Goal: Task Accomplishment & Management: Use online tool/utility

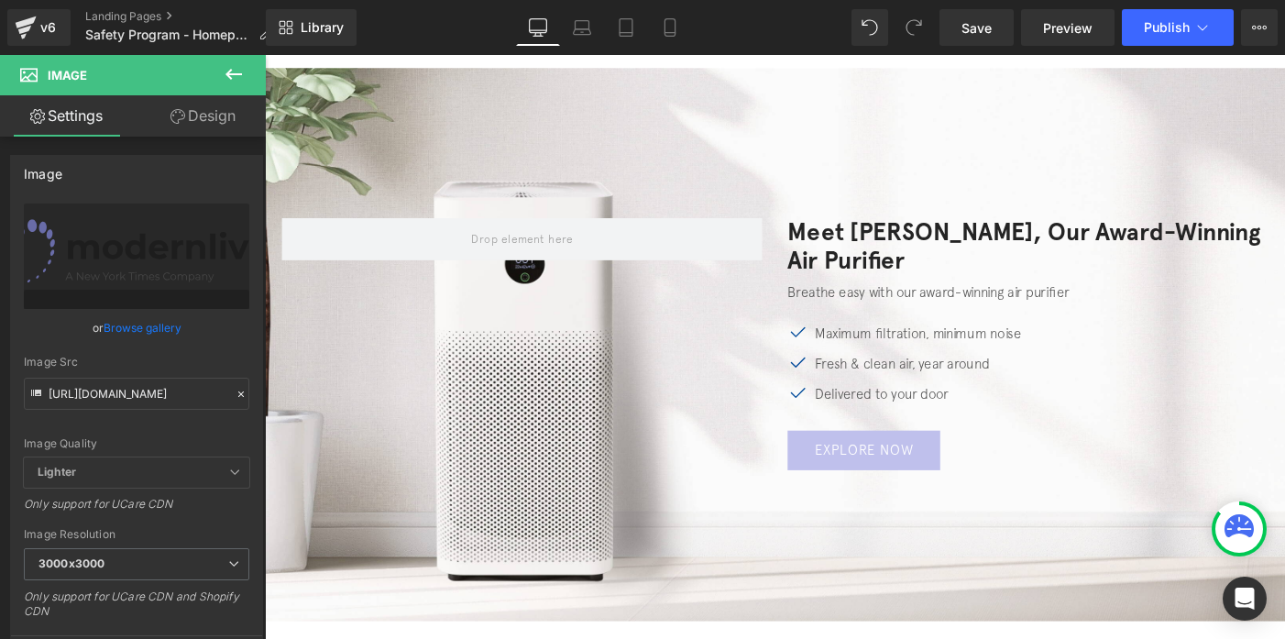
scroll to position [2412, 0]
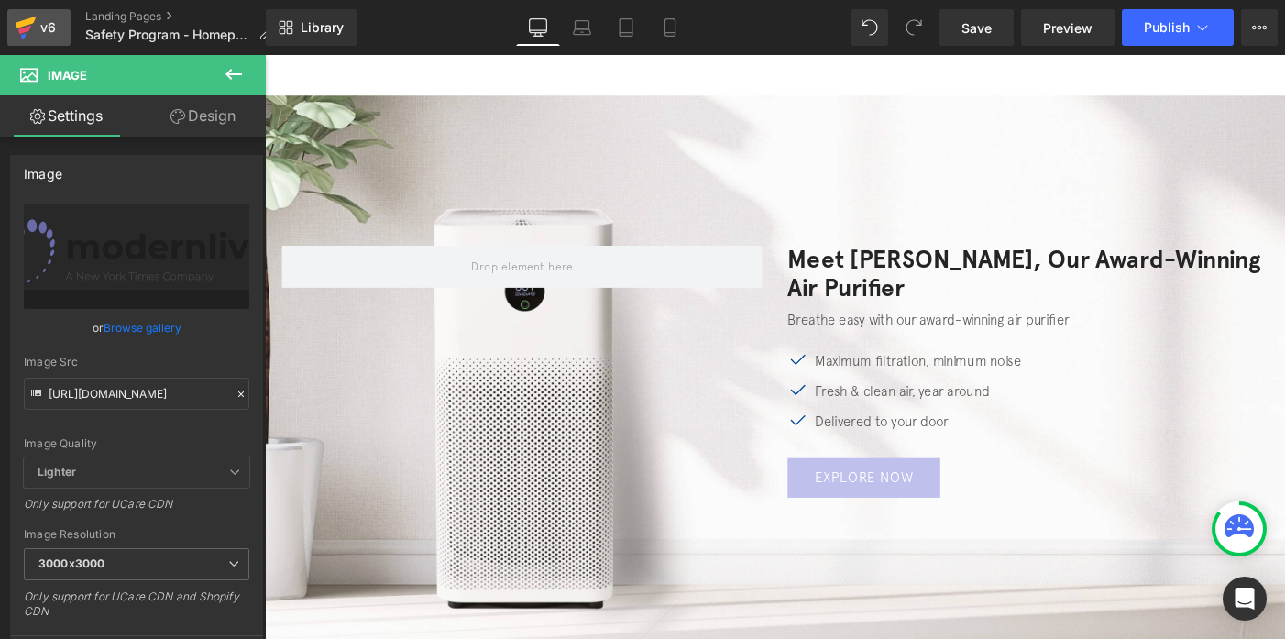
click at [46, 32] on div "v6" at bounding box center [48, 28] width 23 height 24
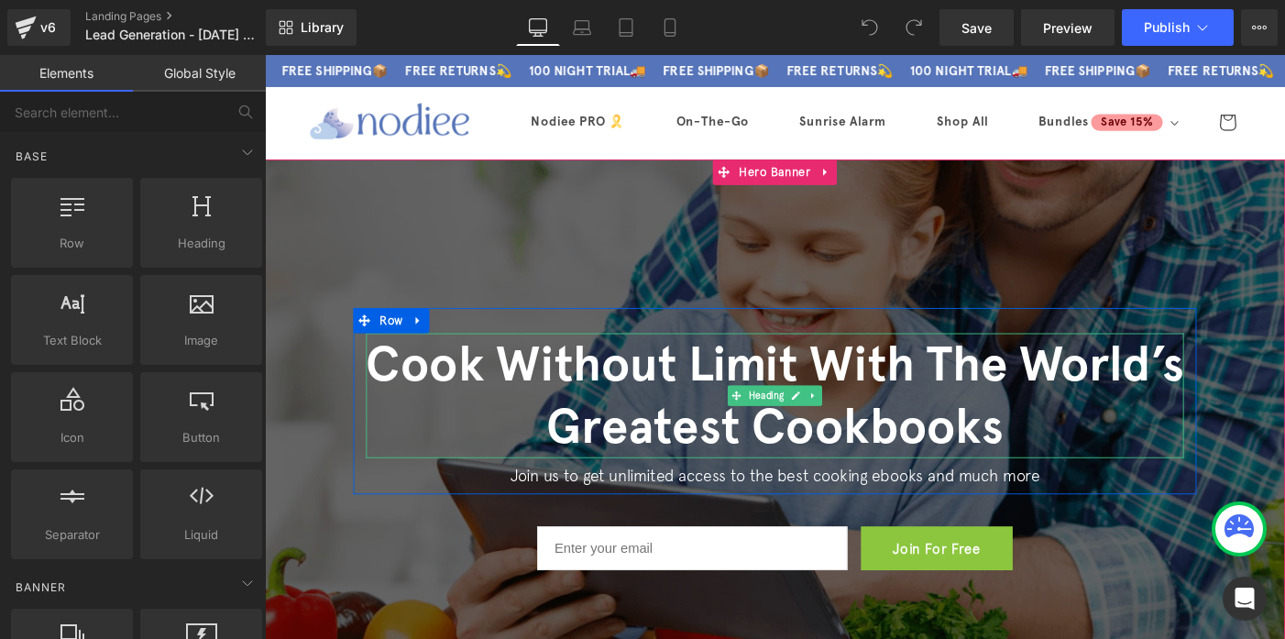
click at [653, 417] on h1 "Cook Without Limit With The World’s Greatest Cookbooks" at bounding box center [819, 425] width 889 height 136
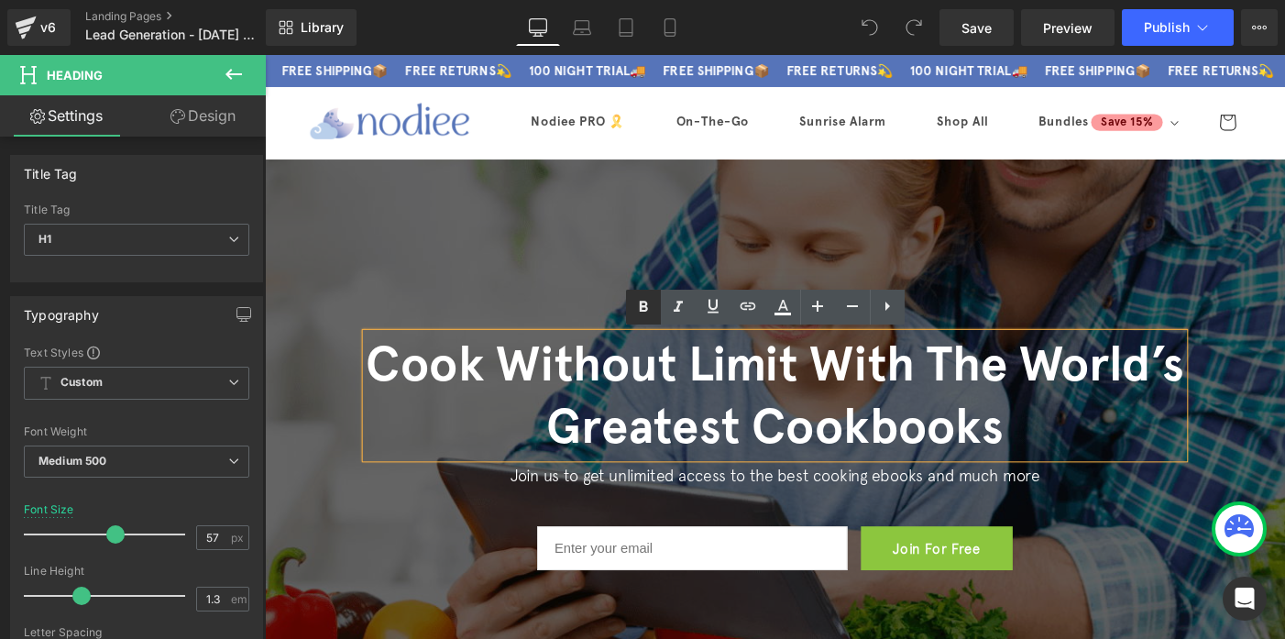
click at [774, 411] on h1 "Cook Without Limit With The World’s Greatest Cookbooks" at bounding box center [819, 425] width 889 height 136
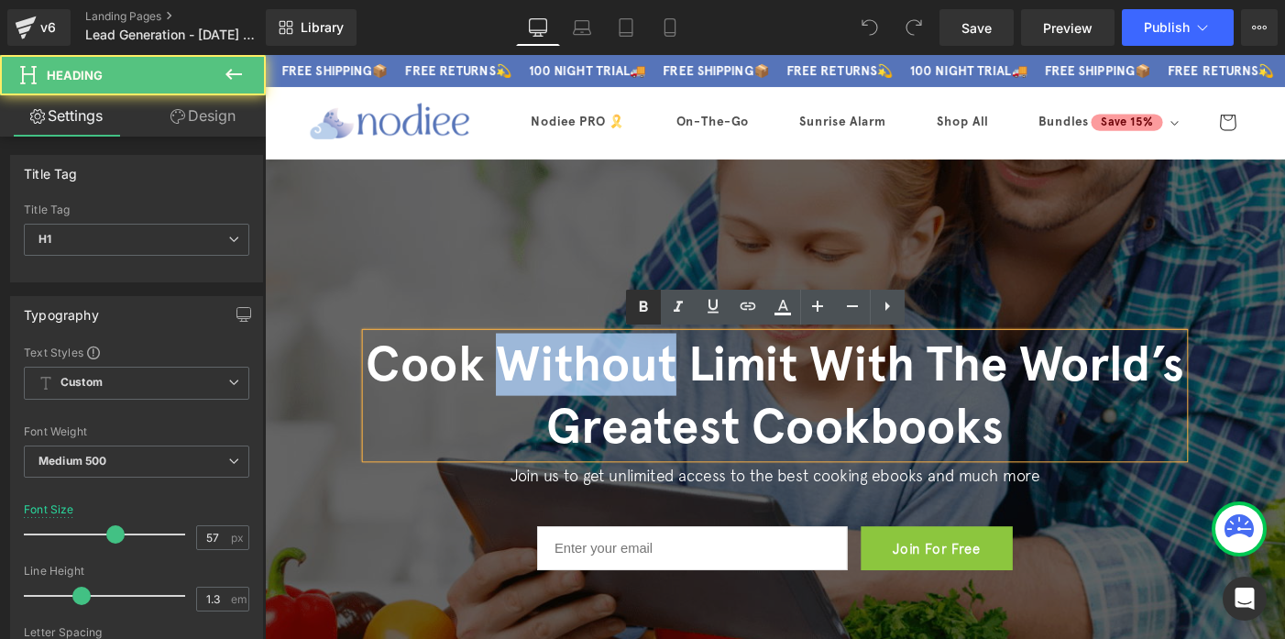
click at [774, 411] on h1 "Cook Without Limit With The World’s Greatest Cookbooks" at bounding box center [819, 425] width 889 height 136
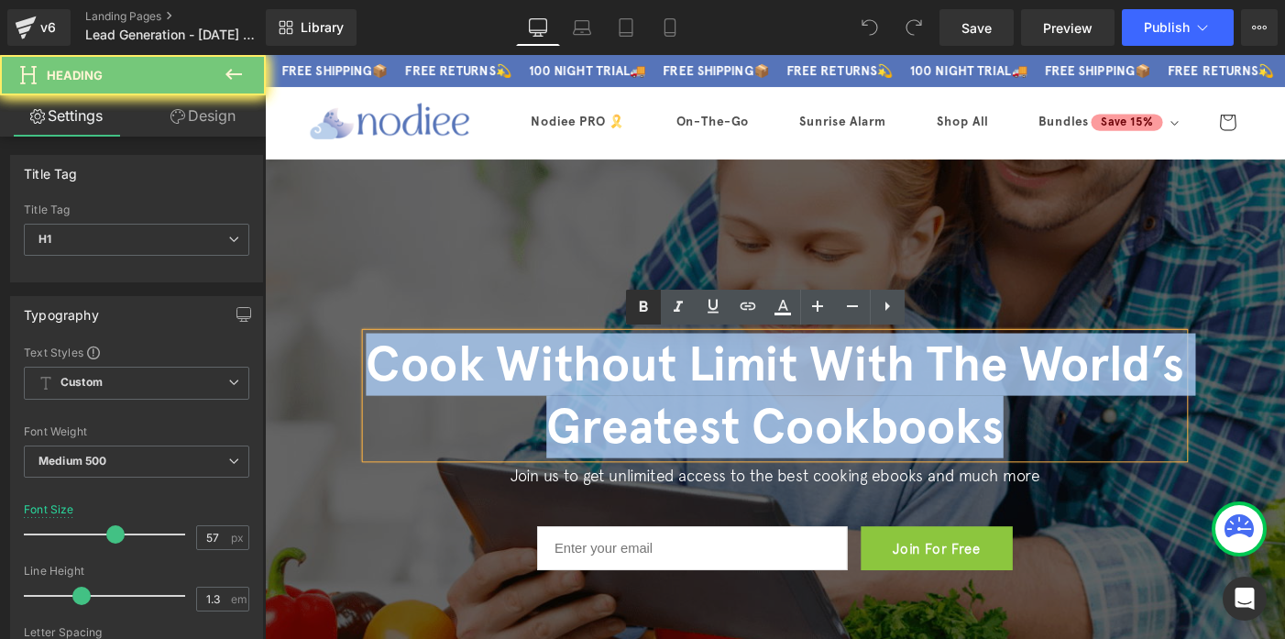
click at [774, 411] on h1 "Cook Without Limit With The World’s Greatest Cookbooks" at bounding box center [819, 425] width 889 height 136
paste div
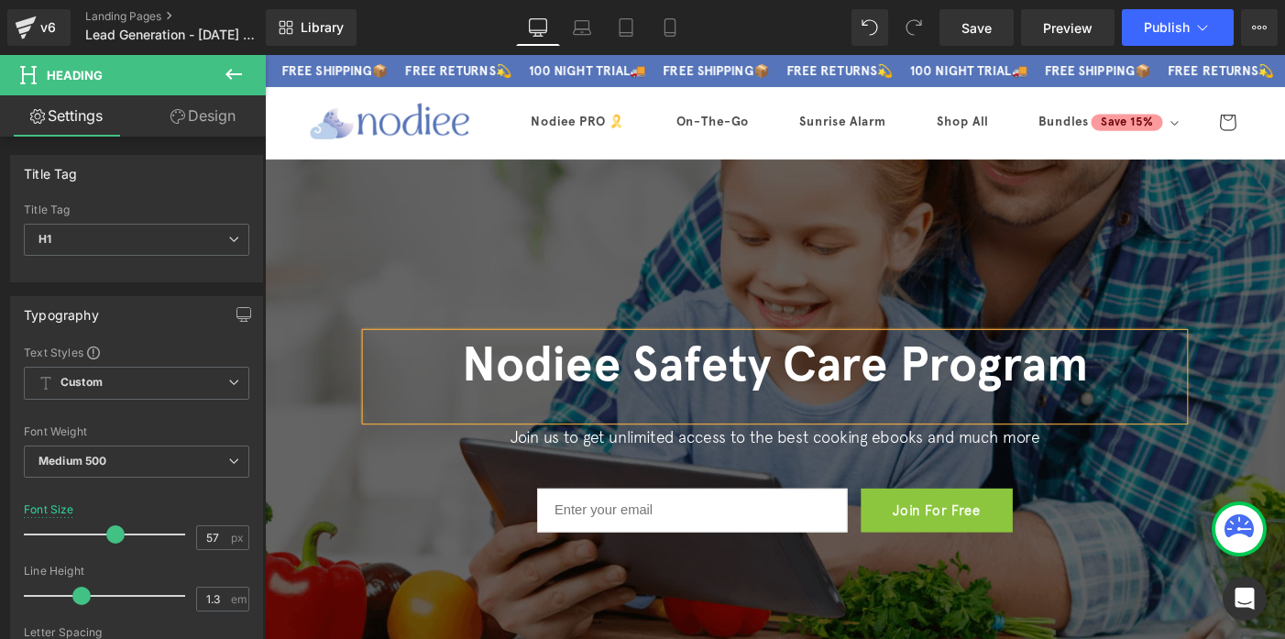
click at [763, 424] on h1 "Nodiee Safety Care Program" at bounding box center [819, 391] width 889 height 68
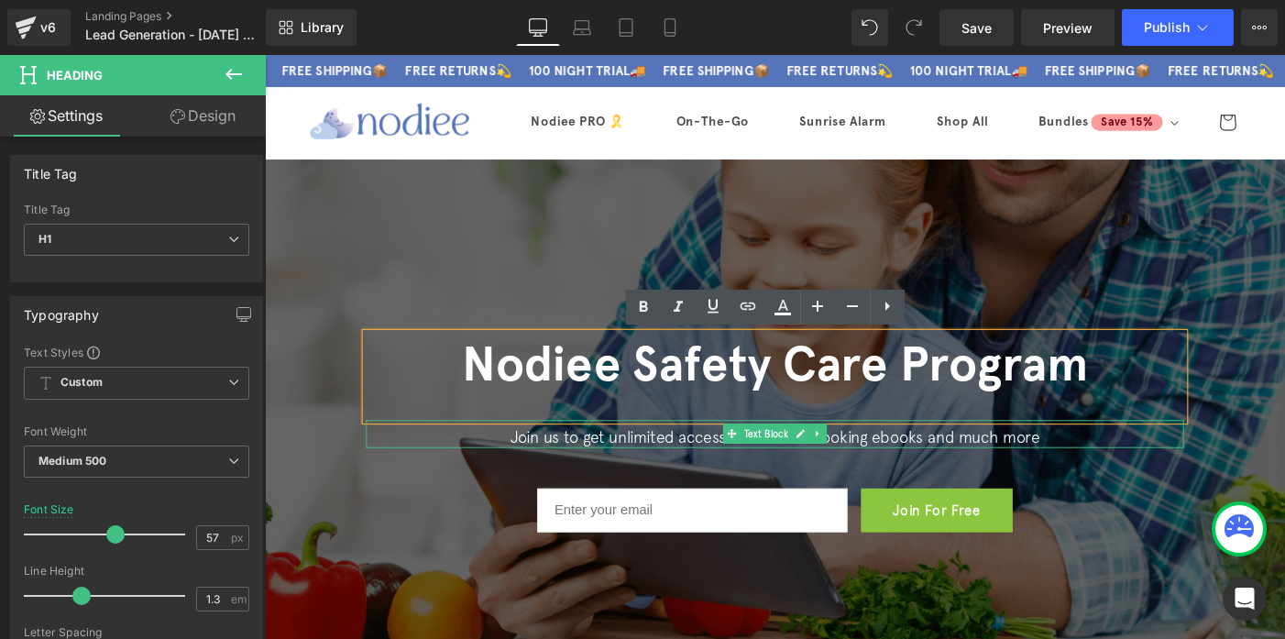
click at [729, 458] on div "Join us to get unlimited access to the best cooking ebooks and much more" at bounding box center [819, 467] width 889 height 30
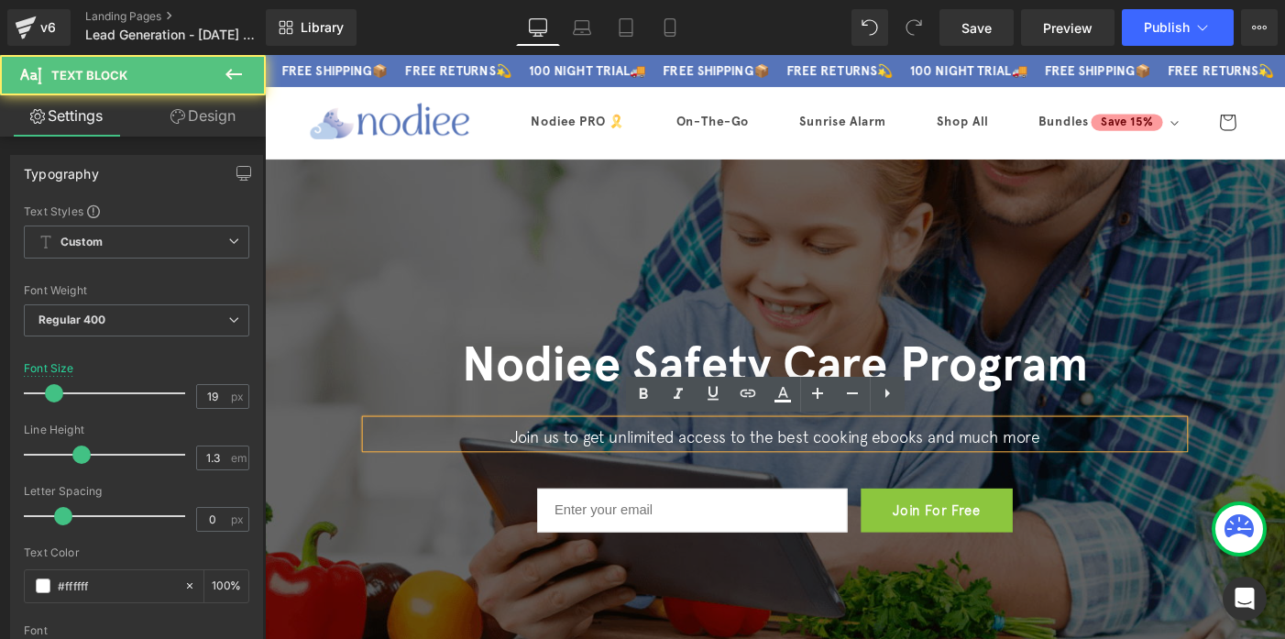
click at [722, 462] on p "Join us to get unlimited access to the best cooking ebooks and much more" at bounding box center [819, 470] width 889 height 23
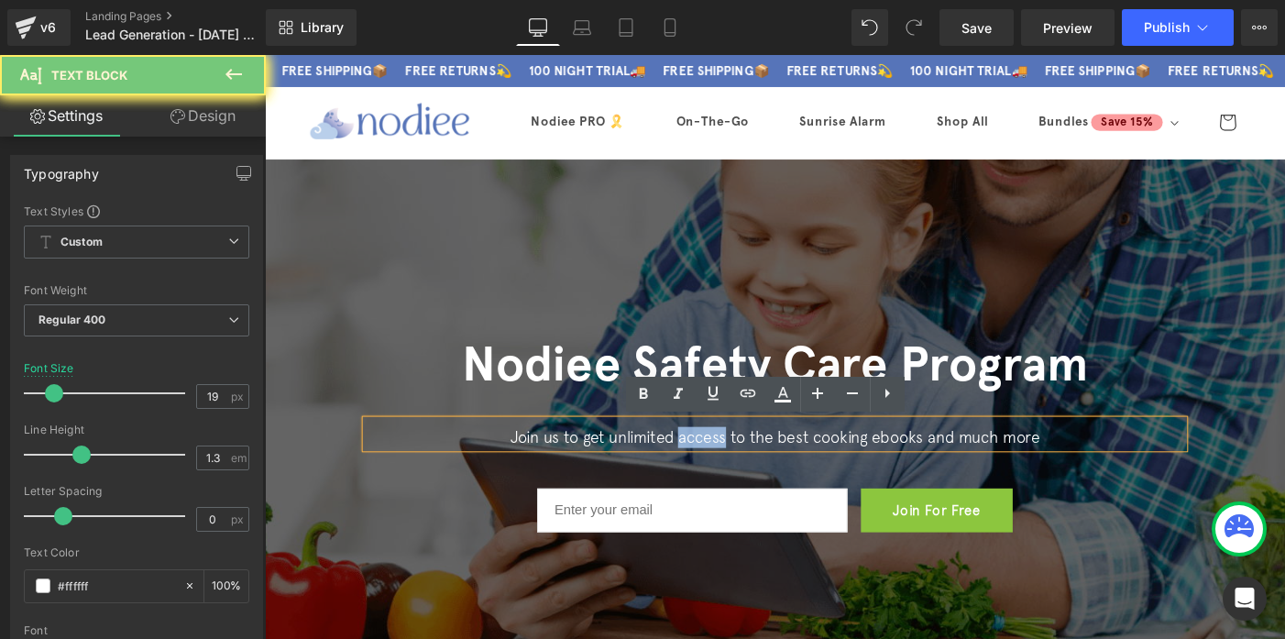
click at [722, 462] on p "Join us to get unlimited access to the best cooking ebooks and much more" at bounding box center [819, 470] width 889 height 23
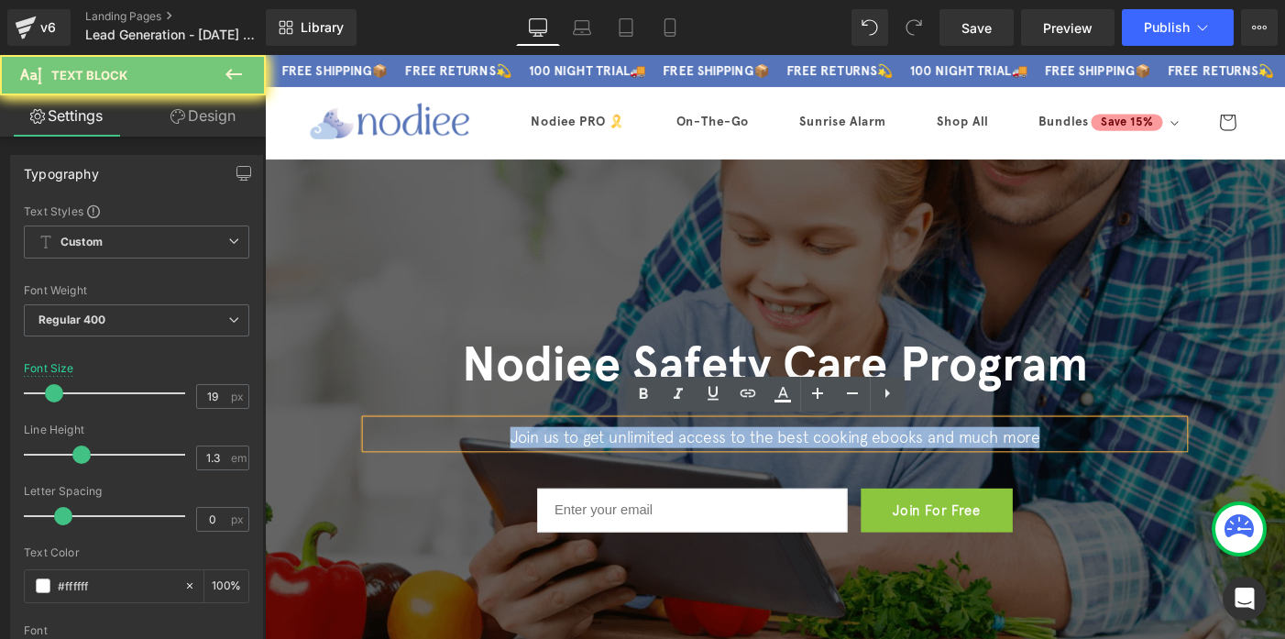
click at [722, 462] on p "Join us to get unlimited access to the best cooking ebooks and much more" at bounding box center [819, 470] width 889 height 23
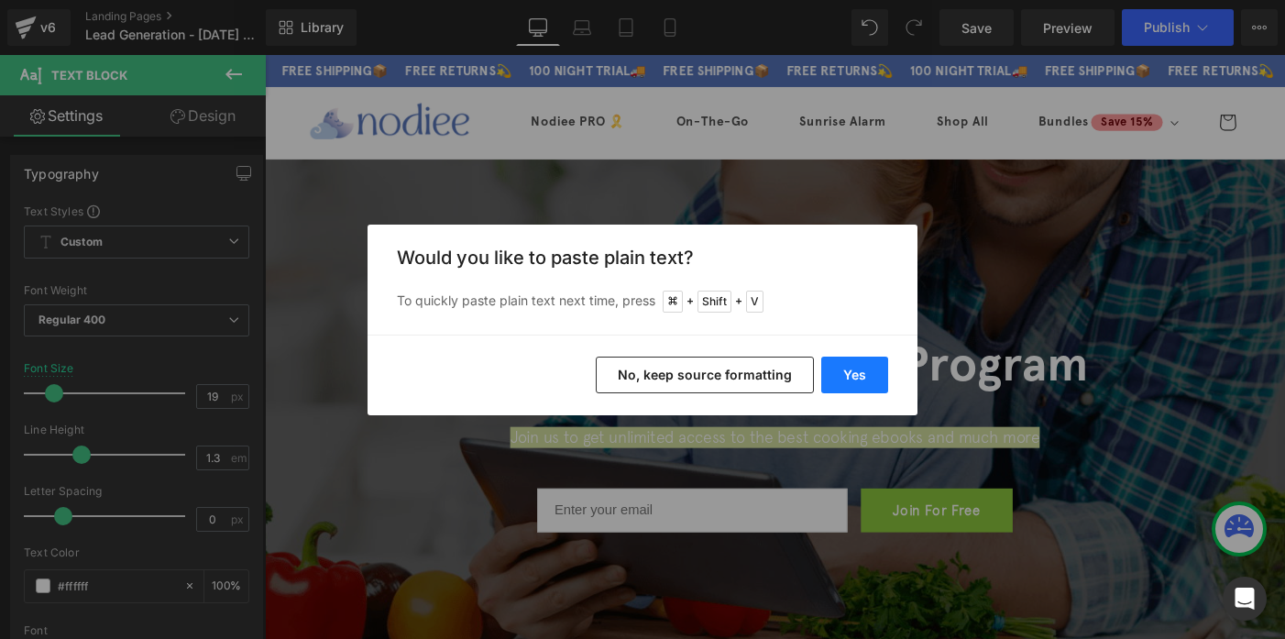
click at [868, 379] on button "Yes" at bounding box center [854, 375] width 67 height 37
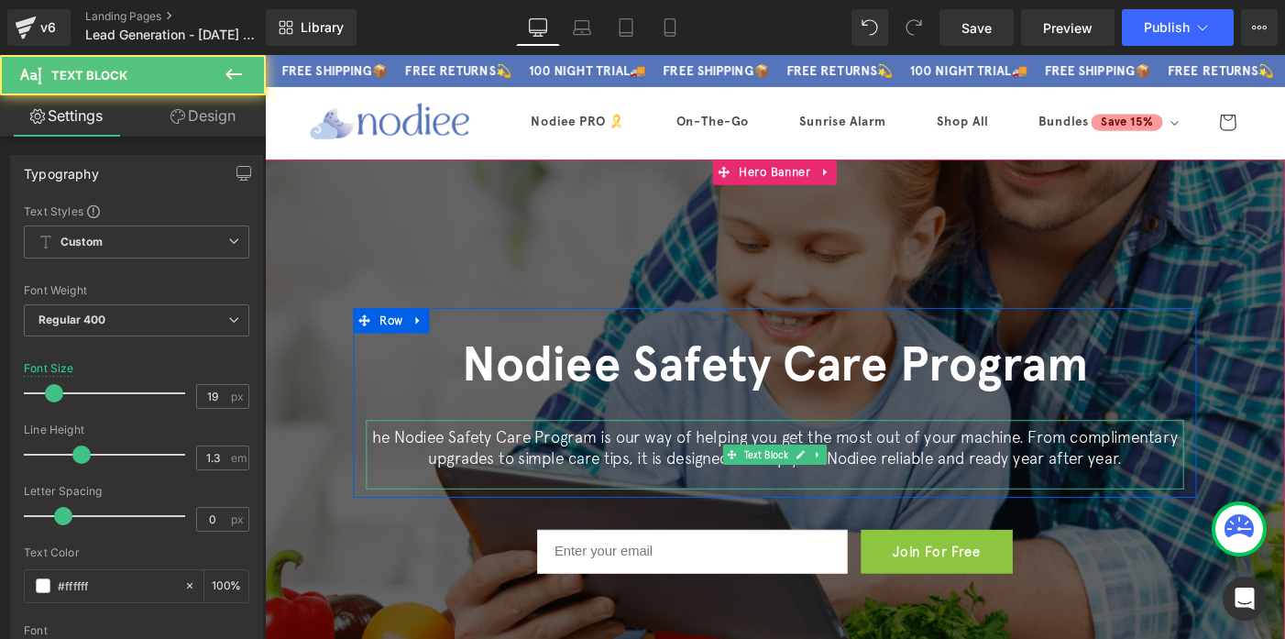
click at [821, 512] on p at bounding box center [819, 515] width 889 height 23
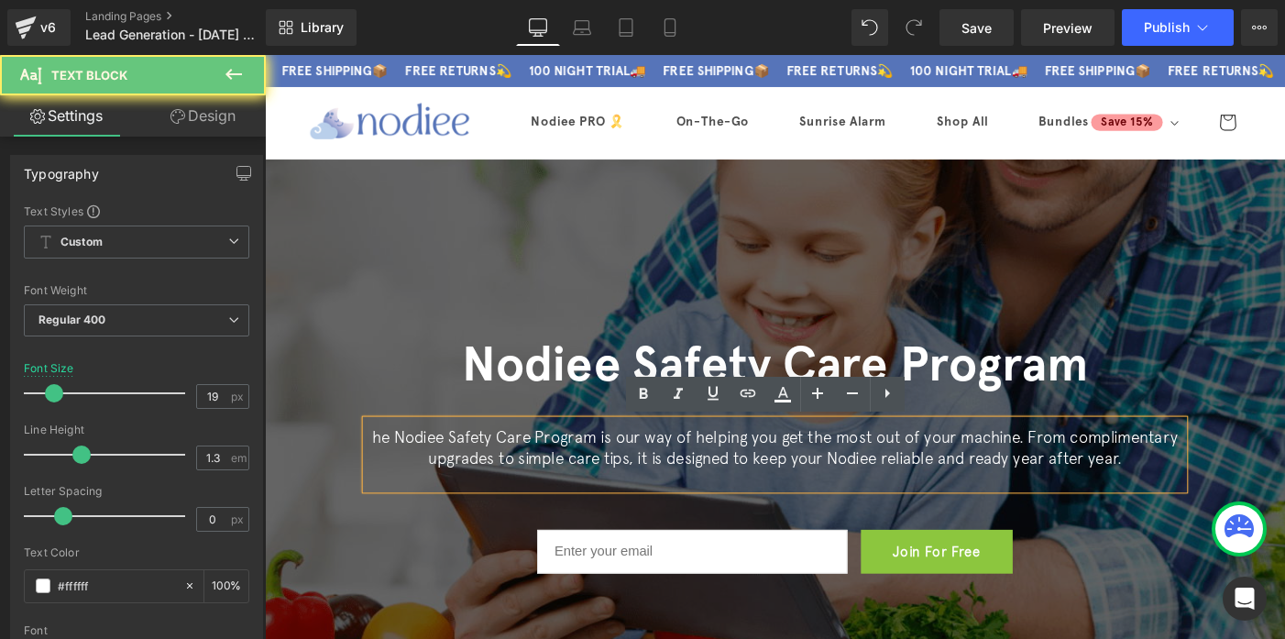
click at [824, 510] on p at bounding box center [819, 515] width 889 height 23
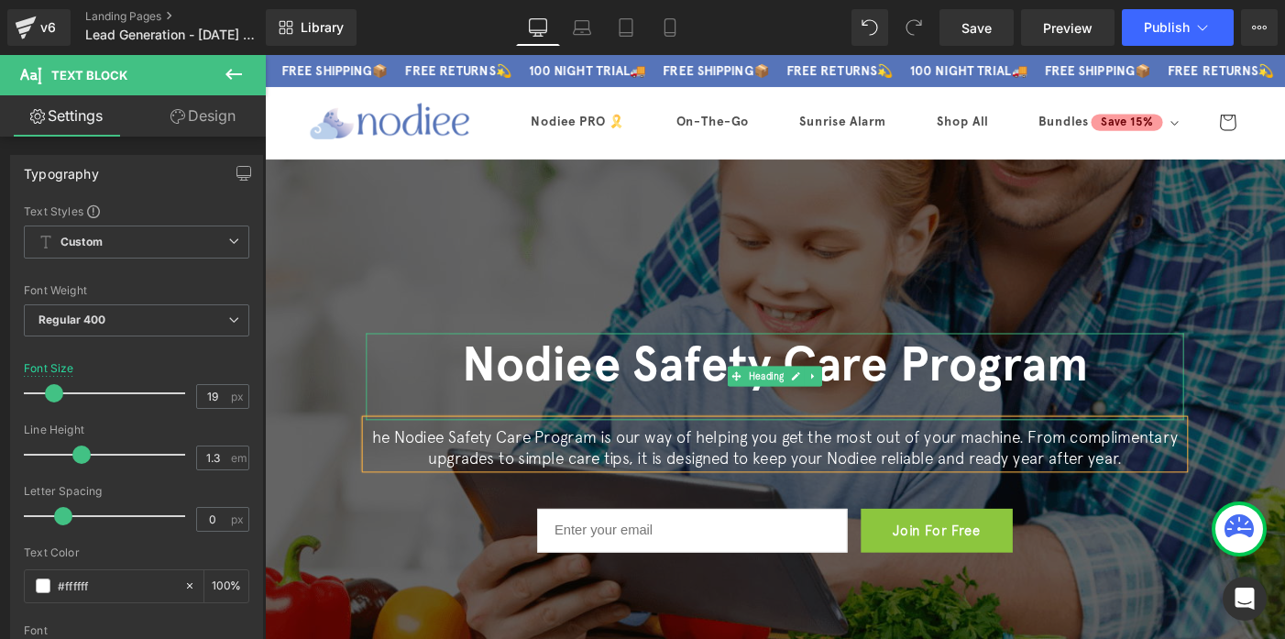
click at [774, 374] on h1 "Nodiee Safety Care Program" at bounding box center [819, 391] width 889 height 68
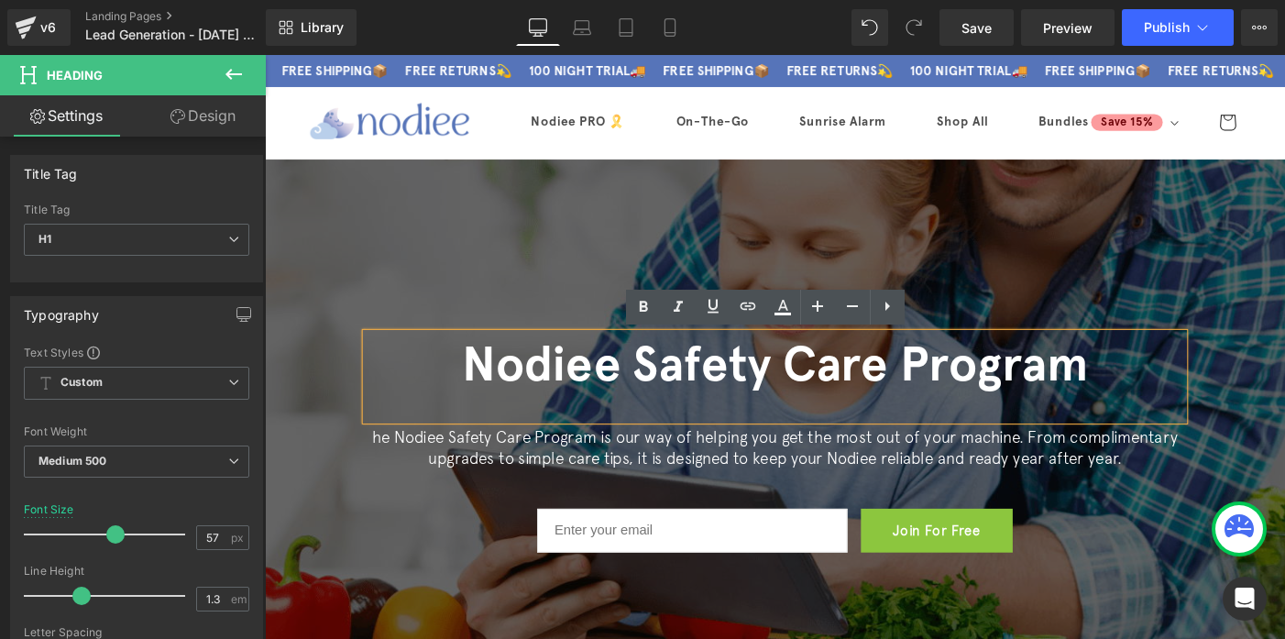
click at [754, 437] on div at bounding box center [819, 438] width 889 height 27
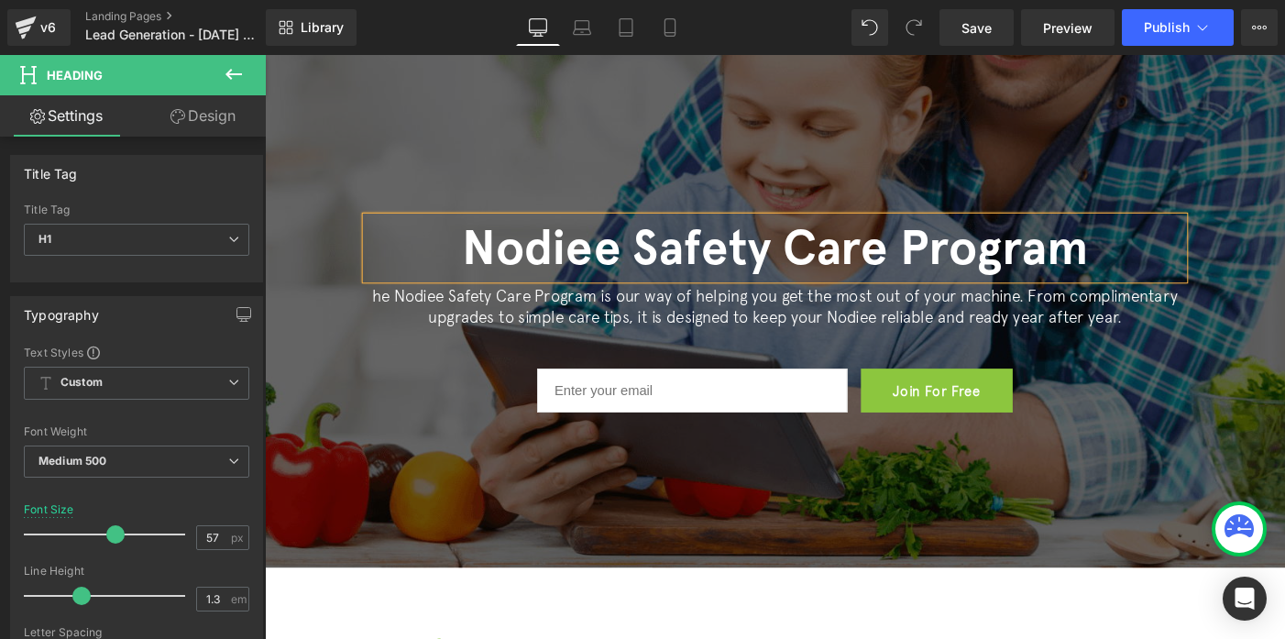
scroll to position [129, 0]
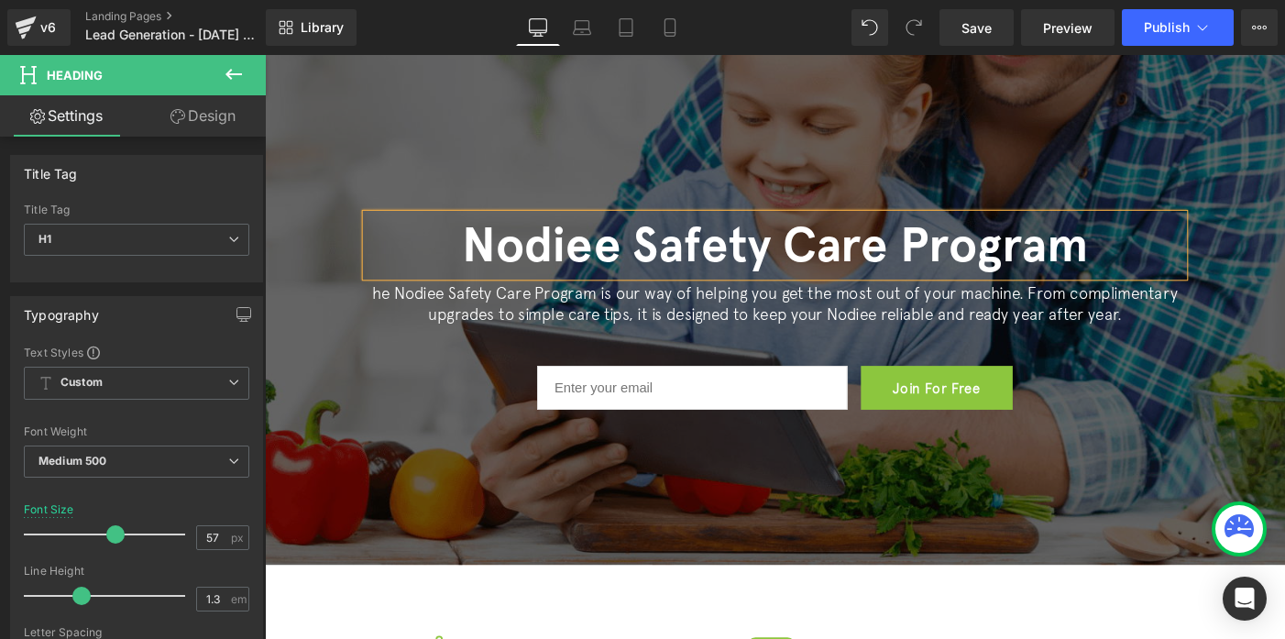
click at [721, 484] on div at bounding box center [819, 324] width 1109 height 570
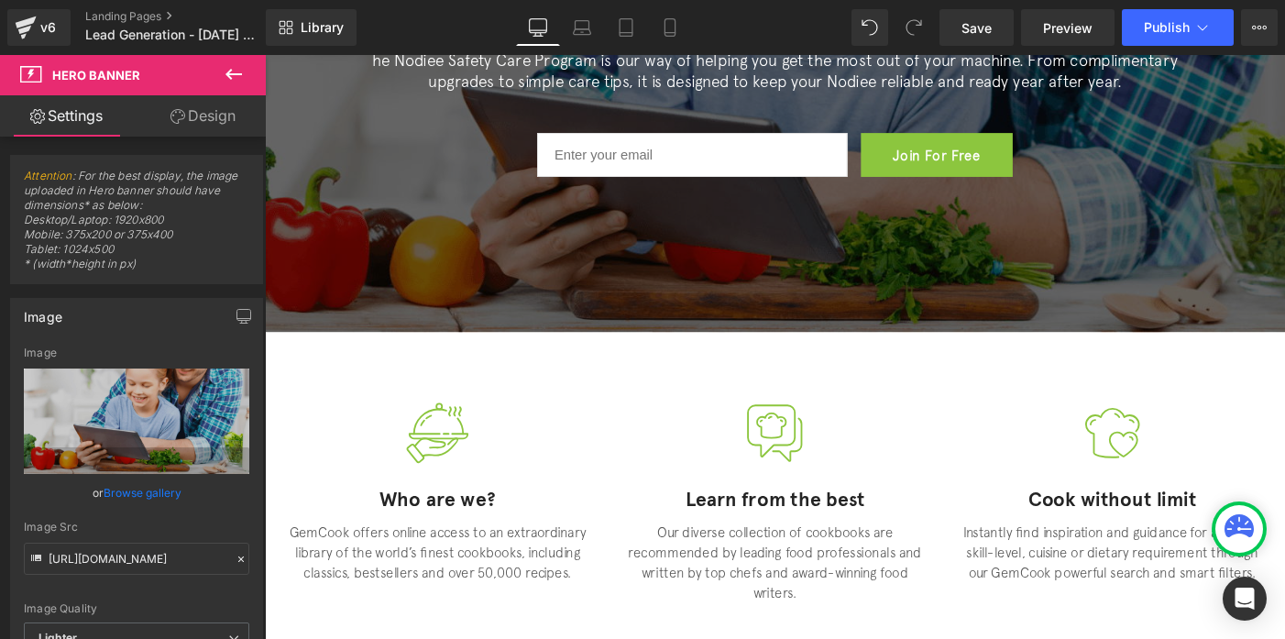
scroll to position [381, 0]
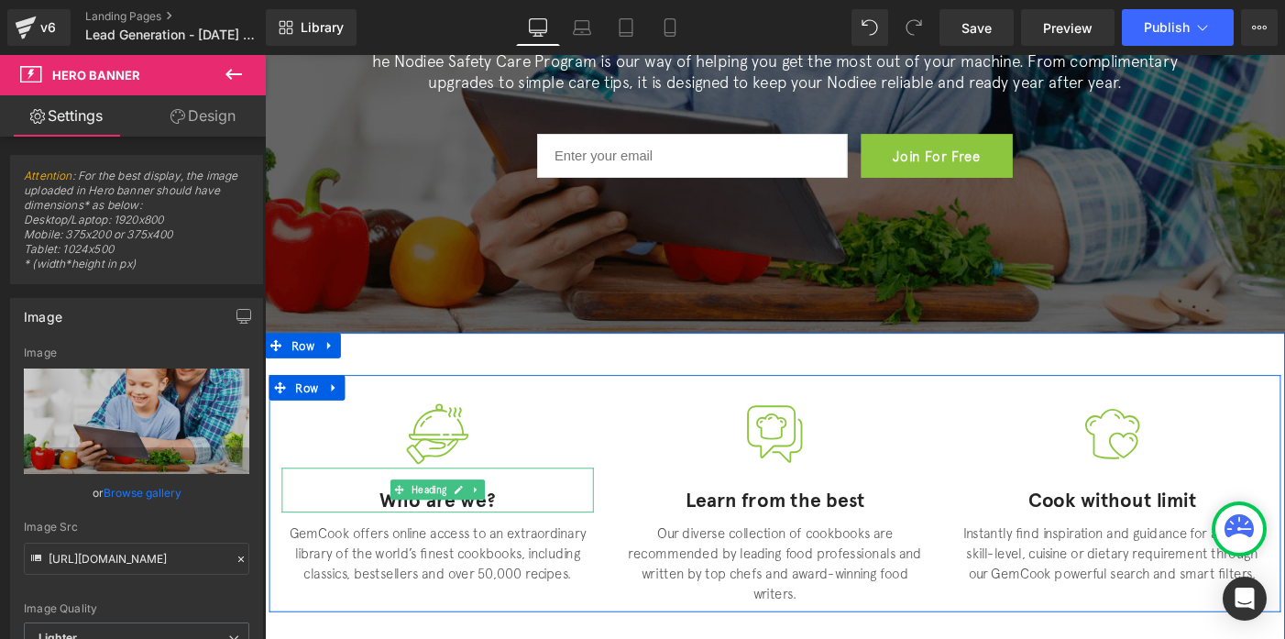
click at [384, 538] on h4 "Who are we?" at bounding box center [452, 539] width 339 height 27
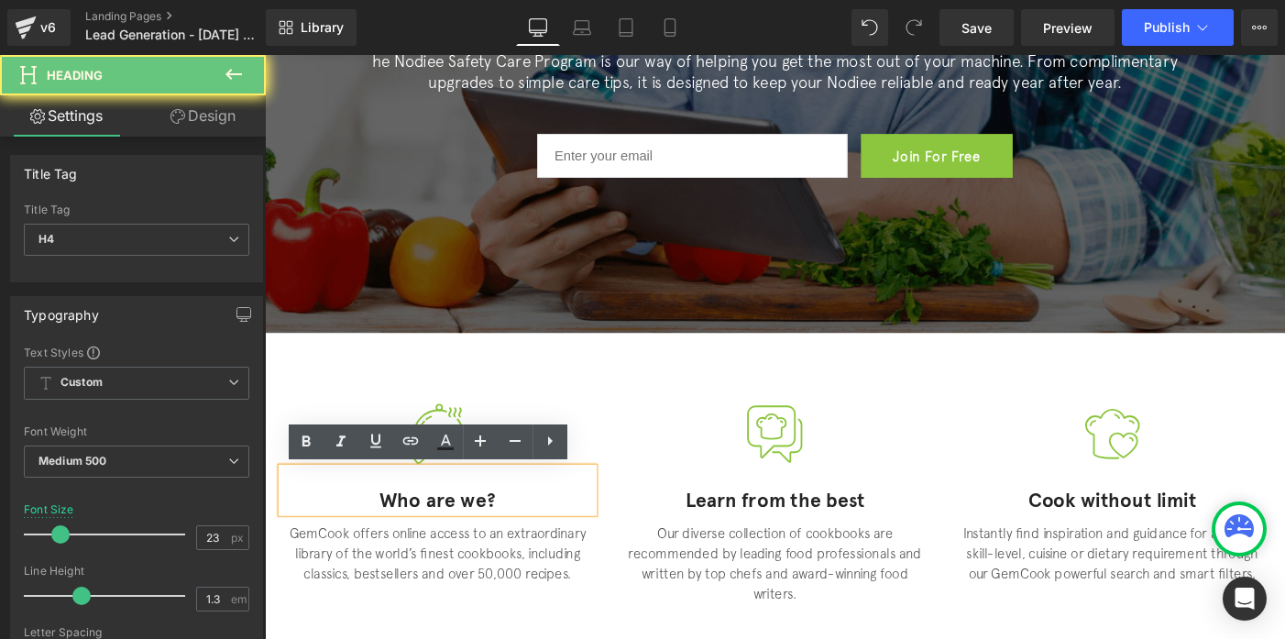
click at [426, 549] on h4 "Who are we?" at bounding box center [452, 539] width 339 height 27
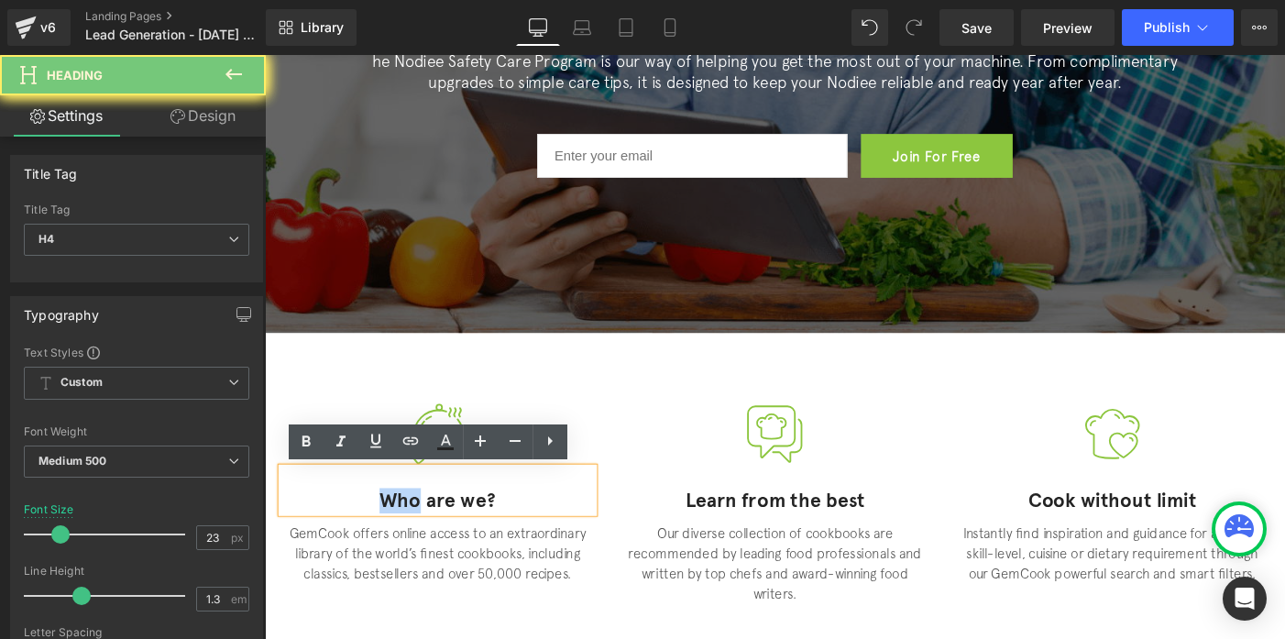
click at [426, 549] on h4 "Who are we?" at bounding box center [452, 539] width 339 height 27
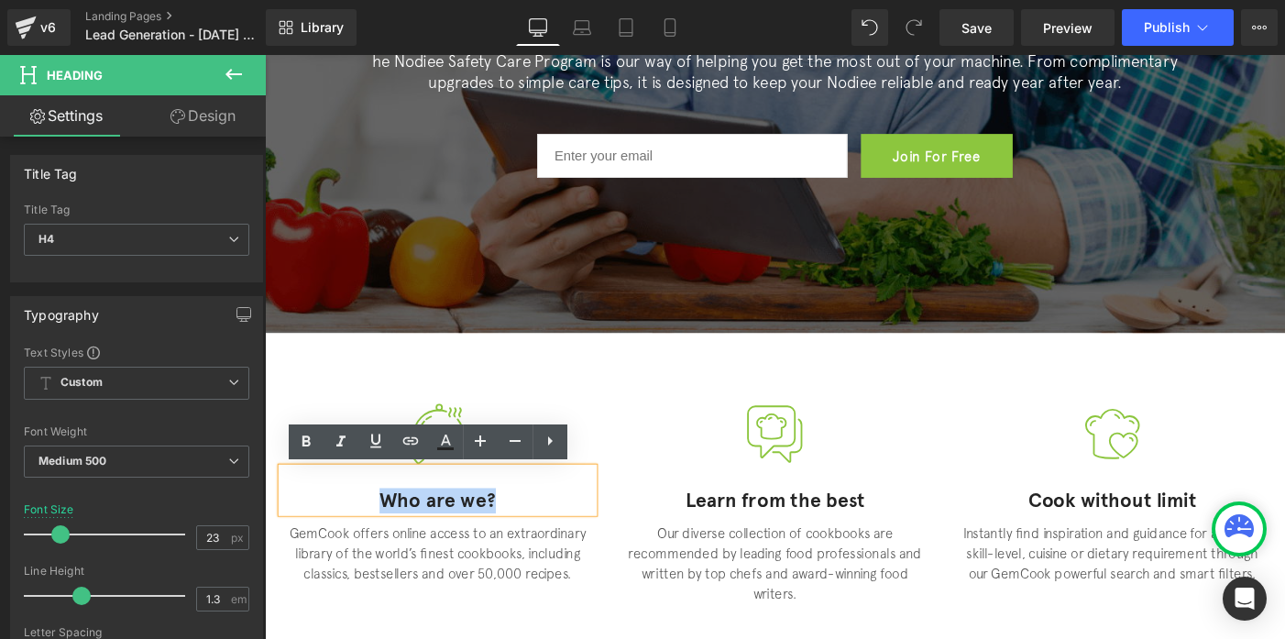
paste div
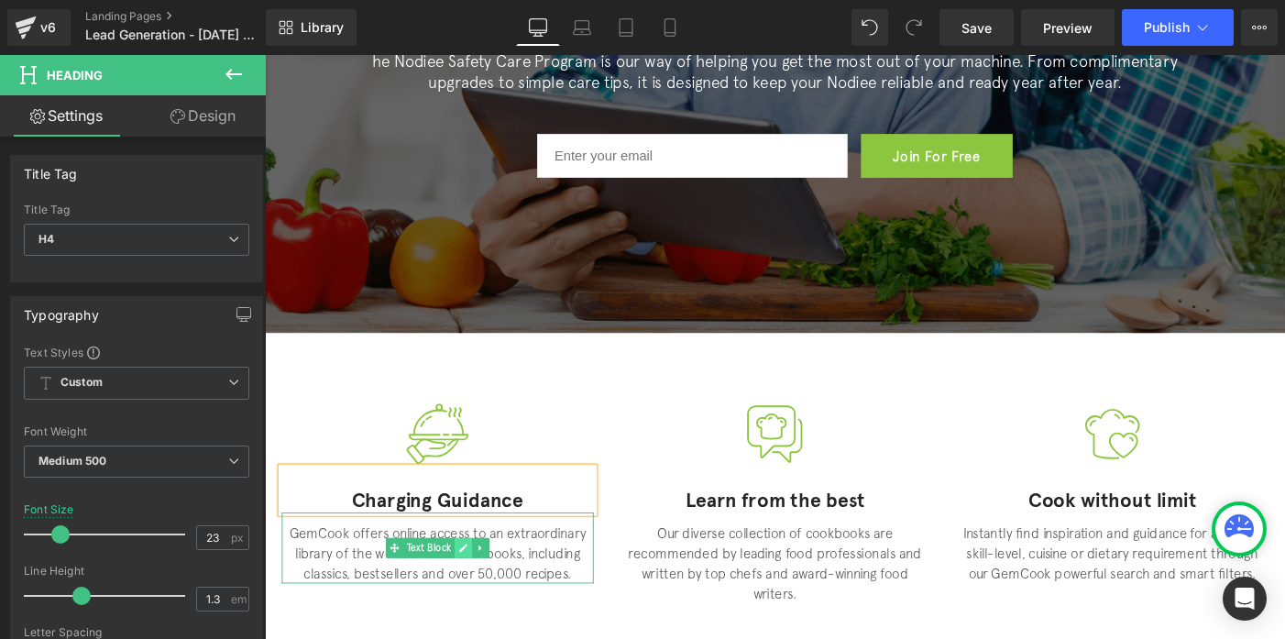
click at [485, 591] on icon at bounding box center [481, 591] width 10 height 11
click at [485, 591] on p "GemCook offers online access to an extraordinary library of the world’s finest …" at bounding box center [452, 597] width 339 height 66
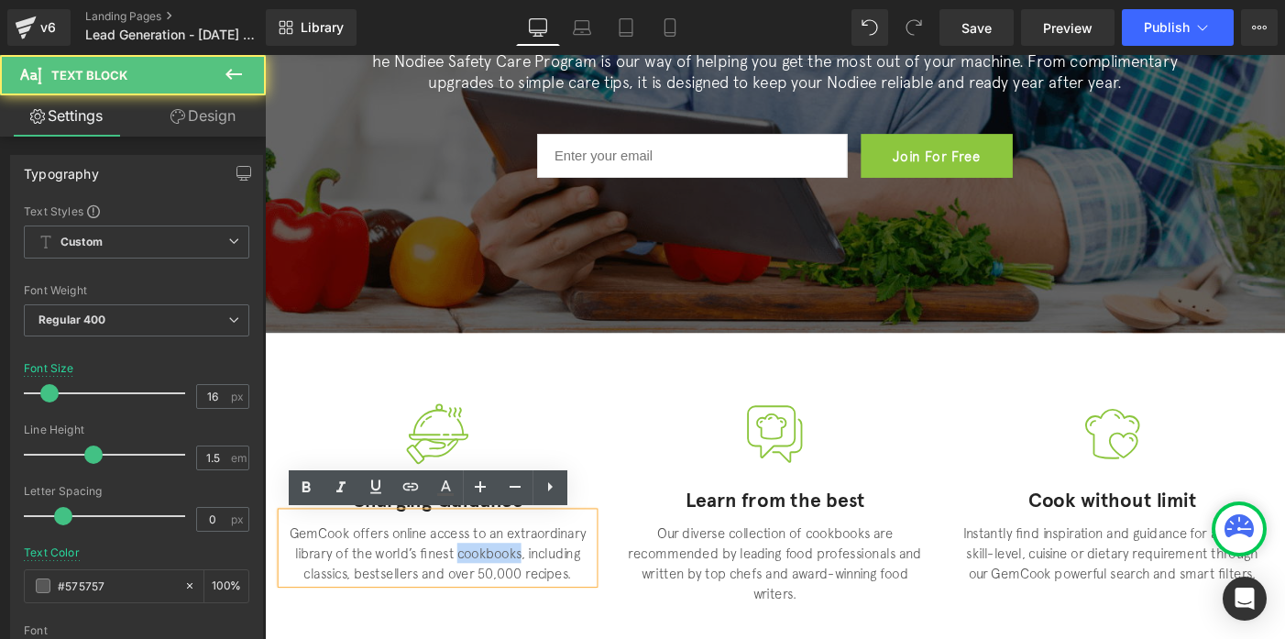
click at [554, 598] on p "GemCook offers online access to an extraordinary library of the world’s finest …" at bounding box center [452, 597] width 339 height 66
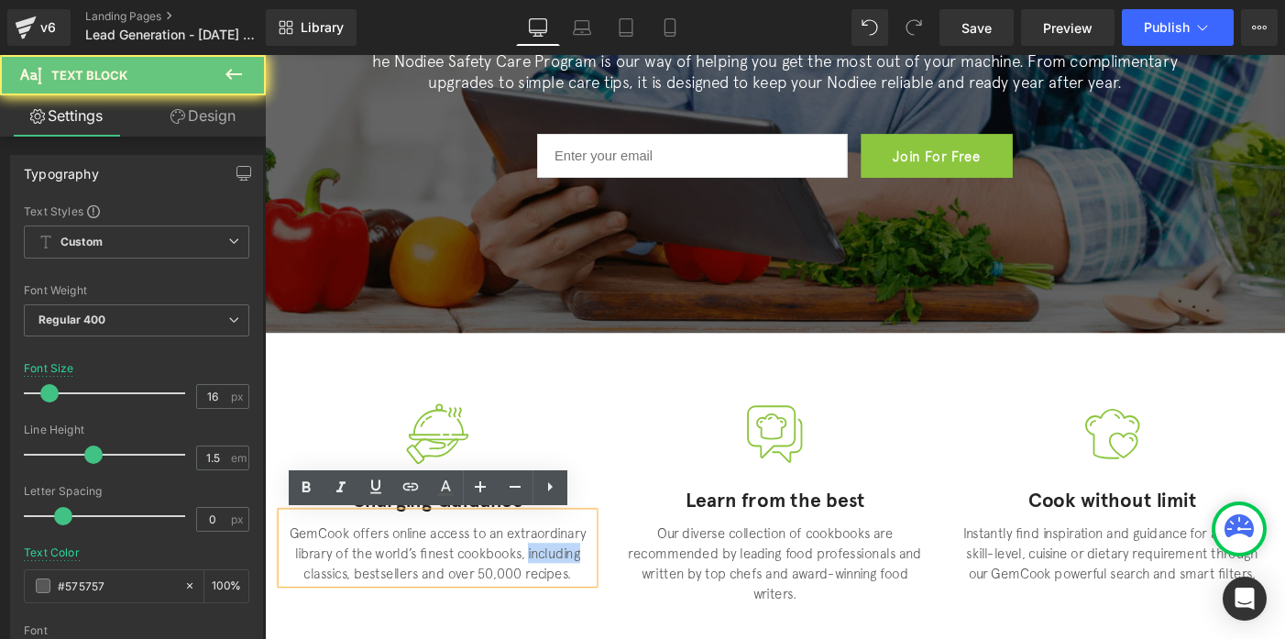
click at [554, 598] on p "GemCook offers online access to an extraordinary library of the world’s finest …" at bounding box center [452, 597] width 339 height 66
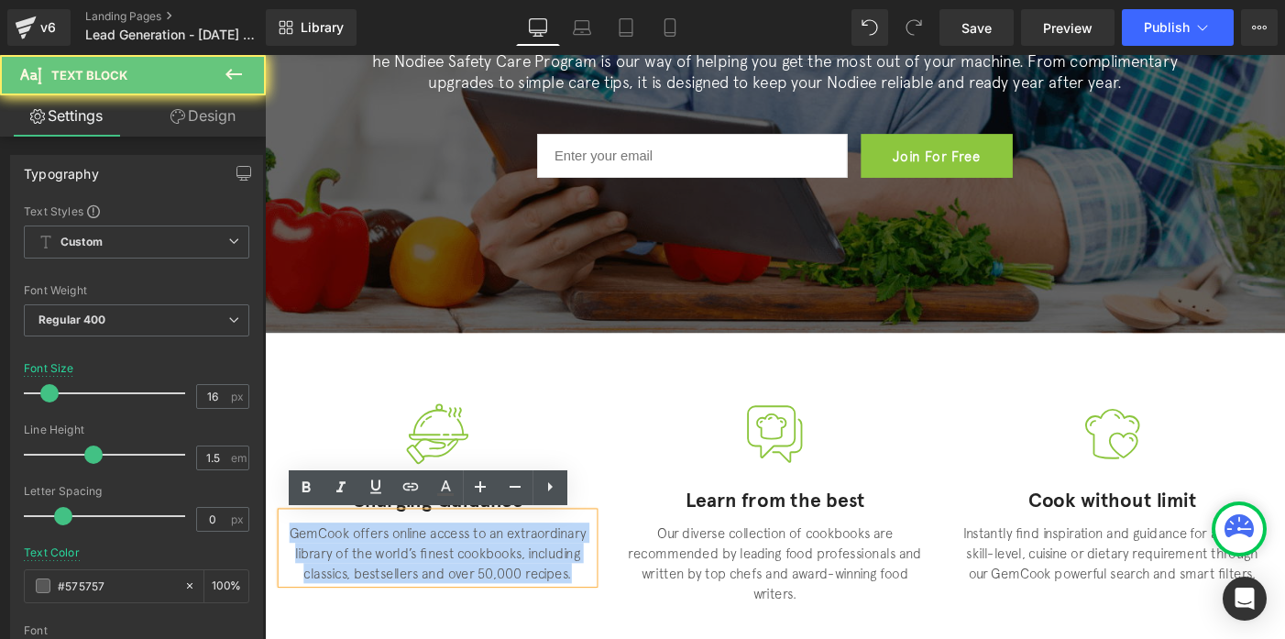
click at [554, 598] on p "GemCook offers online access to an extraordinary library of the world’s finest …" at bounding box center [452, 597] width 339 height 66
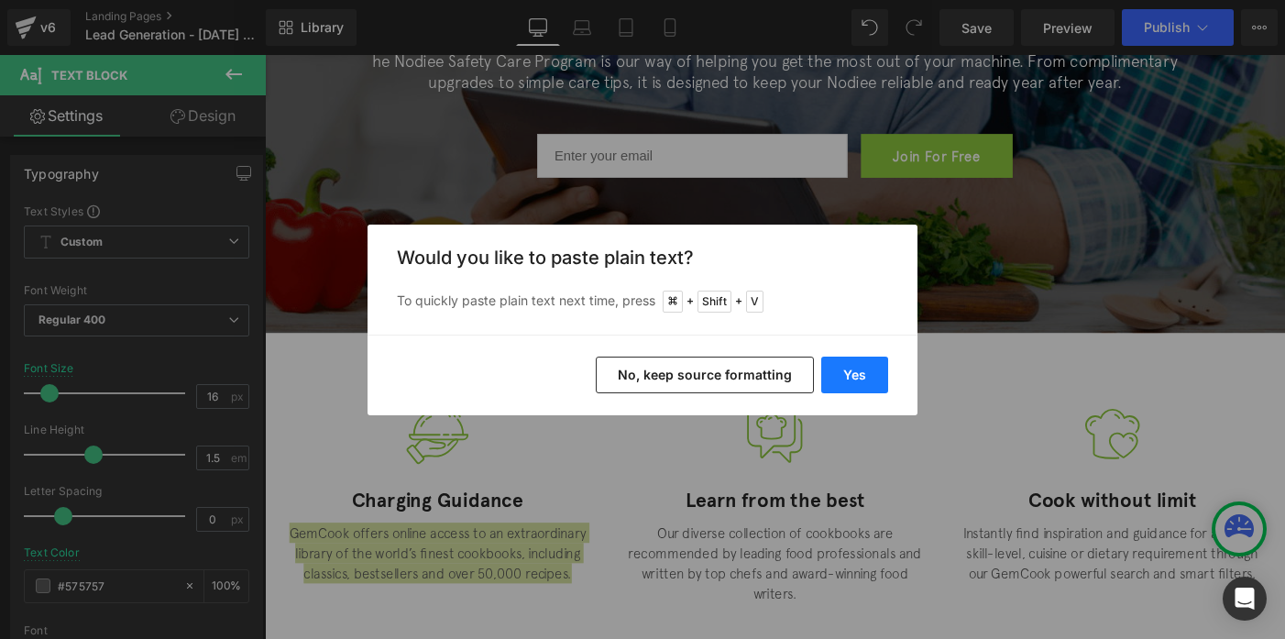
click at [858, 368] on button "Yes" at bounding box center [854, 375] width 67 height 37
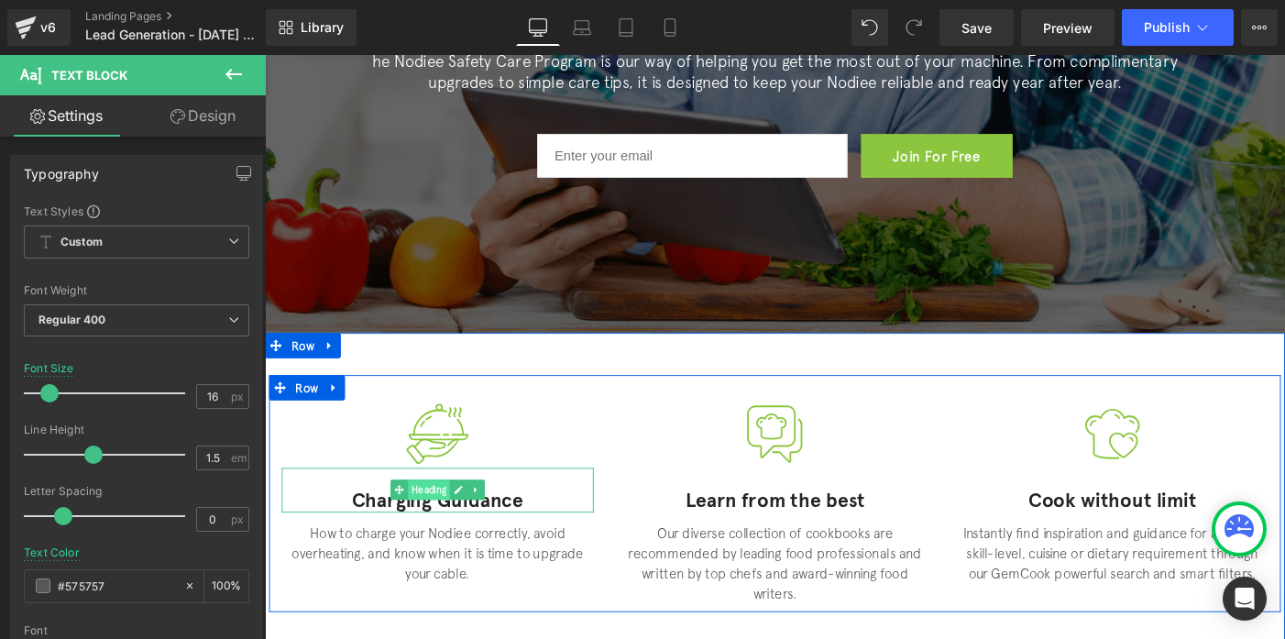
click at [453, 534] on span "Heading" at bounding box center [444, 528] width 46 height 22
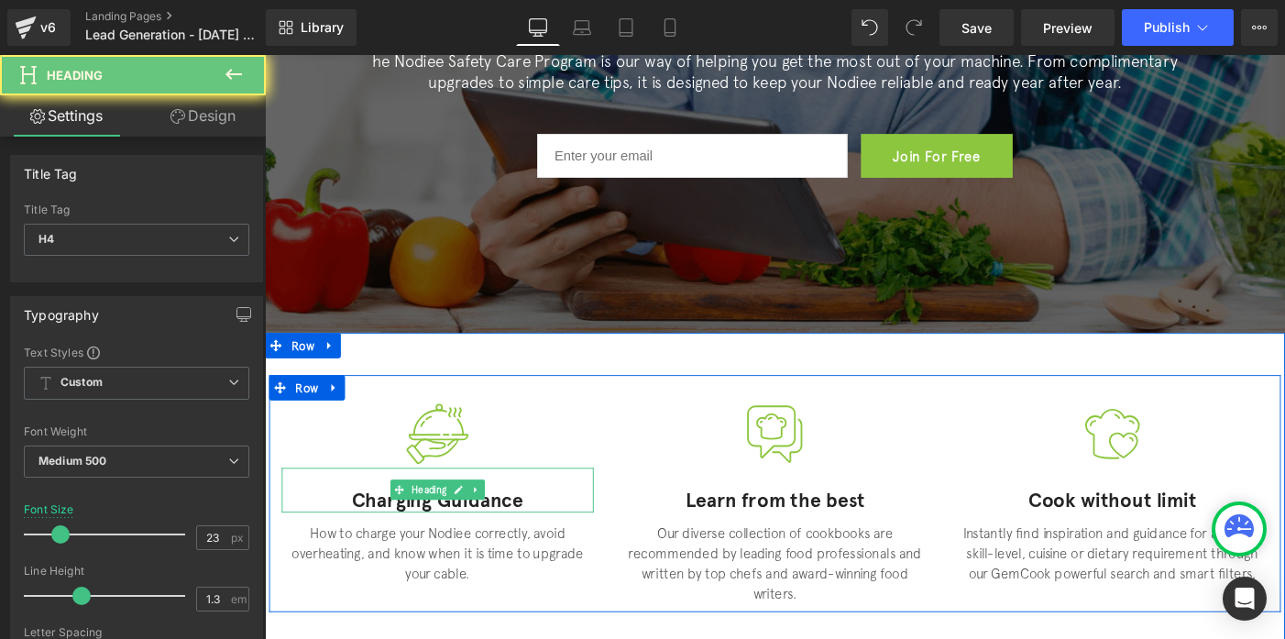
click at [455, 544] on h4 "Charging Guidance" at bounding box center [452, 539] width 339 height 27
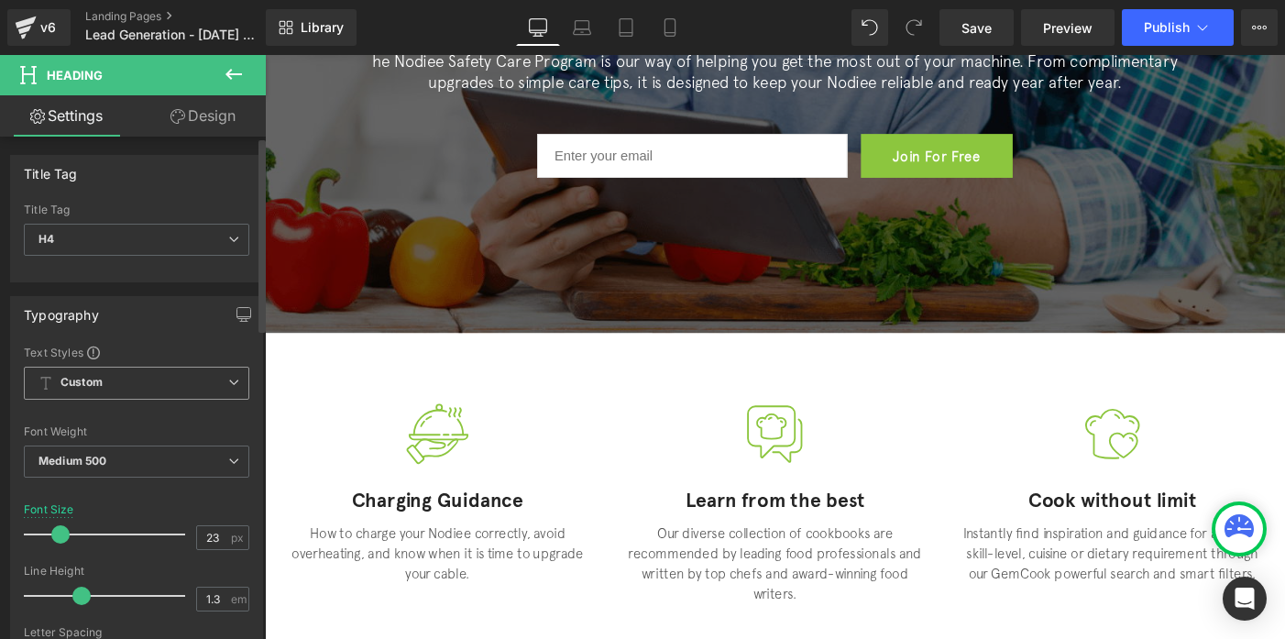
click at [147, 386] on span "Custom Setup Global Style" at bounding box center [136, 383] width 225 height 33
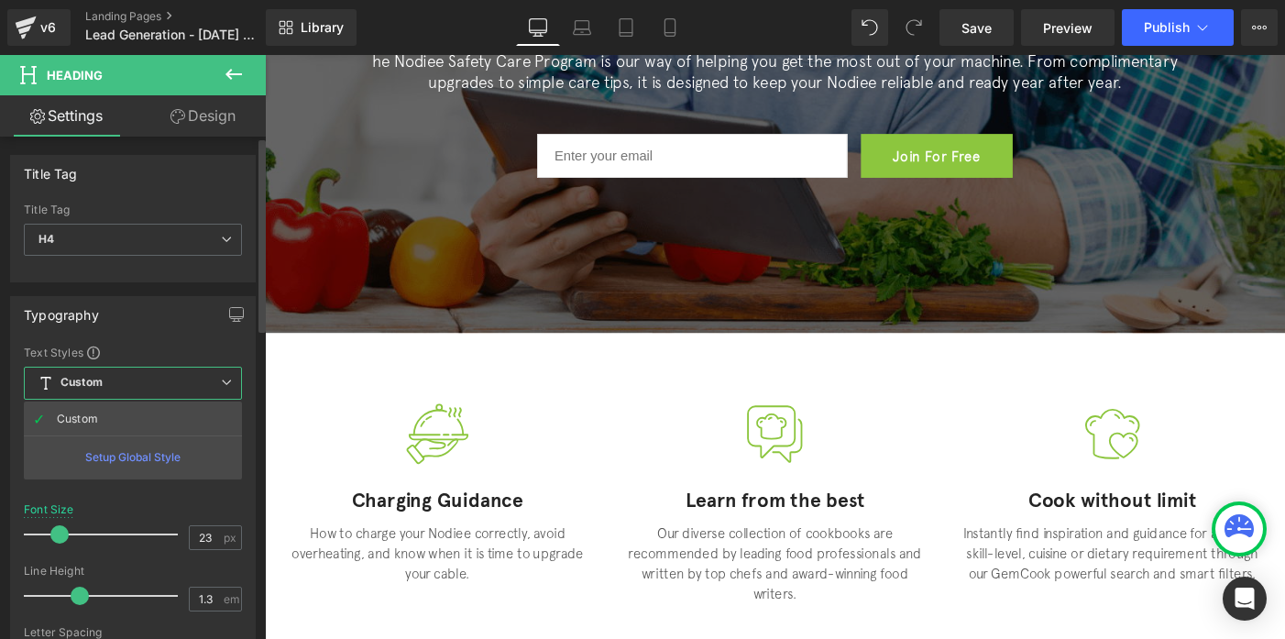
click at [137, 447] on div "Setup Global Style" at bounding box center [133, 456] width 218 height 43
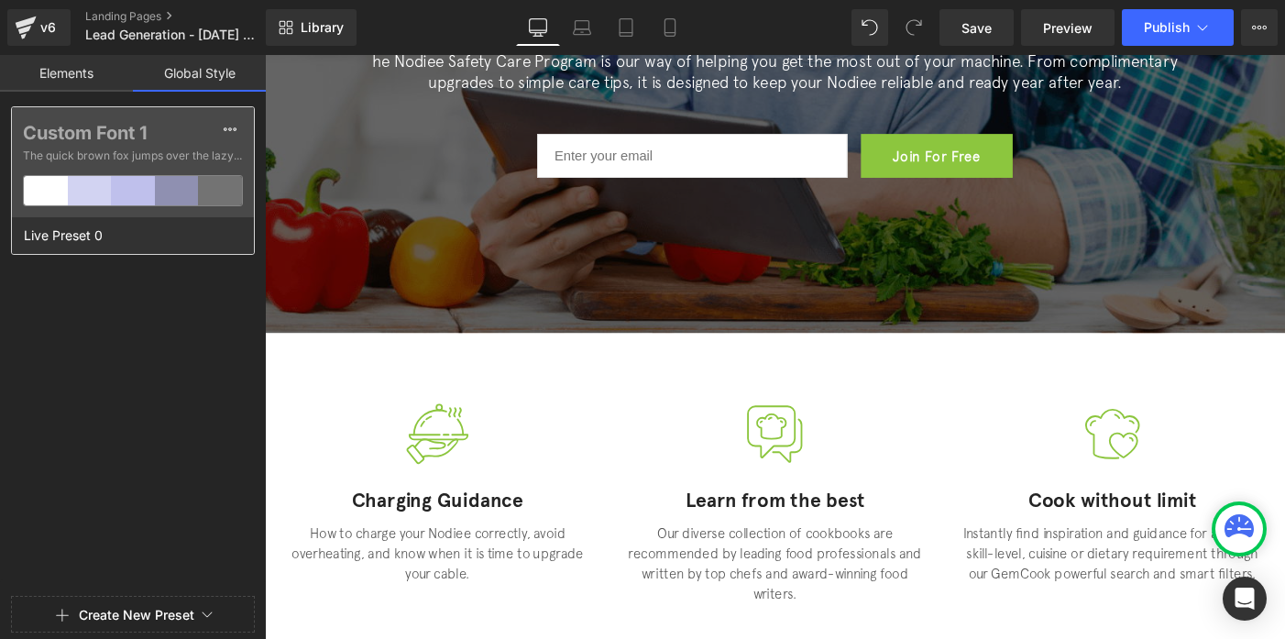
click at [124, 176] on div at bounding box center [133, 190] width 44 height 29
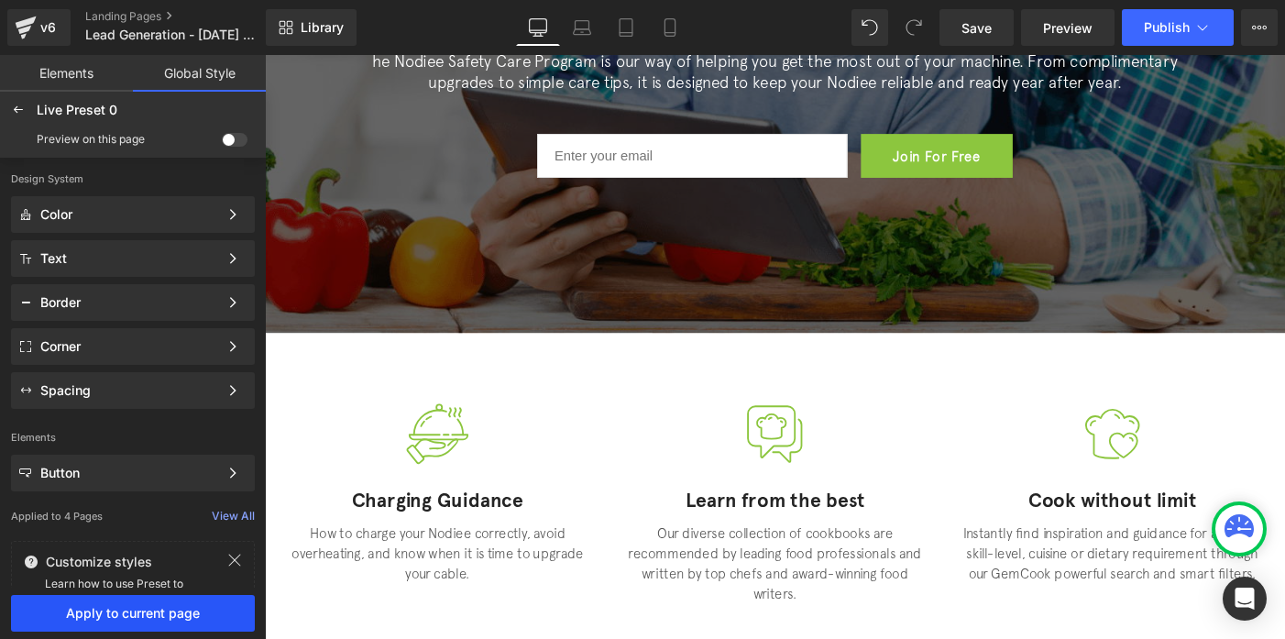
click at [170, 612] on span "Apply to current page" at bounding box center [133, 613] width 222 height 15
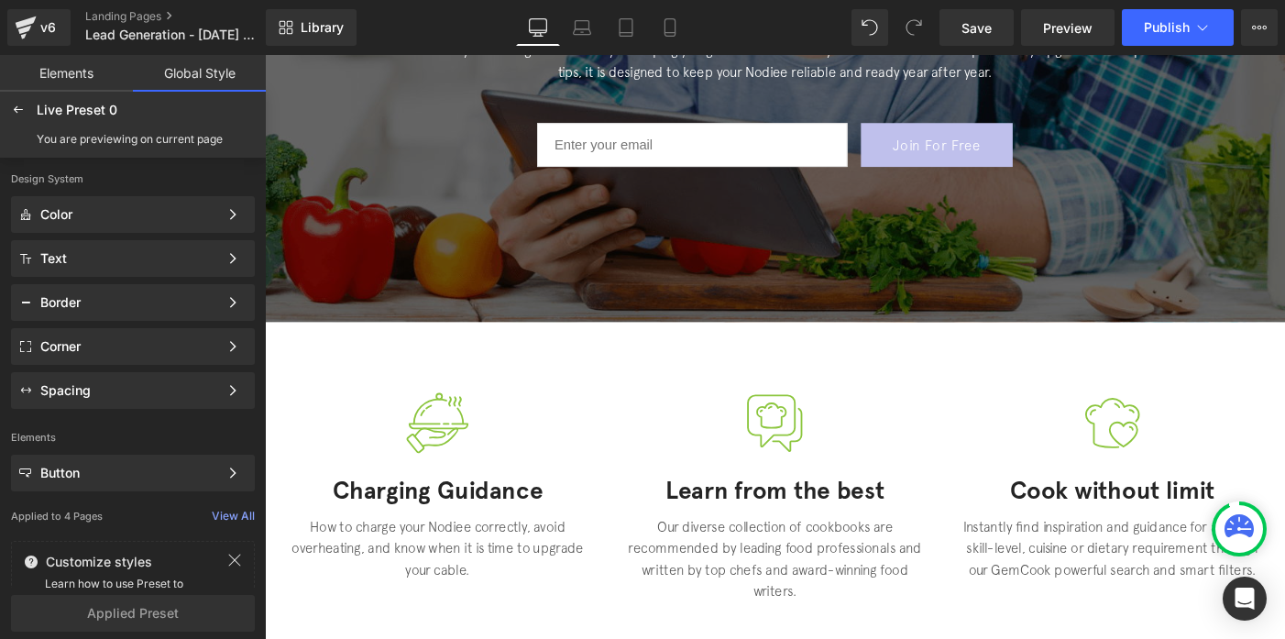
scroll to position [370, 0]
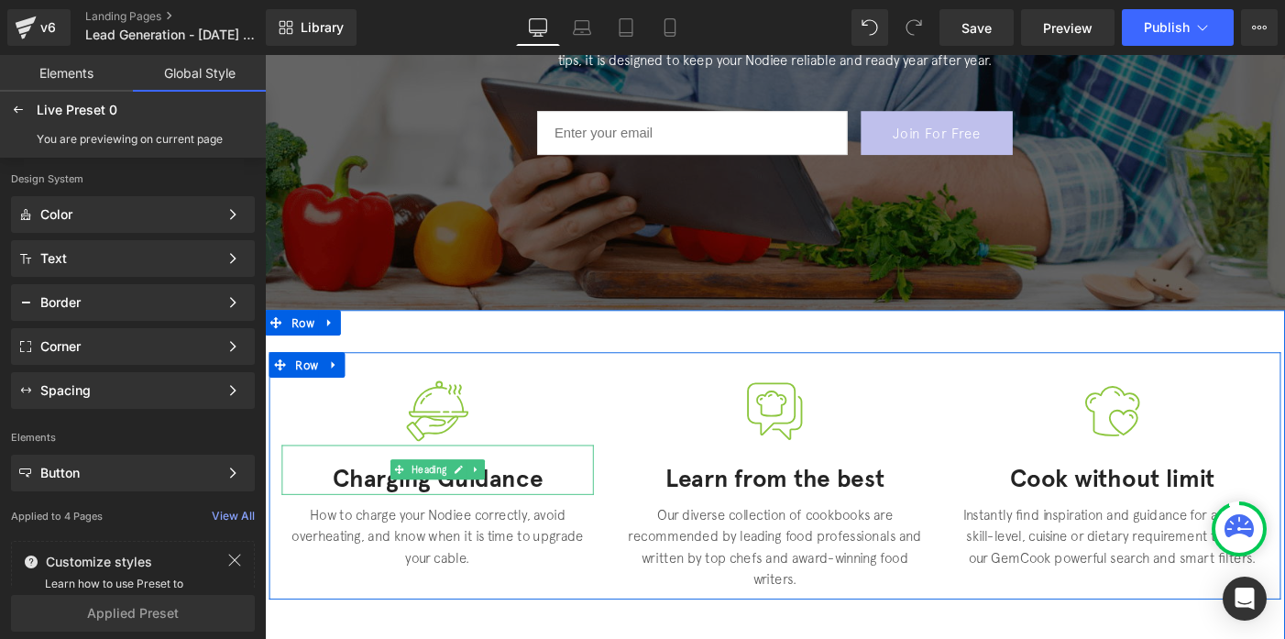
click at [471, 520] on h4 "Charging Guidance" at bounding box center [452, 516] width 339 height 31
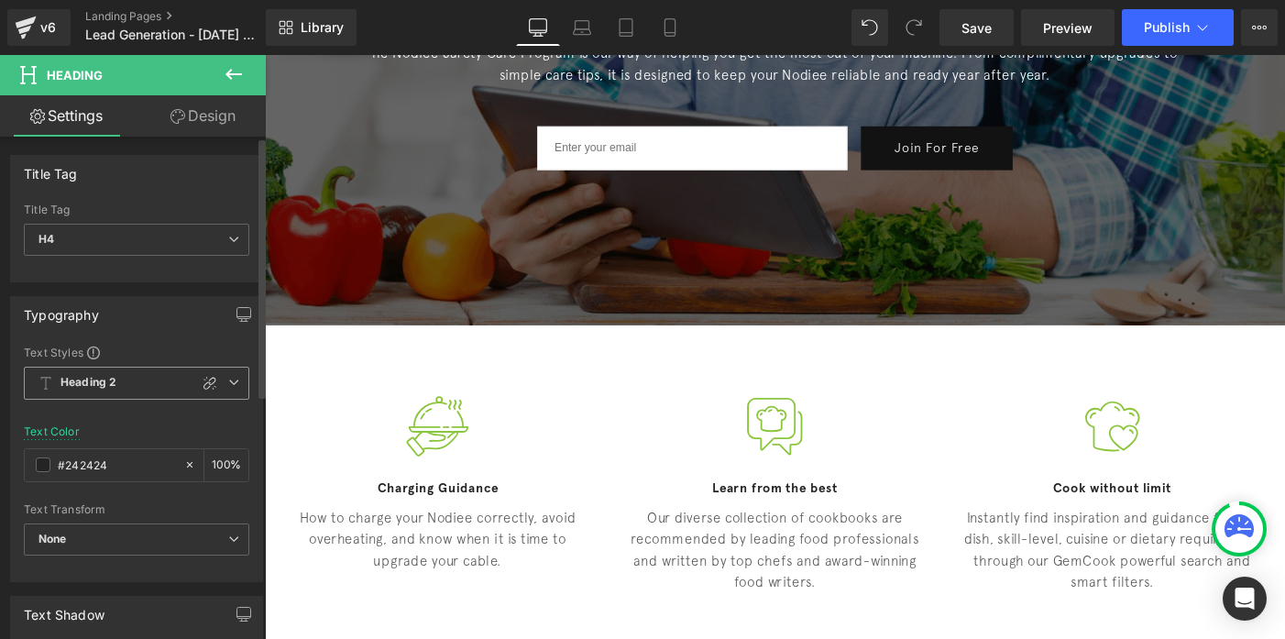
click at [84, 391] on span "Heading 2" at bounding box center [136, 383] width 225 height 33
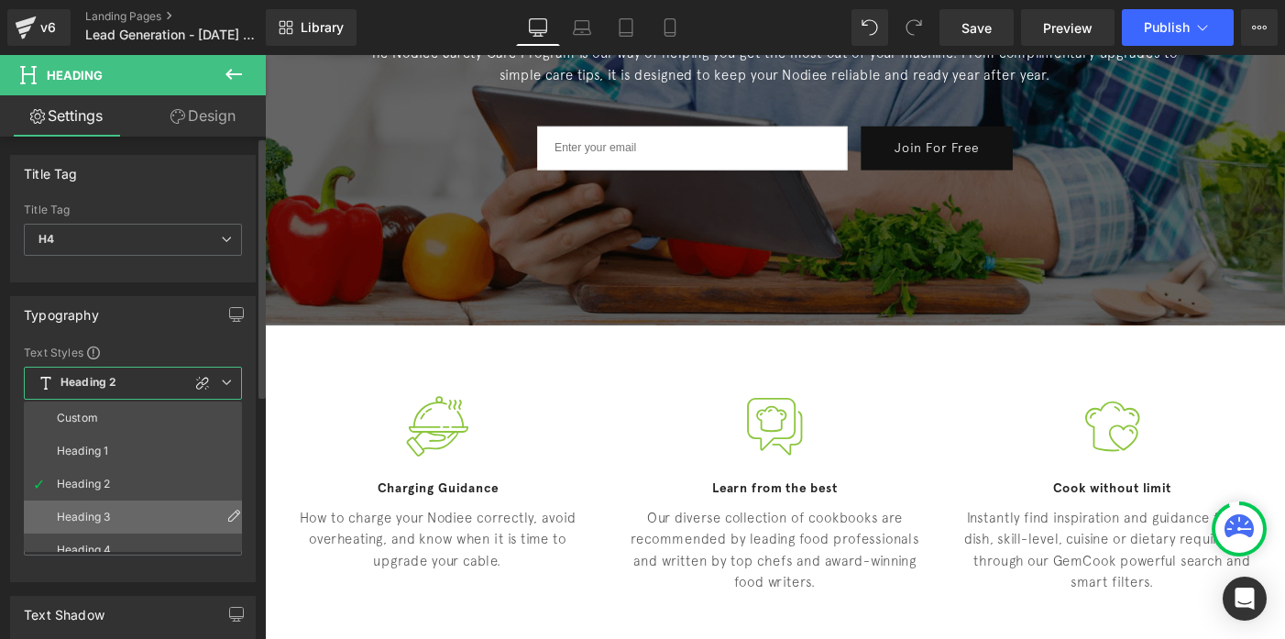
click at [85, 508] on li "Heading 3" at bounding box center [137, 516] width 226 height 33
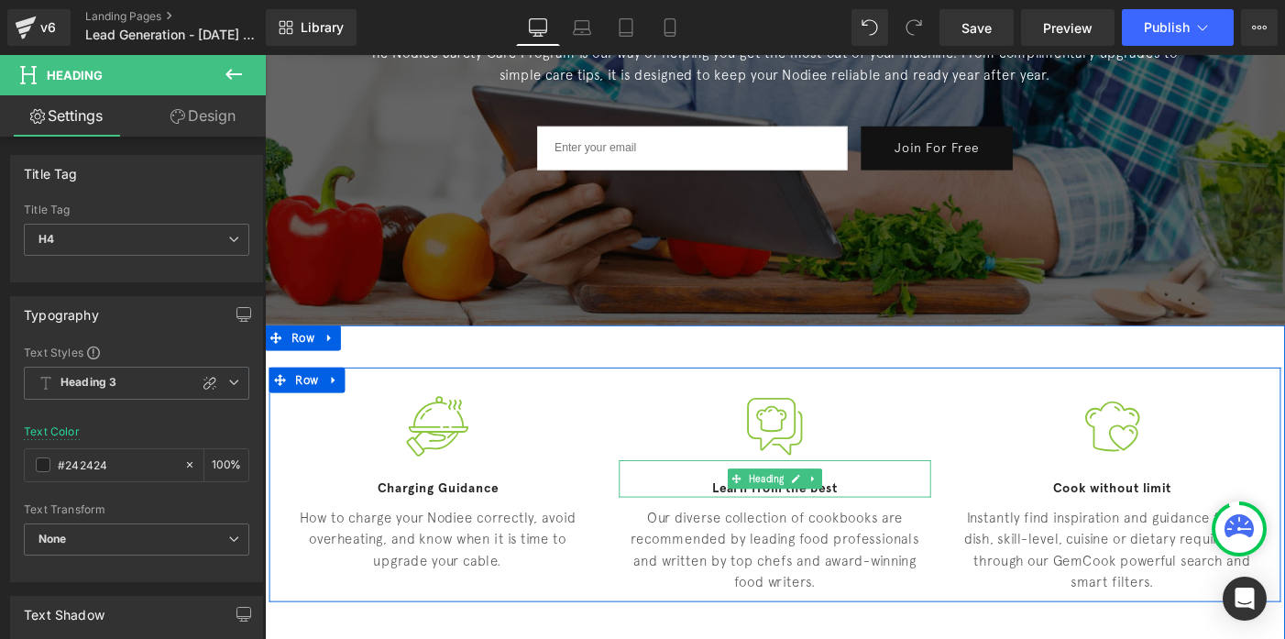
click at [722, 518] on h4 "Learn from the best" at bounding box center [819, 527] width 339 height 18
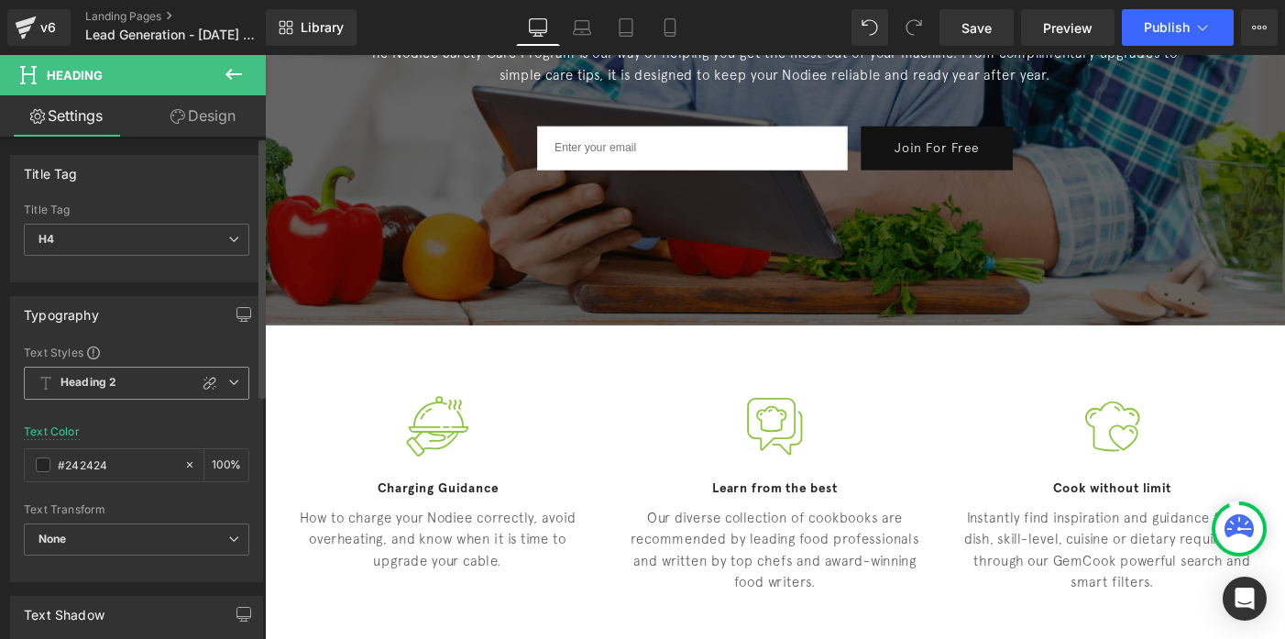
click at [92, 399] on span "Heading 2" at bounding box center [136, 383] width 225 height 33
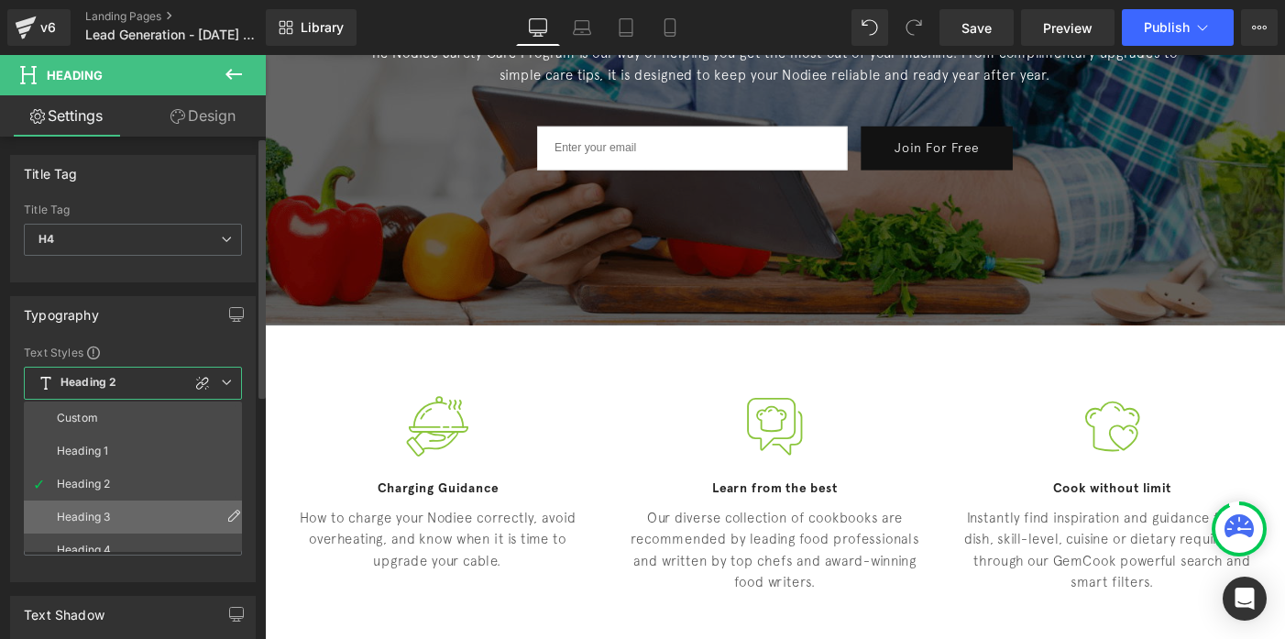
click at [86, 511] on div "Heading 3" at bounding box center [83, 516] width 53 height 13
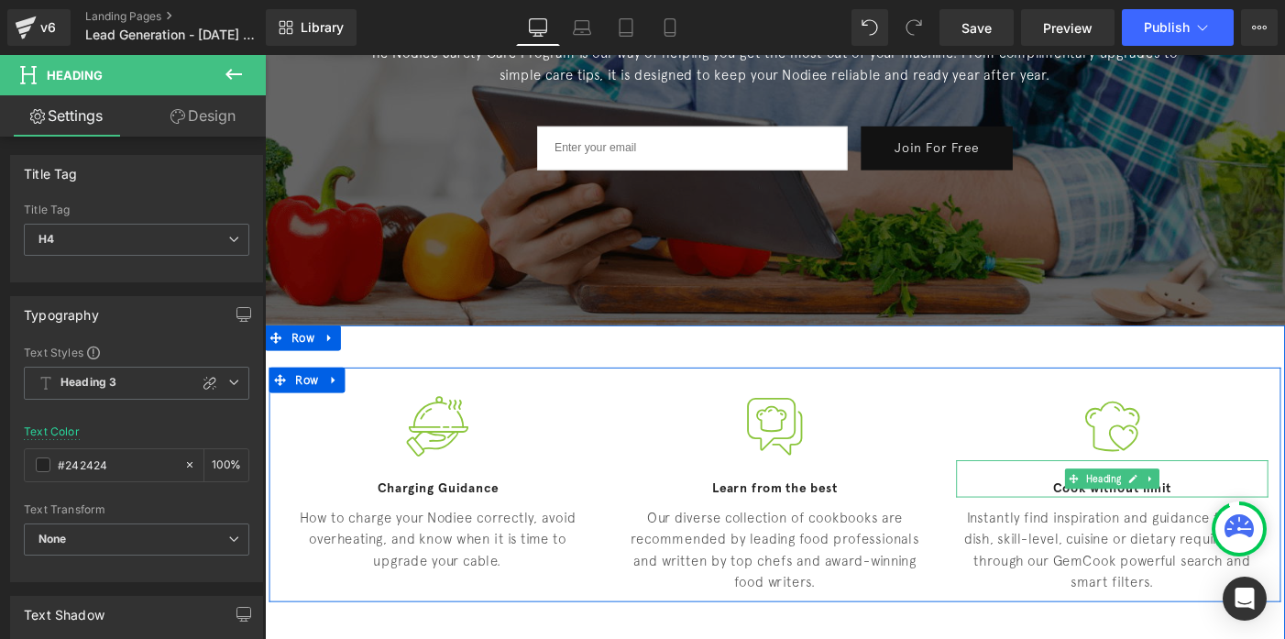
click at [1107, 518] on h4 "Cook without limit" at bounding box center [1185, 527] width 339 height 18
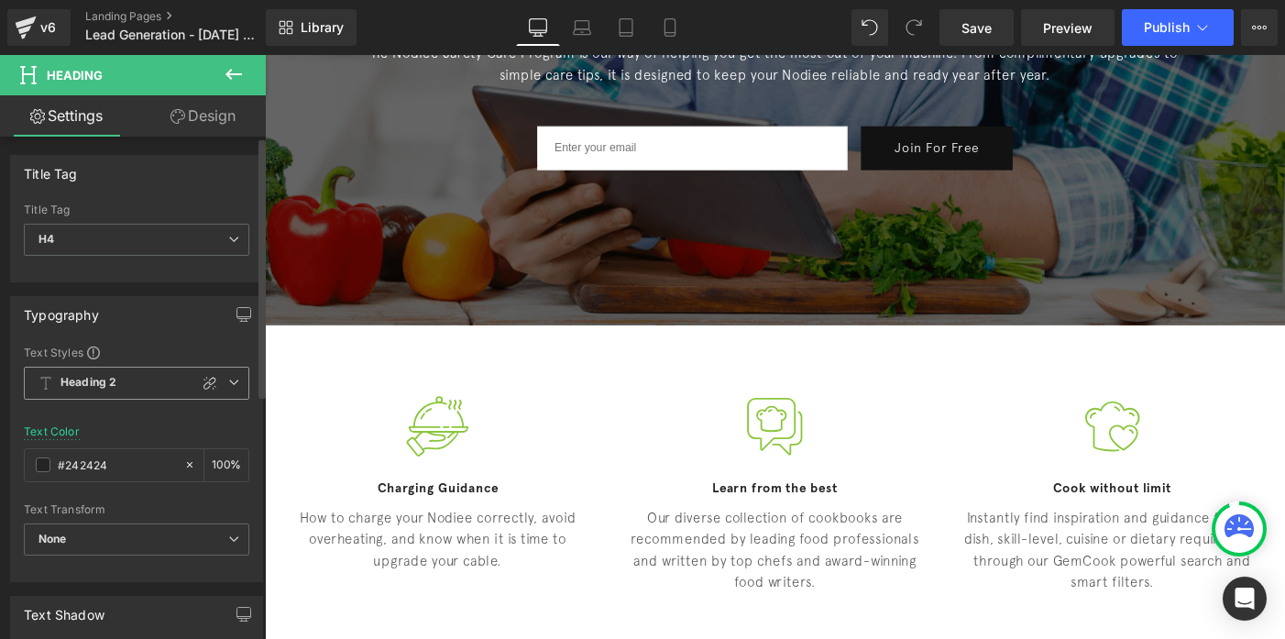
click at [128, 376] on span "Heading 2" at bounding box center [136, 383] width 225 height 33
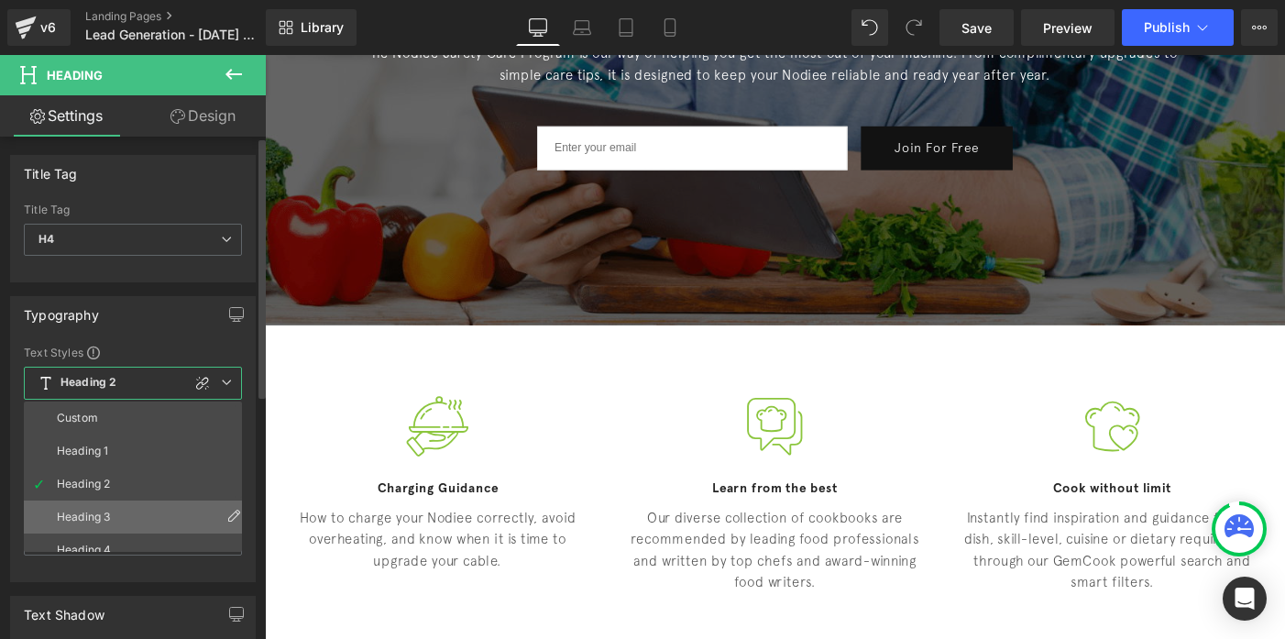
click at [102, 509] on li "Heading 3" at bounding box center [137, 516] width 226 height 33
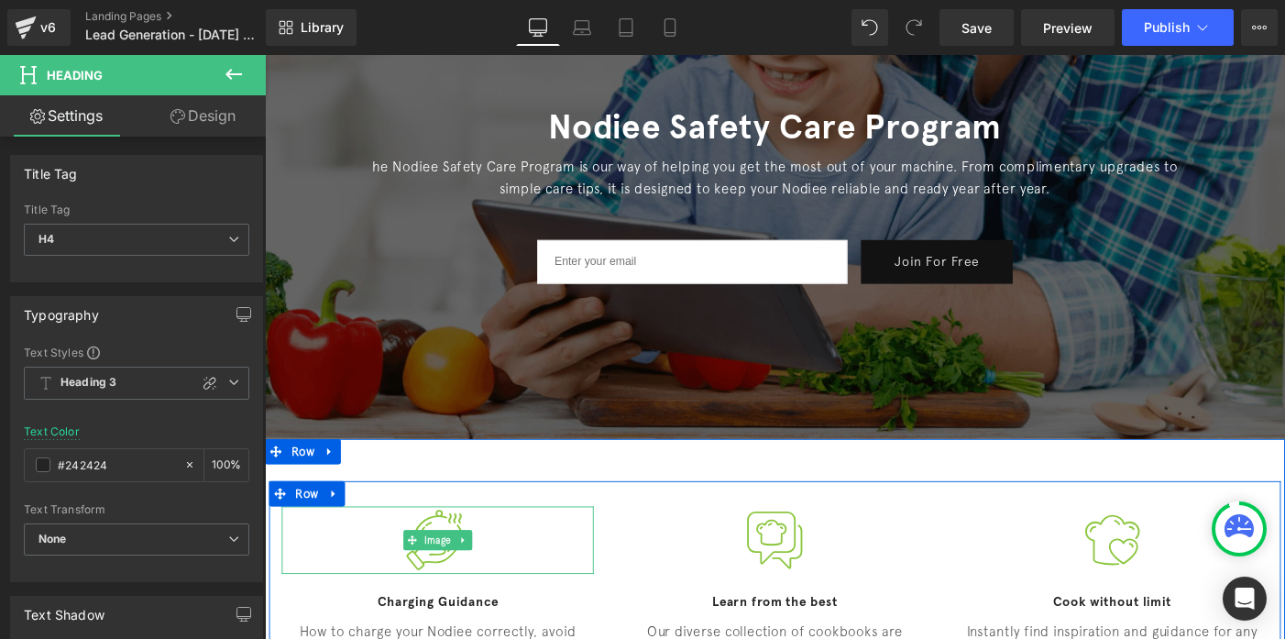
scroll to position [195, 0]
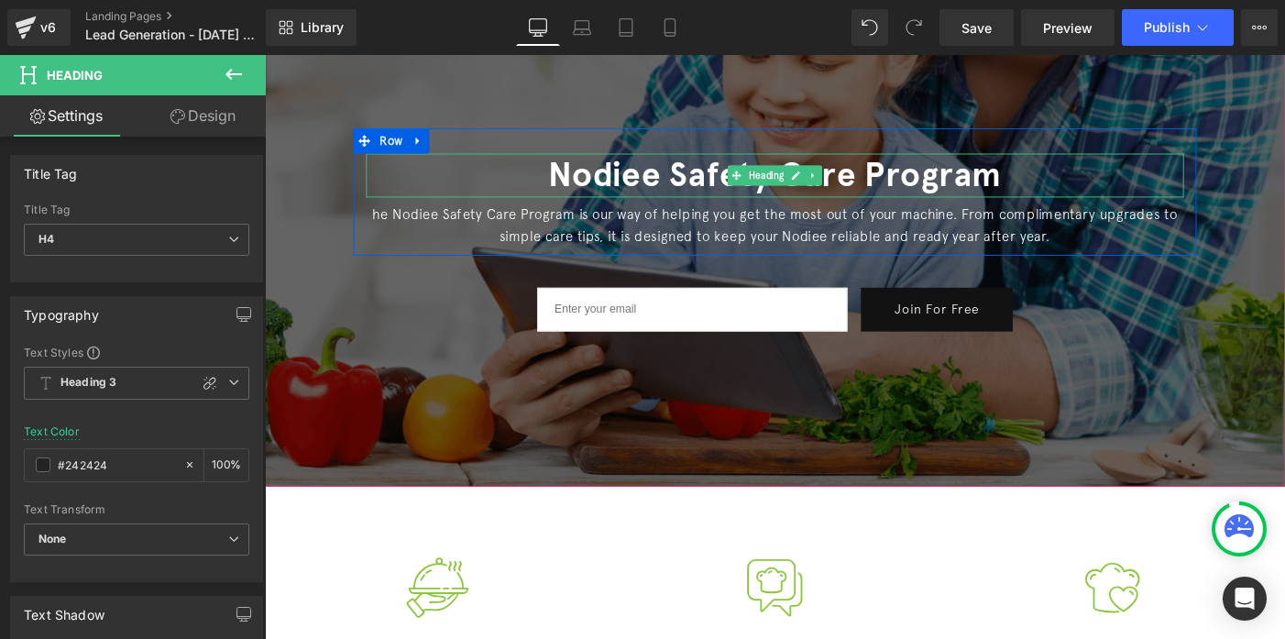
click at [701, 181] on h1 "Nodiee Safety Care Program" at bounding box center [819, 186] width 889 height 48
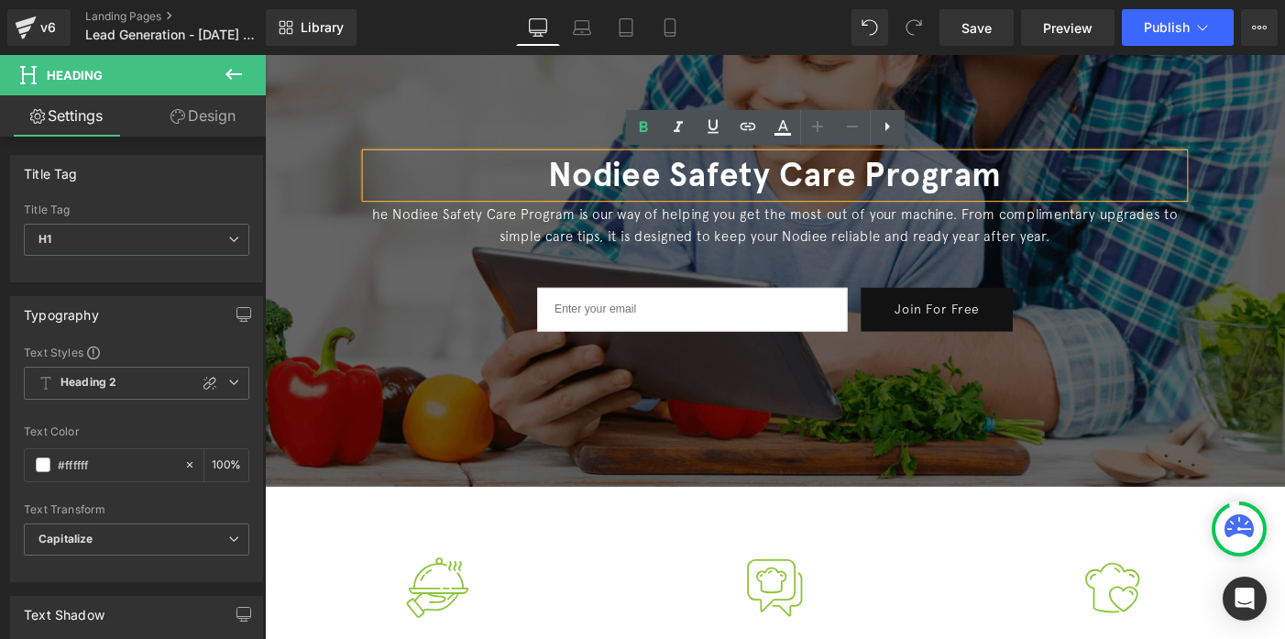
click at [666, 184] on h1 "Nodiee Safety Care Program" at bounding box center [819, 186] width 889 height 48
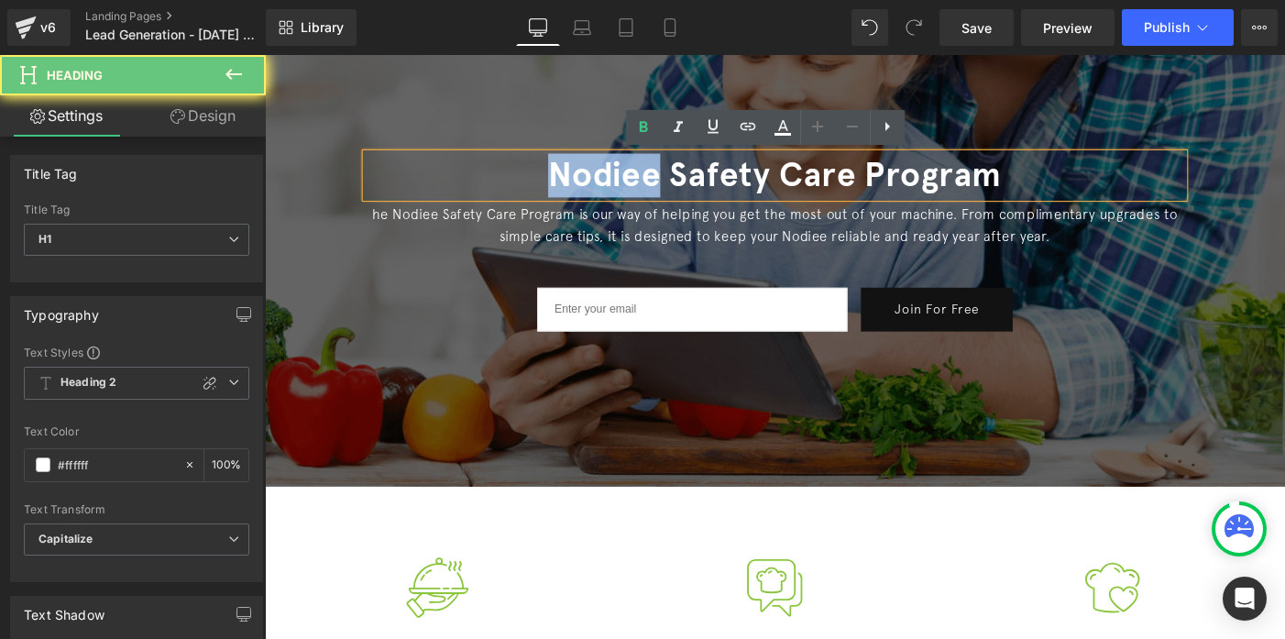
click at [666, 184] on h1 "Nodiee Safety Care Program" at bounding box center [819, 186] width 889 height 48
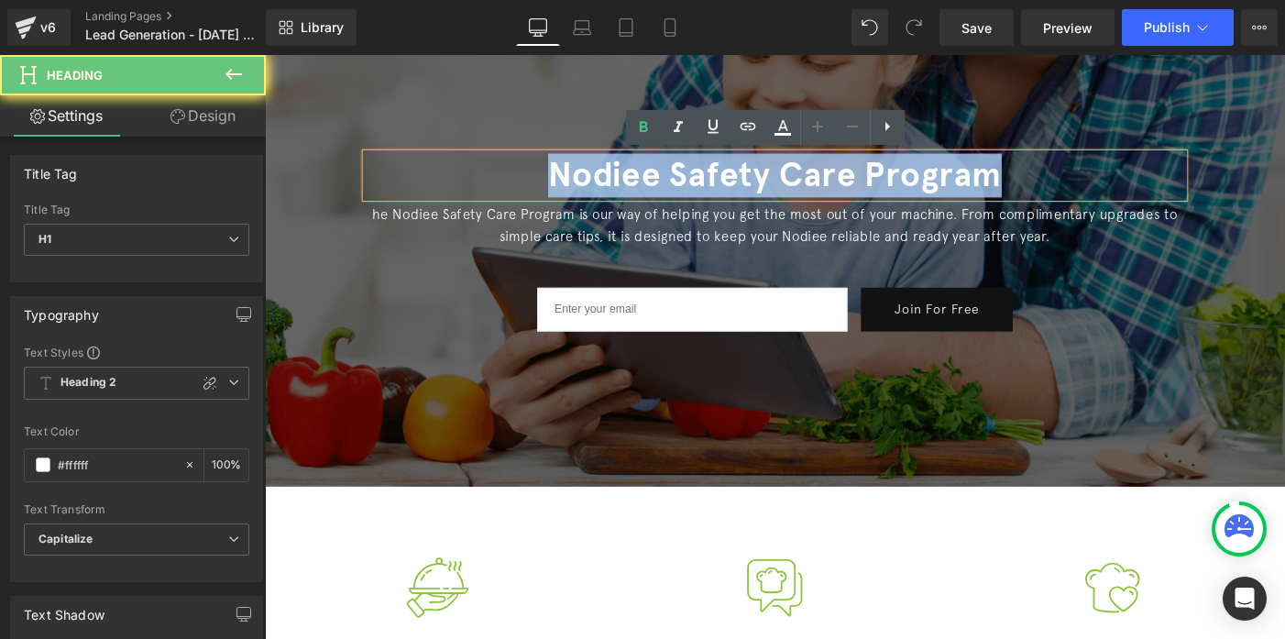
click at [666, 184] on h1 "Nodiee Safety Care Program" at bounding box center [819, 186] width 889 height 48
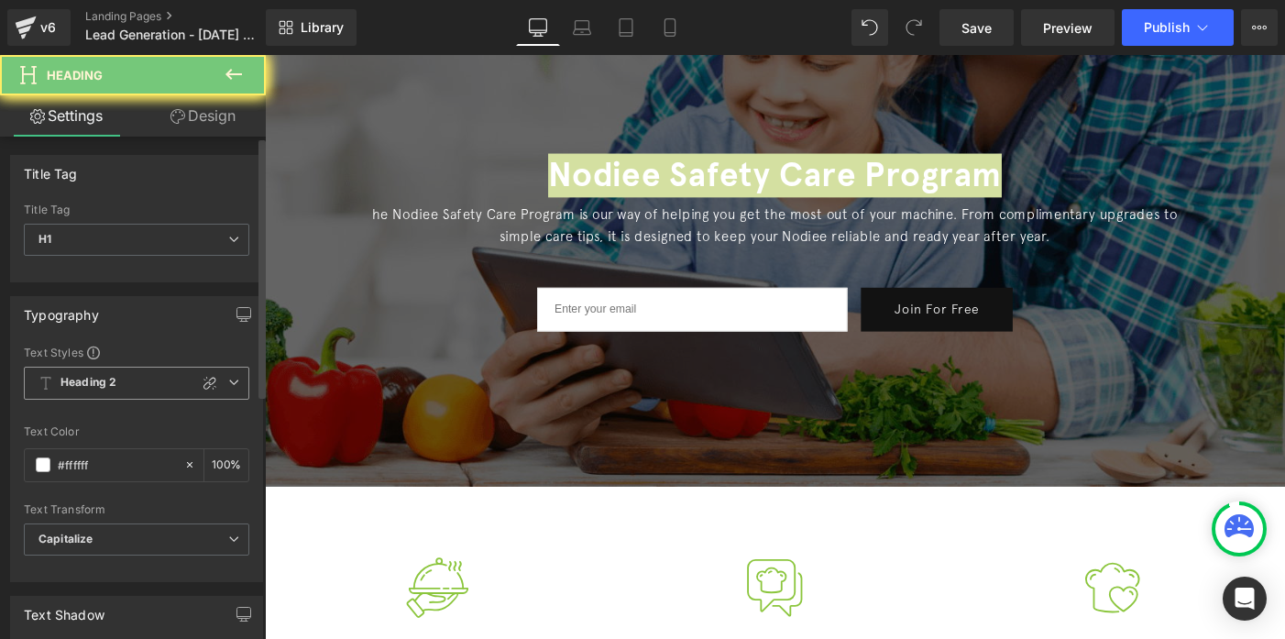
click at [137, 392] on span "Heading 2" at bounding box center [136, 383] width 225 height 33
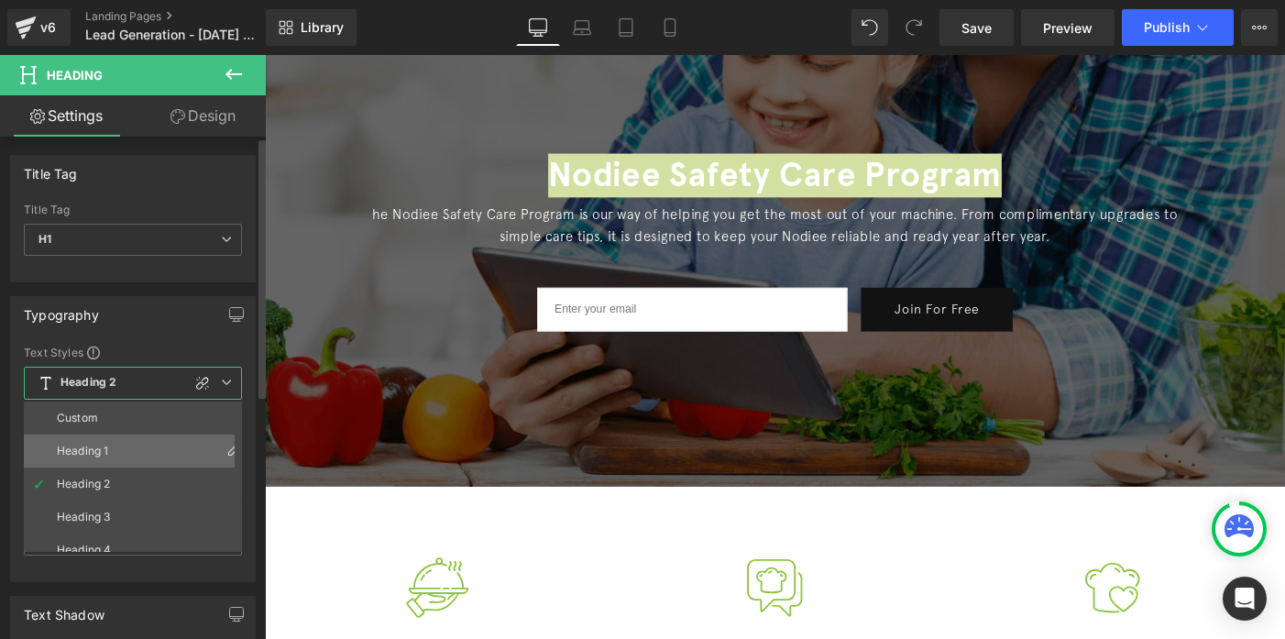
click at [115, 457] on li "Heading 1" at bounding box center [137, 450] width 226 height 33
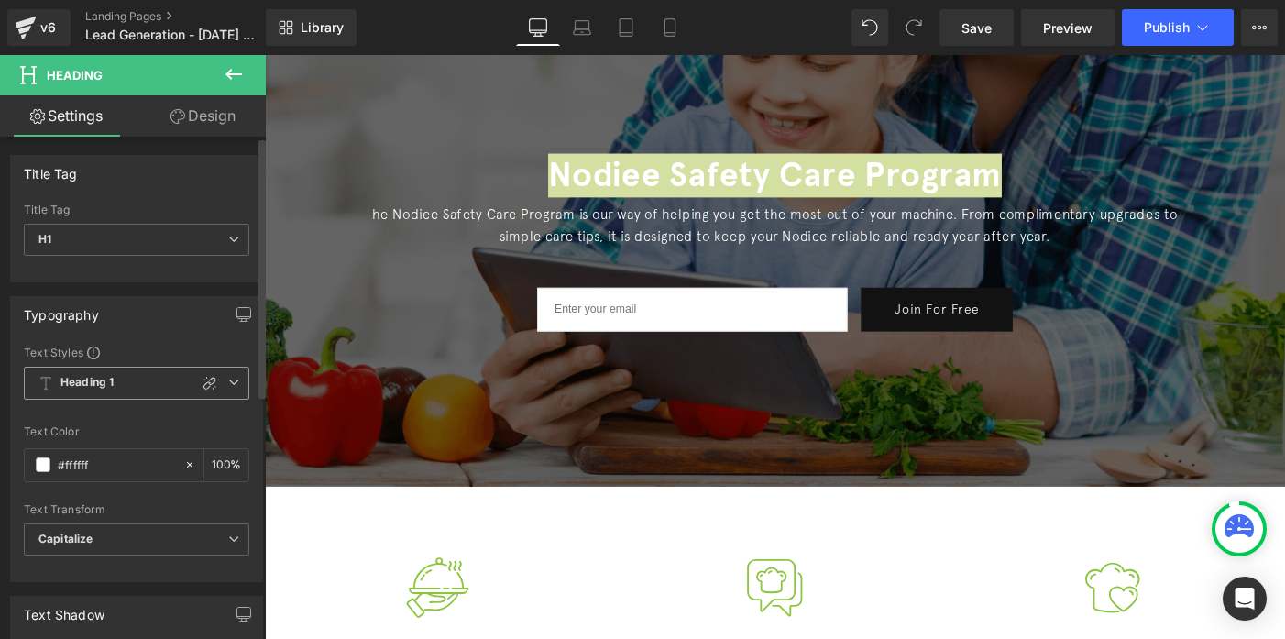
click at [95, 387] on b "Heading 1" at bounding box center [86, 383] width 53 height 16
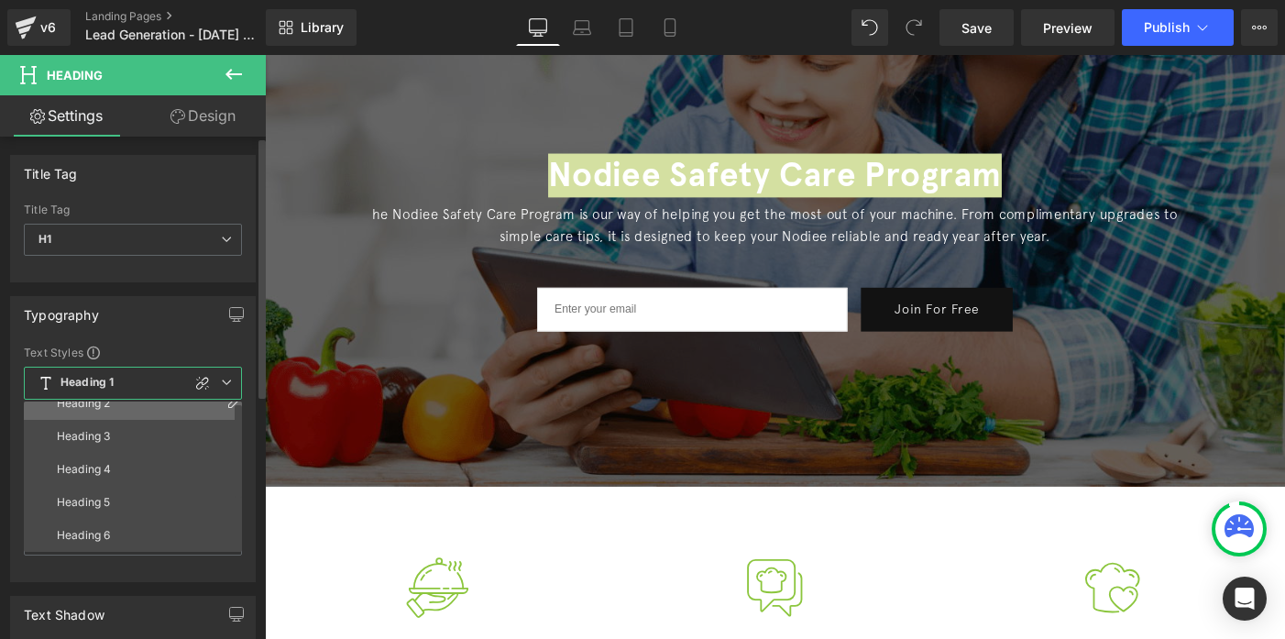
scroll to position [0, 0]
click at [84, 414] on div "Custom" at bounding box center [77, 417] width 41 height 13
type input "37.92"
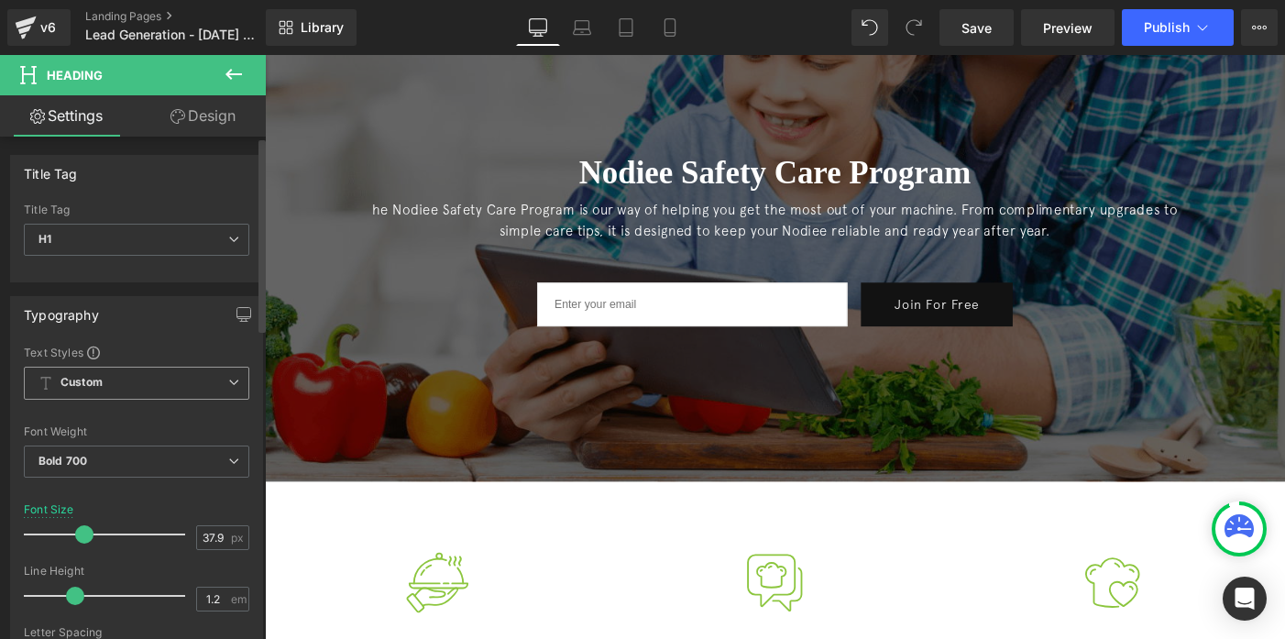
click at [86, 385] on b "Custom" at bounding box center [81, 383] width 42 height 16
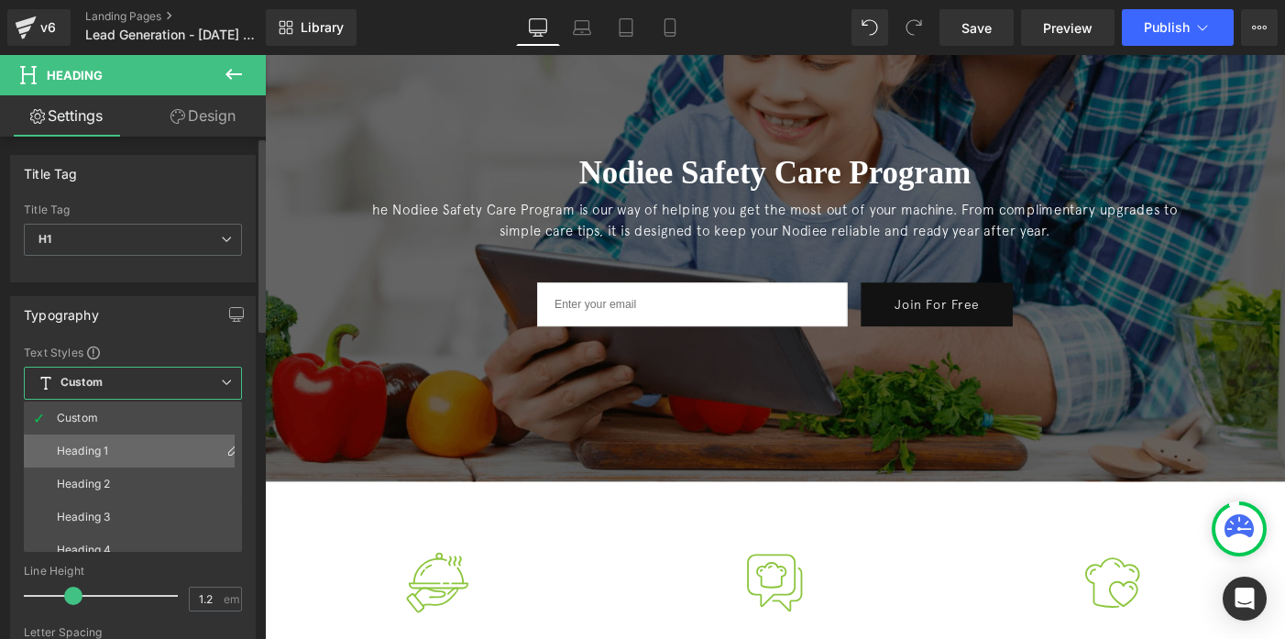
click at [87, 444] on div "Heading 1" at bounding box center [82, 450] width 51 height 13
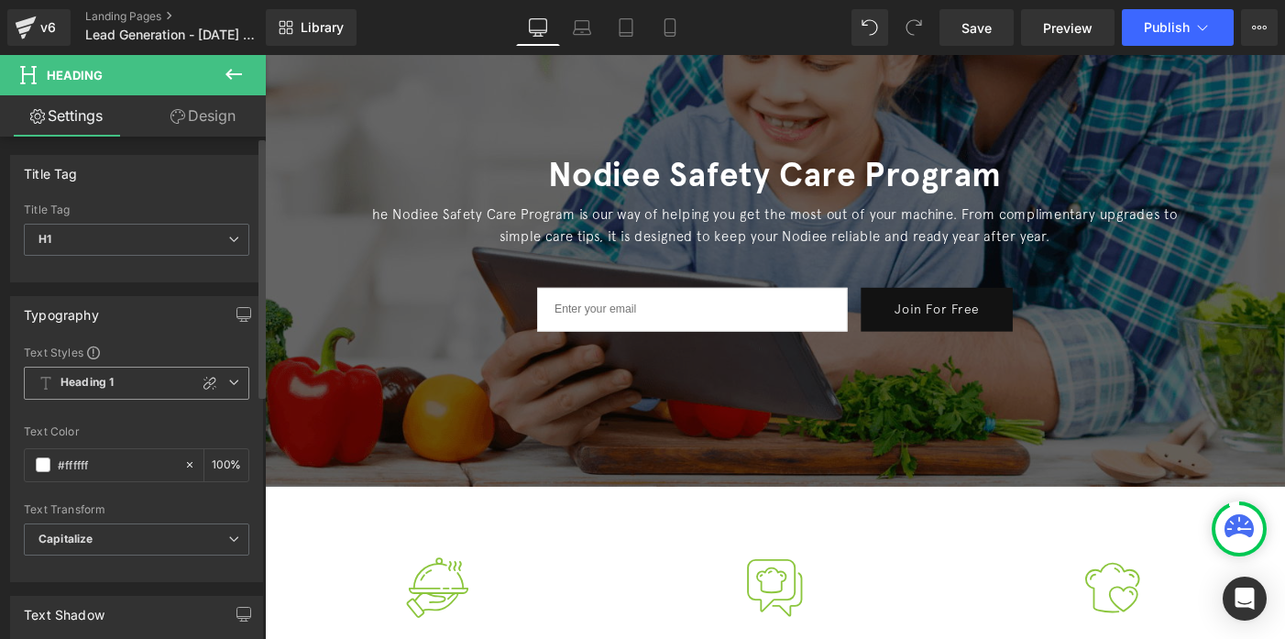
click at [109, 379] on b "Heading 1" at bounding box center [86, 383] width 53 height 16
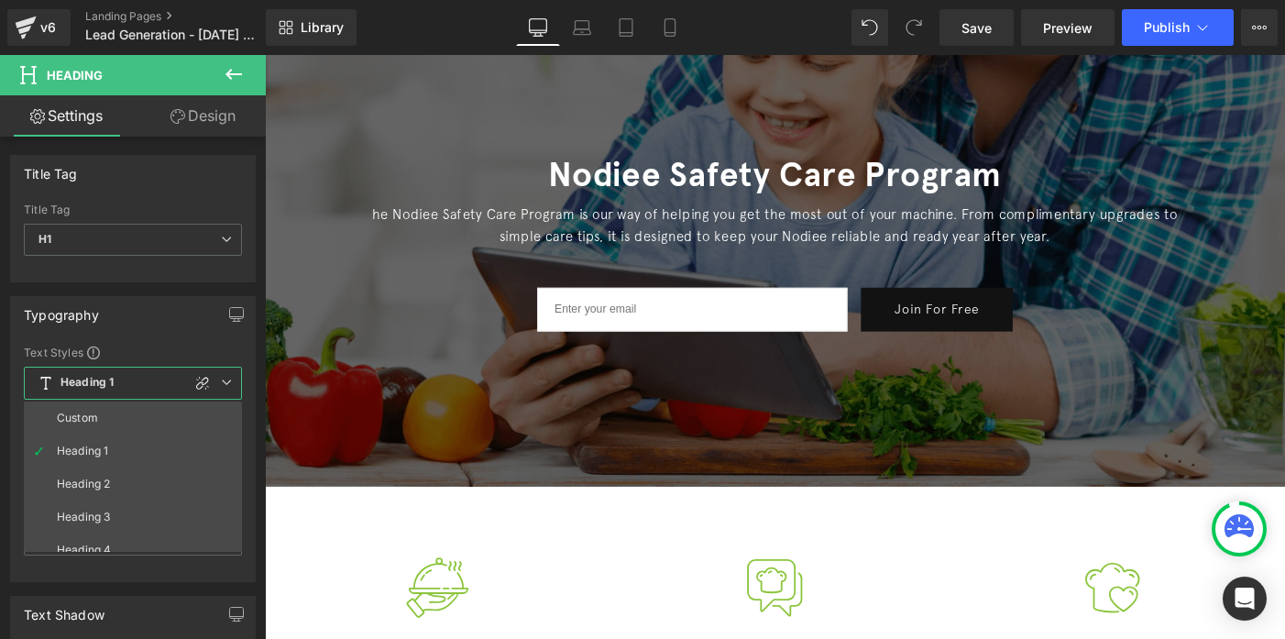
scroll to position [201, 0]
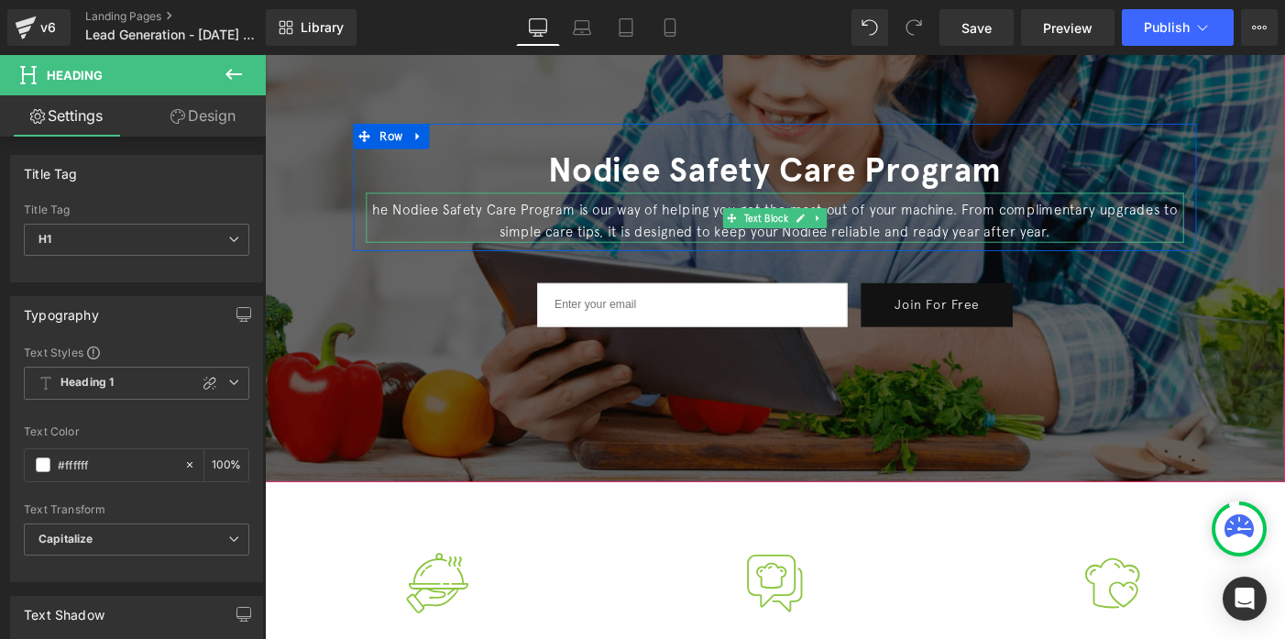
click at [382, 216] on p "he Nodiee Safety Care Program is our way of helping you get the most out of you…" at bounding box center [819, 235] width 889 height 47
click at [384, 223] on p "he Nodiee Safety Care Program is our way of helping you get the most out of you…" at bounding box center [819, 235] width 889 height 47
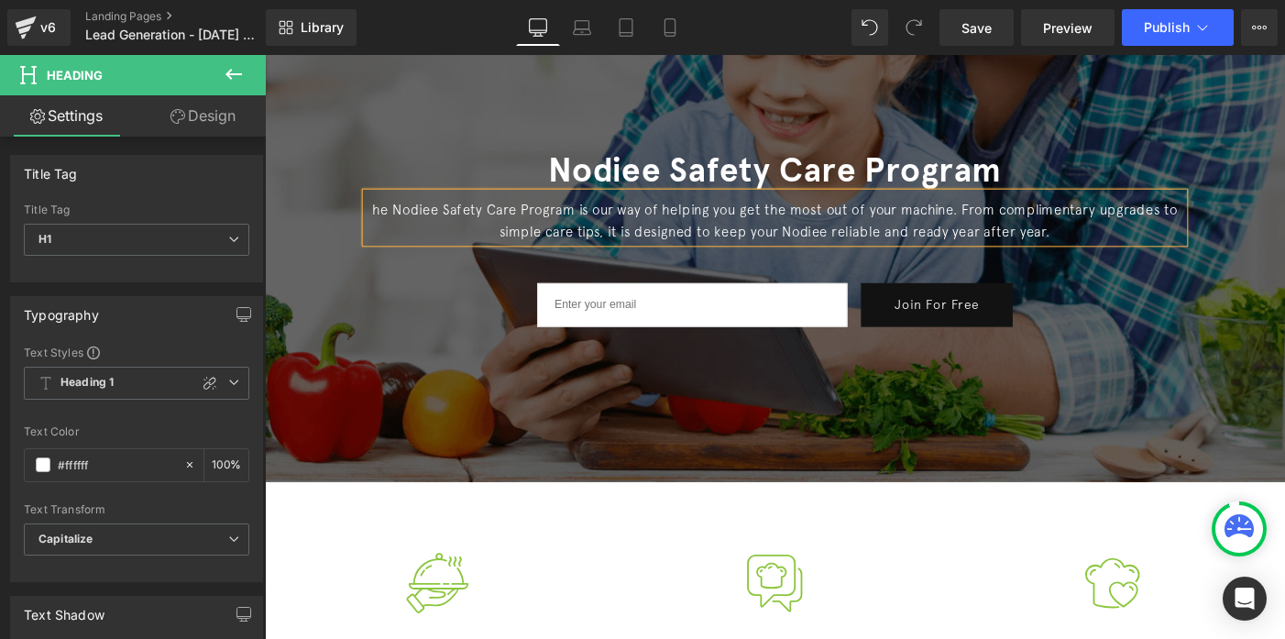
click at [385, 221] on p "he Nodiee Safety Care Program is our way of helping you get the most out of you…" at bounding box center [819, 235] width 889 height 47
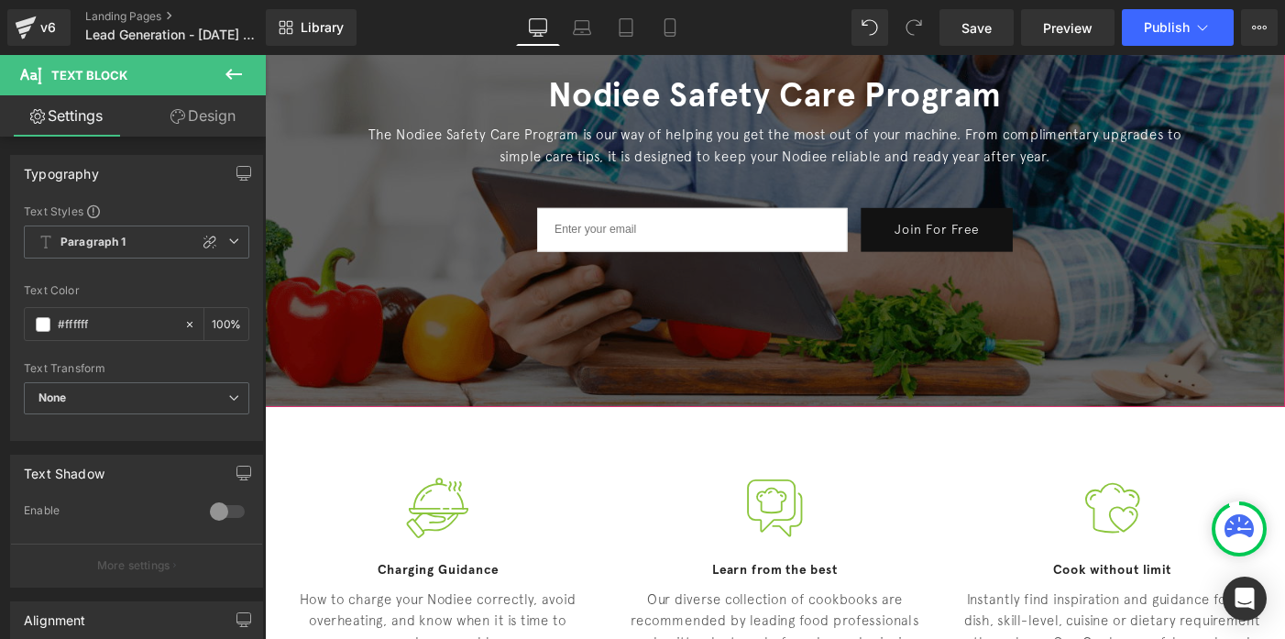
scroll to position [335, 0]
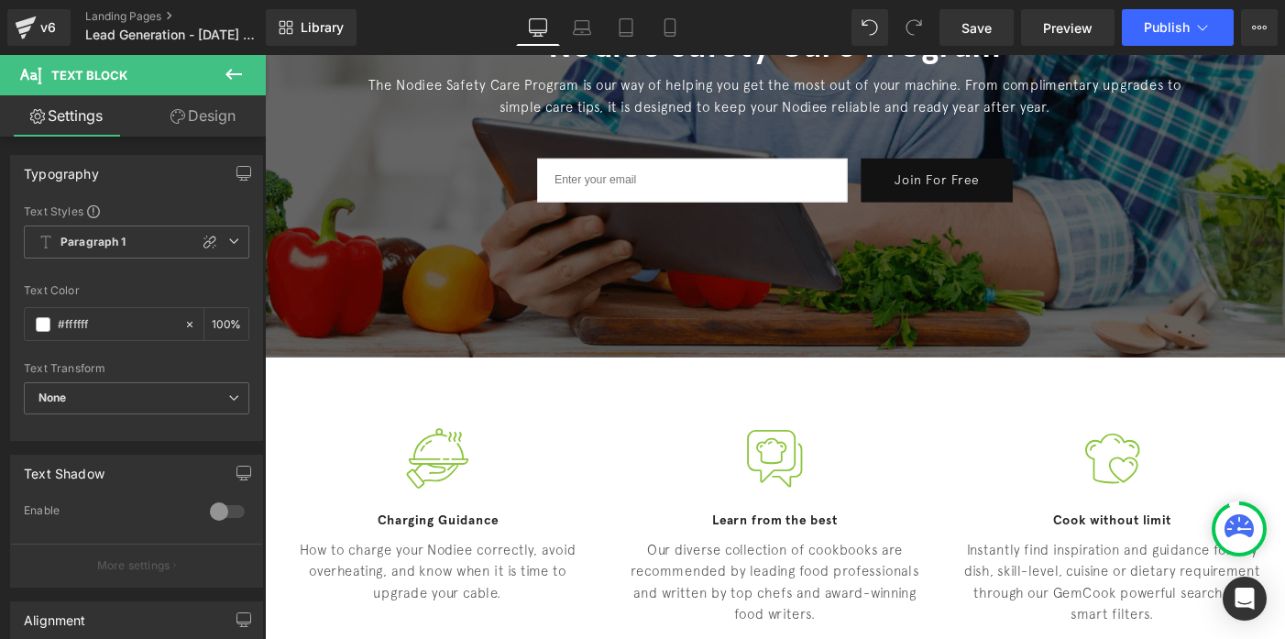
click at [401, 607] on div "How to charge your Nodiee correctly, avoid overheating, and know when it is tim…" at bounding box center [452, 612] width 339 height 82
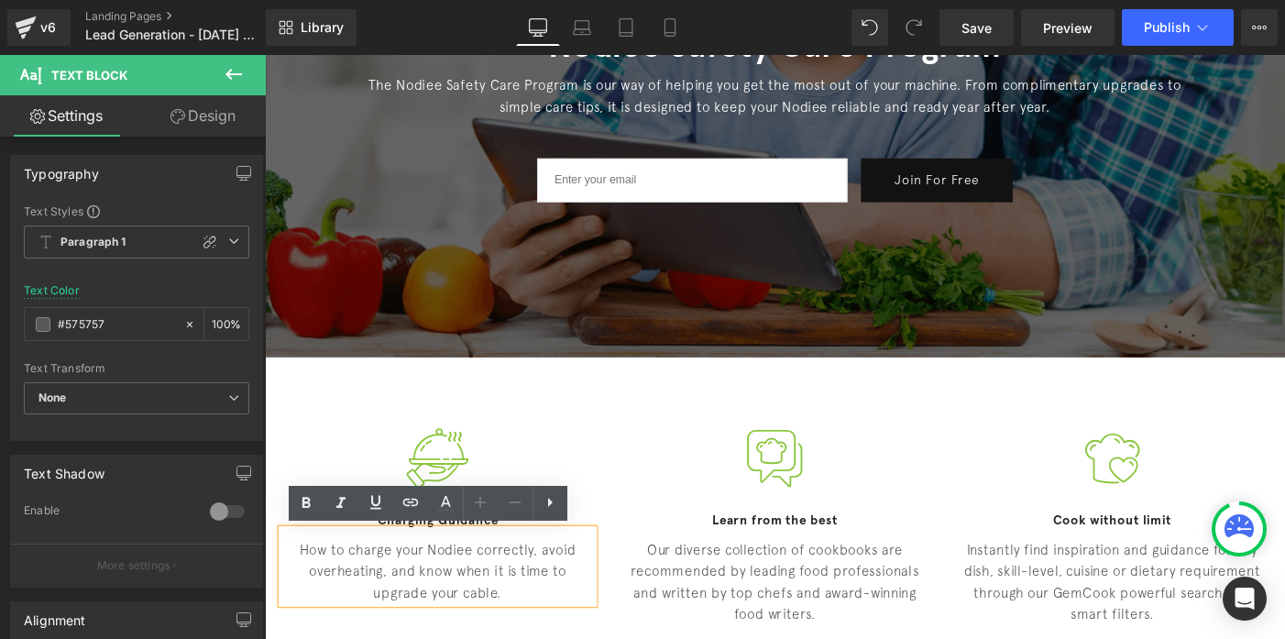
click at [368, 608] on p "How to charge your Nodiee correctly, avoid overheating, and know when it is tim…" at bounding box center [452, 617] width 339 height 71
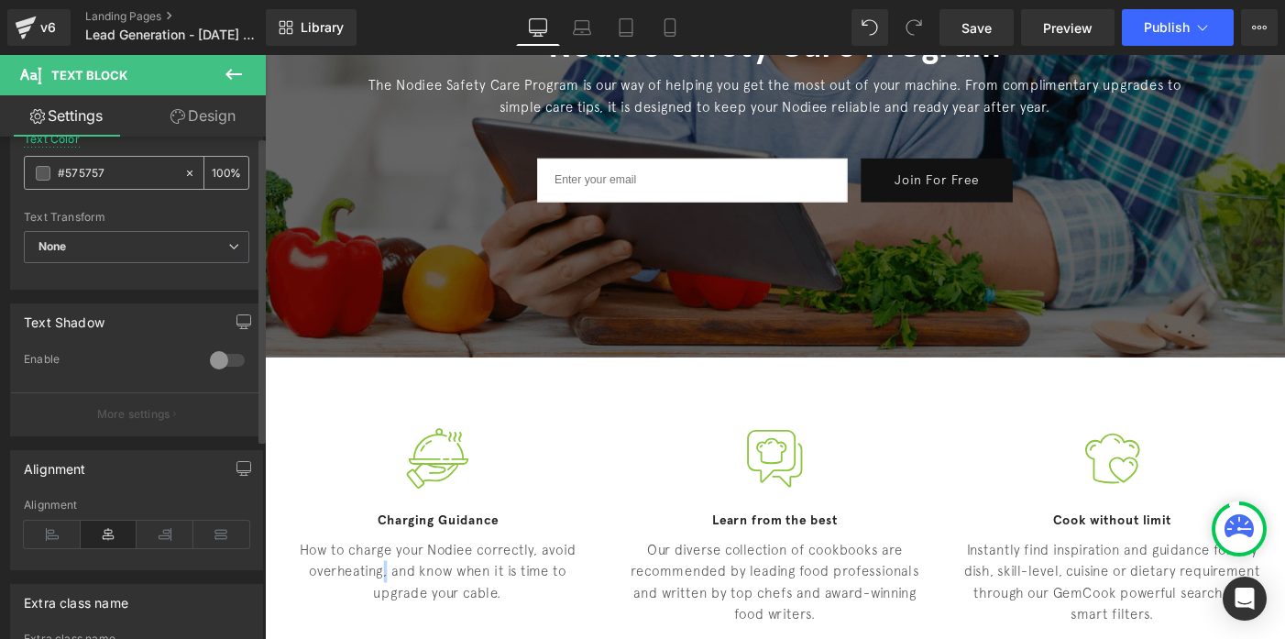
scroll to position [0, 0]
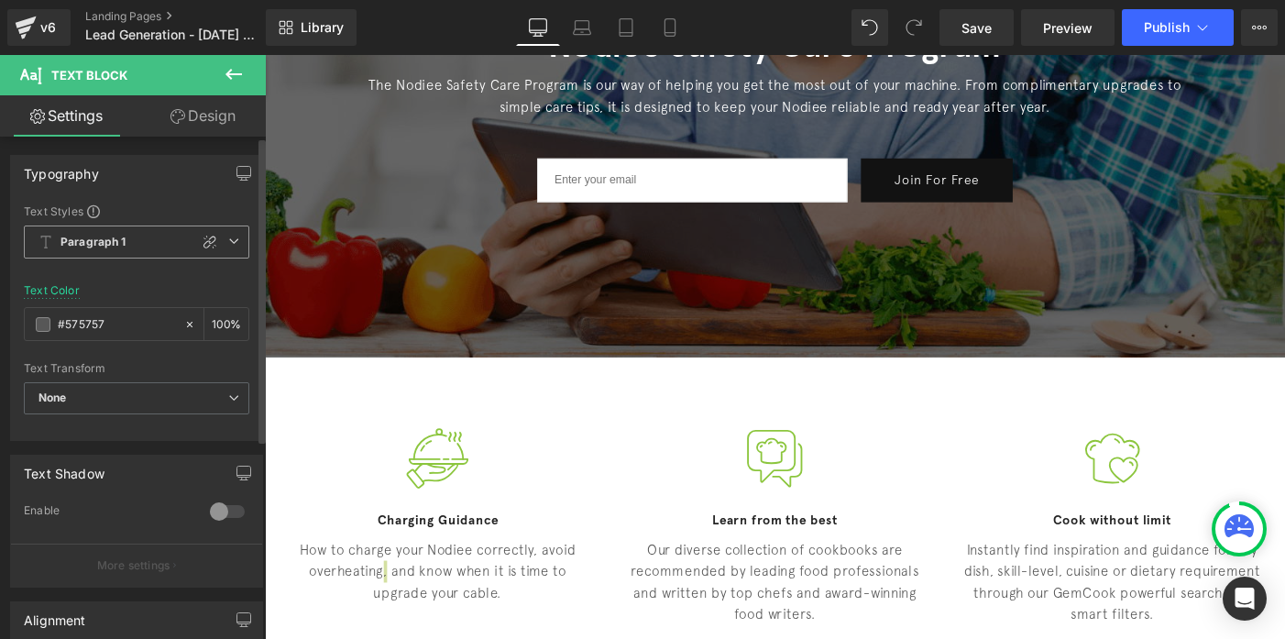
click at [92, 231] on span "Paragraph 1" at bounding box center [136, 241] width 225 height 33
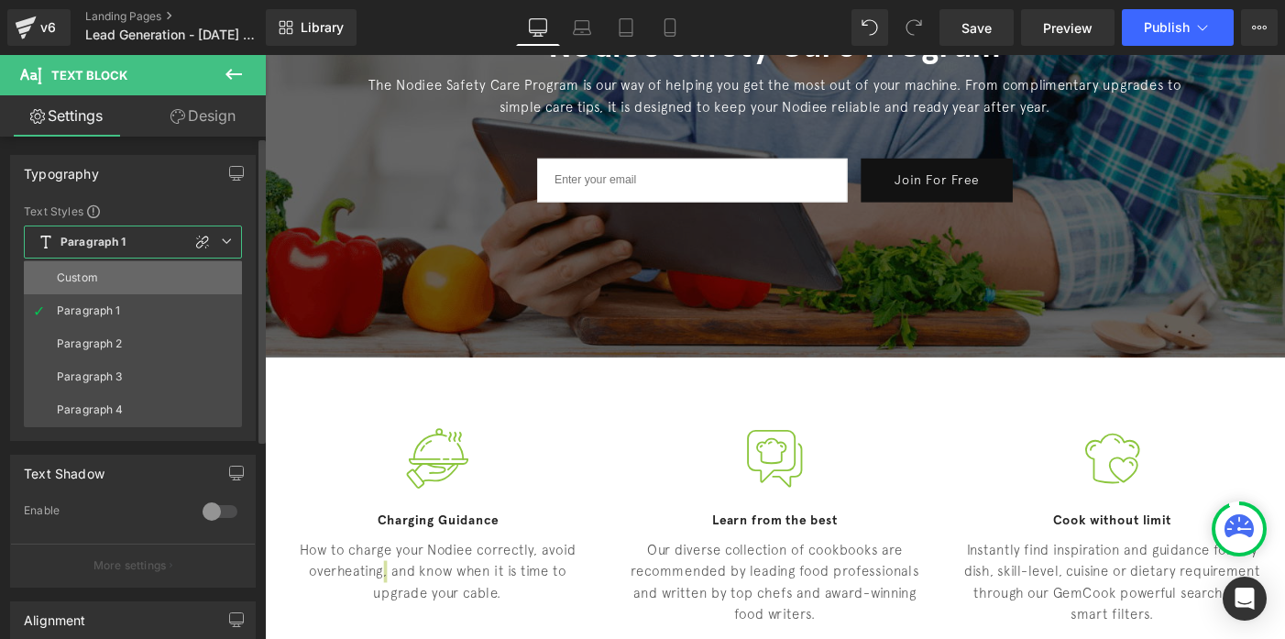
click at [86, 284] on li "Custom" at bounding box center [133, 277] width 218 height 33
type input "1.5"
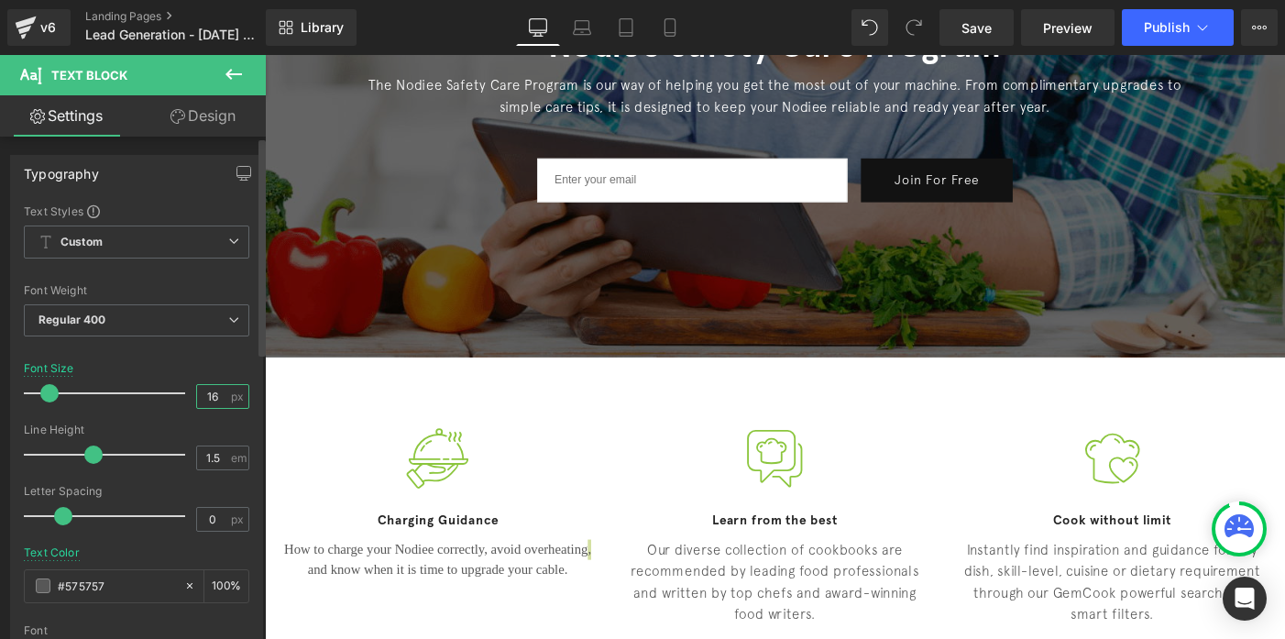
click at [210, 402] on input "16" at bounding box center [213, 396] width 32 height 23
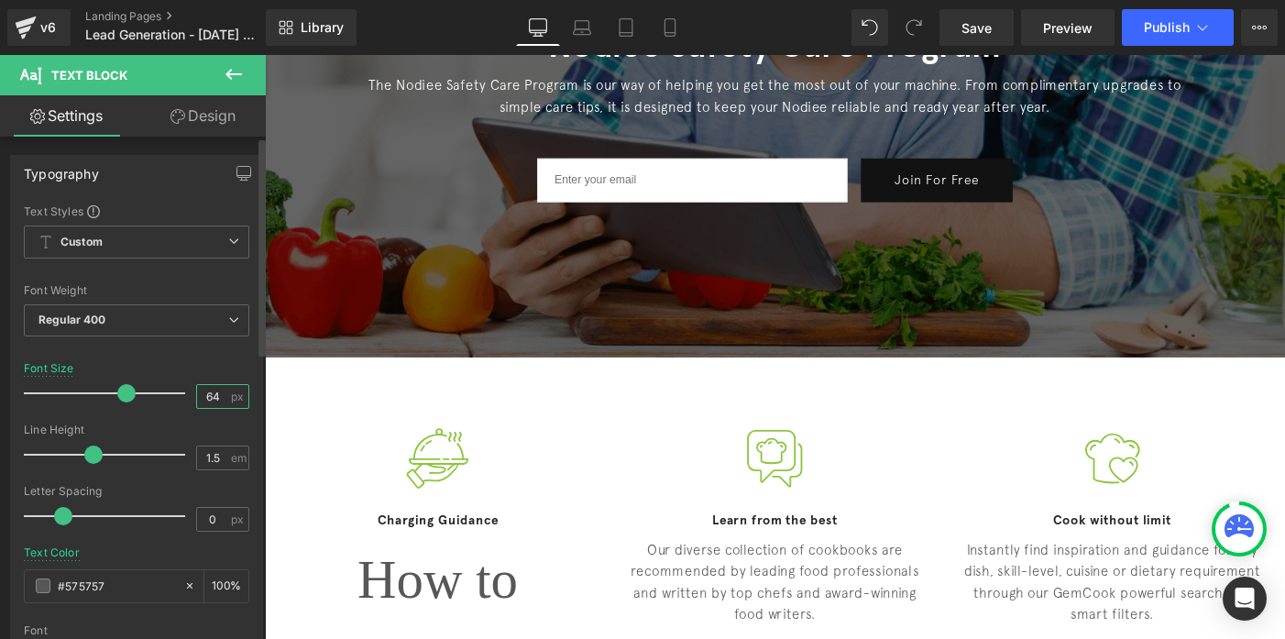
type input "6"
type input "14"
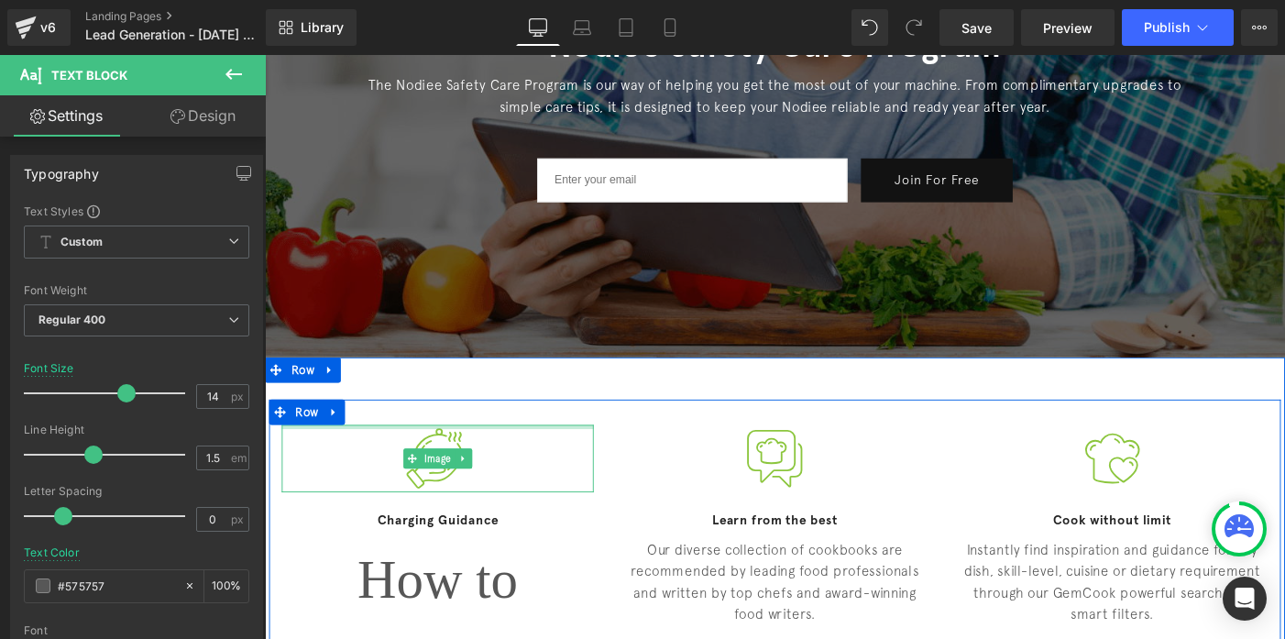
click at [313, 457] on div at bounding box center [452, 459] width 339 height 5
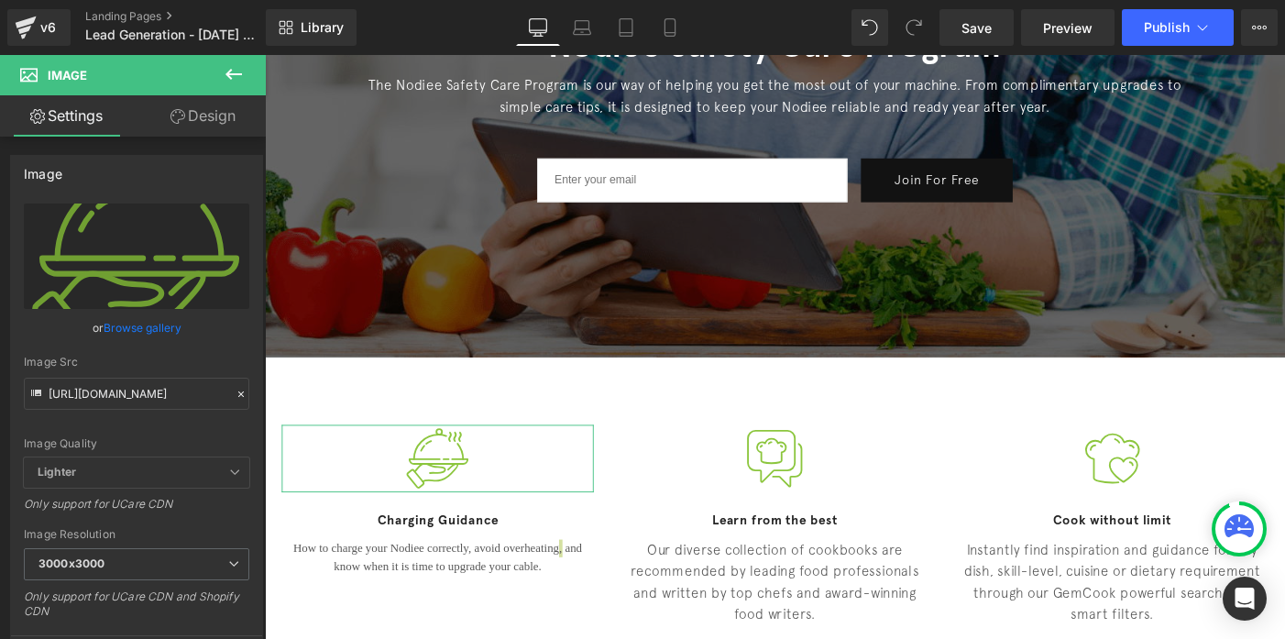
click at [197, 120] on link "Design" at bounding box center [203, 115] width 133 height 41
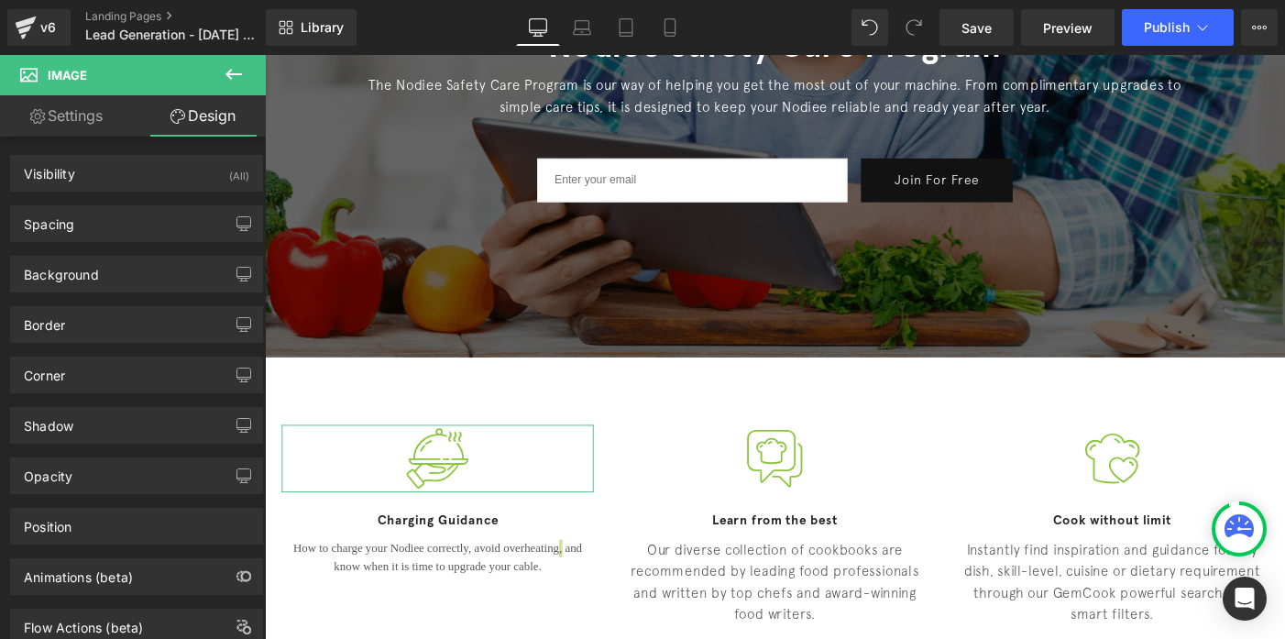
click at [94, 120] on link "Settings" at bounding box center [66, 115] width 133 height 41
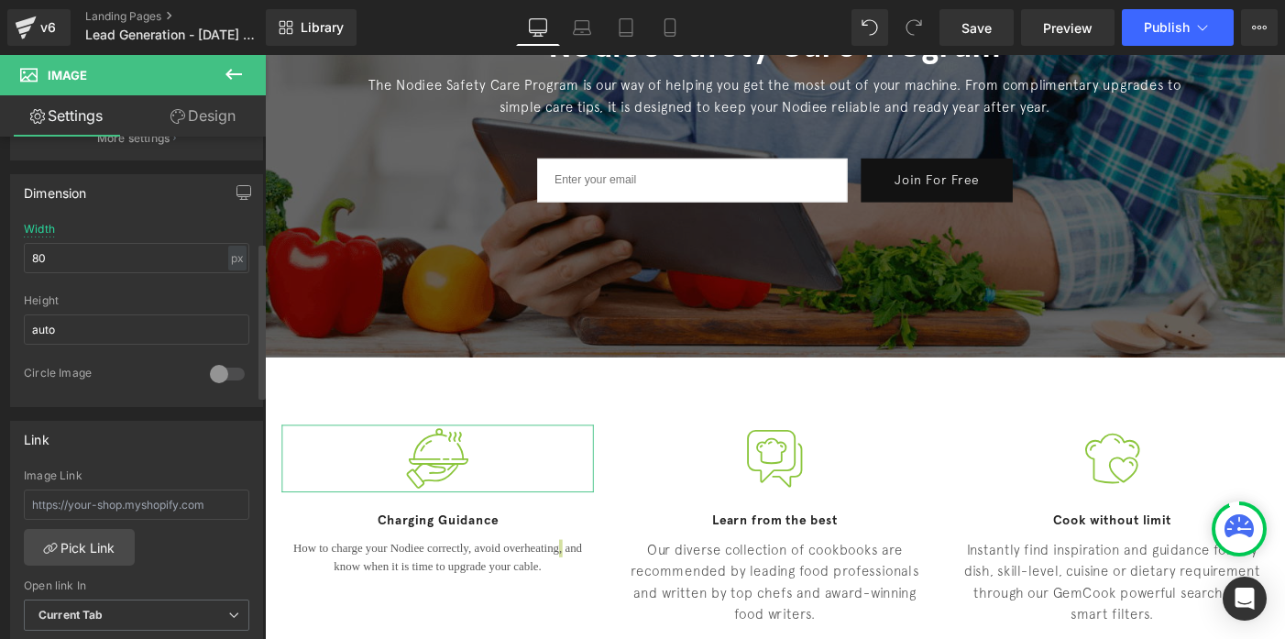
scroll to position [339, 0]
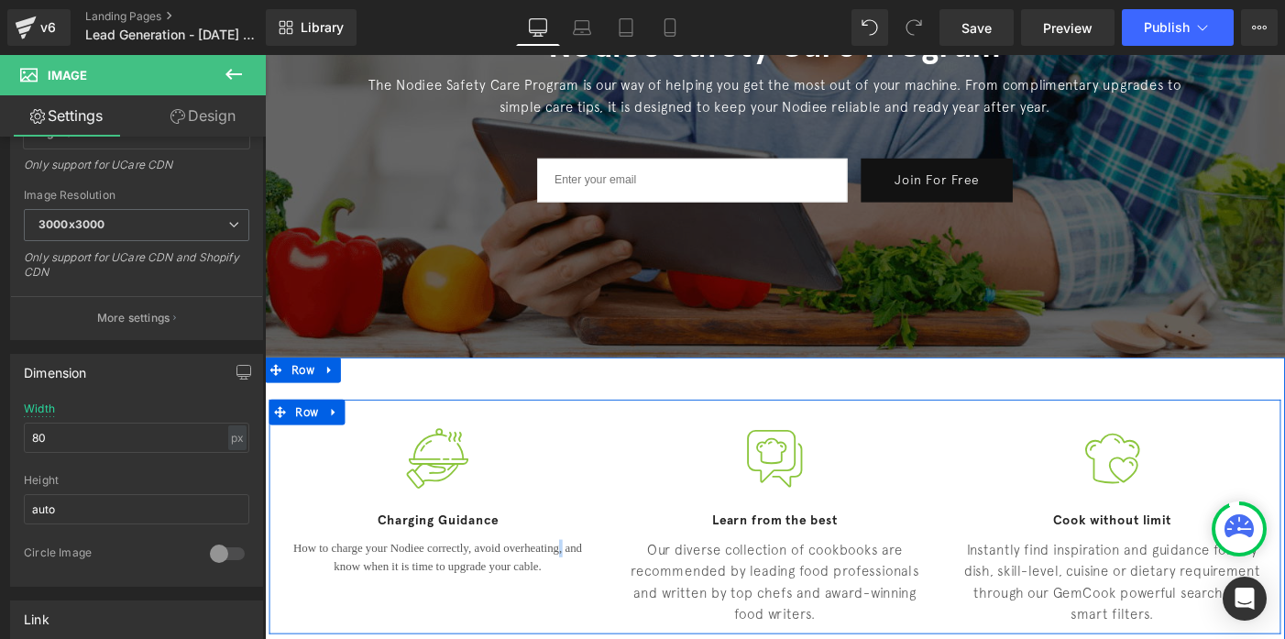
click at [371, 565] on h4 "Charging Guidance" at bounding box center [452, 562] width 339 height 18
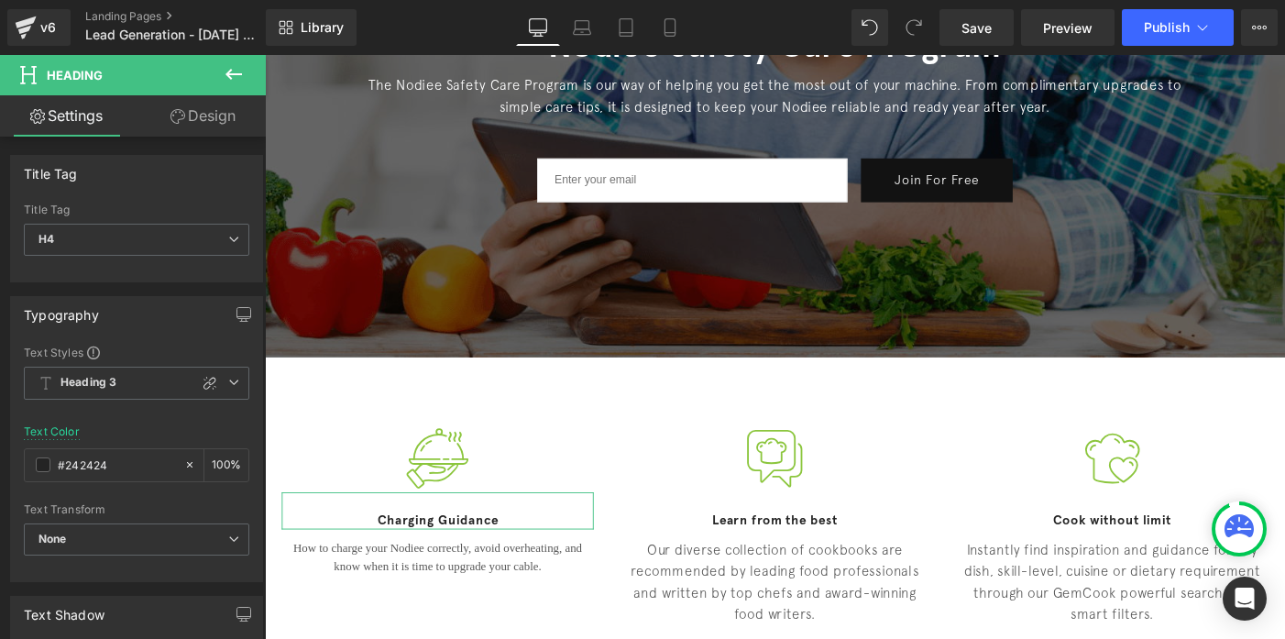
click at [203, 112] on link "Design" at bounding box center [203, 115] width 133 height 41
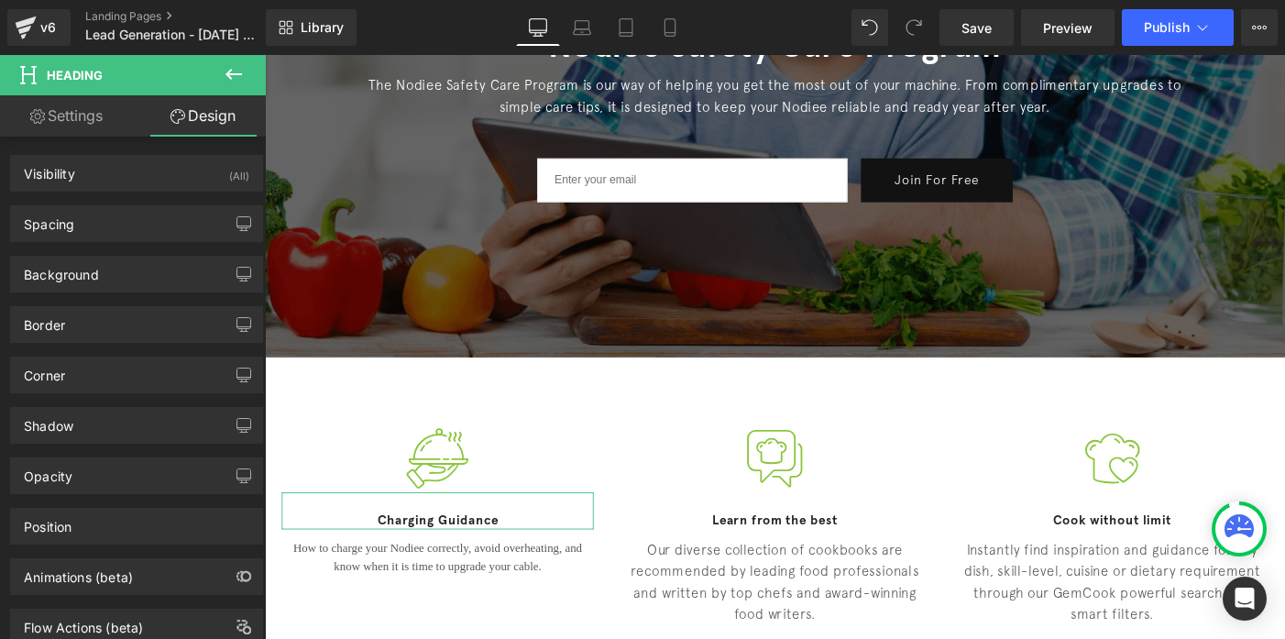
click at [69, 132] on link "Settings" at bounding box center [66, 115] width 133 height 41
type input "100"
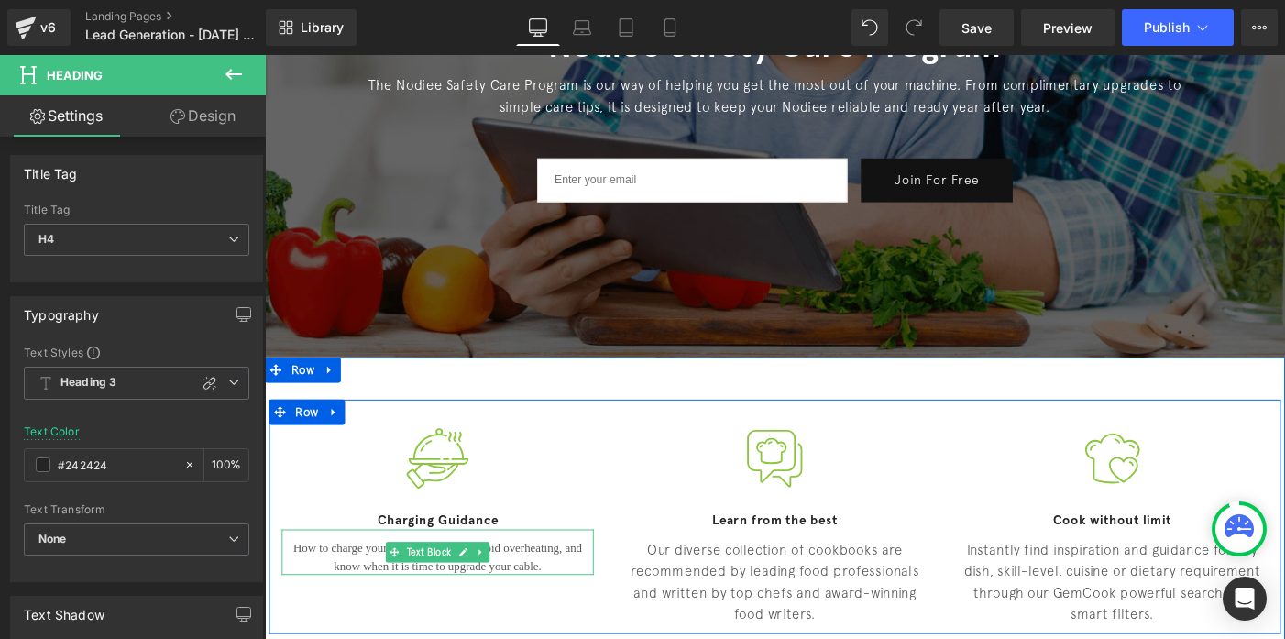
click at [370, 590] on p "How to charge your Nodiee correctly, avoid overheating, and know when it is tim…" at bounding box center [452, 601] width 339 height 38
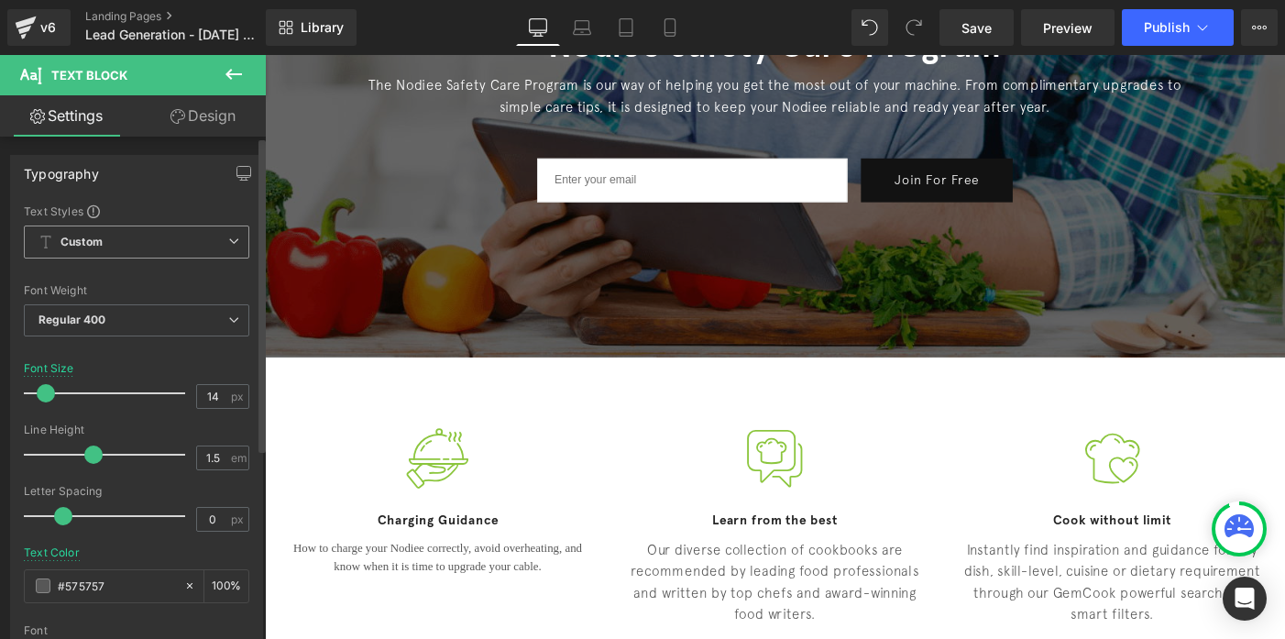
click at [115, 252] on span "Custom" at bounding box center [136, 241] width 225 height 33
click at [139, 208] on div "Text Styles" at bounding box center [136, 210] width 225 height 15
click at [115, 247] on span "Custom" at bounding box center [136, 241] width 225 height 33
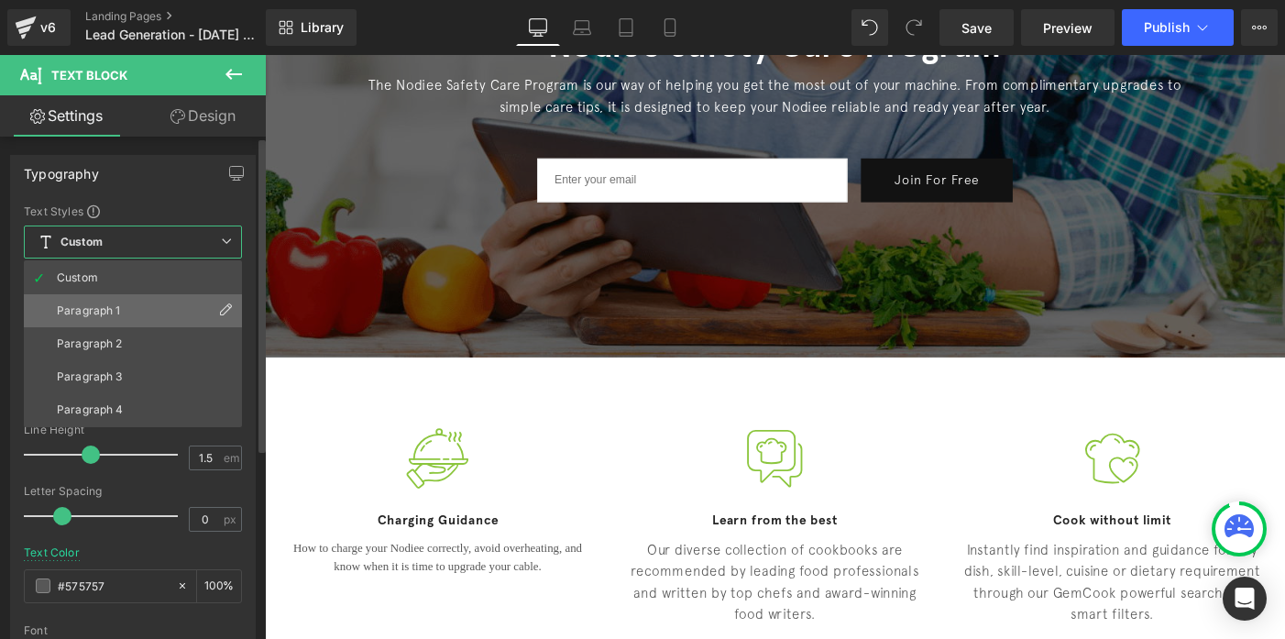
click at [102, 311] on div "Paragraph 1" at bounding box center [89, 310] width 64 height 13
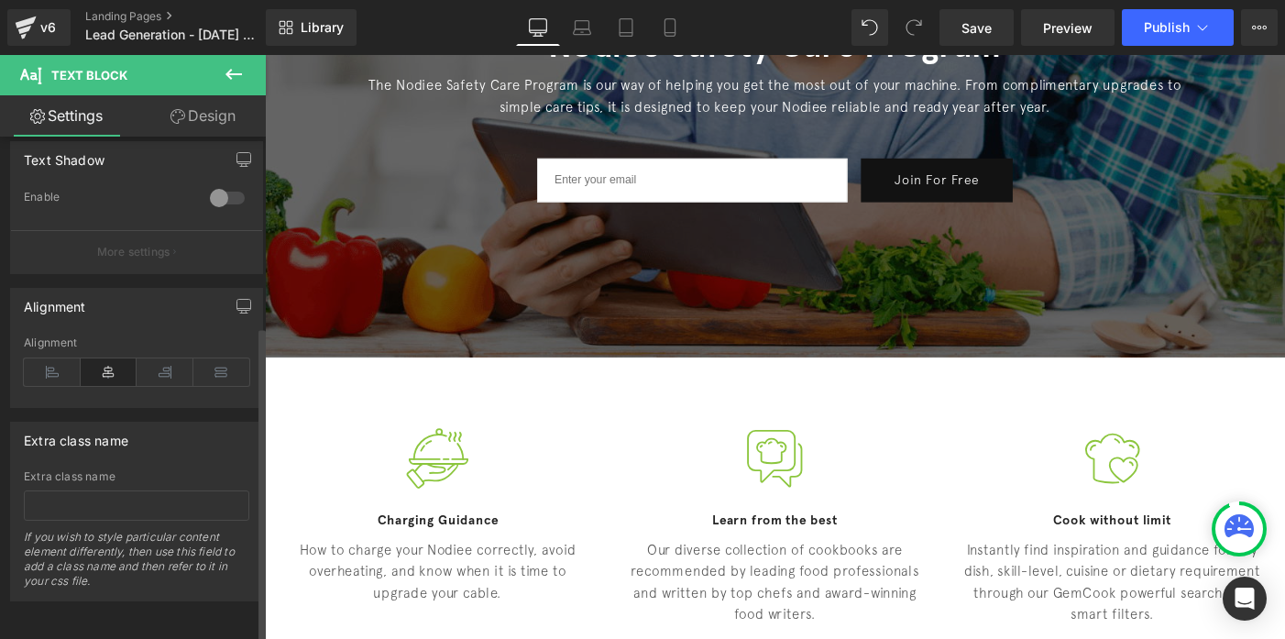
scroll to position [0, 0]
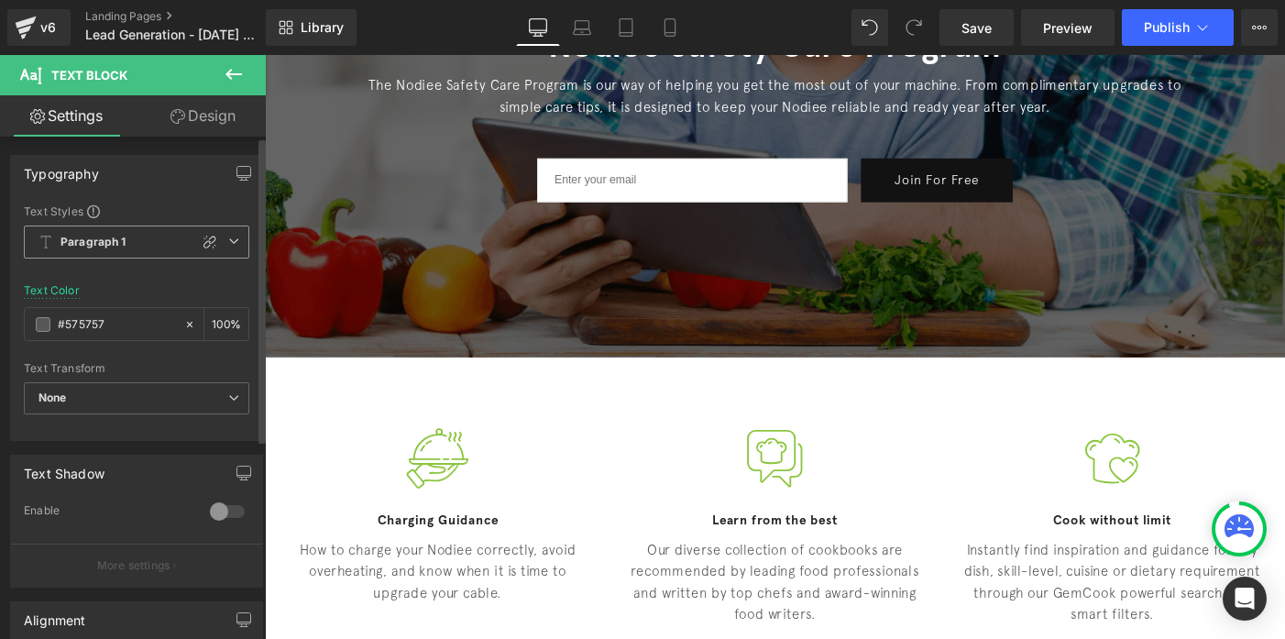
click at [144, 248] on span "Paragraph 1" at bounding box center [136, 241] width 225 height 33
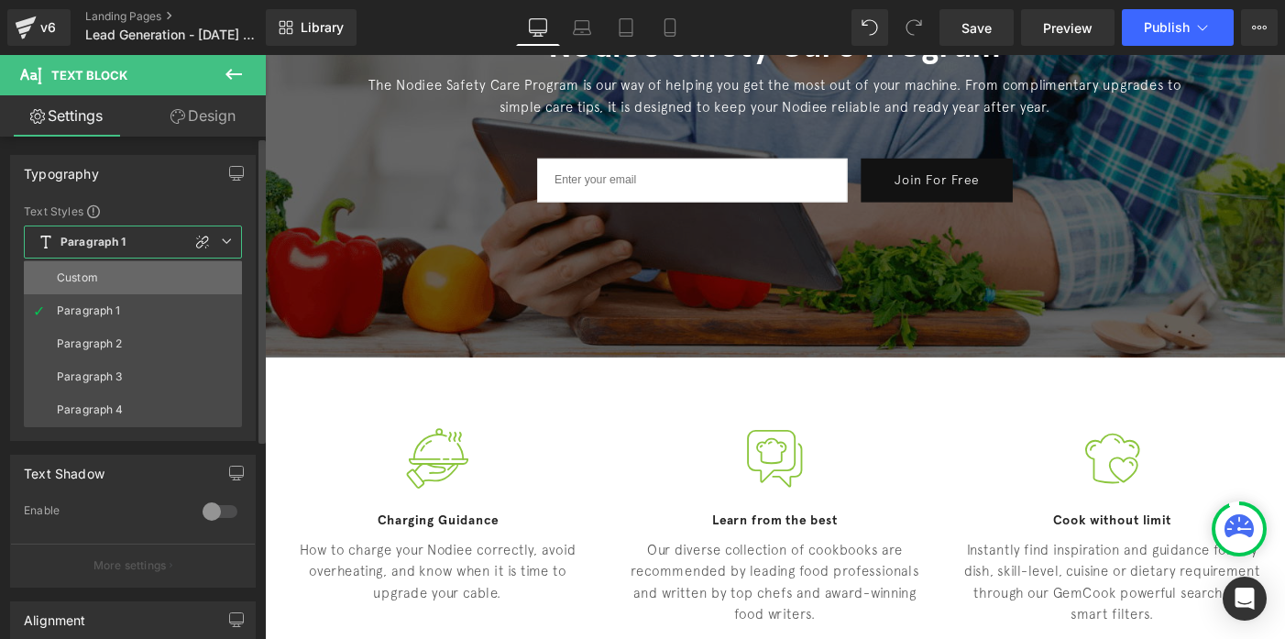
click at [123, 268] on li "Custom" at bounding box center [133, 277] width 218 height 33
type input "16"
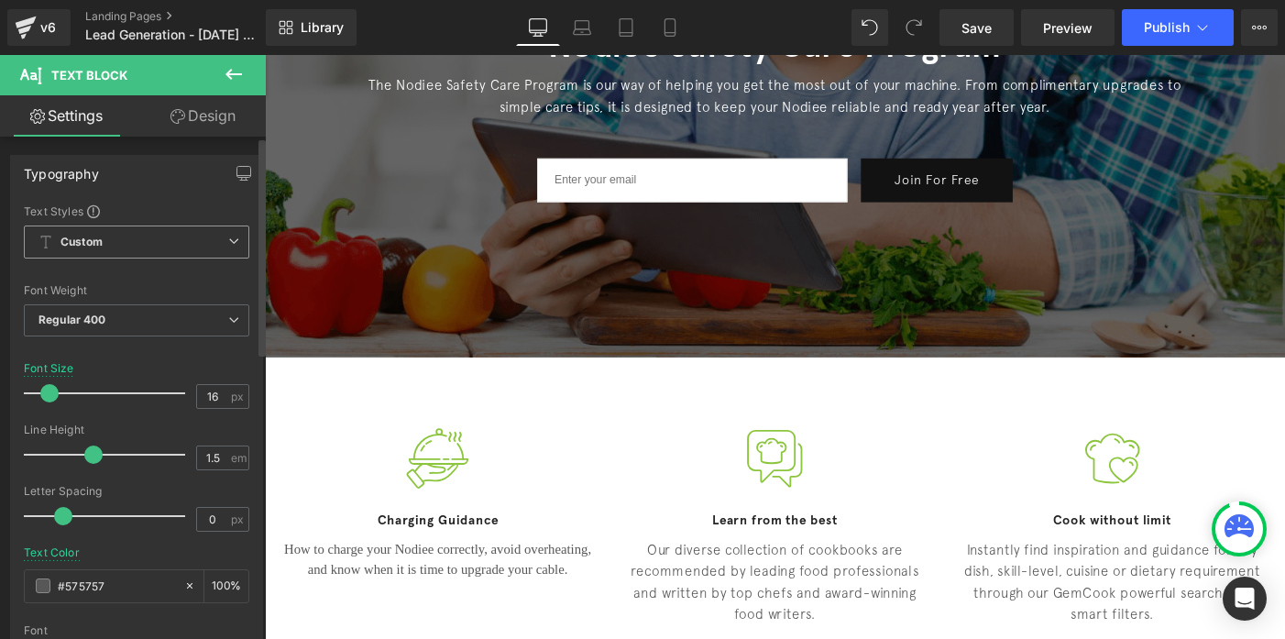
click at [123, 248] on span "Custom" at bounding box center [136, 241] width 225 height 33
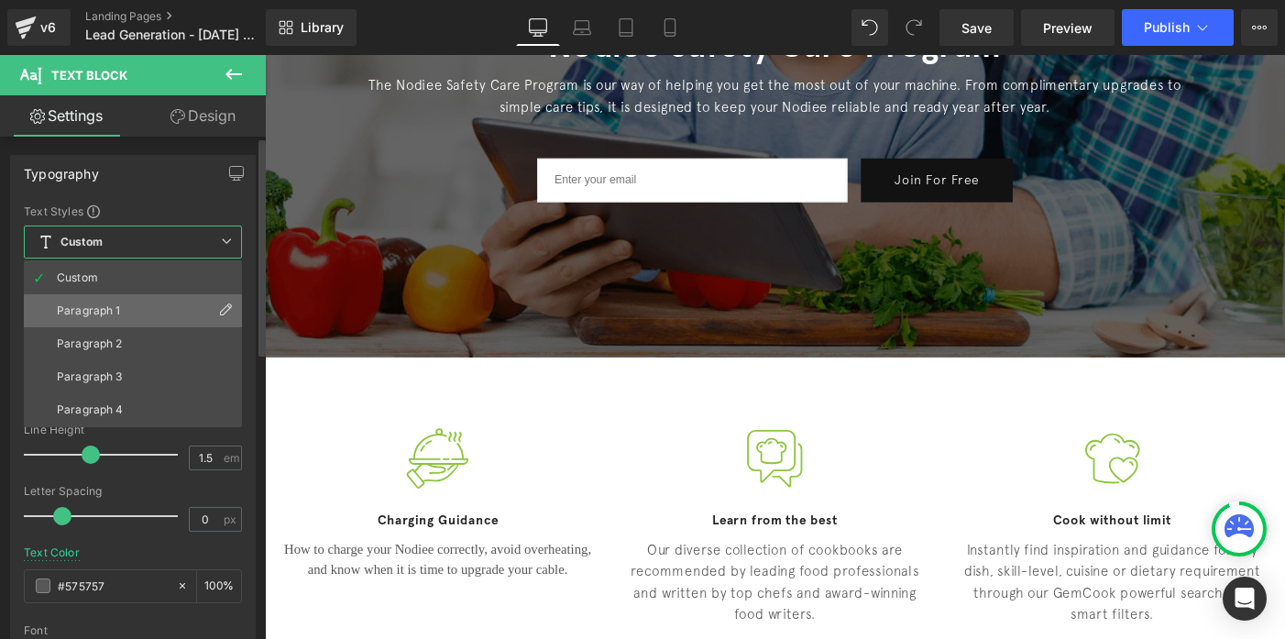
click at [102, 312] on div "Paragraph 1" at bounding box center [89, 310] width 64 height 13
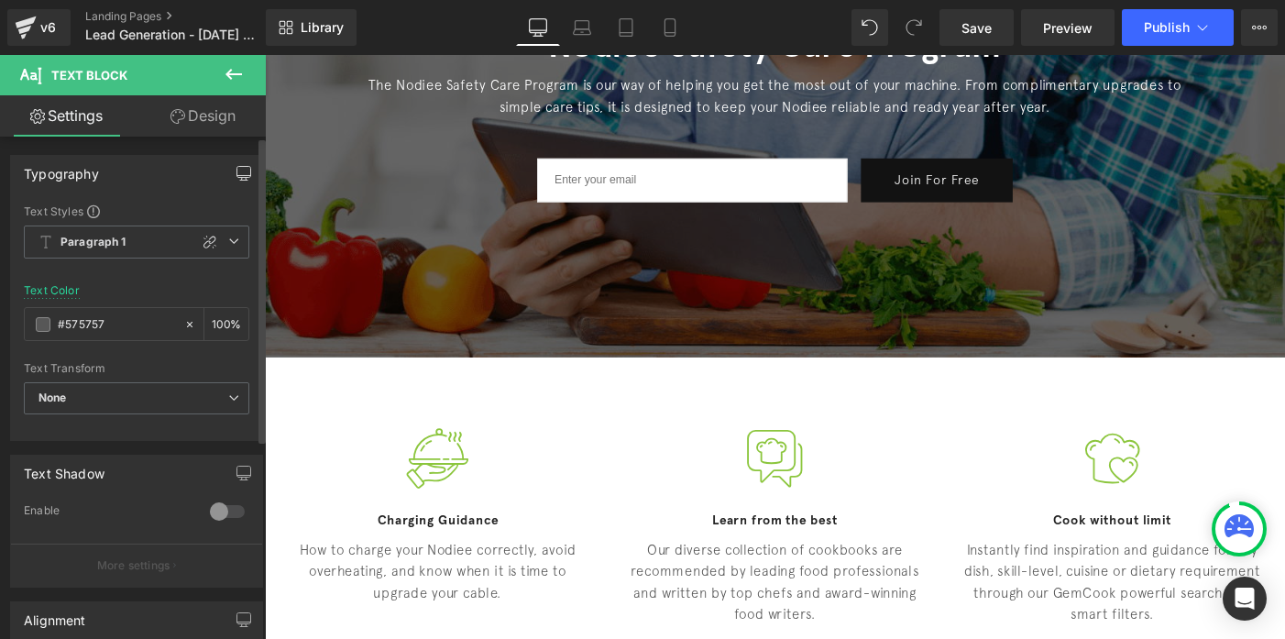
click at [243, 174] on icon "button" at bounding box center [243, 173] width 15 height 15
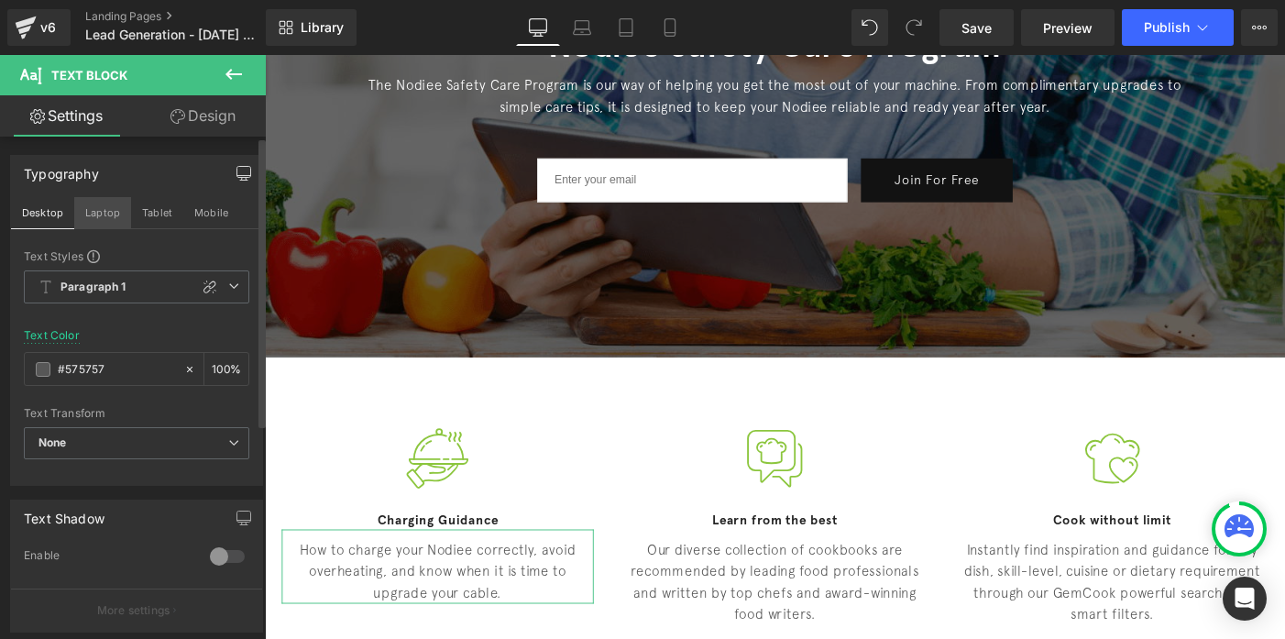
click at [113, 215] on button "Laptop" at bounding box center [102, 212] width 57 height 31
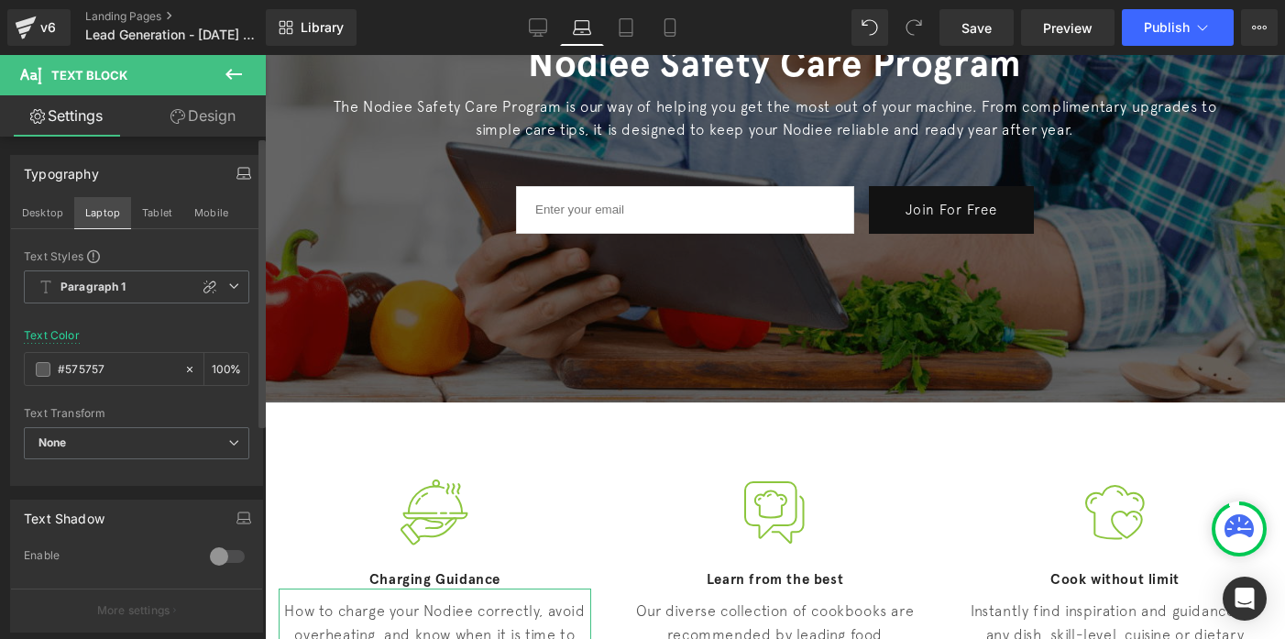
scroll to position [353, 0]
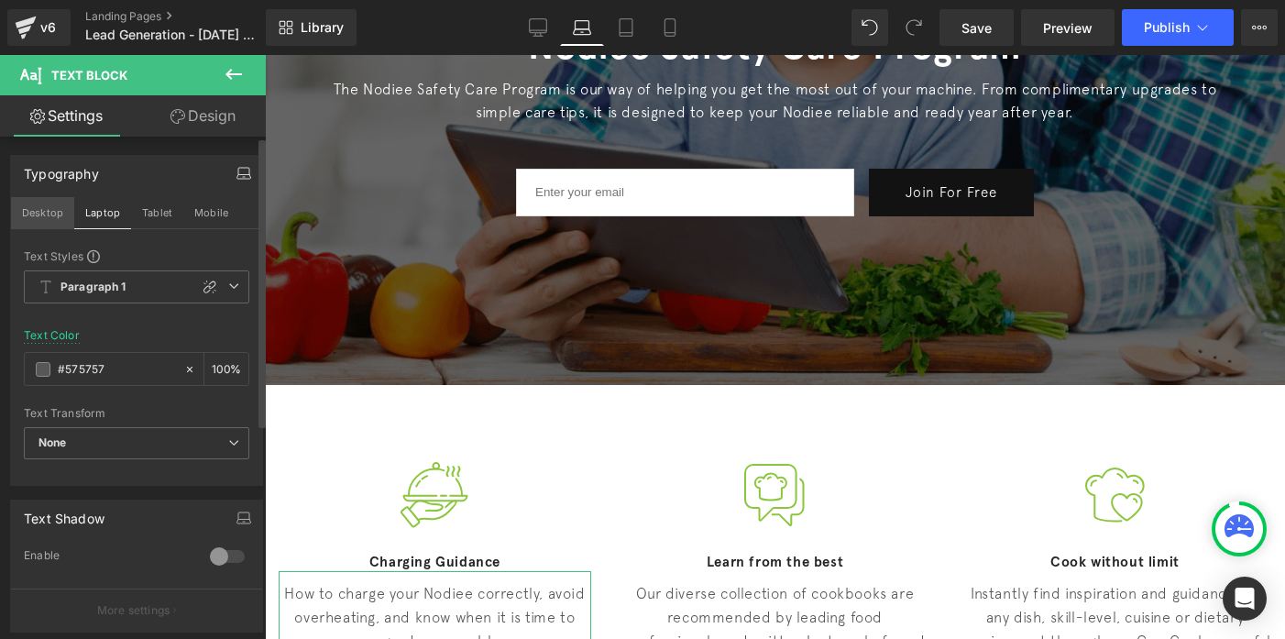
click at [18, 214] on button "Desktop" at bounding box center [42, 212] width 63 height 31
type input "100"
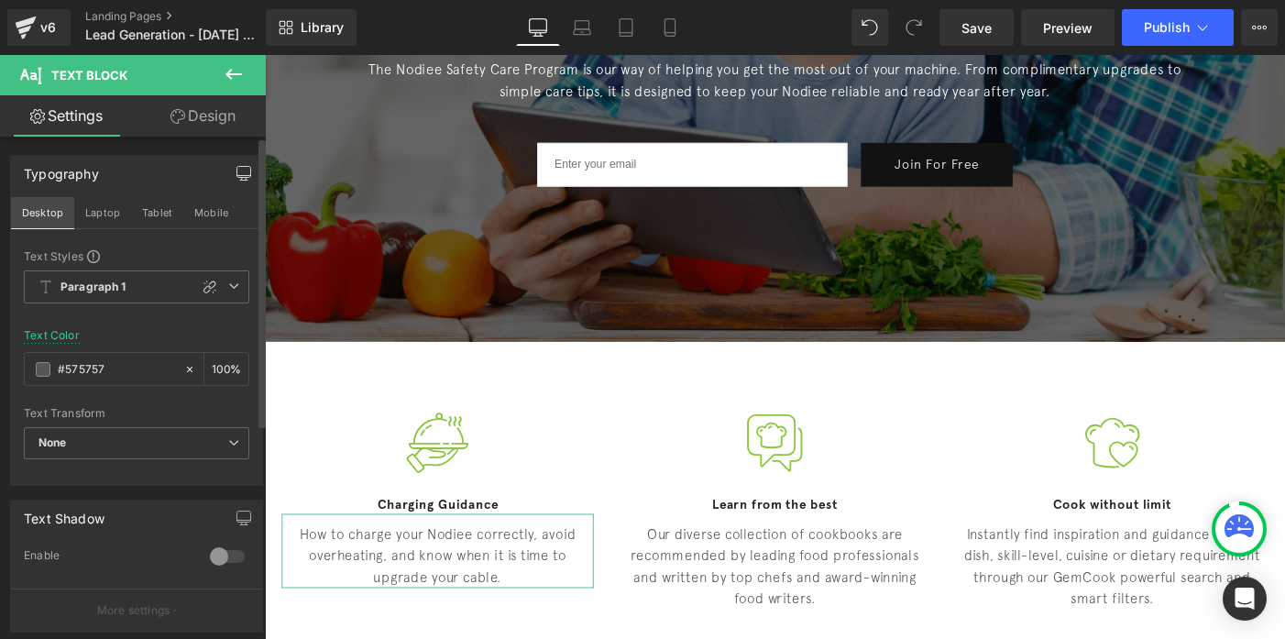
scroll to position [335, 0]
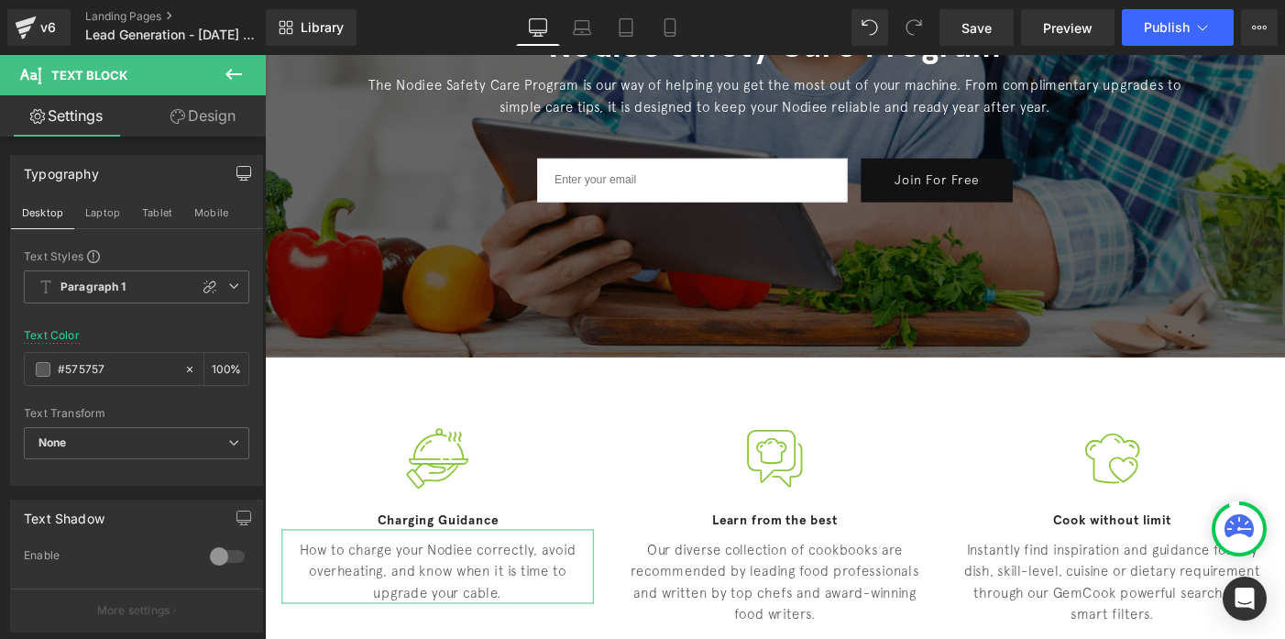
click at [239, 168] on icon "button" at bounding box center [243, 173] width 15 height 15
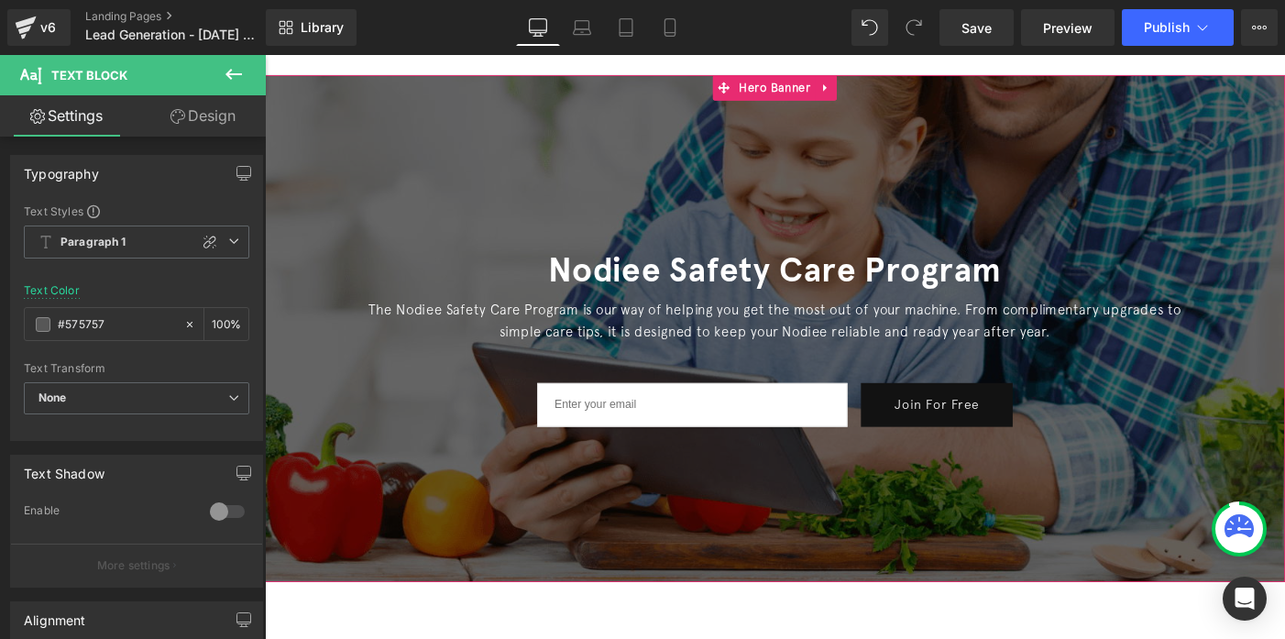
scroll to position [0, 0]
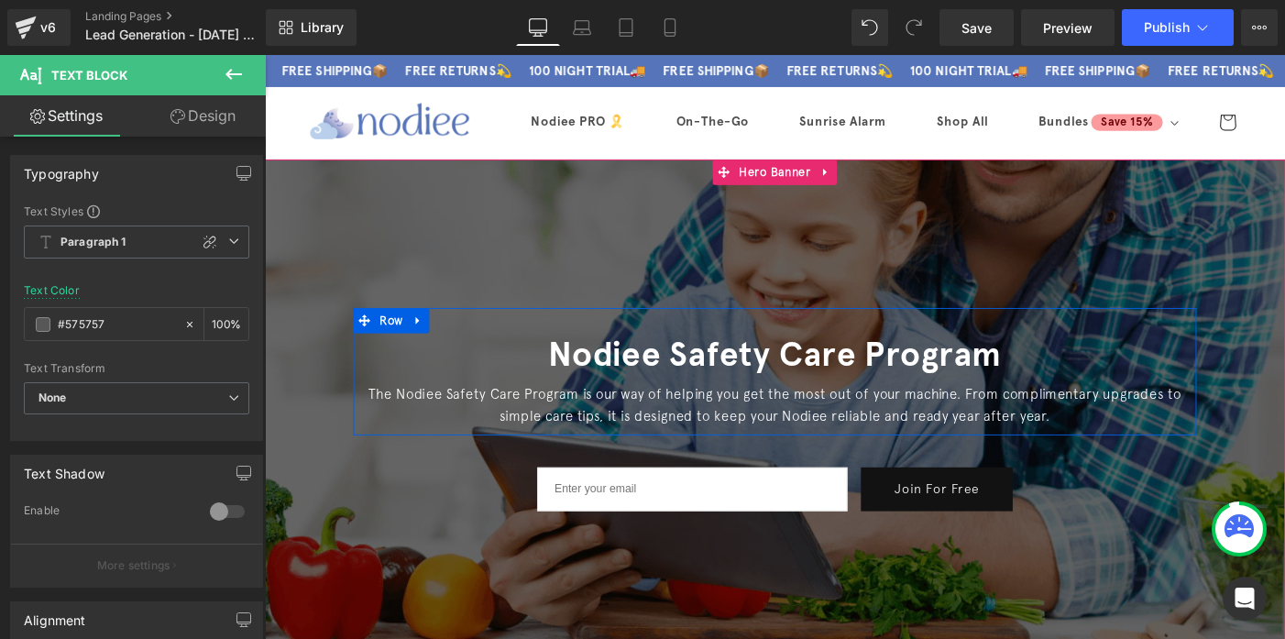
click at [640, 386] on h1 "Nodiee Safety Care Program" at bounding box center [819, 381] width 889 height 48
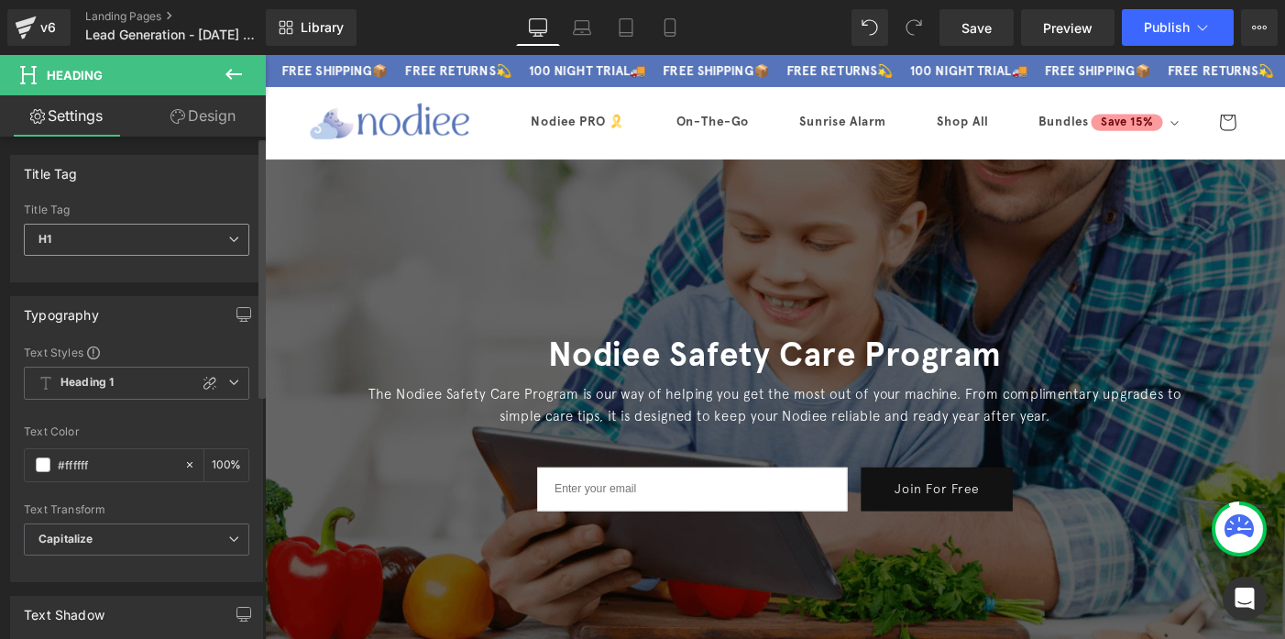
click at [146, 234] on span "H1" at bounding box center [136, 240] width 225 height 32
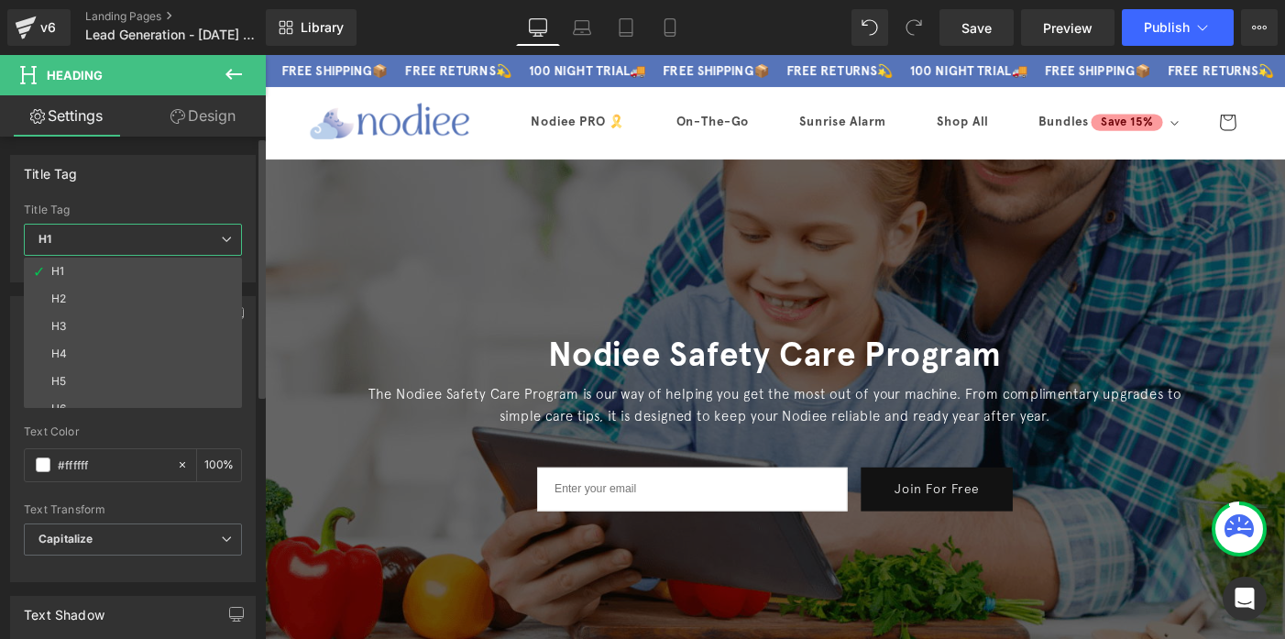
click at [146, 234] on span "H1" at bounding box center [133, 240] width 218 height 32
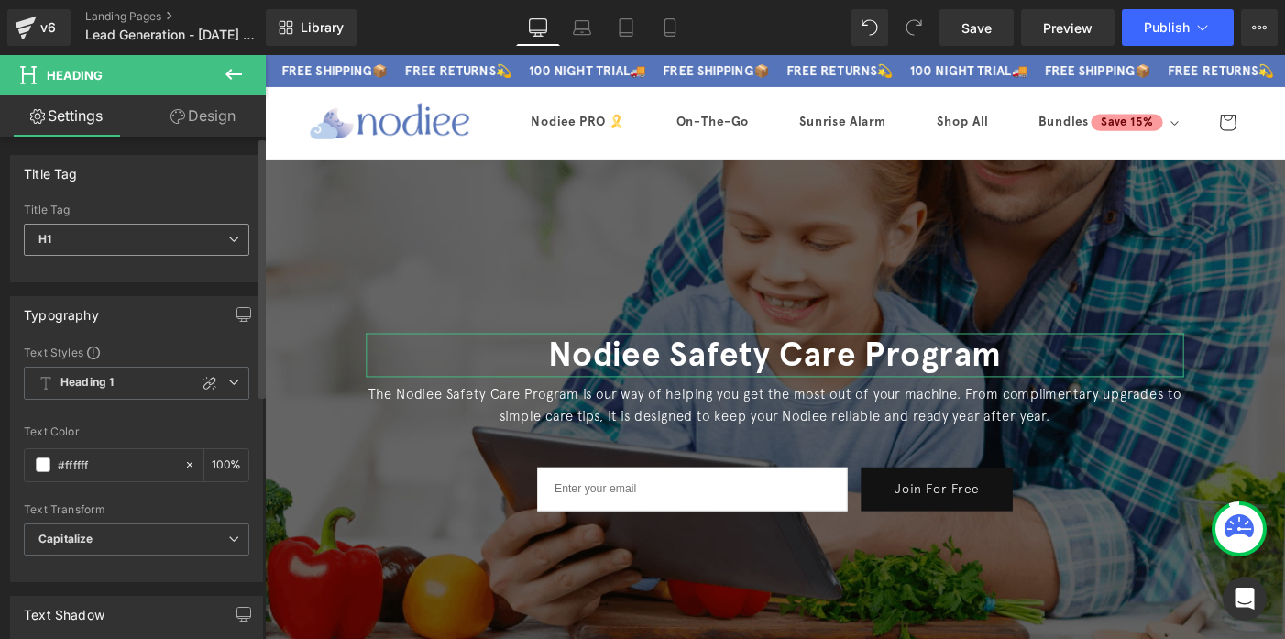
click at [138, 245] on span "H1" at bounding box center [136, 240] width 225 height 32
click at [218, 126] on link "Design" at bounding box center [203, 115] width 133 height 41
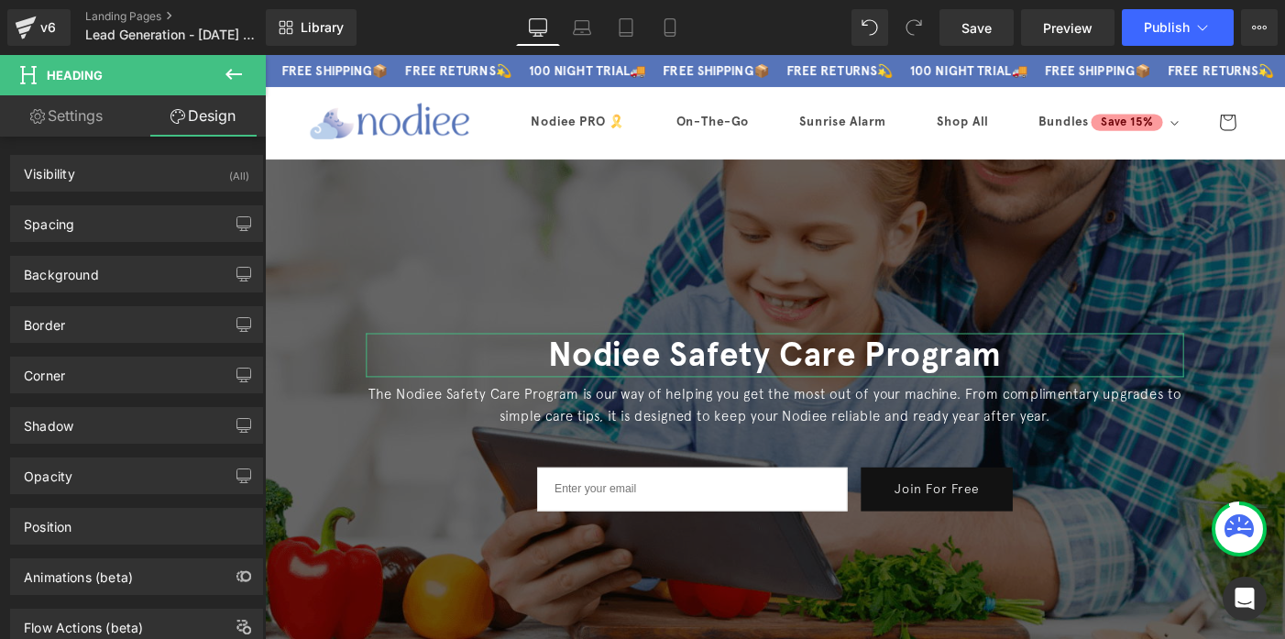
click at [84, 101] on link "Settings" at bounding box center [66, 115] width 133 height 41
type input "100"
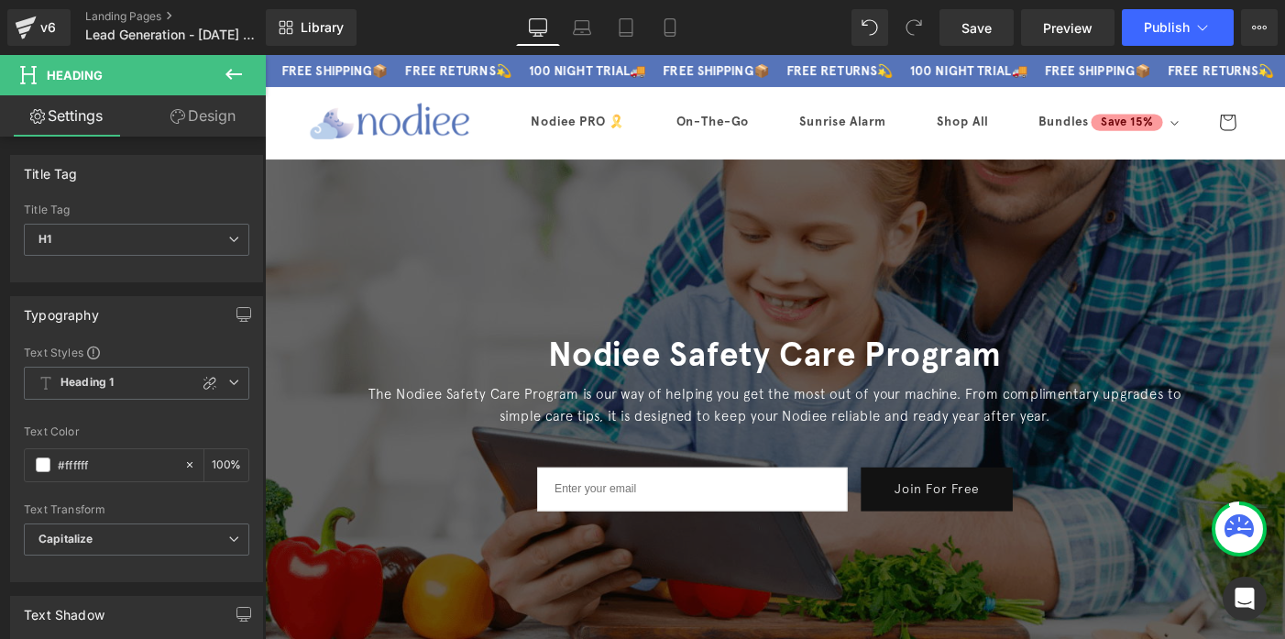
click at [231, 78] on icon at bounding box center [233, 74] width 16 height 11
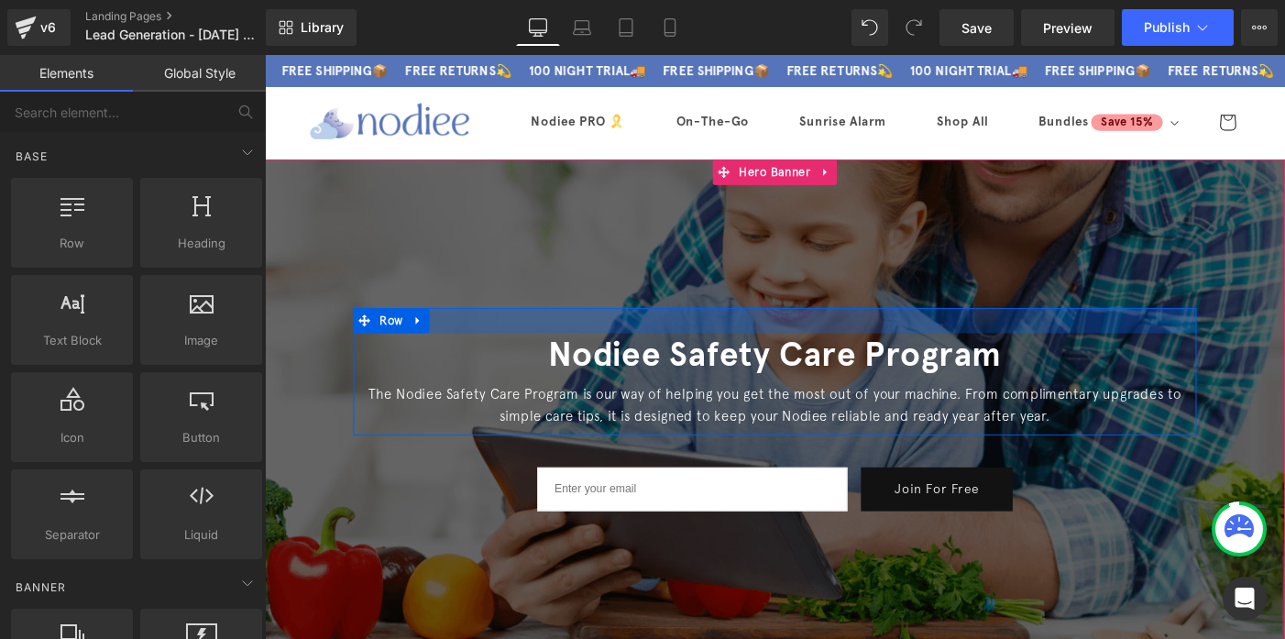
click at [618, 332] on div at bounding box center [819, 343] width 916 height 27
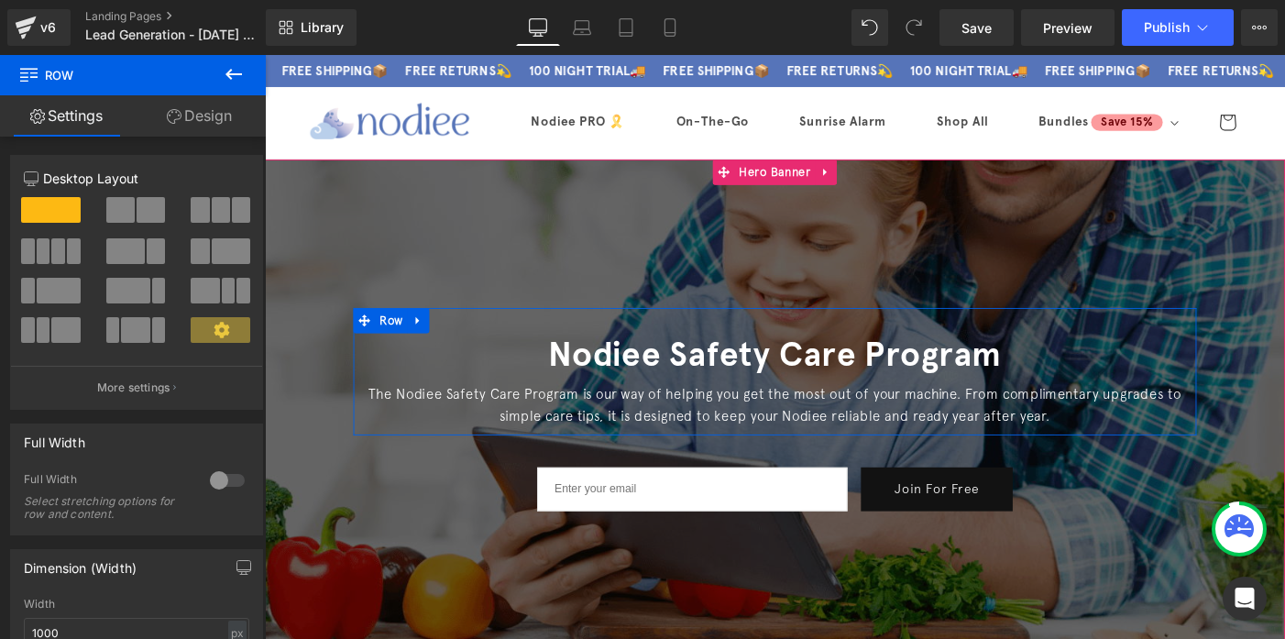
click at [596, 367] on h1 "Nodiee Safety Care Program" at bounding box center [819, 381] width 889 height 48
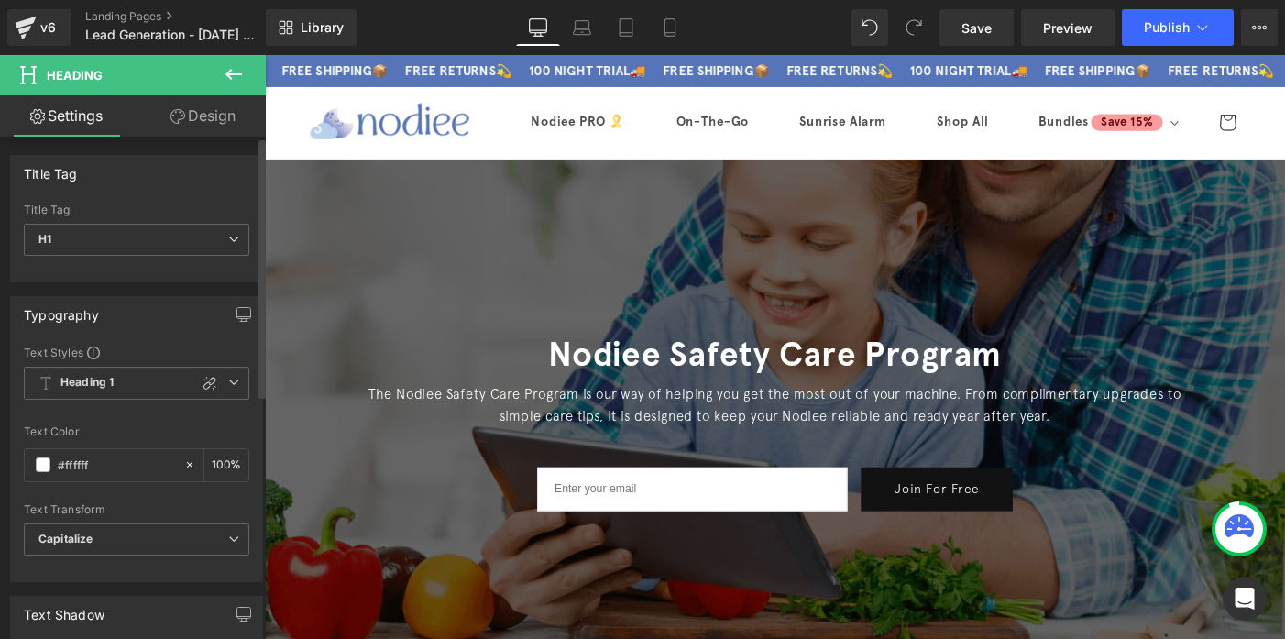
click at [73, 168] on div "Title Tag" at bounding box center [51, 169] width 54 height 26
click at [94, 355] on span at bounding box center [93, 352] width 13 height 13
click at [94, 356] on span at bounding box center [93, 352] width 13 height 13
click at [99, 382] on b "Heading 1" at bounding box center [86, 383] width 53 height 16
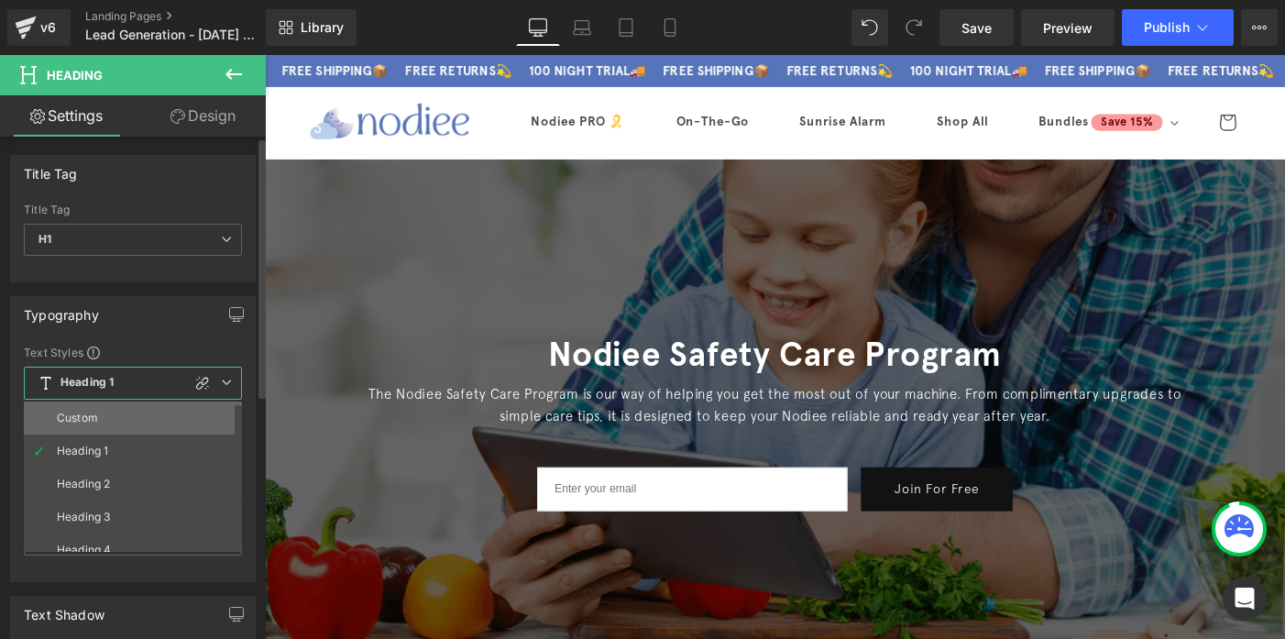
click at [90, 412] on div "Custom" at bounding box center [77, 417] width 41 height 13
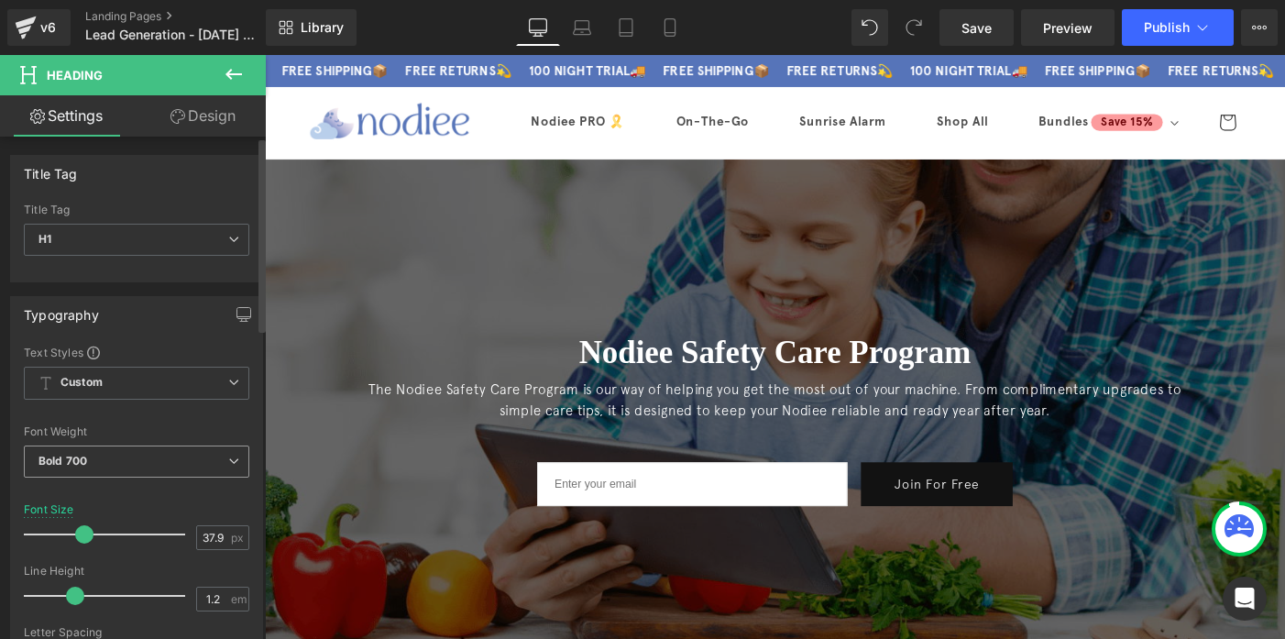
click at [85, 461] on b "Bold 700" at bounding box center [62, 461] width 49 height 14
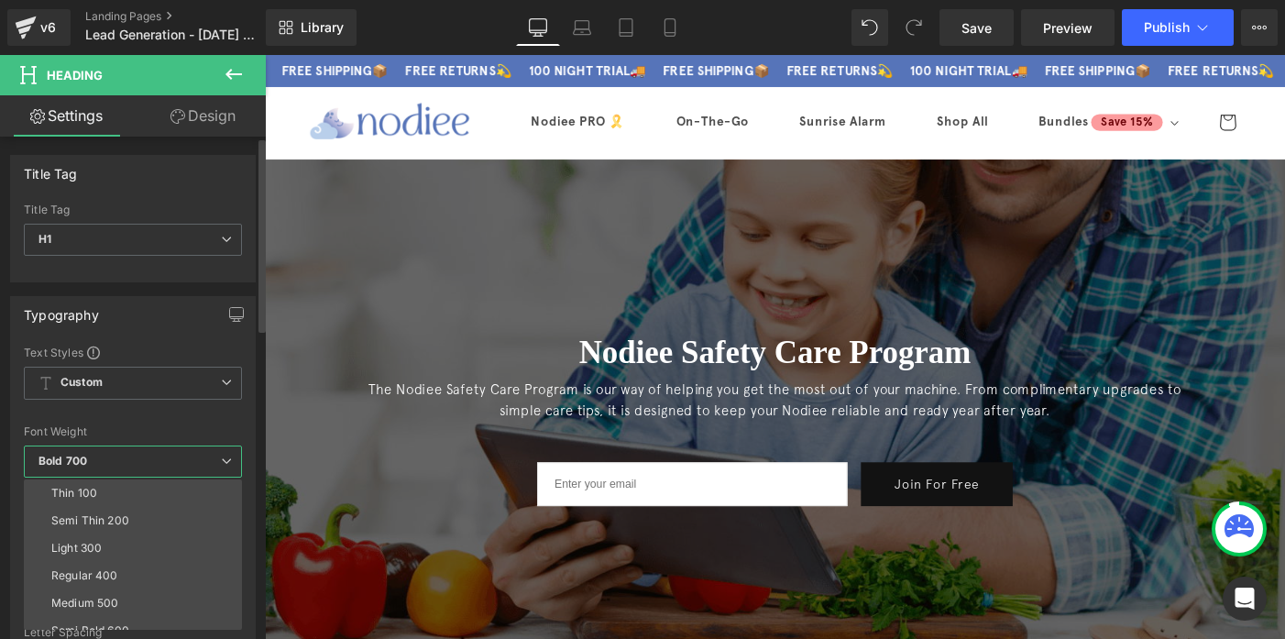
click at [85, 461] on b "Bold 700" at bounding box center [62, 461] width 49 height 14
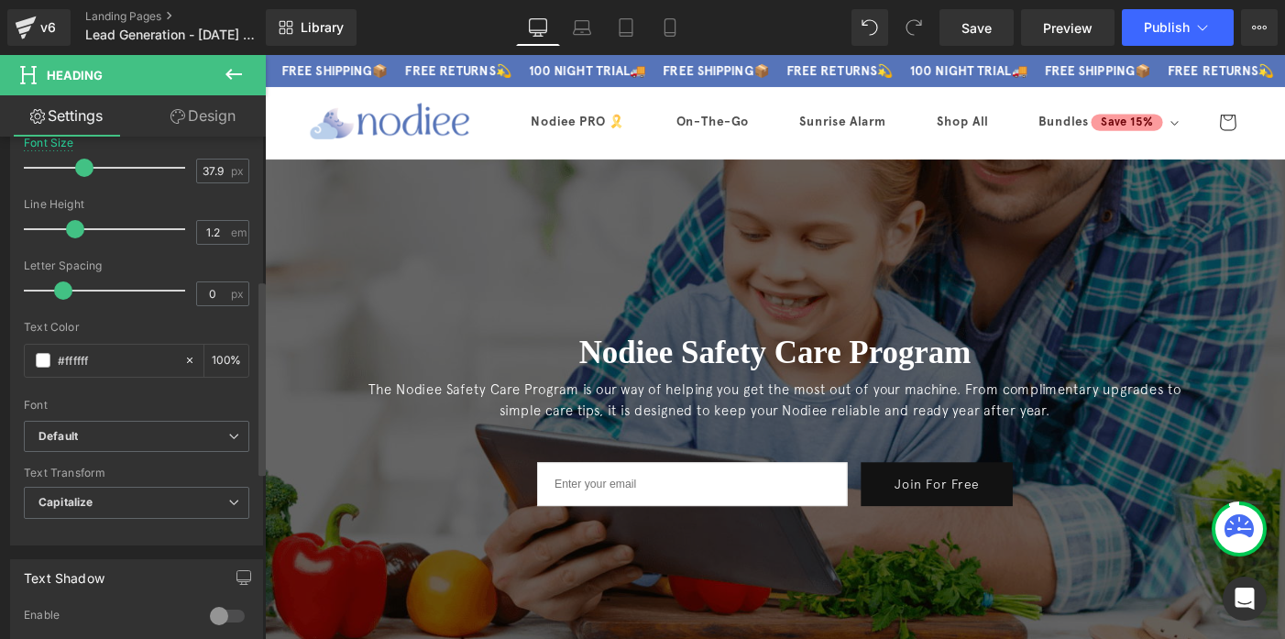
scroll to position [368, 0]
click at [82, 439] on b "Default" at bounding box center [133, 436] width 190 height 16
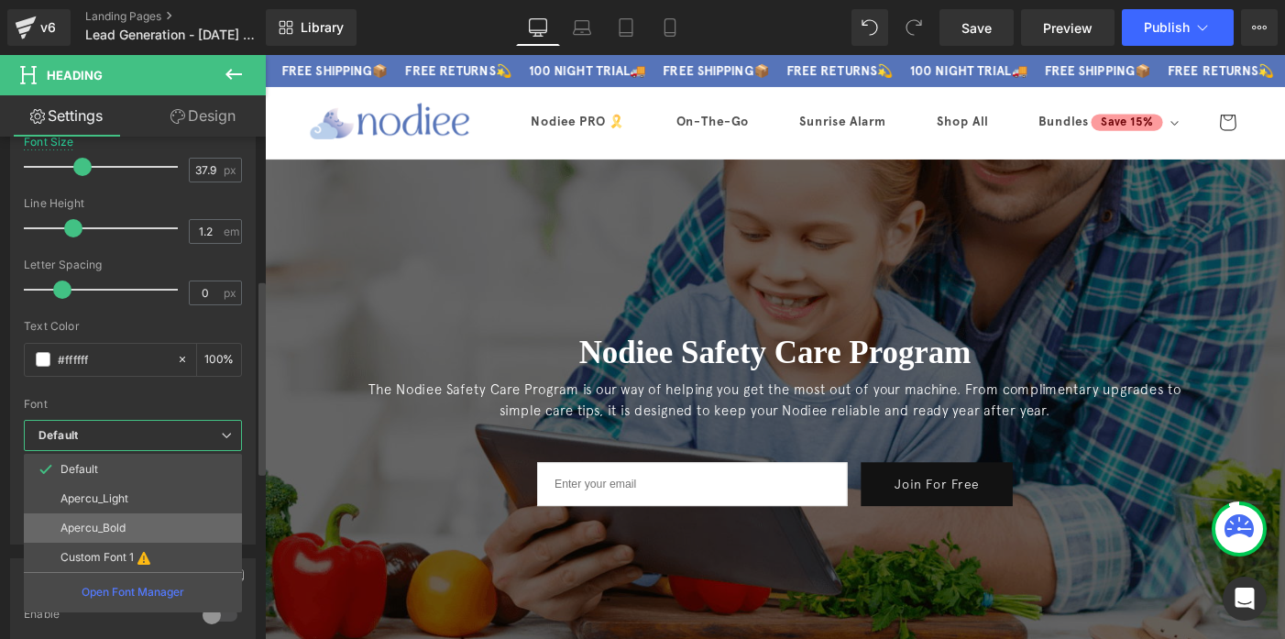
click at [87, 531] on p "Apercu_Bold" at bounding box center [92, 527] width 65 height 13
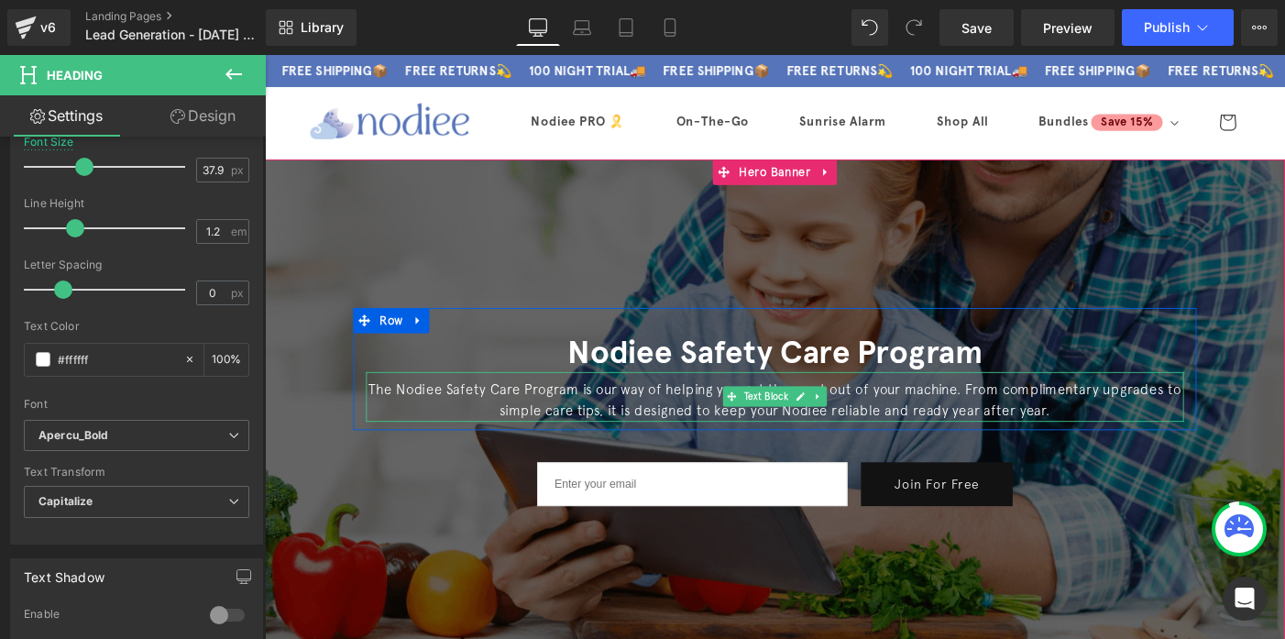
click at [454, 425] on p "The Nodiee Safety Care Program is our way of helping you get the most out of yo…" at bounding box center [819, 430] width 889 height 47
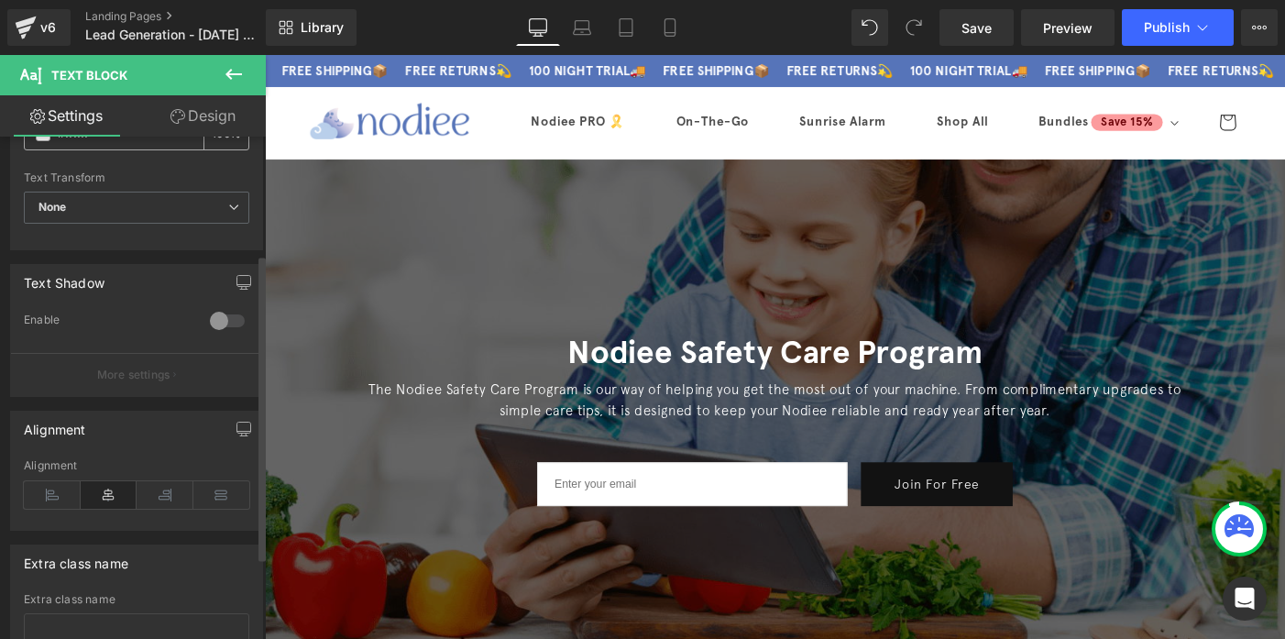
scroll to position [192, 0]
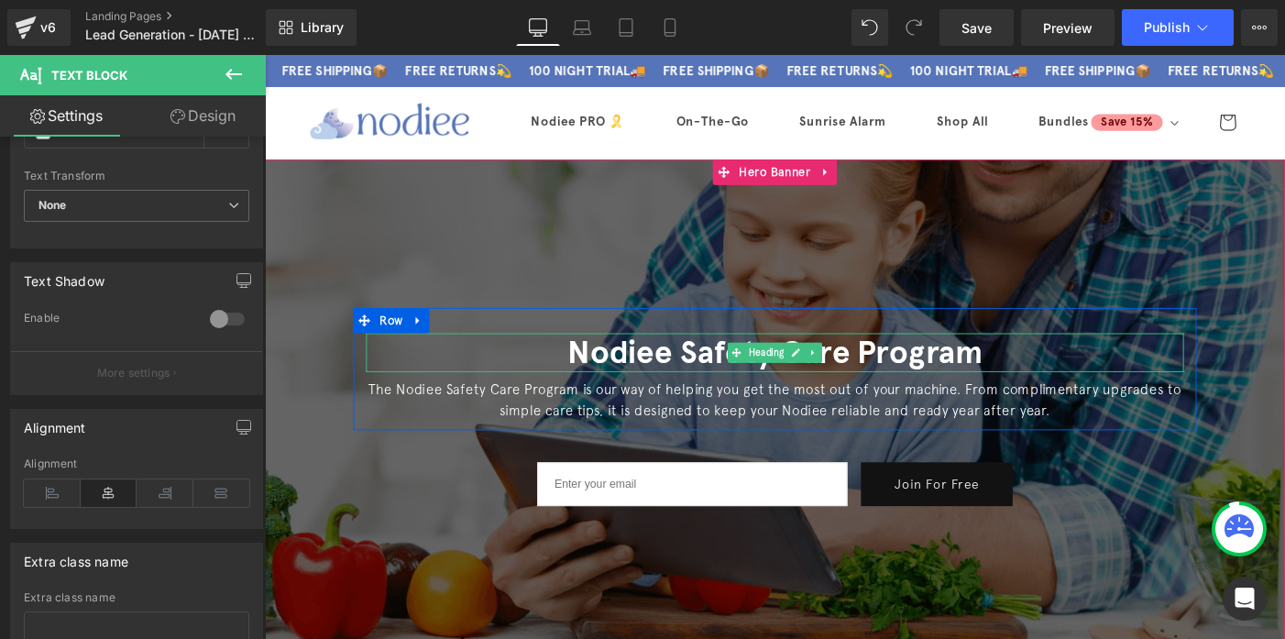
click at [625, 373] on h1 "Nodiee Safety Care Program" at bounding box center [819, 378] width 889 height 42
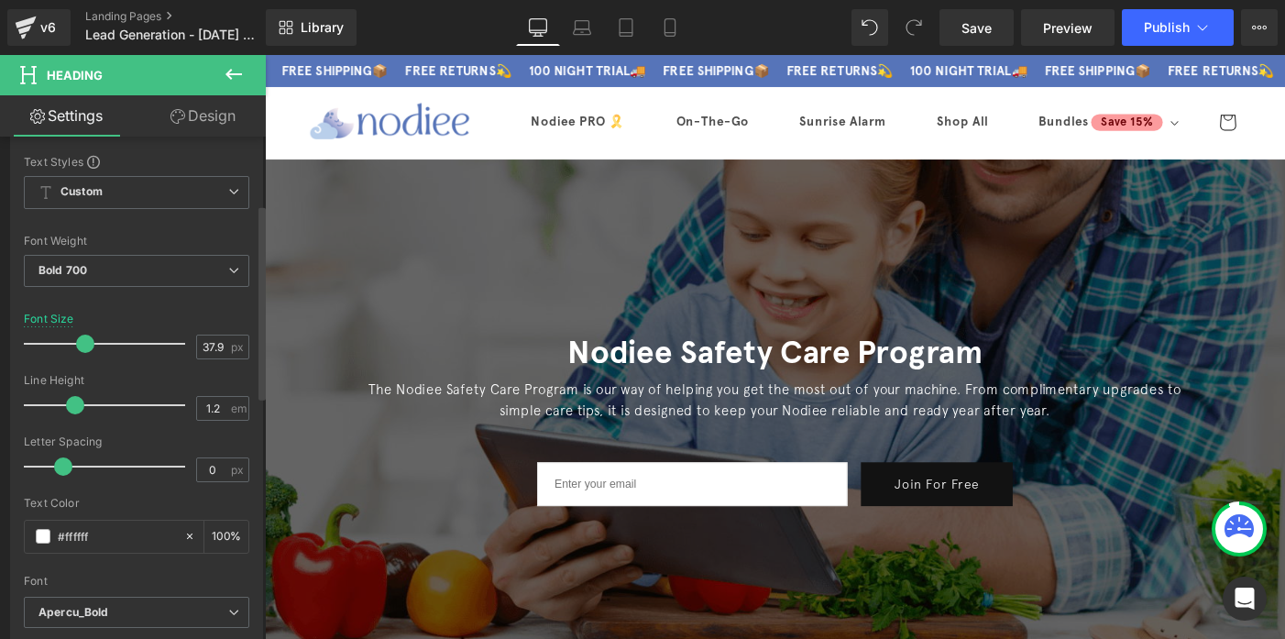
scroll to position [193, 0]
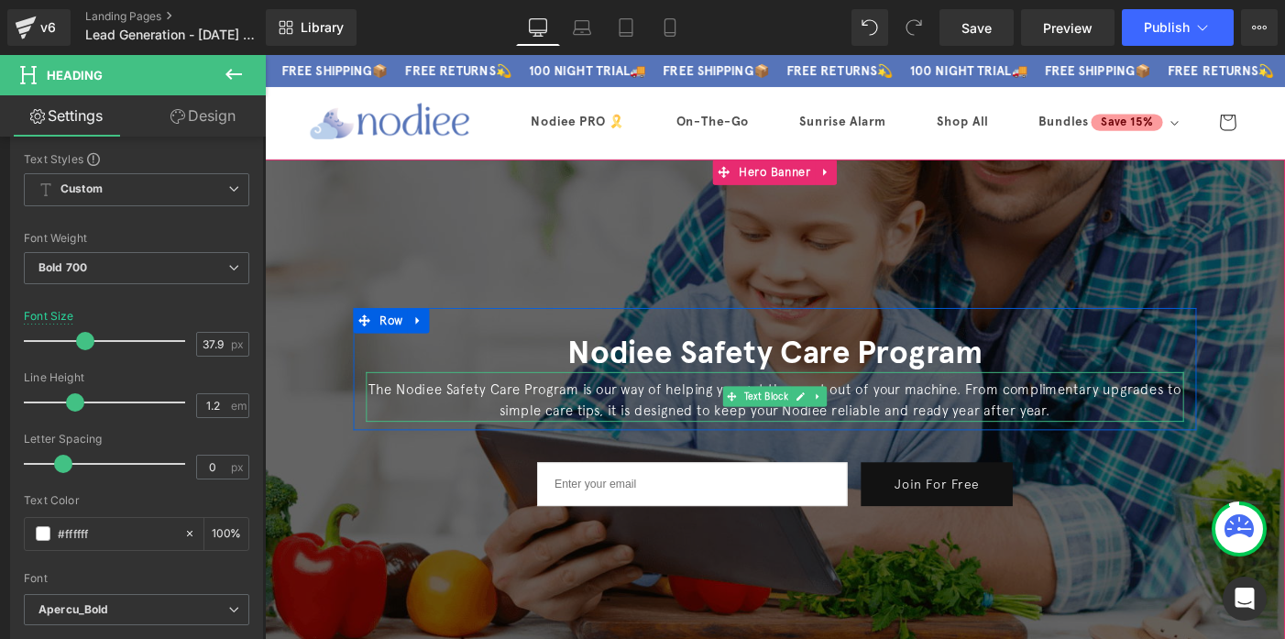
click at [563, 433] on p "The Nodiee Safety Care Program is our way of helping you get the most out of yo…" at bounding box center [819, 430] width 889 height 47
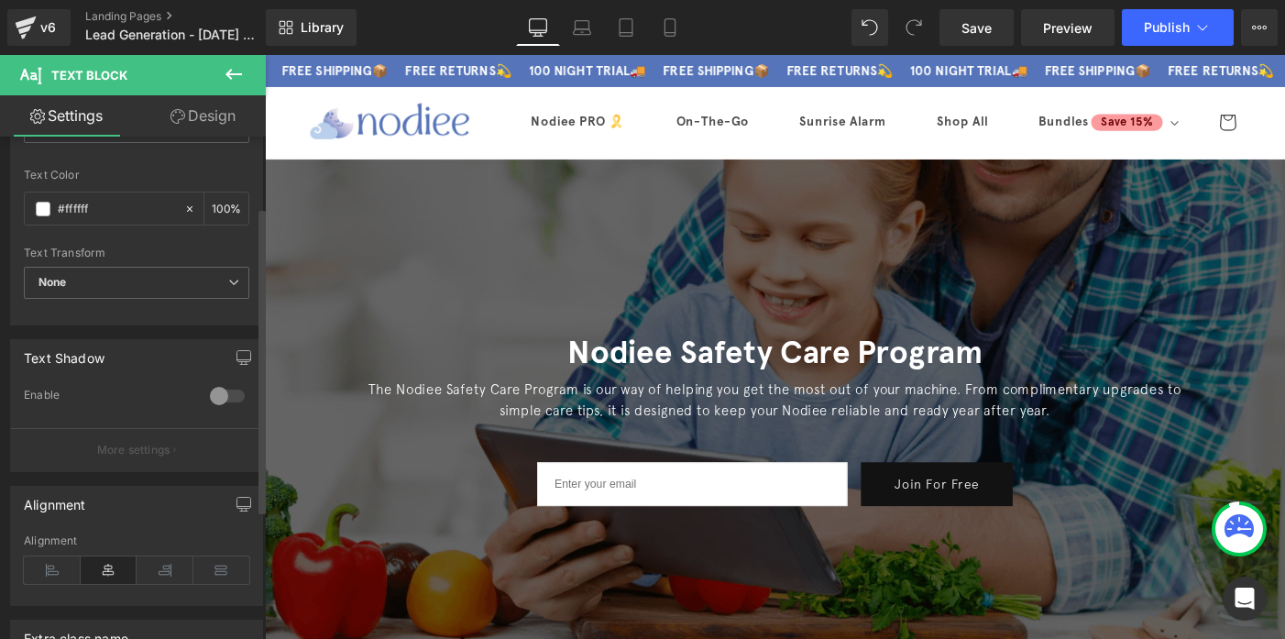
scroll to position [0, 0]
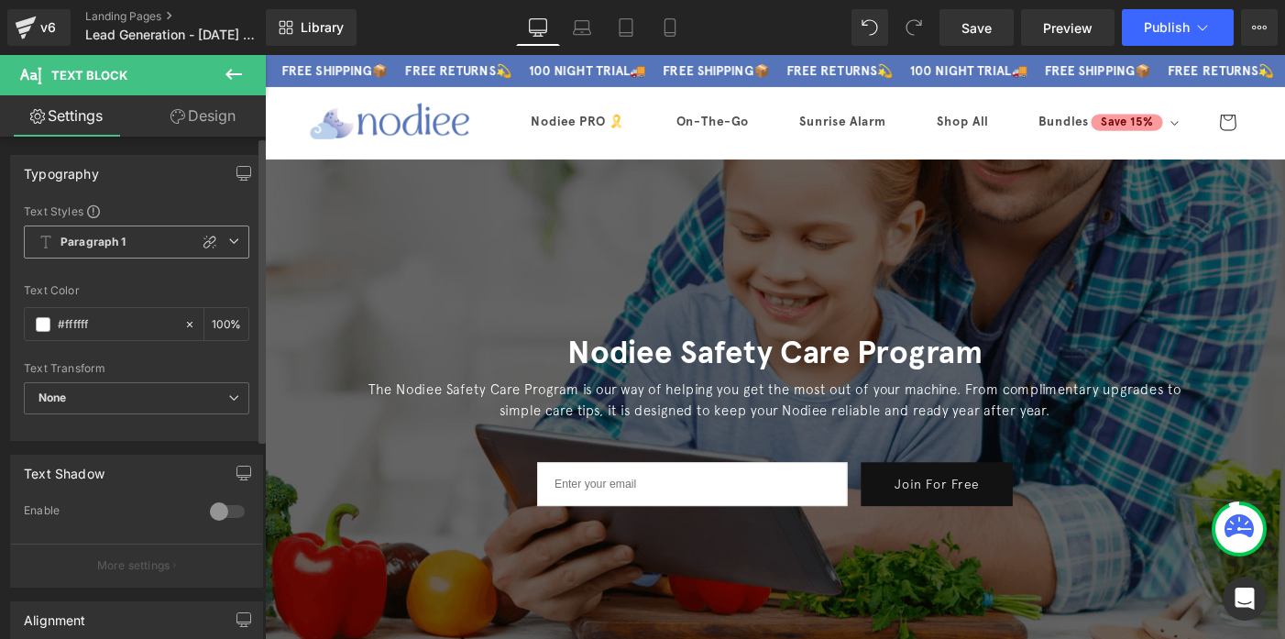
click at [127, 240] on span "Paragraph 1" at bounding box center [136, 241] width 225 height 33
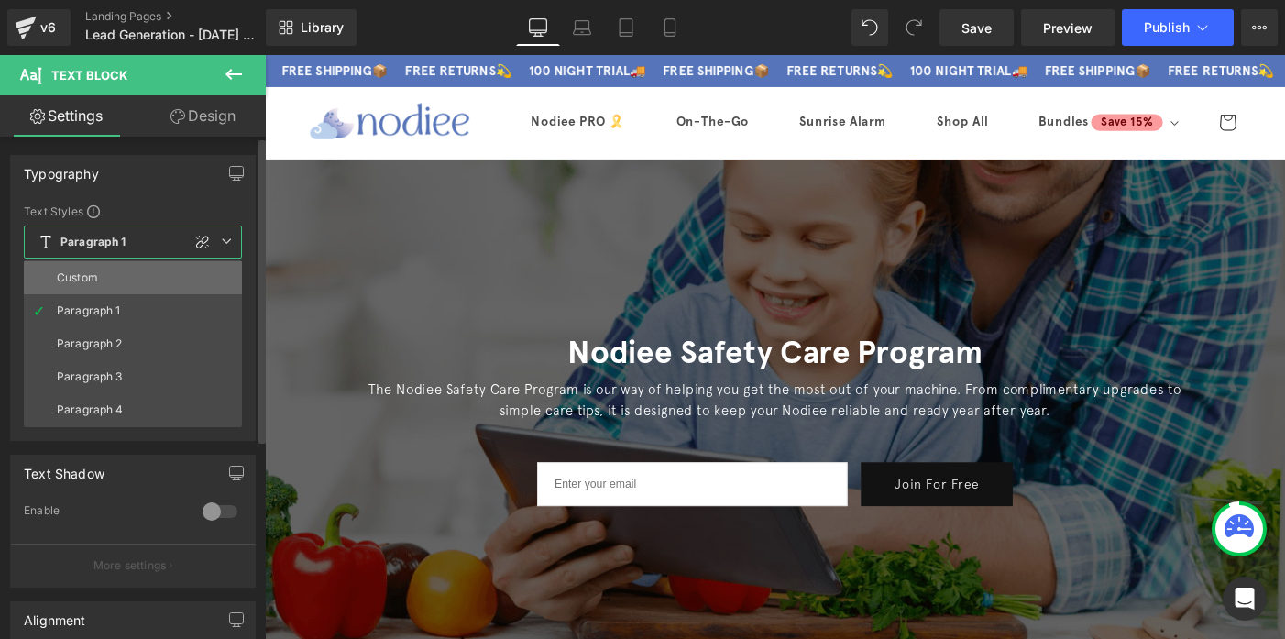
click at [93, 280] on div "Custom" at bounding box center [77, 277] width 41 height 13
type input "1.5"
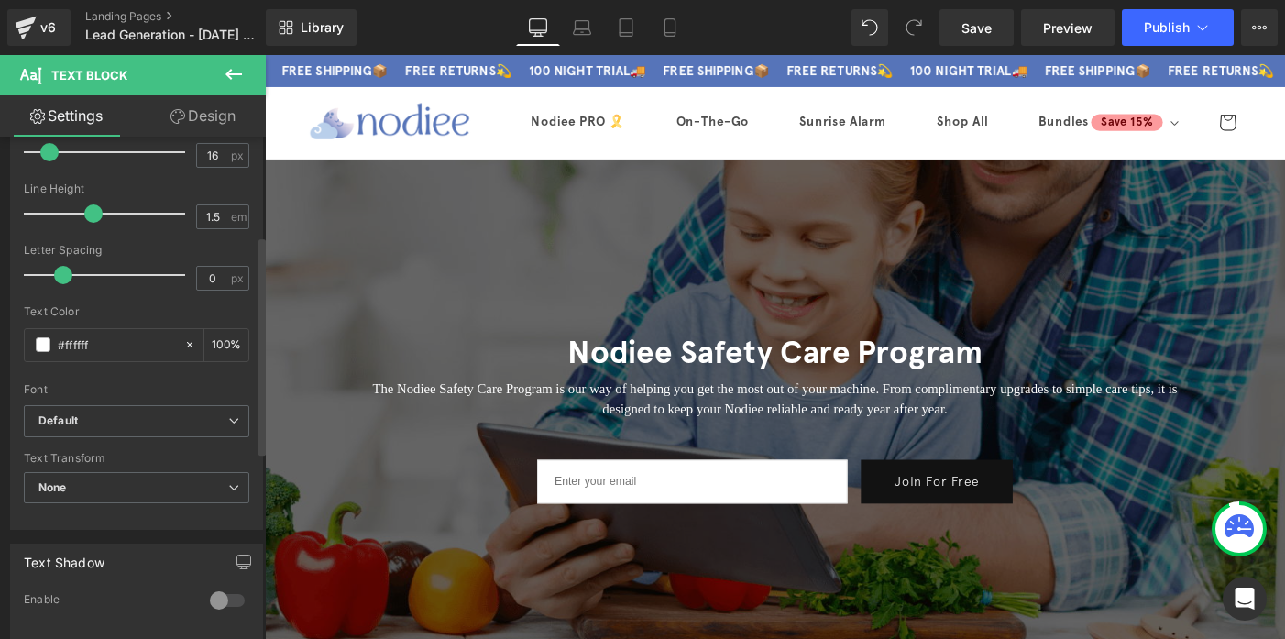
scroll to position [247, 0]
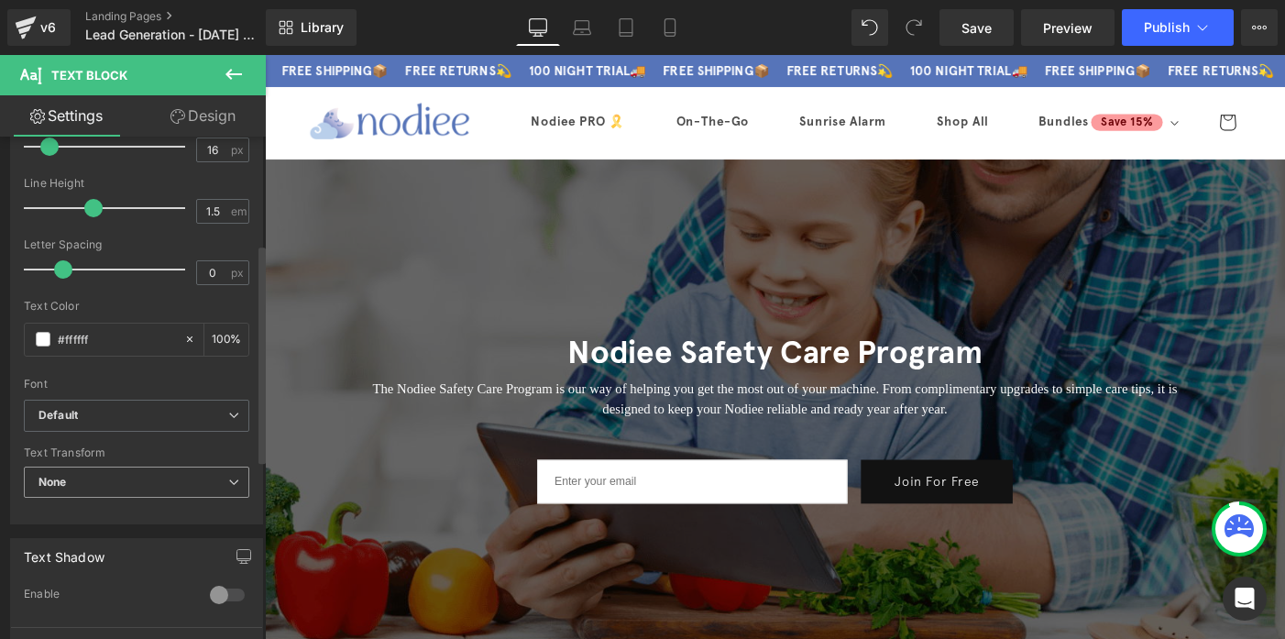
click at [63, 488] on b "None" at bounding box center [52, 482] width 28 height 14
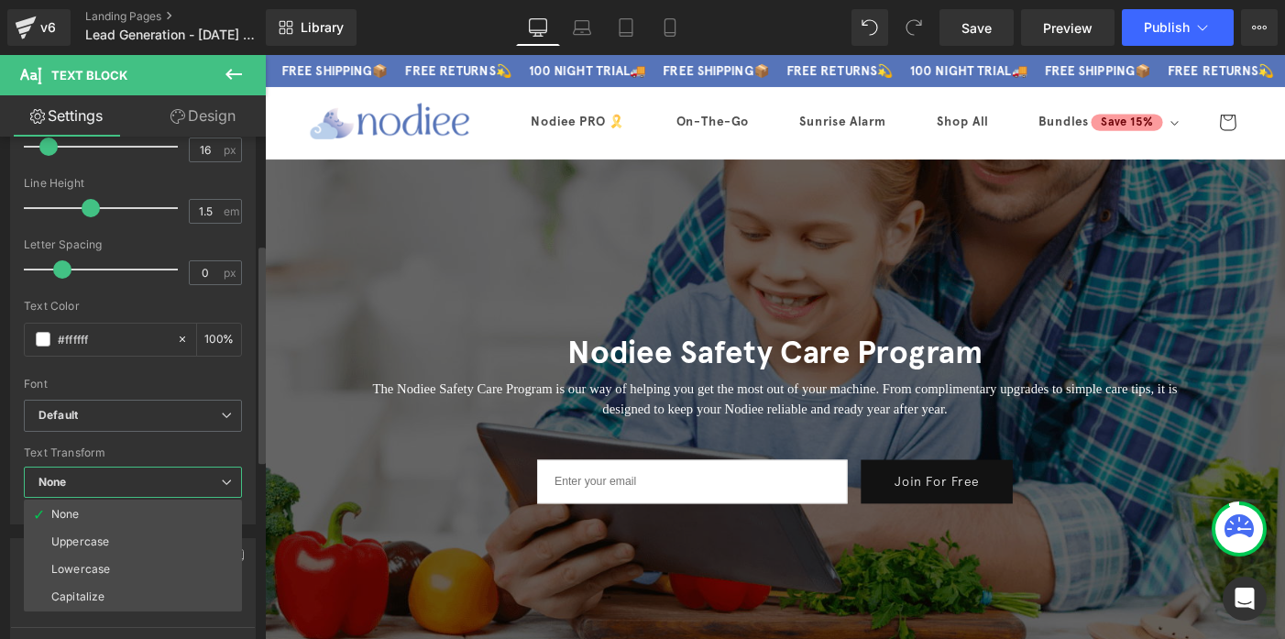
click at [63, 488] on b "None" at bounding box center [52, 482] width 28 height 14
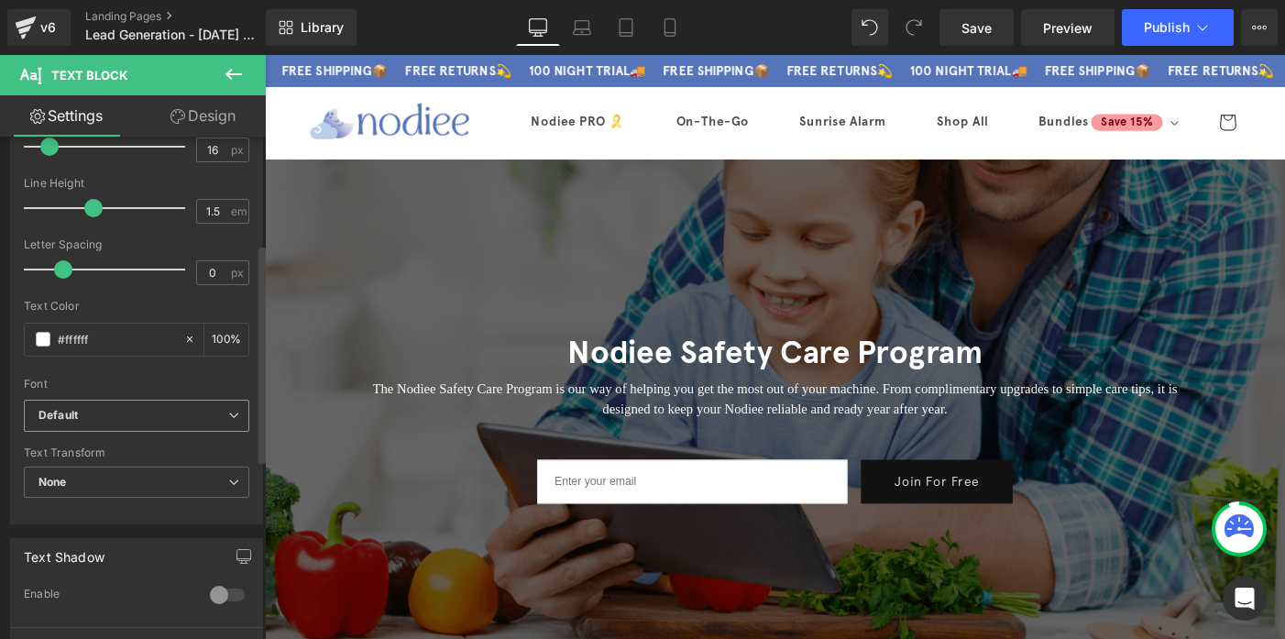
click at [73, 421] on icon "Default" at bounding box center [57, 416] width 39 height 16
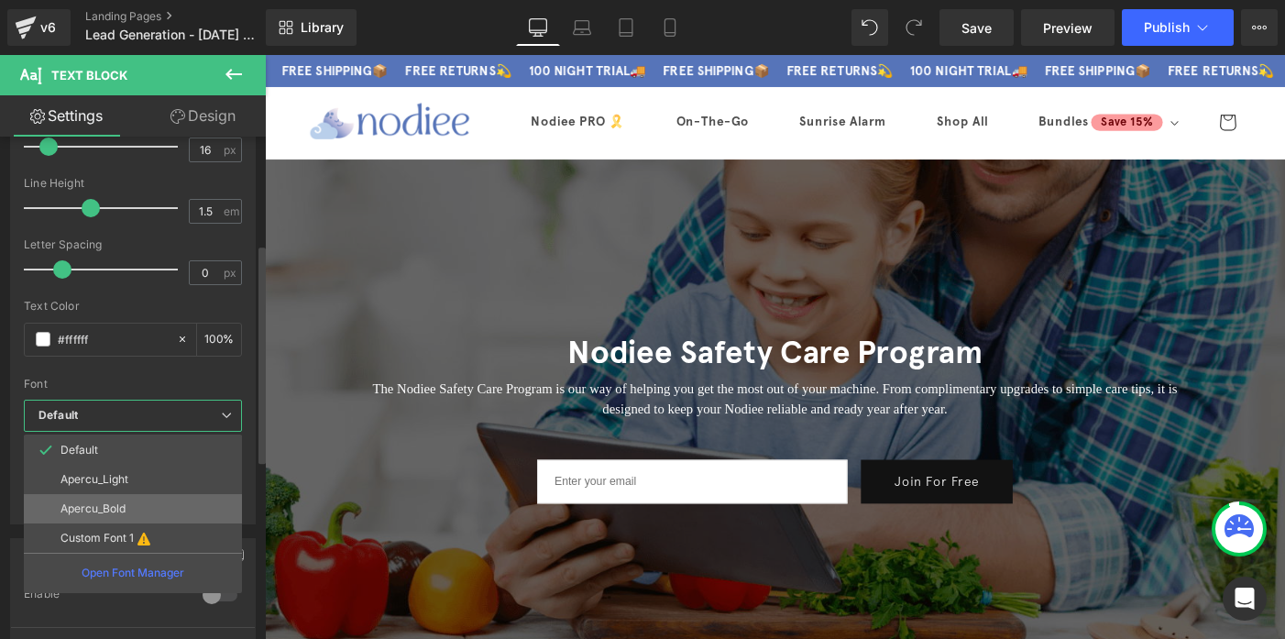
click at [76, 498] on li "Apercu_Bold" at bounding box center [133, 508] width 218 height 29
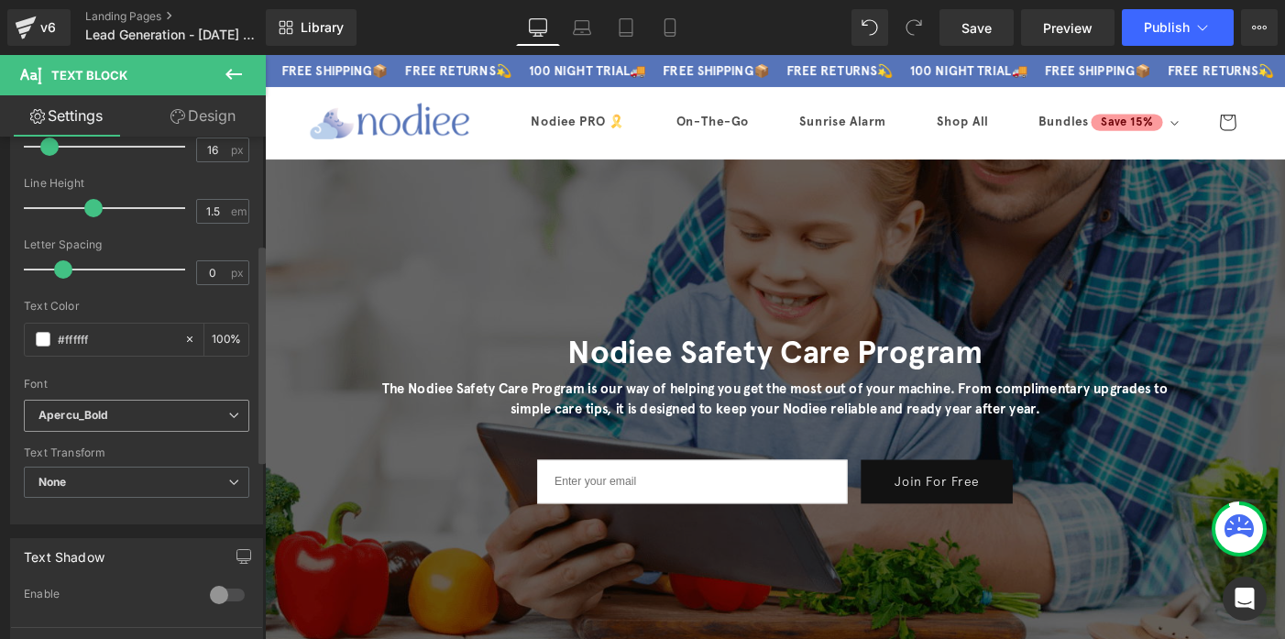
click at [82, 430] on span "Apercu_Bold" at bounding box center [136, 416] width 225 height 32
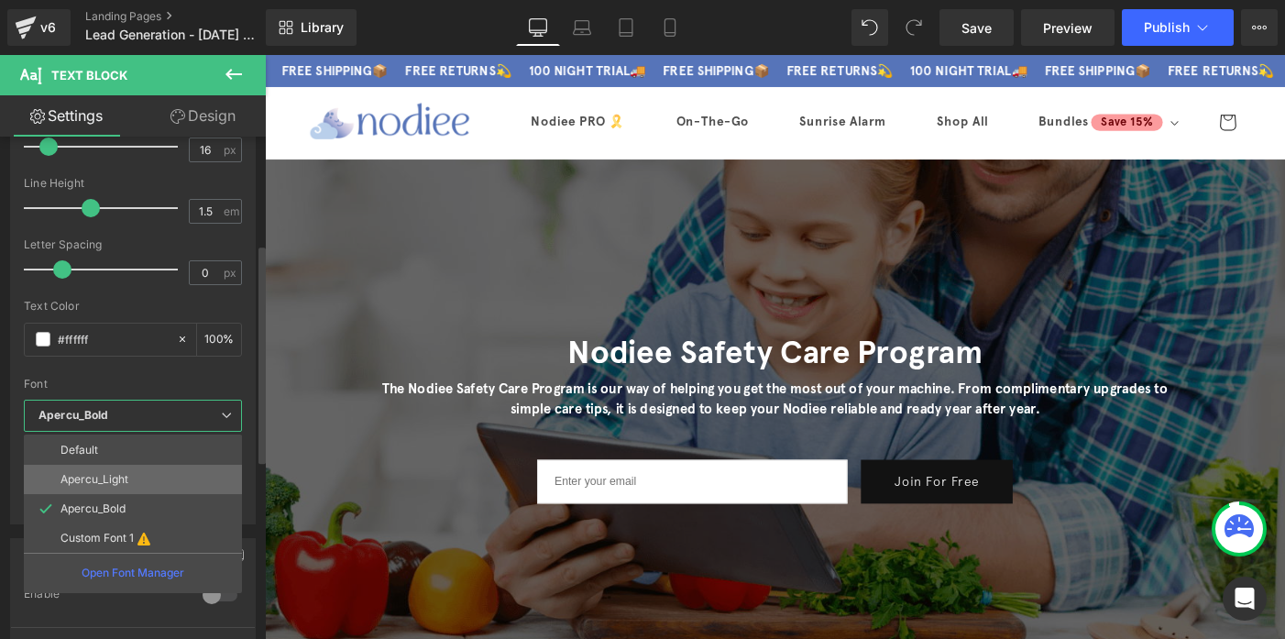
click at [77, 471] on li "Apercu_Light" at bounding box center [133, 479] width 218 height 29
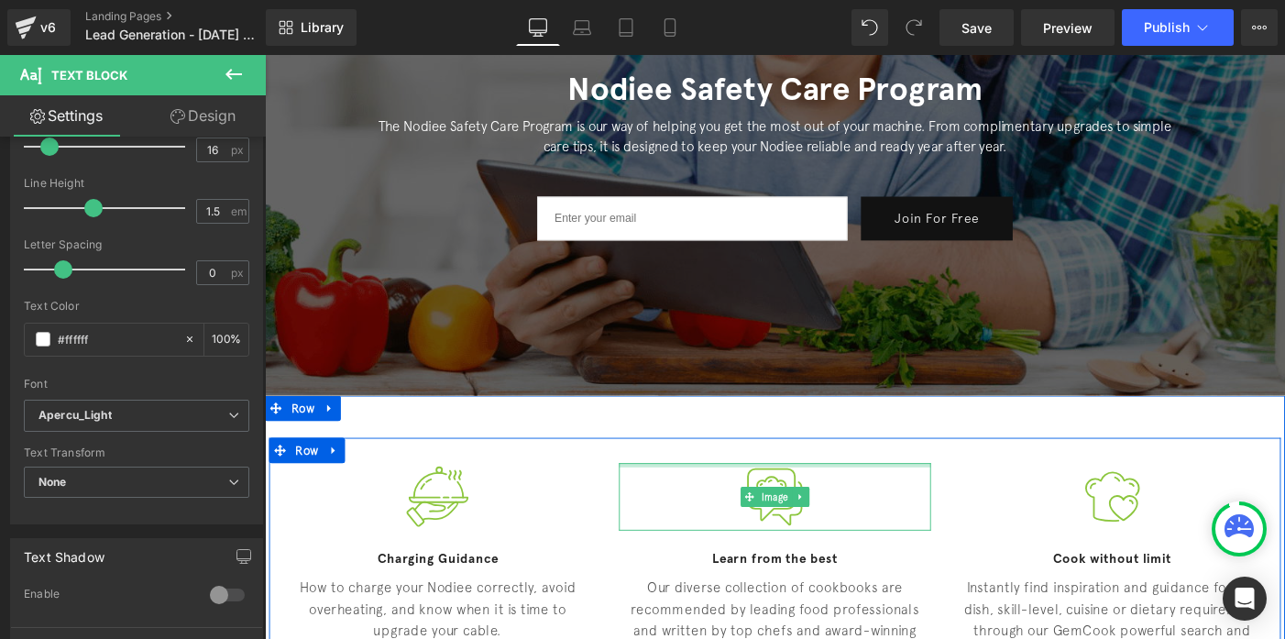
scroll to position [297, 0]
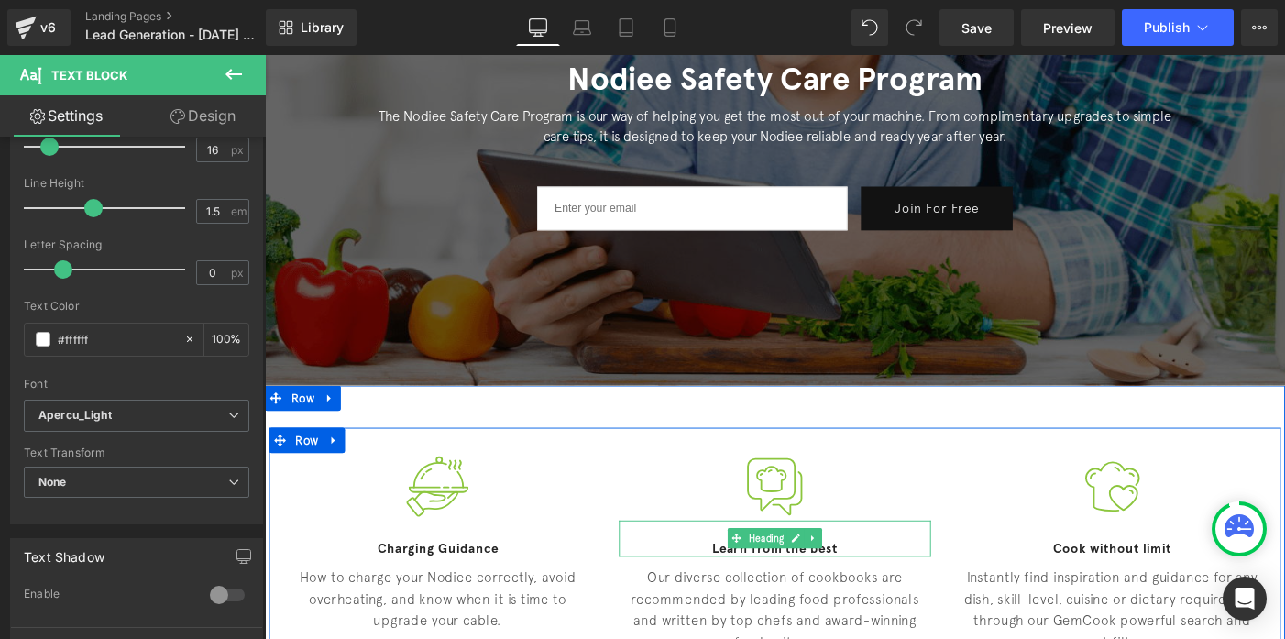
click at [793, 595] on h4 "Learn from the best" at bounding box center [819, 592] width 339 height 18
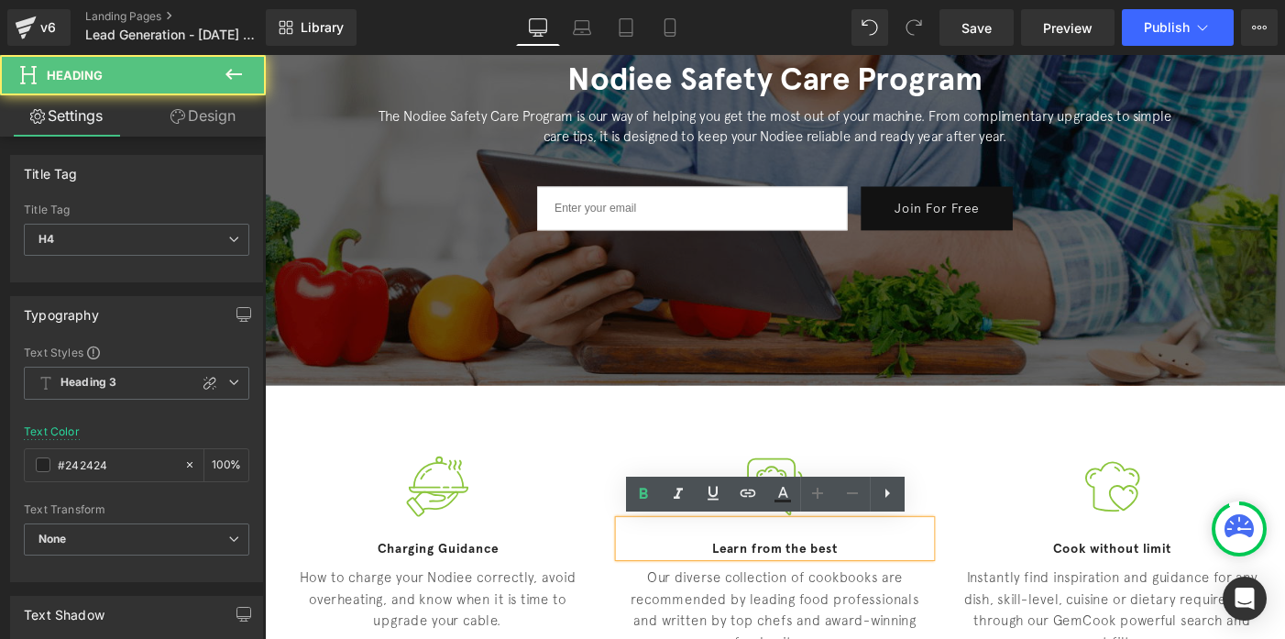
click at [792, 595] on h4 "Learn from the best" at bounding box center [819, 592] width 339 height 18
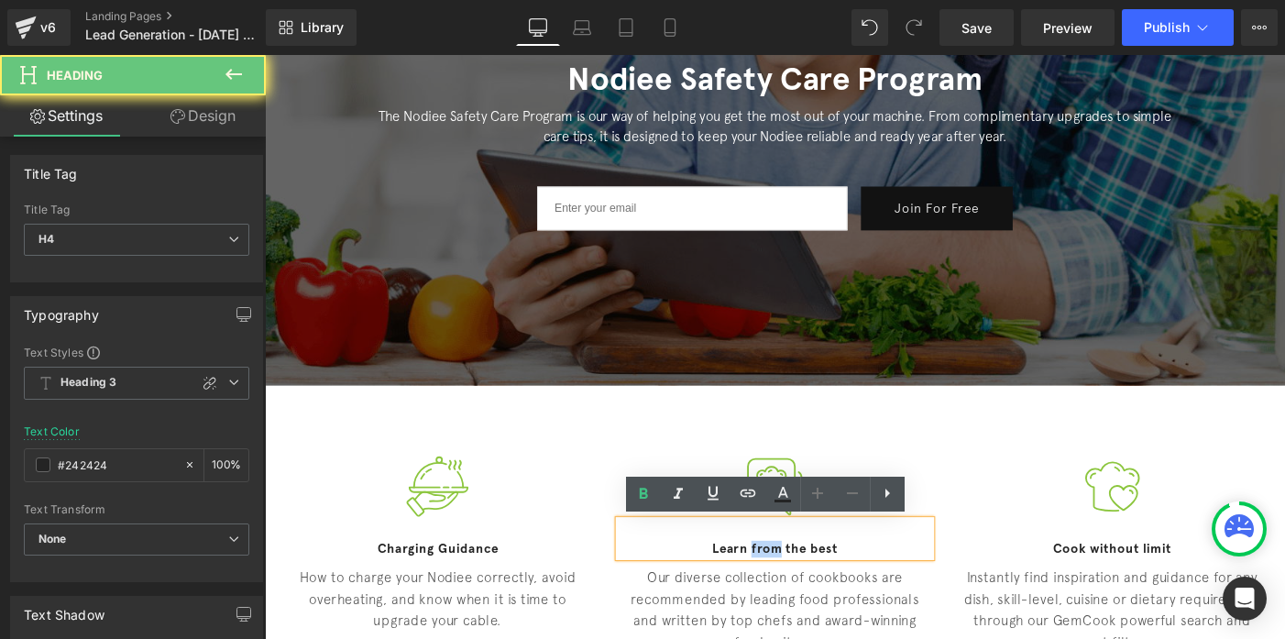
click at [792, 595] on h4 "Learn from the best" at bounding box center [819, 592] width 339 height 18
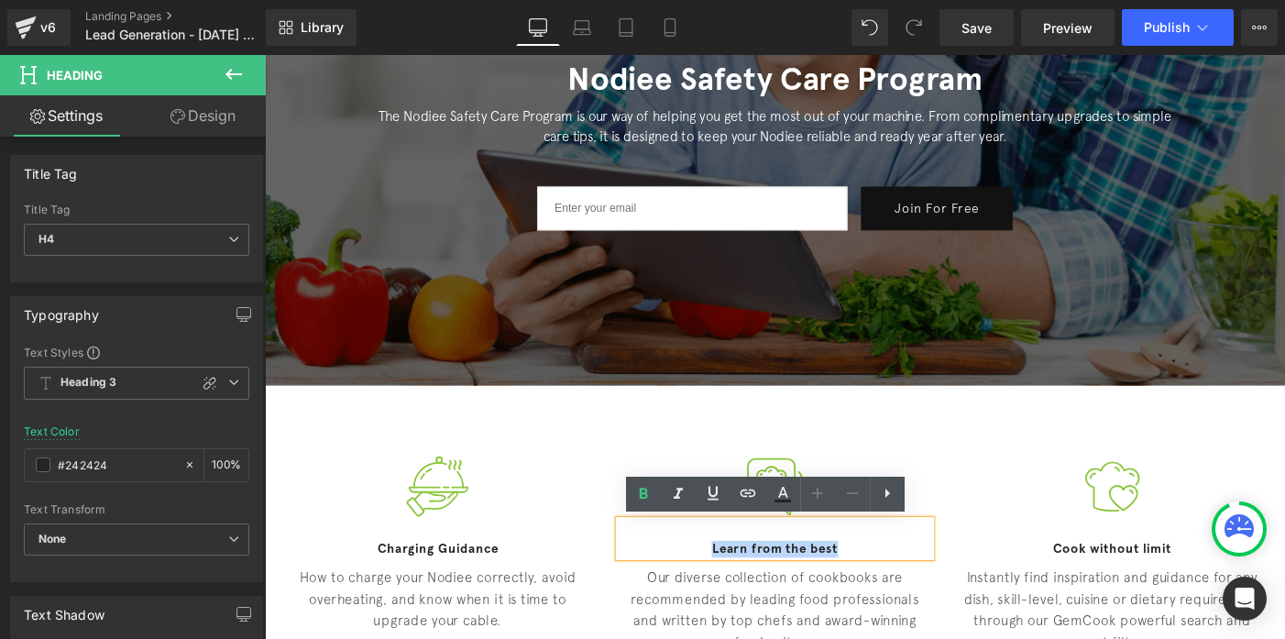
click at [792, 595] on h4 "Learn from the best" at bounding box center [819, 592] width 339 height 18
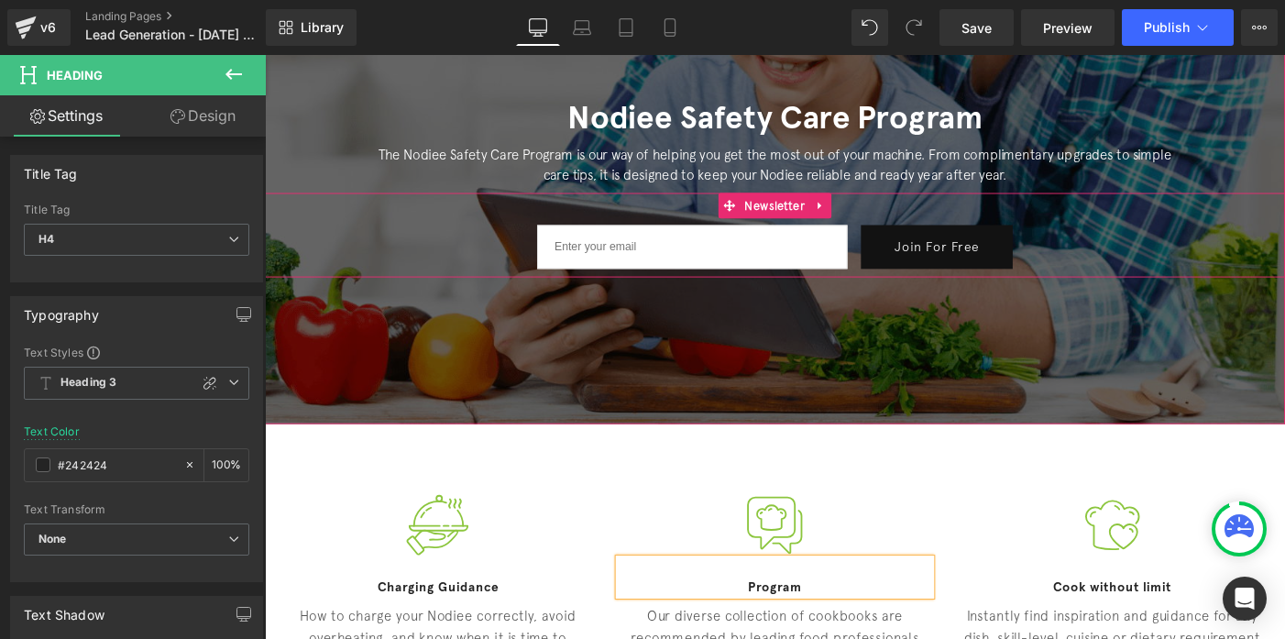
scroll to position [245, 0]
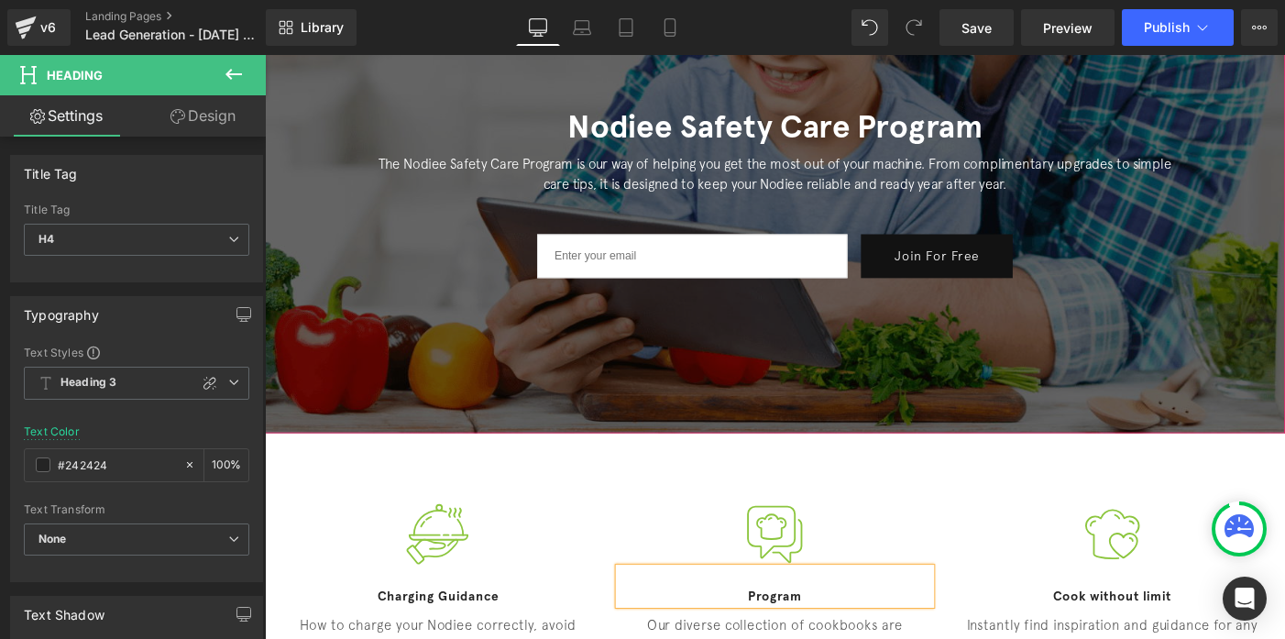
click at [668, 118] on h1 "Nodiee Safety Care Program" at bounding box center [819, 134] width 889 height 42
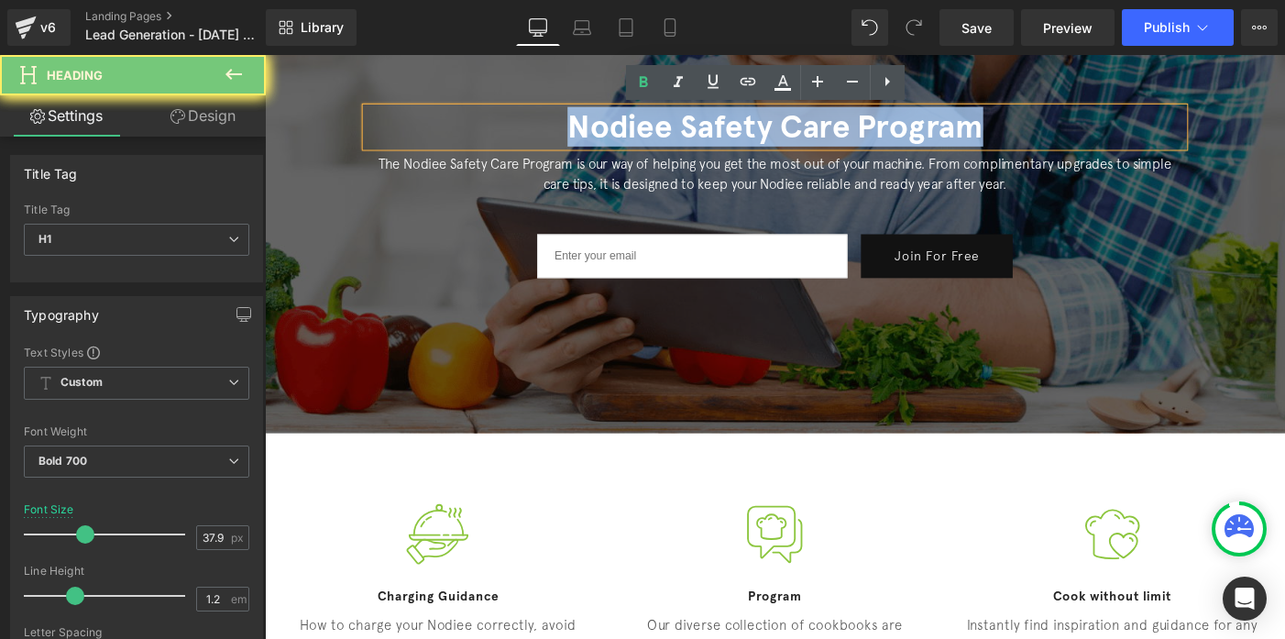
click at [668, 118] on h1 "Nodiee Safety Care Program" at bounding box center [819, 134] width 889 height 42
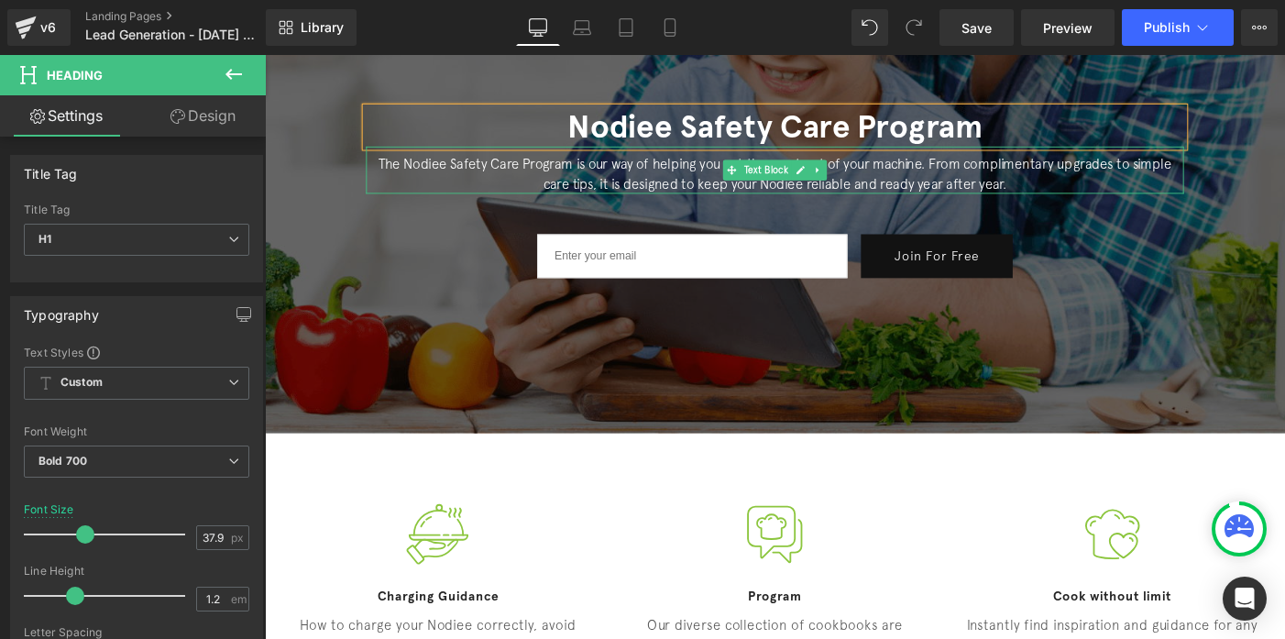
click at [498, 174] on p "The Nodiee Safety Care Program is our way of helping you get the most out of yo…" at bounding box center [819, 184] width 889 height 44
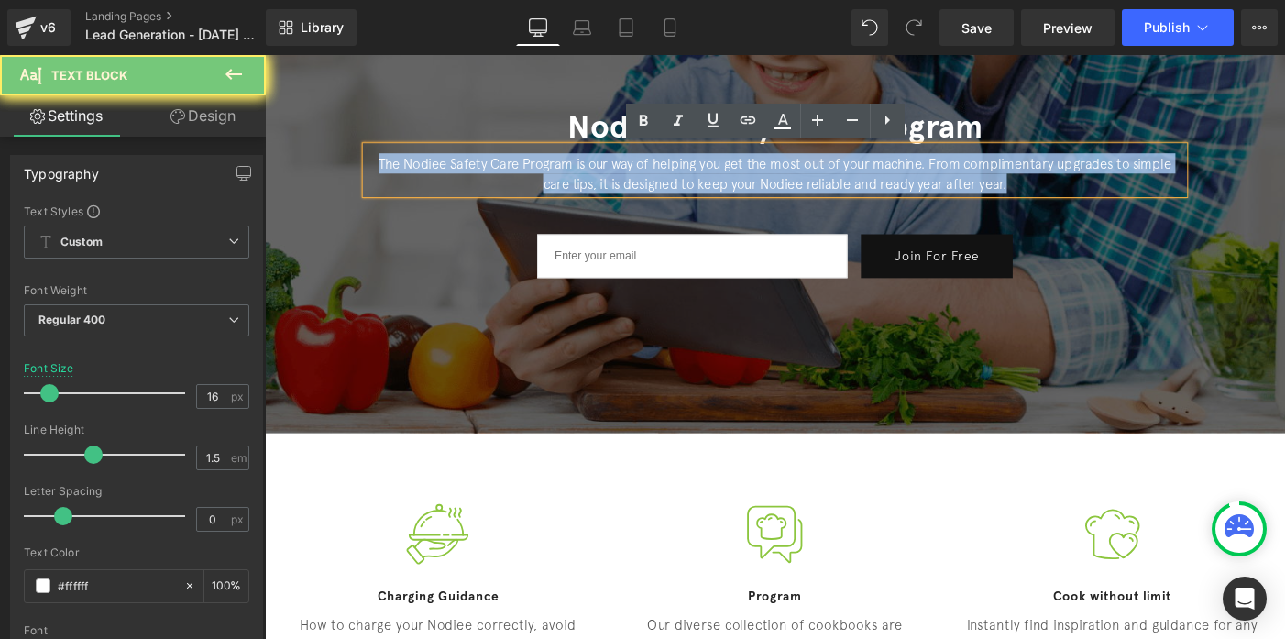
click at [498, 174] on p "The Nodiee Safety Care Program is our way of helping you get the most out of yo…" at bounding box center [819, 184] width 889 height 44
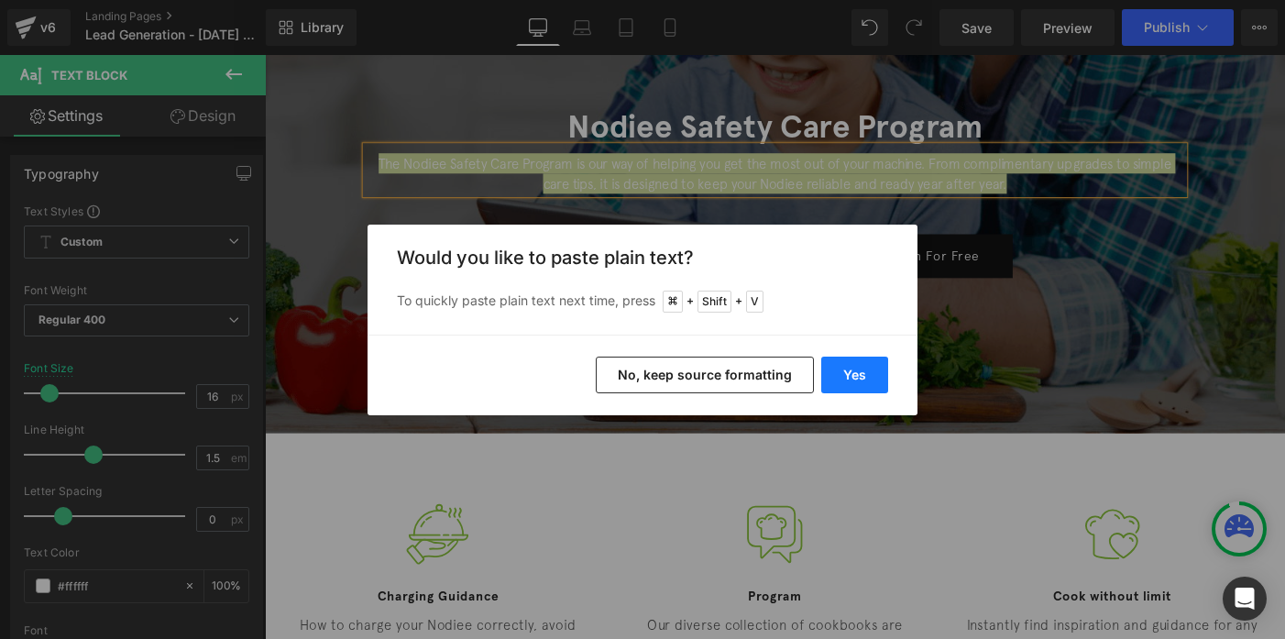
click at [867, 384] on button "Yes" at bounding box center [854, 375] width 67 height 37
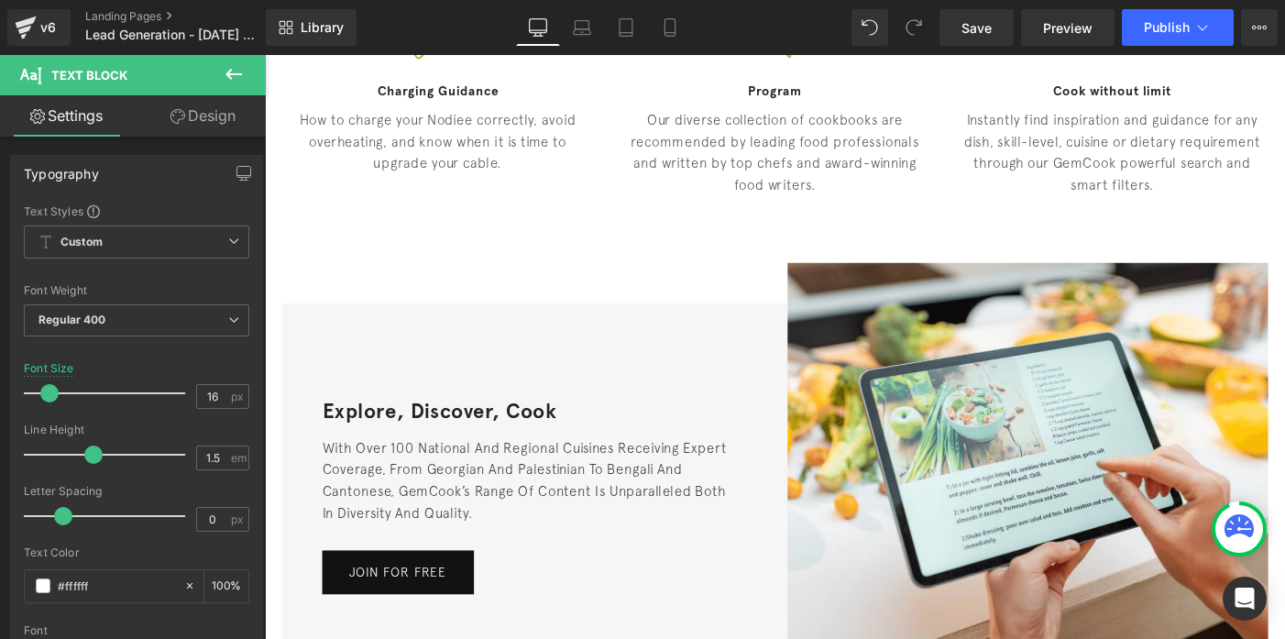
scroll to position [789, 0]
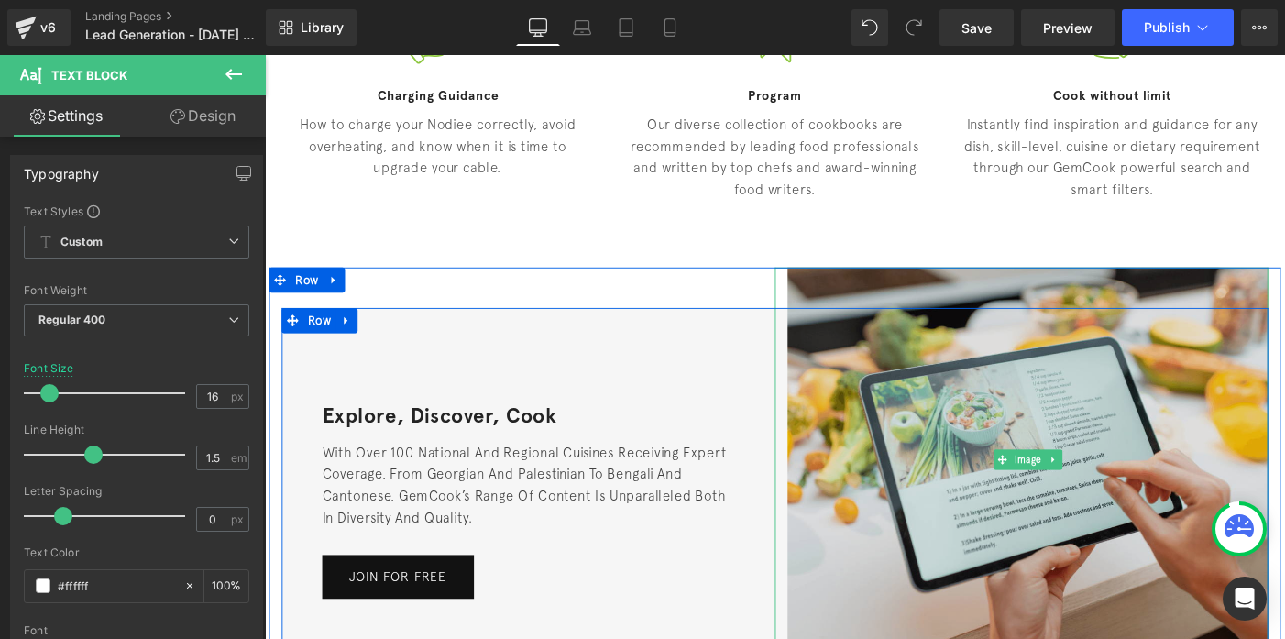
click at [940, 353] on img at bounding box center [1094, 495] width 522 height 418
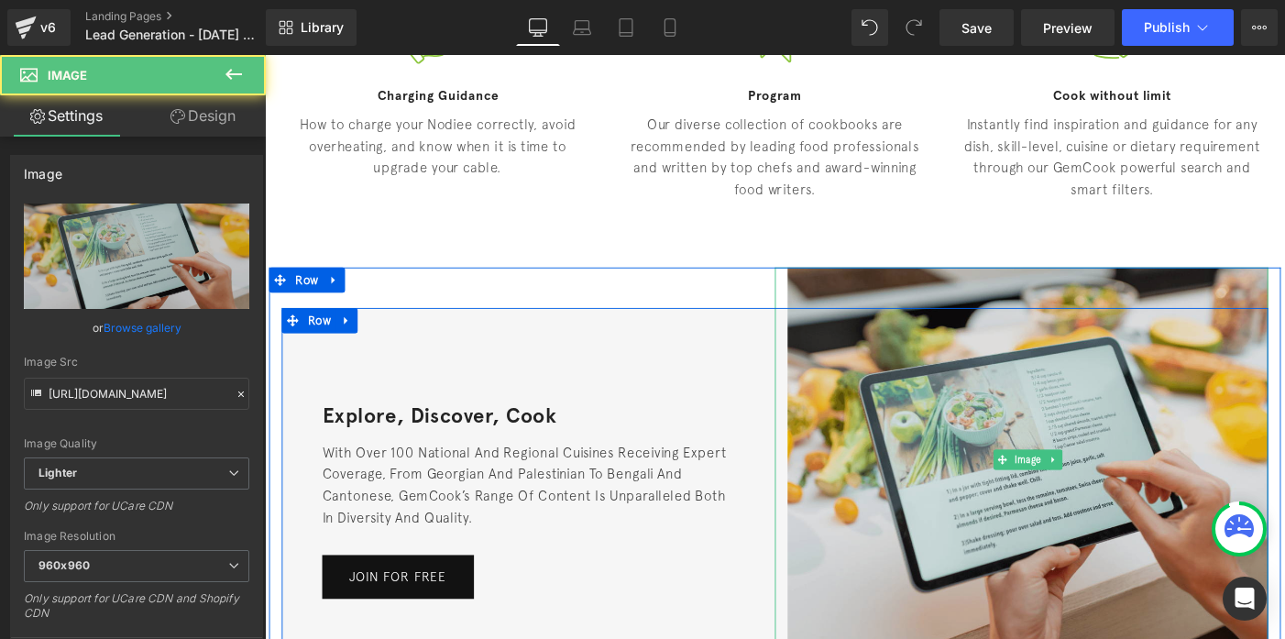
click at [870, 312] on img at bounding box center [1094, 495] width 522 height 418
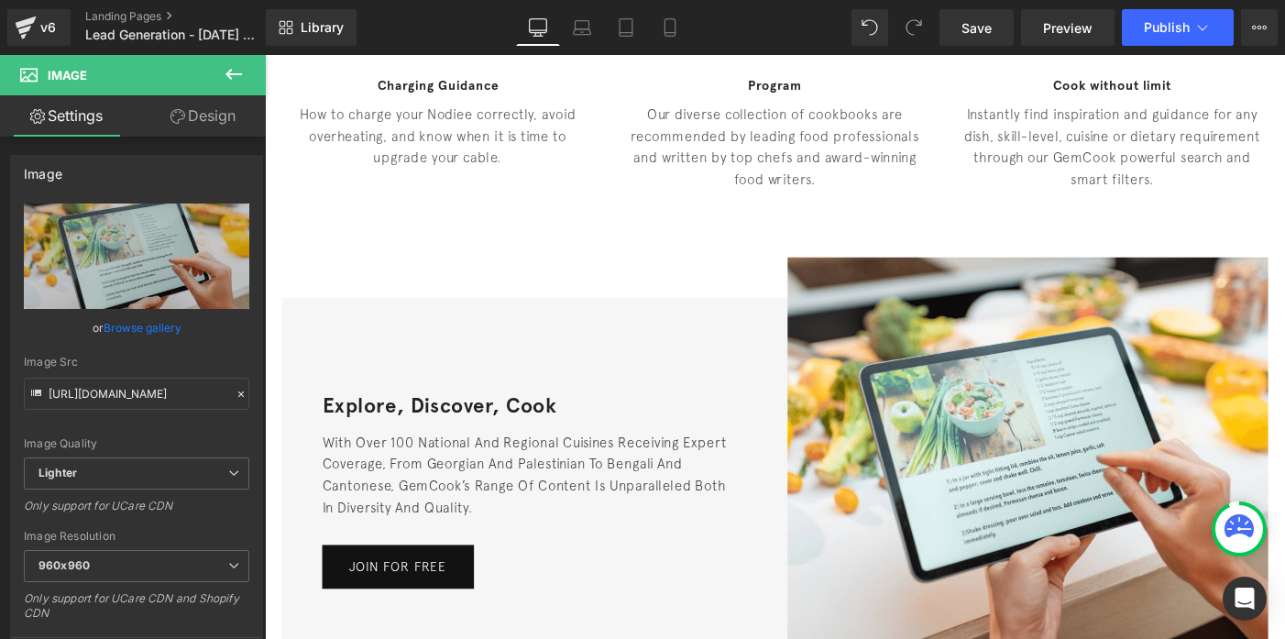
scroll to position [809, 0]
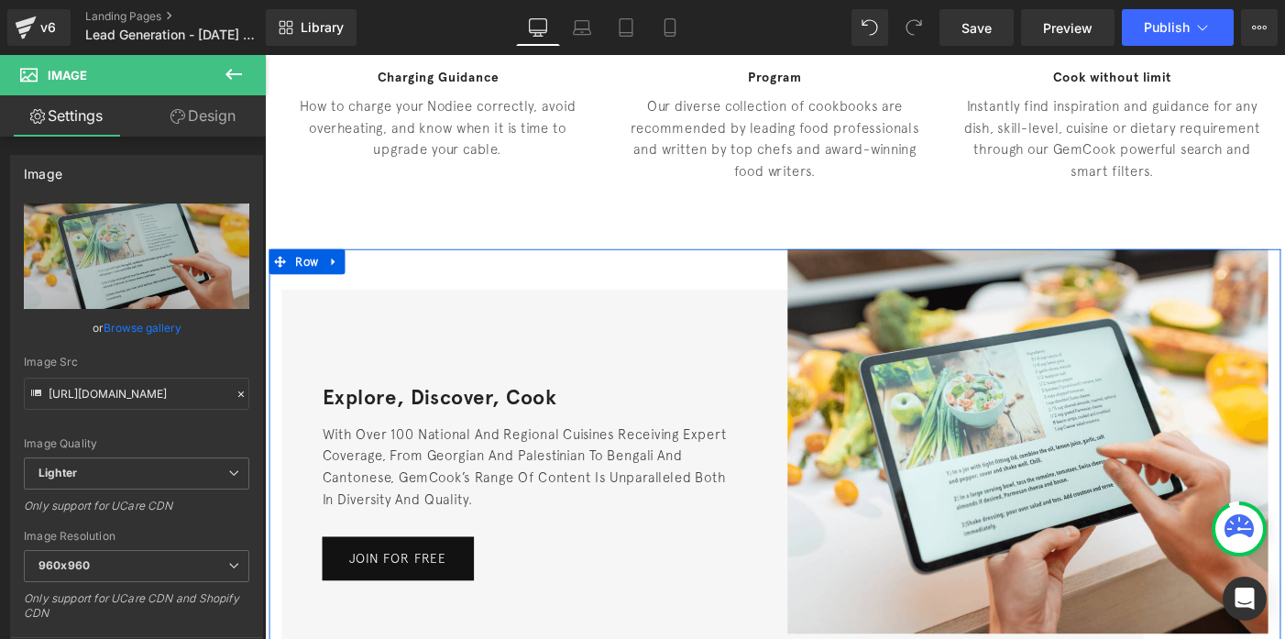
click at [440, 288] on div "Explore, Discover, Cook Heading With over 100 national and regional cuisines re…" at bounding box center [819, 497] width 1100 height 462
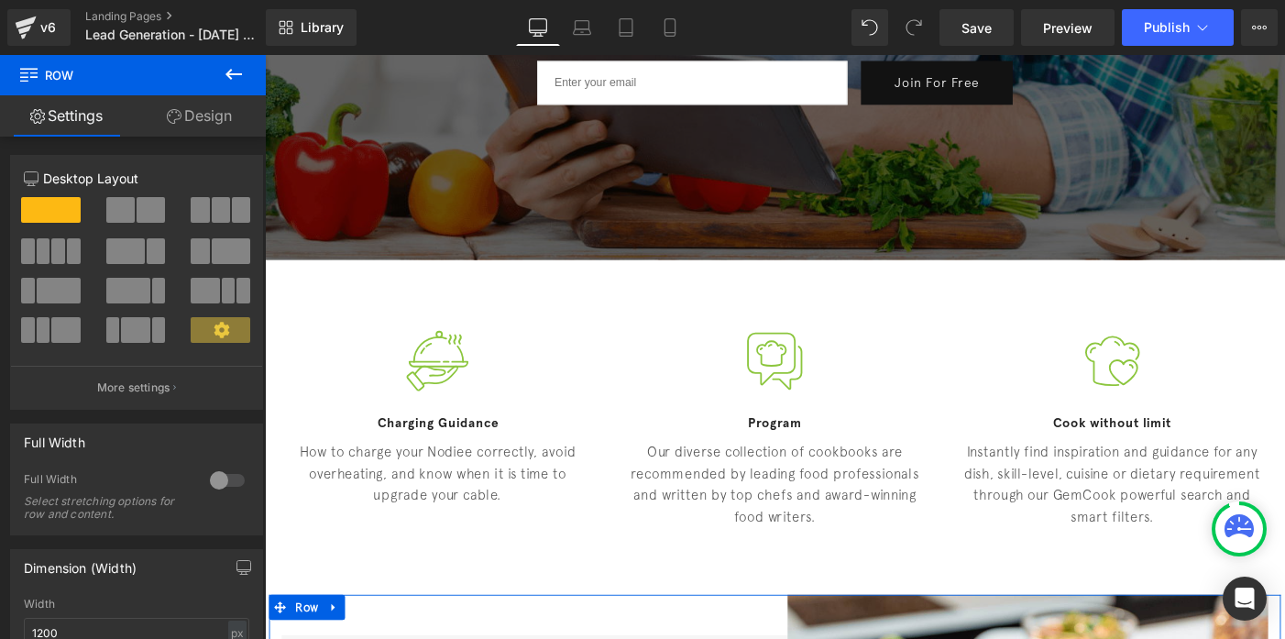
scroll to position [429, 0]
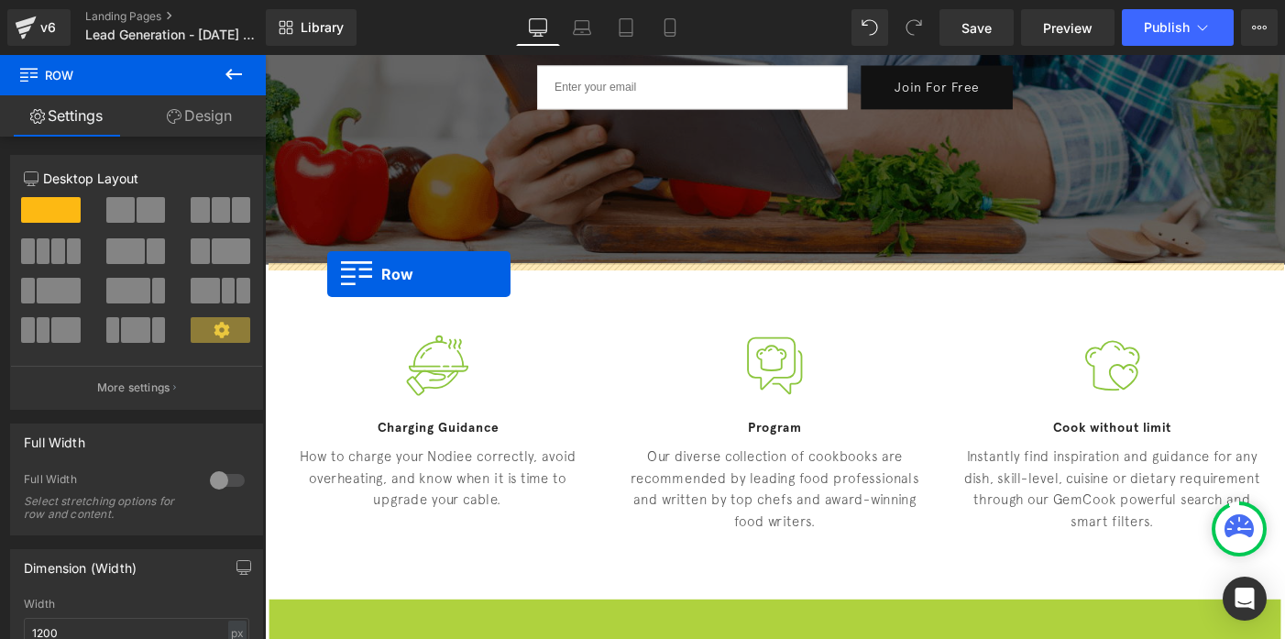
drag, startPoint x: 280, startPoint y: 664, endPoint x: 333, endPoint y: 293, distance: 374.1
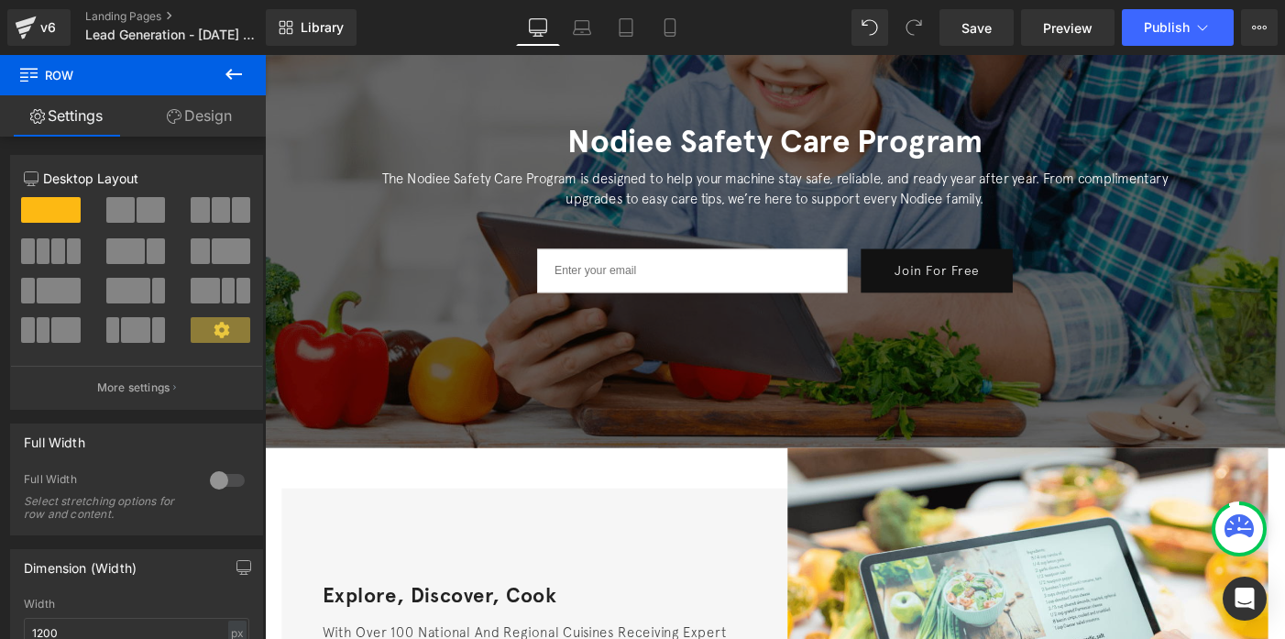
scroll to position [244, 0]
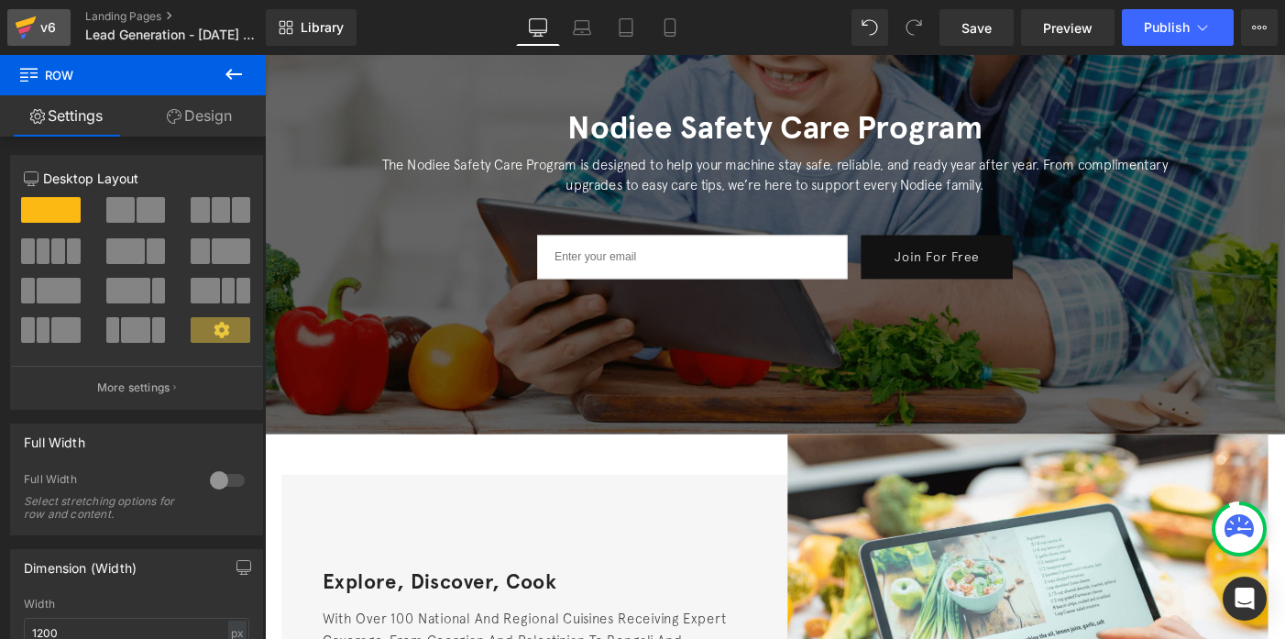
click at [32, 24] on icon at bounding box center [26, 28] width 22 height 46
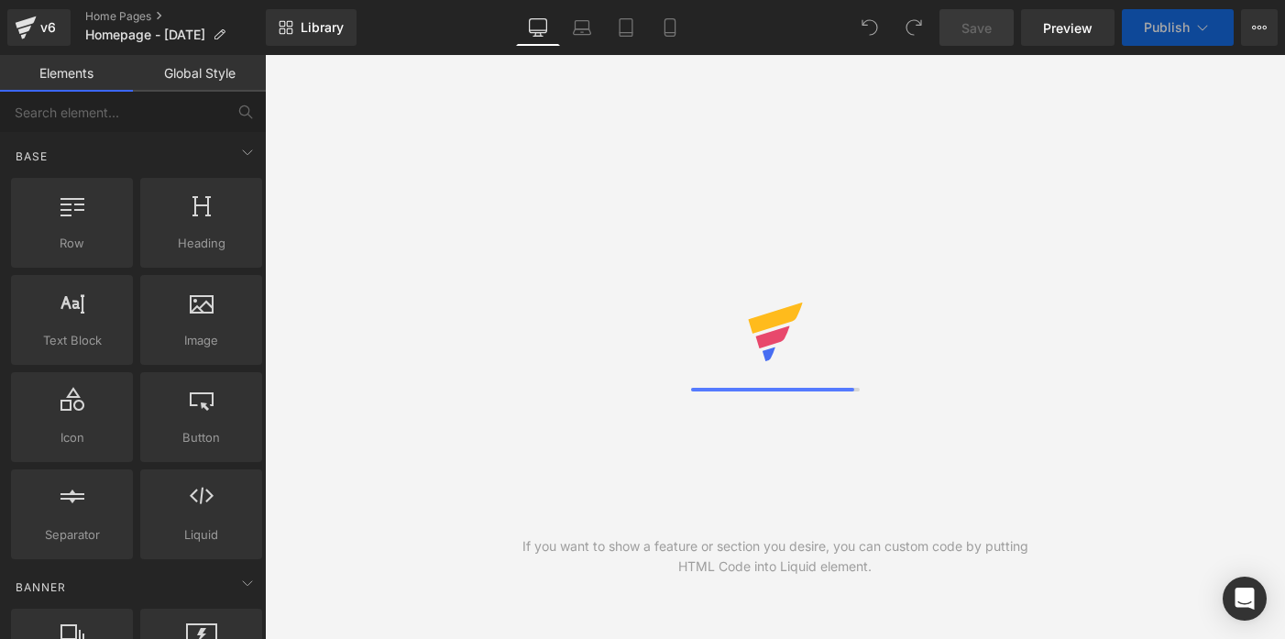
click at [175, 67] on link "Global Style" at bounding box center [199, 73] width 133 height 37
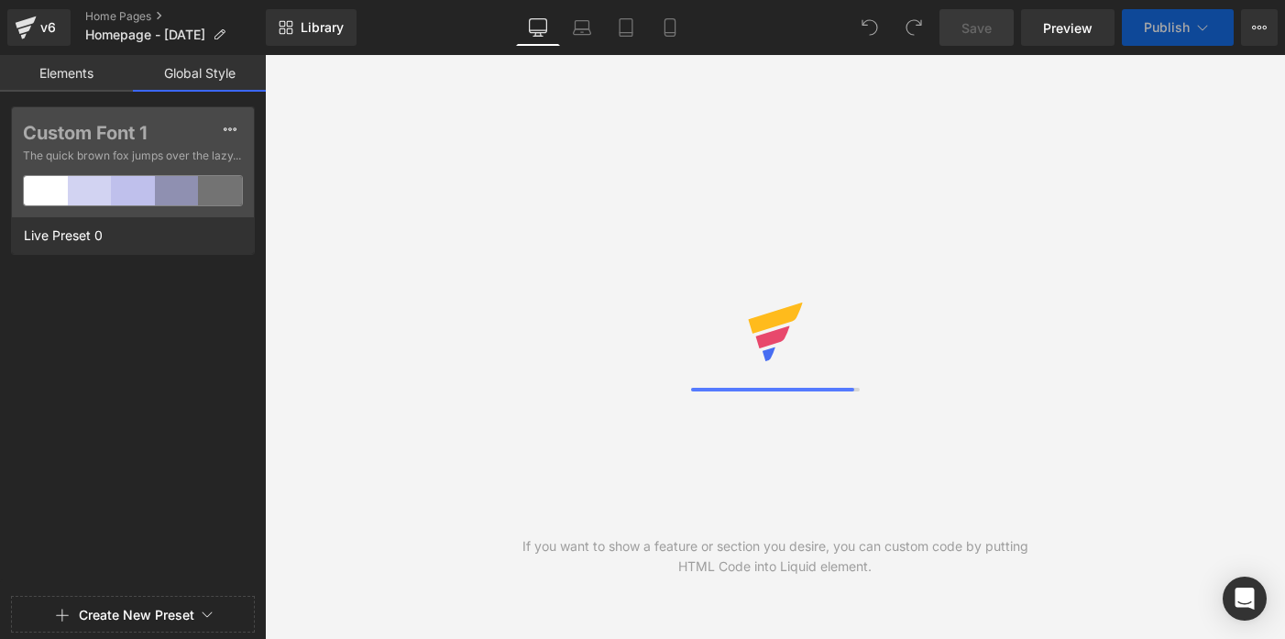
click at [71, 83] on link "Elements" at bounding box center [66, 73] width 133 height 37
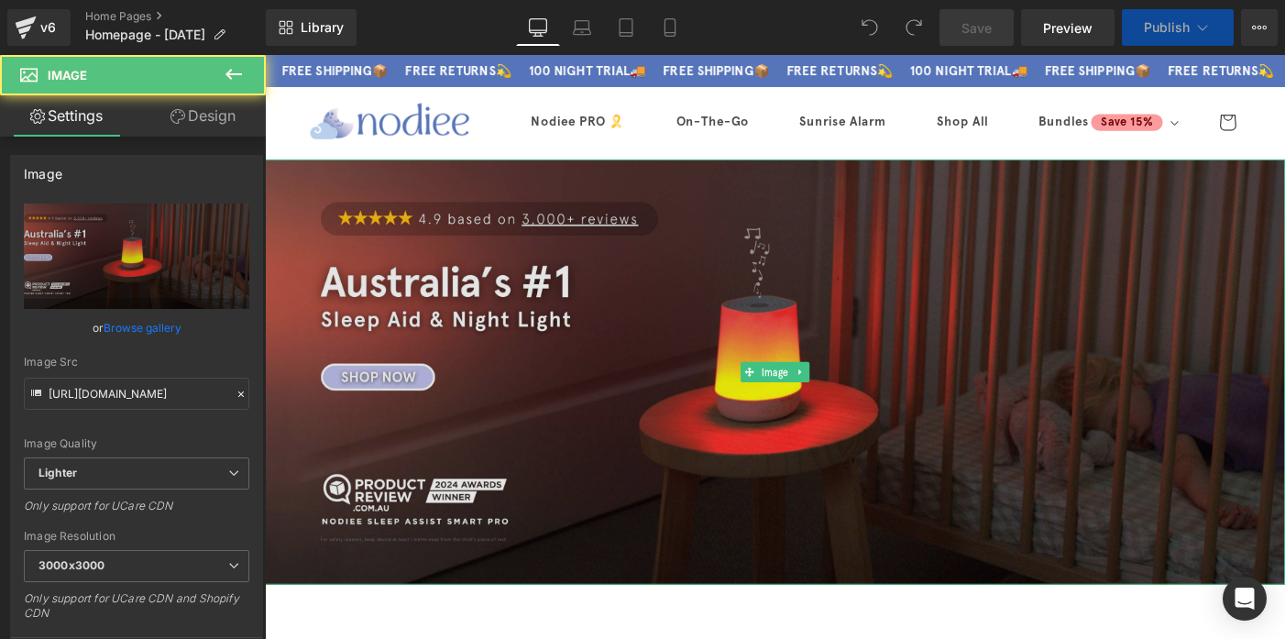
click at [444, 302] on img at bounding box center [819, 400] width 1109 height 462
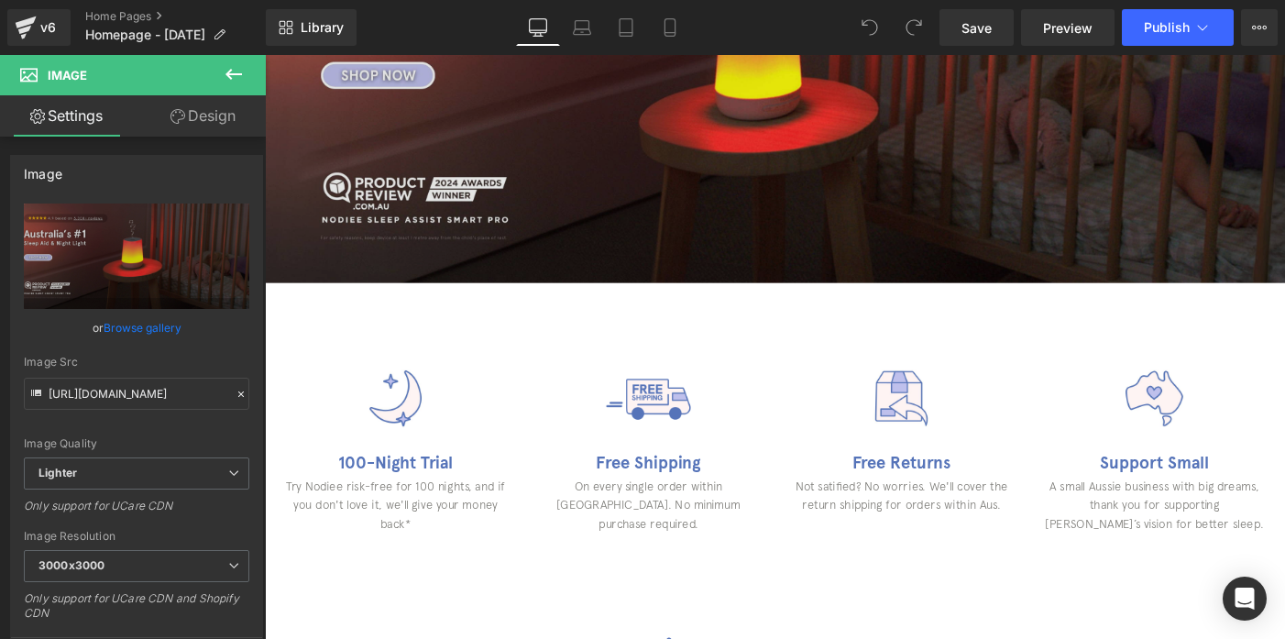
scroll to position [383, 0]
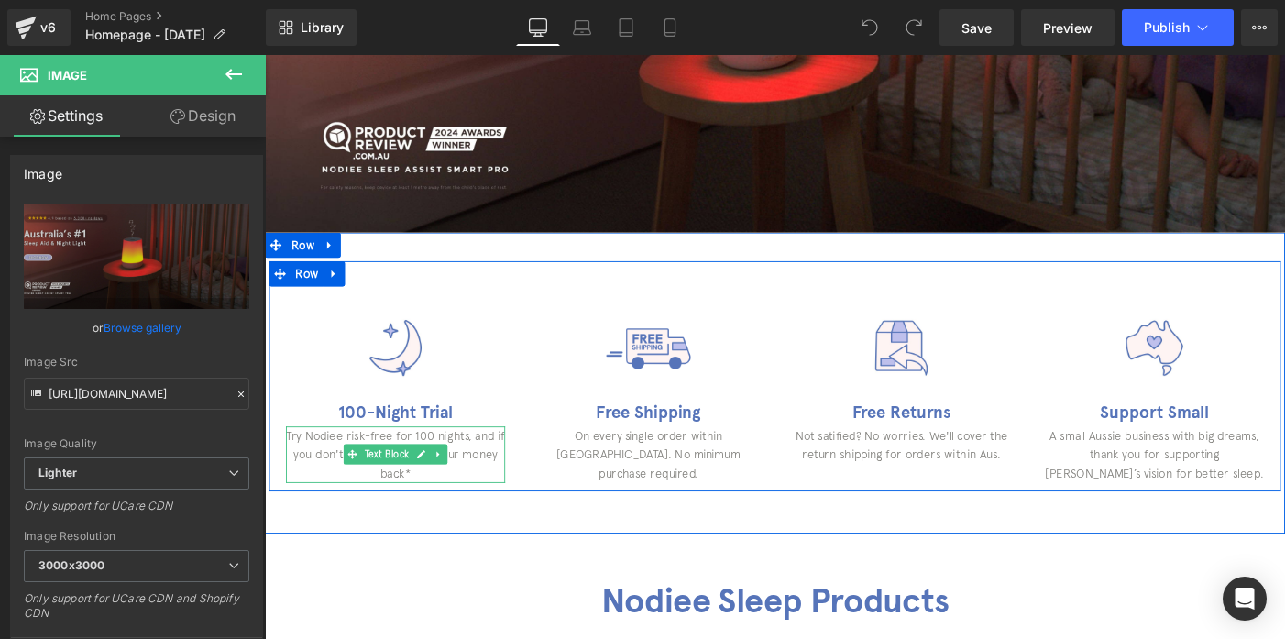
click at [394, 469] on p "Try Nodiee risk-free for 100 nights, and if you don't love it, we'll give your …" at bounding box center [407, 488] width 238 height 61
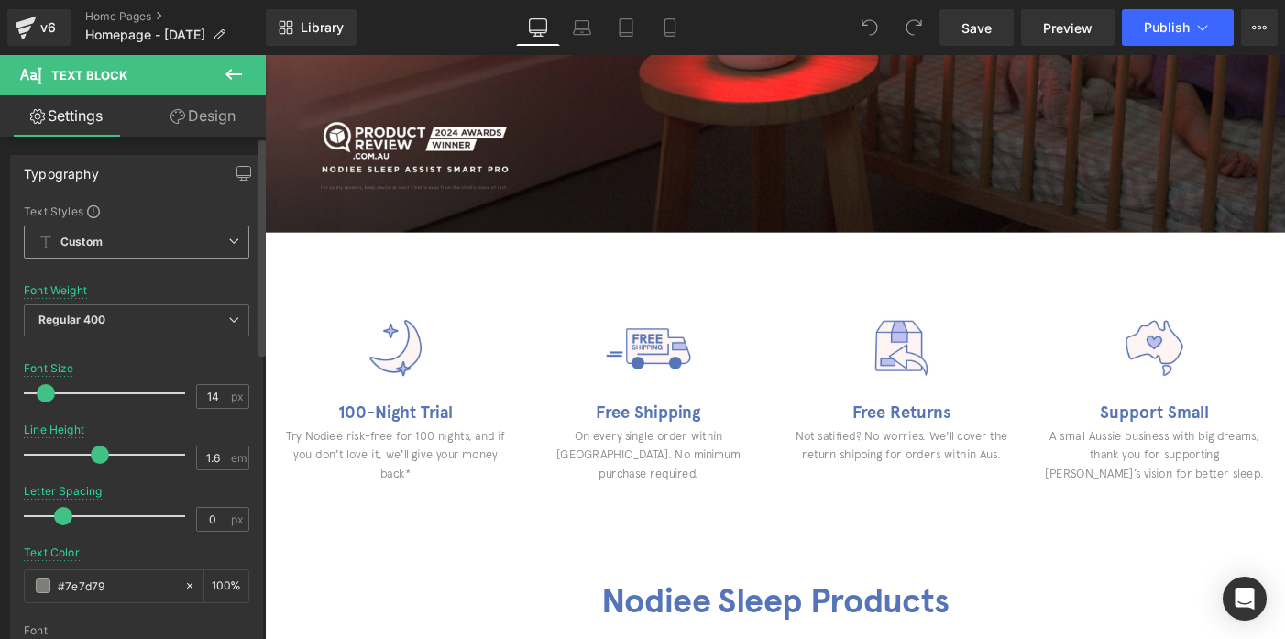
click at [189, 254] on span "Custom Setup Global Style" at bounding box center [136, 241] width 225 height 33
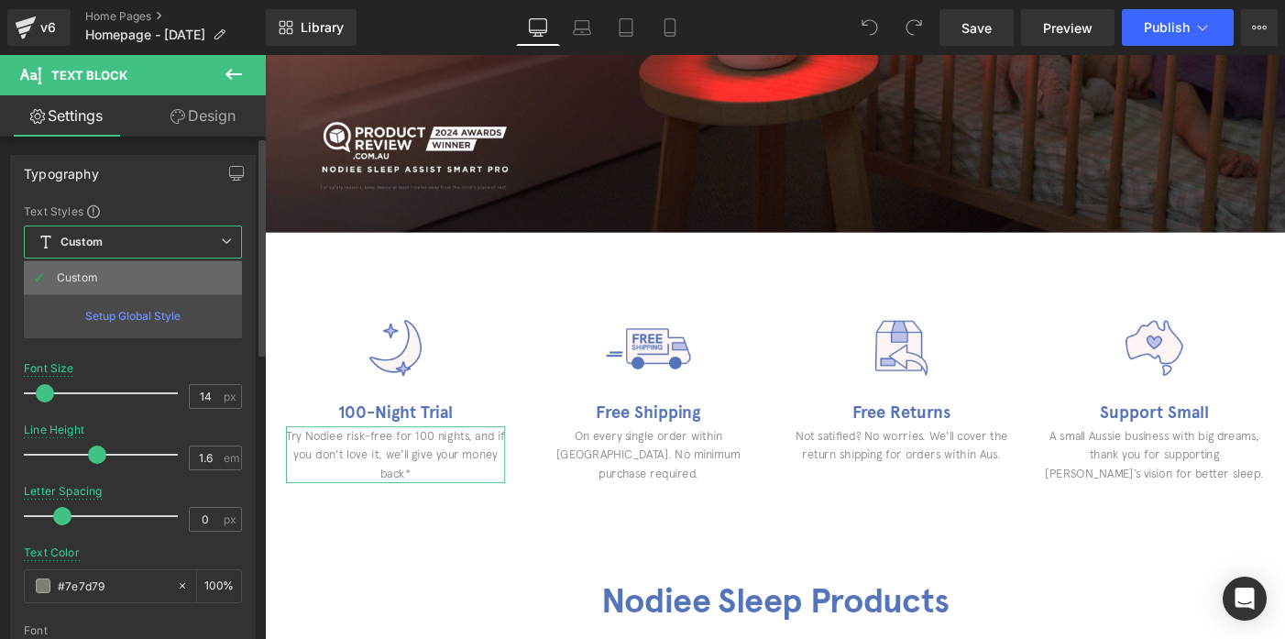
click at [158, 280] on li "Custom" at bounding box center [133, 277] width 218 height 33
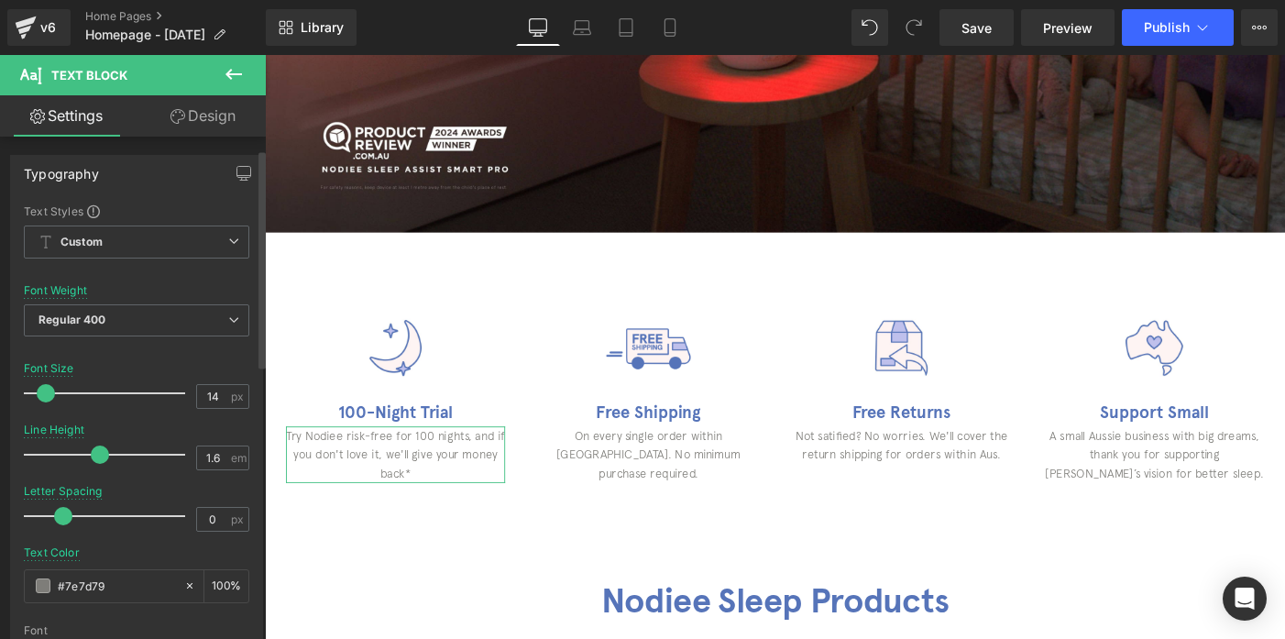
scroll to position [213, 0]
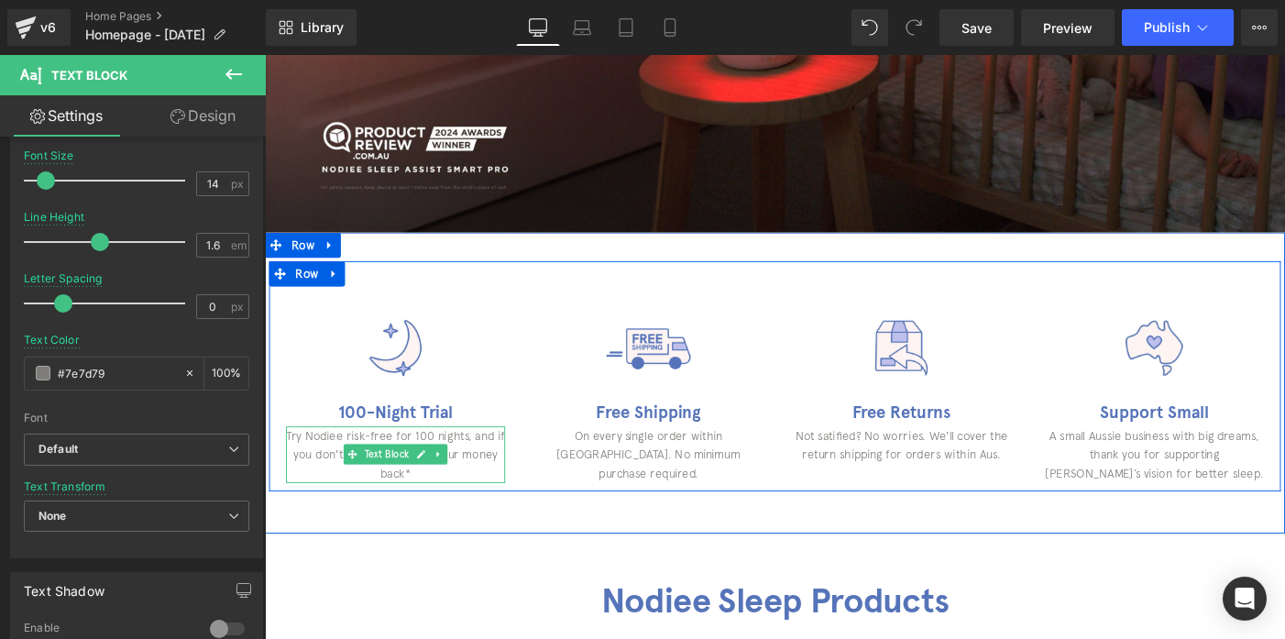
click at [327, 489] on p "Try Nodiee risk-free for 100 nights, and if you don't love it, we'll give your …" at bounding box center [407, 488] width 238 height 61
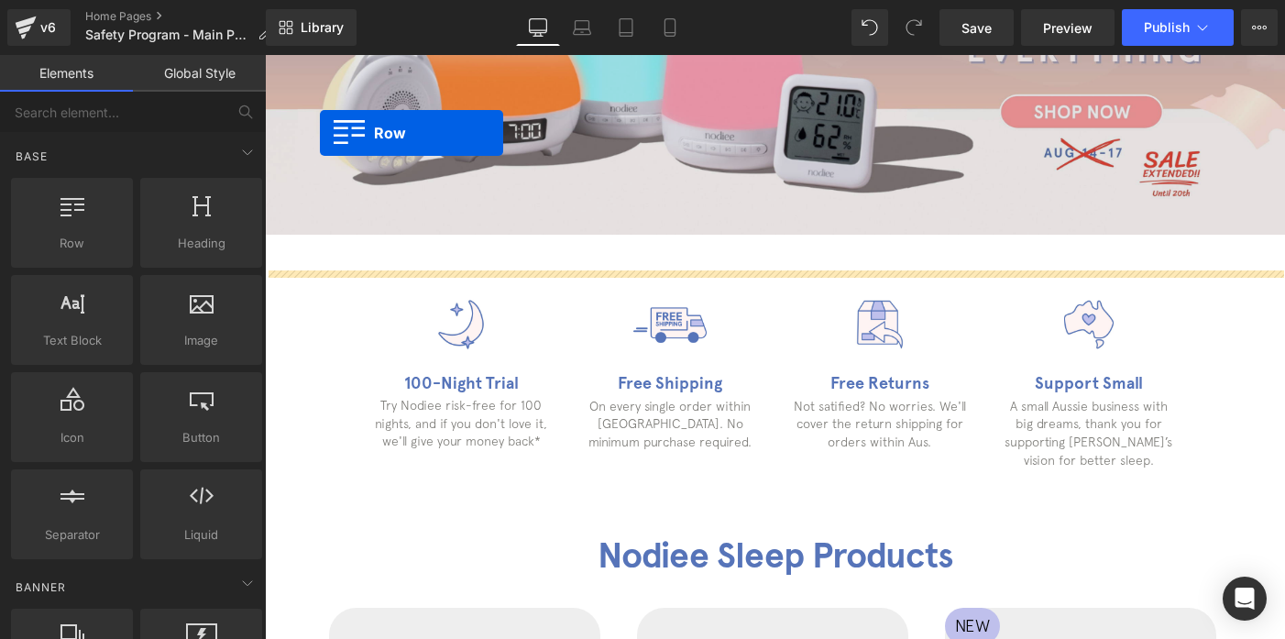
scroll to position [322, 0]
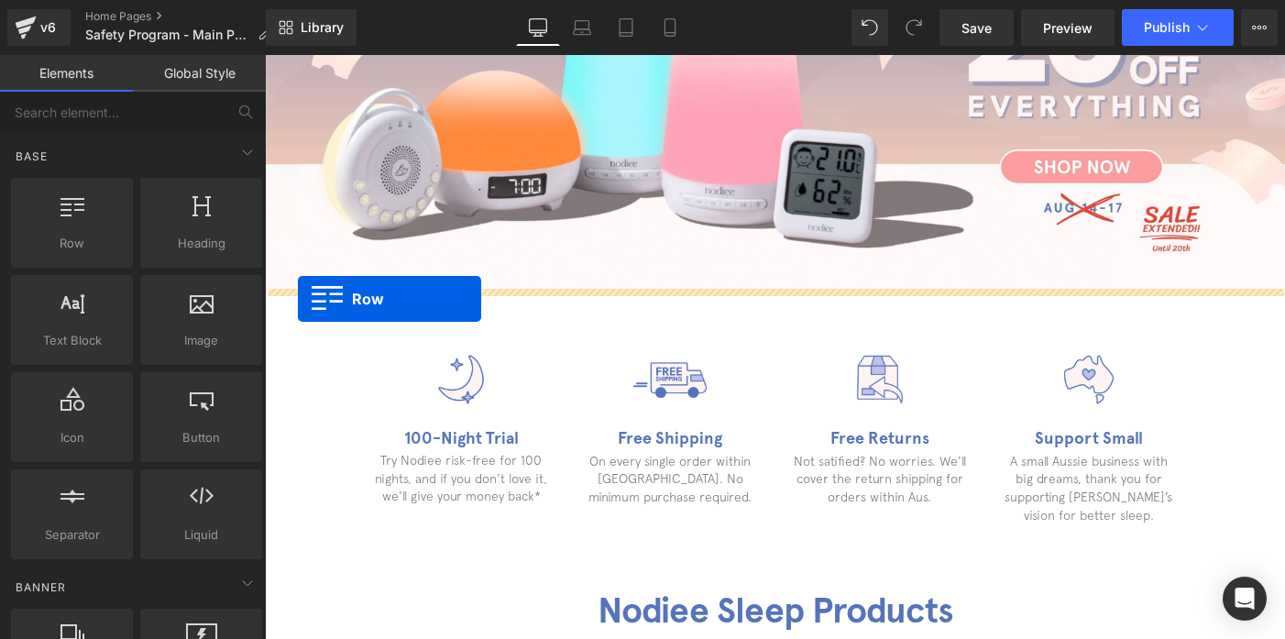
drag, startPoint x: 277, startPoint y: 488, endPoint x: 298, endPoint y: 299, distance: 190.0
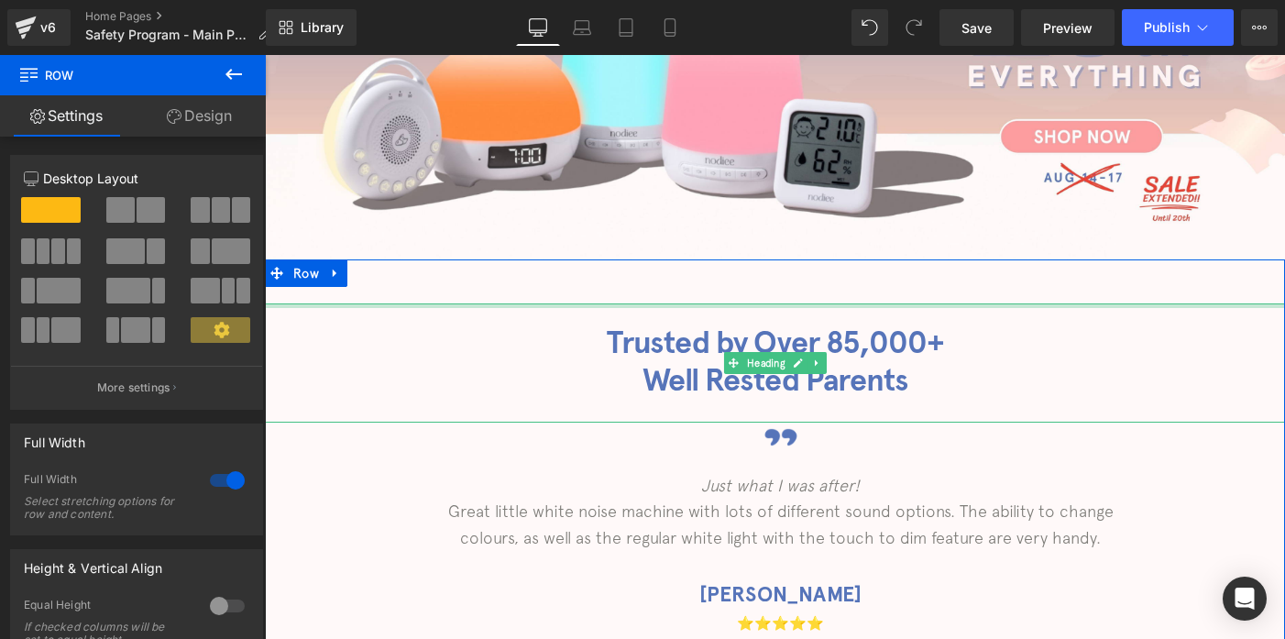
scroll to position [355, 0]
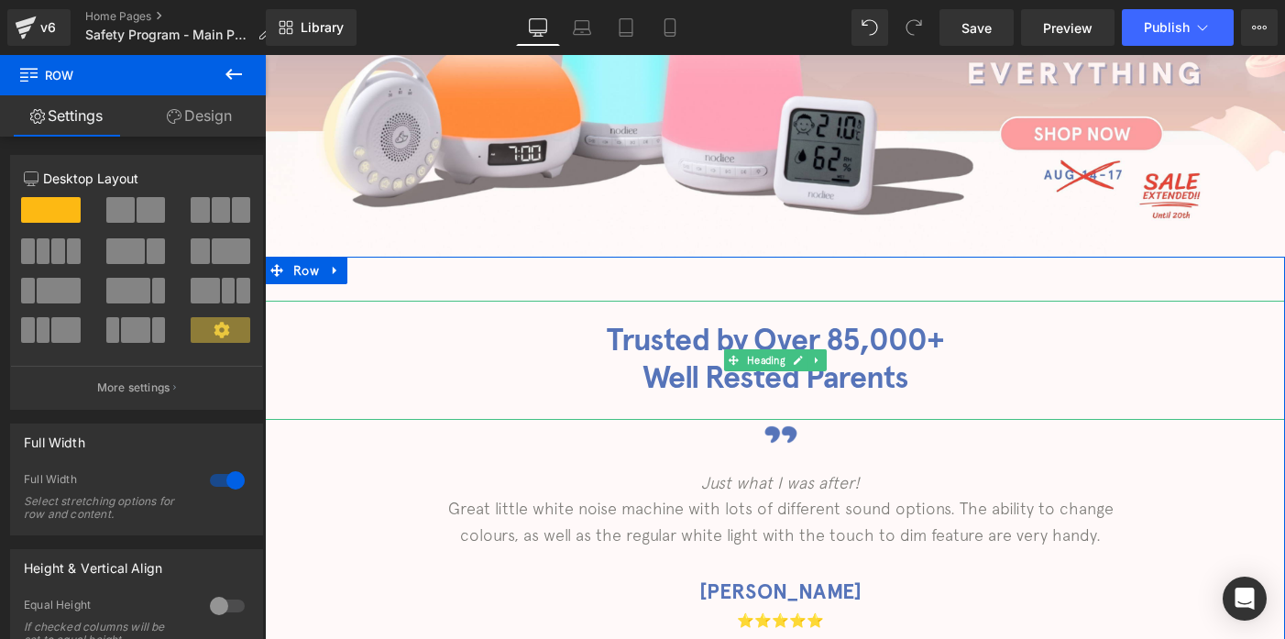
click at [344, 310] on div "Trusted by Over 85,000+ Well Rested Parents" at bounding box center [775, 360] width 1020 height 119
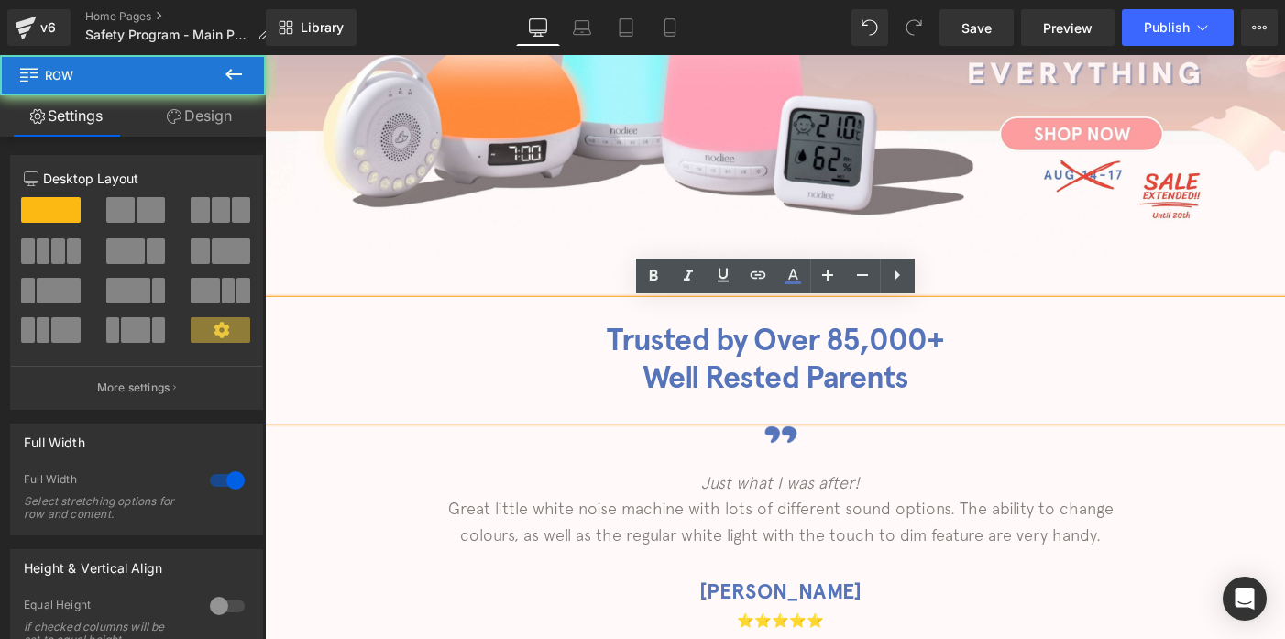
click at [363, 277] on div "Trusted by Over 85,000+ Well Rested Parents Heading Image Just what I was after…" at bounding box center [775, 485] width 1020 height 457
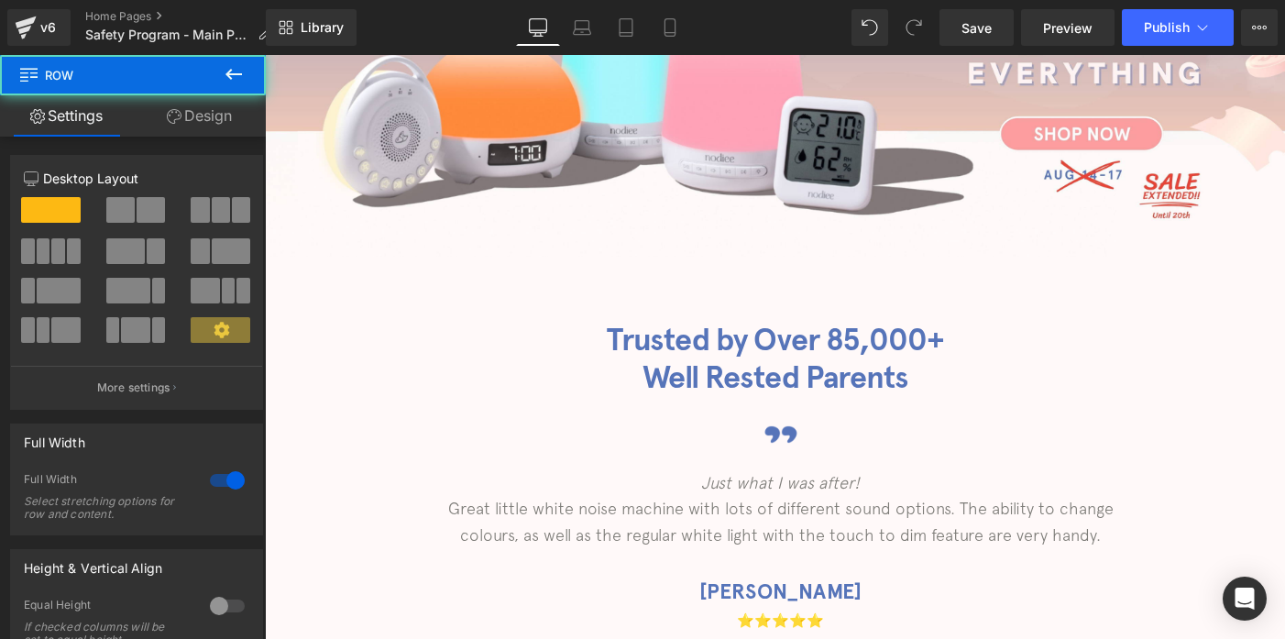
click at [391, 278] on div "Trusted by Over 85,000+ Well Rested Parents Heading Image Just what I was after…" at bounding box center [775, 485] width 1020 height 457
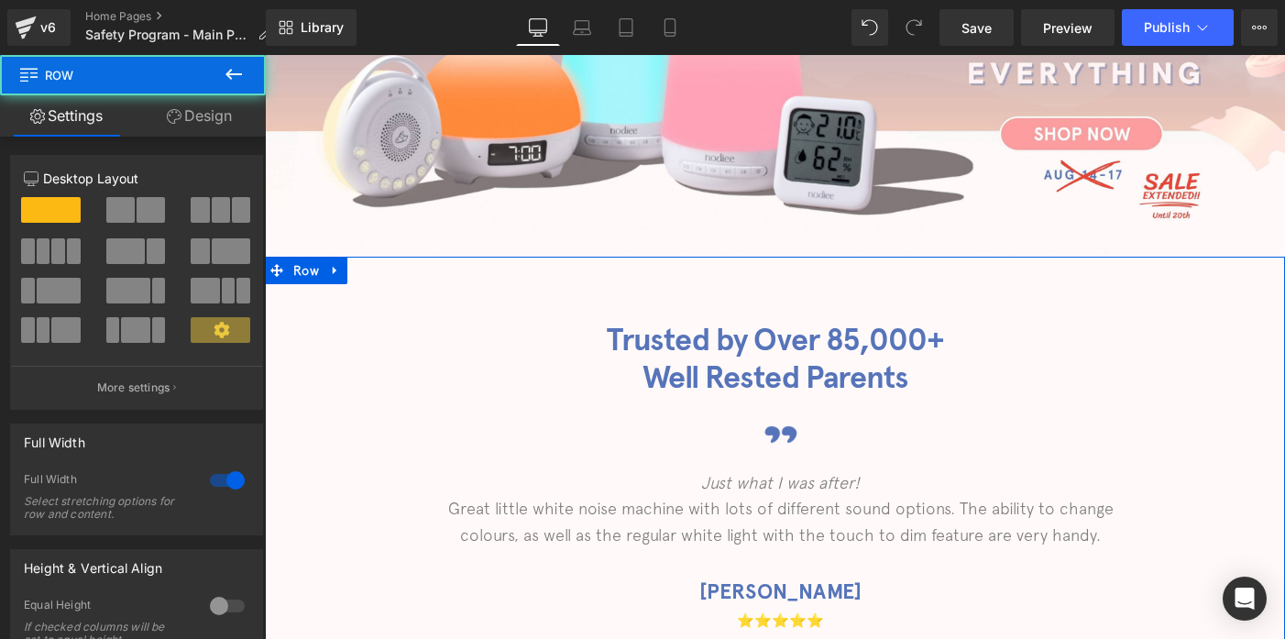
click at [391, 278] on div "Trusted by Over 85,000+ Well Rested Parents Heading Image Just what I was after…" at bounding box center [775, 485] width 1020 height 457
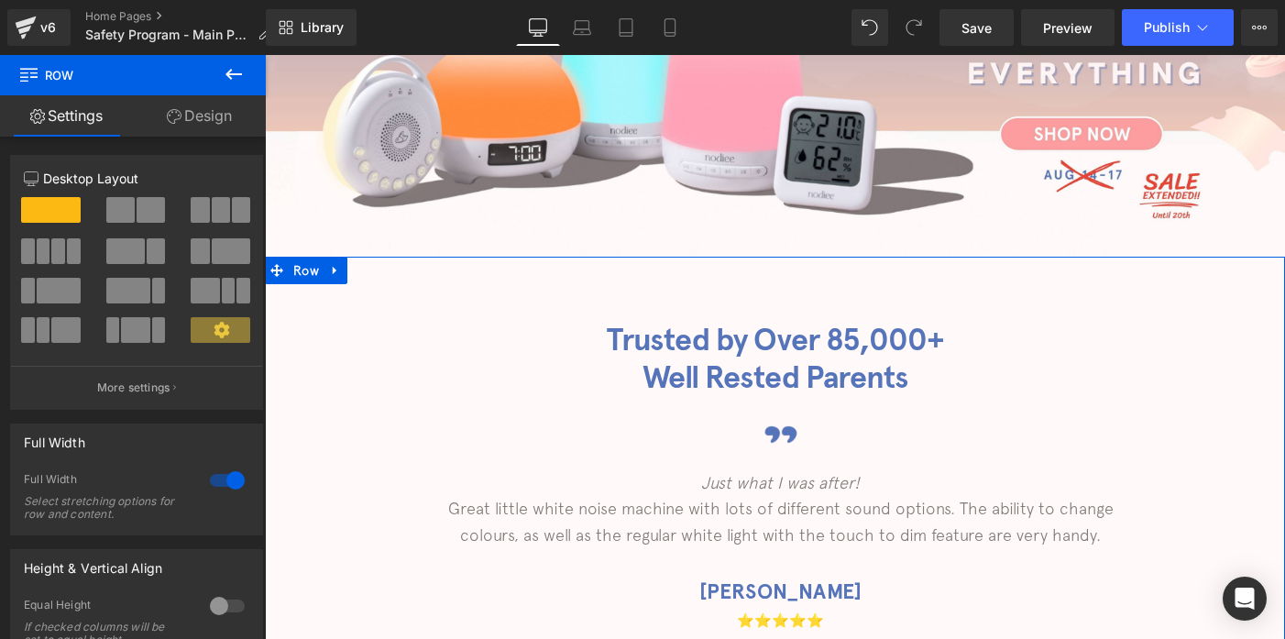
click at [211, 127] on link "Design" at bounding box center [199, 115] width 133 height 41
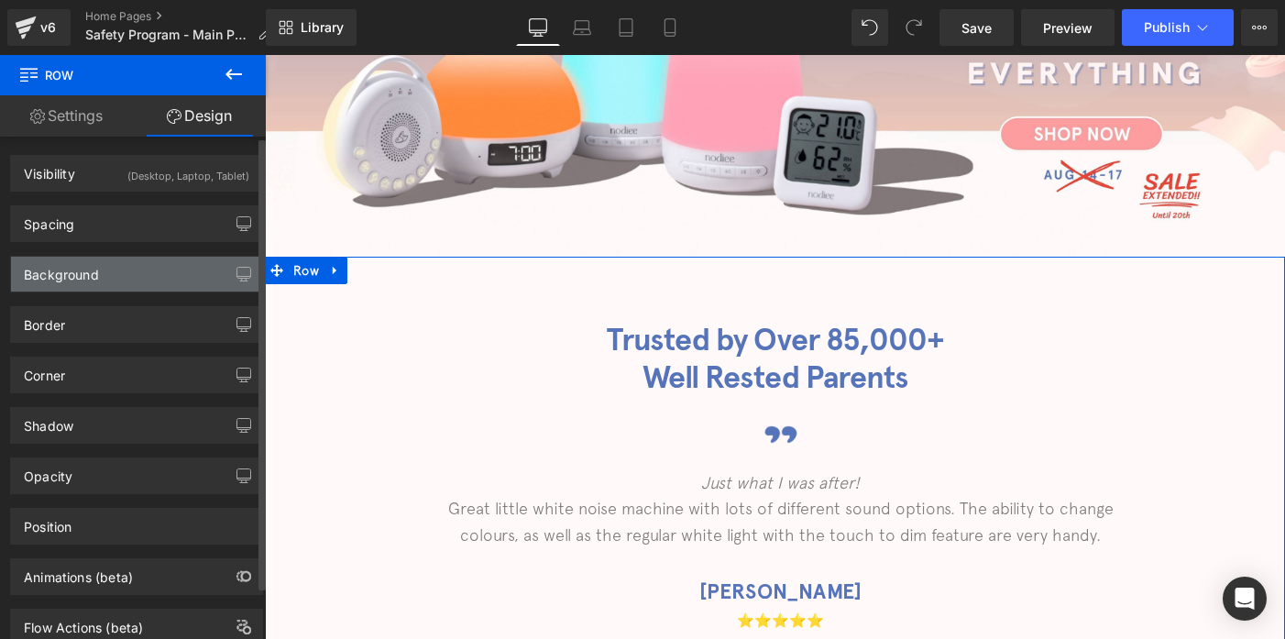
click at [110, 284] on div "Background" at bounding box center [136, 274] width 251 height 35
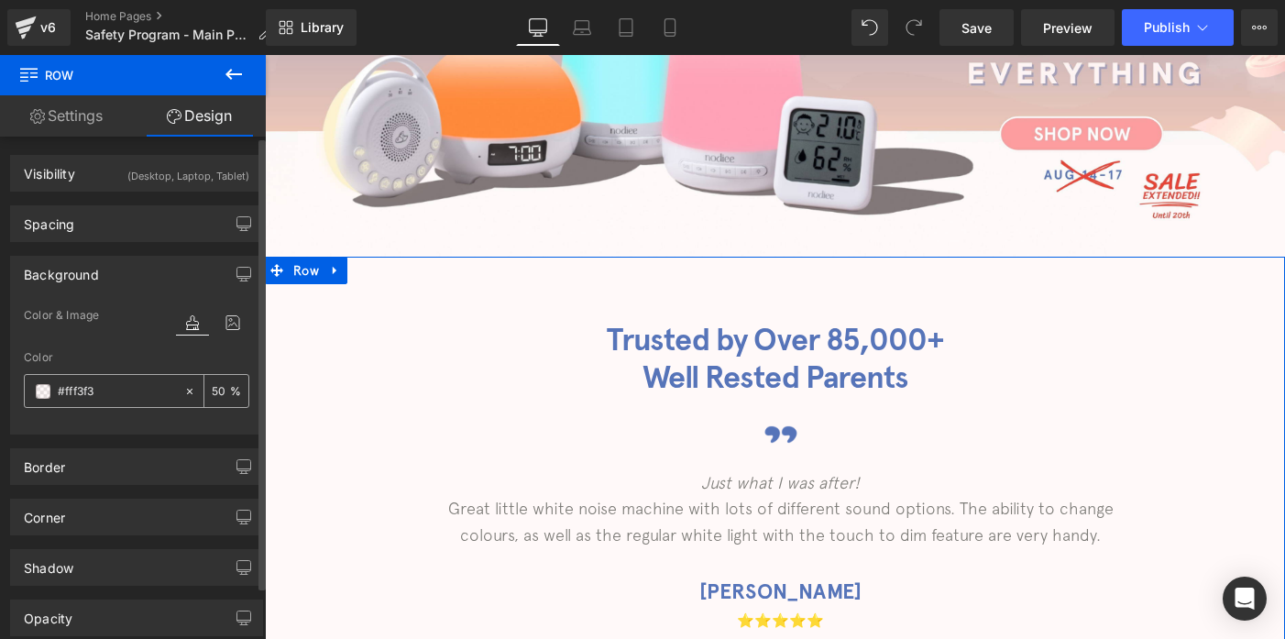
click at [46, 390] on span at bounding box center [43, 391] width 15 height 15
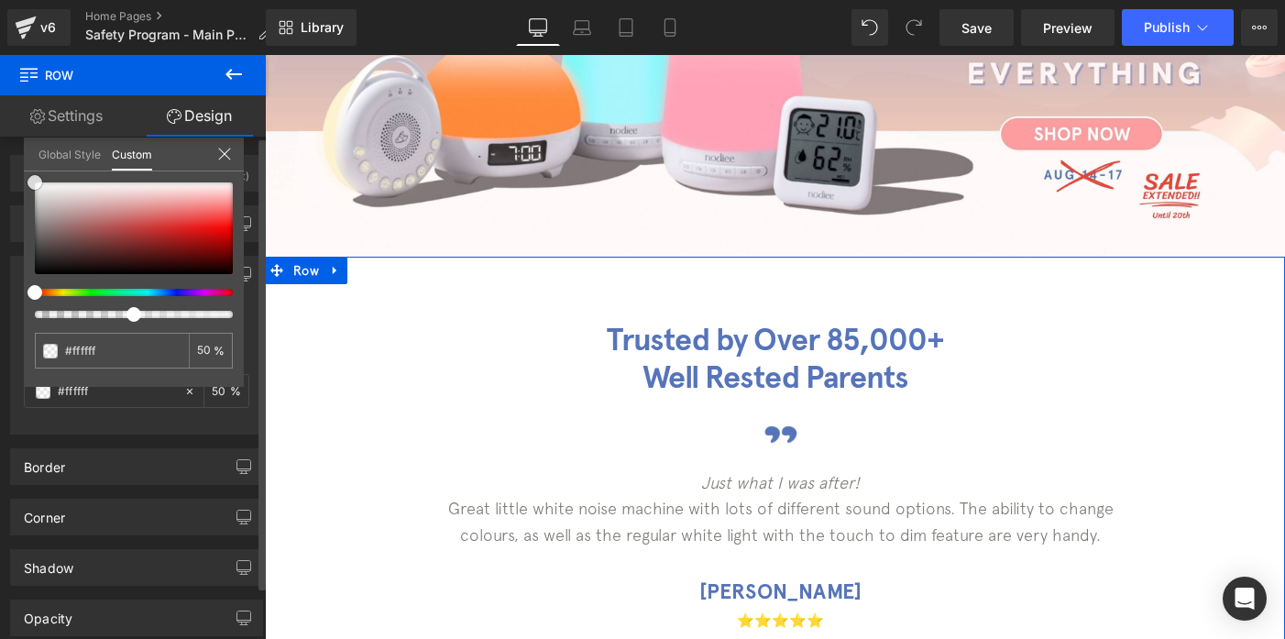
drag, startPoint x: 56, startPoint y: 233, endPoint x: 9, endPoint y: 153, distance: 92.4
click at [9, 242] on div "Background Color & Image color Color % Image Replace Image Upload image or Brow…" at bounding box center [137, 338] width 274 height 192
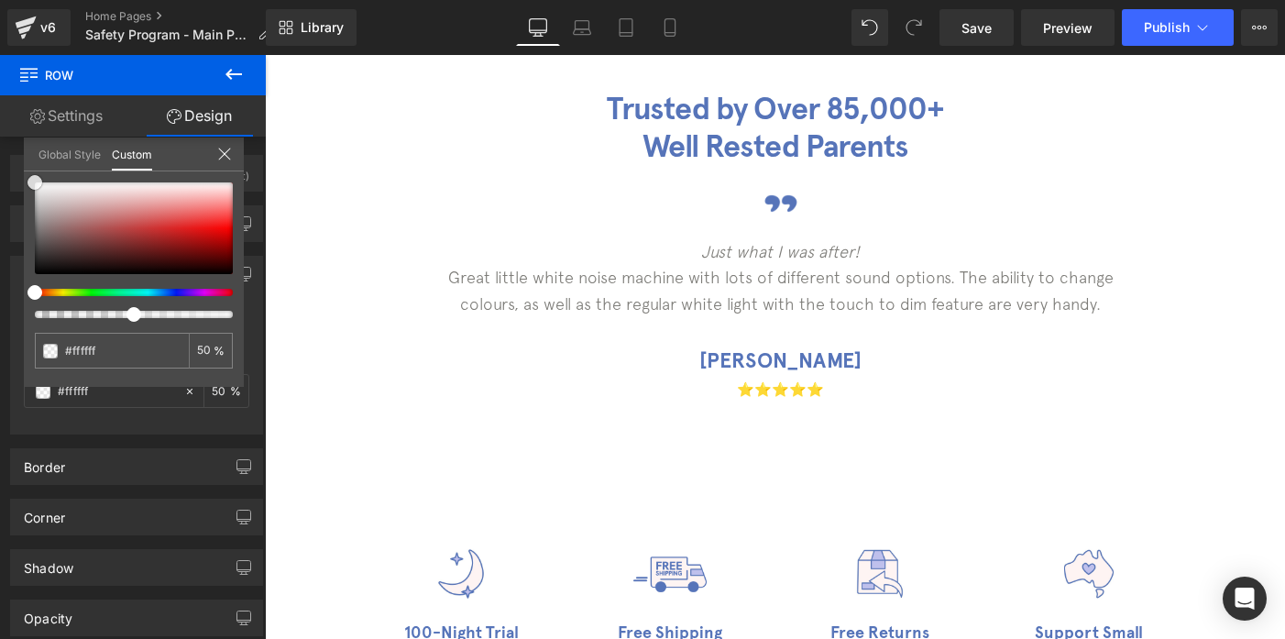
scroll to position [587, 0]
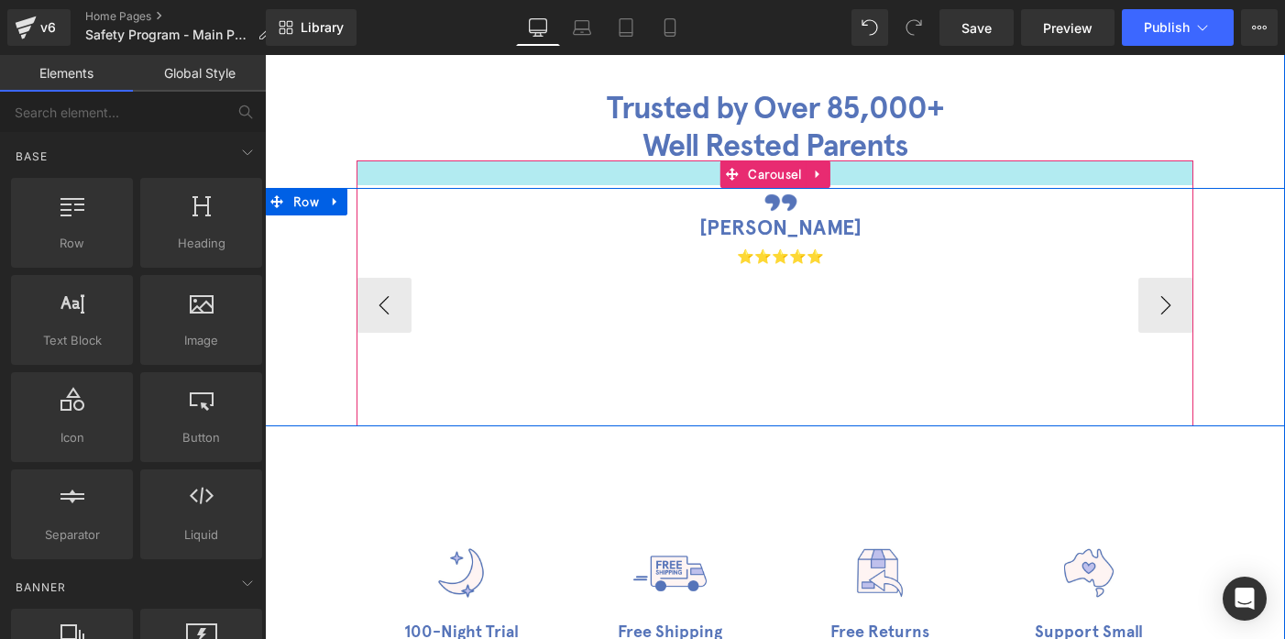
click at [675, 175] on div at bounding box center [775, 172] width 837 height 25
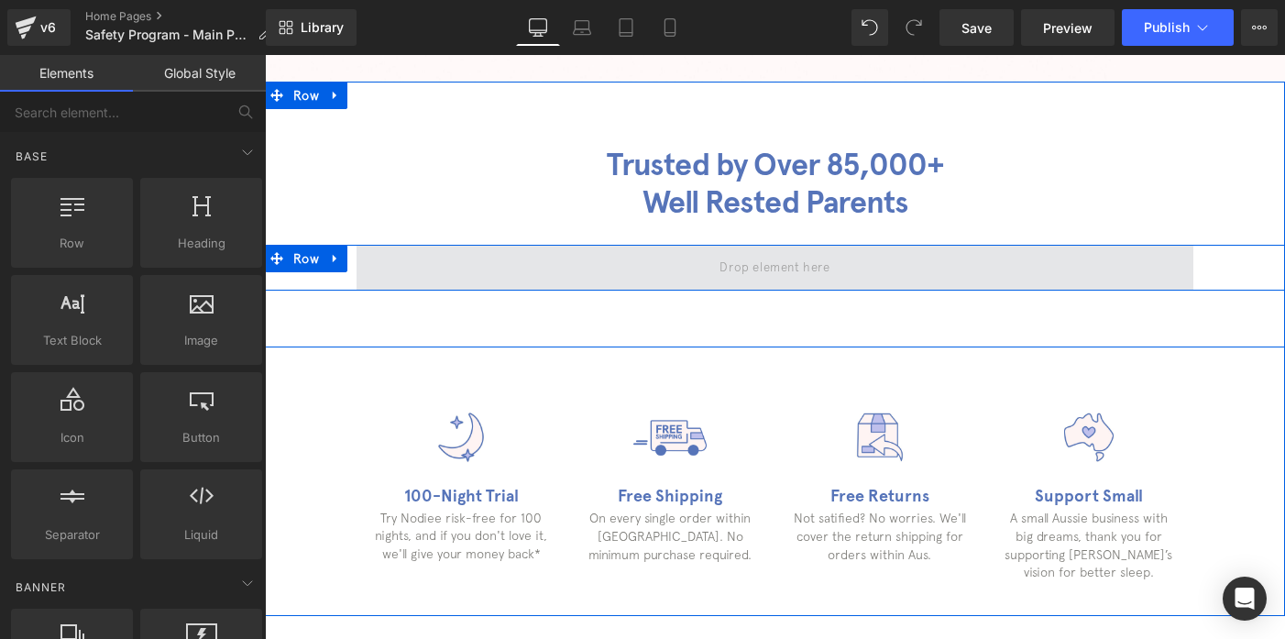
scroll to position [515, 0]
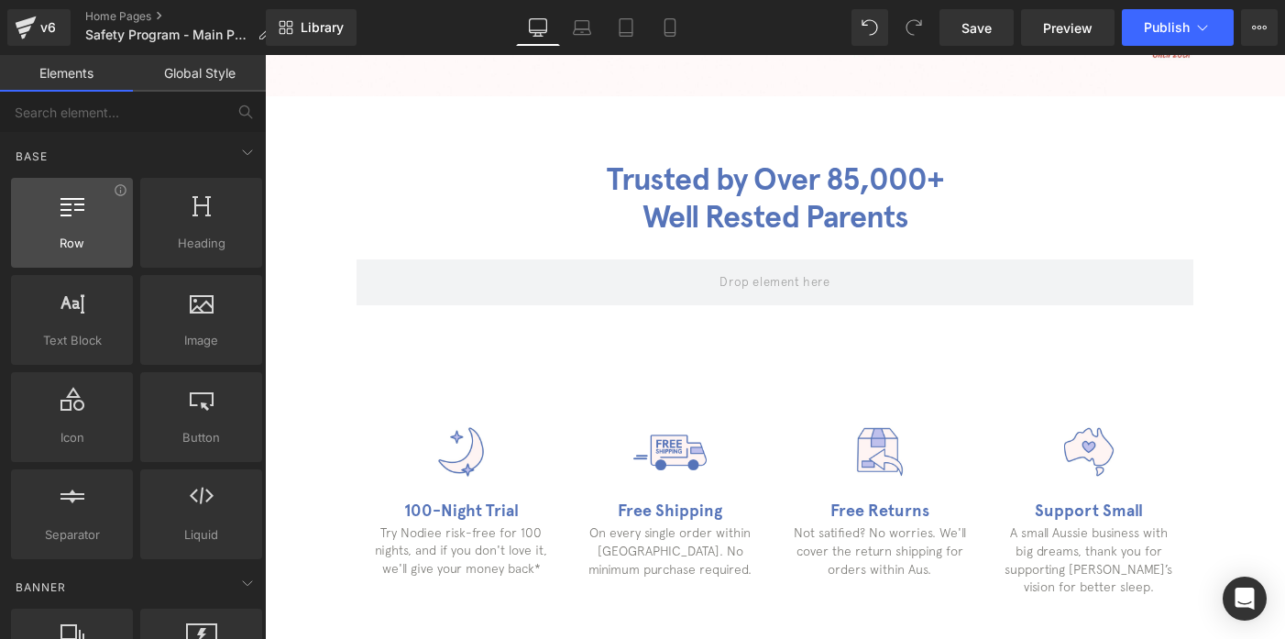
click at [75, 245] on span "Row" at bounding box center [71, 243] width 111 height 19
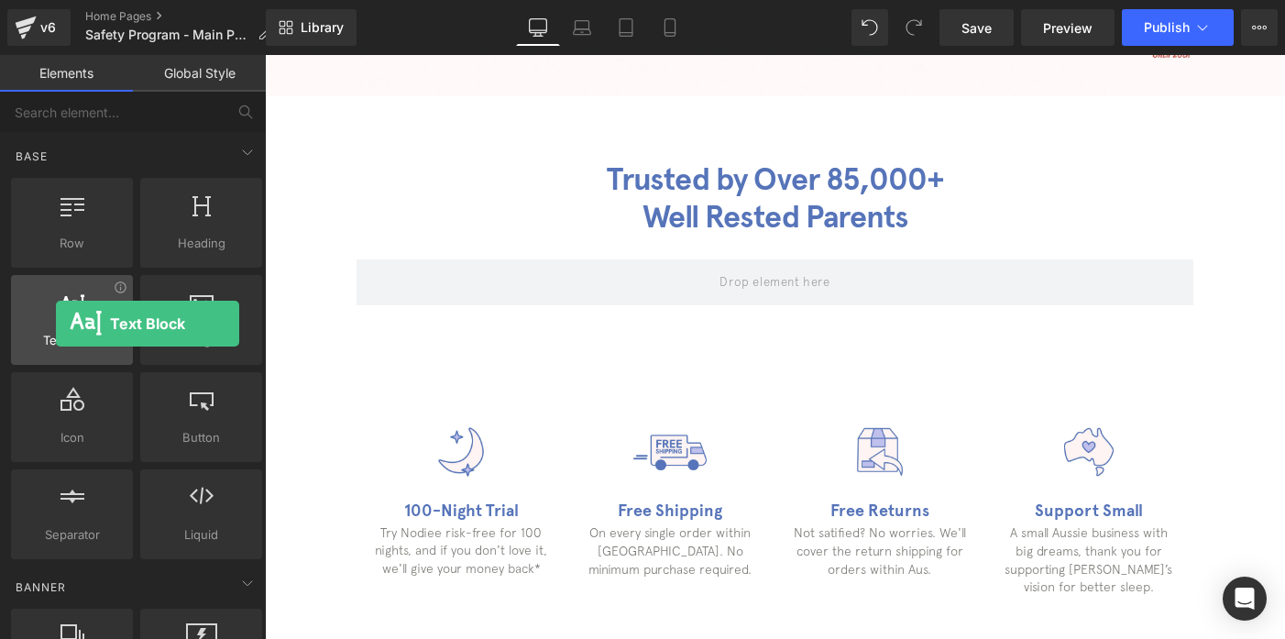
click at [56, 324] on div at bounding box center [71, 310] width 111 height 41
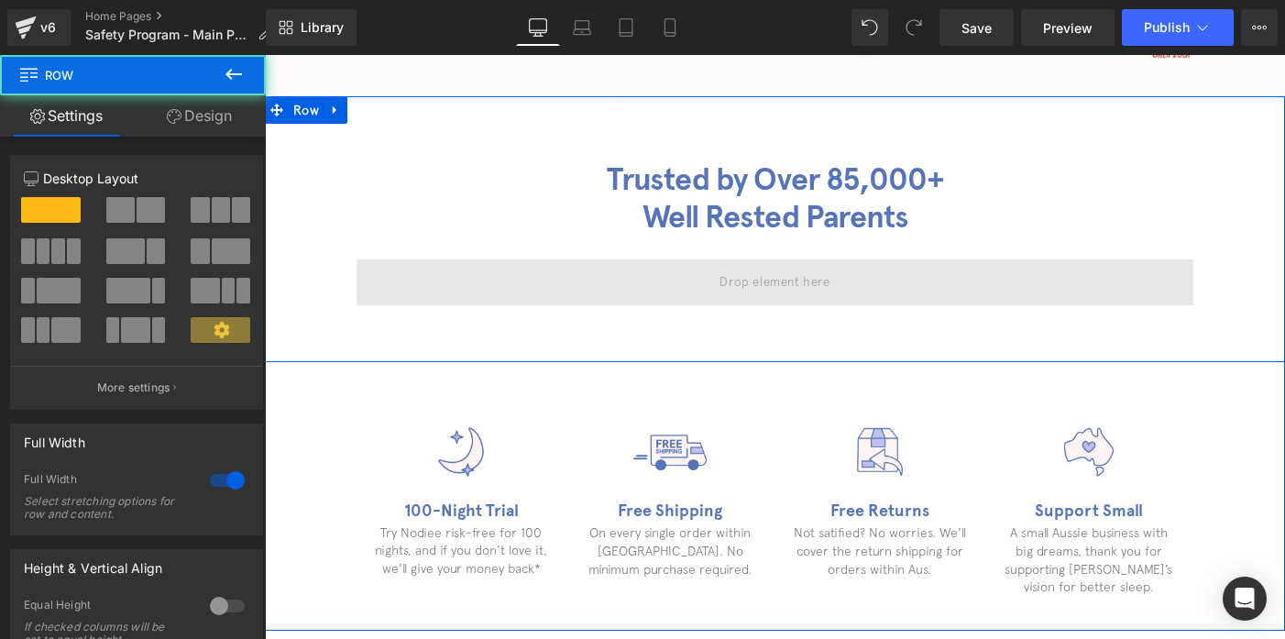
click at [552, 283] on span at bounding box center [775, 282] width 837 height 46
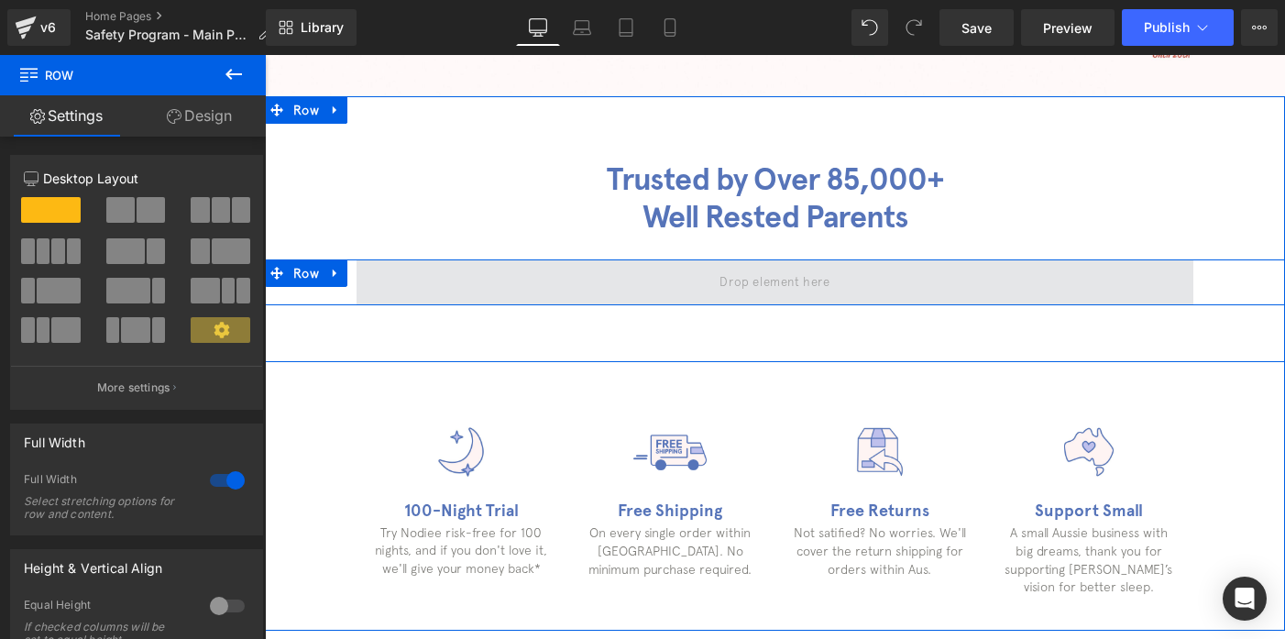
drag, startPoint x: 401, startPoint y: 266, endPoint x: 693, endPoint y: 283, distance: 292.9
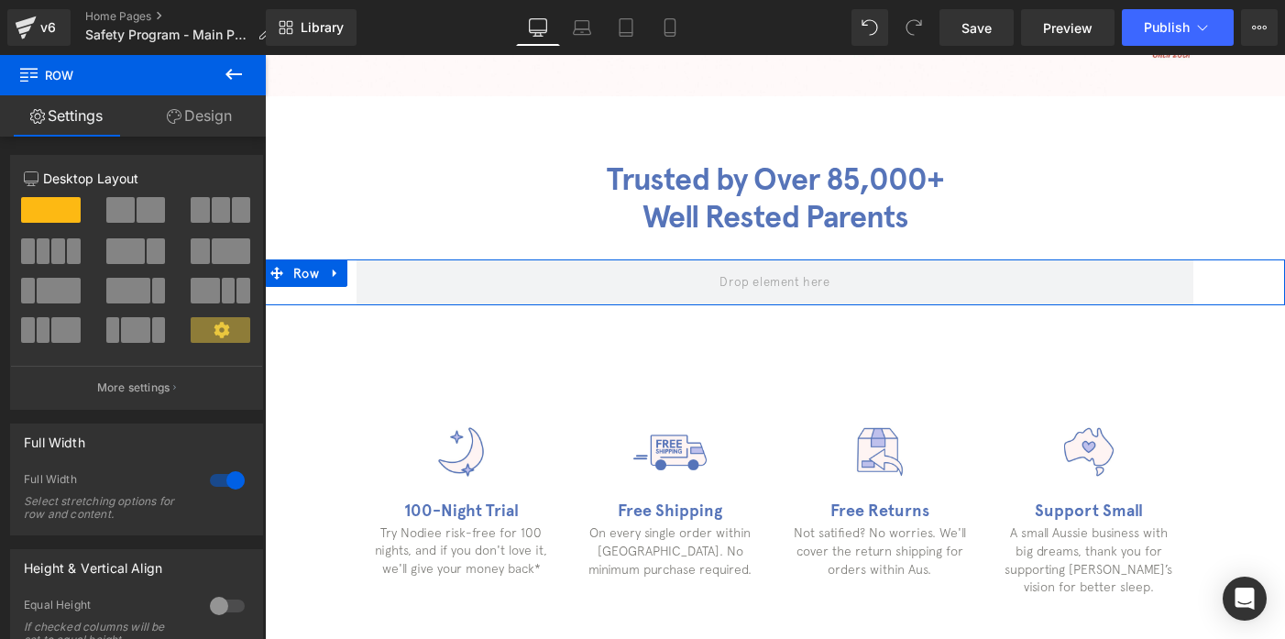
click at [118, 203] on span at bounding box center [120, 210] width 28 height 26
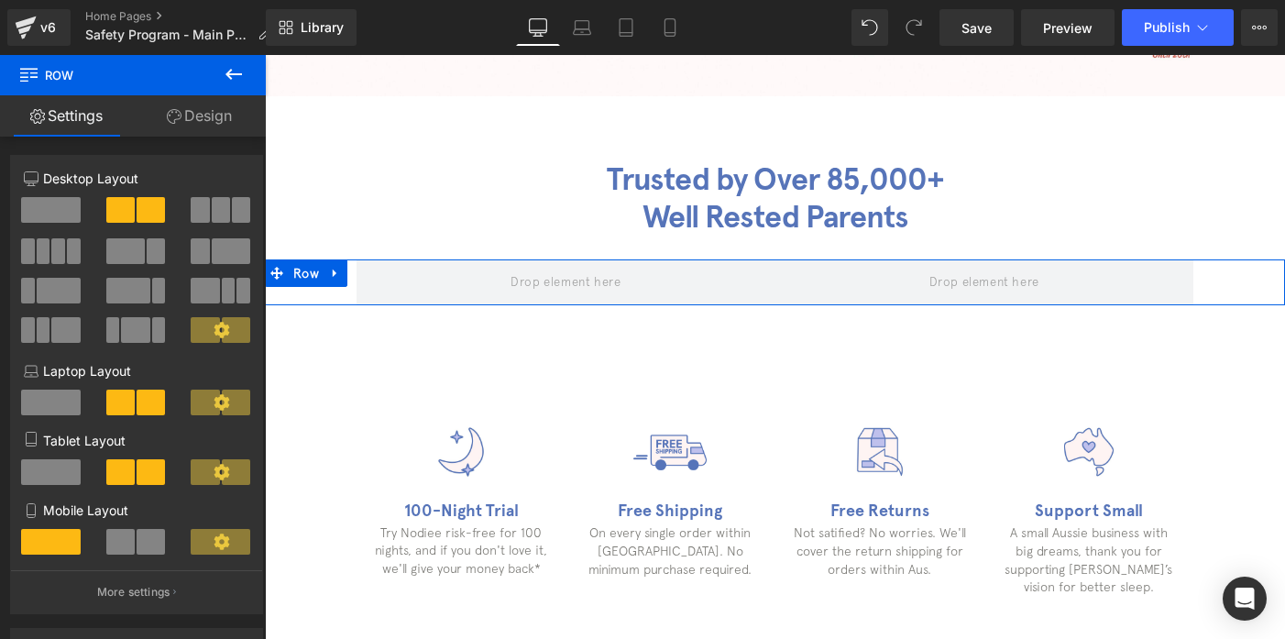
click at [57, 125] on link "Settings" at bounding box center [66, 115] width 133 height 41
click at [221, 124] on link "Design" at bounding box center [199, 115] width 133 height 41
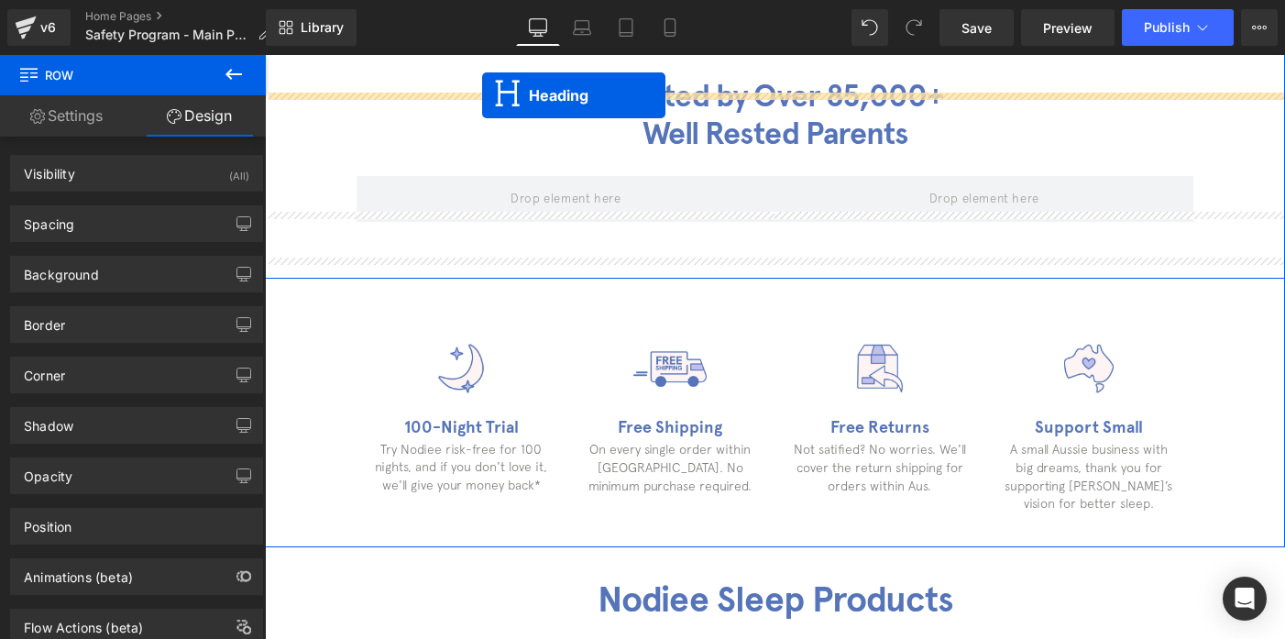
scroll to position [507, 0]
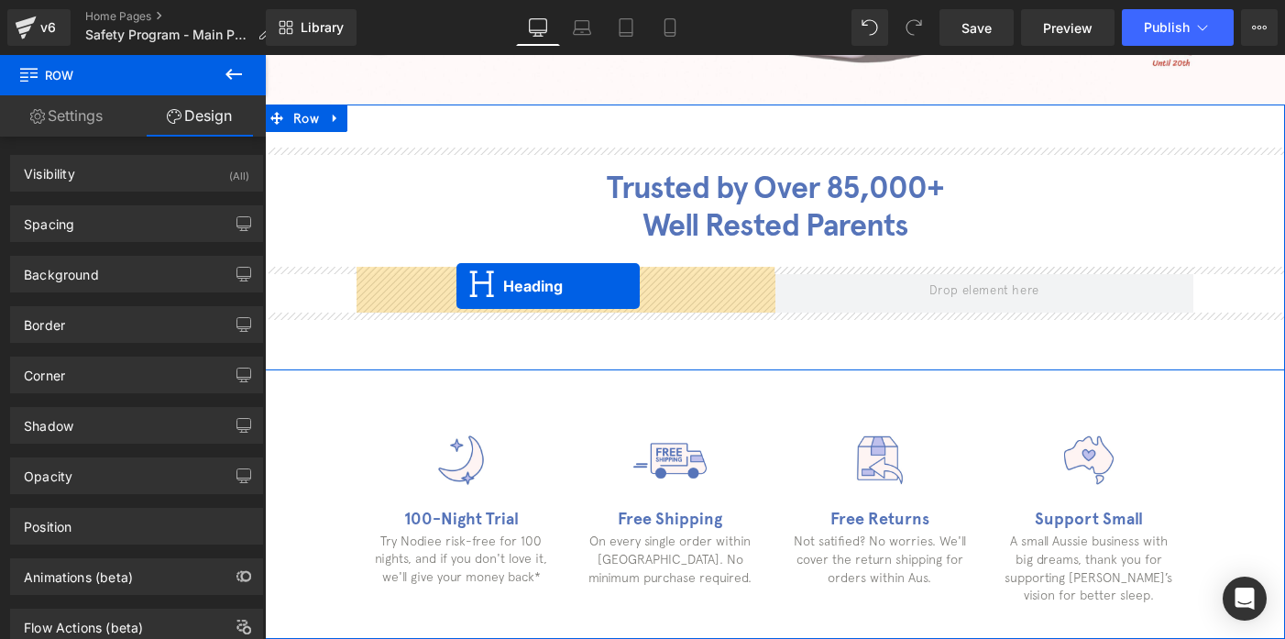
drag, startPoint x: 449, startPoint y: 588, endPoint x: 456, endPoint y: 283, distance: 305.3
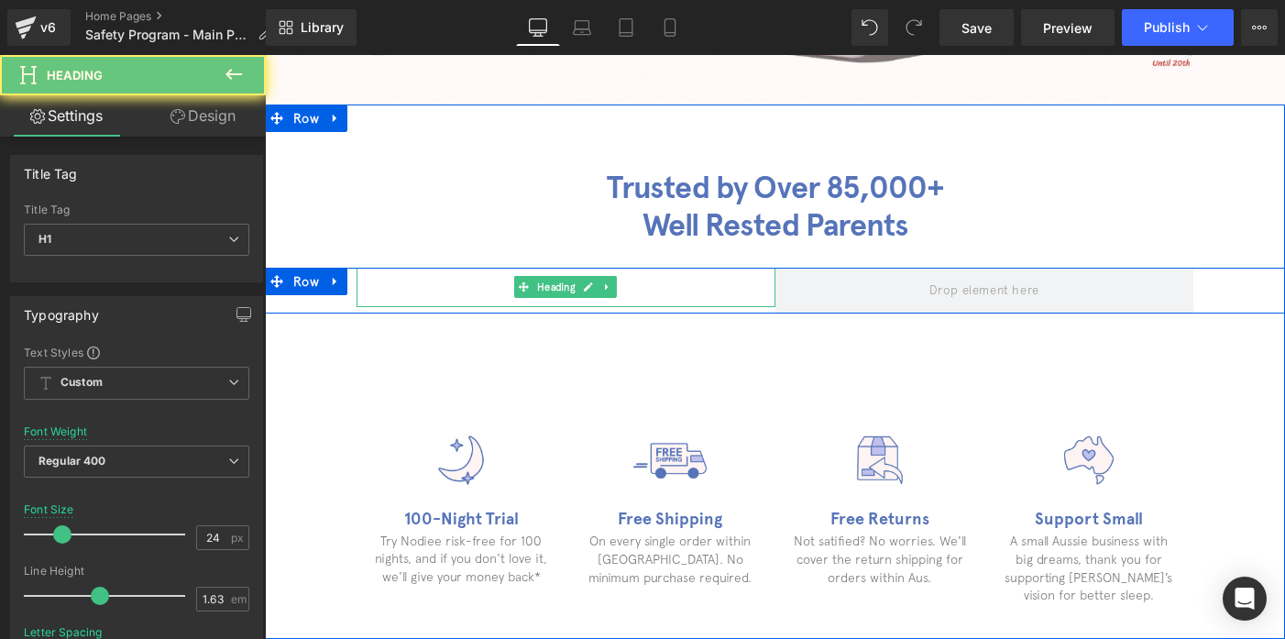
click at [456, 282] on h1 "All-in-One Functionality" at bounding box center [566, 292] width 419 height 30
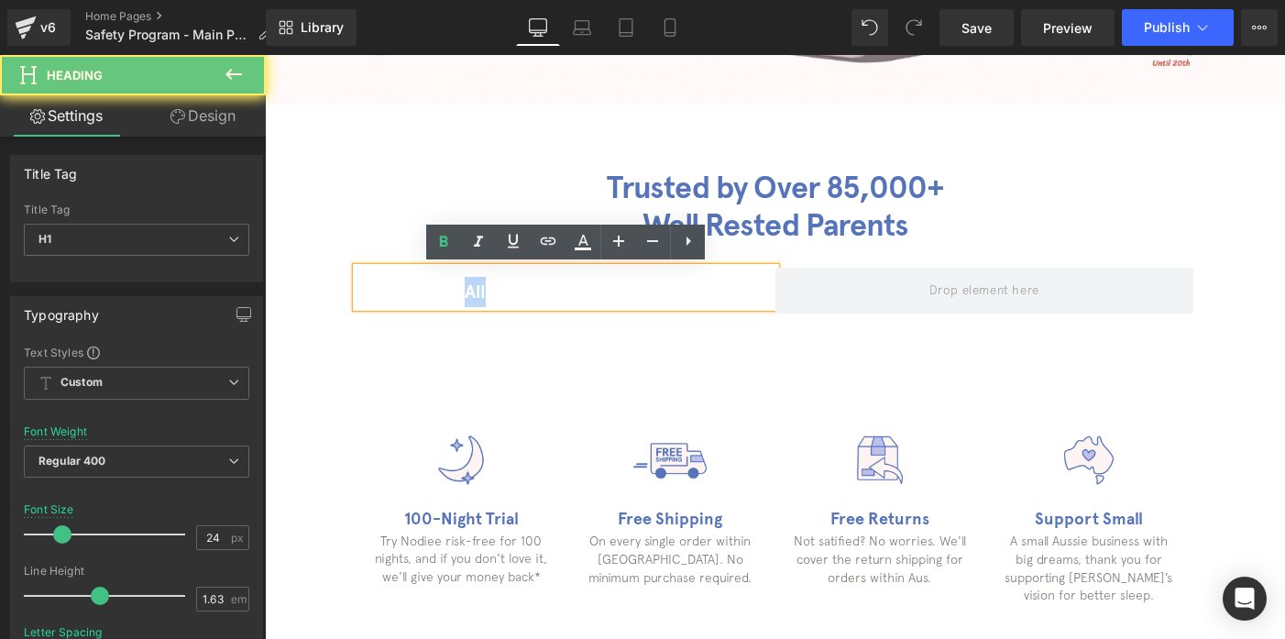
click at [456, 282] on h1 "All-in-One Functionality" at bounding box center [566, 292] width 419 height 30
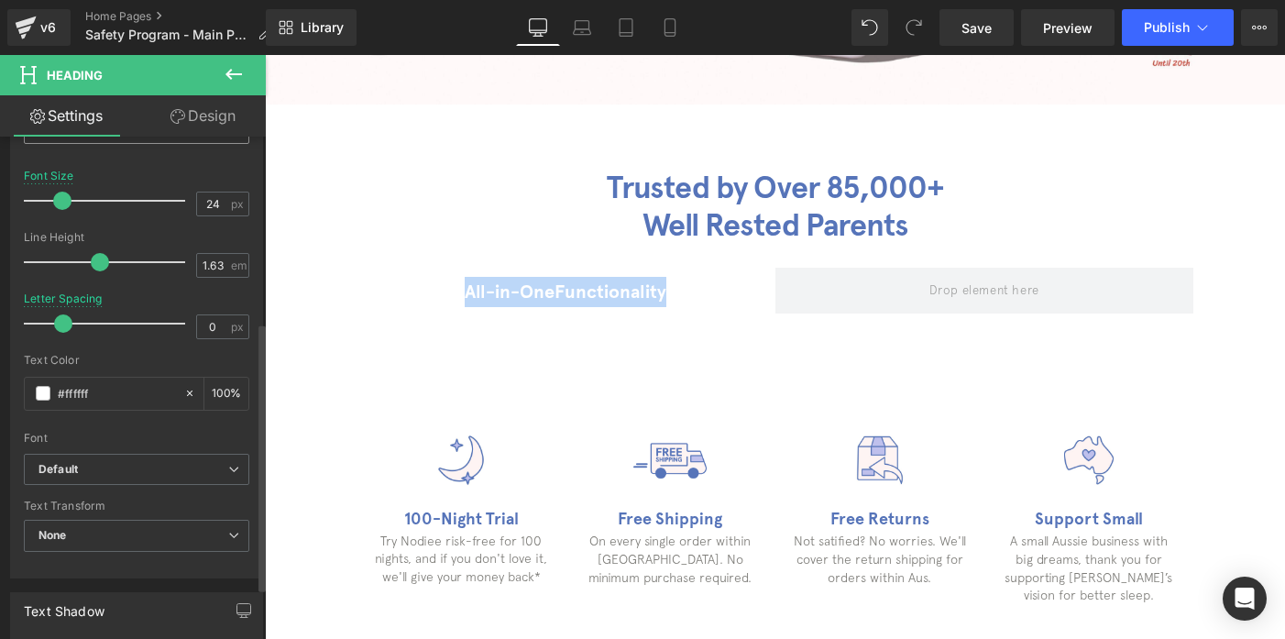
scroll to position [347, 0]
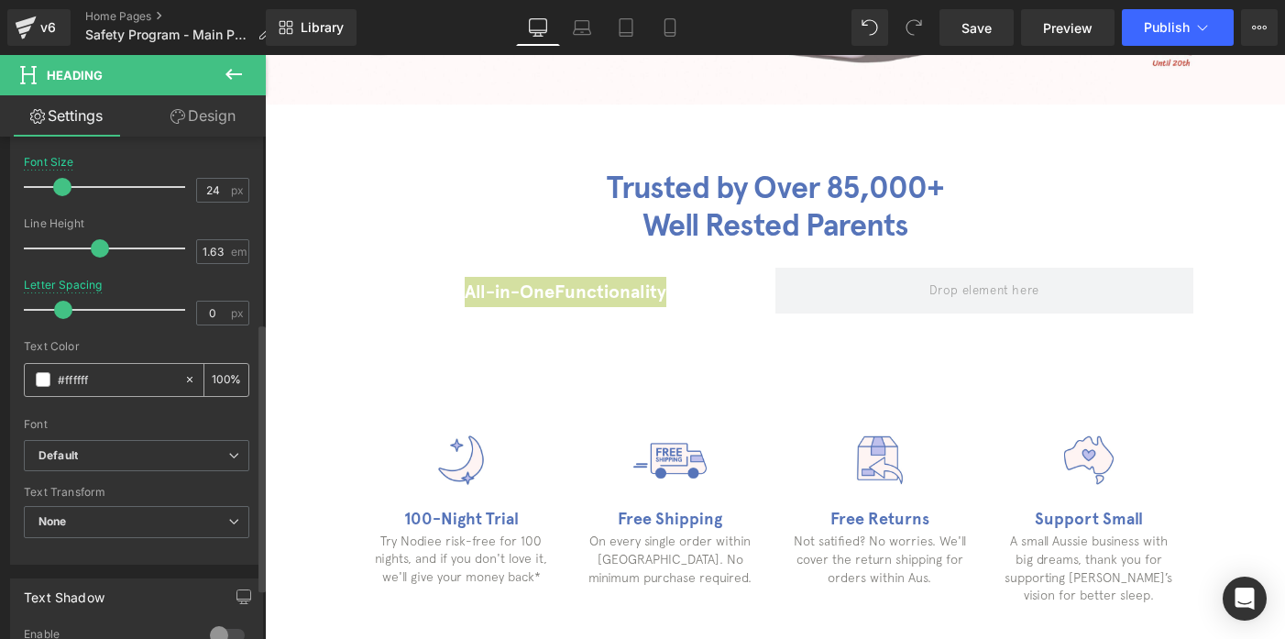
click at [42, 379] on span at bounding box center [43, 379] width 15 height 15
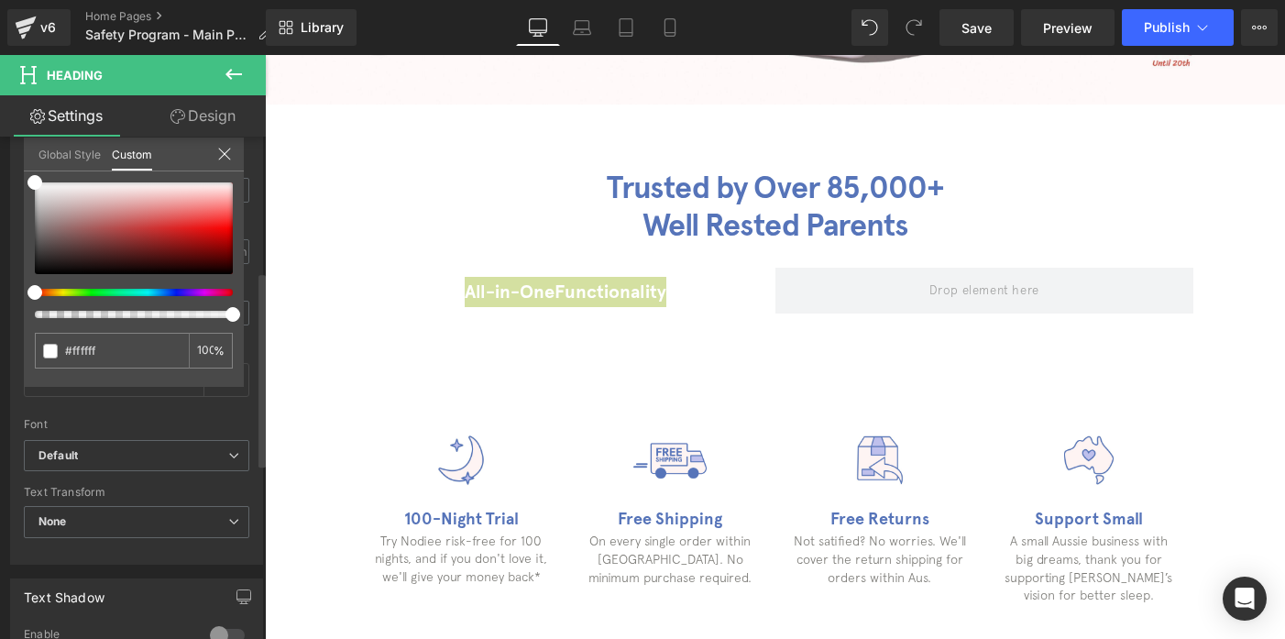
click at [71, 148] on link "Global Style" at bounding box center [69, 152] width 62 height 31
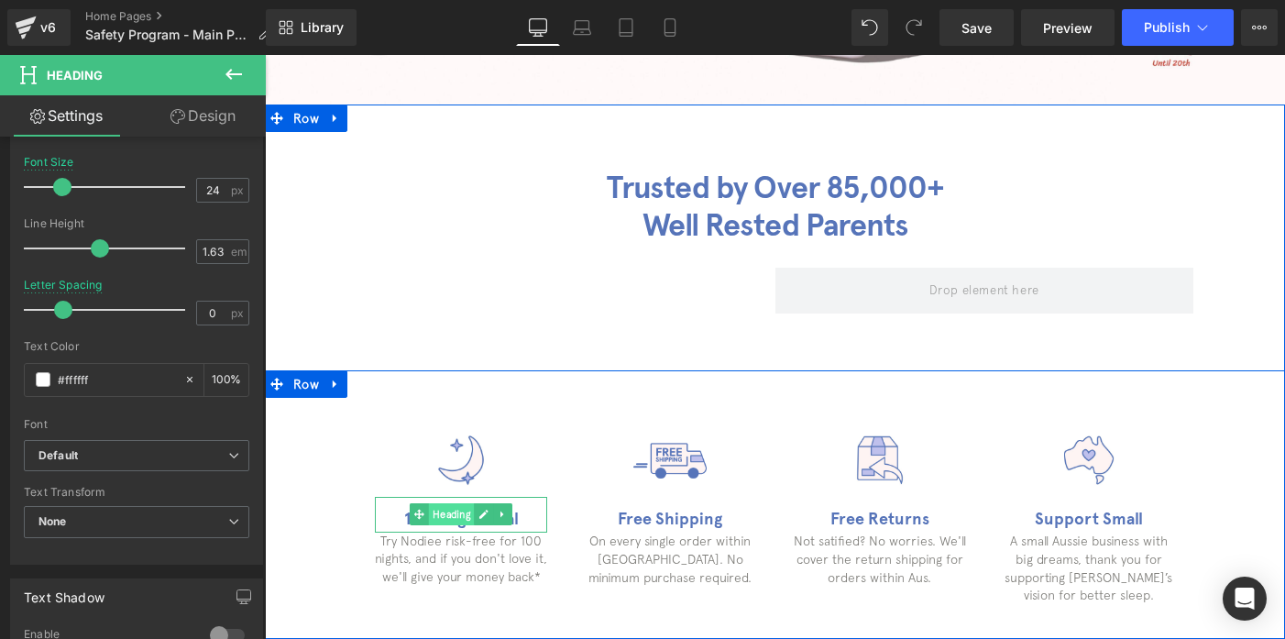
click at [463, 519] on span "Heading" at bounding box center [452, 514] width 46 height 22
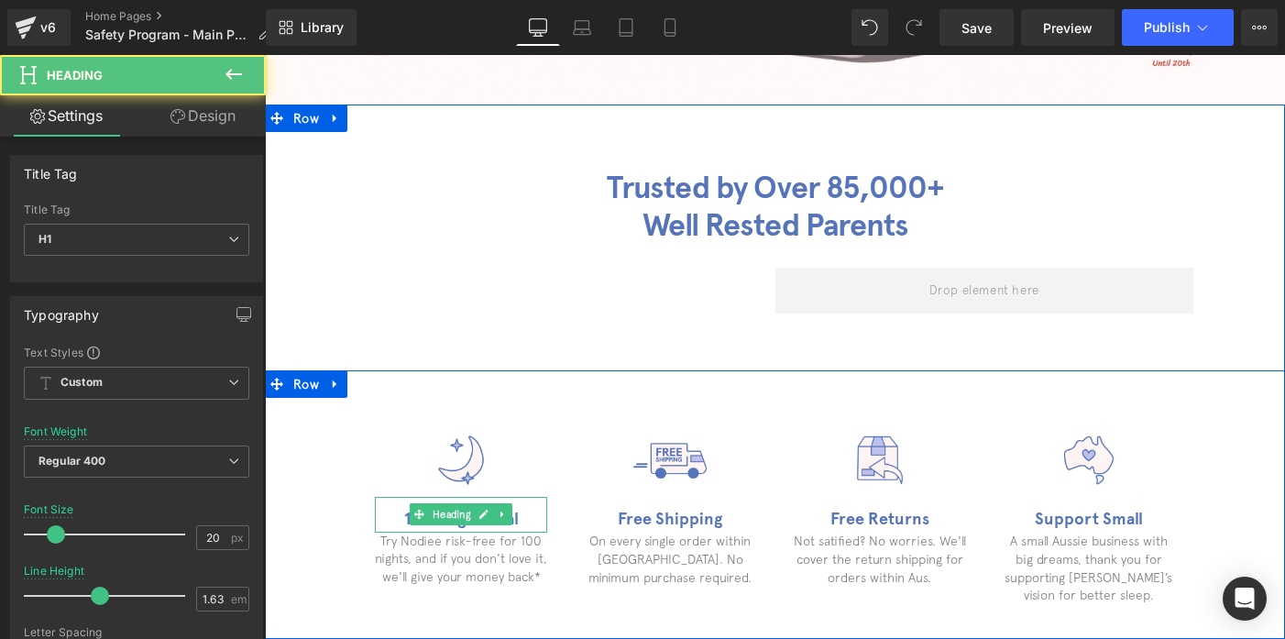
click at [522, 511] on h1 "100-Night Trial" at bounding box center [461, 519] width 172 height 27
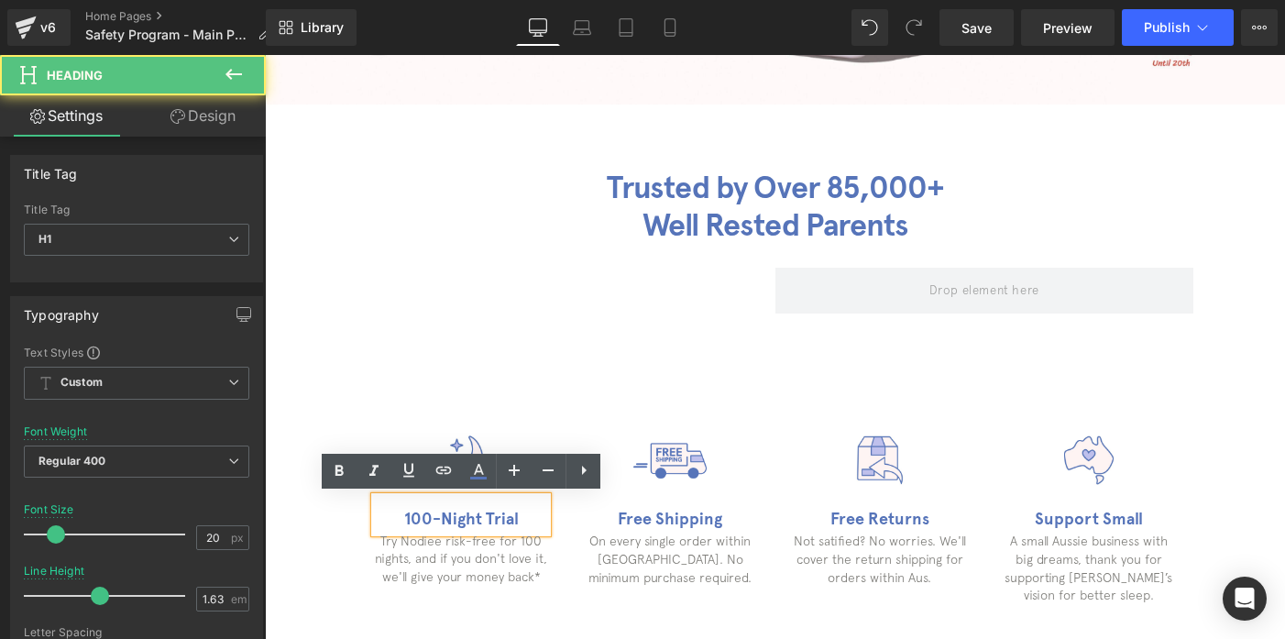
click at [483, 518] on b "100-Night Trial" at bounding box center [461, 519] width 115 height 20
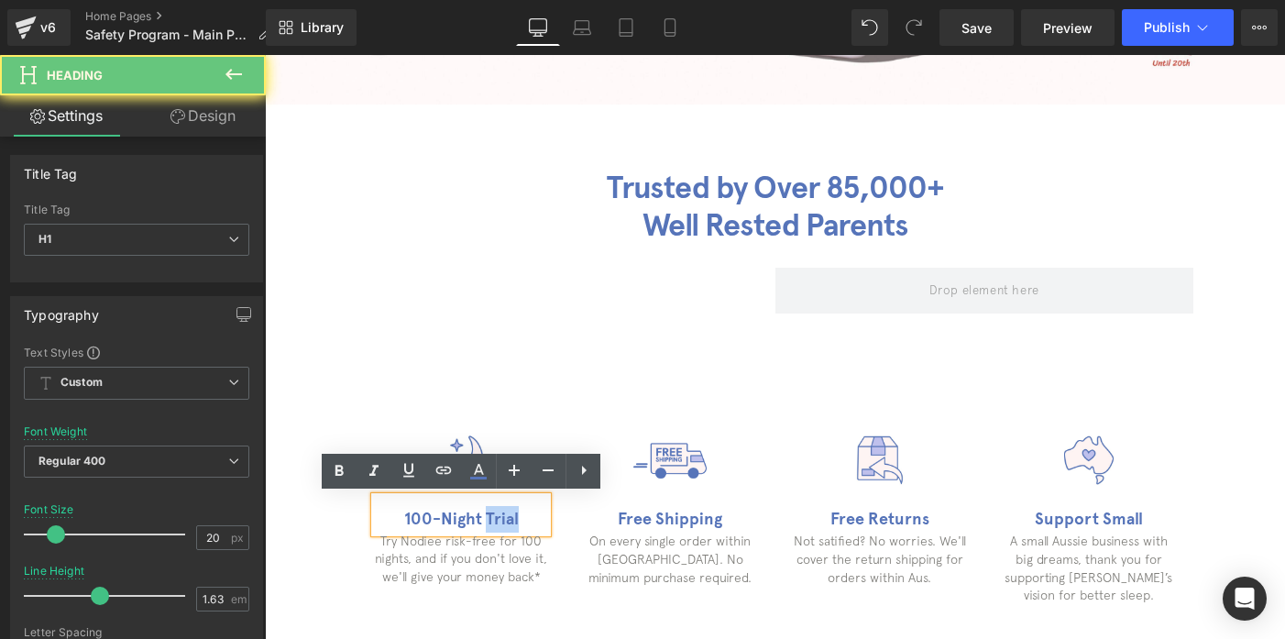
click at [483, 518] on b "100-Night Trial" at bounding box center [461, 519] width 115 height 20
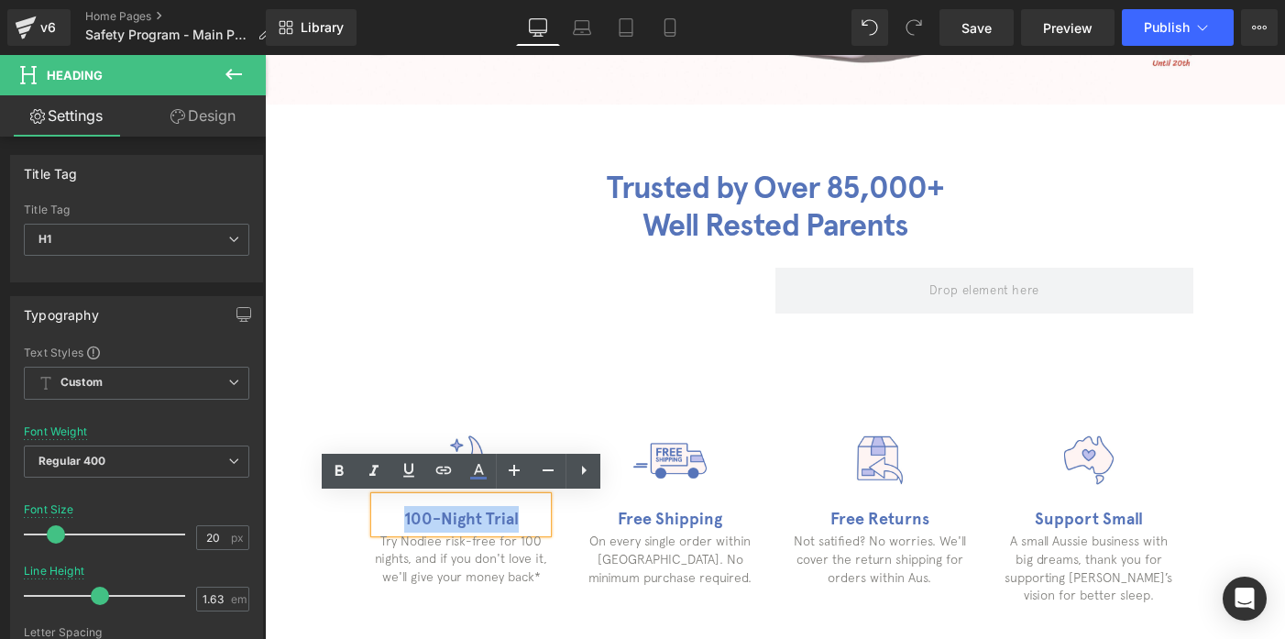
click at [483, 518] on b "100-Night Trial" at bounding box center [461, 519] width 115 height 20
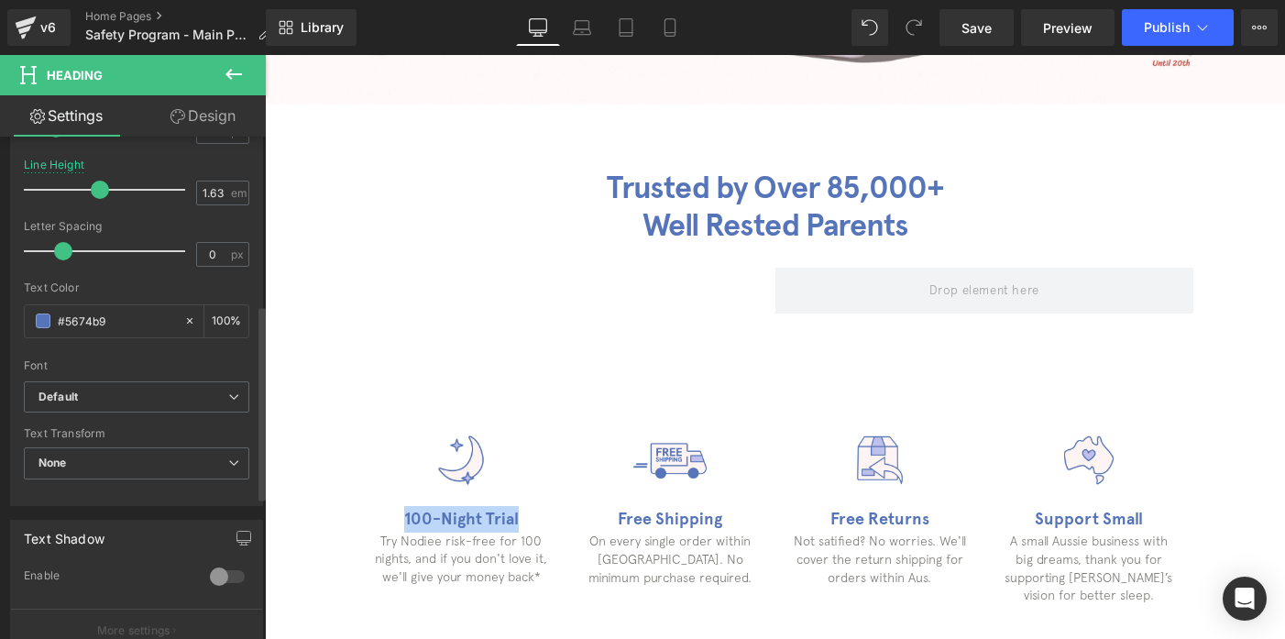
scroll to position [436, 0]
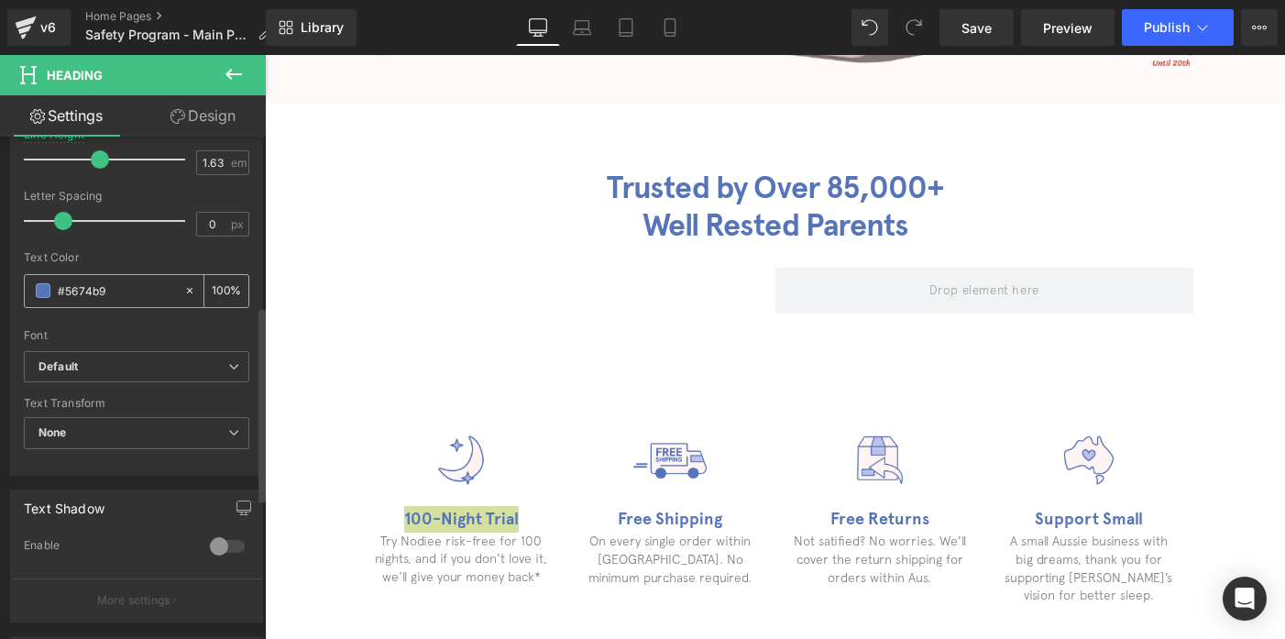
click at [72, 288] on input "#5674b9" at bounding box center [116, 290] width 117 height 20
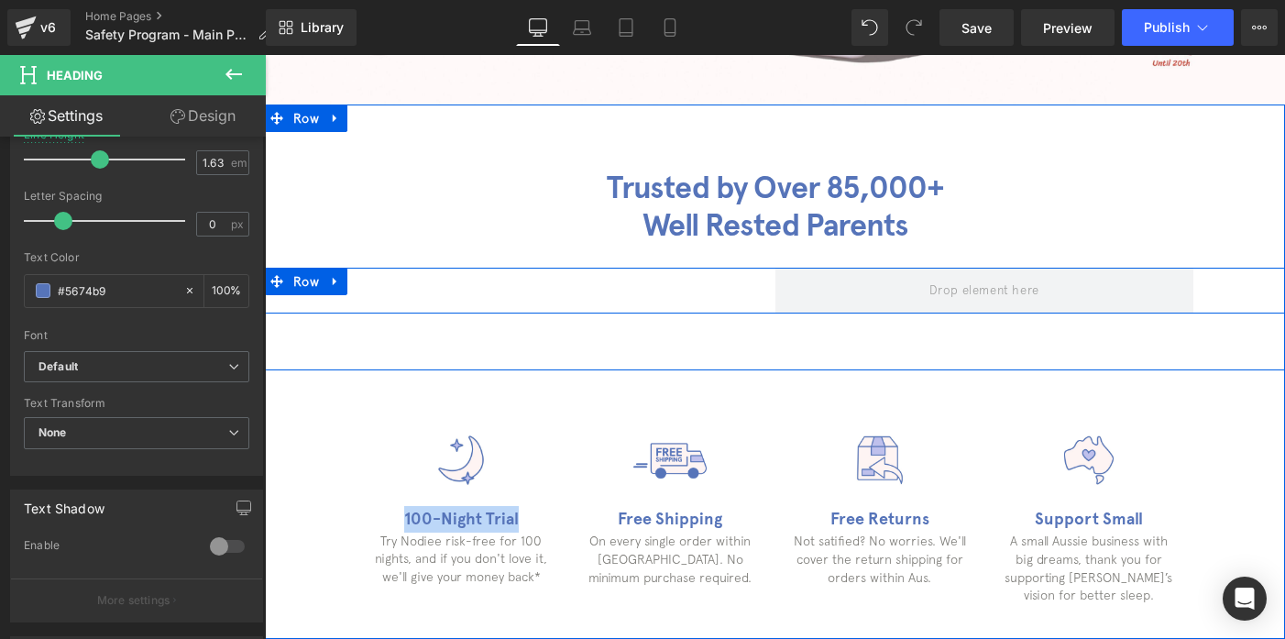
click at [501, 290] on strong "All-in-One" at bounding box center [510, 291] width 90 height 22
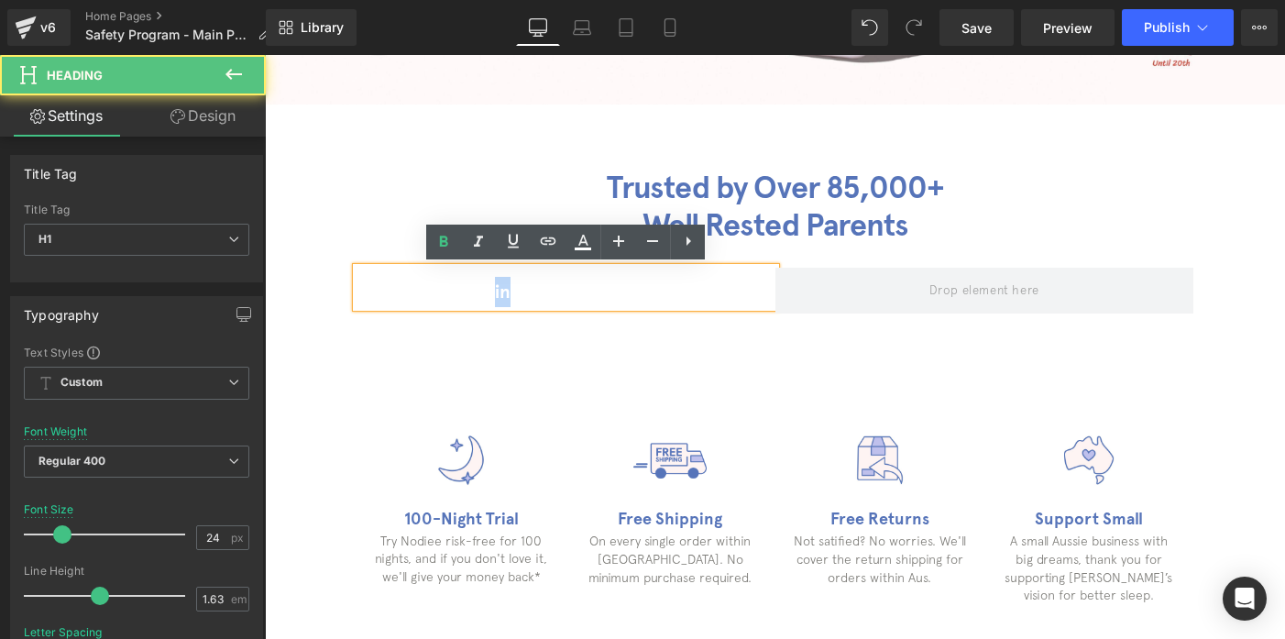
click at [501, 290] on strong "All-in-One" at bounding box center [510, 291] width 90 height 22
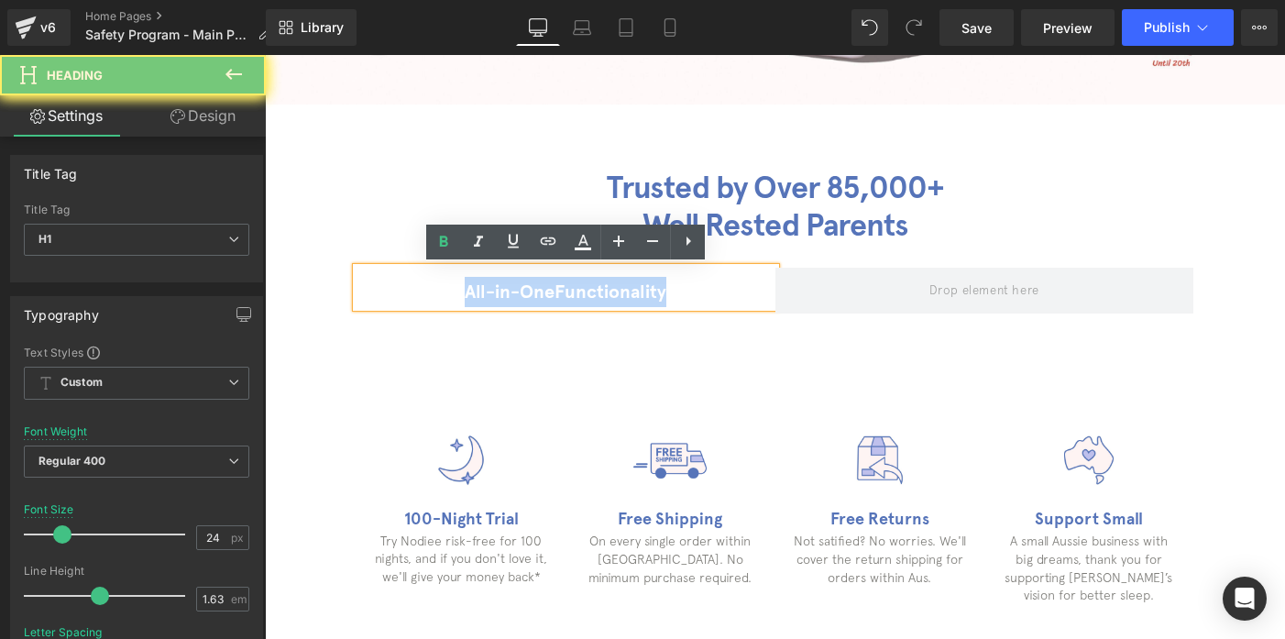
click at [501, 290] on strong "All-in-One" at bounding box center [510, 291] width 90 height 22
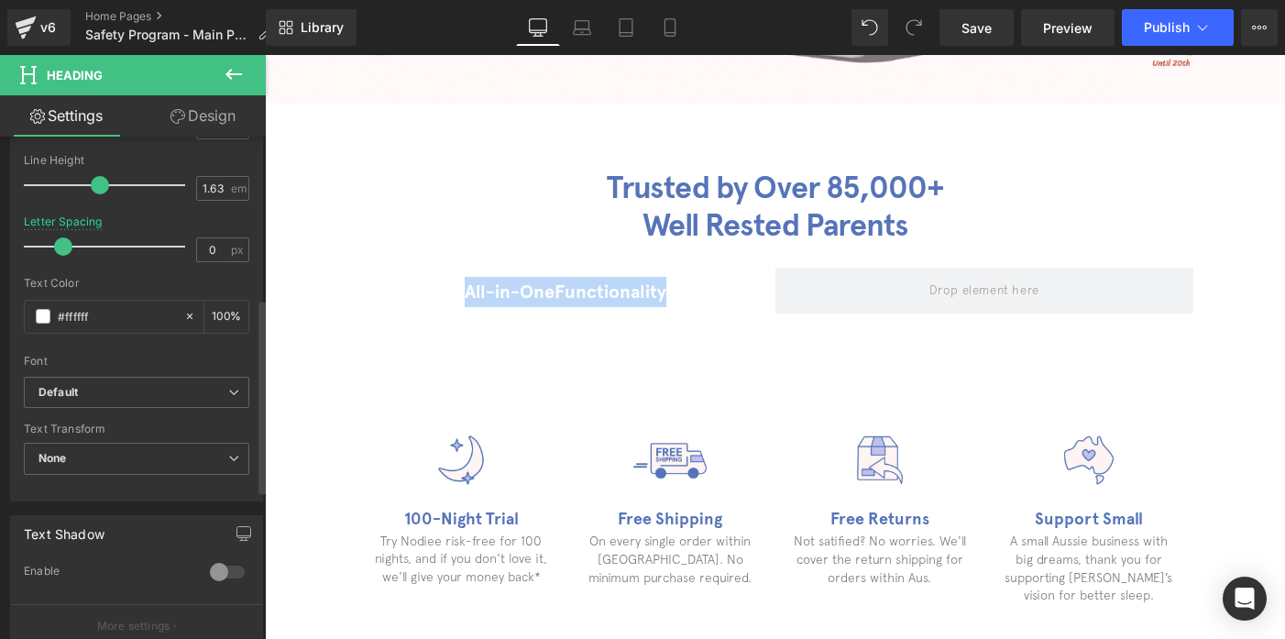
scroll to position [416, 0]
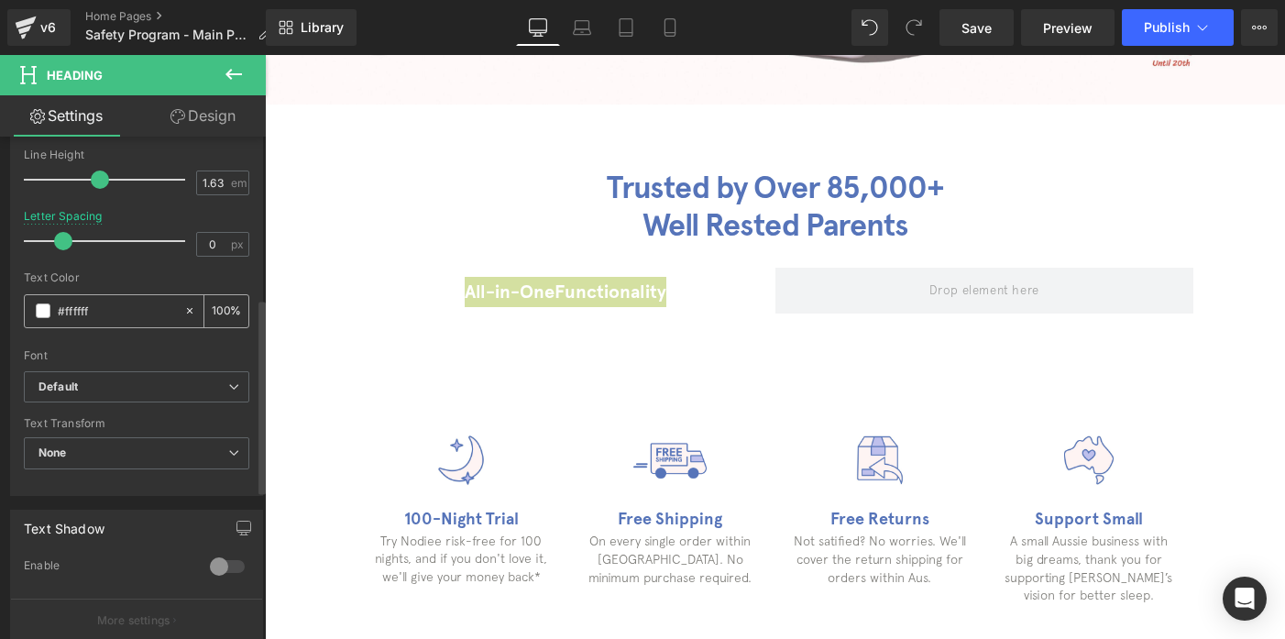
click at [93, 314] on input "#ffffff" at bounding box center [116, 311] width 117 height 20
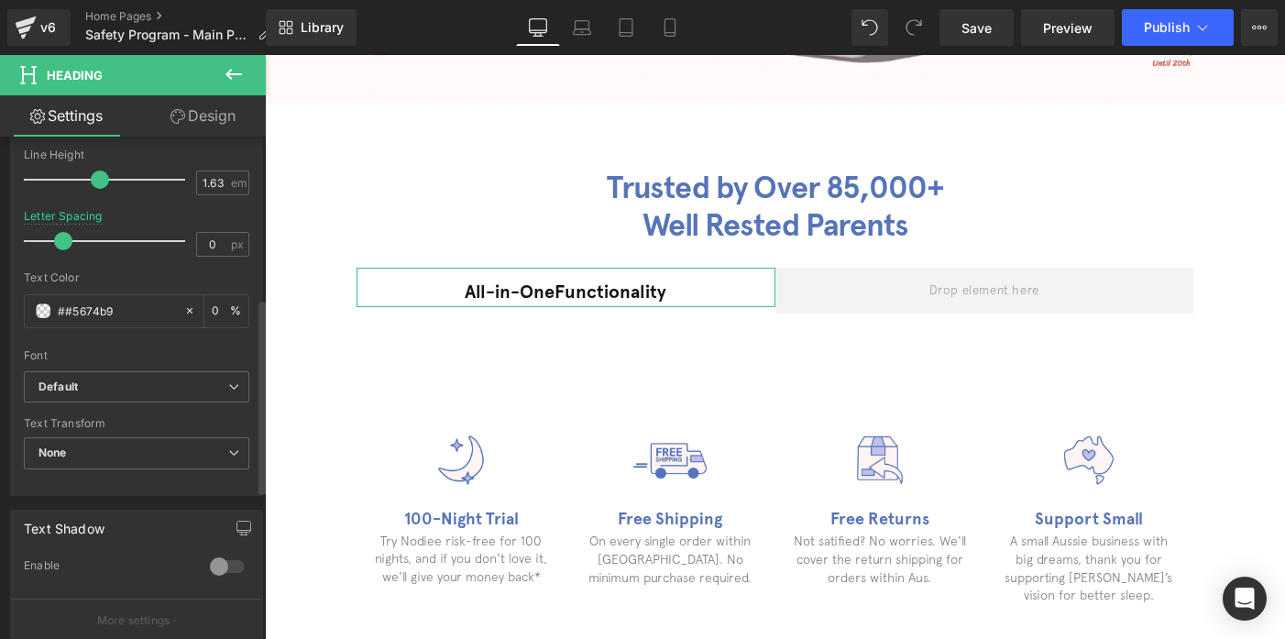
click at [112, 289] on div "Text Color ##5674b9 100 %" at bounding box center [136, 310] width 225 height 78
click at [104, 316] on input "##5674b9" at bounding box center [116, 311] width 117 height 20
paste input "text"
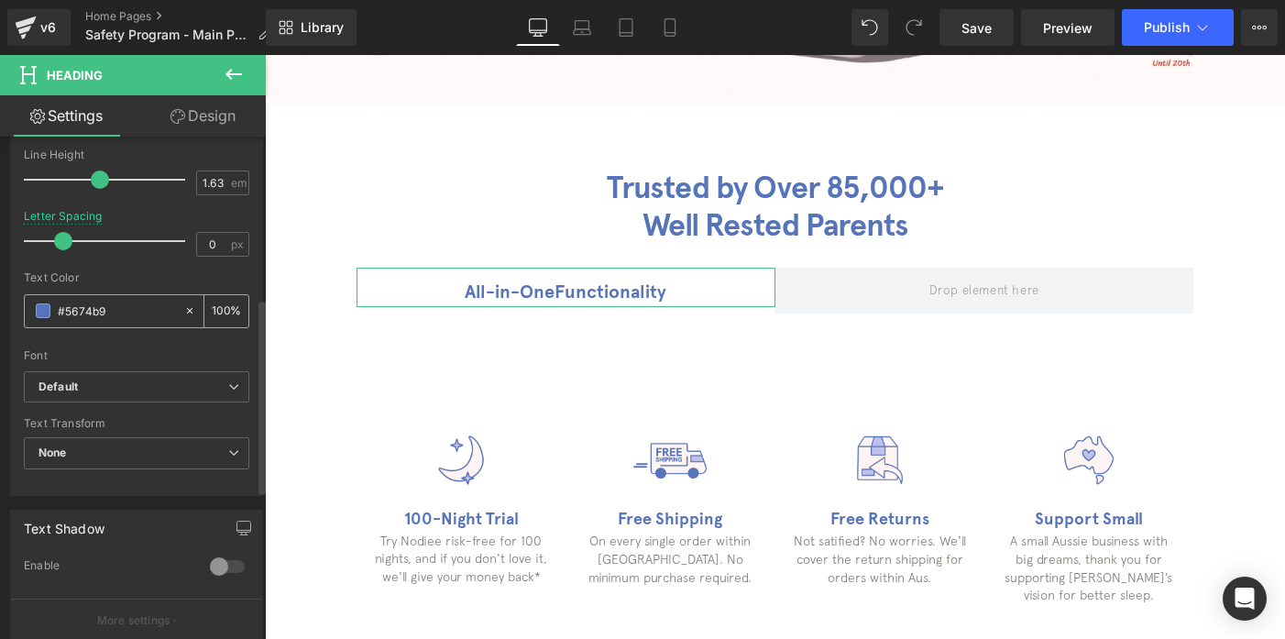
type input "#5674b9"
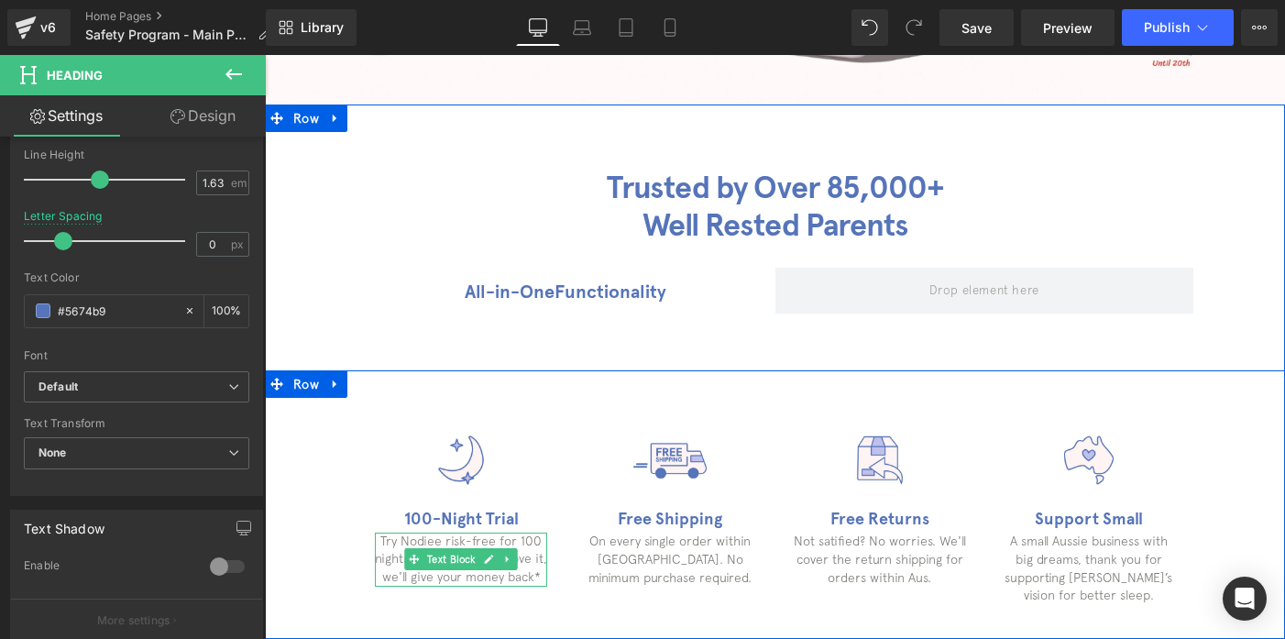
click at [411, 582] on div at bounding box center [461, 584] width 172 height 5
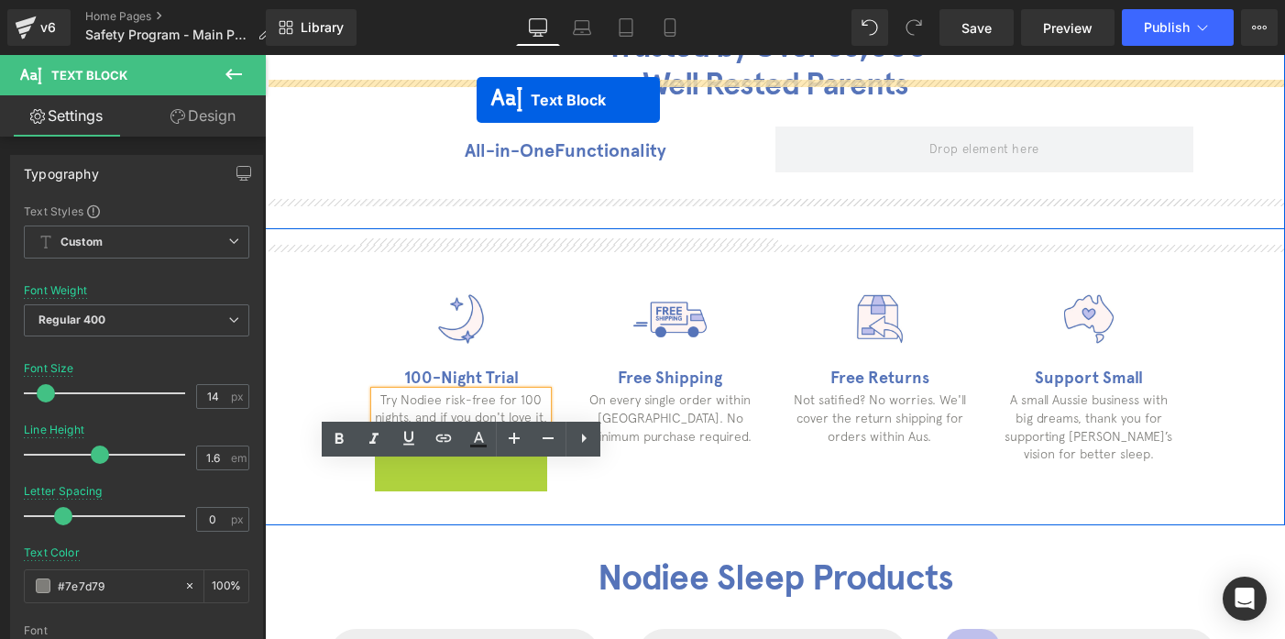
scroll to position [556, 0]
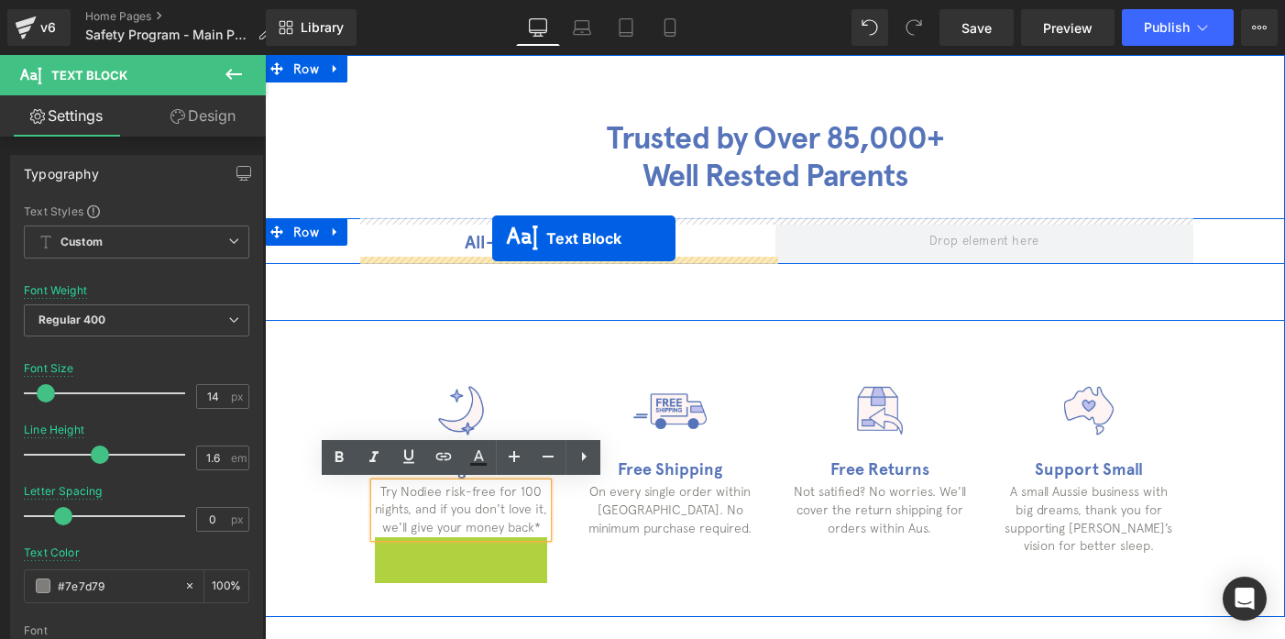
drag, startPoint x: 413, startPoint y: 386, endPoint x: 492, endPoint y: 238, distance: 167.3
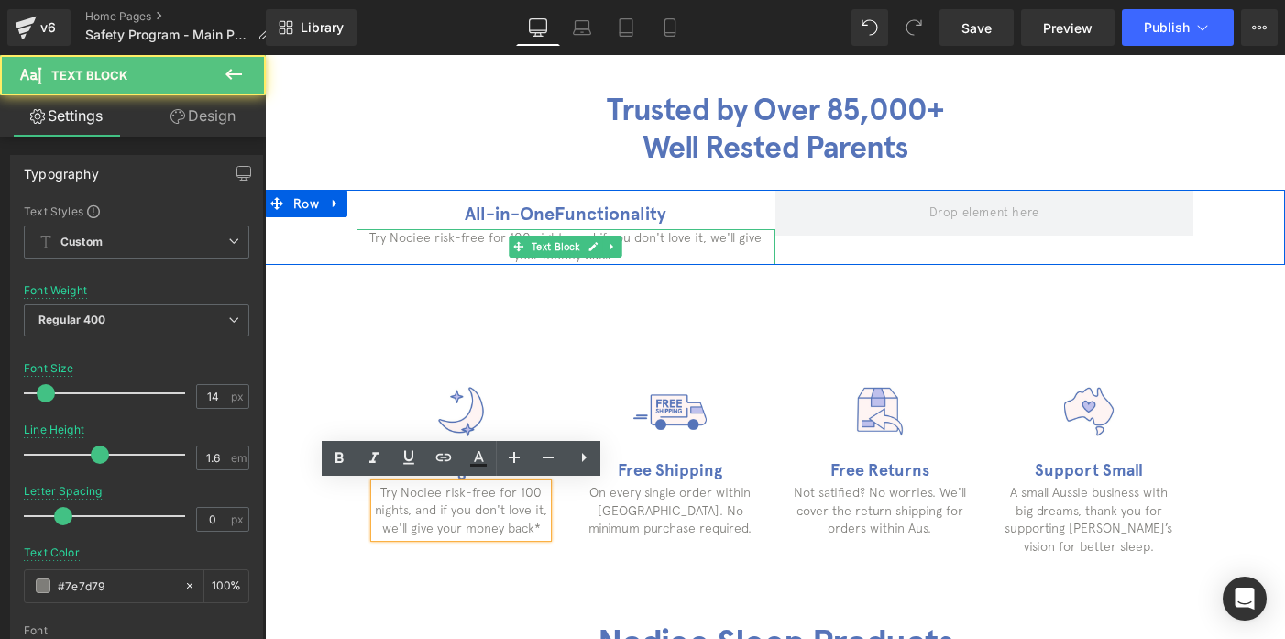
click at [507, 251] on p "Try Nodiee risk-free for 100 nights, and if you don't love it, we'll give your …" at bounding box center [566, 247] width 419 height 36
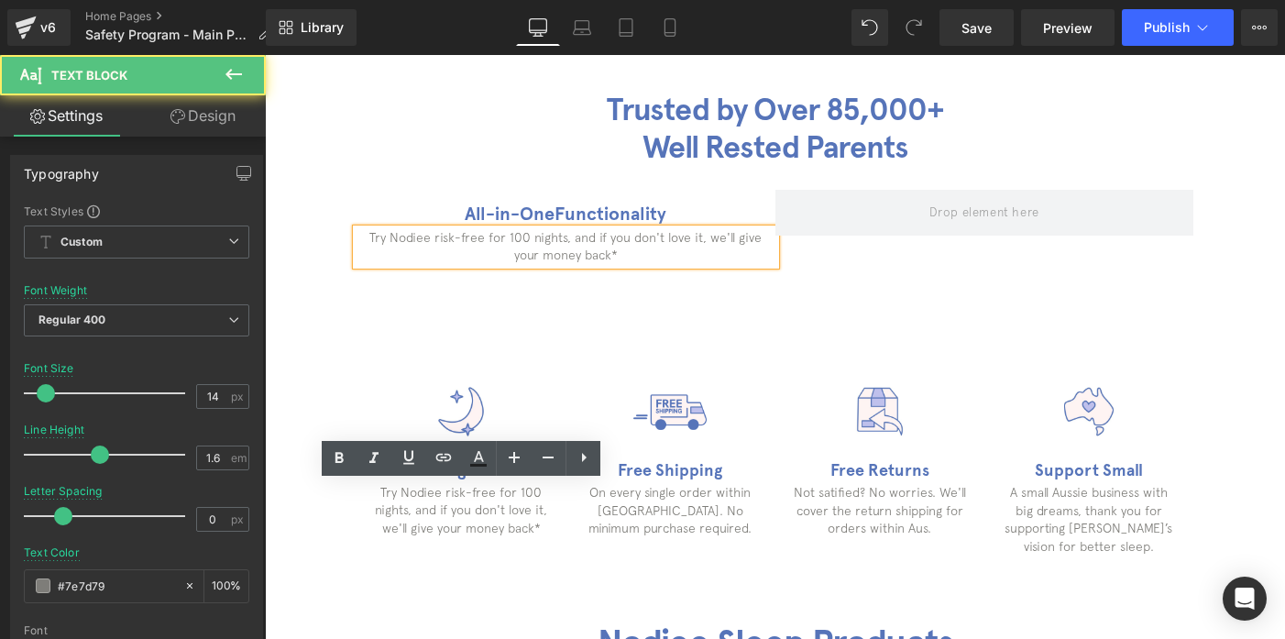
click at [507, 251] on p "Try Nodiee risk-free for 100 nights, and if you don't love it, we'll give your …" at bounding box center [566, 247] width 419 height 36
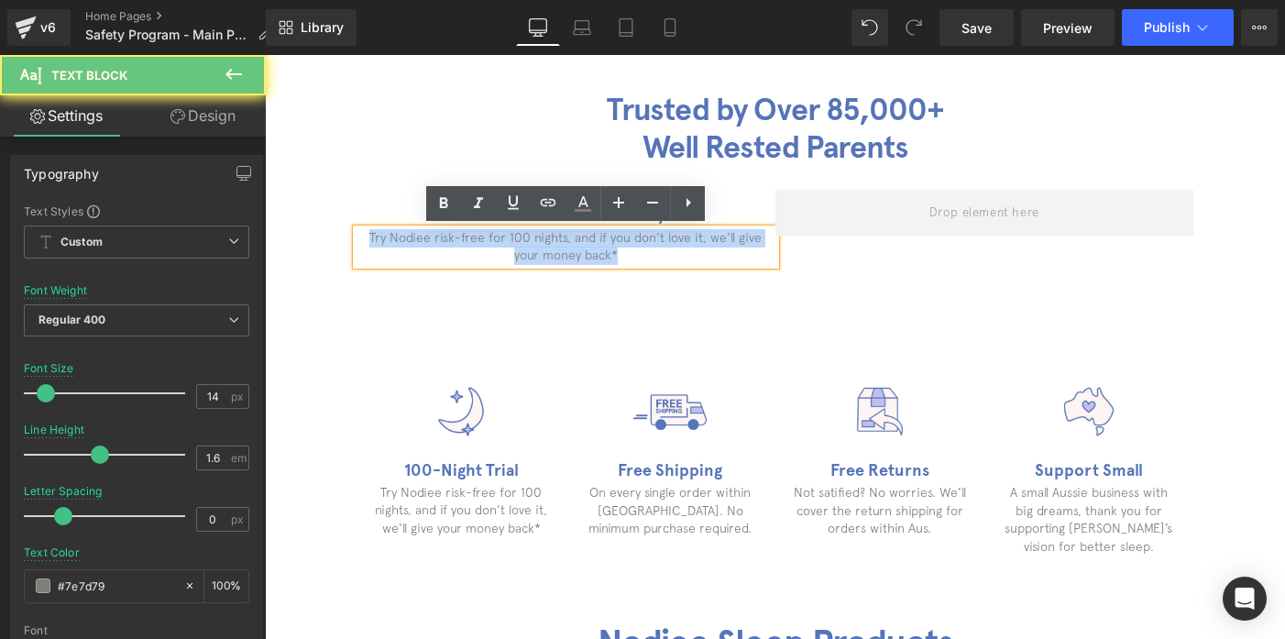
click at [507, 251] on p "Try Nodiee risk-free for 100 nights, and if you don't love it, we'll give your …" at bounding box center [566, 247] width 419 height 36
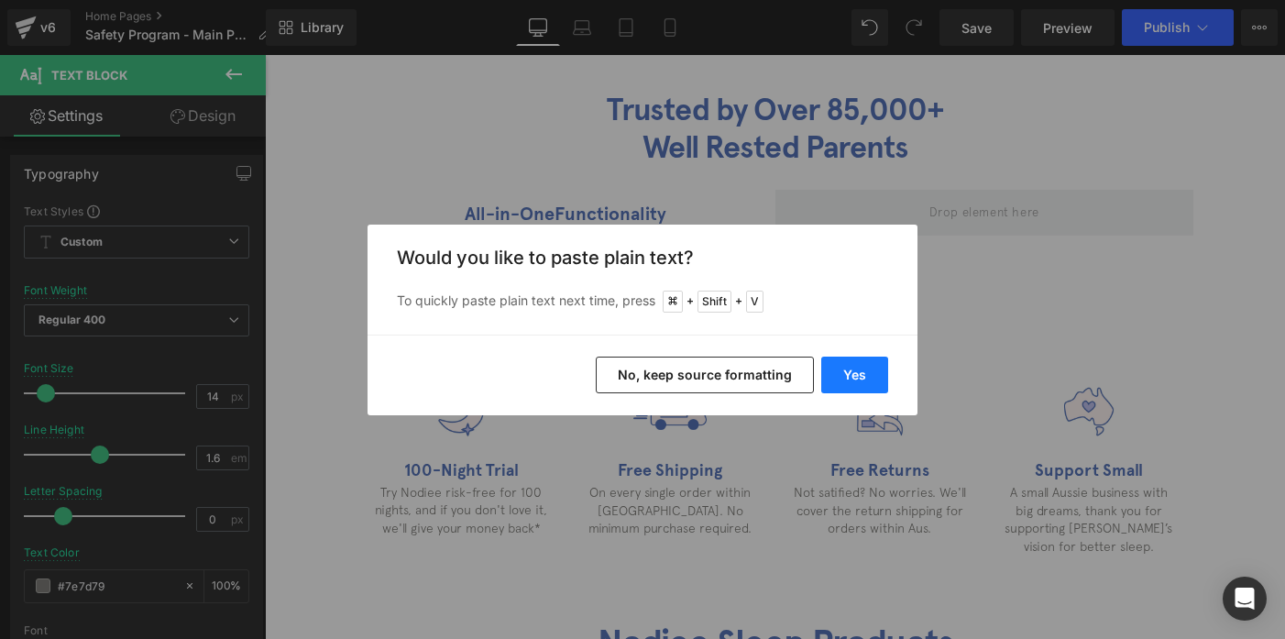
click at [876, 366] on button "Yes" at bounding box center [854, 375] width 67 height 37
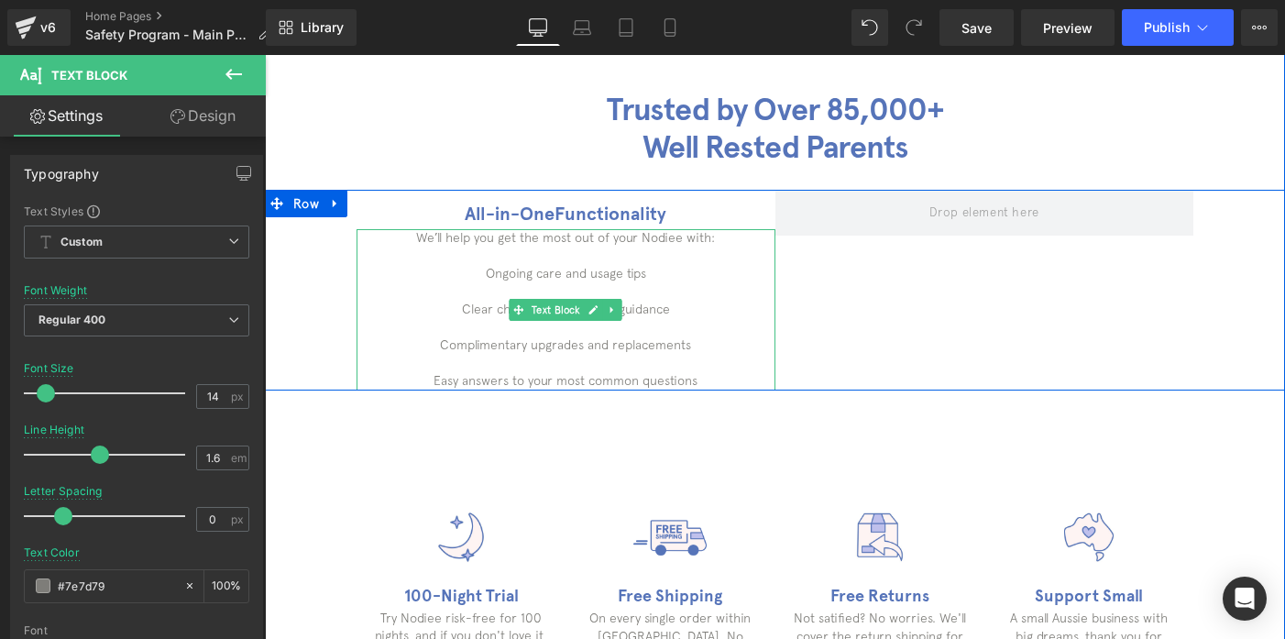
click at [542, 278] on p "Ongoing care and usage tips" at bounding box center [566, 274] width 419 height 18
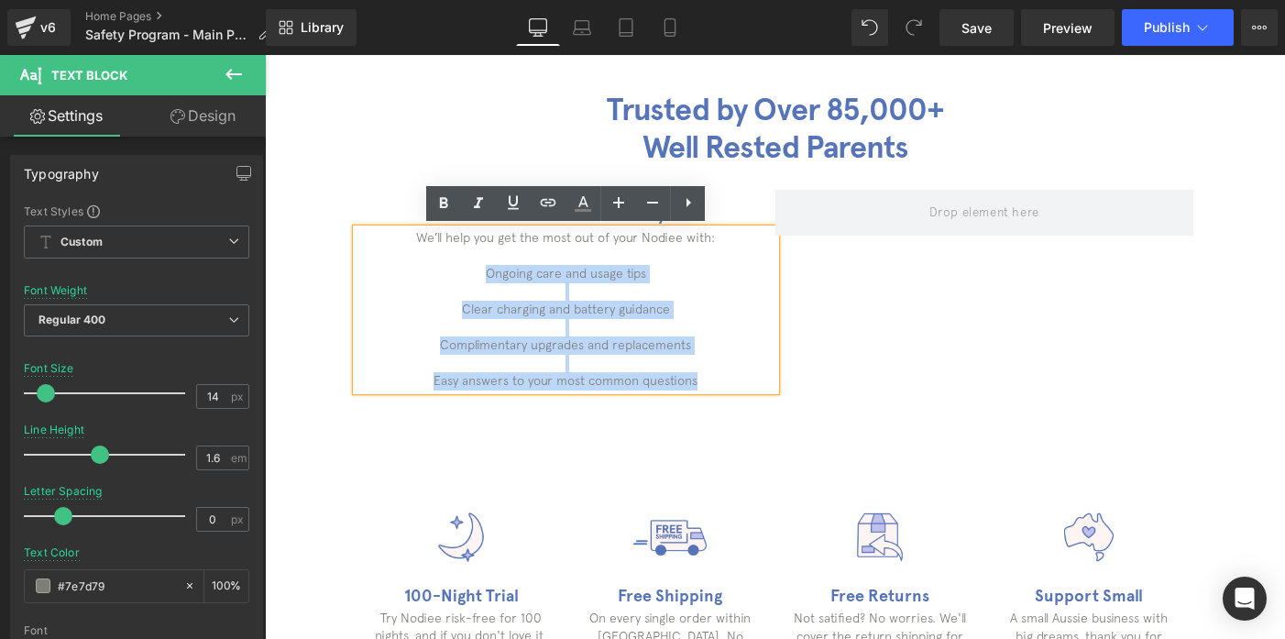
drag, startPoint x: 458, startPoint y: 264, endPoint x: 710, endPoint y: 380, distance: 277.6
click at [710, 380] on div "We’ll help you get the most out of your Nodiee with: Ongoing care and usage tip…" at bounding box center [566, 309] width 419 height 161
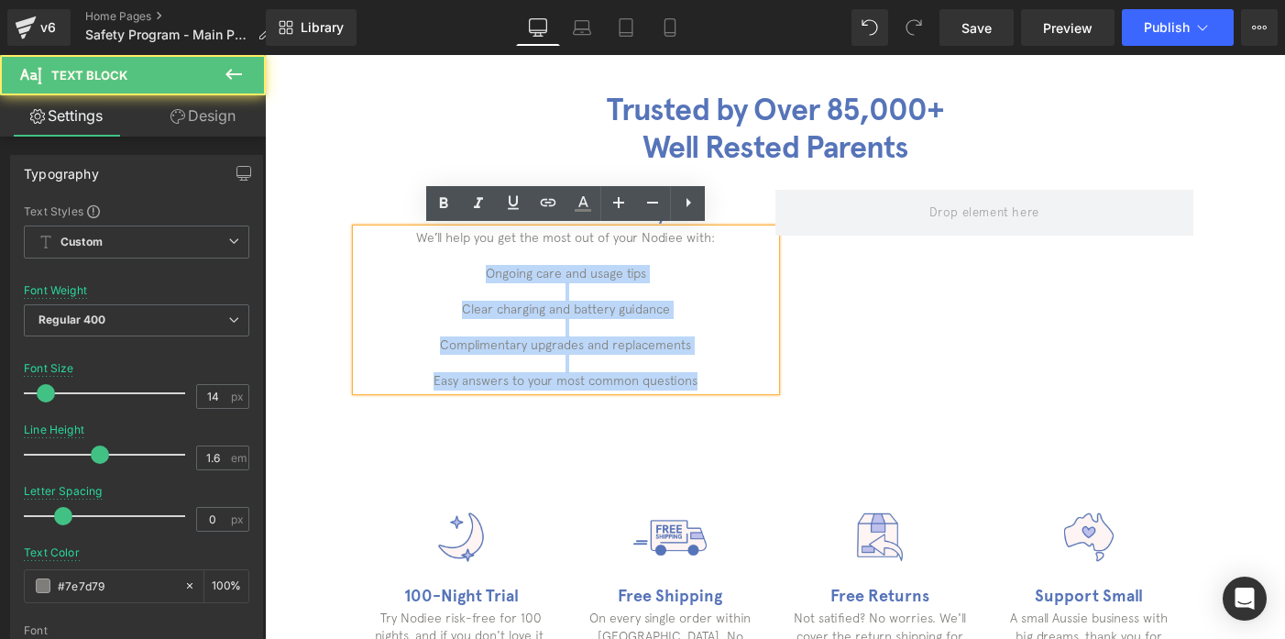
click at [562, 295] on p at bounding box center [566, 291] width 419 height 18
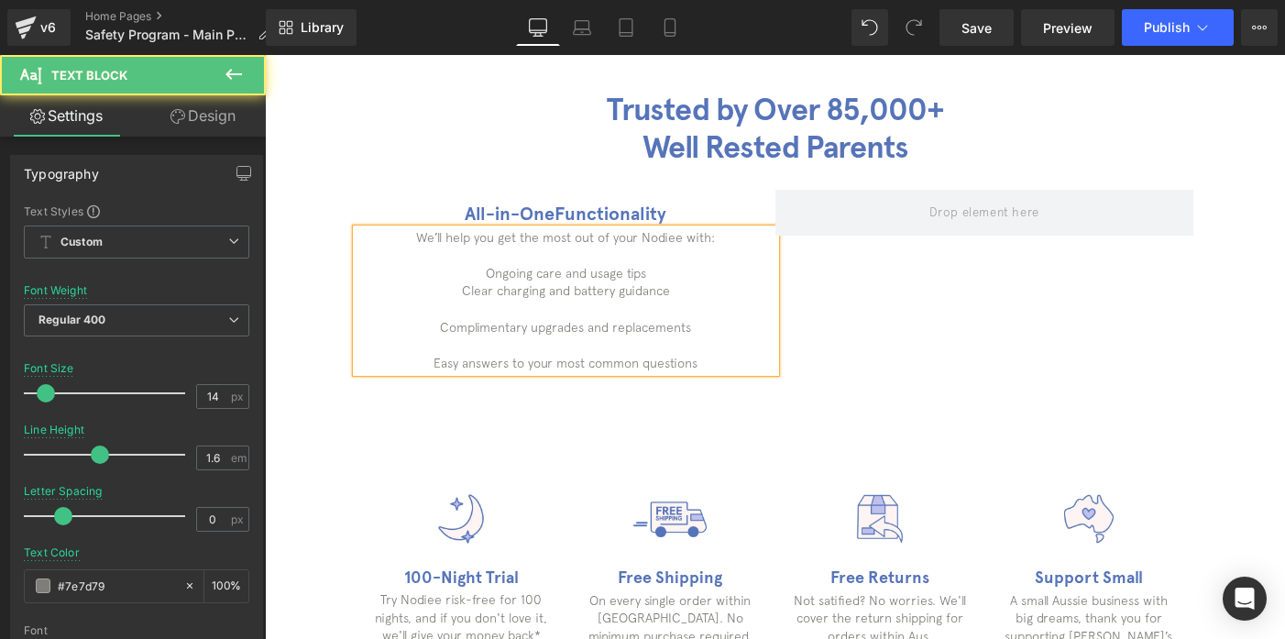
click at [565, 319] on p "Complimentary upgrades and replacements" at bounding box center [566, 328] width 419 height 18
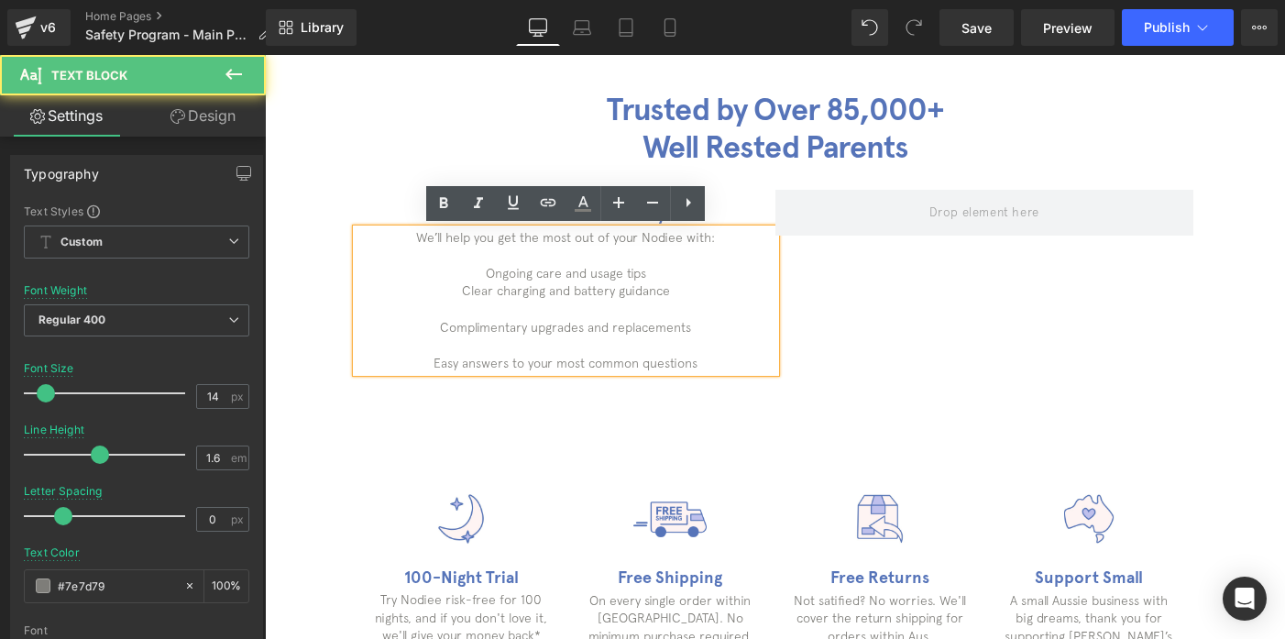
click at [562, 309] on p at bounding box center [566, 310] width 419 height 18
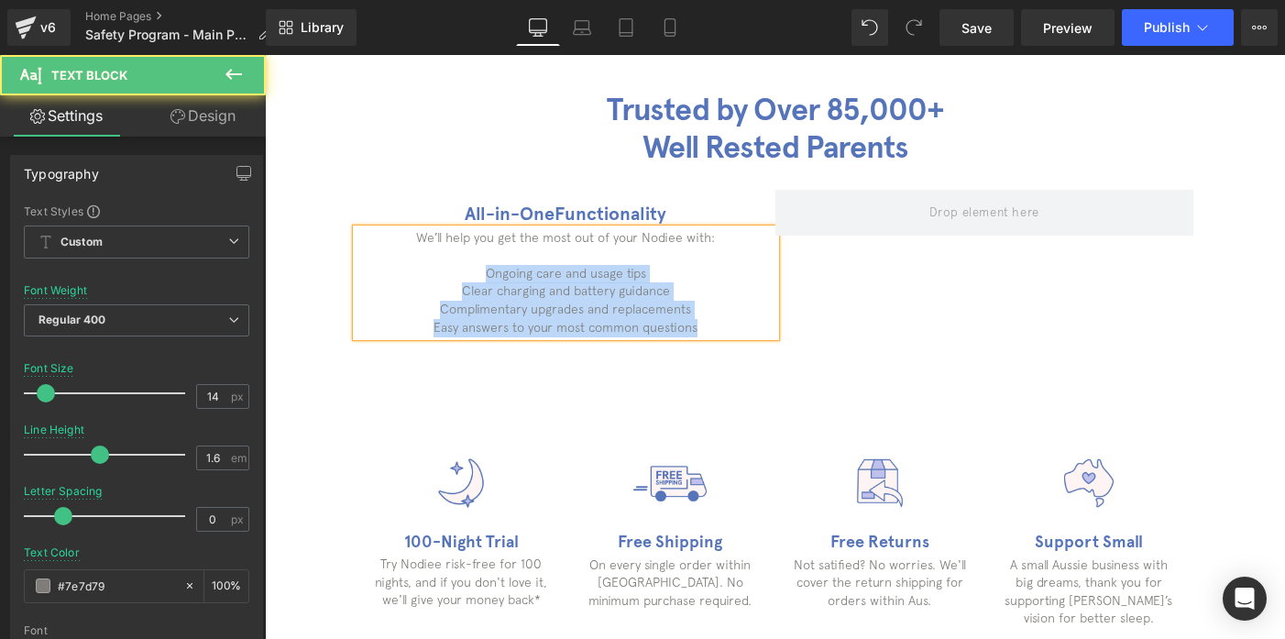
drag, startPoint x: 485, startPoint y: 265, endPoint x: 738, endPoint y: 332, distance: 261.6
click at [738, 332] on div "We’ll help you get the most out of your Nodiee with: Ongoing care and usage tip…" at bounding box center [566, 283] width 419 height 108
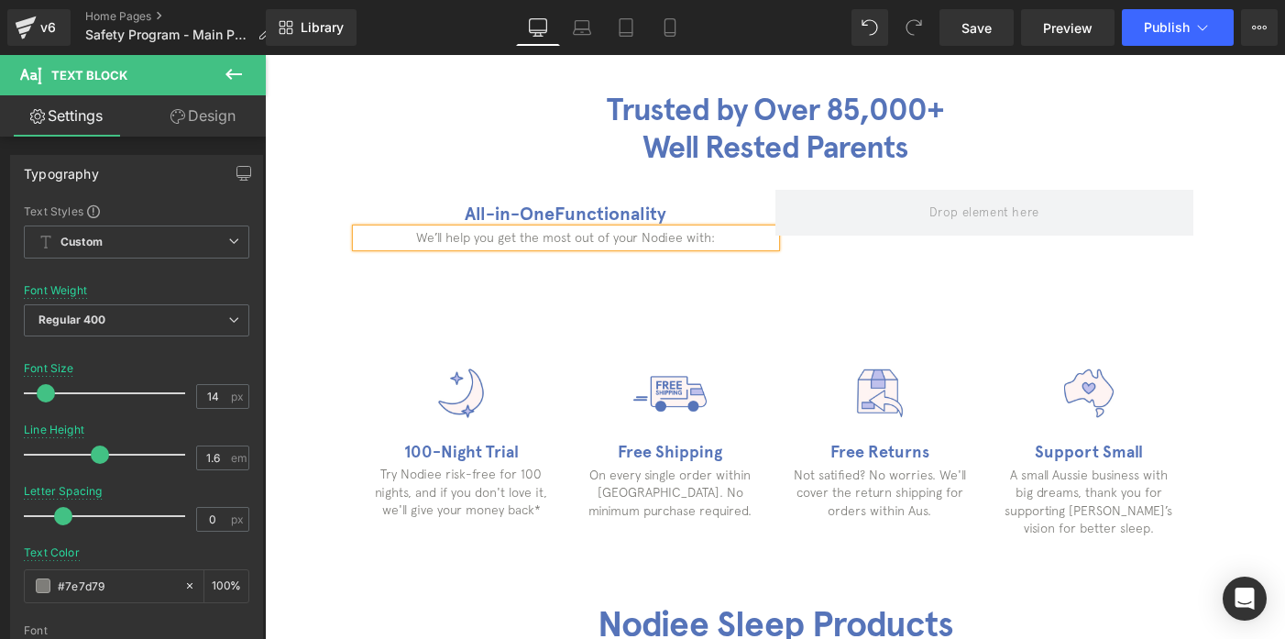
click at [663, 270] on div "Trusted by Over 85,000+ Well Rested Parents Heading All-in-One Functionality He…" at bounding box center [775, 165] width 1020 height 277
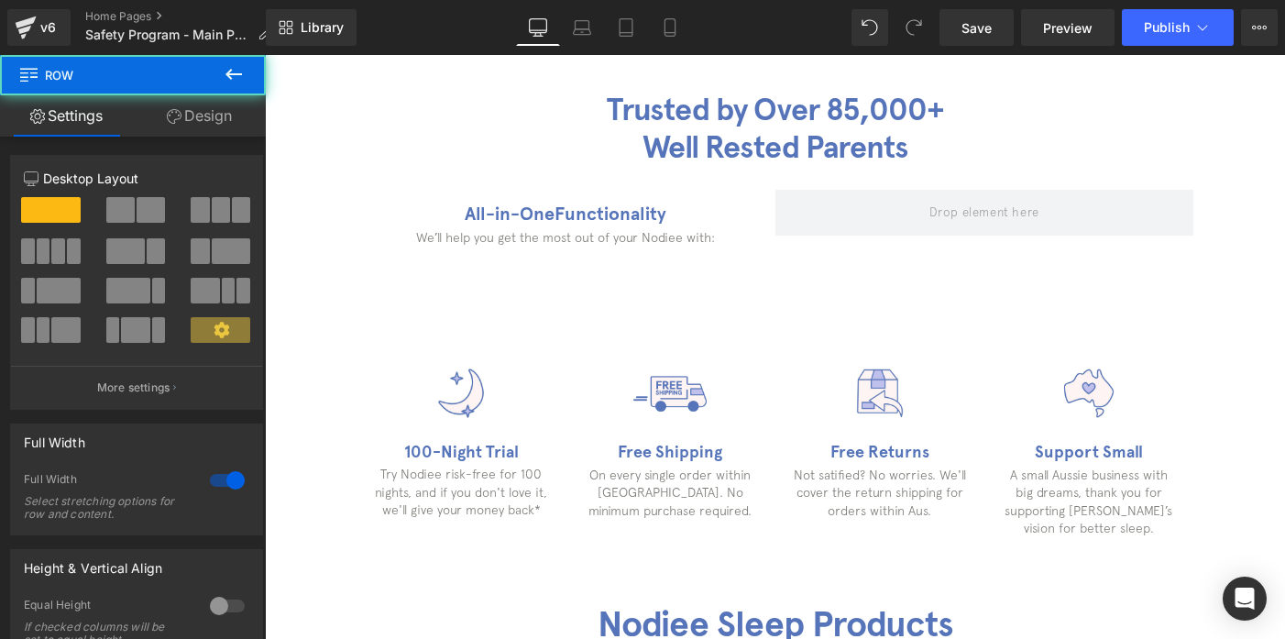
click at [570, 299] on span "Text Block" at bounding box center [556, 310] width 56 height 22
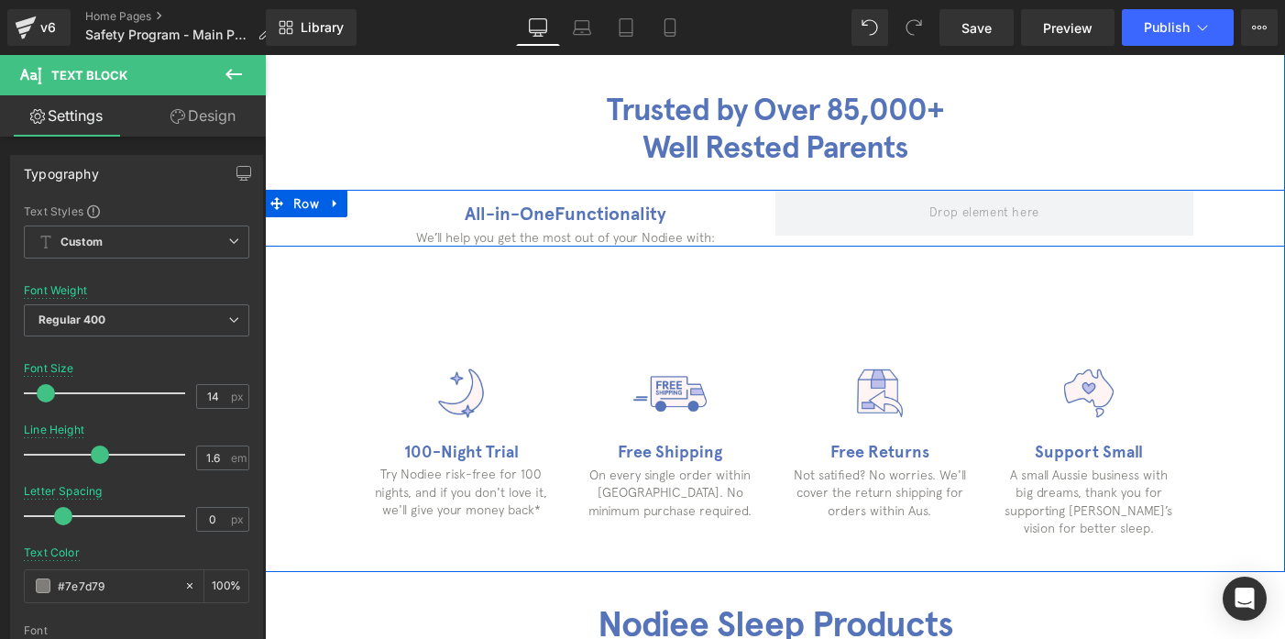
click at [686, 241] on div "All-in-One Functionality Heading We’ll help you get the most out of your Nodiee…" at bounding box center [775, 218] width 1020 height 57
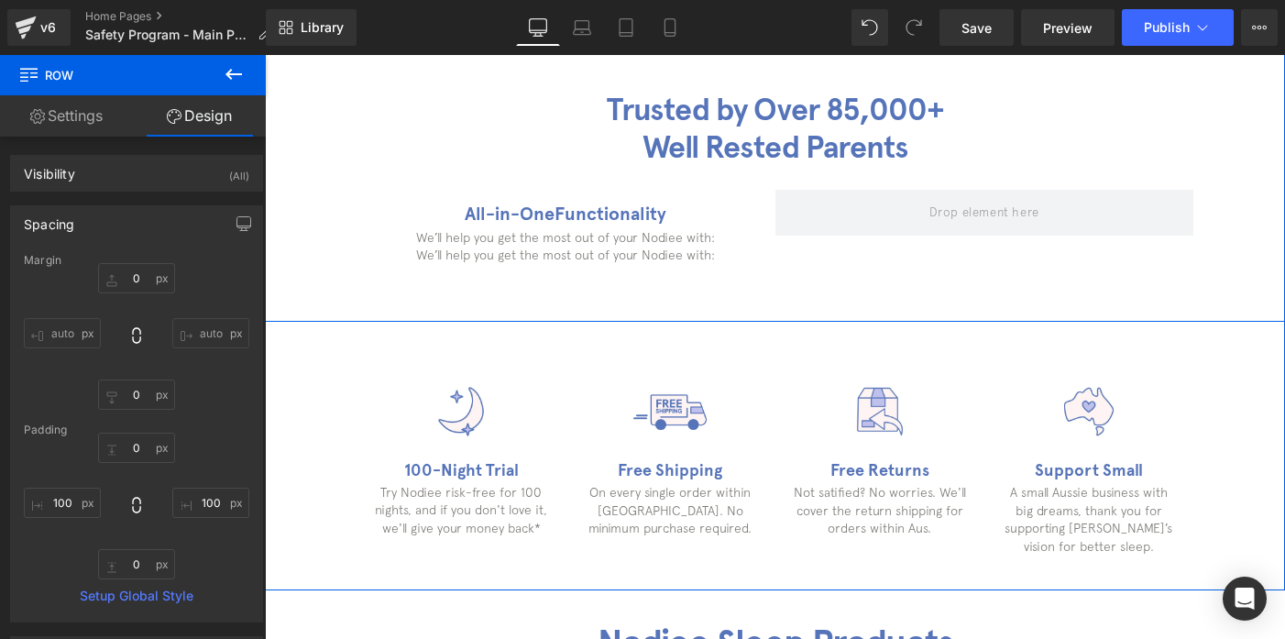
click at [540, 248] on span "Text Block" at bounding box center [556, 256] width 56 height 22
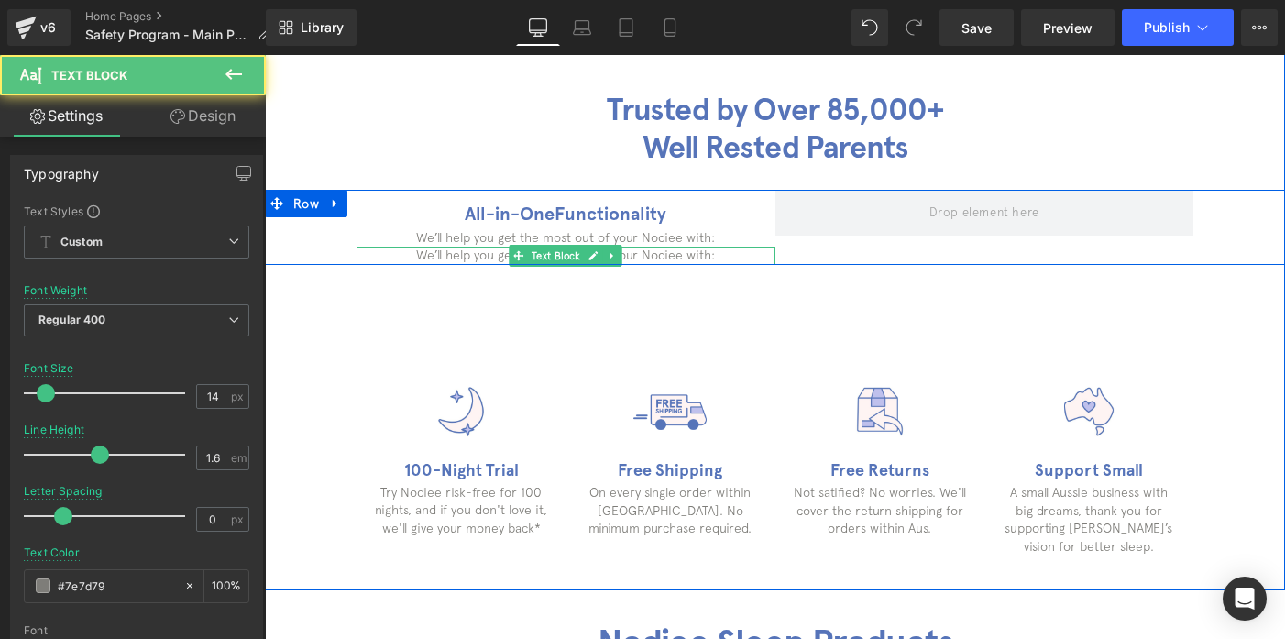
click at [452, 254] on p "We’ll help you get the most out of your Nodiee with:" at bounding box center [566, 256] width 419 height 18
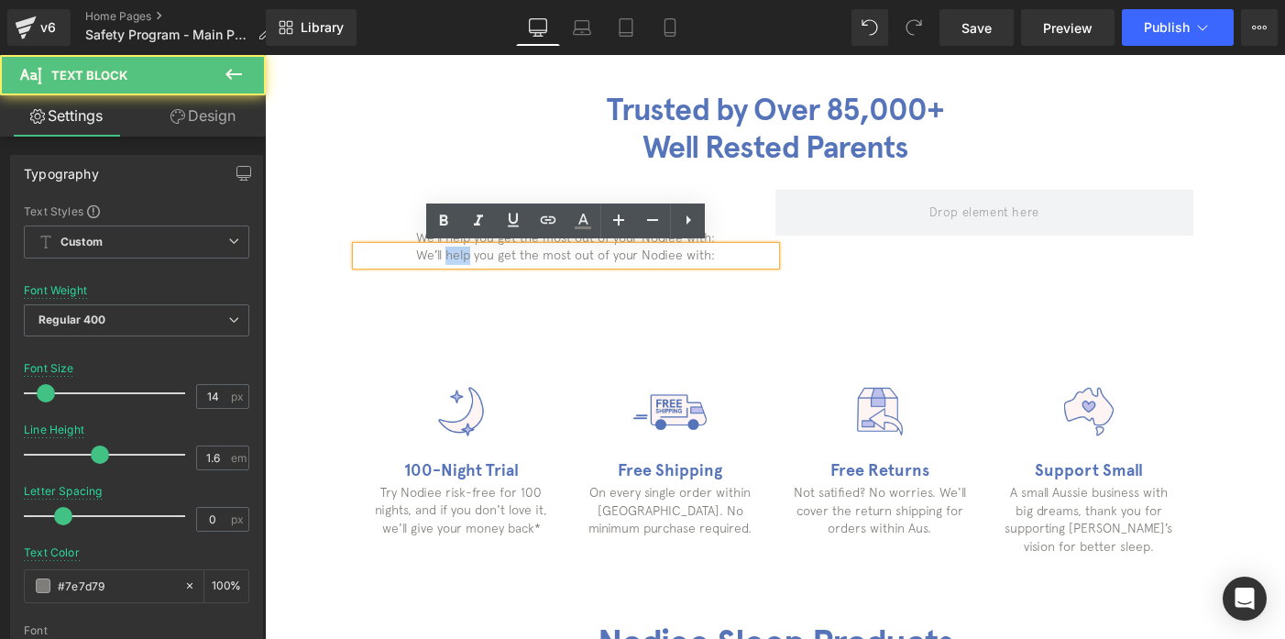
click at [452, 254] on p "We’ll help you get the most out of your Nodiee with:" at bounding box center [566, 256] width 419 height 18
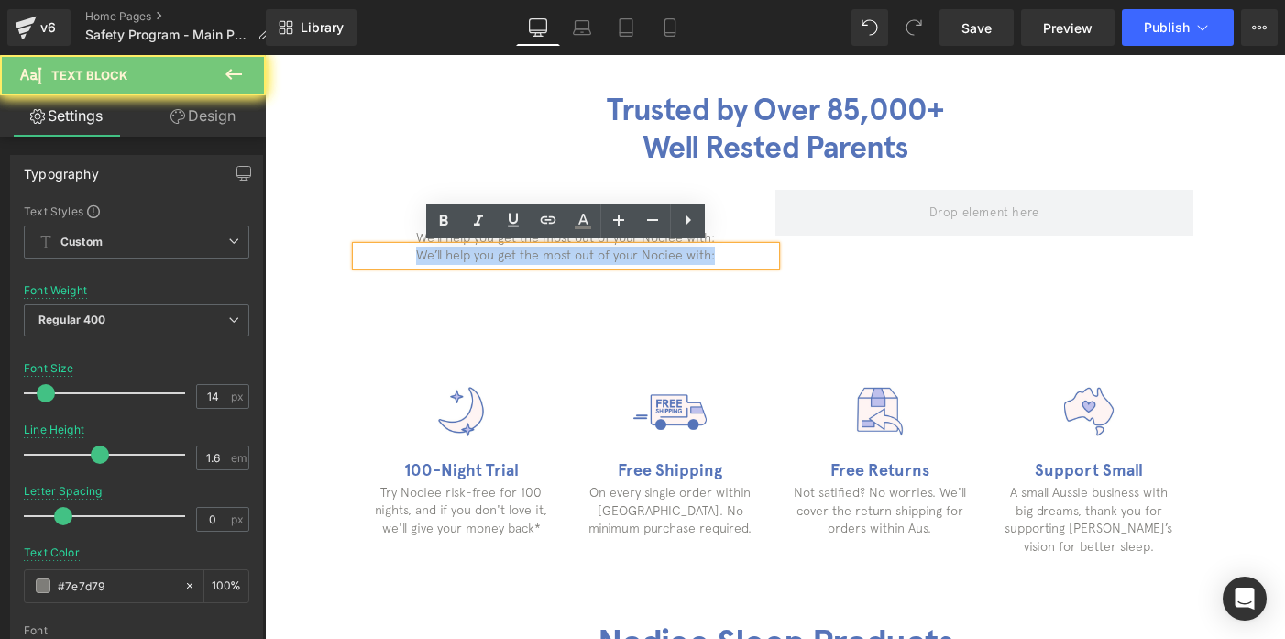
click at [452, 254] on p "We’ll help you get the most out of your Nodiee with:" at bounding box center [566, 256] width 419 height 18
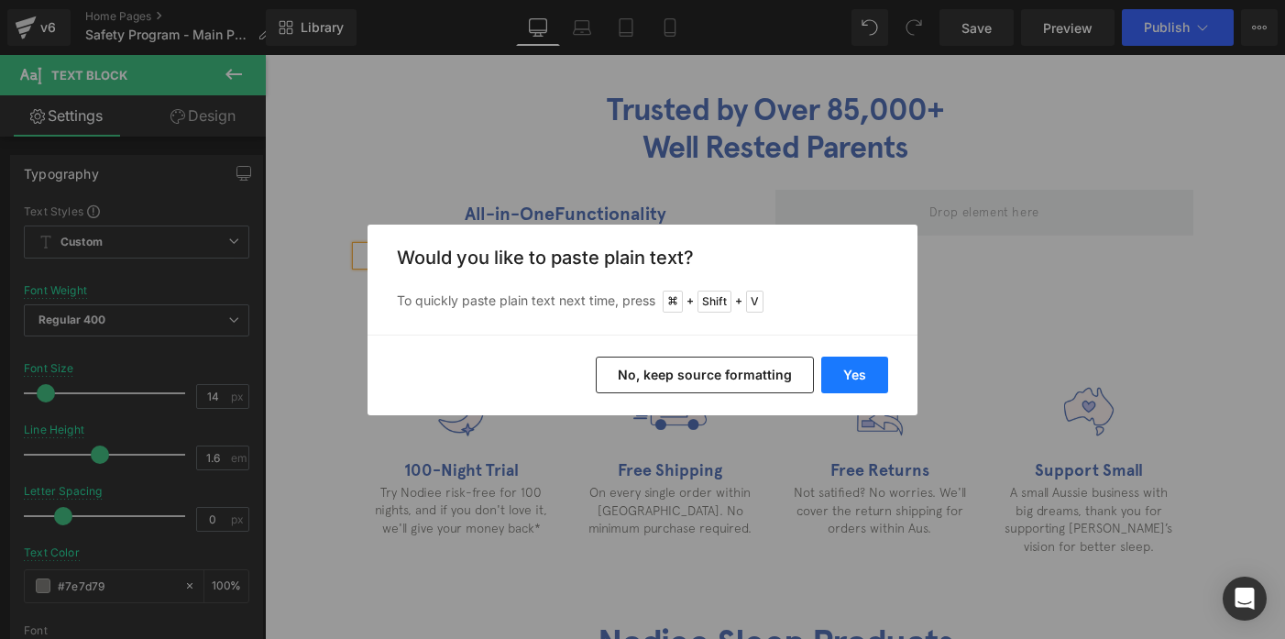
drag, startPoint x: 841, startPoint y: 378, endPoint x: 576, endPoint y: 323, distance: 270.5
click at [841, 378] on button "Yes" at bounding box center [854, 375] width 67 height 37
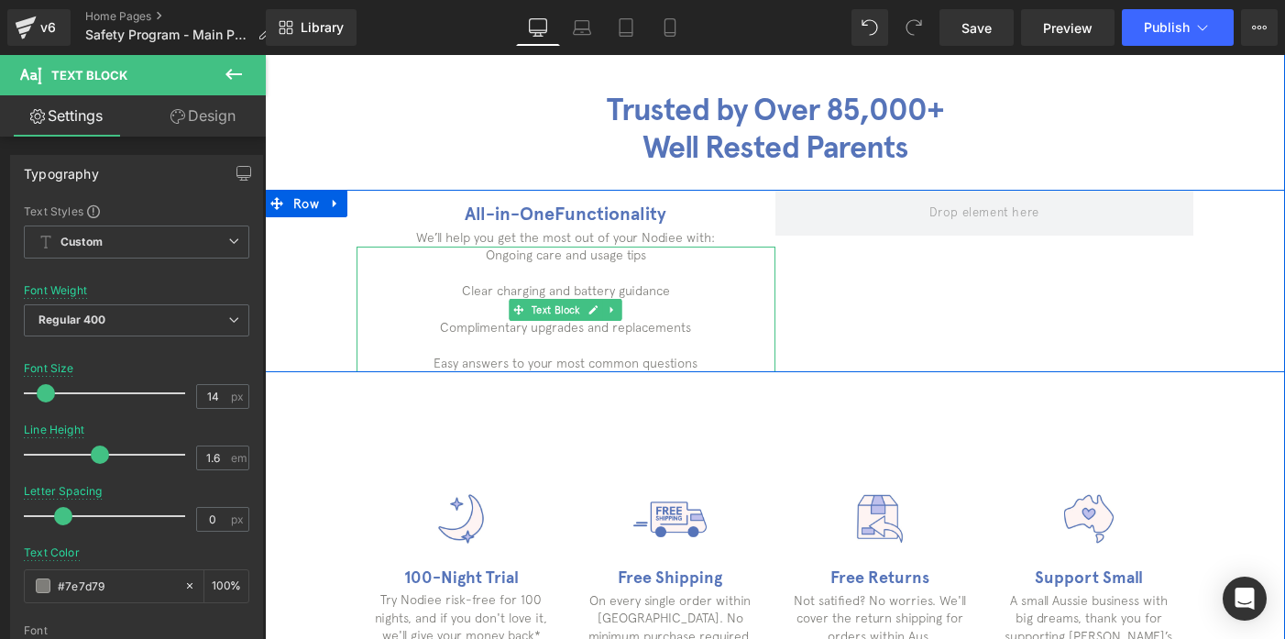
click at [568, 291] on p "Clear charging and battery guidance" at bounding box center [566, 291] width 419 height 18
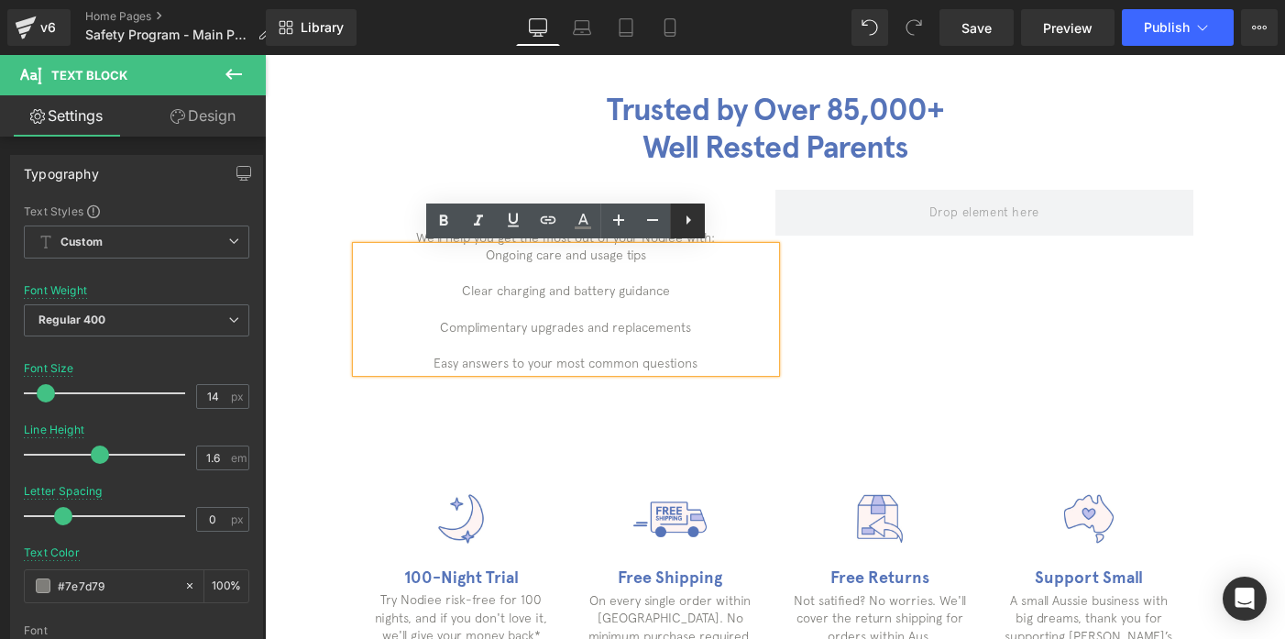
click at [688, 225] on icon at bounding box center [688, 220] width 22 height 22
click at [684, 223] on icon at bounding box center [687, 220] width 22 height 22
click at [543, 283] on li "Clear charging and battery guidance" at bounding box center [566, 291] width 419 height 18
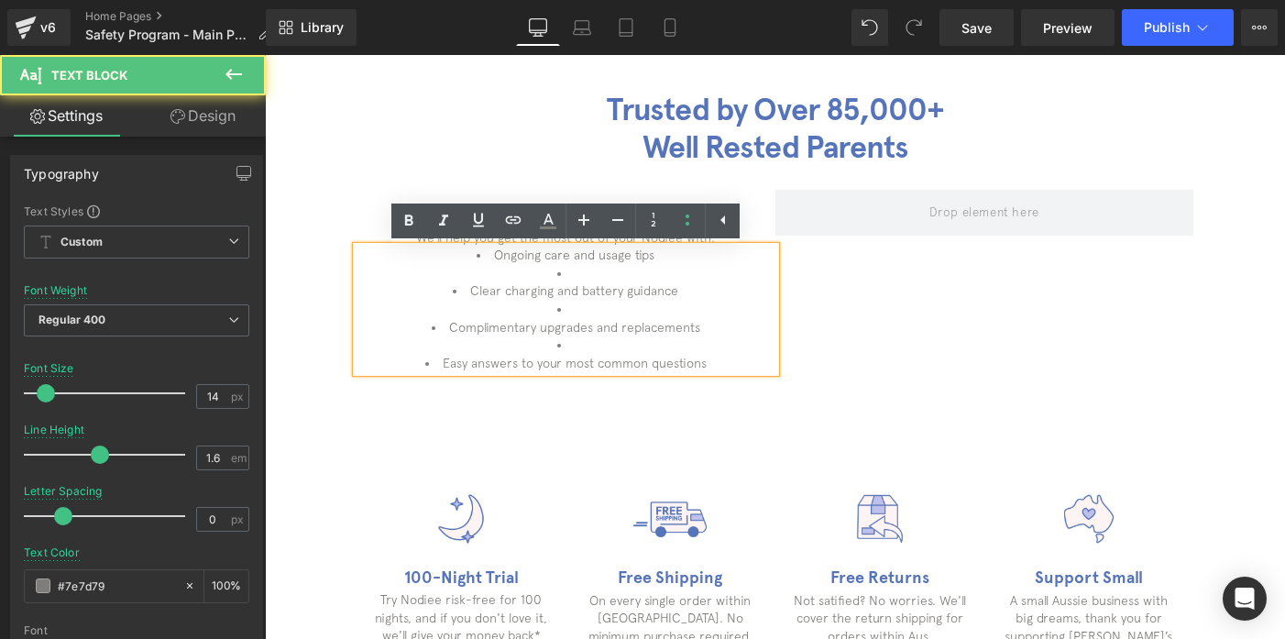
click at [580, 283] on li "Clear charging and battery guidance" at bounding box center [566, 291] width 419 height 18
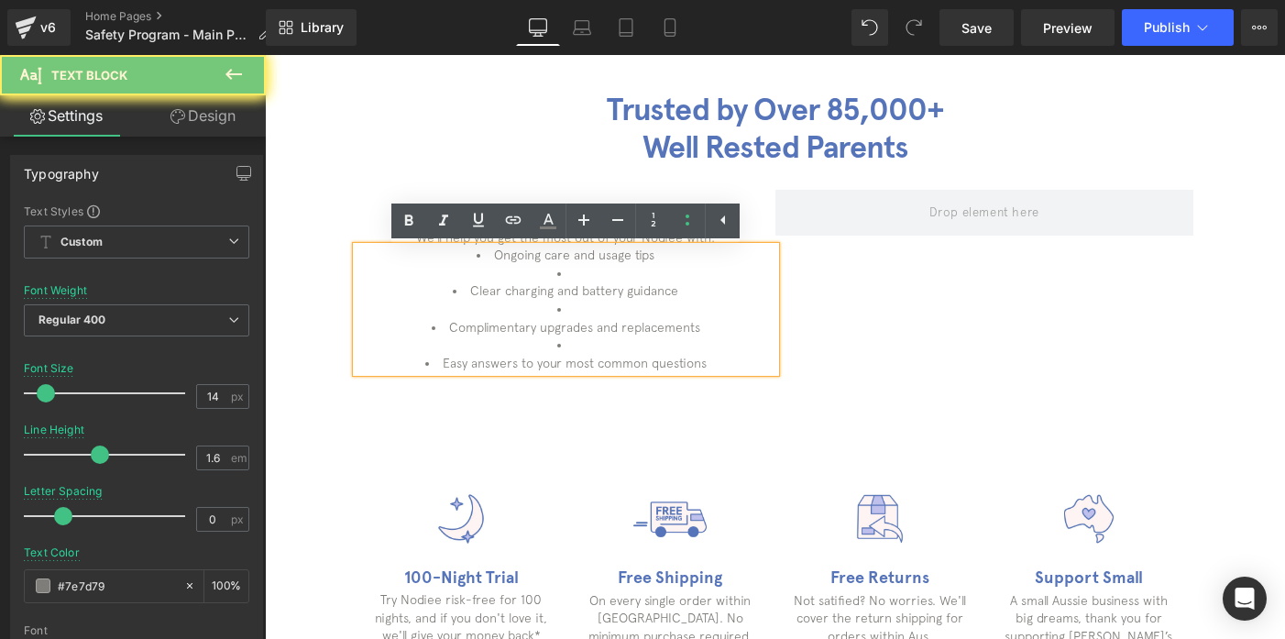
click at [580, 279] on li at bounding box center [566, 274] width 419 height 18
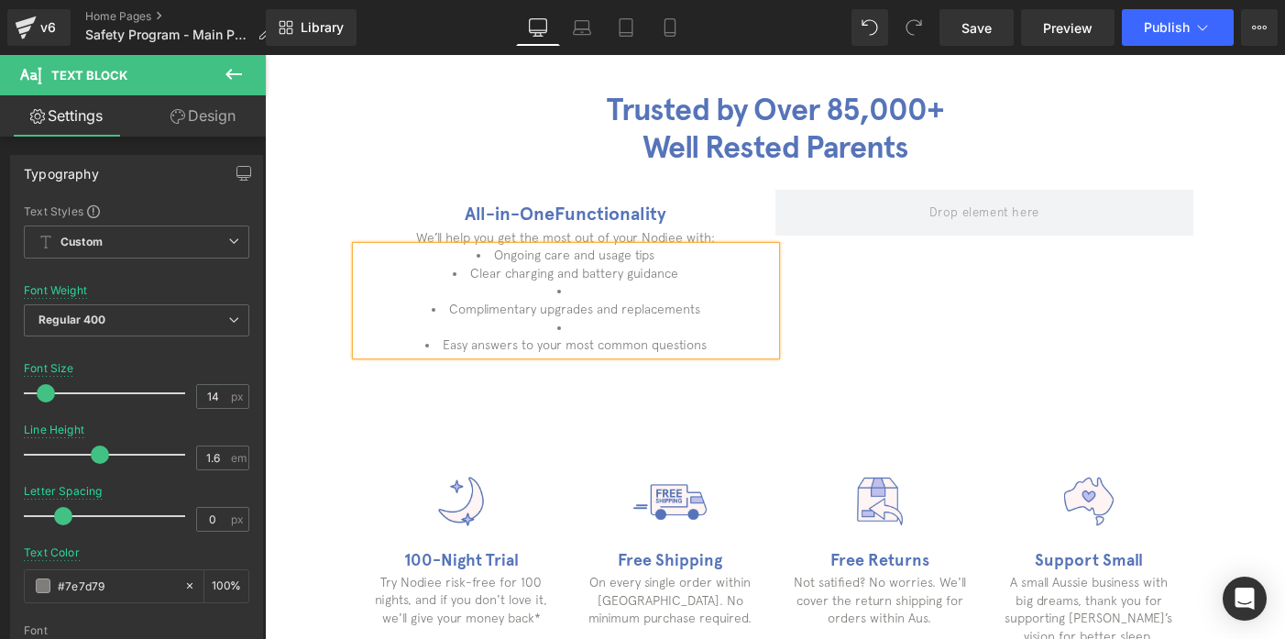
click at [582, 291] on li at bounding box center [566, 291] width 419 height 18
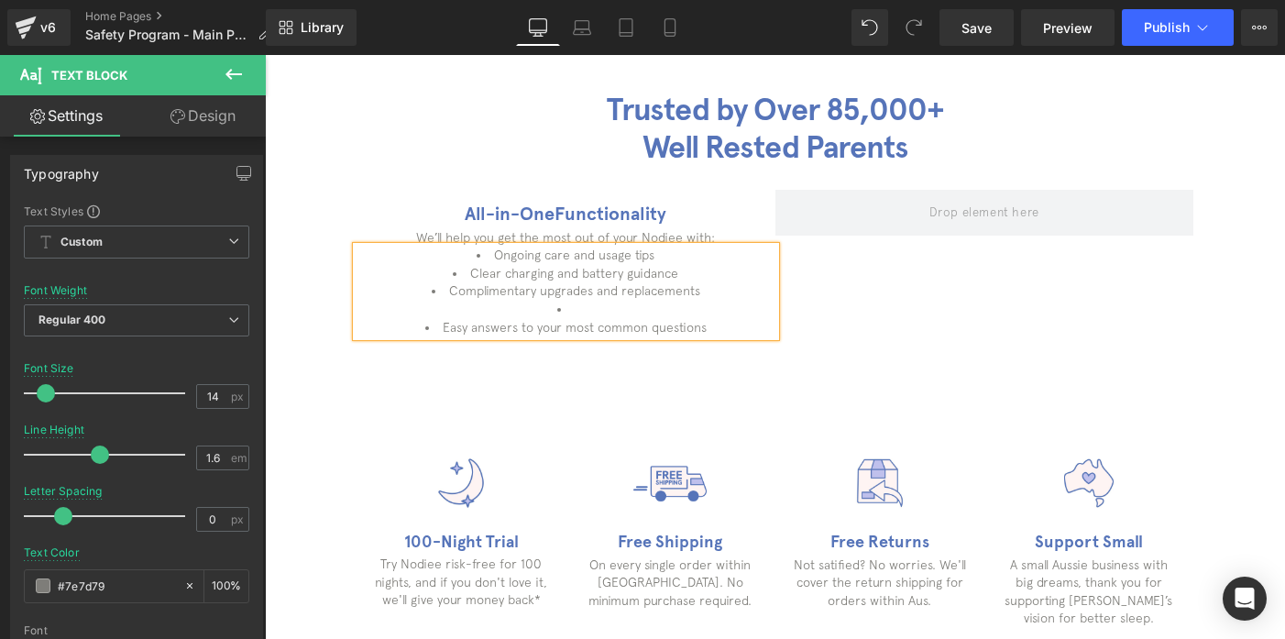
click at [576, 308] on li at bounding box center [566, 310] width 419 height 18
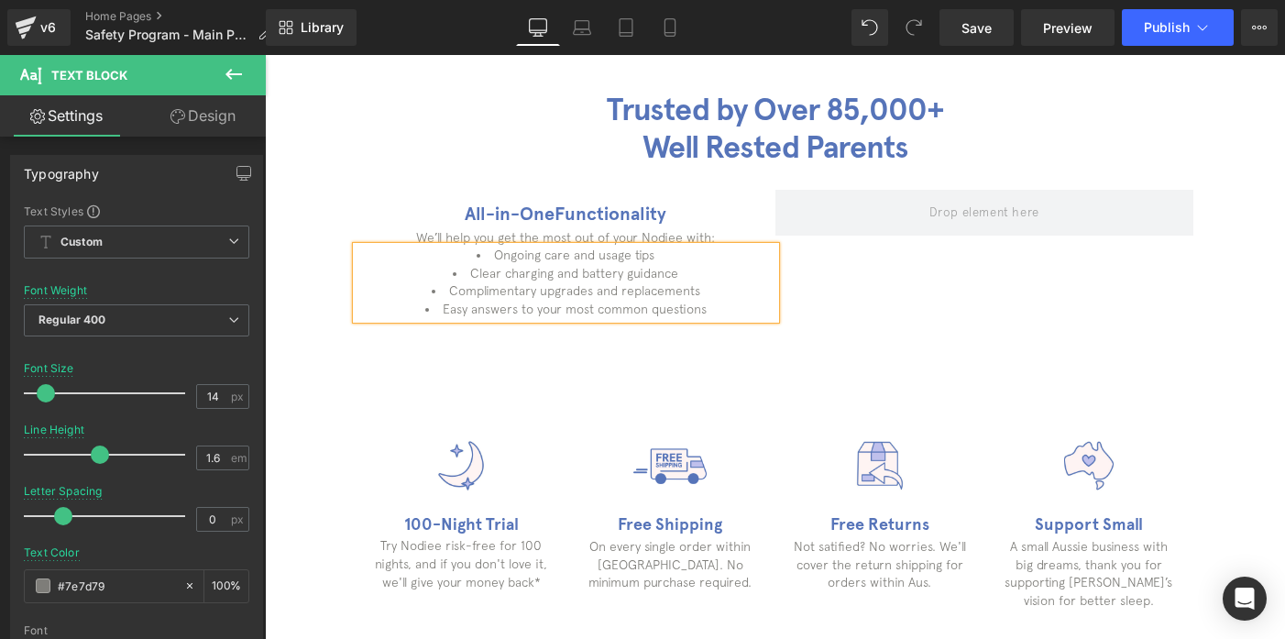
click at [582, 291] on li "Complimentary upgrades and replacements" at bounding box center [566, 291] width 419 height 18
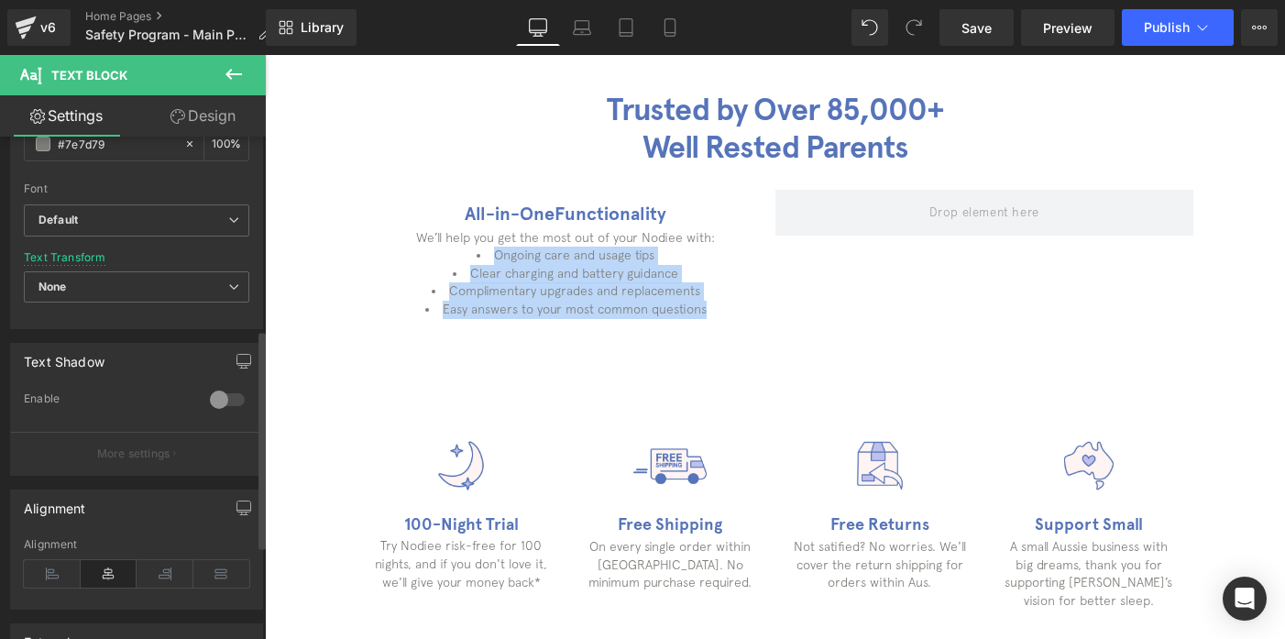
scroll to position [443, 0]
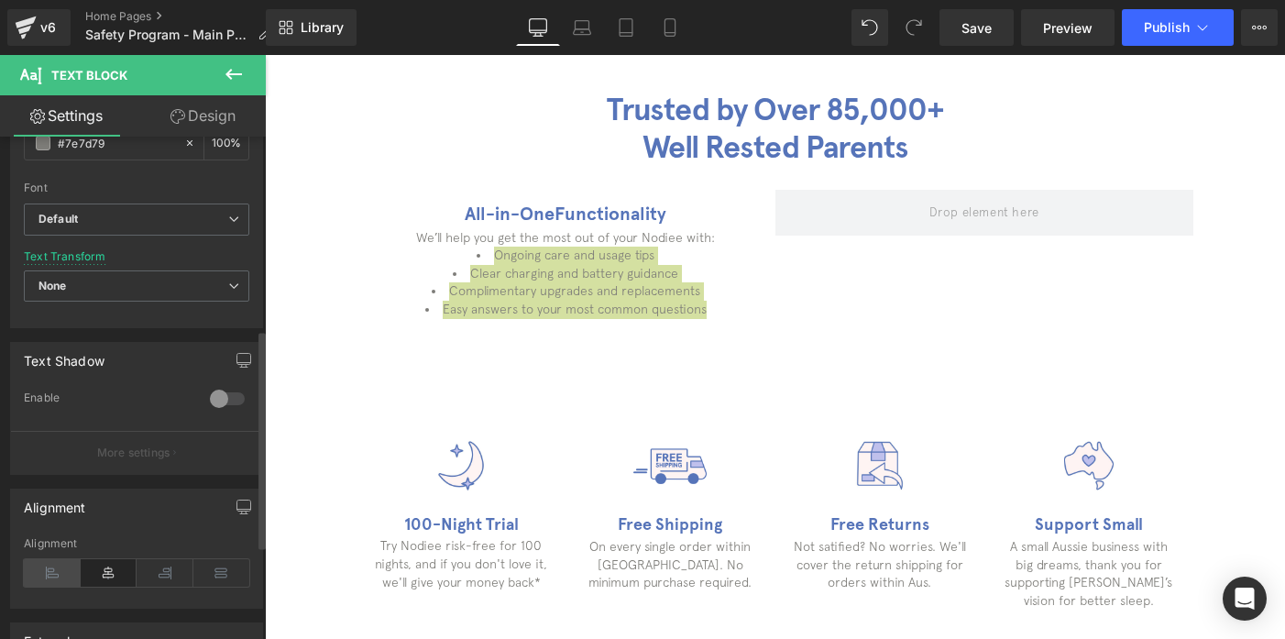
click at [63, 565] on icon at bounding box center [52, 572] width 57 height 27
click at [55, 576] on icon at bounding box center [52, 572] width 57 height 27
click at [92, 576] on icon at bounding box center [109, 572] width 57 height 27
click at [49, 576] on icon at bounding box center [52, 572] width 57 height 27
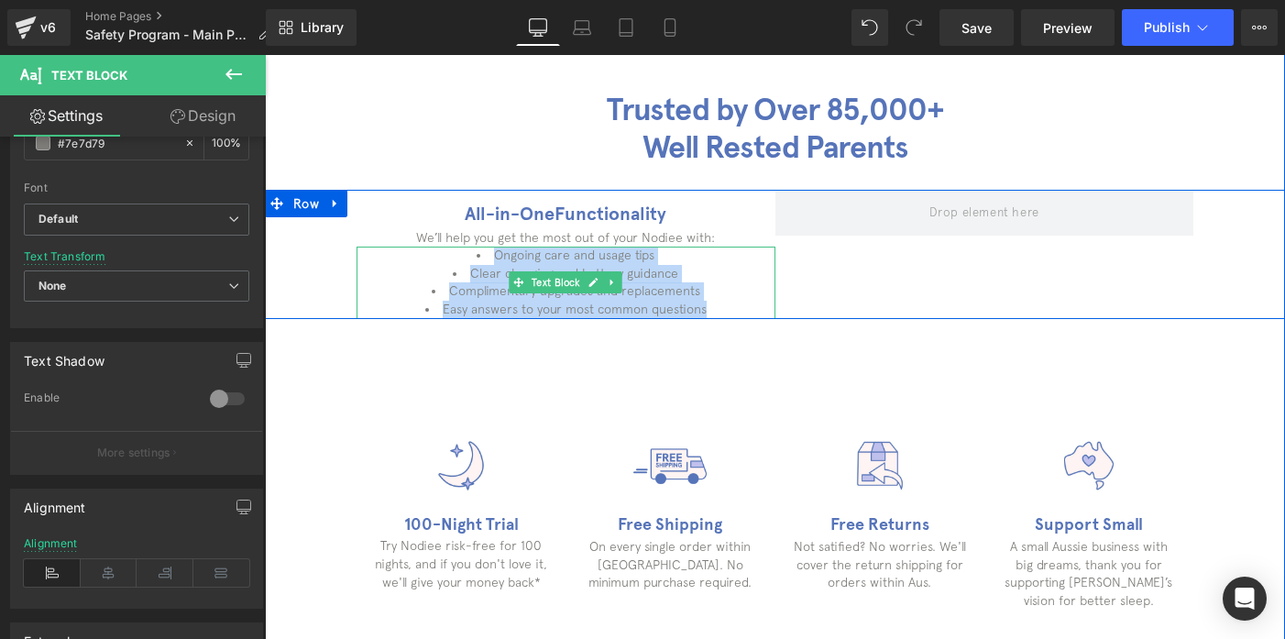
click at [482, 251] on li "Ongoing care and usage tips" at bounding box center [566, 256] width 419 height 18
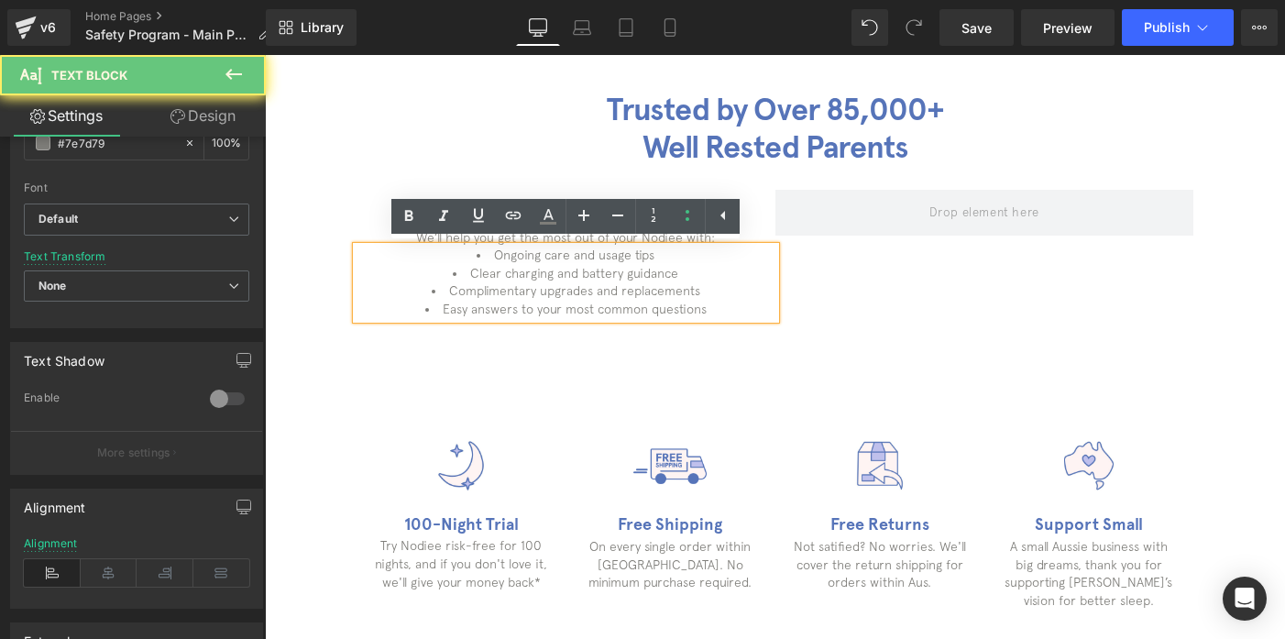
click at [476, 256] on li "Ongoing care and usage tips" at bounding box center [566, 256] width 419 height 18
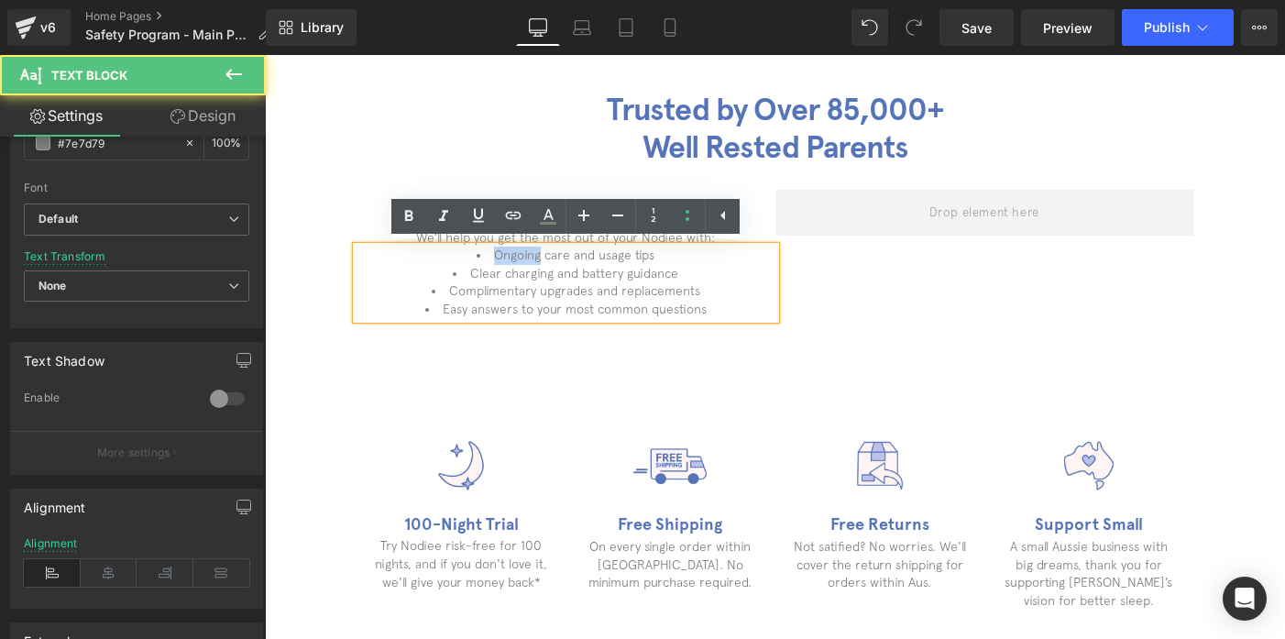
click at [476, 256] on li "Ongoing care and usage tips" at bounding box center [566, 256] width 419 height 18
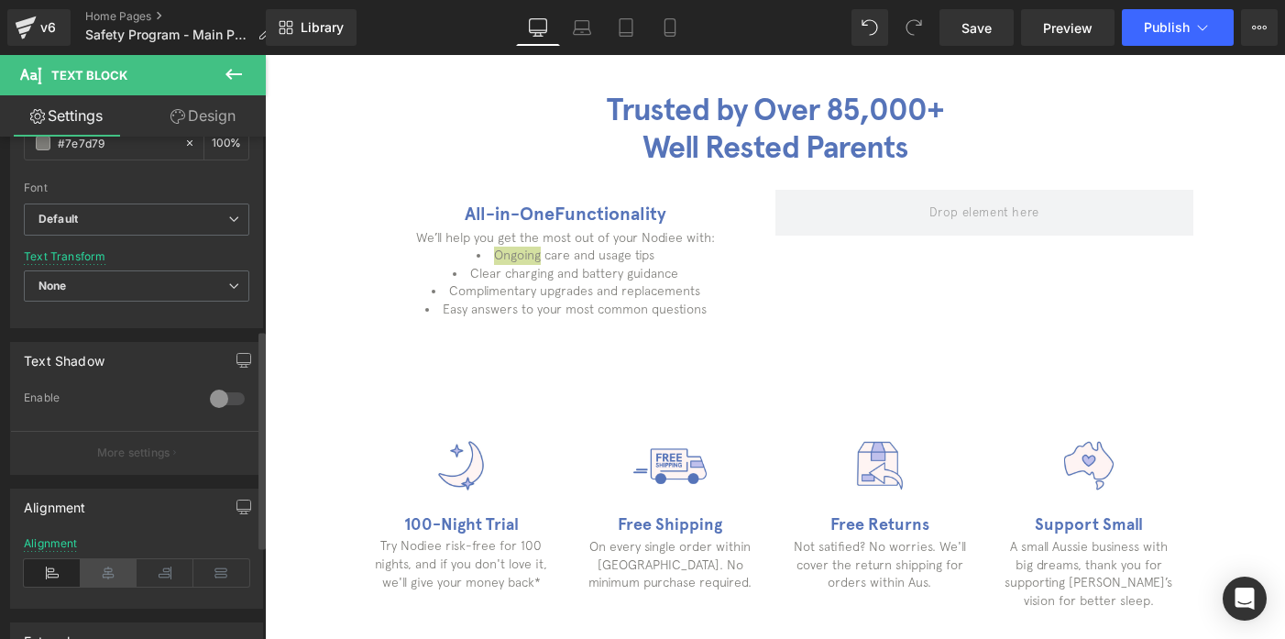
click at [99, 569] on icon at bounding box center [109, 572] width 57 height 27
click at [58, 572] on icon at bounding box center [52, 572] width 57 height 27
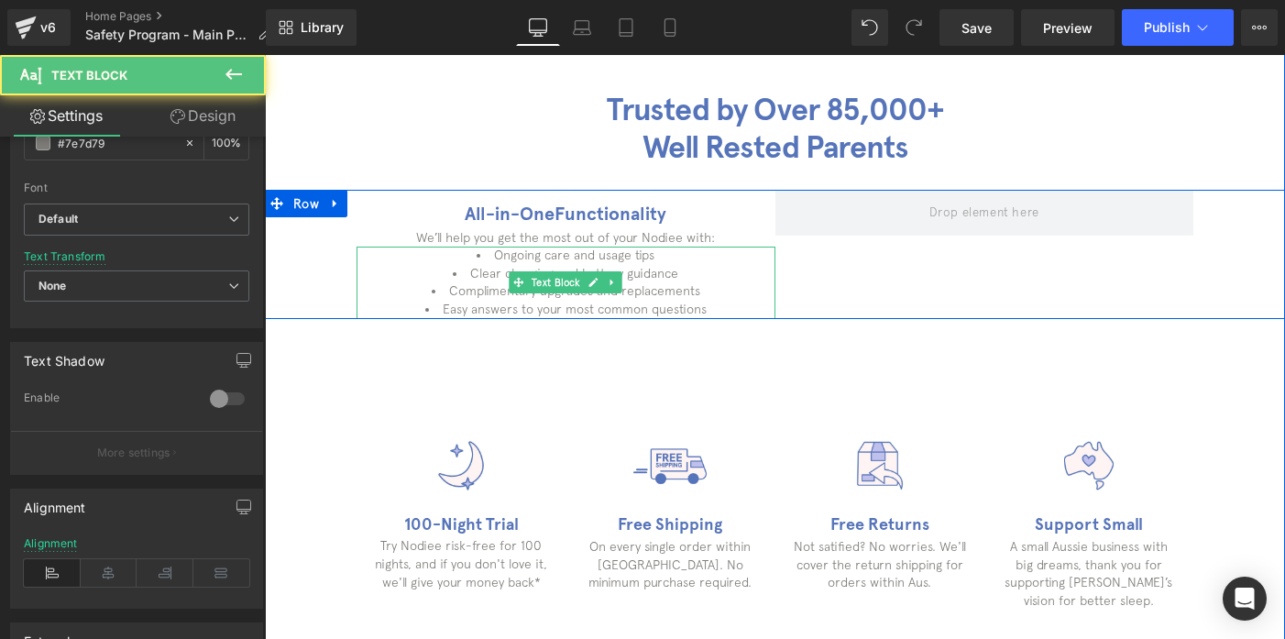
click at [494, 284] on li "Complimentary upgrades and replacements" at bounding box center [566, 291] width 419 height 18
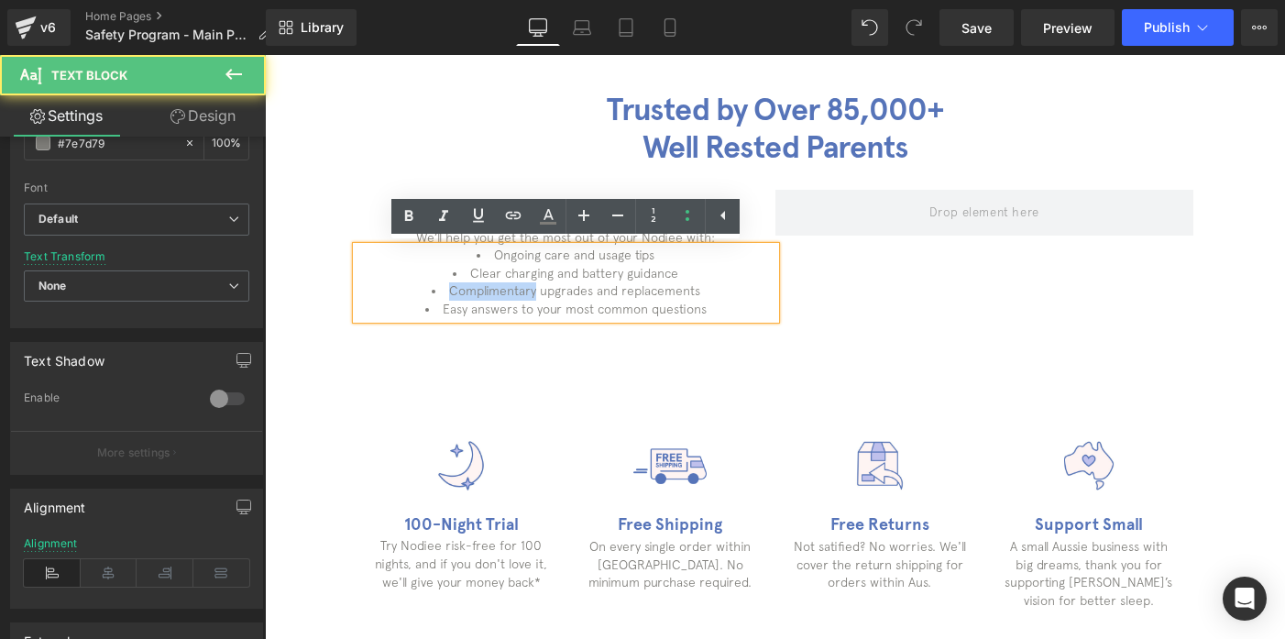
click at [494, 284] on li "Complimentary upgrades and replacements" at bounding box center [566, 291] width 419 height 18
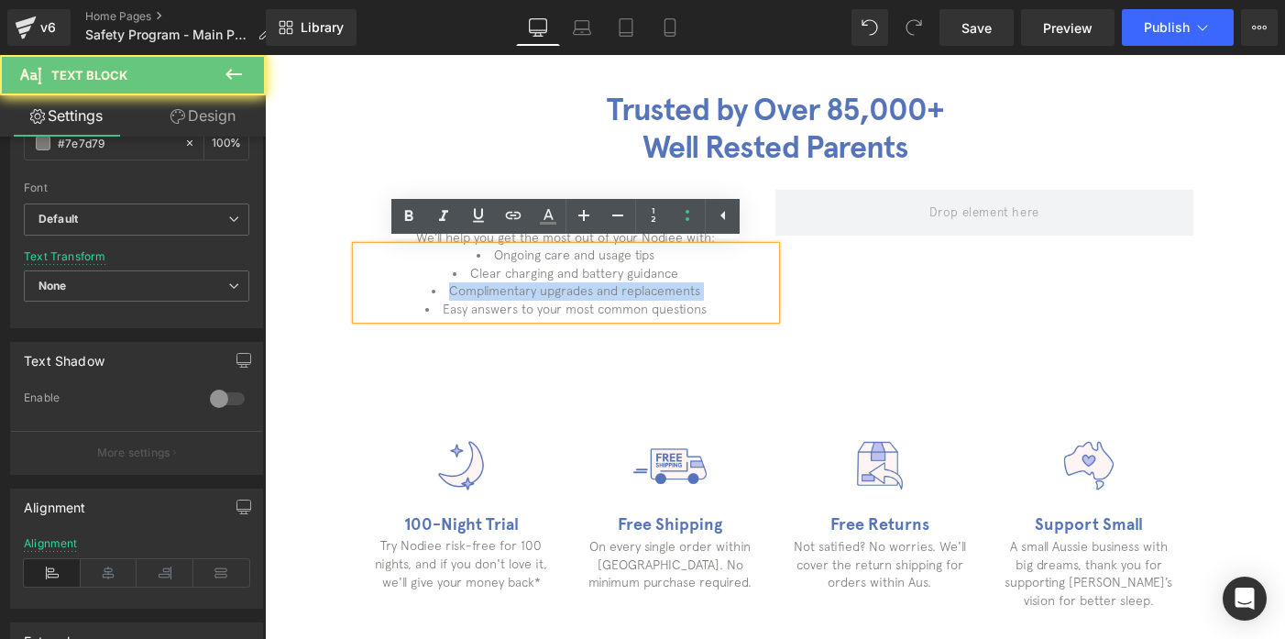
click at [494, 284] on li "Complimentary upgrades and replacements" at bounding box center [566, 291] width 419 height 18
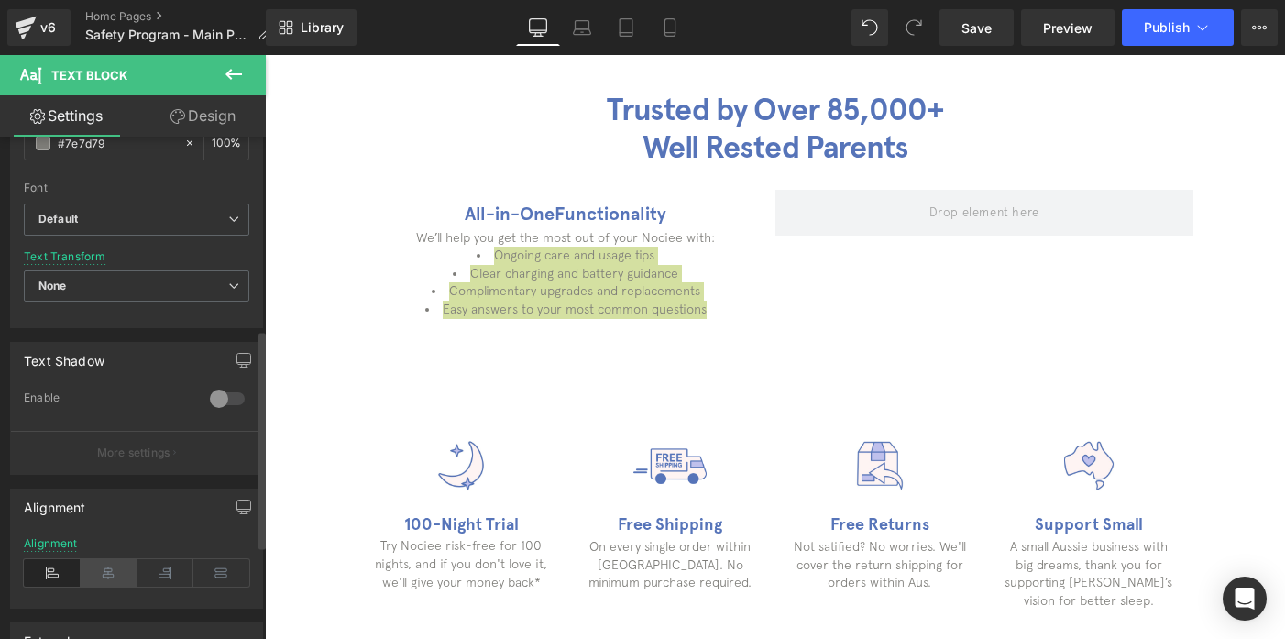
click at [97, 585] on icon at bounding box center [109, 572] width 57 height 27
click at [154, 573] on icon at bounding box center [165, 572] width 57 height 27
click at [220, 568] on icon at bounding box center [221, 572] width 57 height 27
click at [47, 581] on icon at bounding box center [52, 572] width 57 height 27
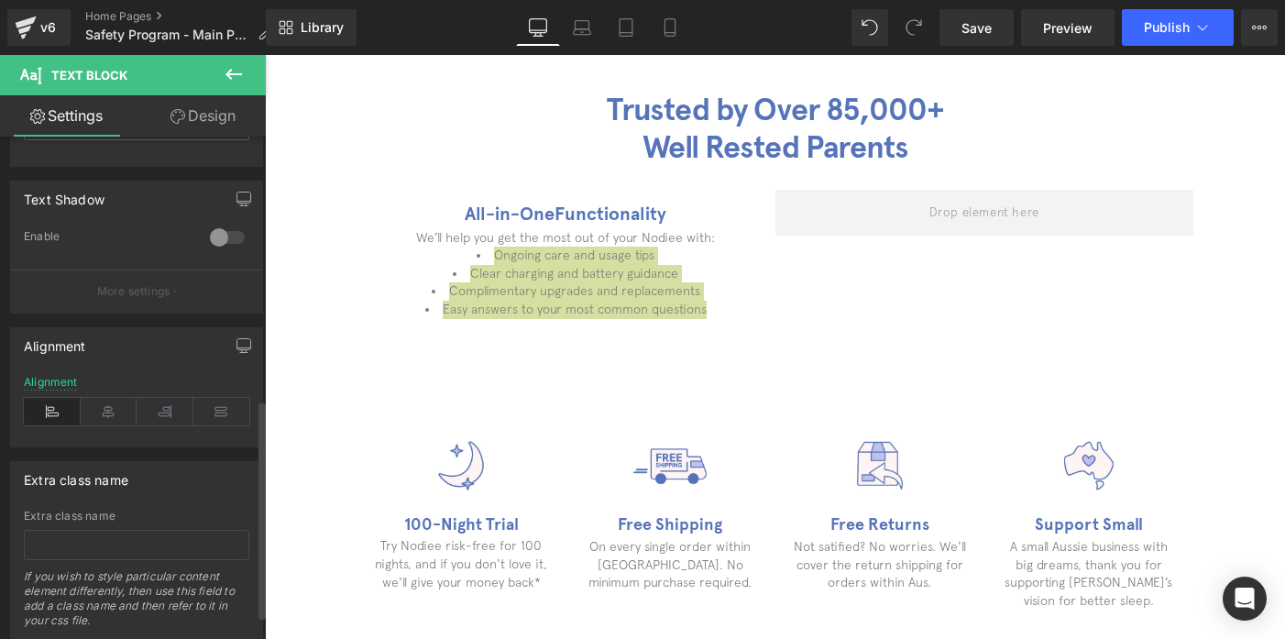
scroll to position [605, 0]
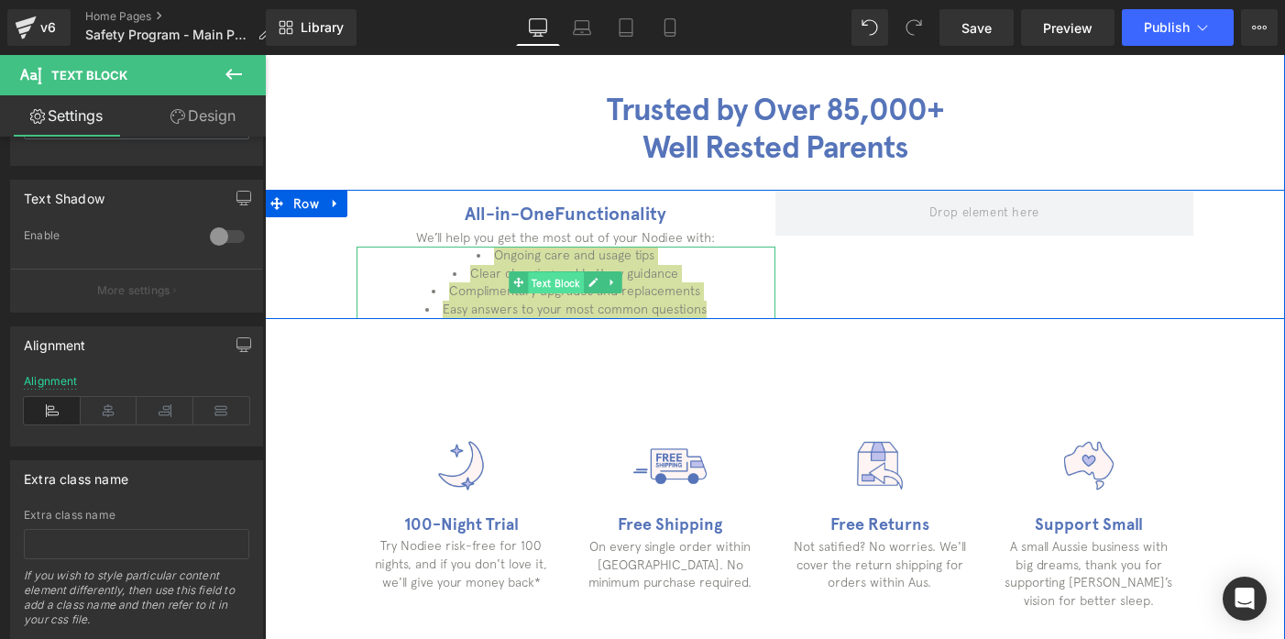
click at [539, 289] on span "Text Block" at bounding box center [556, 283] width 56 height 22
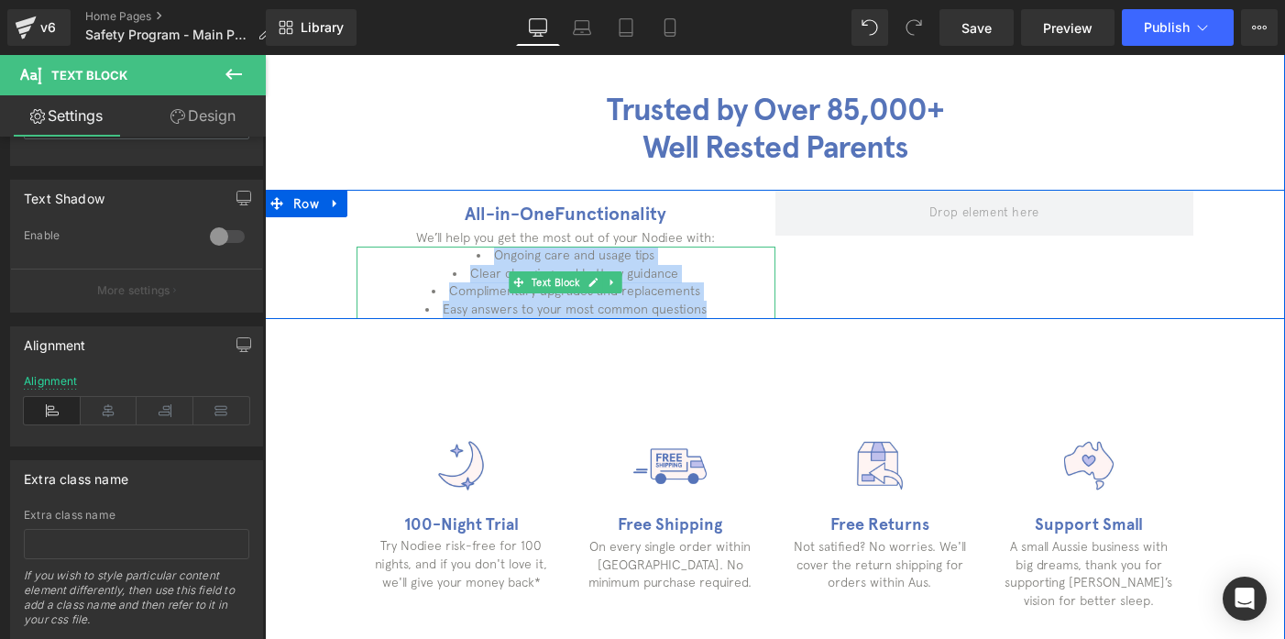
click at [647, 282] on li "Complimentary upgrades and replacements" at bounding box center [566, 291] width 419 height 18
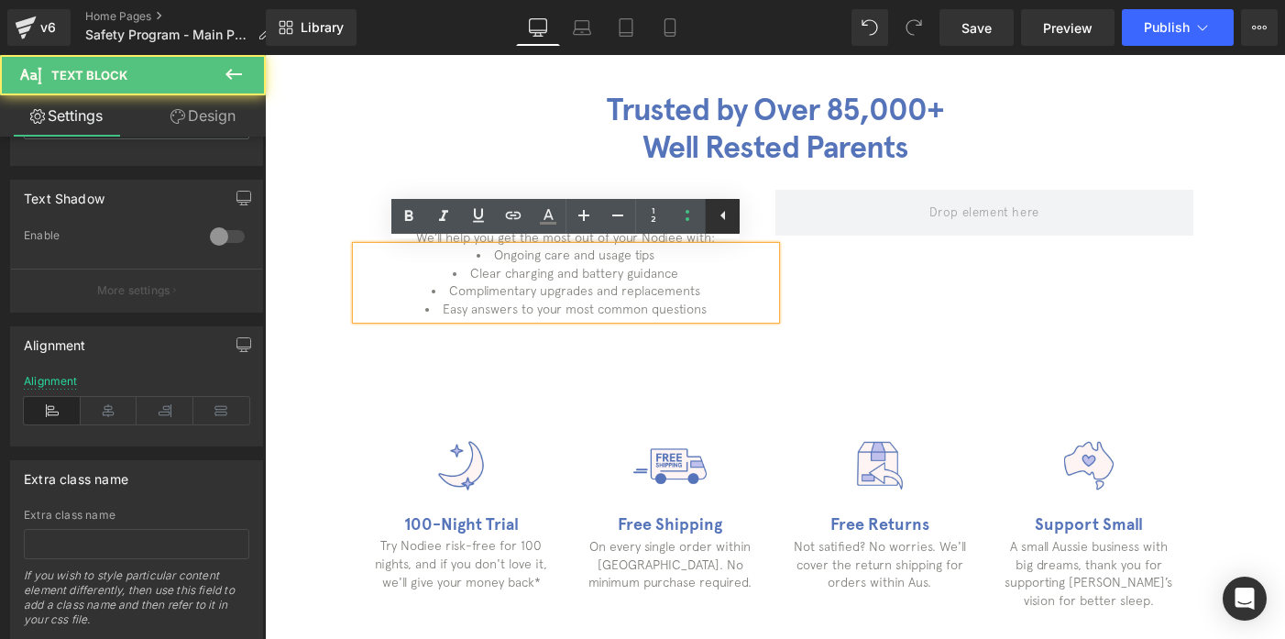
click at [720, 212] on icon at bounding box center [723, 215] width 22 height 22
click at [471, 255] on li "Ongoing care and usage tips" at bounding box center [566, 256] width 419 height 18
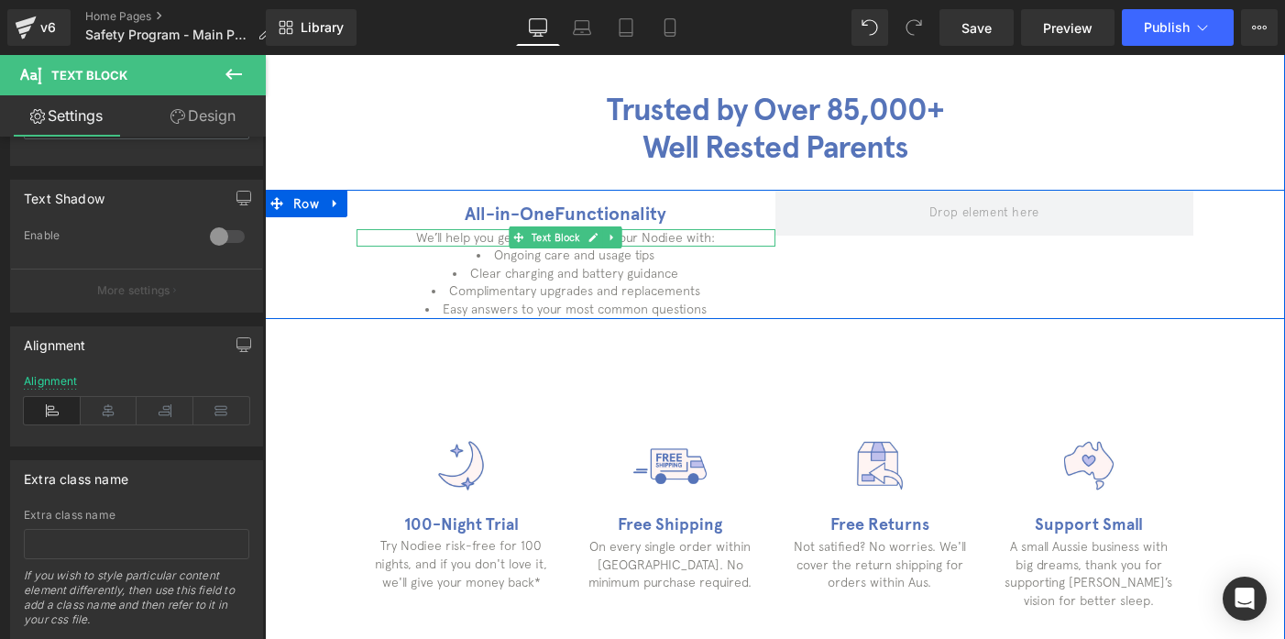
click at [486, 236] on p "We’ll help you get the most out of your Nodiee with:" at bounding box center [566, 238] width 419 height 18
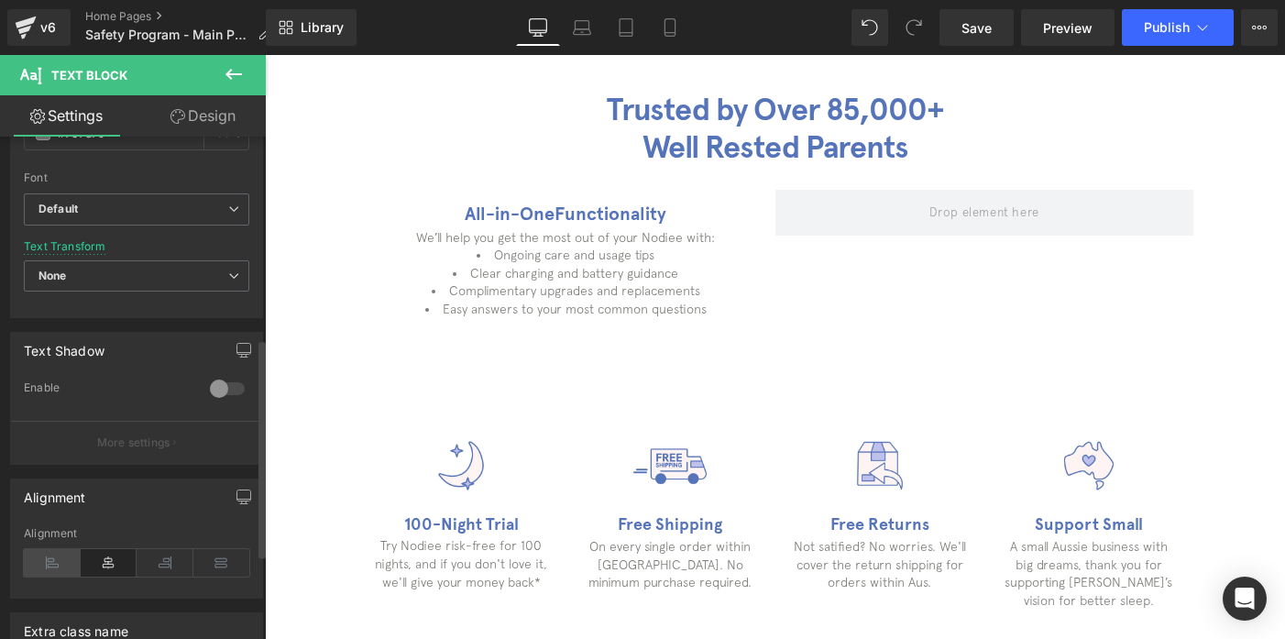
scroll to position [463, 0]
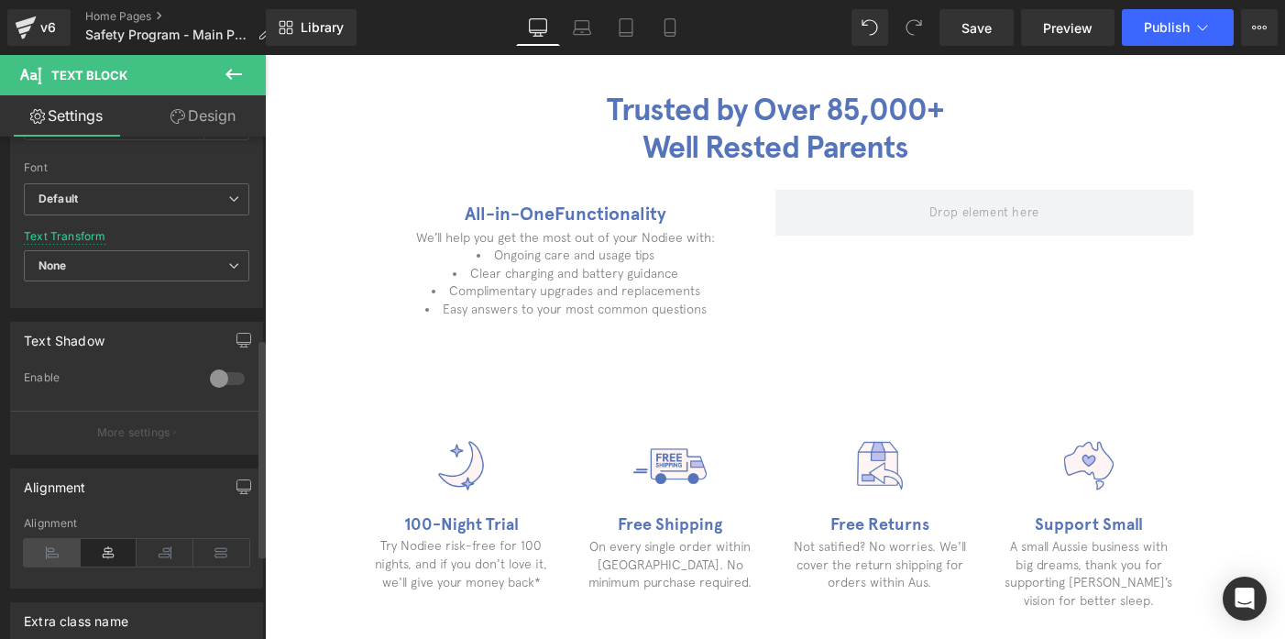
click at [40, 561] on icon at bounding box center [52, 552] width 57 height 27
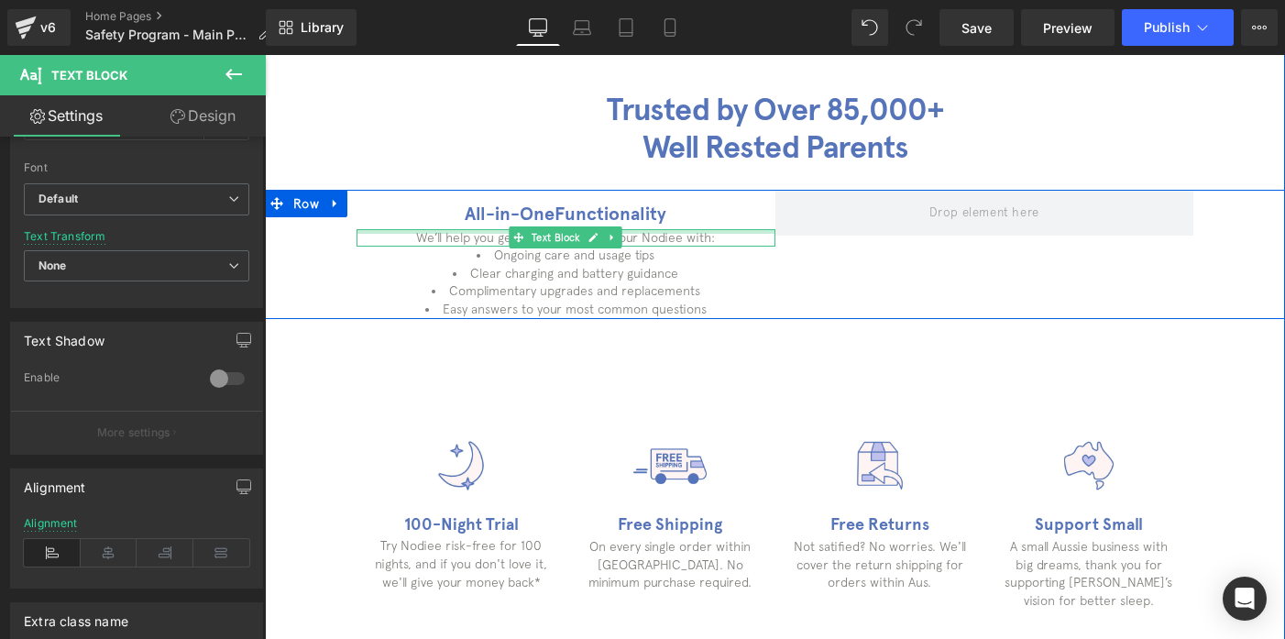
click at [483, 230] on div at bounding box center [566, 231] width 419 height 5
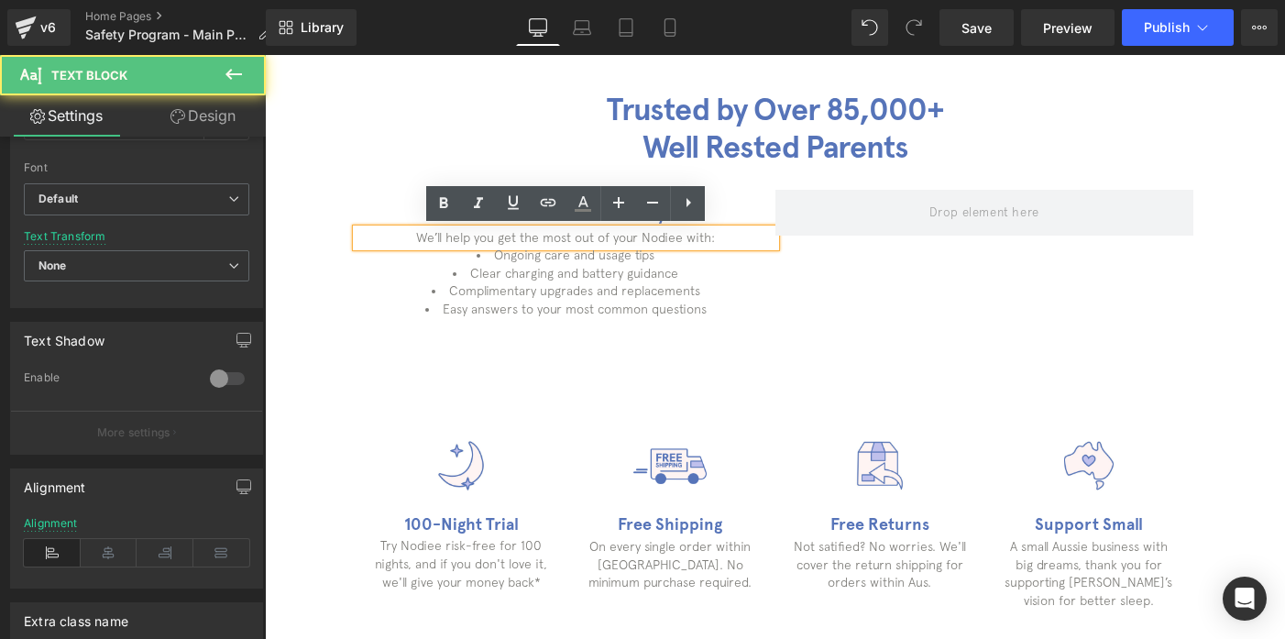
click at [405, 242] on p "We’ll help you get the most out of your Nodiee with:" at bounding box center [566, 238] width 419 height 18
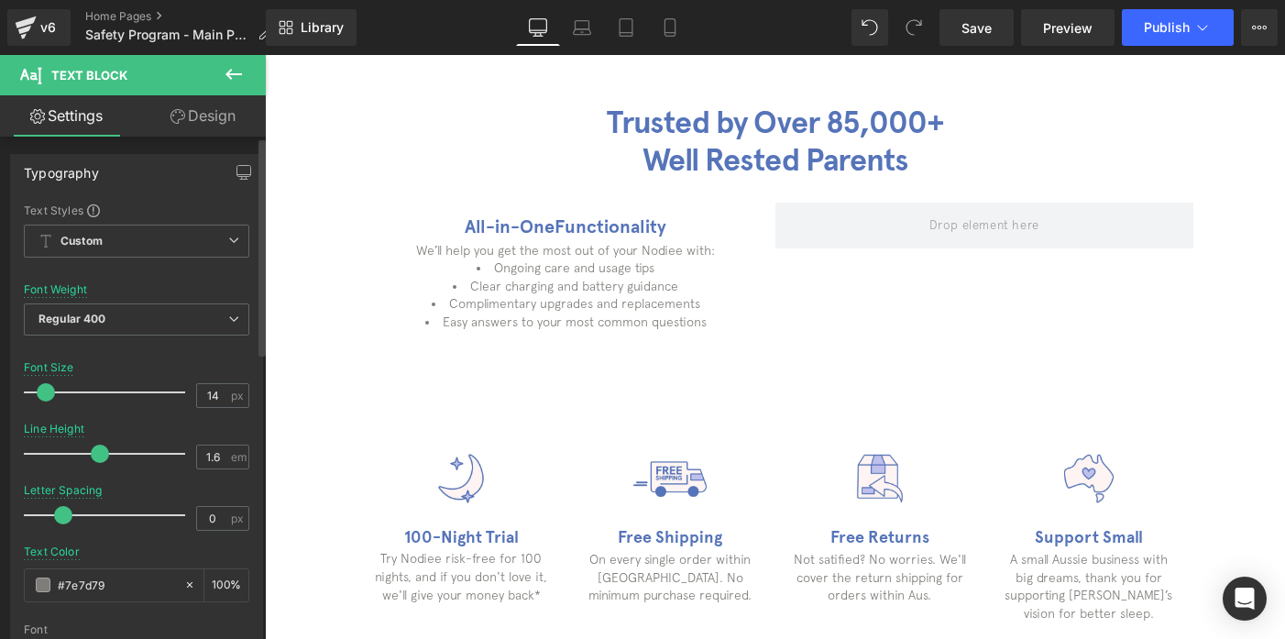
scroll to position [0, 0]
click at [197, 126] on link "Design" at bounding box center [203, 115] width 133 height 41
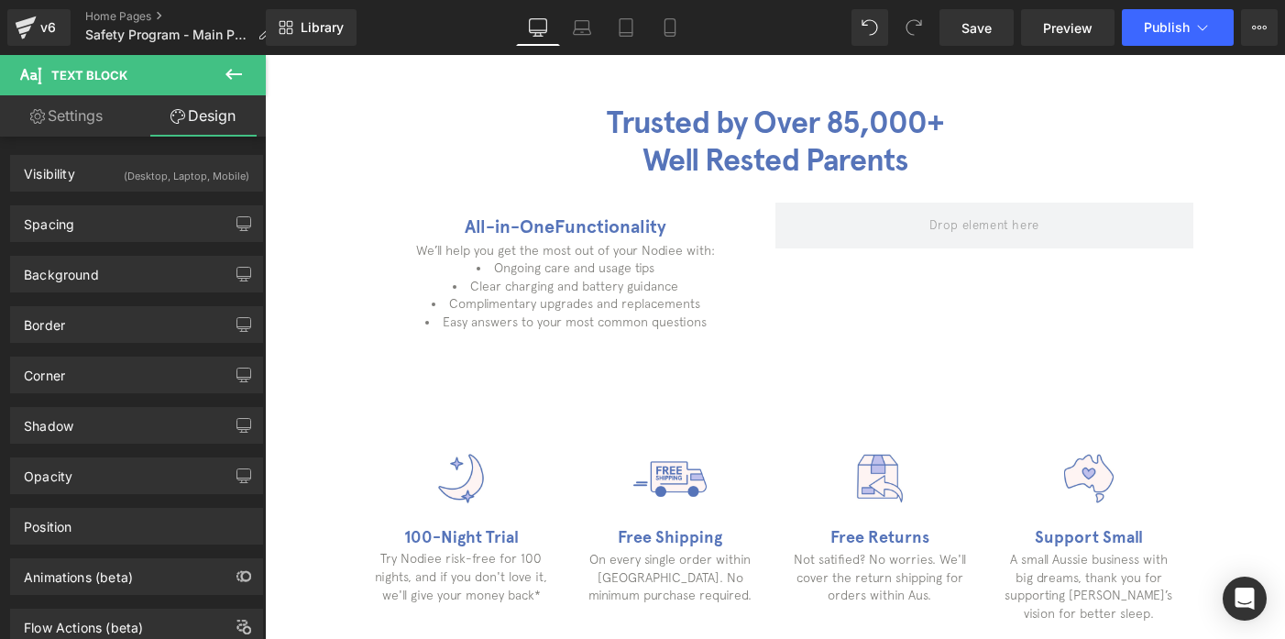
click at [60, 130] on link "Settings" at bounding box center [66, 115] width 133 height 41
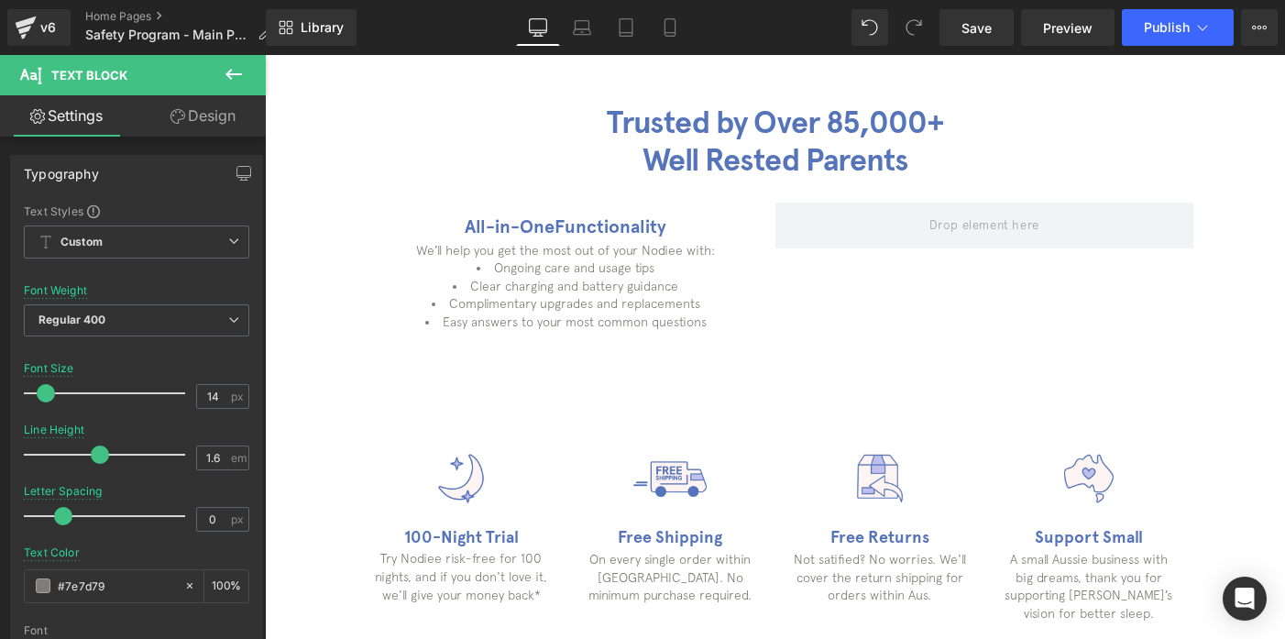
click at [249, 72] on button at bounding box center [234, 75] width 64 height 40
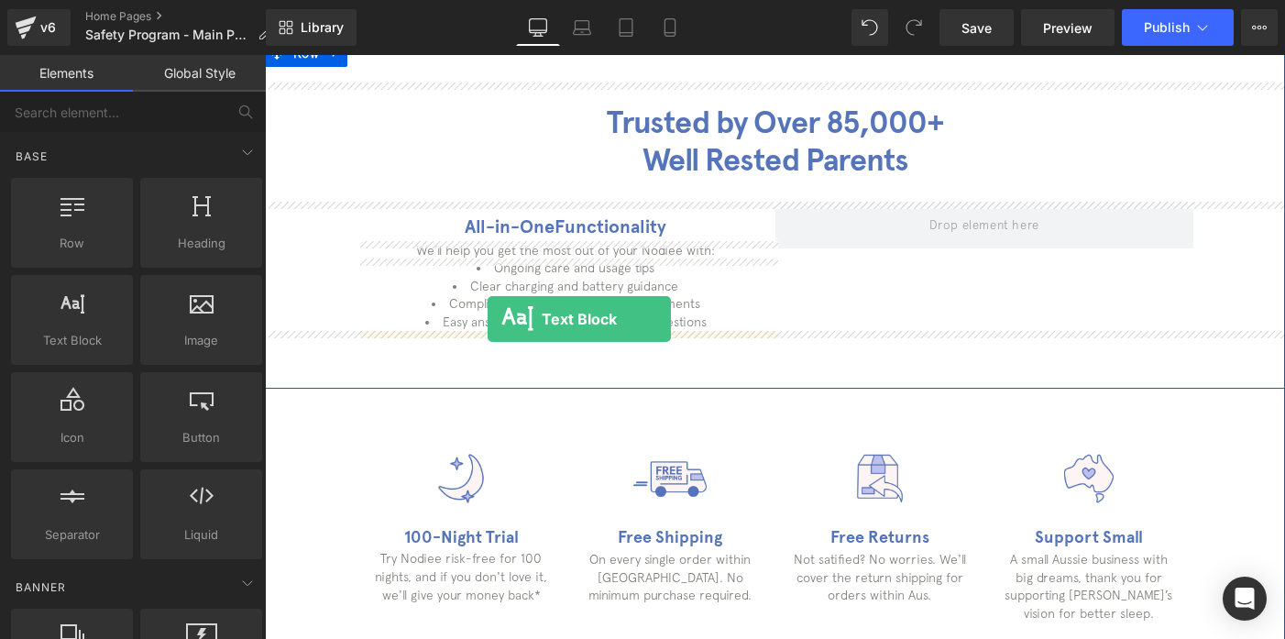
drag, startPoint x: 326, startPoint y: 380, endPoint x: 487, endPoint y: 319, distance: 171.7
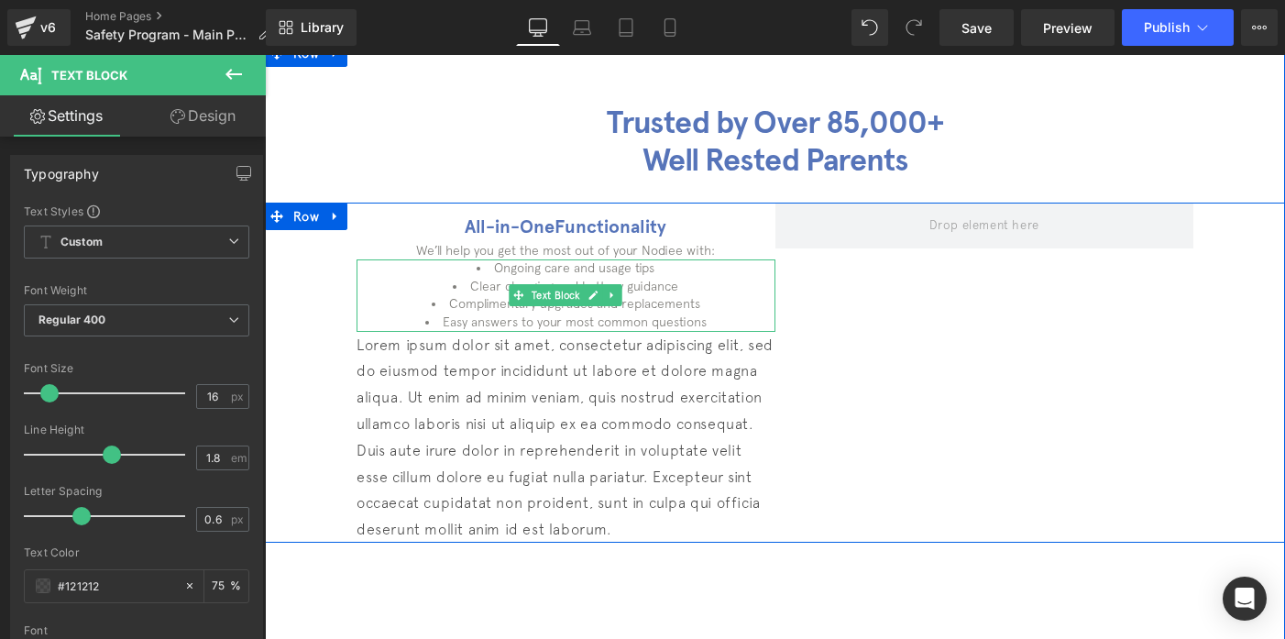
click at [487, 296] on li "Complimentary upgrades and replacements" at bounding box center [566, 304] width 419 height 18
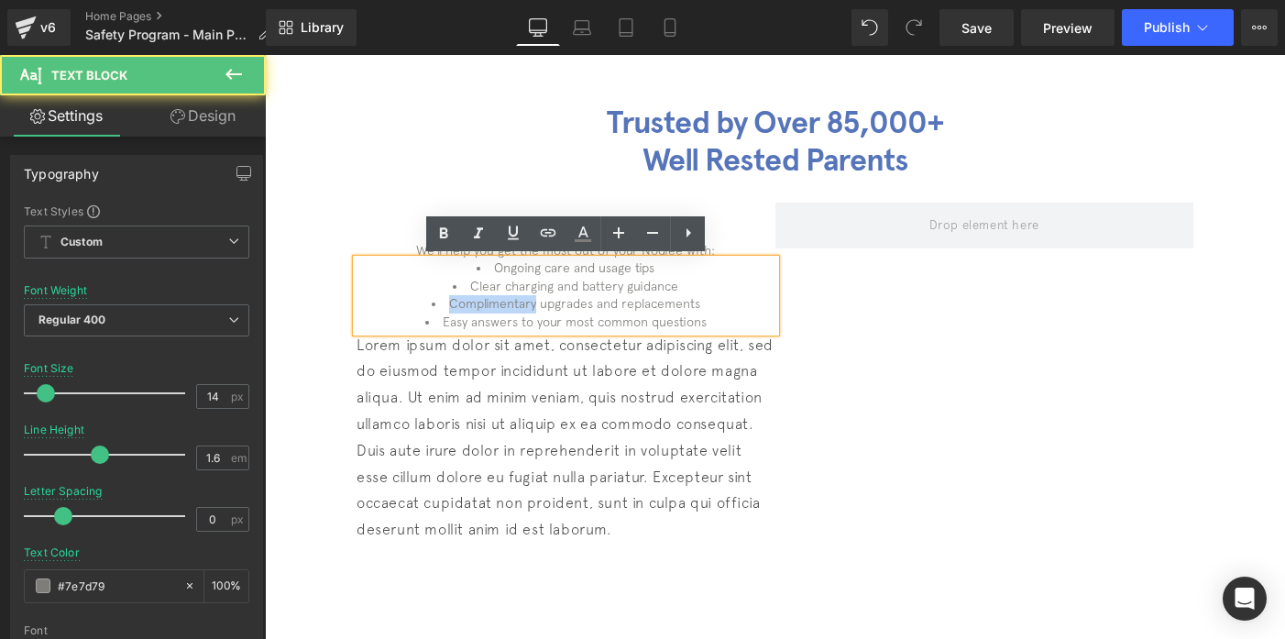
click at [487, 296] on li "Complimentary upgrades and replacements" at bounding box center [566, 304] width 419 height 18
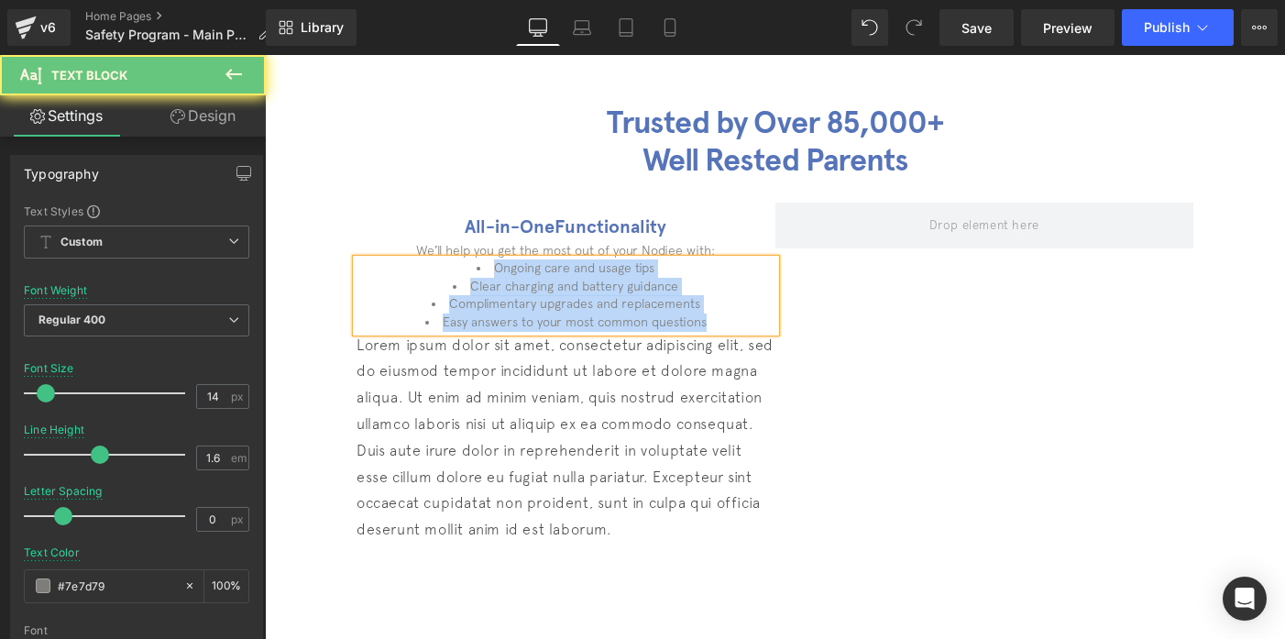
copy ul "Ongoing care and usage tips Clear charging and battery guidance Complimentary u…"
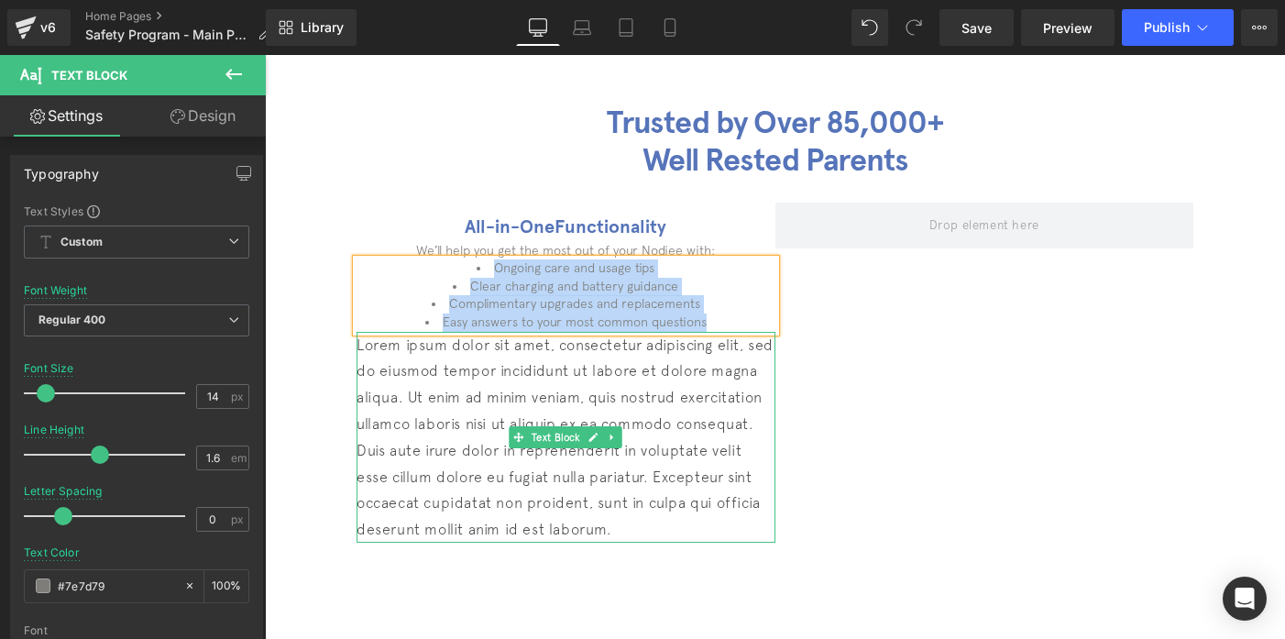
click at [450, 422] on p "Lorem ipsum dolor sit amet, consectetur adipiscing elit, sed do eiusmod tempor …" at bounding box center [566, 437] width 419 height 211
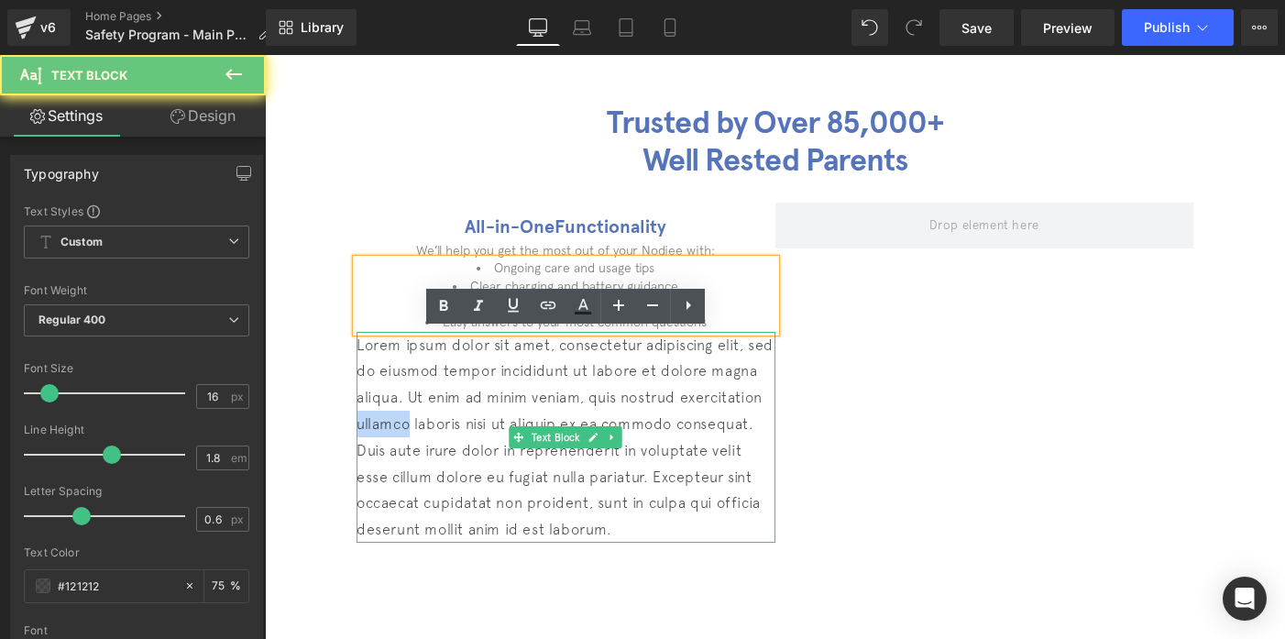
click at [450, 422] on p "Lorem ipsum dolor sit amet, consectetur adipiscing elit, sed do eiusmod tempor …" at bounding box center [566, 437] width 419 height 211
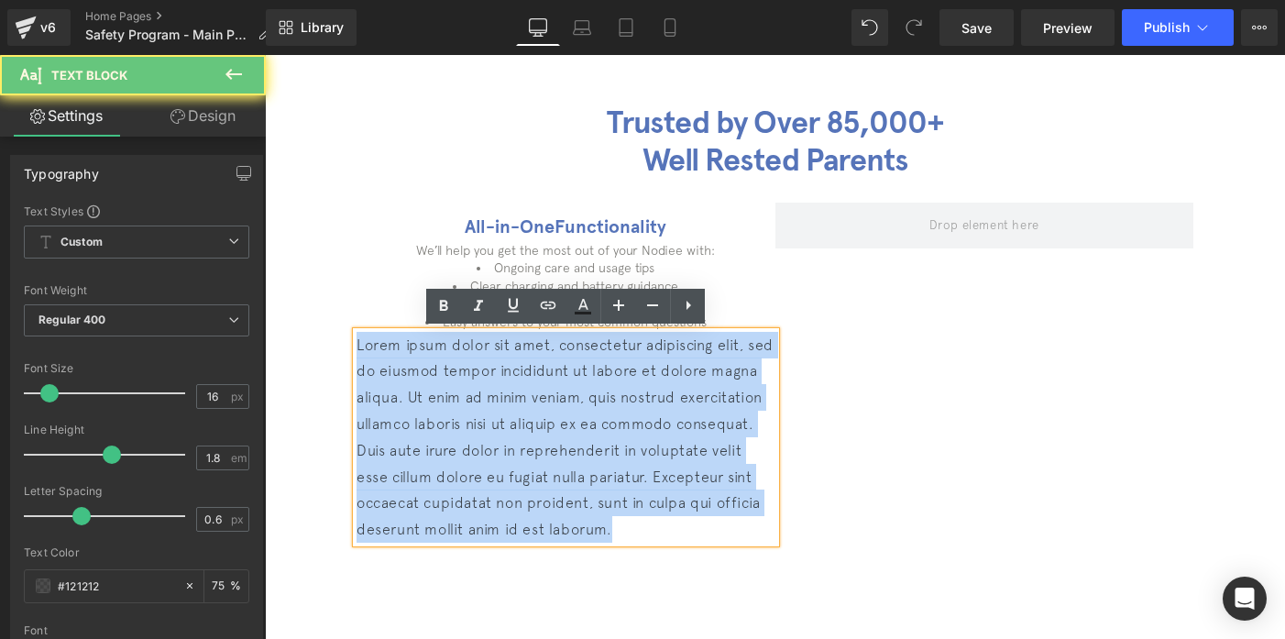
click at [450, 422] on p "Lorem ipsum dolor sit amet, consectetur adipiscing elit, sed do eiusmod tempor …" at bounding box center [566, 437] width 419 height 211
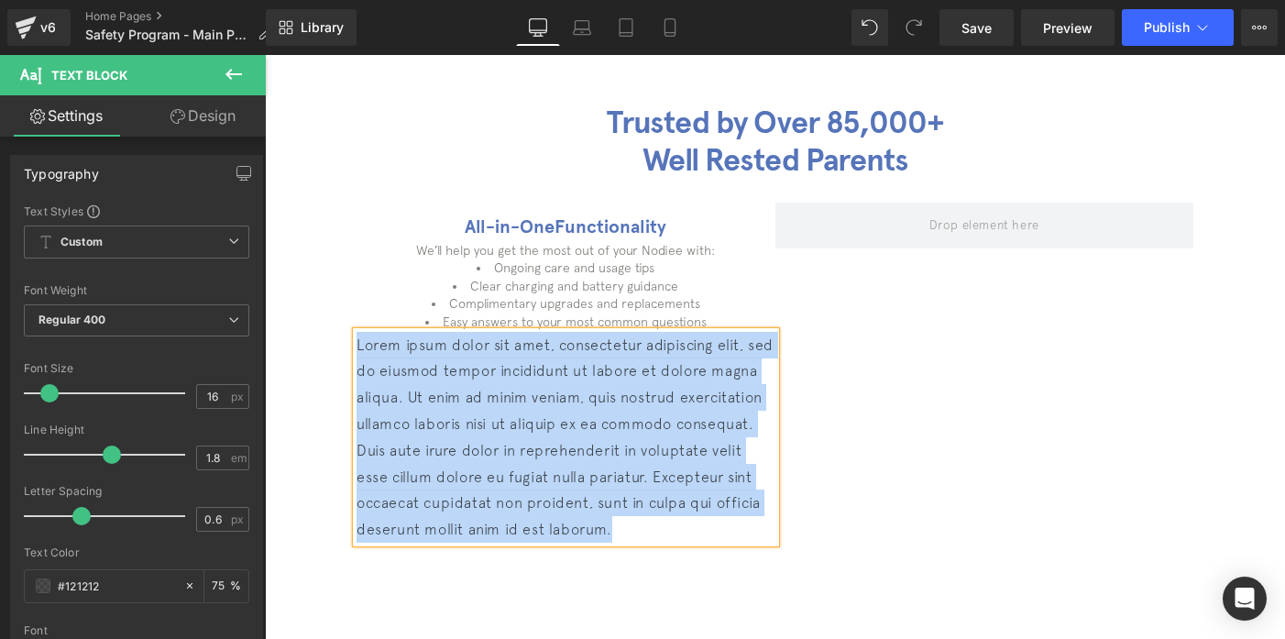
paste div
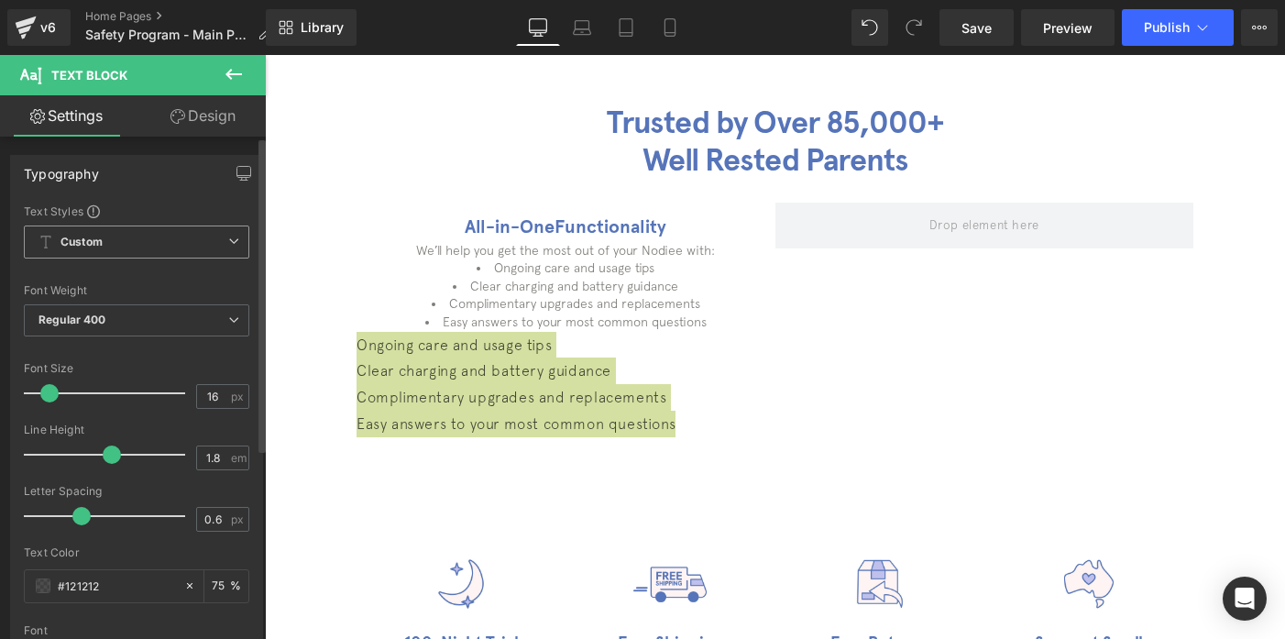
click at [127, 240] on span "Custom Setup Global Style" at bounding box center [136, 241] width 225 height 33
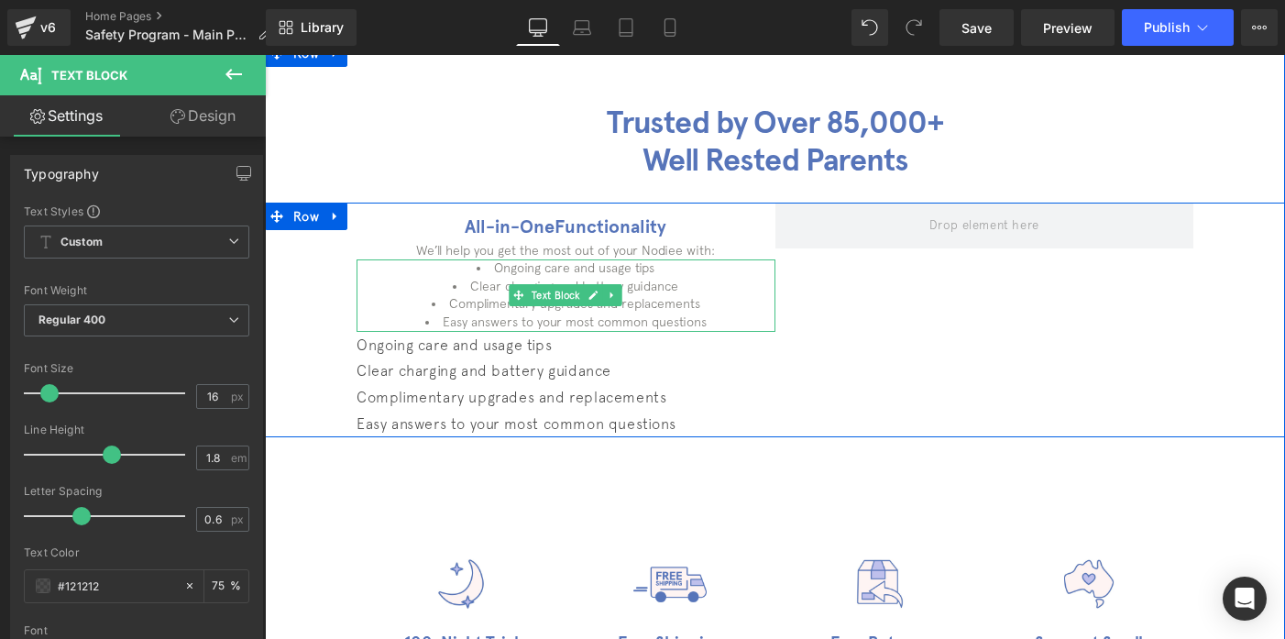
click at [463, 293] on li "Clear charging and battery guidance" at bounding box center [566, 287] width 419 height 18
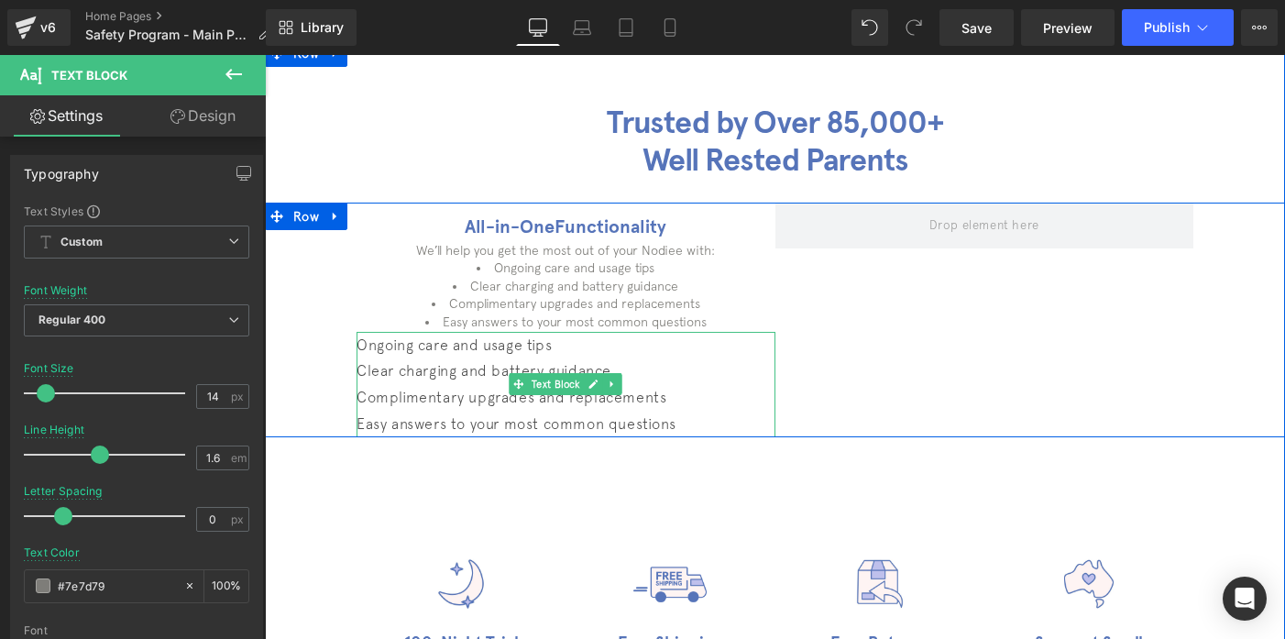
click at [446, 385] on p "Complimentary upgrades and replacements" at bounding box center [566, 397] width 419 height 27
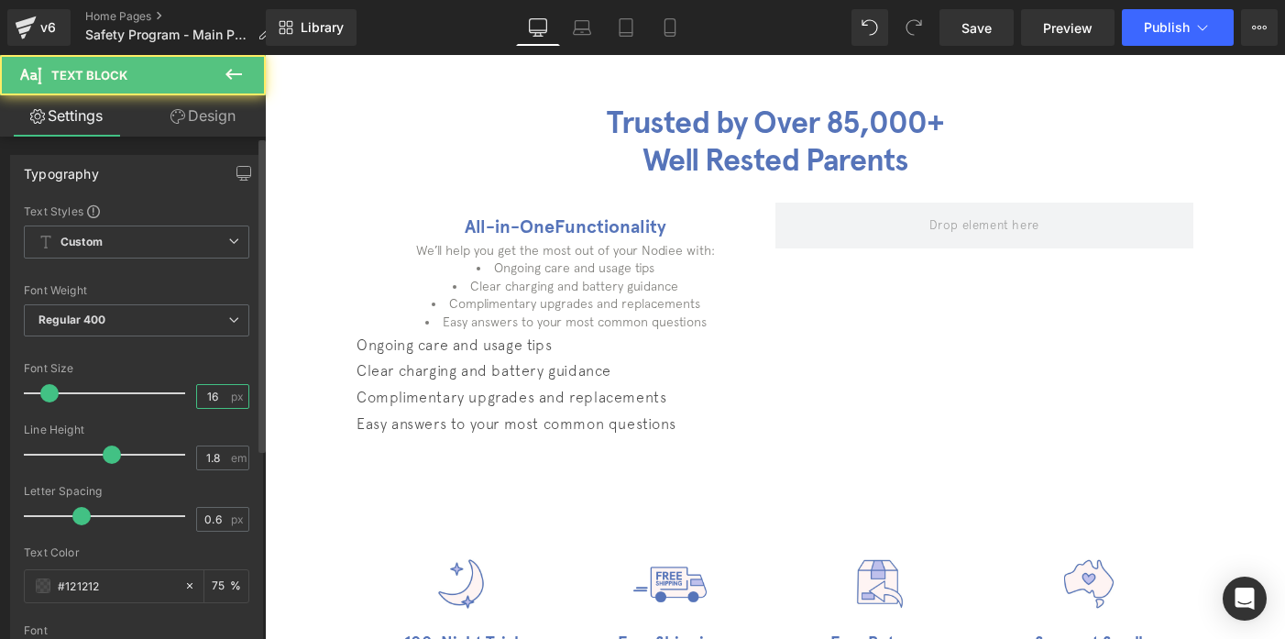
click at [197, 399] on input "16" at bounding box center [213, 396] width 32 height 23
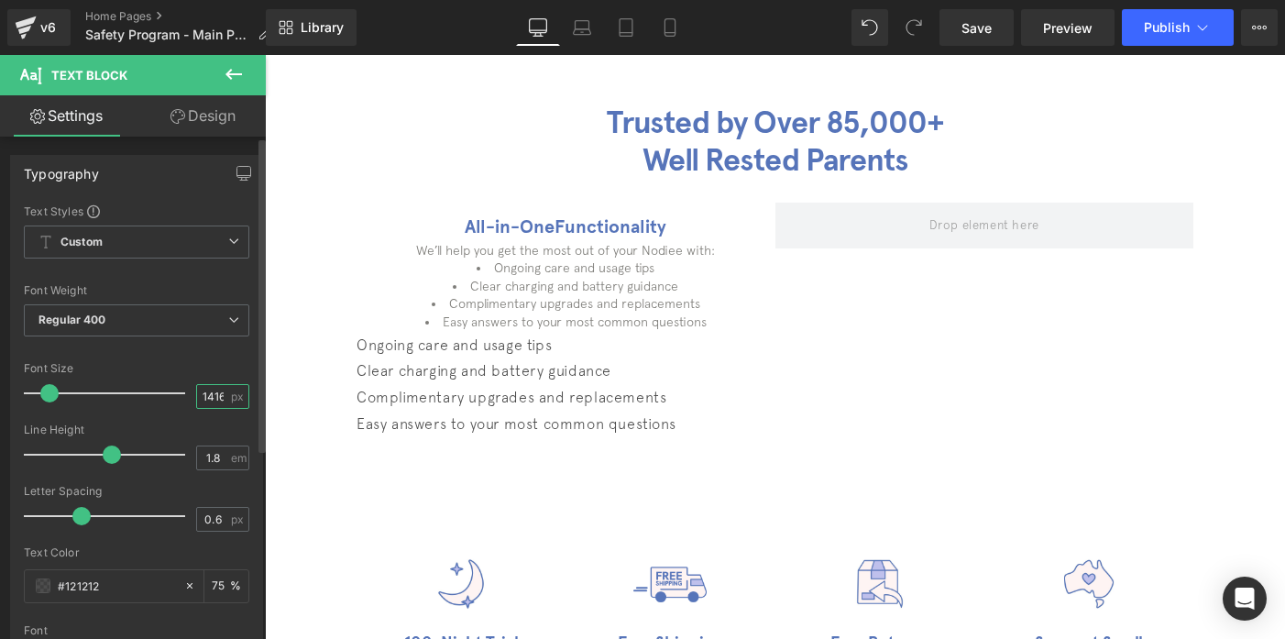
type input "1416"
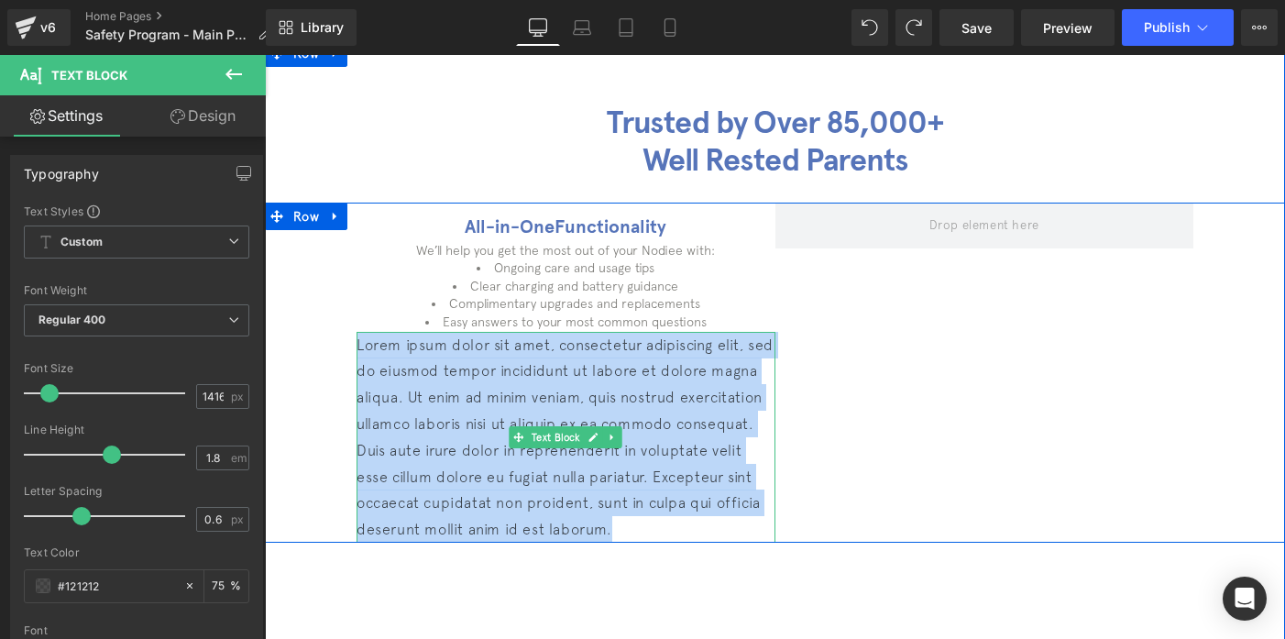
click at [498, 349] on p "Lorem ipsum dolor sit amet, consectetur adipiscing elit, sed do eiusmod tempor …" at bounding box center [566, 437] width 419 height 211
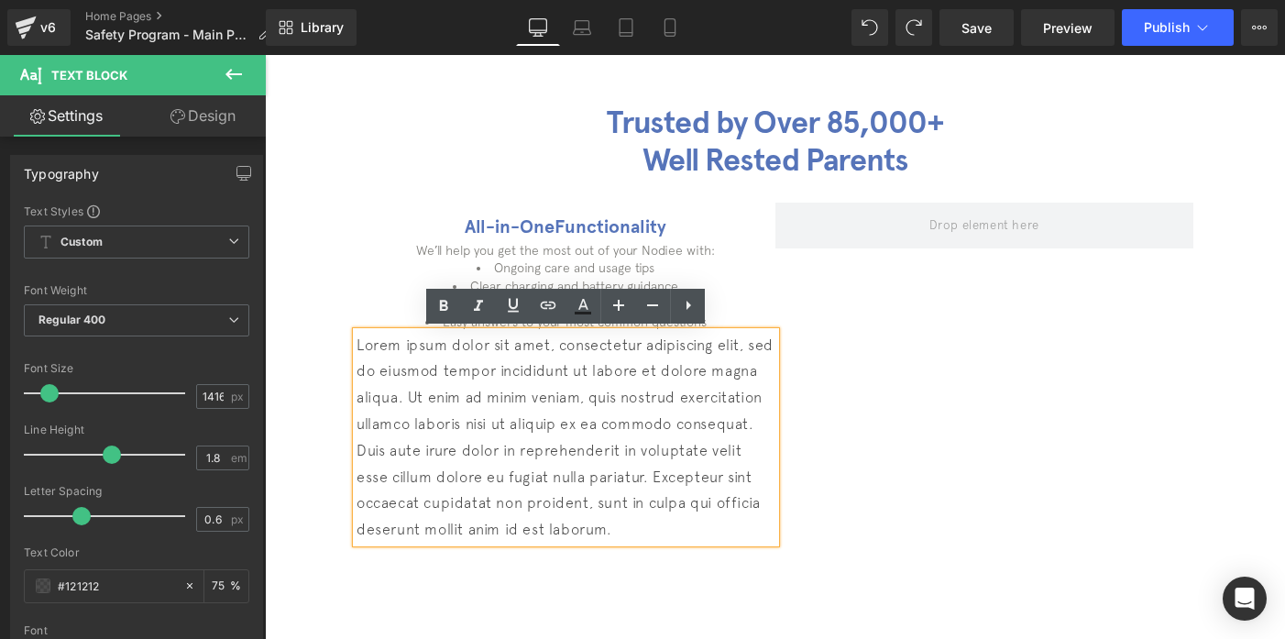
click at [414, 360] on p "Lorem ipsum dolor sit amet, consectetur adipiscing elit, sed do eiusmod tempor …" at bounding box center [566, 437] width 419 height 211
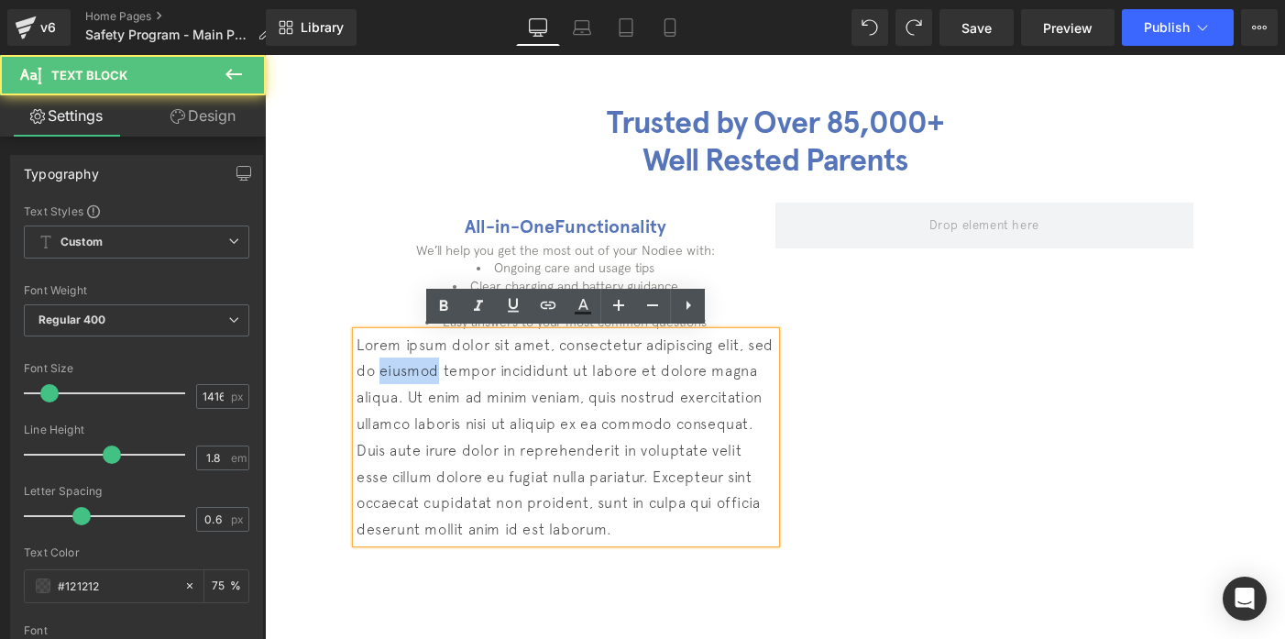
click at [414, 360] on p "Lorem ipsum dolor sit amet, consectetur adipiscing elit, sed do eiusmod tempor …" at bounding box center [566, 437] width 419 height 211
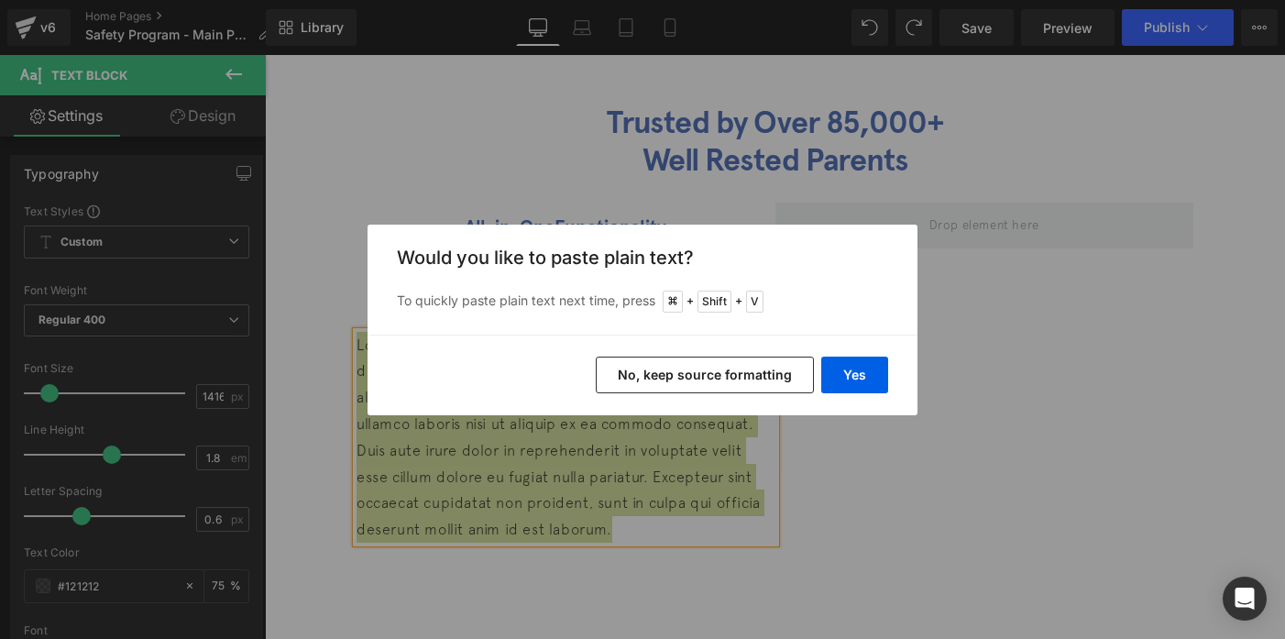
click at [725, 373] on button "No, keep source formatting" at bounding box center [705, 375] width 218 height 37
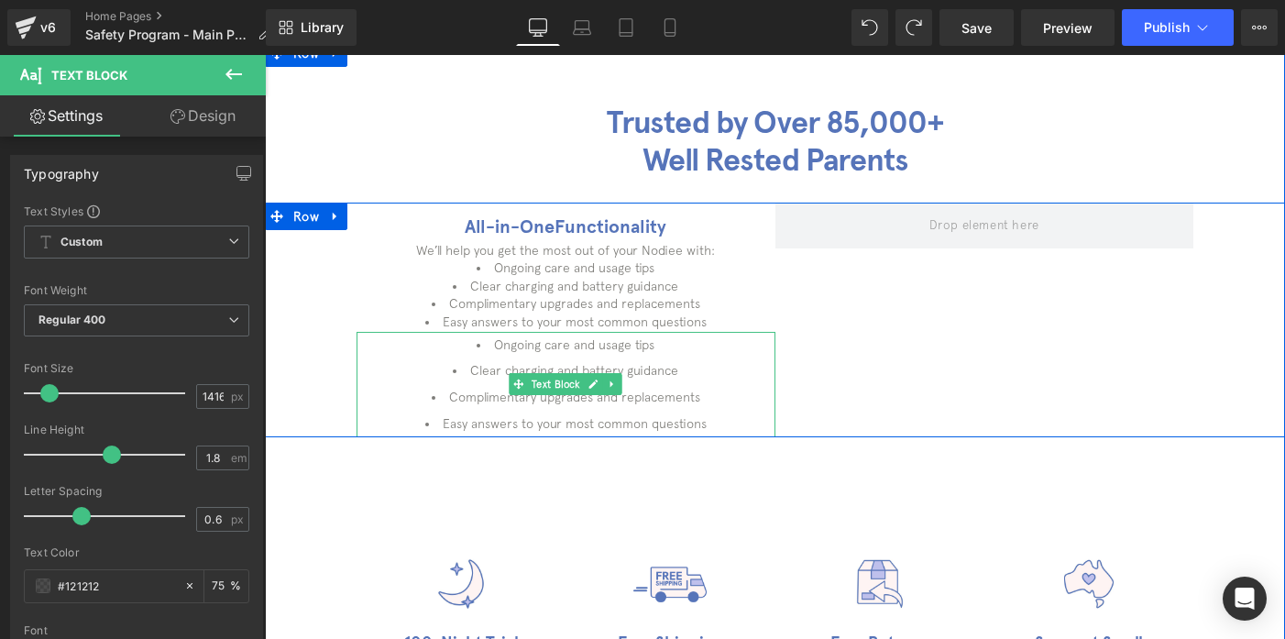
click at [547, 356] on li "Ongoing care and usage tips" at bounding box center [566, 345] width 419 height 27
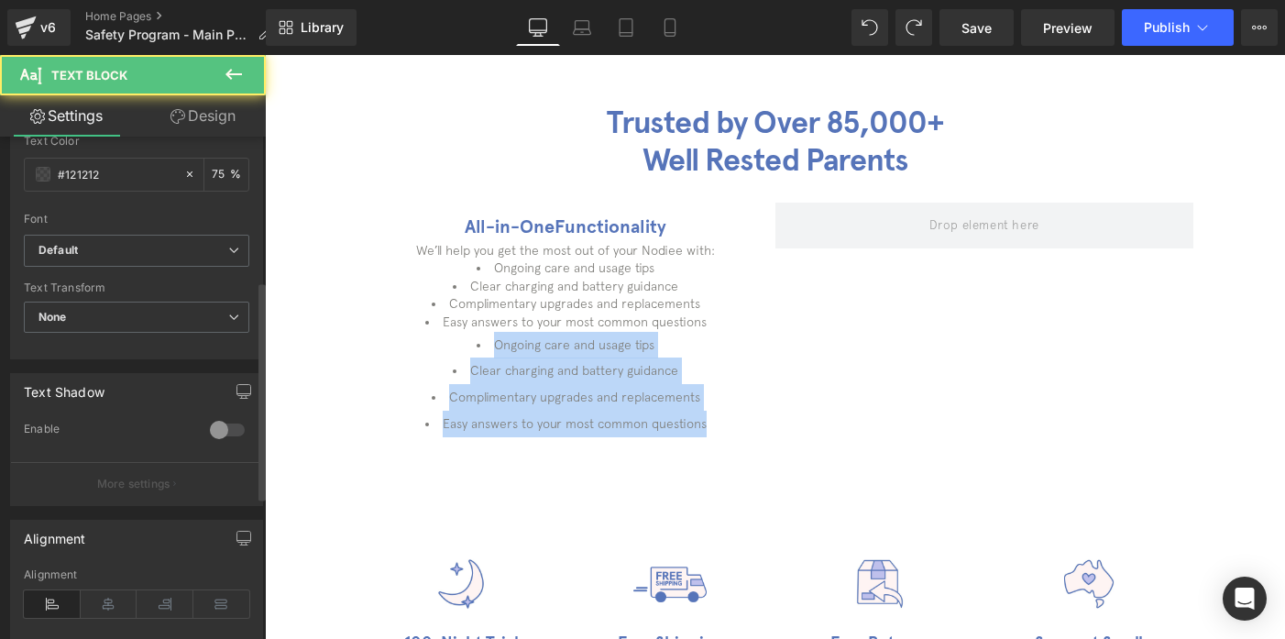
scroll to position [481, 0]
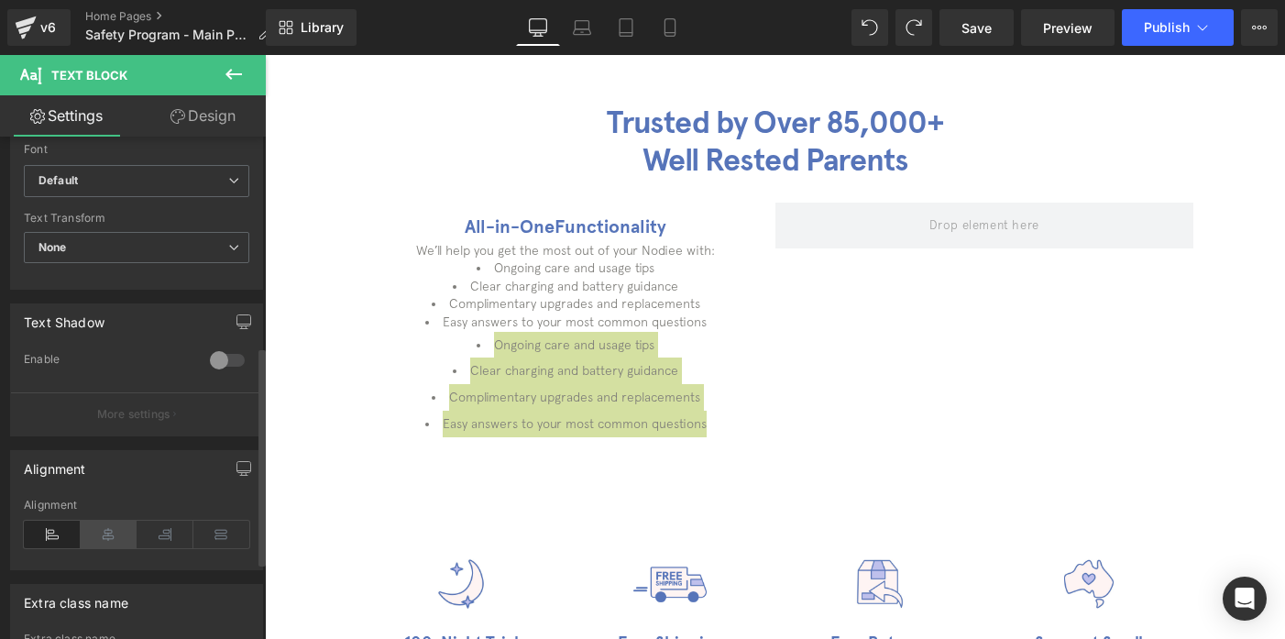
click at [95, 536] on icon at bounding box center [109, 534] width 57 height 27
click at [50, 541] on icon at bounding box center [52, 534] width 57 height 27
click at [176, 188] on span "Default" at bounding box center [136, 181] width 225 height 32
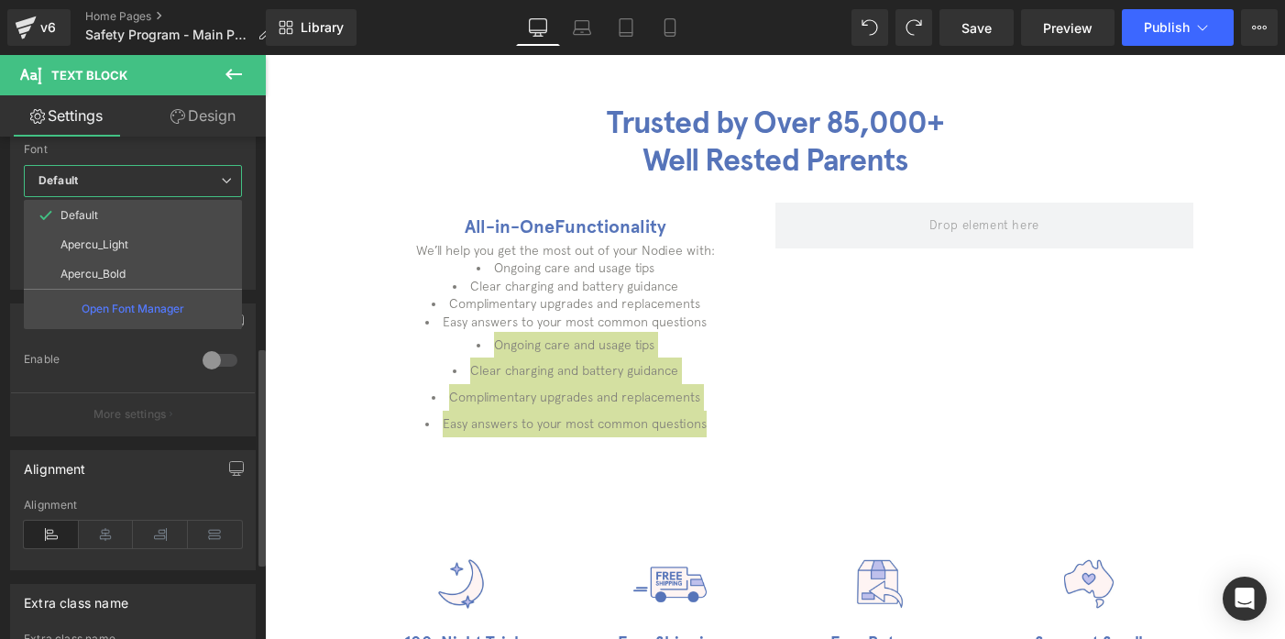
click at [176, 188] on span "Default" at bounding box center [133, 181] width 218 height 32
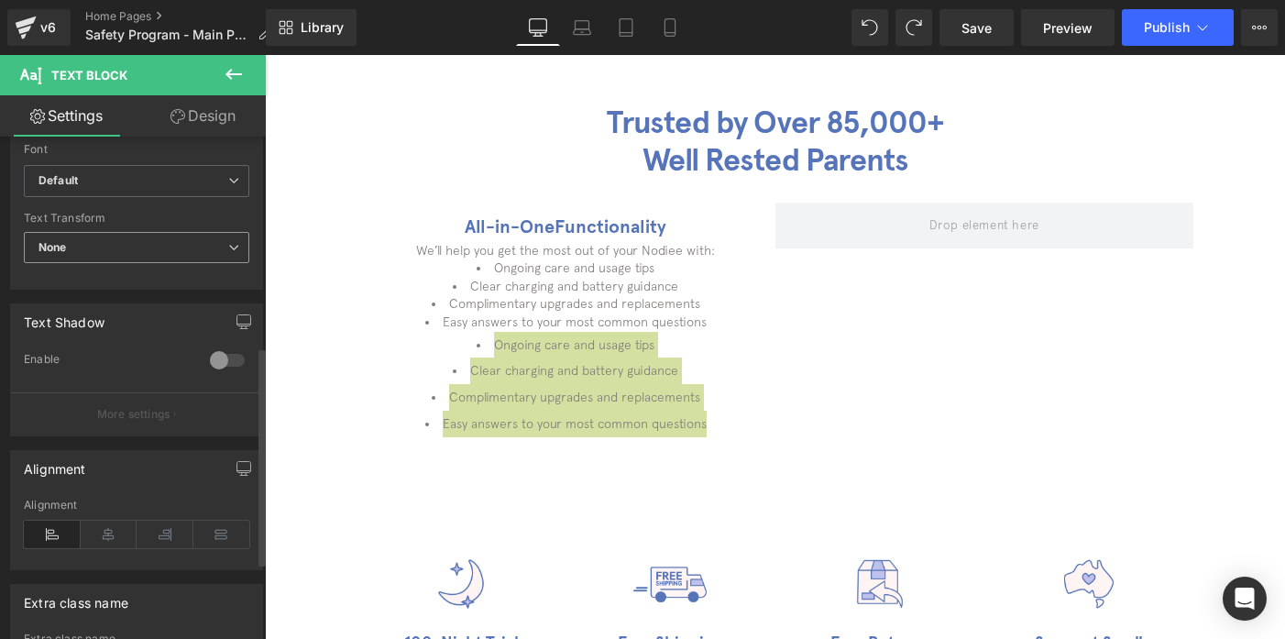
click at [124, 240] on span "None" at bounding box center [136, 248] width 225 height 32
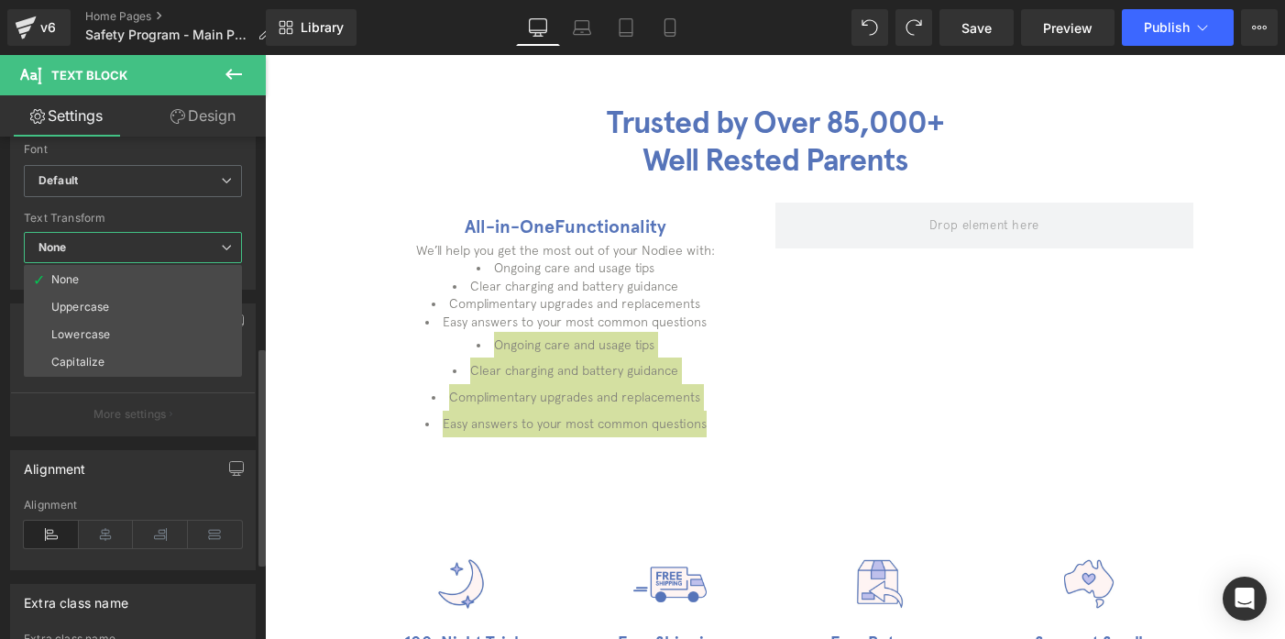
click at [124, 240] on span "None" at bounding box center [133, 248] width 218 height 32
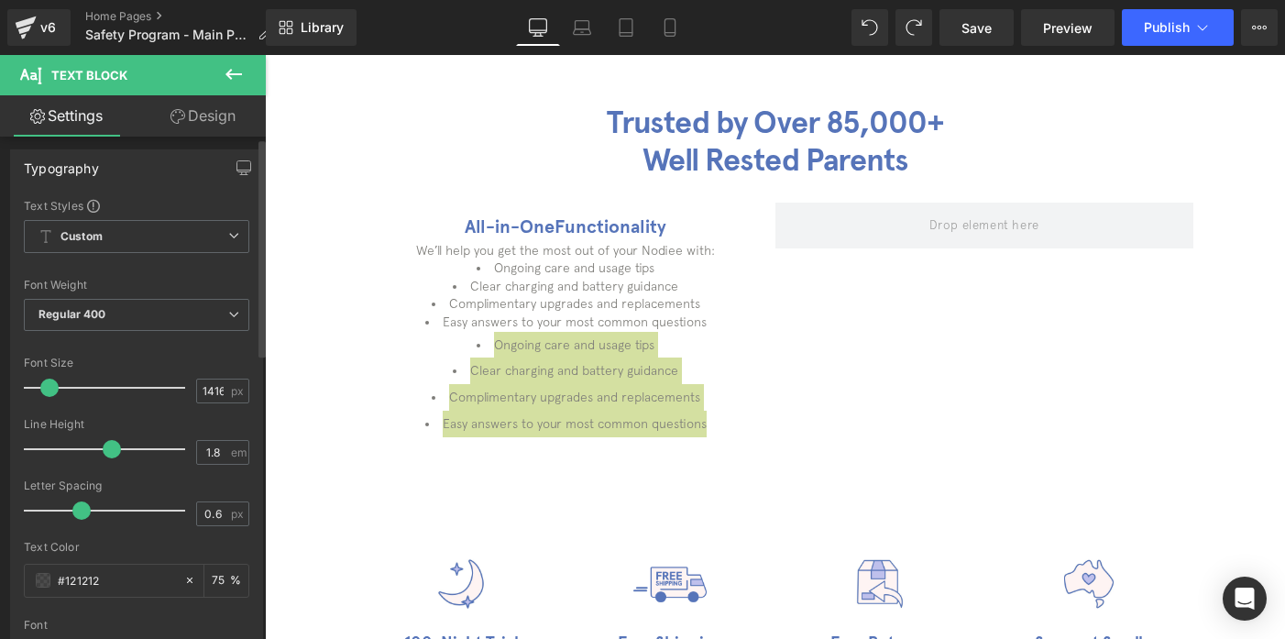
scroll to position [3, 0]
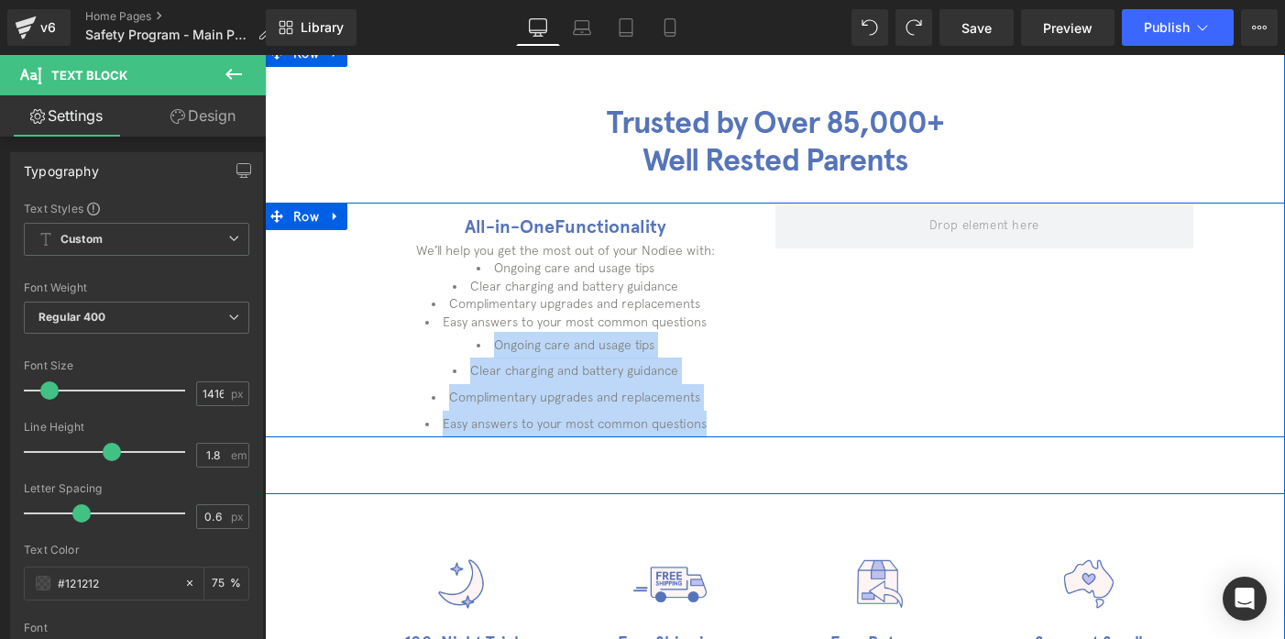
click at [826, 347] on div "All-in-One Functionality Heading We’ll help you get the most out of your Nodiee…" at bounding box center [775, 320] width 1020 height 235
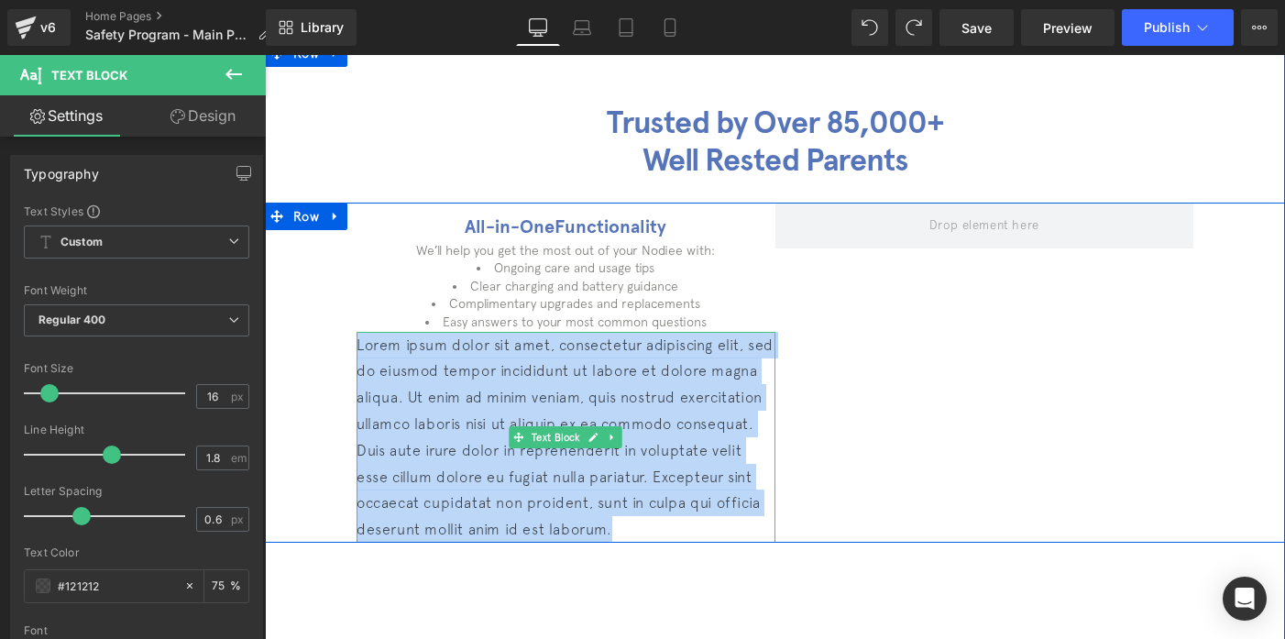
click at [521, 369] on p "Lorem ipsum dolor sit amet, consectetur adipiscing elit, sed do eiusmod tempor …" at bounding box center [566, 437] width 419 height 211
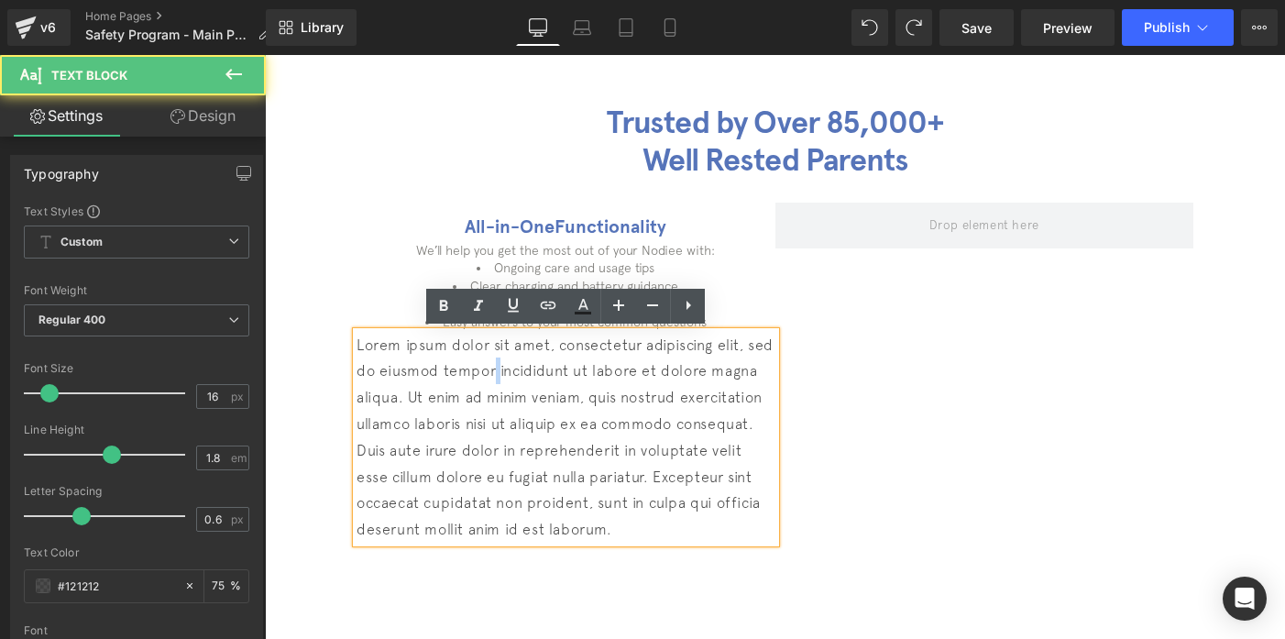
click at [521, 369] on p "Lorem ipsum dolor sit amet, consectetur adipiscing elit, sed do eiusmod tempor …" at bounding box center [566, 437] width 419 height 211
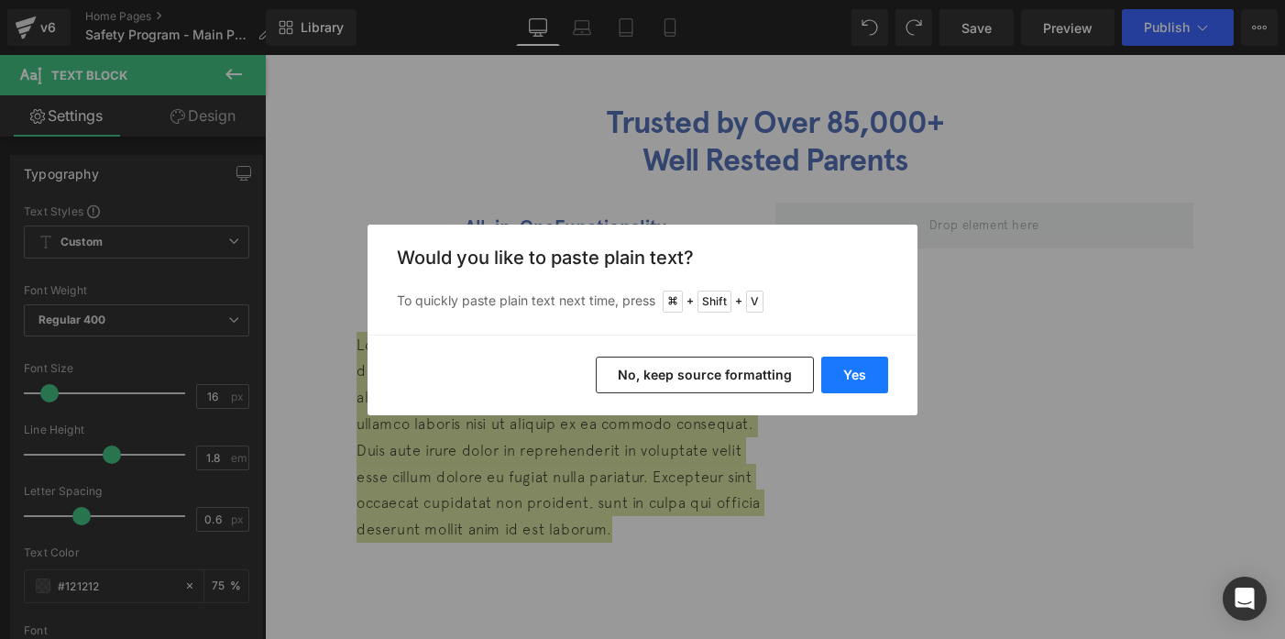
click at [857, 372] on button "Yes" at bounding box center [854, 375] width 67 height 37
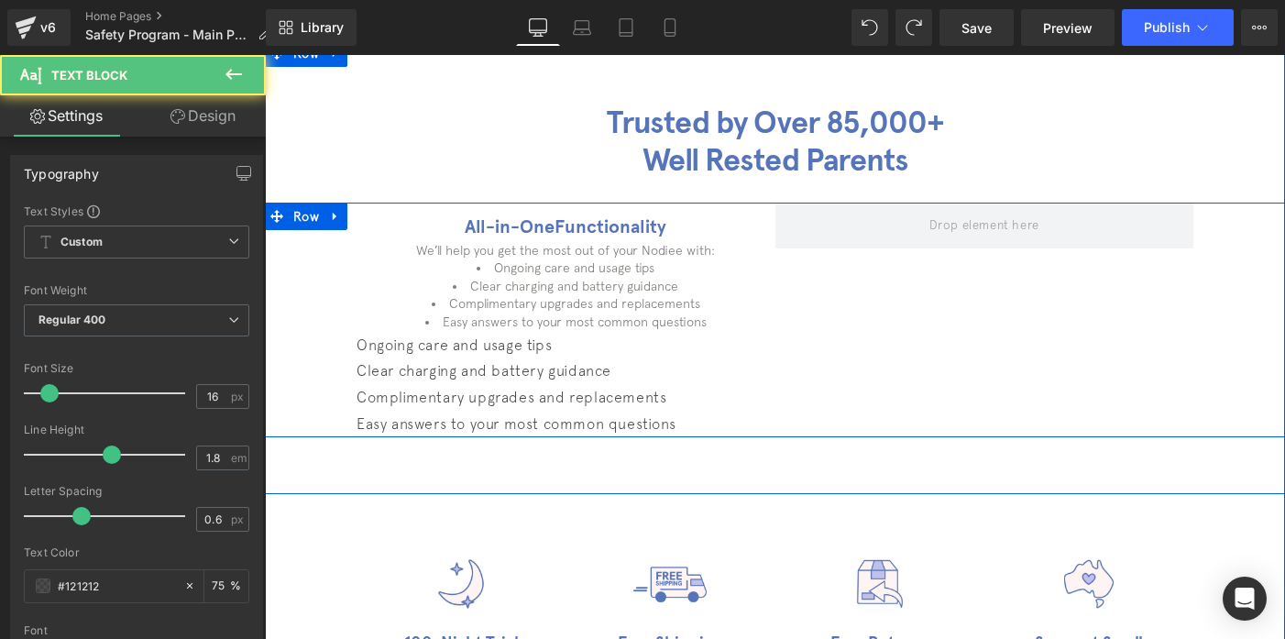
click at [522, 365] on p "Clear charging and battery guidance" at bounding box center [566, 370] width 419 height 27
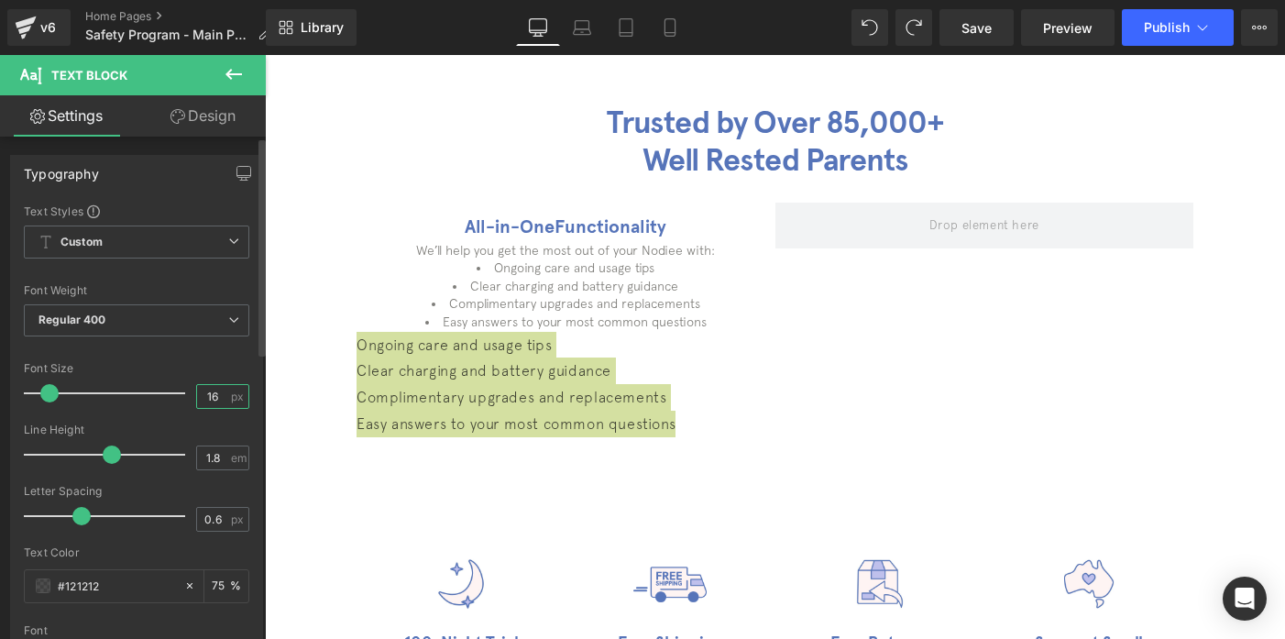
click at [214, 396] on input "16" at bounding box center [213, 396] width 32 height 23
type input "14"
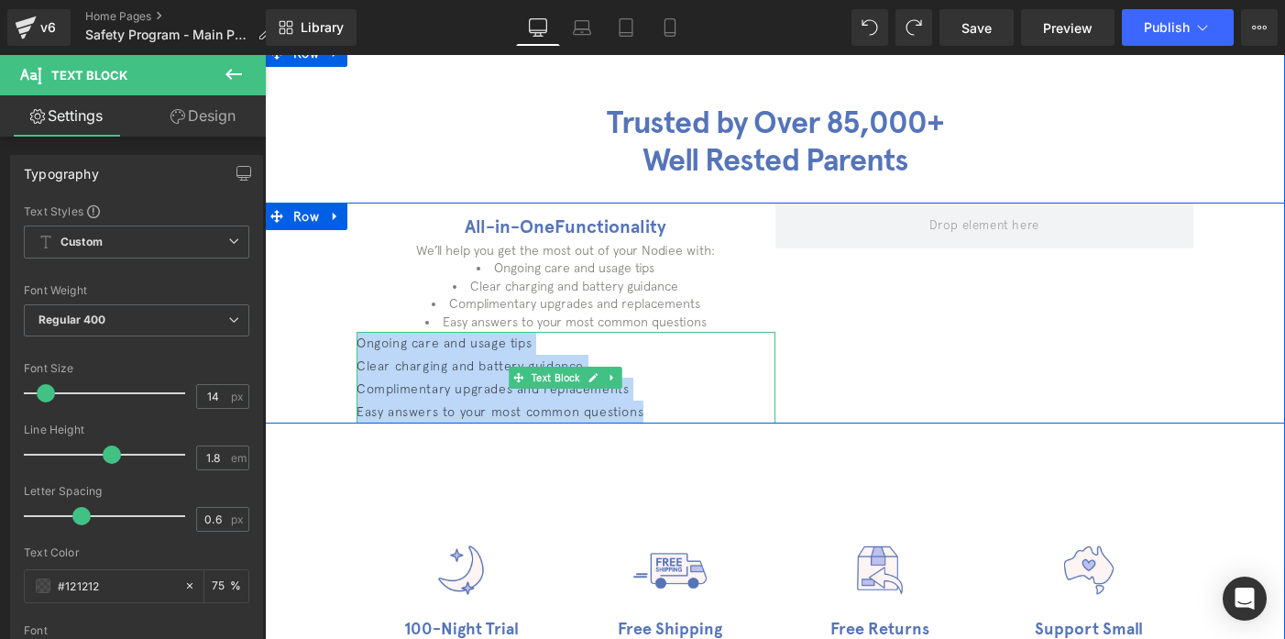
click at [394, 365] on p "Clear charging and battery guidance" at bounding box center [566, 366] width 419 height 23
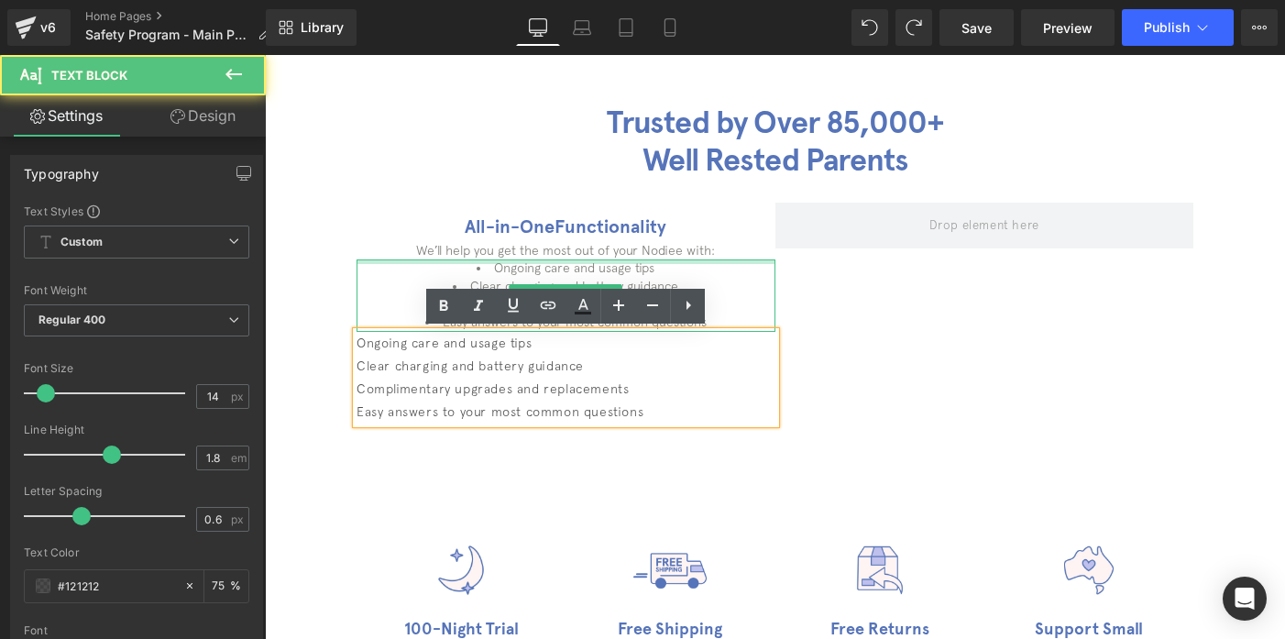
click at [519, 259] on div "Ongoing care and usage tips Clear charging and battery guidance Complimentary u…" at bounding box center [566, 294] width 419 height 71
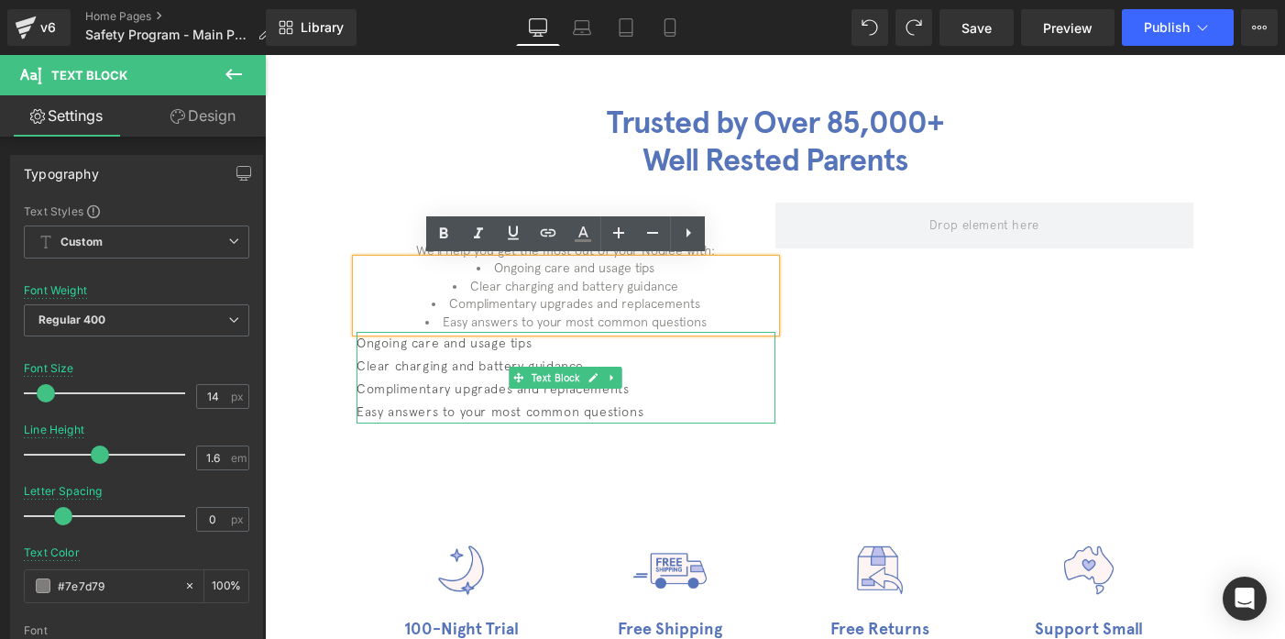
click at [401, 398] on p "Complimentary upgrades and replacements" at bounding box center [566, 389] width 419 height 23
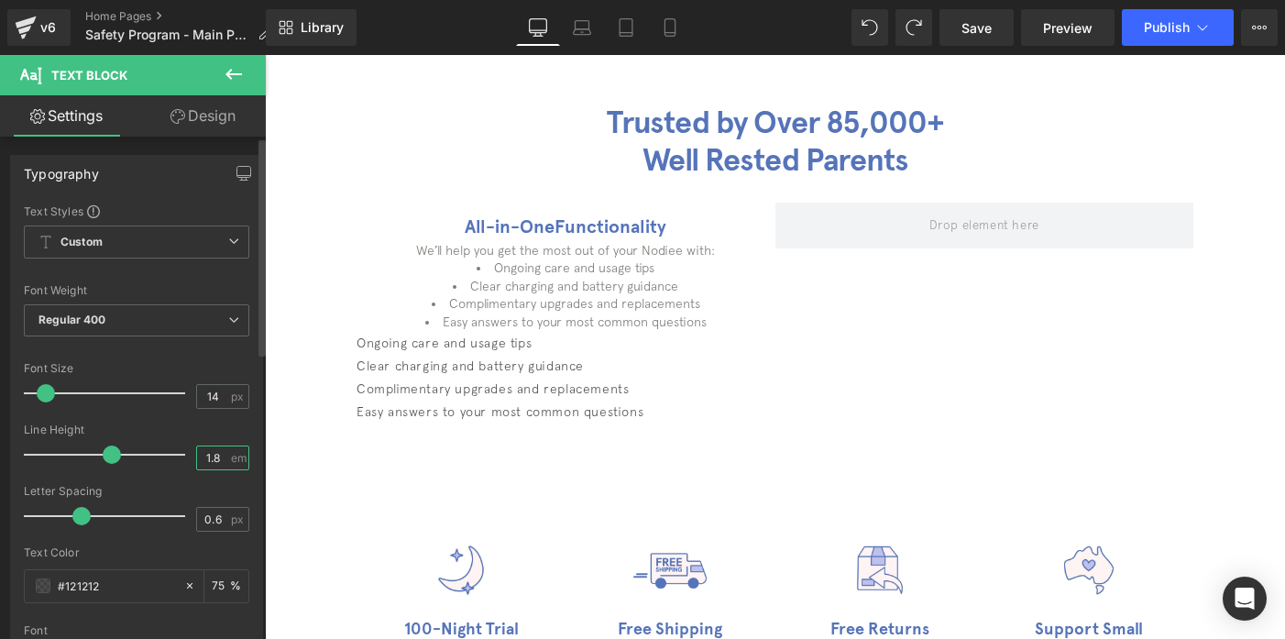
click at [201, 461] on input "1.8" at bounding box center [213, 457] width 32 height 23
click at [213, 457] on input "1.8" at bounding box center [213, 457] width 32 height 23
type input "1.6"
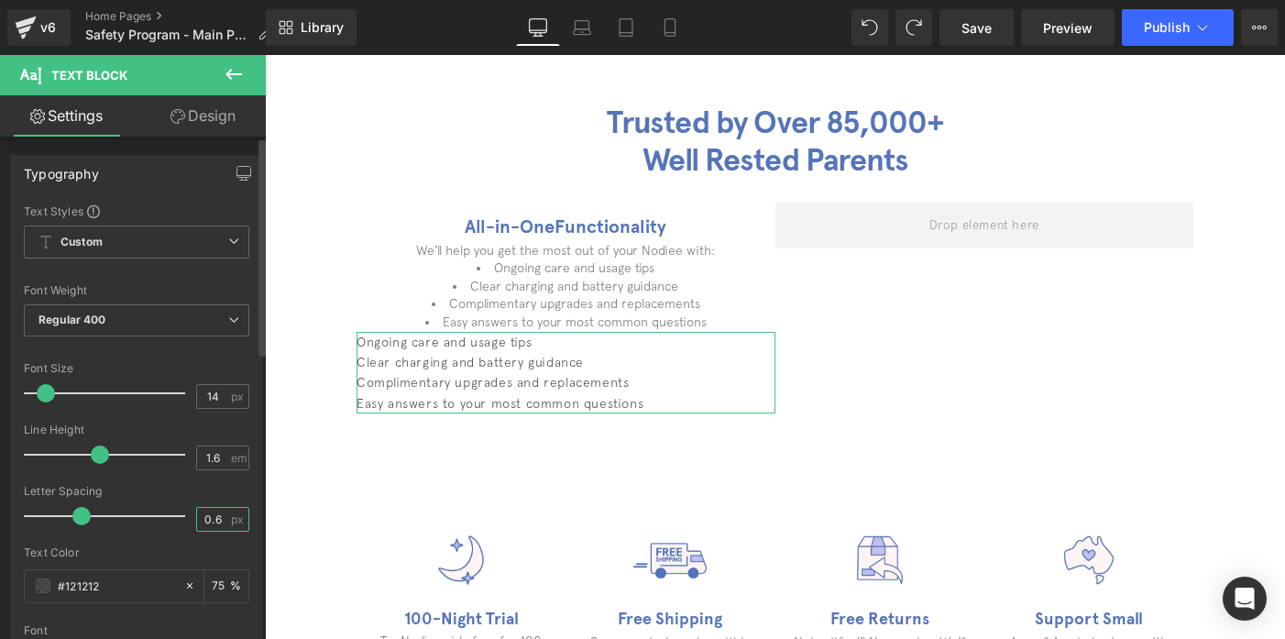
click at [211, 516] on input "0.6" at bounding box center [213, 519] width 32 height 23
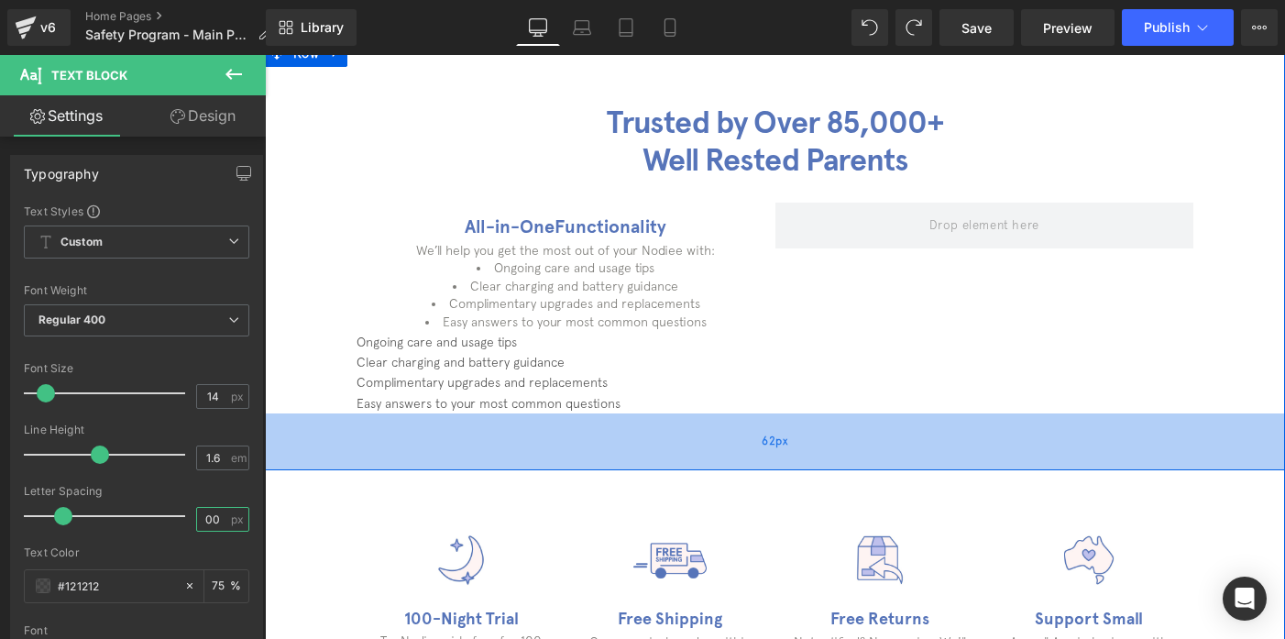
type input "0"
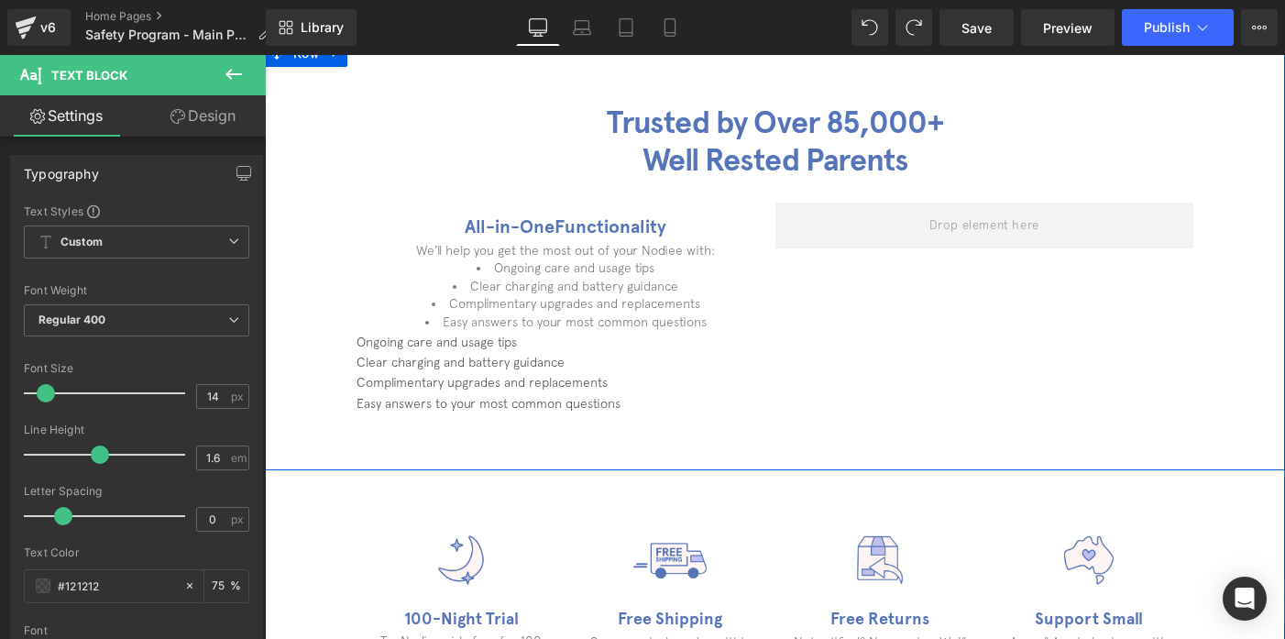
click at [547, 280] on li "Clear charging and battery guidance" at bounding box center [566, 287] width 419 height 18
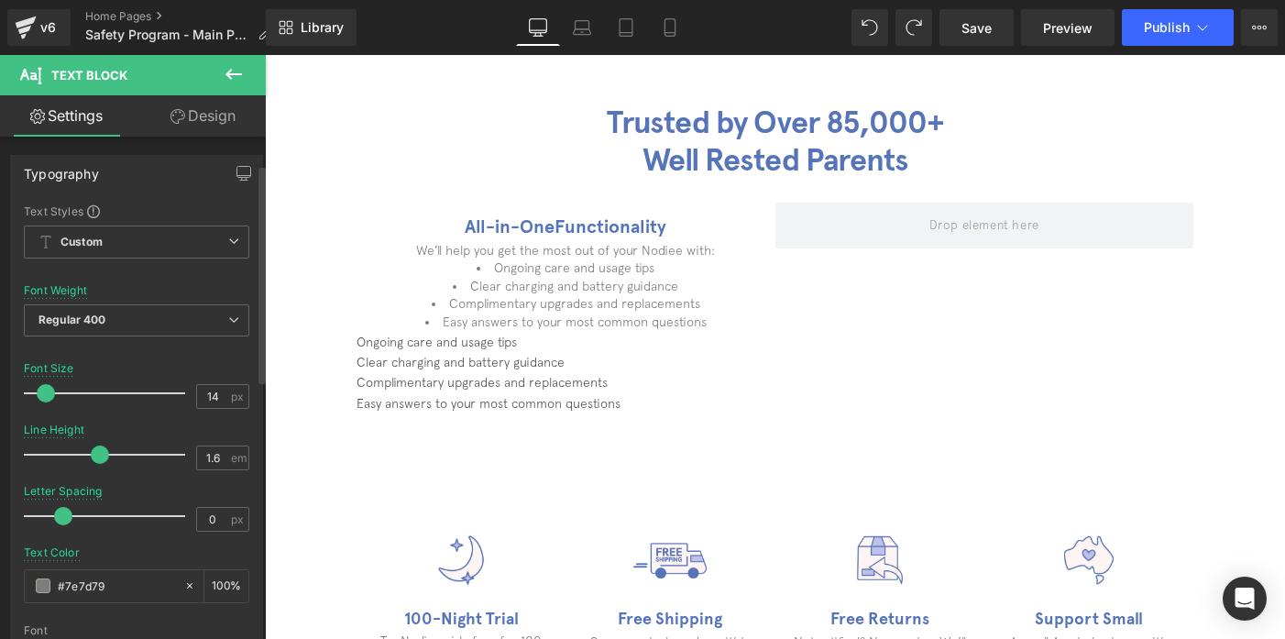
scroll to position [75, 0]
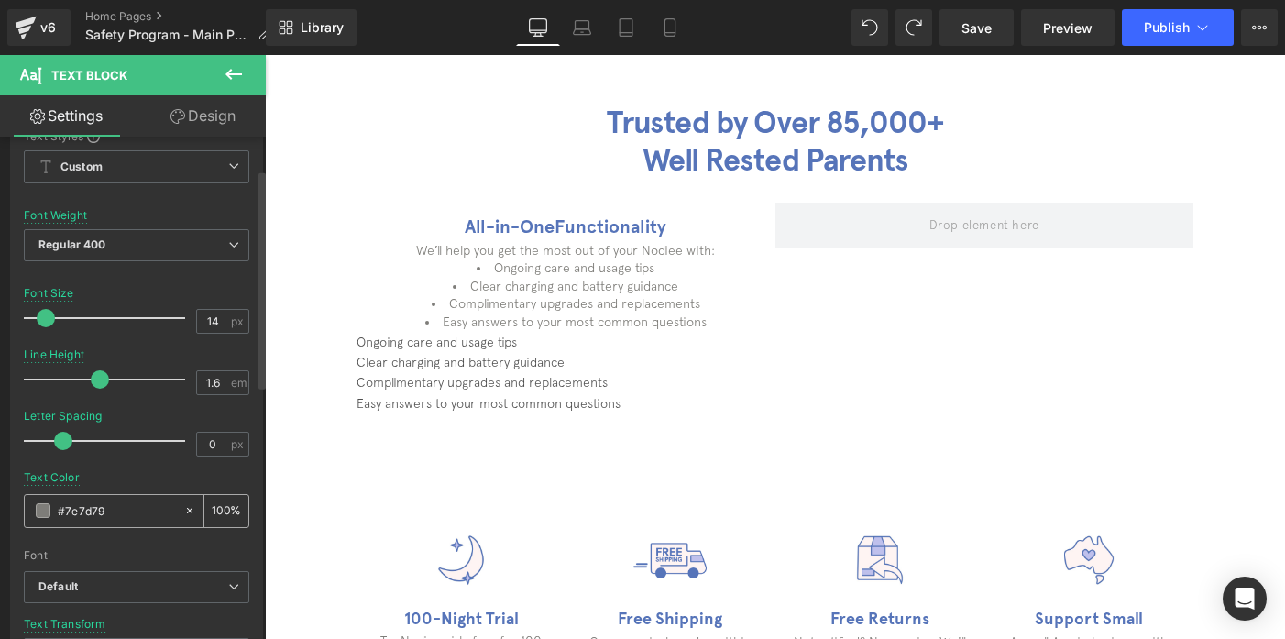
click at [103, 501] on input "#7e7d79" at bounding box center [116, 510] width 117 height 20
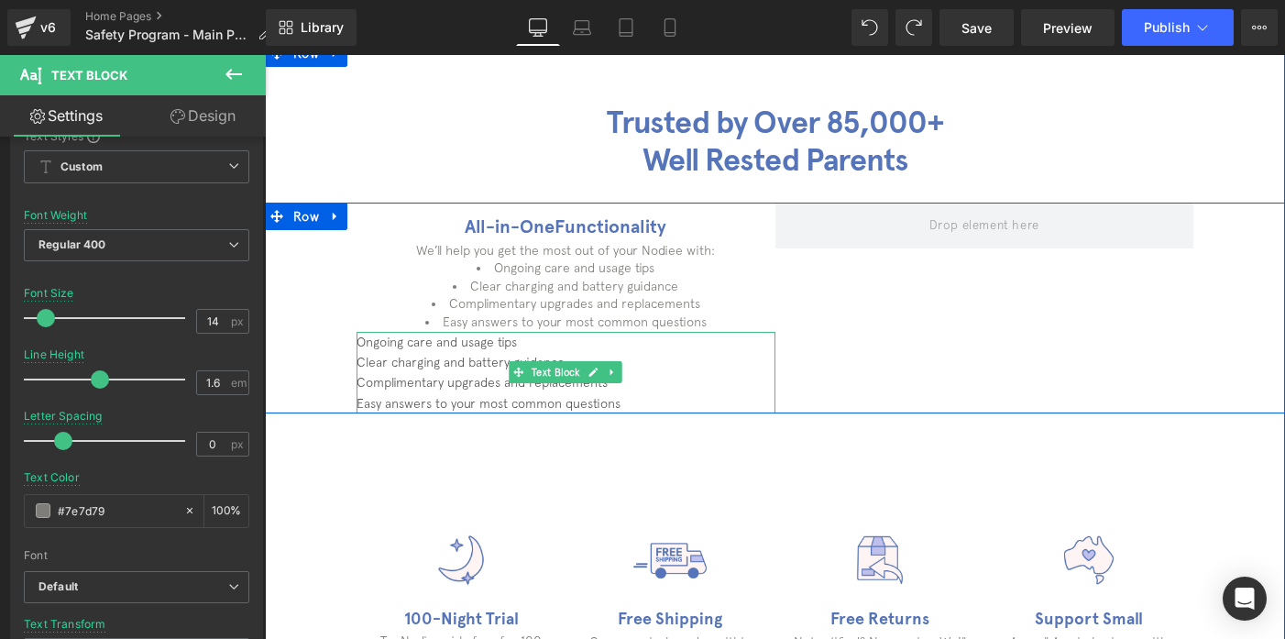
click at [398, 375] on p "Complimentary upgrades and replacements" at bounding box center [566, 382] width 419 height 20
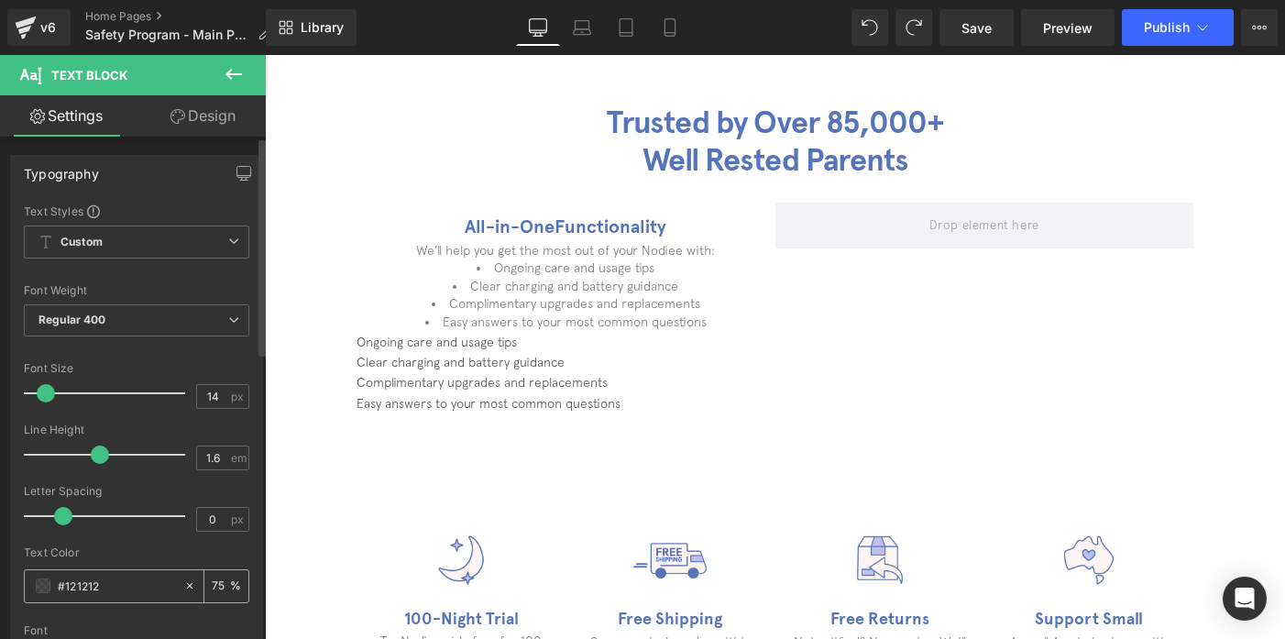
click at [102, 582] on input "#121212" at bounding box center [116, 586] width 117 height 20
type input "#7e7d79"
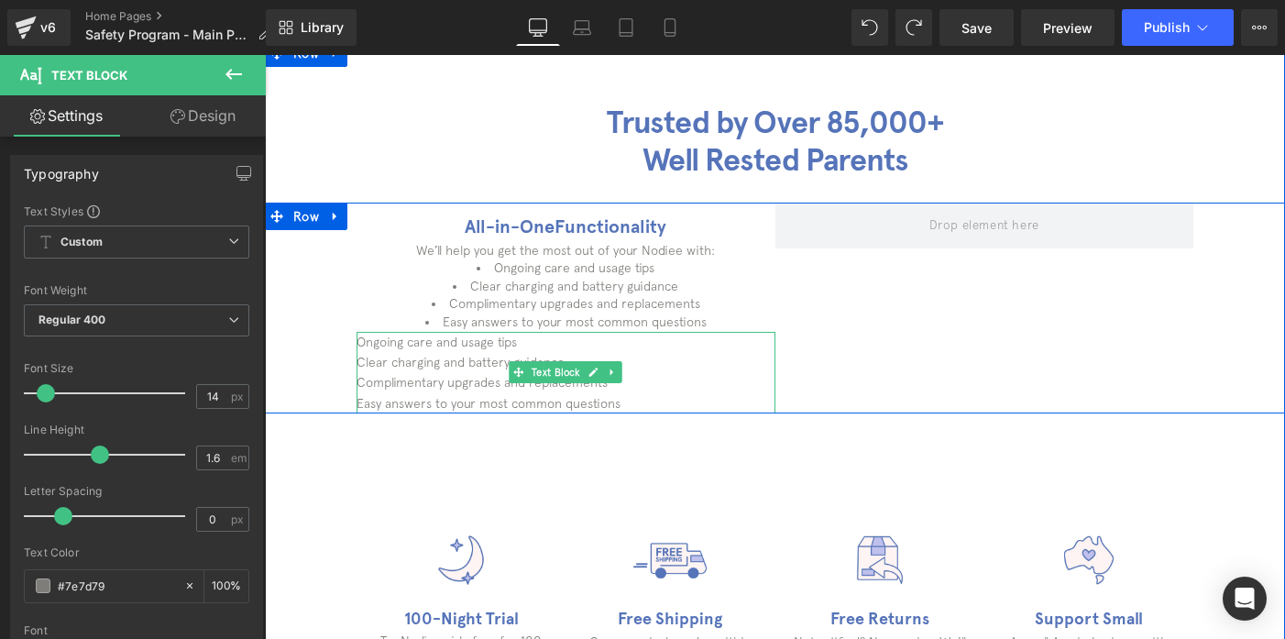
click at [555, 380] on span "Text Block" at bounding box center [556, 372] width 56 height 22
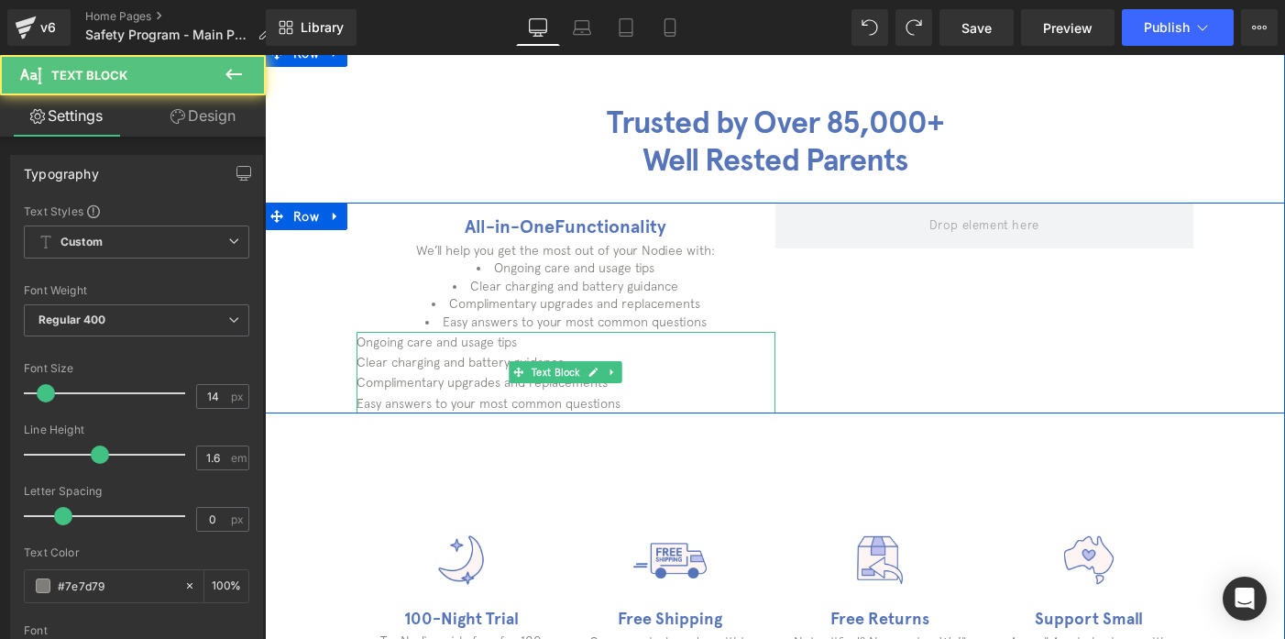
click at [427, 384] on p "Complimentary upgrades and replacements" at bounding box center [566, 382] width 419 height 20
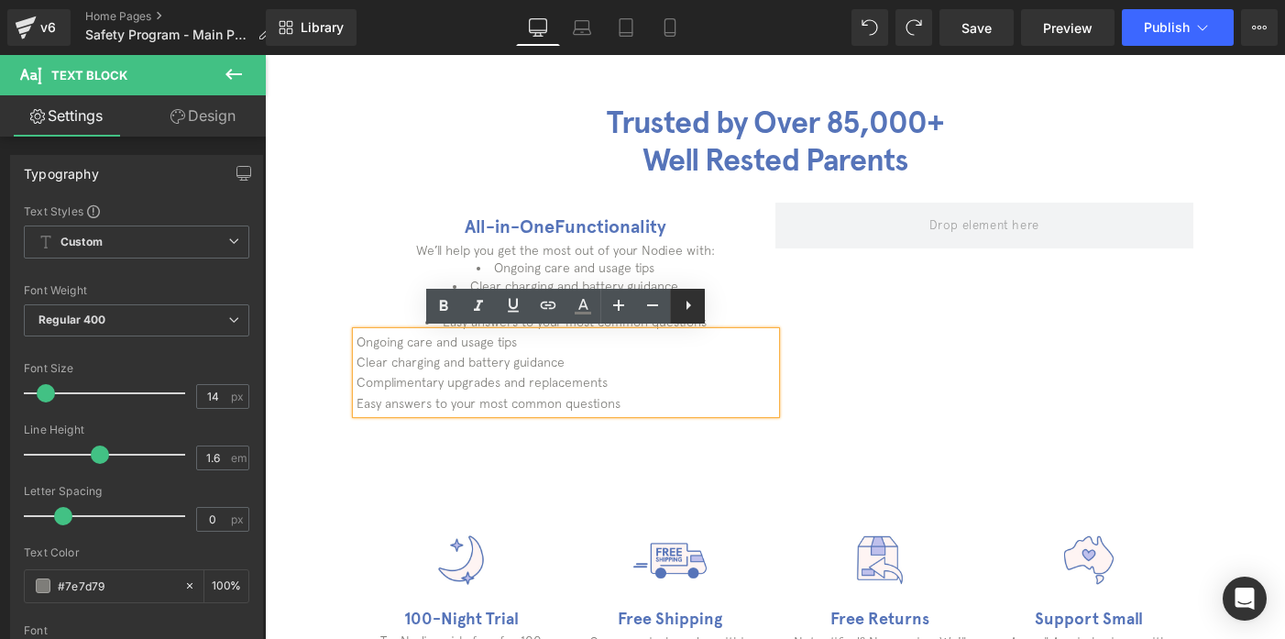
click at [697, 314] on icon at bounding box center [688, 305] width 22 height 22
click at [692, 312] on icon at bounding box center [687, 305] width 22 height 22
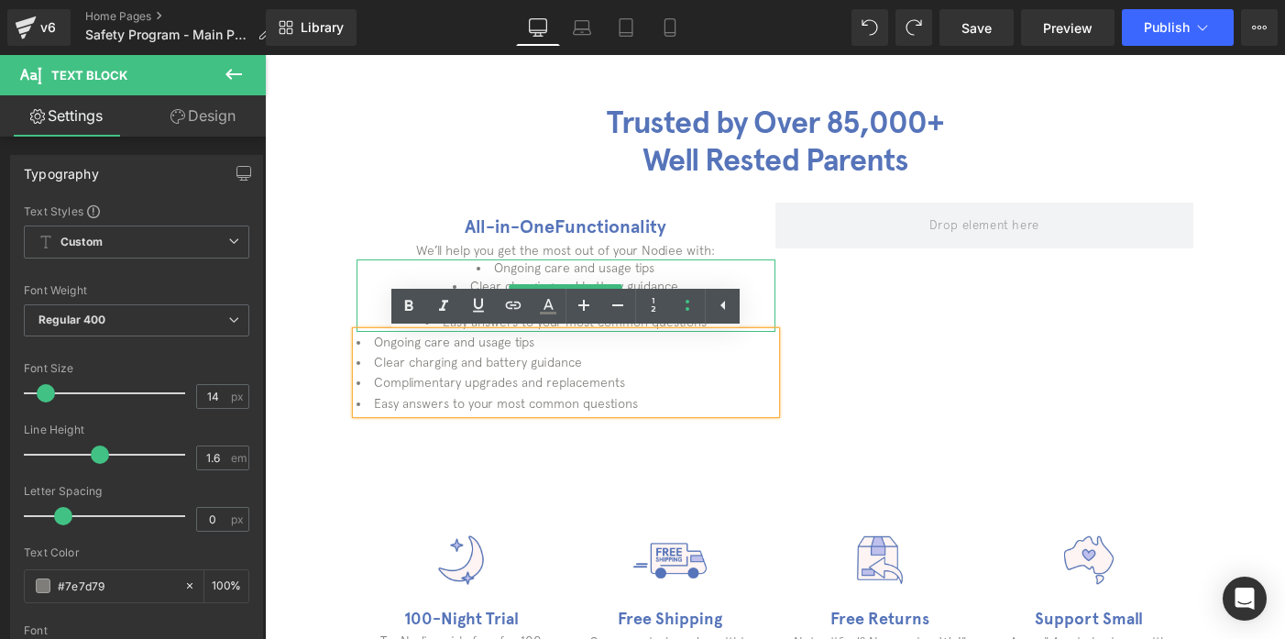
click at [535, 272] on li "Ongoing care and usage tips" at bounding box center [566, 268] width 419 height 18
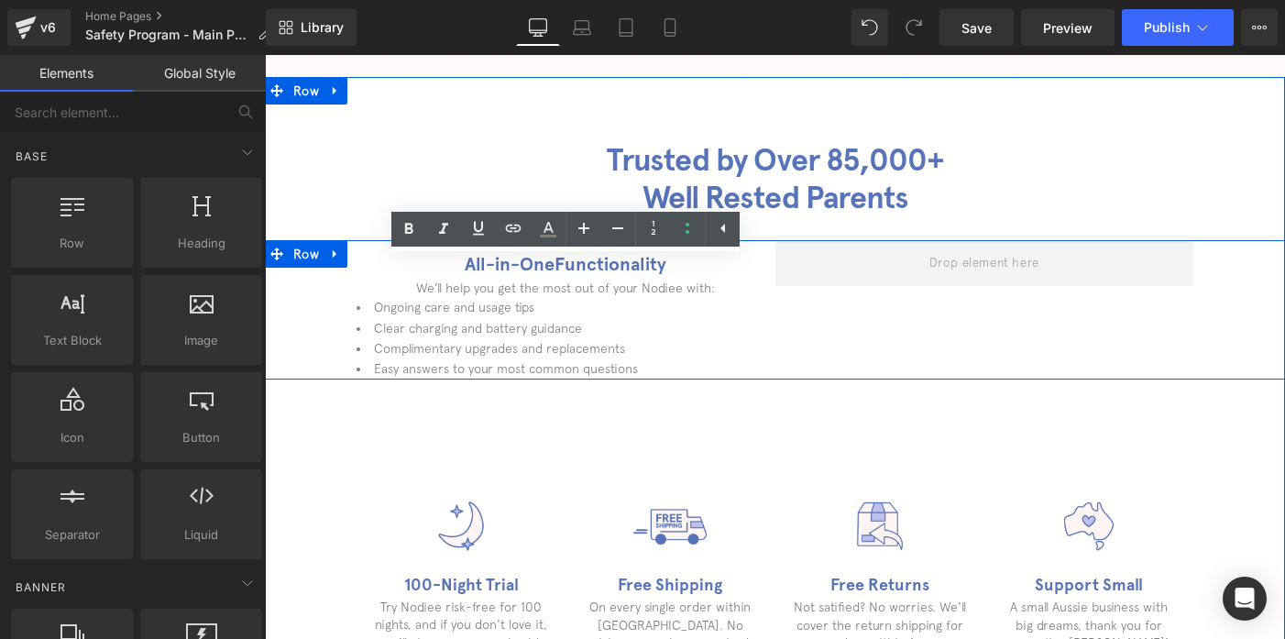
scroll to position [485, 0]
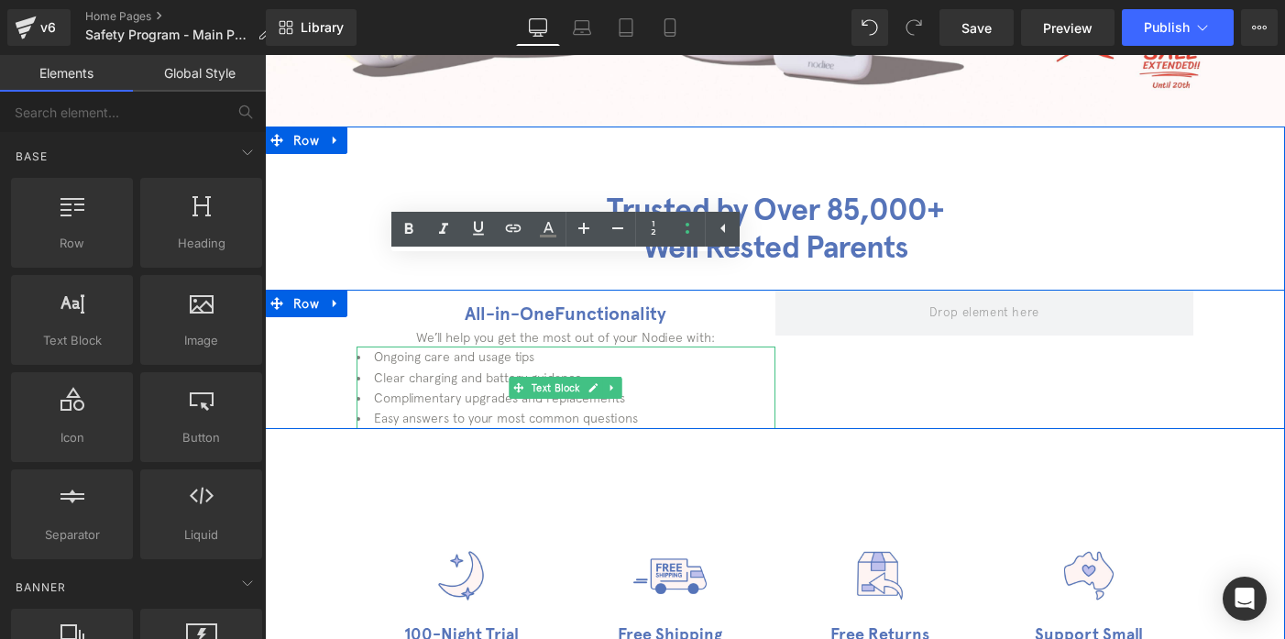
click at [426, 376] on li "Clear charging and battery guidance" at bounding box center [566, 378] width 419 height 20
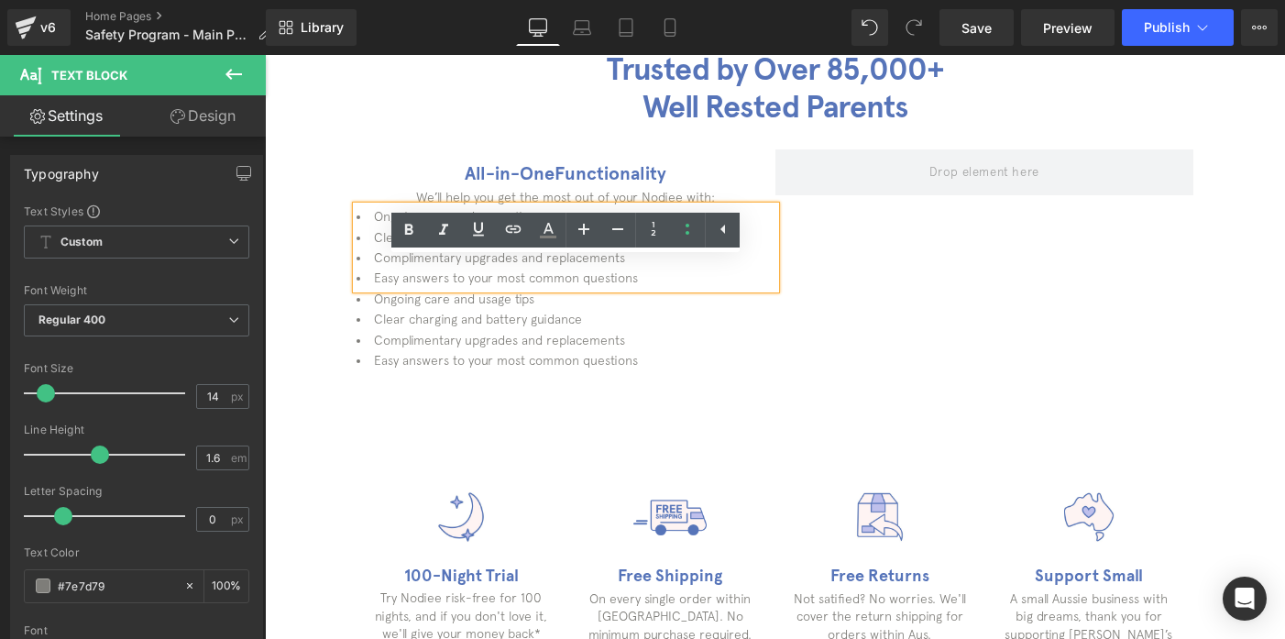
scroll to position [571, 0]
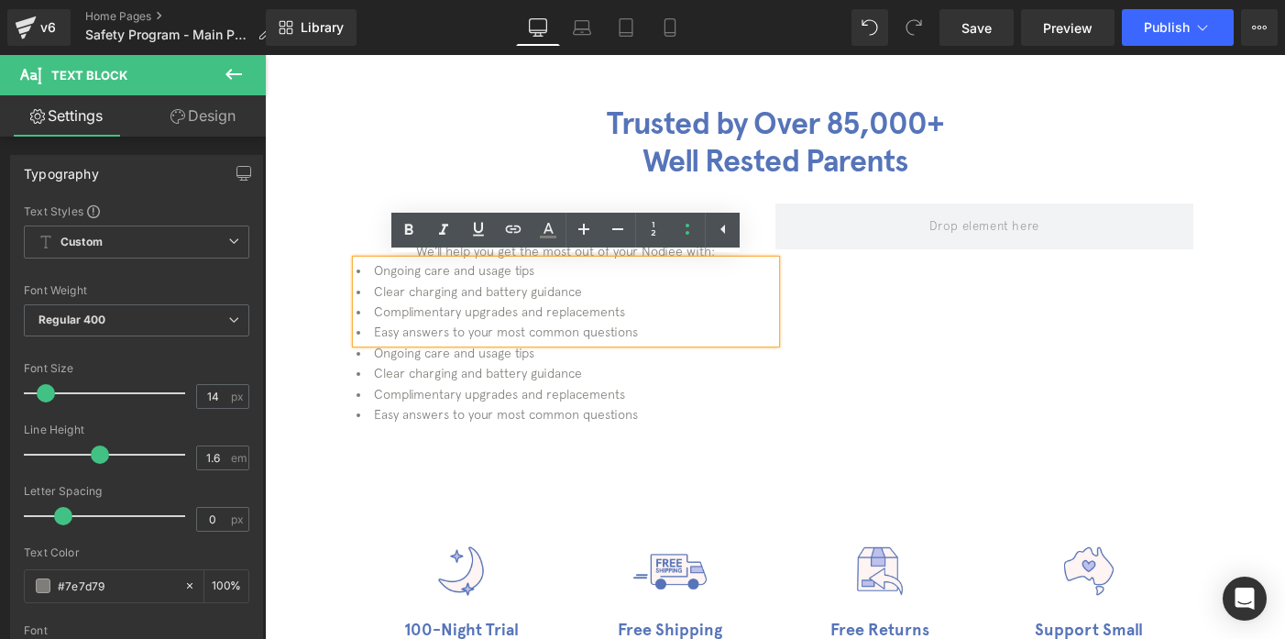
click at [794, 199] on div "Trusted by Over 85,000+ Well Rested Parents Heading" at bounding box center [775, 143] width 1020 height 119
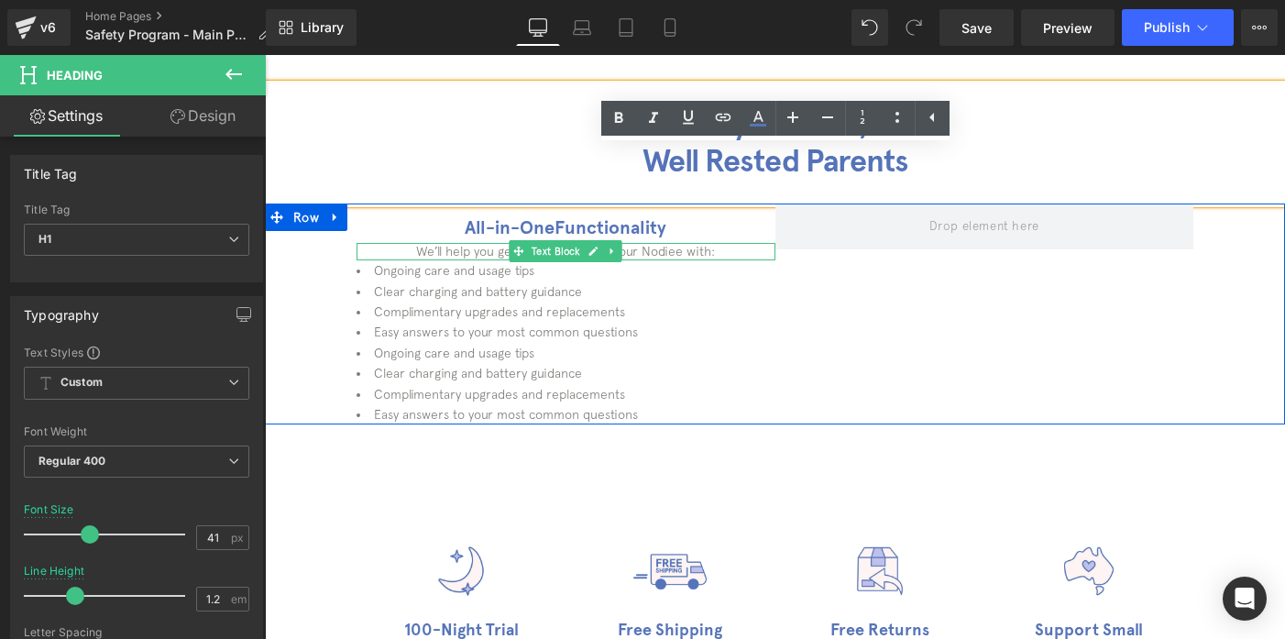
click at [652, 250] on p "We’ll help you get the most out of your Nodiee with:" at bounding box center [566, 252] width 419 height 18
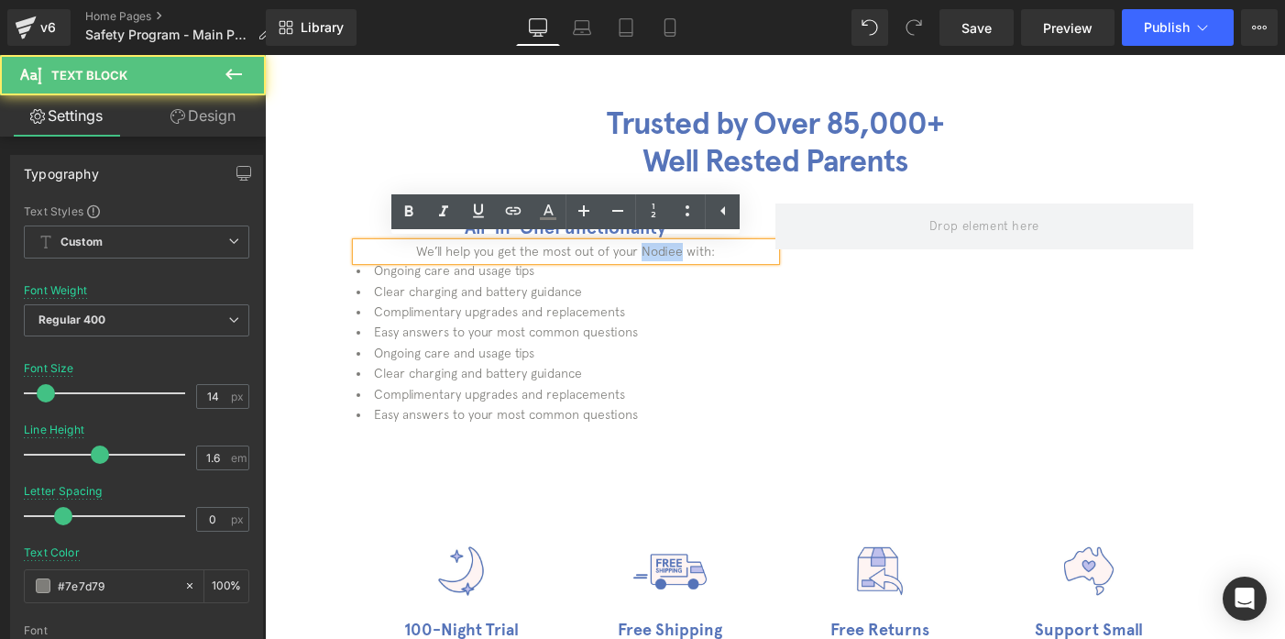
click at [652, 250] on p "We’ll help you get the most out of your Nodiee with:" at bounding box center [566, 252] width 419 height 18
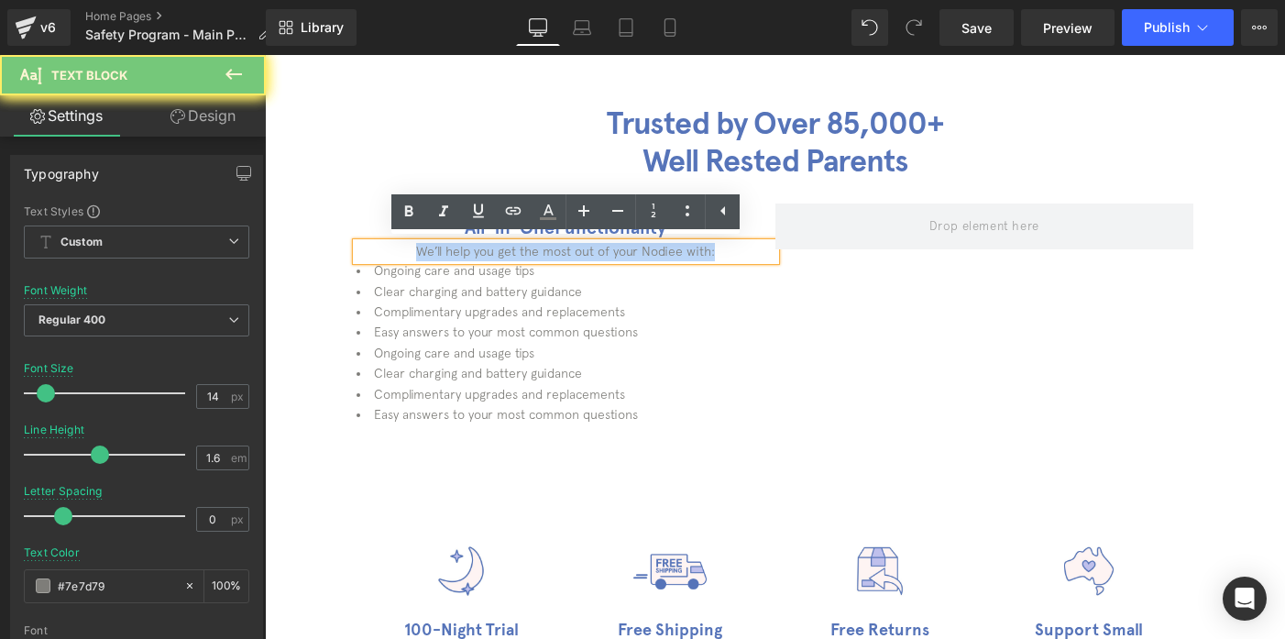
click at [652, 250] on p "We’ll help you get the most out of your Nodiee with:" at bounding box center [566, 252] width 419 height 18
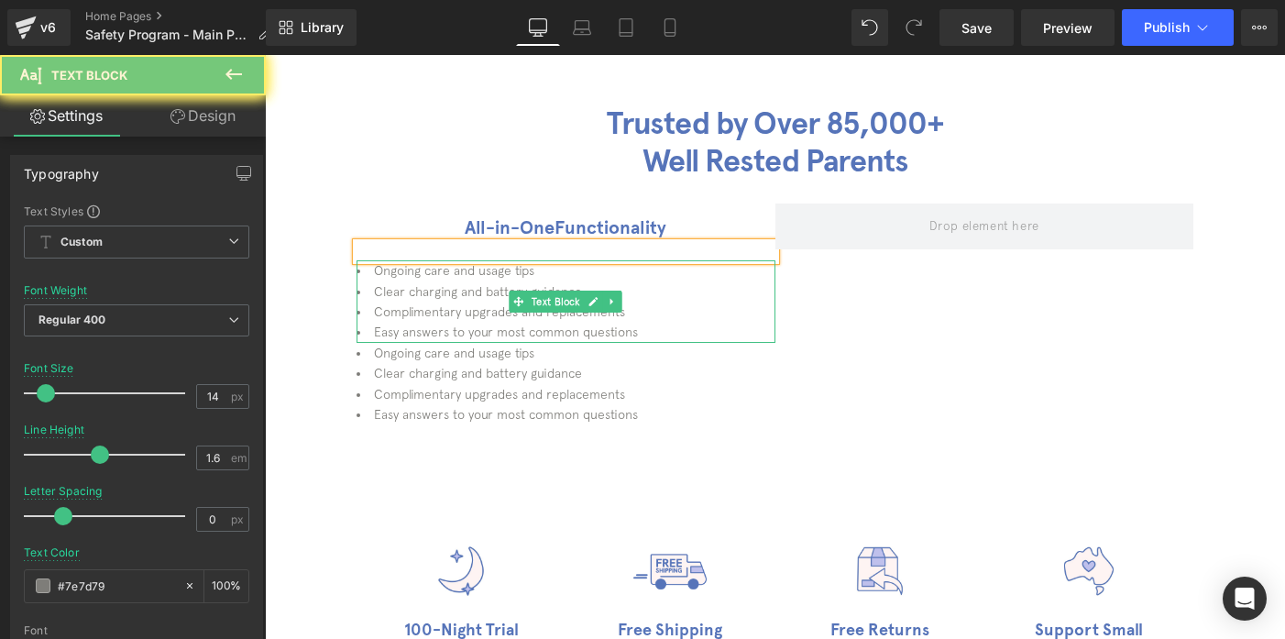
click at [432, 278] on li "Ongoing care and usage tips" at bounding box center [566, 270] width 419 height 20
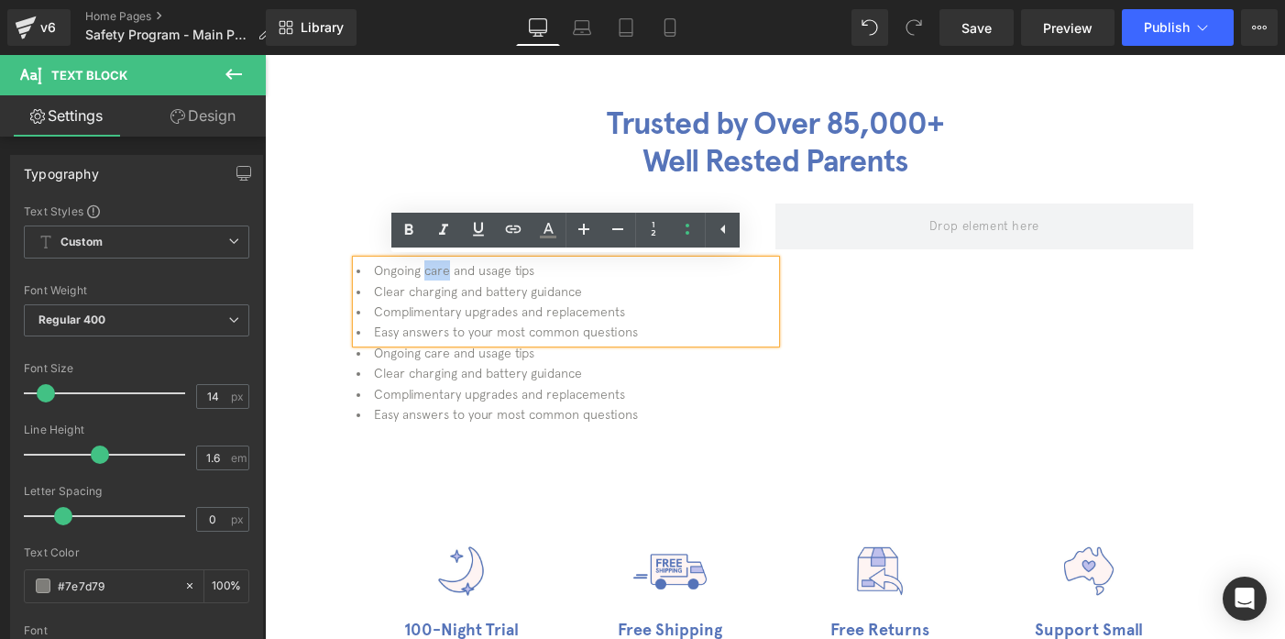
click at [432, 278] on li "Ongoing care and usage tips" at bounding box center [566, 270] width 419 height 20
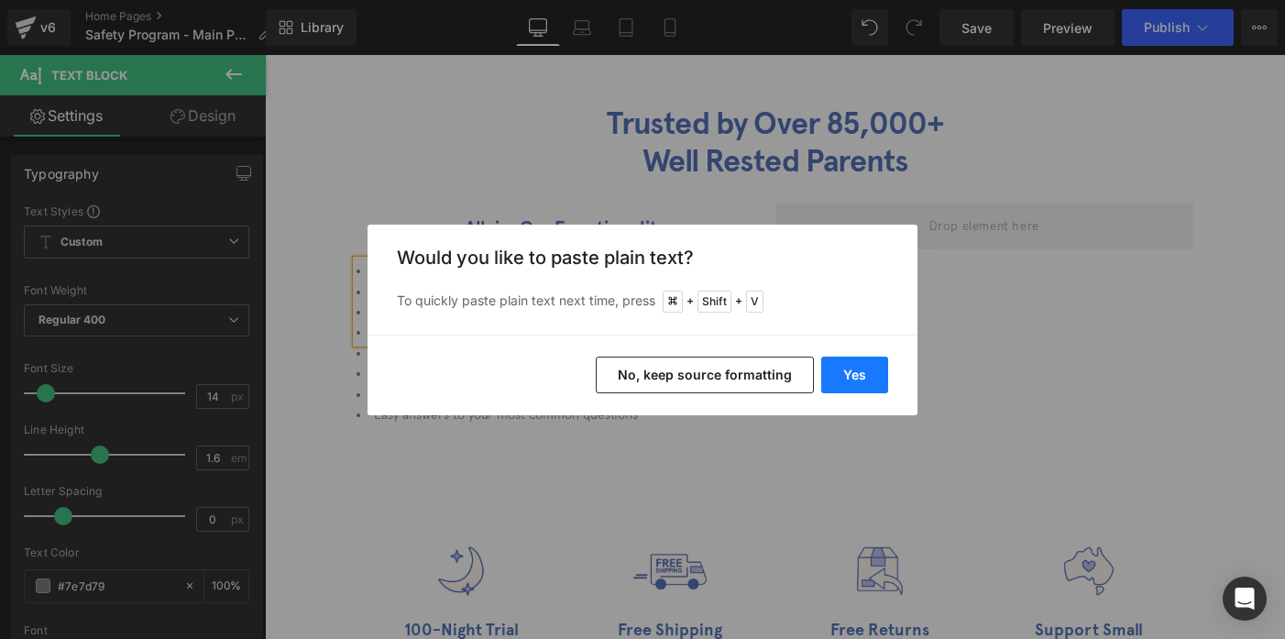
click at [864, 373] on button "Yes" at bounding box center [854, 375] width 67 height 37
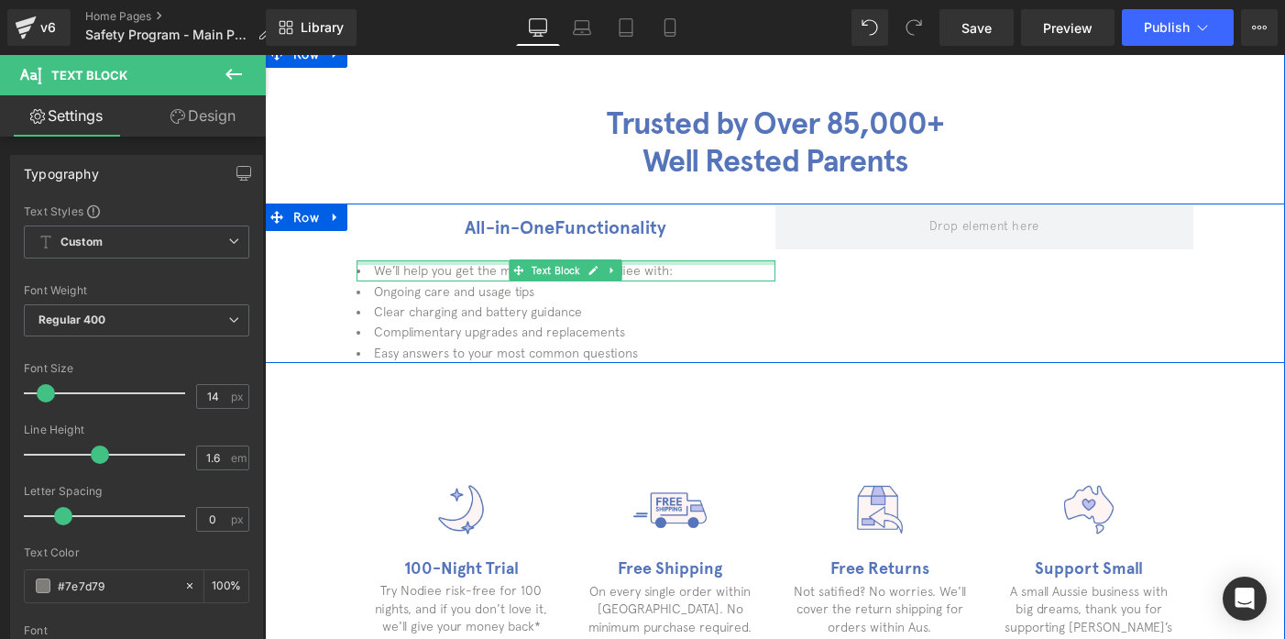
click at [466, 263] on div "We’ll help you get the most out of your Nodiee with: Text Block" at bounding box center [566, 270] width 419 height 20
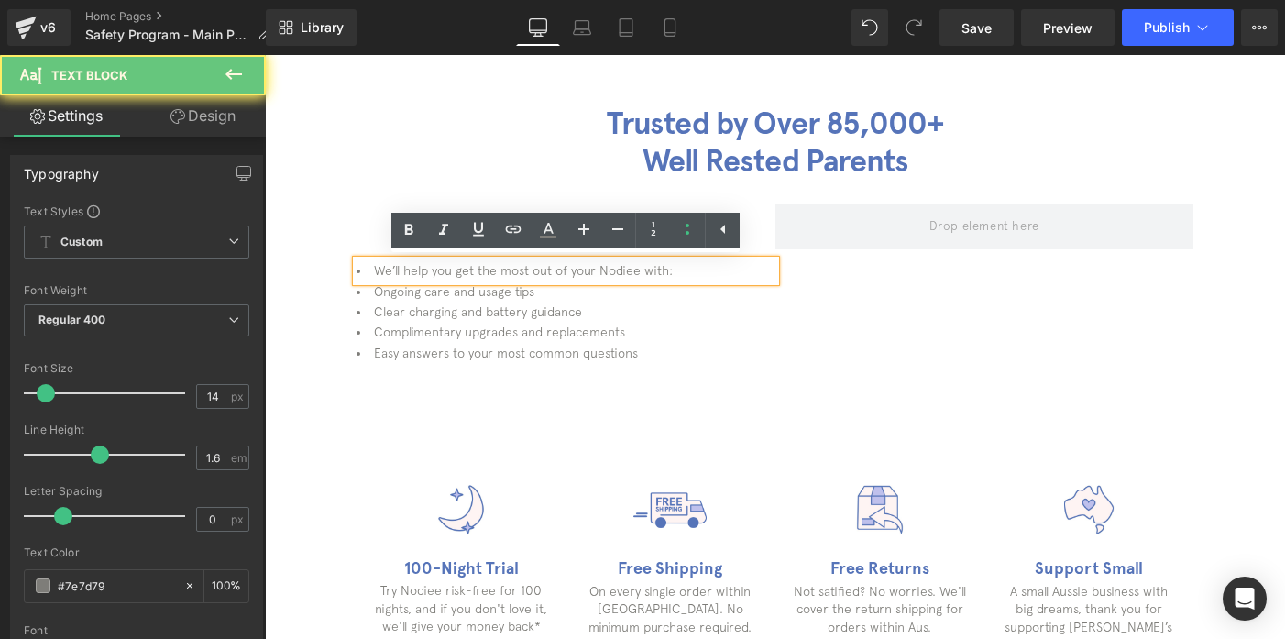
click at [461, 268] on li "We’ll help you get the most out of your Nodiee with:" at bounding box center [566, 270] width 419 height 20
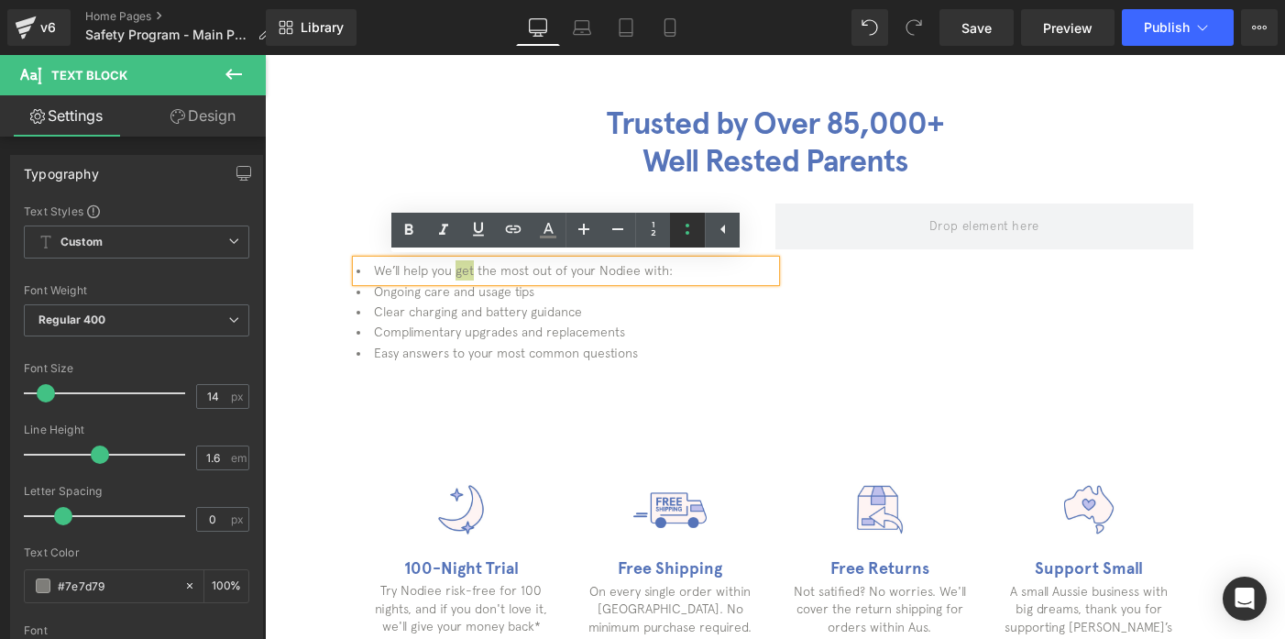
click at [695, 221] on icon at bounding box center [687, 229] width 22 height 22
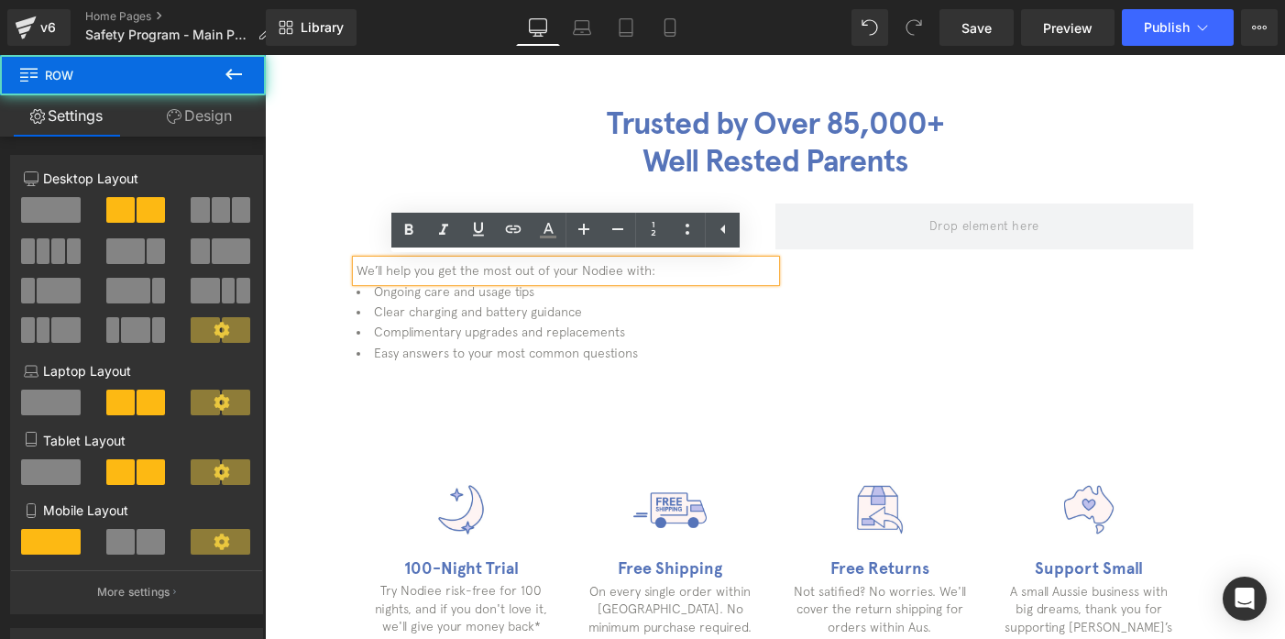
click at [844, 341] on div "All-in-One Functionality Heading Text Block We’ll help you get the most out of …" at bounding box center [775, 282] width 1020 height 159
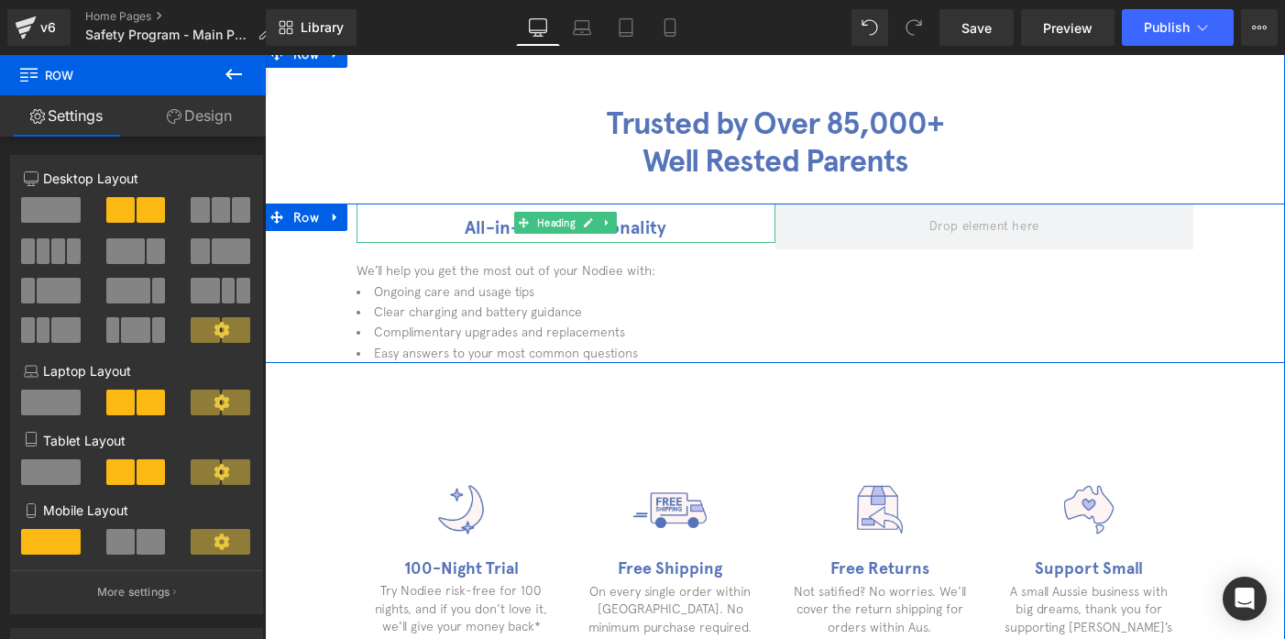
click at [509, 227] on strong "All-in-One" at bounding box center [510, 227] width 90 height 22
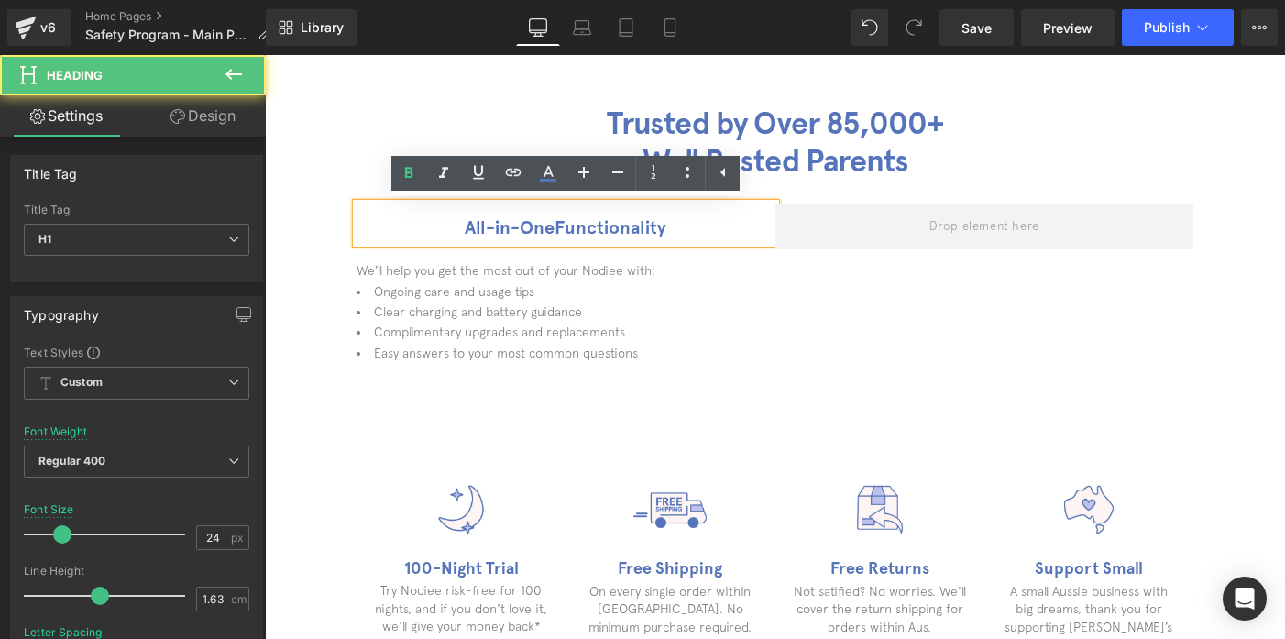
click at [509, 227] on strong "All-in-One" at bounding box center [510, 227] width 90 height 22
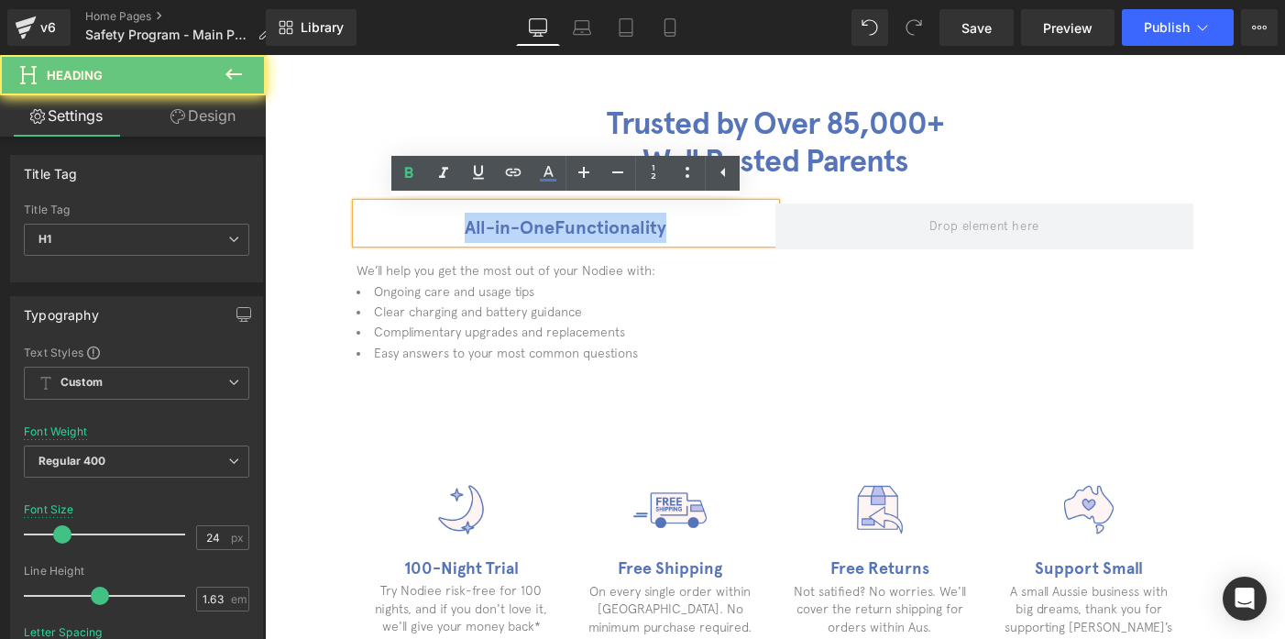
click at [509, 227] on strong "All-in-One" at bounding box center [510, 227] width 90 height 22
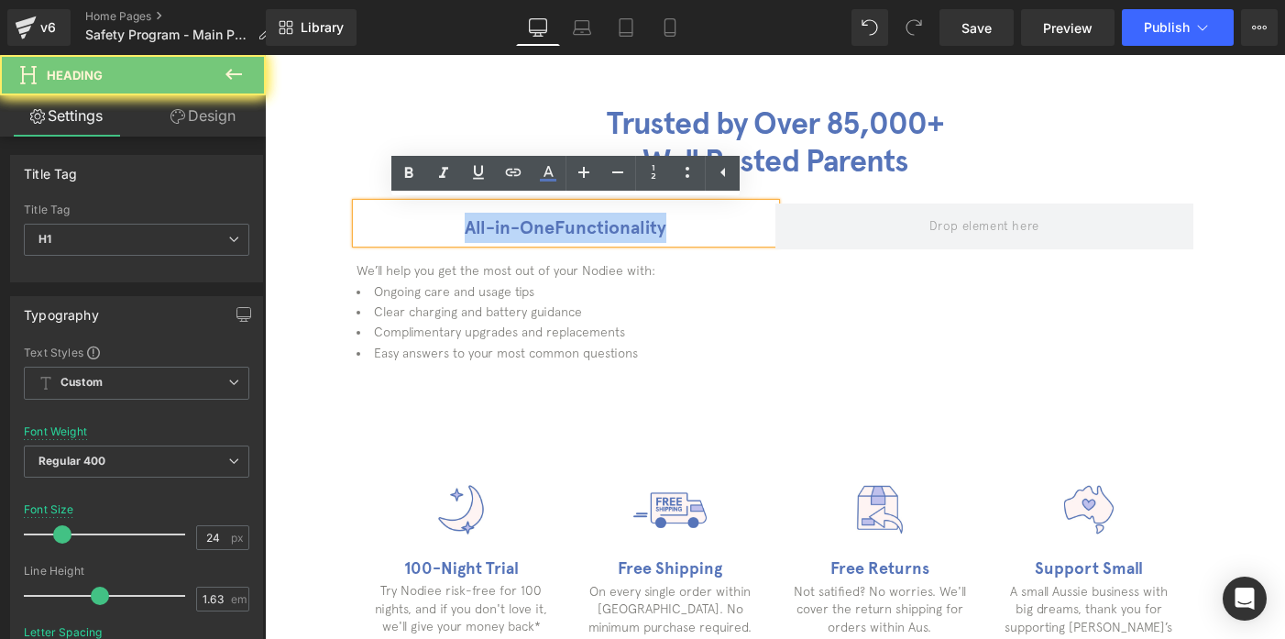
paste div
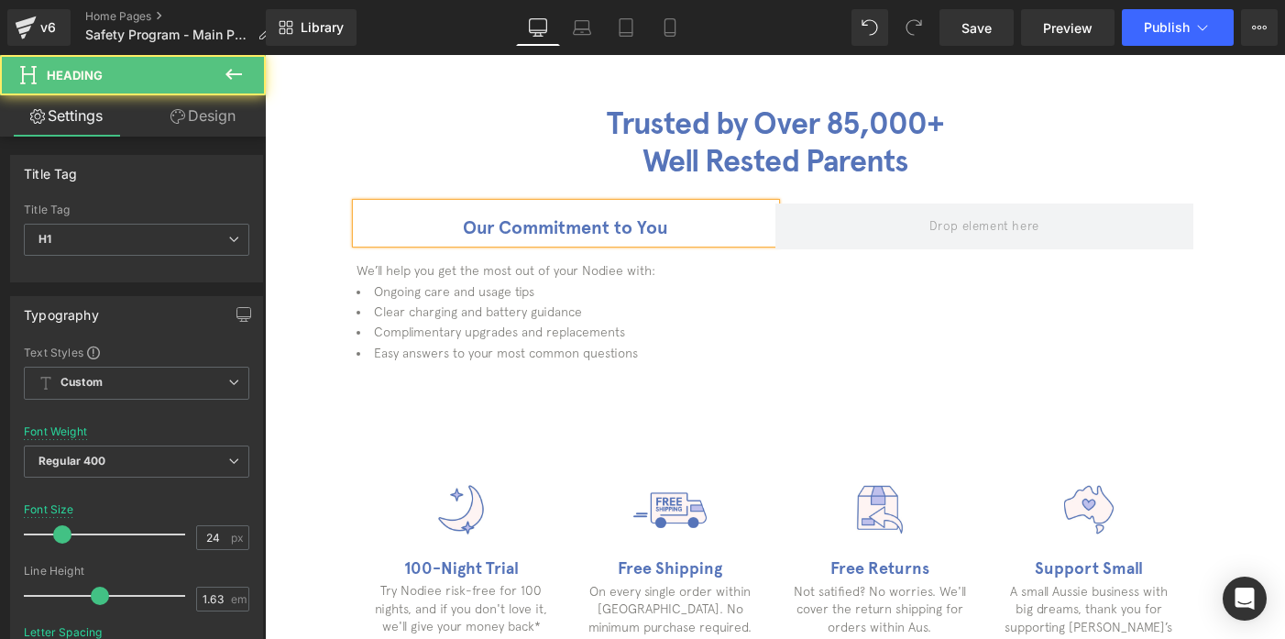
click at [473, 235] on b "Our Commitment to You" at bounding box center [565, 227] width 205 height 22
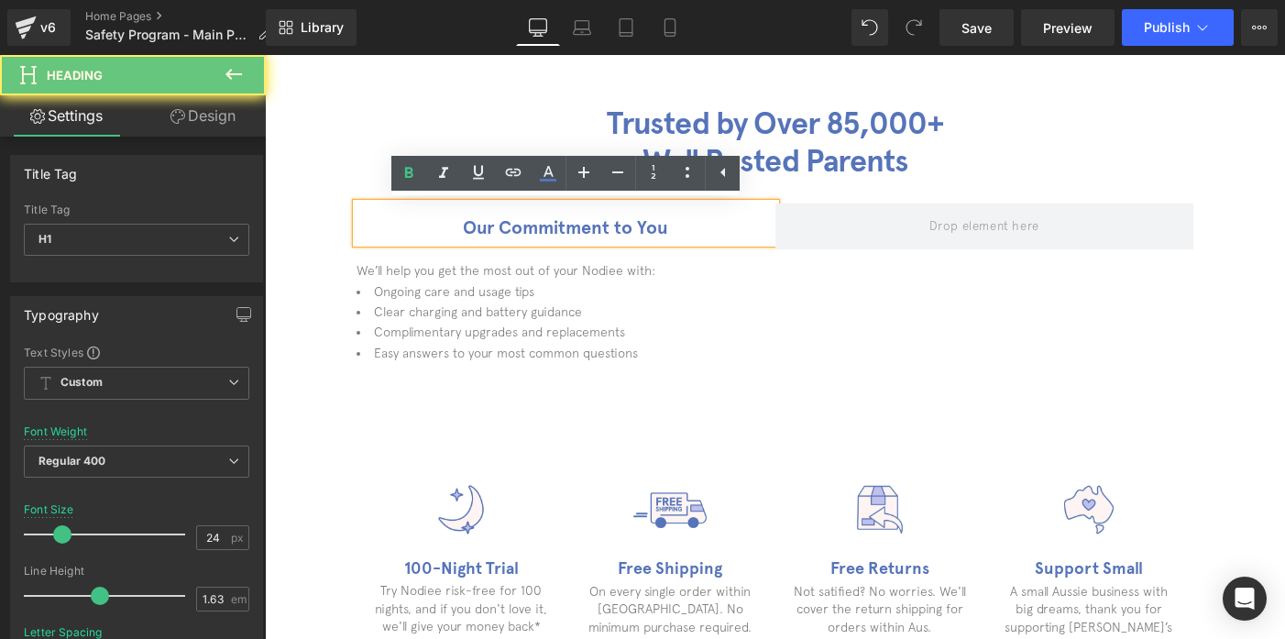
click at [473, 235] on b "Our Commitment to You" at bounding box center [565, 227] width 205 height 22
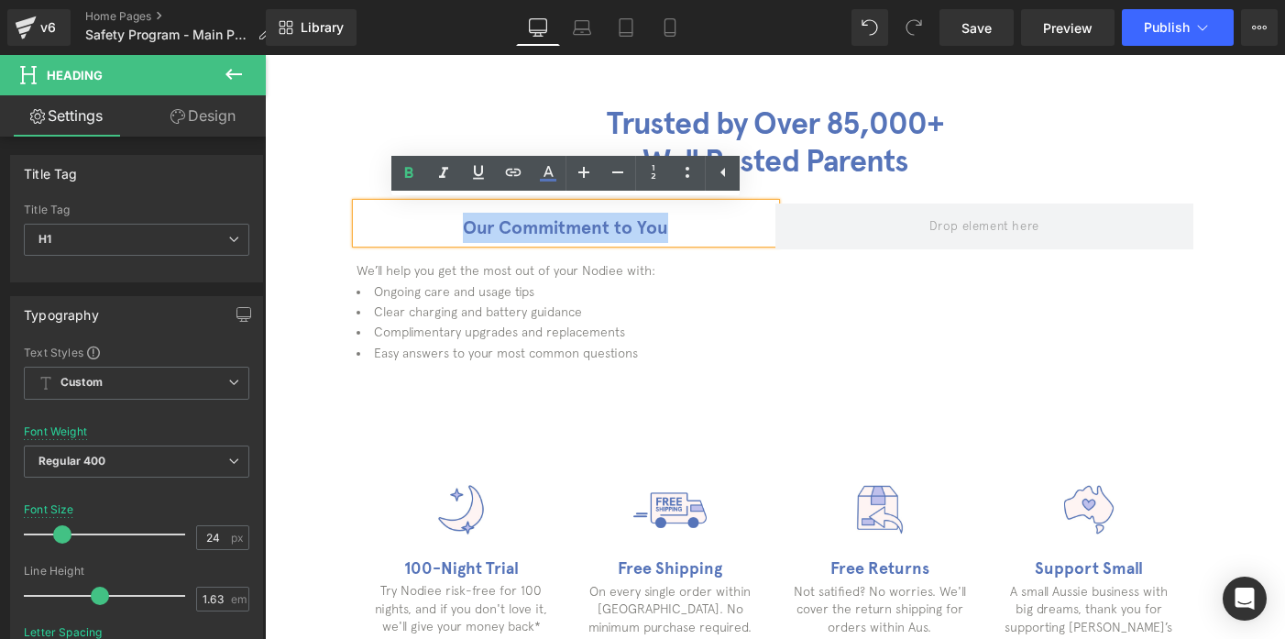
click at [450, 293] on li "Ongoing care and usage tips" at bounding box center [566, 291] width 419 height 20
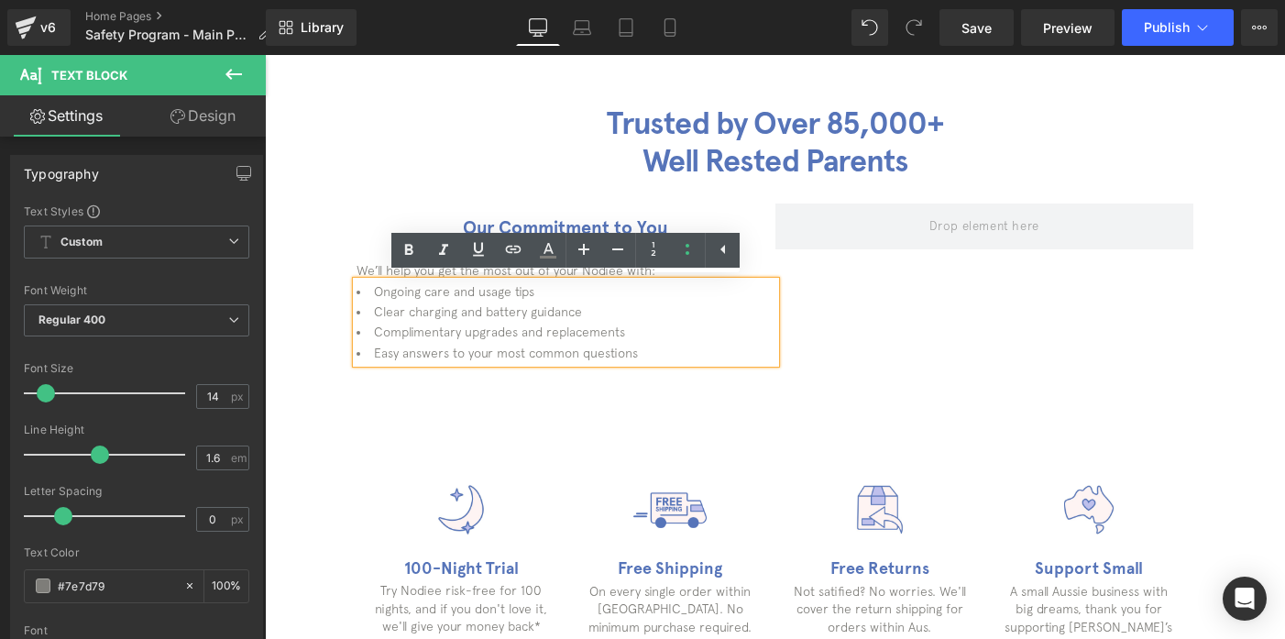
click at [982, 307] on div "Our Commitment to You Heading Text Block We’ll help you get the most out of you…" at bounding box center [775, 282] width 1020 height 159
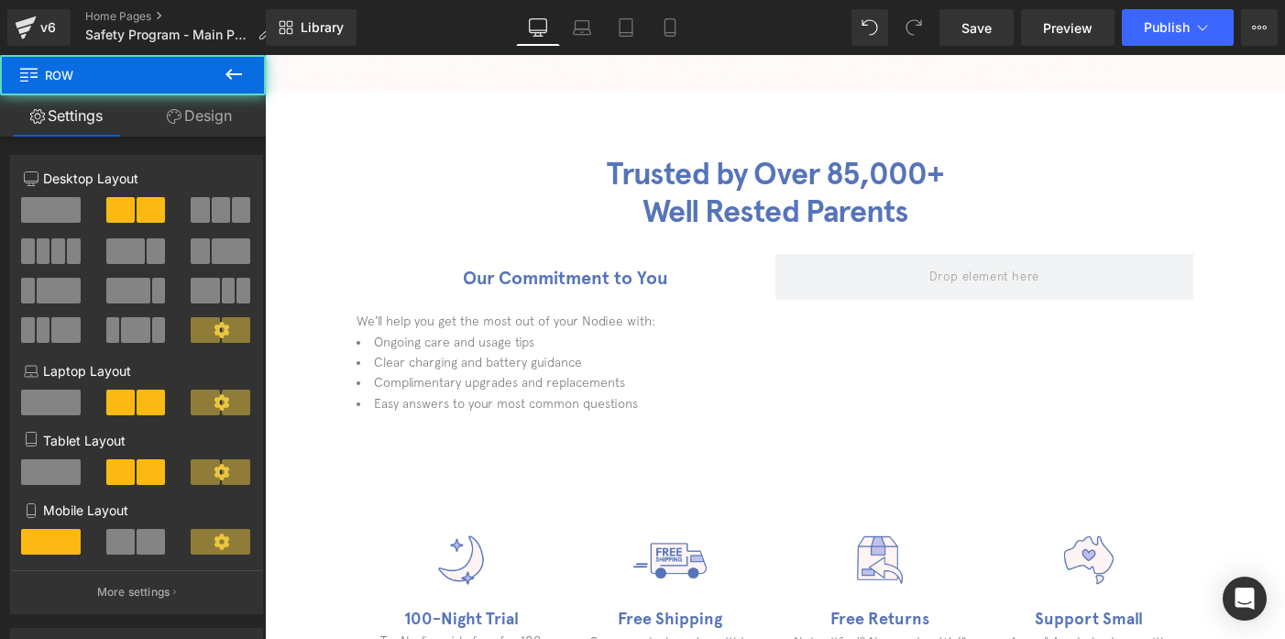
scroll to position [455, 0]
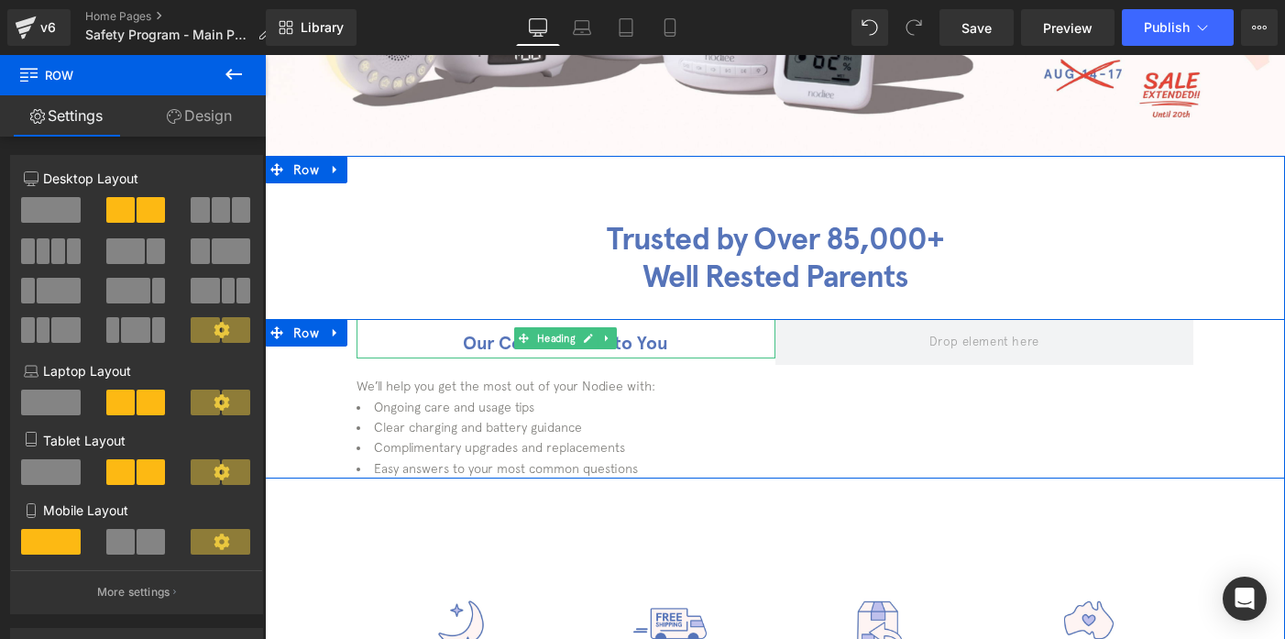
click at [675, 345] on h1 "Our Commitment to You" at bounding box center [566, 343] width 419 height 30
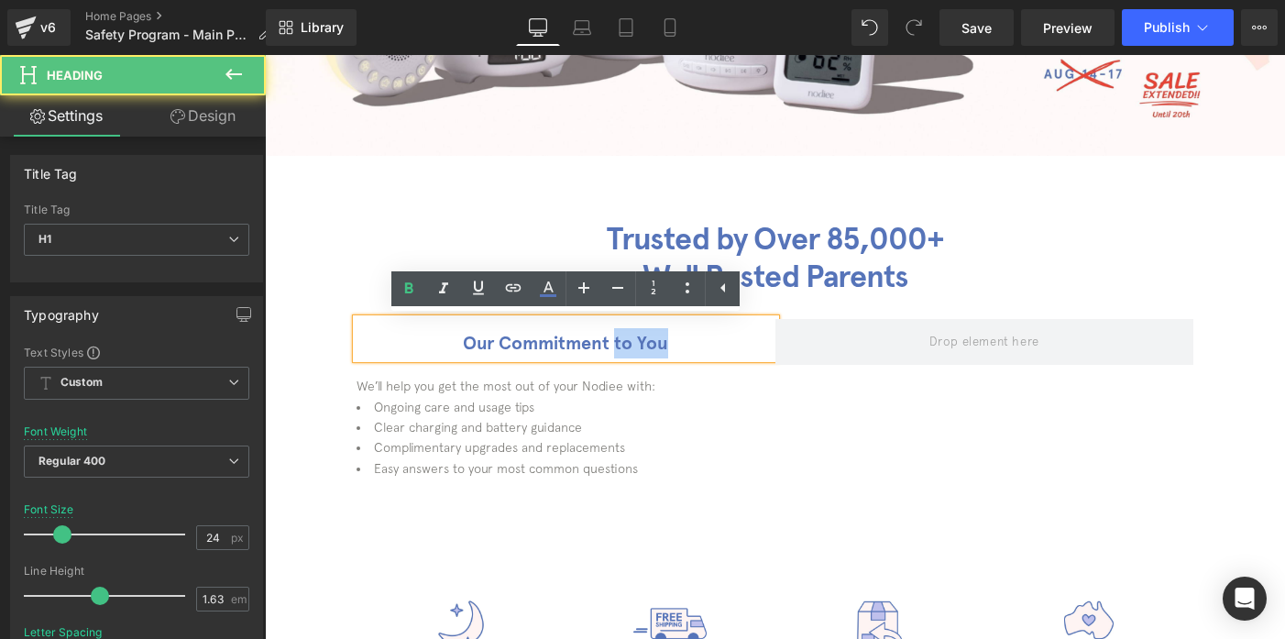
drag, startPoint x: 686, startPoint y: 336, endPoint x: 614, endPoint y: 337, distance: 71.5
click at [614, 337] on h1 "Our Commitment to You" at bounding box center [566, 343] width 419 height 30
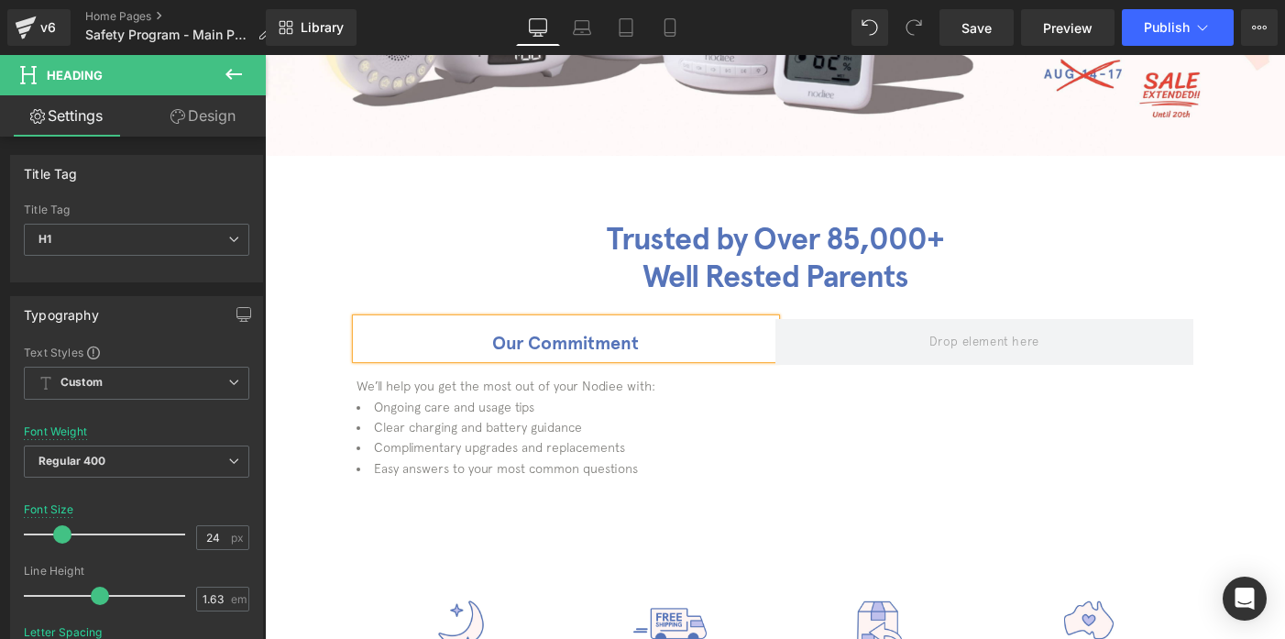
click at [656, 349] on h1 "Our Commitment" at bounding box center [566, 343] width 419 height 30
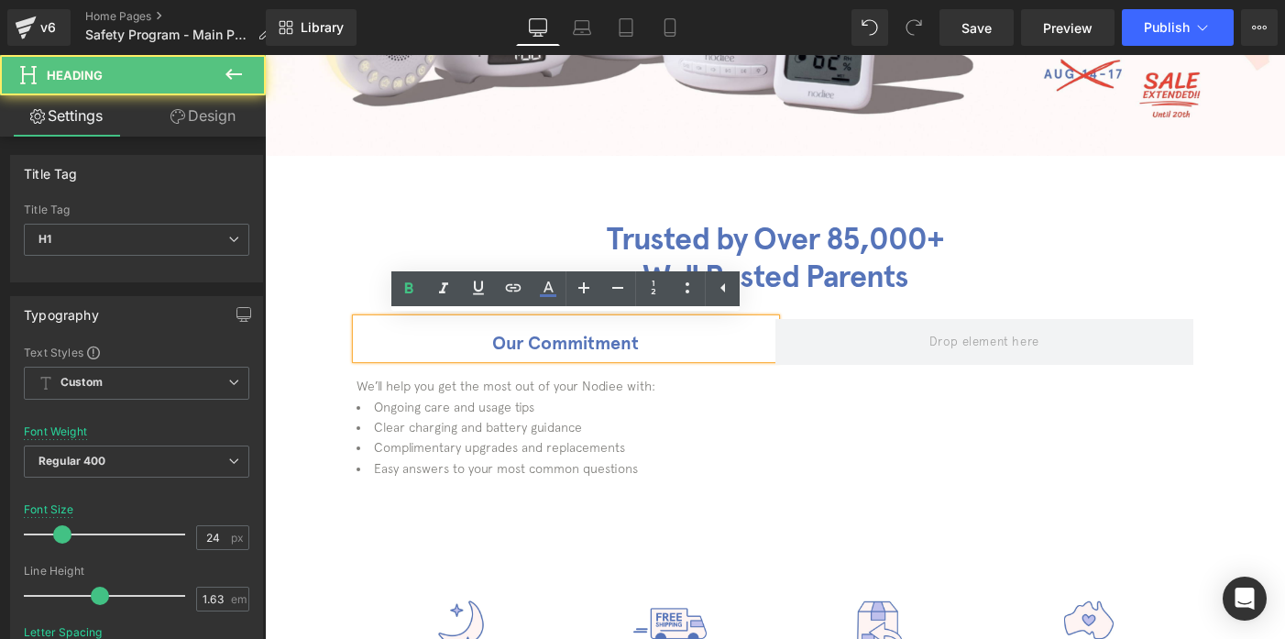
click at [656, 349] on h1 "Our Commitment" at bounding box center [566, 343] width 419 height 30
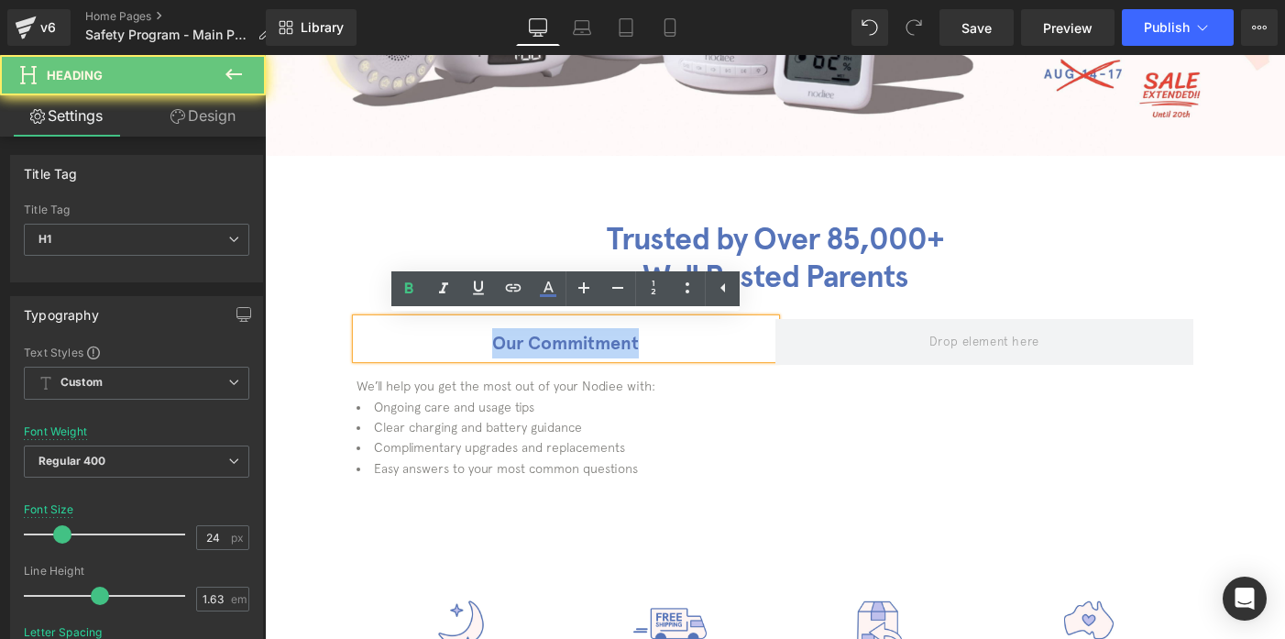
click at [656, 349] on h1 "Our Commitment" at bounding box center [566, 343] width 419 height 30
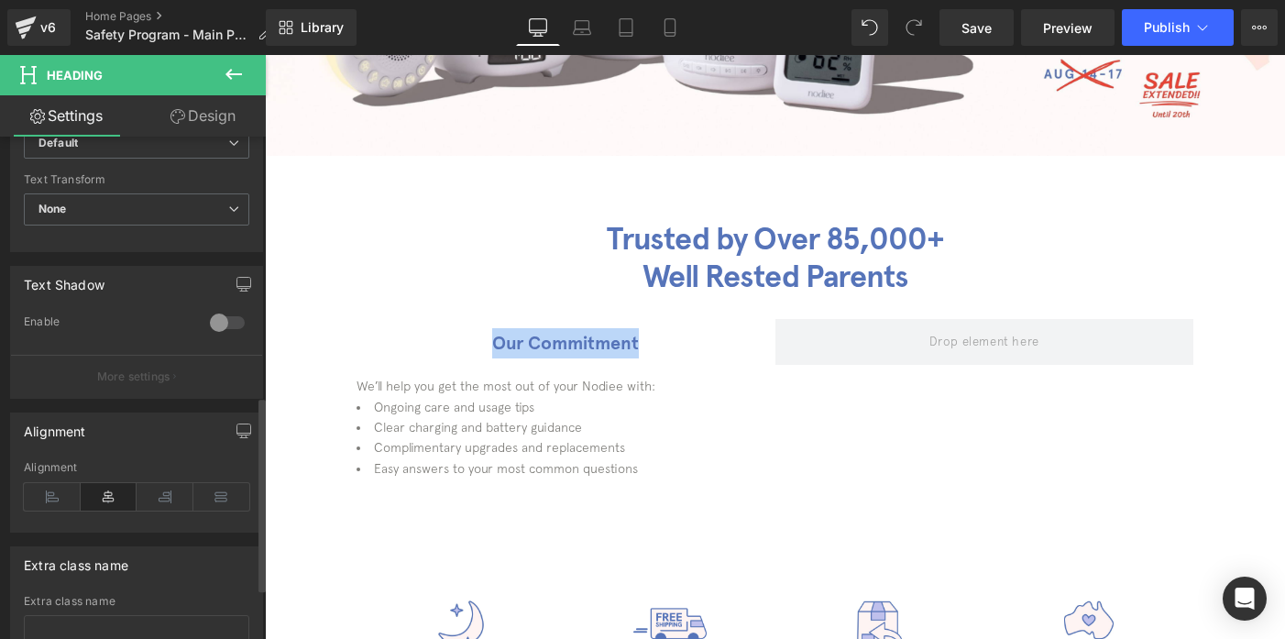
scroll to position [668, 0]
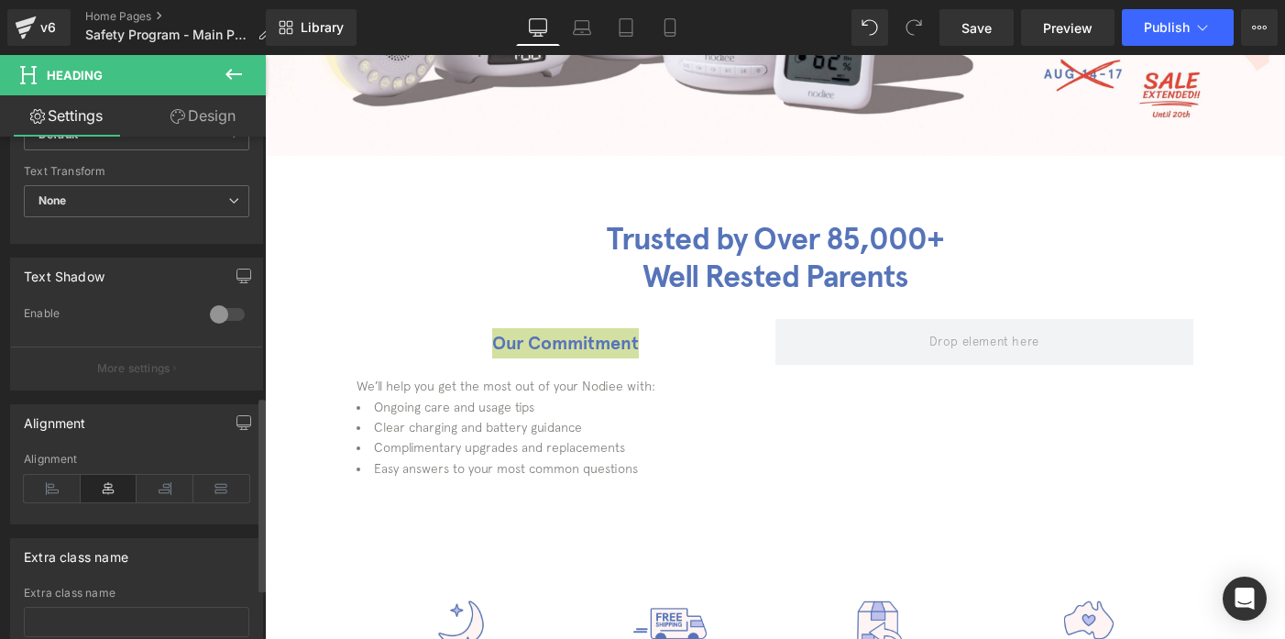
click at [55, 502] on div "Alignment" at bounding box center [136, 488] width 225 height 71
click at [55, 489] on icon at bounding box center [52, 488] width 57 height 27
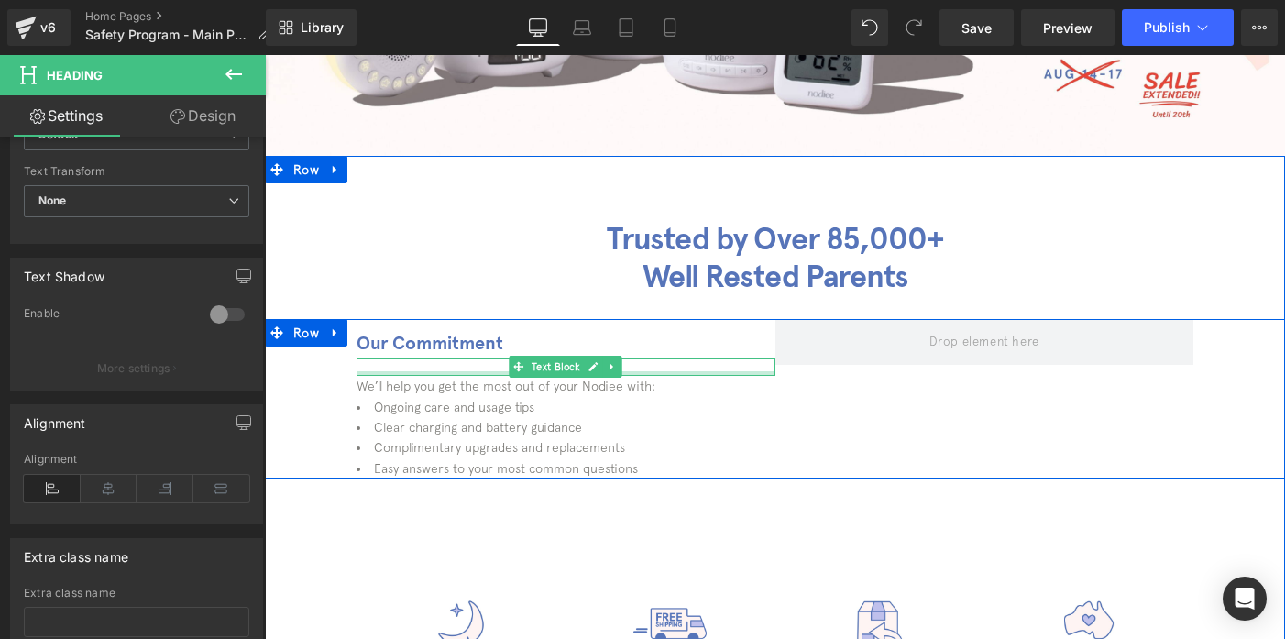
click at [442, 371] on div at bounding box center [566, 373] width 419 height 5
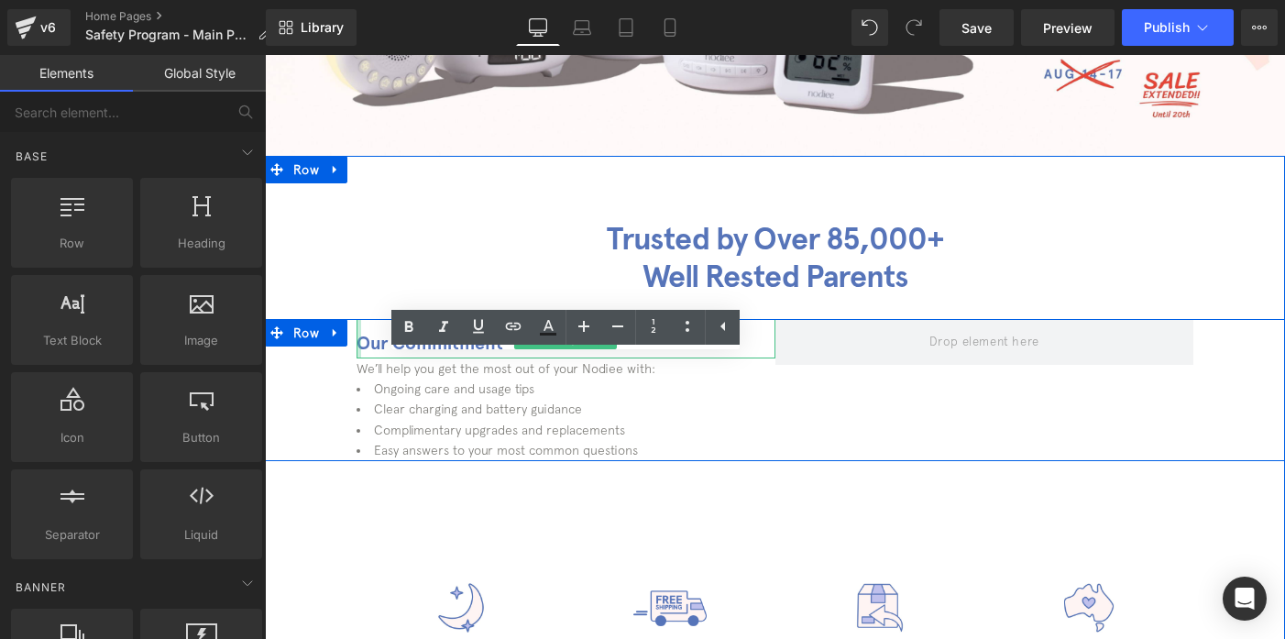
click at [361, 346] on b "Our Commitment" at bounding box center [430, 343] width 147 height 22
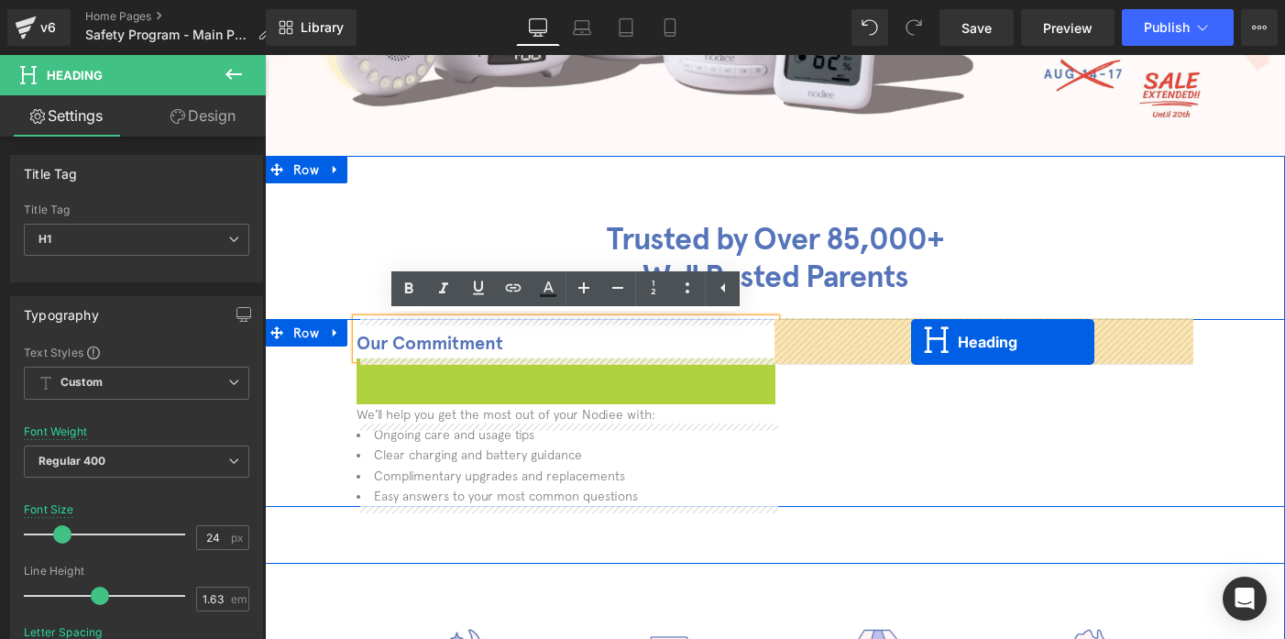
drag, startPoint x: 522, startPoint y: 377, endPoint x: 911, endPoint y: 342, distance: 390.1
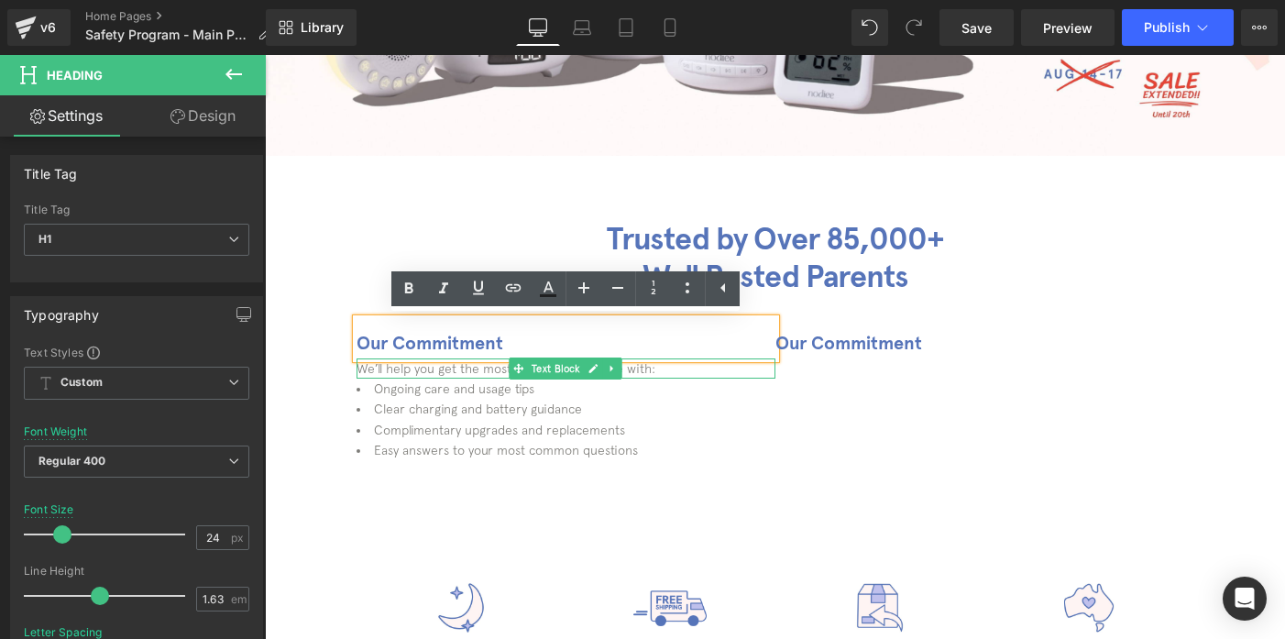
click at [401, 371] on span "We’ll help you get the most out of your Nodiee with:" at bounding box center [506, 368] width 299 height 15
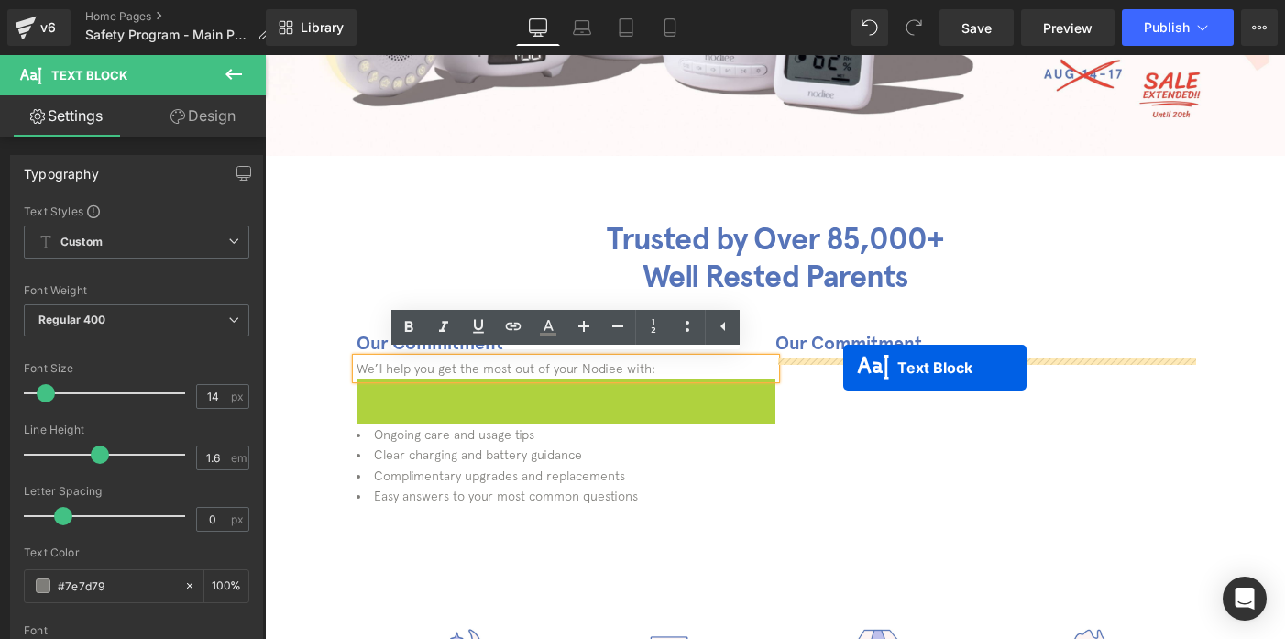
drag, startPoint x: 515, startPoint y: 385, endPoint x: 843, endPoint y: 368, distance: 328.6
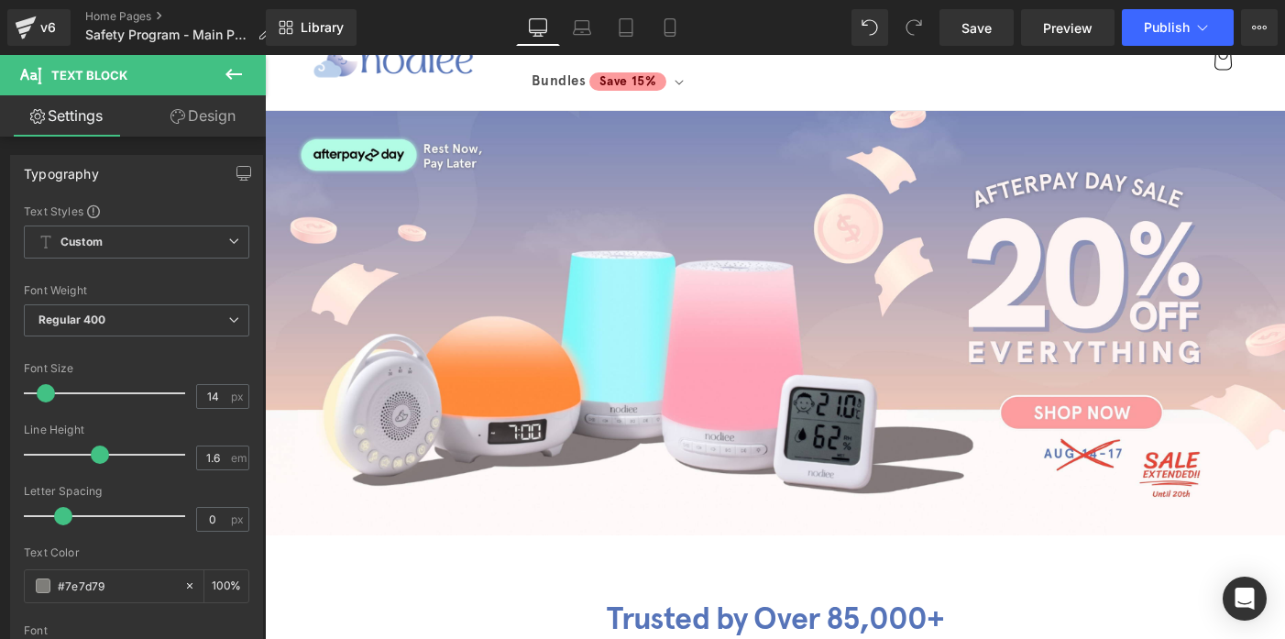
scroll to position [67, 0]
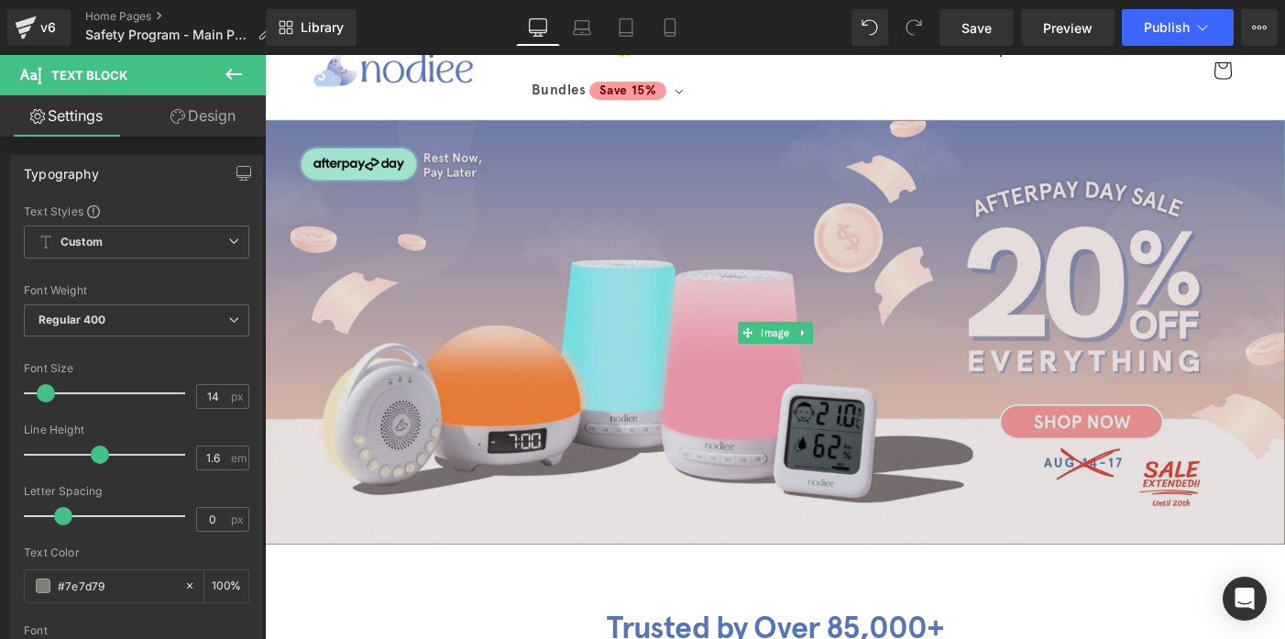
click at [389, 202] on img at bounding box center [775, 332] width 1020 height 425
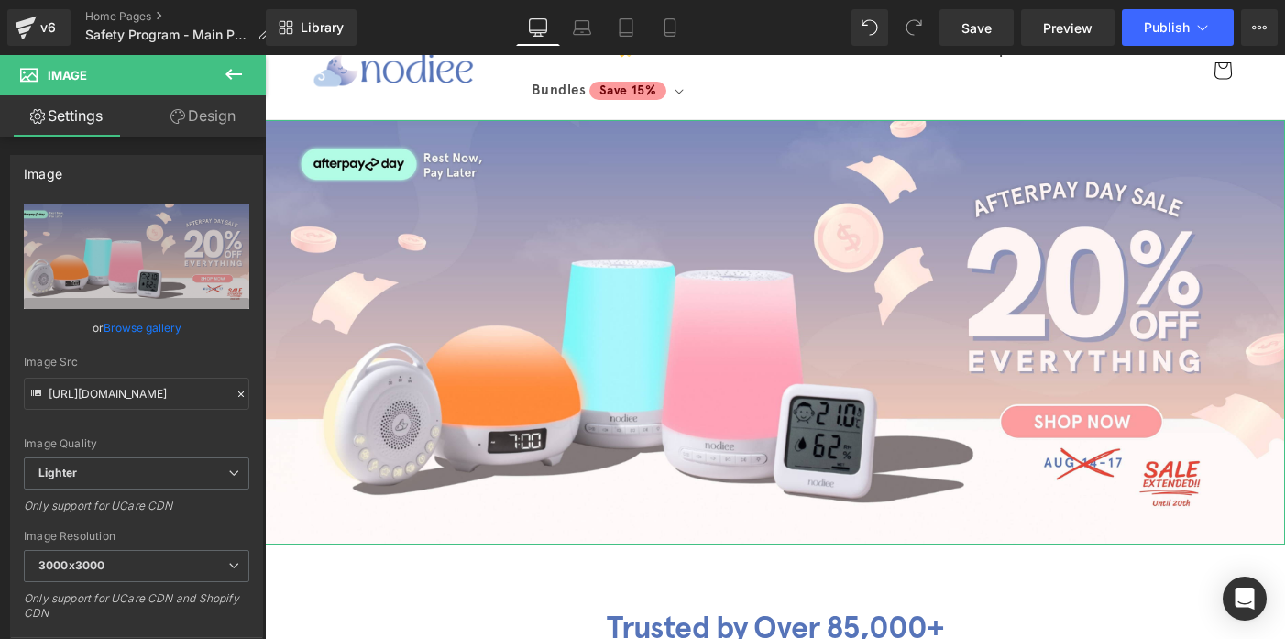
click at [185, 117] on link "Design" at bounding box center [203, 115] width 133 height 41
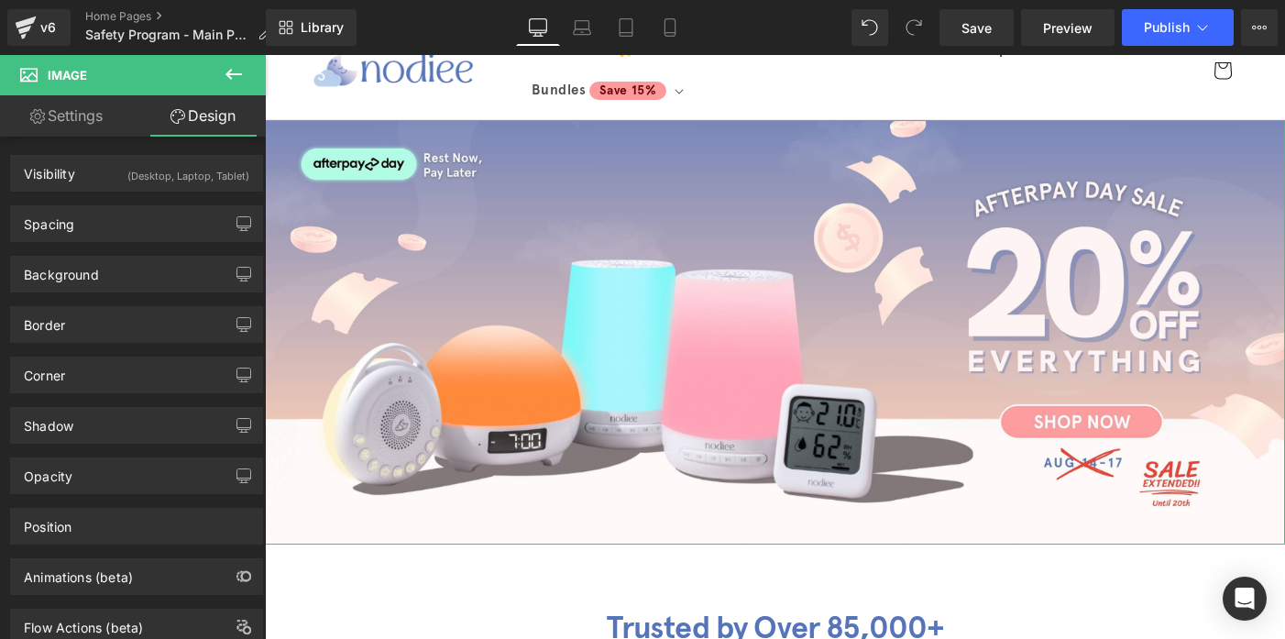
click at [100, 119] on link "Settings" at bounding box center [66, 115] width 133 height 41
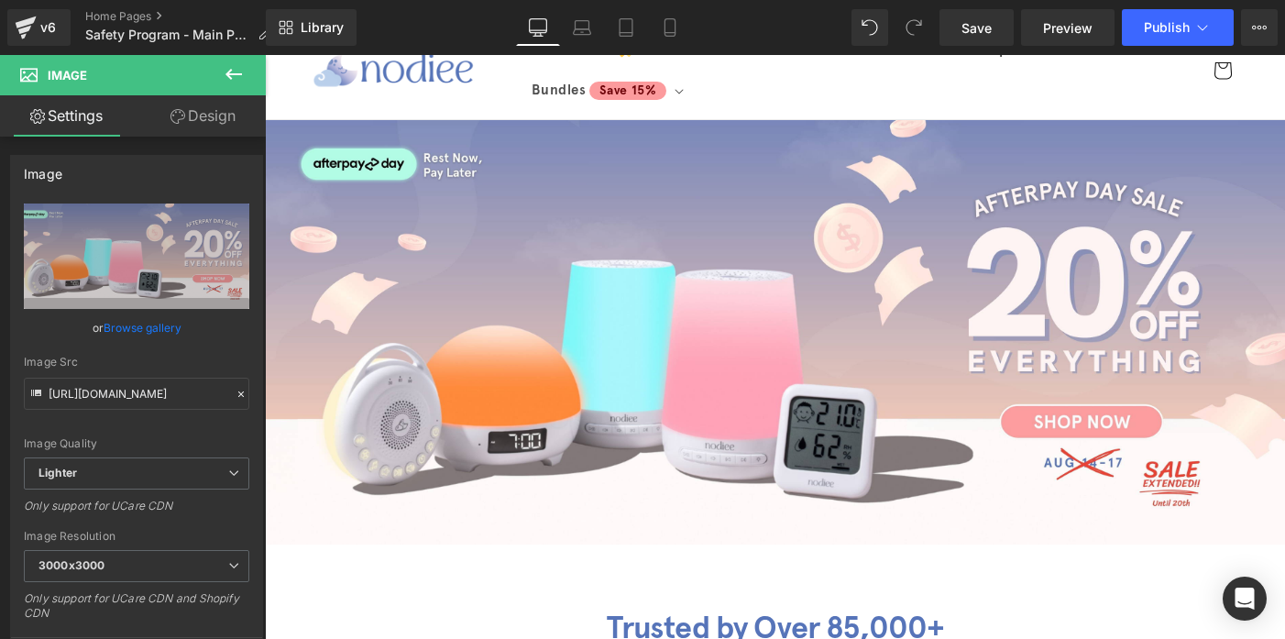
click at [233, 76] on icon at bounding box center [234, 74] width 22 height 22
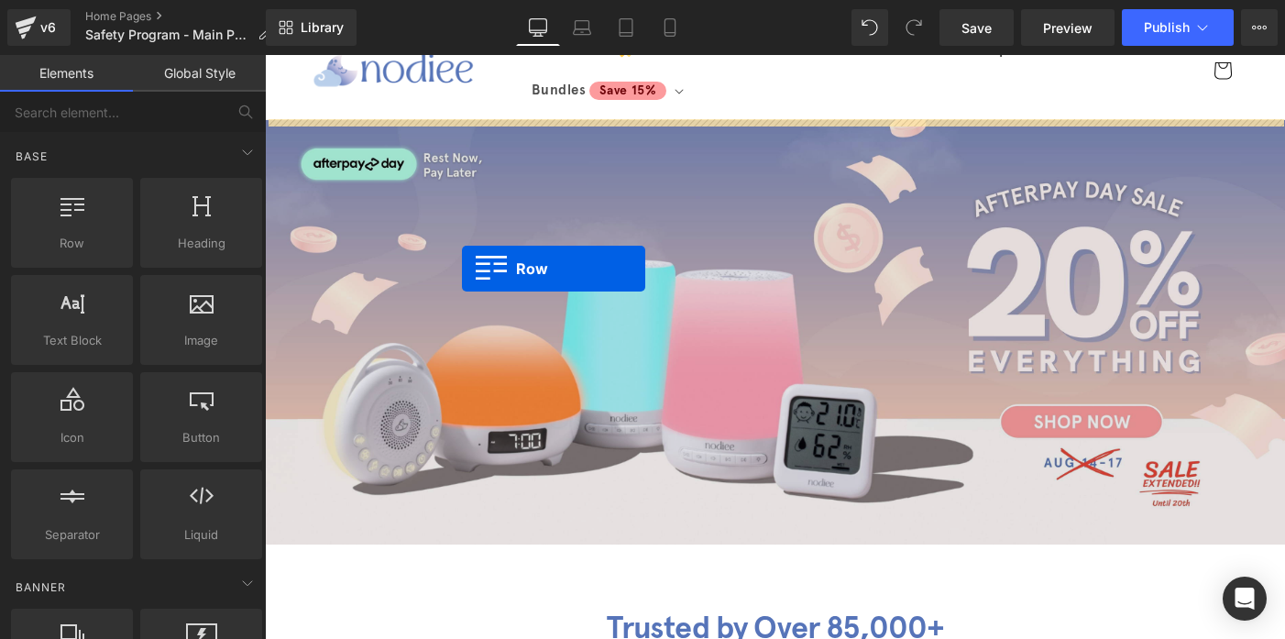
drag, startPoint x: 353, startPoint y: 268, endPoint x: 462, endPoint y: 268, distance: 109.1
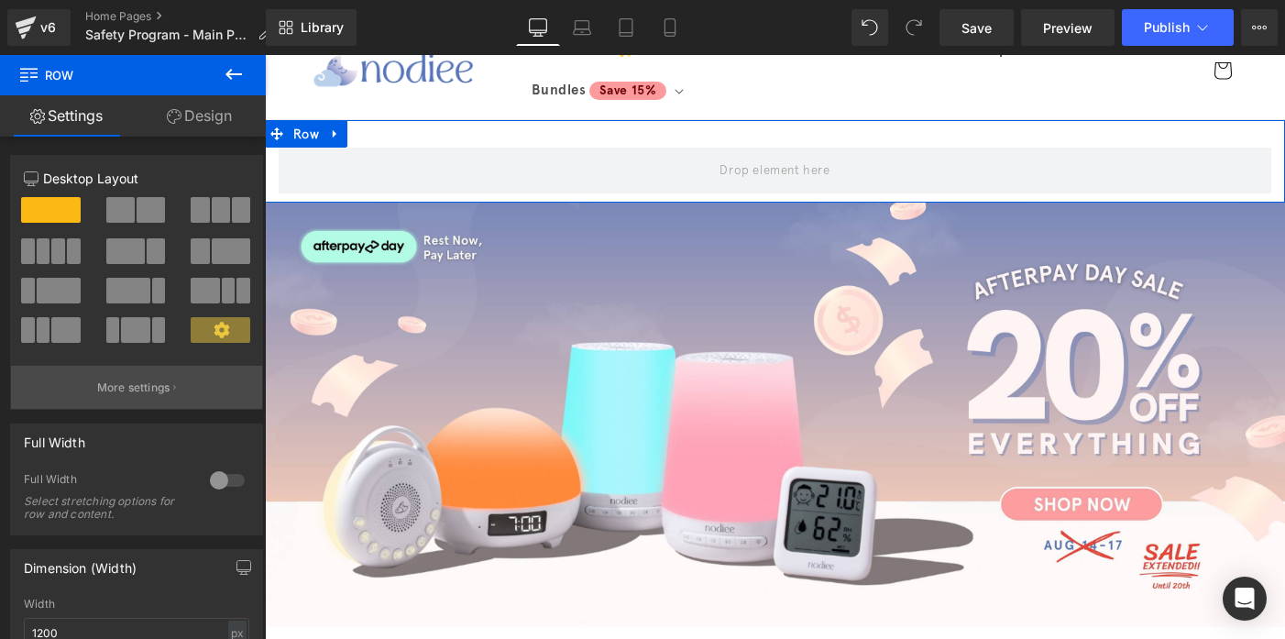
click at [160, 392] on p "More settings" at bounding box center [133, 387] width 73 height 16
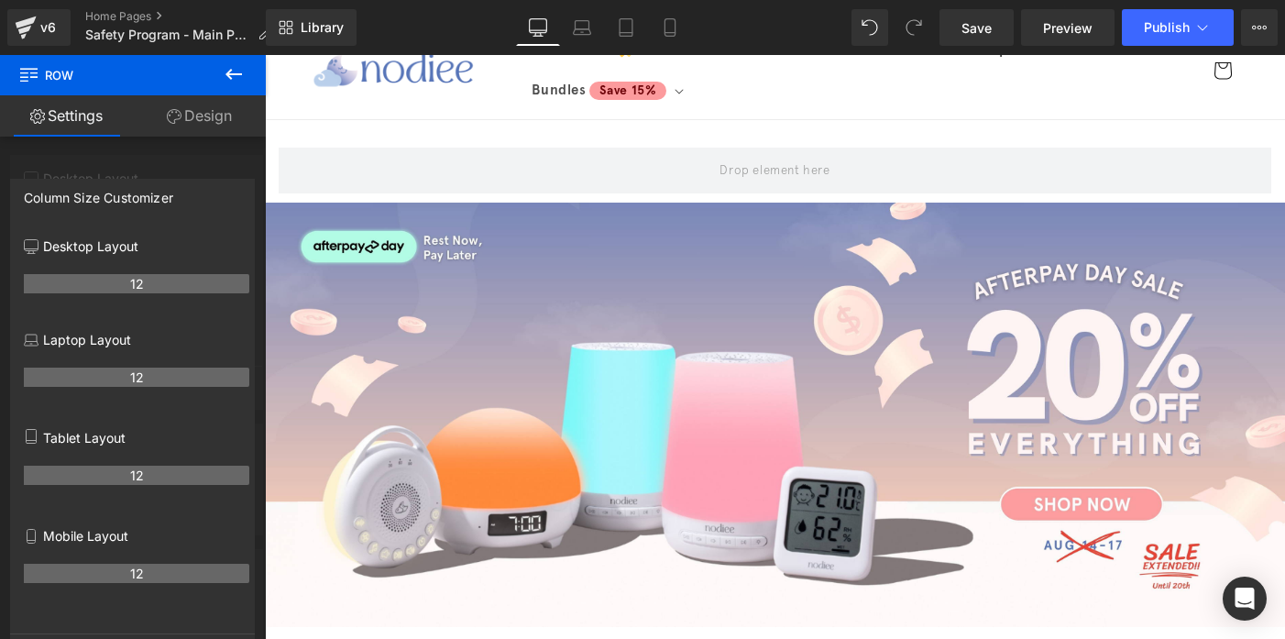
click at [227, 78] on icon at bounding box center [234, 74] width 22 height 22
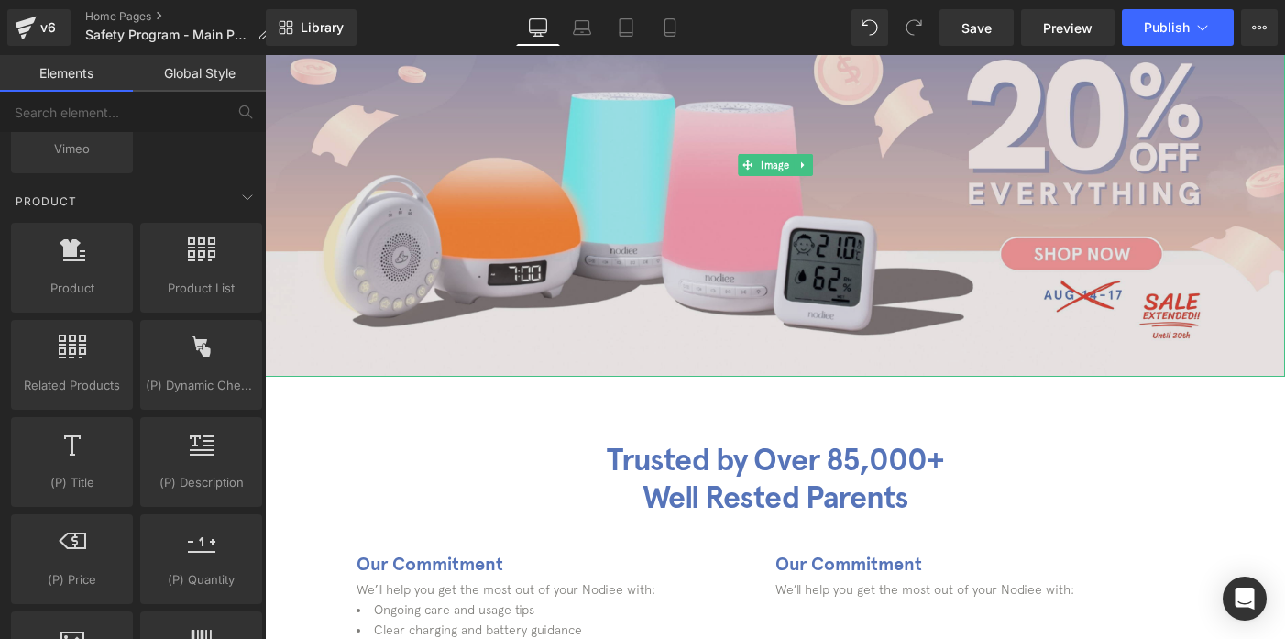
scroll to position [246, 0]
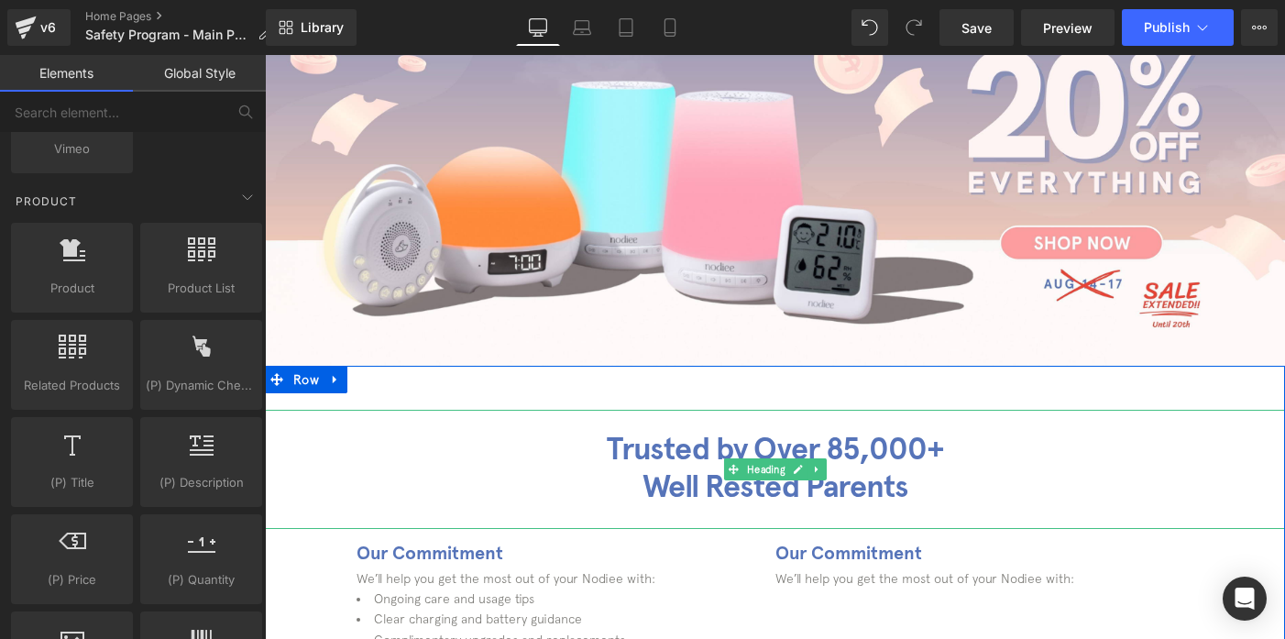
click at [719, 471] on h1 "Well Rested Parents" at bounding box center [775, 487] width 1020 height 38
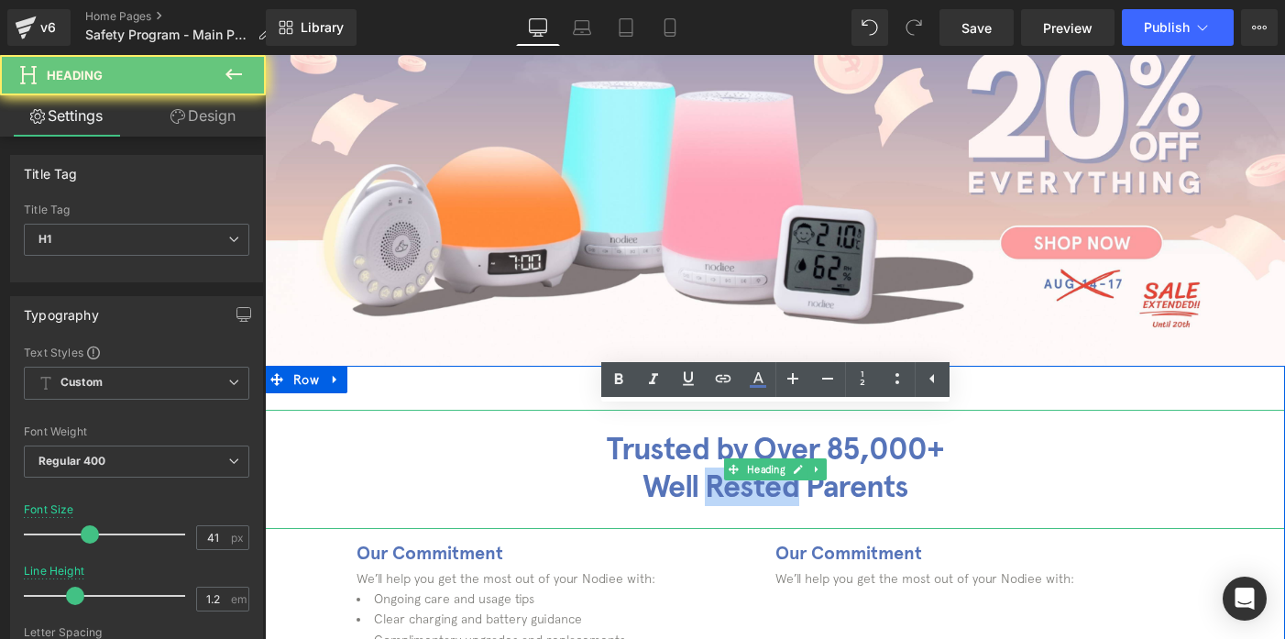
click at [719, 471] on h1 "Well Rested Parents" at bounding box center [775, 487] width 1020 height 38
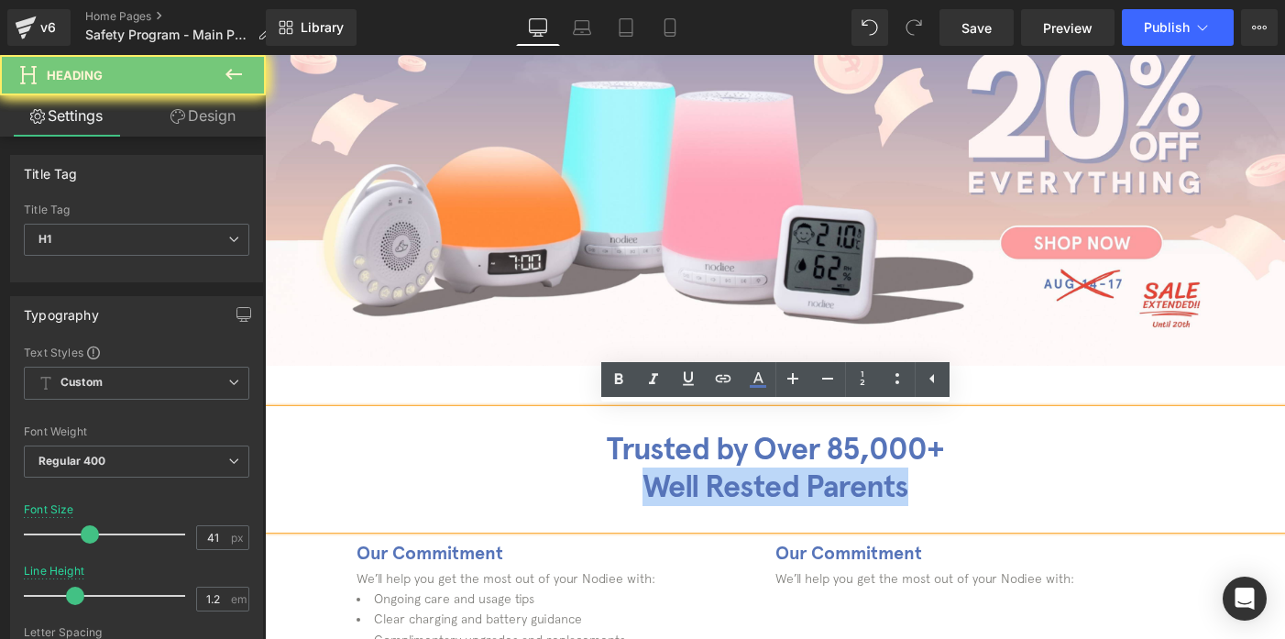
click at [719, 471] on h1 "Well Rested Parents" at bounding box center [775, 487] width 1020 height 38
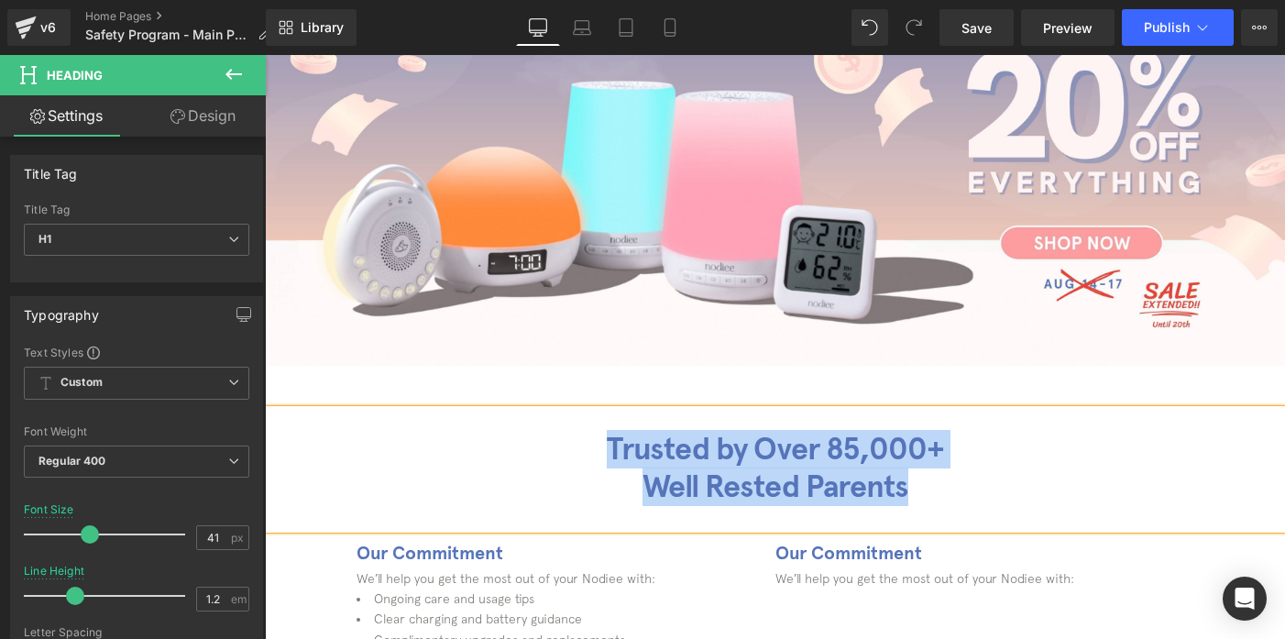
paste div
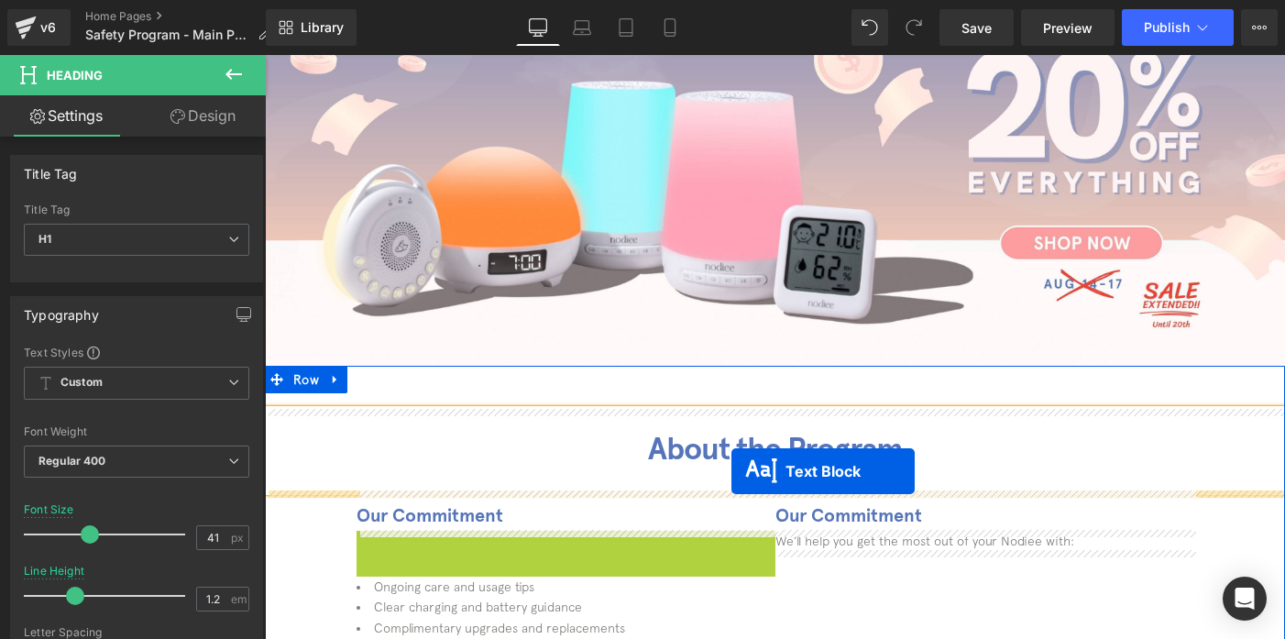
drag, startPoint x: 521, startPoint y: 544, endPoint x: 727, endPoint y: 465, distance: 221.1
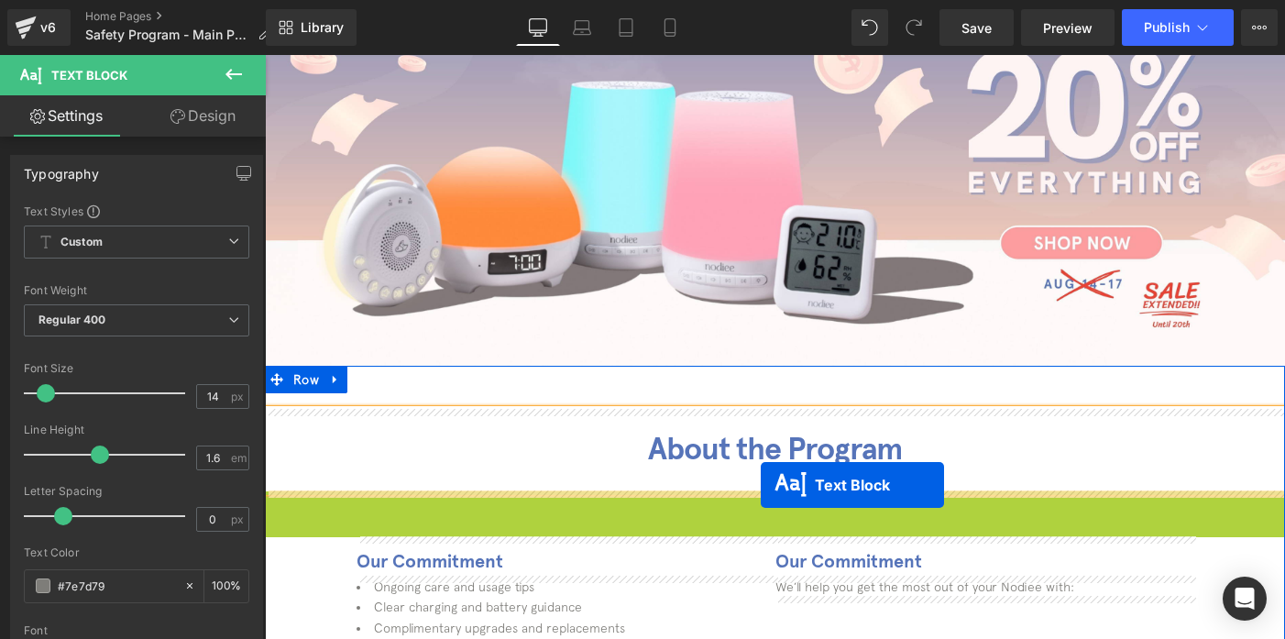
drag, startPoint x: 726, startPoint y: 503, endPoint x: 758, endPoint y: 484, distance: 37.4
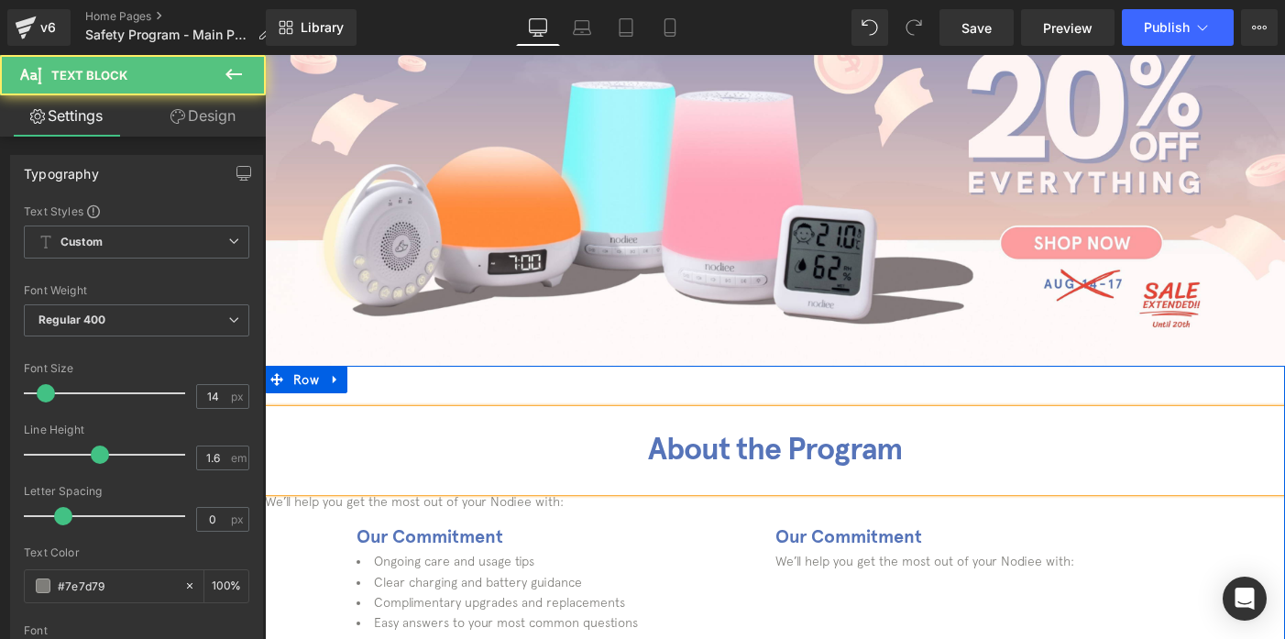
click at [532, 509] on div "We’ll help you get the most out of your Nodiee with: Text Block" at bounding box center [775, 501] width 1020 height 20
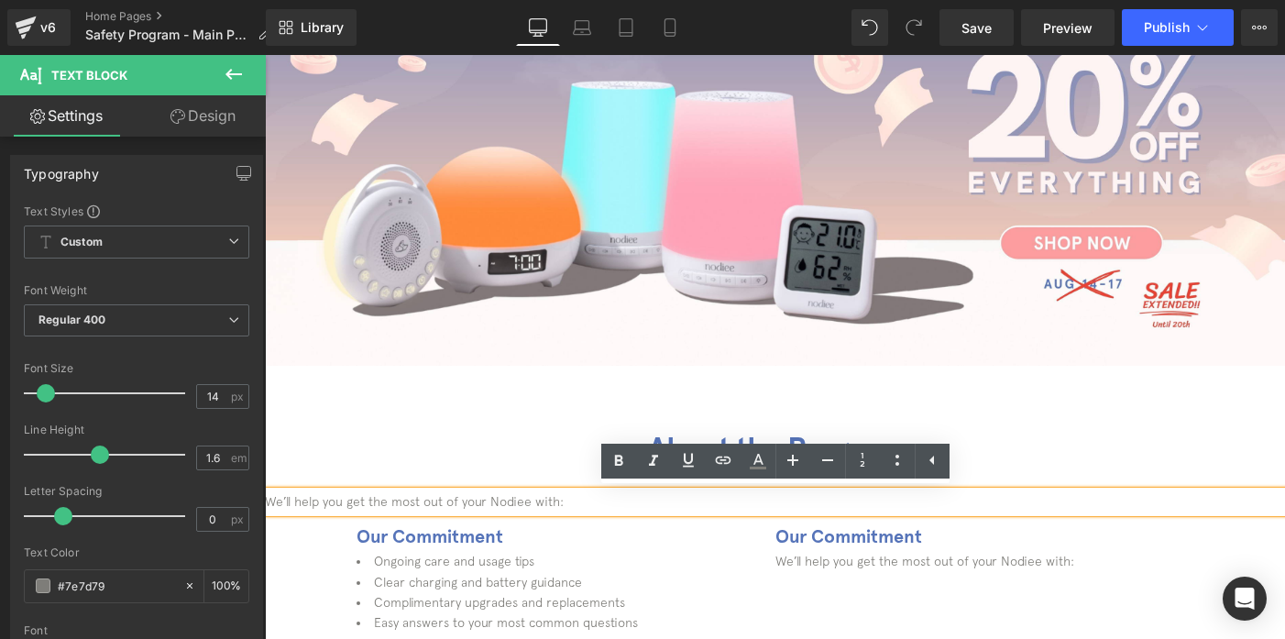
click at [532, 509] on div "We’ll help you get the most out of your Nodiee with: Text Block" at bounding box center [775, 501] width 1020 height 20
click at [532, 509] on p "We’ll help you get the most out of your Nodiee with:" at bounding box center [775, 501] width 1020 height 20
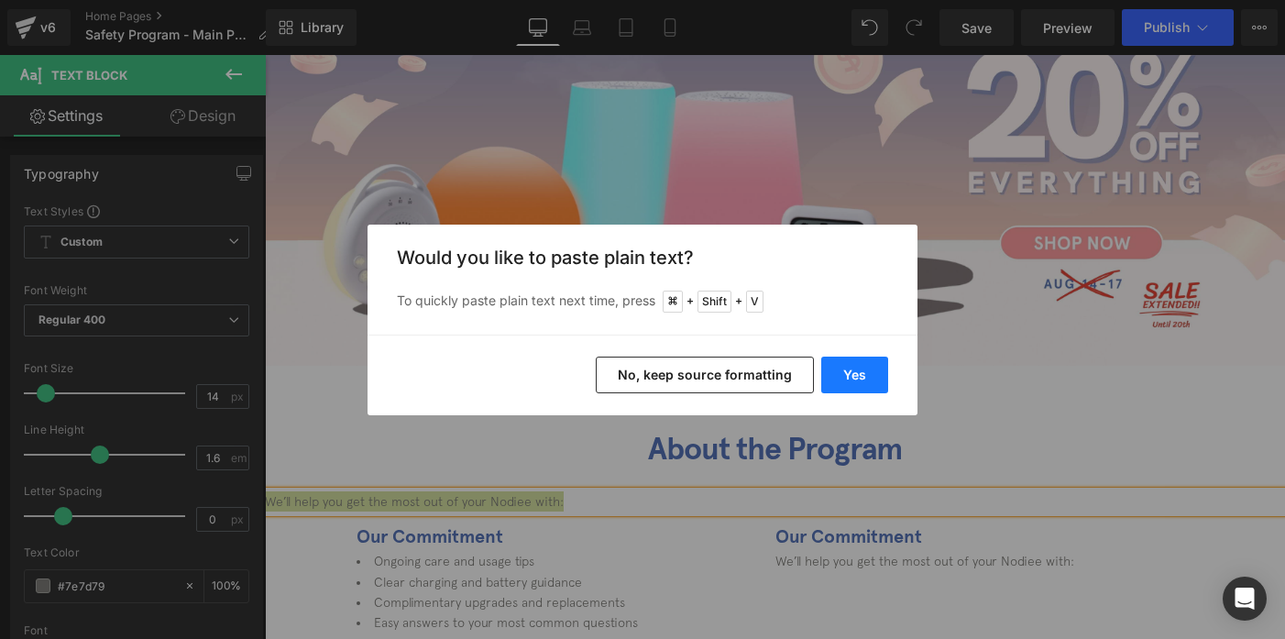
click at [865, 377] on button "Yes" at bounding box center [854, 375] width 67 height 37
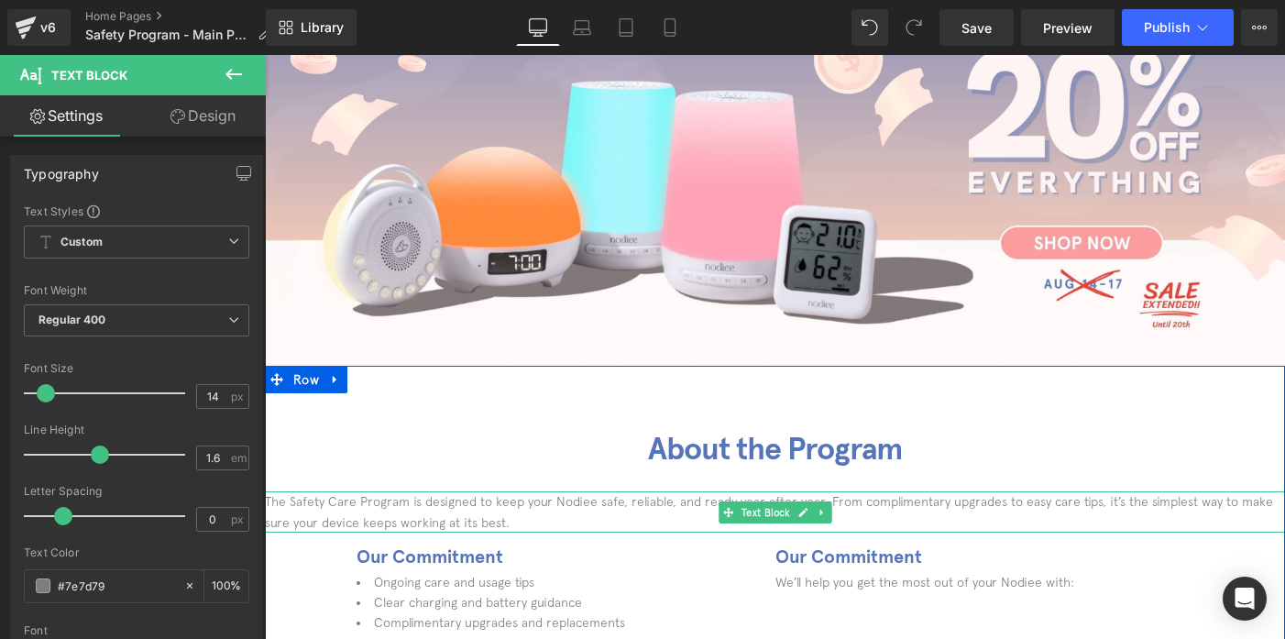
click at [484, 514] on p "The Safety Care Program is designed to keep your Nodiee safe, reliable, and rea…" at bounding box center [775, 511] width 1020 height 41
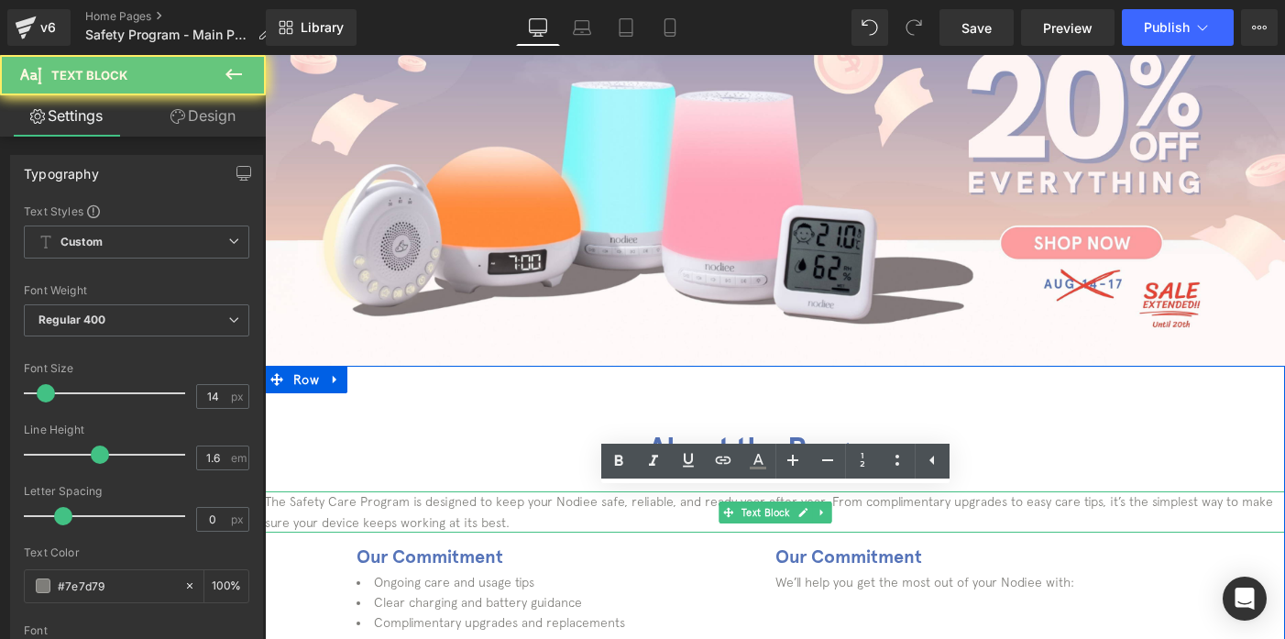
click at [484, 514] on p "The Safety Care Program is designed to keep your Nodiee safe, reliable, and rea…" at bounding box center [775, 511] width 1020 height 41
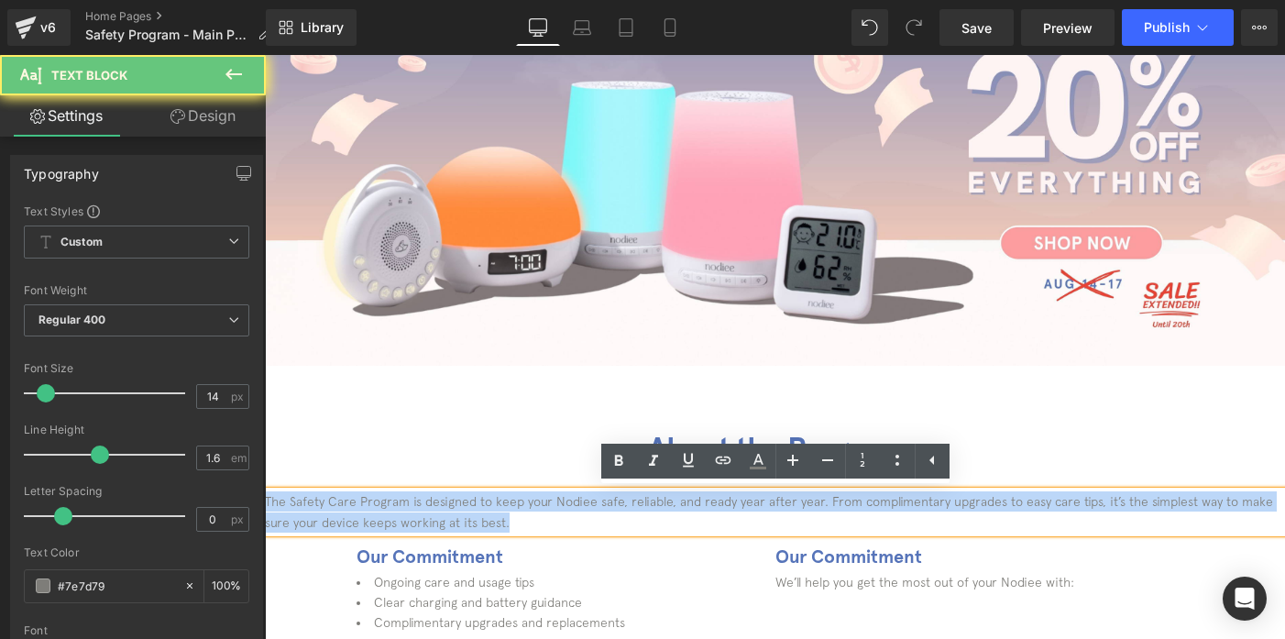
click at [484, 514] on p "The Safety Care Program is designed to keep your Nodiee safe, reliable, and rea…" at bounding box center [775, 511] width 1020 height 41
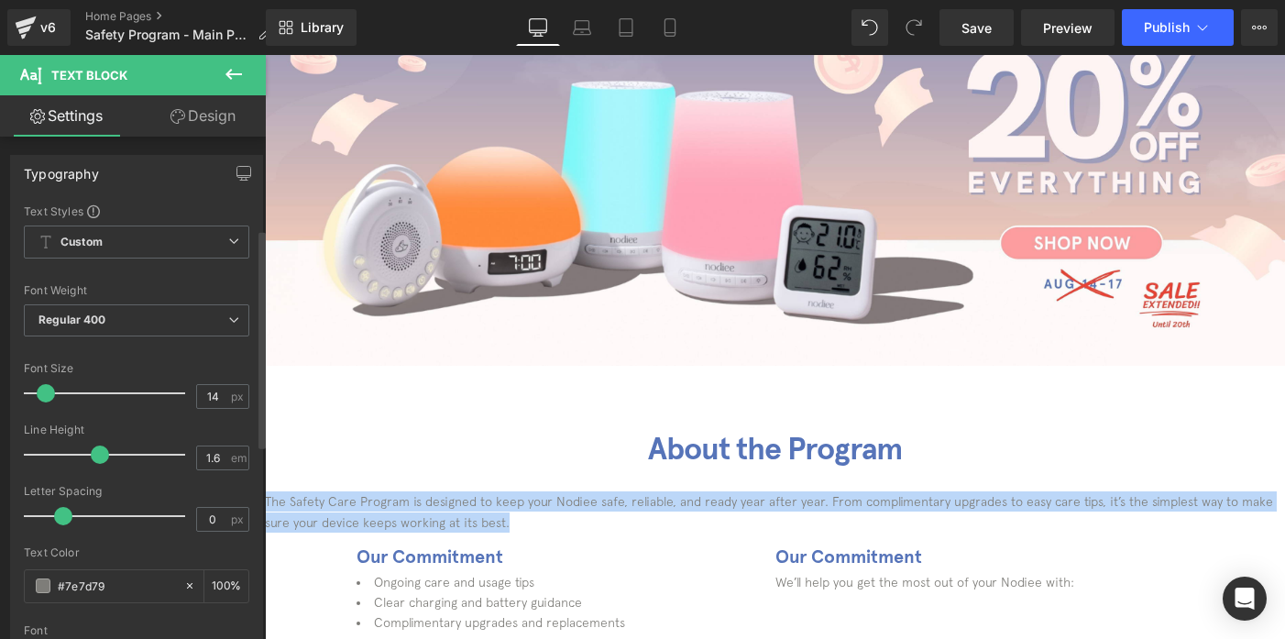
scroll to position [658, 0]
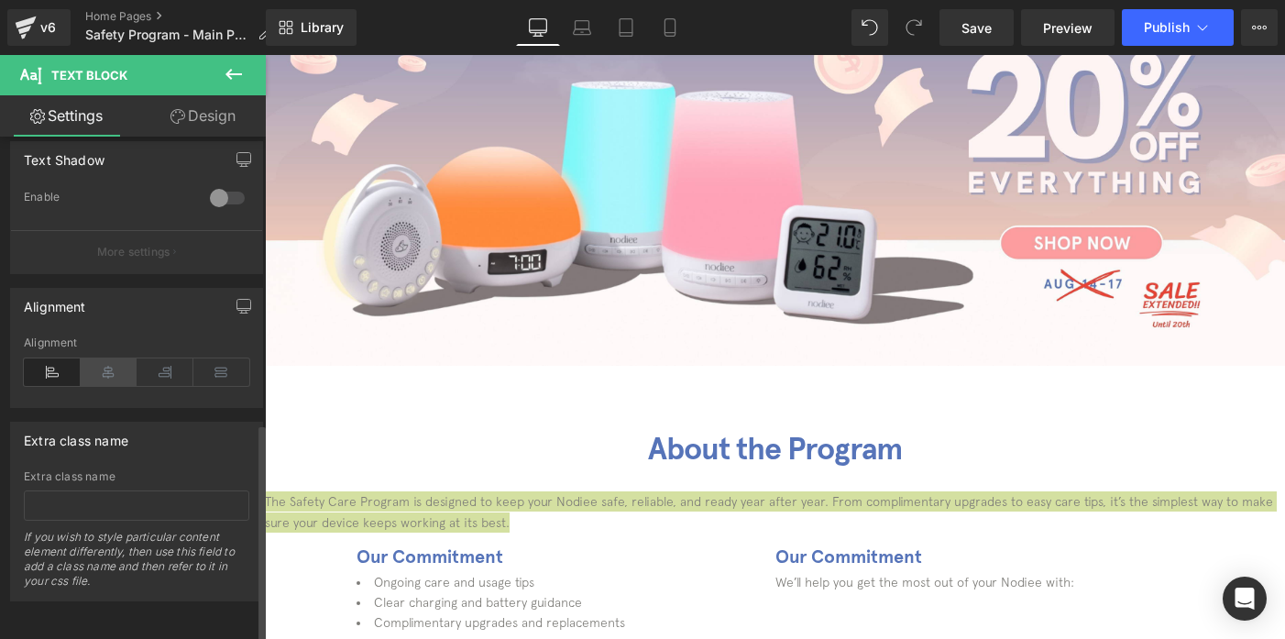
click at [111, 363] on icon at bounding box center [109, 371] width 57 height 27
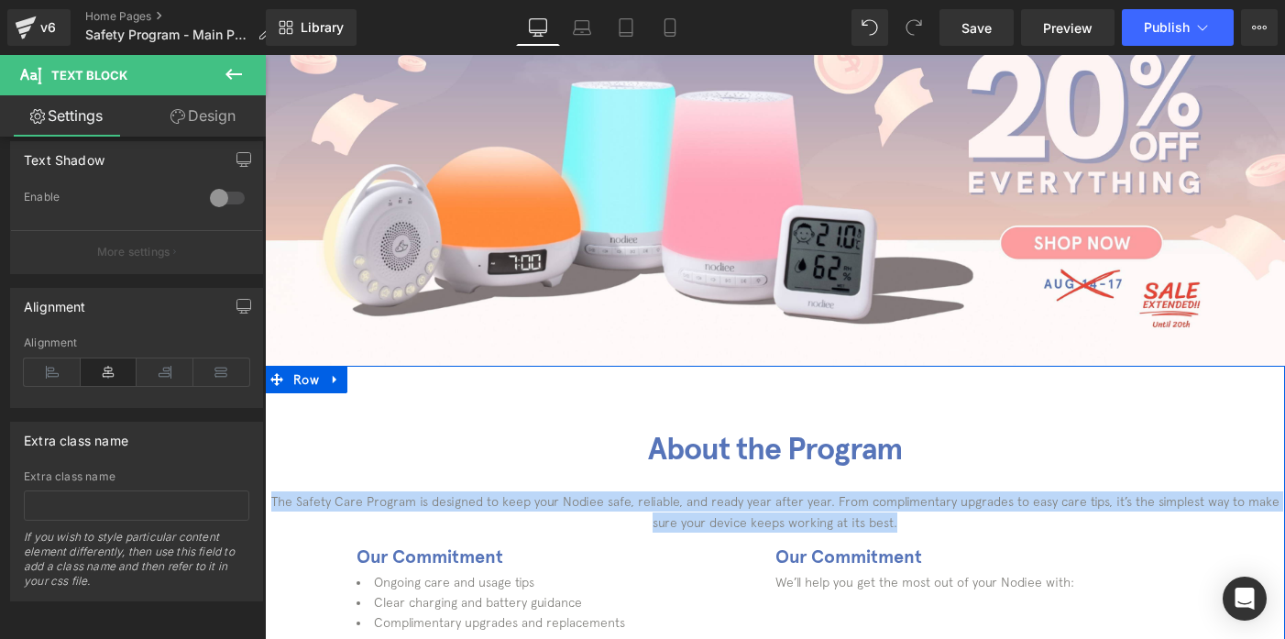
click at [712, 385] on div "About the Program Heading The Safety Care Program is designed to keep your Nodi…" at bounding box center [775, 538] width 1020 height 345
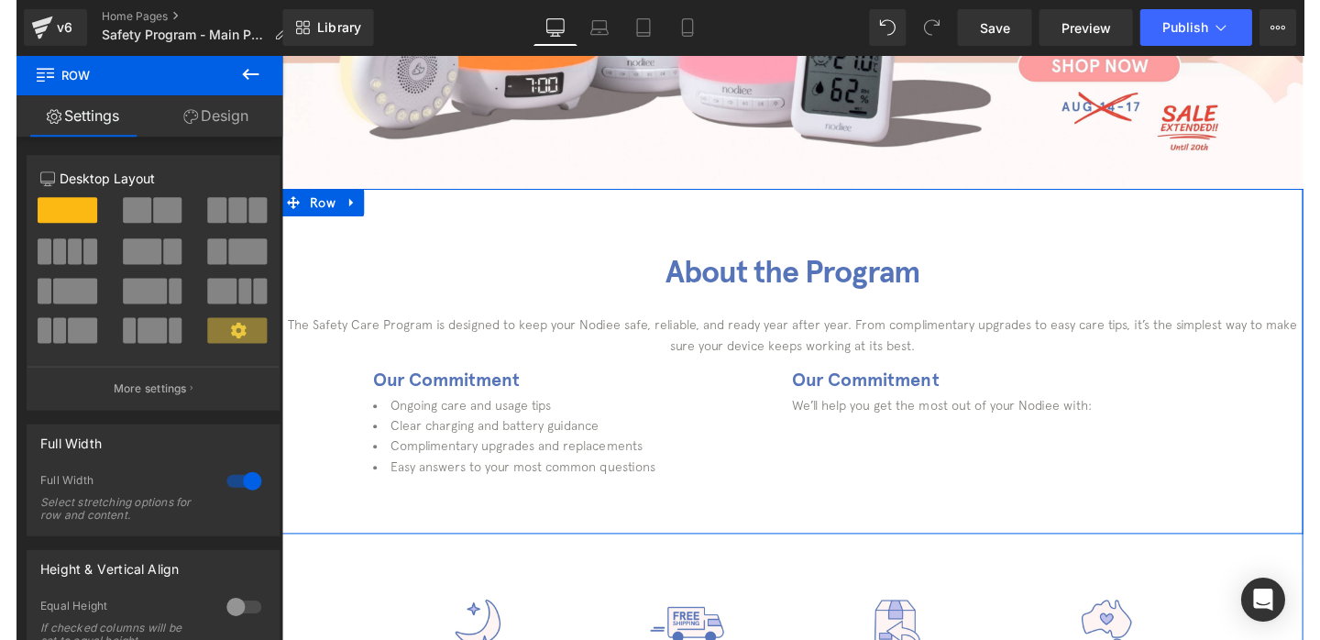
scroll to position [425, 0]
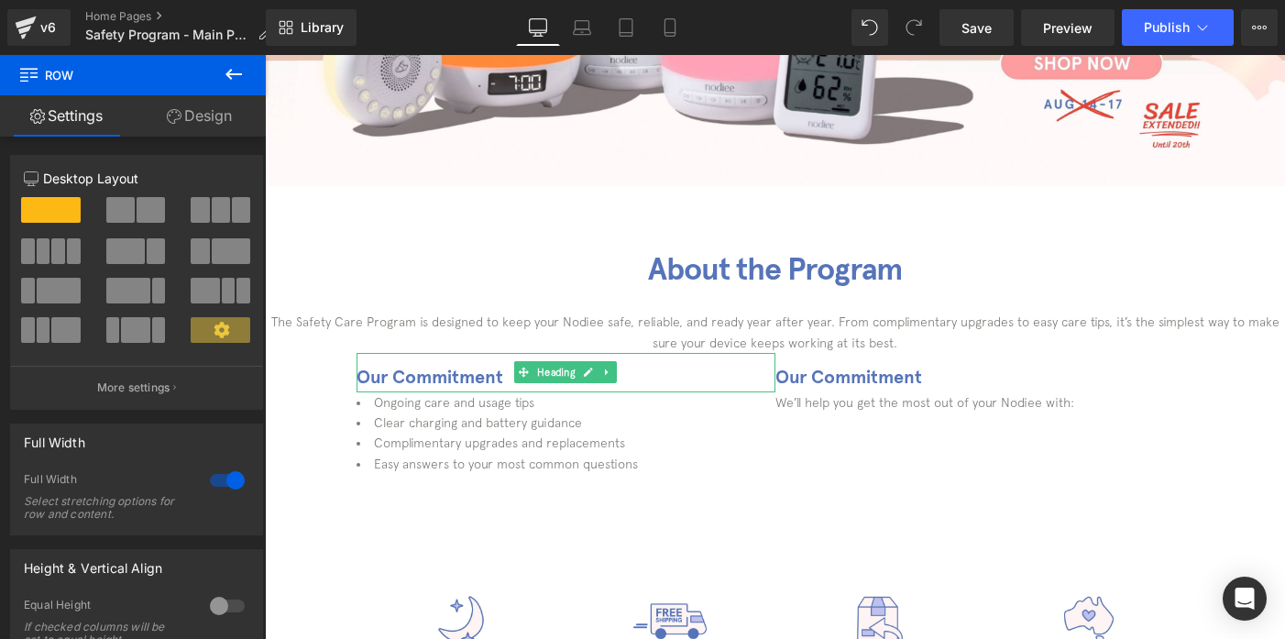
click at [292, 367] on span "Row" at bounding box center [305, 367] width 27 height 22
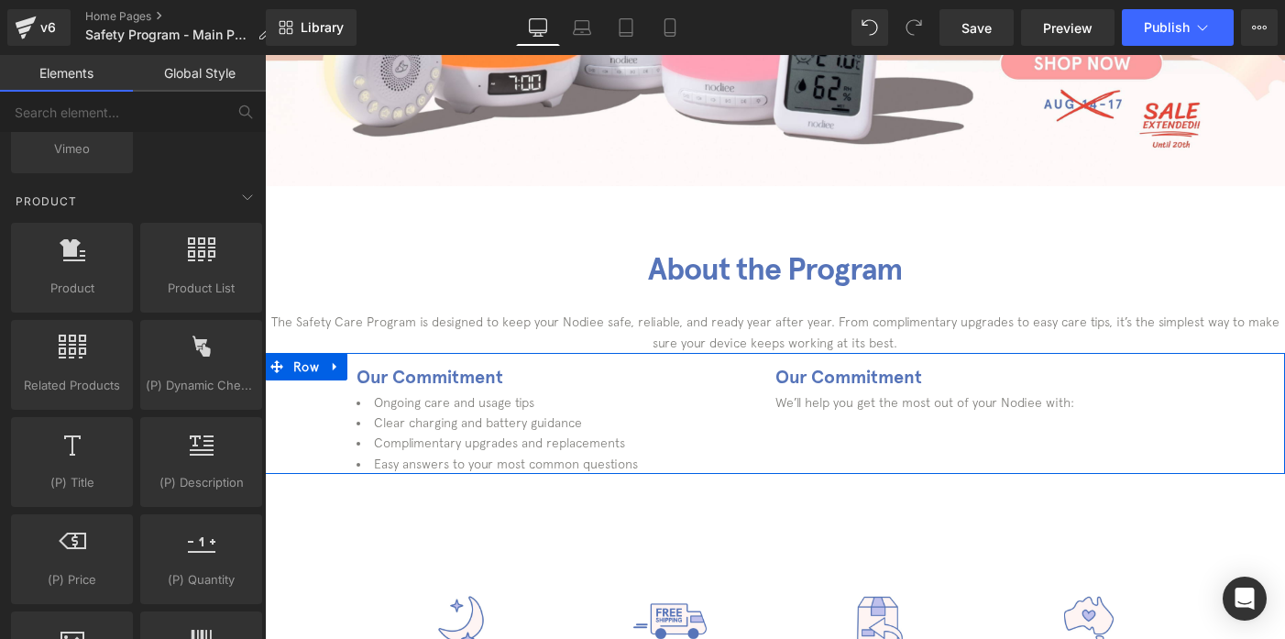
click at [262, 496] on div "Row You are previewing how the will restyle your page. You can not edit Element…" at bounding box center [642, 335] width 1285 height 670
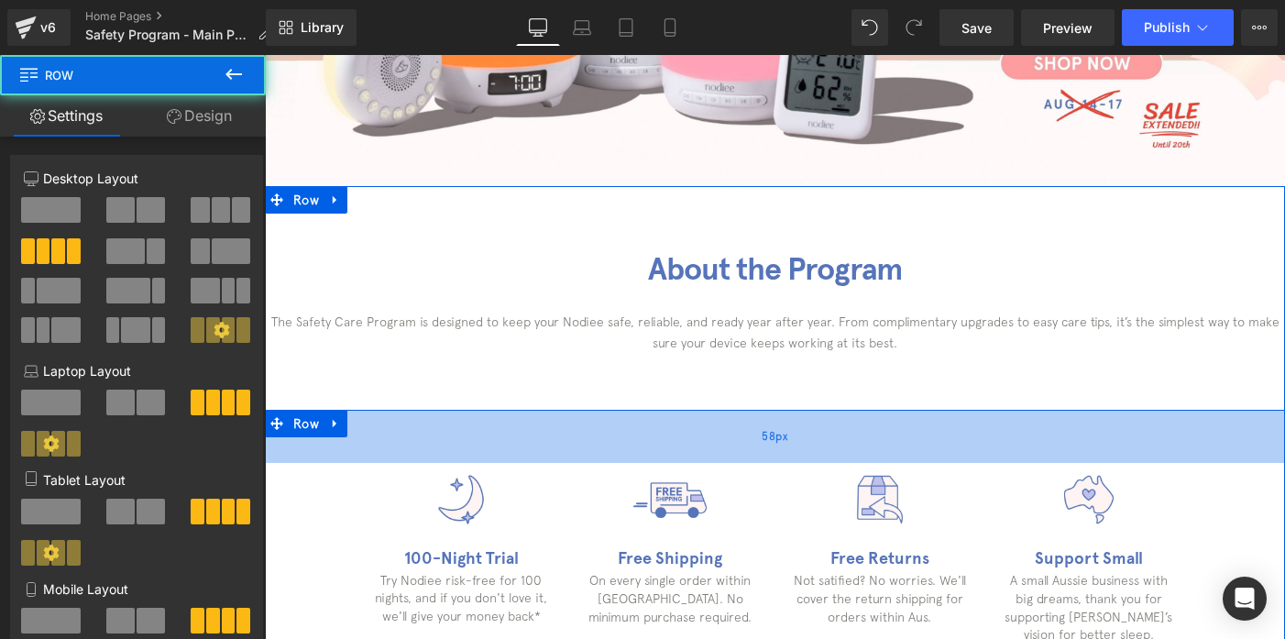
click at [673, 426] on div "58px" at bounding box center [775, 436] width 1020 height 53
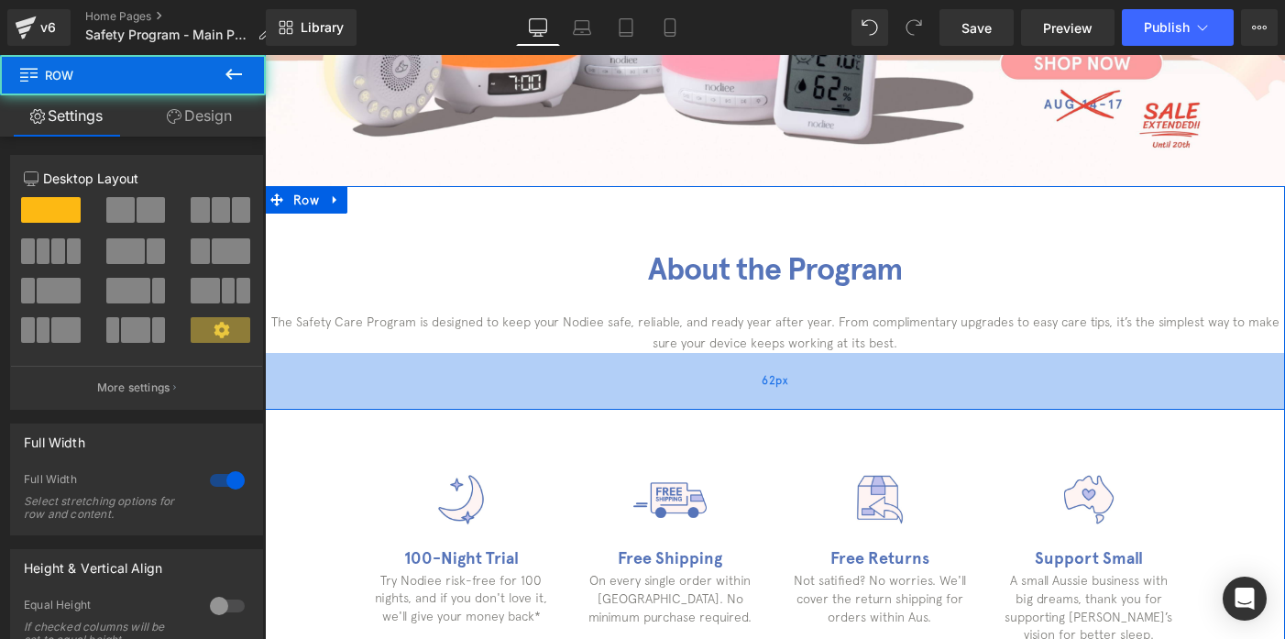
click at [796, 371] on div "62px" at bounding box center [775, 381] width 1020 height 57
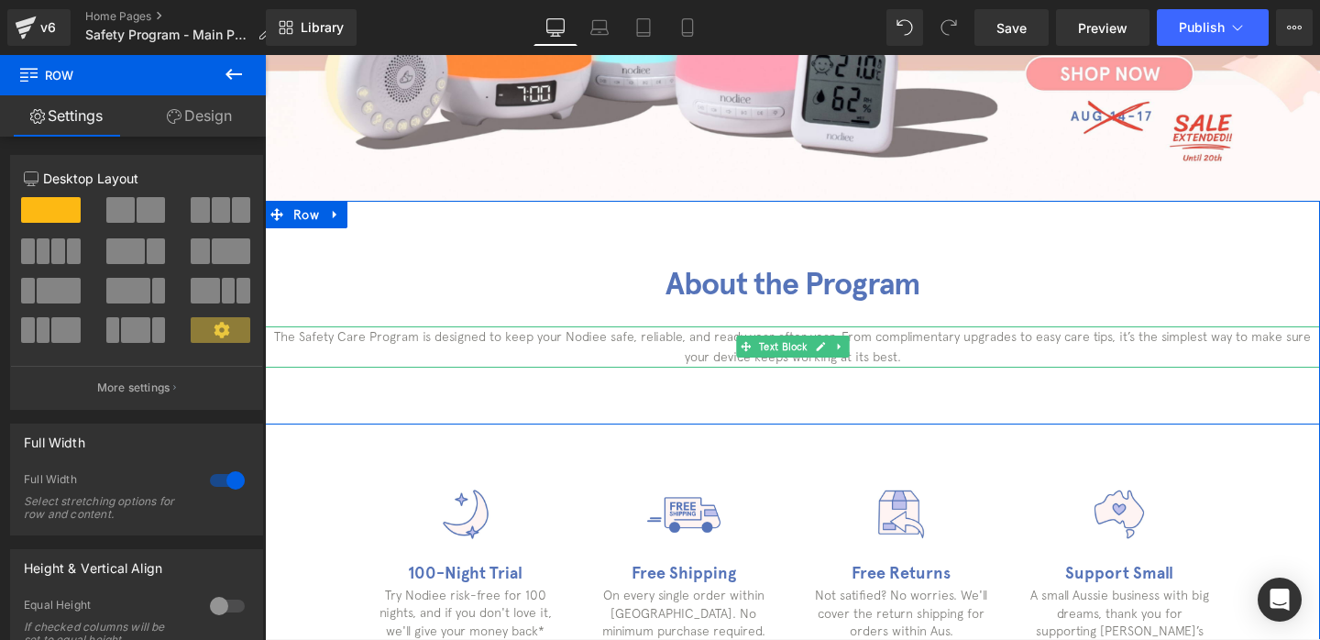
click at [690, 356] on p "The Safety Care Program is designed to keep your Nodiee safe, reliable, and rea…" at bounding box center [792, 346] width 1055 height 41
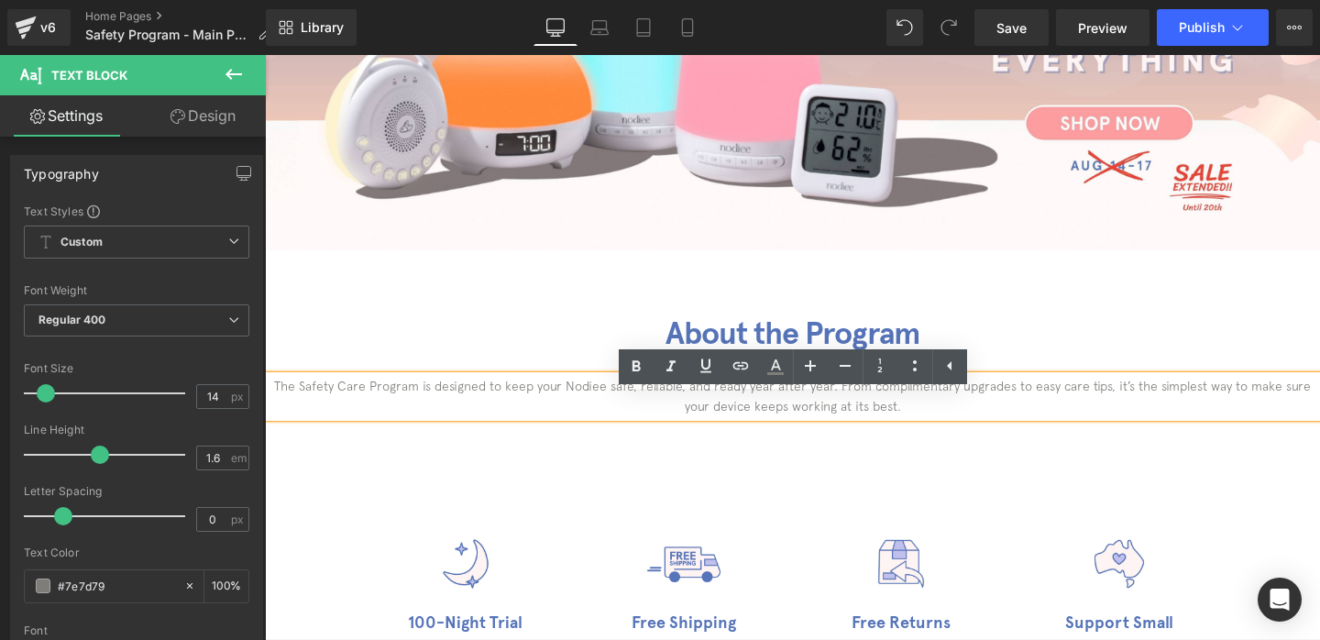
scroll to position [343, 0]
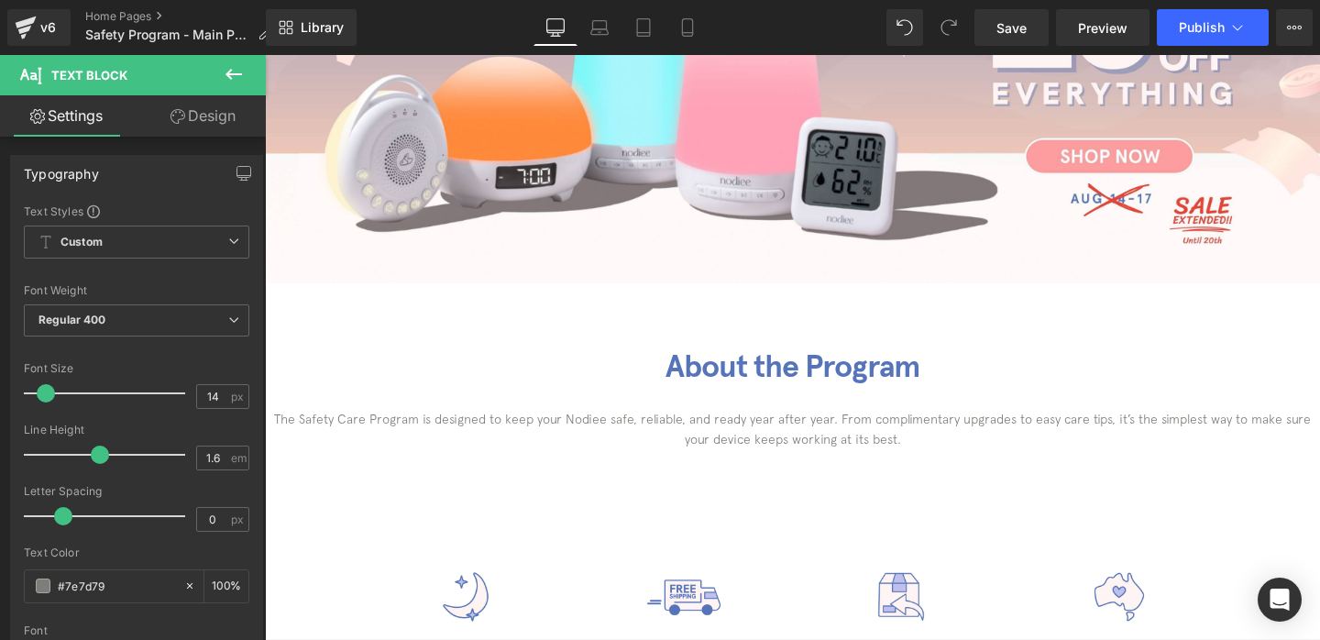
click at [219, 126] on link "Design" at bounding box center [203, 115] width 133 height 41
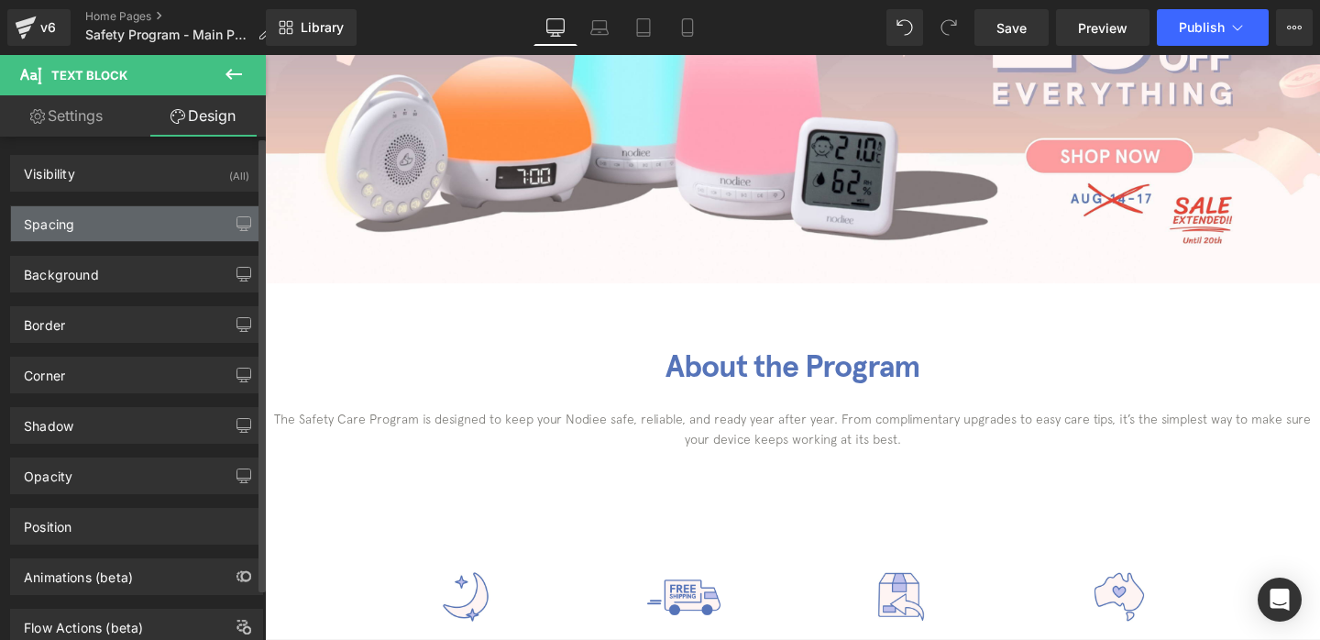
click at [158, 220] on div "Spacing" at bounding box center [136, 223] width 251 height 35
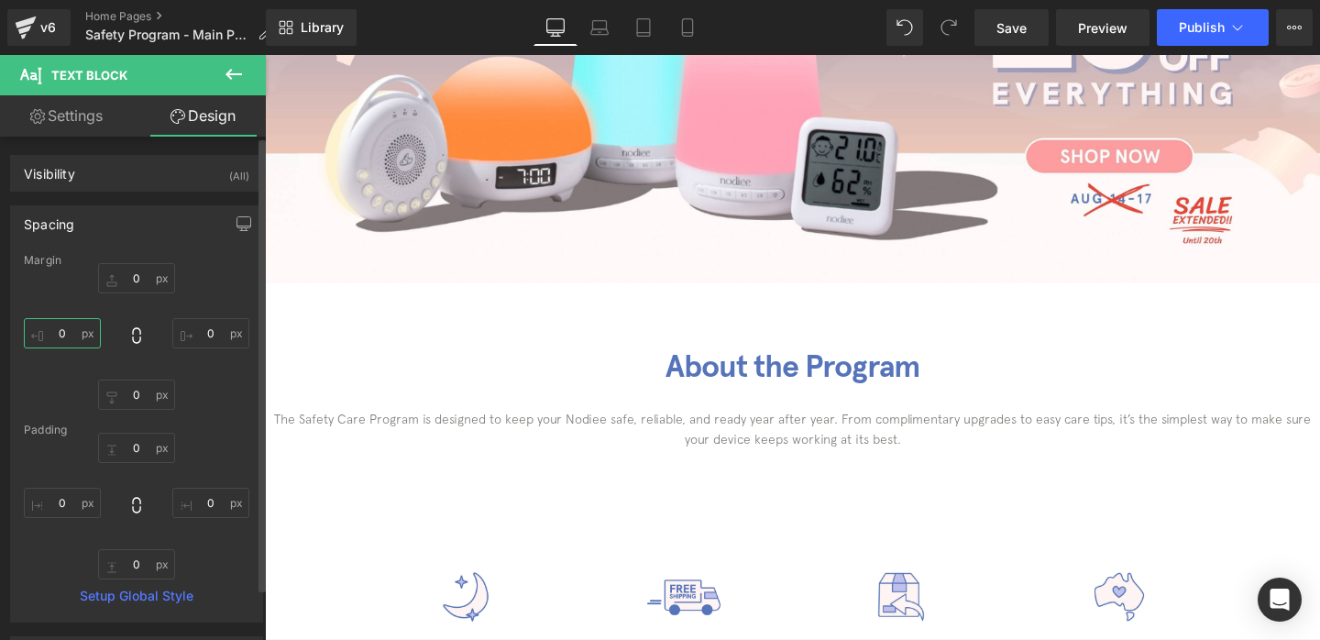
click at [73, 339] on input "text" at bounding box center [62, 333] width 77 height 30
type input "3-"
type input "30"
click at [199, 337] on input "text" at bounding box center [210, 333] width 77 height 30
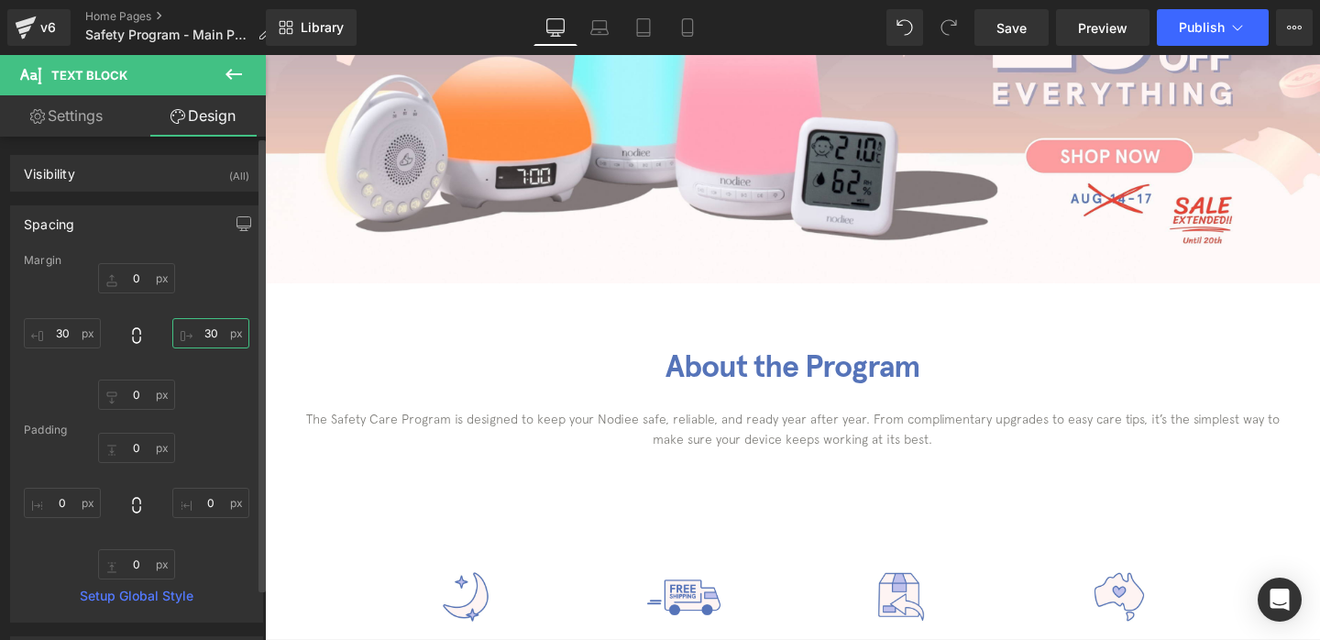
click at [202, 332] on input "30" at bounding box center [210, 333] width 77 height 30
type input "50"
click at [65, 337] on input "30" at bounding box center [62, 333] width 77 height 30
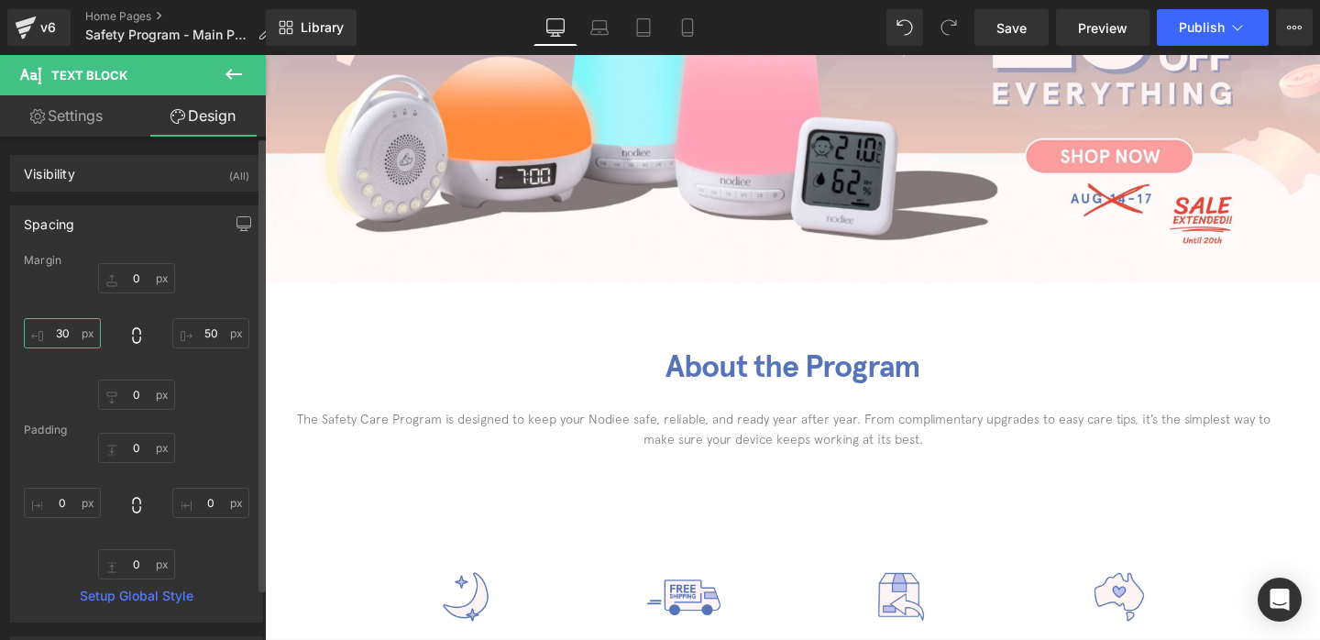
click at [65, 337] on input "30" at bounding box center [62, 333] width 77 height 30
type input "50"
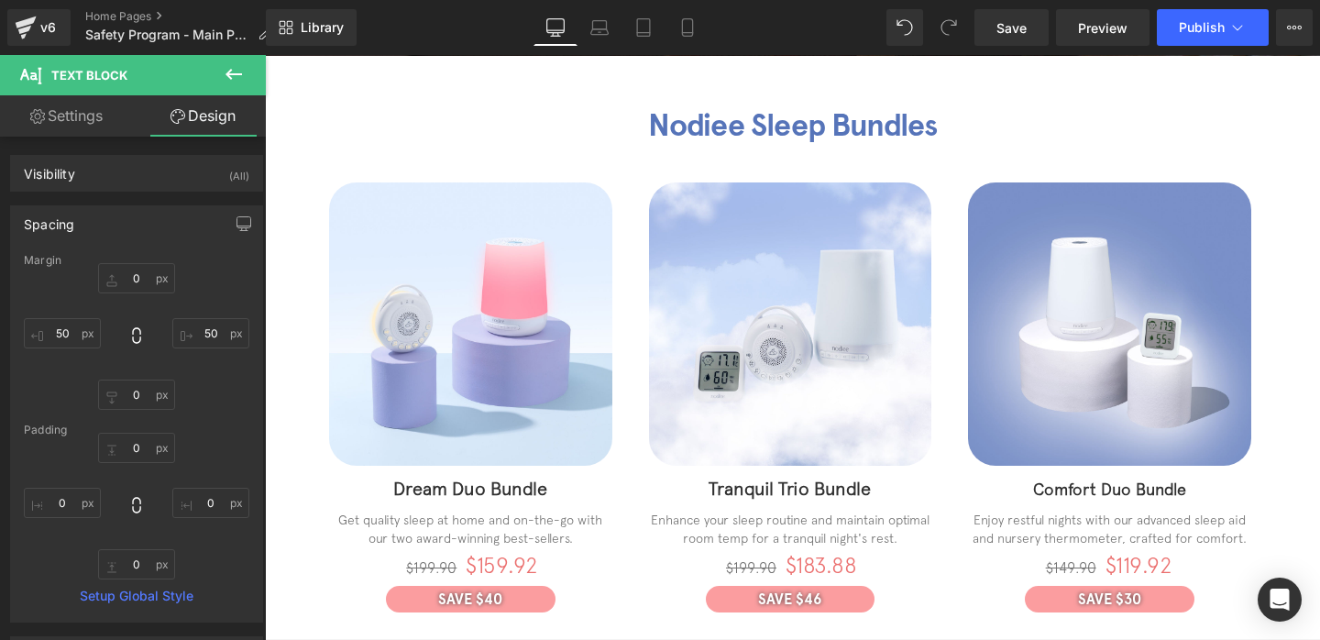
scroll to position [2615, 0]
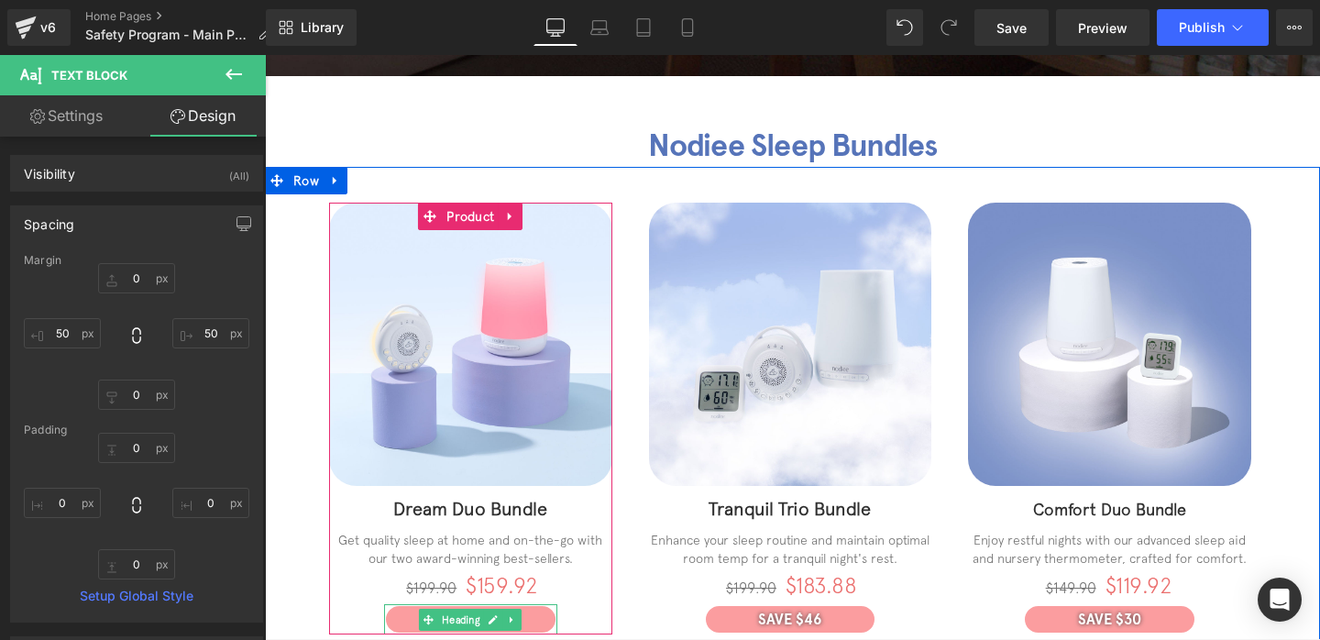
click at [401, 615] on h1 "SAVE $40" at bounding box center [471, 618] width 170 height 17
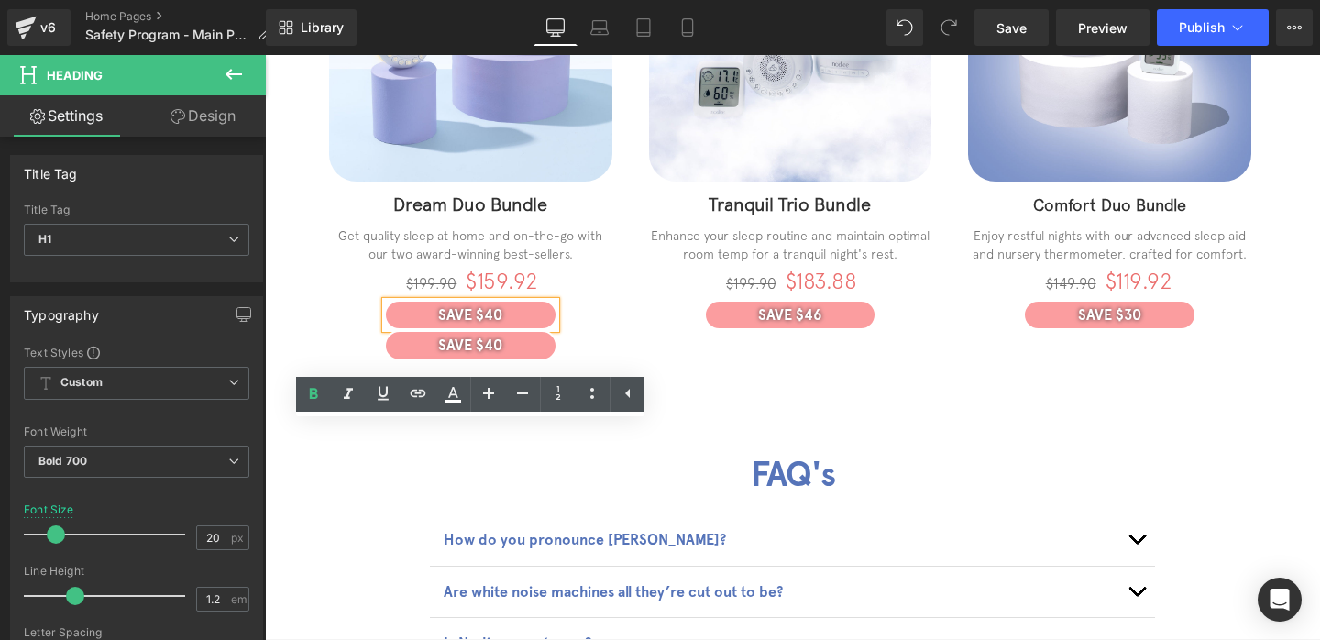
scroll to position [2794, 0]
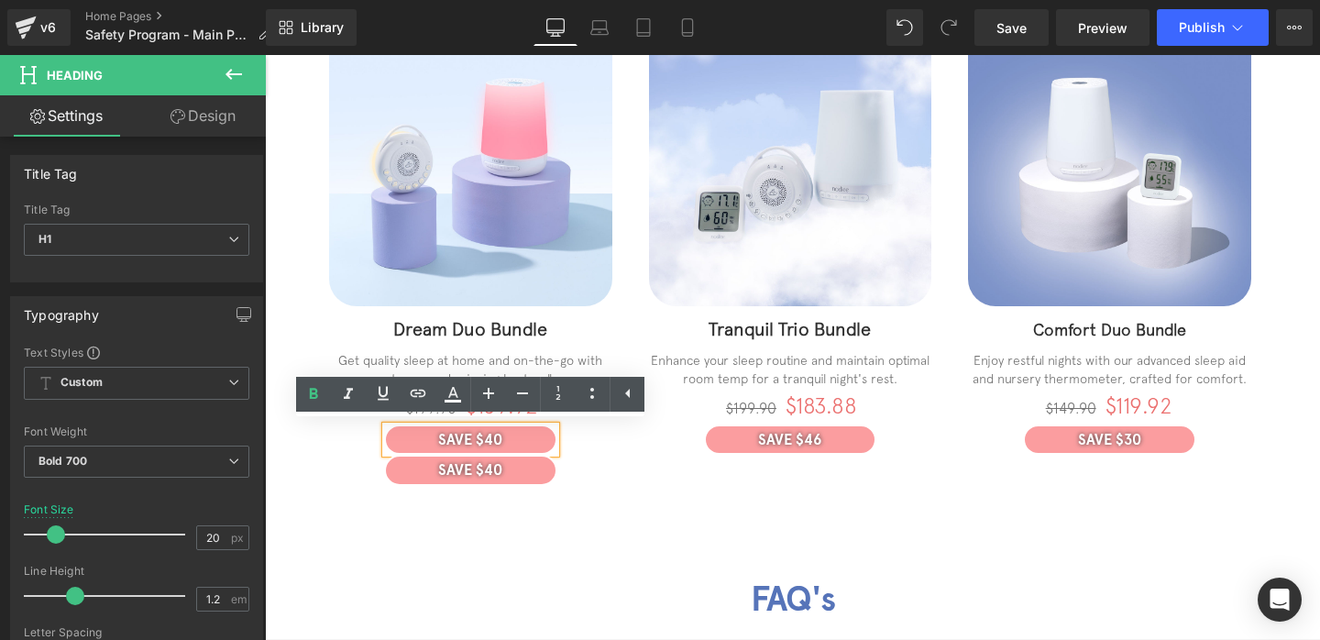
click at [671, 476] on div "Sale Off (P) Image Image Dream Duo Bundle (P) Title Get quality sleep at home a…" at bounding box center [792, 261] width 1055 height 549
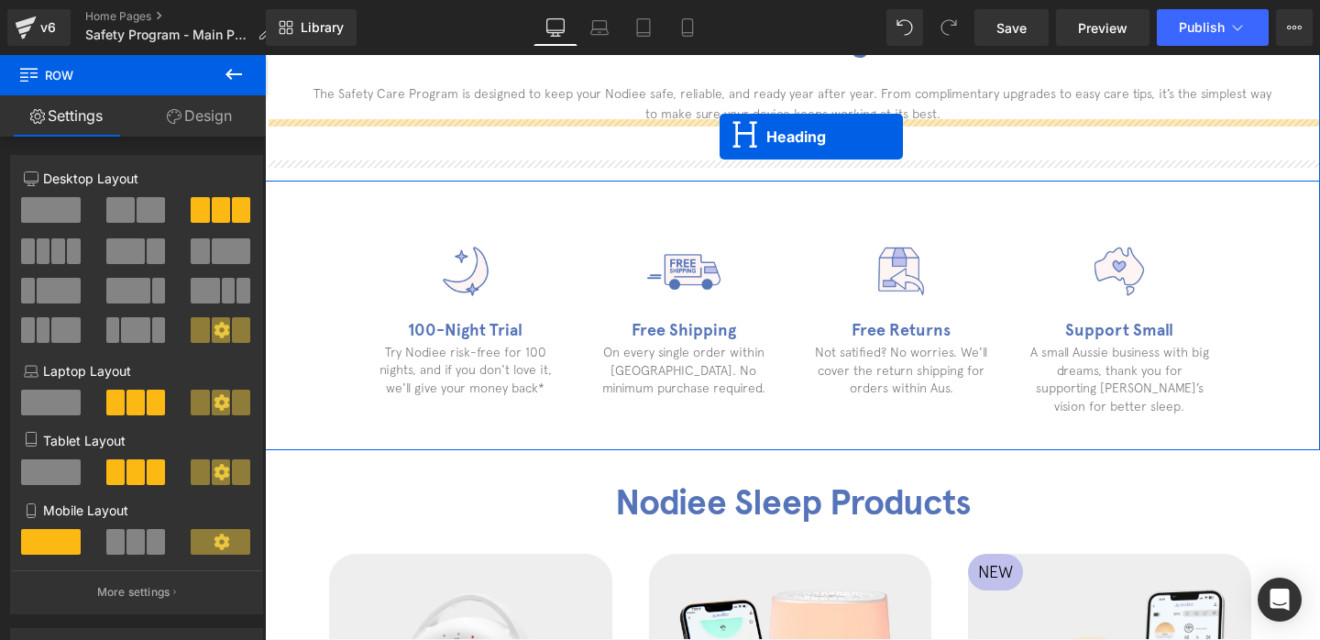
scroll to position [631, 0]
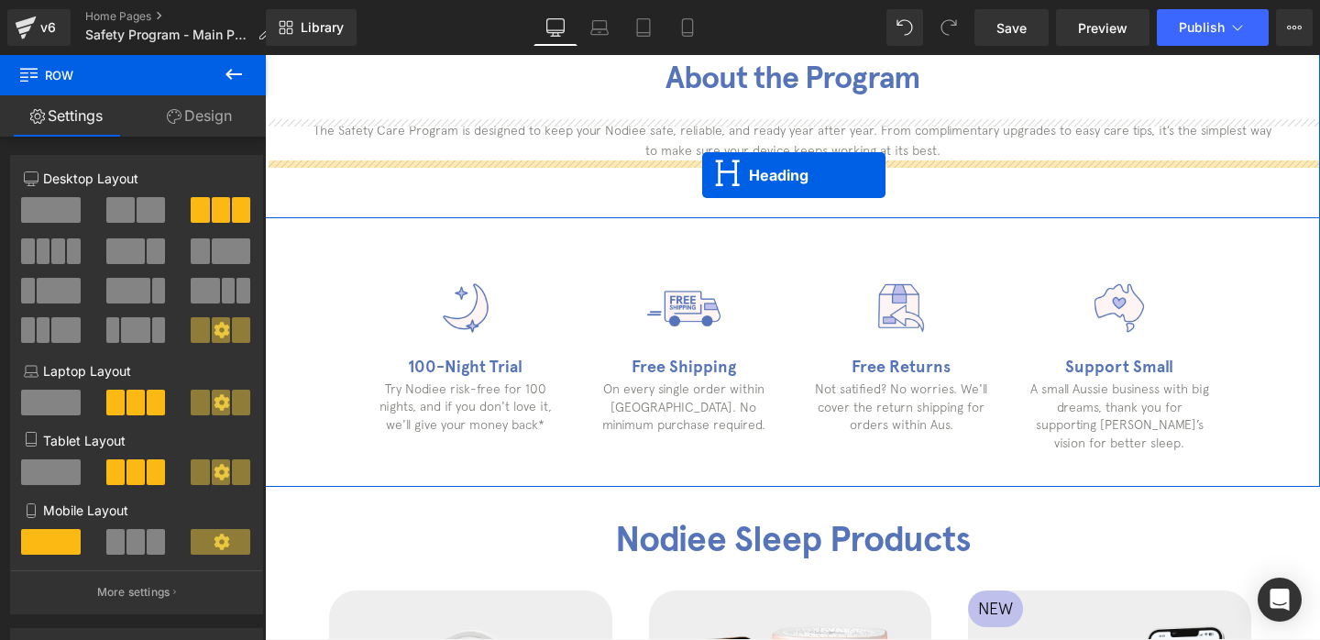
drag, startPoint x: 424, startPoint y: 442, endPoint x: 702, endPoint y: 175, distance: 385.0
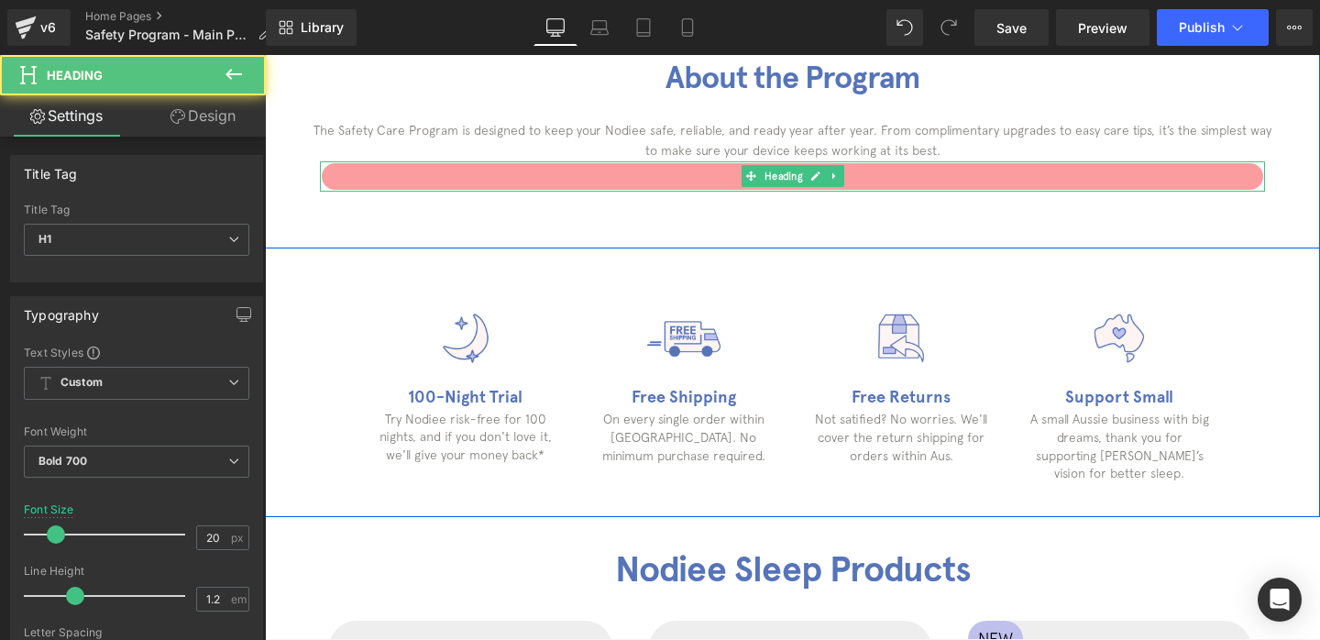
click at [698, 181] on h1 "SAVE $40" at bounding box center [792, 176] width 941 height 17
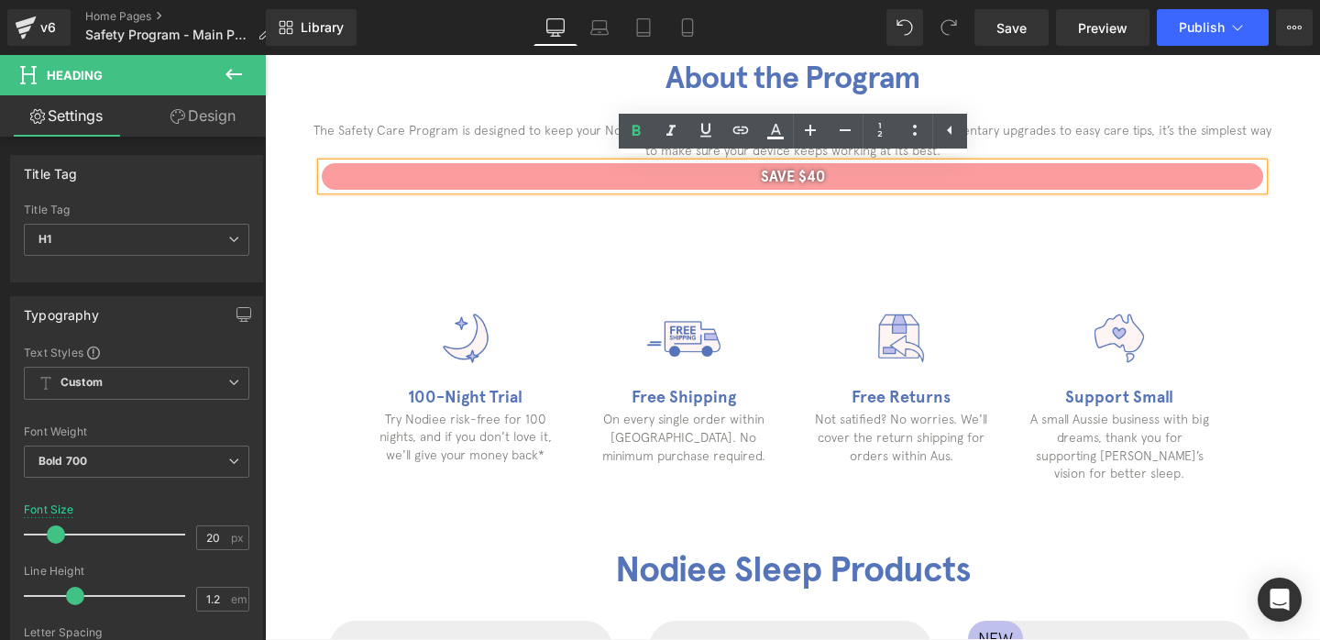
click at [785, 175] on h1 "SAVE $40" at bounding box center [792, 176] width 941 height 17
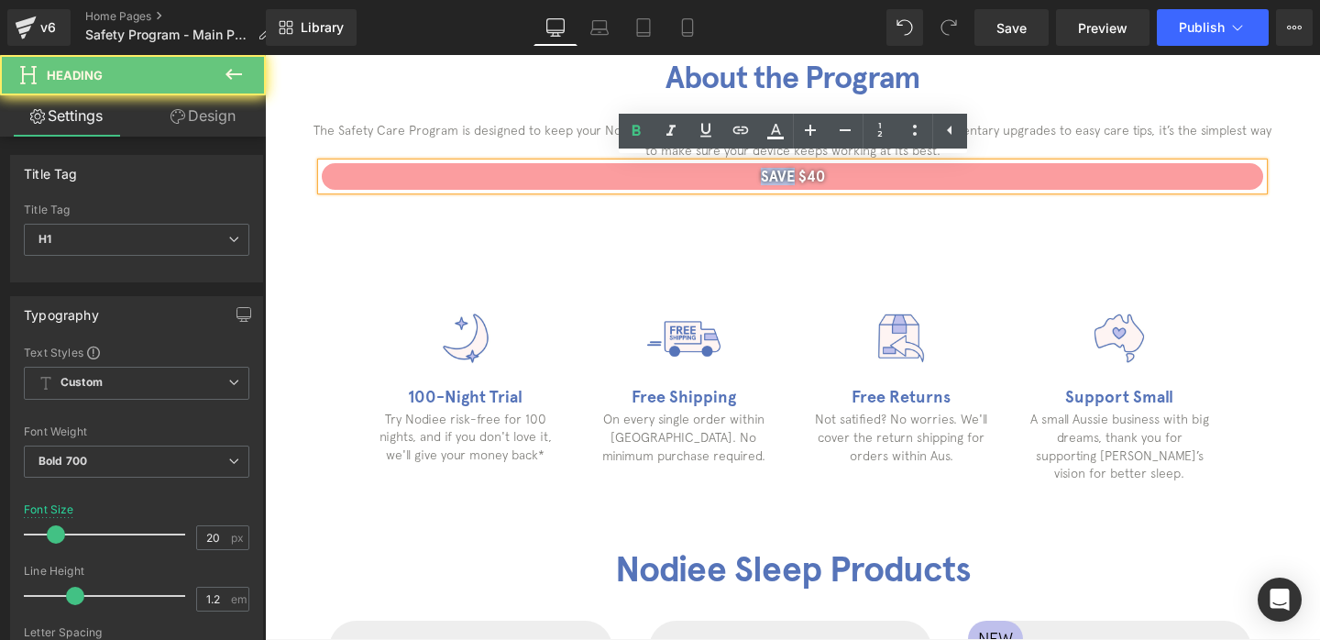
click at [785, 175] on h1 "SAVE $40" at bounding box center [792, 176] width 941 height 17
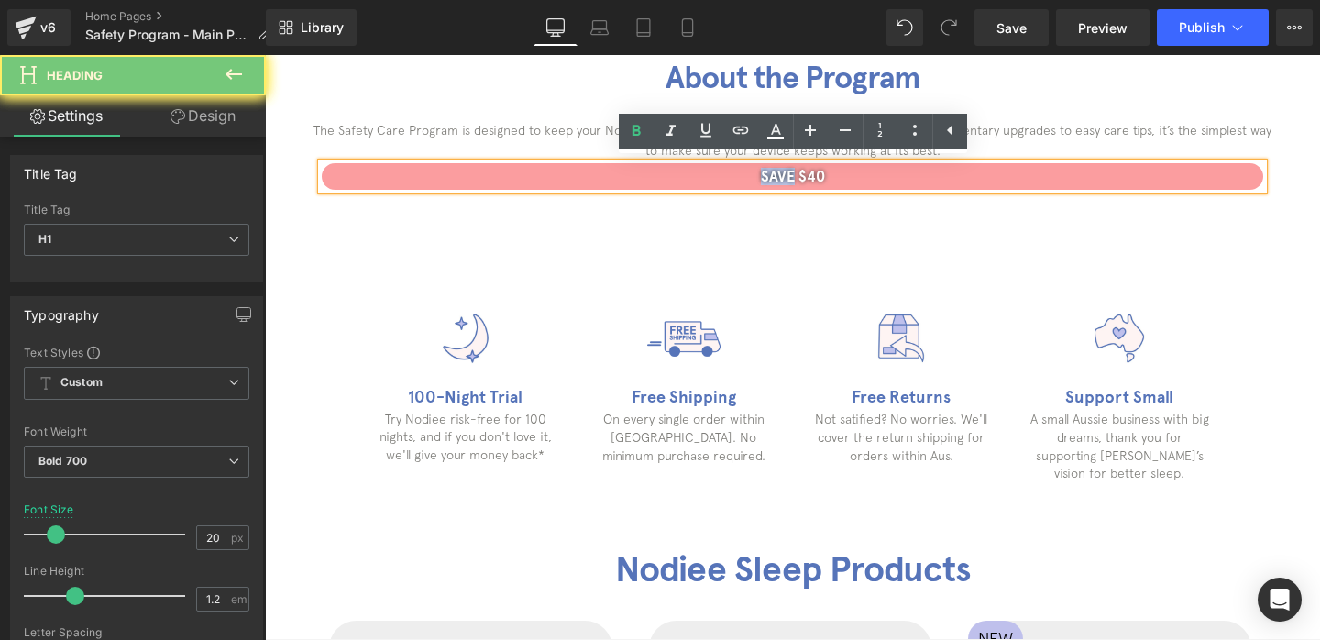
click at [785, 175] on h1 "SAVE $40" at bounding box center [792, 176] width 941 height 17
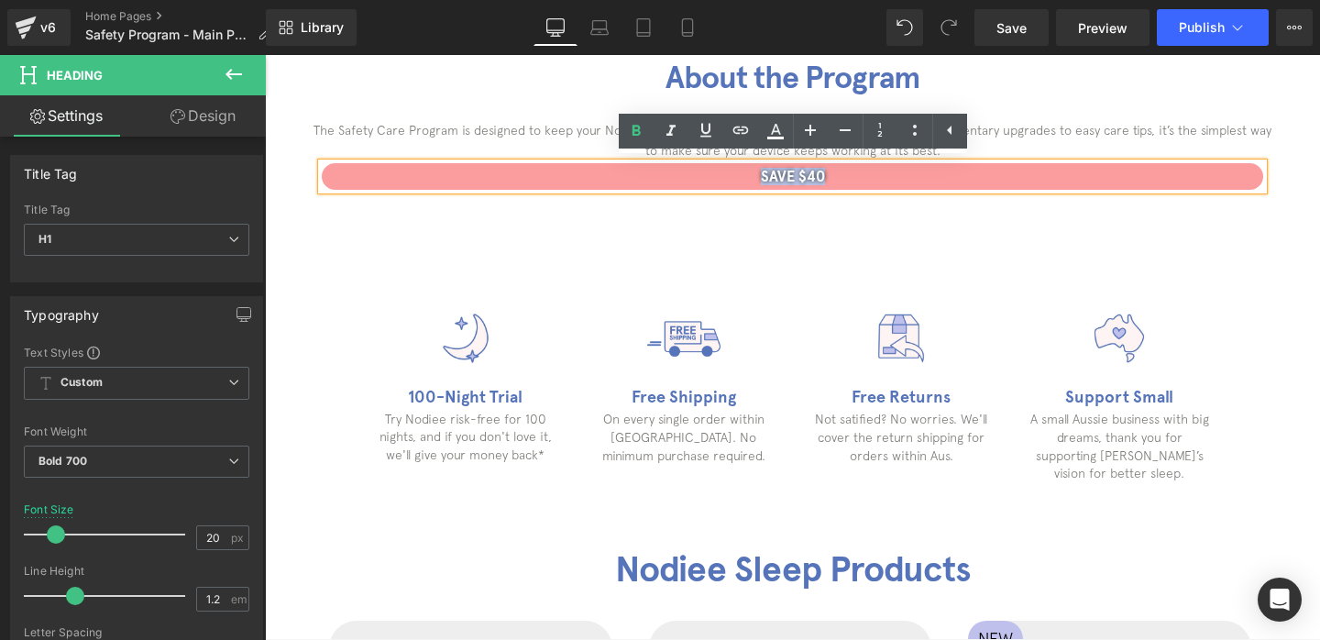
click at [785, 175] on h1 "SAVE $40" at bounding box center [792, 176] width 941 height 17
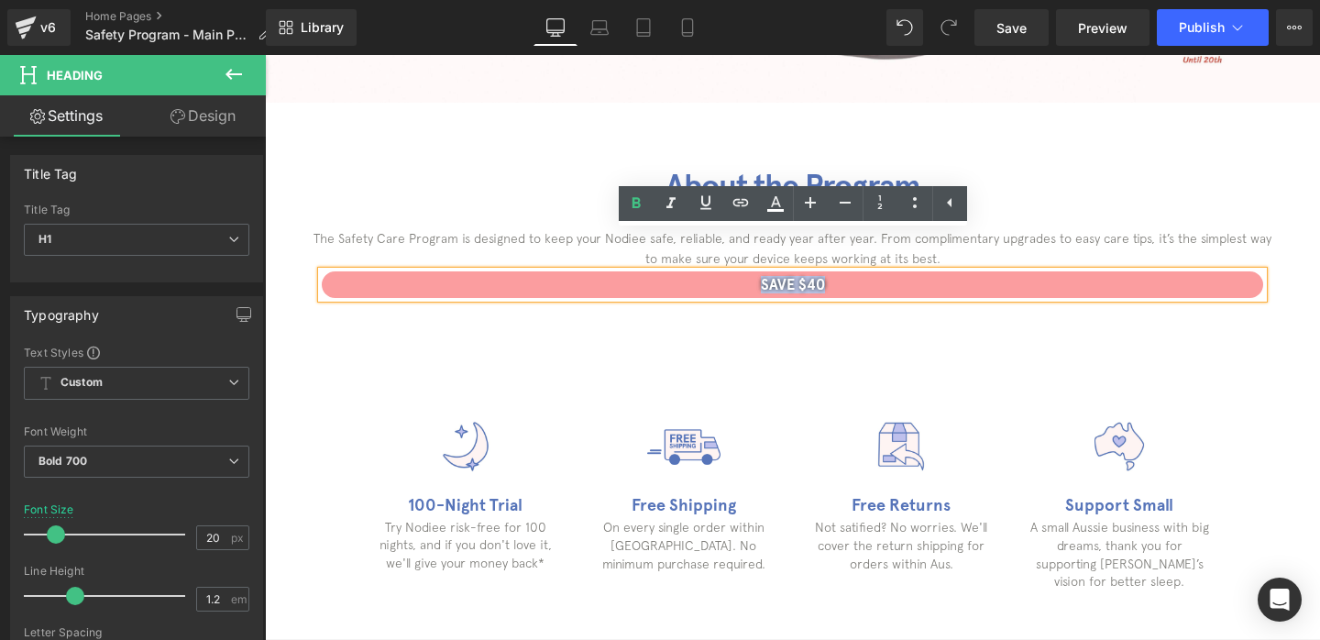
scroll to position [559, 0]
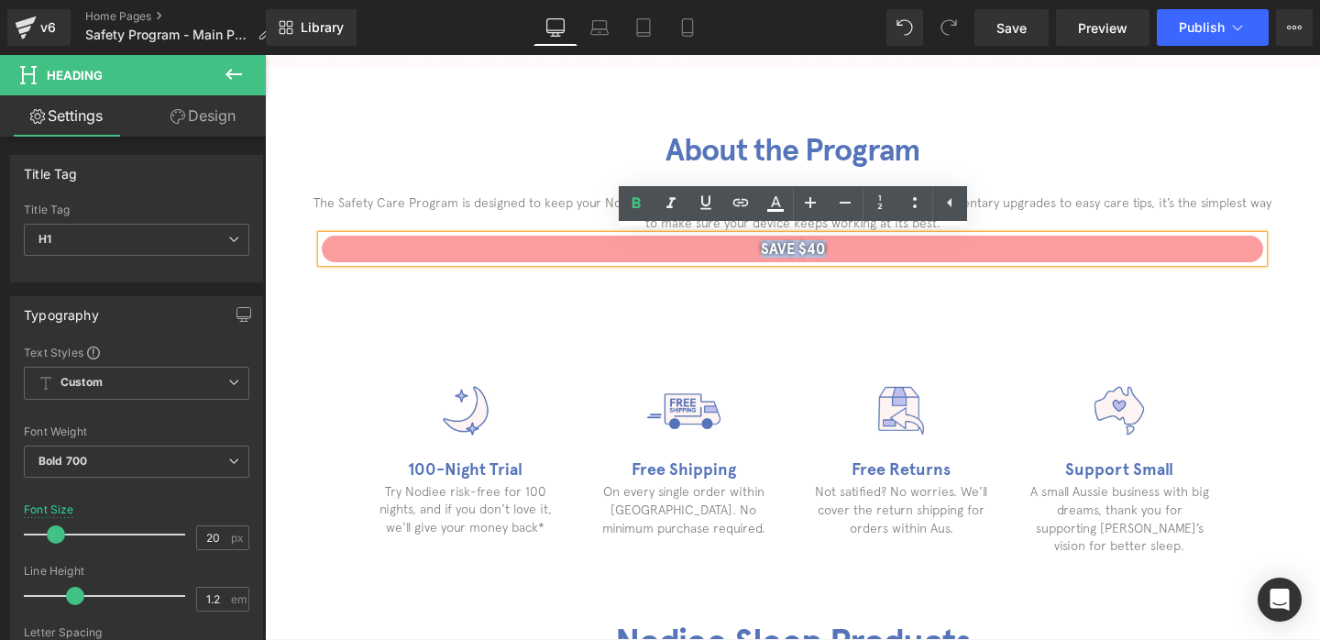
click at [805, 304] on div "About the Program Heading The Safety Care Program is designed to keep your Nodi…" at bounding box center [792, 194] width 1055 height 254
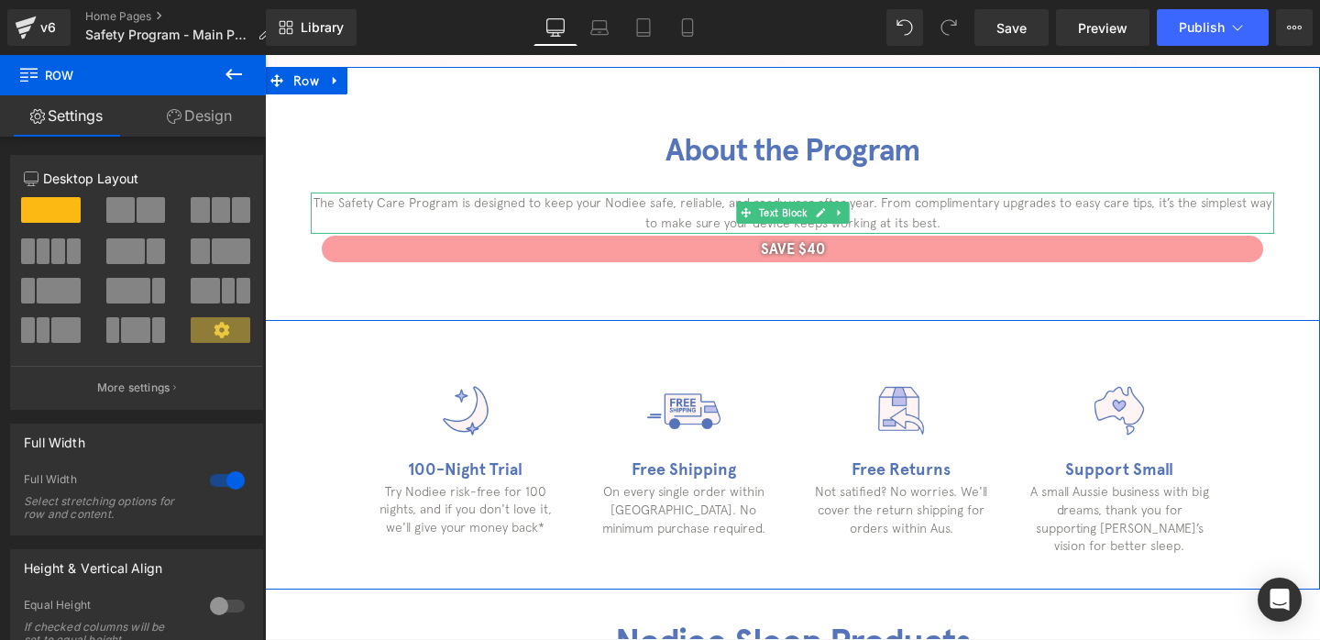
click at [937, 217] on p "The Safety Care Program is designed to keep your Nodiee safe, reliable, and rea…" at bounding box center [792, 212] width 963 height 41
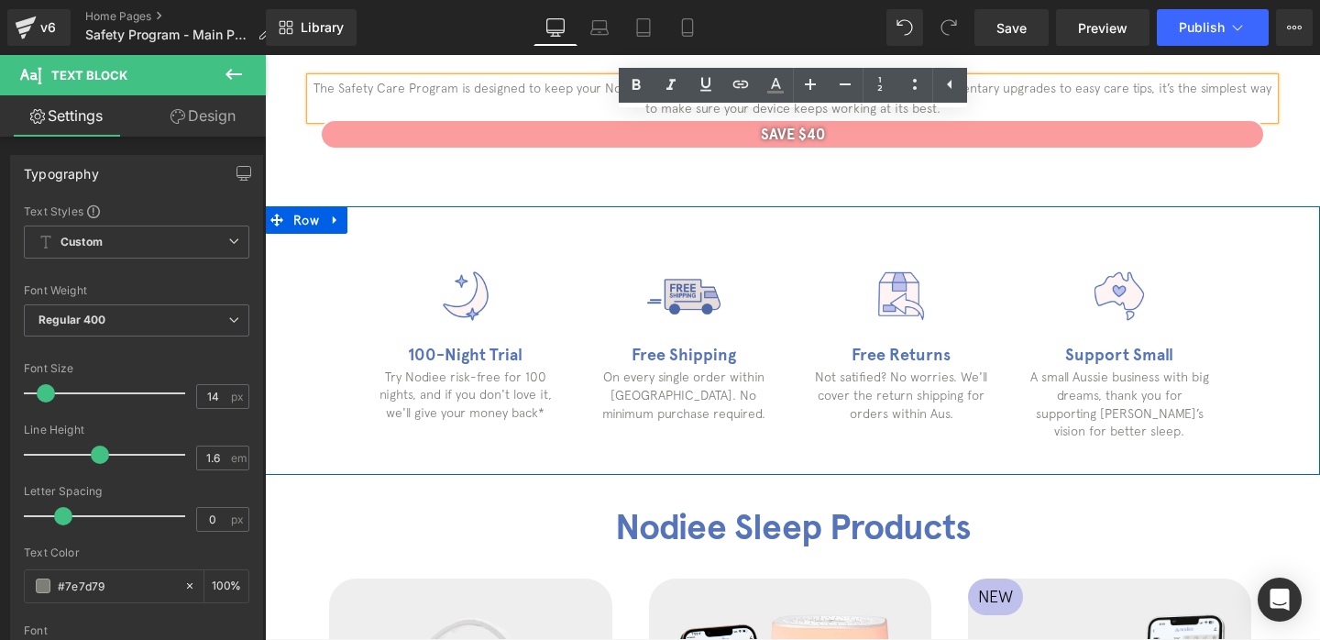
scroll to position [677, 0]
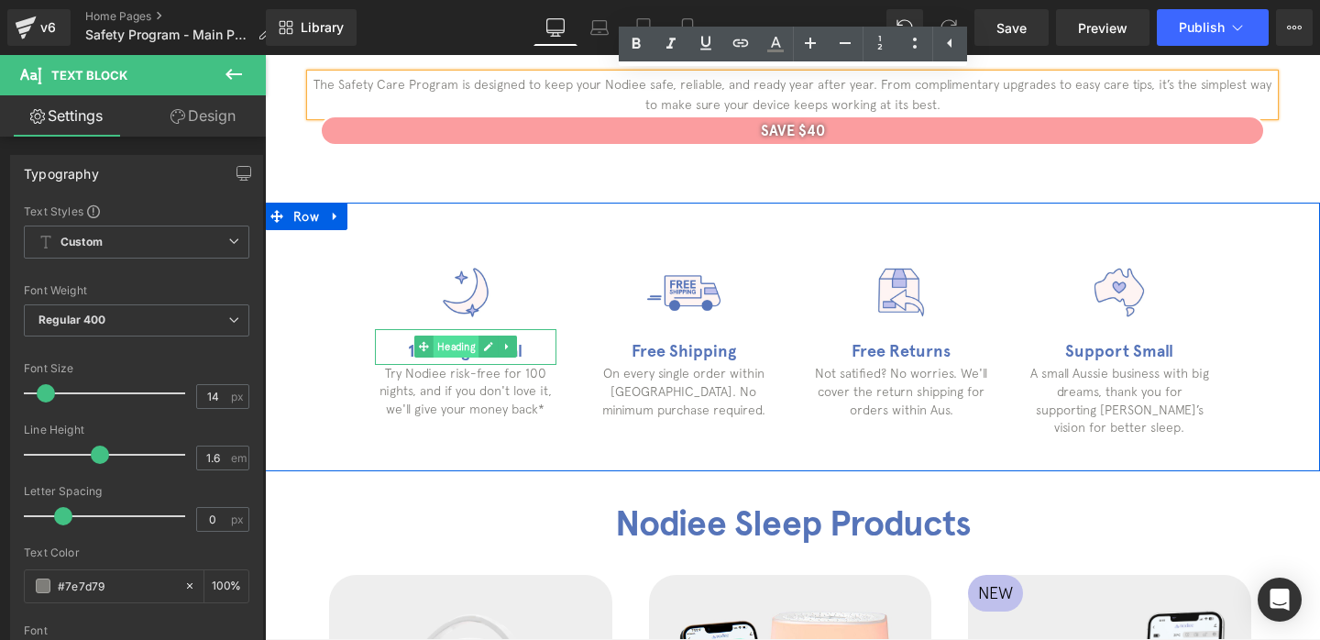
click at [454, 355] on span "Heading" at bounding box center [456, 346] width 46 height 22
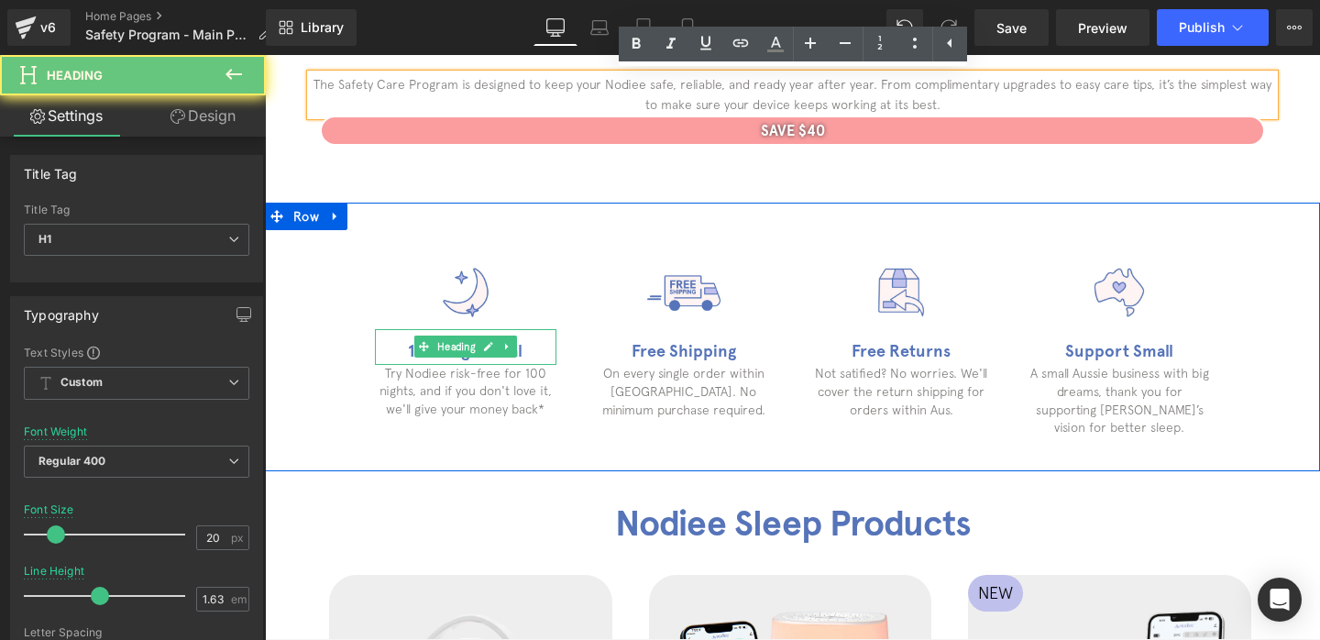
click at [399, 354] on h1 "100-Night Trial" at bounding box center [465, 351] width 181 height 27
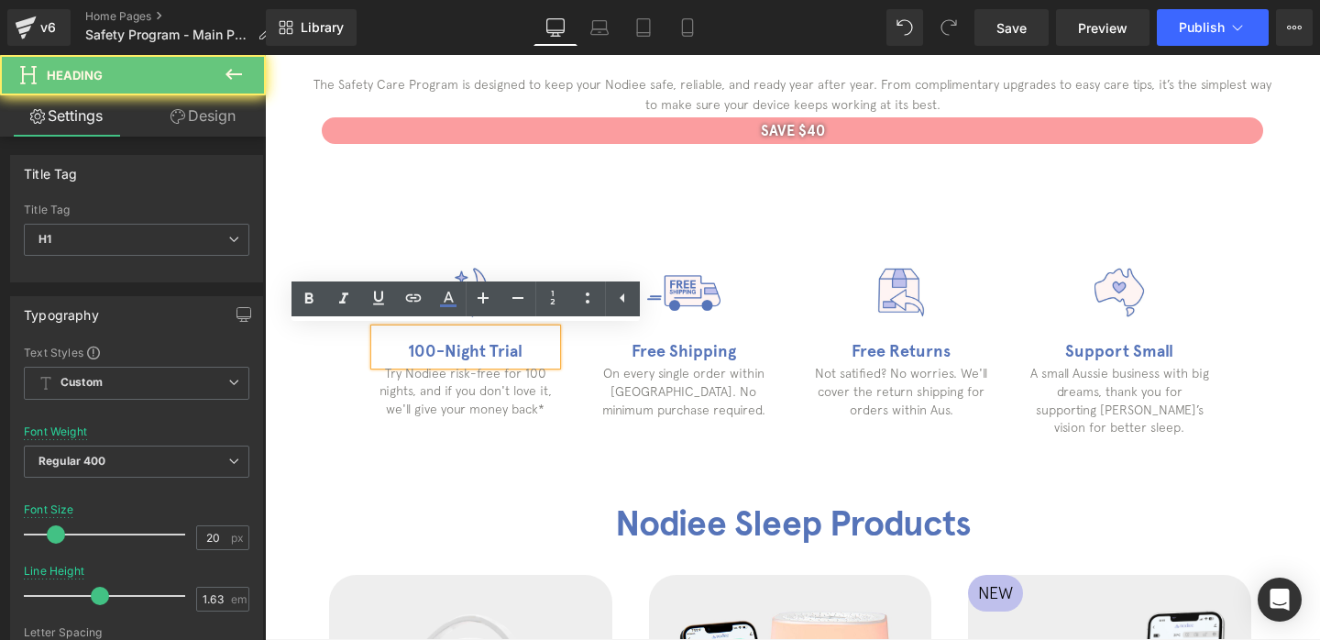
click at [399, 354] on h1 "100-Night Trial" at bounding box center [465, 351] width 181 height 27
paste div
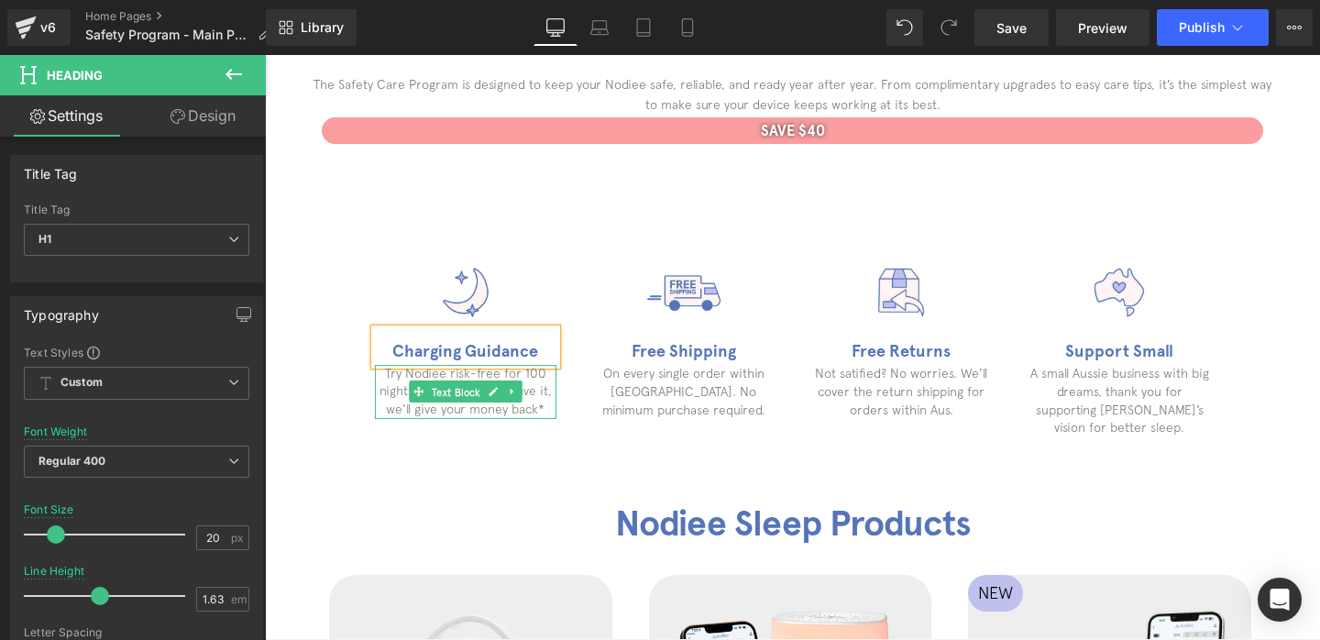
click at [443, 384] on span "Text Block" at bounding box center [456, 392] width 56 height 22
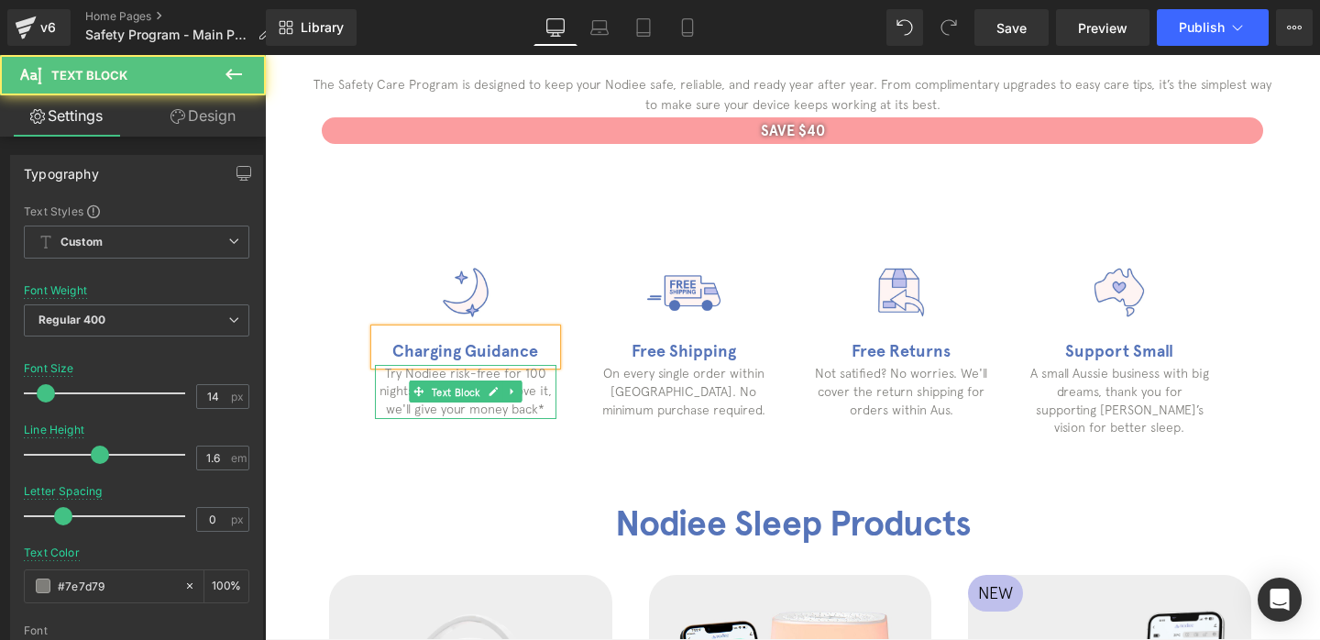
click at [443, 384] on span "Text Block" at bounding box center [456, 392] width 56 height 22
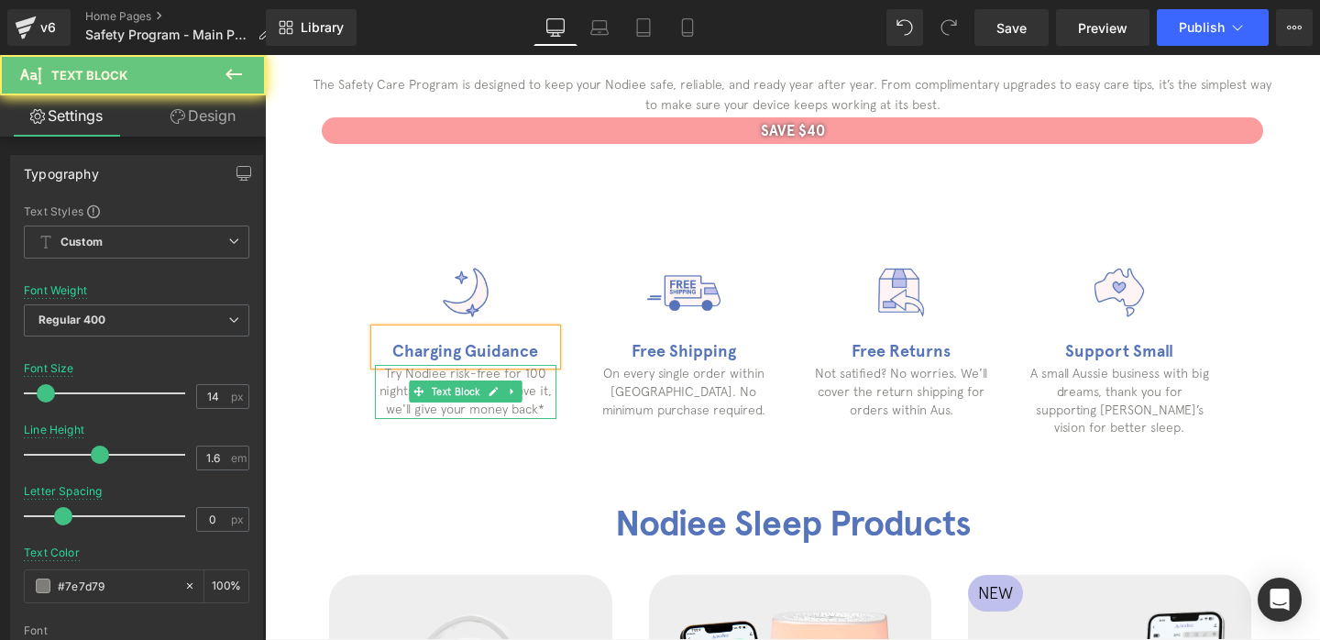
click at [401, 379] on p "Try Nodiee risk-free for 100 nights, and if you don't love it, we'll give your …" at bounding box center [465, 392] width 181 height 54
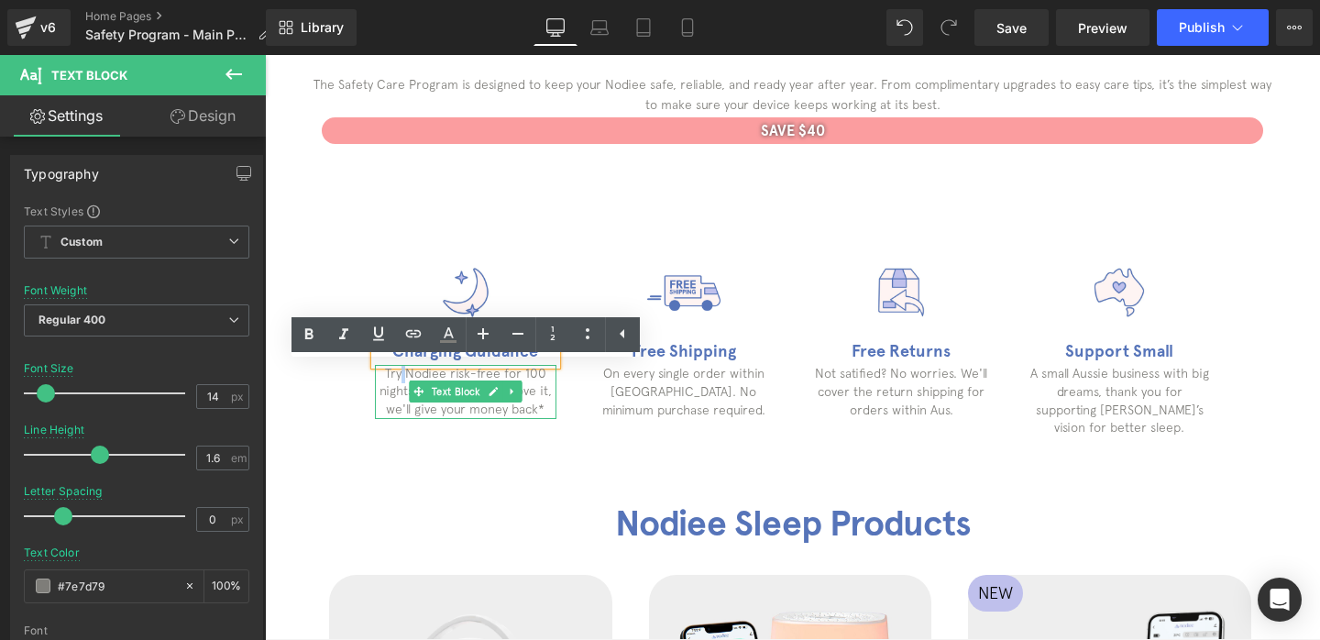
click at [401, 379] on p "Try Nodiee risk-free for 100 nights, and if you don't love it, we'll give your …" at bounding box center [465, 392] width 181 height 54
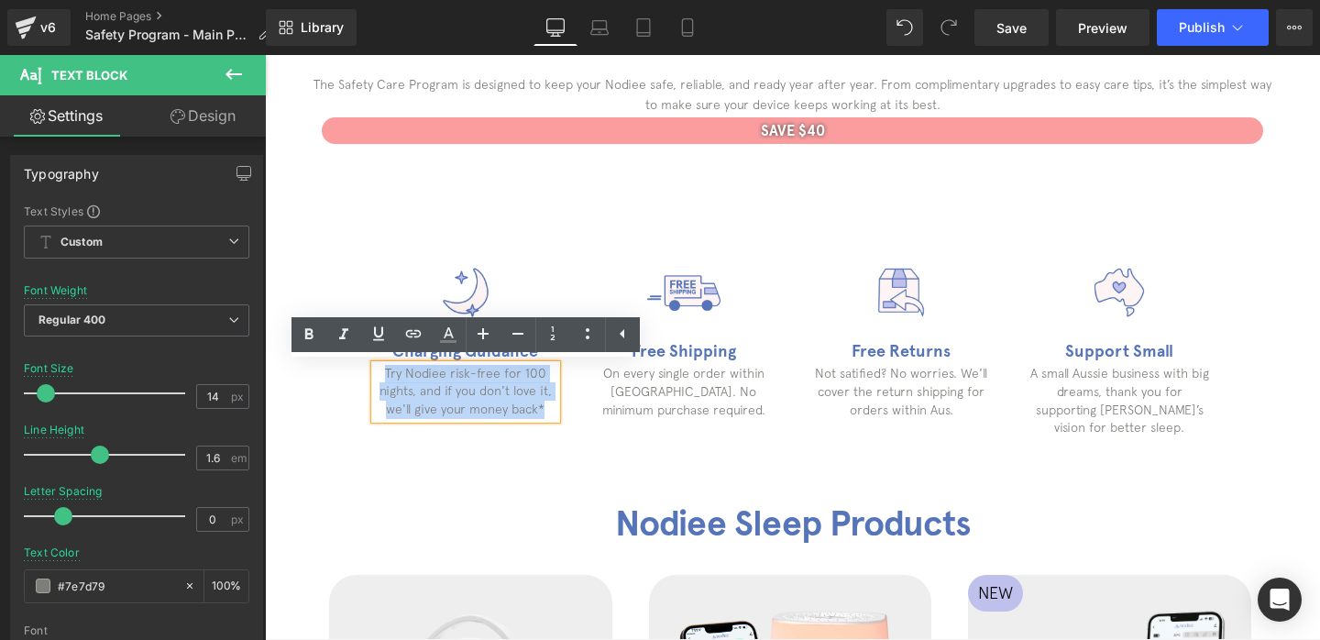
click at [401, 379] on p "Try Nodiee risk-free for 100 nights, and if you don't love it, we'll give your …" at bounding box center [465, 392] width 181 height 54
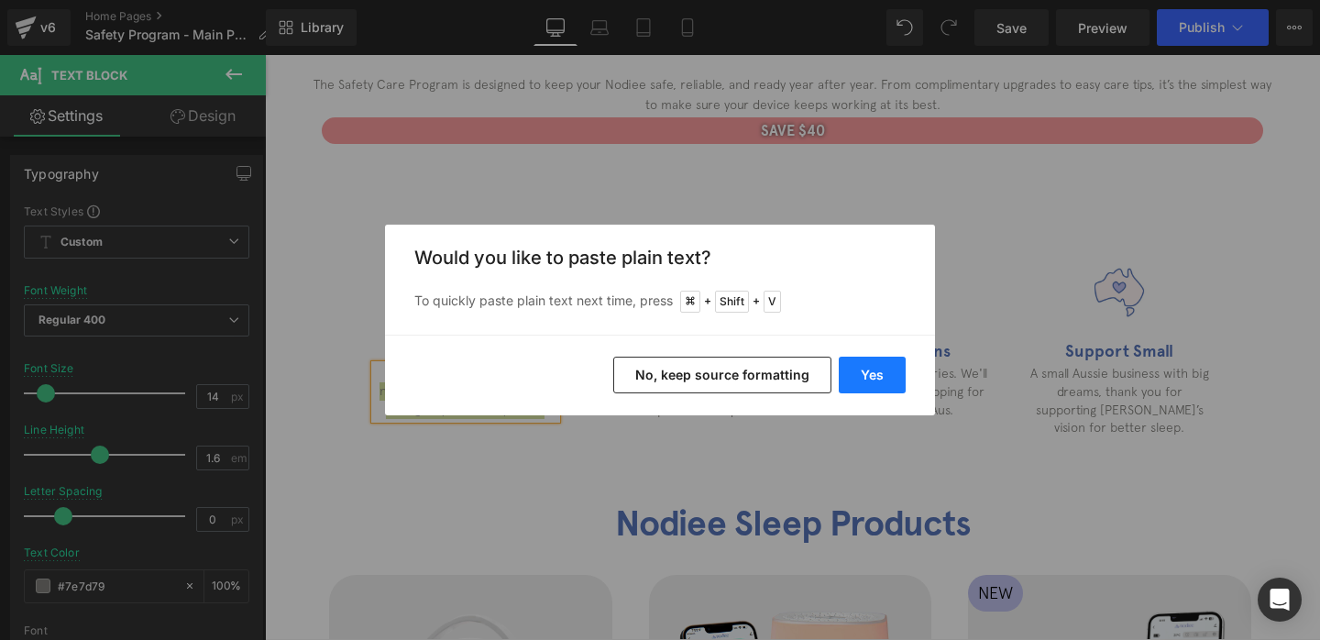
click at [886, 376] on button "Yes" at bounding box center [872, 375] width 67 height 37
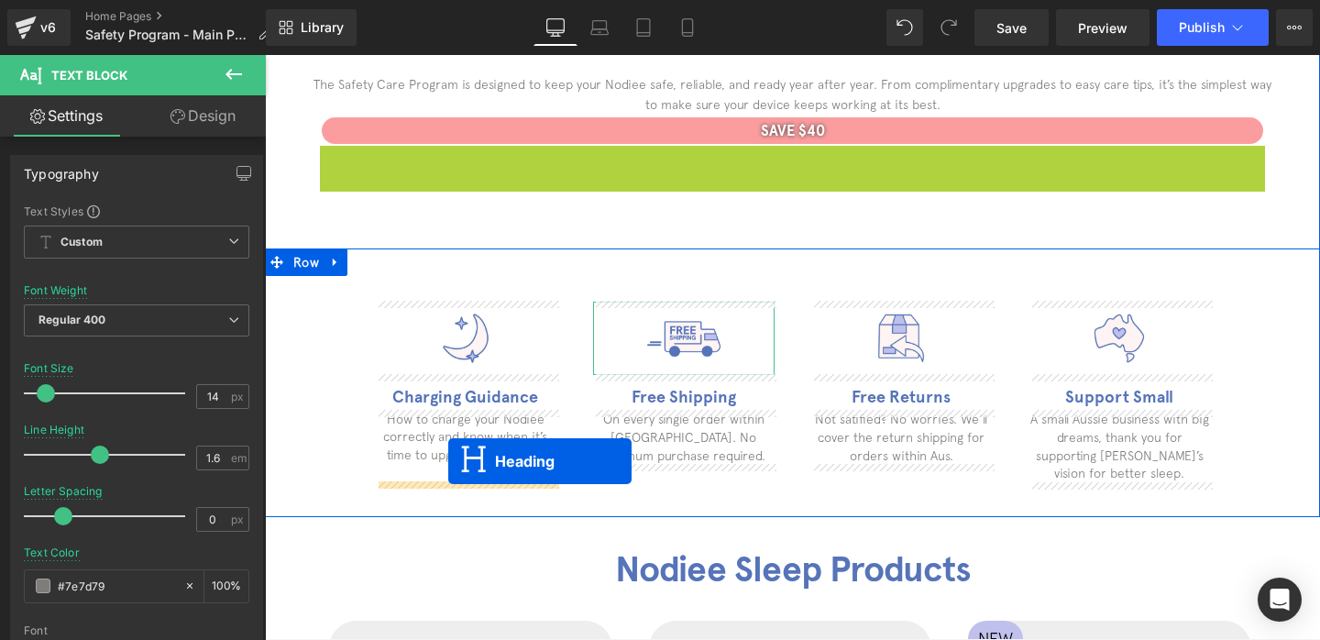
drag, startPoint x: 747, startPoint y: 162, endPoint x: 448, endPoint y: 461, distance: 422.5
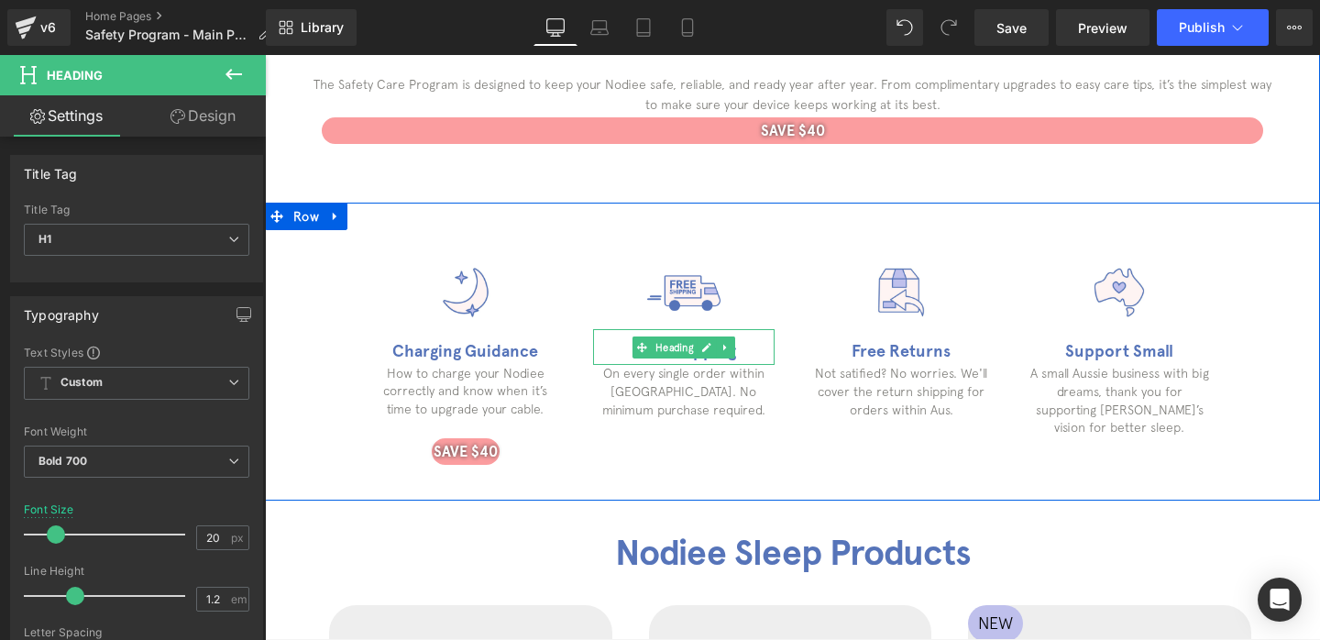
click at [644, 357] on b "Free Shipping" at bounding box center [683, 351] width 104 height 20
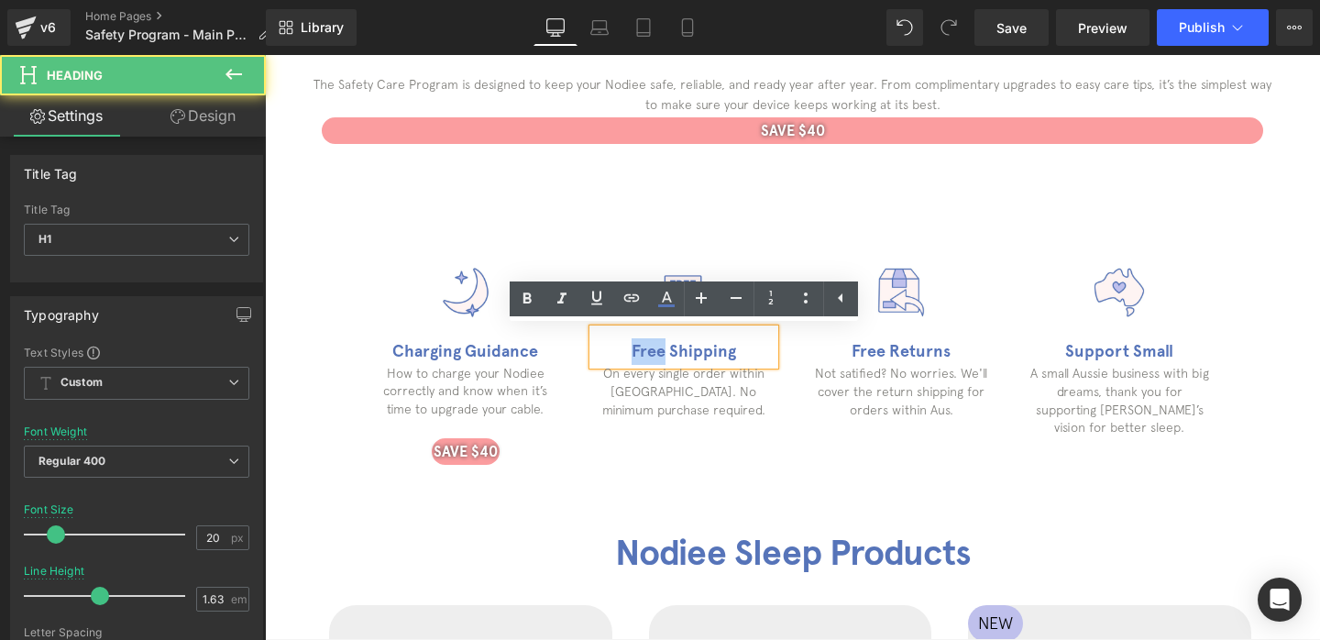
click at [644, 357] on b "Free Shipping" at bounding box center [683, 351] width 104 height 20
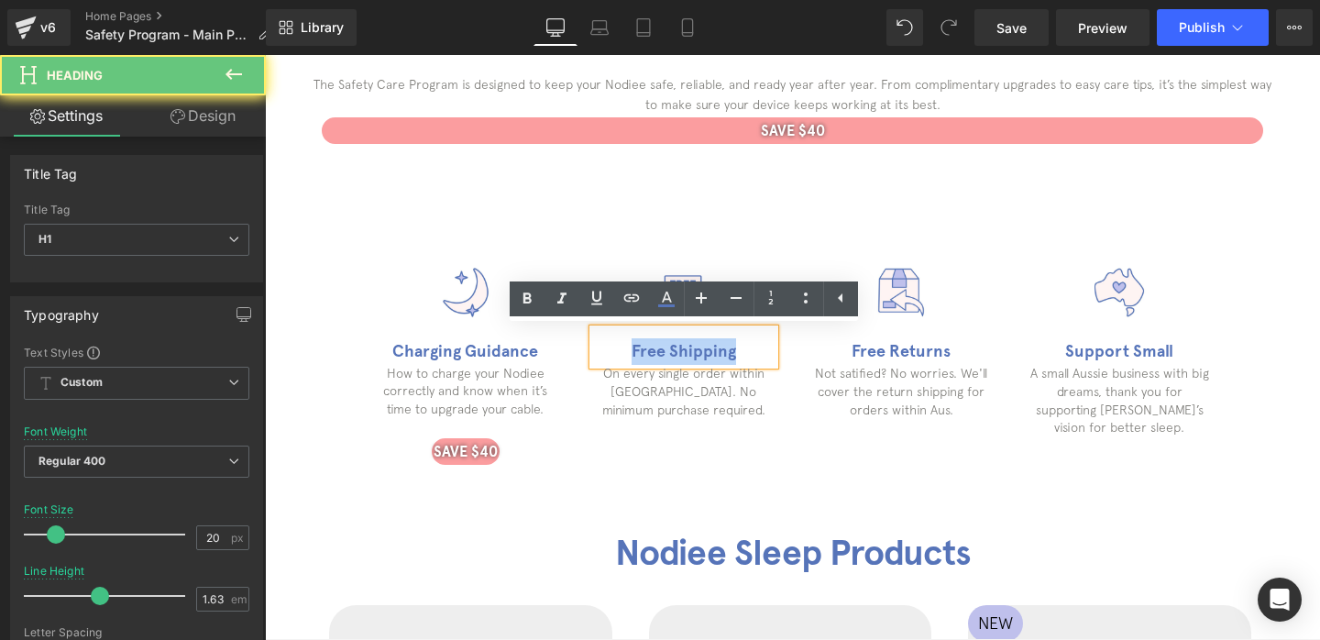
click at [644, 357] on b "Free Shipping" at bounding box center [683, 351] width 104 height 20
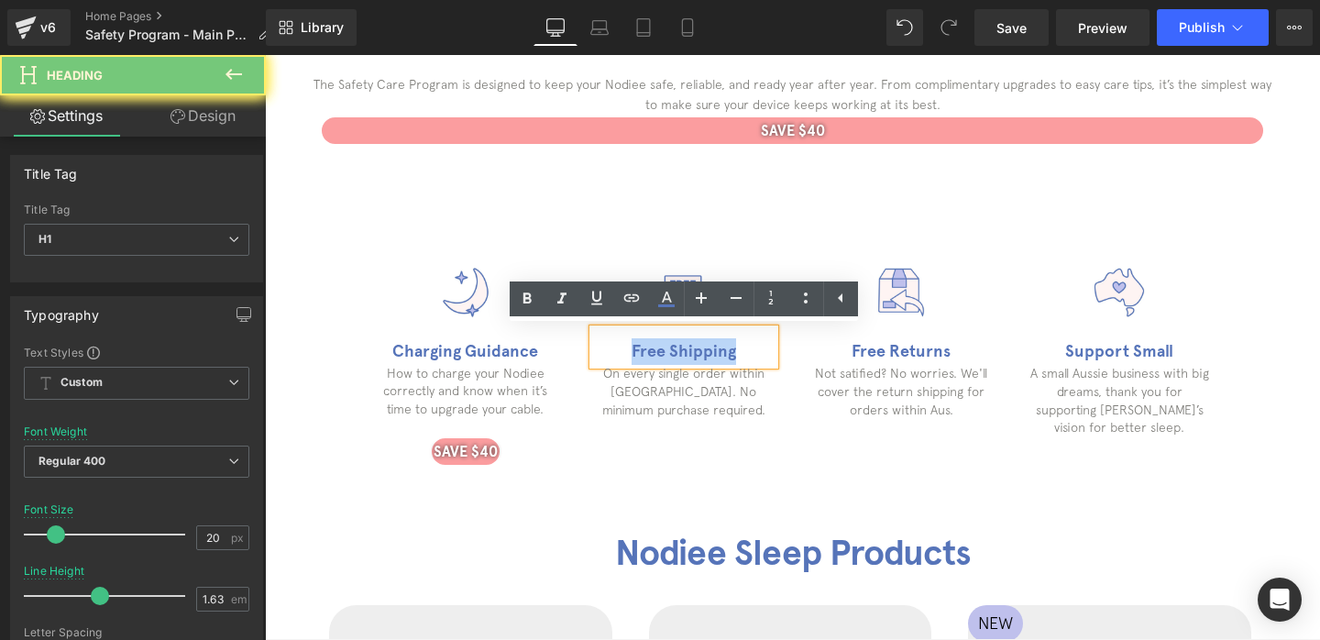
paste div
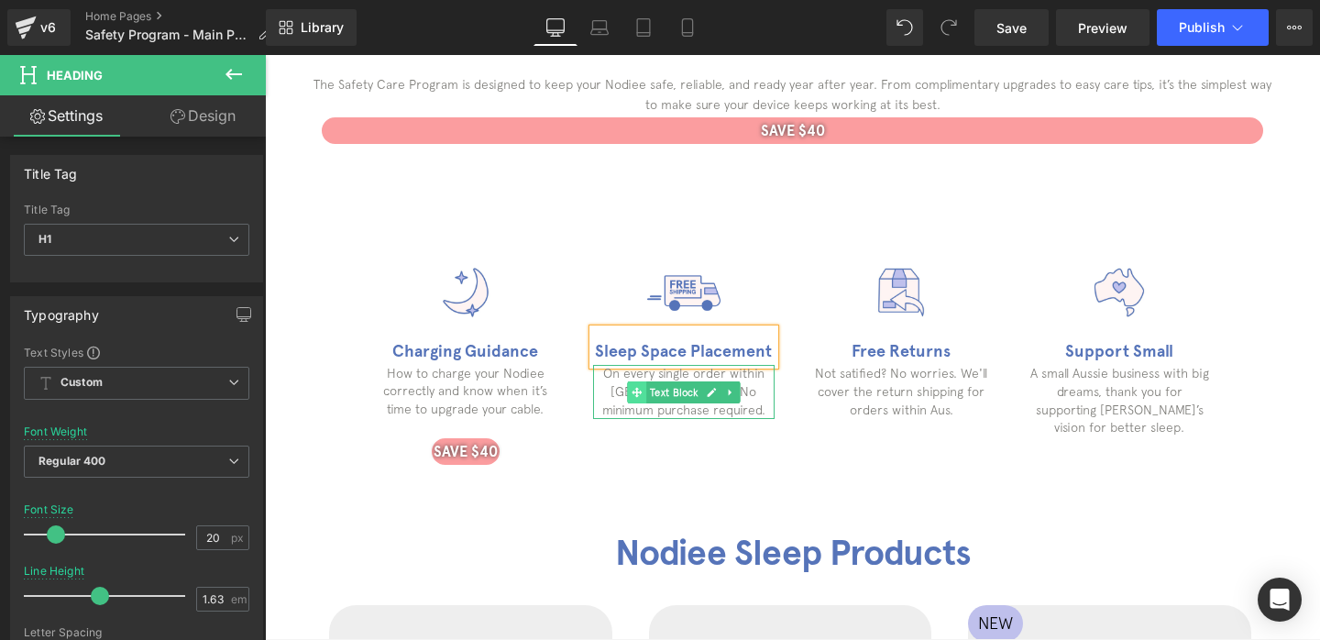
click at [628, 388] on span at bounding box center [636, 392] width 19 height 22
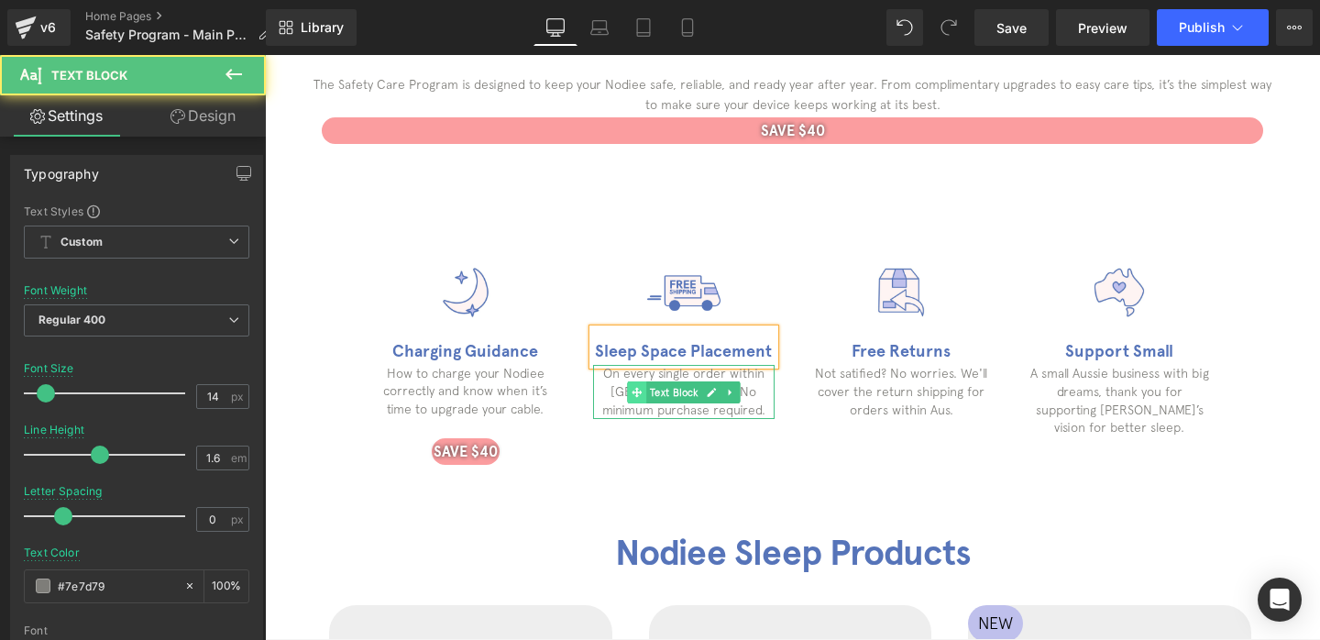
click at [628, 388] on span at bounding box center [636, 392] width 19 height 22
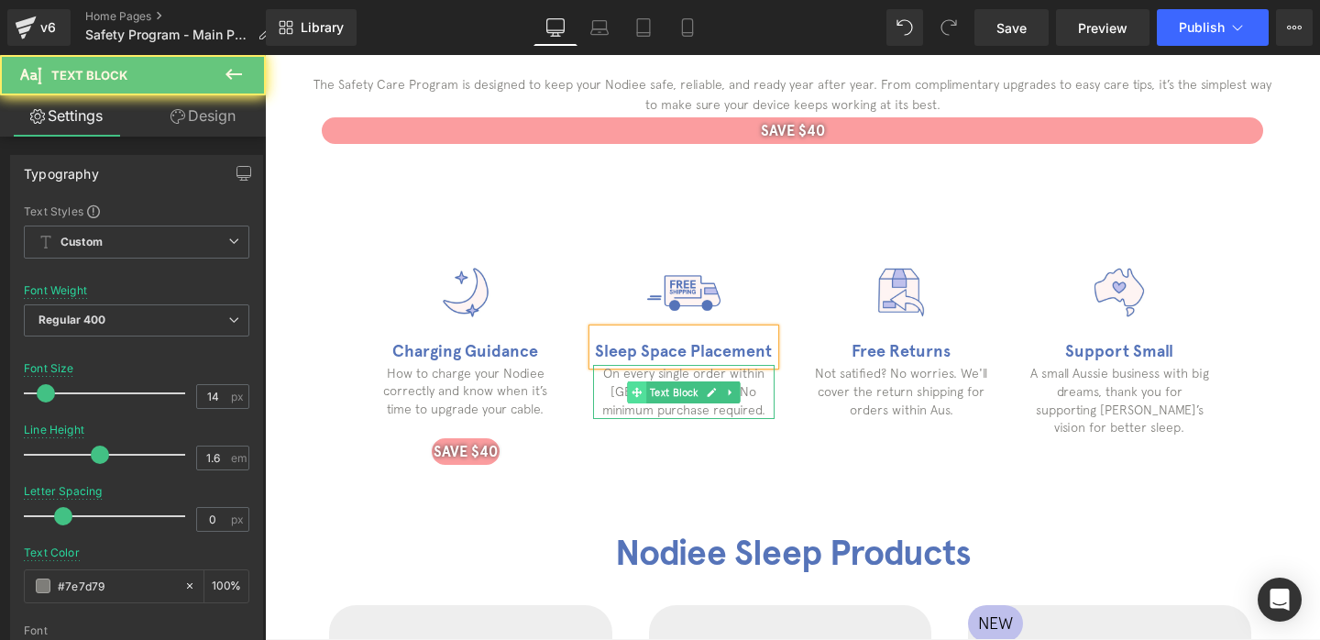
click at [628, 388] on span at bounding box center [636, 392] width 19 height 22
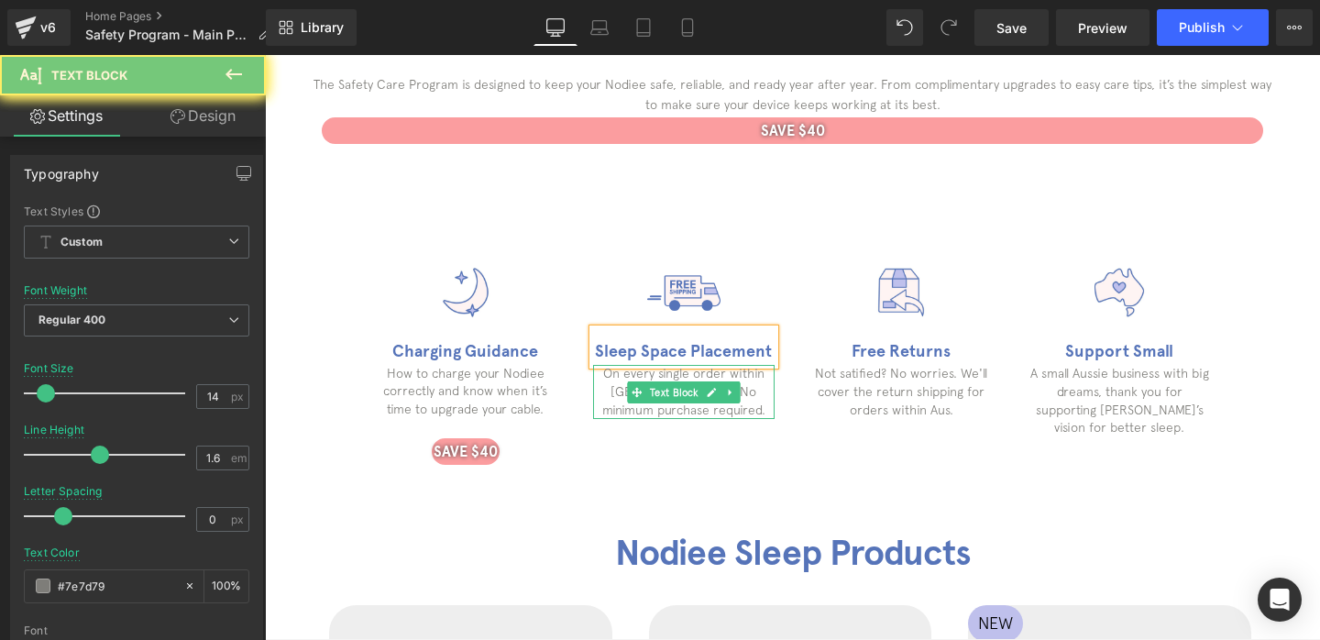
click at [612, 382] on p "On every single order within [GEOGRAPHIC_DATA]. No minimum purchase required." at bounding box center [683, 392] width 181 height 54
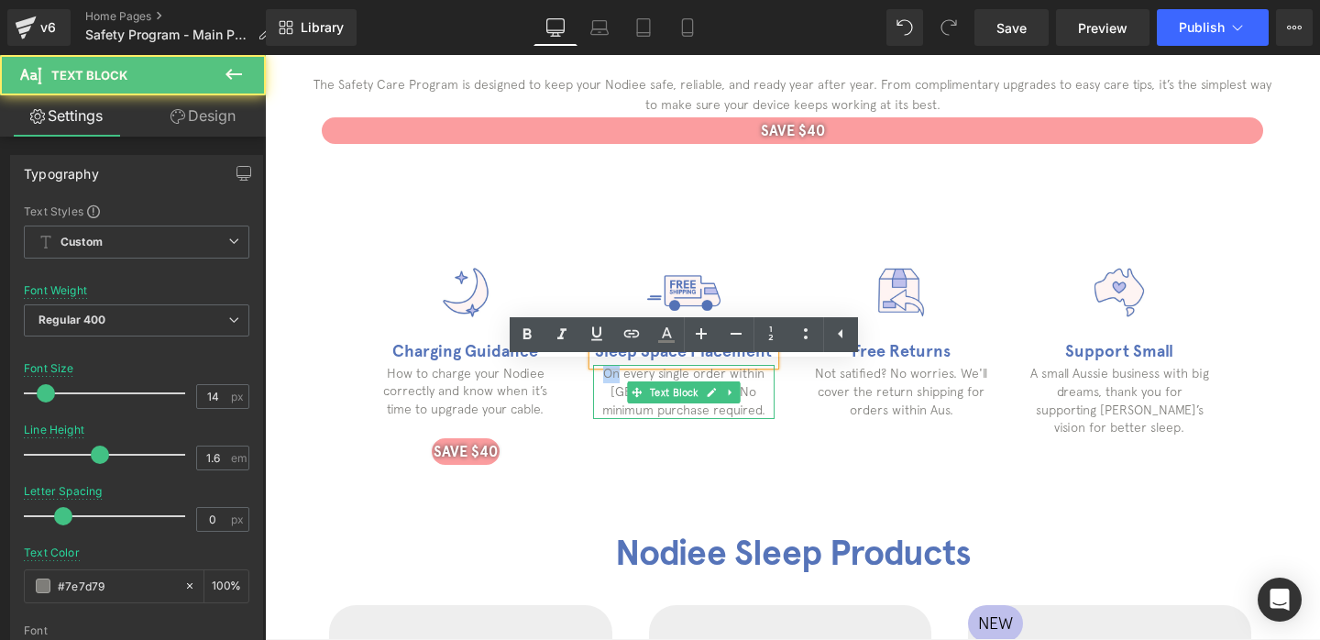
click at [612, 382] on p "On every single order within [GEOGRAPHIC_DATA]. No minimum purchase required." at bounding box center [683, 392] width 181 height 54
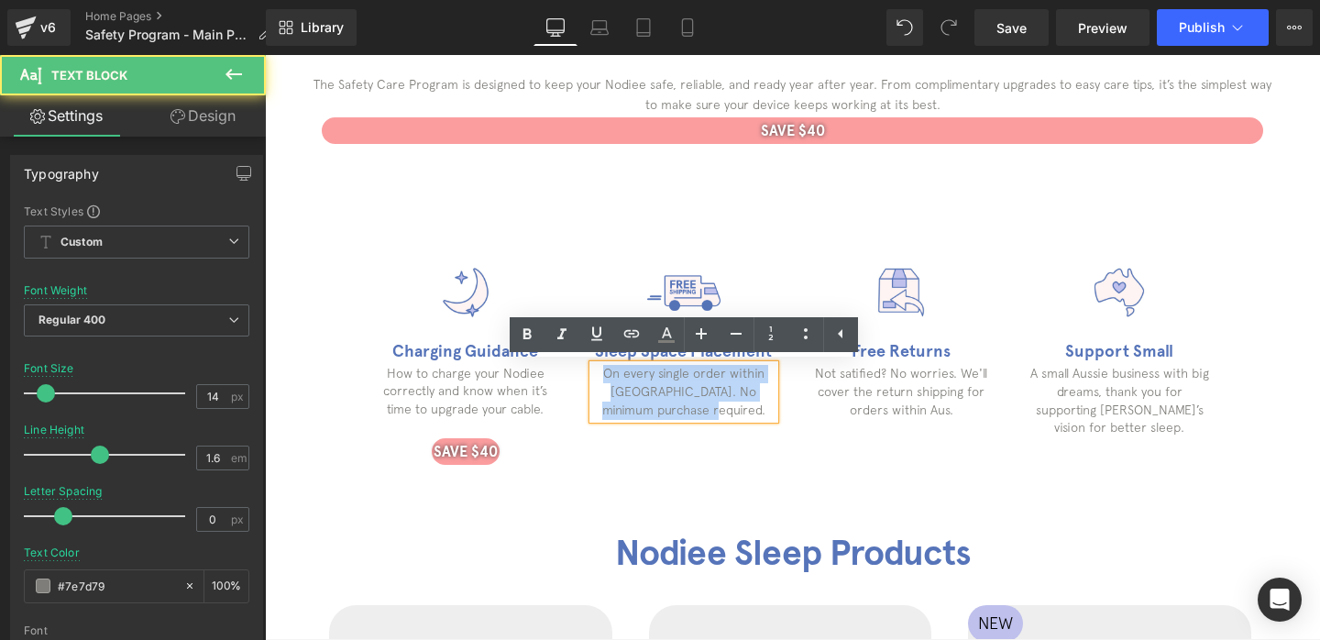
click at [612, 382] on p "On every single order within [GEOGRAPHIC_DATA]. No minimum purchase required." at bounding box center [683, 392] width 181 height 54
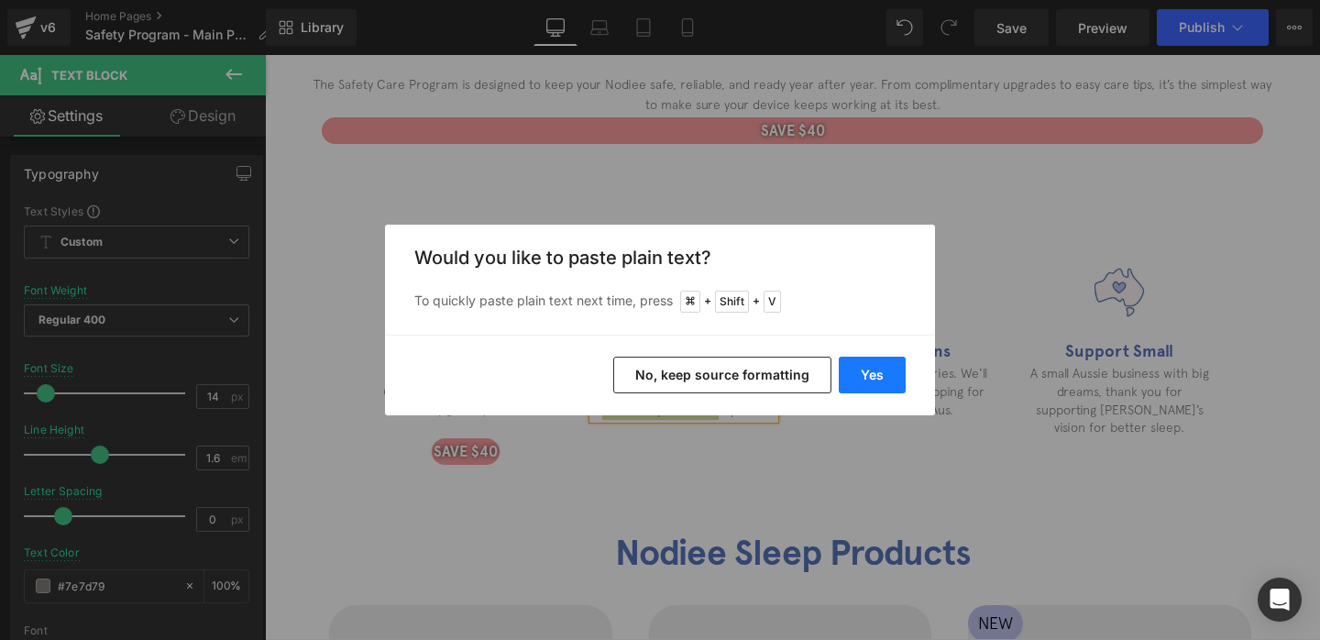
click at [883, 379] on button "Yes" at bounding box center [872, 375] width 67 height 37
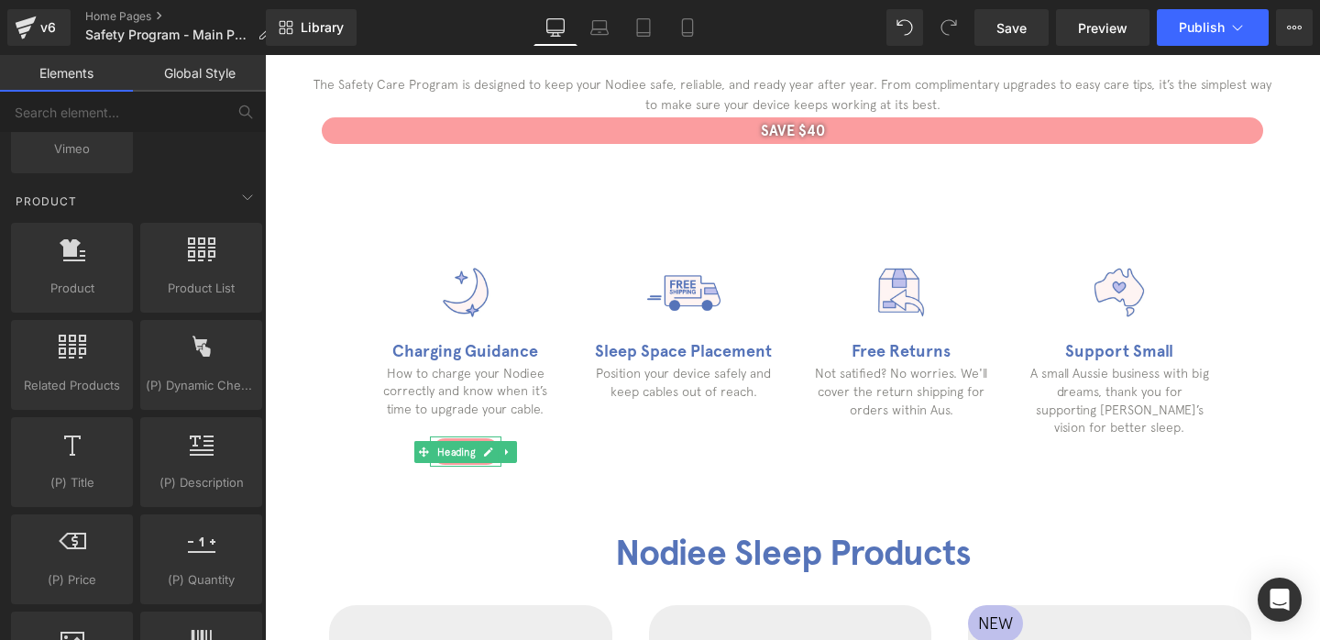
drag, startPoint x: 705, startPoint y: 557, endPoint x: 440, endPoint y: 502, distance: 270.5
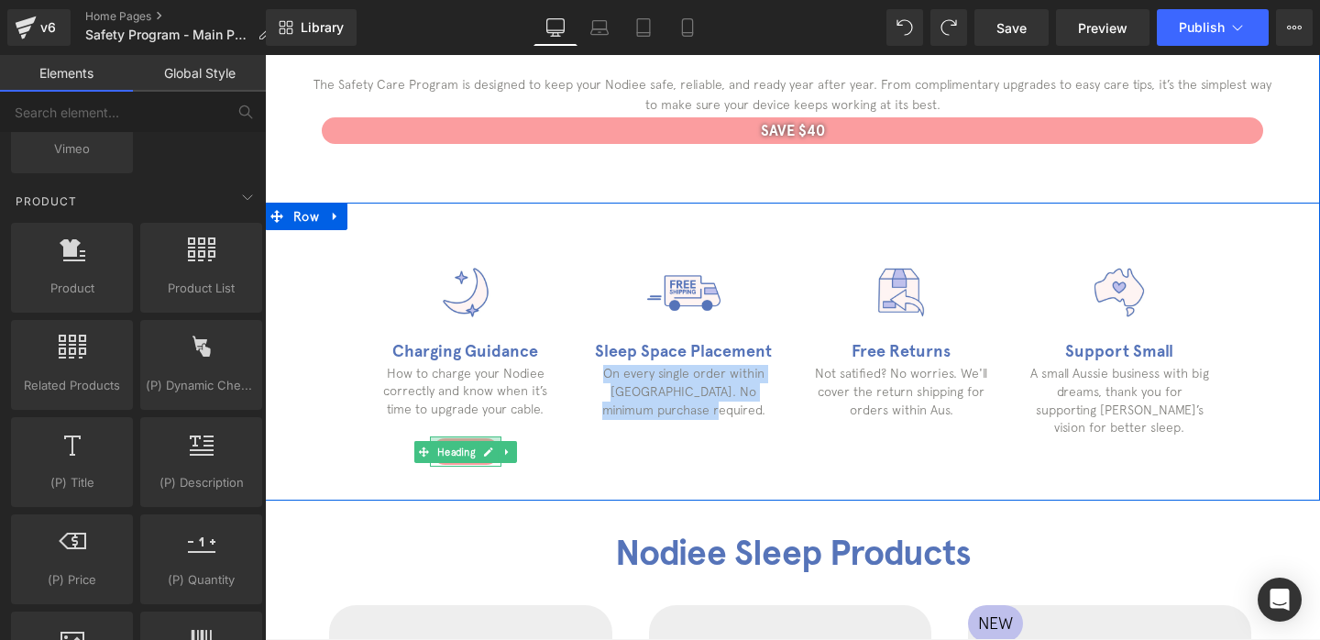
click at [459, 437] on div at bounding box center [465, 438] width 71 height 5
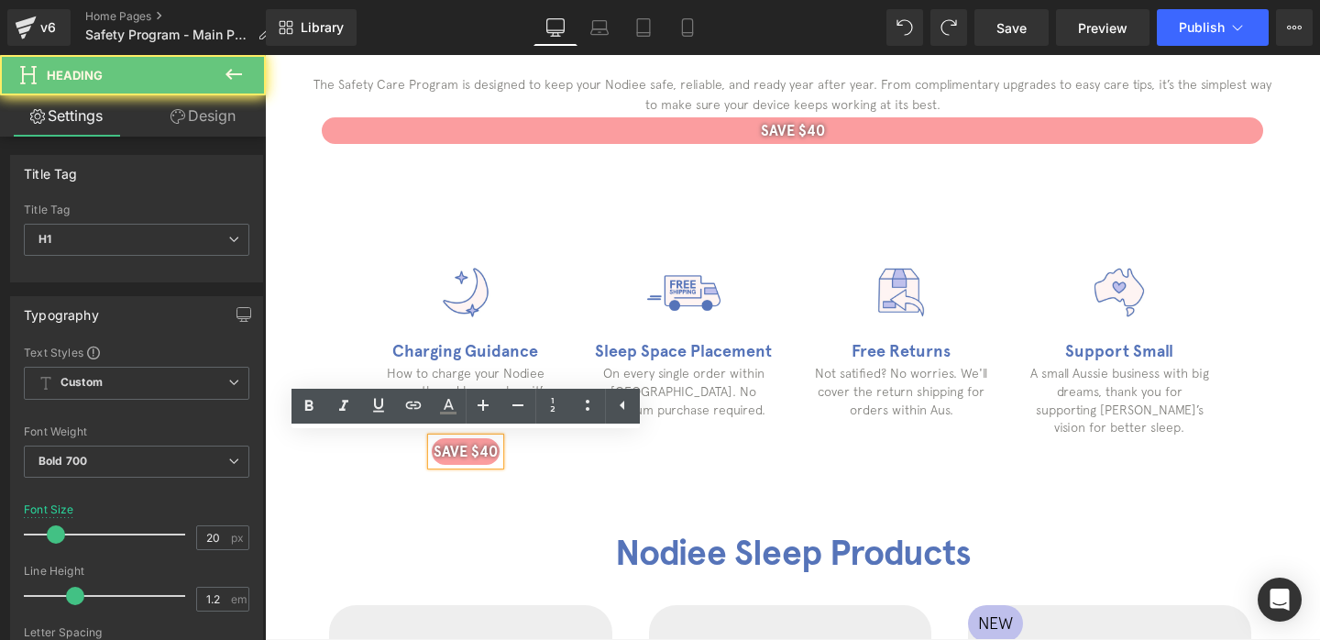
click at [456, 455] on h1 "SAVE $40" at bounding box center [466, 451] width 68 height 17
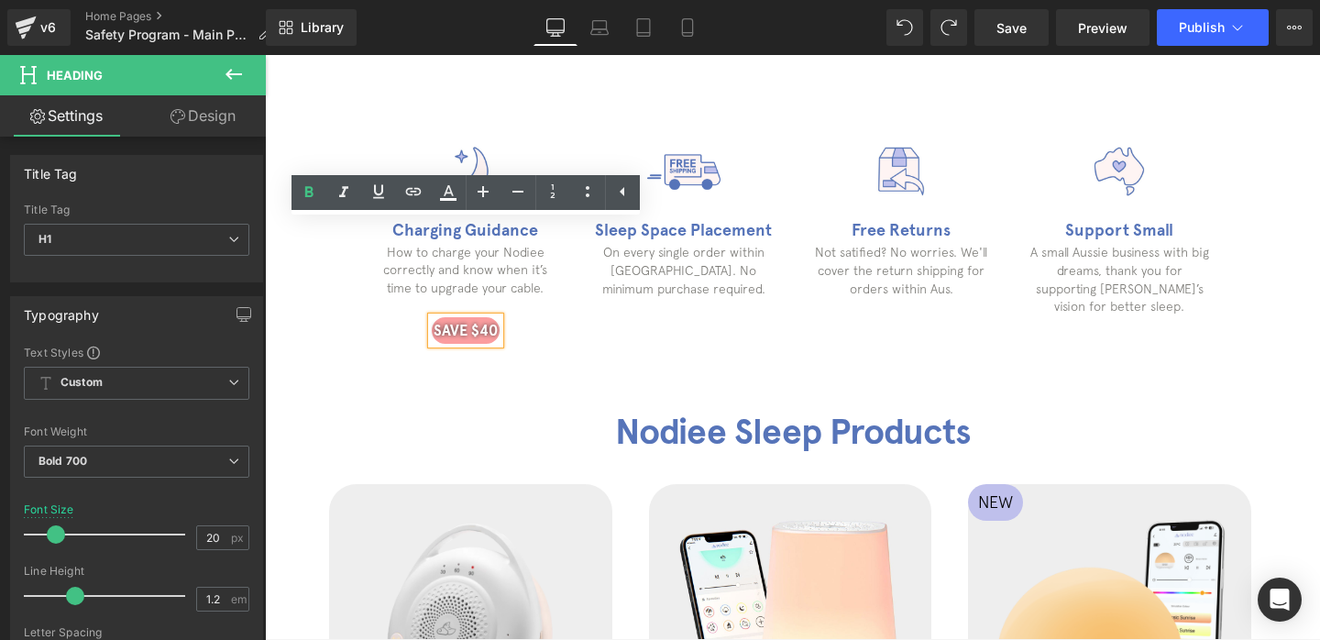
scroll to position [891, 0]
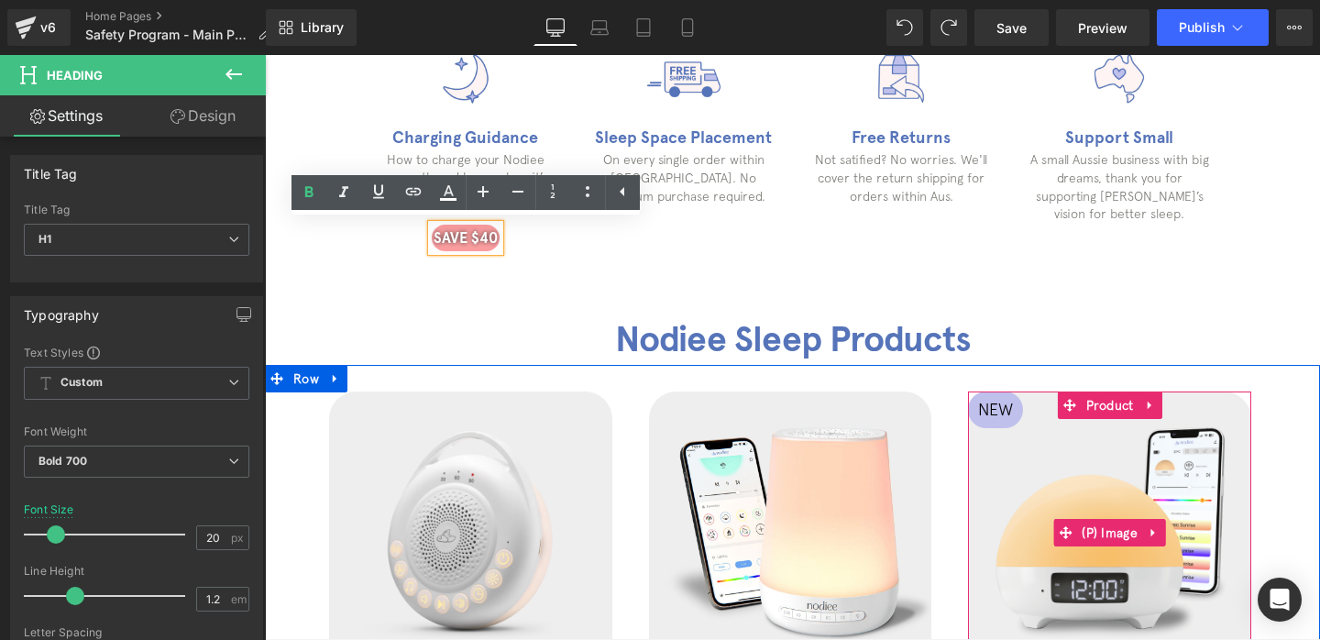
click at [992, 399] on span "NEW" at bounding box center [996, 409] width 36 height 29
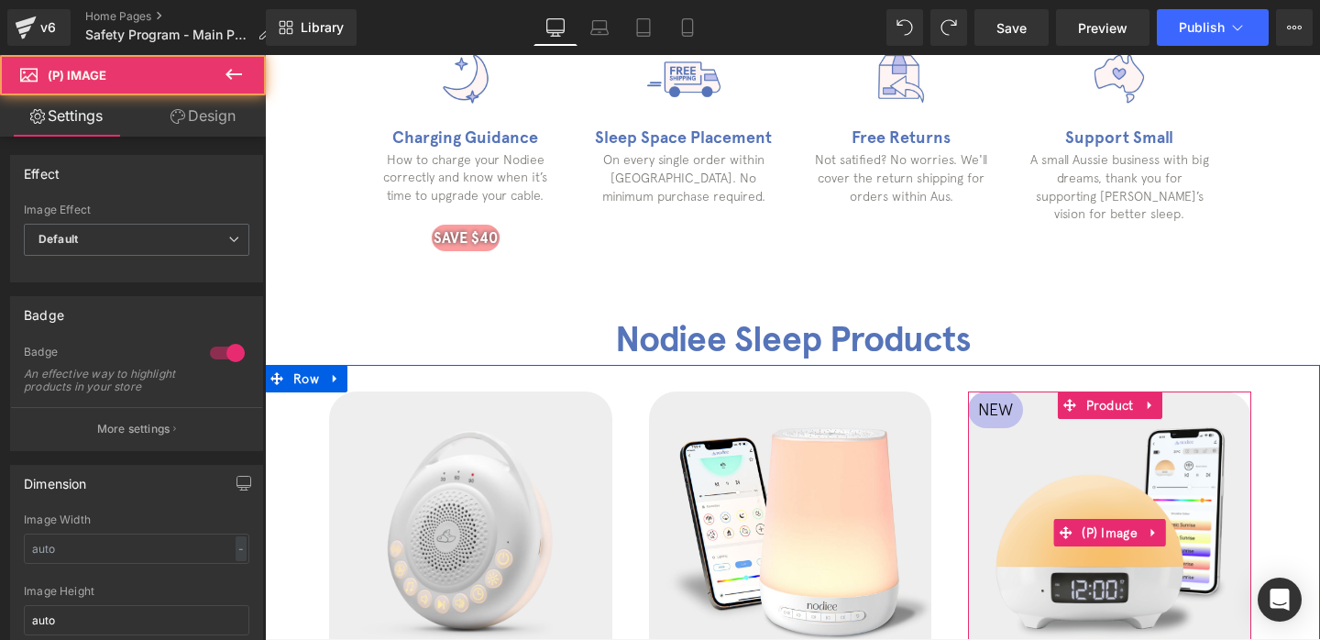
click at [998, 411] on span "NEW" at bounding box center [996, 409] width 36 height 29
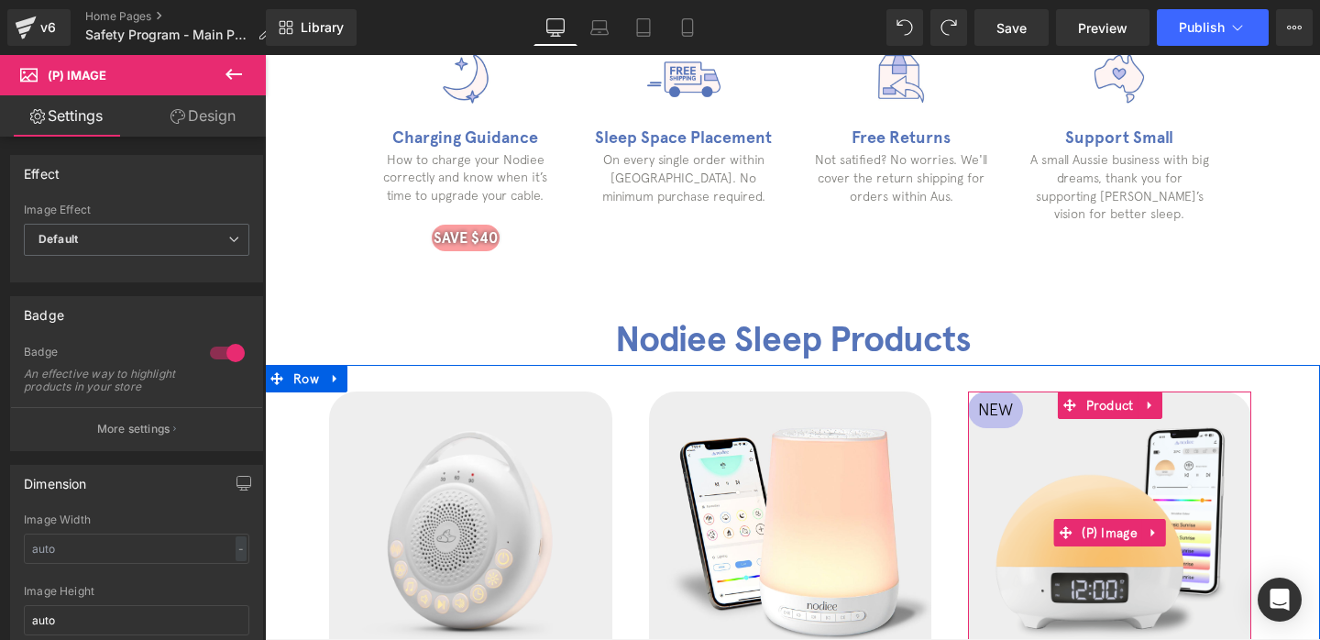
click at [998, 411] on span "NEW" at bounding box center [996, 409] width 36 height 29
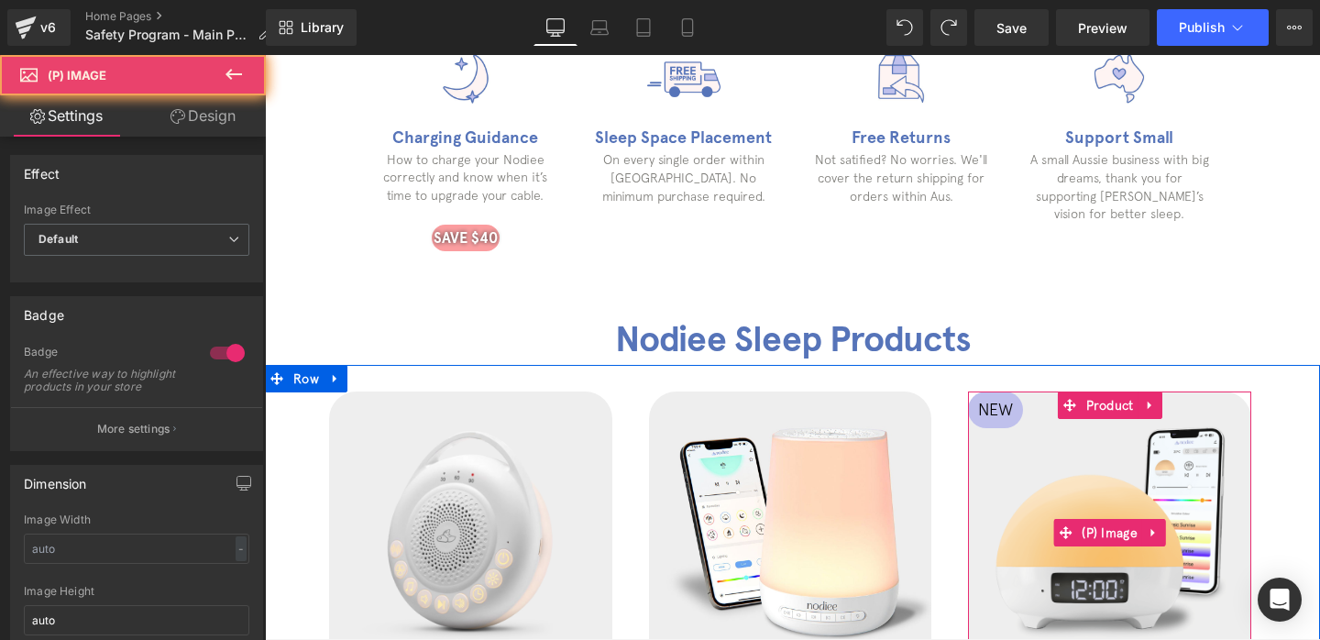
click at [998, 411] on span "NEW" at bounding box center [996, 409] width 36 height 29
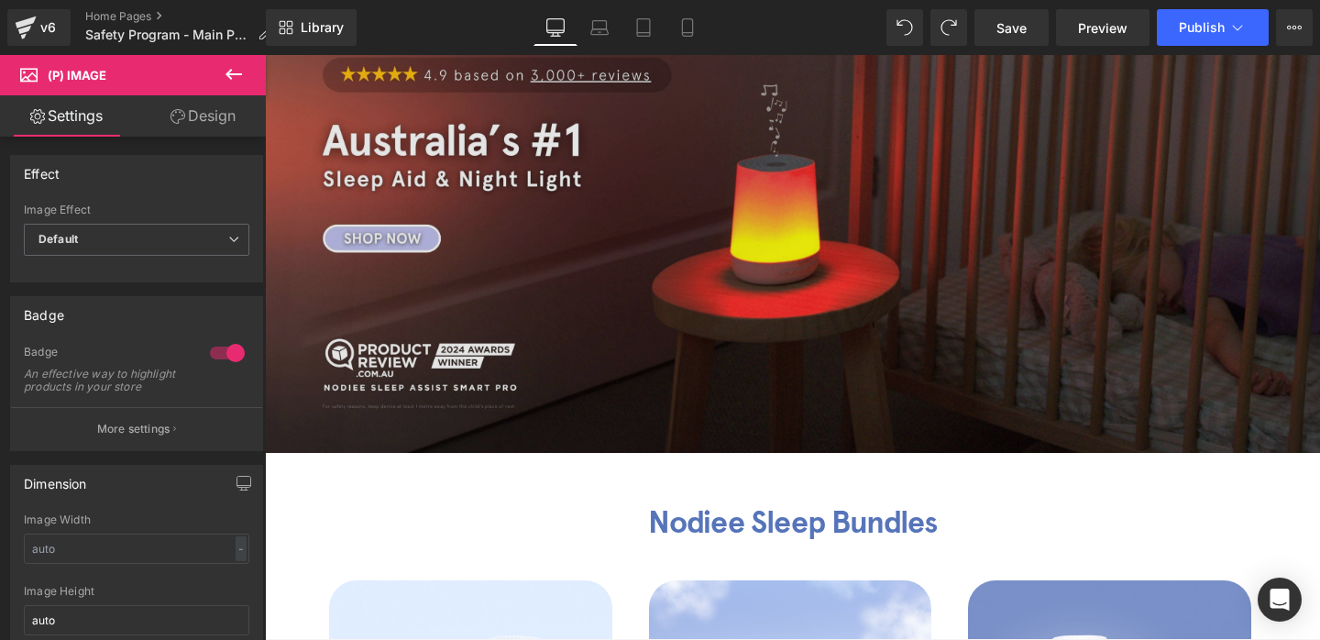
scroll to position [2279, 0]
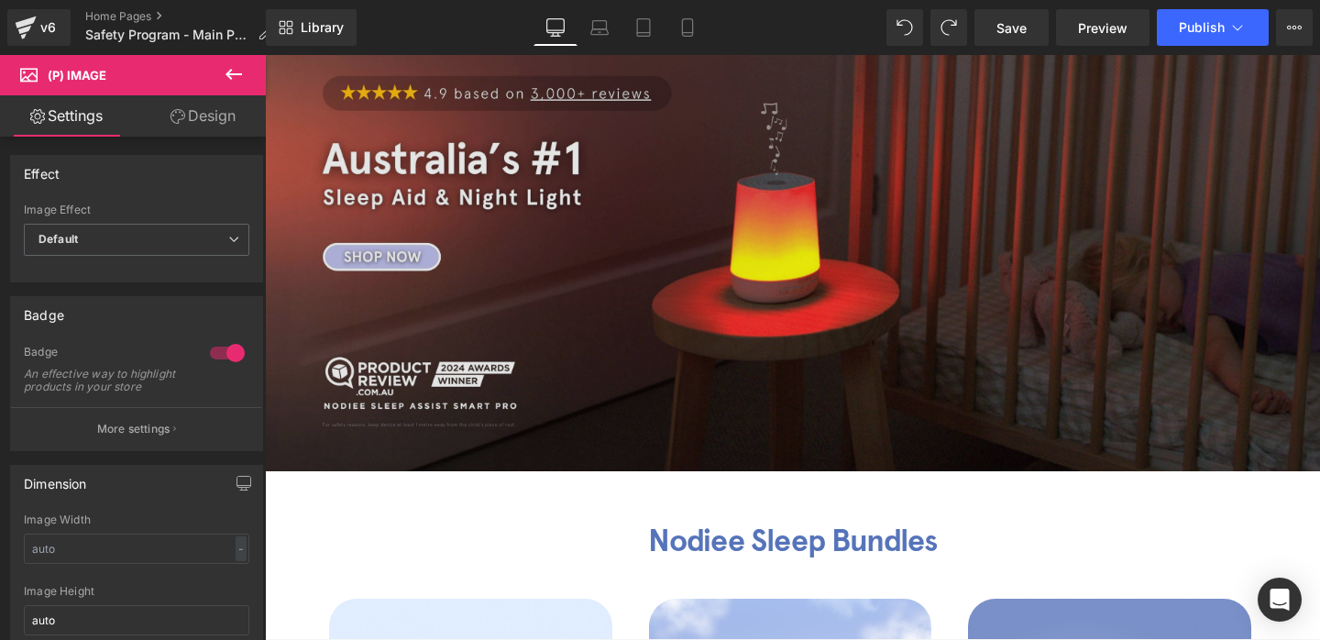
click at [376, 260] on img at bounding box center [792, 252] width 1055 height 440
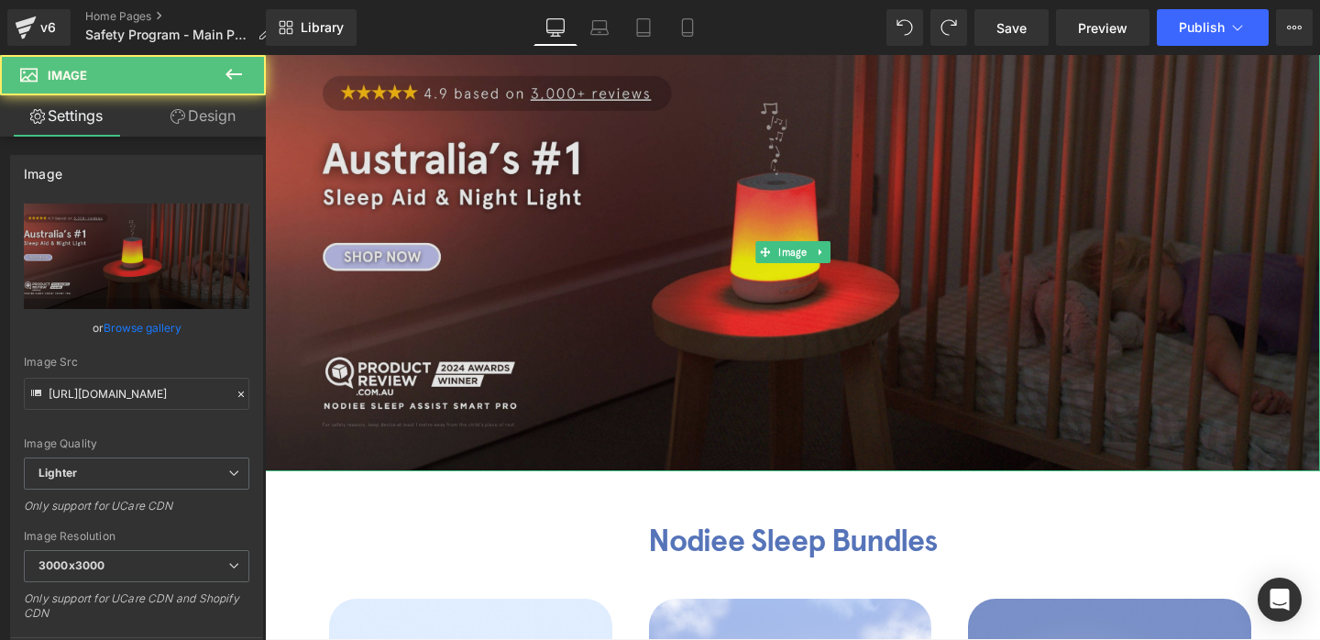
click at [376, 258] on img at bounding box center [792, 252] width 1055 height 440
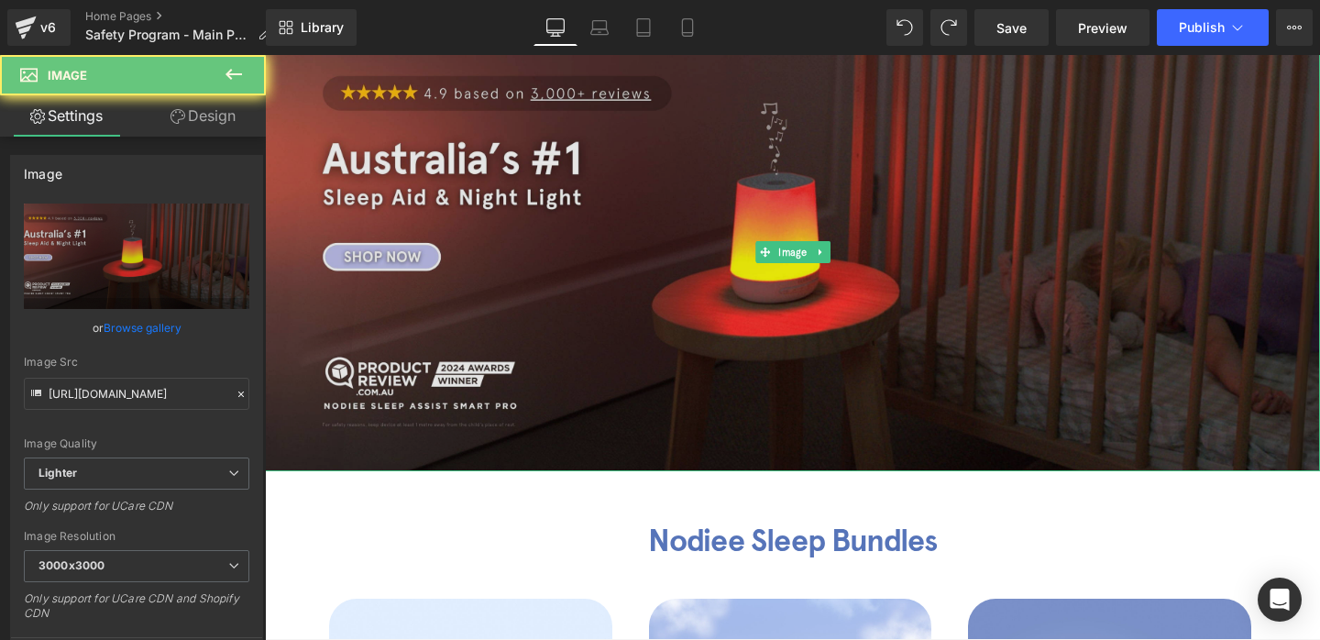
click at [376, 258] on img at bounding box center [792, 252] width 1055 height 440
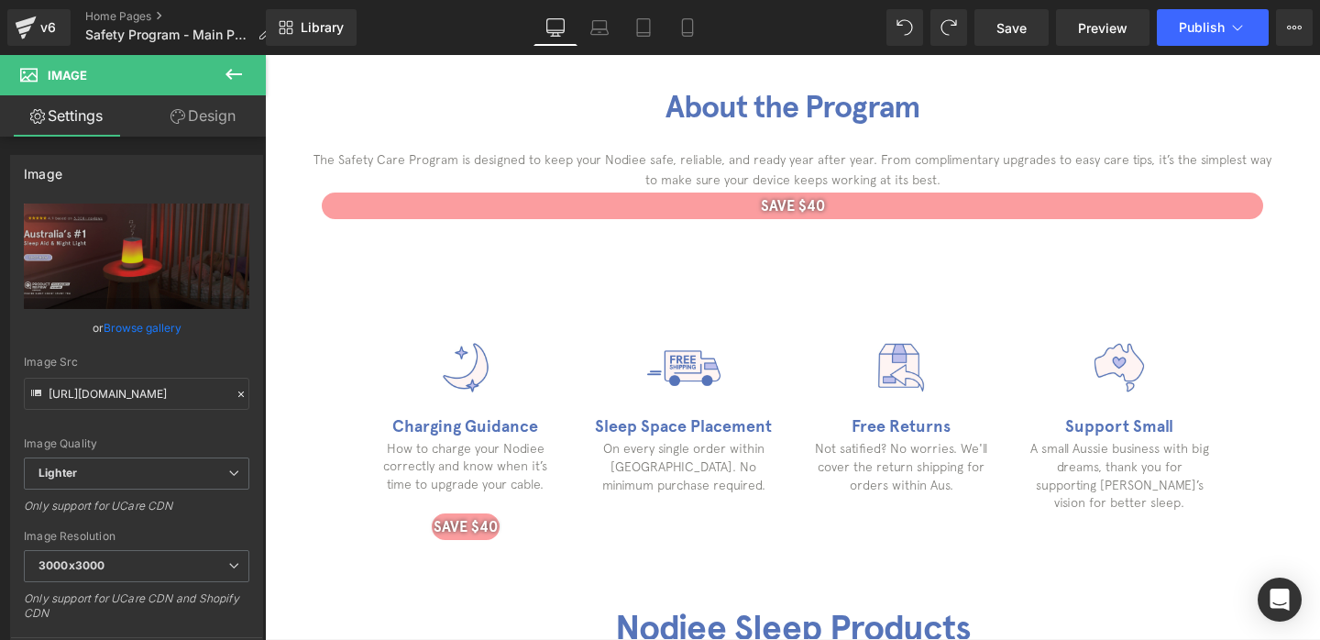
scroll to position [768, 0]
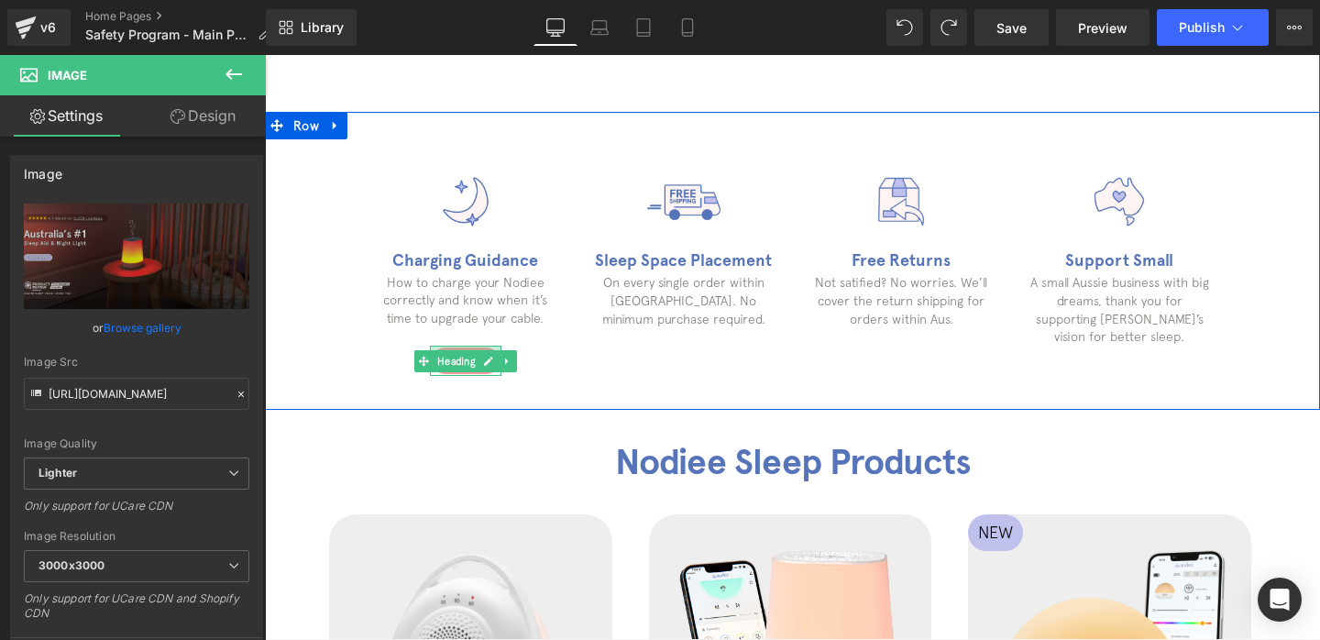
click at [469, 347] on div at bounding box center [465, 348] width 71 height 5
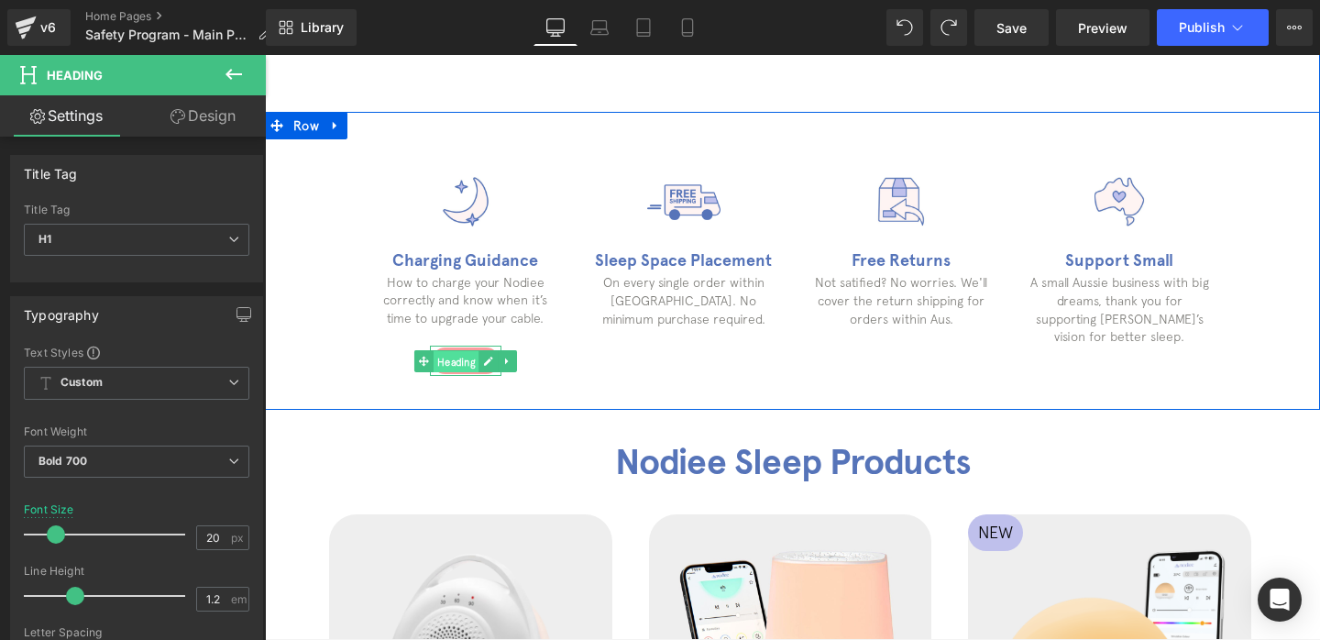
click at [466, 353] on span "Heading" at bounding box center [456, 362] width 46 height 22
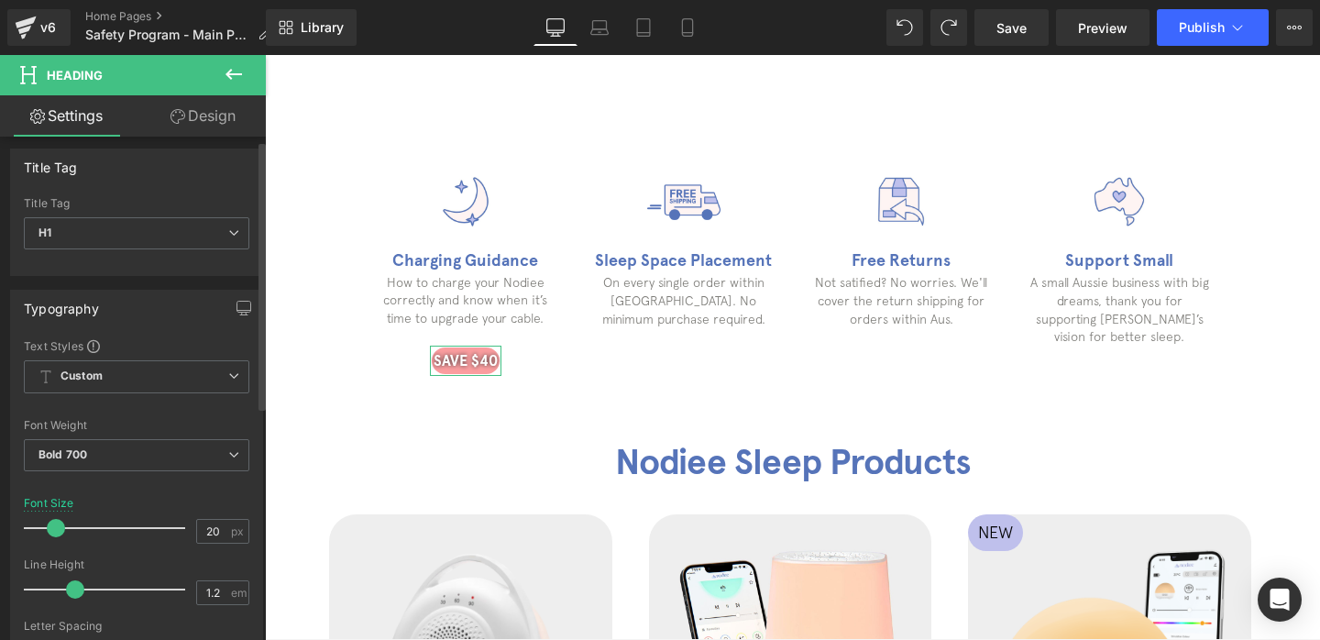
scroll to position [0, 0]
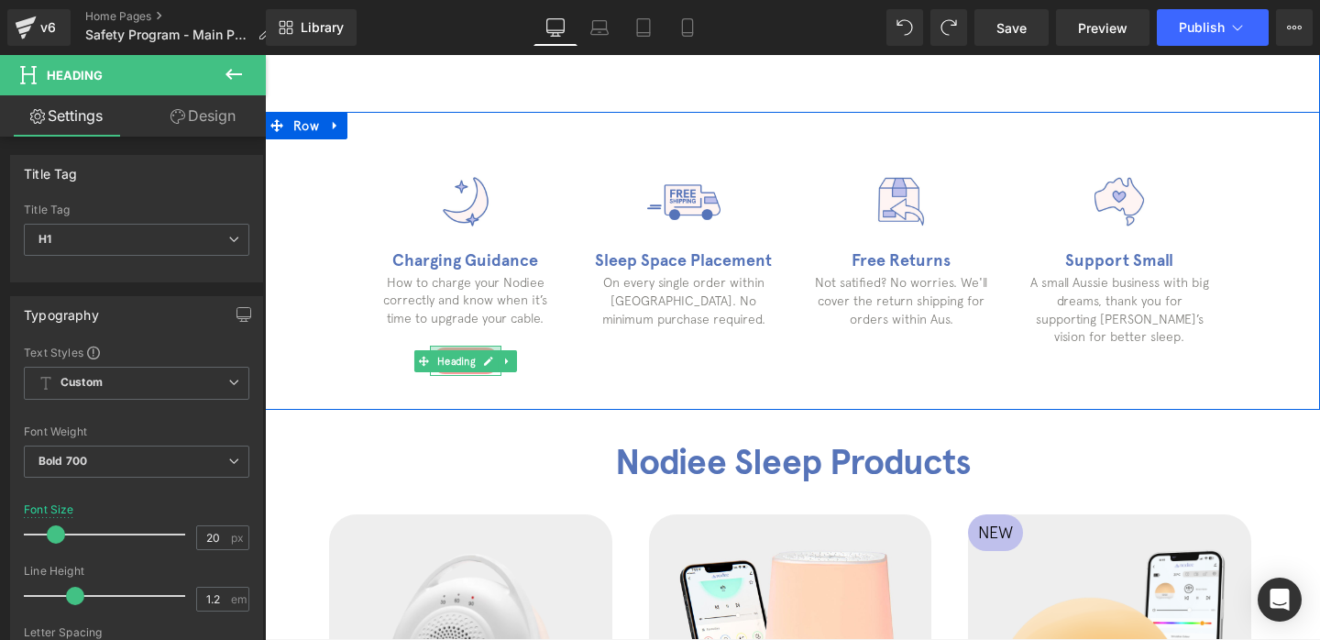
click at [478, 346] on div at bounding box center [465, 348] width 71 height 5
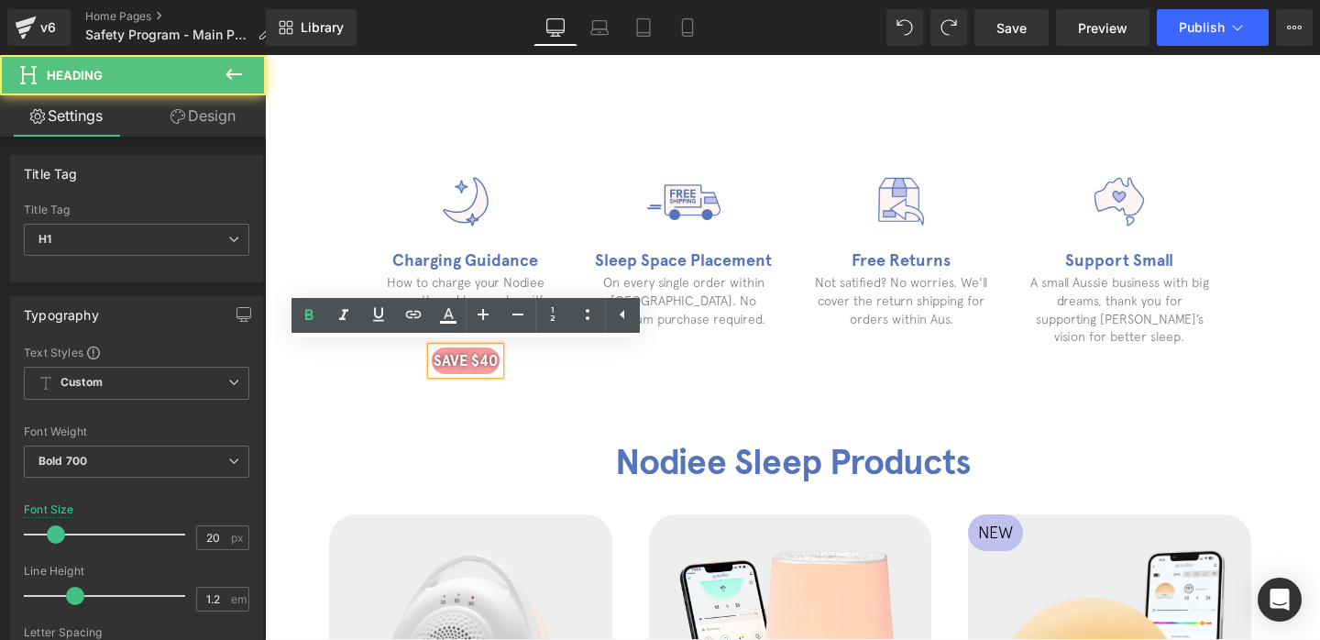
click at [472, 367] on h1 "SAVE $40" at bounding box center [466, 360] width 68 height 17
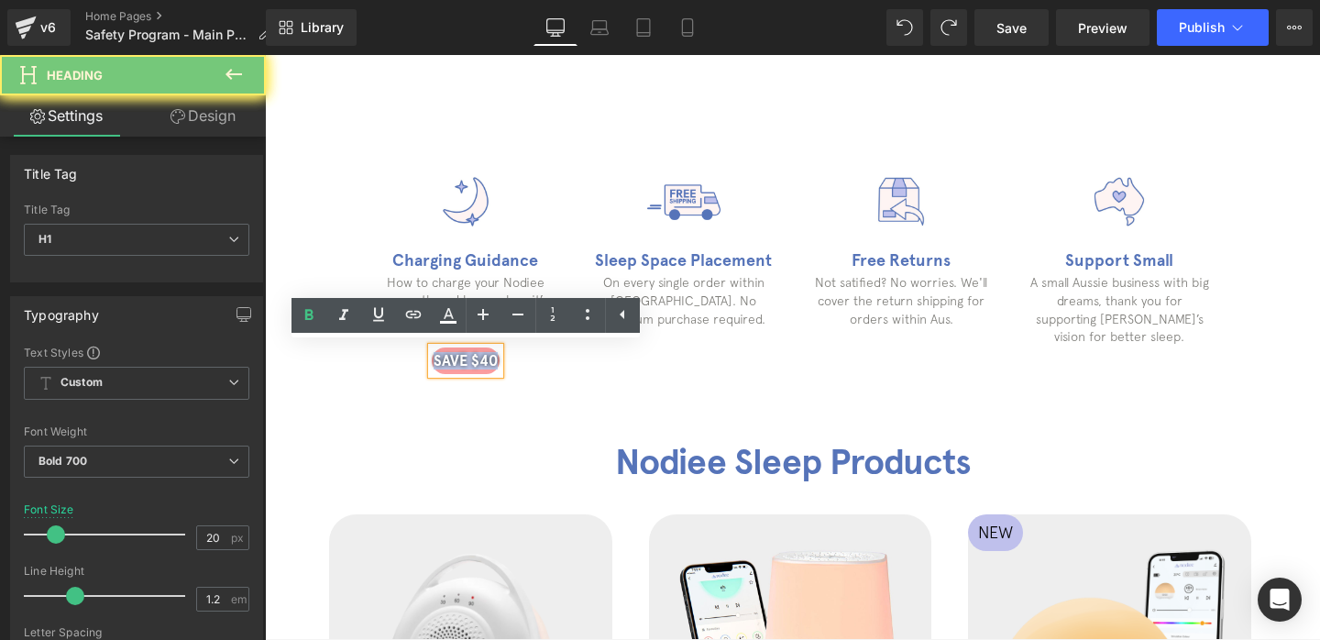
click at [472, 367] on h1 "SAVE $40" at bounding box center [466, 360] width 68 height 17
paste div
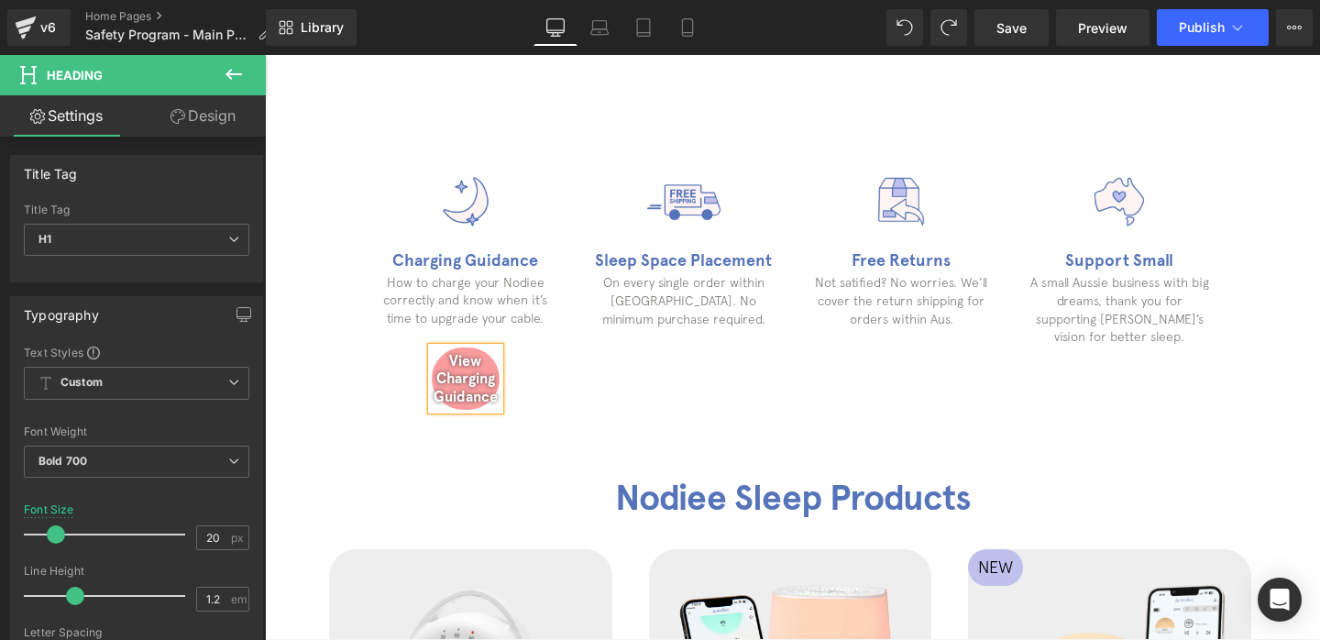
click at [499, 375] on div "View Charging Guidance" at bounding box center [465, 379] width 71 height 66
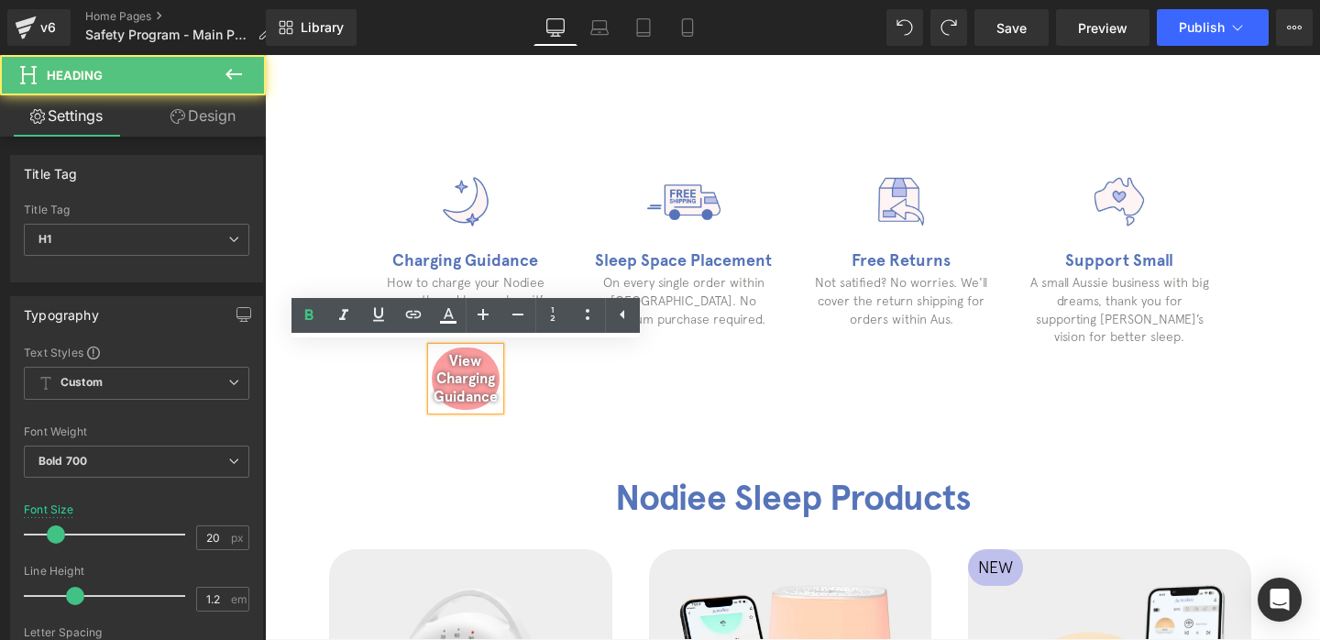
click at [510, 375] on div "Image Charging Guidance Heading How to charge your Nodiee correctly and know wh…" at bounding box center [466, 288] width 218 height 247
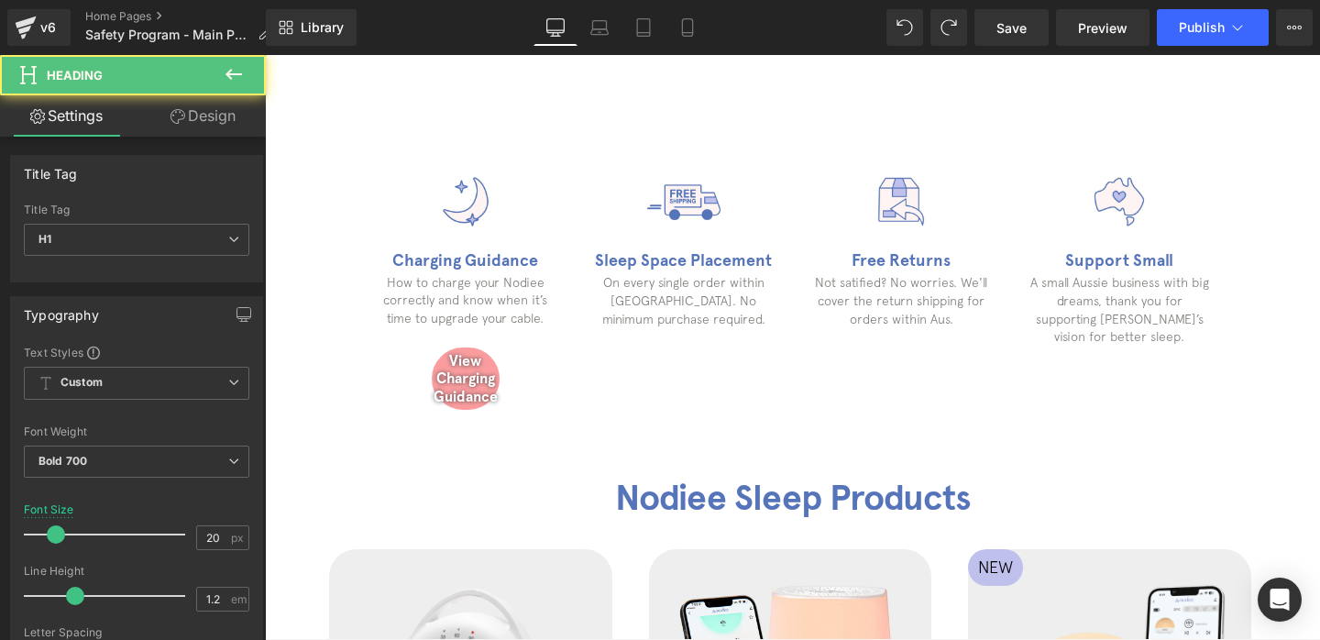
click at [499, 375] on div "View Charging Guidance Heading" at bounding box center [465, 379] width 71 height 66
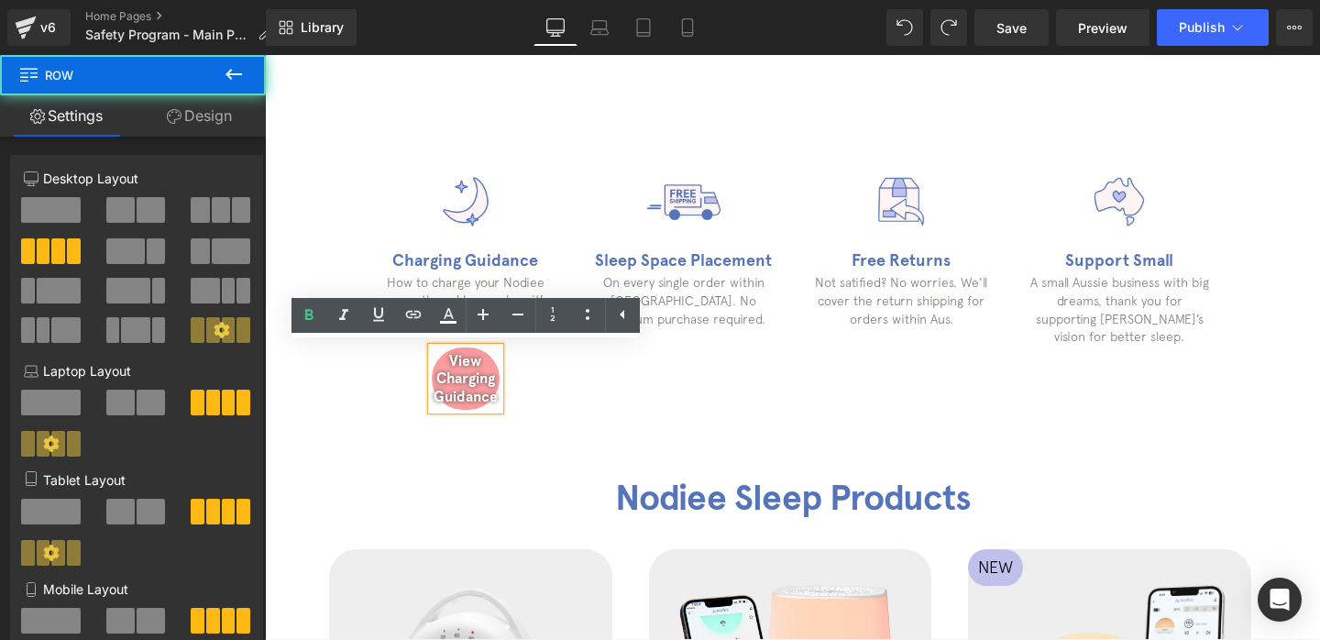
click at [509, 376] on div "Image Charging Guidance Heading How to charge your Nodiee correctly and know wh…" at bounding box center [466, 288] width 218 height 247
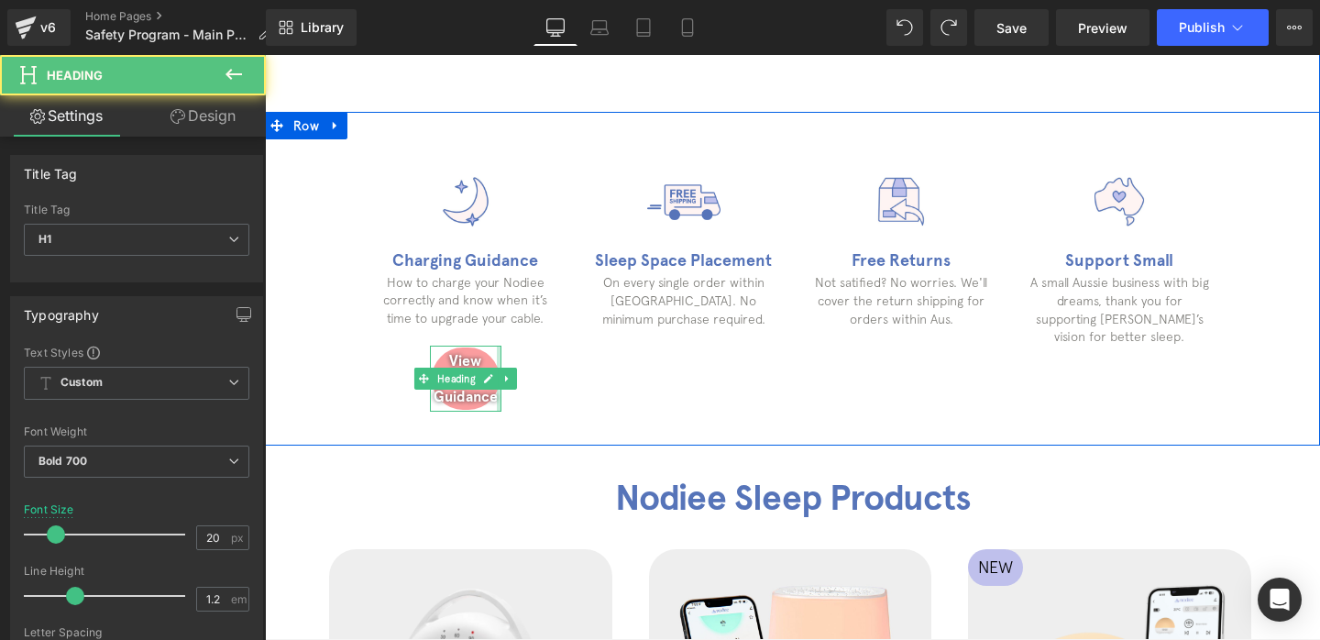
drag, startPoint x: 497, startPoint y: 390, endPoint x: 541, endPoint y: 390, distance: 44.0
click at [541, 390] on div "Image Charging Guidance Heading How to charge your Nodiee correctly and know wh…" at bounding box center [466, 288] width 218 height 247
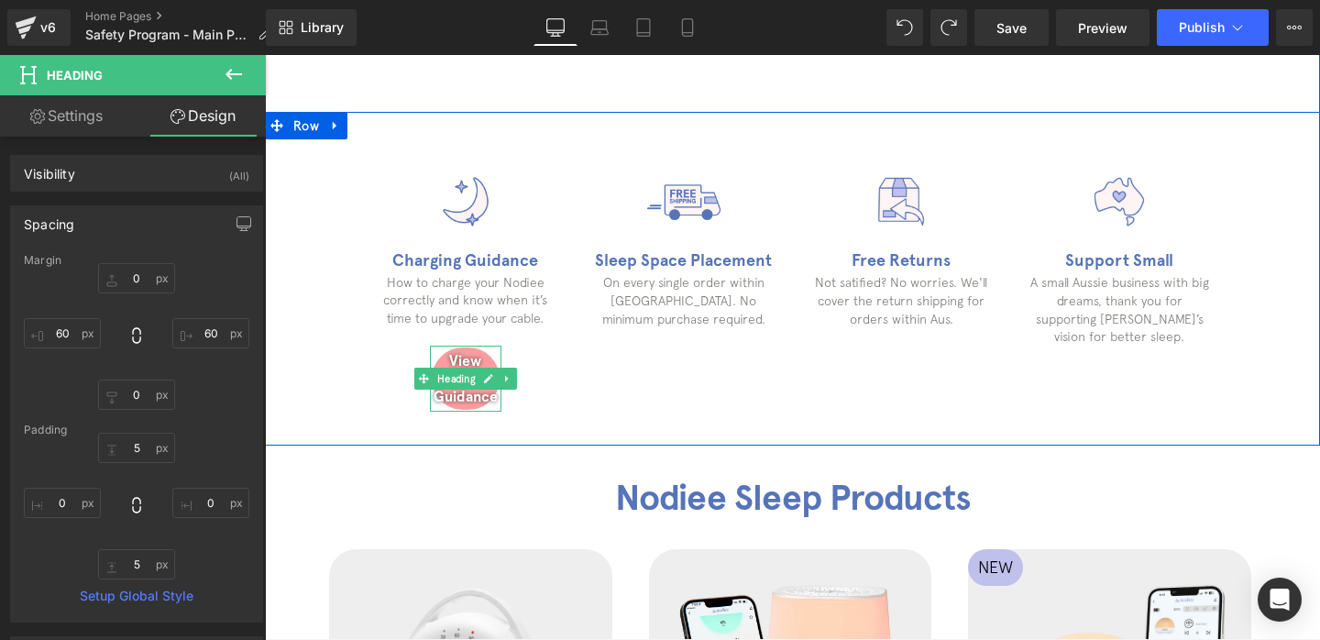
click at [434, 394] on h1 "View Charging Guidance" at bounding box center [466, 378] width 68 height 53
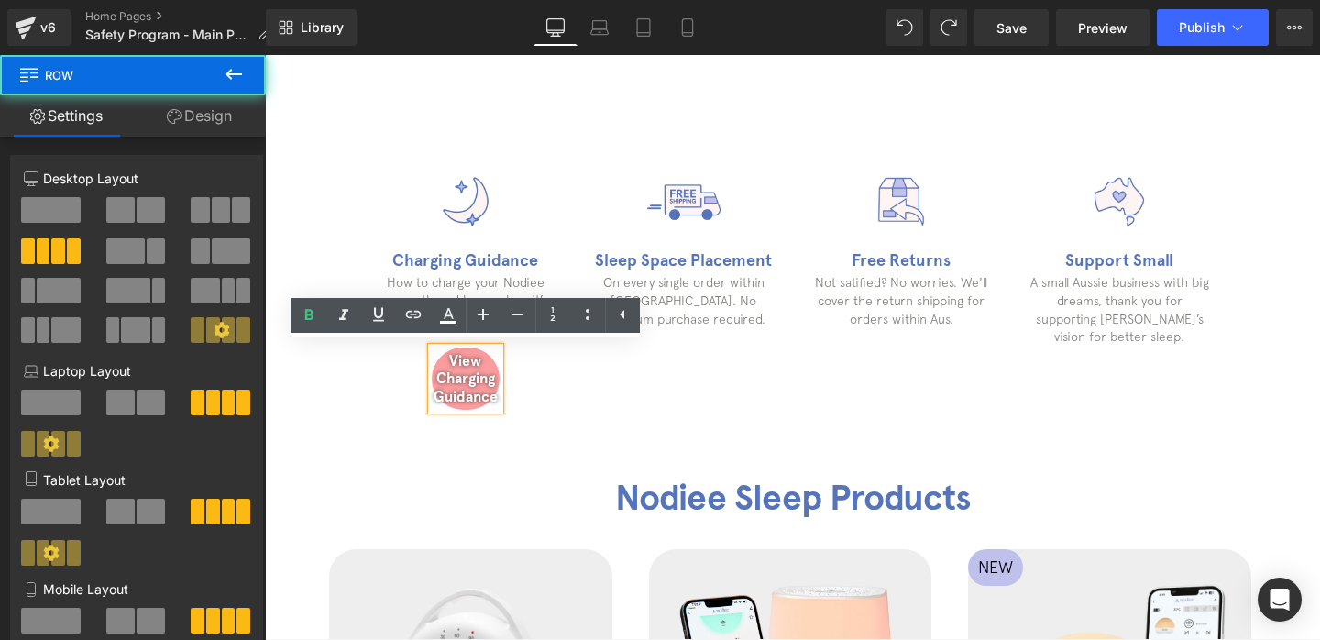
click at [549, 399] on div "Image Charging Guidance Heading How to charge your Nodiee correctly and know wh…" at bounding box center [466, 288] width 218 height 247
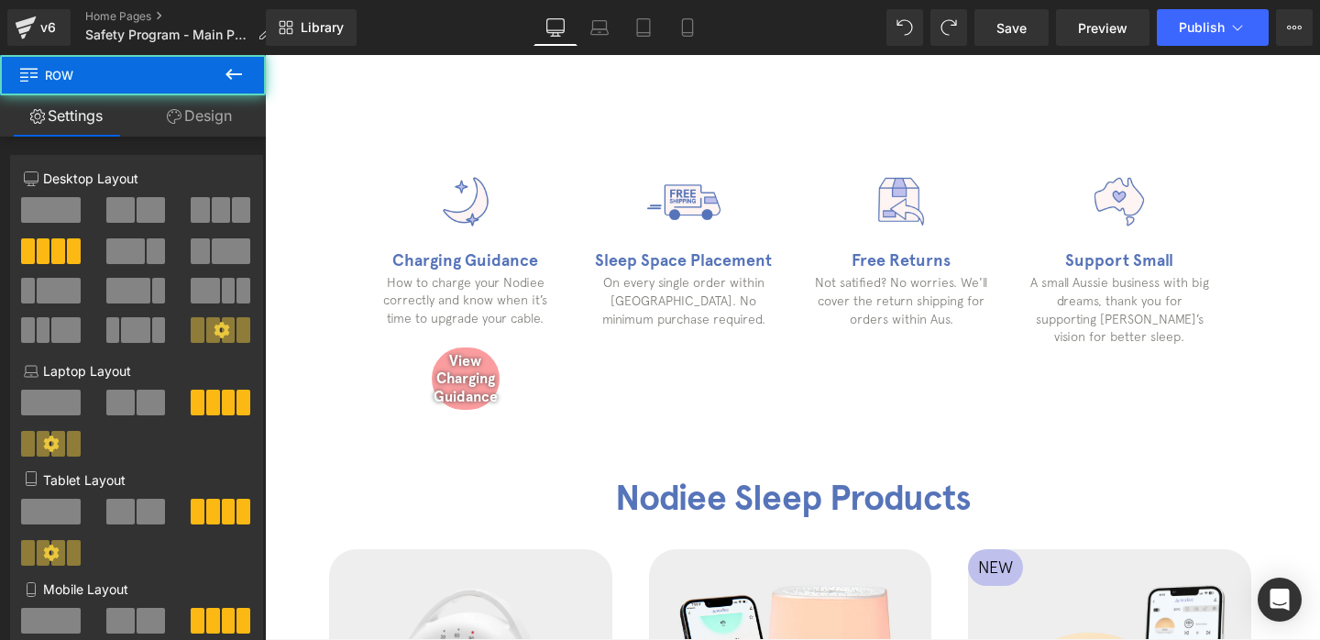
click at [481, 395] on h1 "View Charging Guidance" at bounding box center [466, 378] width 68 height 53
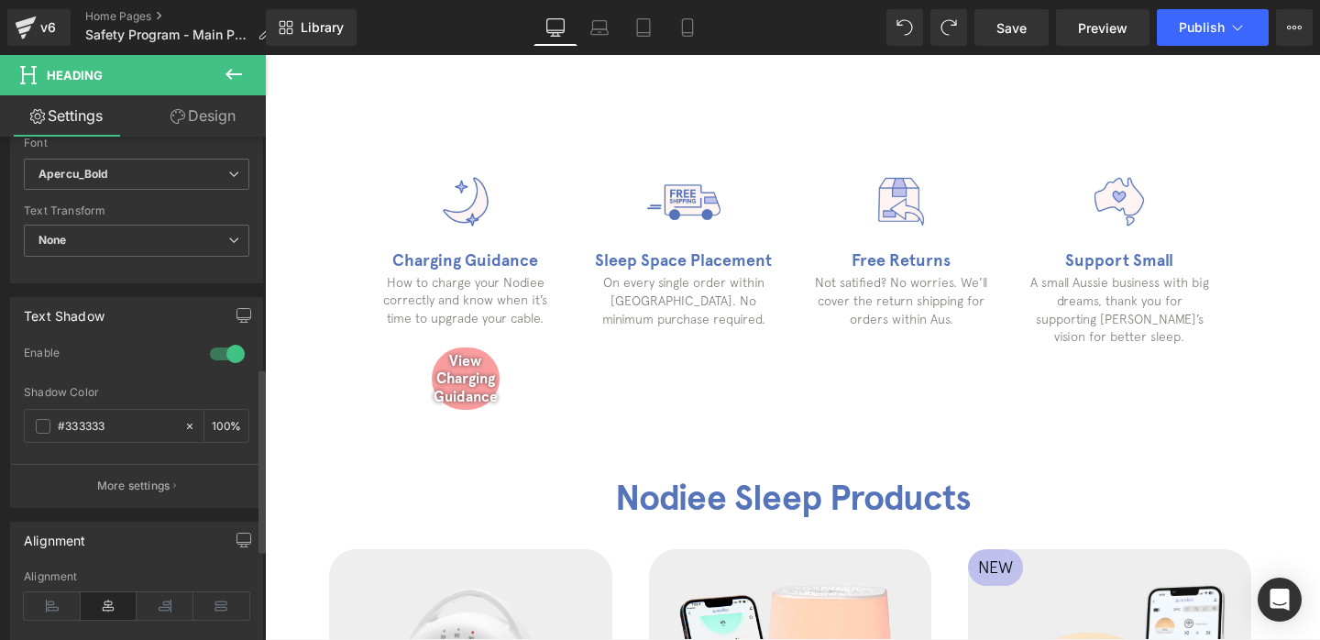
scroll to position [875, 0]
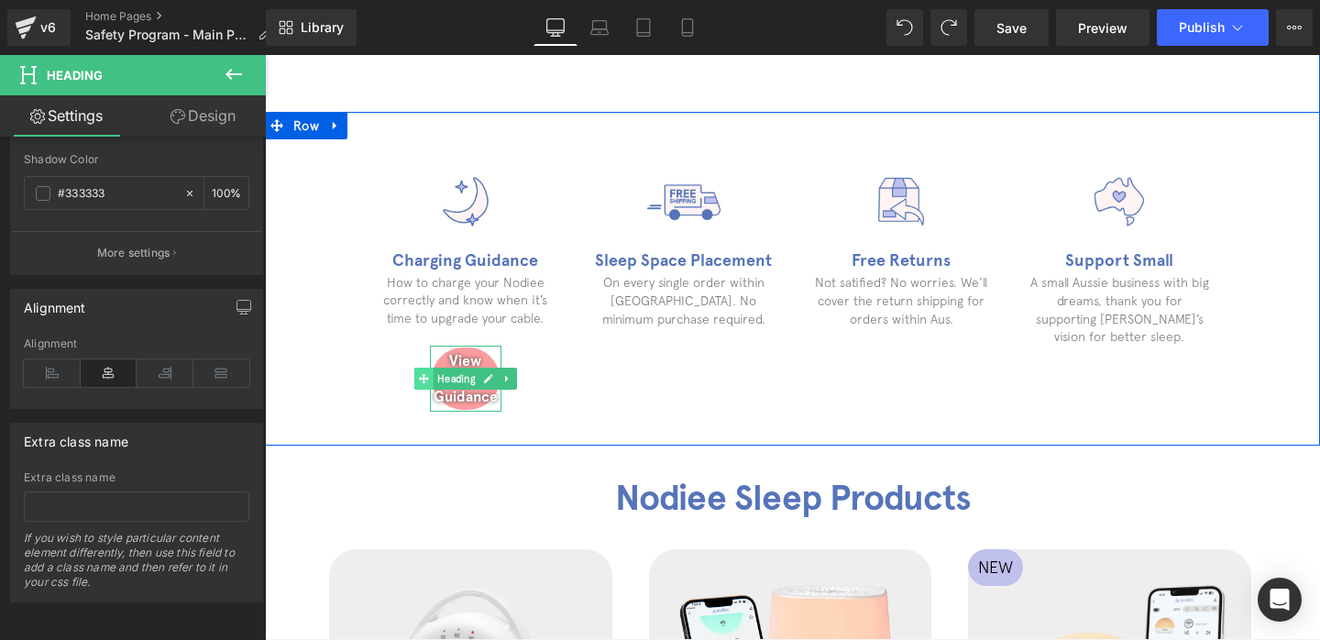
click at [426, 368] on span at bounding box center [423, 379] width 19 height 22
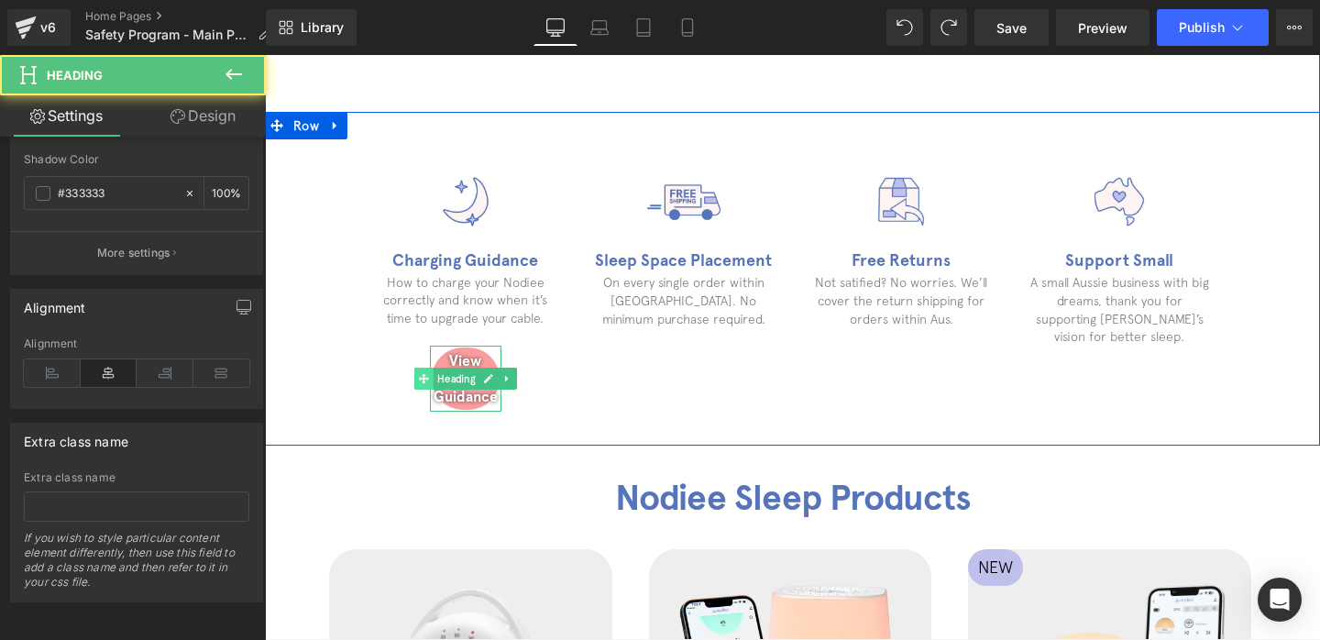
click at [426, 368] on span at bounding box center [423, 379] width 19 height 22
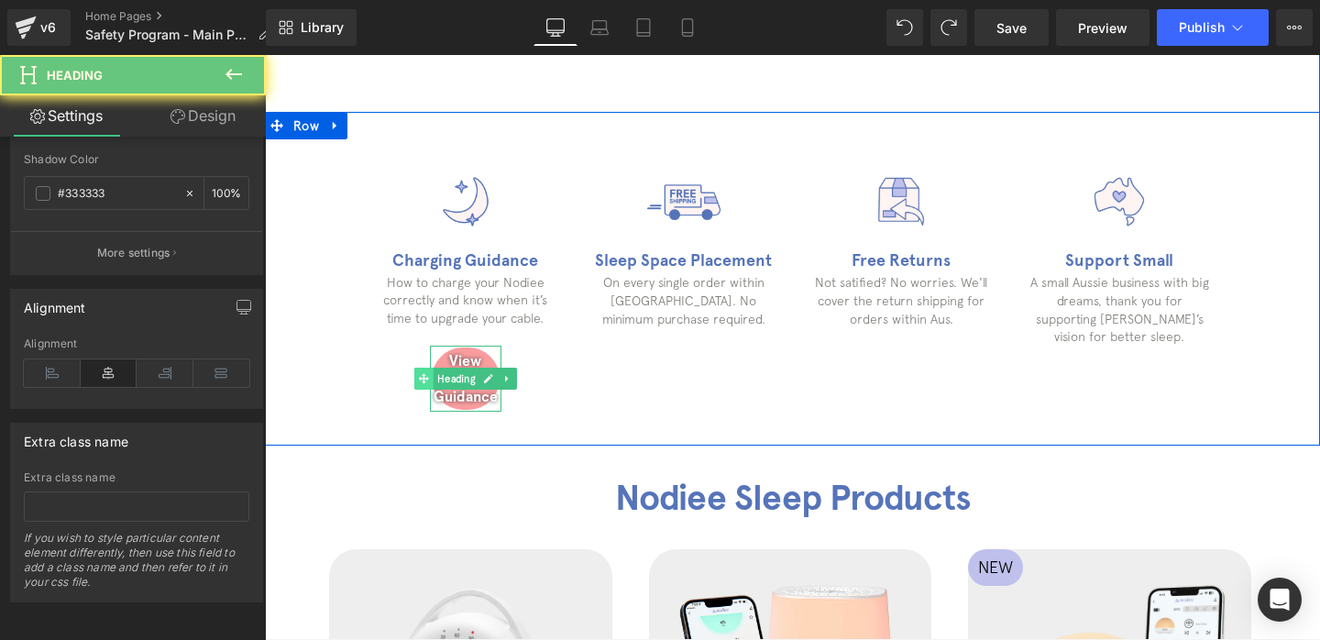
click at [426, 368] on span at bounding box center [423, 379] width 19 height 22
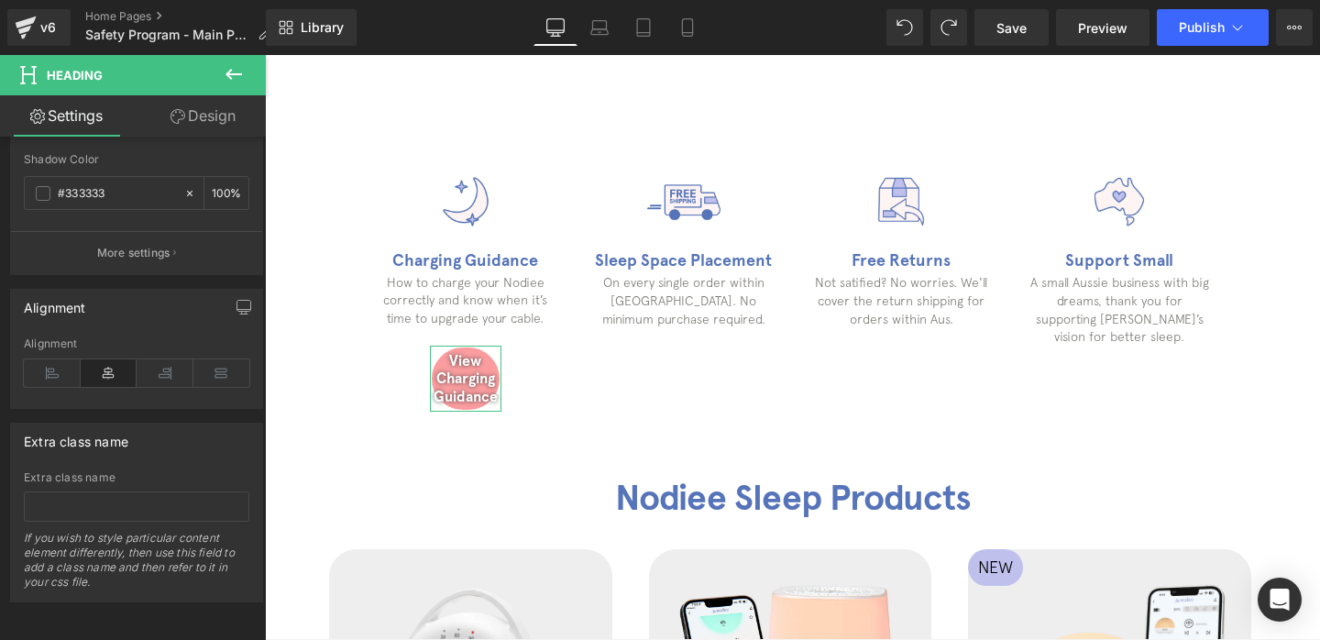
click at [170, 114] on icon at bounding box center [177, 116] width 15 height 15
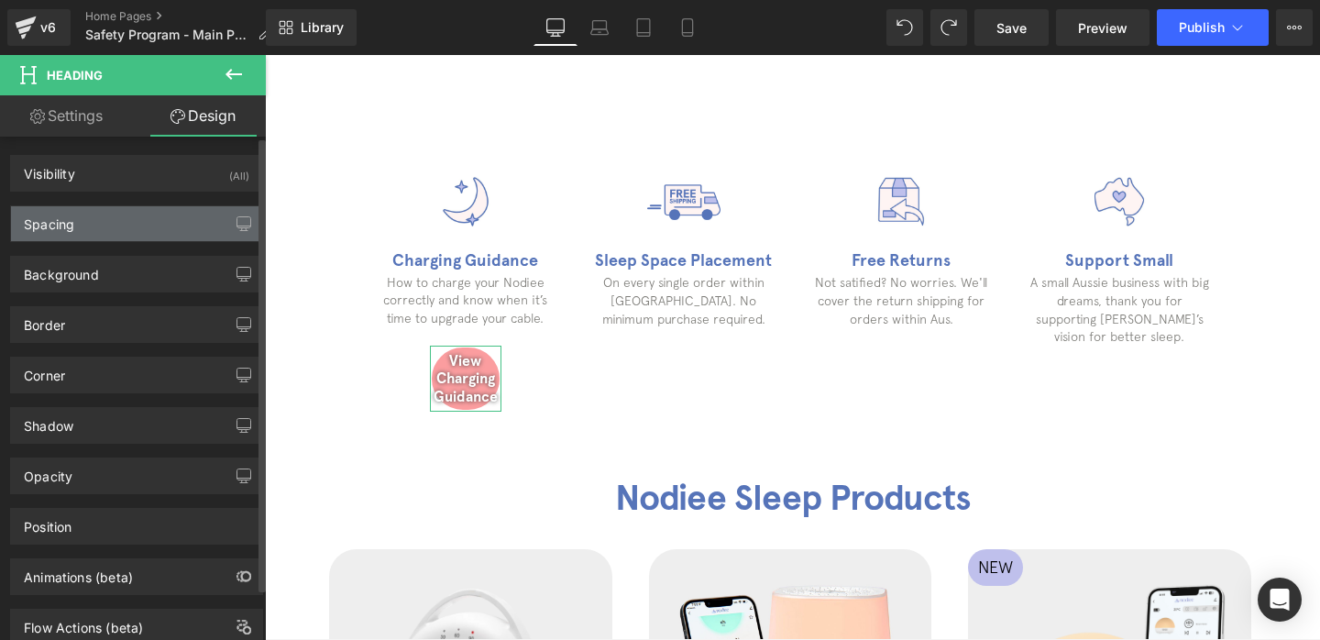
click at [131, 231] on div "Spacing" at bounding box center [136, 223] width 251 height 35
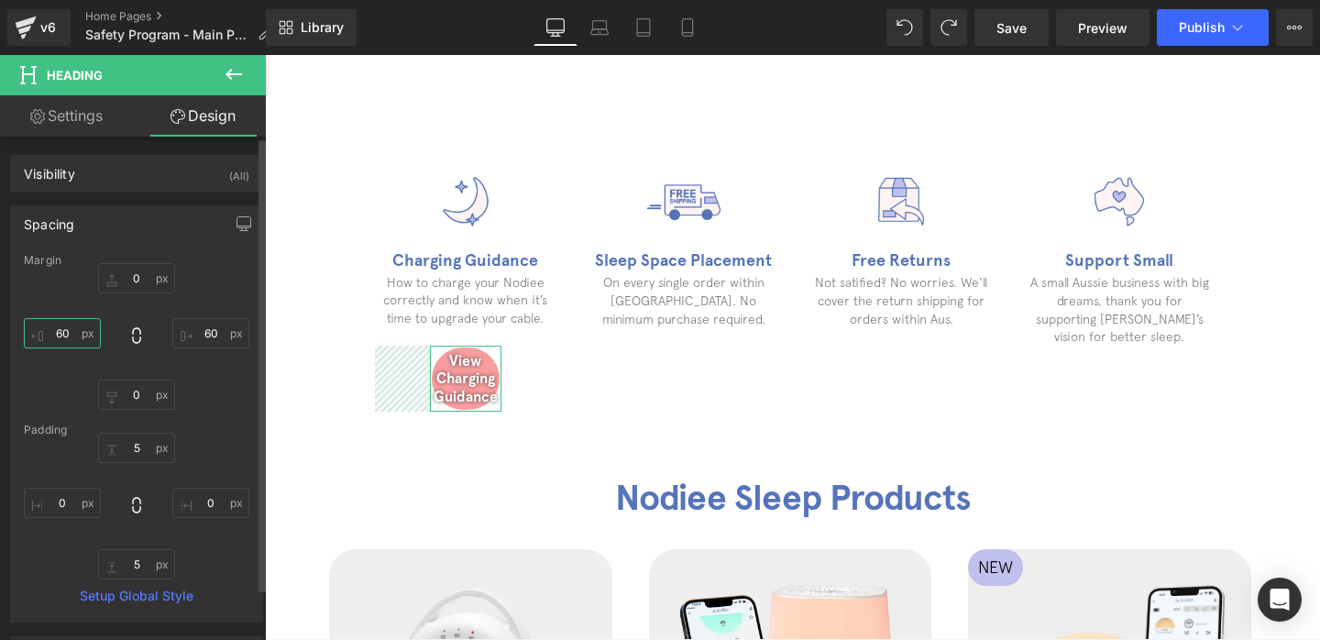
click at [71, 340] on input "60" at bounding box center [62, 333] width 77 height 30
type input "0"
click at [201, 335] on input "60" at bounding box center [210, 333] width 77 height 30
click at [206, 333] on input "60" at bounding box center [210, 333] width 77 height 30
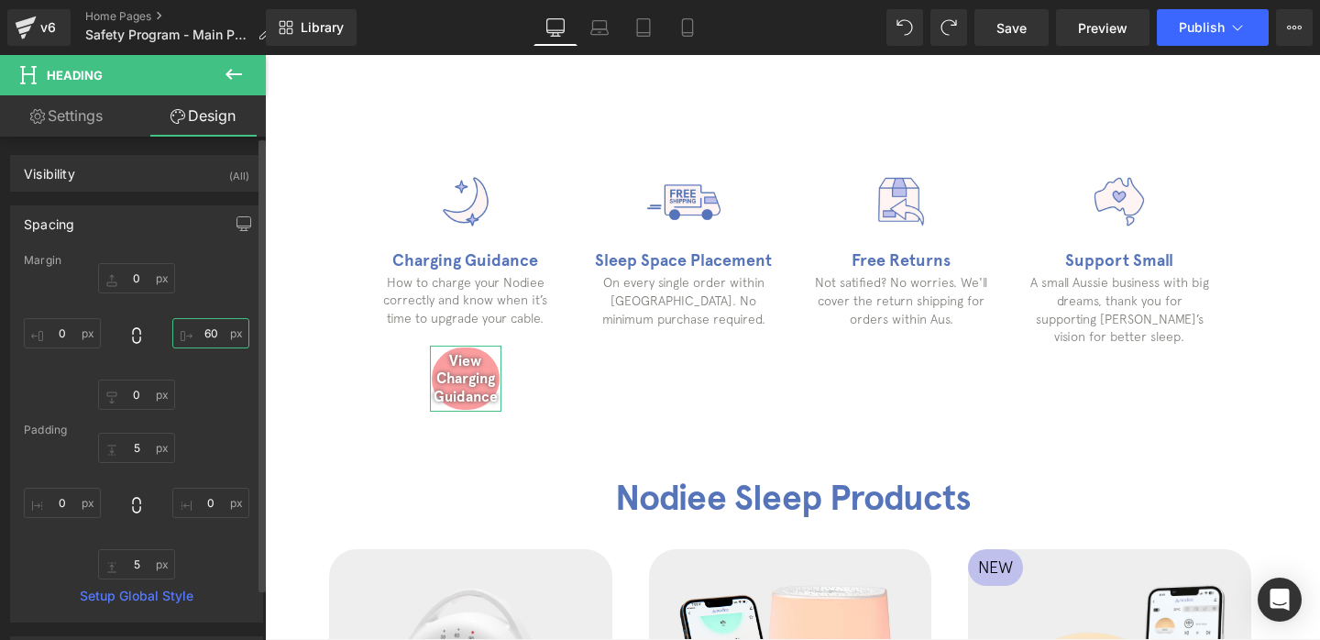
click at [206, 333] on input "60" at bounding box center [210, 333] width 77 height 30
type input "0"
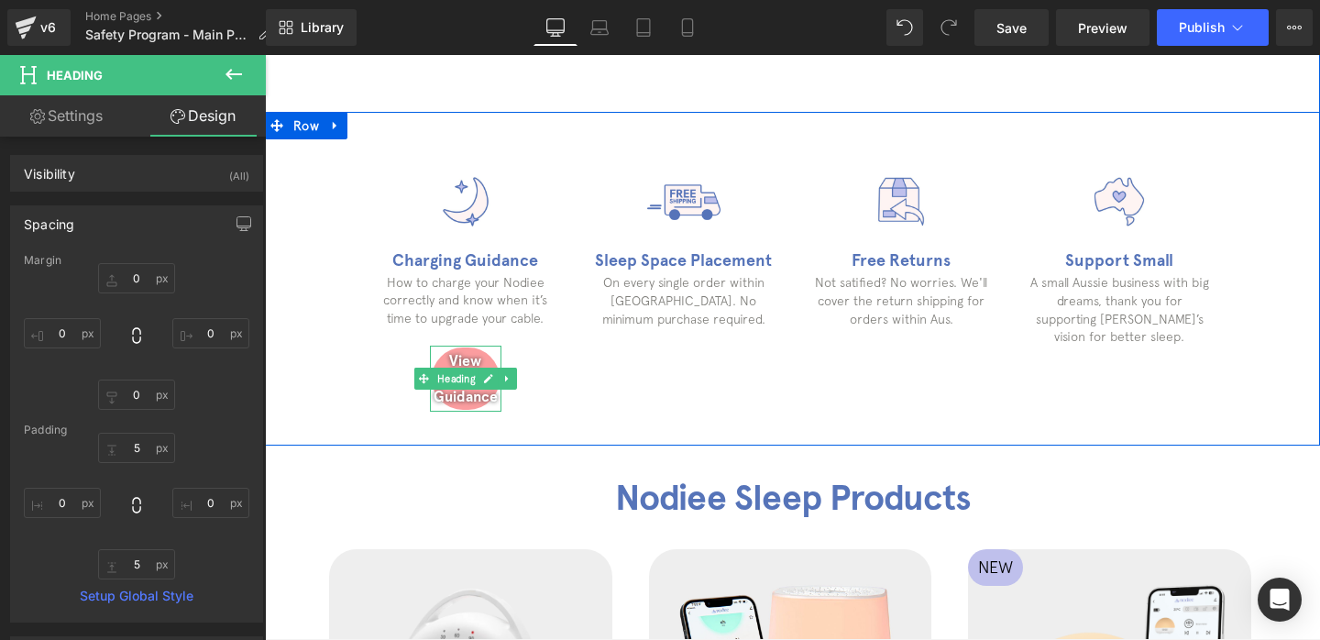
click at [492, 357] on h1 "View Charging Guidance" at bounding box center [466, 378] width 68 height 53
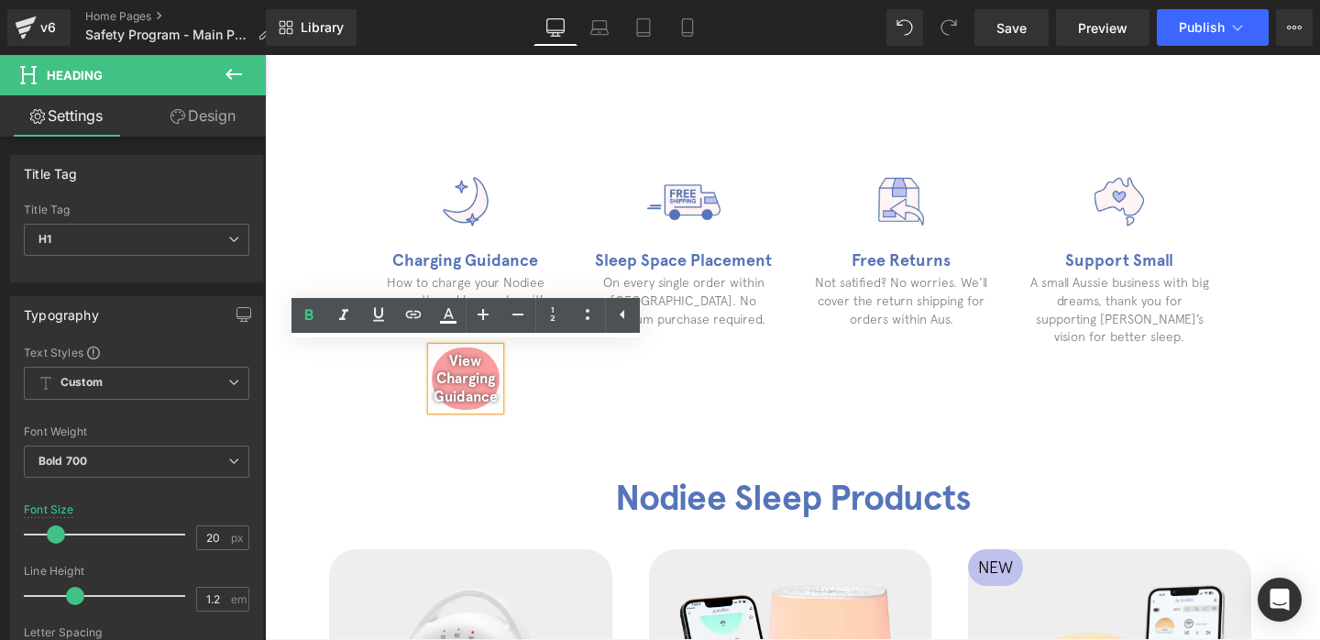
click at [508, 365] on div "Image Charging Guidance Heading How to charge your Nodiee correctly and know wh…" at bounding box center [466, 288] width 218 height 247
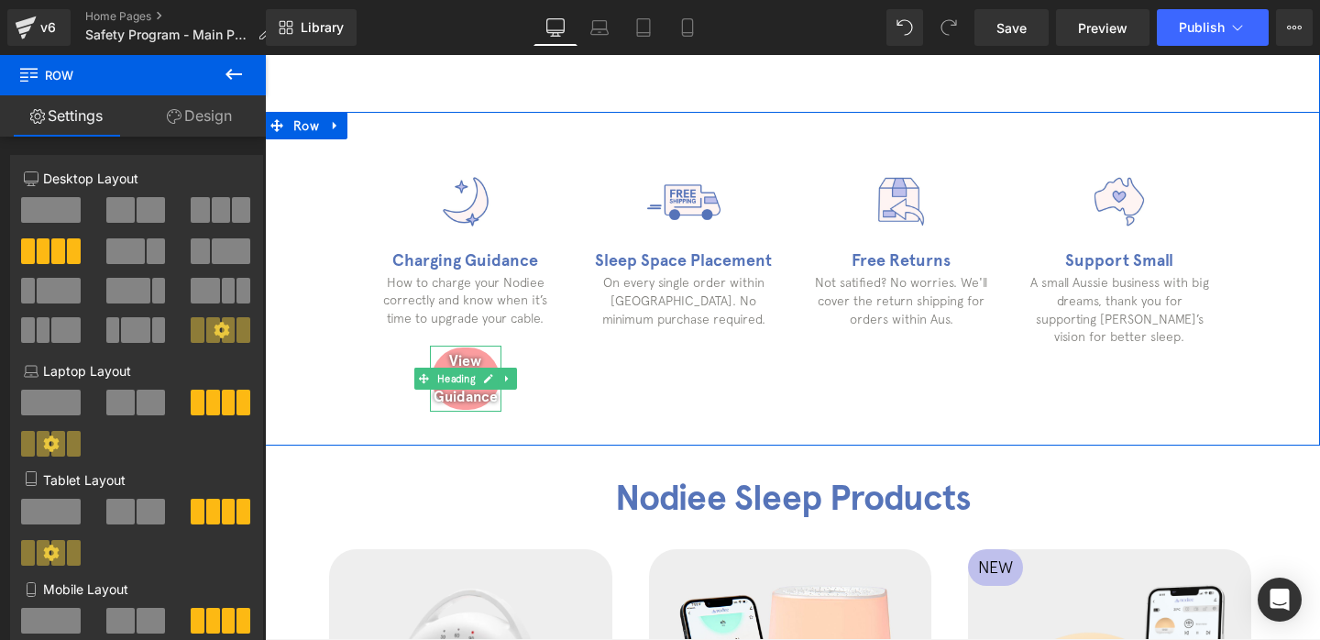
click at [491, 354] on h1 "View Charging Guidance" at bounding box center [466, 378] width 68 height 53
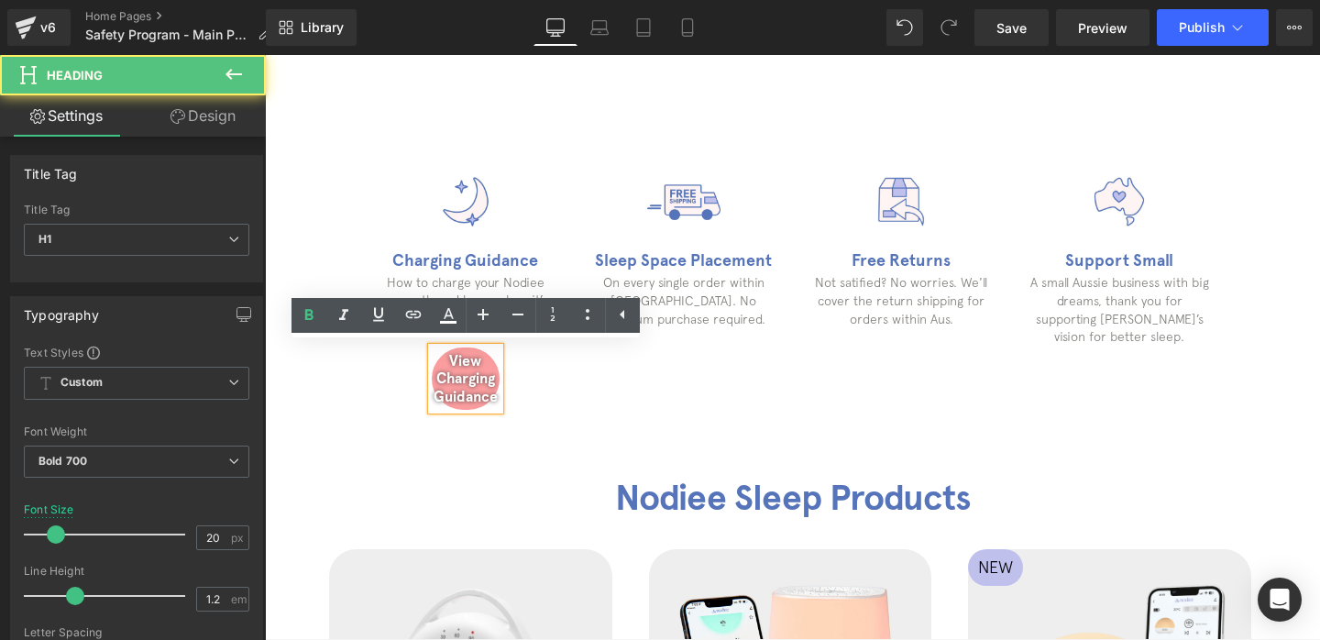
click at [475, 387] on h1 "View Charging Guidance" at bounding box center [466, 378] width 68 height 53
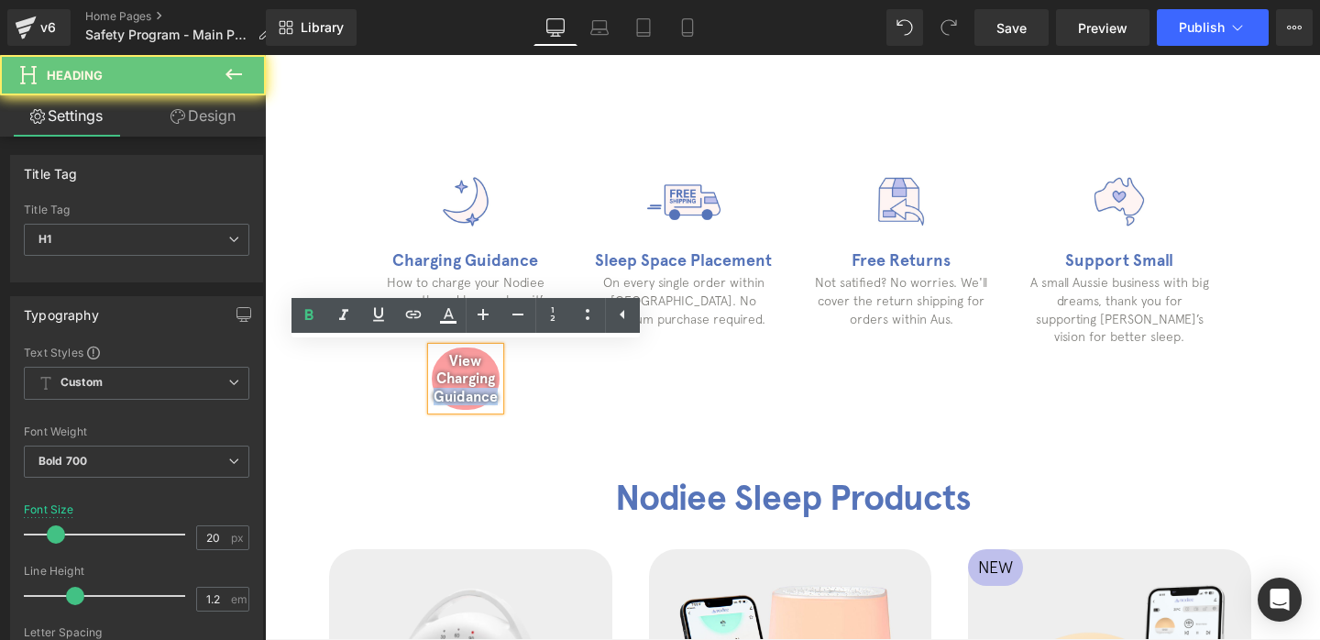
click at [475, 387] on h1 "View Charging Guidance" at bounding box center [466, 378] width 68 height 53
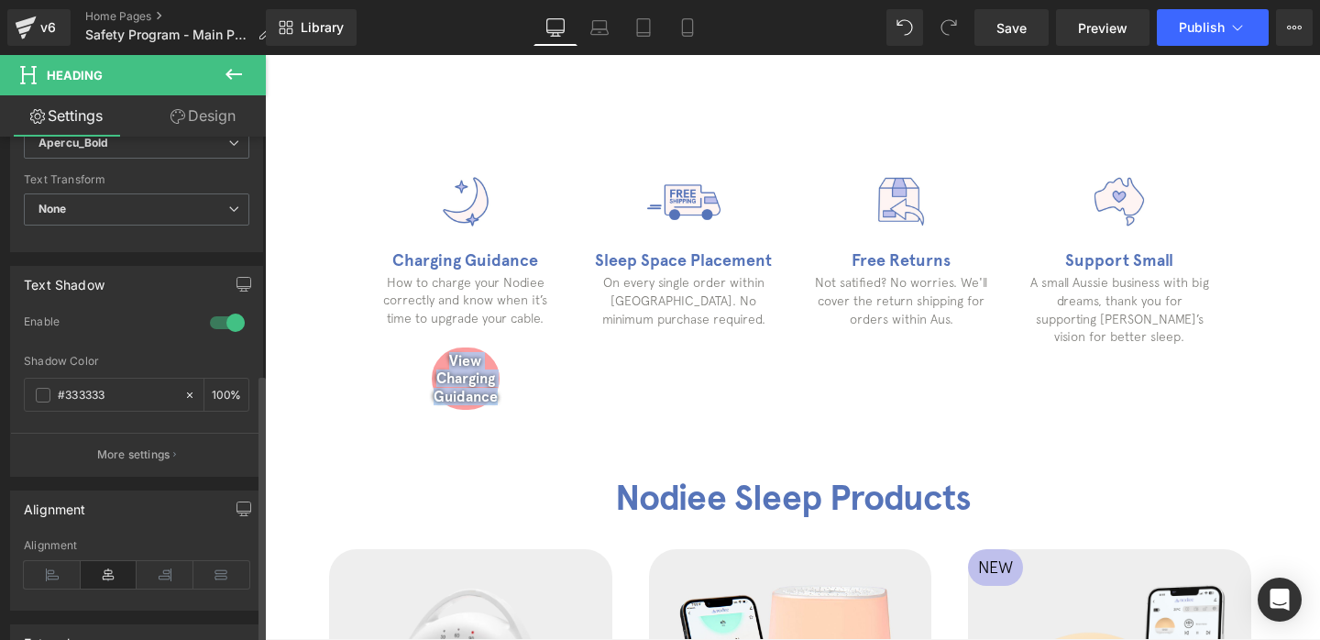
scroll to position [667, 0]
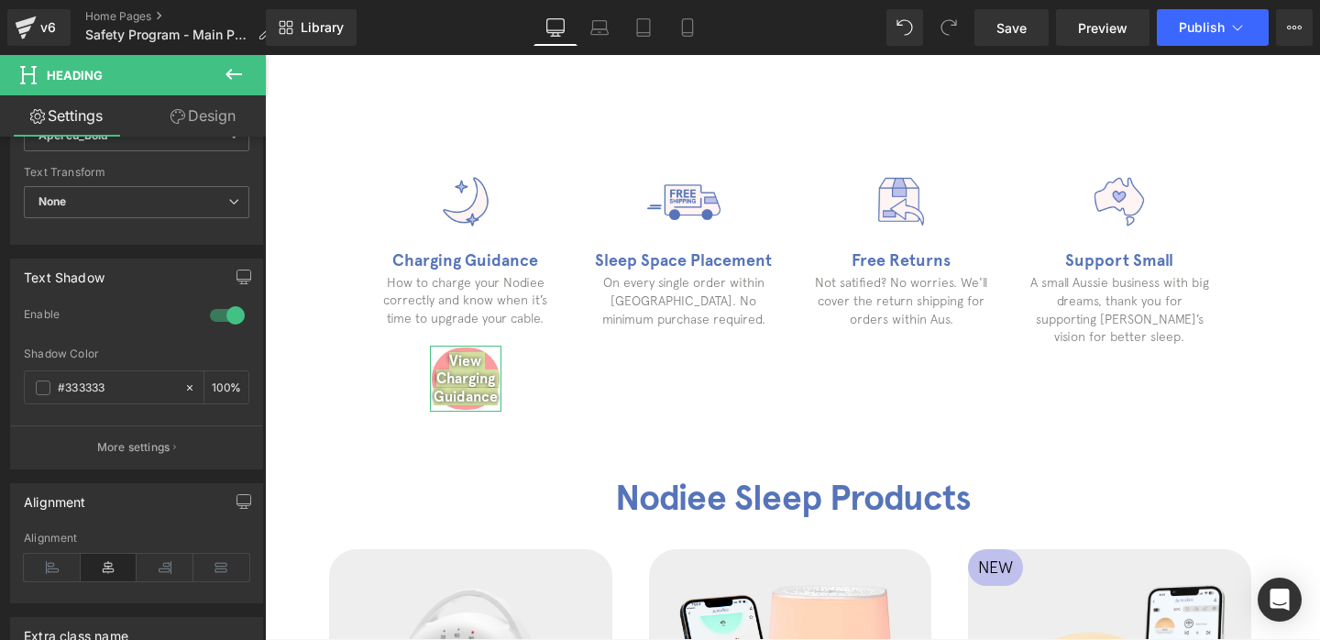
click at [200, 126] on link "Design" at bounding box center [203, 115] width 133 height 41
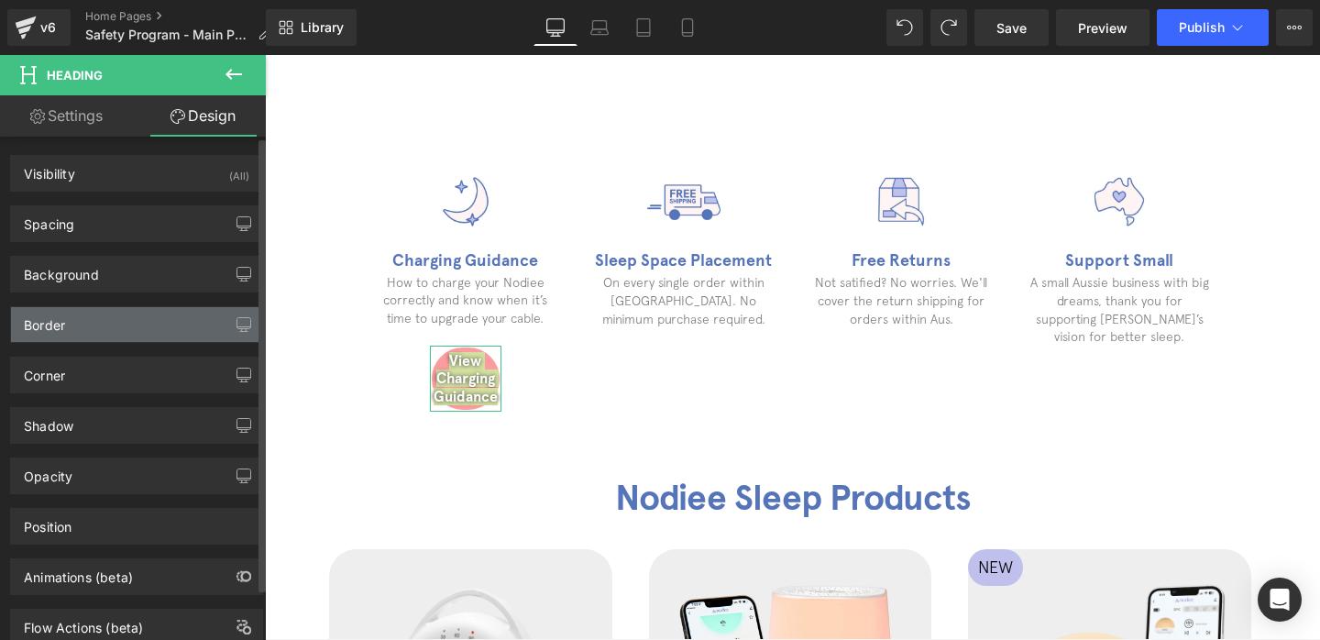
click at [153, 312] on div "Border" at bounding box center [136, 324] width 251 height 35
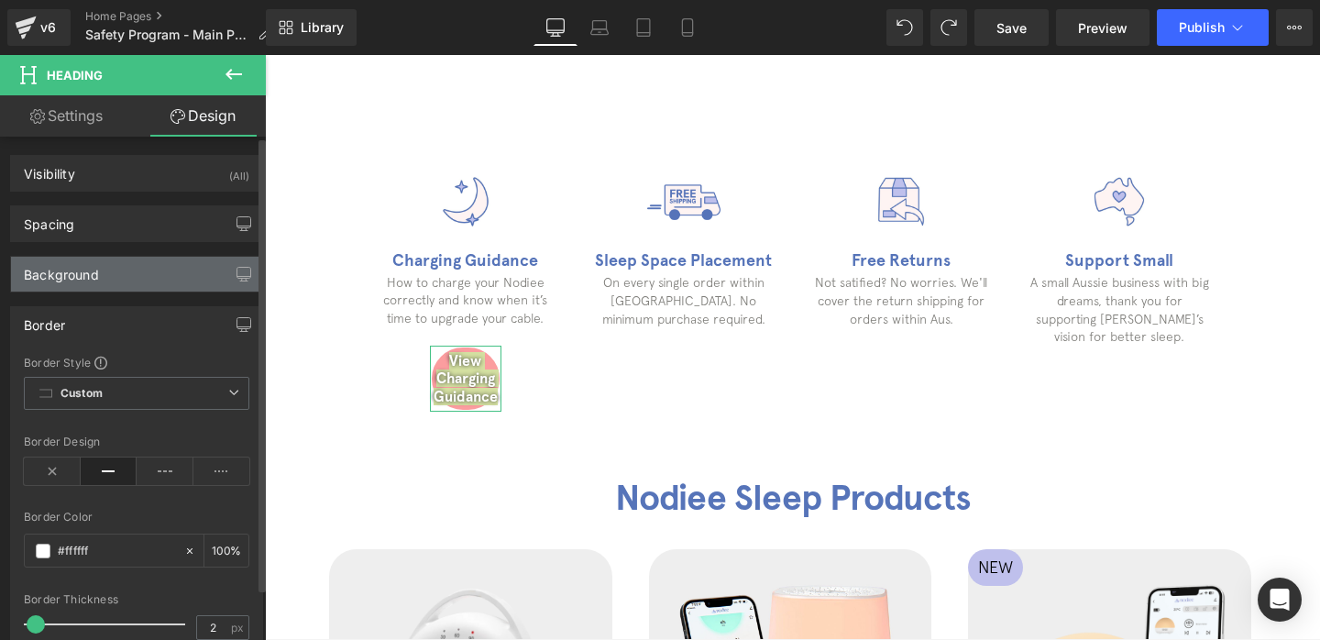
click at [149, 280] on div "Background" at bounding box center [136, 274] width 251 height 35
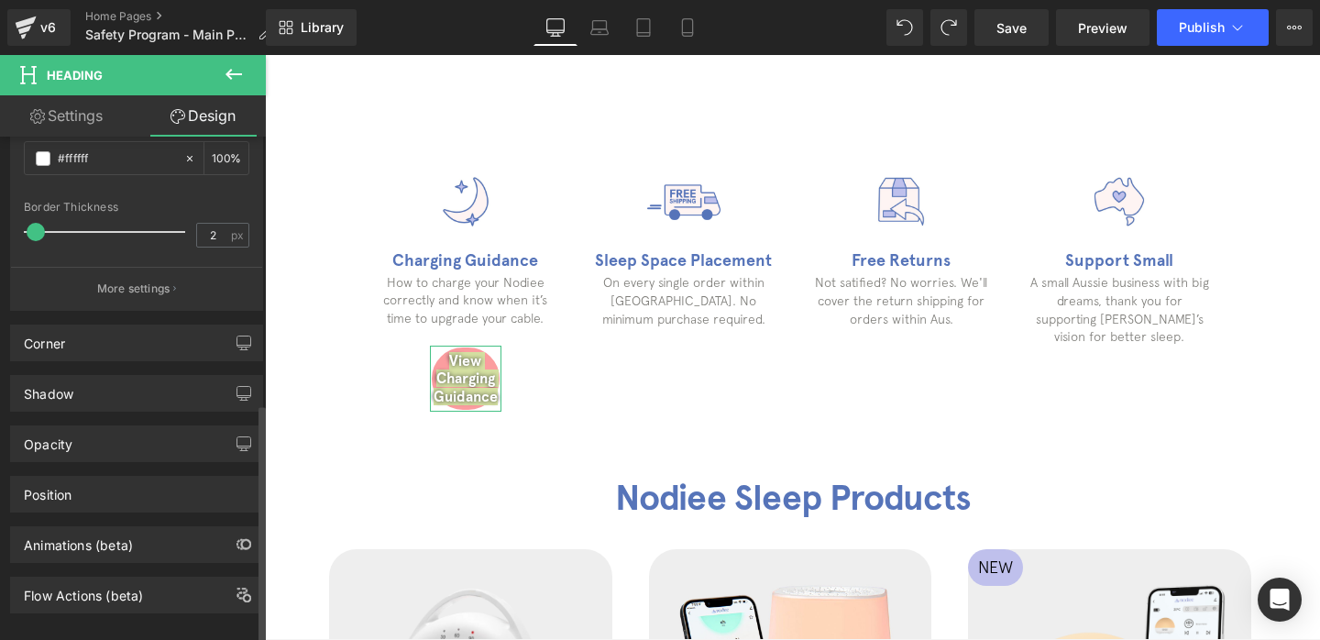
scroll to position [560, 0]
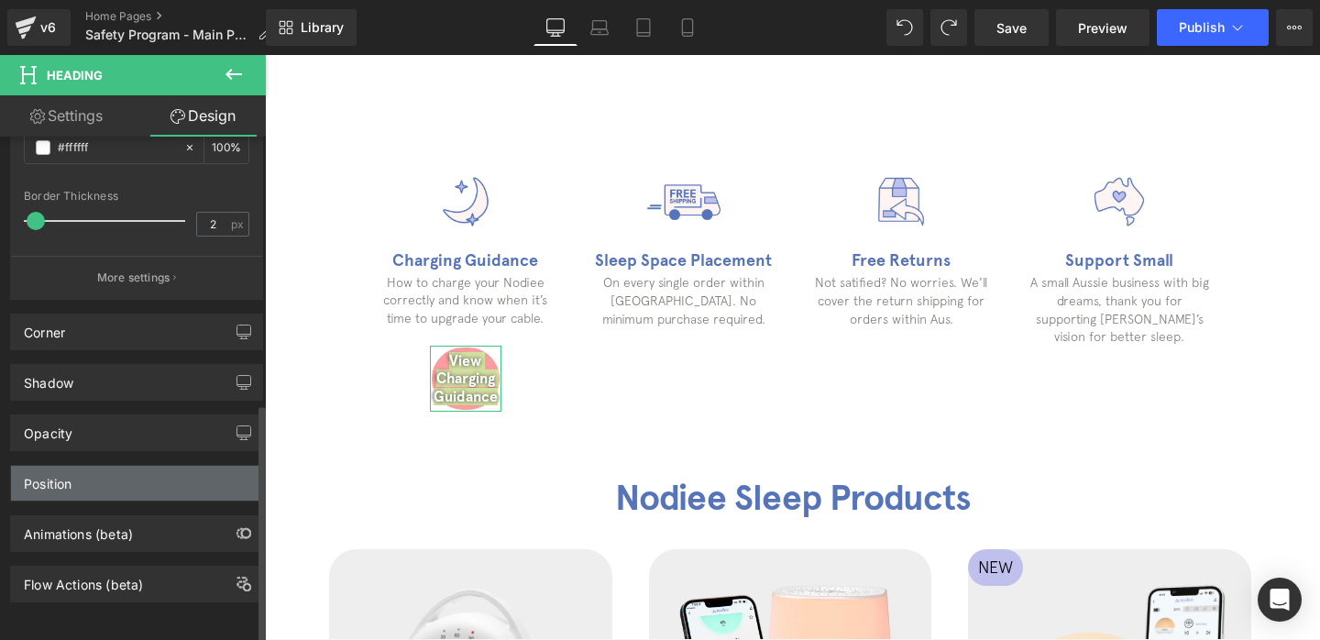
click at [76, 469] on div "Position" at bounding box center [136, 483] width 251 height 35
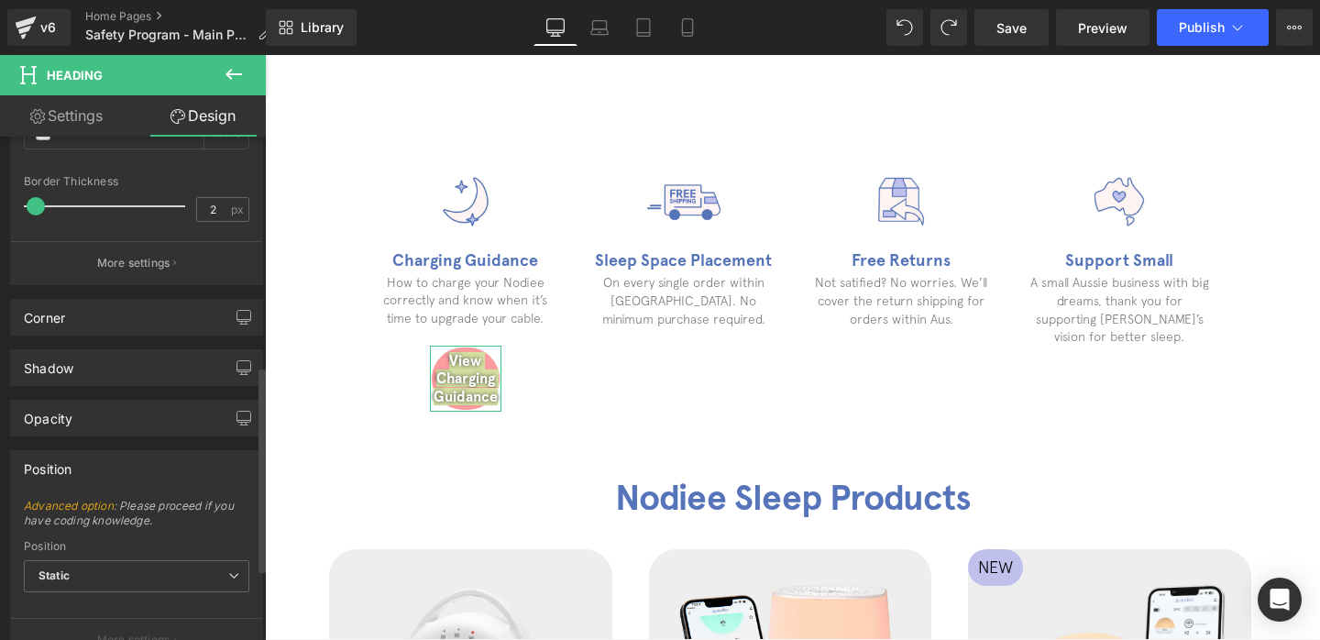
click at [87, 337] on div "Shadow Shadow Style Drop Shadow Outer Shadow #333333 Shadow Color #333333 100 %…" at bounding box center [137, 360] width 274 height 50
click at [82, 322] on div "Corner" at bounding box center [136, 317] width 251 height 35
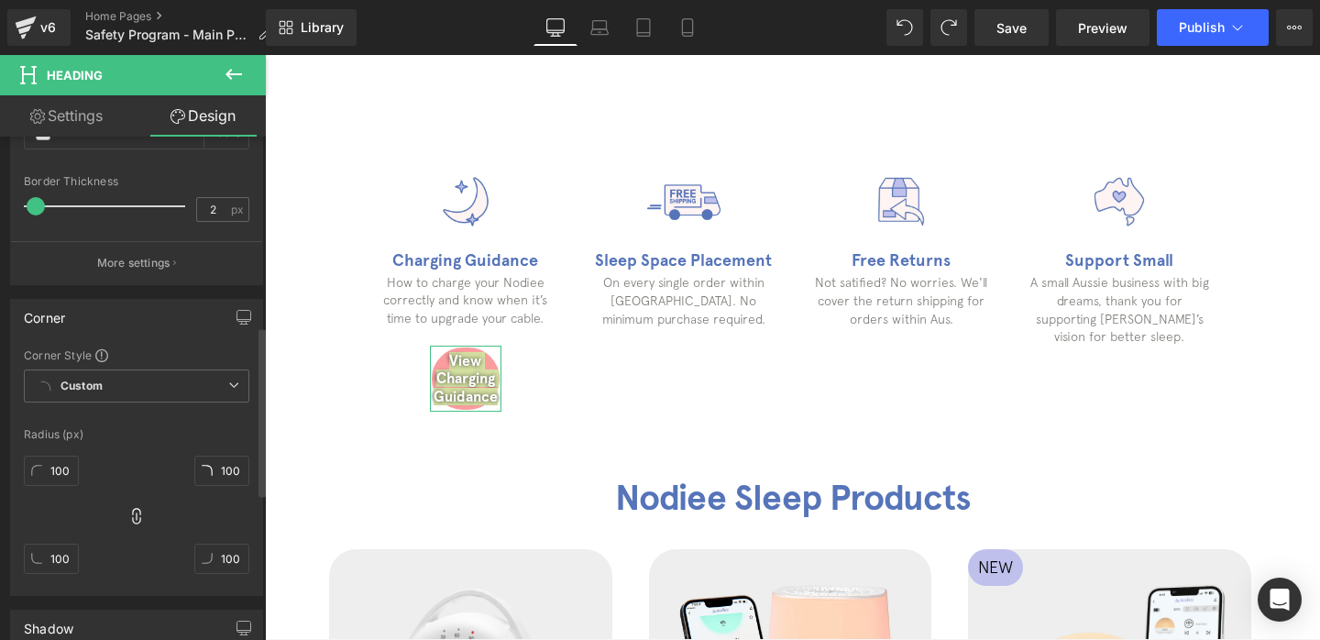
click at [82, 322] on div "Corner" at bounding box center [136, 317] width 251 height 35
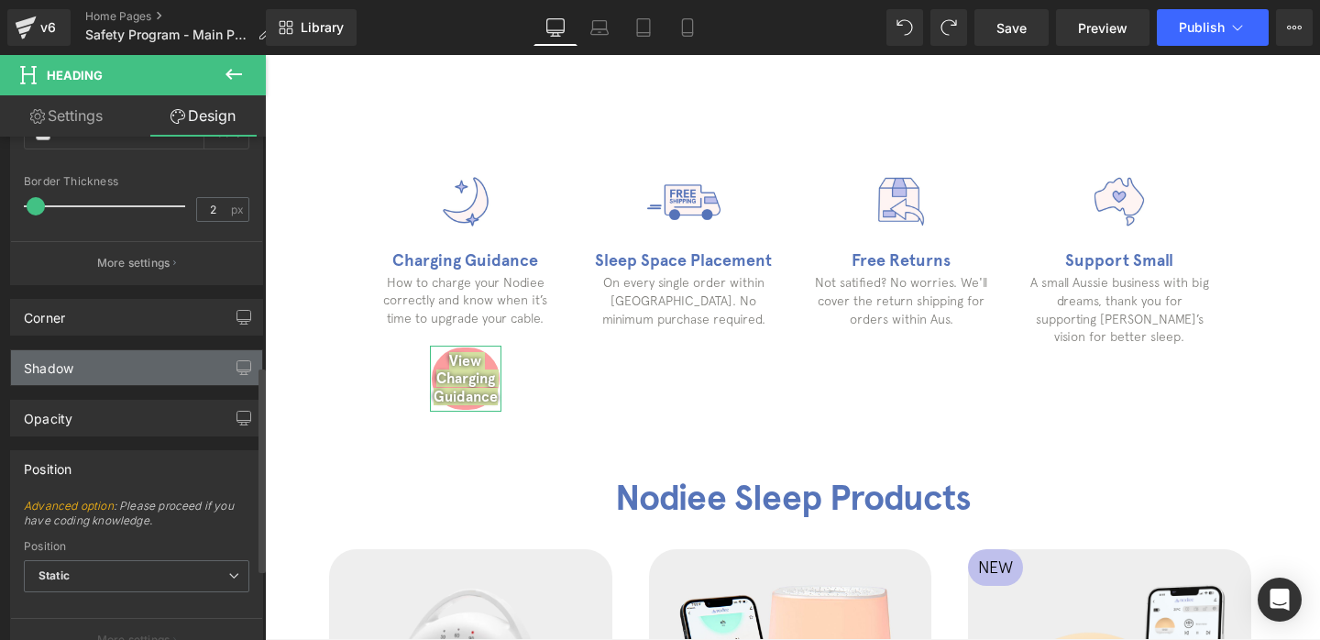
click at [73, 359] on div "Shadow" at bounding box center [136, 367] width 251 height 35
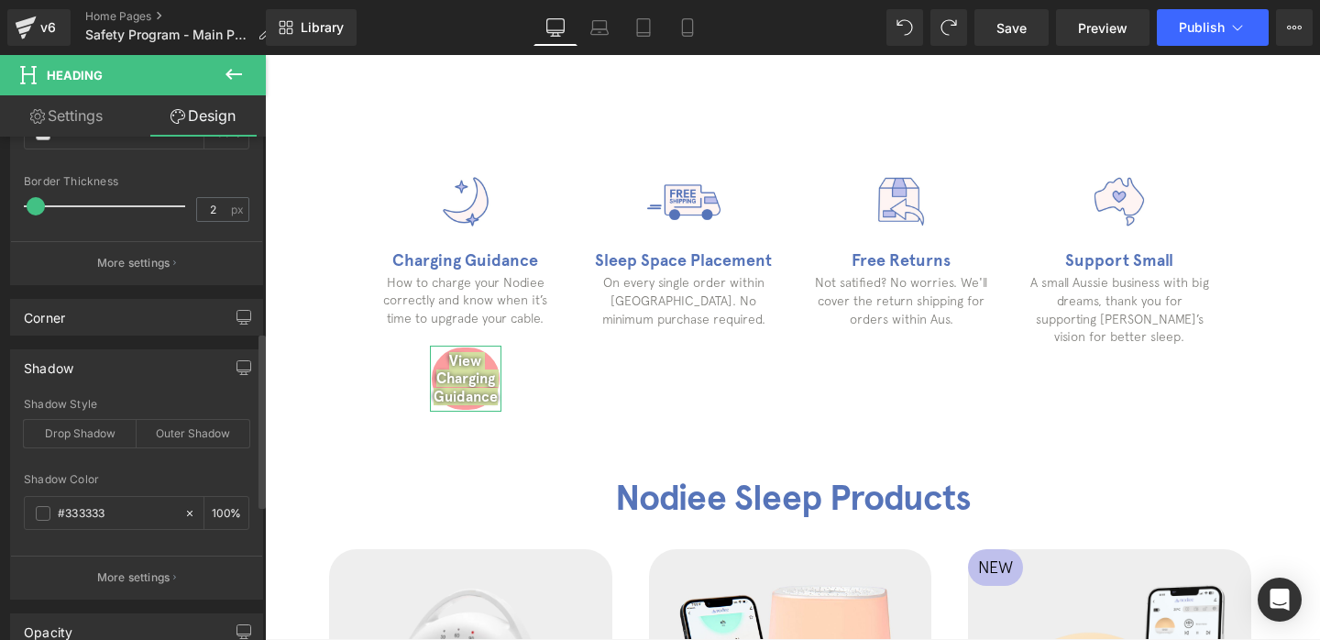
click at [75, 363] on div "Shadow" at bounding box center [136, 367] width 251 height 35
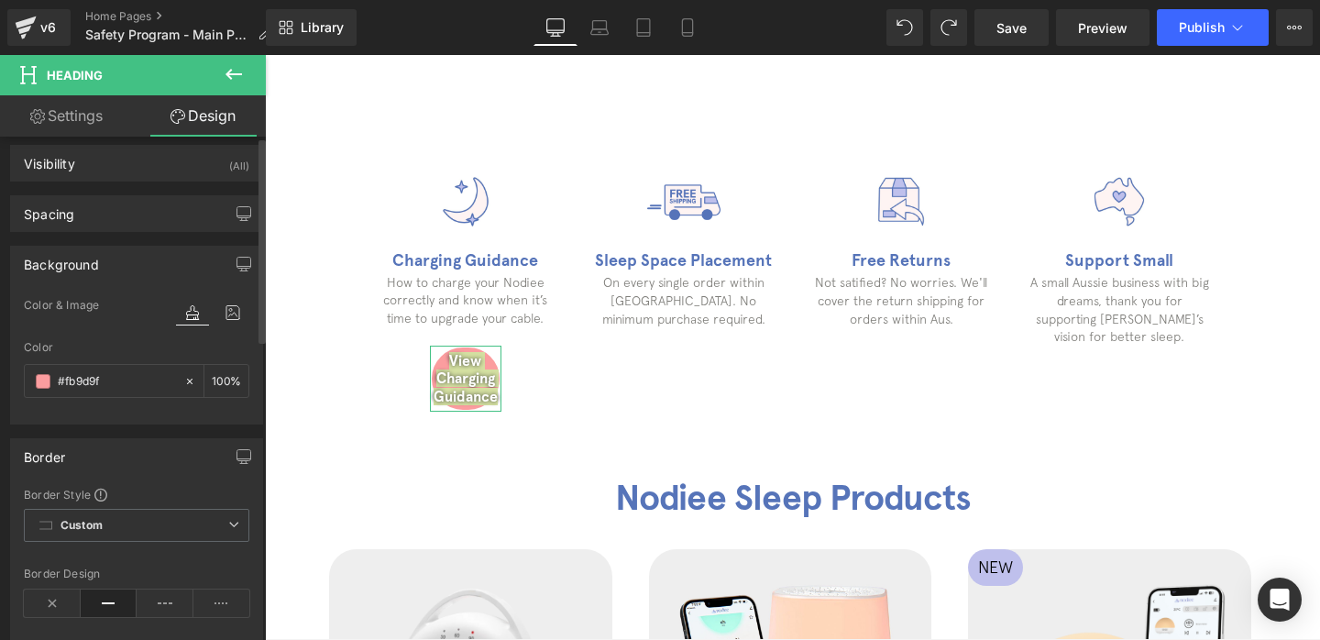
scroll to position [0, 0]
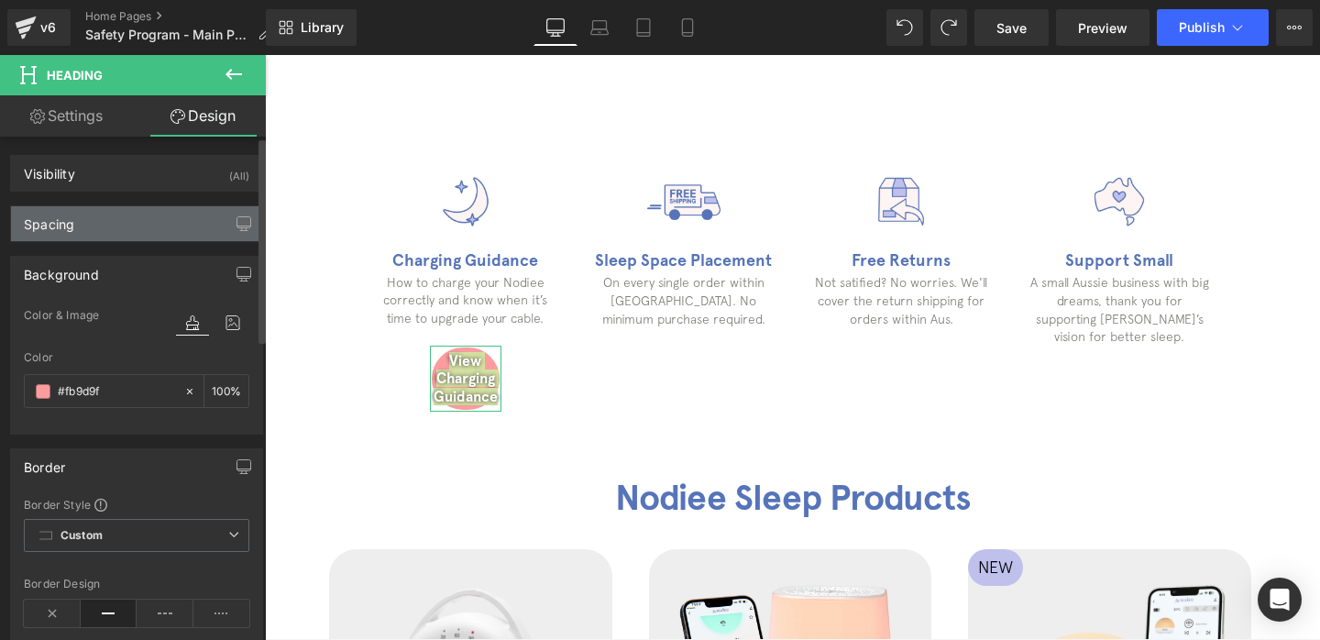
click at [96, 217] on div "Spacing" at bounding box center [136, 223] width 251 height 35
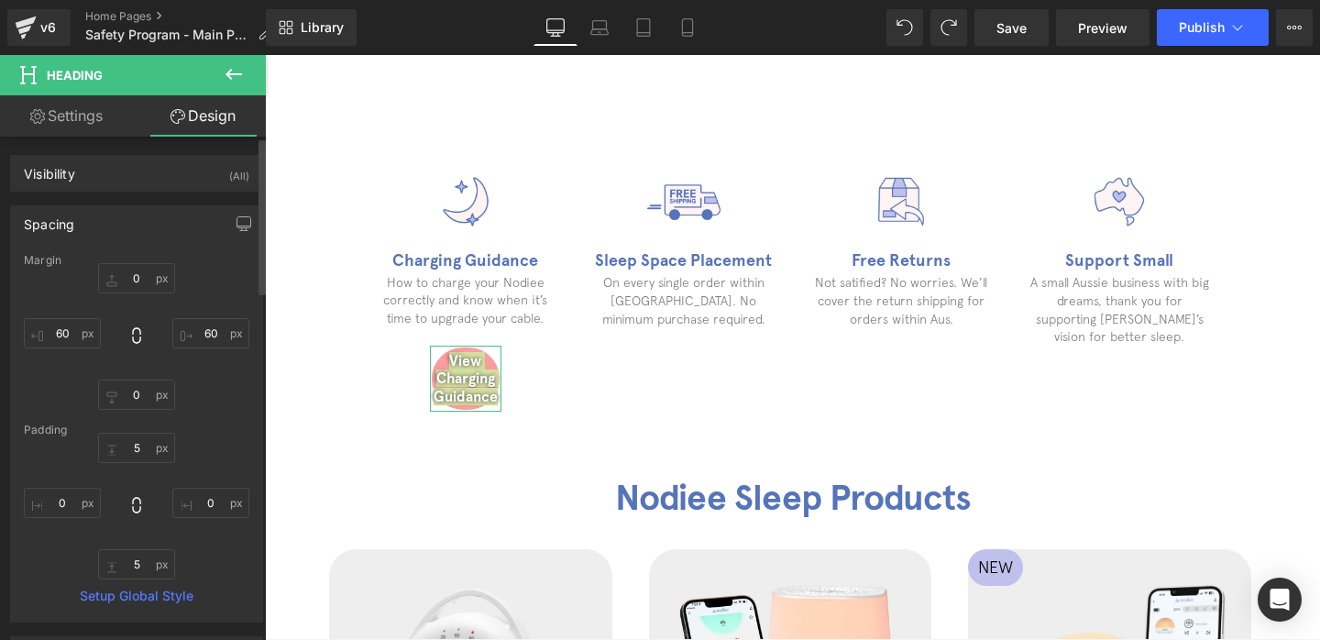
click at [112, 224] on div "Spacing" at bounding box center [136, 223] width 251 height 35
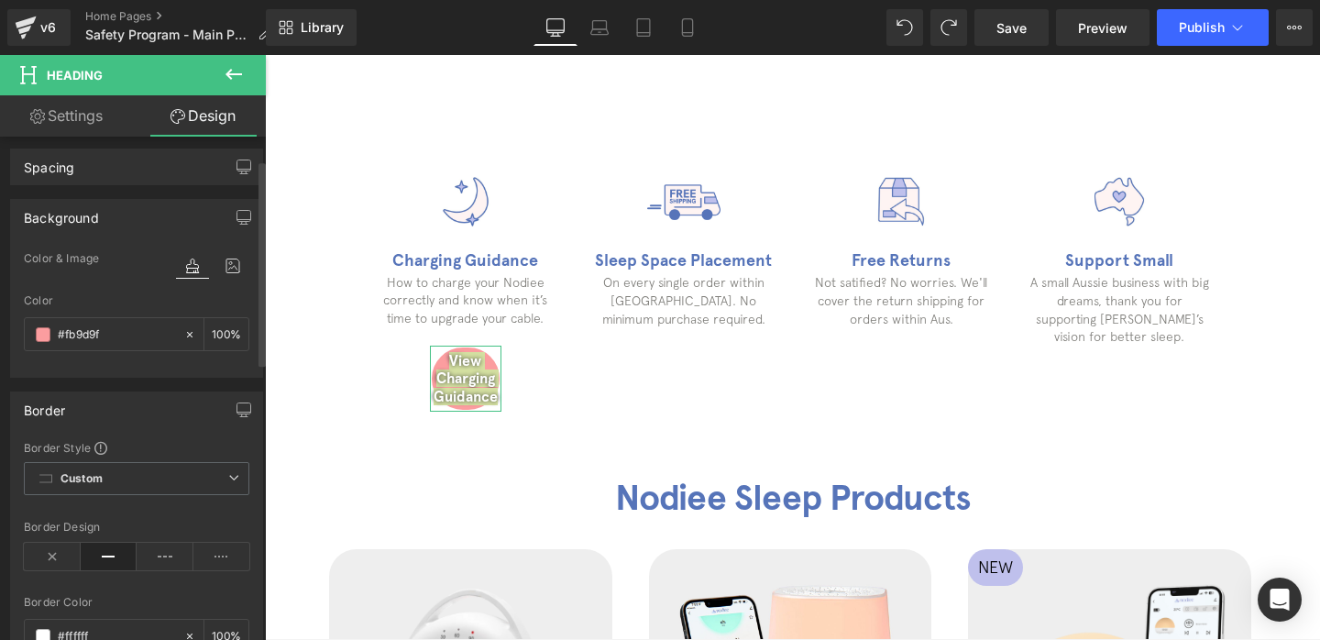
scroll to position [63, 0]
click at [104, 474] on span "Custom Setup Global Style" at bounding box center [136, 471] width 225 height 33
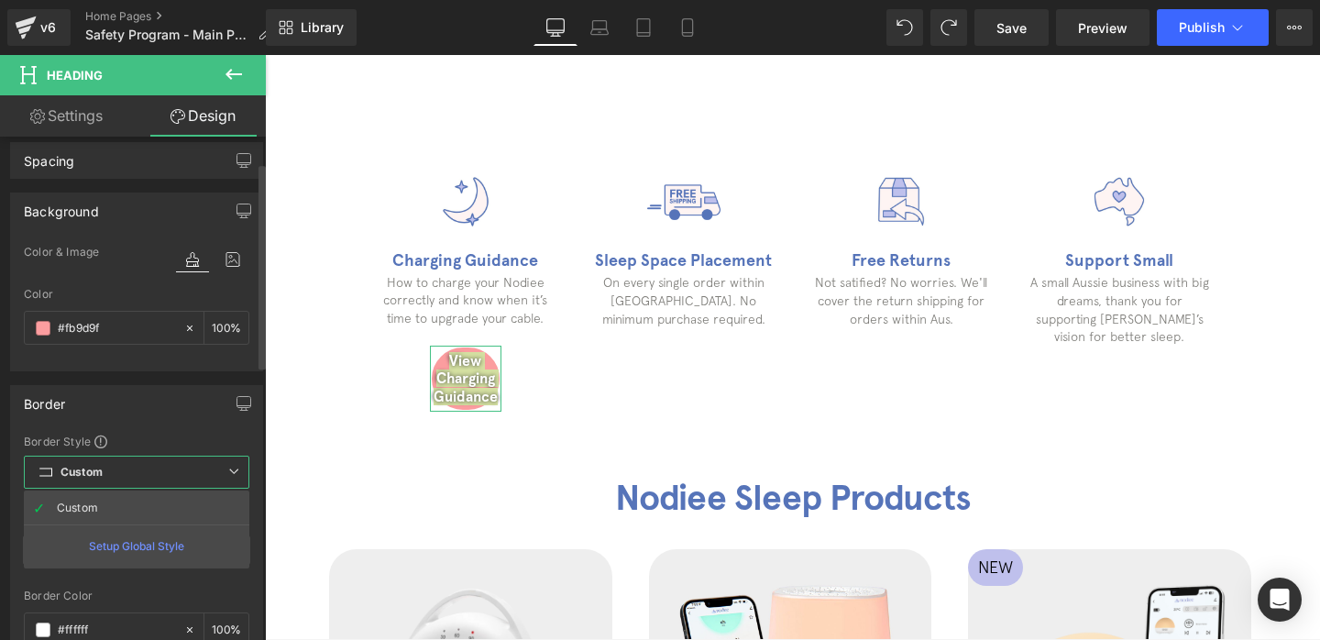
click at [104, 474] on span "Custom Setup Global Style" at bounding box center [136, 471] width 225 height 33
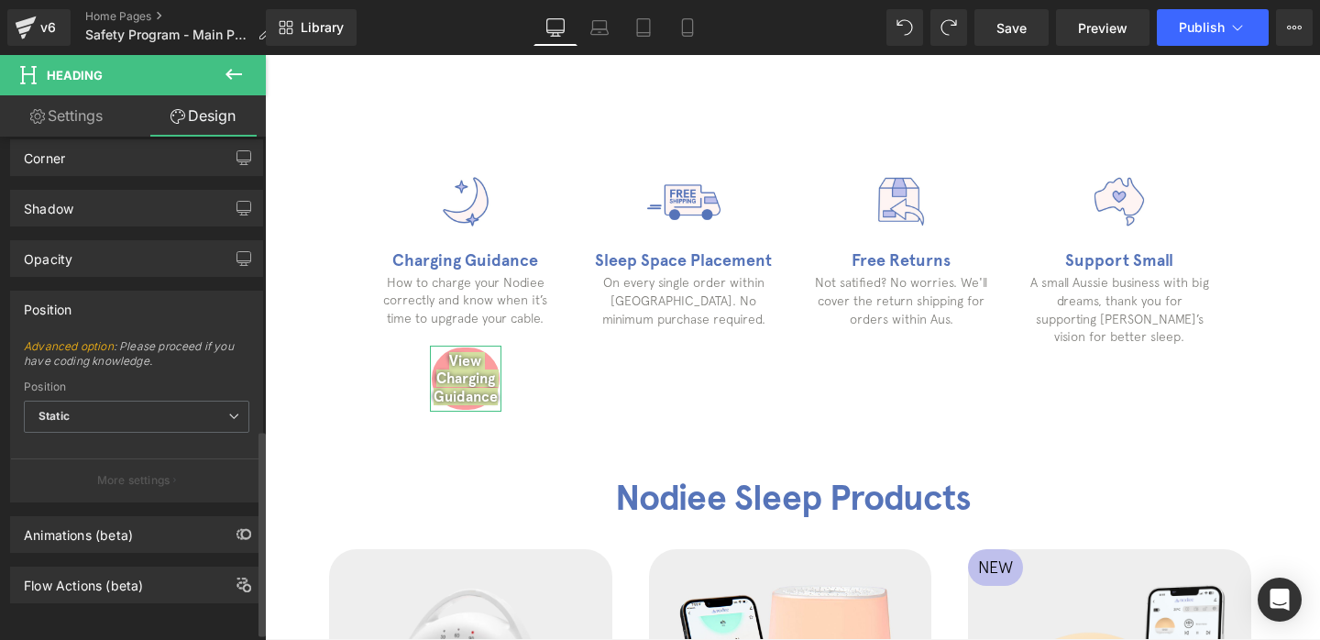
scroll to position [735, 0]
click at [120, 380] on div "Position Static Relative Sticky to the screen (Fixed) Static" at bounding box center [136, 415] width 225 height 73
click at [109, 402] on span "Static" at bounding box center [136, 416] width 225 height 32
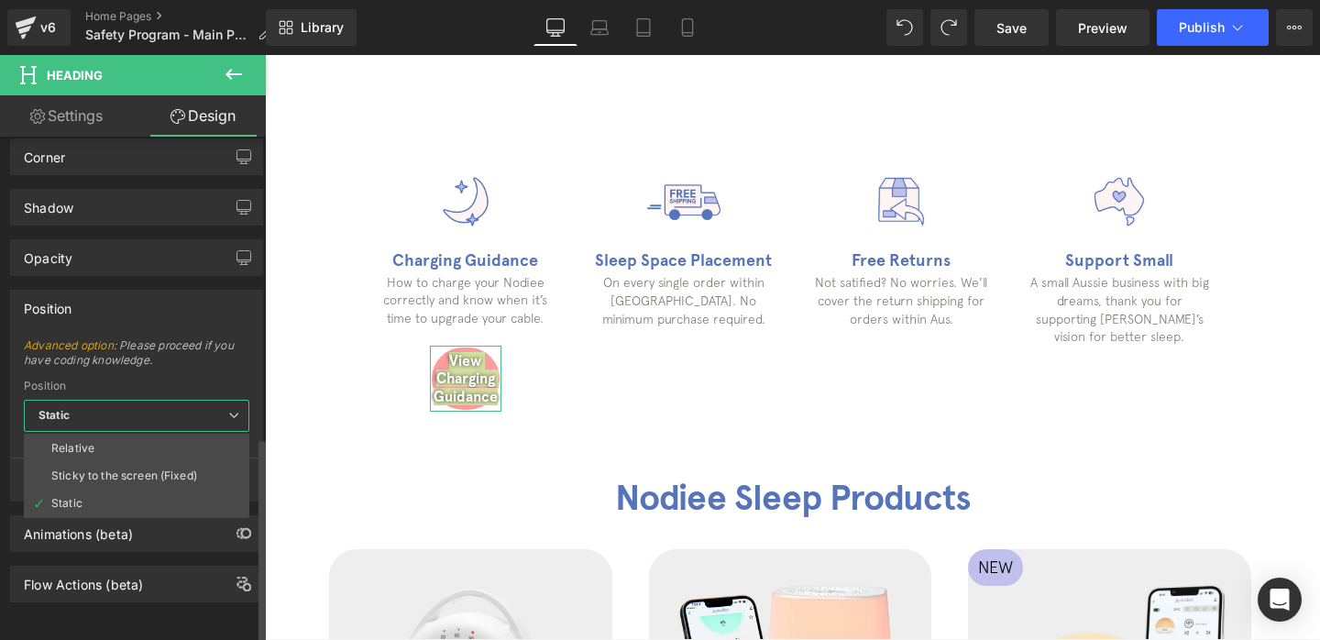
click at [109, 402] on span "Static" at bounding box center [136, 416] width 225 height 32
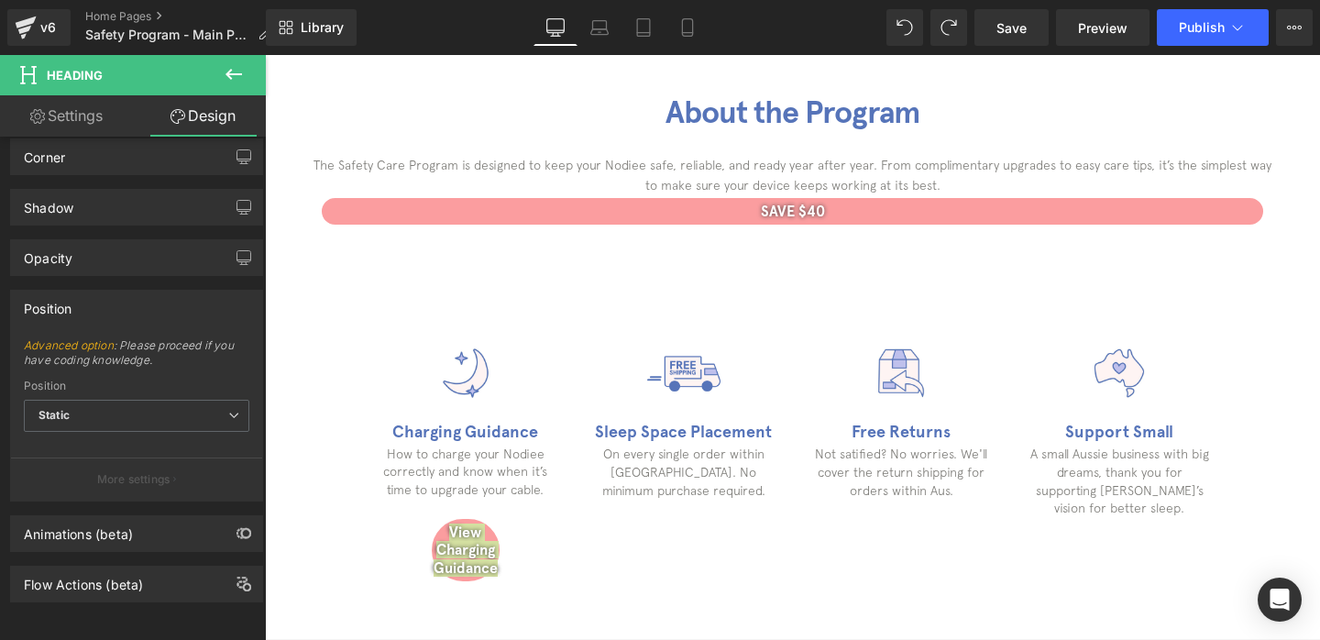
scroll to position [595, 0]
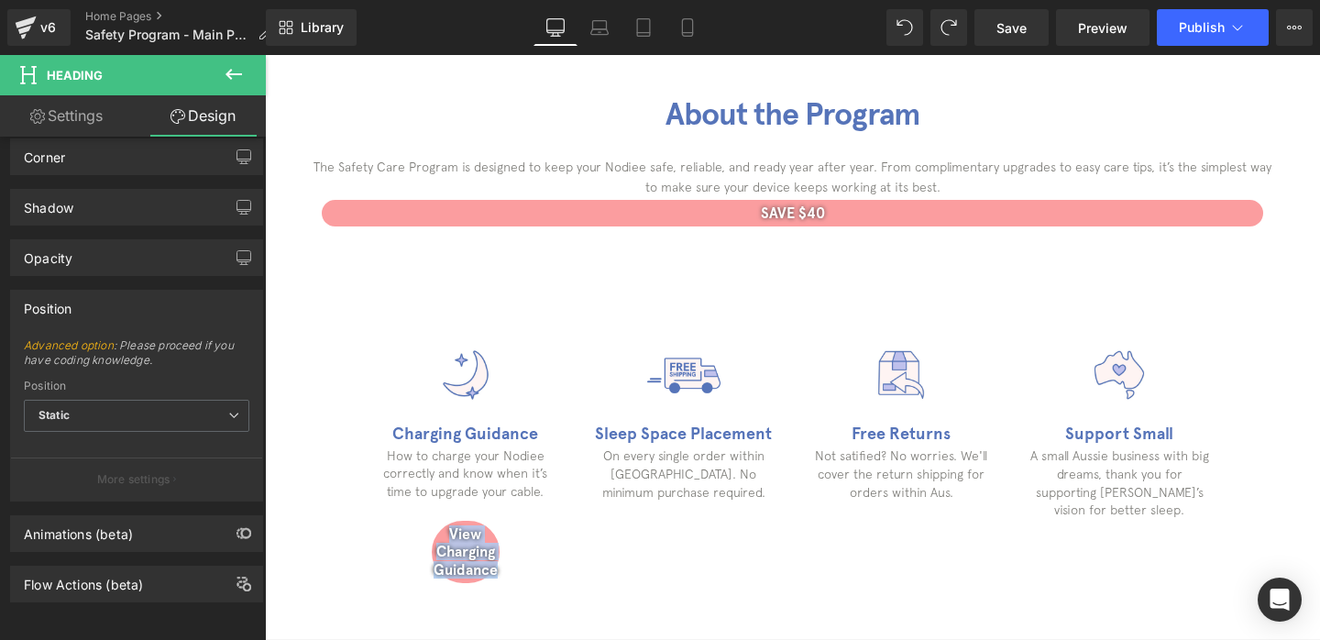
click at [459, 553] on div "View Charging Guidance Heading" at bounding box center [465, 552] width 71 height 66
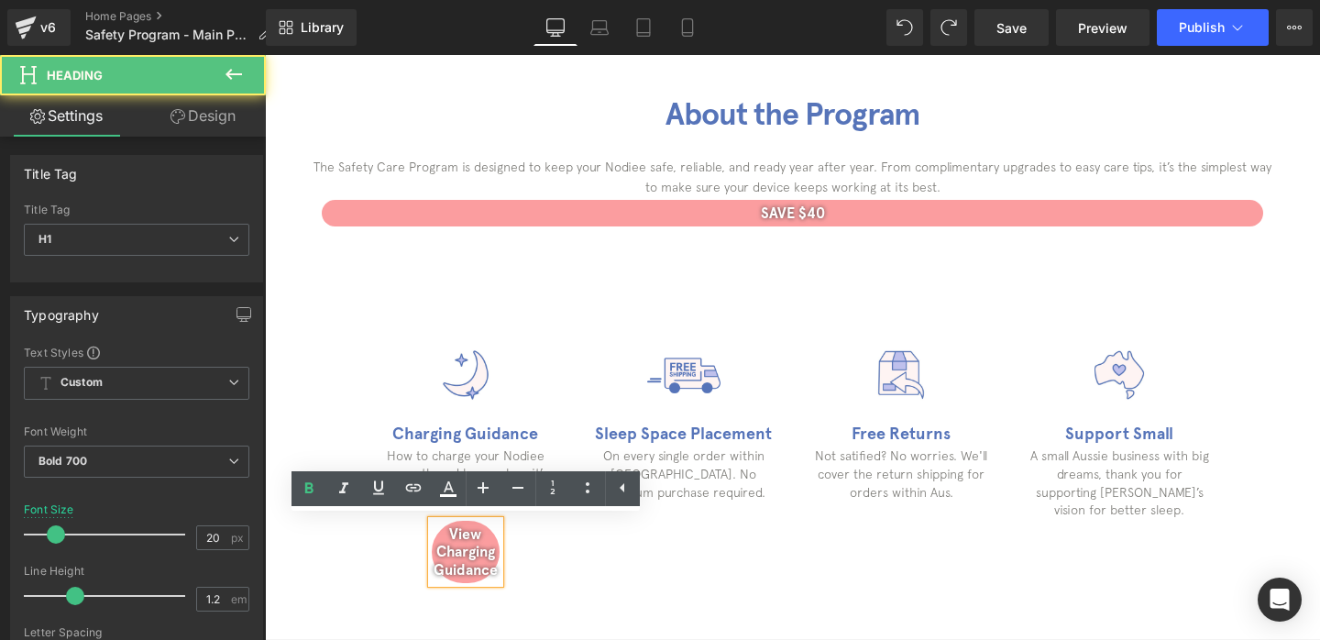
click at [459, 533] on h1 "View Charging Guidance" at bounding box center [466, 551] width 68 height 53
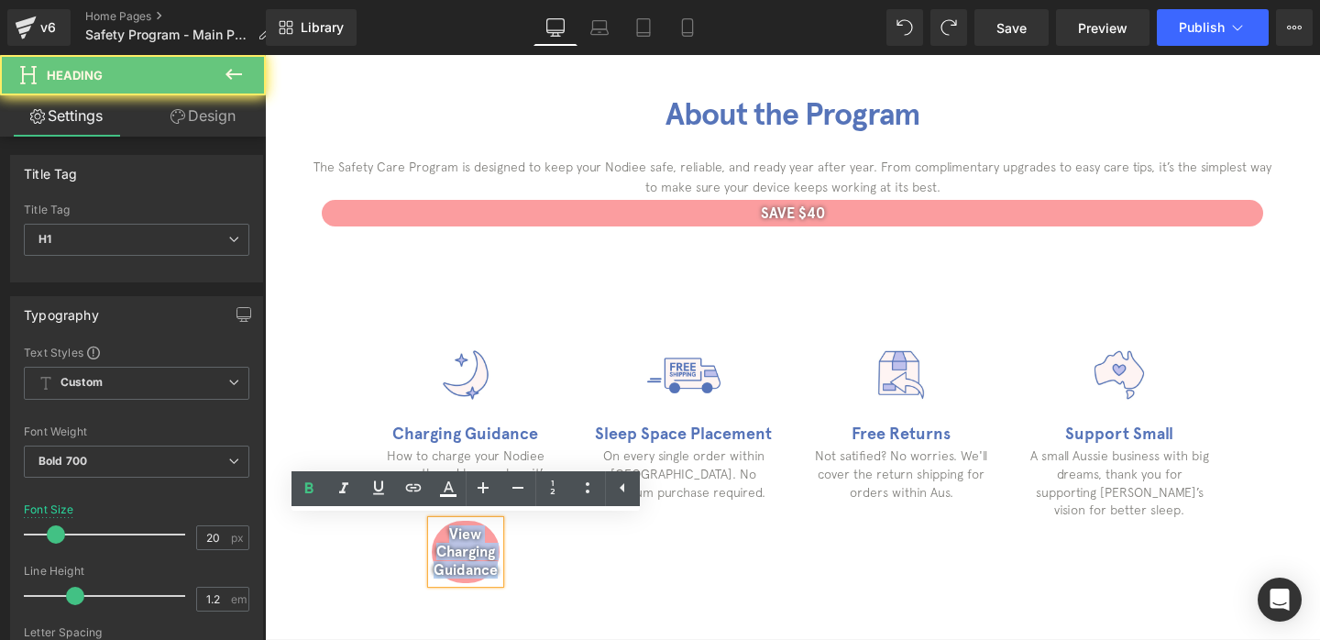
click at [459, 533] on h1 "View Charging Guidance" at bounding box center [466, 551] width 68 height 53
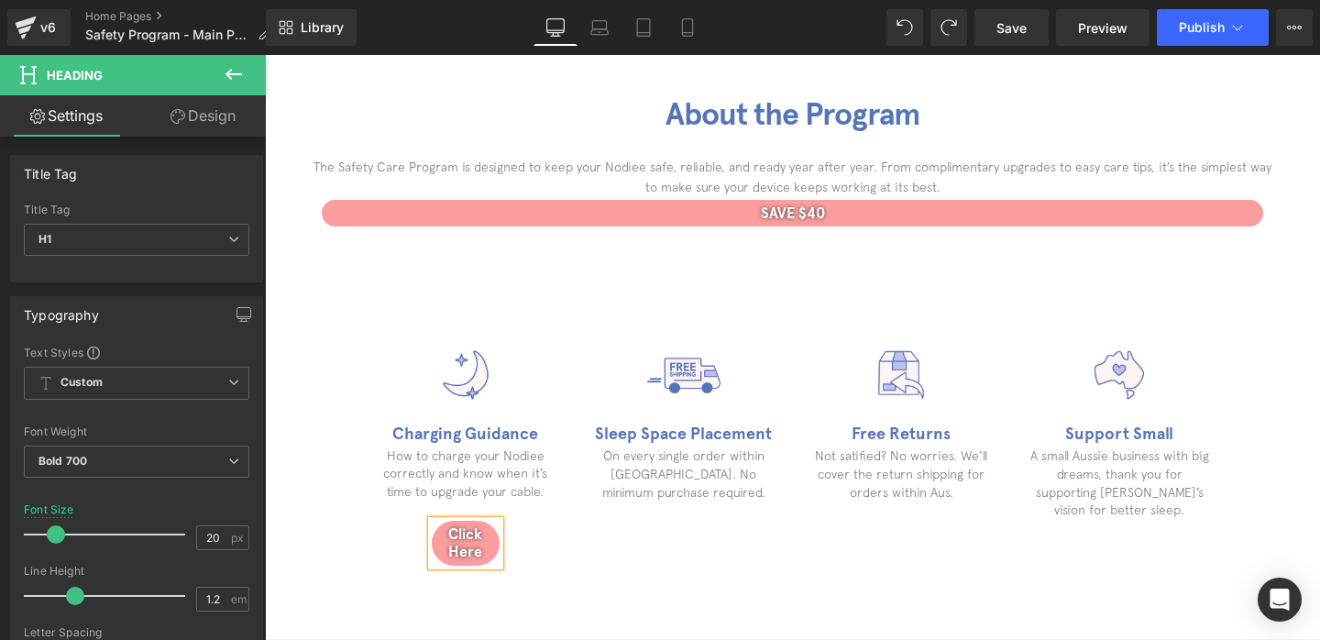
click at [543, 532] on div "Image Charging Guidance Heading How to charge your Nodiee correctly and know wh…" at bounding box center [466, 452] width 218 height 229
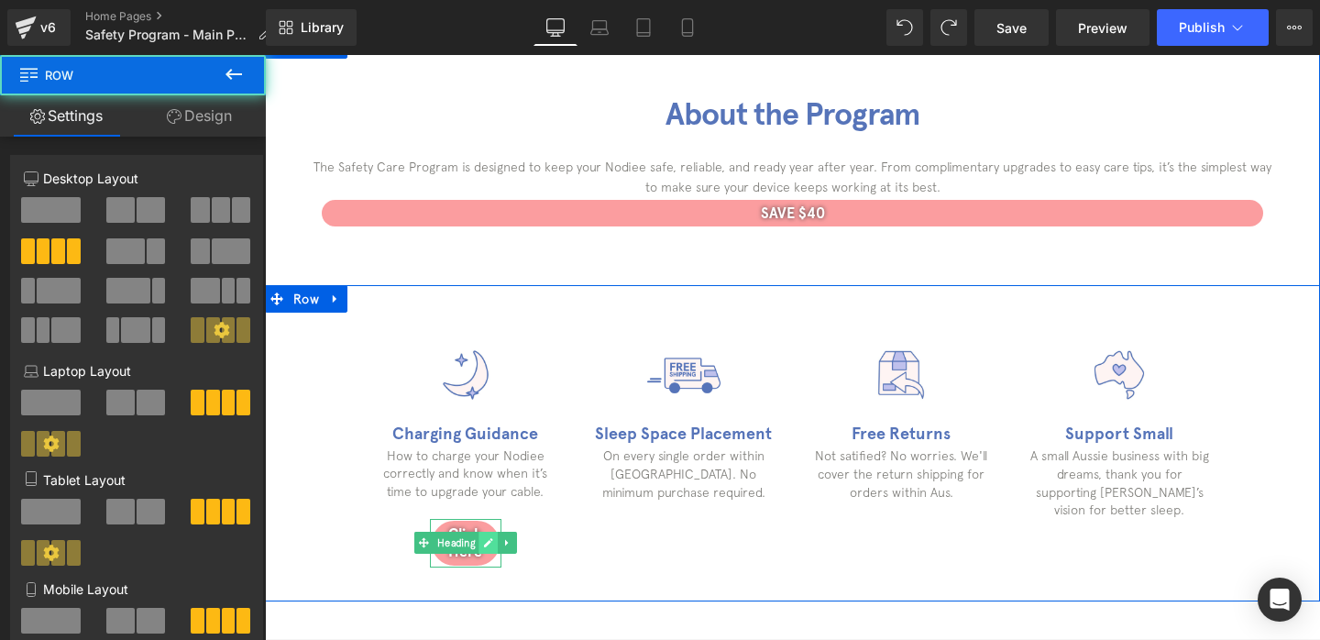
click at [491, 536] on link at bounding box center [487, 543] width 19 height 22
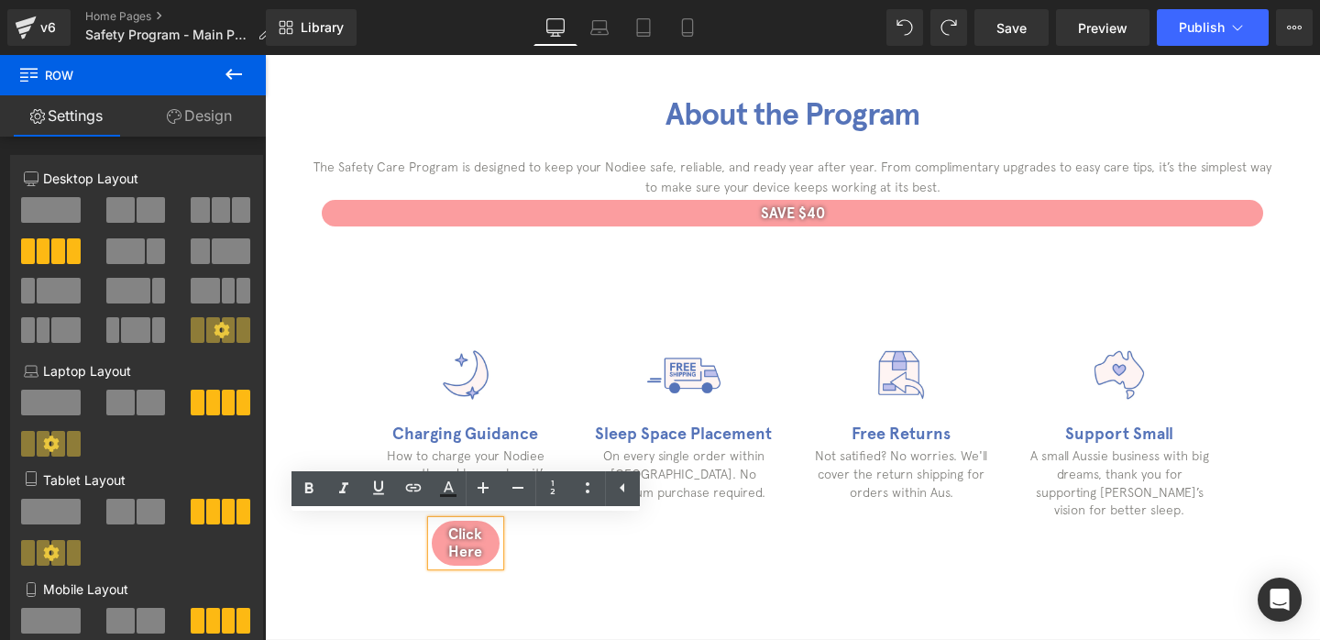
click at [500, 529] on div "Click Here" at bounding box center [465, 543] width 71 height 48
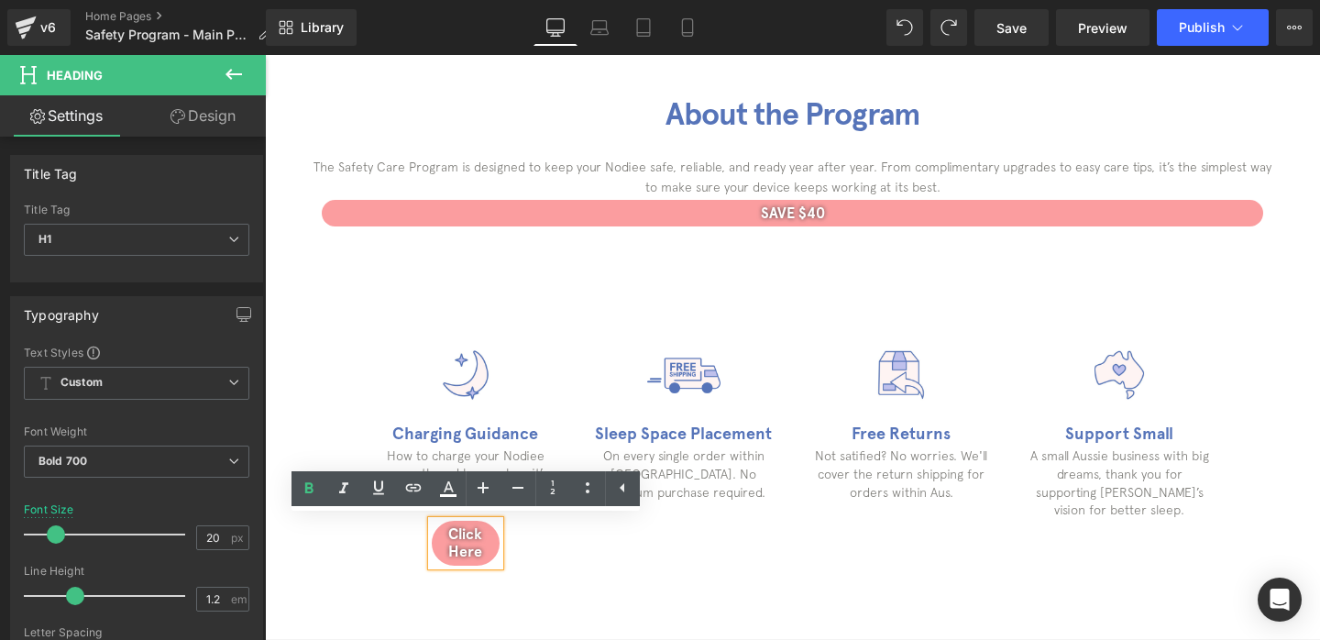
click at [516, 548] on div "Image Charging Guidance Heading How to charge your Nodiee correctly and know wh…" at bounding box center [466, 452] width 218 height 229
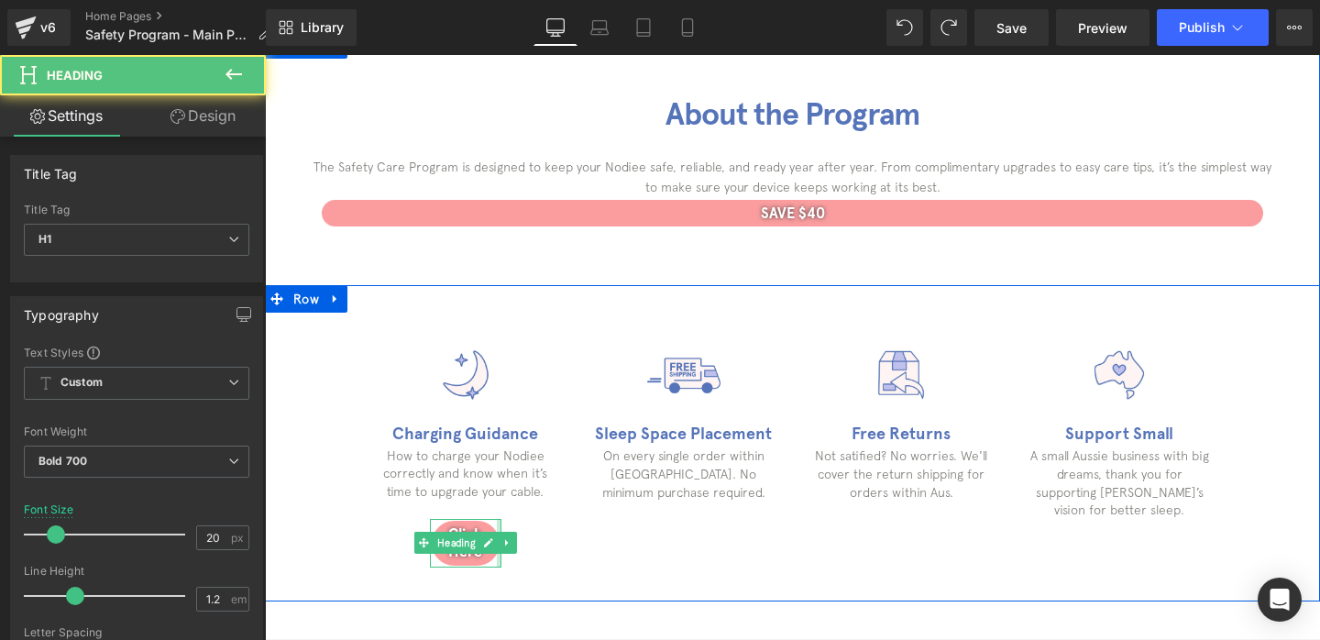
drag, startPoint x: 498, startPoint y: 558, endPoint x: 542, endPoint y: 556, distance: 44.0
click at [542, 556] on div "Image Charging Guidance Heading How to charge your Nodiee correctly and know wh…" at bounding box center [466, 452] width 218 height 229
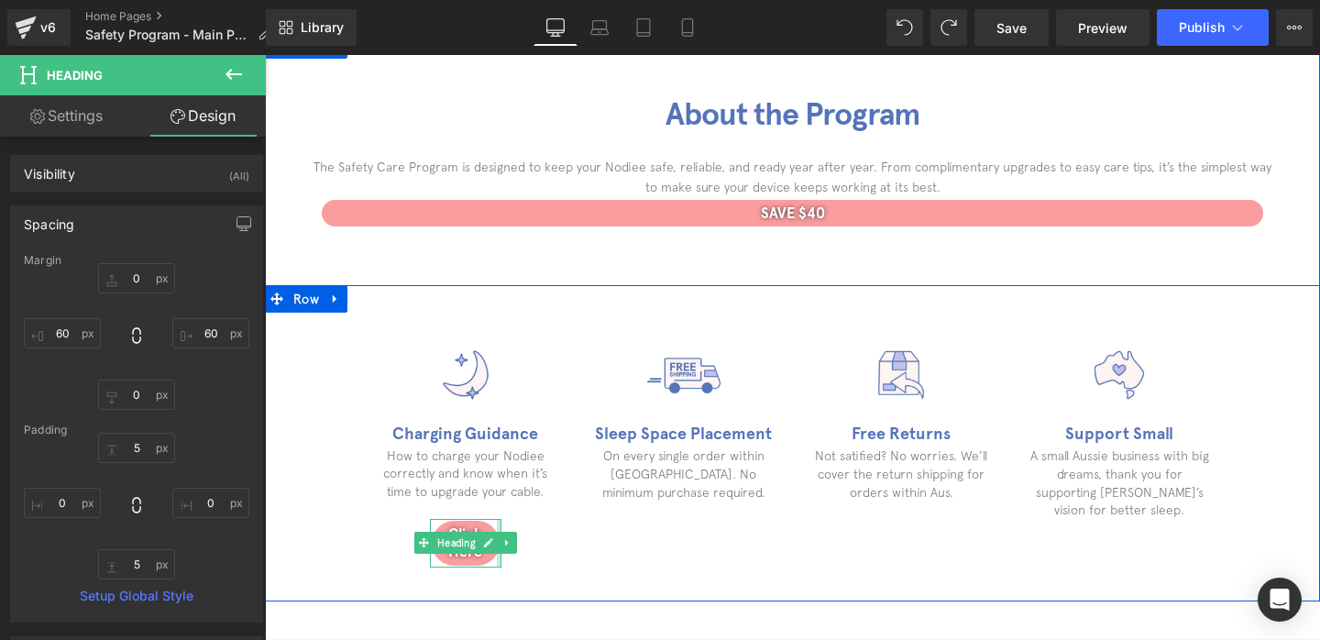
drag, startPoint x: 498, startPoint y: 558, endPoint x: 532, endPoint y: 558, distance: 33.9
click at [532, 558] on div "Image Charging Guidance Heading How to charge your Nodiee correctly and know wh…" at bounding box center [466, 452] width 218 height 229
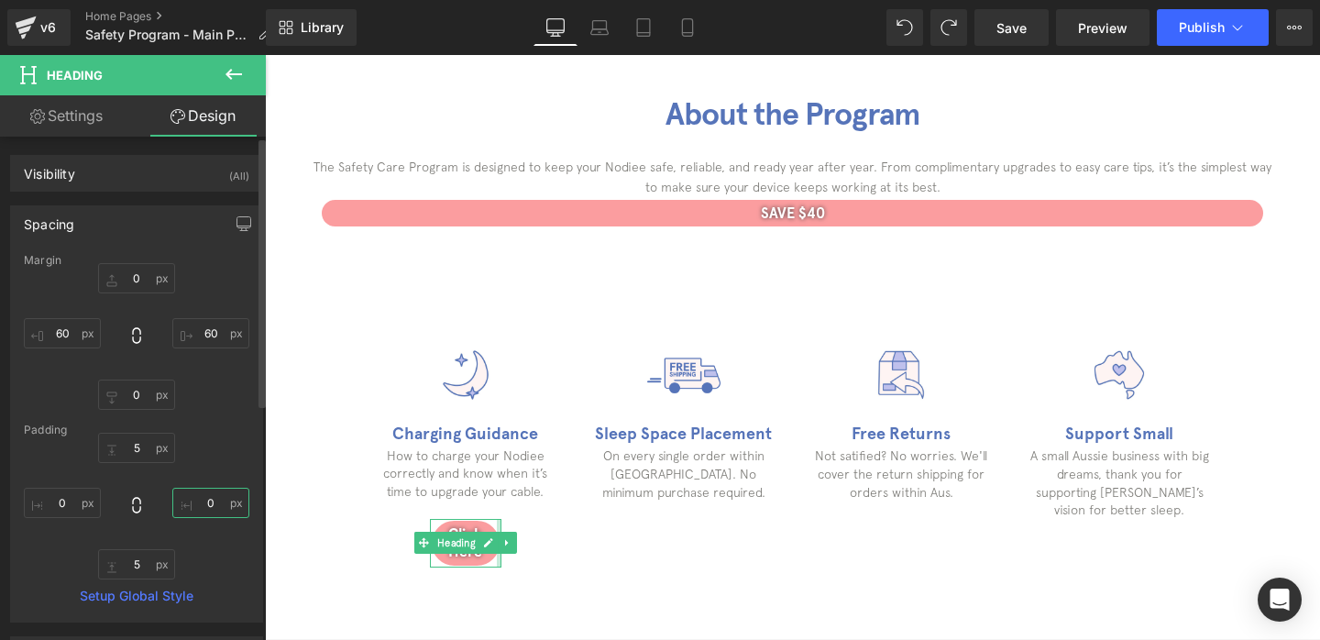
click at [192, 503] on input "0" at bounding box center [210, 503] width 77 height 30
click at [208, 507] on input "31" at bounding box center [210, 503] width 77 height 30
type input "0"
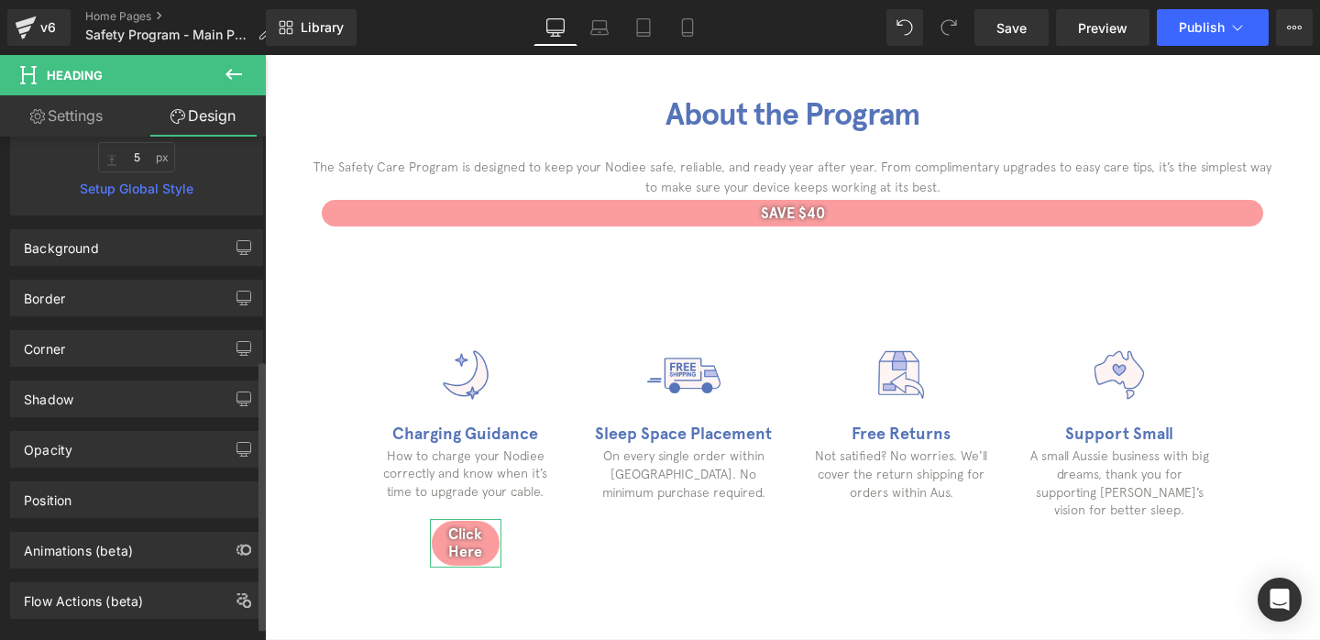
scroll to position [413, 0]
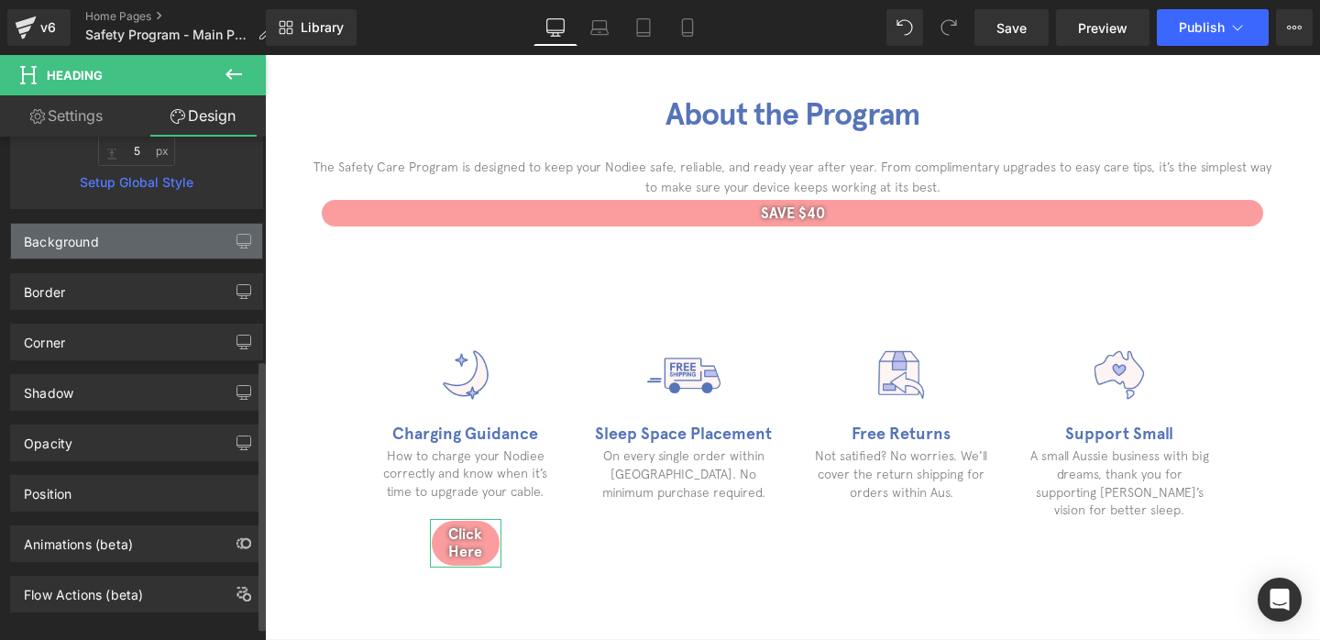
click at [113, 246] on div "Background" at bounding box center [136, 241] width 251 height 35
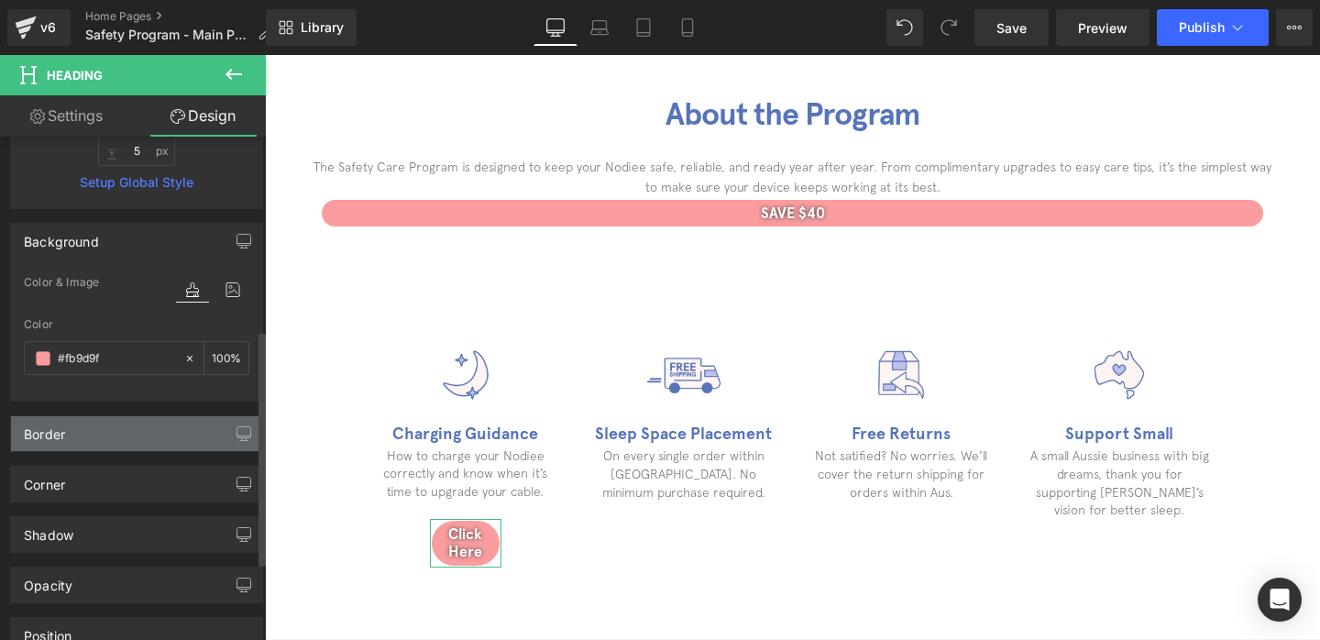
click at [91, 442] on div "Border" at bounding box center [136, 433] width 251 height 35
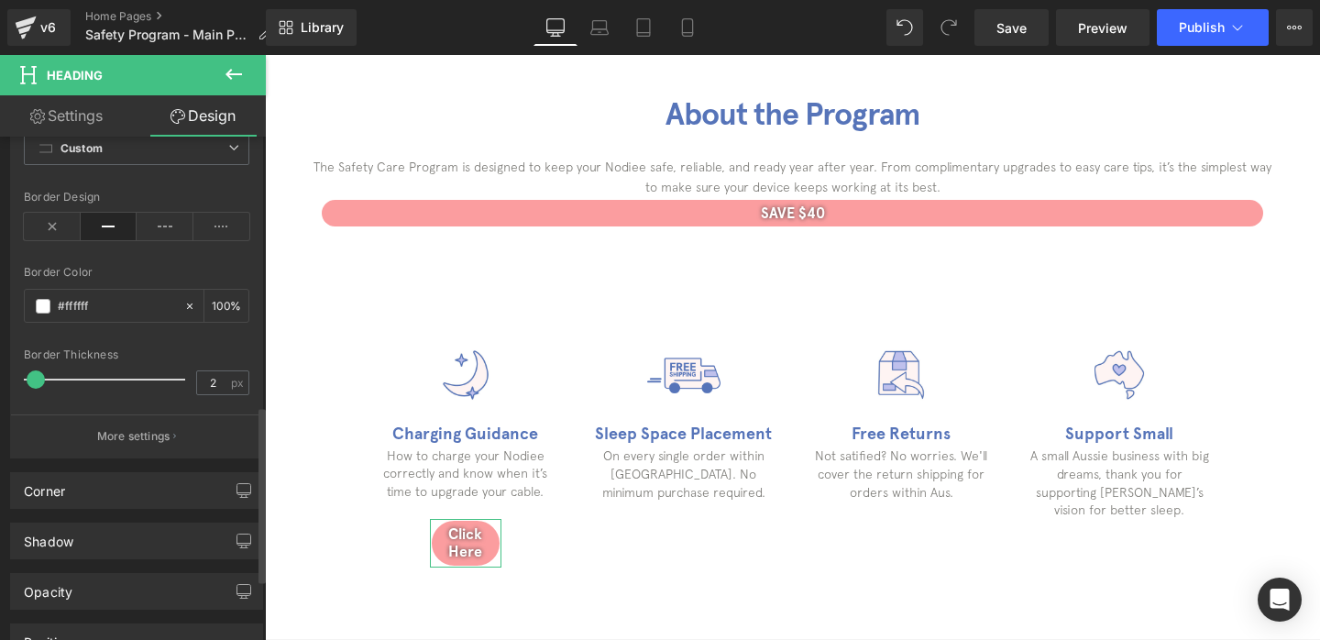
scroll to position [784, 0]
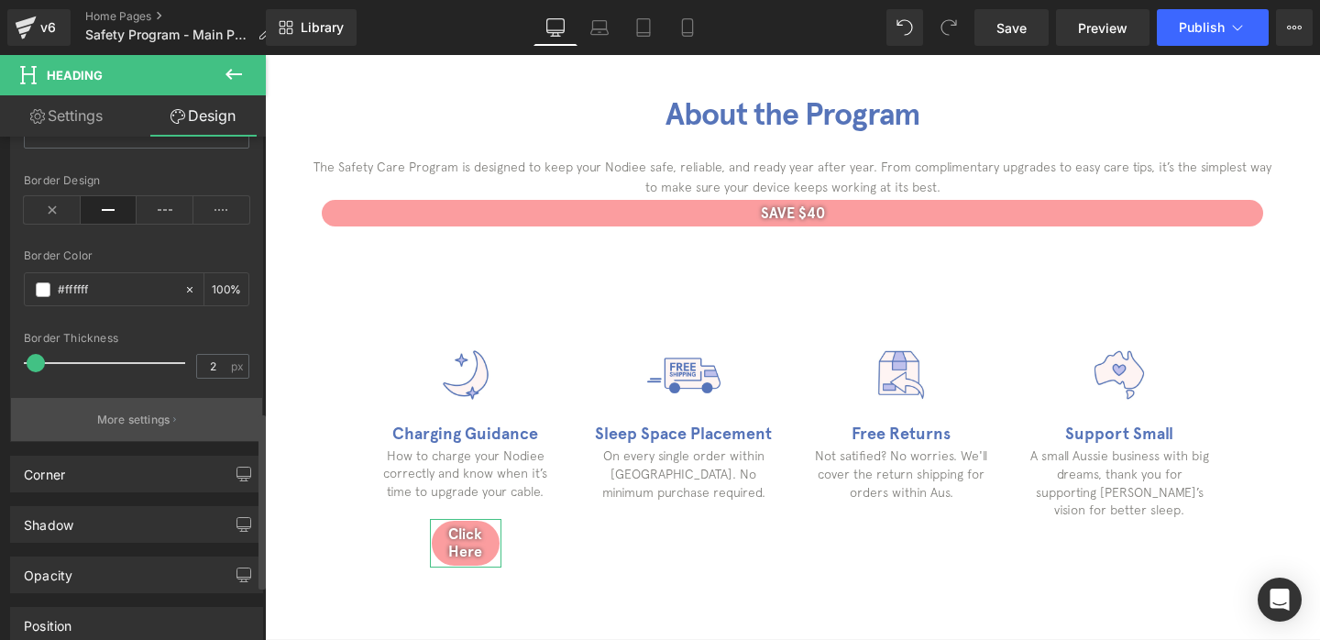
click at [97, 425] on p "More settings" at bounding box center [133, 419] width 73 height 16
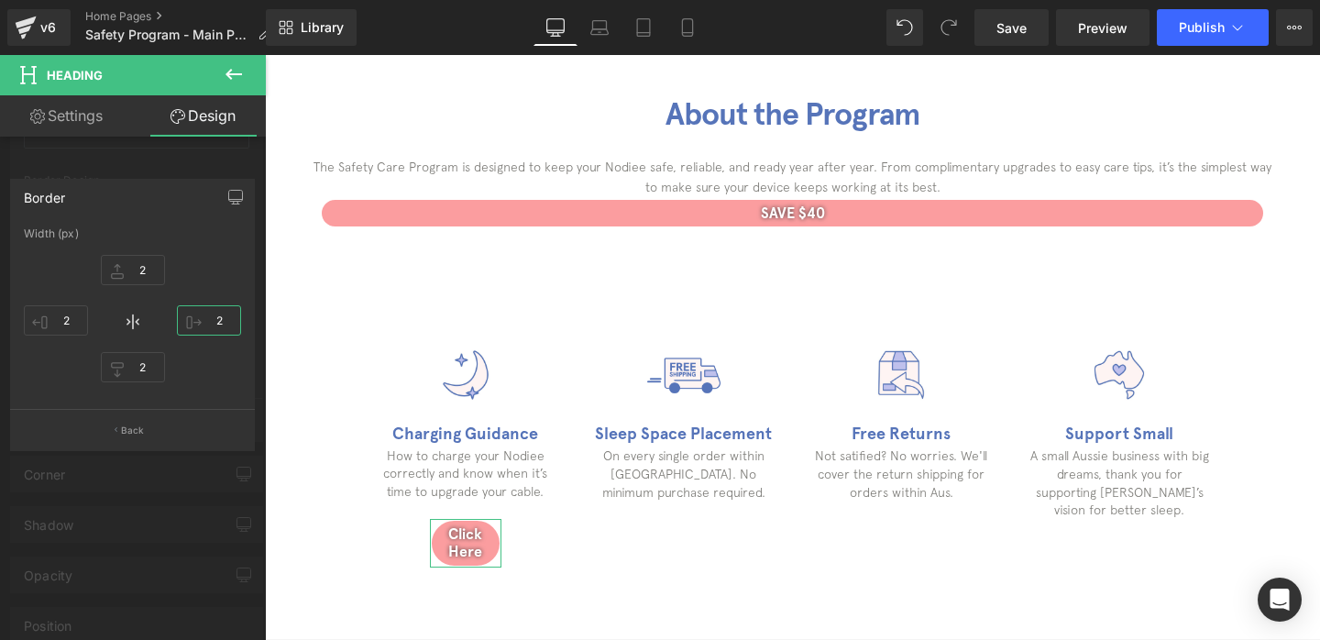
click at [224, 321] on input "2" at bounding box center [209, 320] width 64 height 30
type input "4"
click at [72, 321] on input "2" at bounding box center [56, 320] width 64 height 30
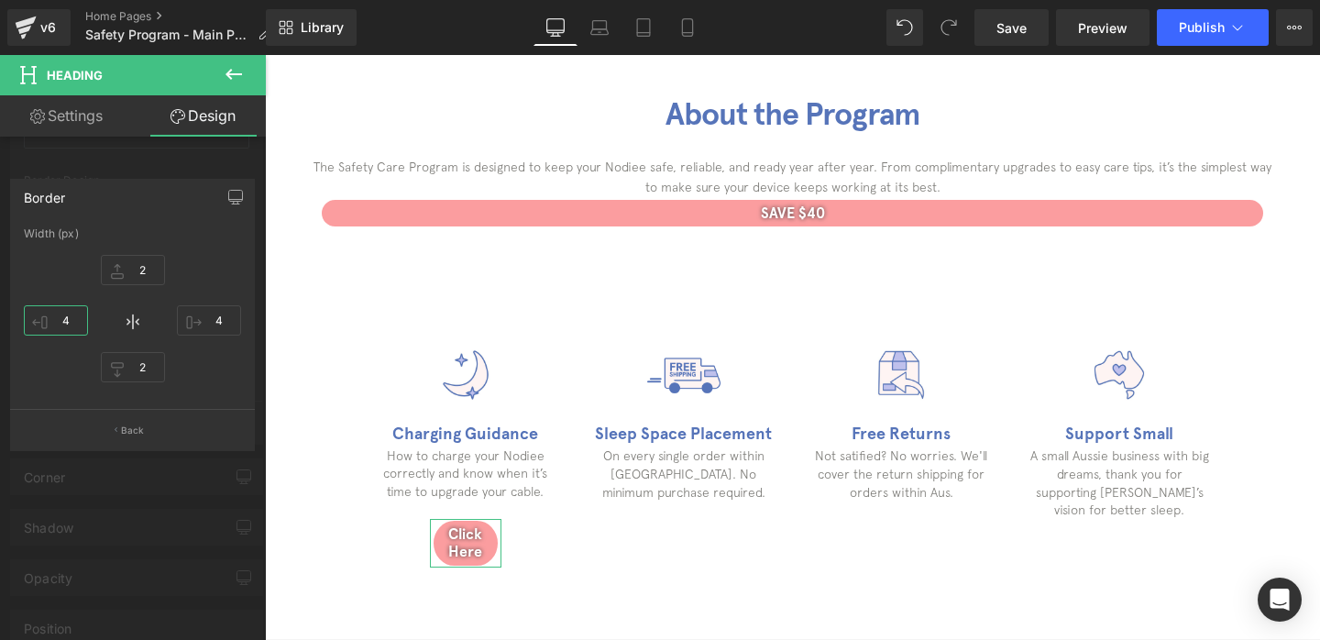
type input "4"
click at [229, 314] on input "4" at bounding box center [209, 320] width 64 height 30
click at [212, 322] on input "10" at bounding box center [209, 320] width 64 height 30
type input "0"
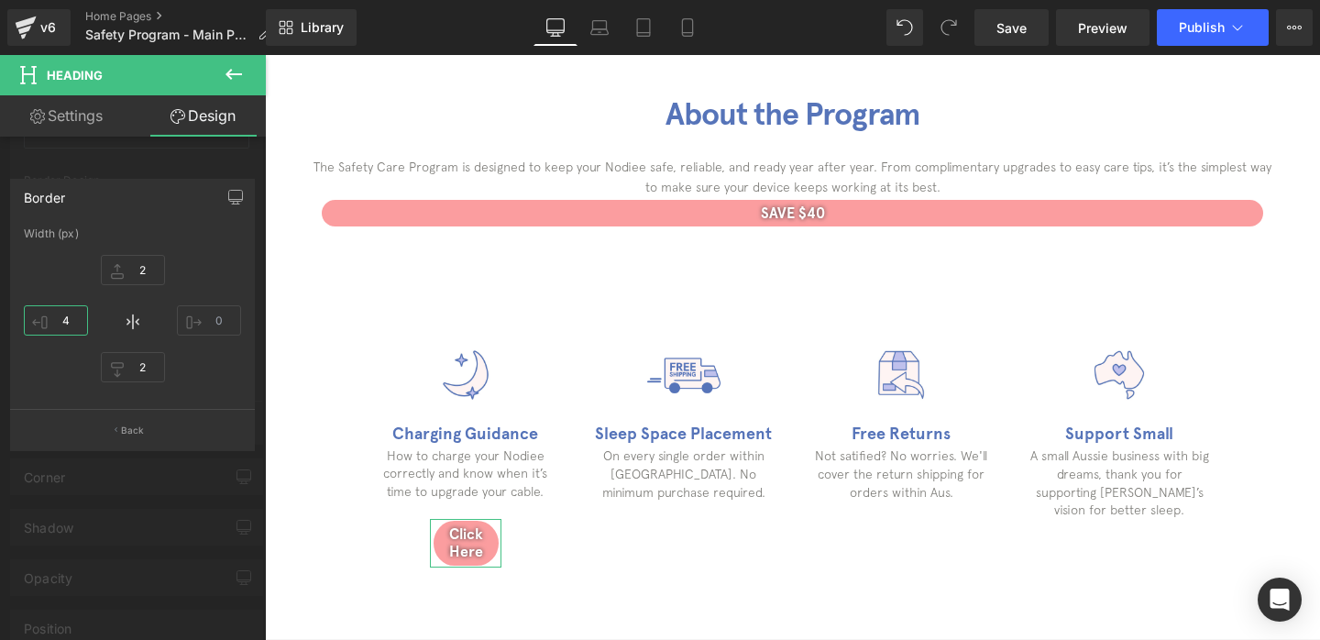
click at [62, 313] on input "4" at bounding box center [56, 320] width 64 height 30
type input "0"
type input "1"
click at [218, 278] on div "2 2 1" at bounding box center [132, 320] width 217 height 147
type input "404"
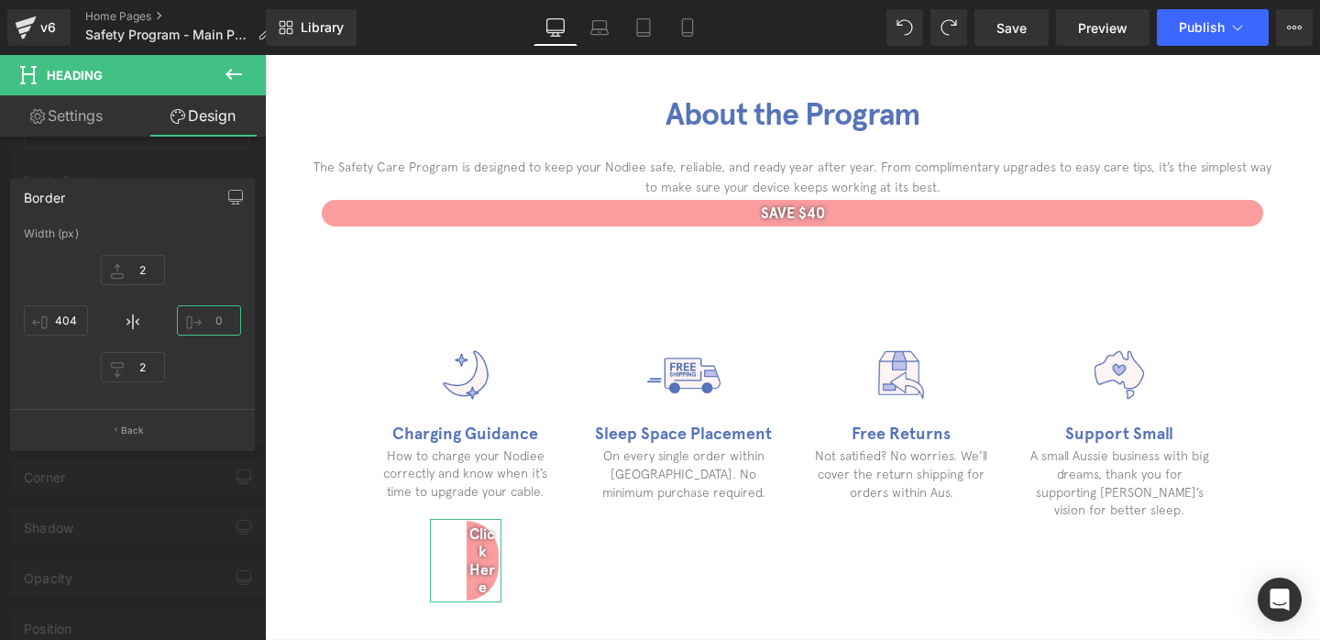
type input "1.50"
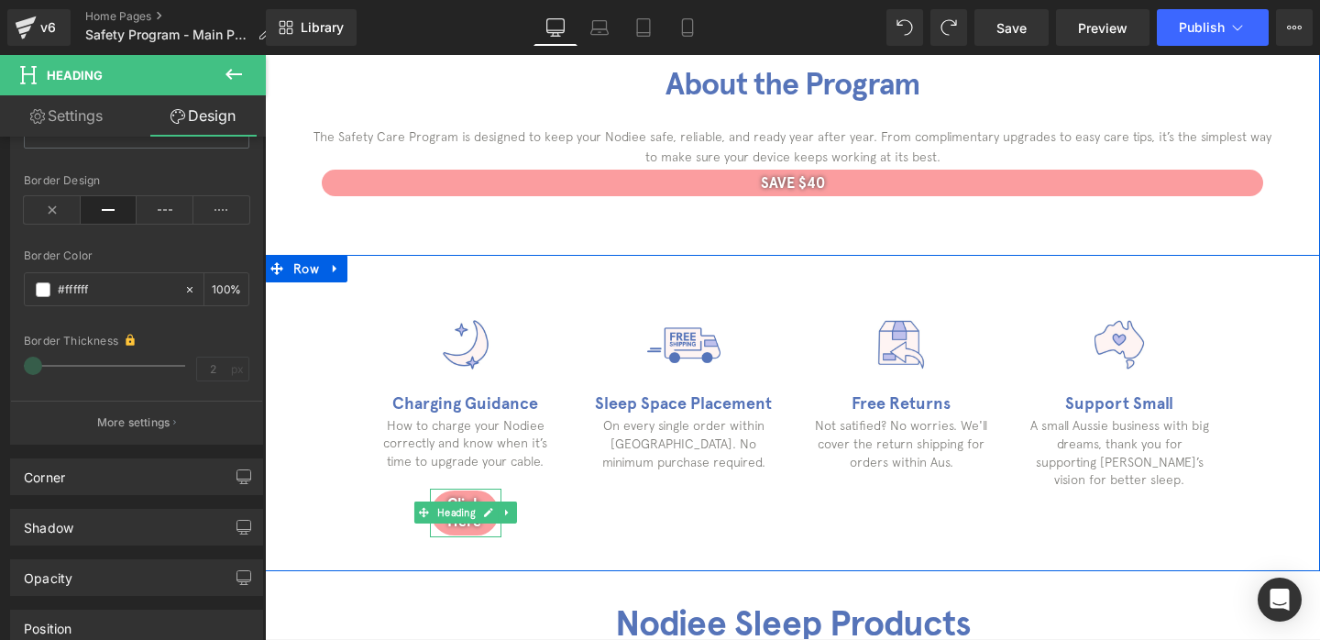
click at [453, 526] on h1 "Click Here" at bounding box center [465, 512] width 68 height 35
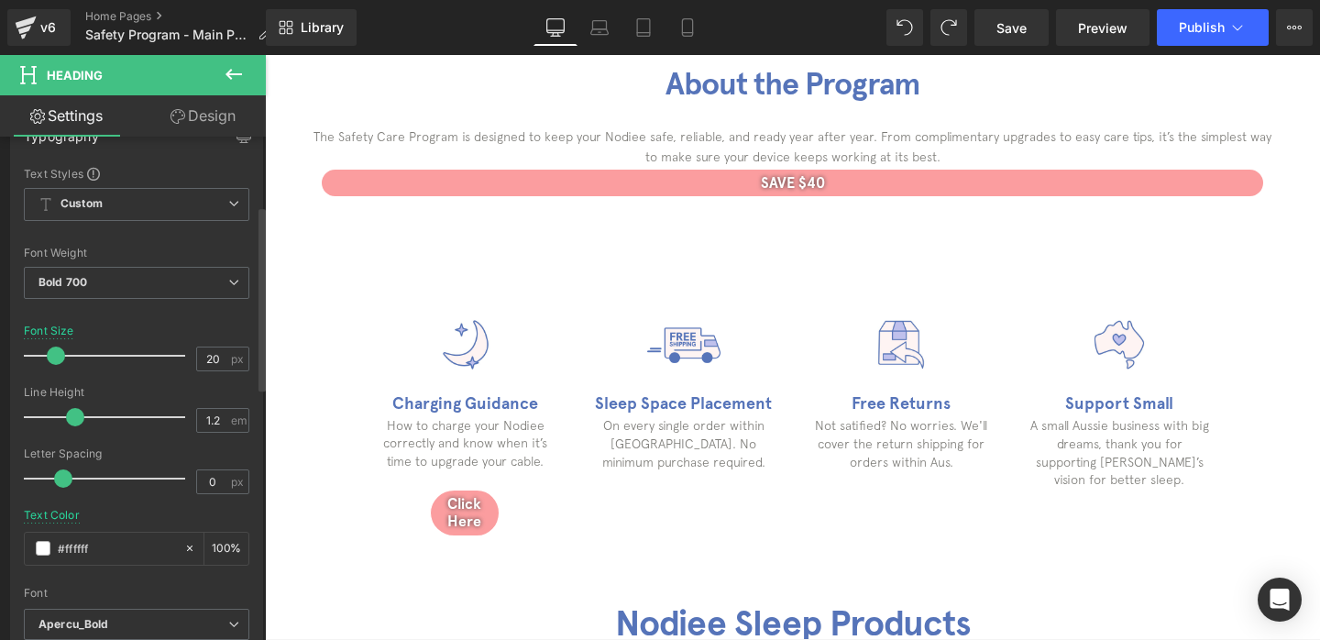
scroll to position [188, 0]
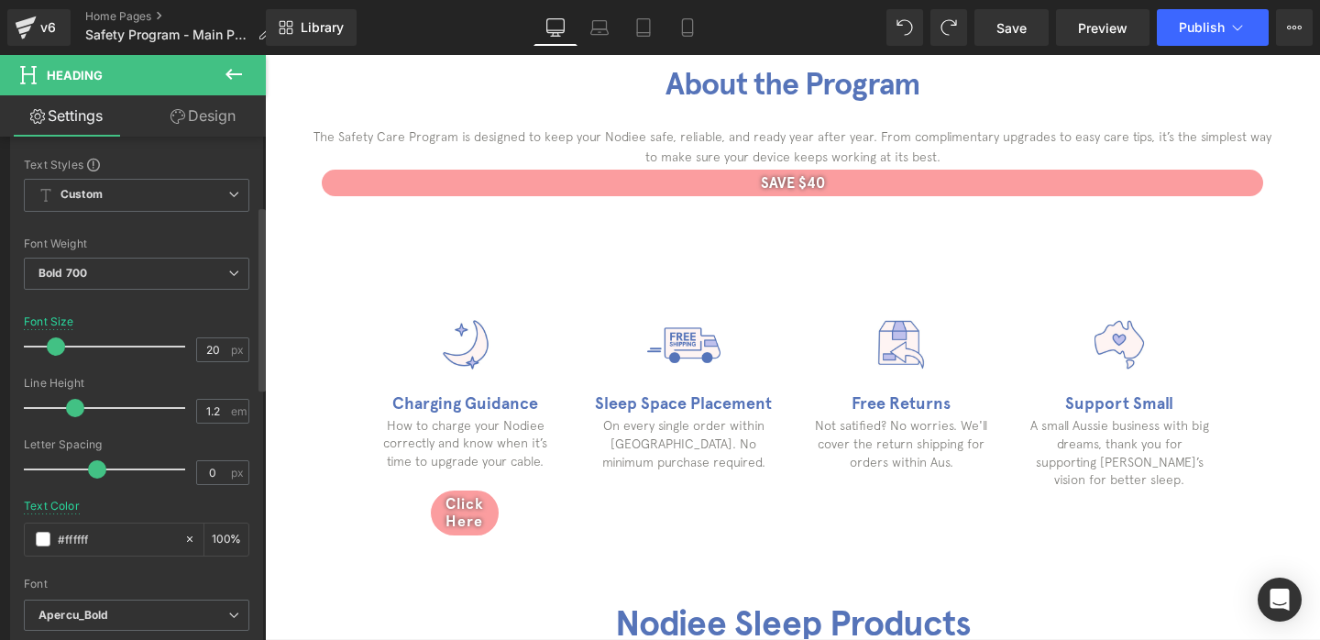
drag, startPoint x: 65, startPoint y: 469, endPoint x: 98, endPoint y: 469, distance: 33.0
click at [98, 469] on span at bounding box center [97, 469] width 18 height 18
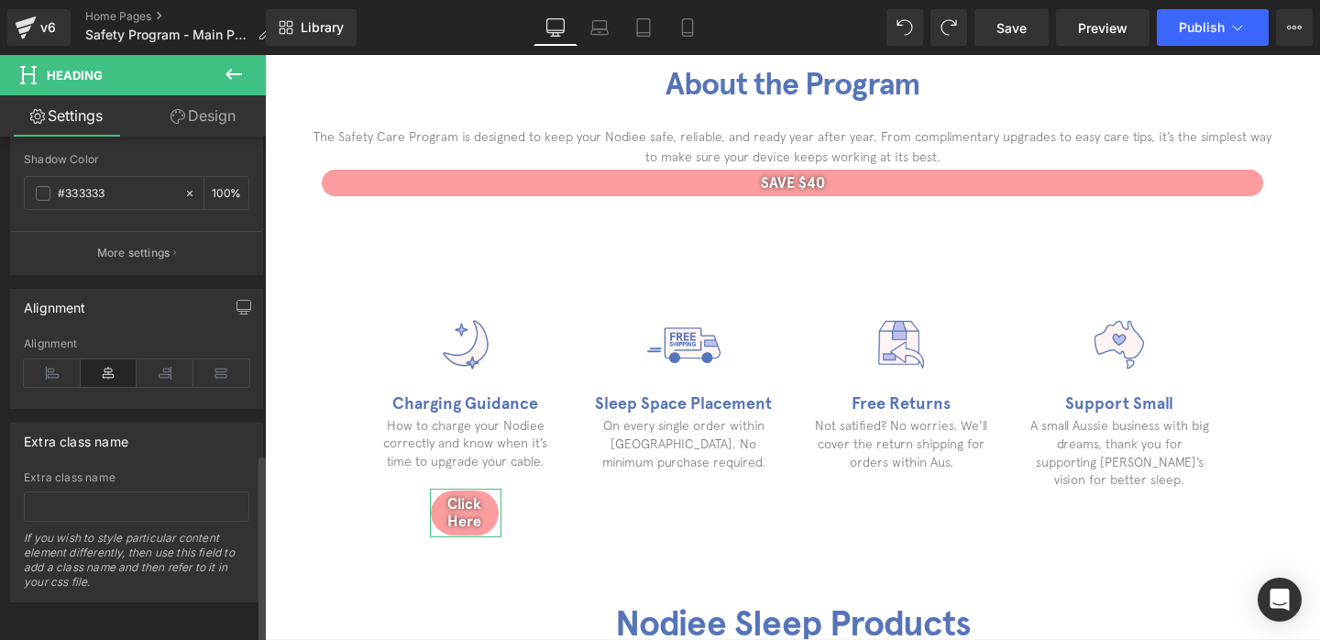
scroll to position [875, 0]
click at [190, 107] on link "Design" at bounding box center [203, 115] width 133 height 41
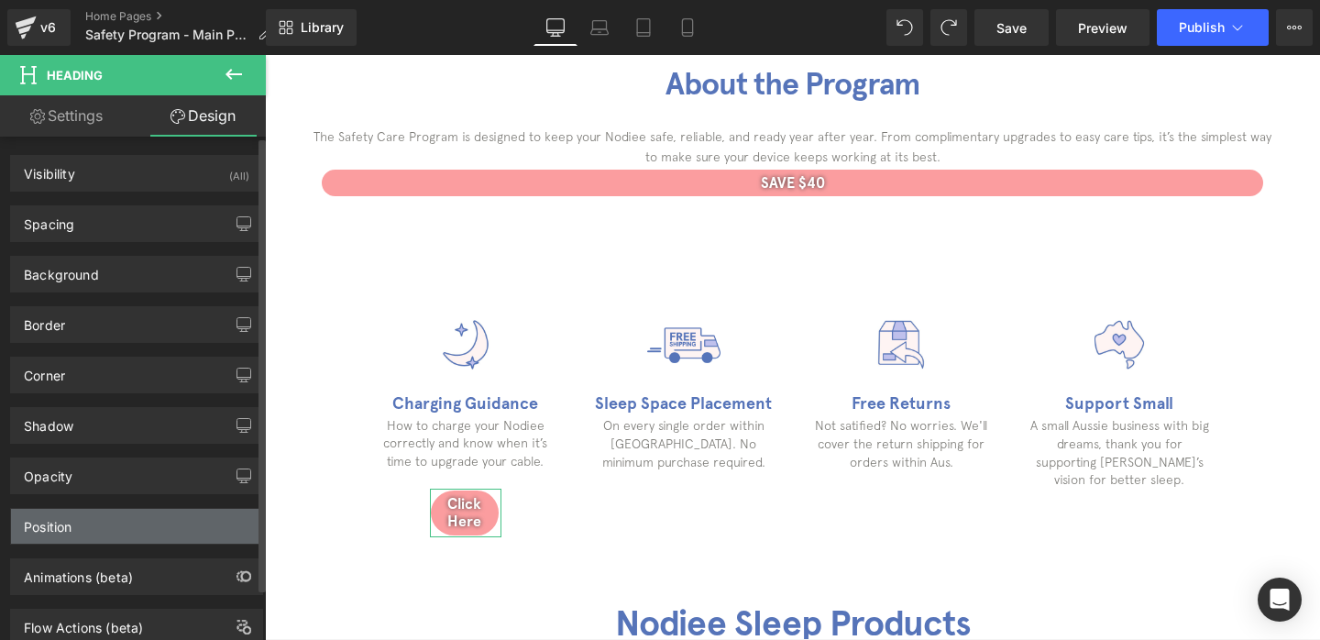
click at [92, 536] on div "Position" at bounding box center [136, 526] width 251 height 35
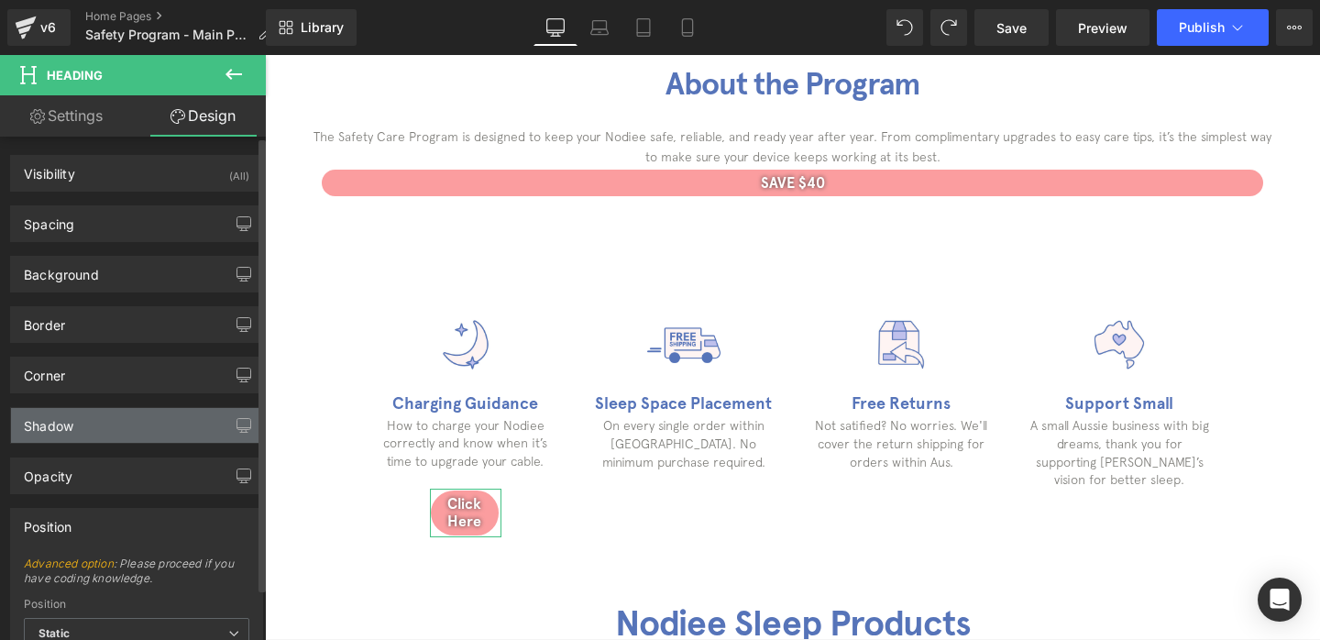
click at [114, 430] on div "Shadow" at bounding box center [136, 425] width 251 height 35
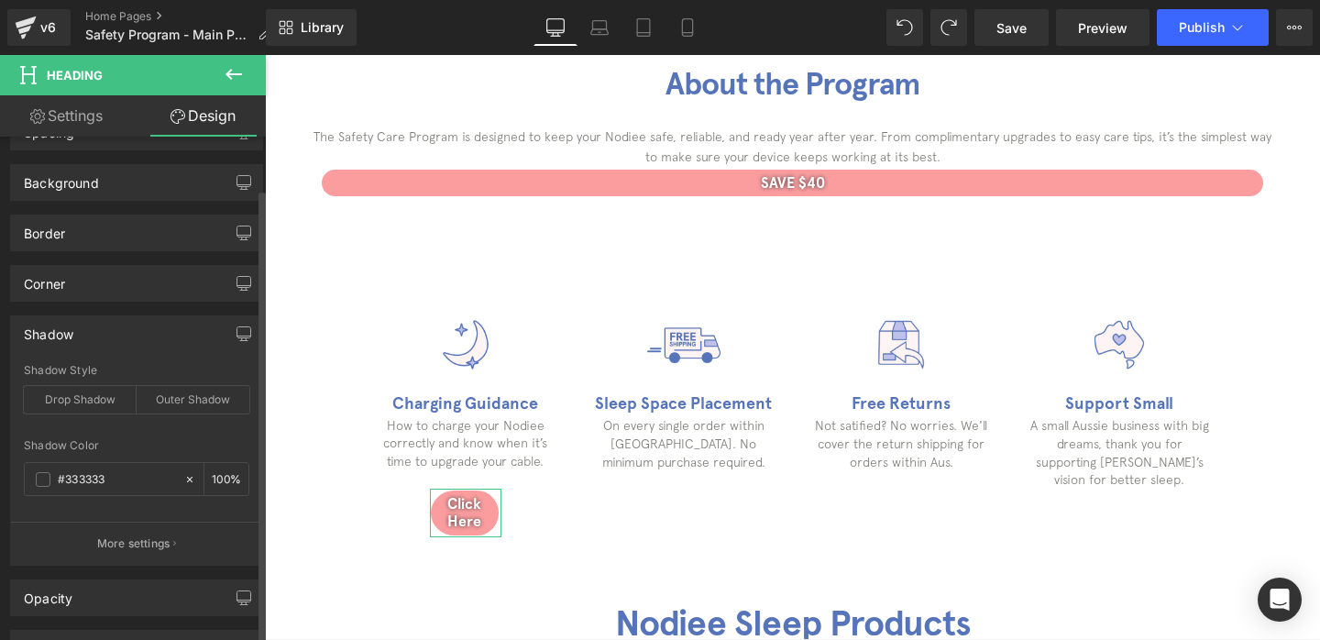
scroll to position [98, 0]
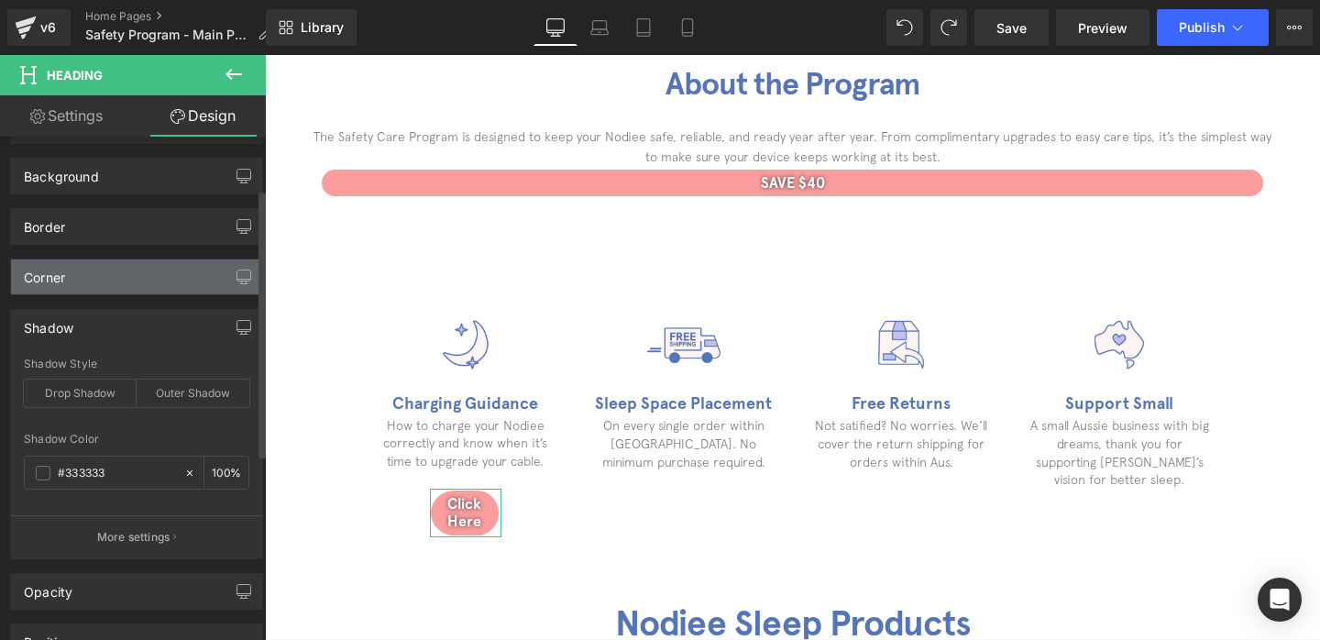
click at [96, 273] on div "Corner" at bounding box center [136, 276] width 251 height 35
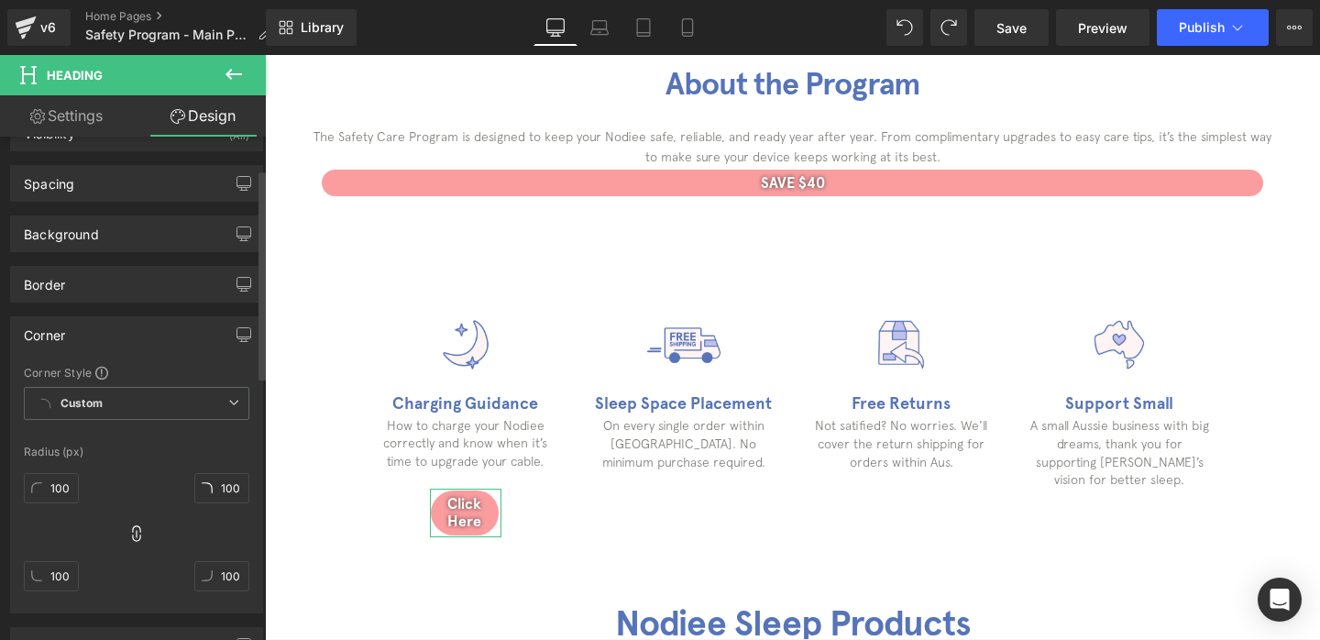
scroll to position [0, 0]
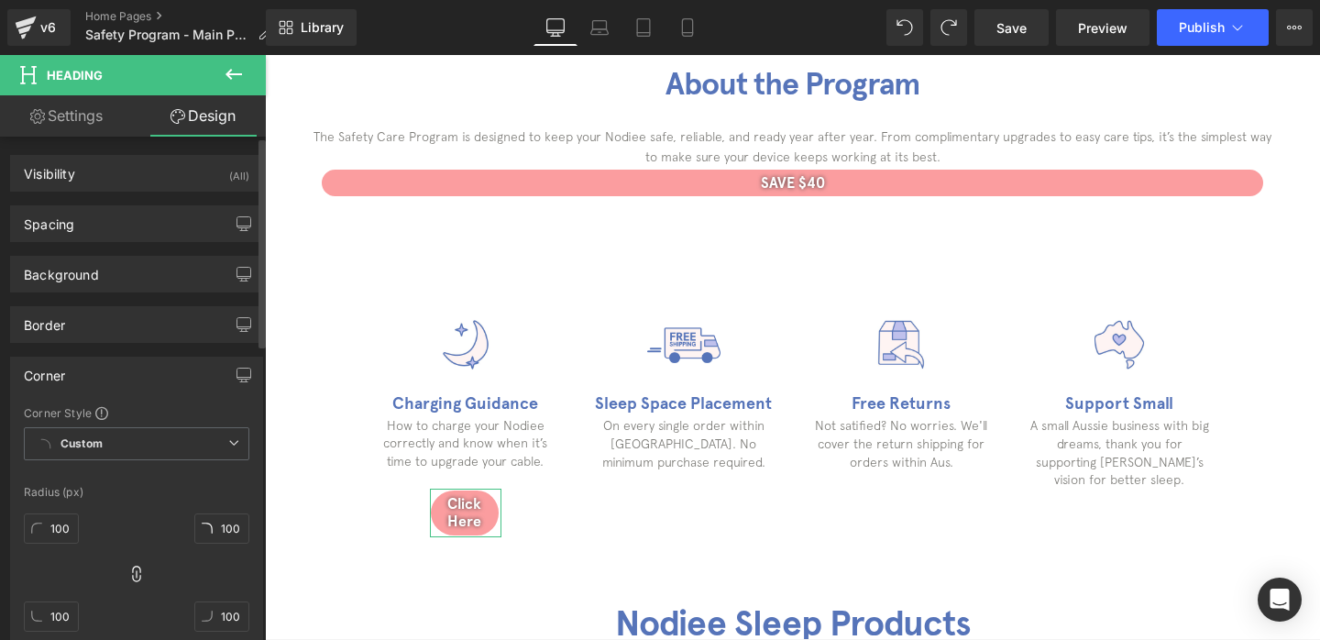
click at [83, 343] on div "Corner Corner Style Custom Custom Setup Global Style Custom Setup Global Style …" at bounding box center [137, 498] width 274 height 311
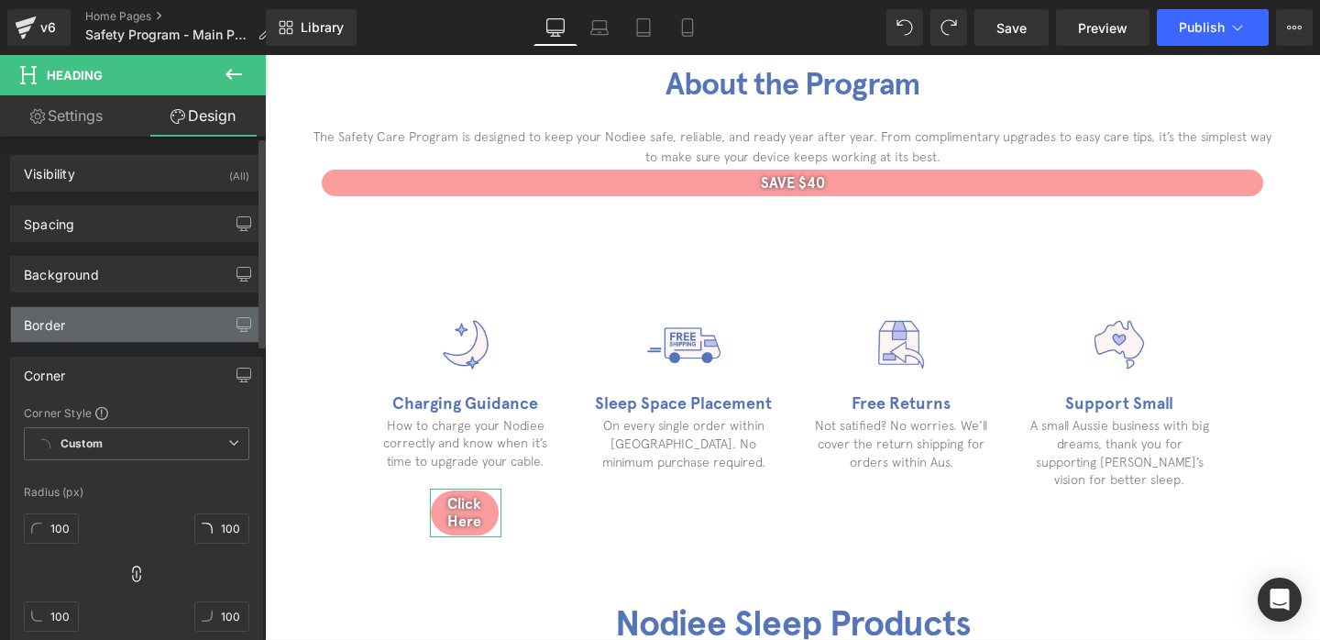
click at [85, 330] on div "Border" at bounding box center [136, 324] width 251 height 35
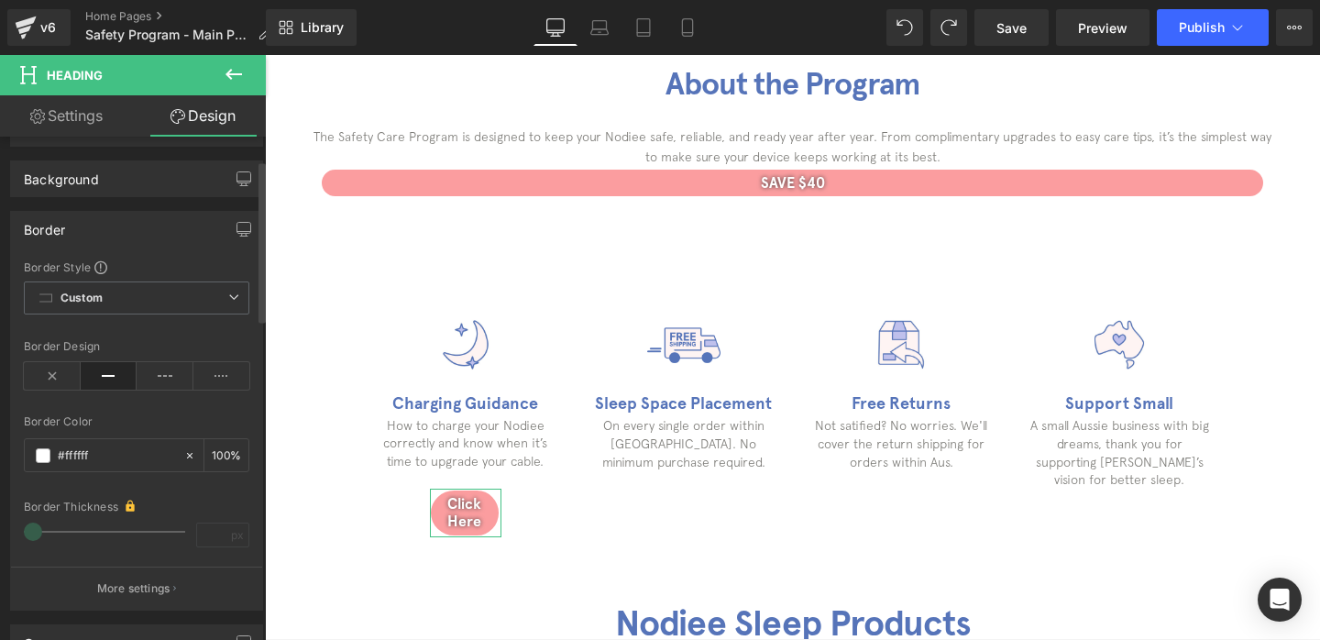
scroll to position [248, 0]
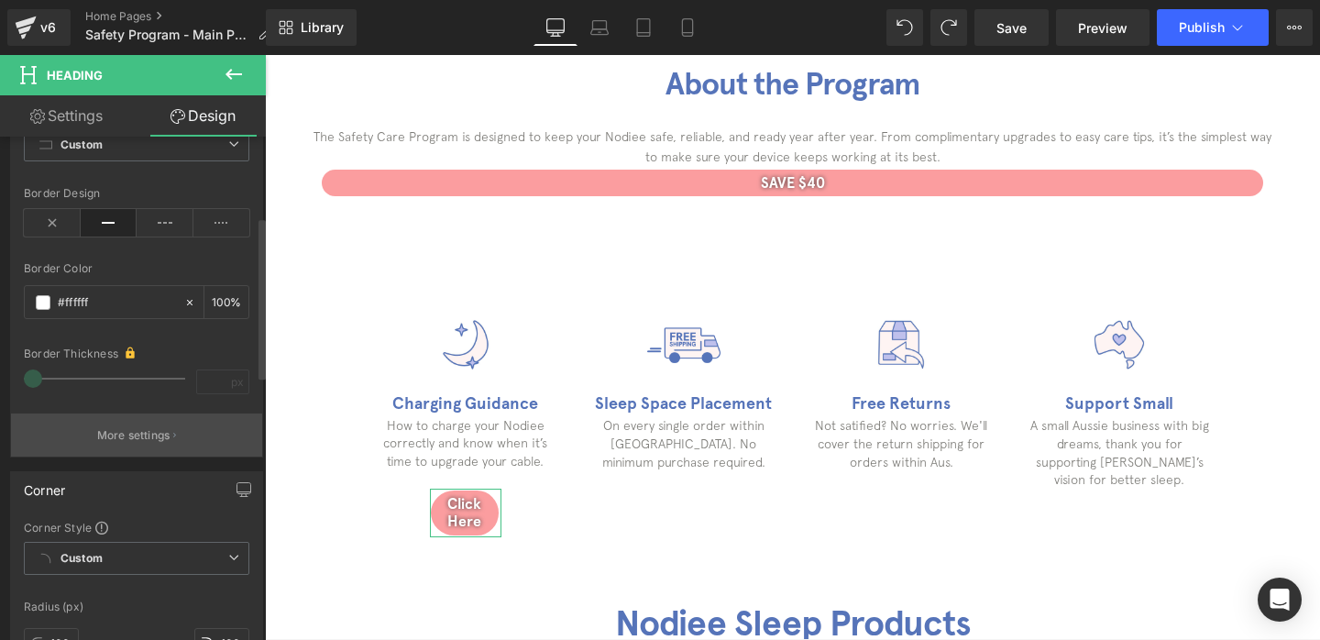
click at [86, 444] on button "More settings" at bounding box center [136, 434] width 251 height 43
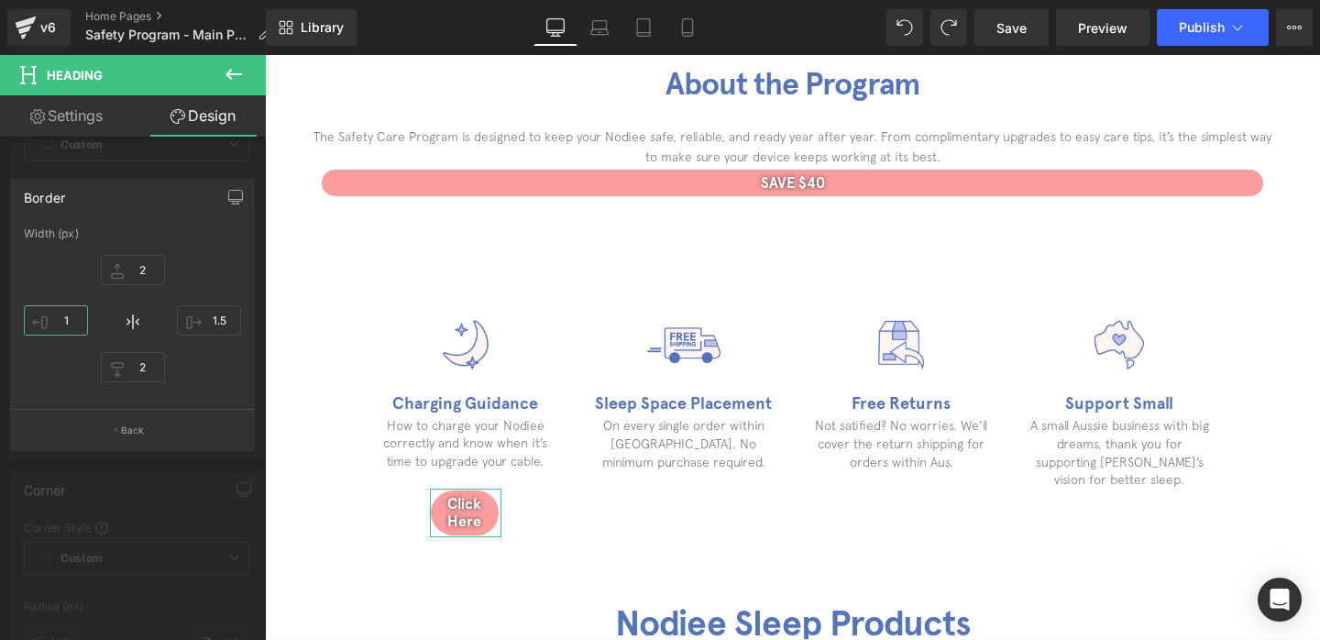
click at [77, 321] on input "1" at bounding box center [56, 320] width 64 height 30
type input "15"
click at [77, 321] on input "15" at bounding box center [56, 320] width 64 height 30
type input "1"
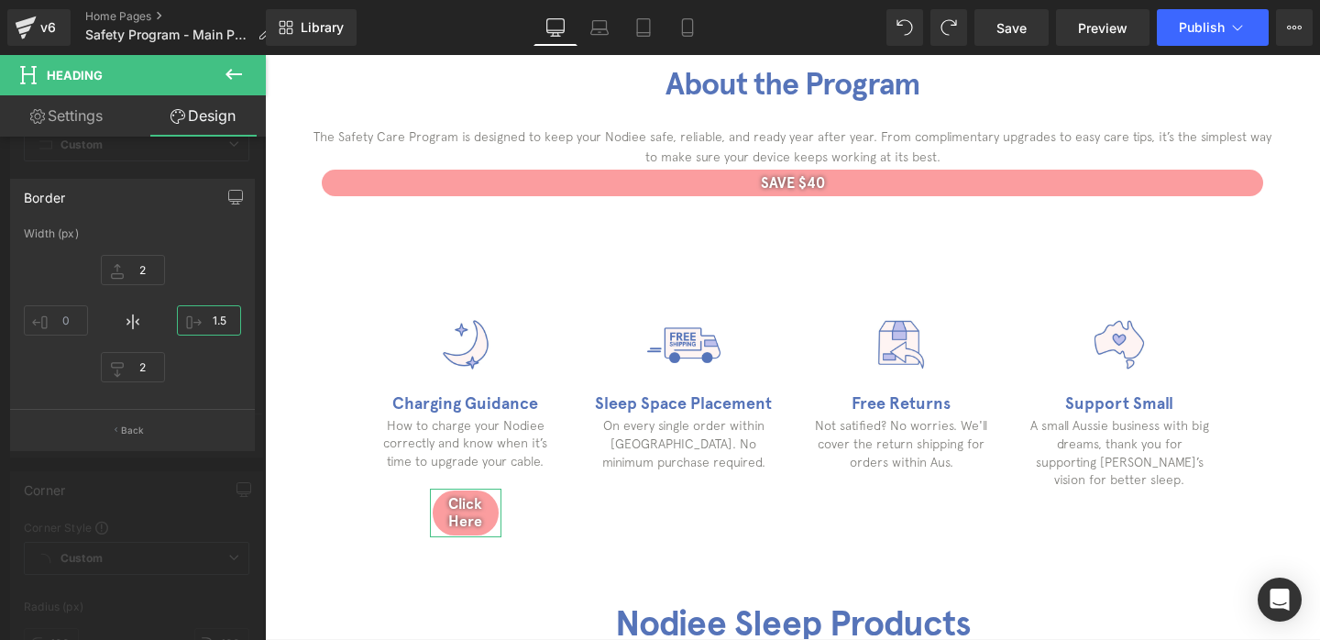
click at [221, 326] on input "1.5" at bounding box center [209, 320] width 64 height 30
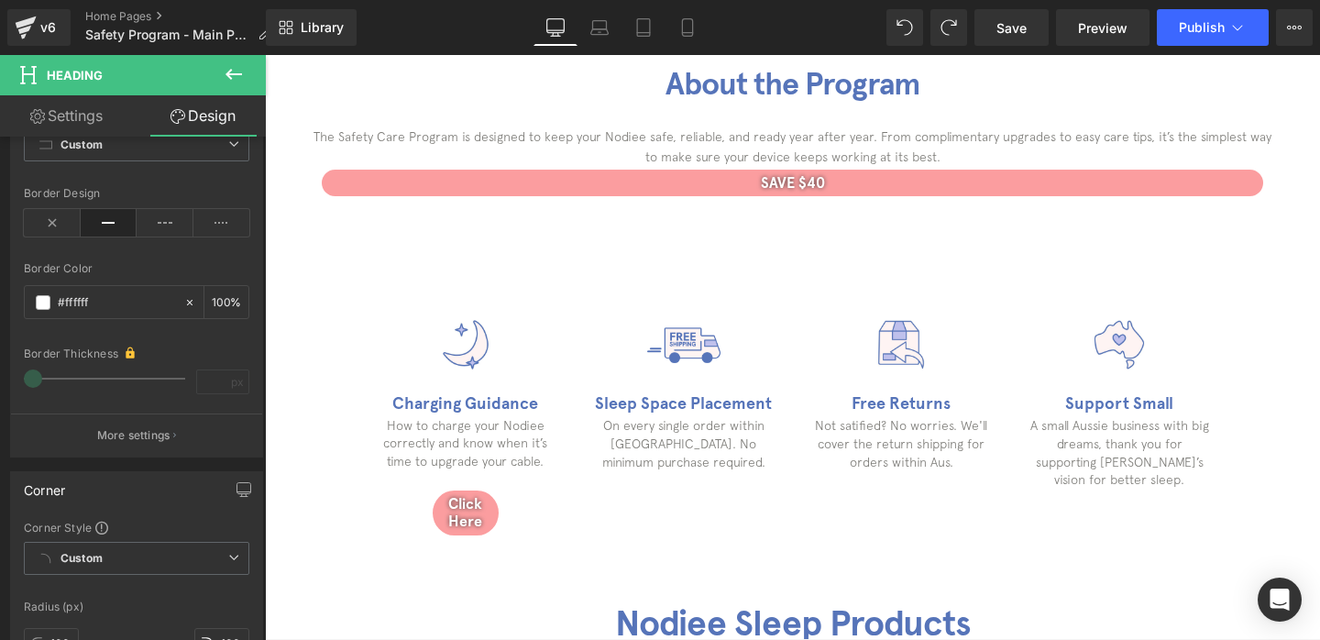
click at [238, 78] on icon at bounding box center [234, 74] width 22 height 22
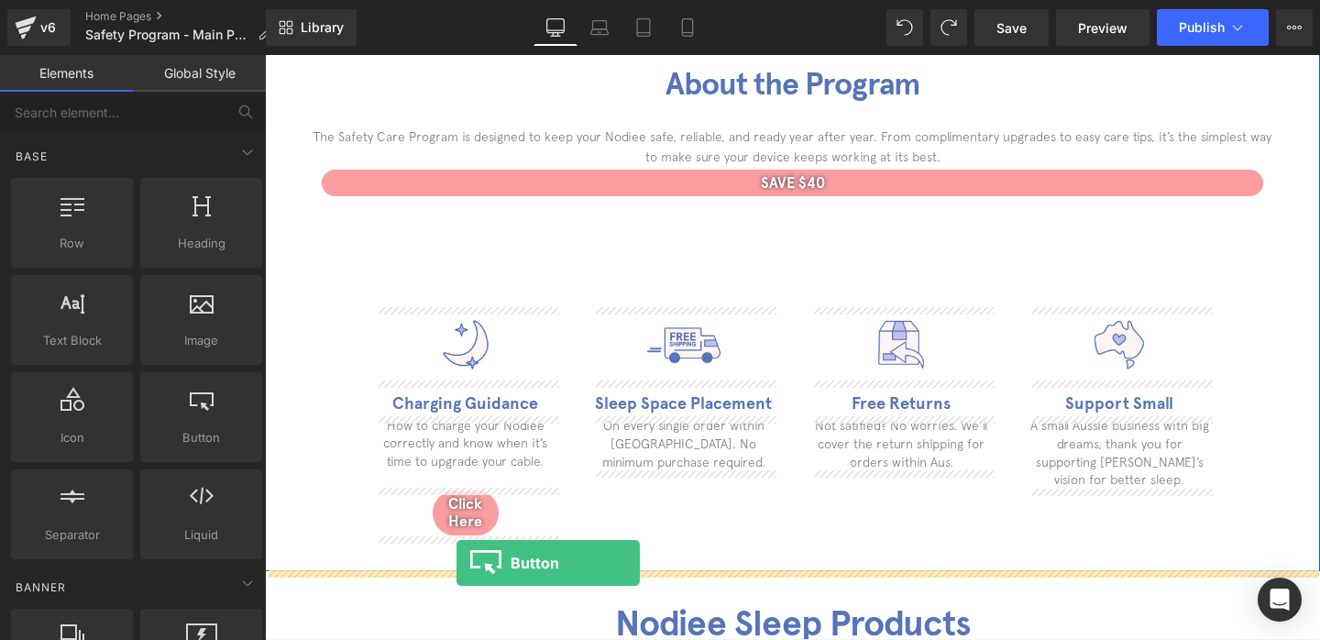
scroll to position [698, 0]
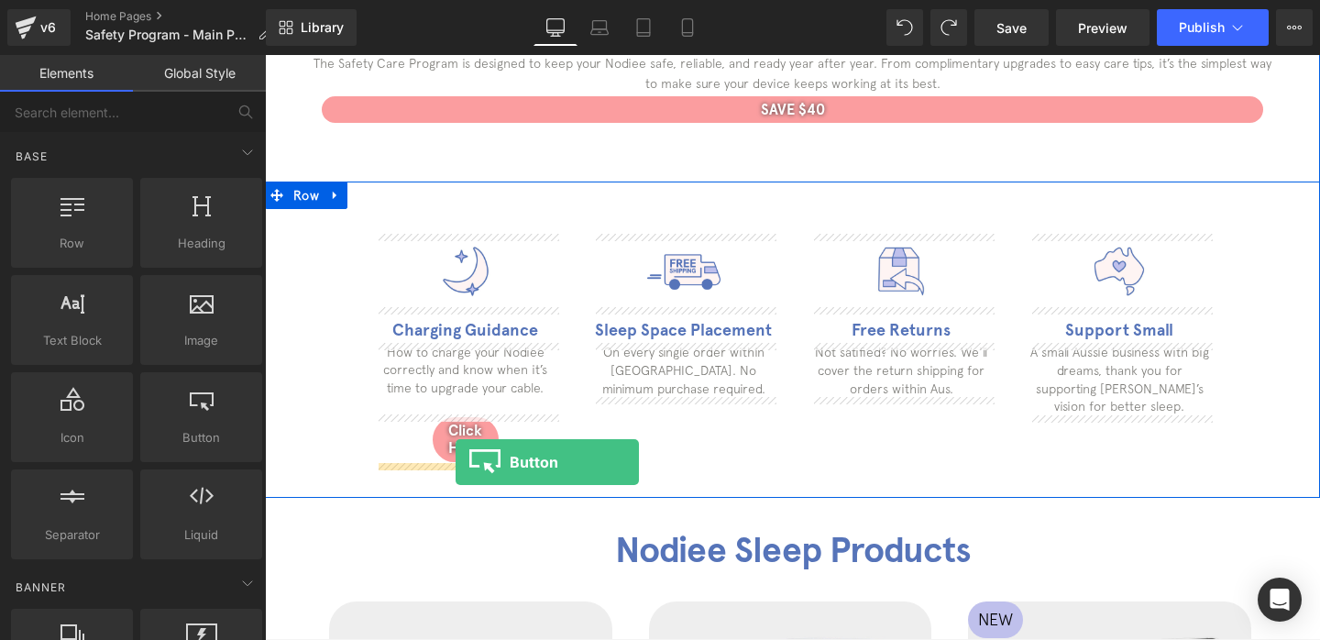
drag, startPoint x: 444, startPoint y: 488, endPoint x: 455, endPoint y: 462, distance: 27.9
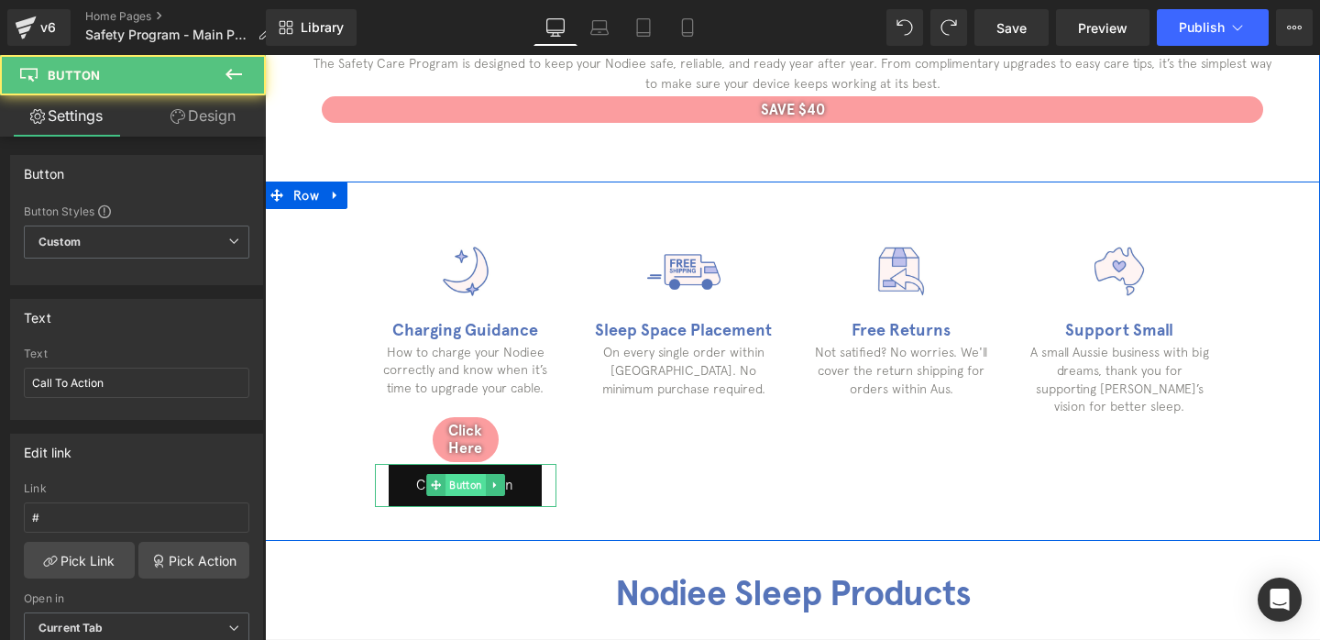
click at [445, 476] on span "Button" at bounding box center [465, 485] width 40 height 22
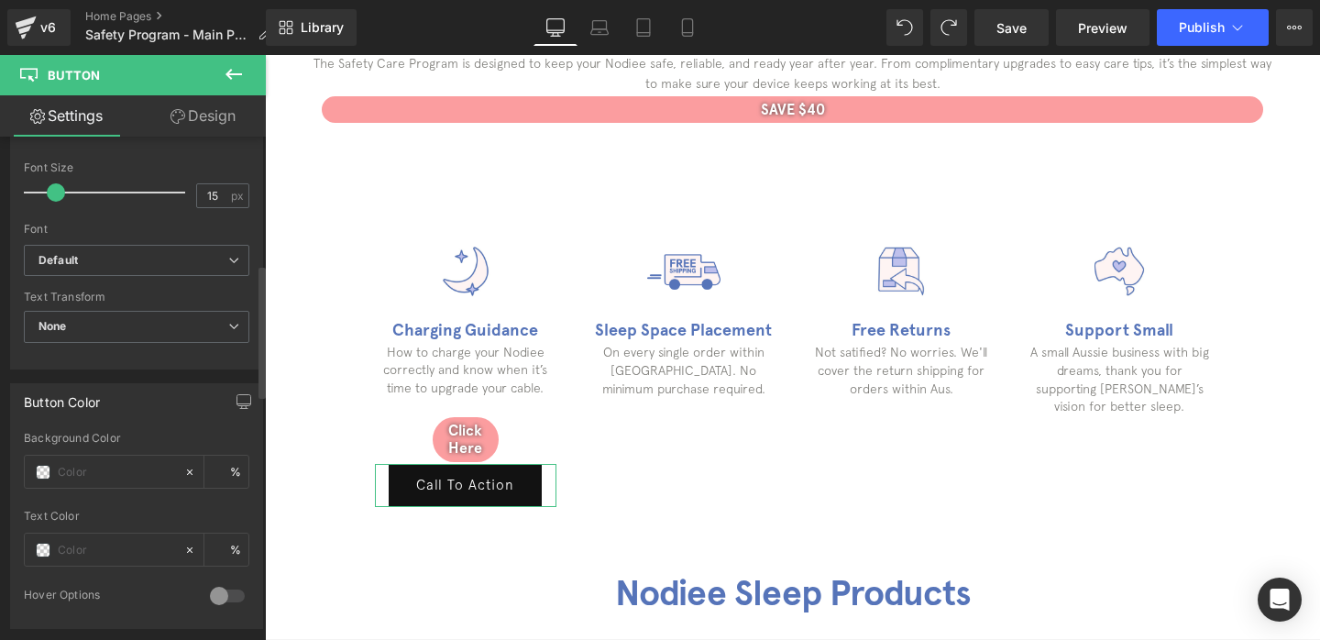
scroll to position [685, 0]
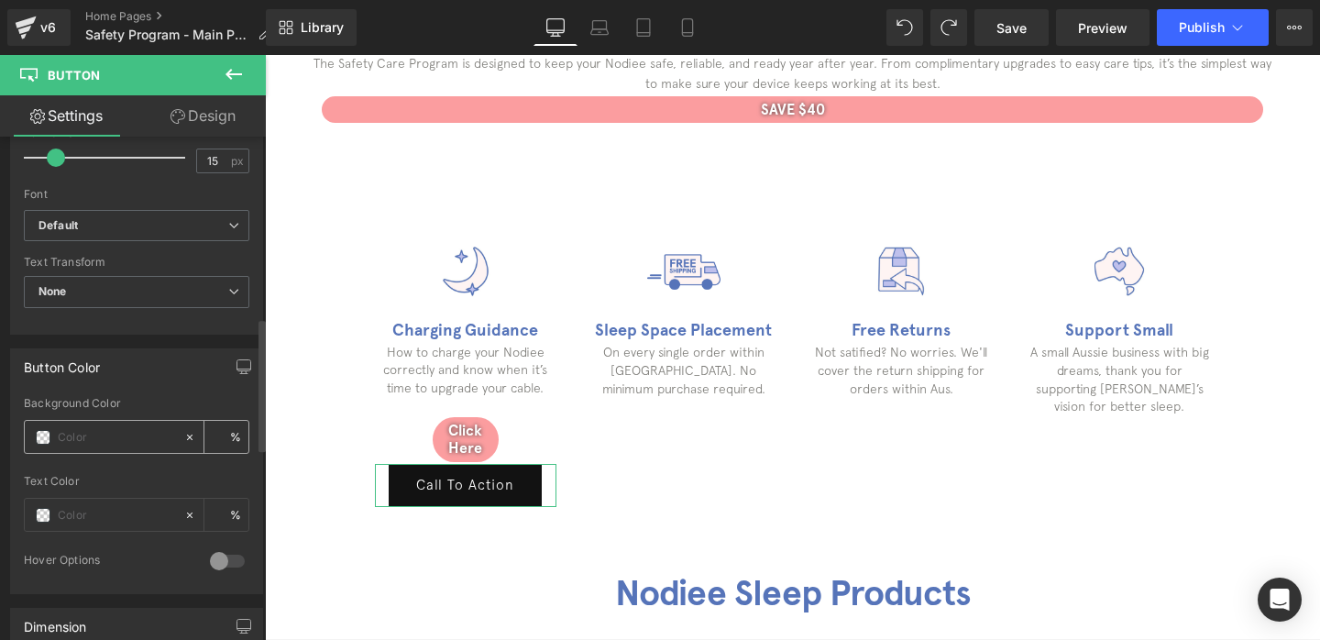
click at [38, 448] on div at bounding box center [104, 437] width 159 height 32
click at [39, 437] on span at bounding box center [43, 437] width 15 height 15
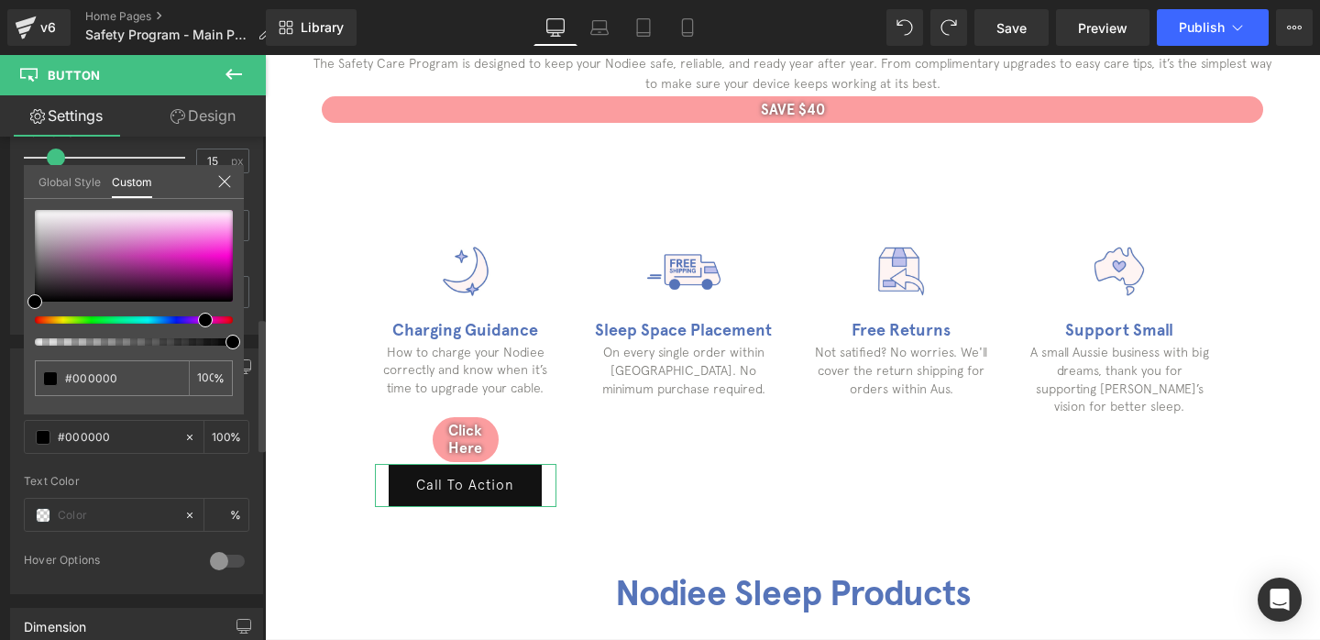
click at [198, 322] on div at bounding box center [126, 319] width 198 height 7
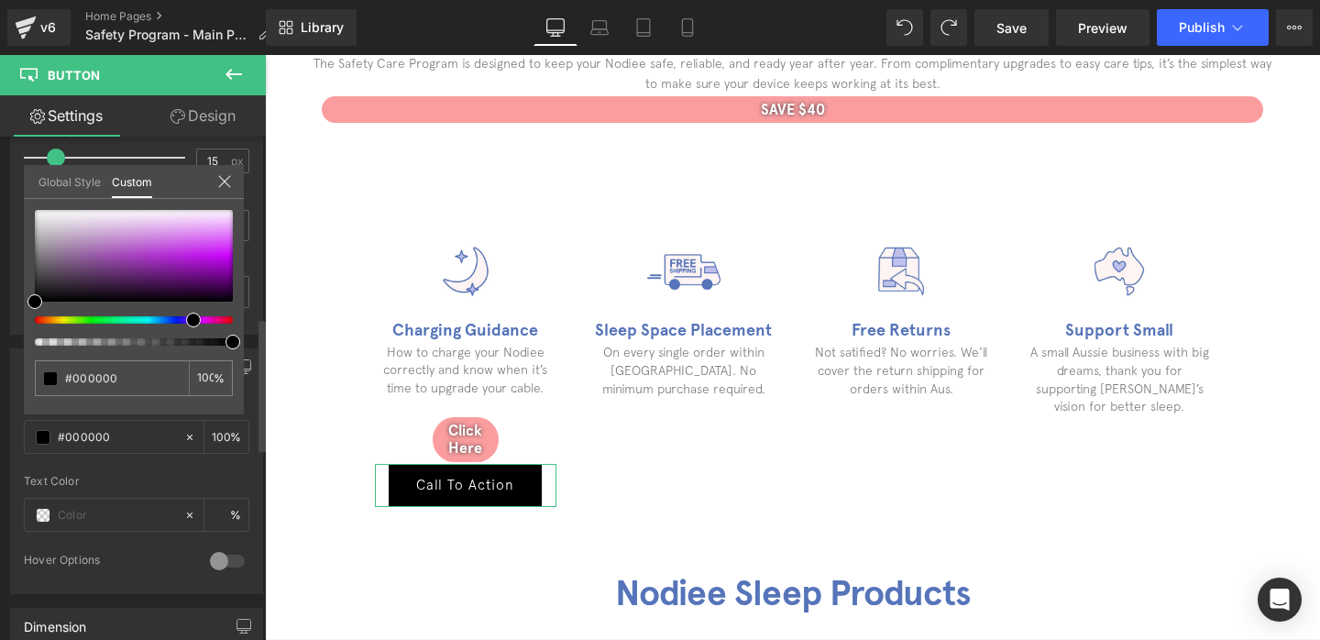
drag, startPoint x: 199, startPoint y: 318, endPoint x: 181, endPoint y: 318, distance: 18.3
click at [181, 318] on div at bounding box center [126, 319] width 198 height 7
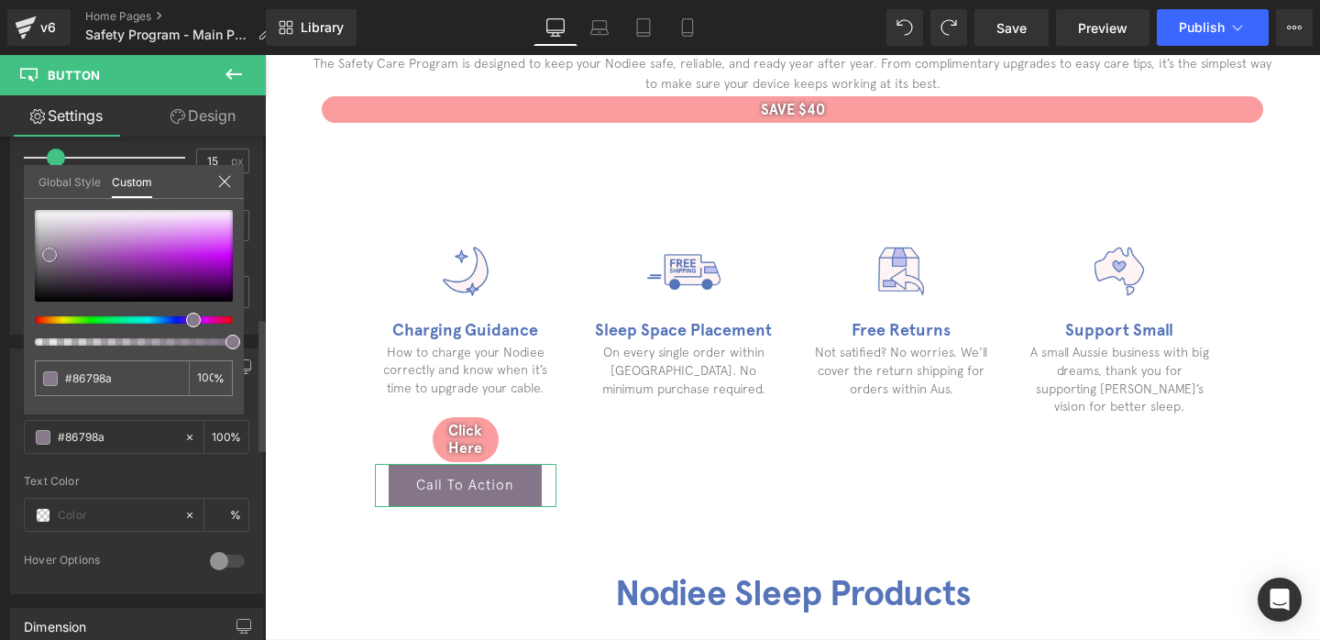
drag, startPoint x: 50, startPoint y: 235, endPoint x: 48, endPoint y: 257, distance: 22.2
click at [48, 257] on div at bounding box center [134, 256] width 198 height 92
click at [177, 322] on div at bounding box center [126, 319] width 198 height 7
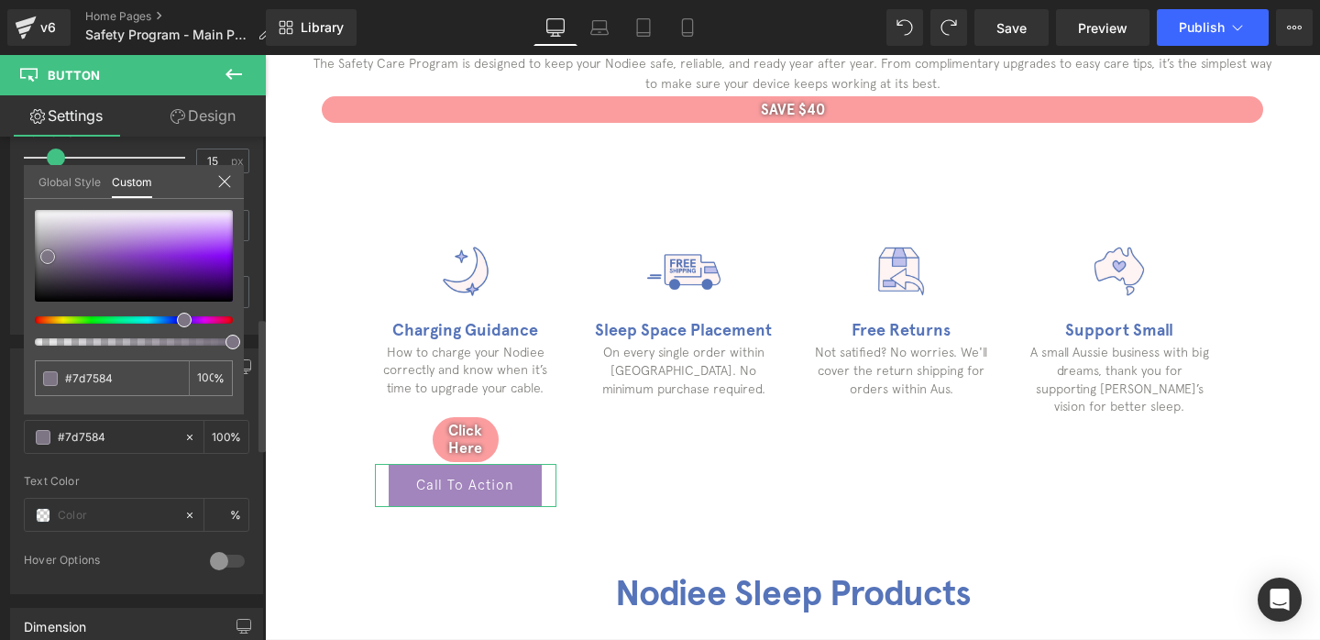
click at [93, 244] on div at bounding box center [134, 256] width 198 height 92
drag, startPoint x: 93, startPoint y: 246, endPoint x: 71, endPoint y: 248, distance: 22.2
click at [71, 248] on span at bounding box center [70, 247] width 15 height 15
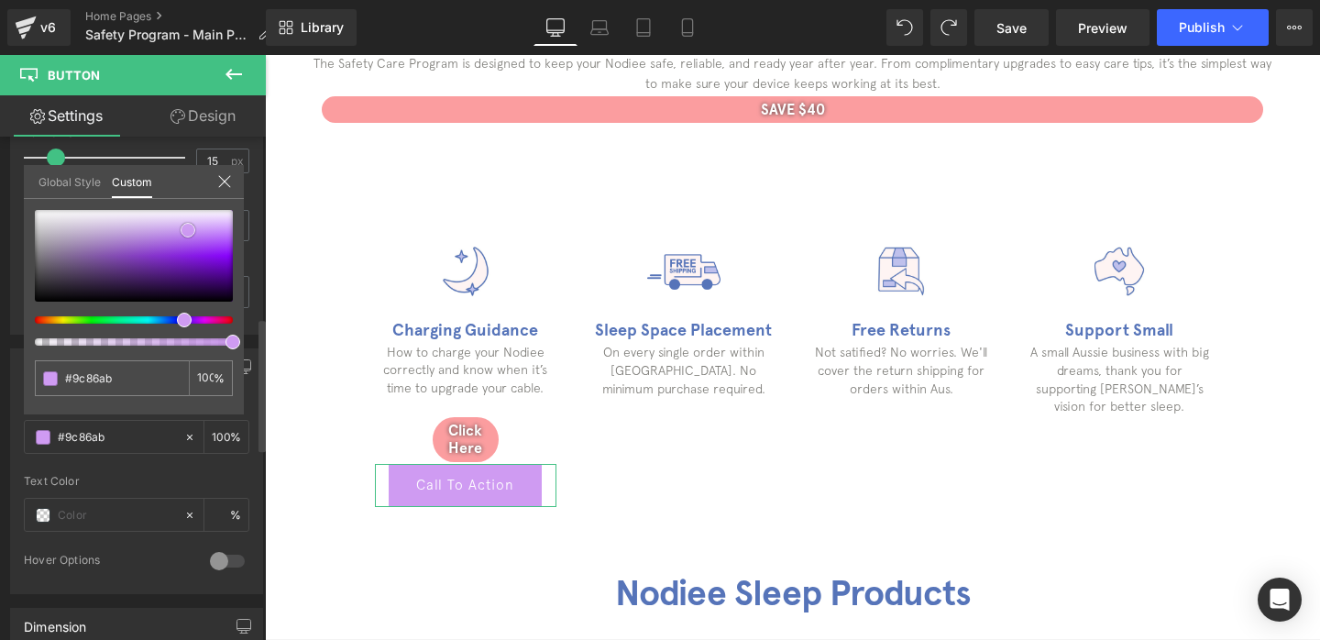
click at [188, 230] on div at bounding box center [134, 256] width 198 height 92
click at [149, 239] on div at bounding box center [134, 256] width 198 height 92
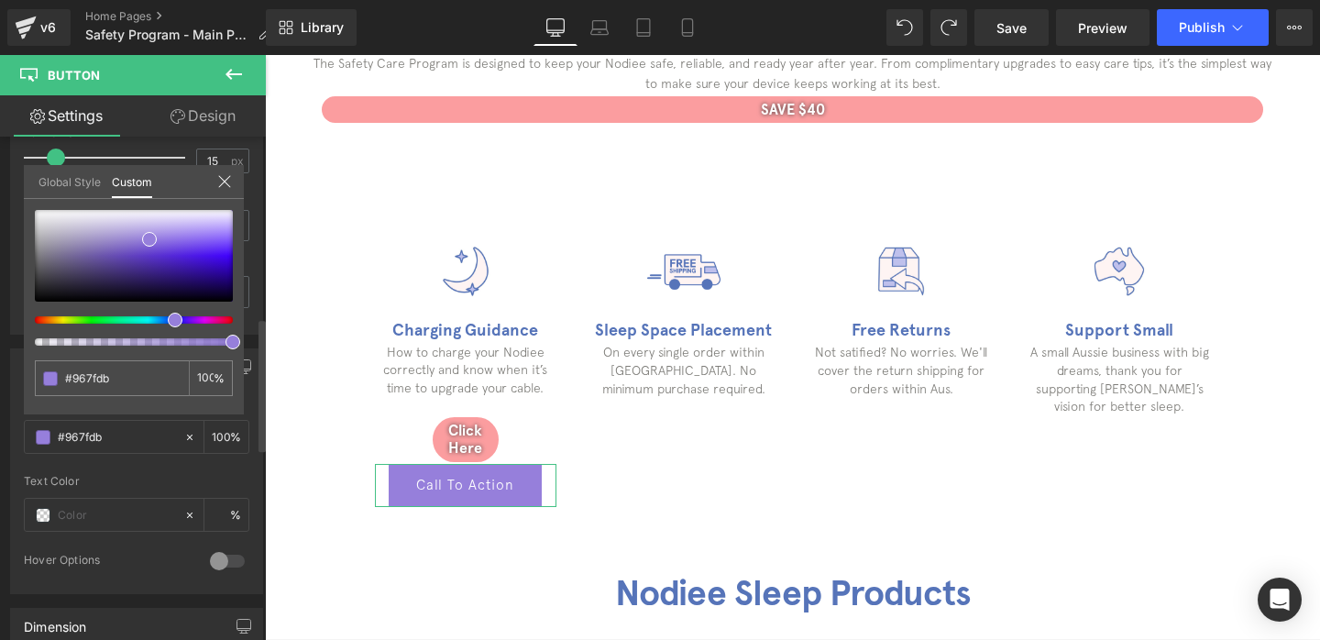
drag, startPoint x: 180, startPoint y: 320, endPoint x: 164, endPoint y: 320, distance: 15.6
click at [164, 320] on div at bounding box center [126, 319] width 198 height 7
click at [112, 251] on div at bounding box center [134, 256] width 198 height 92
click at [153, 242] on div at bounding box center [134, 256] width 198 height 92
click at [144, 228] on div at bounding box center [134, 256] width 198 height 92
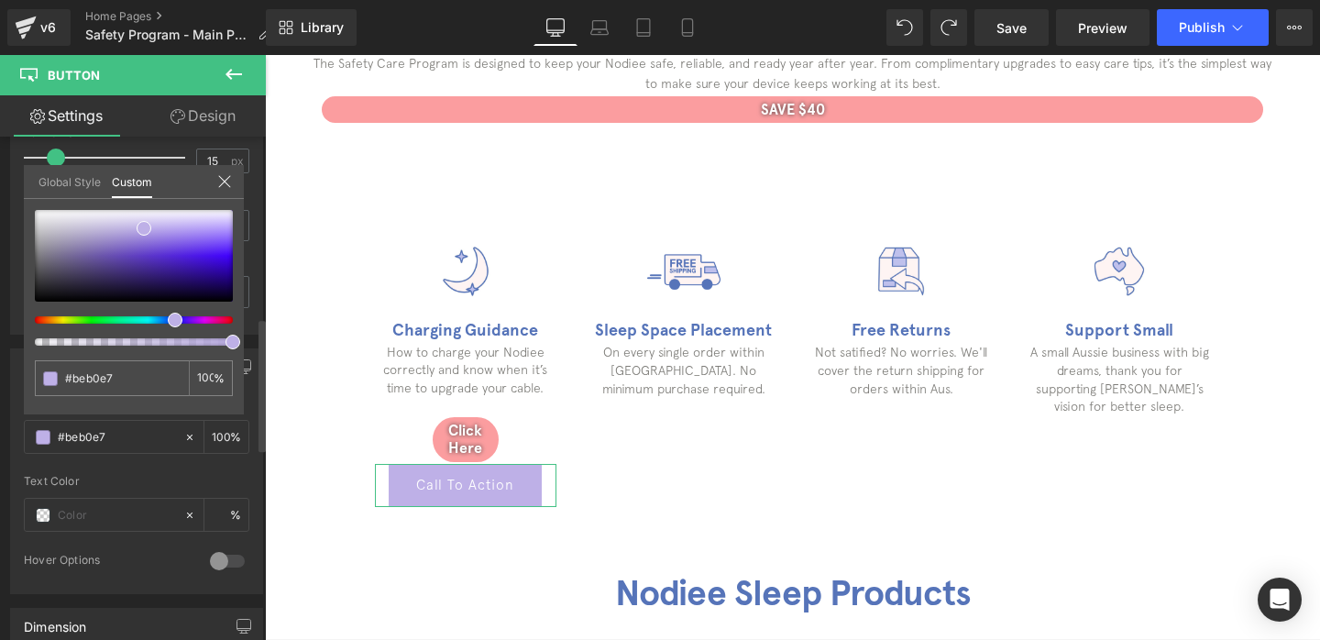
click at [224, 182] on icon at bounding box center [224, 181] width 15 height 15
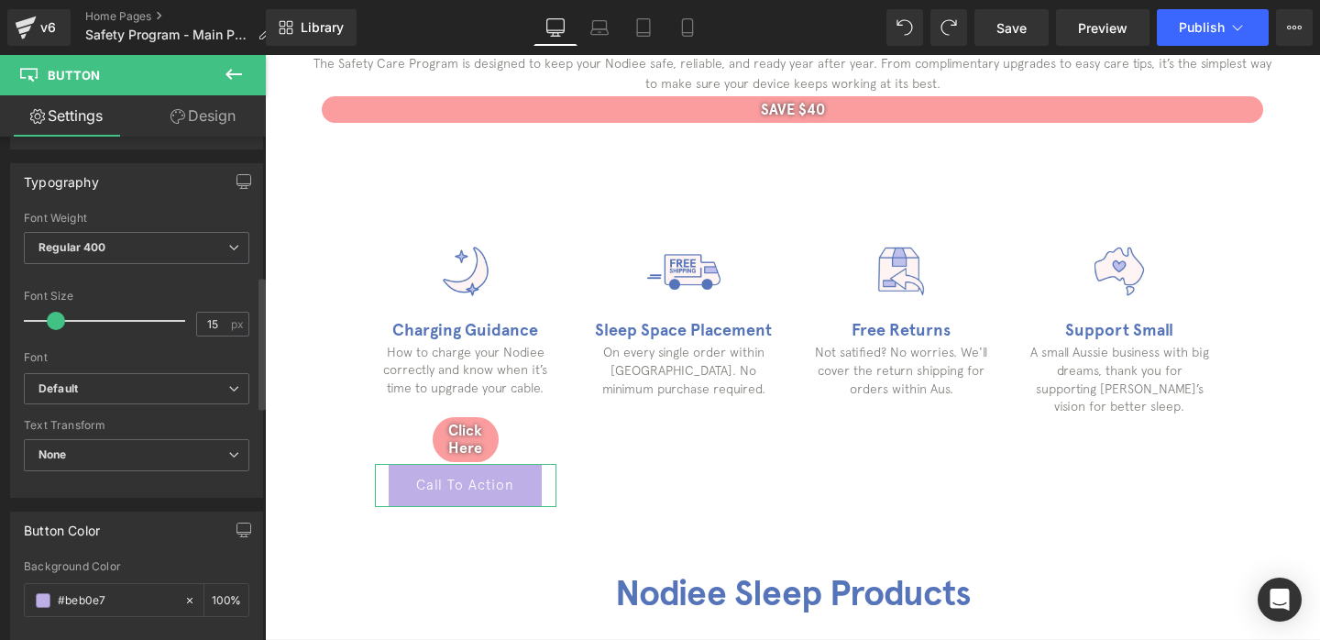
scroll to position [518, 0]
click at [210, 117] on link "Design" at bounding box center [203, 115] width 133 height 41
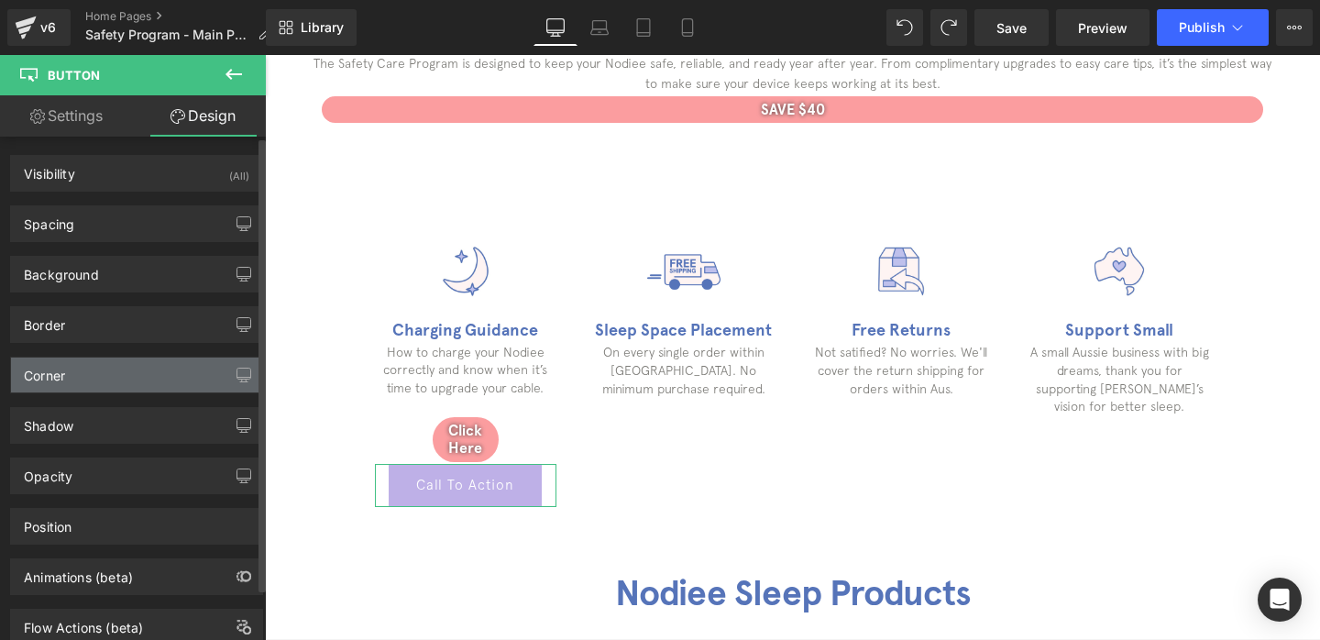
click at [111, 362] on div "Corner" at bounding box center [136, 374] width 251 height 35
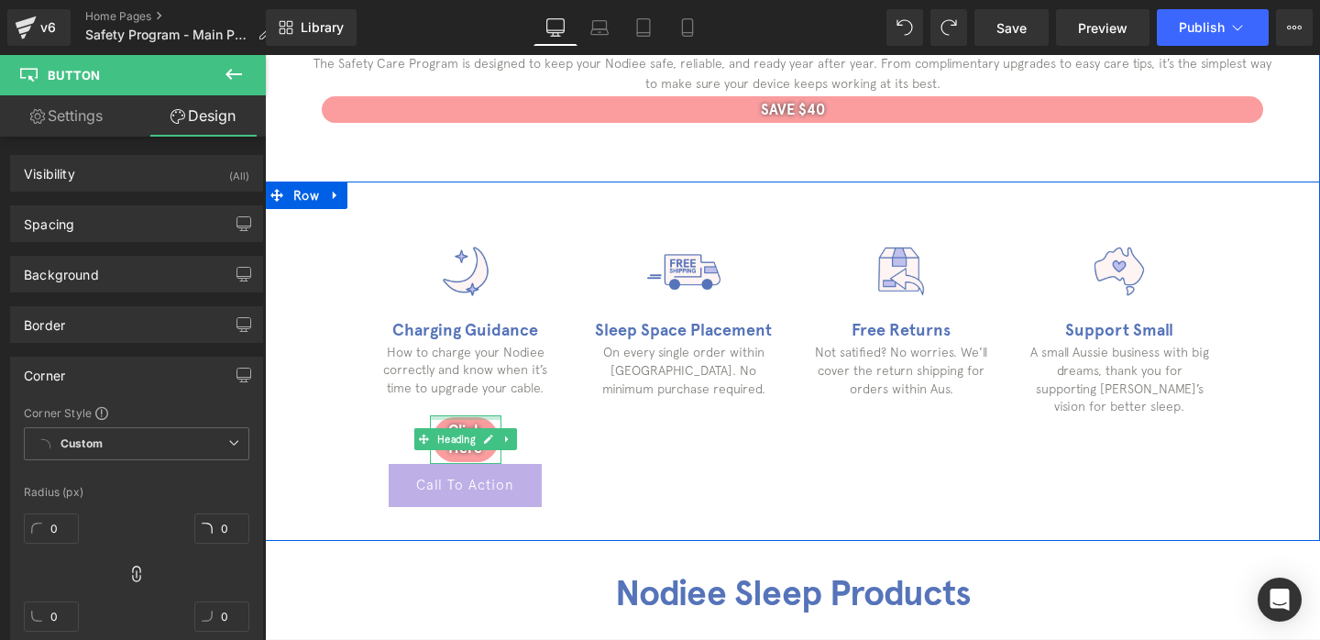
click at [461, 419] on div at bounding box center [465, 417] width 71 height 5
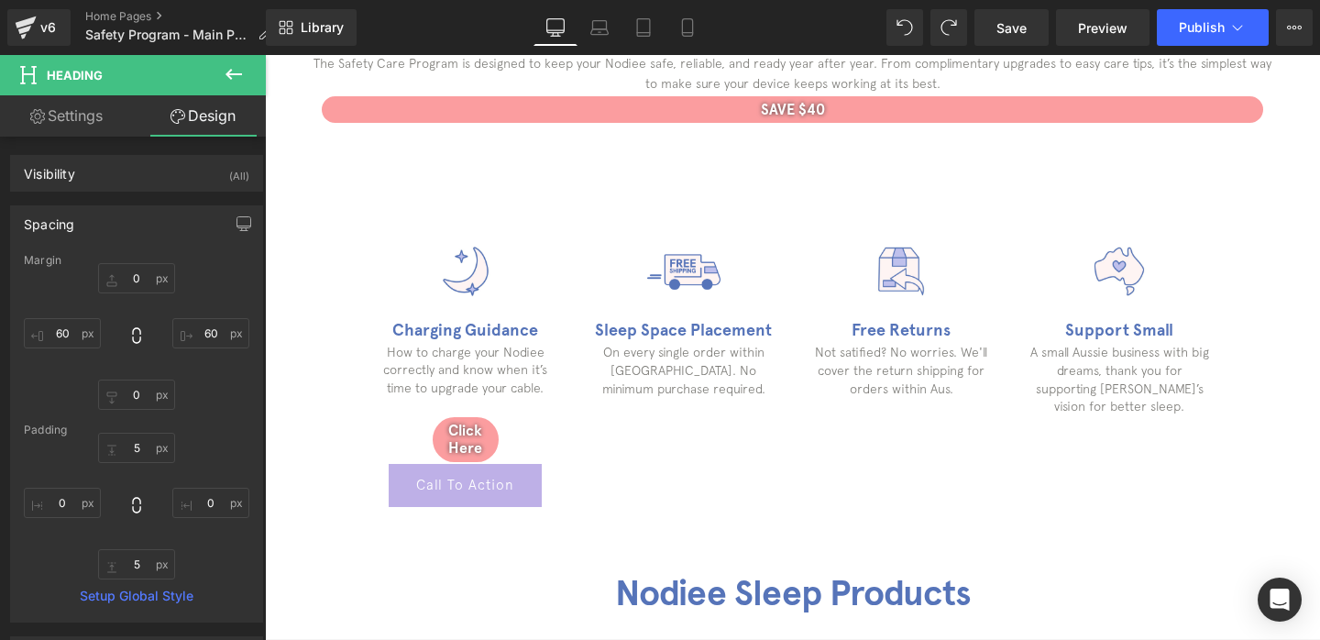
scroll to position [438, 0]
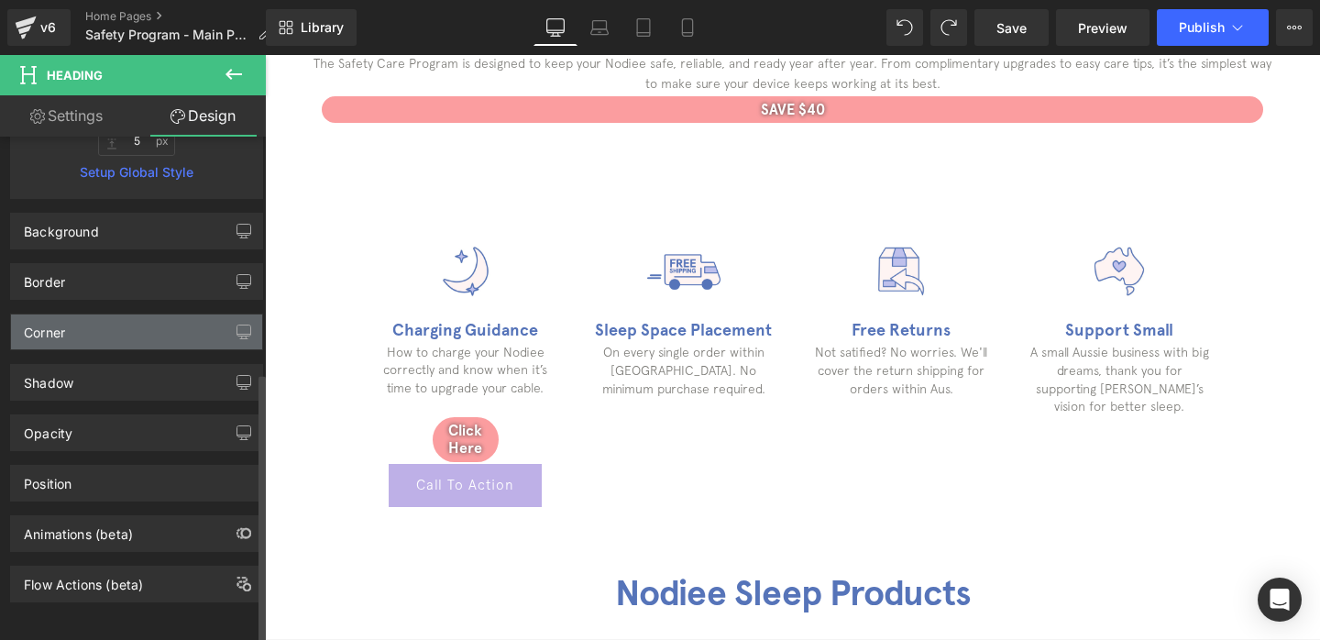
click at [131, 331] on div "Corner" at bounding box center [136, 331] width 251 height 35
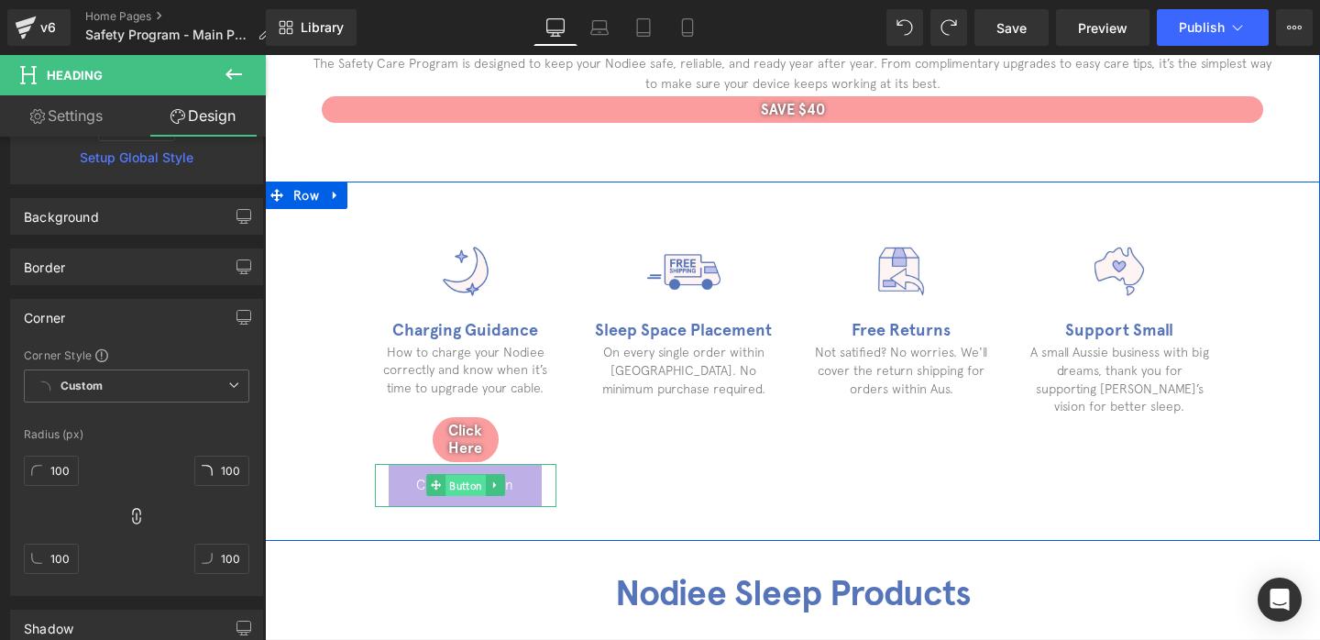
click at [471, 484] on span "Button" at bounding box center [465, 486] width 40 height 22
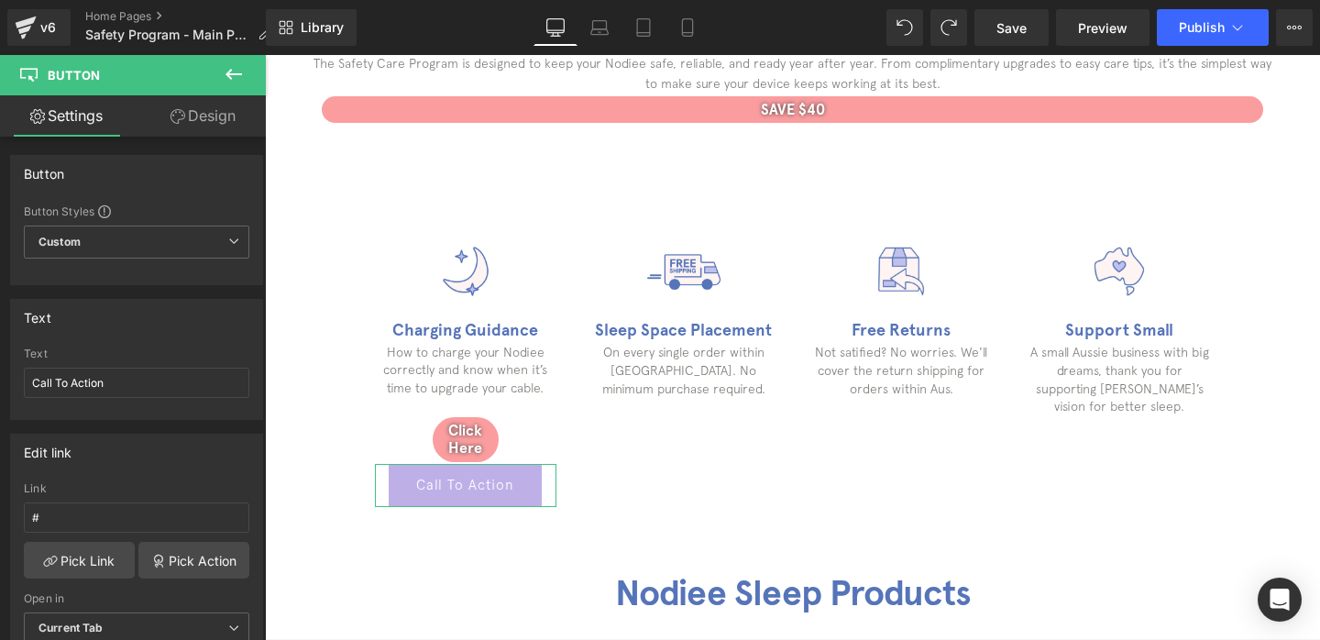
click at [203, 130] on link "Design" at bounding box center [203, 115] width 133 height 41
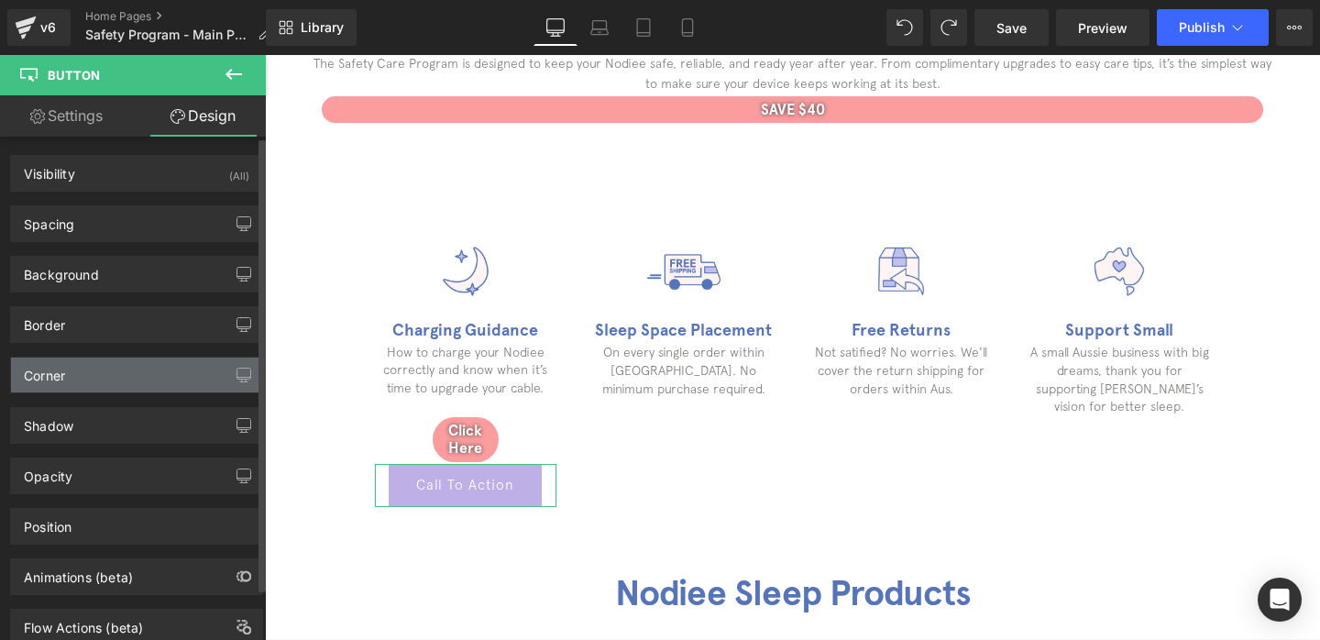
click at [97, 371] on div "Corner" at bounding box center [136, 374] width 251 height 35
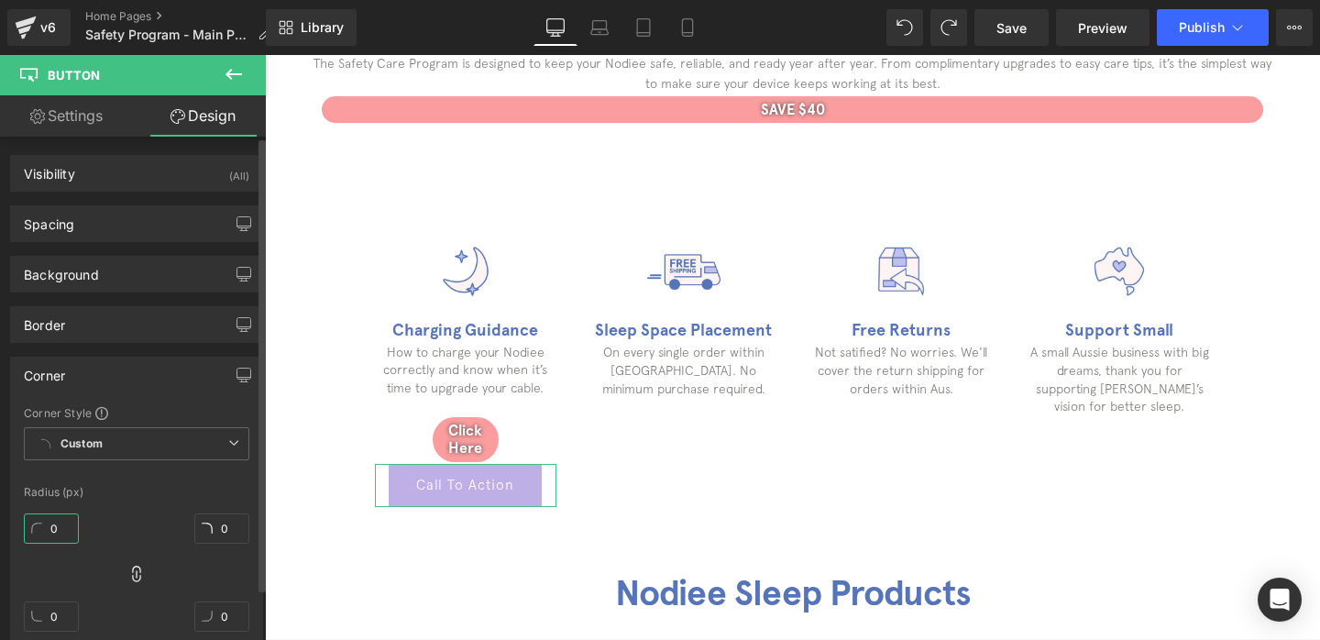
click at [65, 526] on input "0" at bounding box center [51, 528] width 55 height 30
type input "100"
click at [236, 368] on icon "button" at bounding box center [243, 375] width 15 height 15
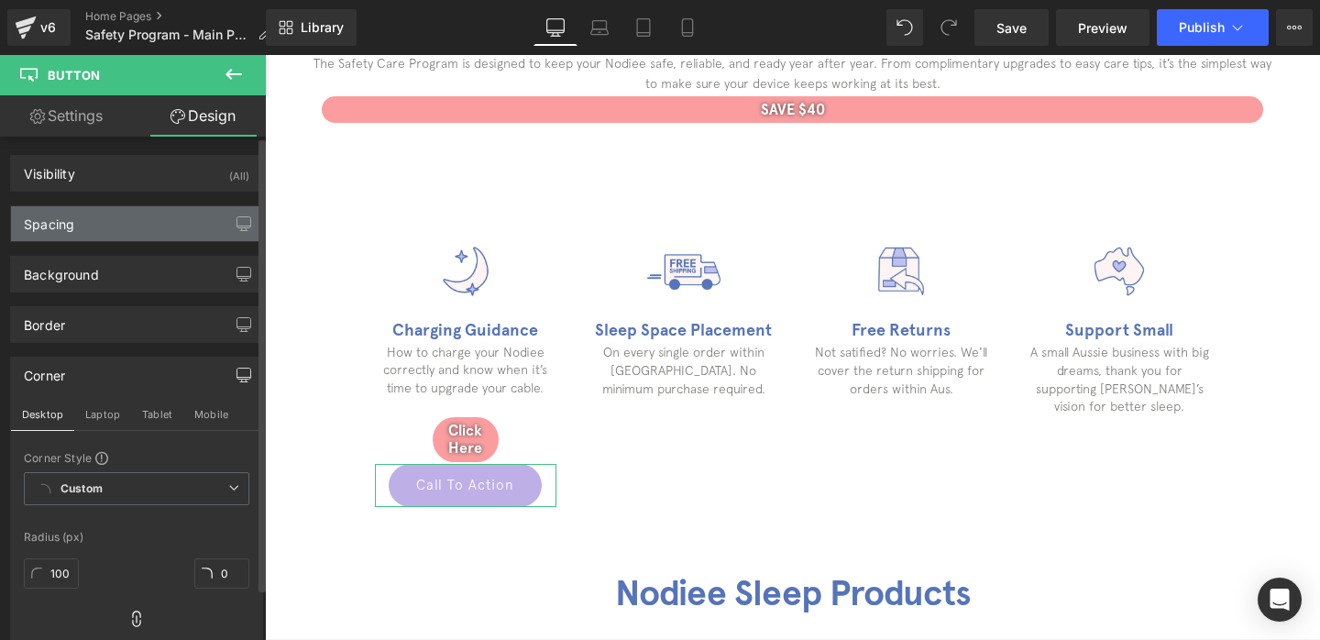
click at [149, 233] on div "Spacing" at bounding box center [136, 223] width 251 height 35
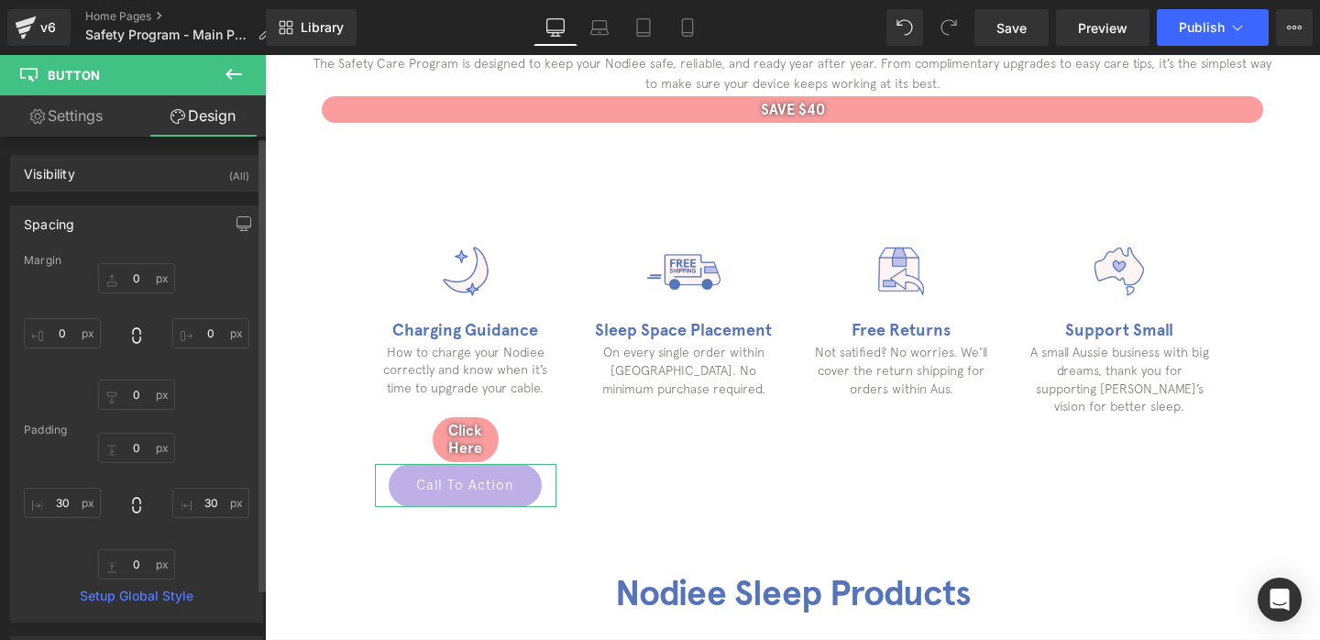
click at [149, 233] on div "Spacing" at bounding box center [136, 223] width 251 height 35
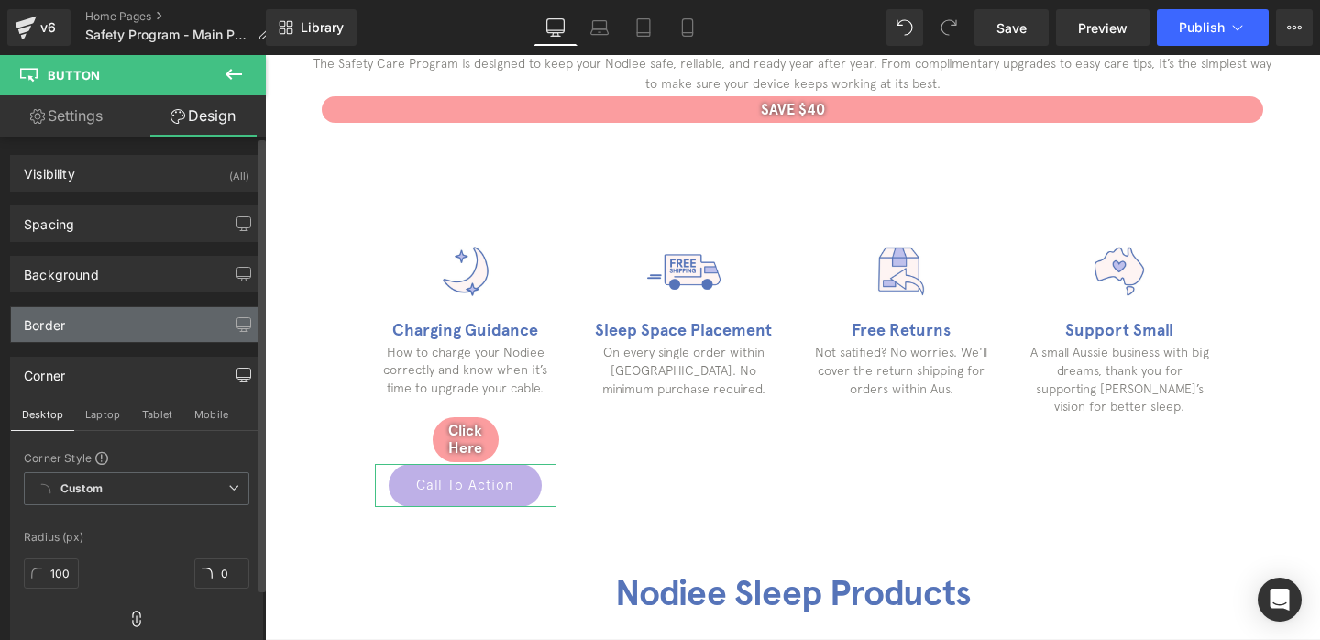
click at [117, 328] on div "Border" at bounding box center [136, 324] width 251 height 35
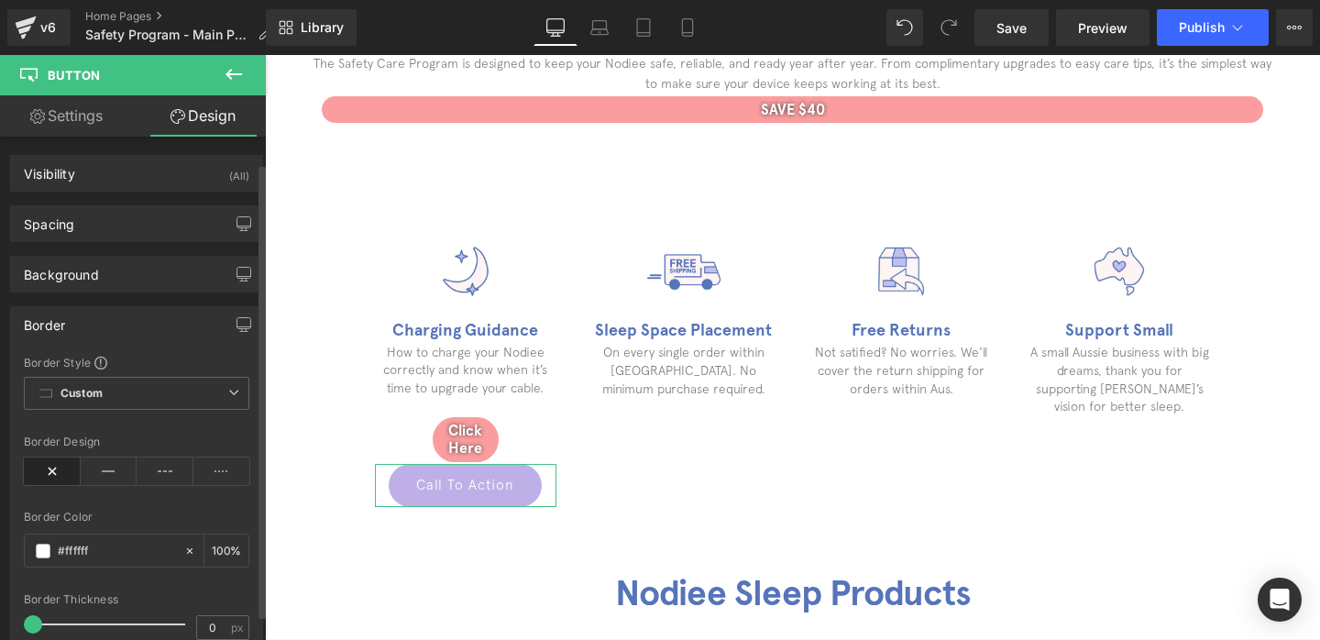
scroll to position [67, 0]
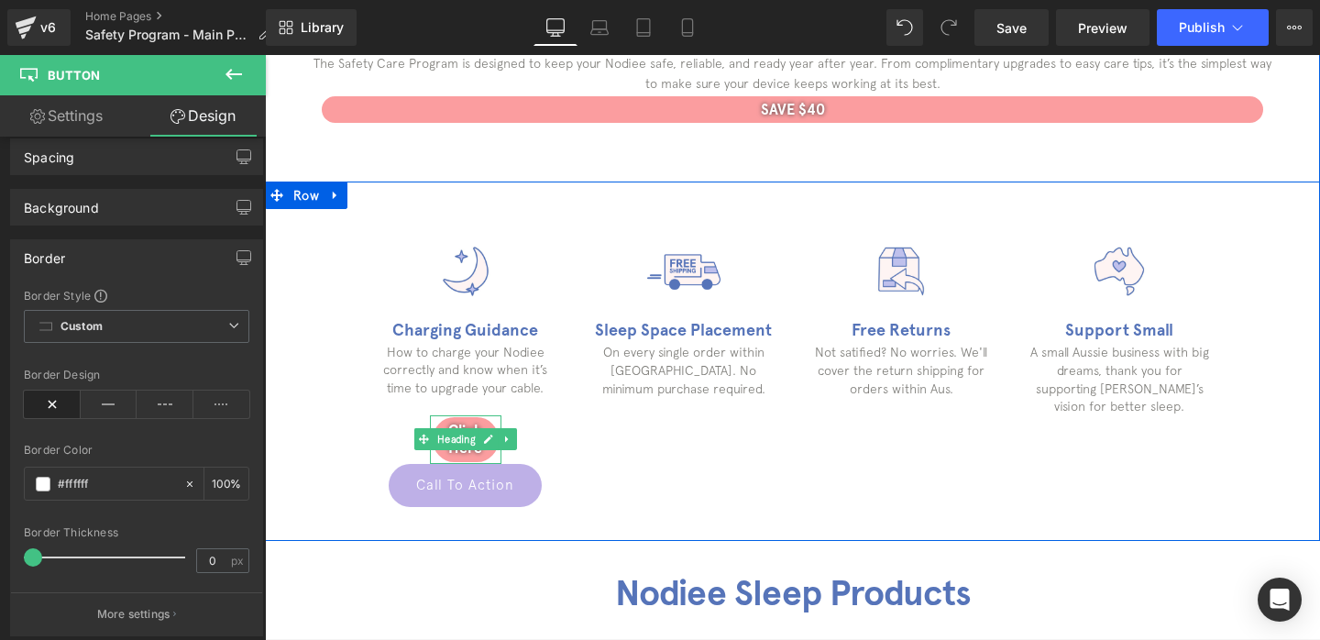
click at [484, 422] on h1 "Click Here" at bounding box center [466, 439] width 66 height 35
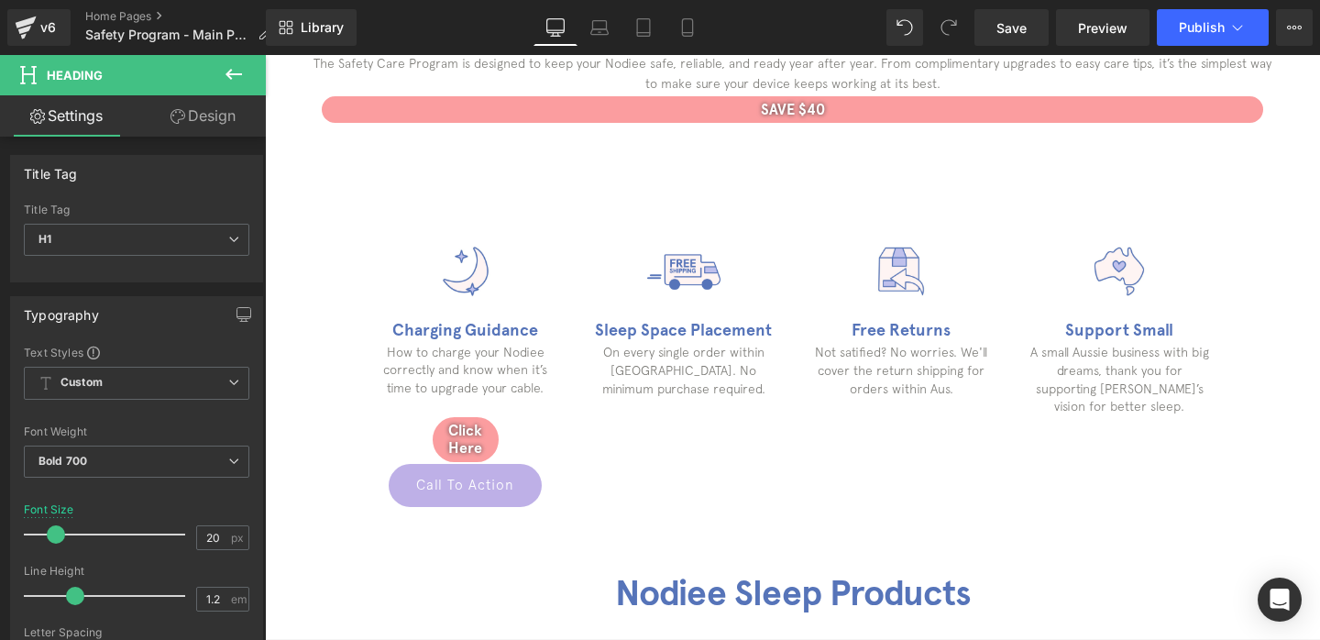
click at [213, 110] on link "Design" at bounding box center [203, 115] width 133 height 41
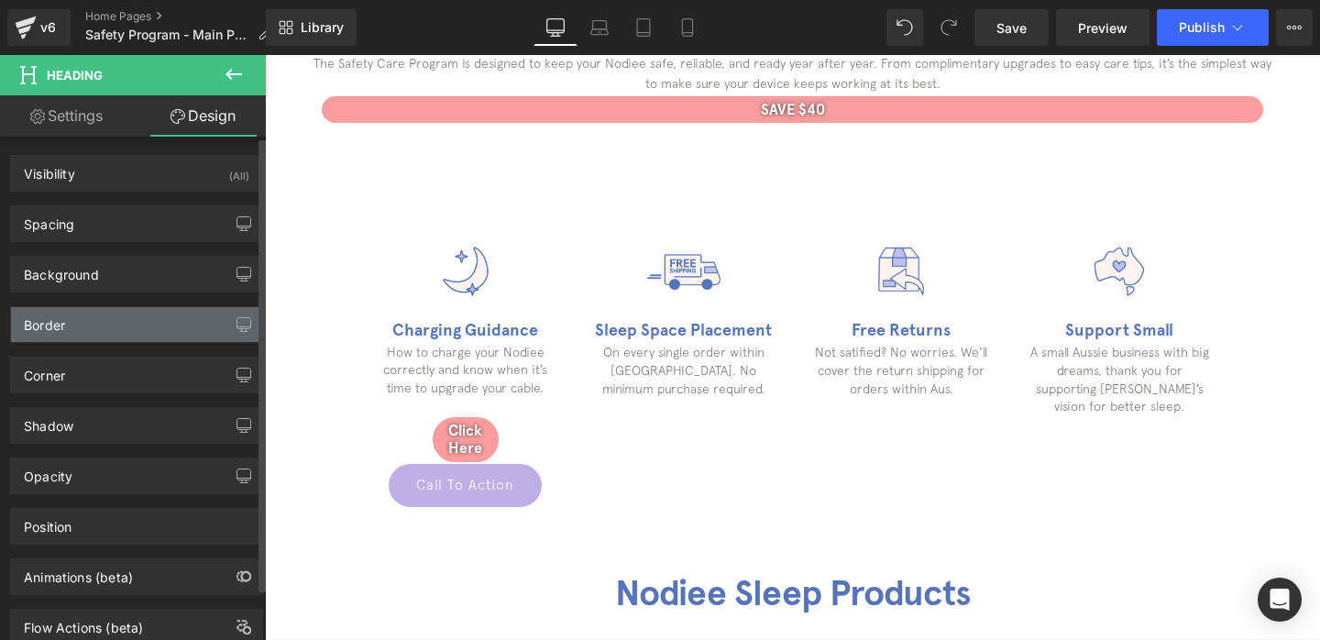
click at [92, 340] on div "Border" at bounding box center [136, 324] width 251 height 35
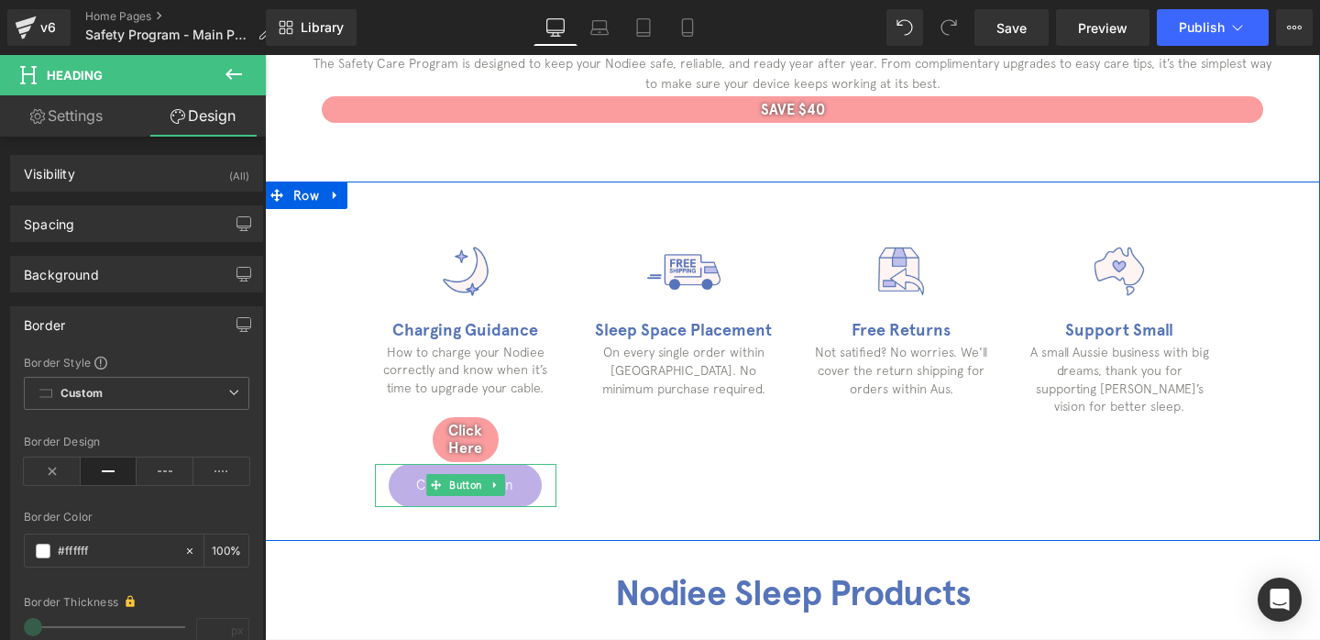
click at [403, 489] on link "Call To Action" at bounding box center [465, 485] width 153 height 43
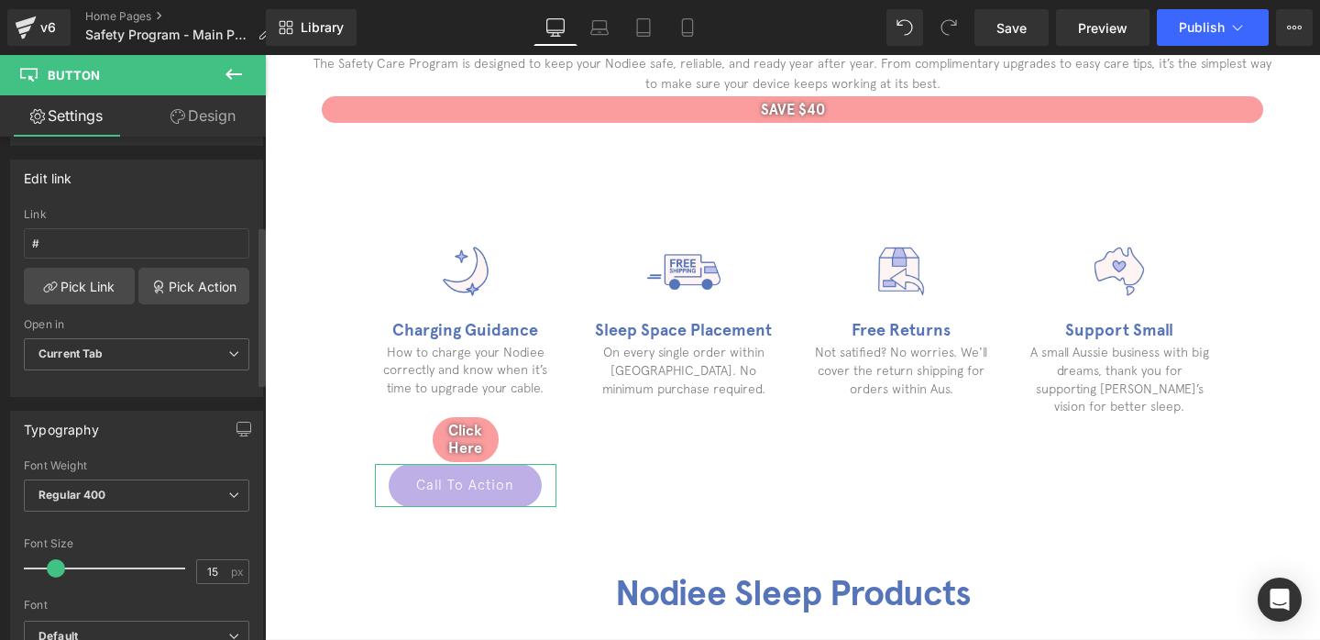
scroll to position [302, 0]
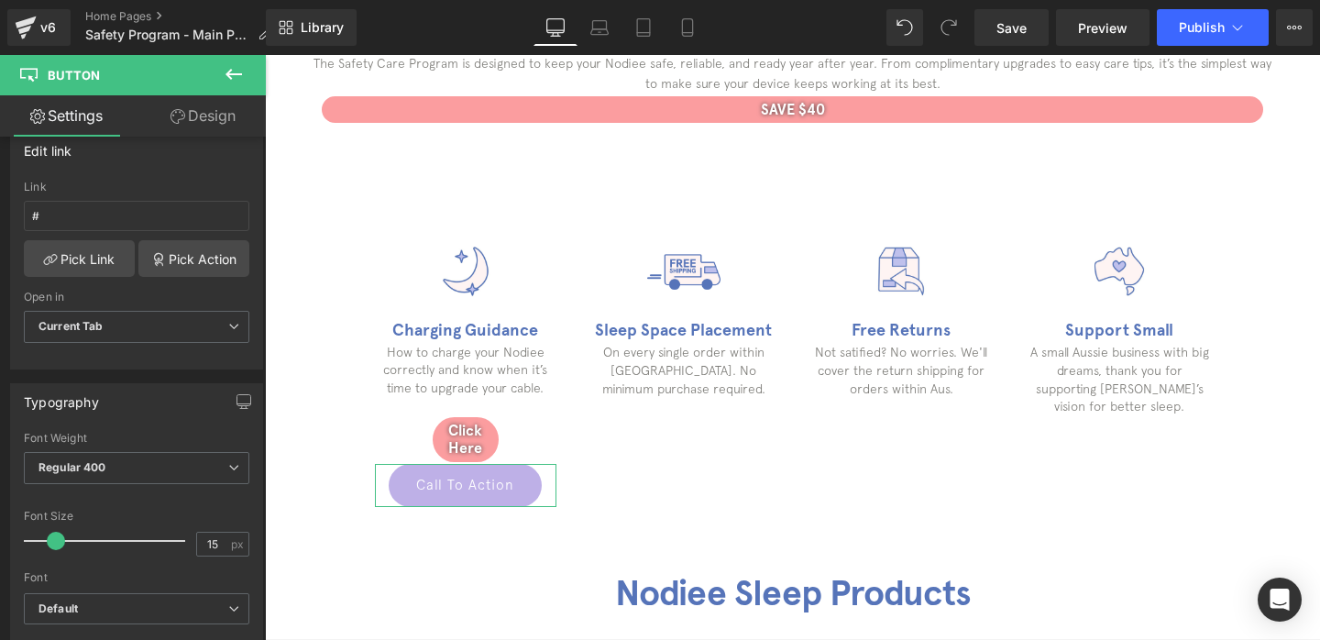
click at [219, 126] on link "Design" at bounding box center [203, 115] width 133 height 41
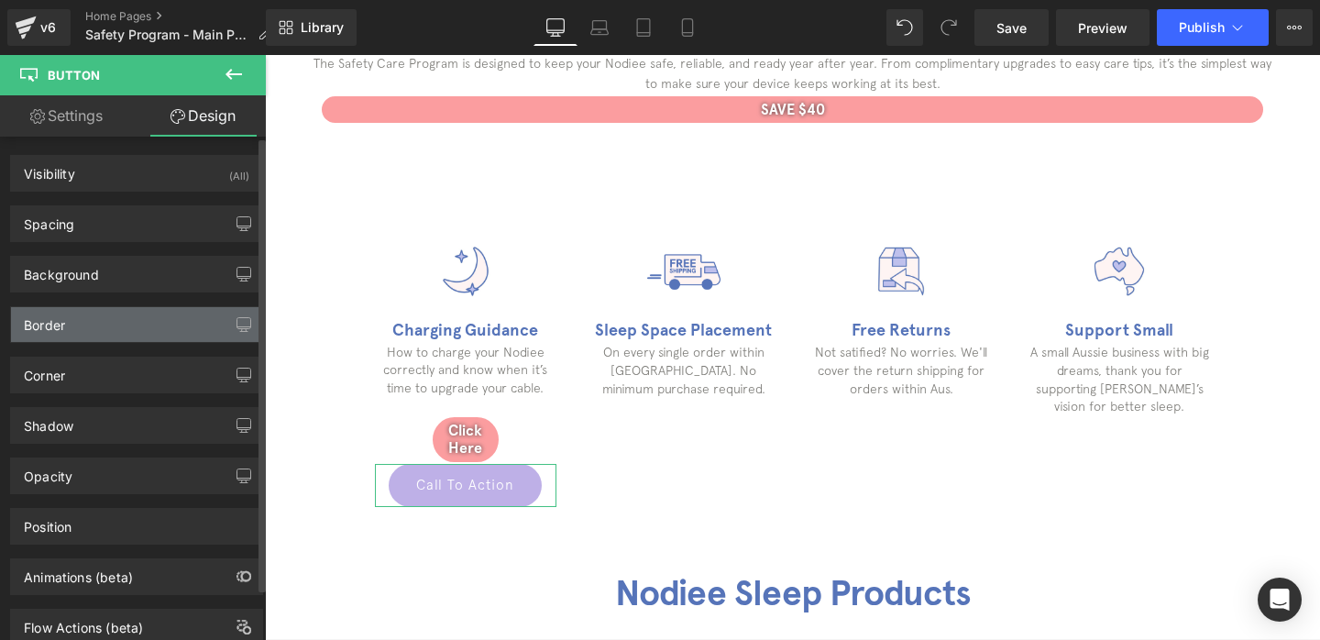
click at [86, 331] on div "Border" at bounding box center [136, 324] width 251 height 35
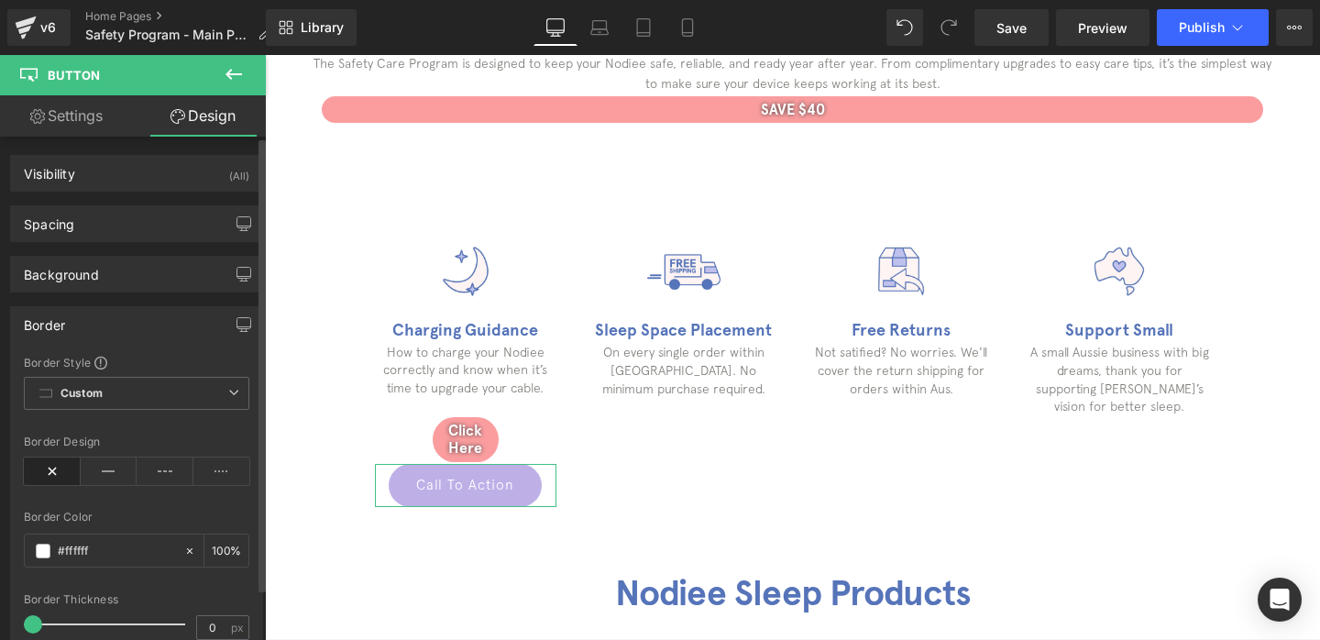
click at [208, 323] on div "Border" at bounding box center [136, 324] width 251 height 35
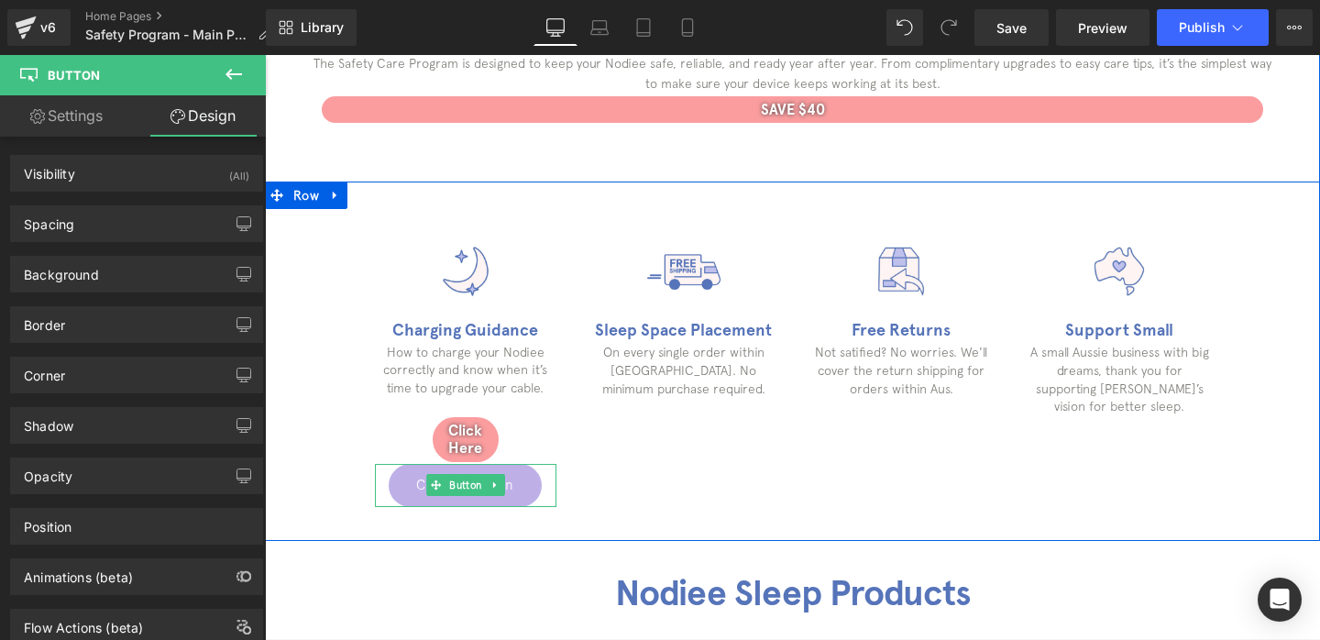
click at [422, 487] on link "Call To Action" at bounding box center [465, 485] width 153 height 43
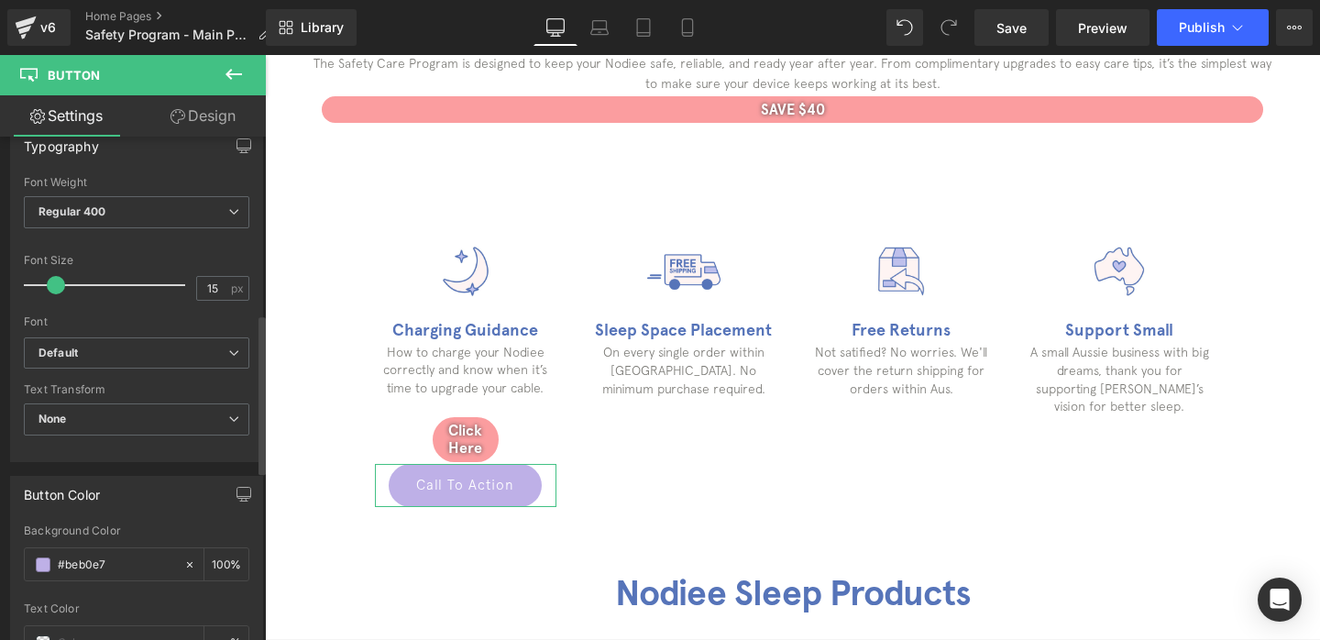
scroll to position [554, 0]
click at [97, 420] on span "None" at bounding box center [136, 422] width 225 height 32
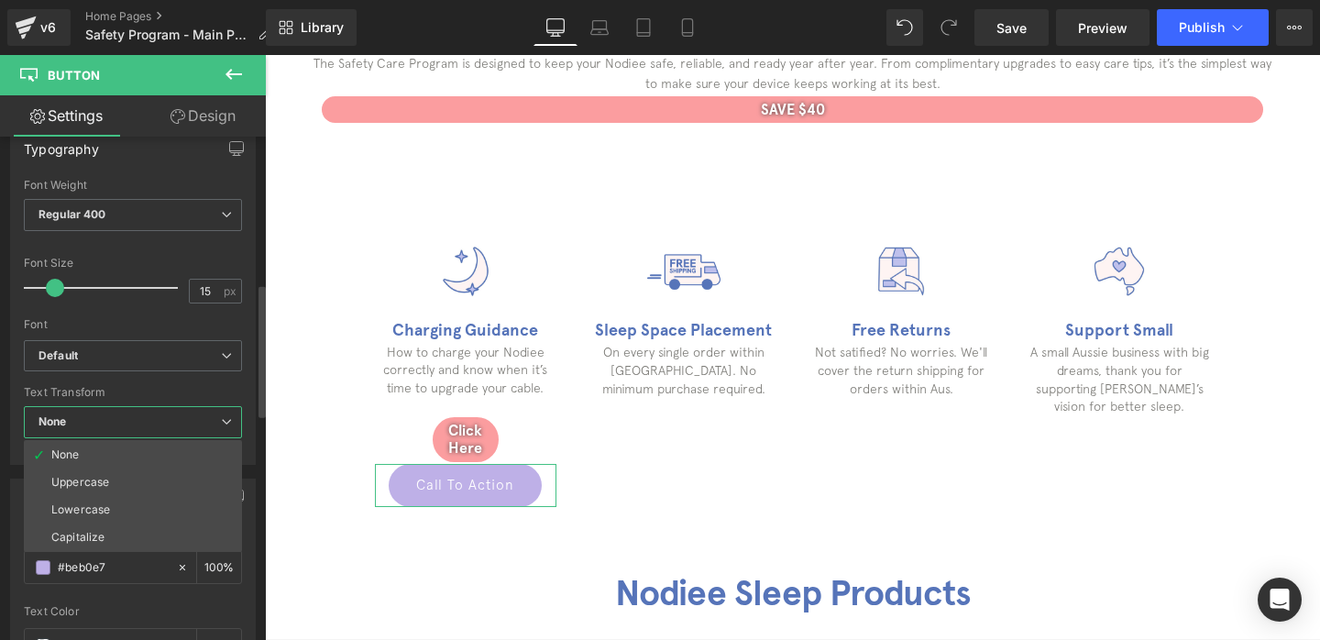
click at [97, 420] on span "None" at bounding box center [133, 422] width 218 height 32
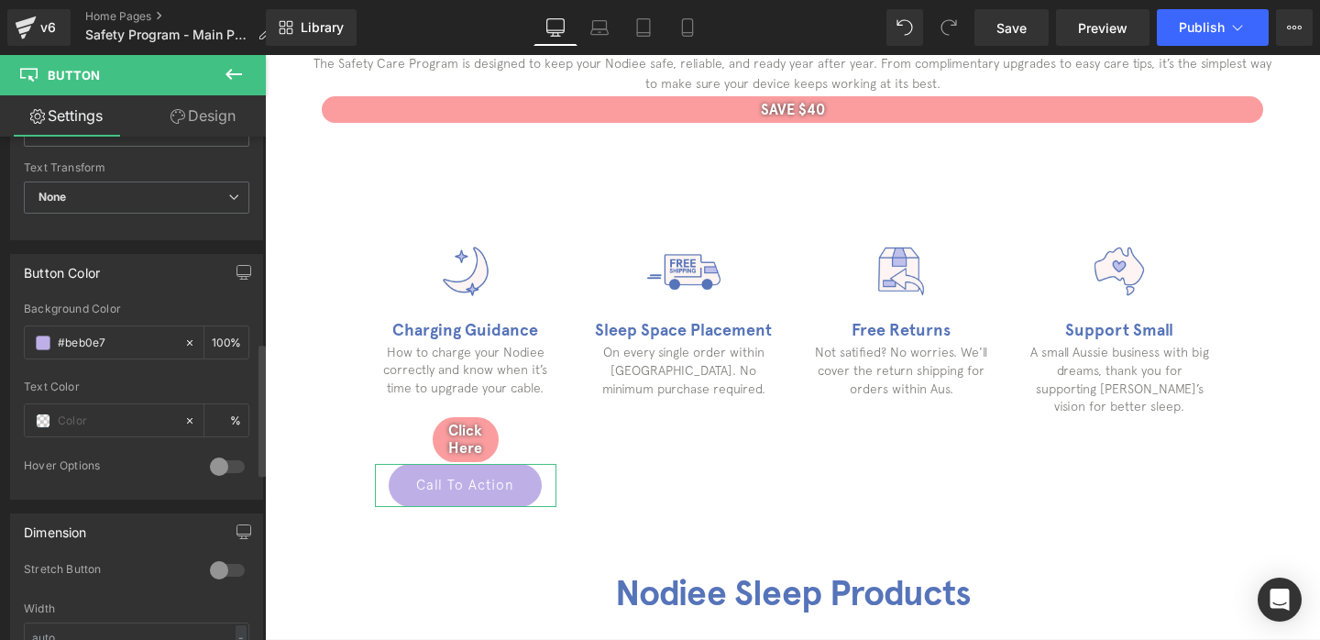
scroll to position [782, 0]
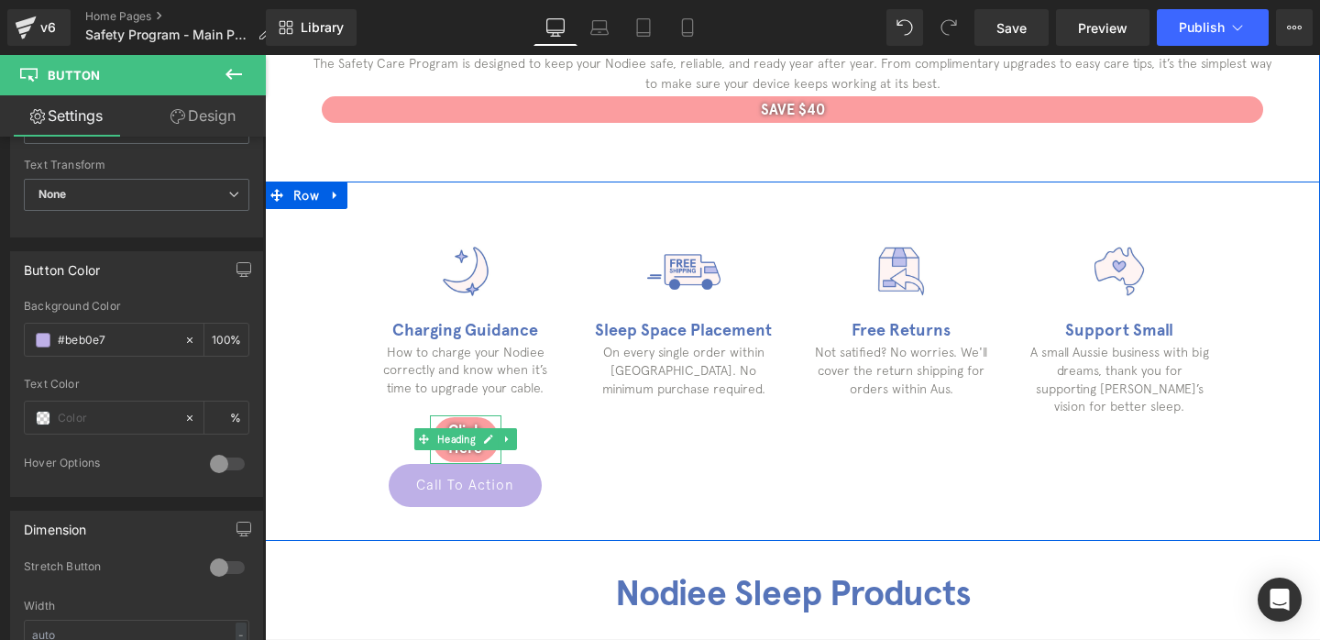
click at [449, 423] on h1 "Click Here" at bounding box center [466, 439] width 66 height 35
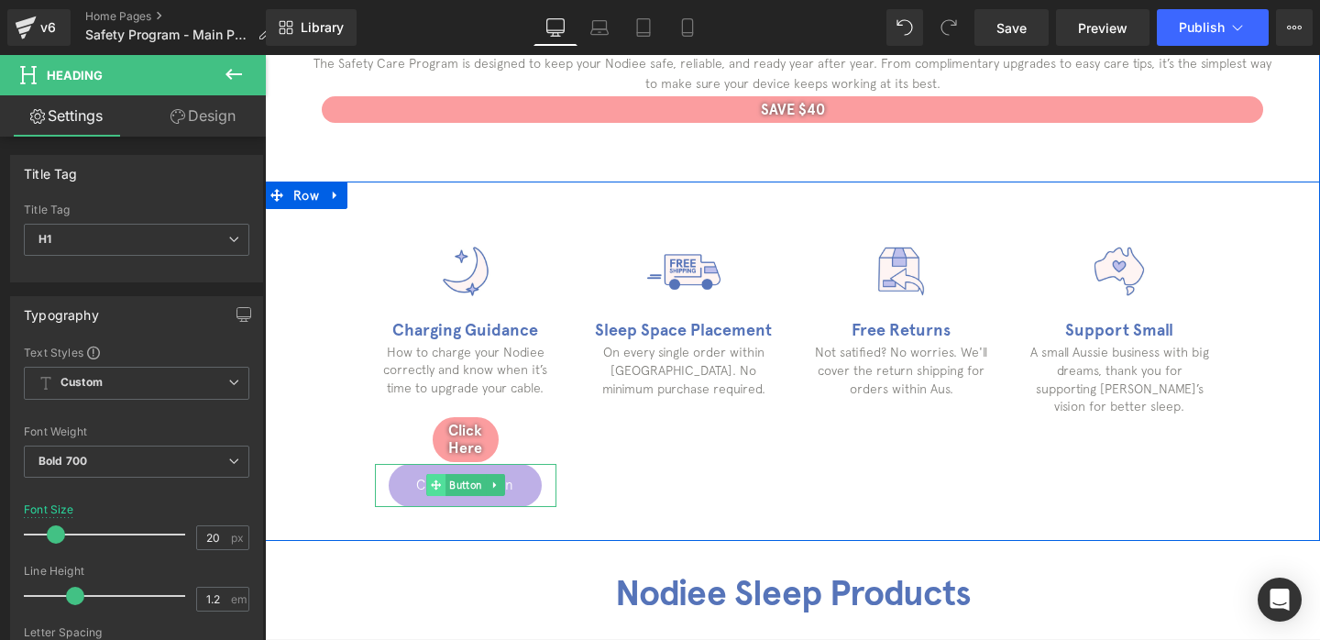
click at [426, 479] on span at bounding box center [435, 485] width 19 height 22
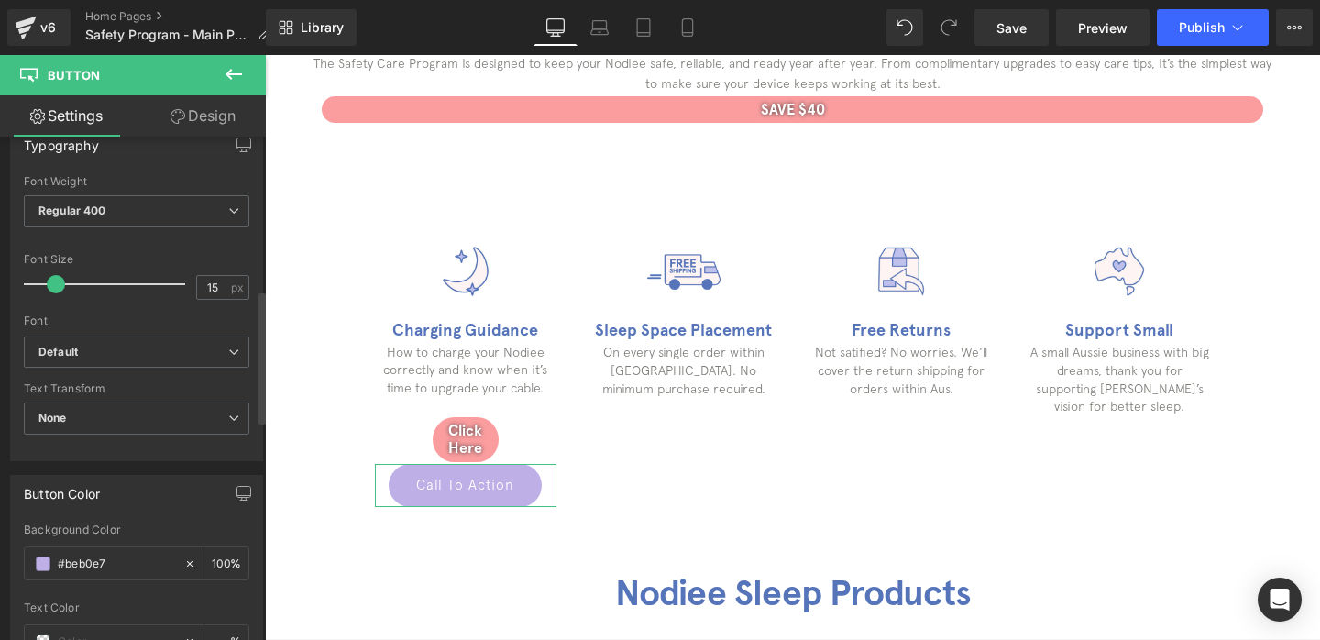
scroll to position [583, 0]
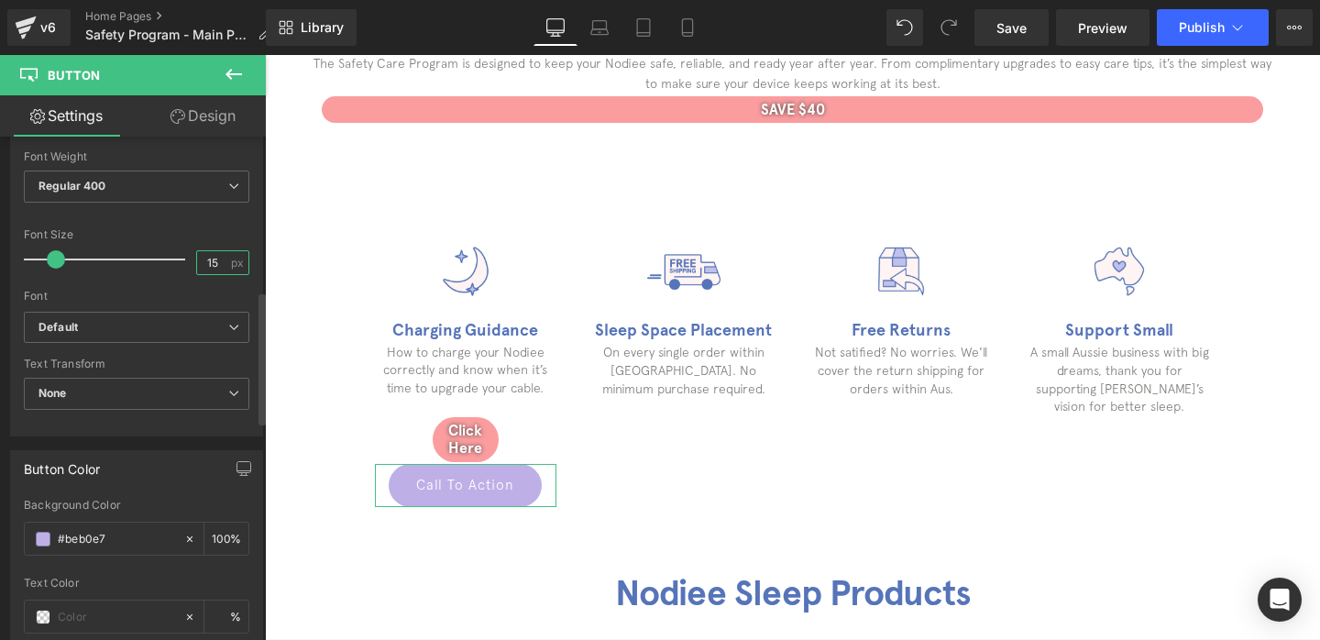
click at [207, 256] on input "15" at bounding box center [213, 262] width 32 height 23
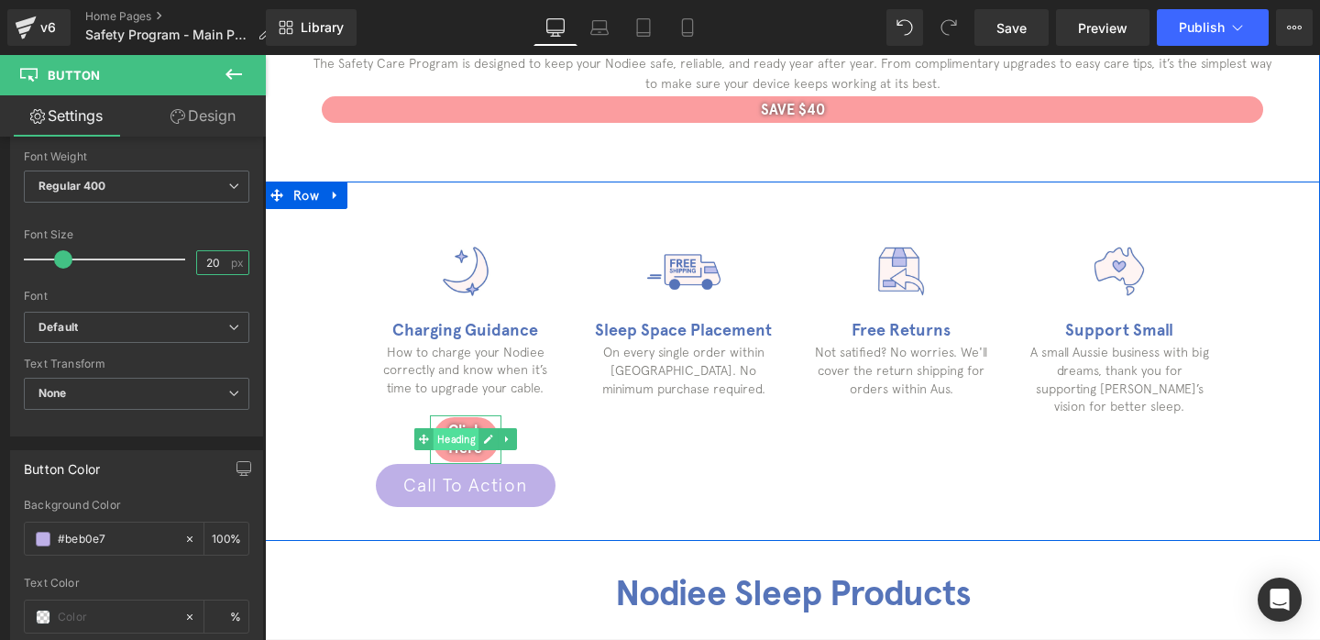
type input "2"
click at [450, 428] on link "Heading" at bounding box center [446, 439] width 64 height 22
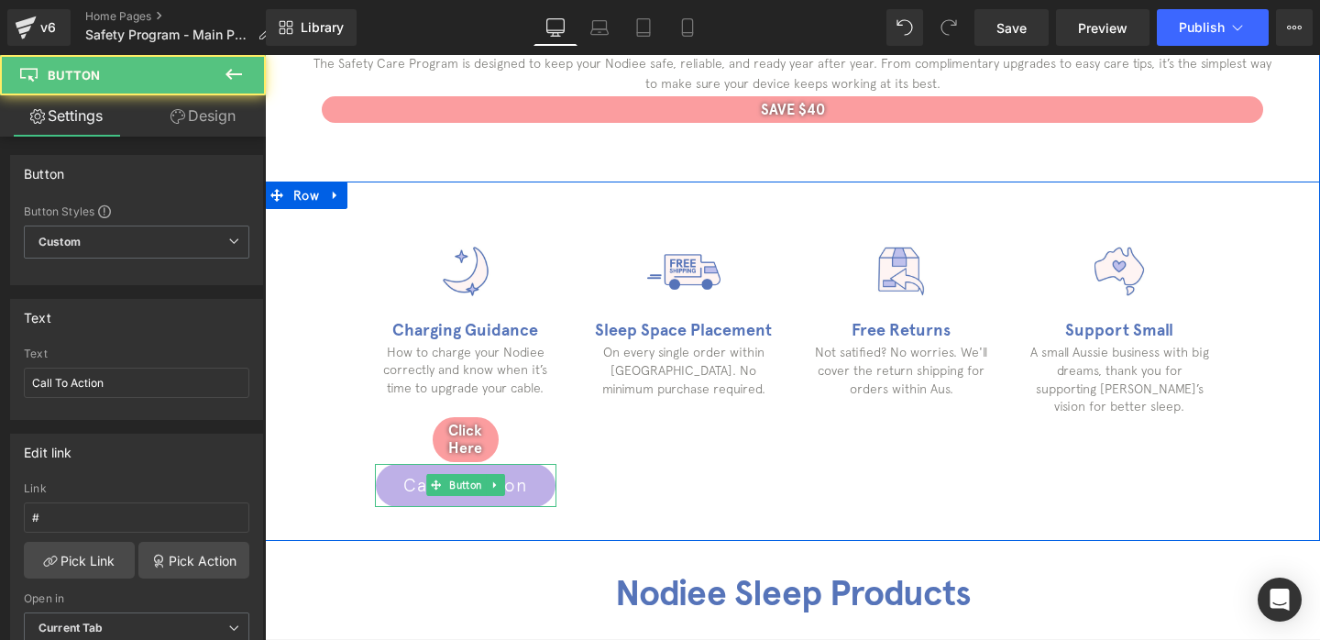
click at [391, 484] on link "Call To Action" at bounding box center [466, 485] width 180 height 43
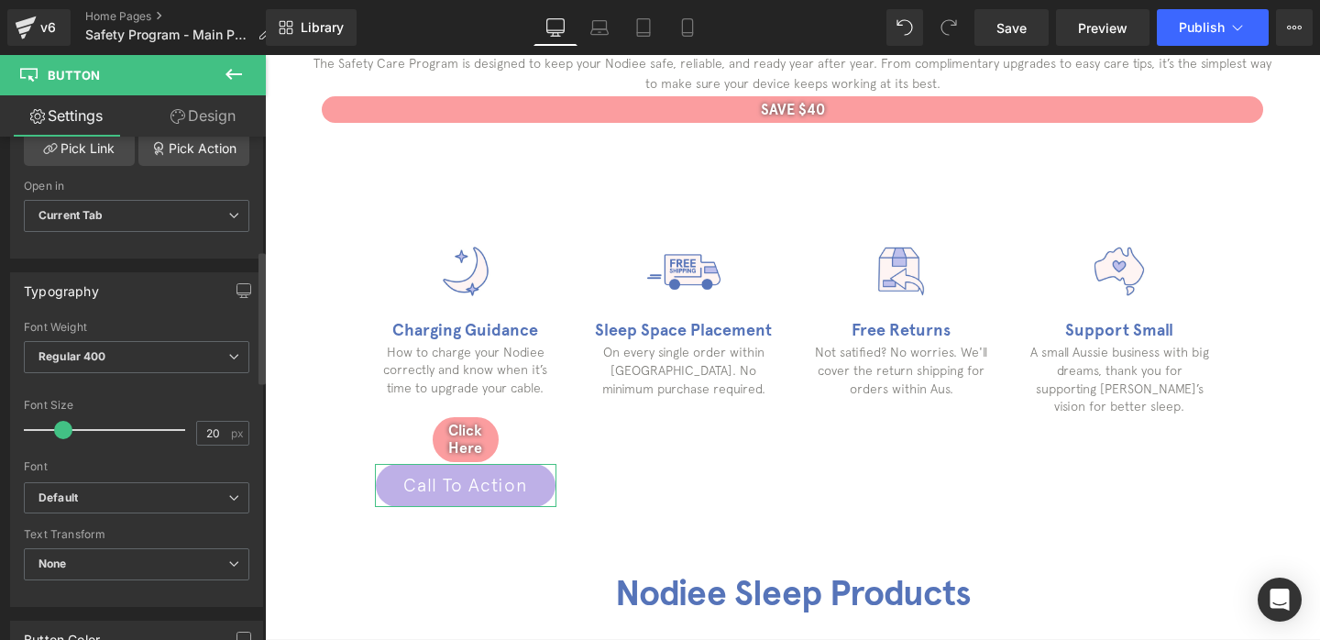
scroll to position [429, 0]
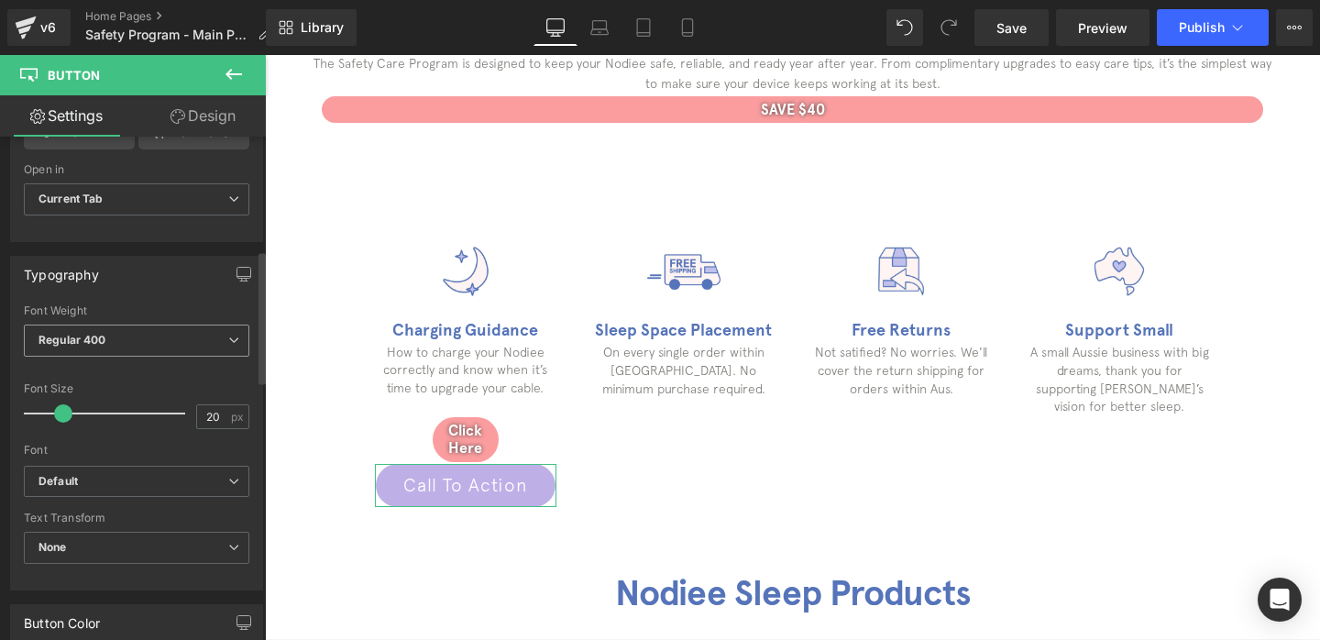
click at [149, 337] on span "Regular 400" at bounding box center [136, 340] width 225 height 32
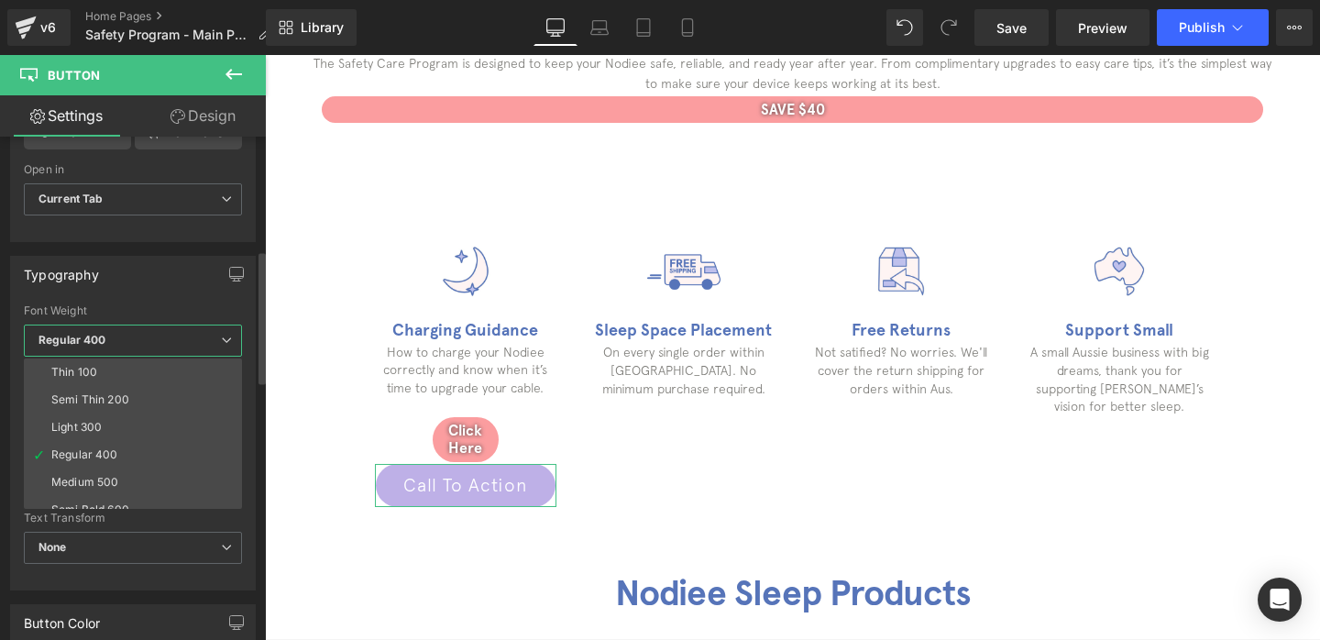
click at [149, 337] on span "Regular 400" at bounding box center [133, 340] width 218 height 32
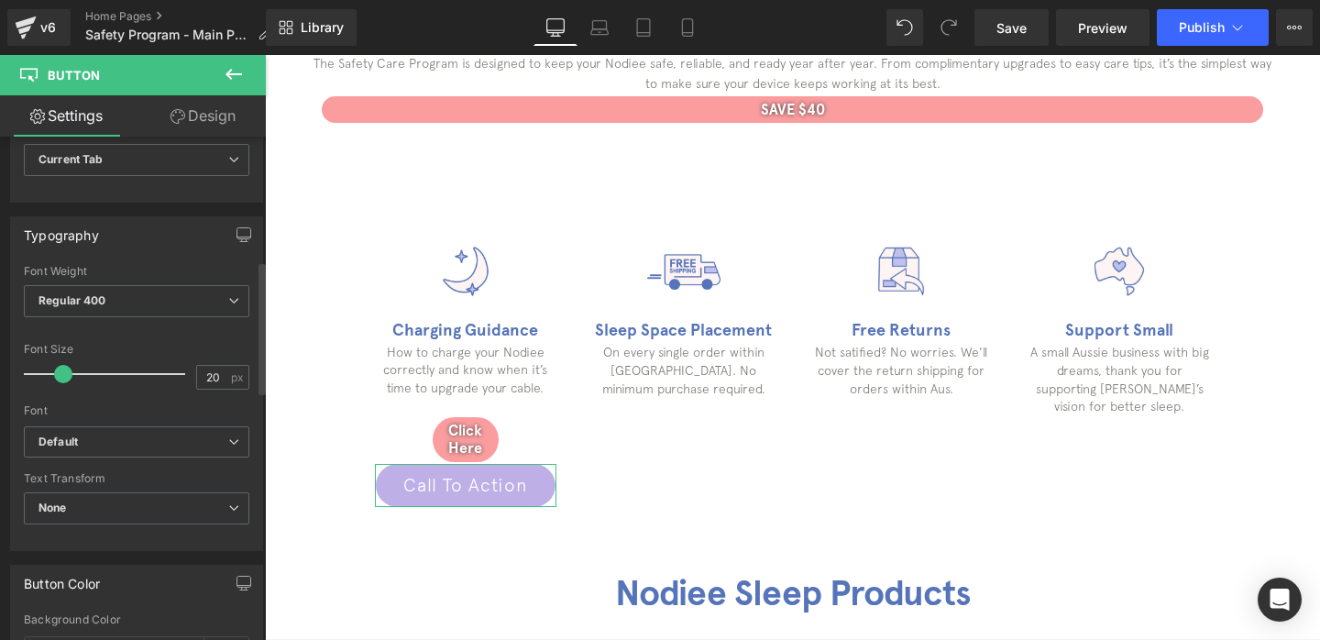
scroll to position [469, 0]
click at [55, 372] on span at bounding box center [56, 373] width 18 height 18
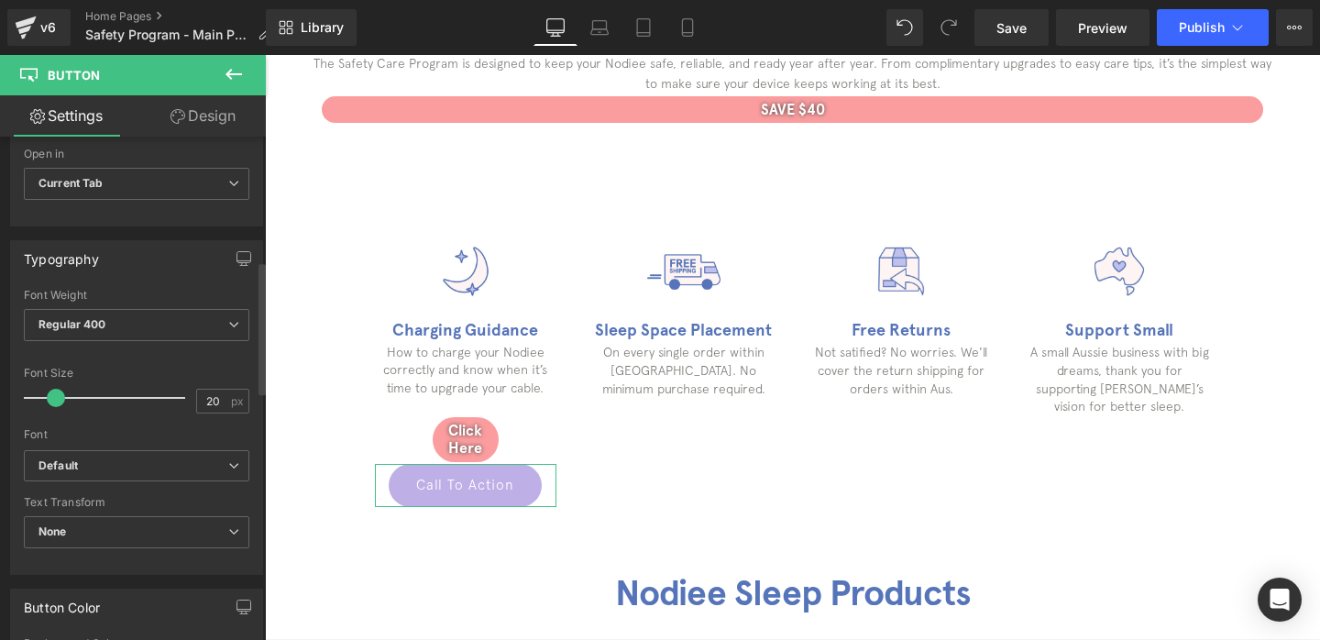
scroll to position [379, 0]
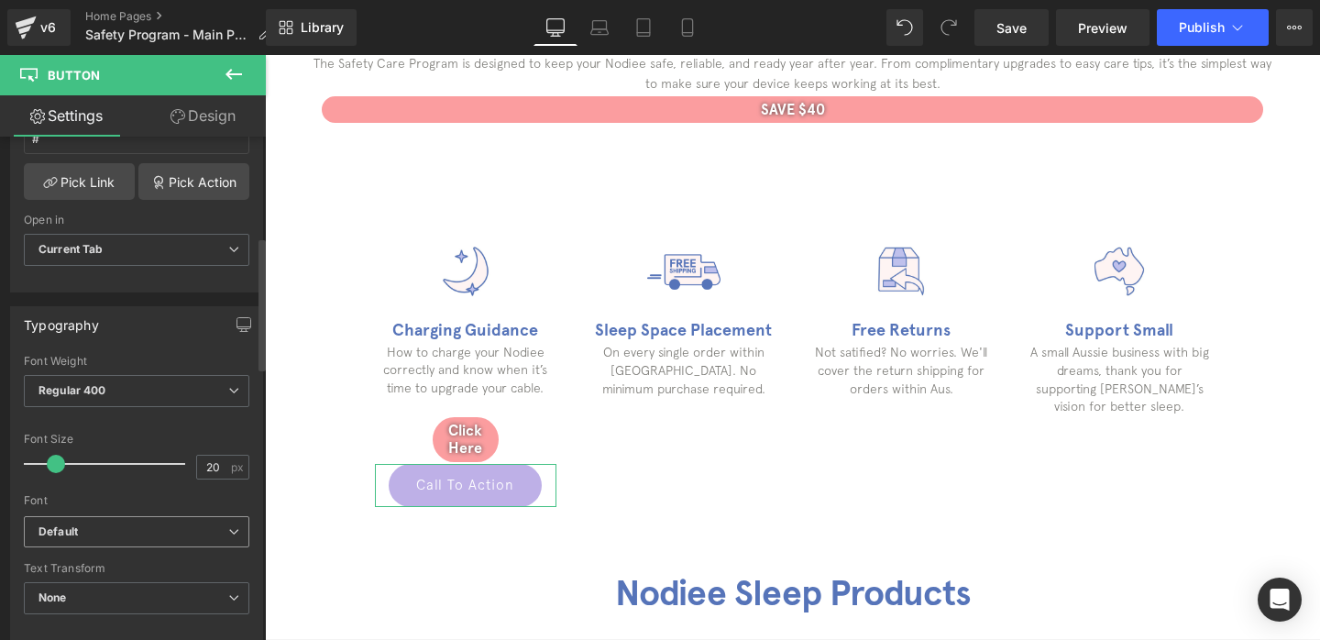
click at [104, 520] on span "Default" at bounding box center [136, 532] width 225 height 32
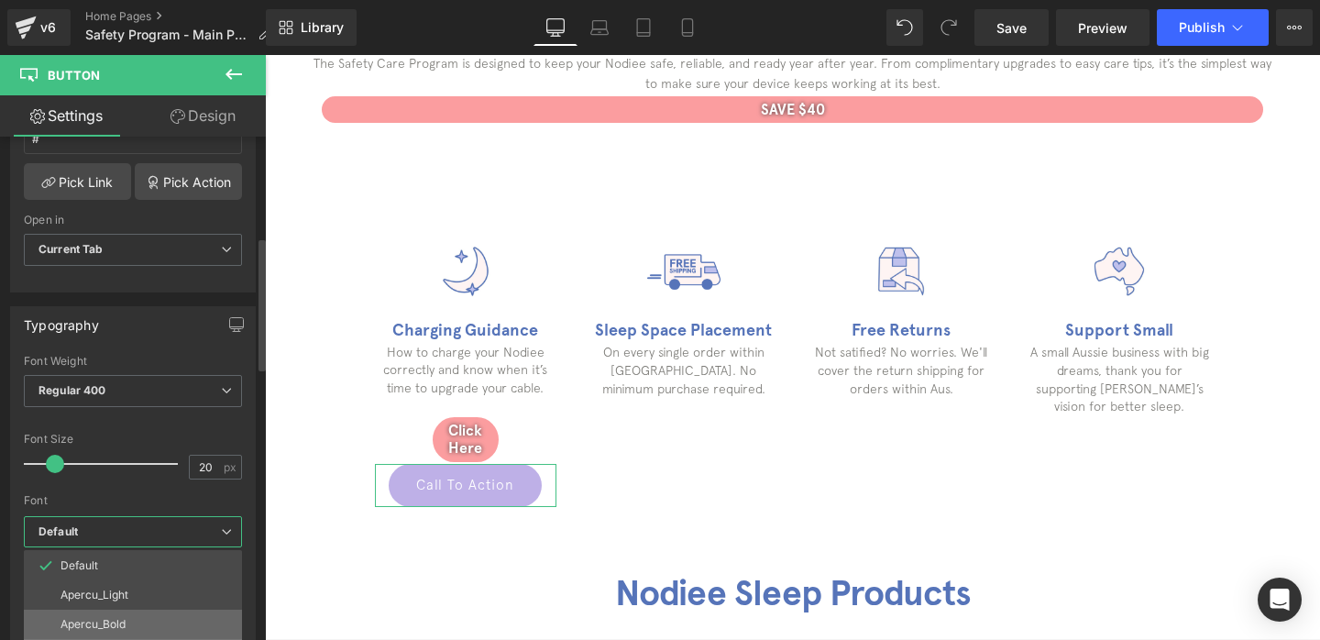
click at [102, 618] on p "Apercu_Bold" at bounding box center [92, 624] width 65 height 13
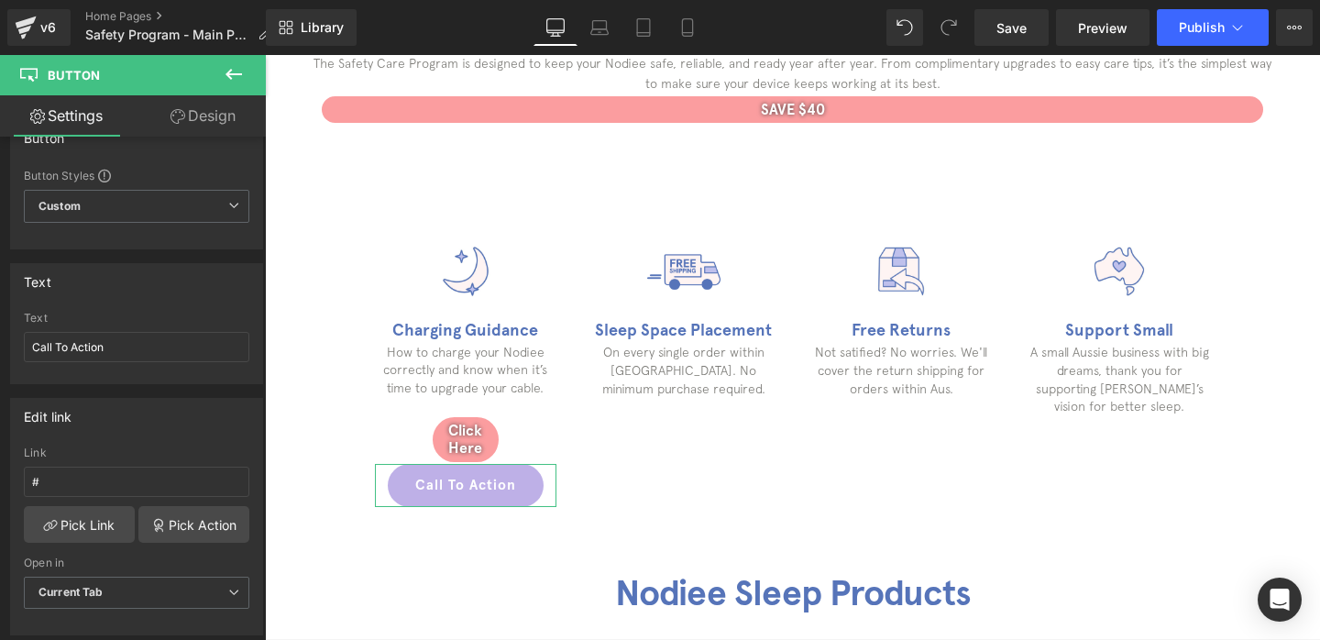
scroll to position [27, 0]
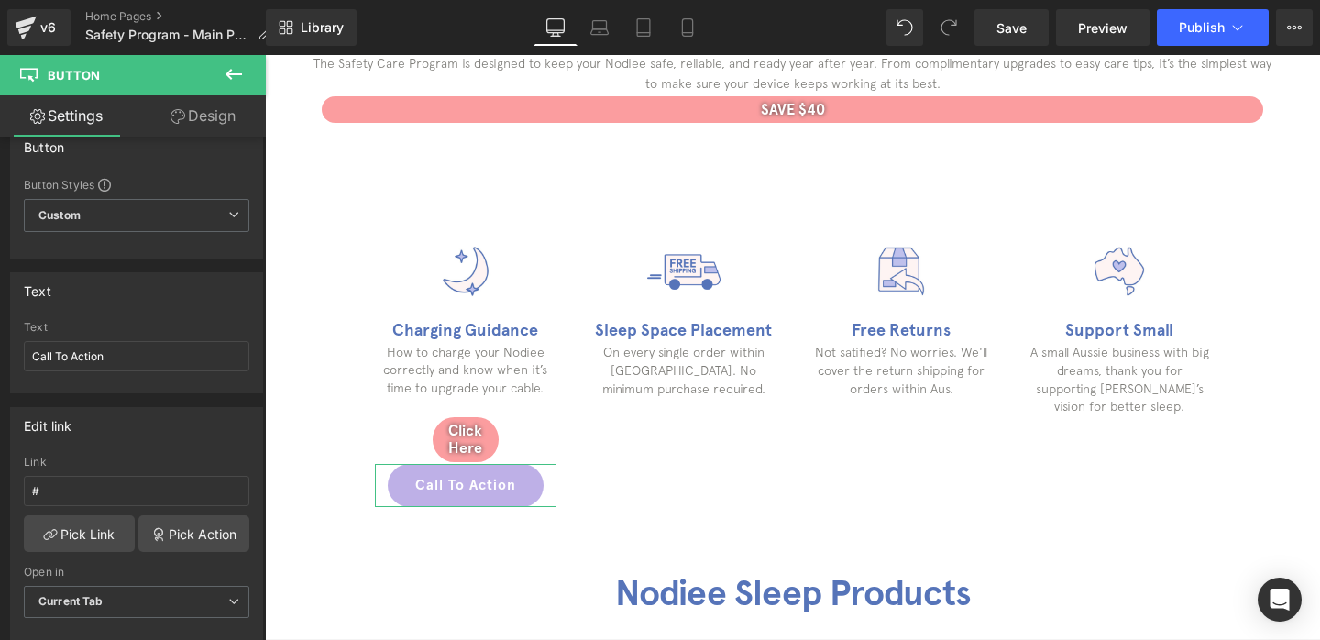
click at [202, 120] on link "Design" at bounding box center [203, 115] width 133 height 41
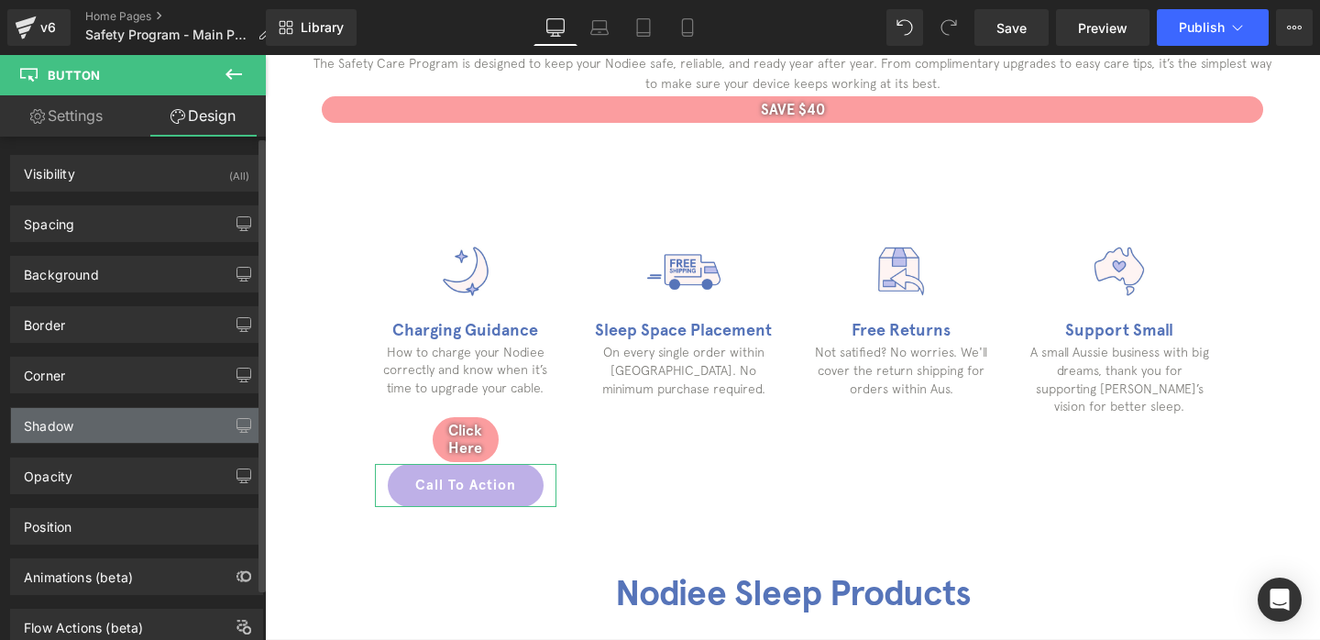
click at [84, 426] on div "Shadow" at bounding box center [136, 425] width 251 height 35
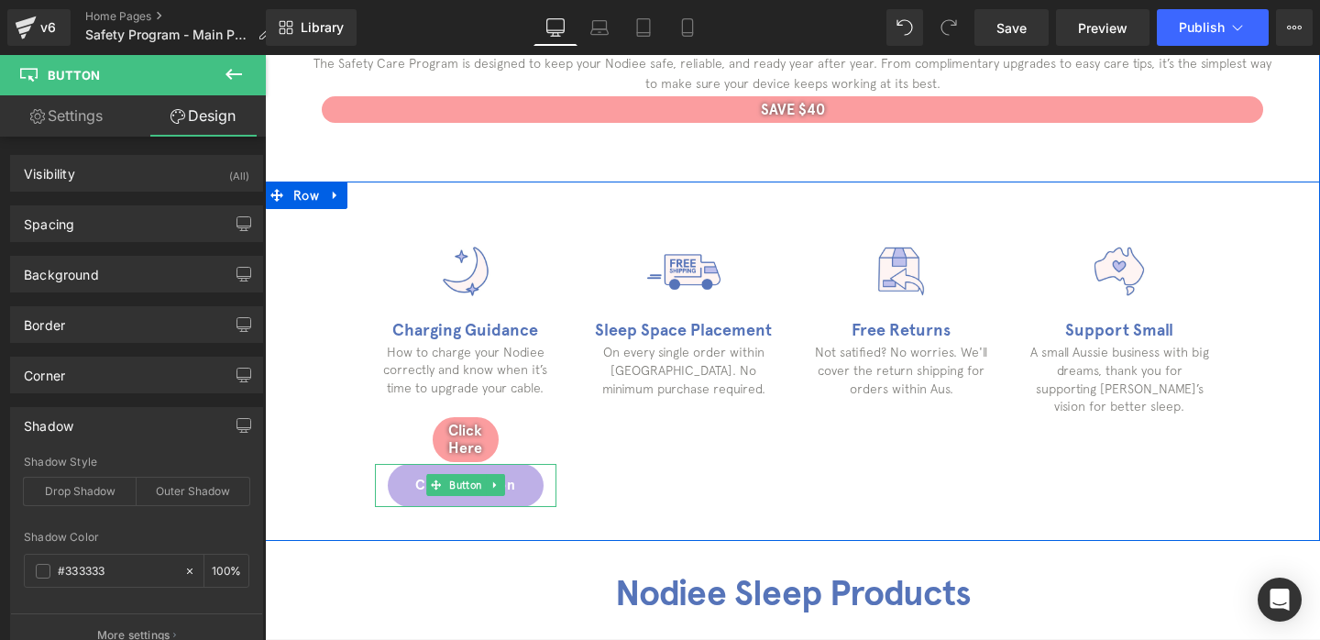
click at [419, 488] on link "Call To Action" at bounding box center [466, 485] width 156 height 43
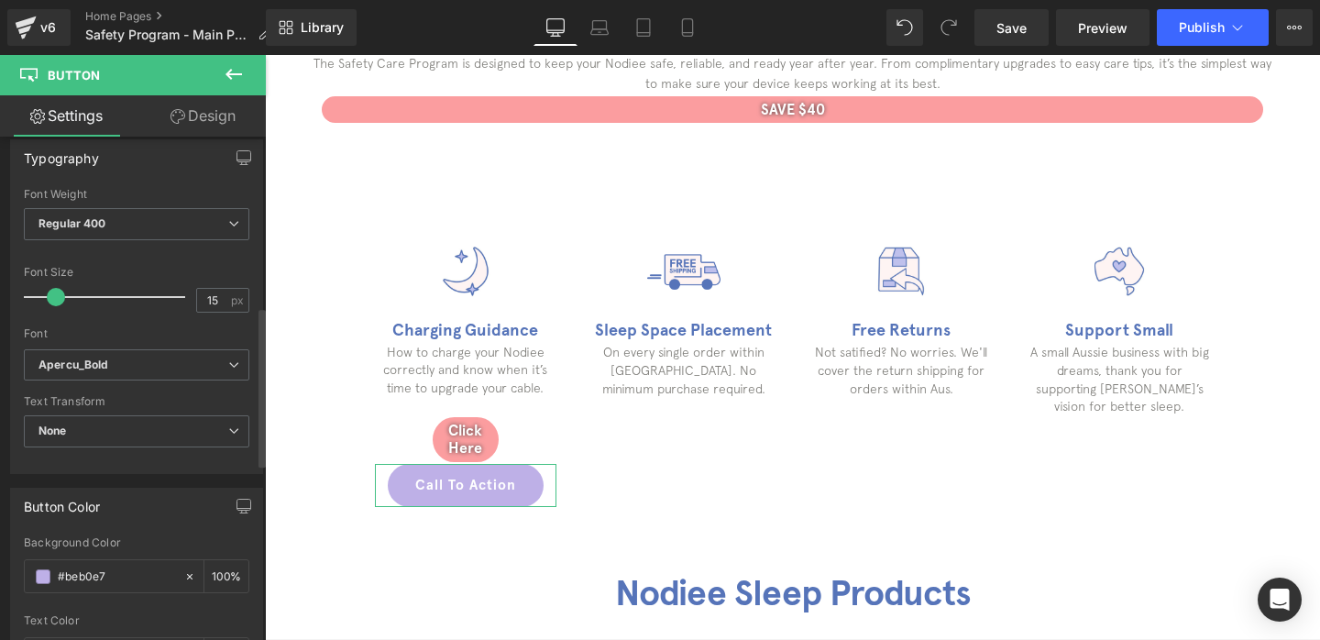
scroll to position [549, 0]
click at [118, 426] on span "None" at bounding box center [136, 427] width 225 height 32
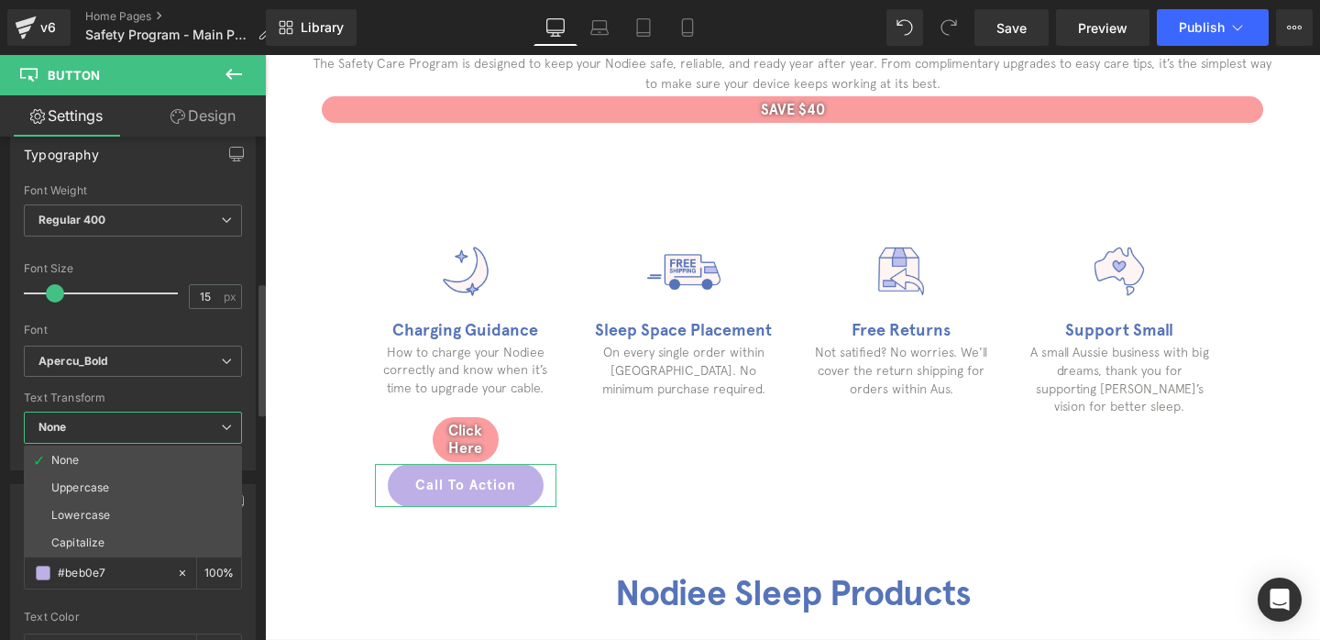
click at [118, 426] on span "None" at bounding box center [133, 427] width 218 height 32
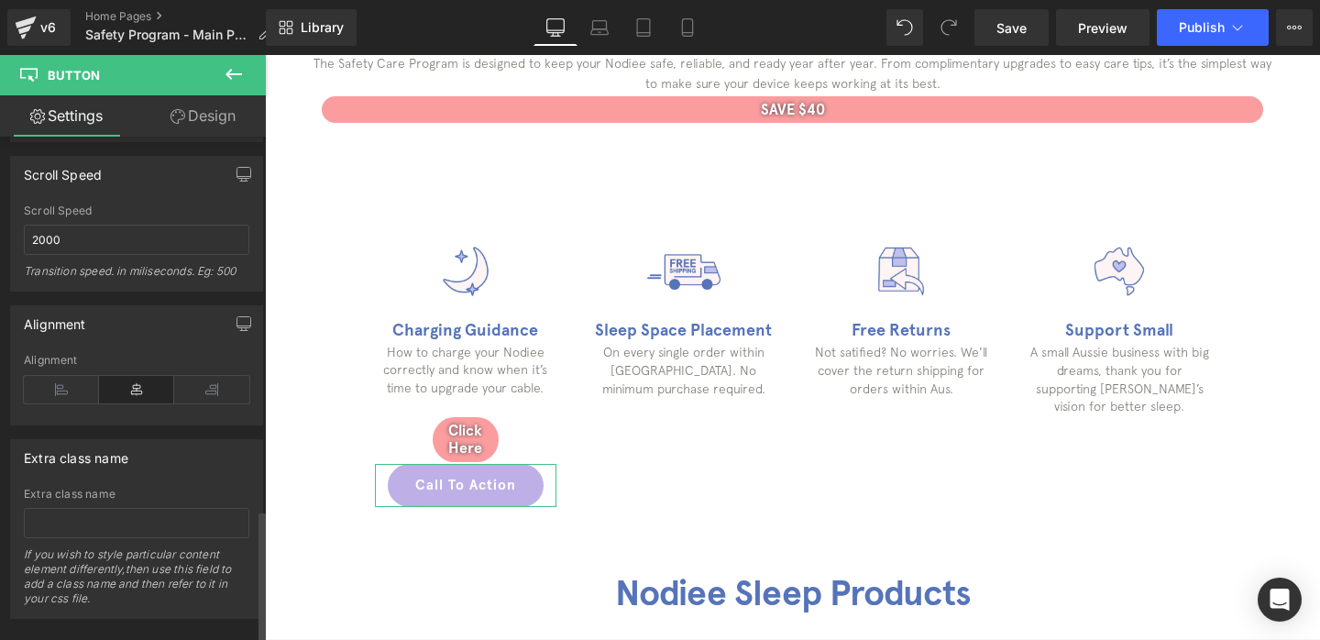
scroll to position [1411, 0]
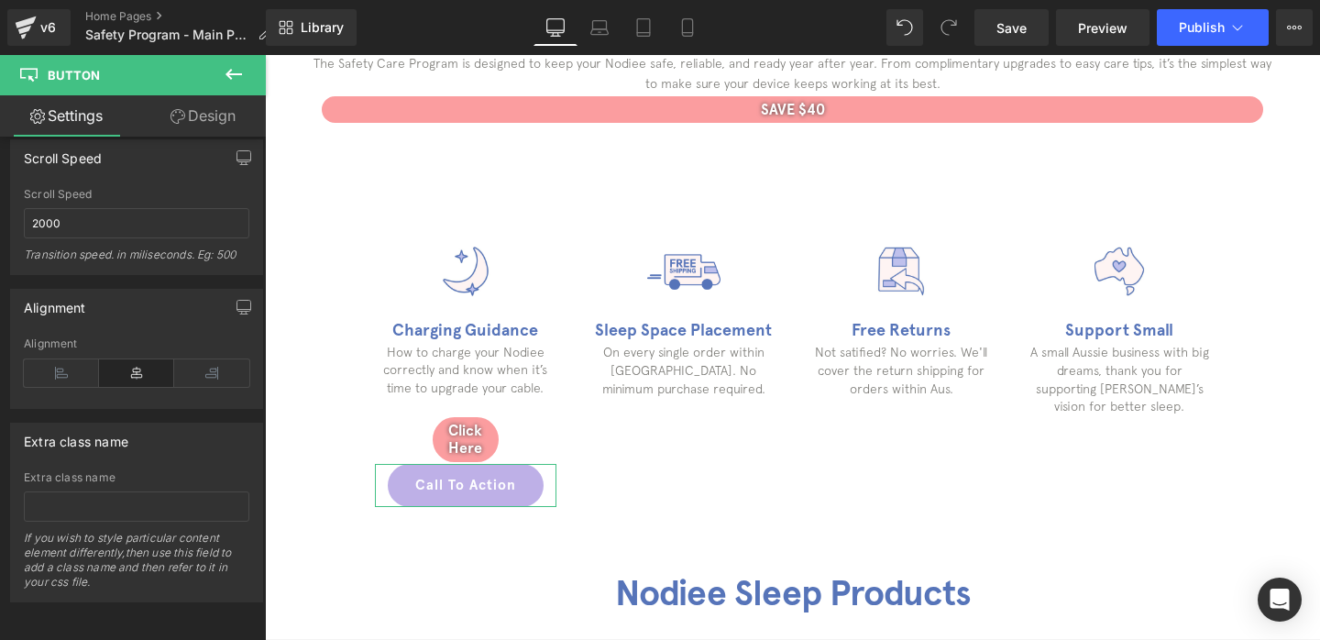
click at [209, 125] on link "Design" at bounding box center [203, 115] width 133 height 41
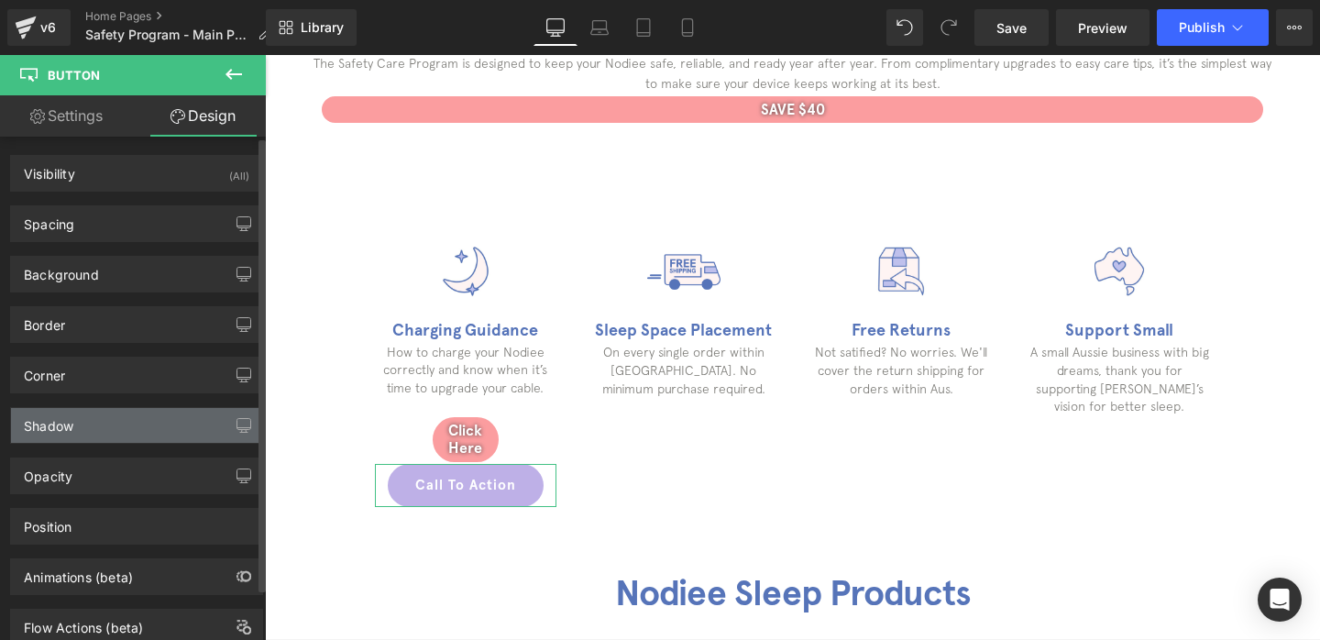
click at [94, 433] on div "Shadow" at bounding box center [136, 425] width 251 height 35
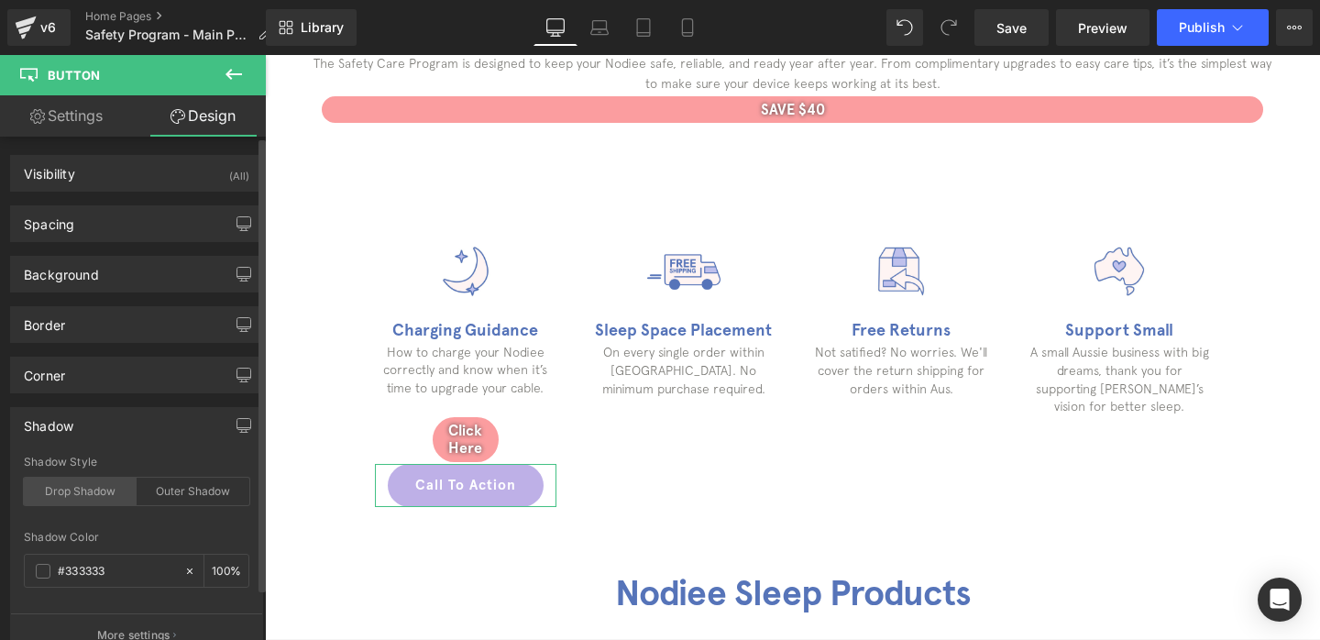
click at [89, 492] on div "Drop Shadow" at bounding box center [80, 490] width 113 height 27
click at [166, 497] on div "Outer Shadow" at bounding box center [193, 490] width 113 height 27
click at [79, 498] on div "Drop Shadow" at bounding box center [80, 490] width 113 height 27
click at [83, 498] on div "Drop Shadow" at bounding box center [80, 490] width 113 height 27
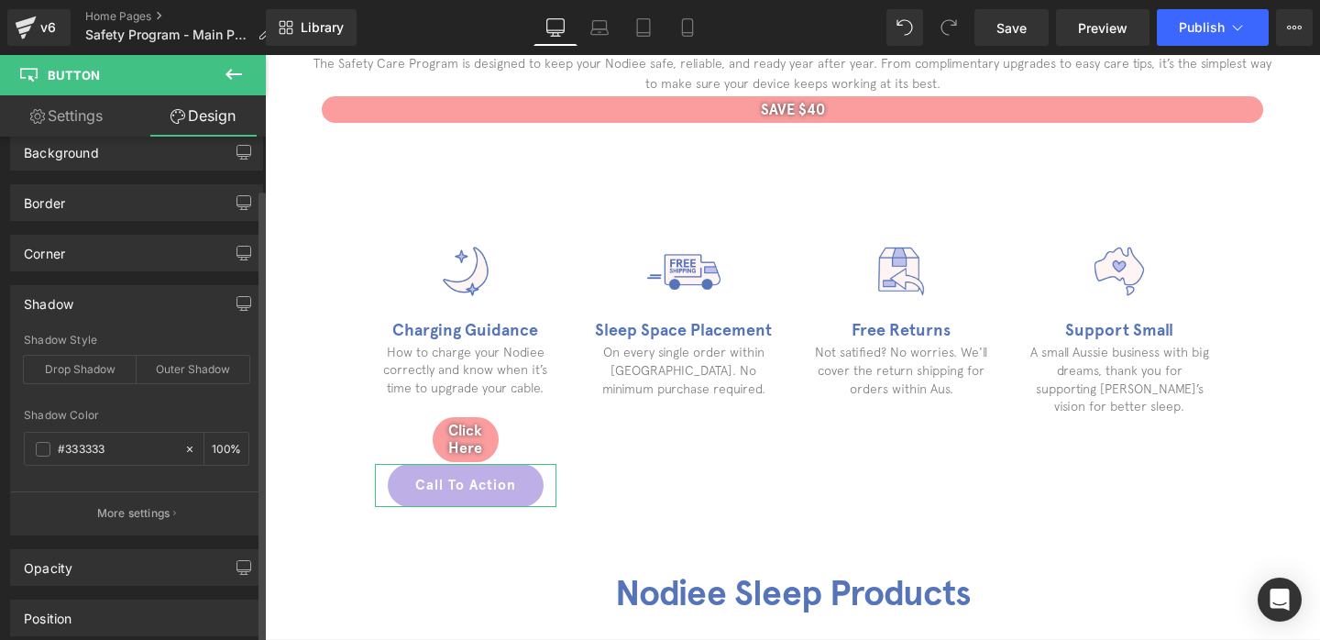
scroll to position [126, 0]
click at [140, 509] on p "More settings" at bounding box center [133, 509] width 73 height 16
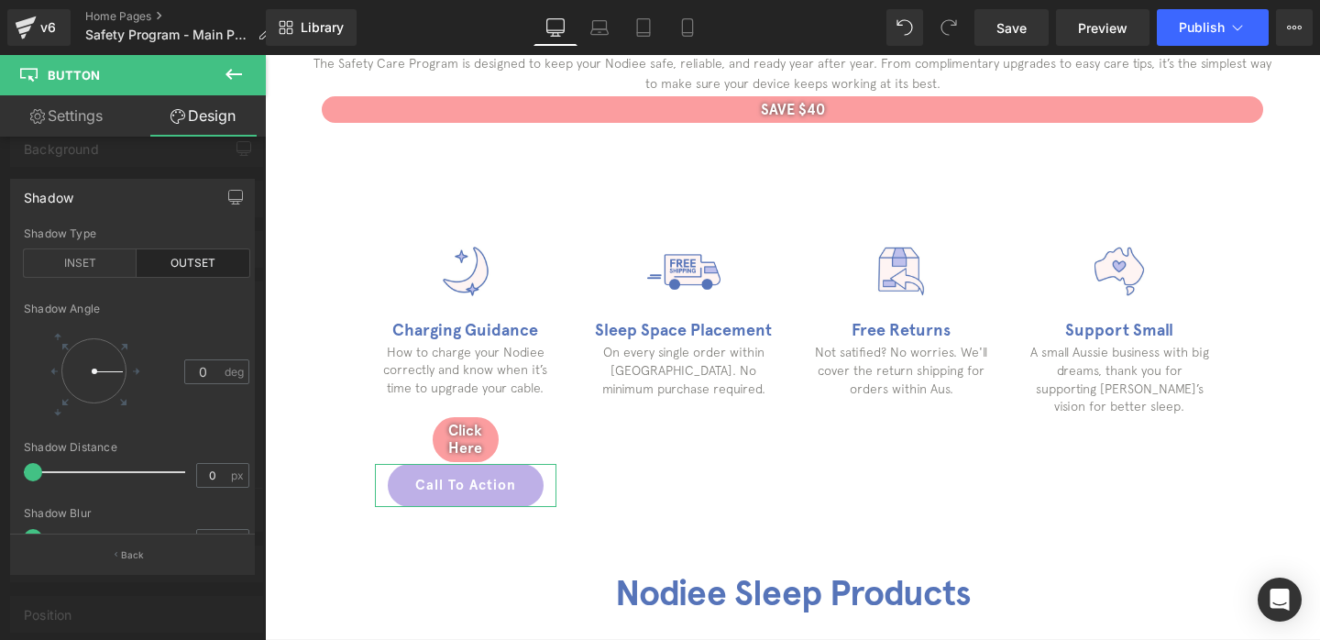
click at [192, 212] on div "Shadow" at bounding box center [132, 197] width 243 height 35
click at [112, 554] on button "Back" at bounding box center [132, 553] width 245 height 41
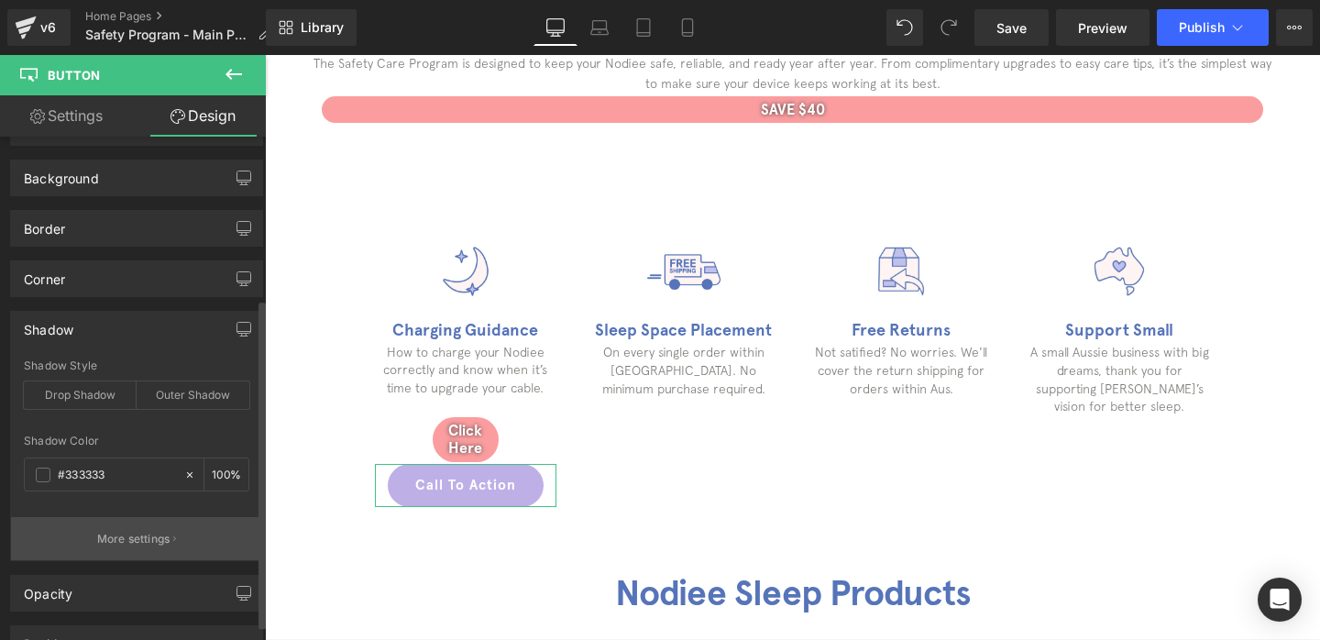
scroll to position [0, 0]
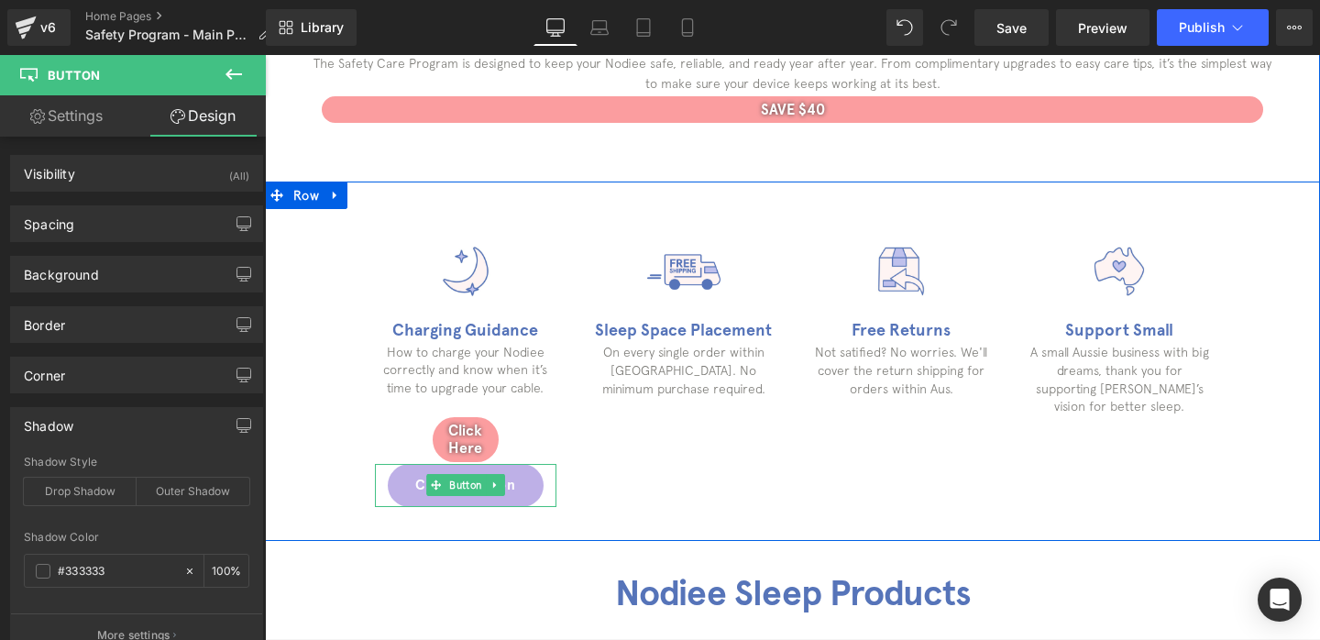
click at [406, 483] on link "Call To Action" at bounding box center [466, 485] width 156 height 43
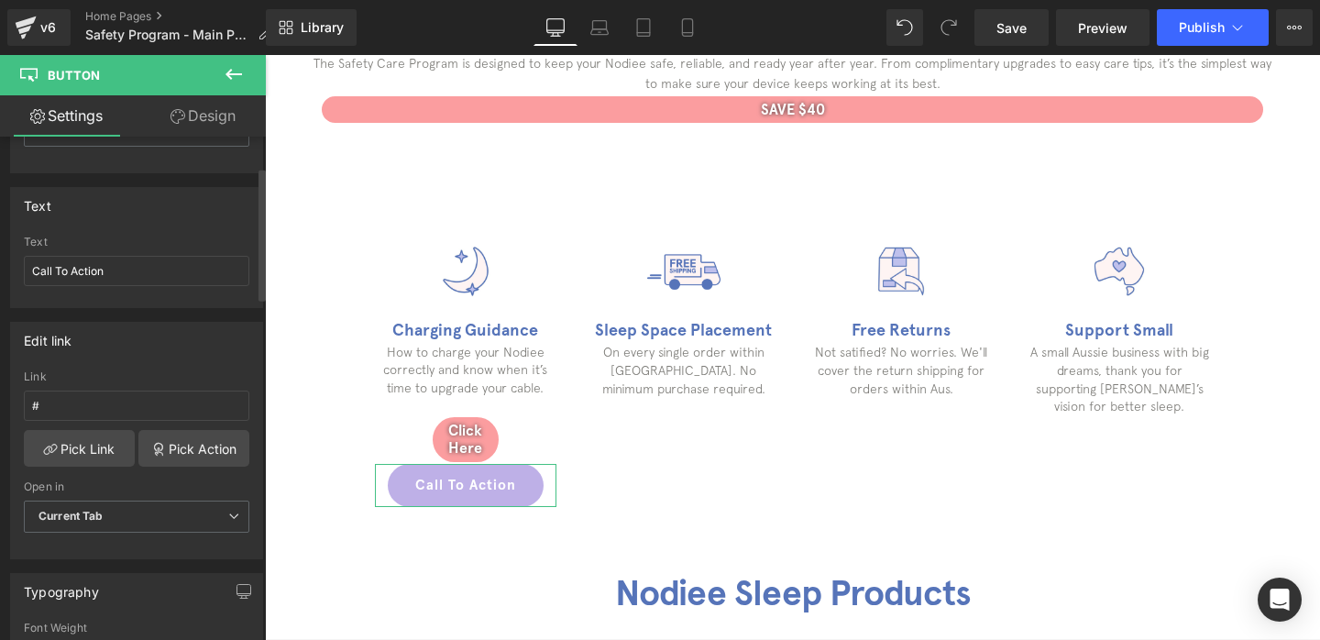
scroll to position [114, 0]
click at [102, 273] on input "Call To Action" at bounding box center [136, 269] width 225 height 30
click at [63, 267] on input "Clicke Here" at bounding box center [136, 269] width 225 height 30
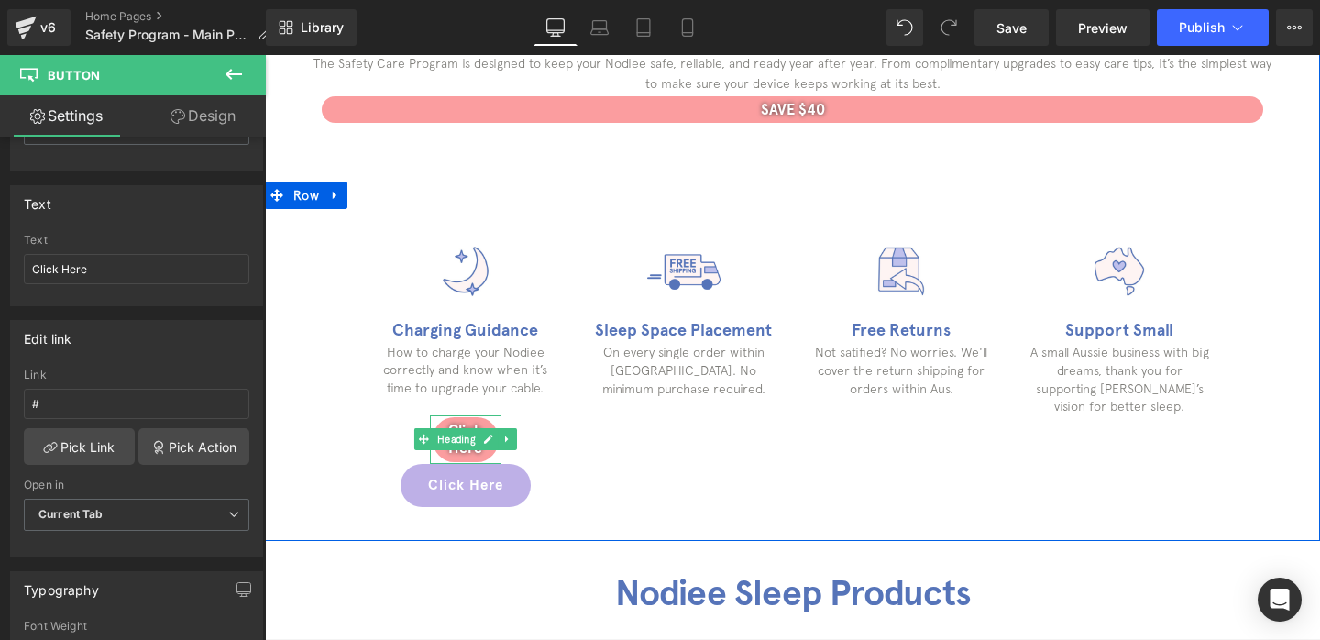
type input "Click Here"
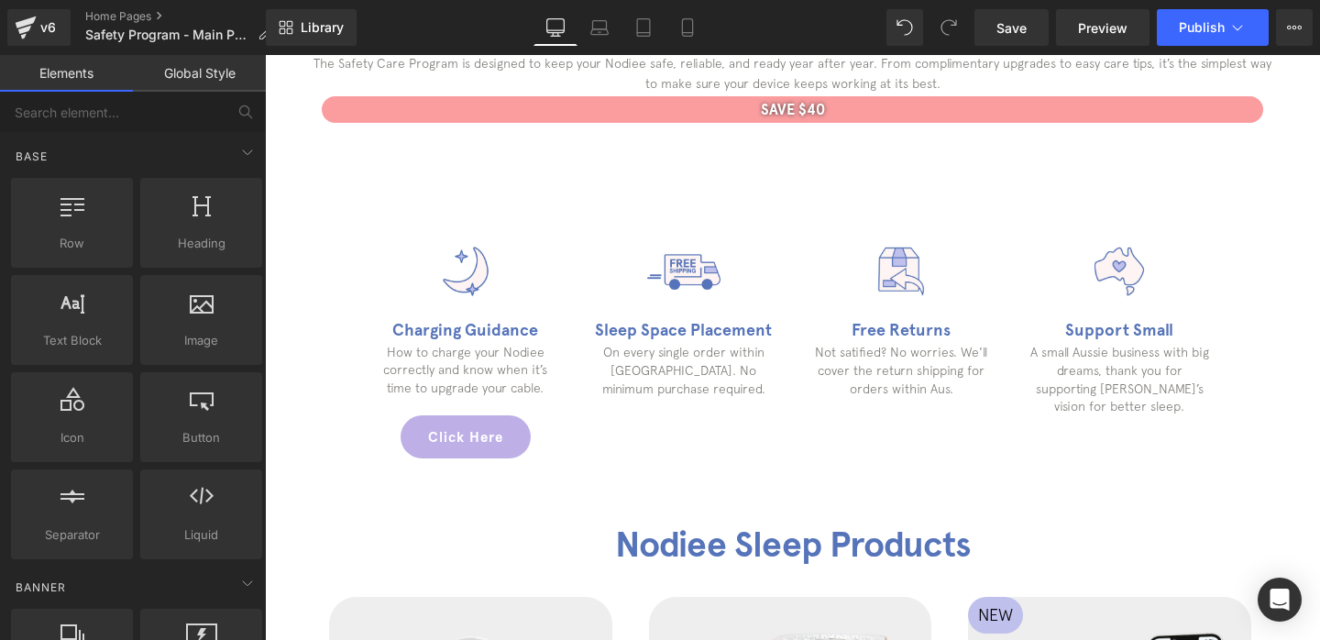
drag, startPoint x: 703, startPoint y: 551, endPoint x: 438, endPoint y: 496, distance: 270.5
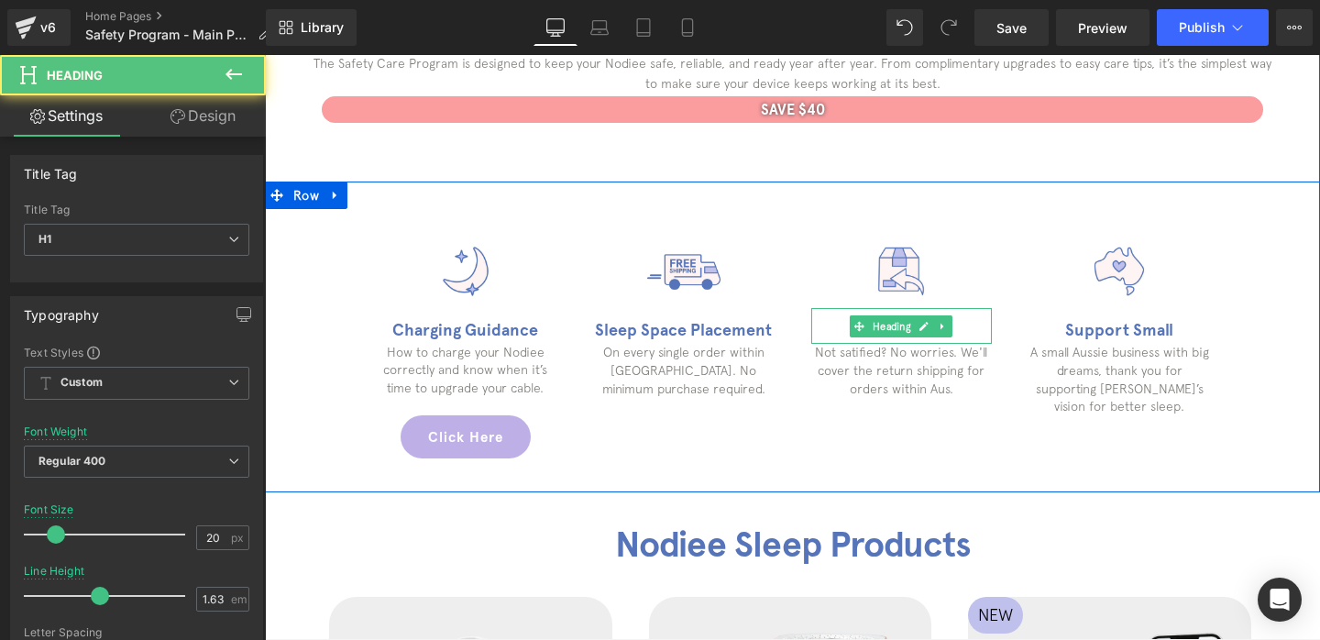
click at [965, 329] on h1 "Free Returns" at bounding box center [901, 330] width 181 height 27
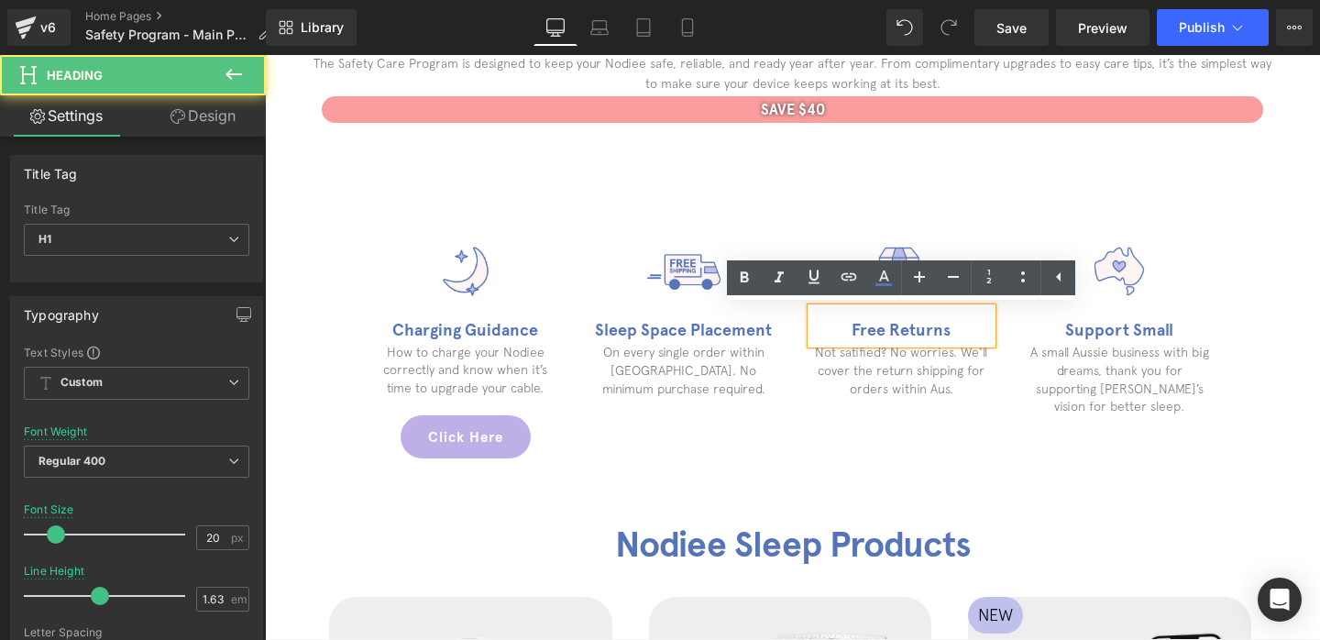
click at [965, 329] on h1 "Free Returns" at bounding box center [901, 330] width 181 height 27
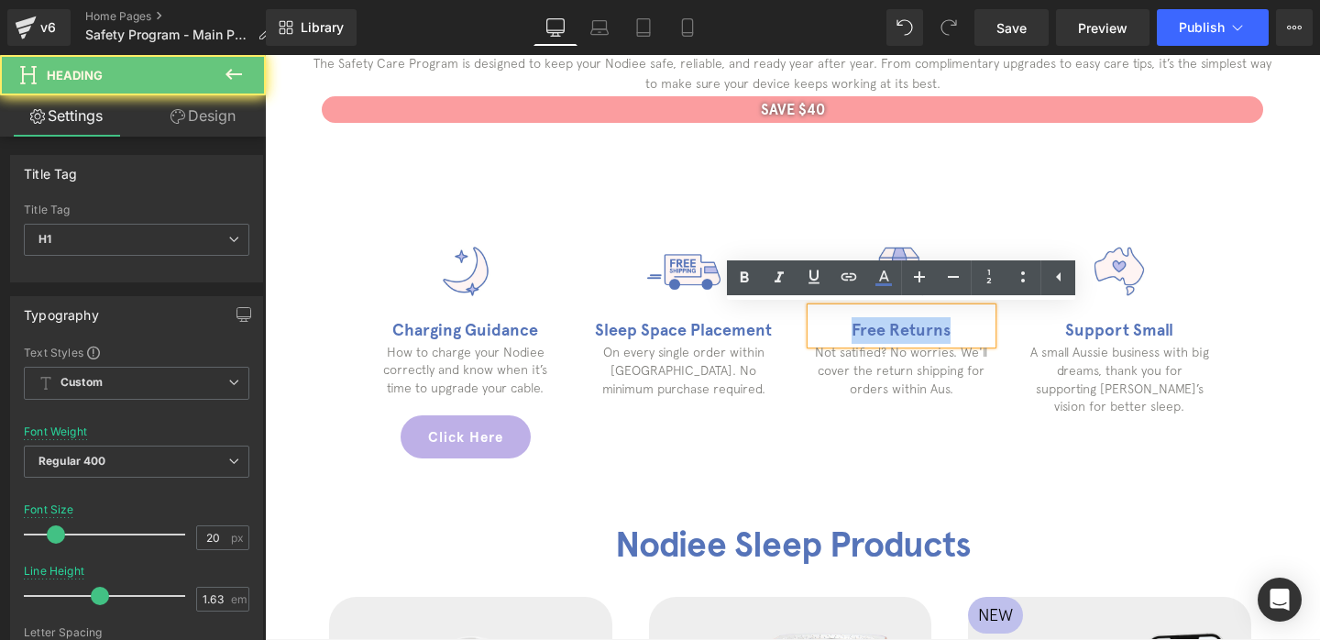
click at [965, 329] on h1 "Free Returns" at bounding box center [901, 330] width 181 height 27
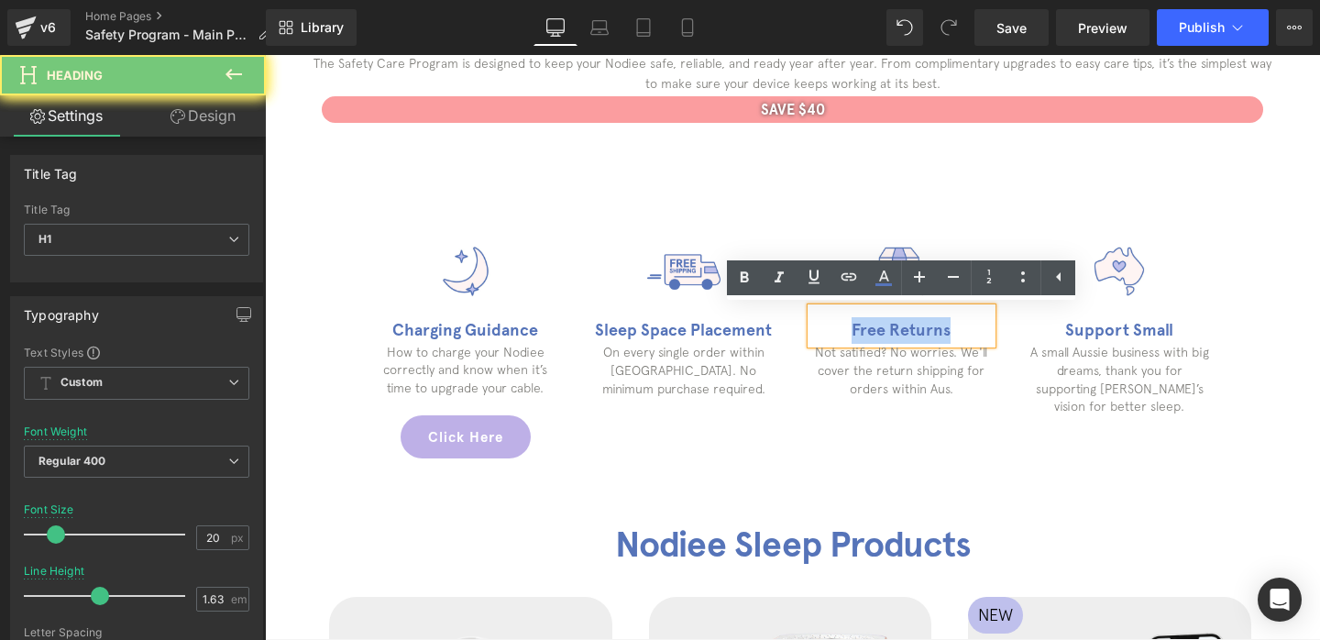
paste div
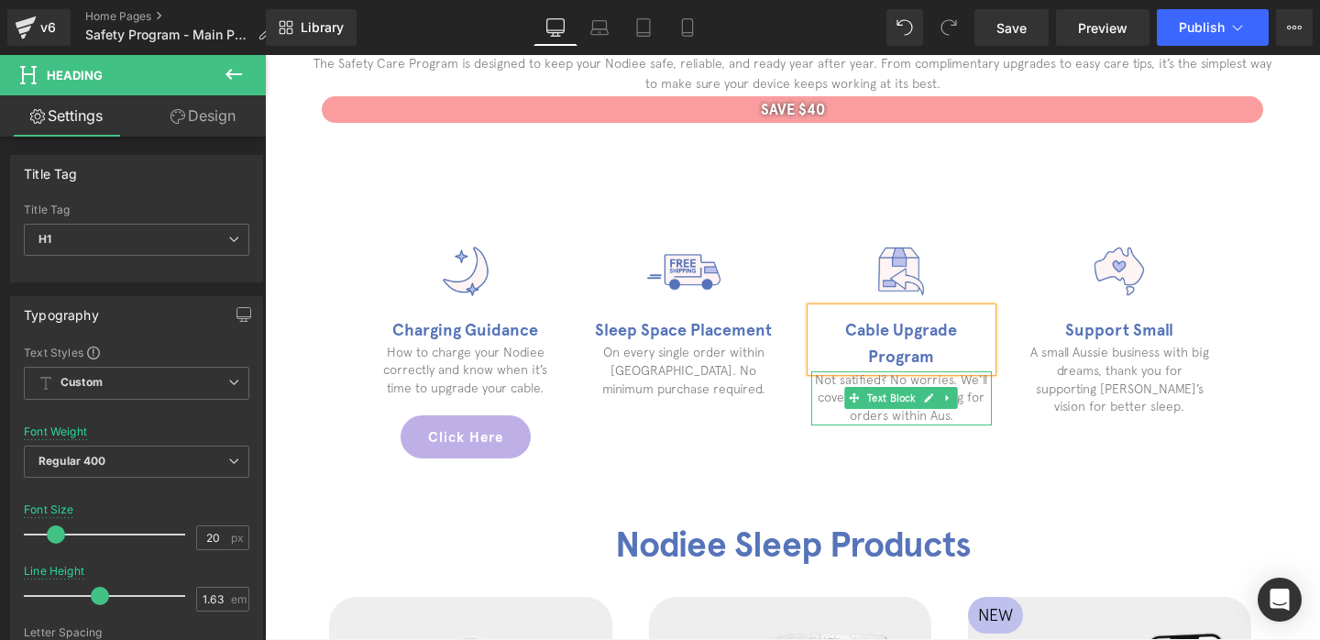
click at [829, 371] on p "Not satified? No worries. We'll cover the return shipping for orders within Aus." at bounding box center [901, 398] width 181 height 54
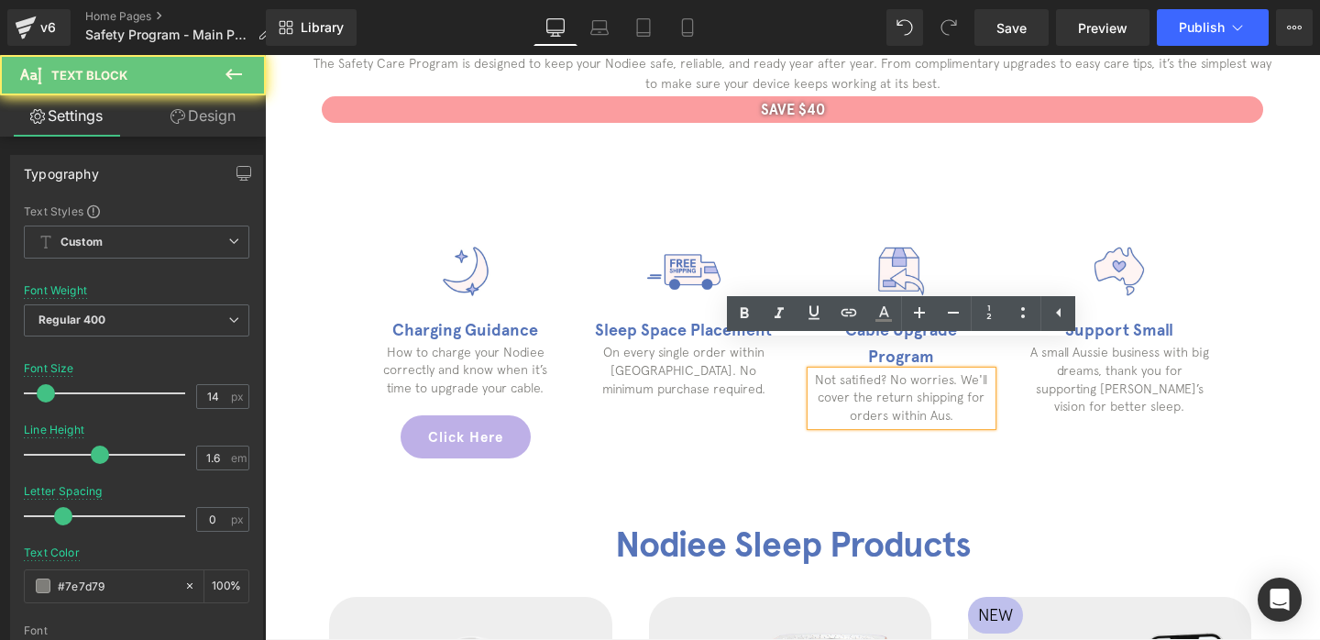
click at [829, 371] on p "Not satified? No worries. We'll cover the return shipping for orders within Aus." at bounding box center [901, 398] width 181 height 54
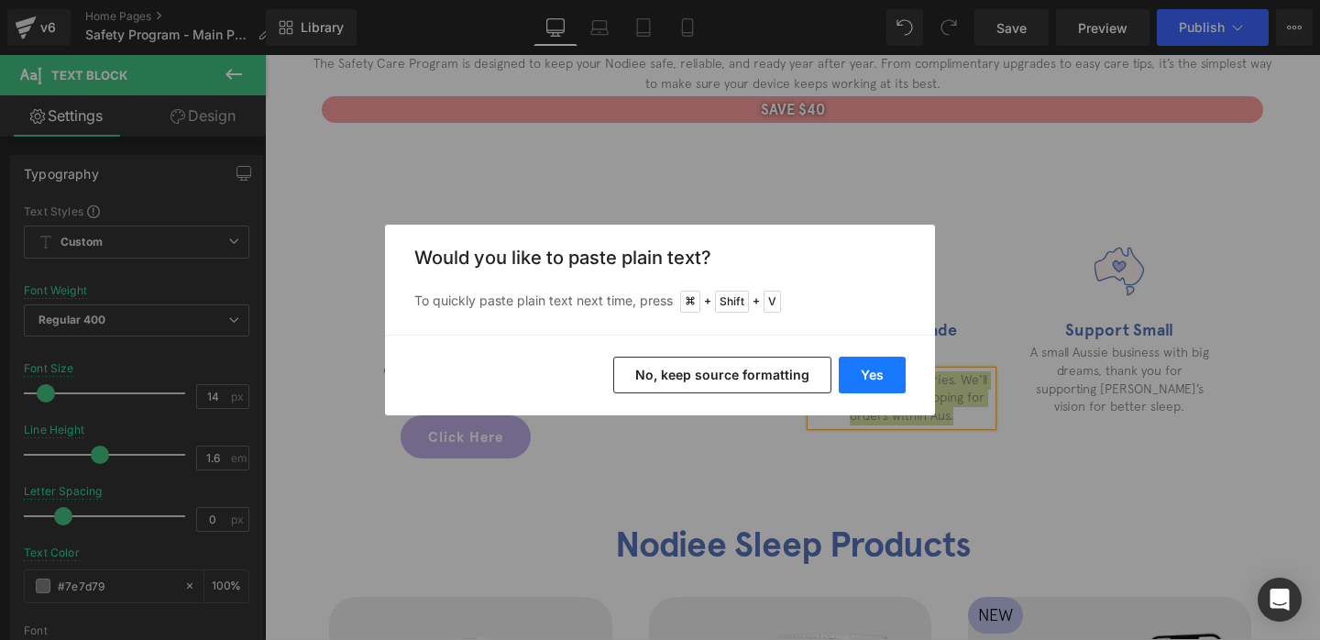
click at [861, 374] on button "Yes" at bounding box center [872, 375] width 67 height 37
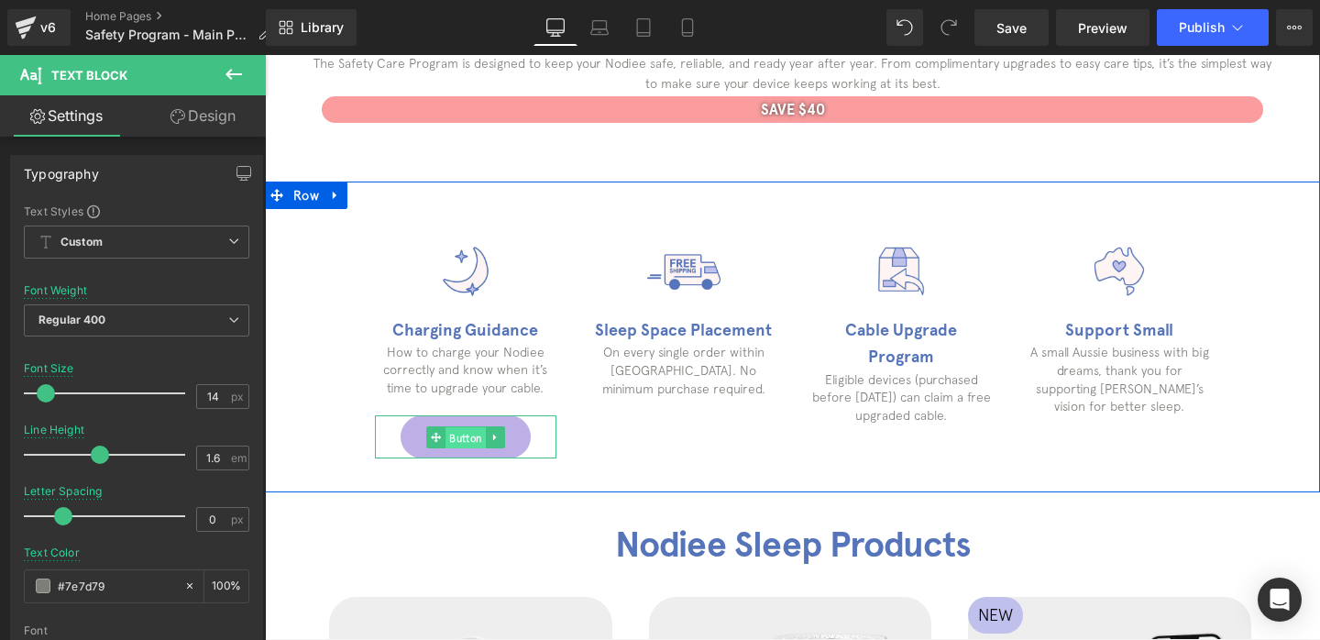
click at [452, 444] on span "Button" at bounding box center [465, 438] width 40 height 22
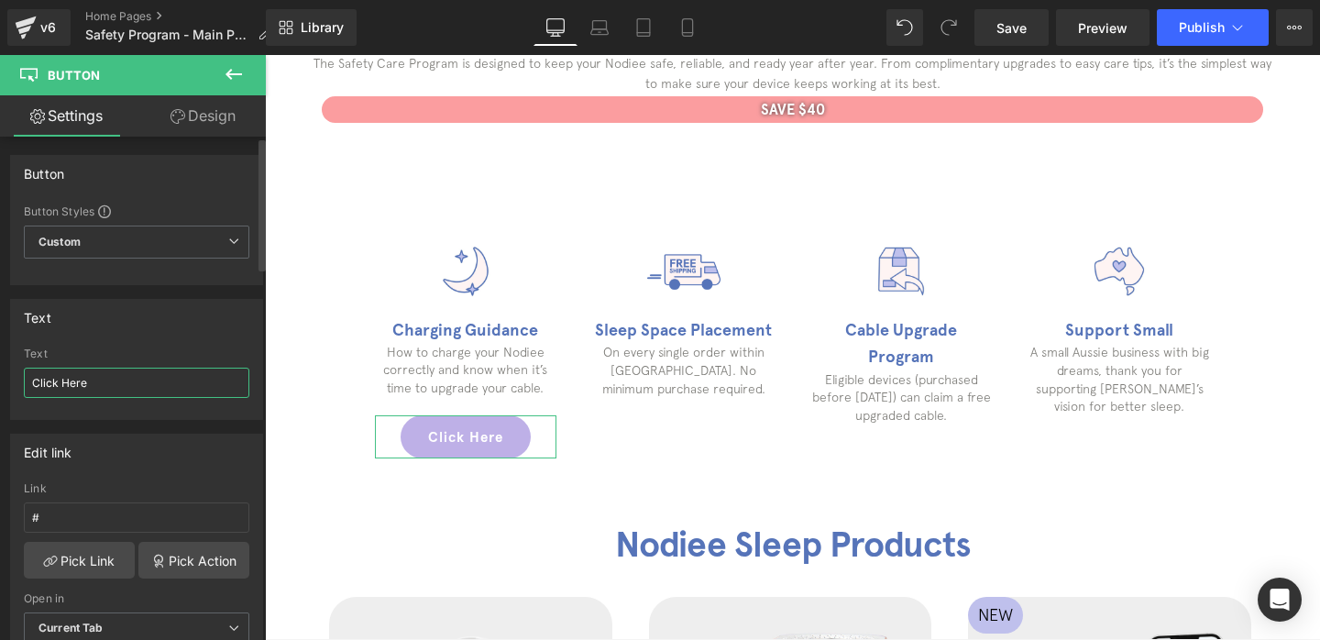
click at [124, 379] on input "Click Here" at bounding box center [136, 383] width 225 height 30
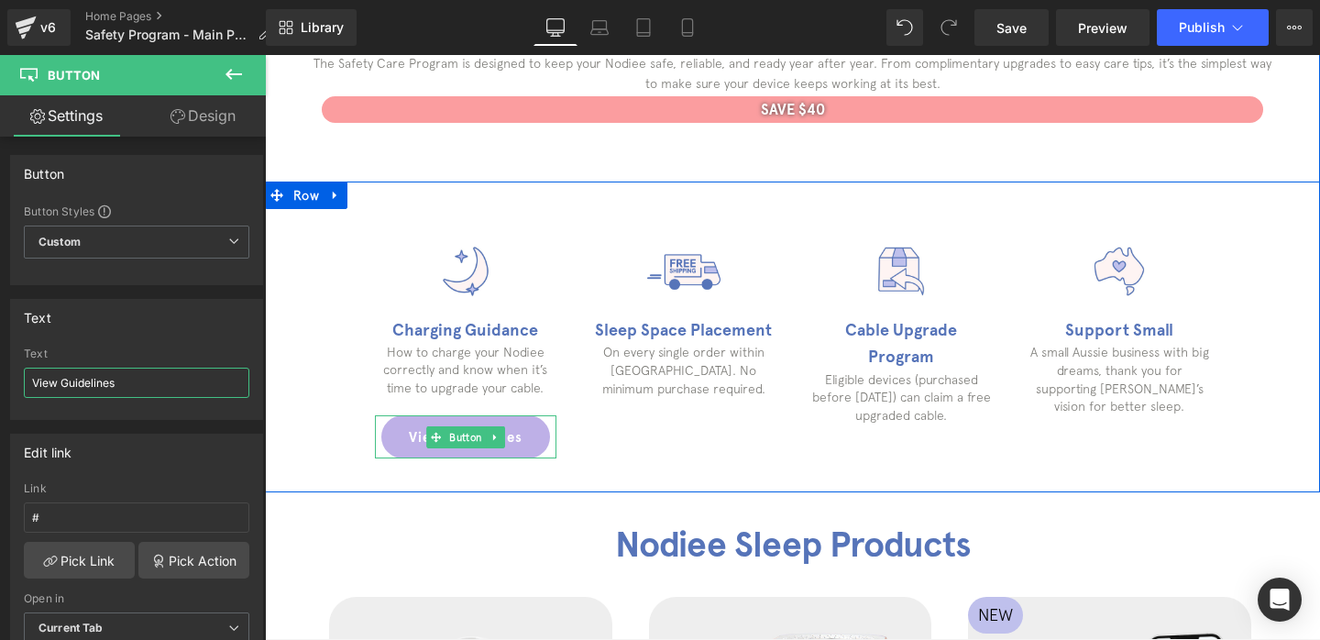
type input "View Guidelines"
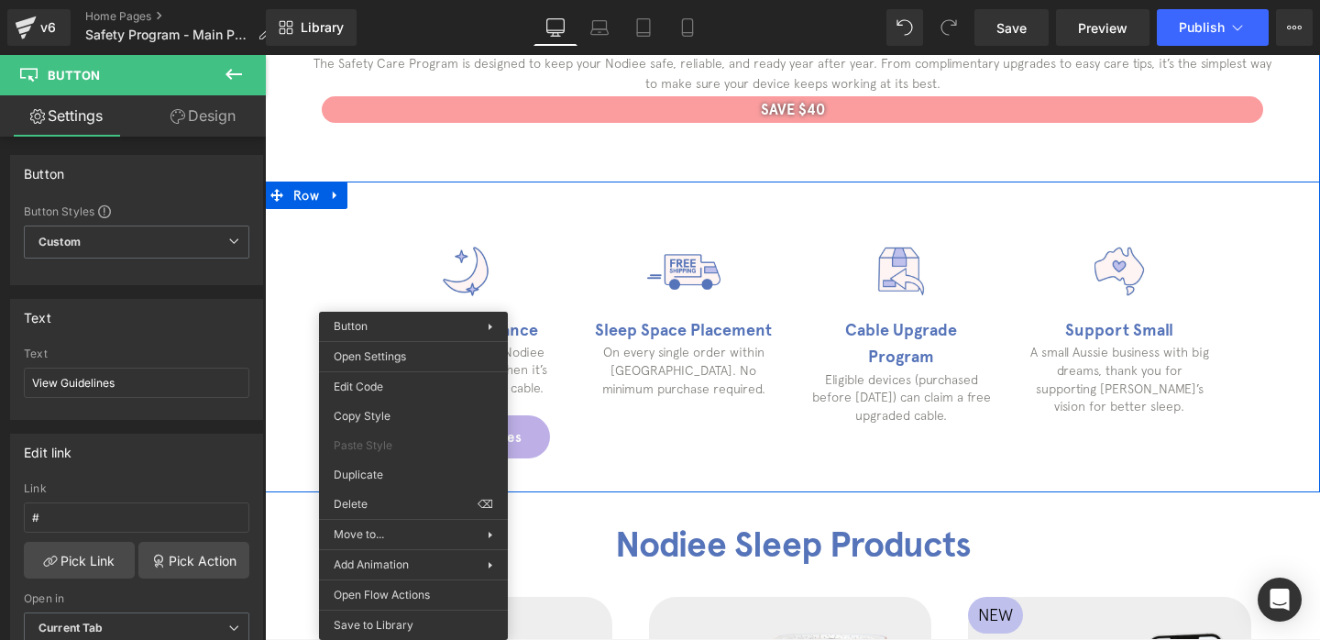
click at [535, 436] on link "View Guidelines" at bounding box center [465, 436] width 169 height 43
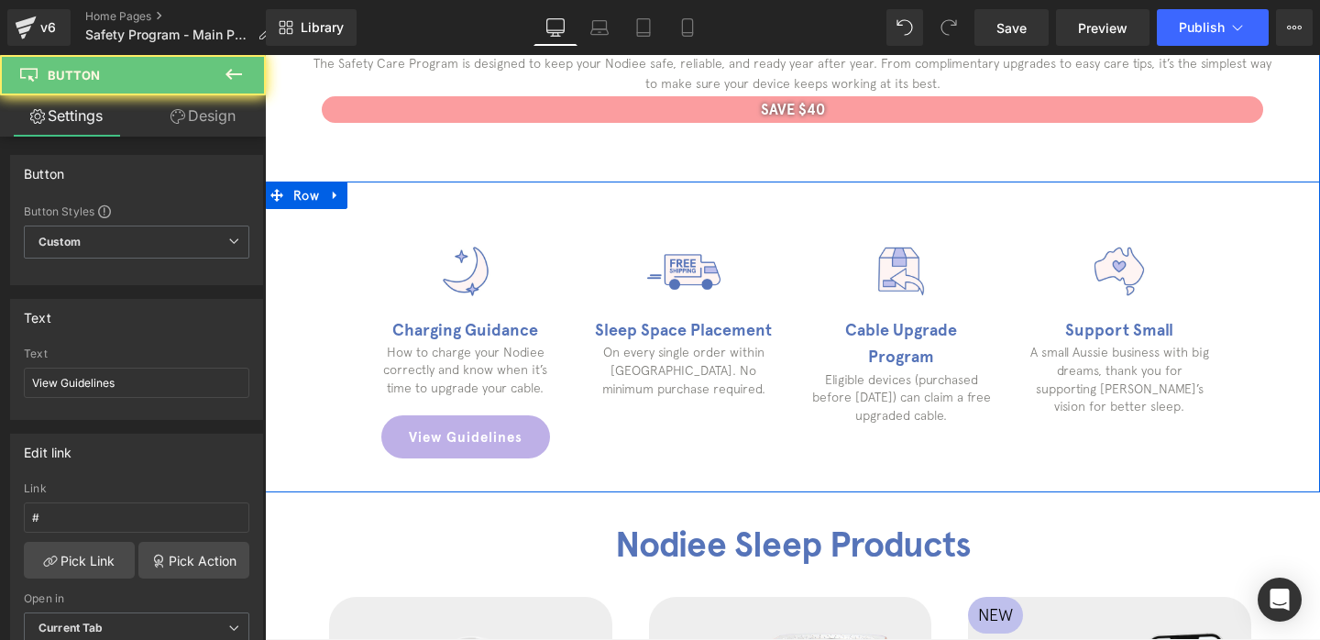
click at [482, 436] on div "View Guidelines Button" at bounding box center [465, 436] width 181 height 43
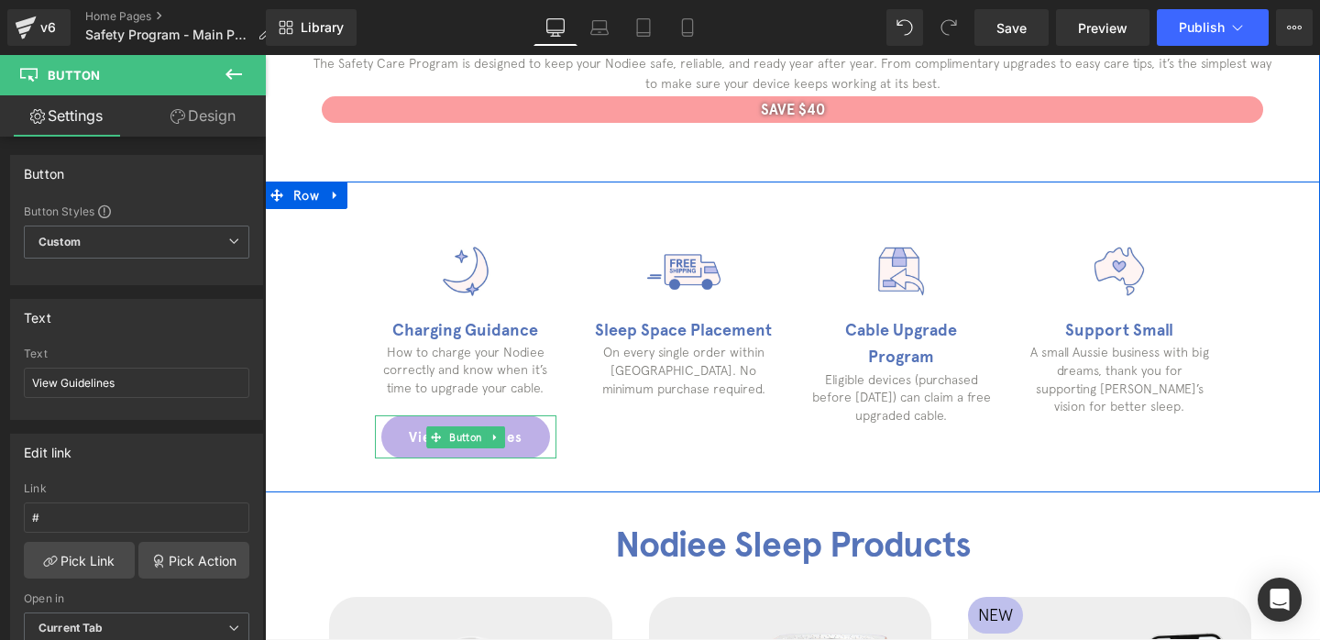
click at [511, 431] on link "View Guidelines" at bounding box center [465, 436] width 169 height 43
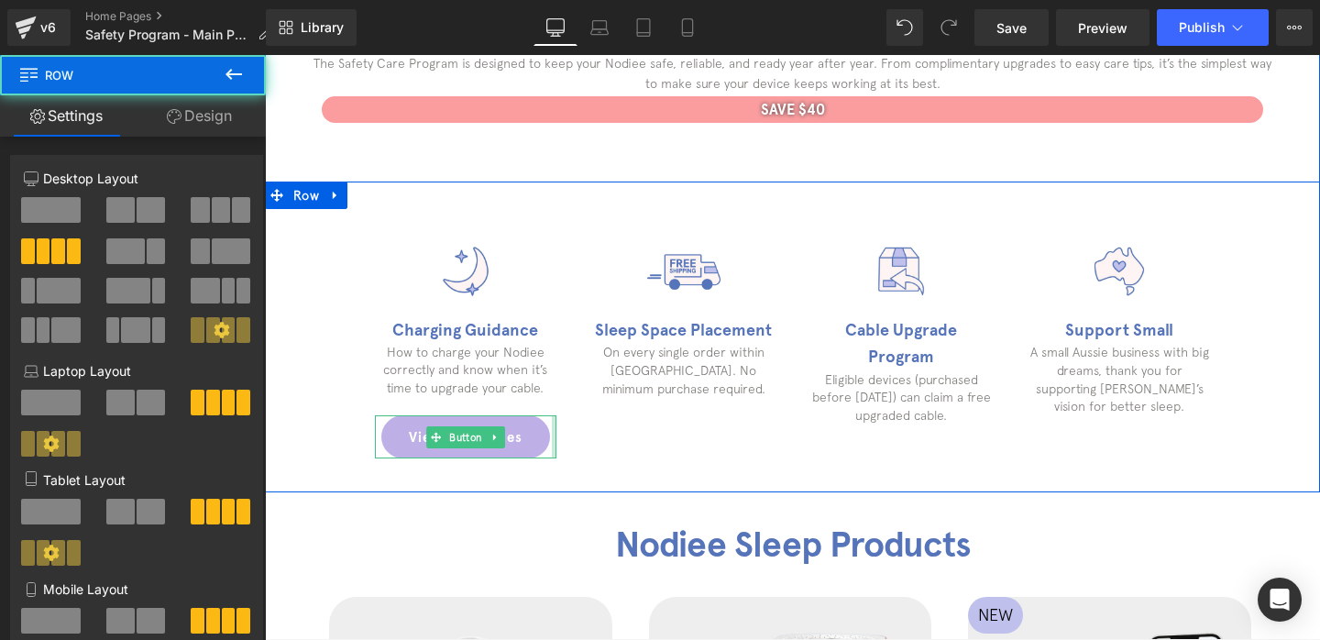
click at [597, 416] on div "Image Charging Guidance Heading How to charge your Nodiee correctly and know wh…" at bounding box center [792, 336] width 1055 height 311
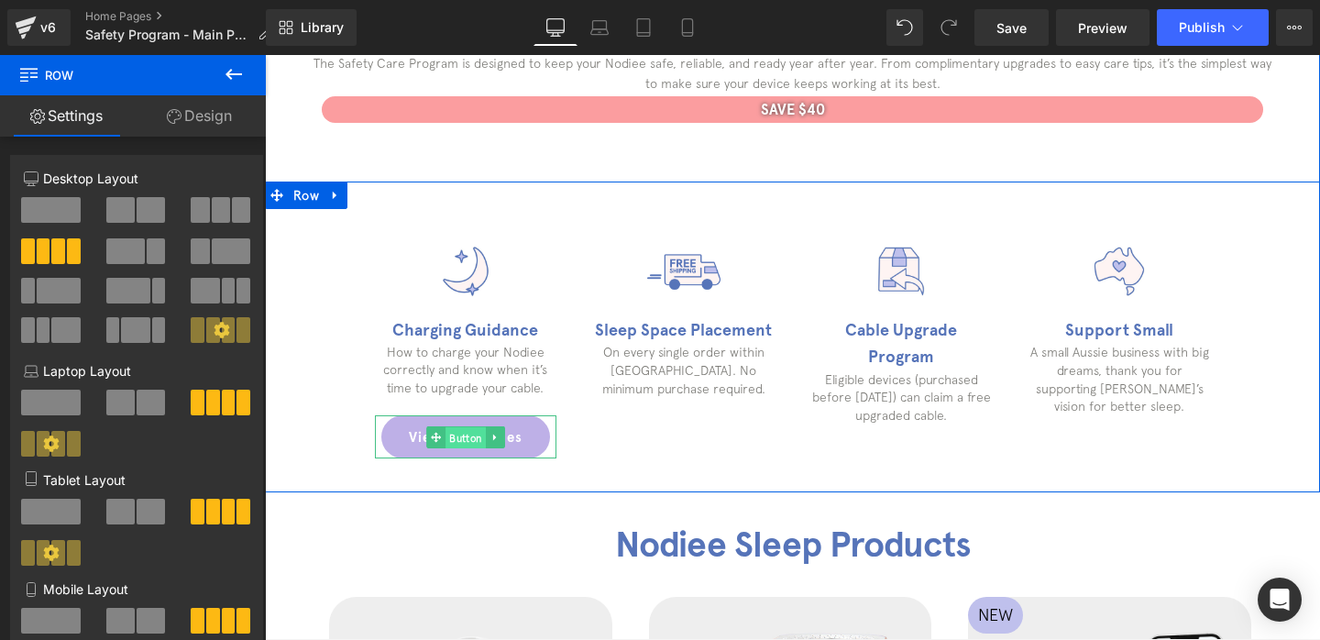
click at [468, 440] on span "Button" at bounding box center [465, 438] width 40 height 22
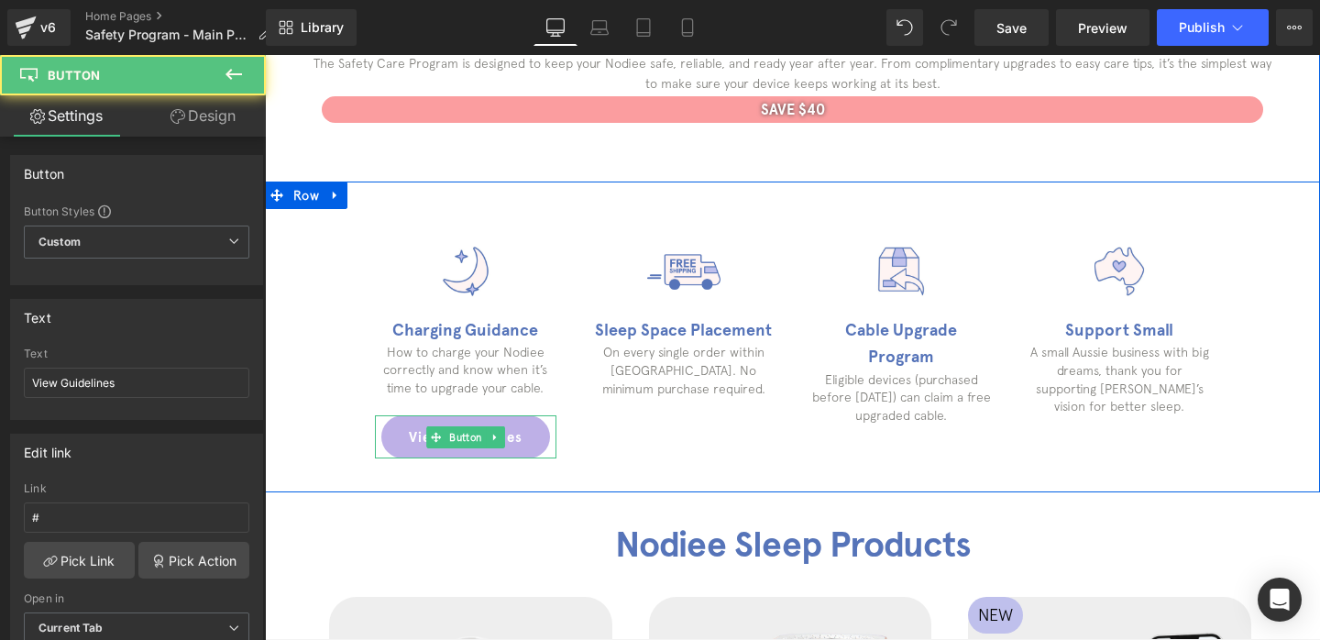
click at [533, 430] on link "View Guidelines" at bounding box center [465, 436] width 169 height 43
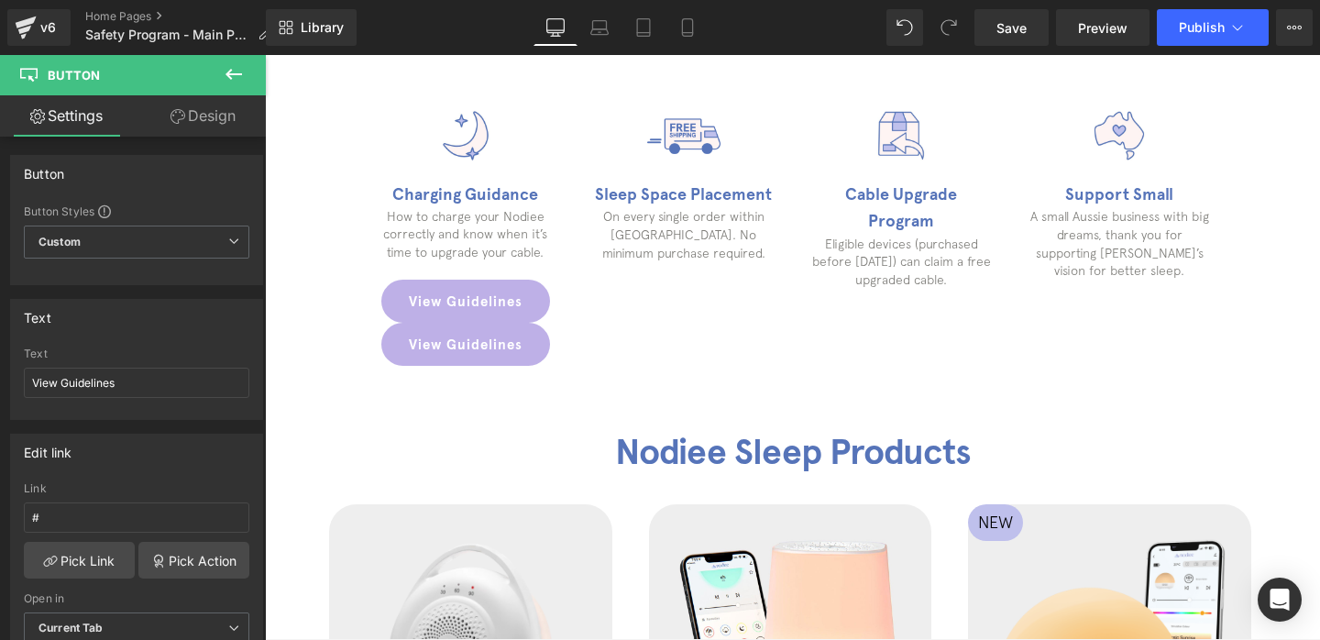
scroll to position [804, 0]
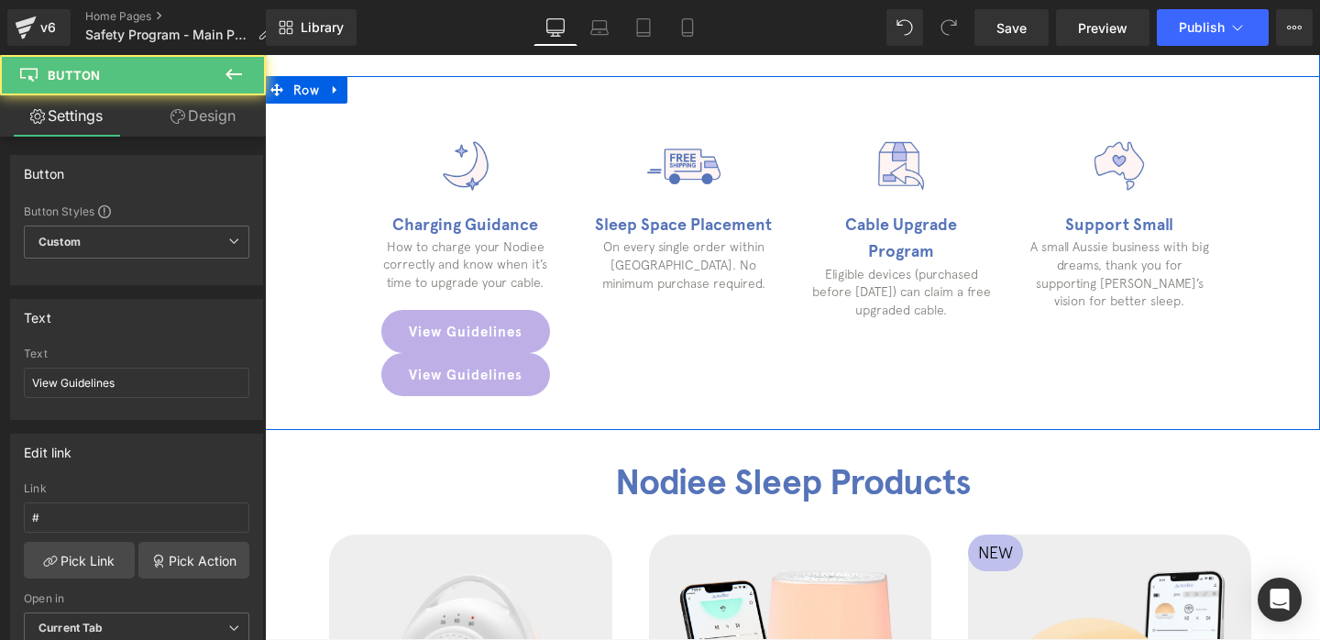
drag, startPoint x: 450, startPoint y: 378, endPoint x: 685, endPoint y: 337, distance: 238.1
click at [687, 337] on div "Image Charging Guidance Heading How to charge your Nodiee correctly and know wh…" at bounding box center [792, 253] width 1055 height 354
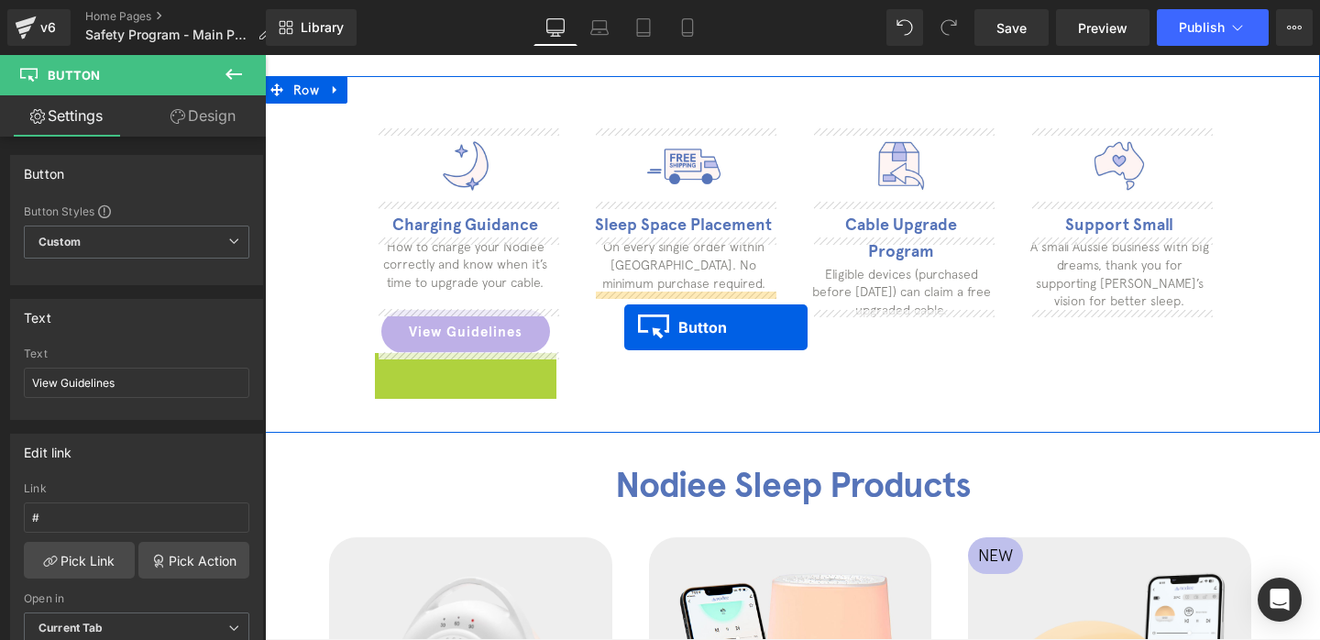
drag, startPoint x: 439, startPoint y: 374, endPoint x: 624, endPoint y: 327, distance: 190.9
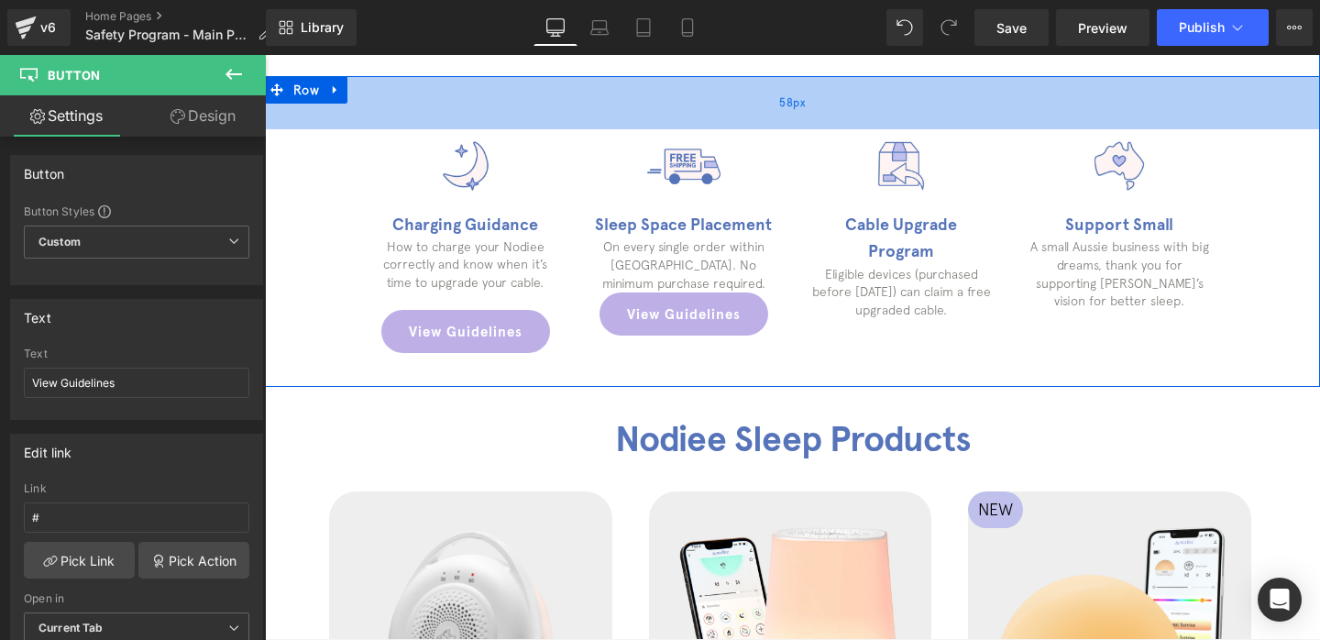
click at [1056, 89] on div "58px" at bounding box center [792, 102] width 1055 height 53
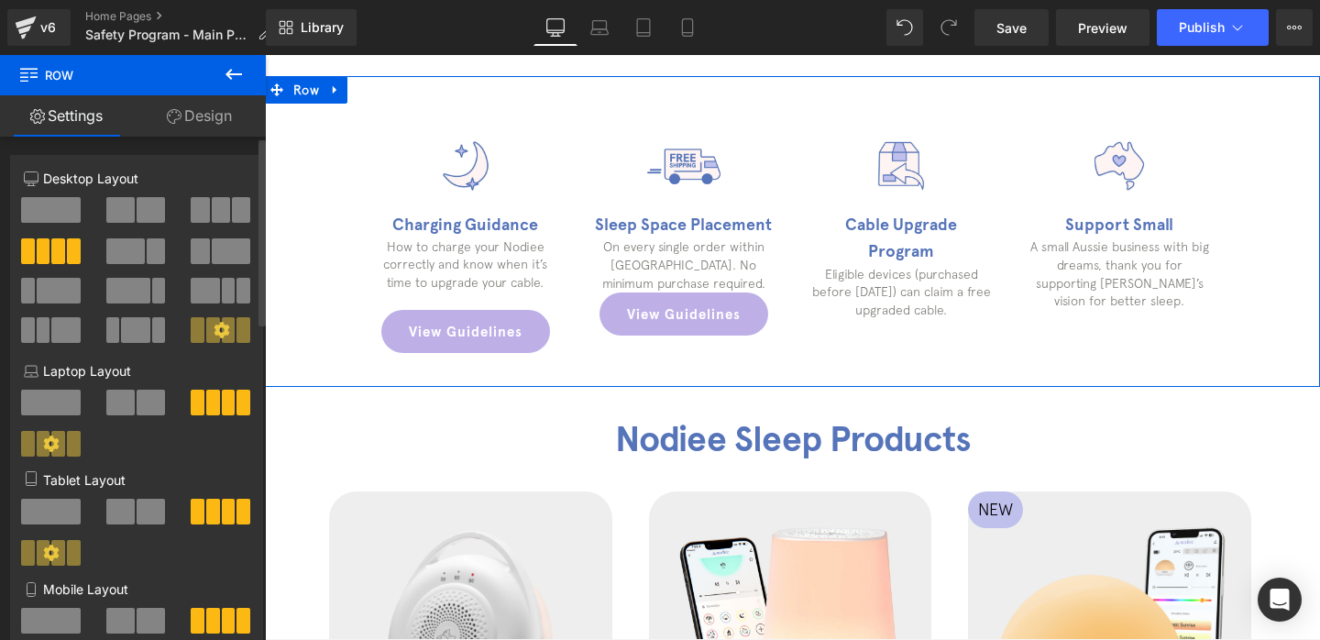
click at [220, 214] on span at bounding box center [221, 210] width 18 height 26
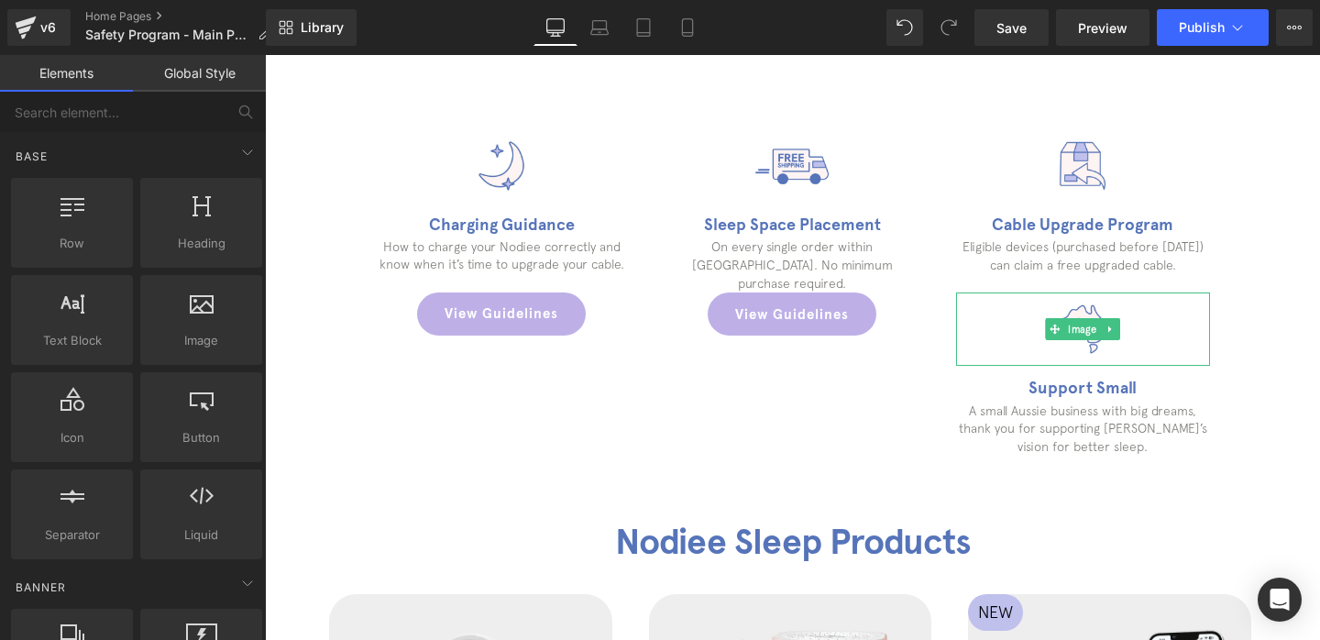
drag, startPoint x: 1365, startPoint y: 562, endPoint x: 1100, endPoint y: 507, distance: 270.5
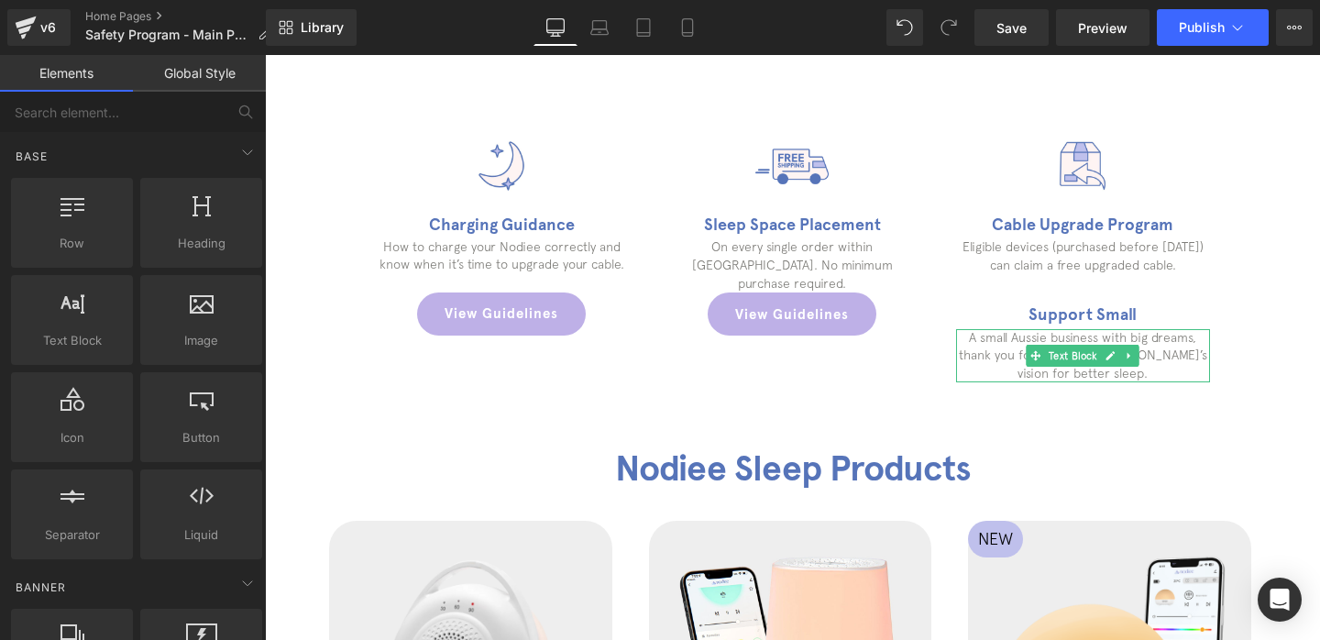
drag, startPoint x: 1343, startPoint y: 557, endPoint x: 1078, endPoint y: 502, distance: 270.5
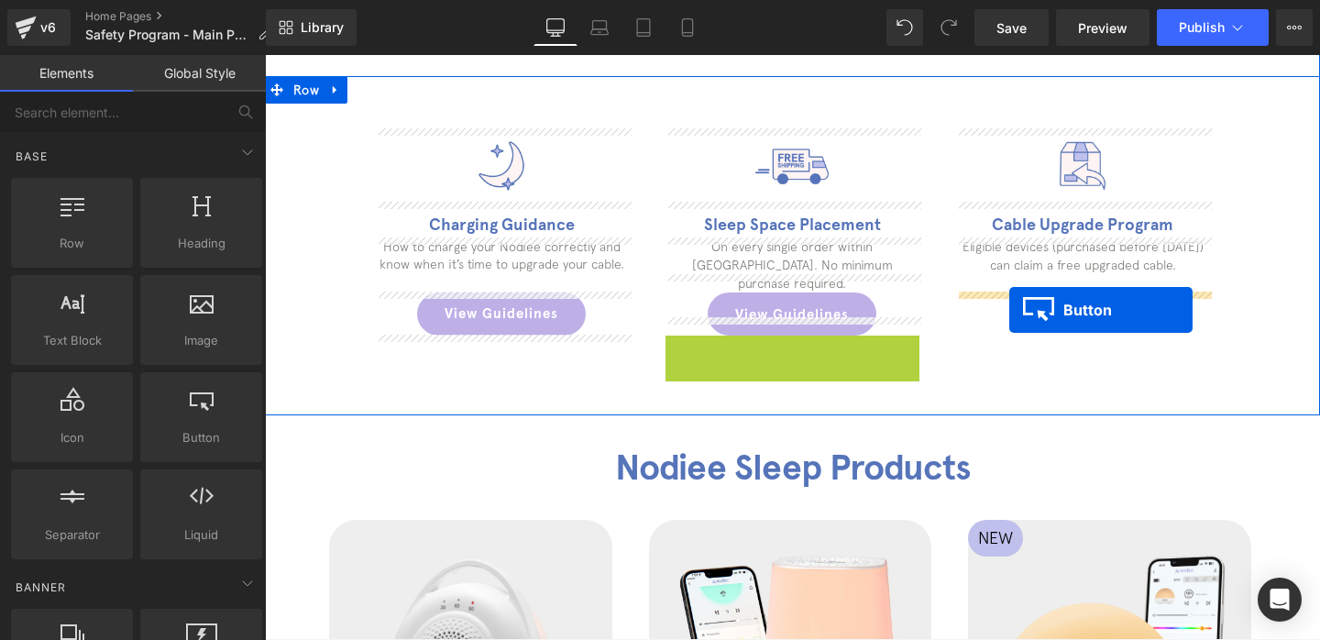
drag, startPoint x: 760, startPoint y: 340, endPoint x: 1009, endPoint y: 310, distance: 251.1
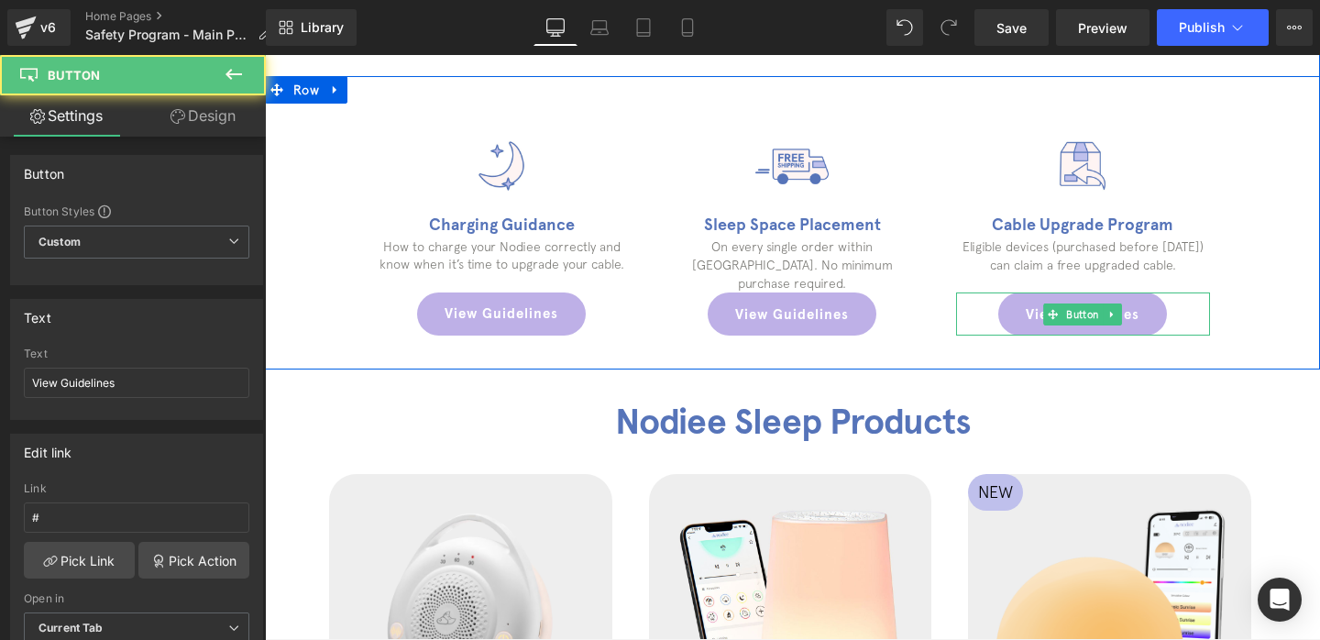
click at [1036, 306] on link "View Guidelines" at bounding box center [1082, 313] width 169 height 43
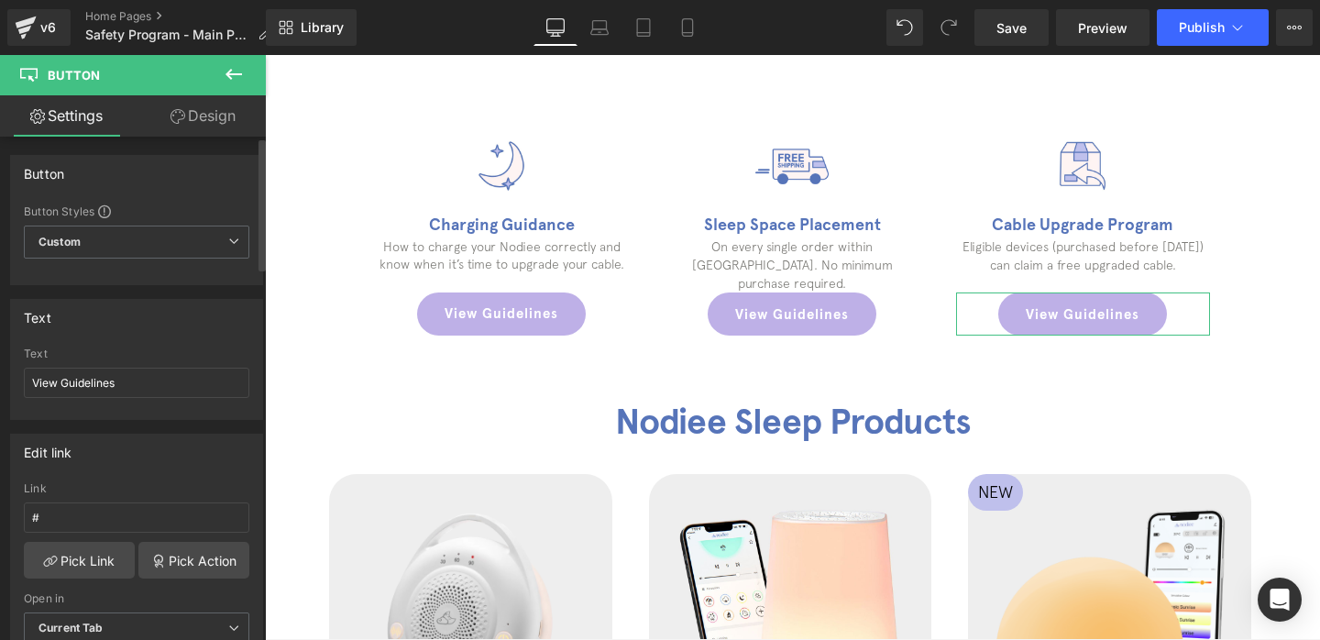
click at [58, 397] on div "Text View Guidelines" at bounding box center [136, 382] width 225 height 71
click at [65, 392] on input "View Guidelines" at bounding box center [136, 383] width 225 height 30
type input "Claim Free Cable"
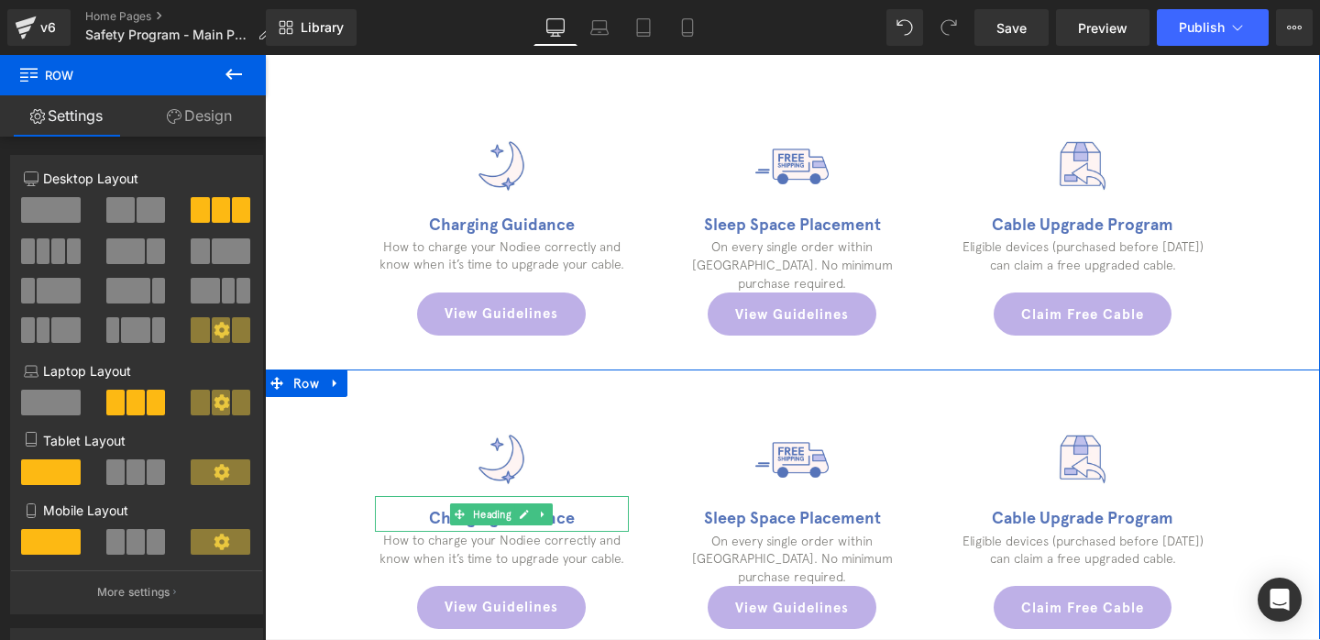
click at [415, 521] on h1 "Charging Guidance" at bounding box center [502, 518] width 254 height 27
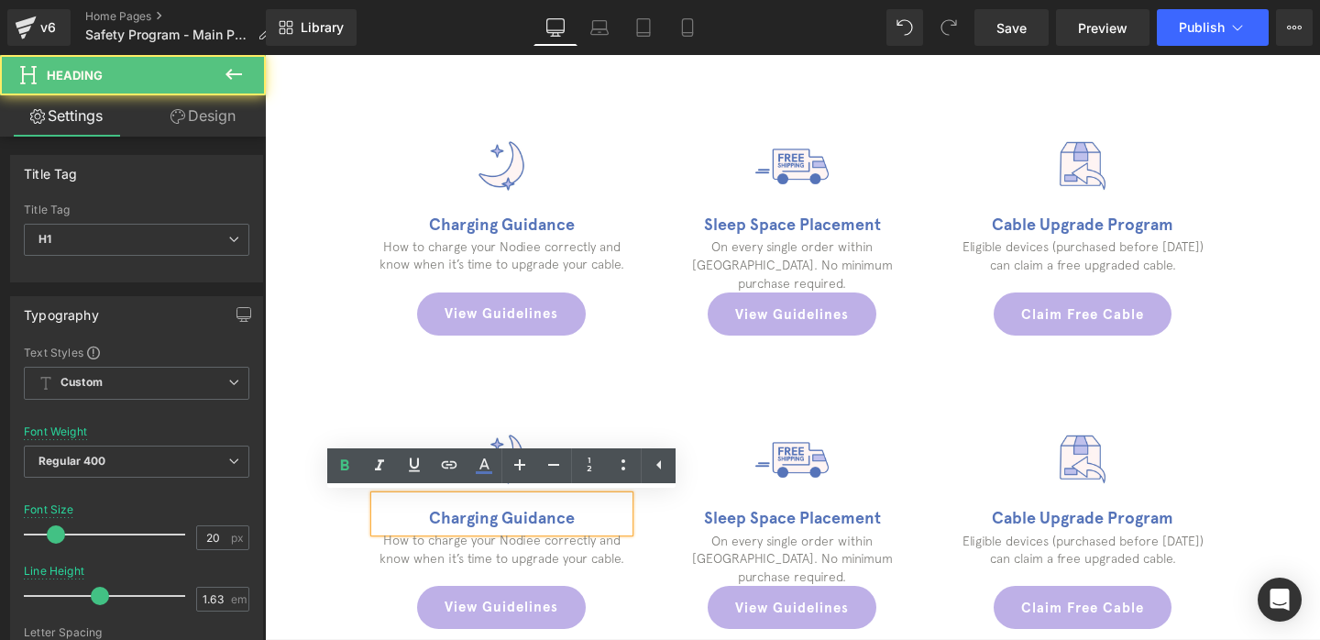
click at [445, 521] on h1 "Charging Guidance" at bounding box center [502, 518] width 254 height 27
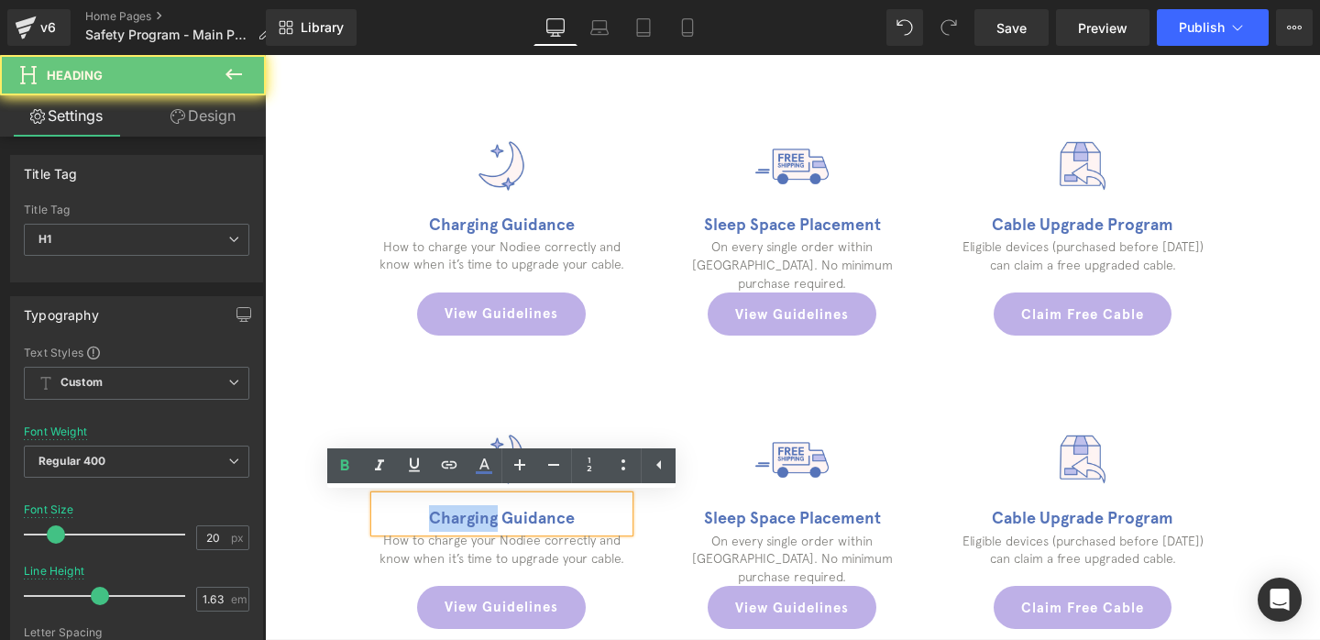
click at [445, 521] on h1 "Charging Guidance" at bounding box center [502, 518] width 254 height 27
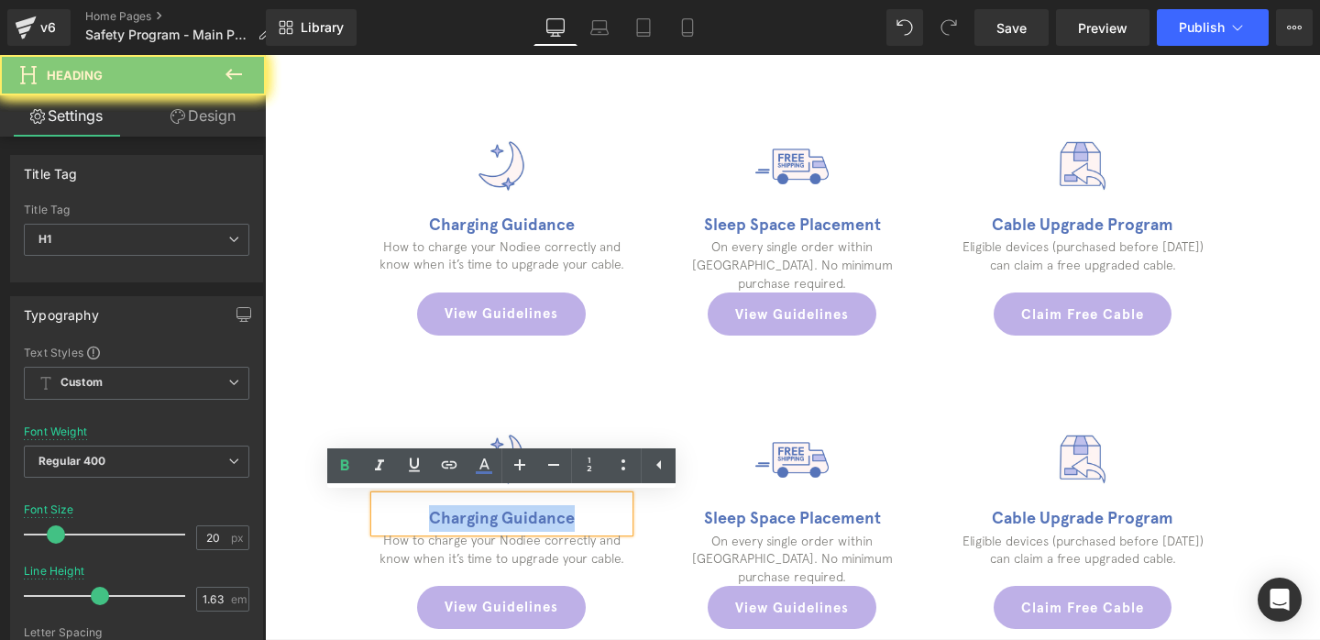
click at [445, 521] on h1 "Charging Guidance" at bounding box center [502, 518] width 254 height 27
paste div
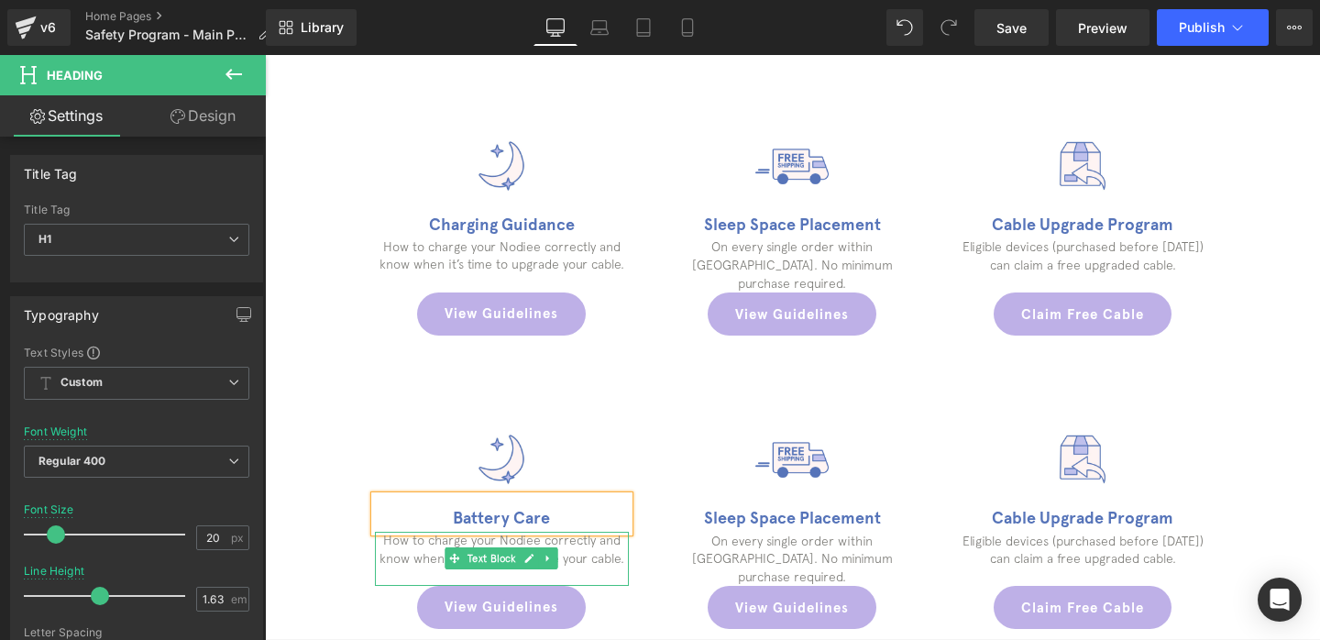
click at [419, 547] on p "How to charge your Nodiee correctly and know when it’s time to upgrade your cab…" at bounding box center [502, 550] width 254 height 36
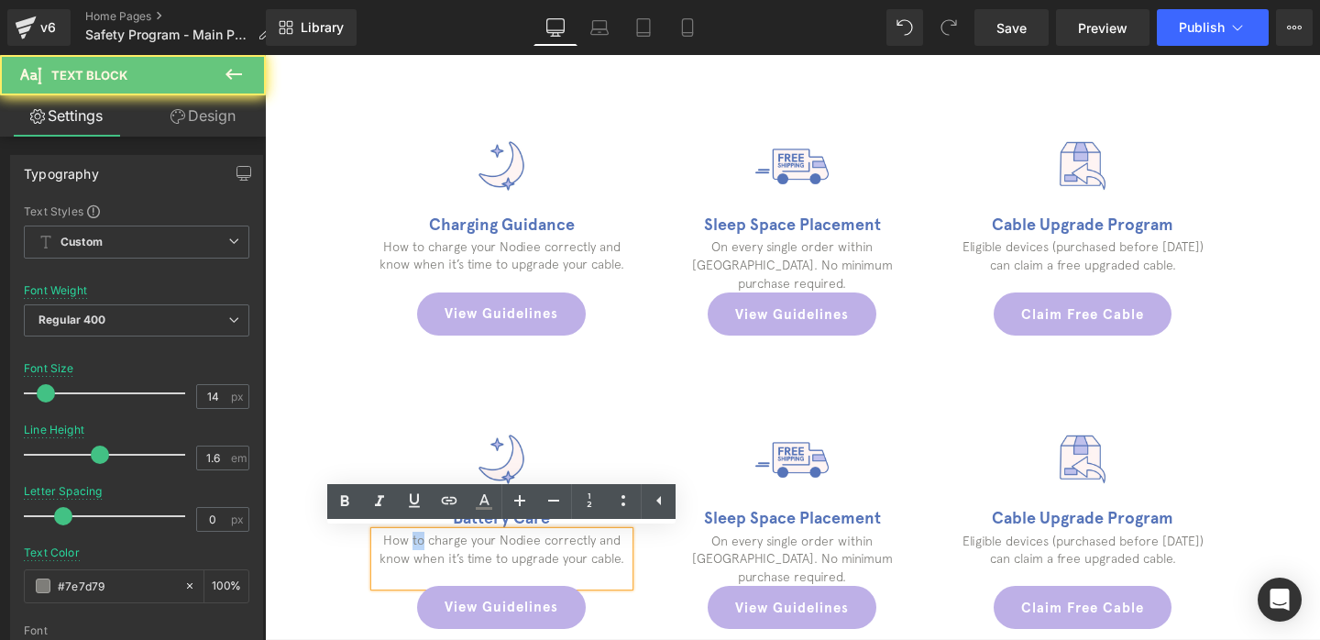
click at [419, 547] on p "How to charge your Nodiee correctly and know when it’s time to upgrade your cab…" at bounding box center [502, 550] width 254 height 36
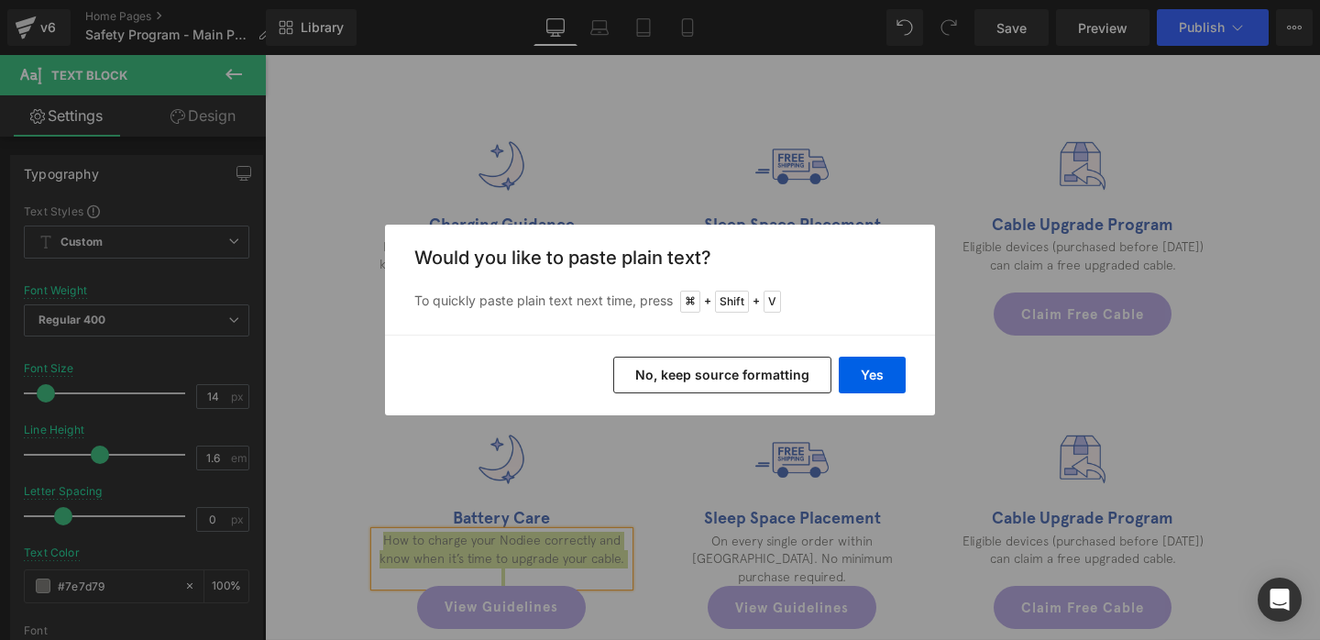
click at [911, 380] on div "Yes No, keep source formatting" at bounding box center [660, 375] width 550 height 81
click at [890, 379] on button "Yes" at bounding box center [872, 375] width 67 height 37
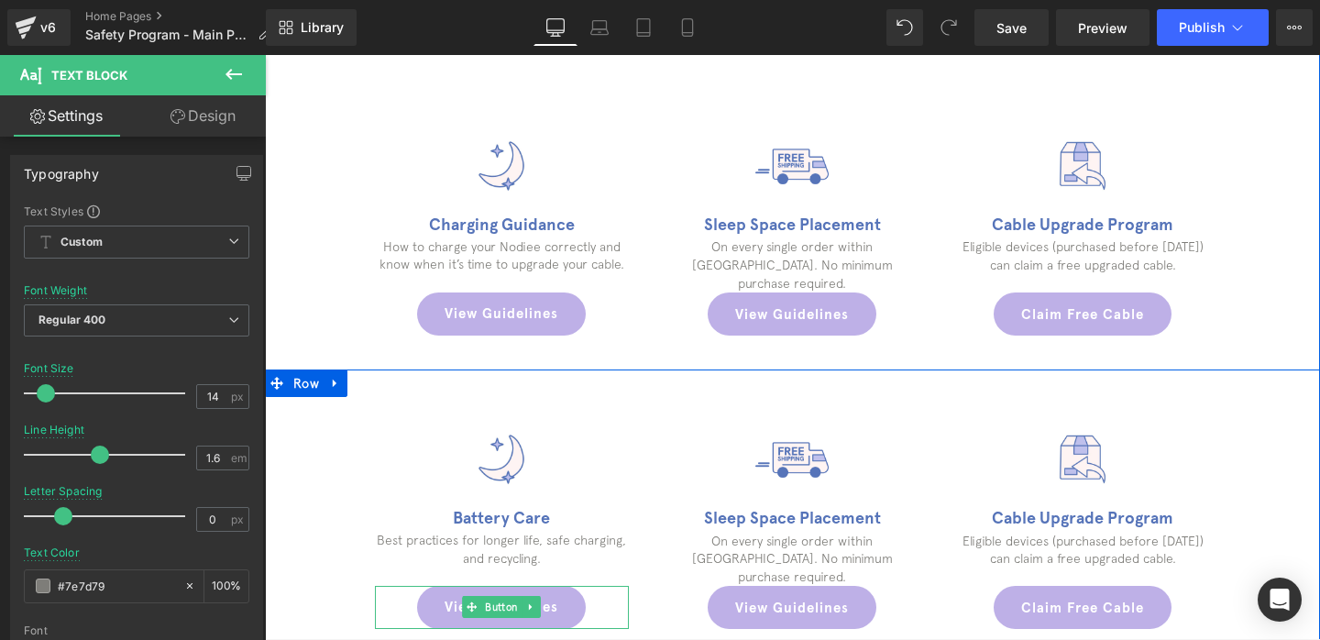
click at [443, 606] on link "View Guidelines" at bounding box center [501, 607] width 169 height 43
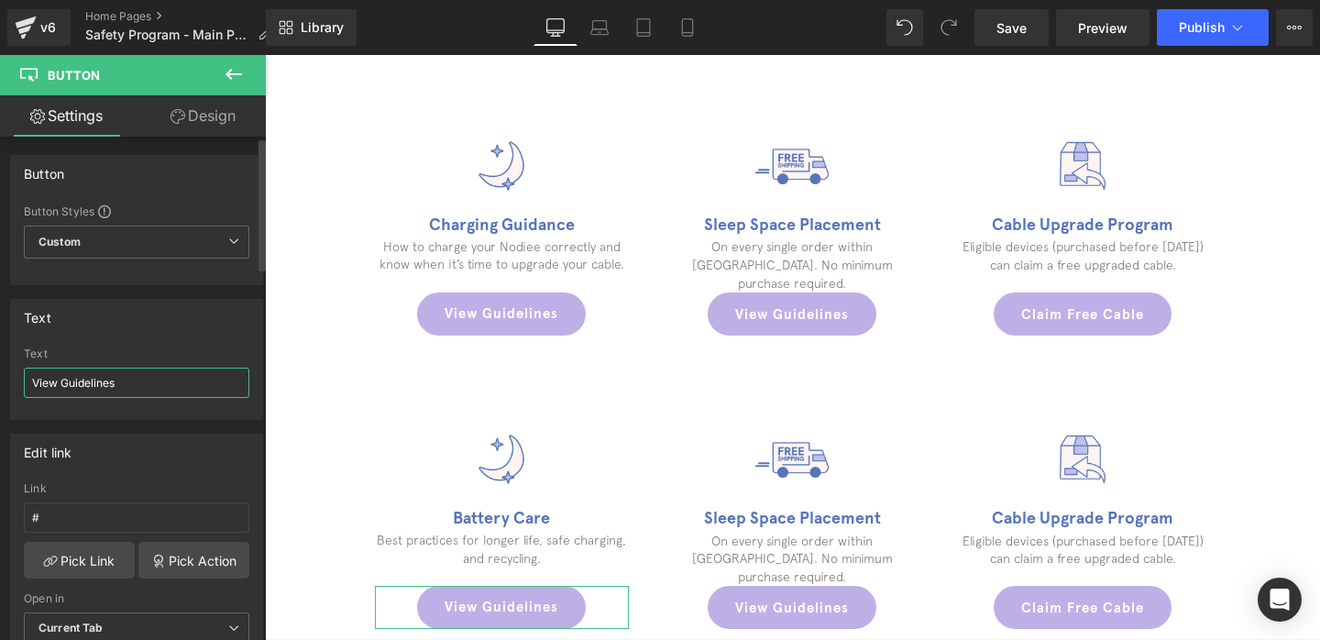
click at [123, 383] on input "View Guidelines" at bounding box center [136, 383] width 225 height 30
type input "View Battery Care"
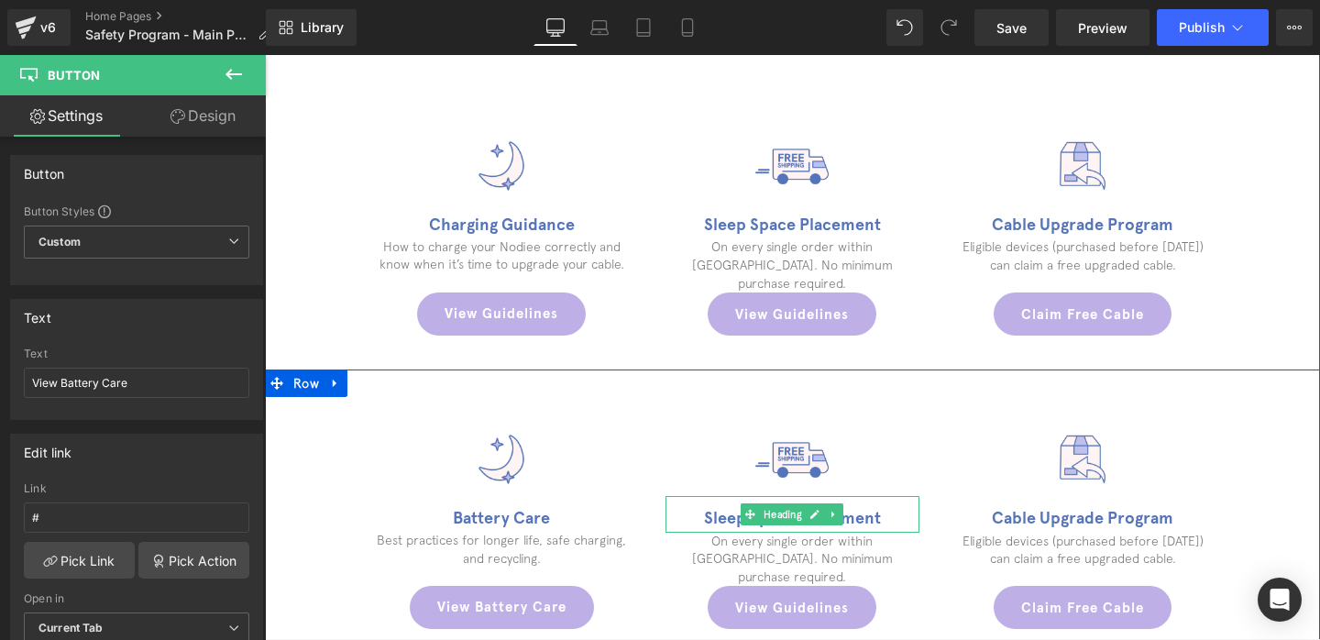
click at [709, 512] on h1 "Sleep Space Placement" at bounding box center [792, 518] width 254 height 27
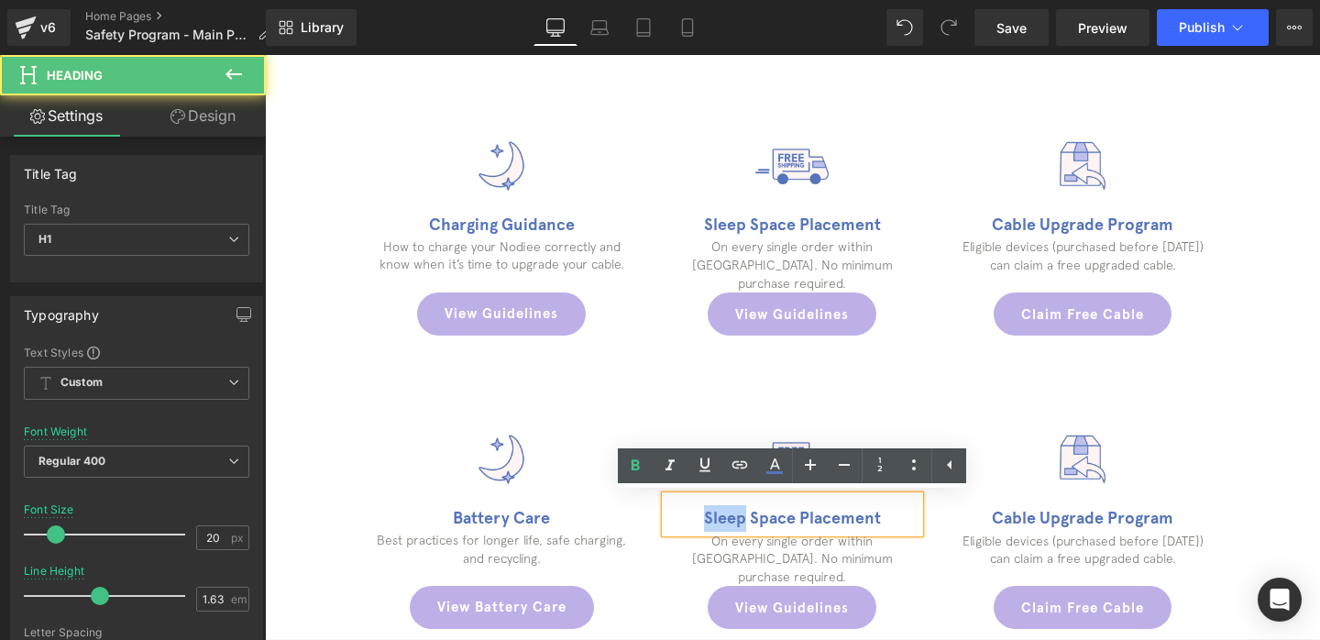
click at [709, 512] on h1 "Sleep Space Placement" at bounding box center [792, 518] width 254 height 27
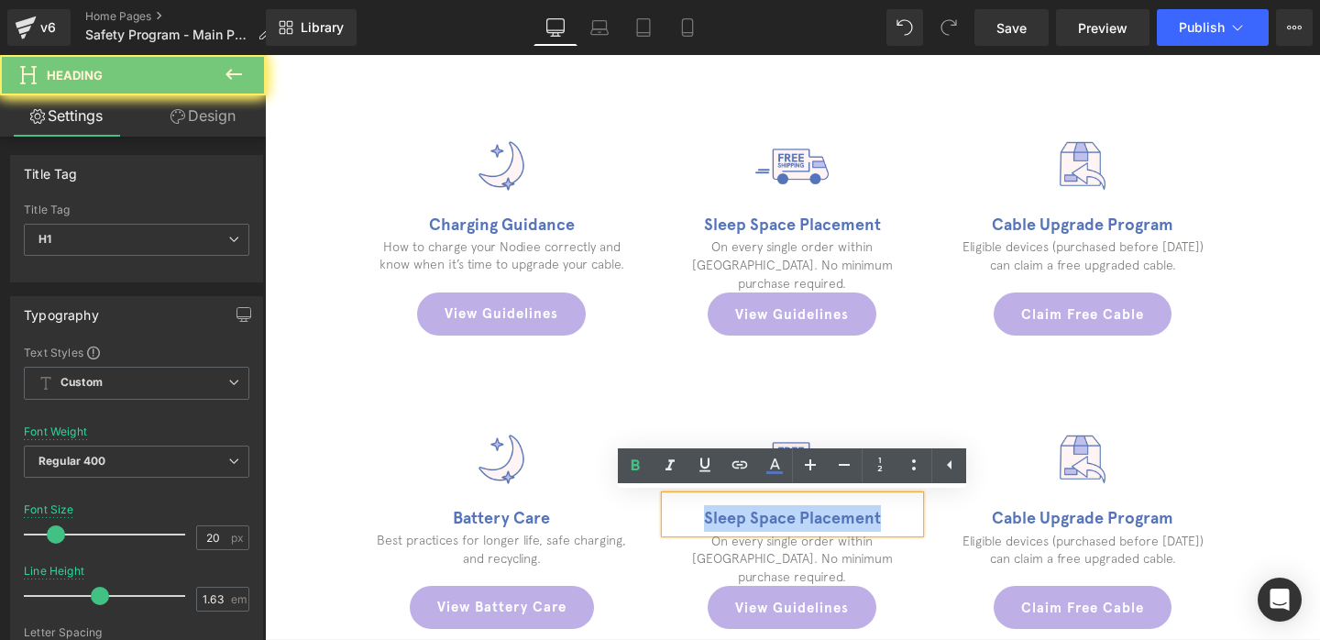
paste div
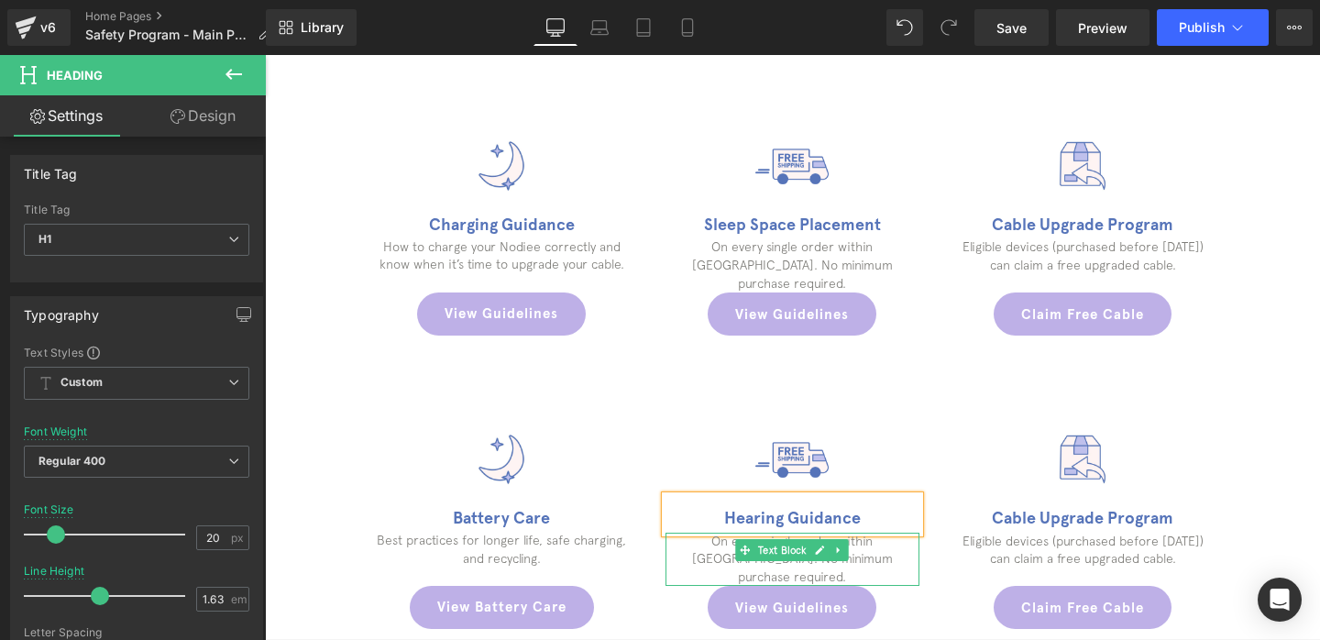
click at [707, 548] on p "On every single order within [GEOGRAPHIC_DATA]. No minimum purchase required." at bounding box center [792, 559] width 254 height 54
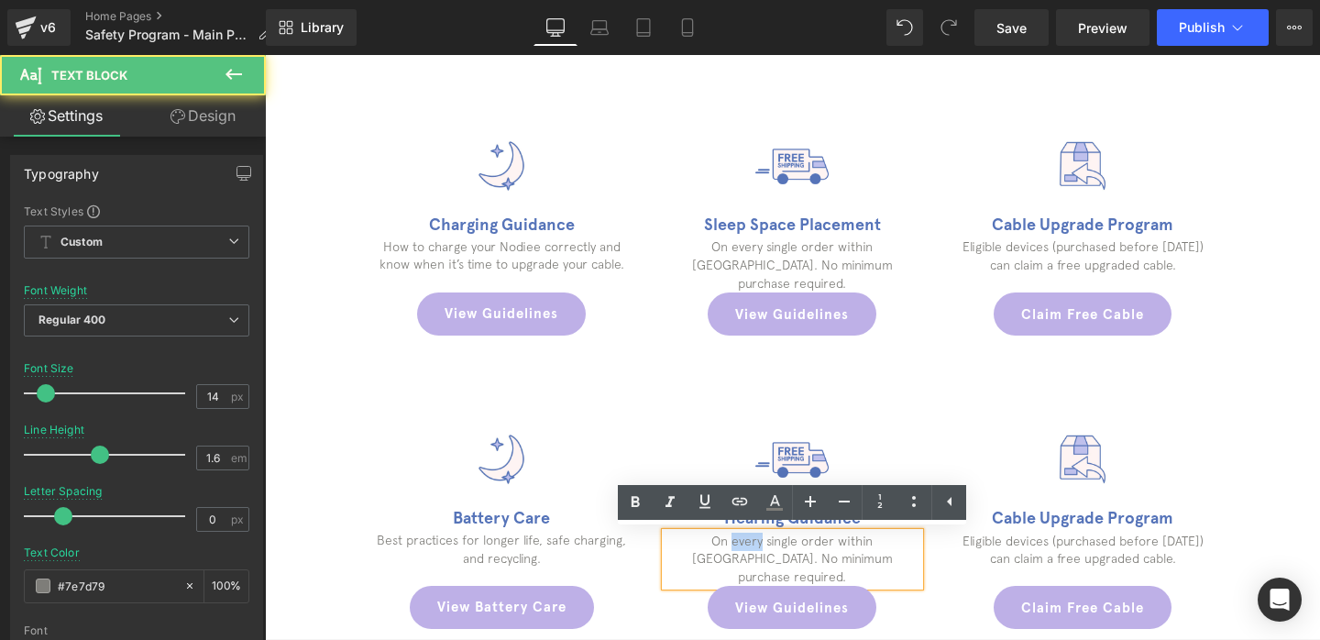
click at [707, 548] on p "On every single order within [GEOGRAPHIC_DATA]. No minimum purchase required." at bounding box center [792, 559] width 254 height 54
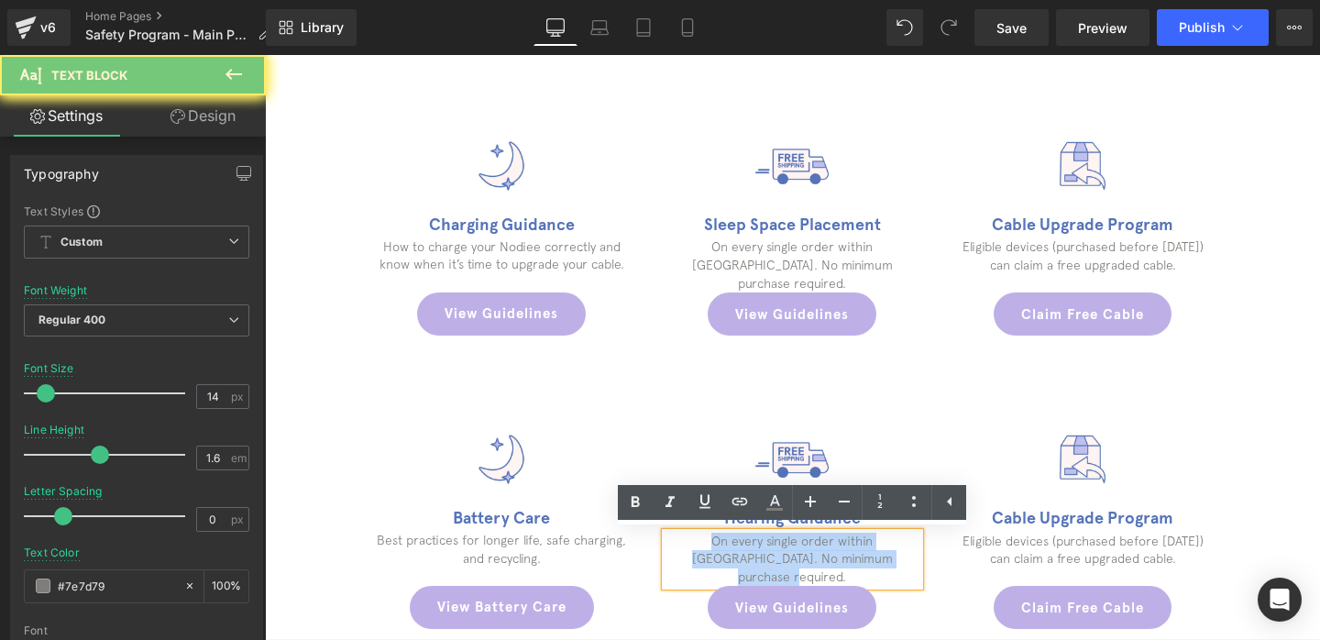
click at [707, 548] on p "On every single order within [GEOGRAPHIC_DATA]. No minimum purchase required." at bounding box center [792, 559] width 254 height 54
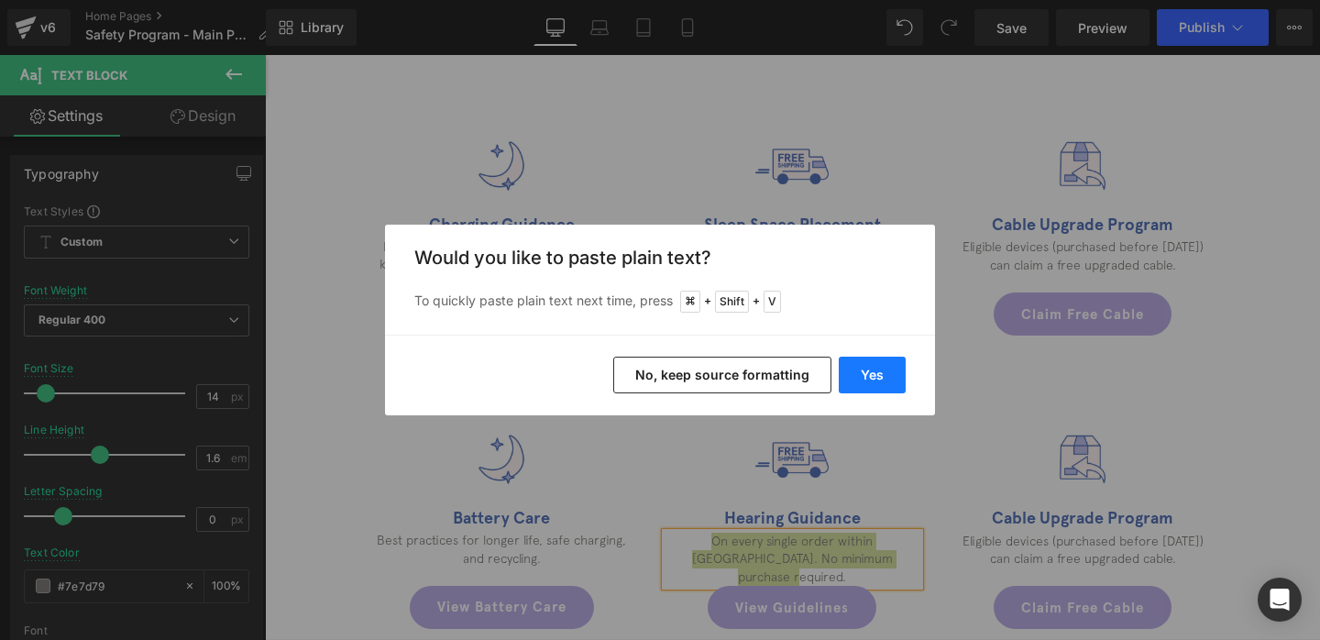
click at [871, 360] on button "Yes" at bounding box center [872, 375] width 67 height 37
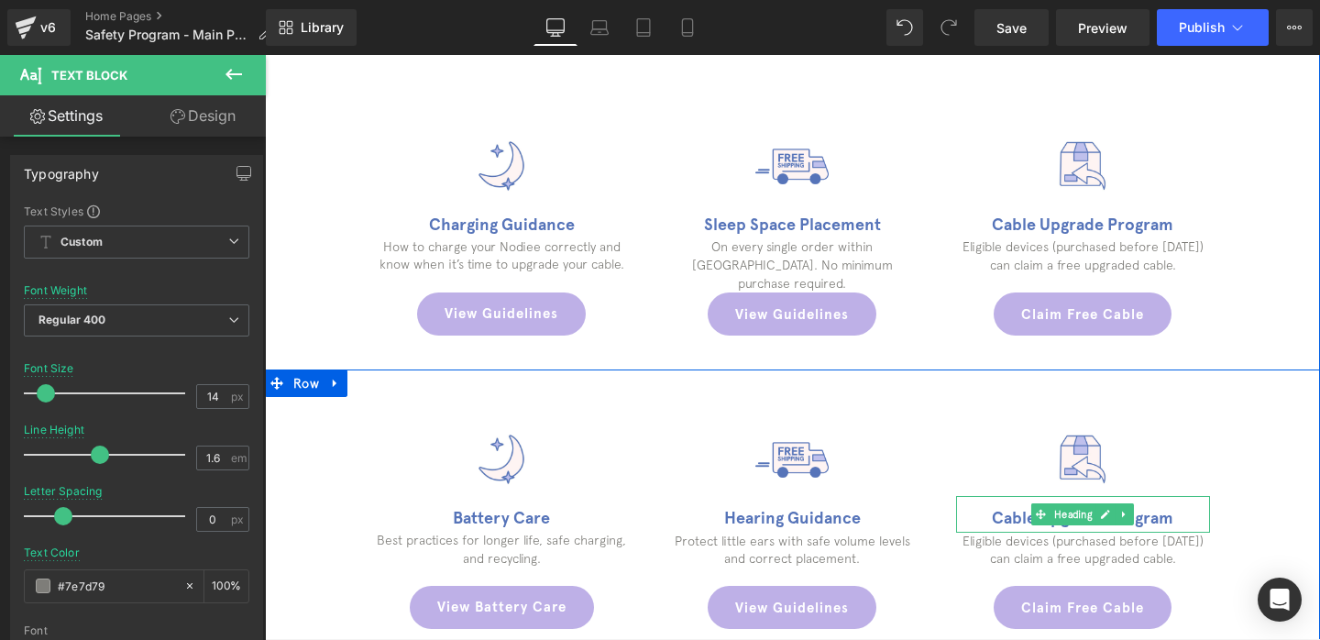
click at [996, 513] on h1 "Cable Upgrade Program" at bounding box center [1083, 518] width 254 height 27
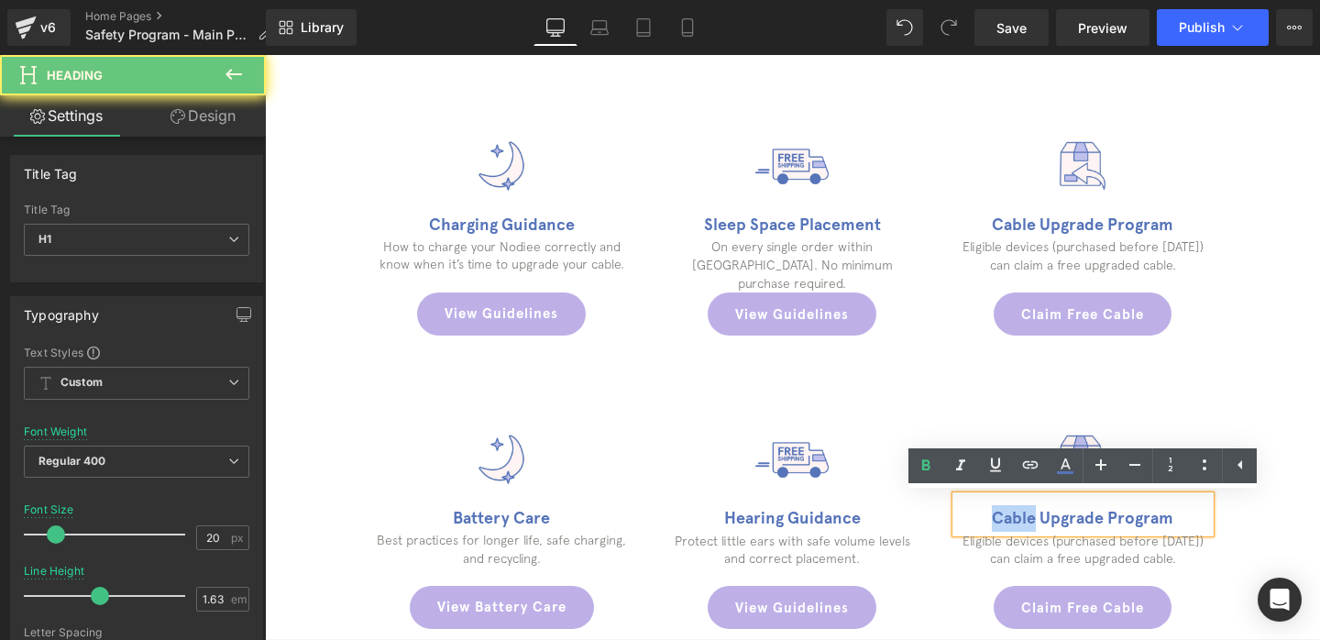
click at [996, 513] on h1 "Cable Upgrade Program" at bounding box center [1083, 518] width 254 height 27
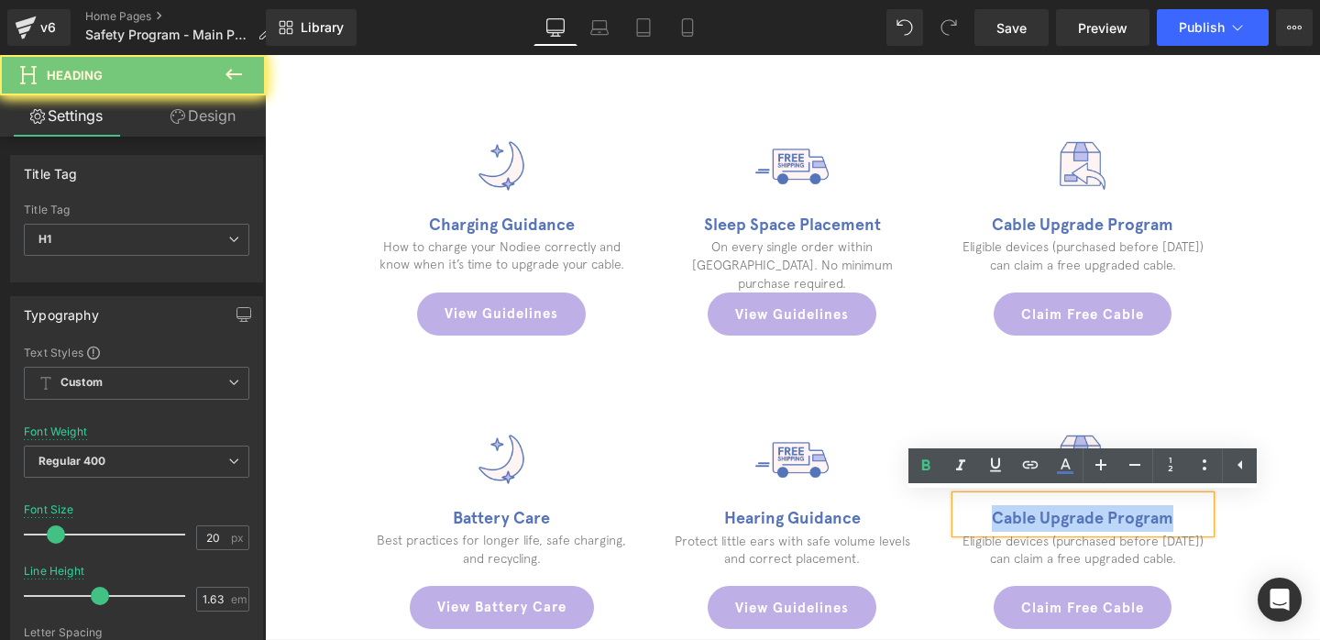
click at [996, 513] on h1 "Cable Upgrade Program" at bounding box center [1083, 518] width 254 height 27
paste div
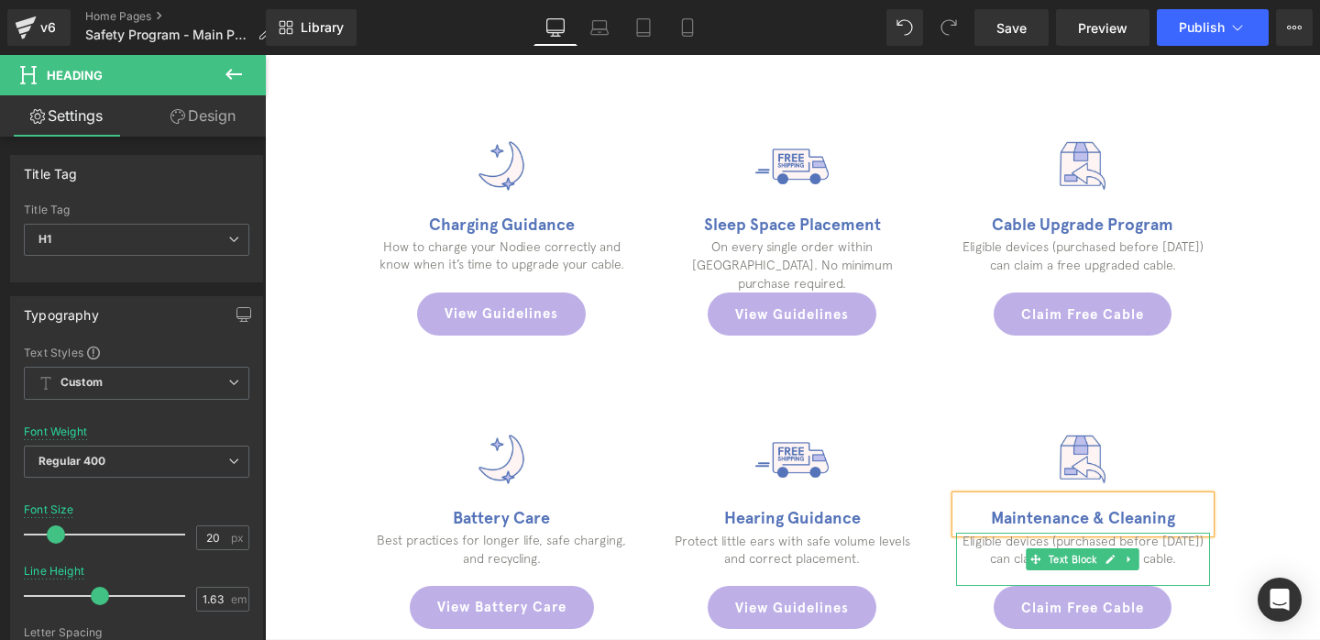
click at [993, 549] on p "Eligible devices (purchased before [DATE]) can claim a free upgraded cable." at bounding box center [1083, 550] width 254 height 36
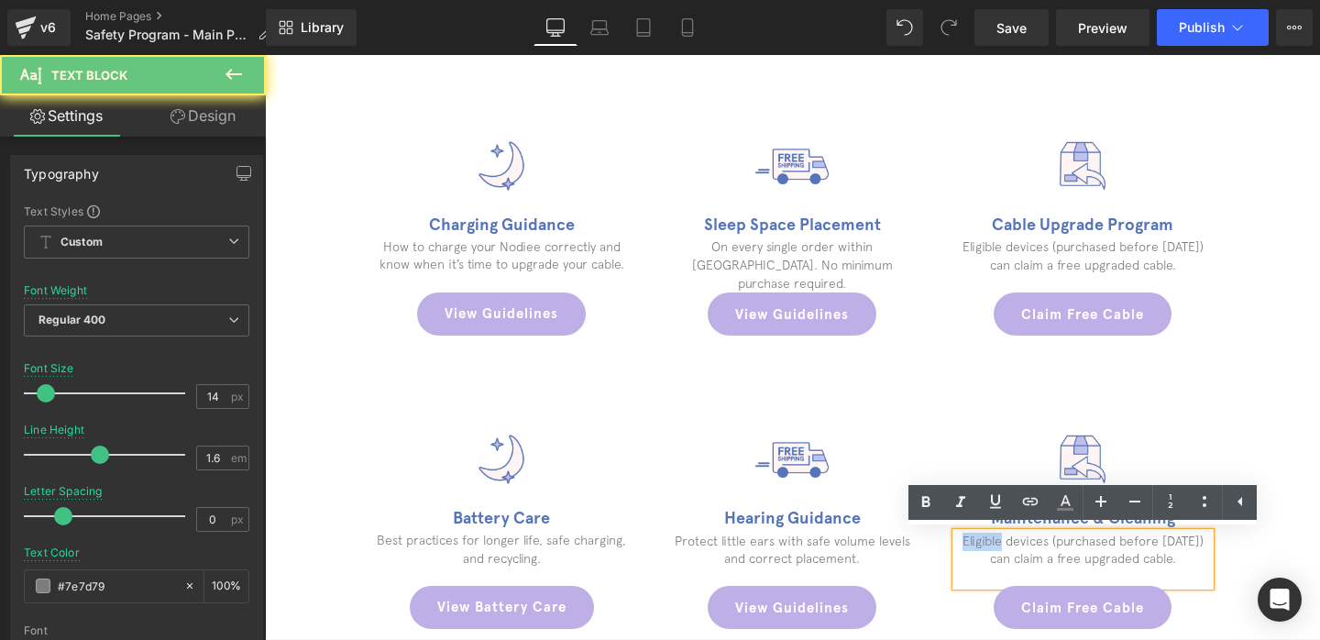
click at [993, 549] on p "Eligible devices (purchased before [DATE]) can claim a free upgraded cable." at bounding box center [1083, 550] width 254 height 36
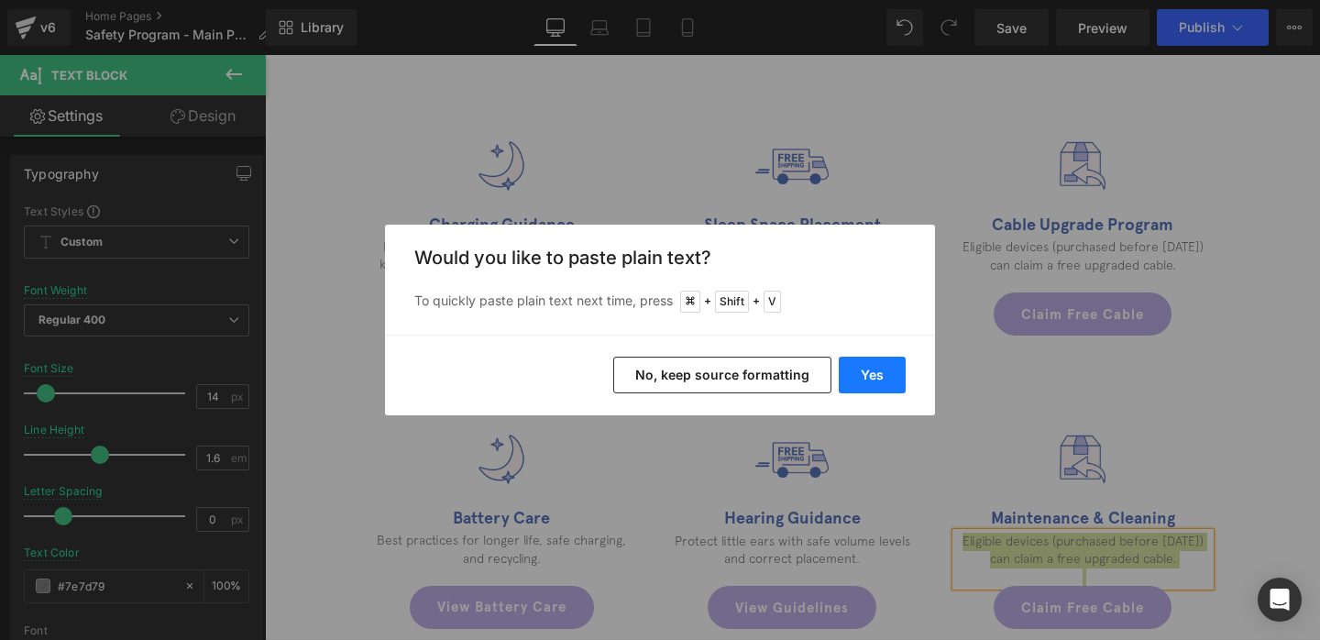
click at [870, 377] on button "Yes" at bounding box center [872, 375] width 67 height 37
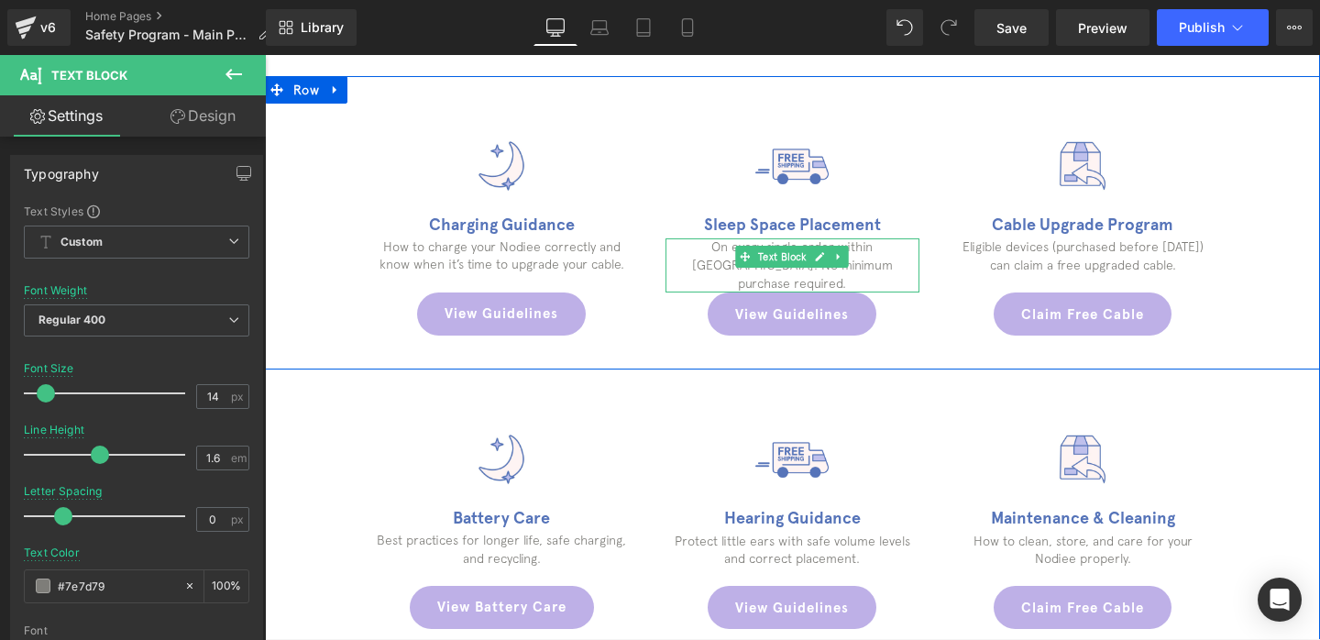
click at [832, 263] on link at bounding box center [838, 257] width 19 height 22
click at [882, 288] on div at bounding box center [792, 290] width 254 height 5
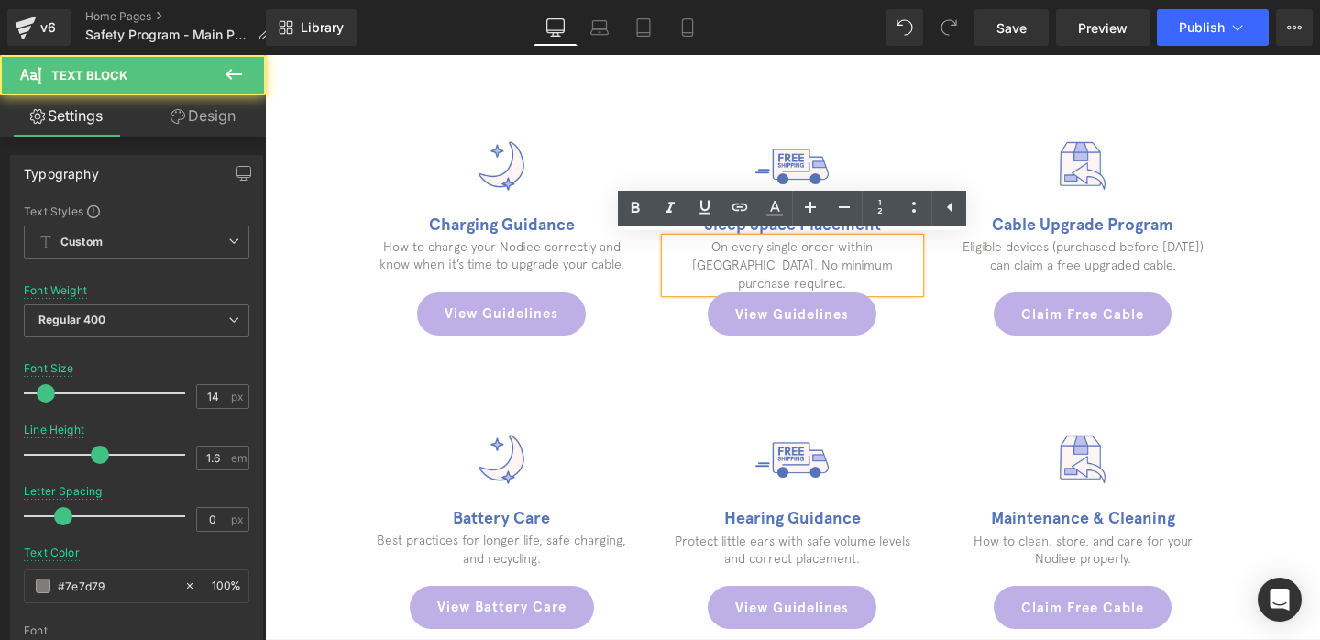
click at [882, 263] on p "On every single order within [GEOGRAPHIC_DATA]. No minimum purchase required." at bounding box center [792, 265] width 254 height 54
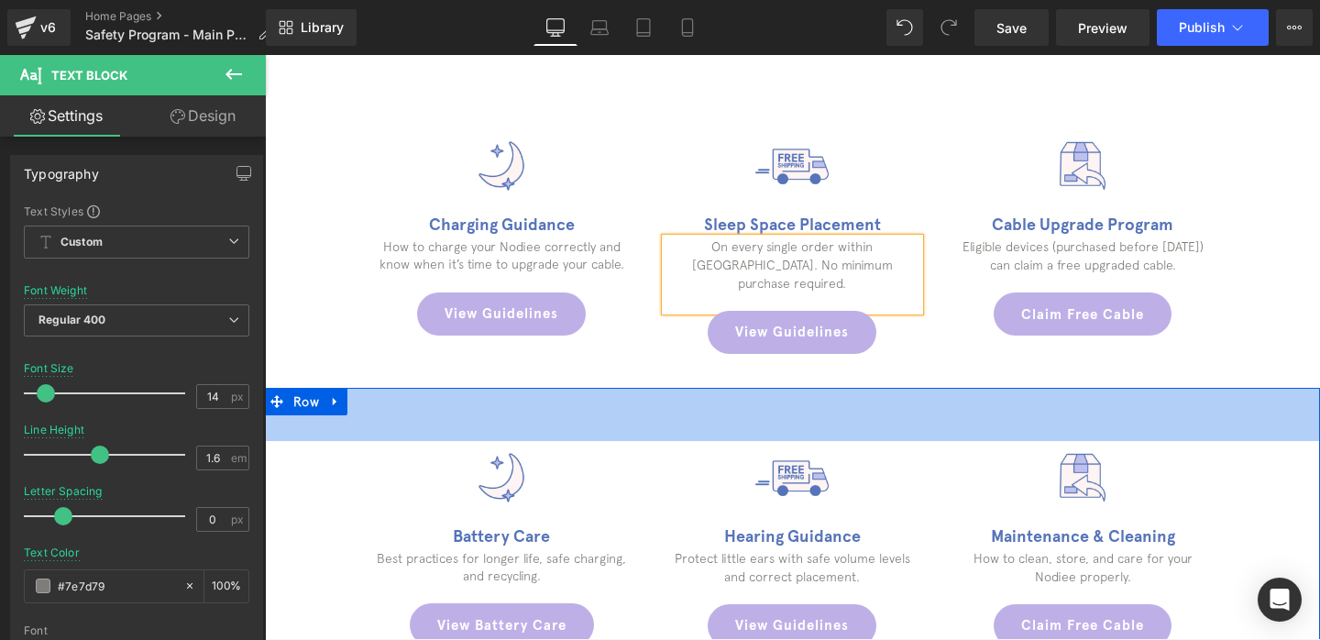
click at [1039, 388] on div "58px" at bounding box center [792, 414] width 1055 height 53
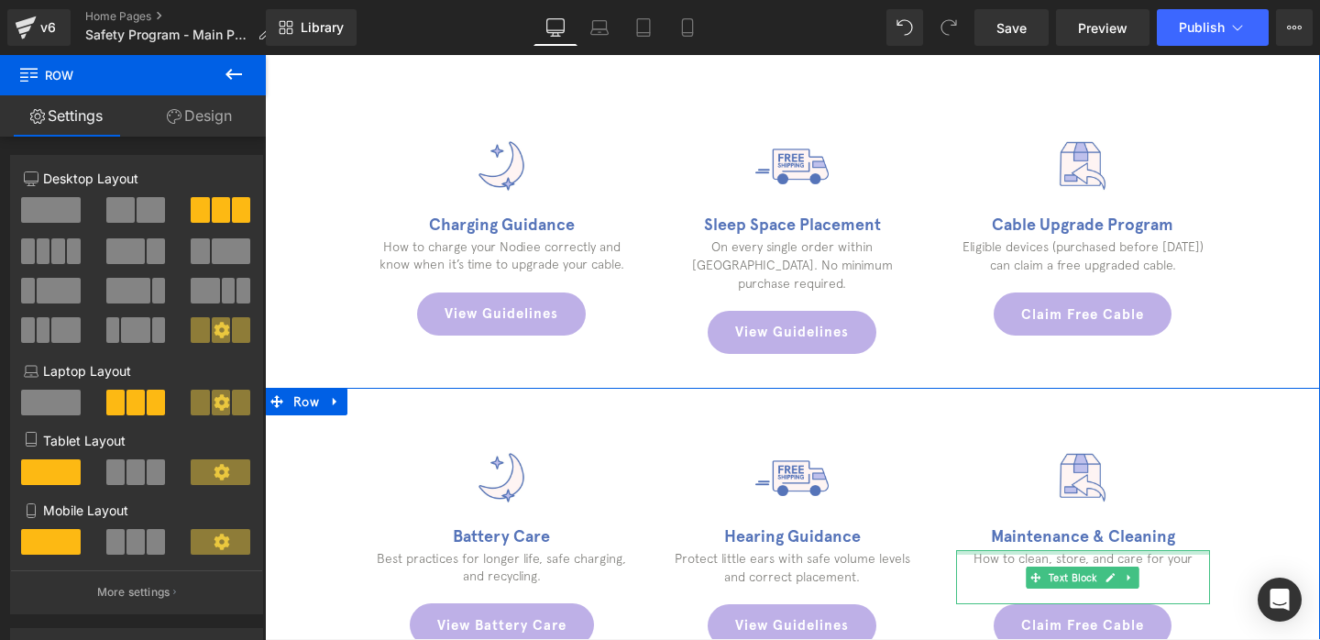
scroll to position [853, 0]
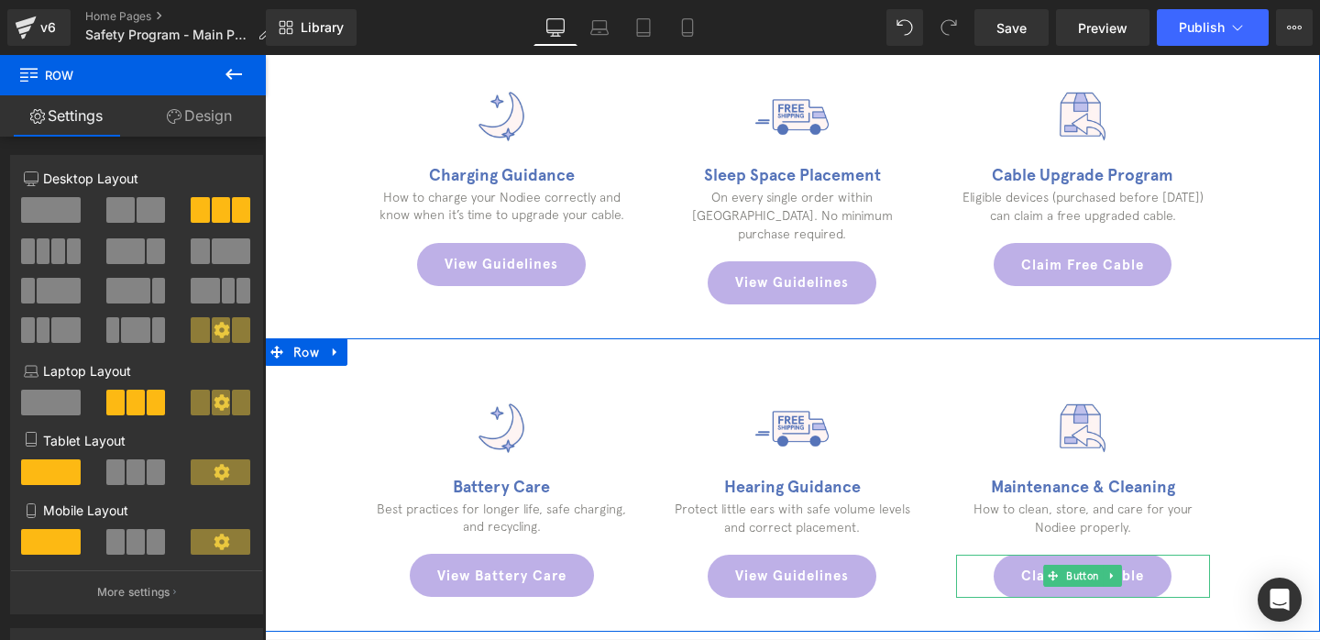
click at [1029, 558] on link "Claim Free Cable" at bounding box center [1082, 575] width 178 height 43
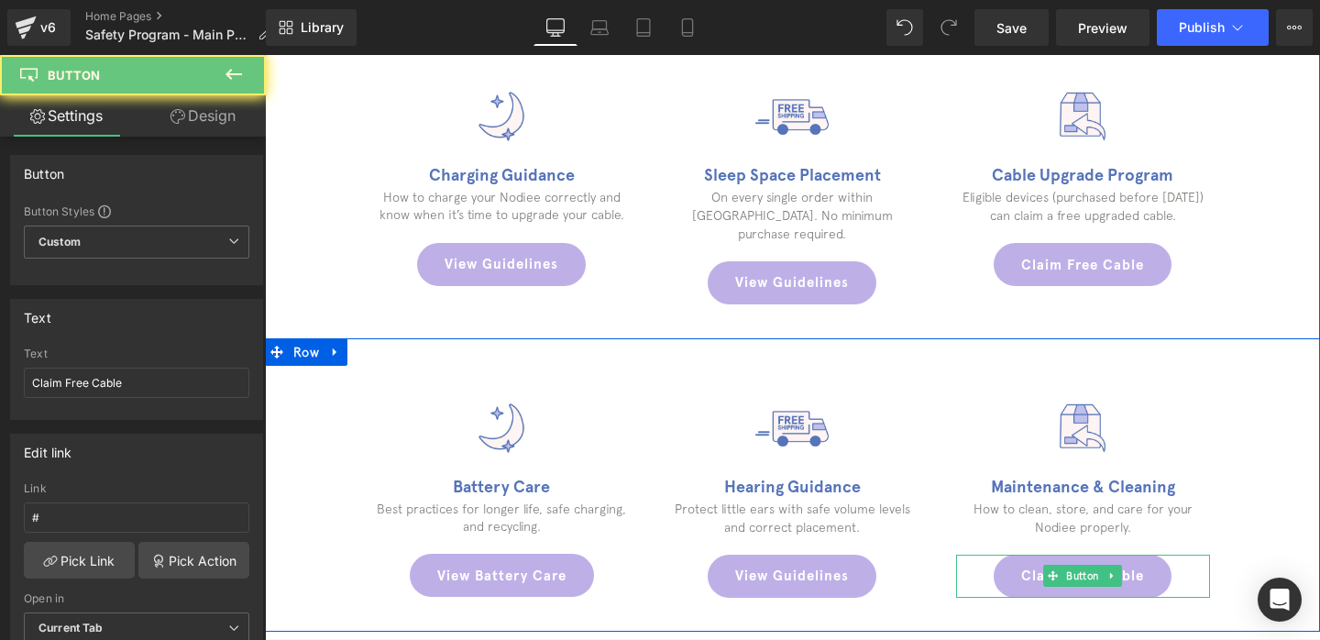
click at [1029, 558] on link "Claim Free Cable" at bounding box center [1082, 575] width 178 height 43
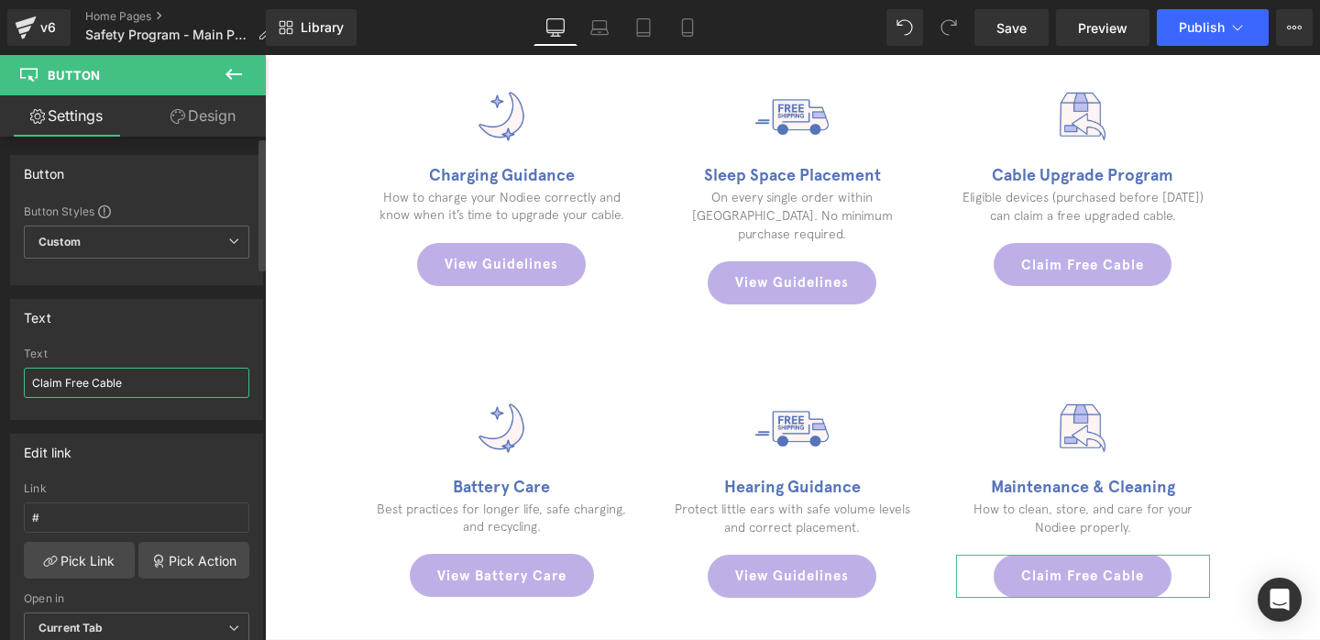
click at [186, 382] on input "Claim Free Cable" at bounding box center [136, 383] width 225 height 30
paste input "View Maintenanc"
type input "View Maintenance"
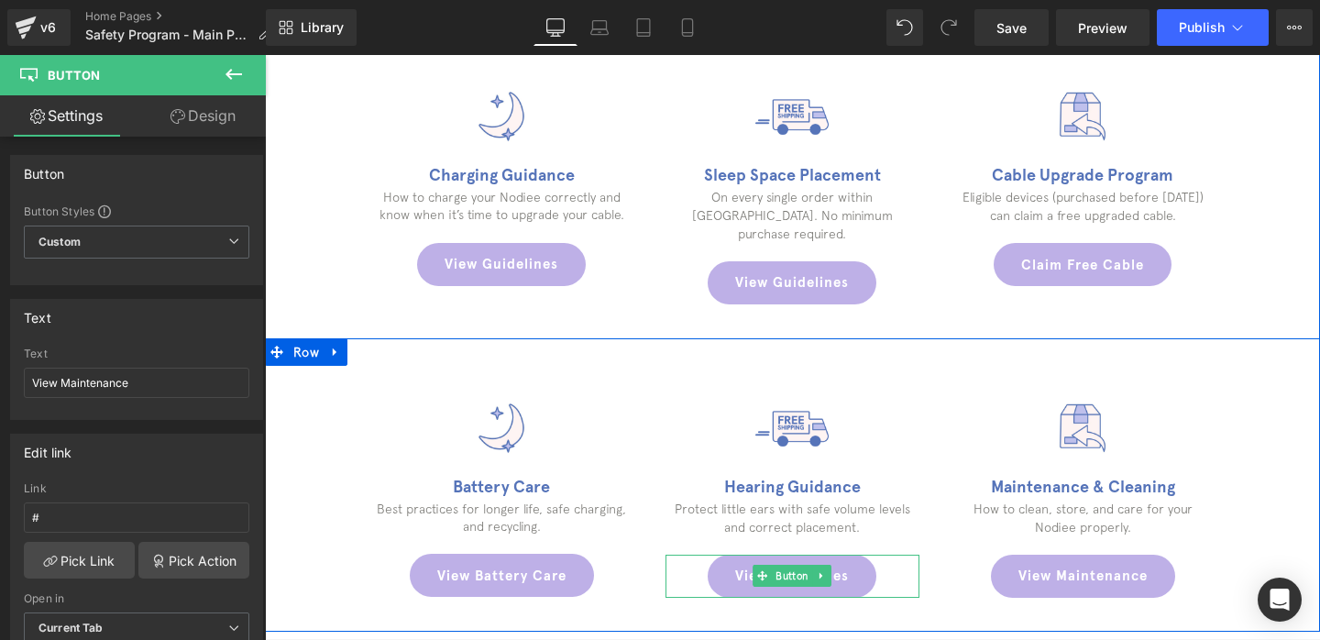
click at [730, 554] on link "View Guidelines" at bounding box center [792, 575] width 169 height 43
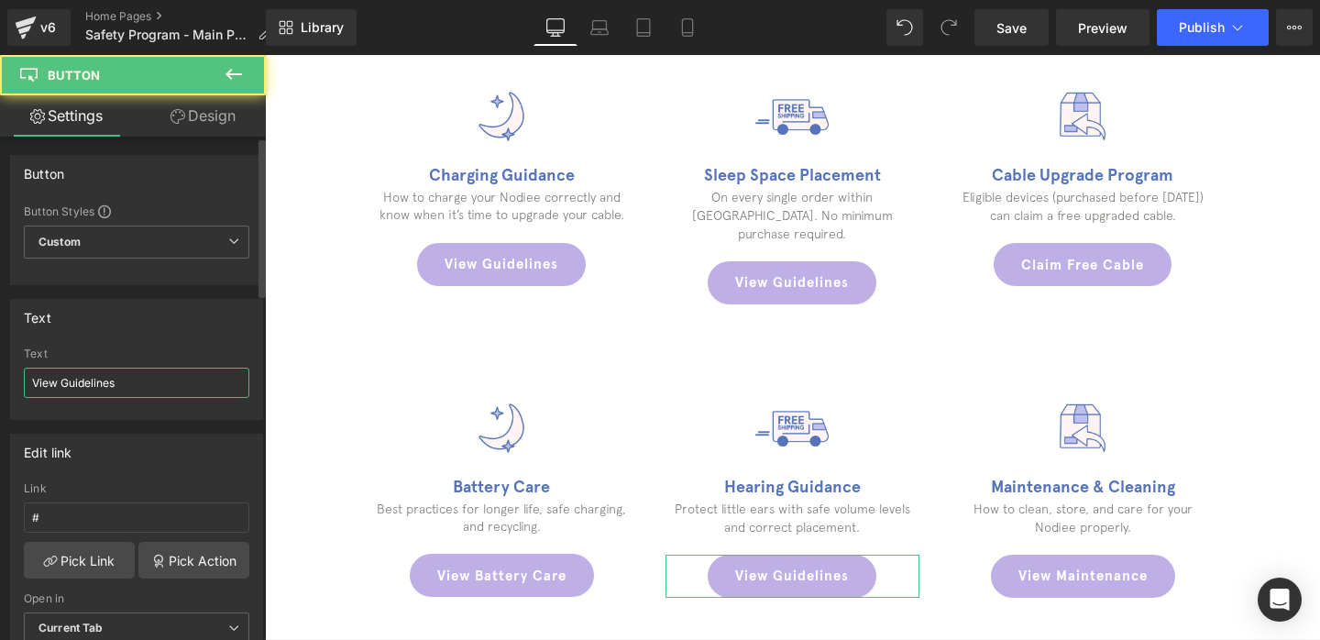
click at [139, 375] on input "View Guidelines" at bounding box center [136, 383] width 225 height 30
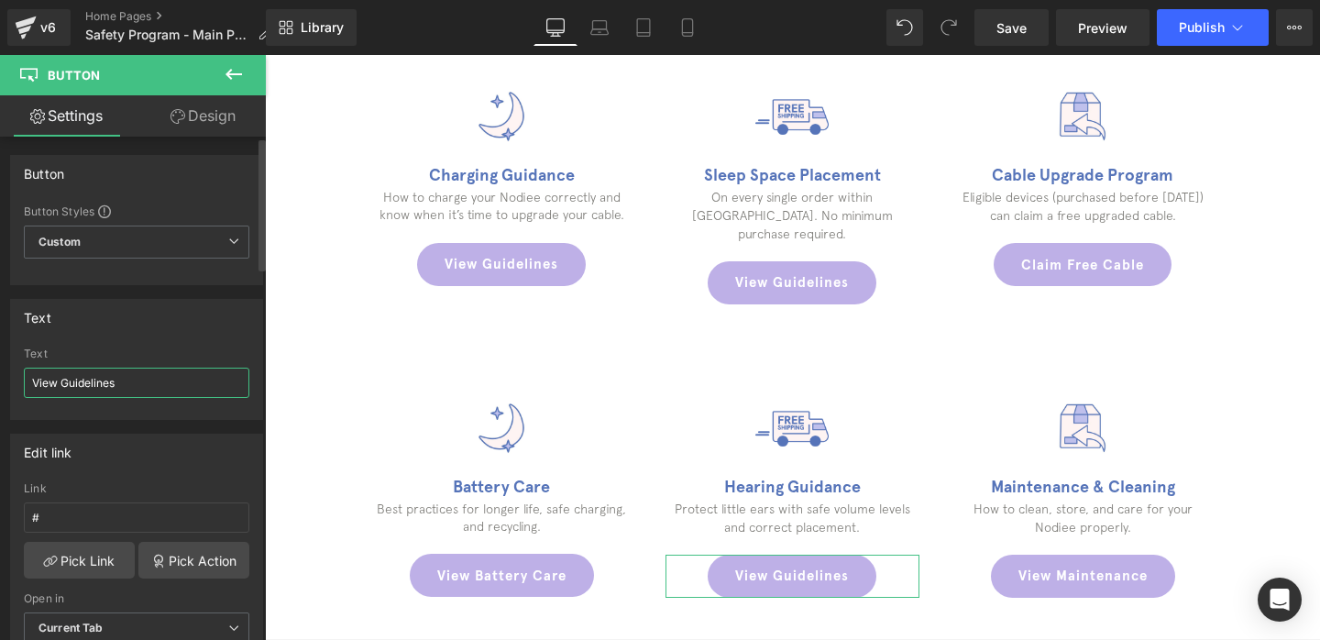
paste input "Hearing Guidance"
type input "View Hearing Guidance"
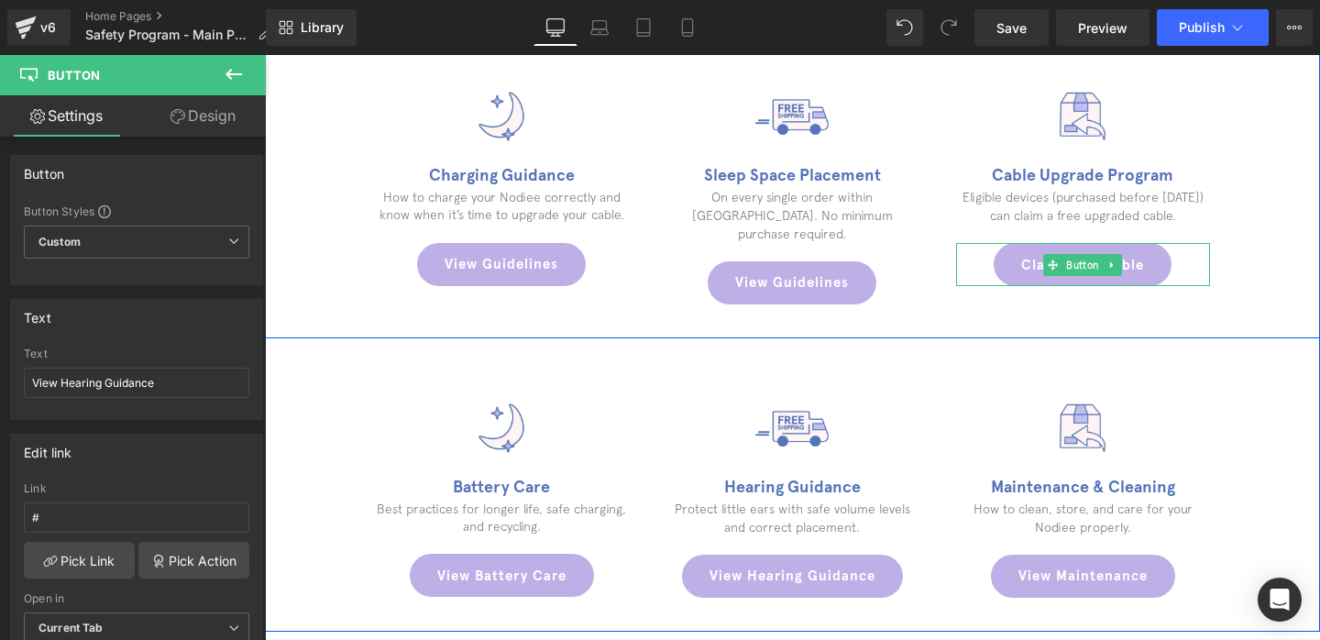
click at [1044, 255] on span at bounding box center [1053, 265] width 19 height 22
click at [1241, 414] on div "Image Battery Care Heading Best practices for longer life, safe charging, and r…" at bounding box center [792, 484] width 1055 height 293
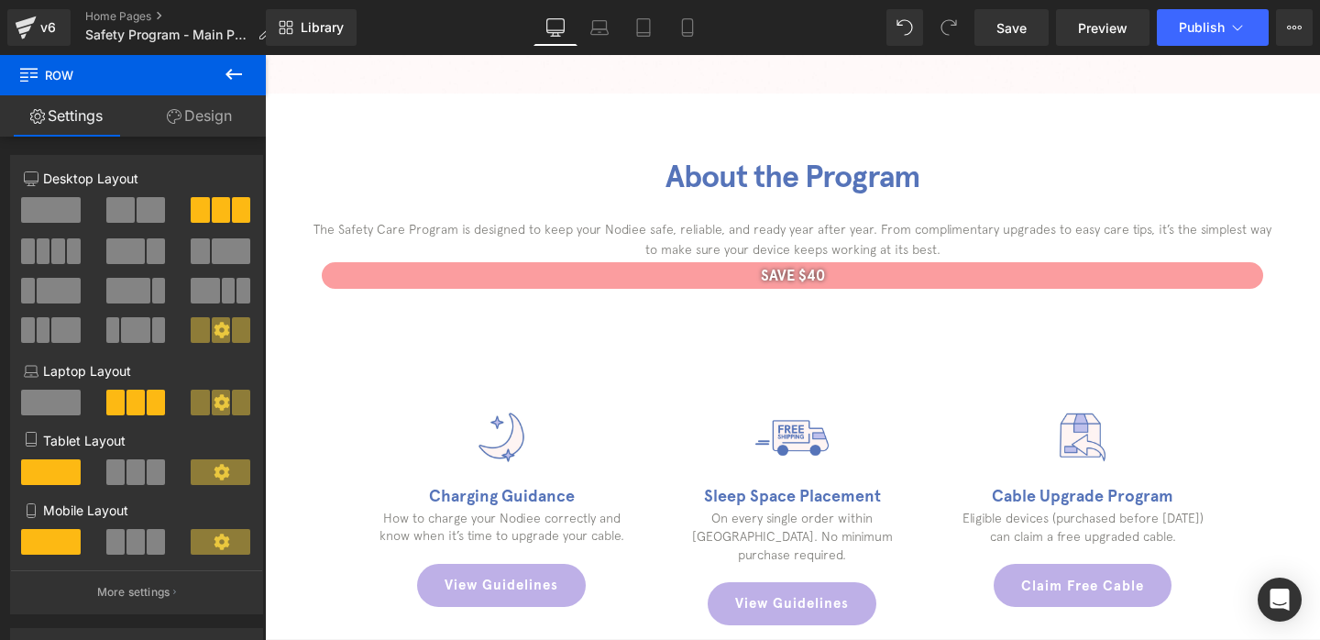
scroll to position [538, 0]
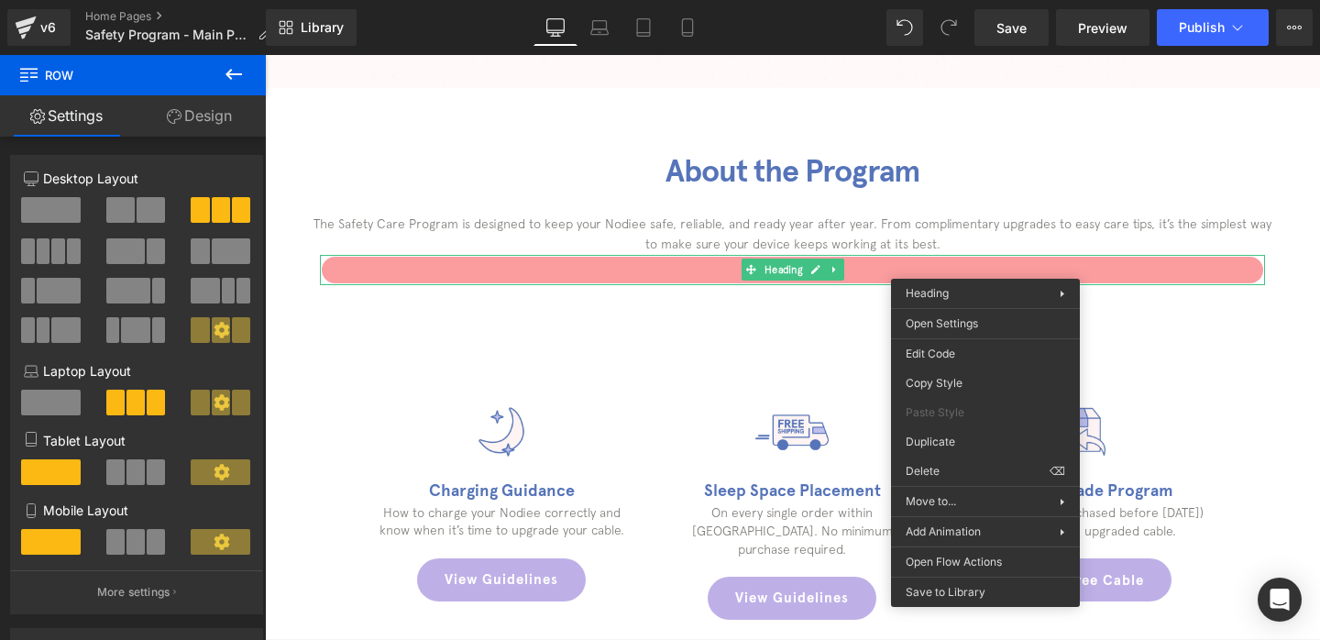
drag, startPoint x: 1214, startPoint y: 516, endPoint x: 949, endPoint y: 461, distance: 270.5
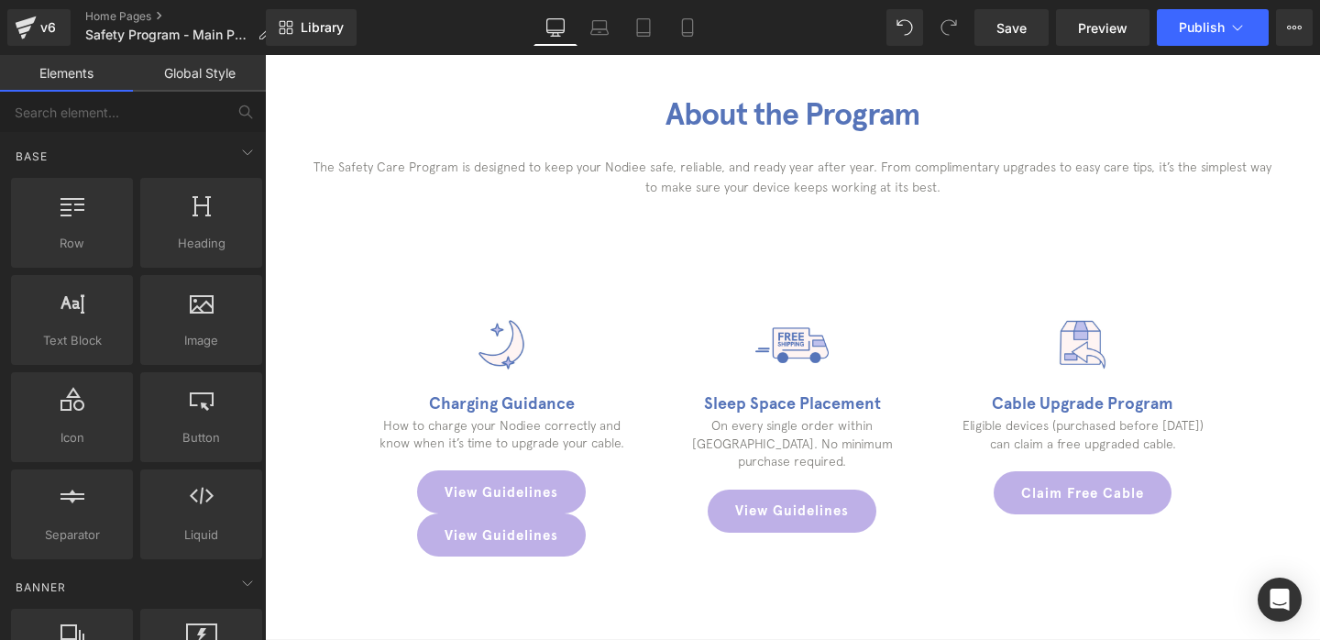
scroll to position [589, 0]
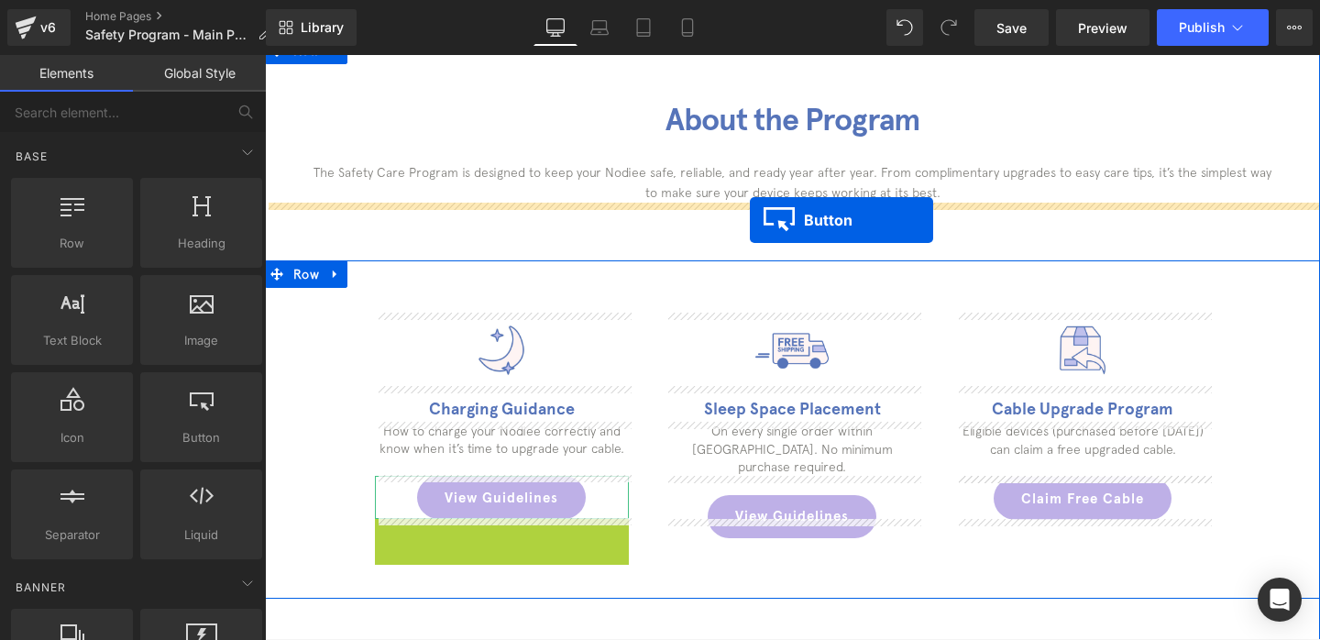
drag, startPoint x: 471, startPoint y: 541, endPoint x: 750, endPoint y: 220, distance: 424.9
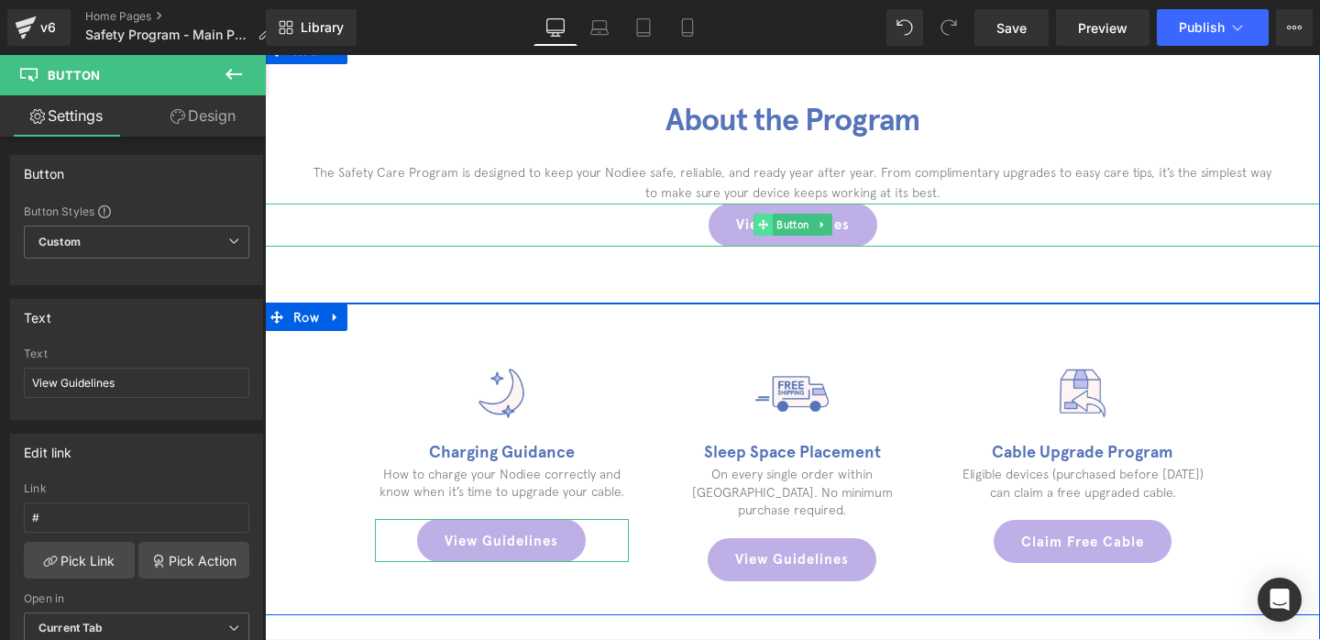
click at [758, 225] on icon at bounding box center [763, 225] width 10 height 10
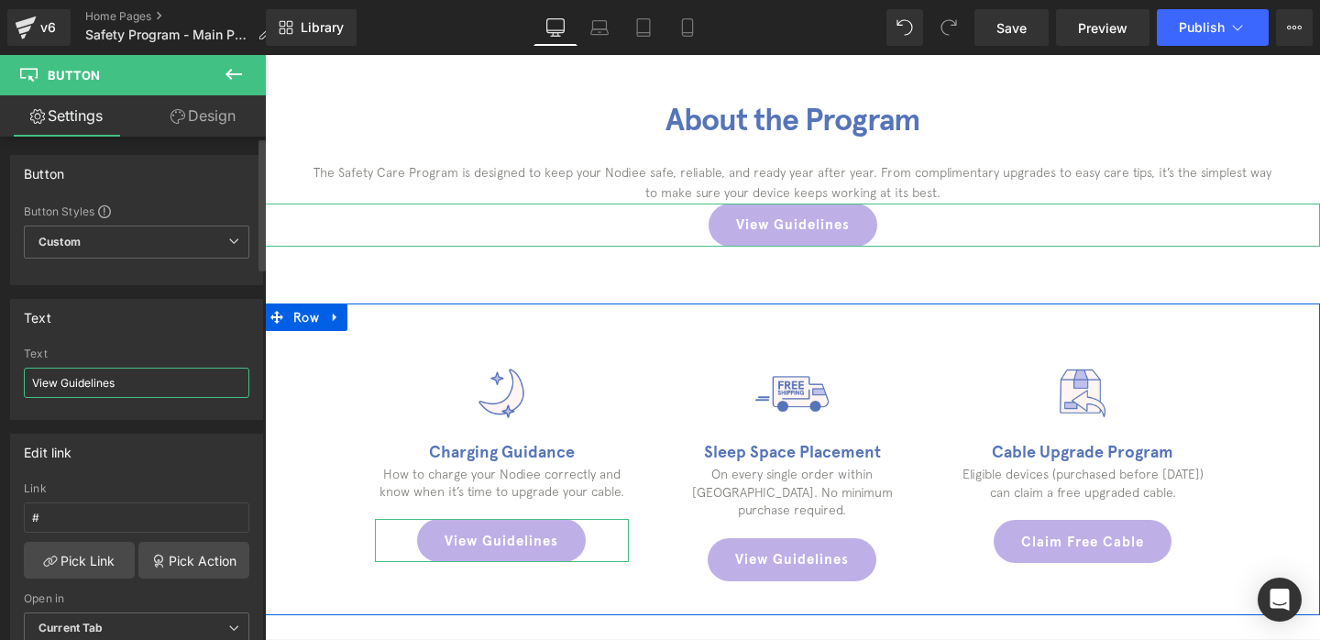
click at [95, 387] on input "View Guidelines" at bounding box center [136, 383] width 225 height 30
type input "Join the Safety Care Program"
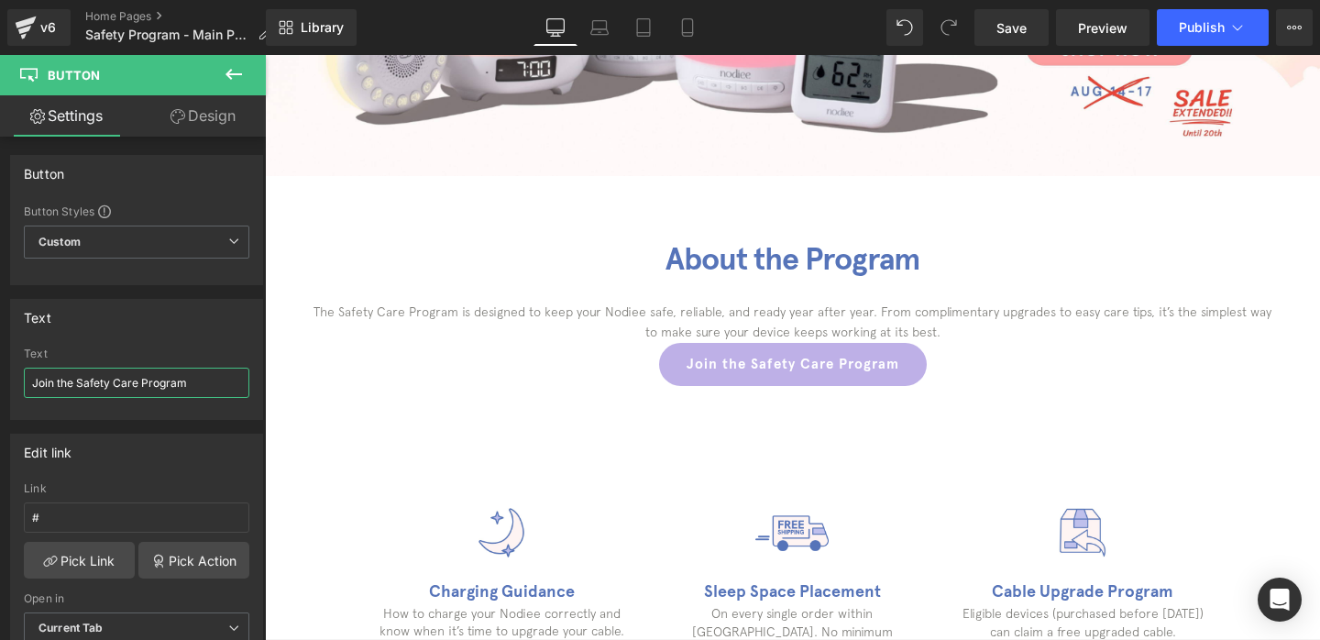
scroll to position [447, 0]
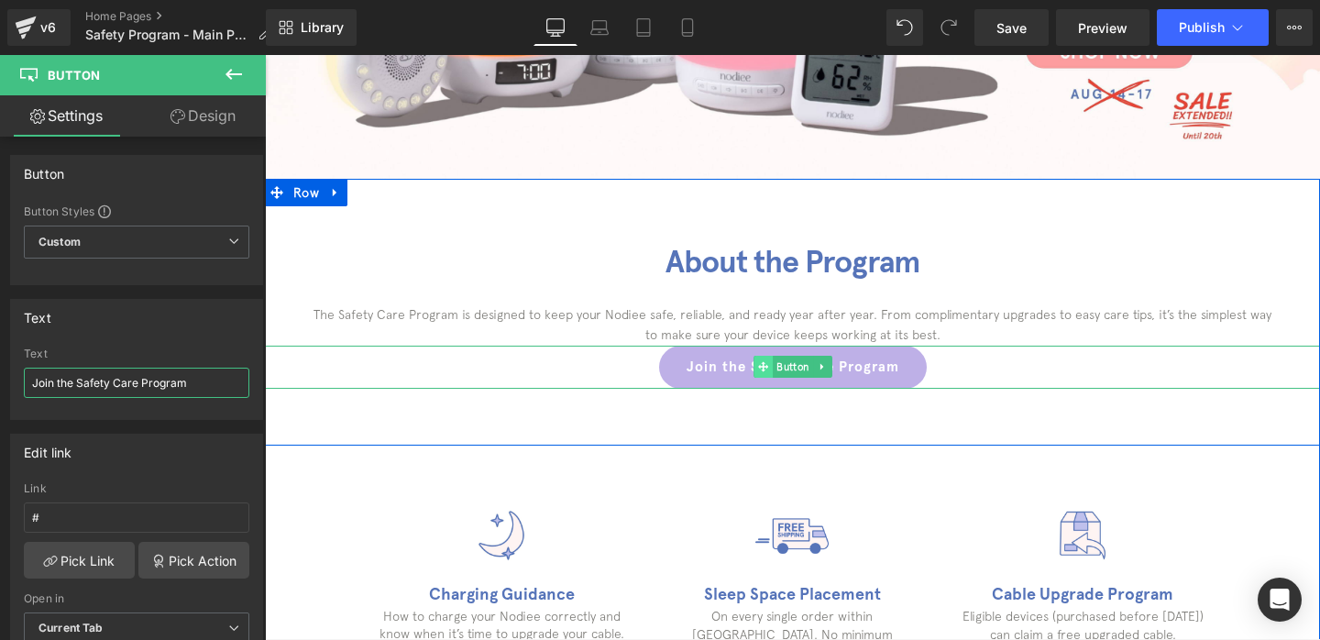
click at [754, 358] on span at bounding box center [762, 367] width 19 height 22
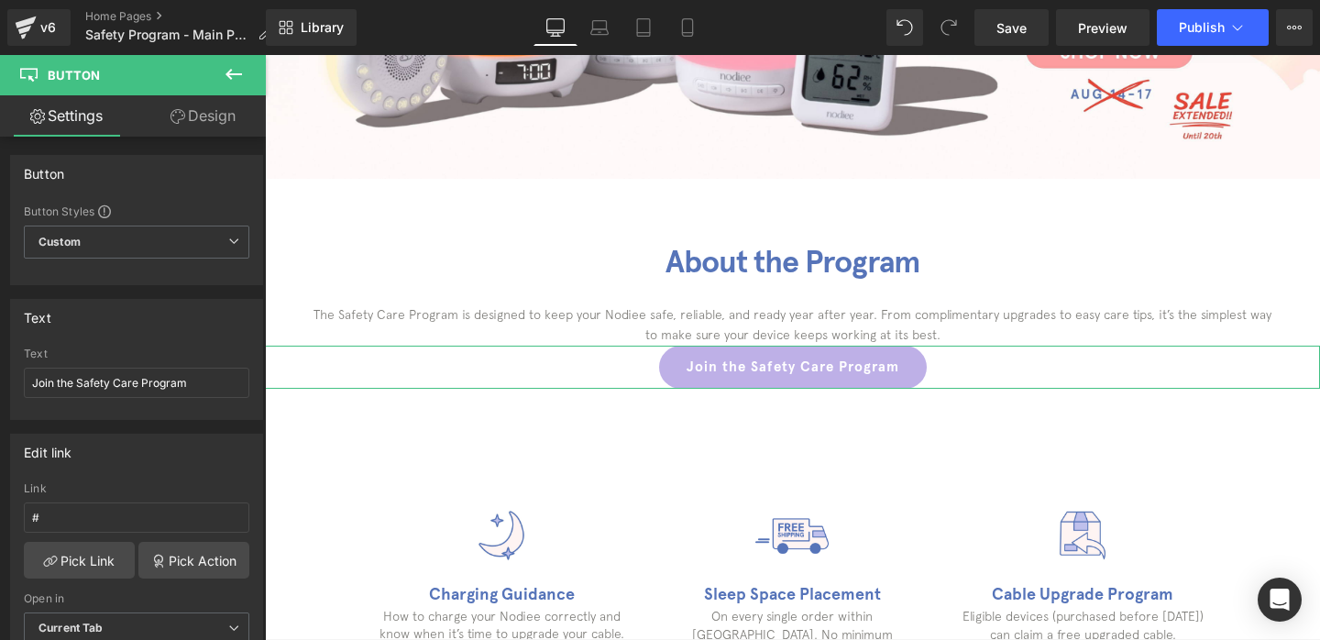
click at [199, 115] on link "Design" at bounding box center [203, 115] width 133 height 41
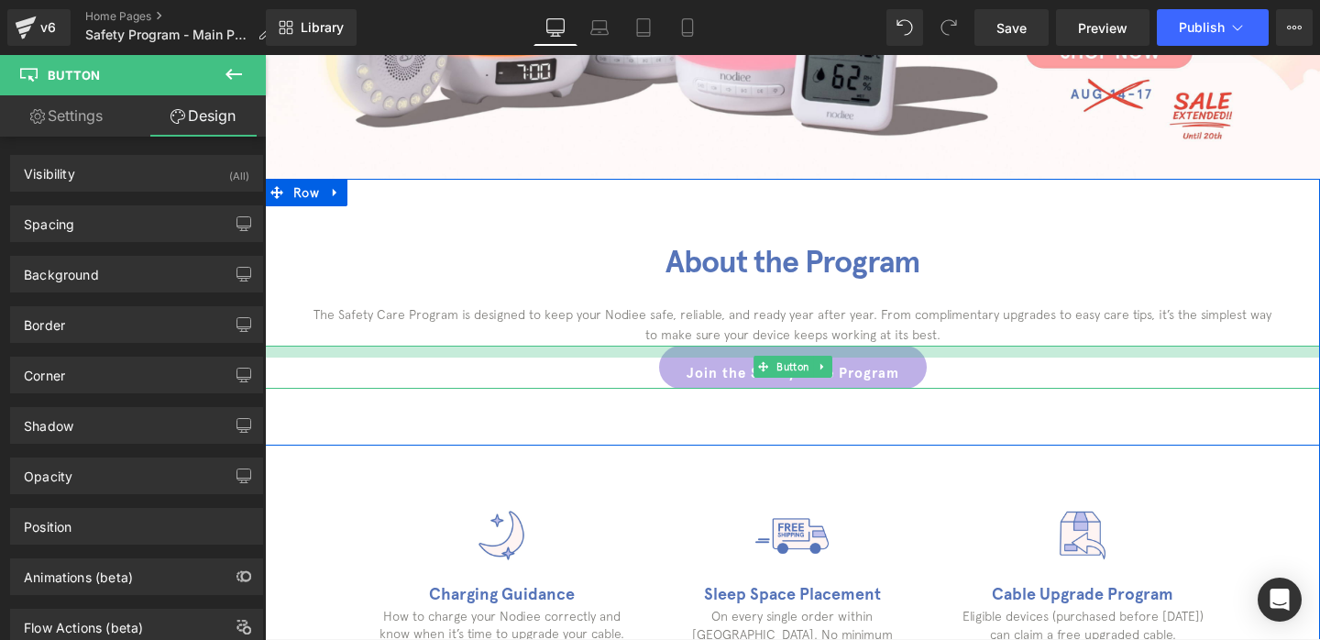
drag, startPoint x: 637, startPoint y: 346, endPoint x: 637, endPoint y: 357, distance: 11.0
click at [637, 357] on div "Join the Safety Care Program Button" at bounding box center [792, 367] width 1055 height 43
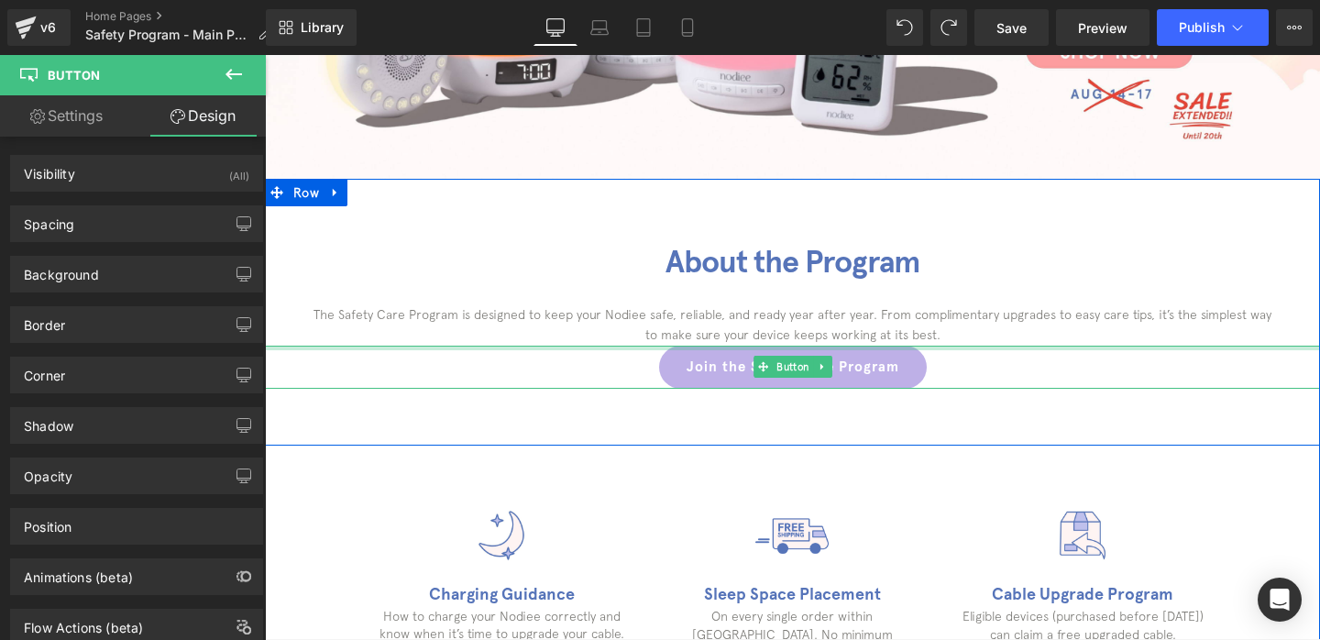
click at [886, 326] on p "The Safety Care Program is designed to keep your Nodiee safe, reliable, and rea…" at bounding box center [792, 324] width 963 height 41
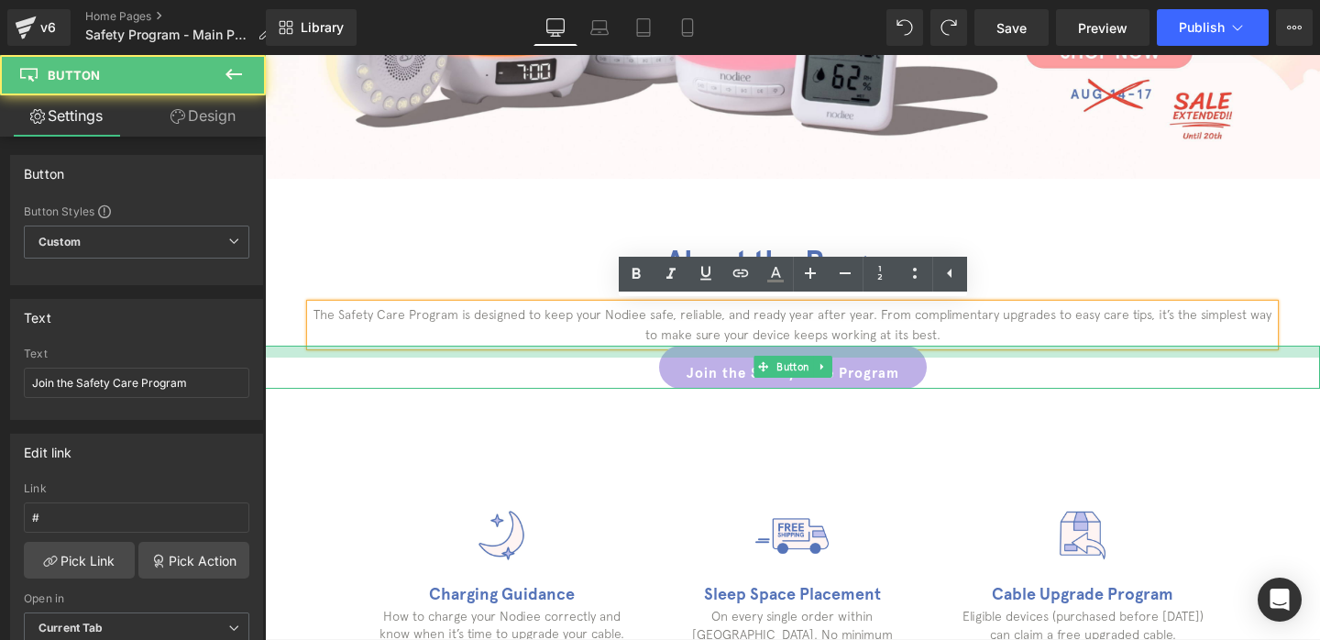
drag, startPoint x: 951, startPoint y: 347, endPoint x: 951, endPoint y: 359, distance: 11.9
click at [951, 359] on div "Join the Safety Care Program Button" at bounding box center [792, 367] width 1055 height 43
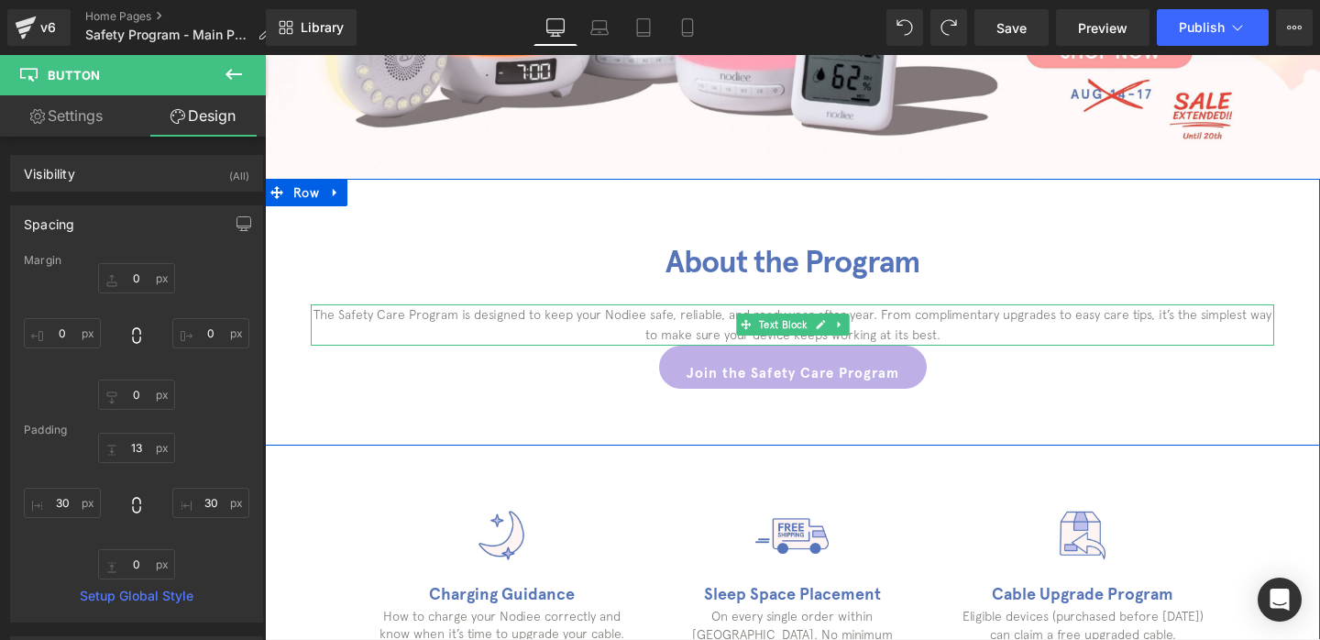
click at [513, 316] on p "The Safety Care Program is designed to keep your Nodiee safe, reliable, and rea…" at bounding box center [792, 324] width 963 height 41
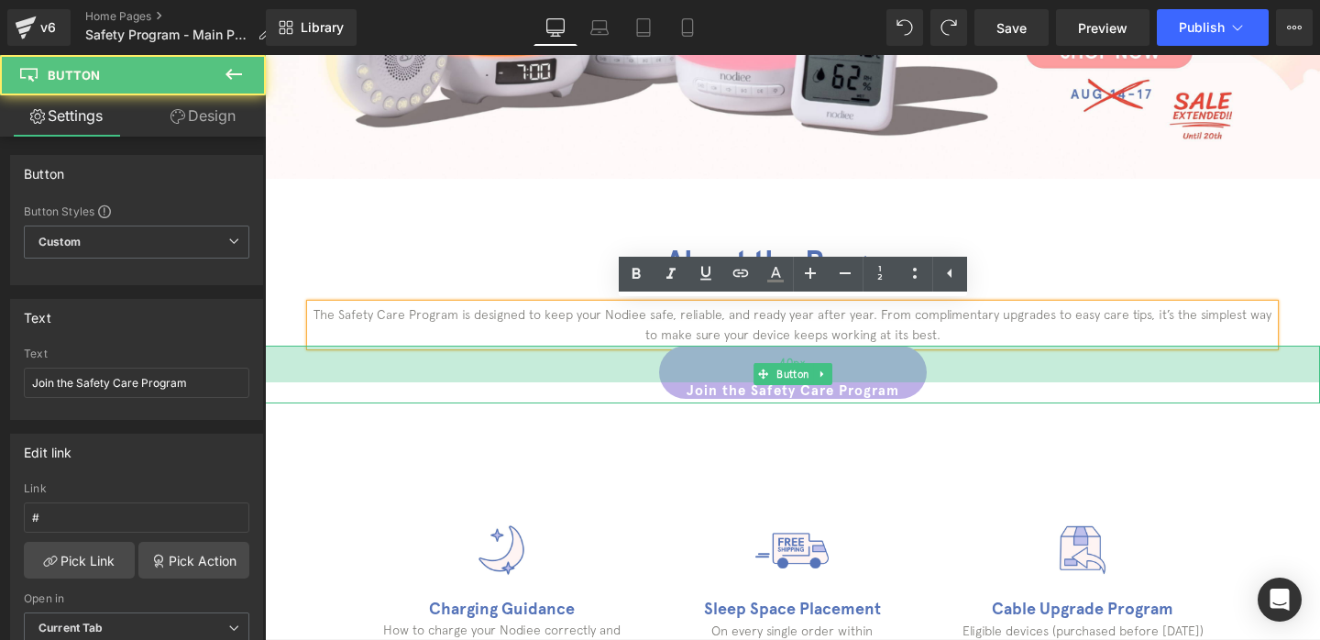
drag, startPoint x: 498, startPoint y: 346, endPoint x: 498, endPoint y: 371, distance: 24.7
click at [498, 371] on div "40px" at bounding box center [792, 364] width 1055 height 37
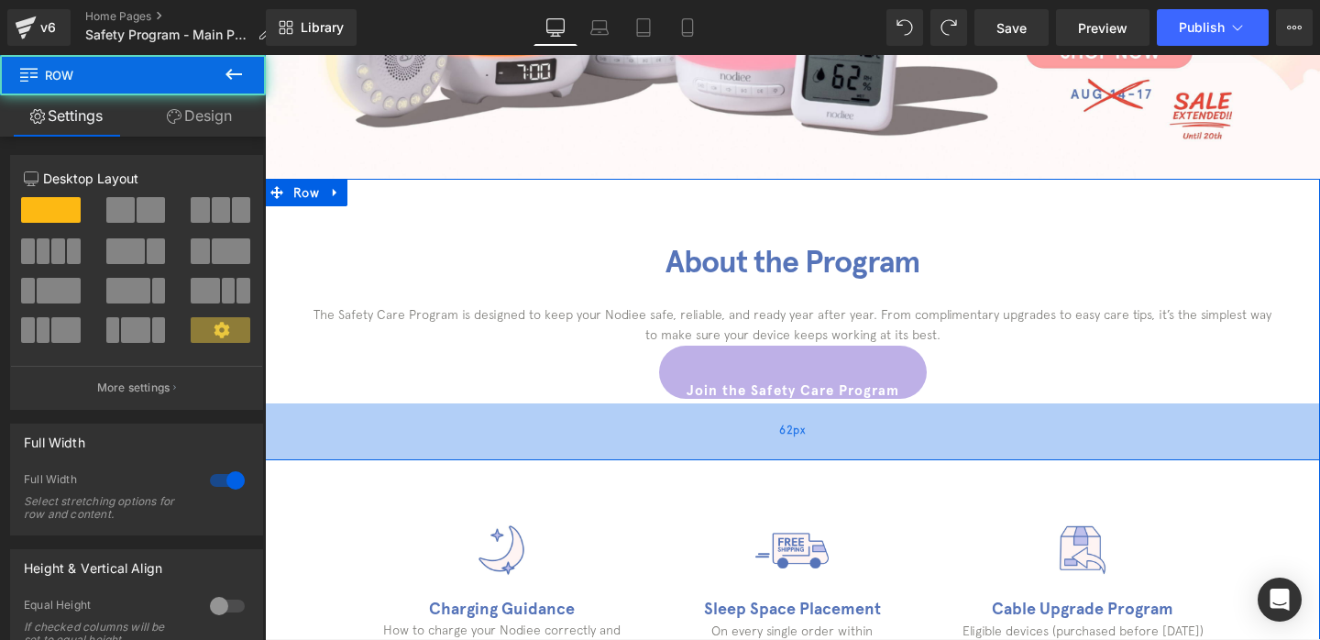
click at [787, 431] on span "62px" at bounding box center [792, 431] width 26 height 20
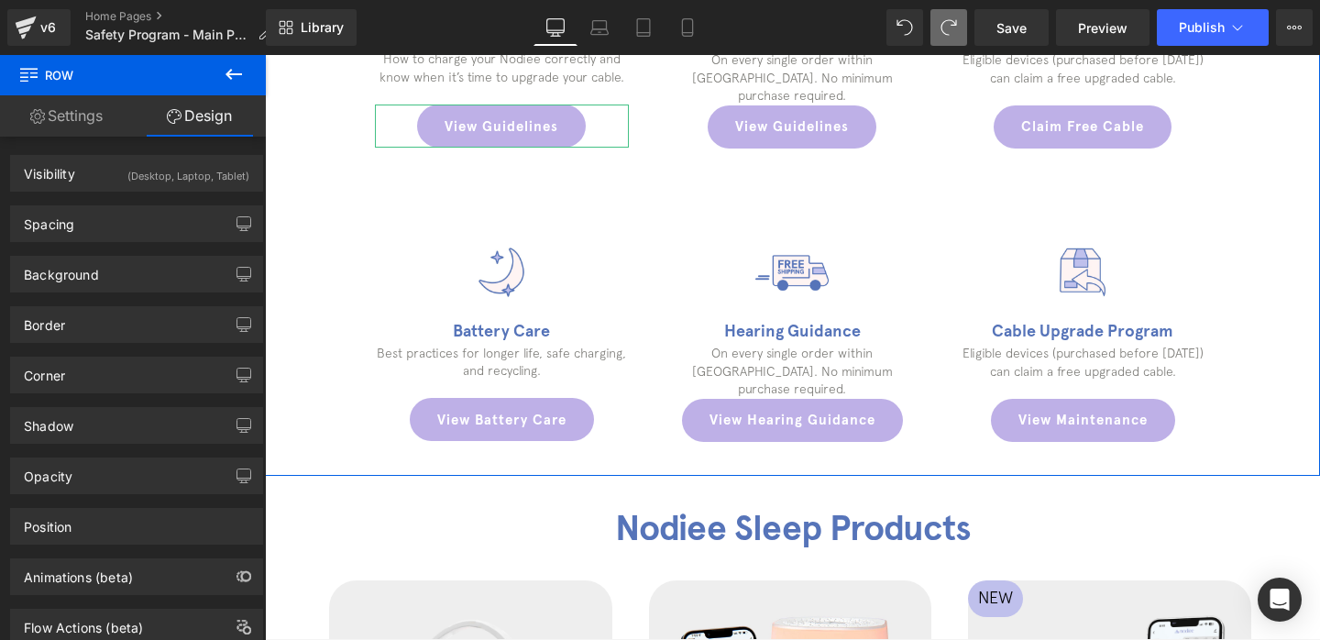
scroll to position [1013, 0]
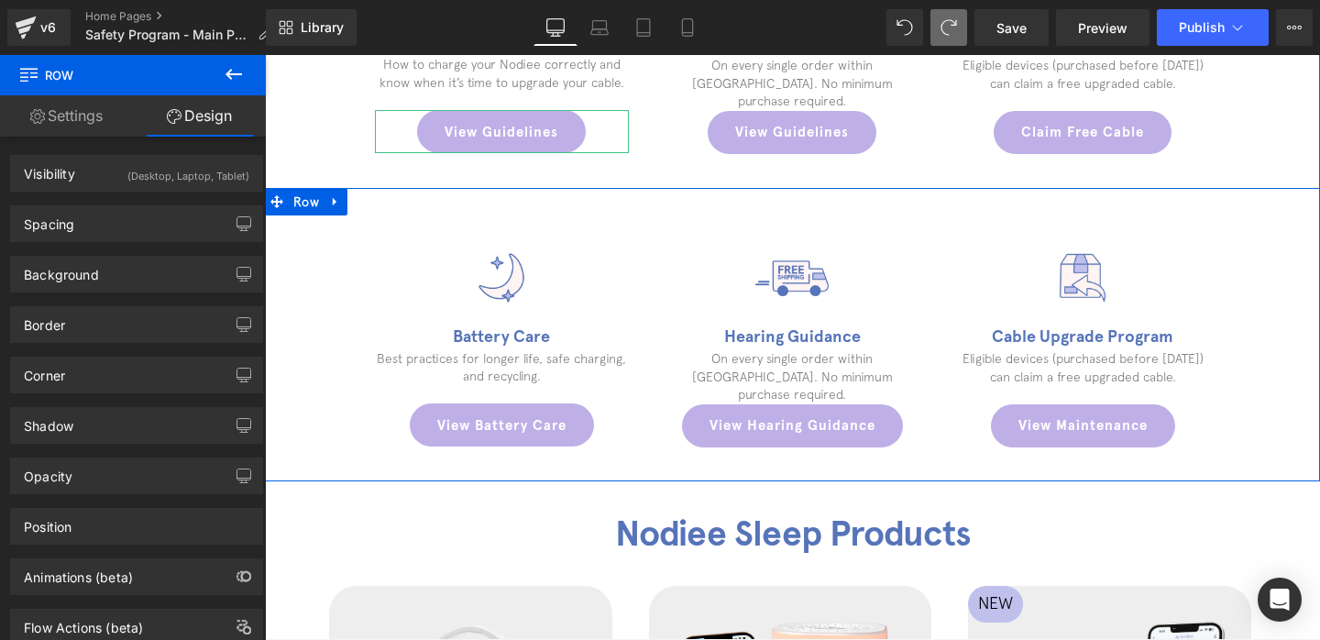
click at [928, 296] on div "Image Hearing Guidance Heading On every single order within [GEOGRAPHIC_DATA]. …" at bounding box center [792, 344] width 291 height 206
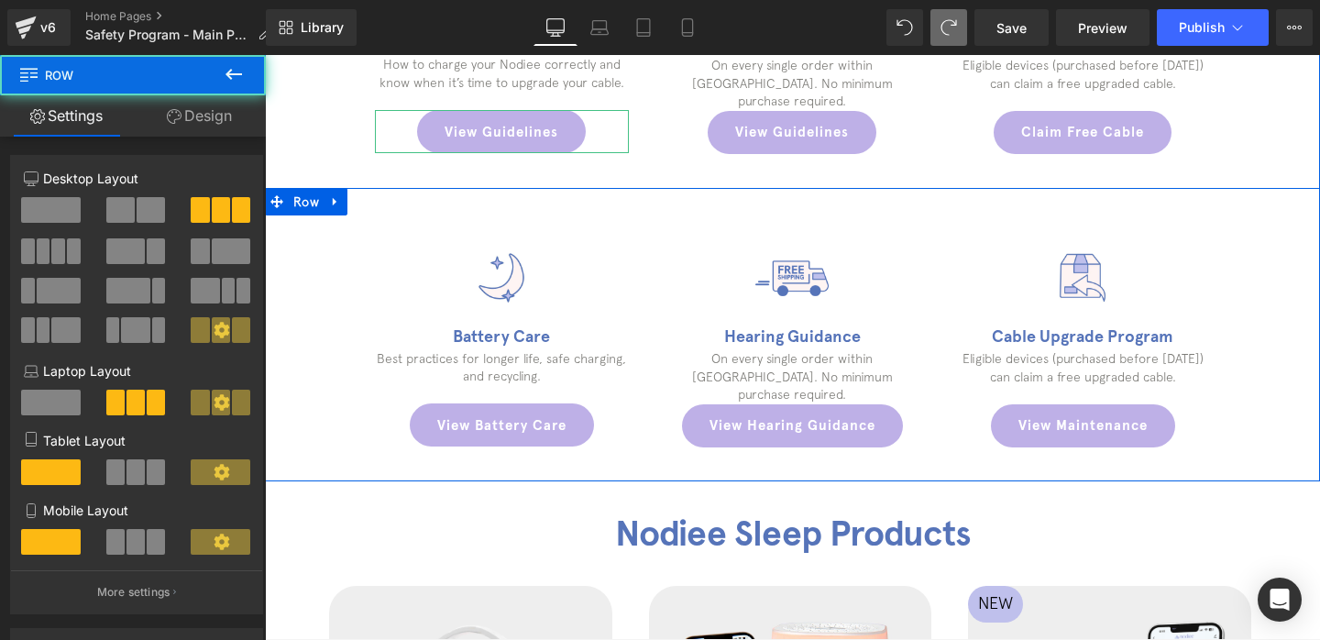
click at [869, 355] on p "On every single order within [GEOGRAPHIC_DATA]. No minimum purchase required." at bounding box center [792, 377] width 254 height 54
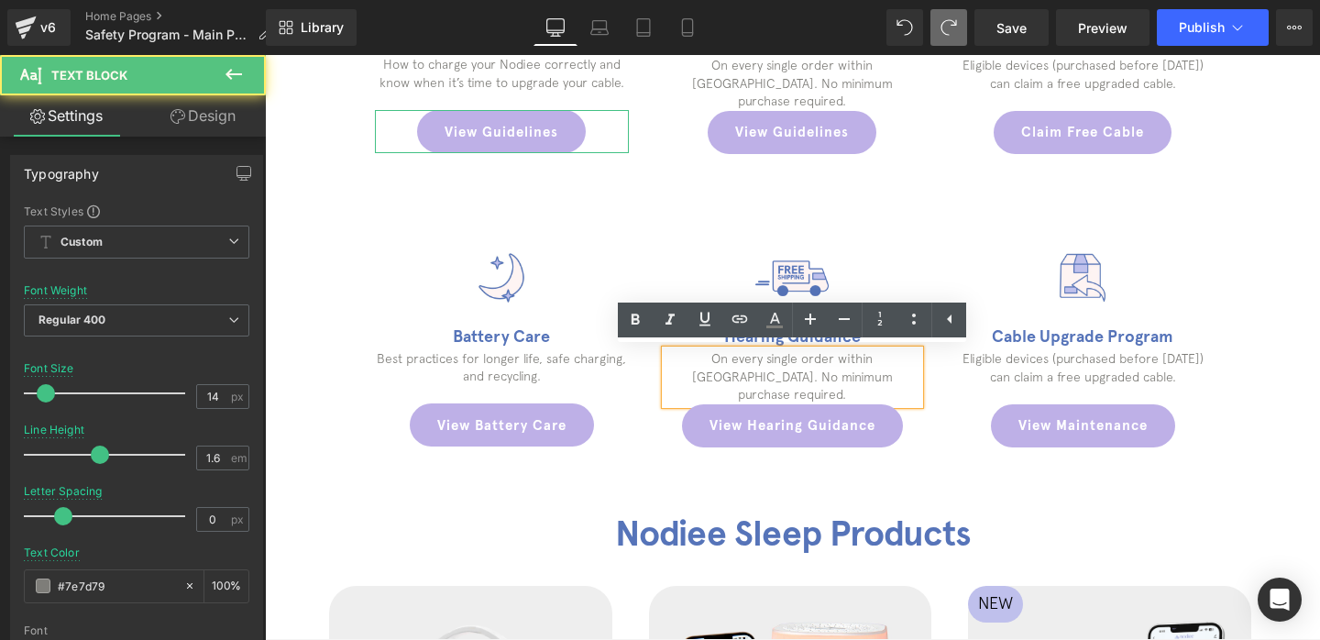
click at [880, 376] on p "On every single order within [GEOGRAPHIC_DATA]. No minimum purchase required." at bounding box center [792, 377] width 254 height 54
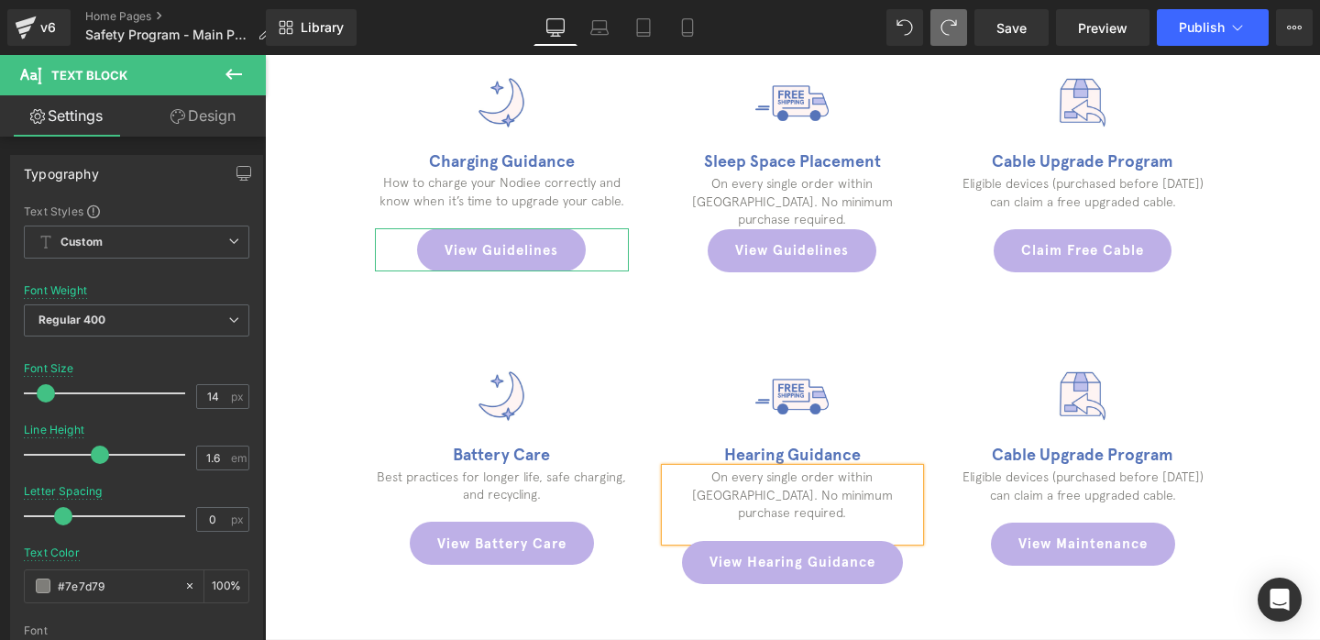
scroll to position [888, 0]
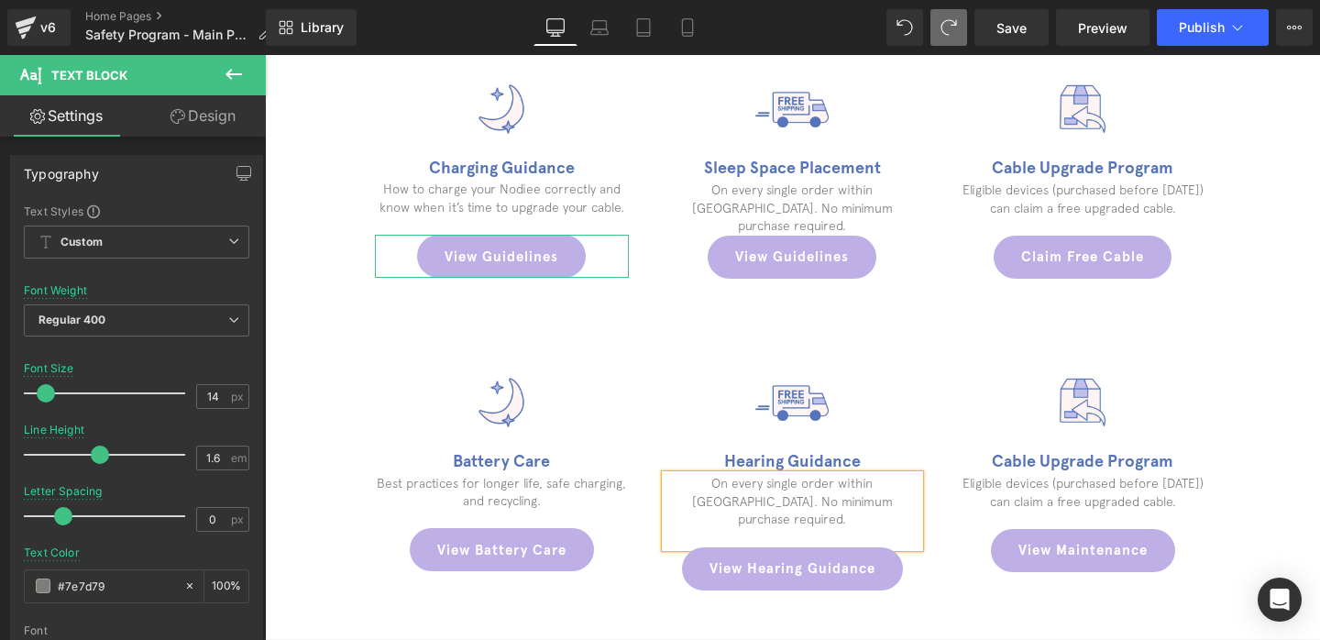
click at [265, 55] on div at bounding box center [265, 55] width 0 height 0
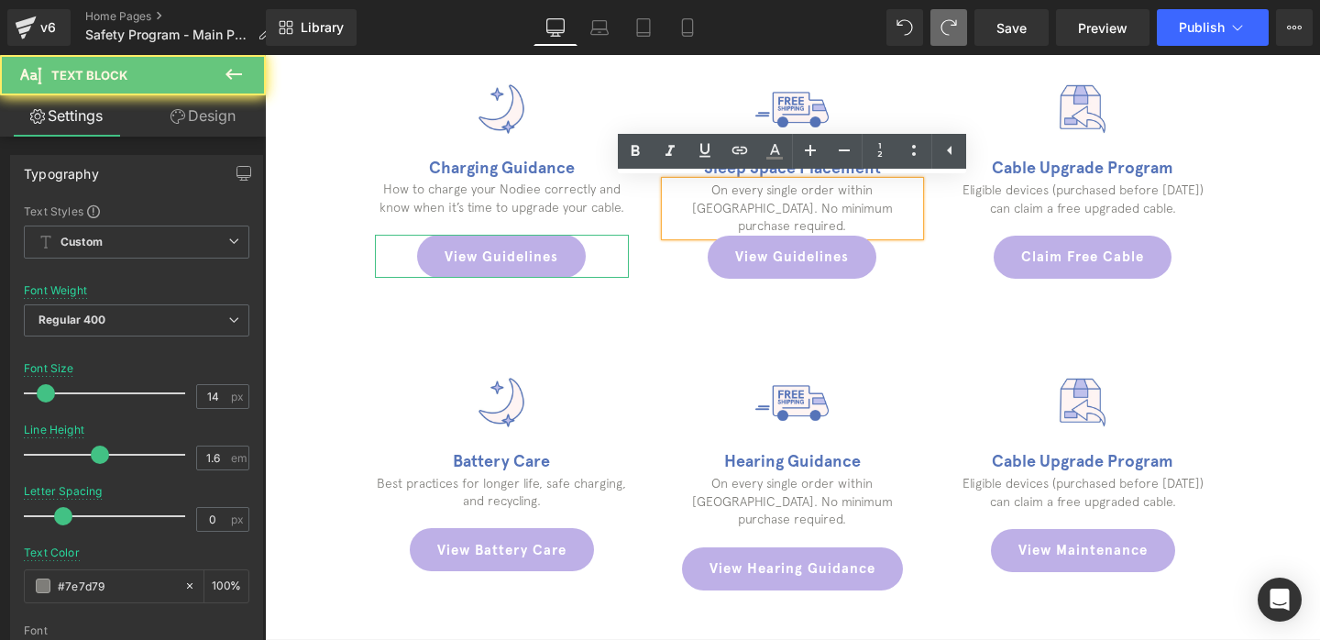
click at [888, 205] on p "On every single order within [GEOGRAPHIC_DATA]. No minimum purchase required." at bounding box center [792, 208] width 254 height 54
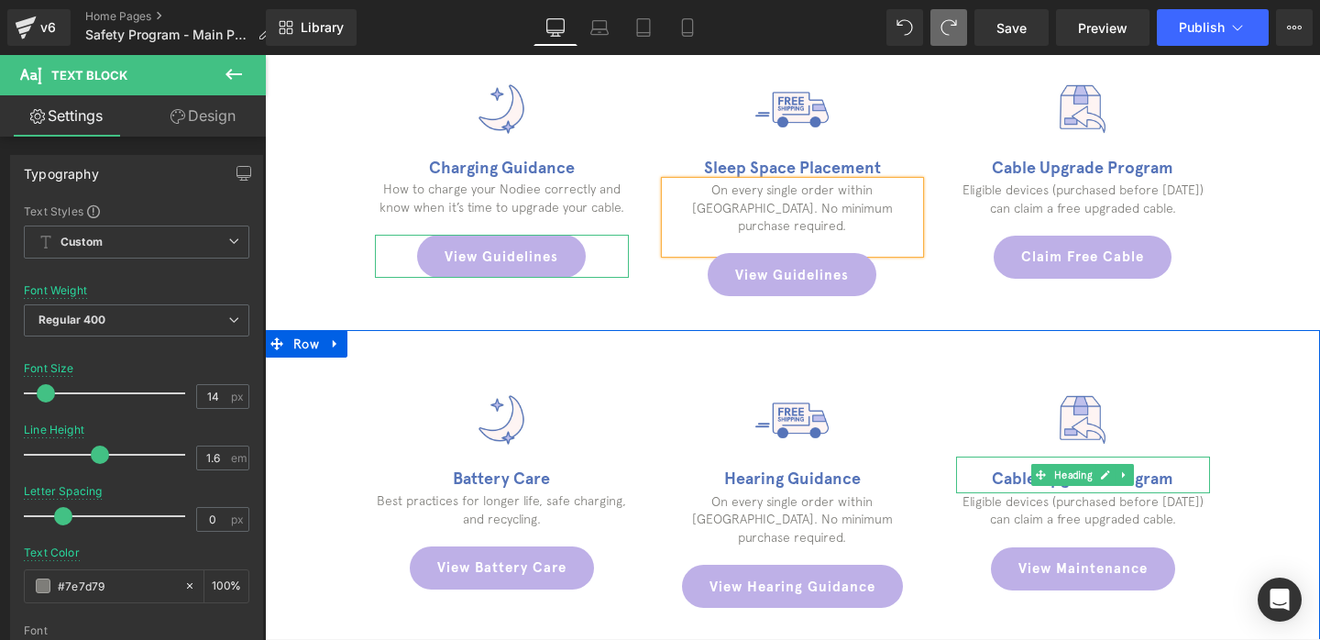
click at [1008, 466] on h1 "Cable Upgrade Program" at bounding box center [1083, 479] width 254 height 27
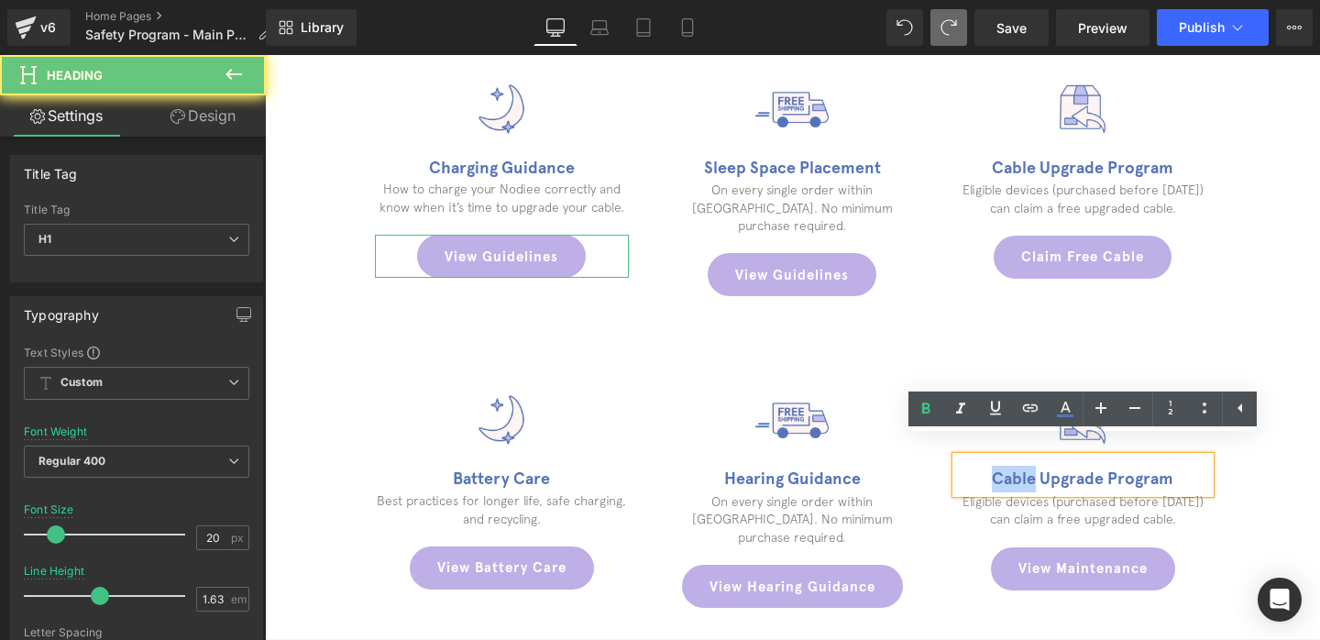
click at [1008, 466] on h1 "Cable Upgrade Program" at bounding box center [1083, 479] width 254 height 27
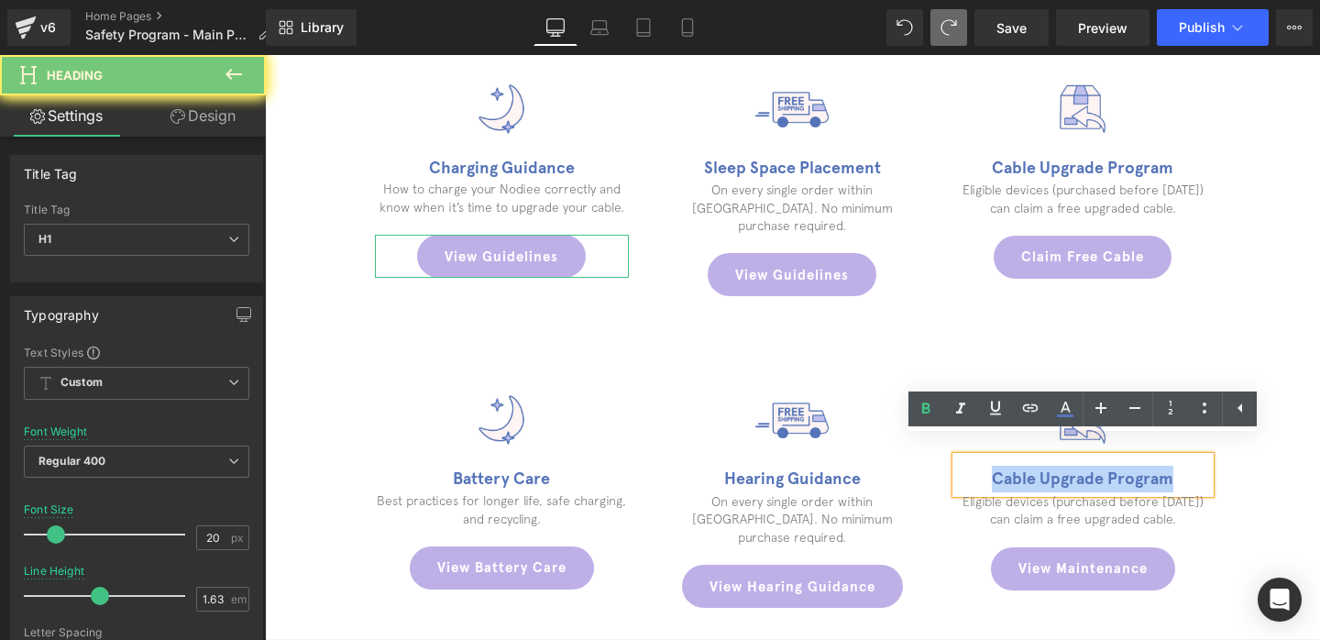
click at [1008, 466] on h1 "Cable Upgrade Program" at bounding box center [1083, 479] width 254 height 27
paste div
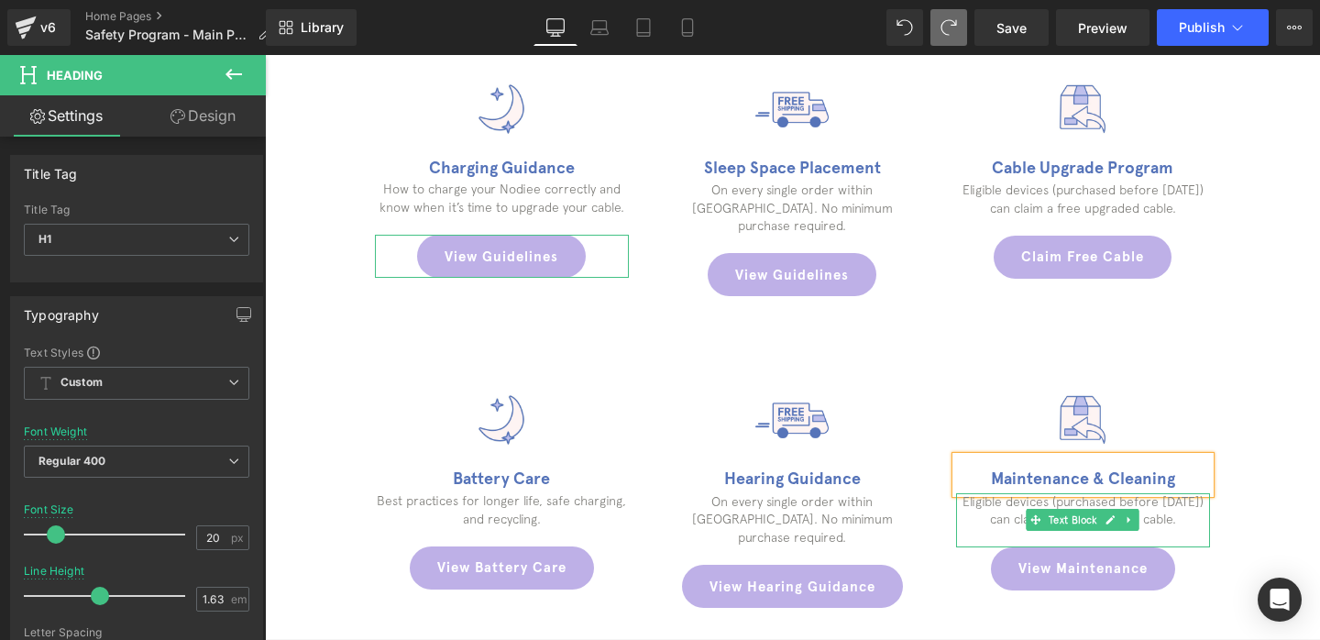
click at [986, 499] on p "Eligible devices (purchased before [DATE]) can claim a free upgraded cable." at bounding box center [1083, 511] width 254 height 36
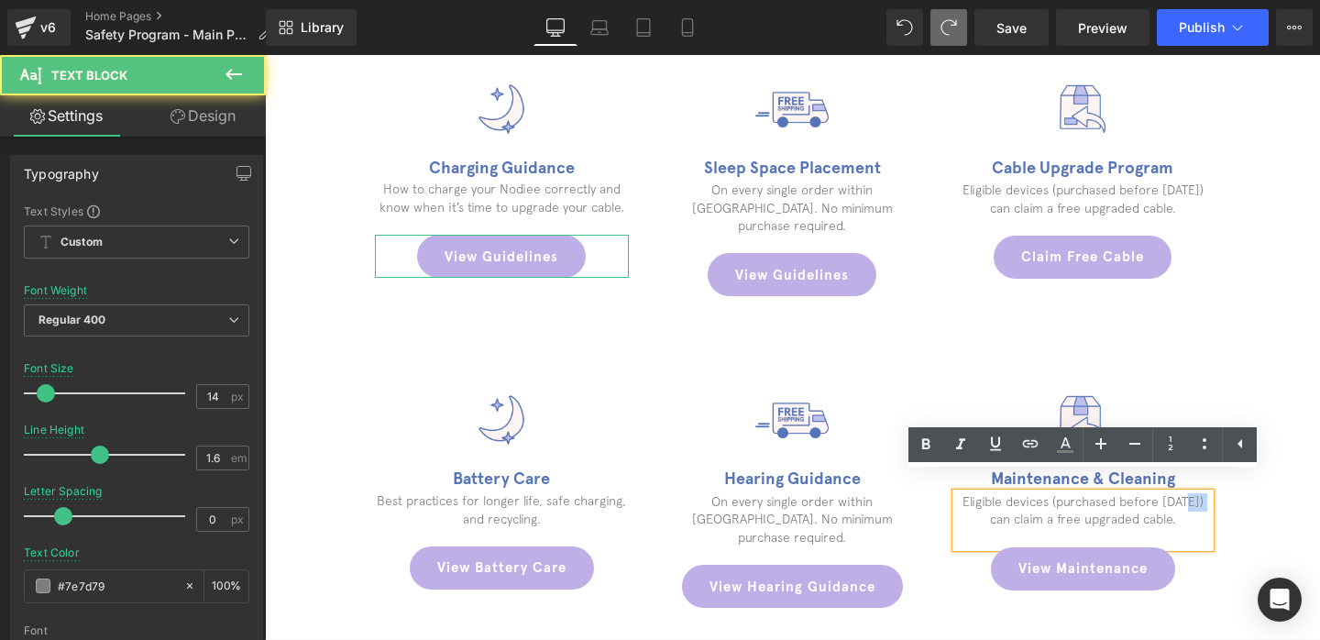
click at [986, 499] on p "Eligible devices (purchased before [DATE]) can claim a free upgraded cable." at bounding box center [1083, 511] width 254 height 36
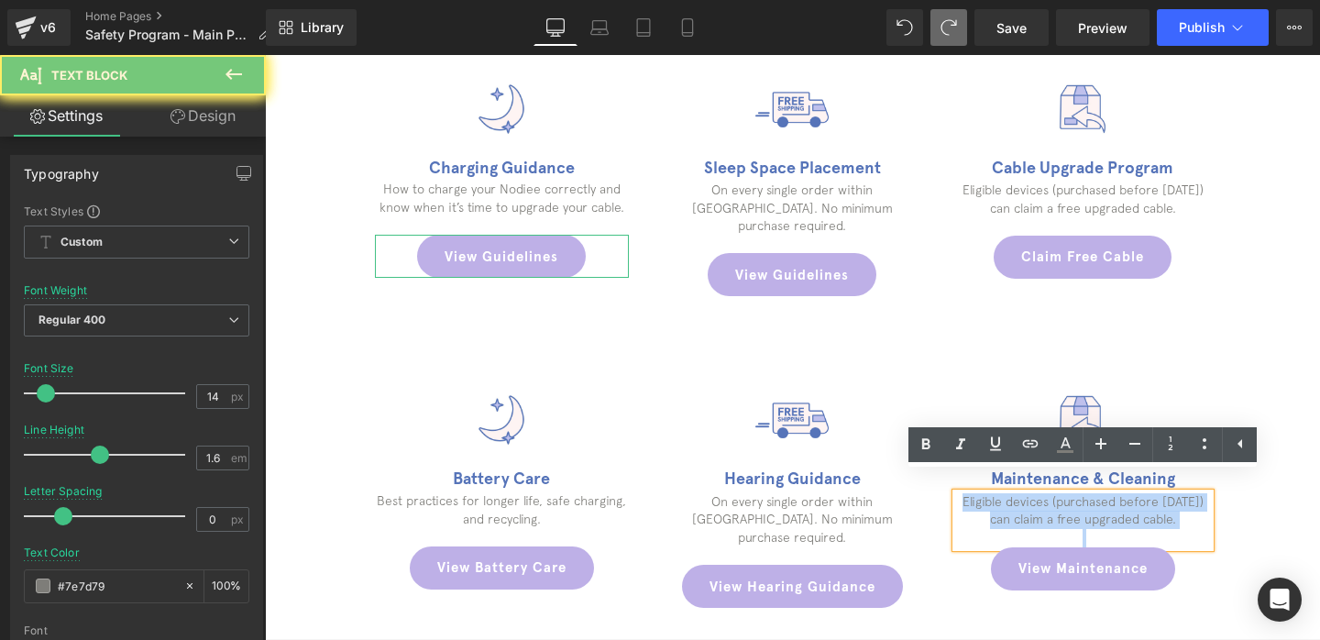
click at [986, 499] on p "Eligible devices (purchased before [DATE]) can claim a free upgraded cable." at bounding box center [1083, 511] width 254 height 36
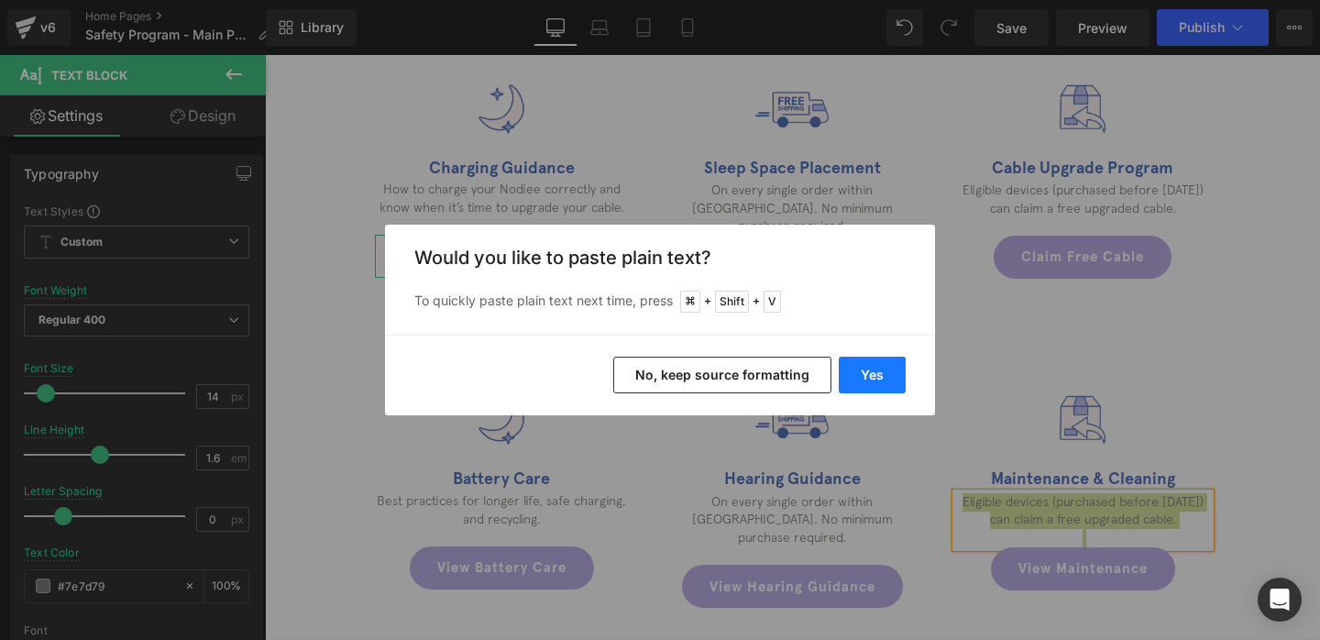
click at [861, 370] on button "Yes" at bounding box center [872, 375] width 67 height 37
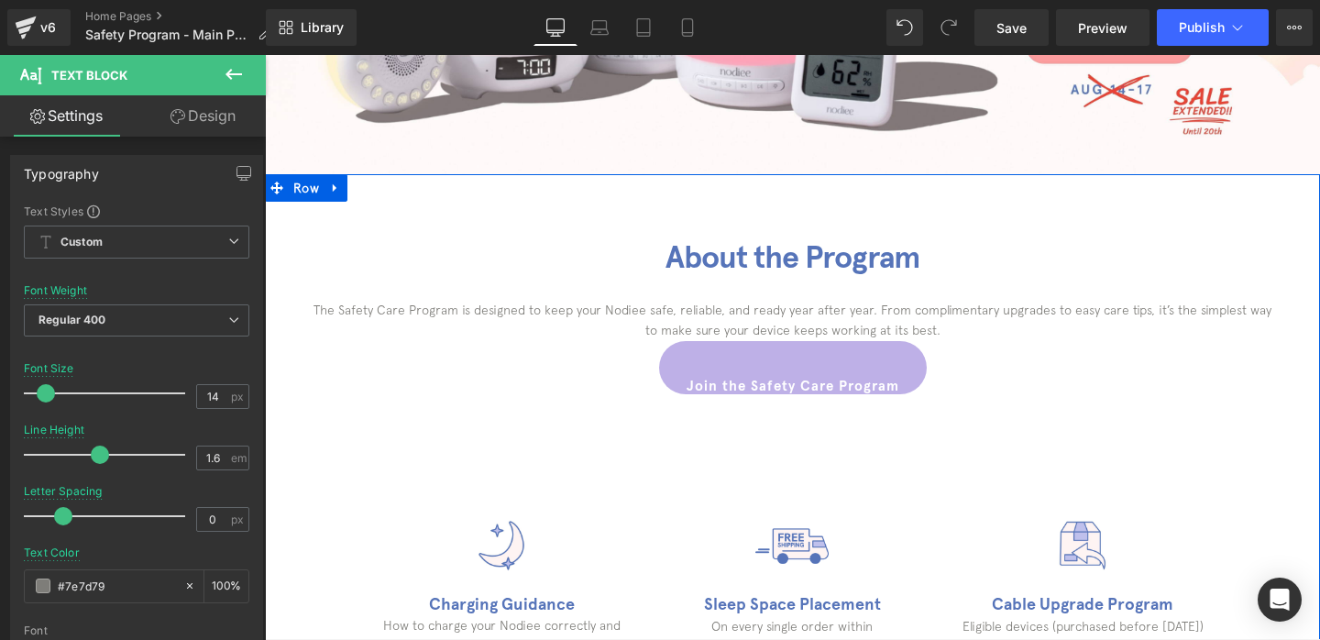
scroll to position [447, 0]
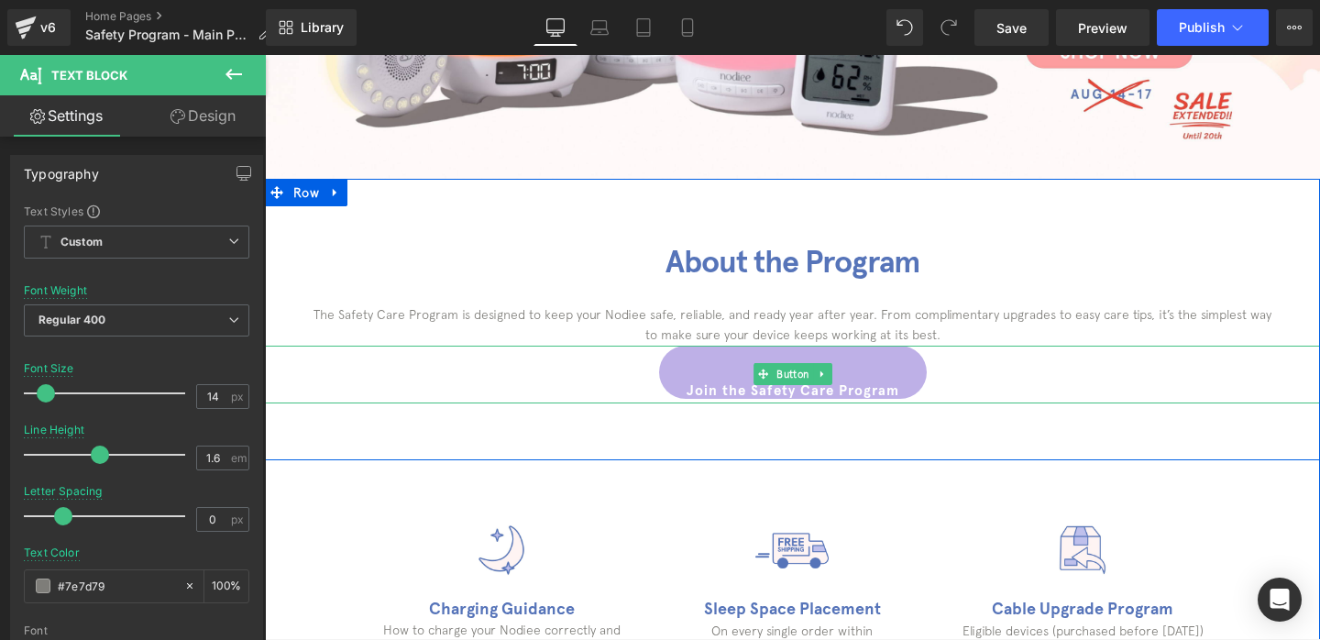
click at [774, 356] on link "Join the Safety Care Program" at bounding box center [793, 372] width 268 height 53
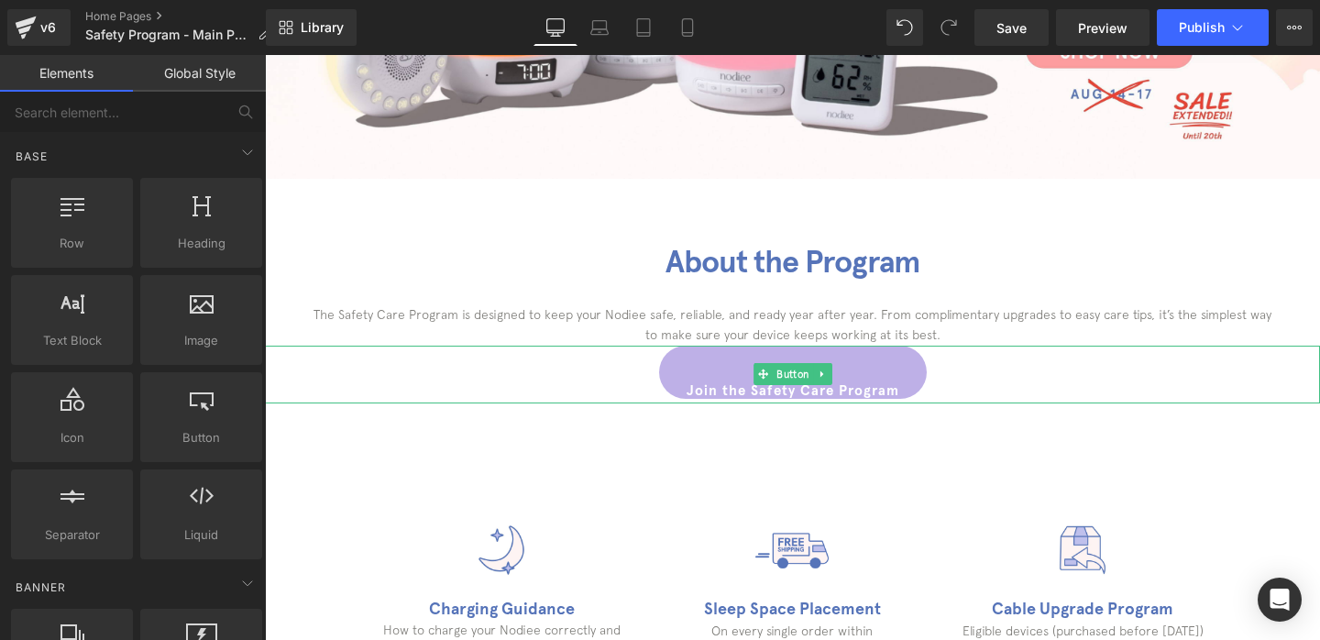
drag, startPoint x: 991, startPoint y: 554, endPoint x: 726, endPoint y: 499, distance: 270.5
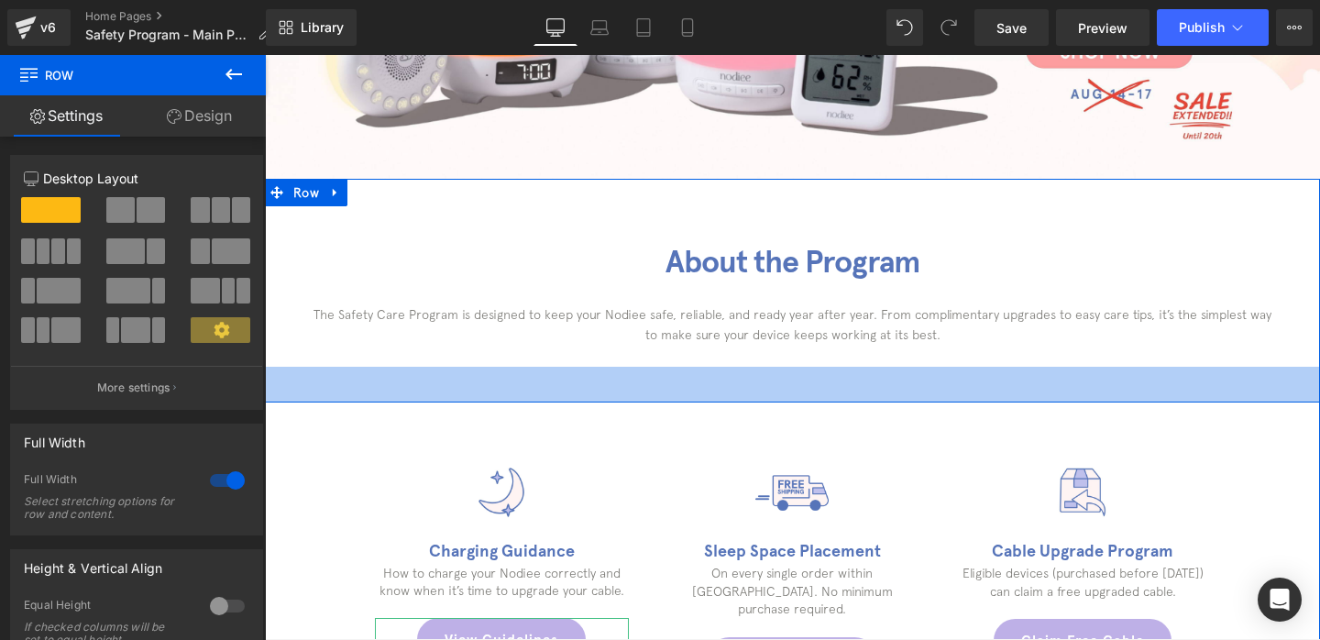
drag, startPoint x: 733, startPoint y: 372, endPoint x: 730, endPoint y: 351, distance: 21.3
click at [730, 351] on div "About the Program Heading The Safety Care Program is designed to keep your Nodi…" at bounding box center [792, 291] width 1055 height 224
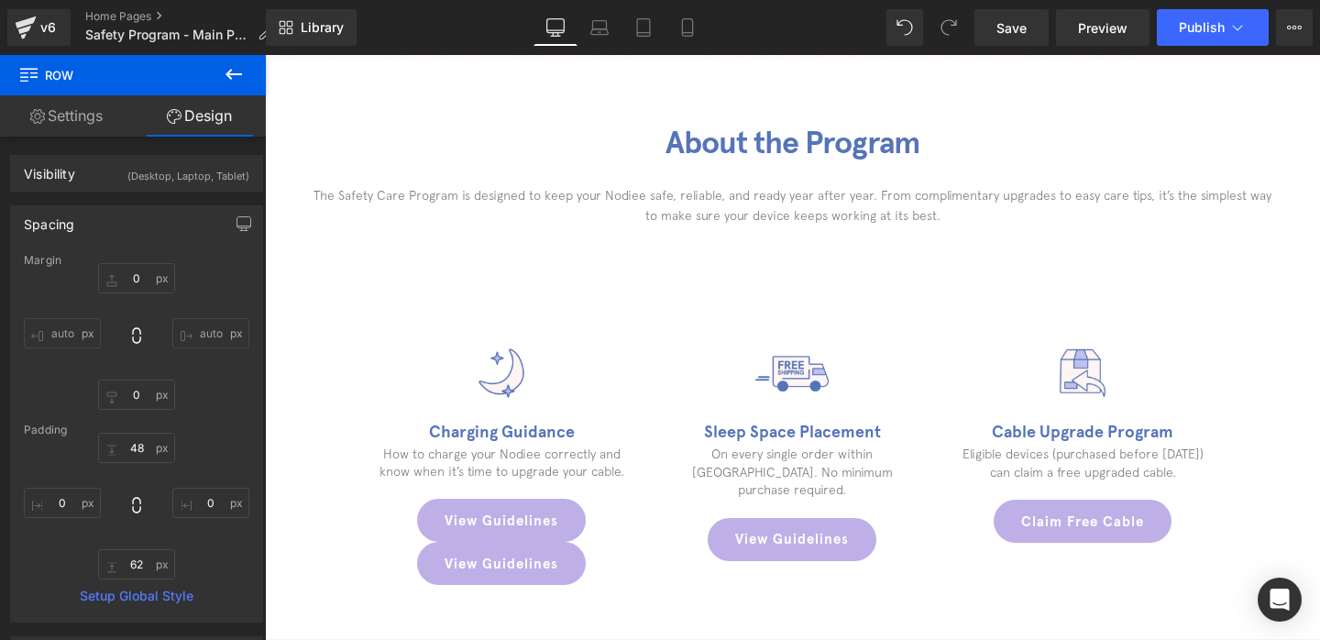
scroll to position [565, 0]
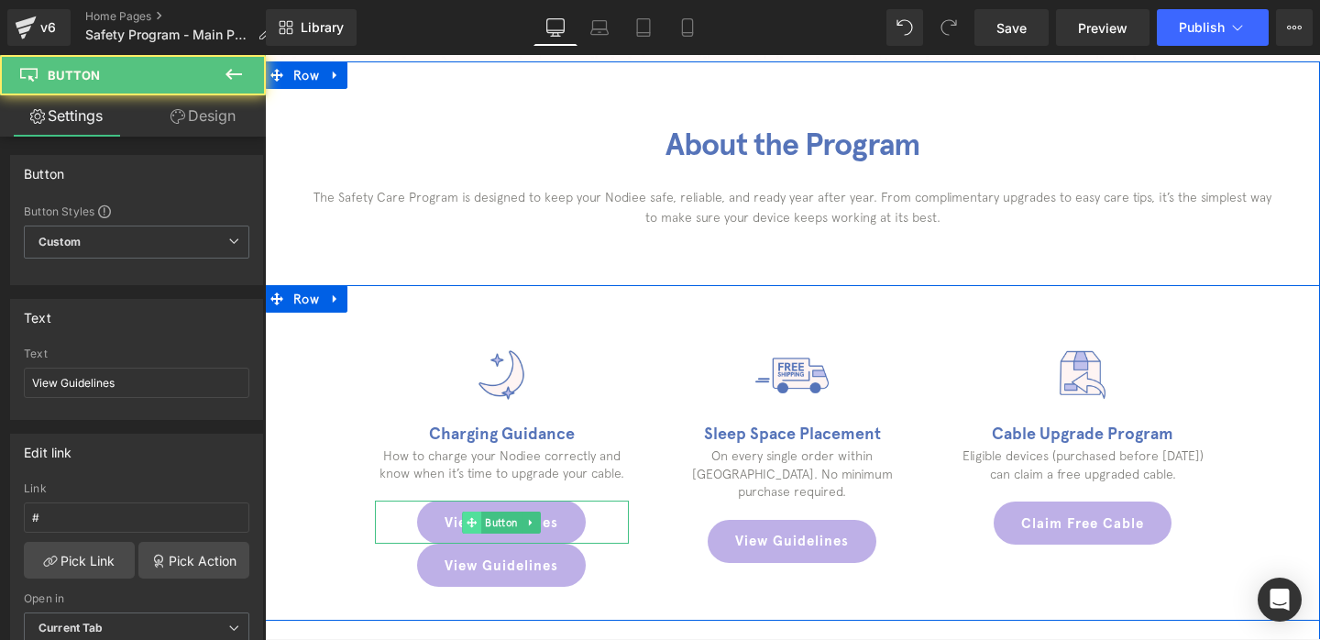
drag, startPoint x: 474, startPoint y: 527, endPoint x: 756, endPoint y: 259, distance: 389.0
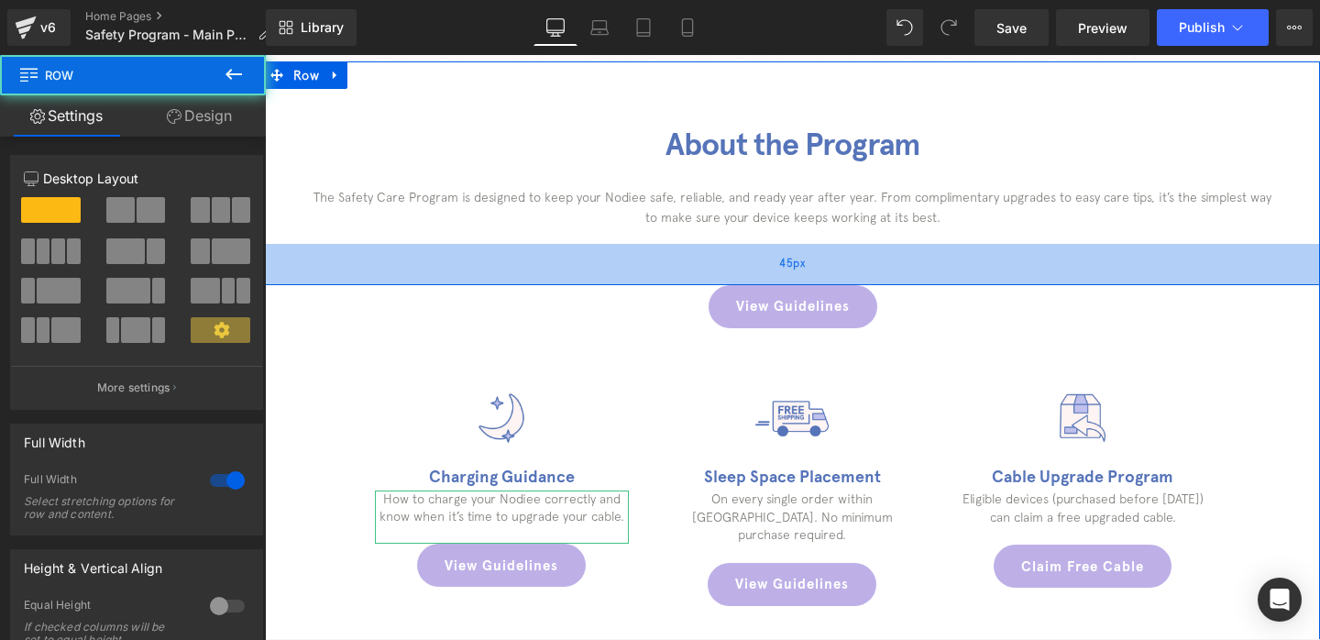
drag, startPoint x: 774, startPoint y: 261, endPoint x: 774, endPoint y: 247, distance: 14.7
click at [774, 247] on div "45px" at bounding box center [792, 264] width 1055 height 41
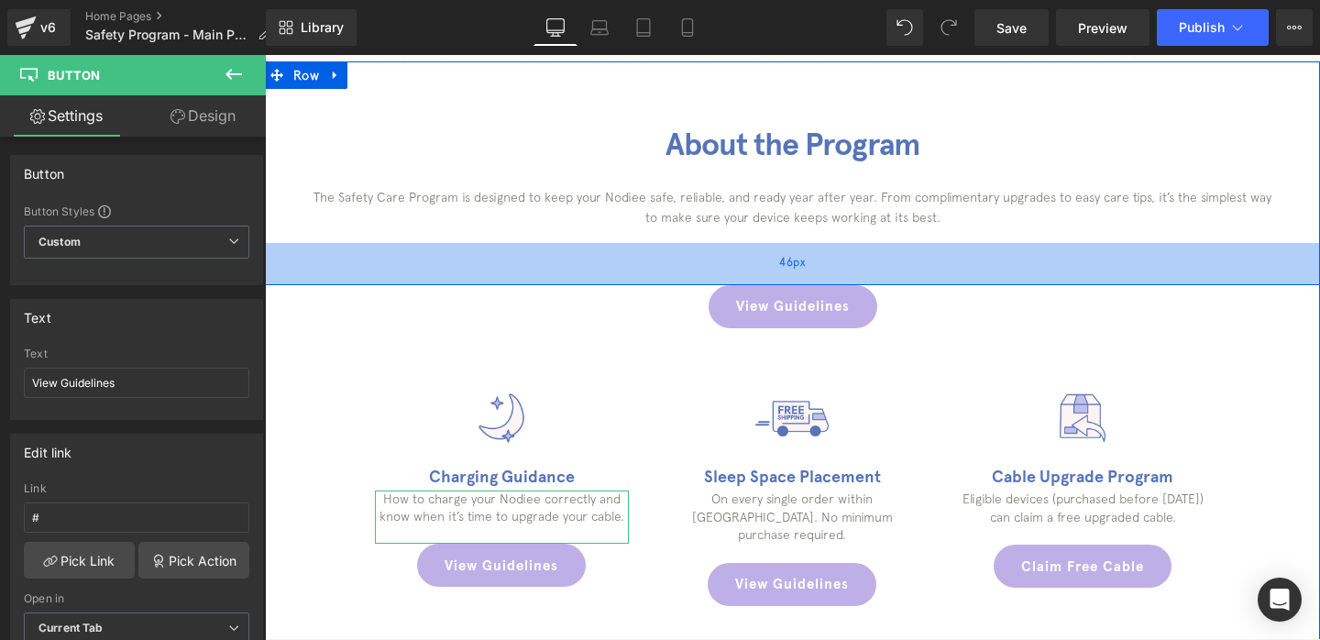
drag, startPoint x: 653, startPoint y: 285, endPoint x: 655, endPoint y: 261, distance: 23.9
click at [655, 261] on div "Image Row About the Program Heading The Safety Care Program is designed to keep…" at bounding box center [792, 505] width 1055 height 889
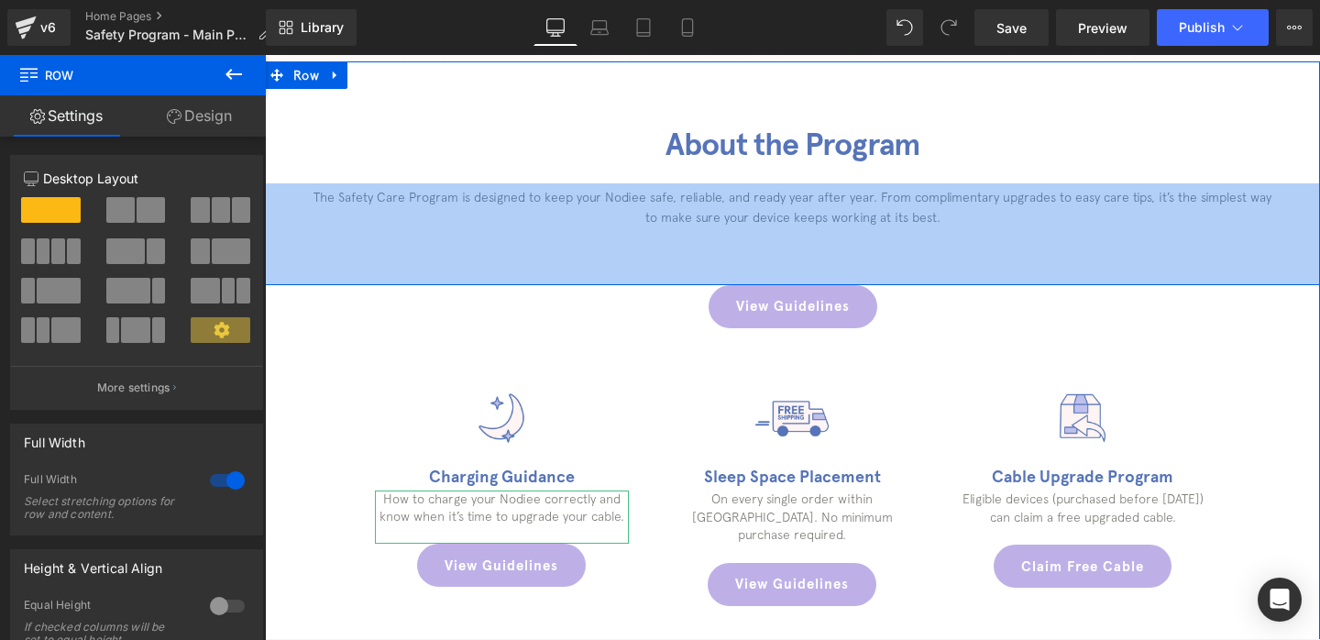
drag, startPoint x: 655, startPoint y: 261, endPoint x: 654, endPoint y: 303, distance: 42.2
click at [654, 303] on div "Image Row About the Program Heading The Safety Care Program is designed to keep…" at bounding box center [792, 505] width 1055 height 889
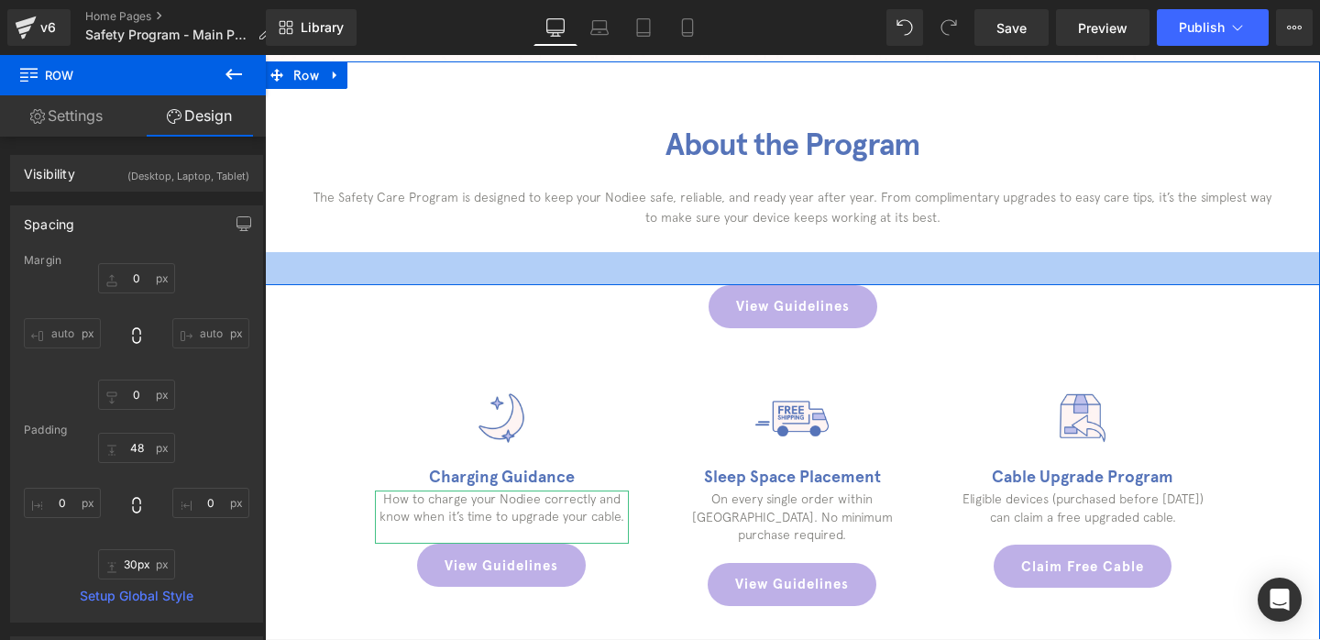
type input "29px"
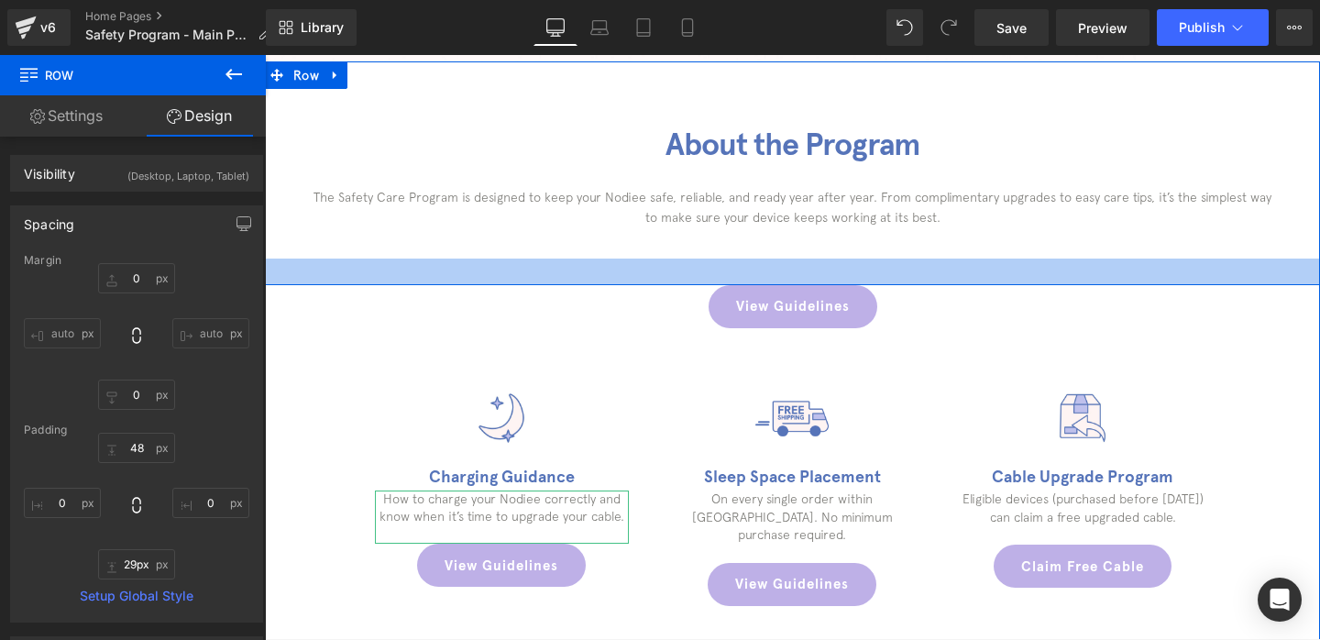
drag, startPoint x: 653, startPoint y: 258, endPoint x: 654, endPoint y: 227, distance: 30.3
click at [654, 227] on div "About the Program Heading The Safety Care Program is designed to keep your Nodi…" at bounding box center [792, 173] width 1055 height 224
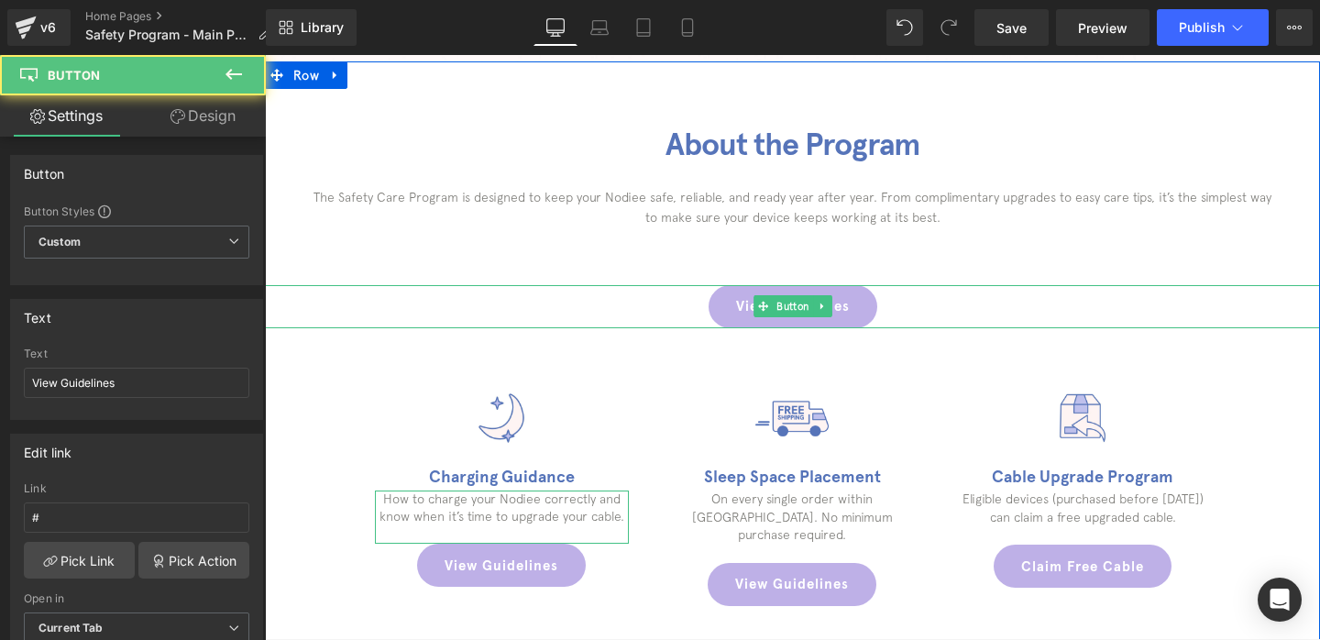
click at [645, 302] on div "View Guidelines" at bounding box center [792, 306] width 1055 height 43
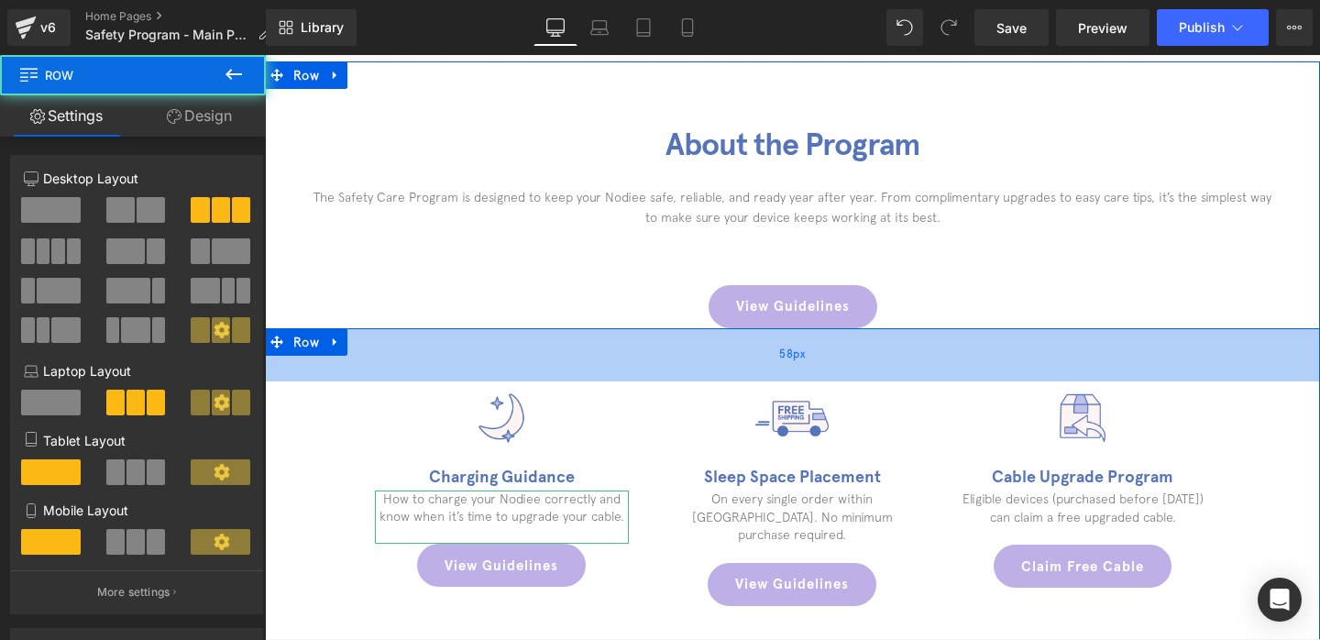
click at [653, 328] on div "58px" at bounding box center [792, 354] width 1055 height 53
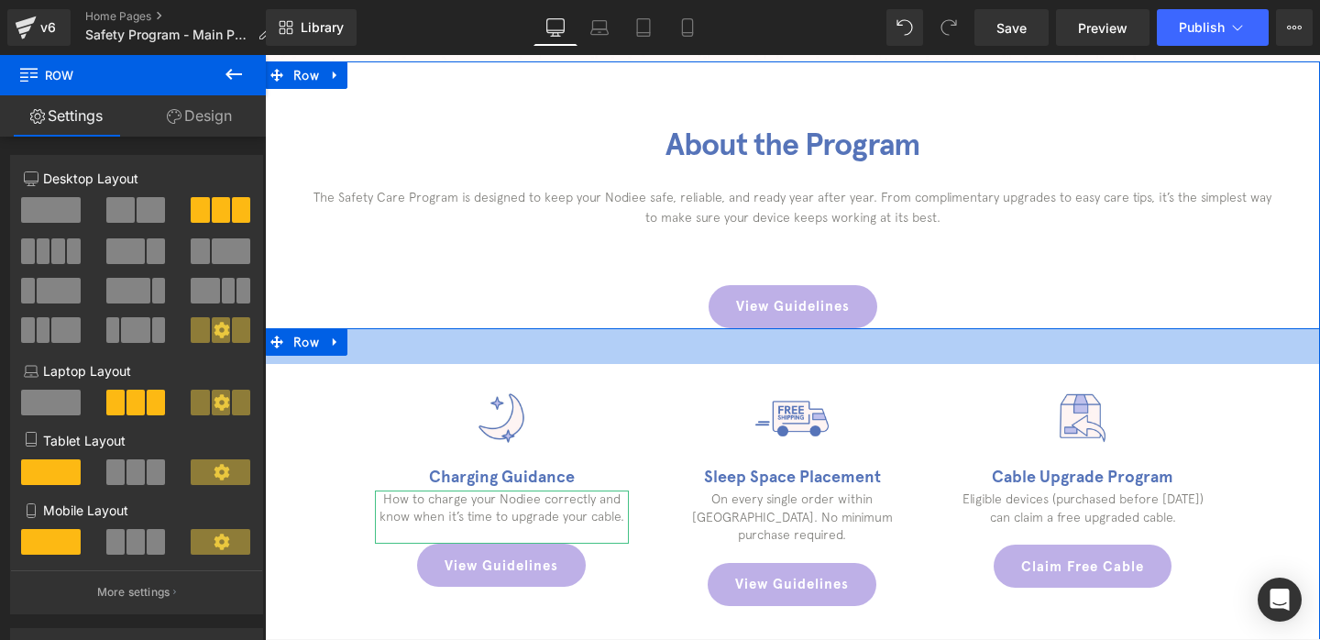
drag, startPoint x: 653, startPoint y: 328, endPoint x: 653, endPoint y: 311, distance: 17.4
click at [653, 311] on div "Image Row About the Program Heading The Safety Care Program is designed to keep…" at bounding box center [792, 505] width 1055 height 889
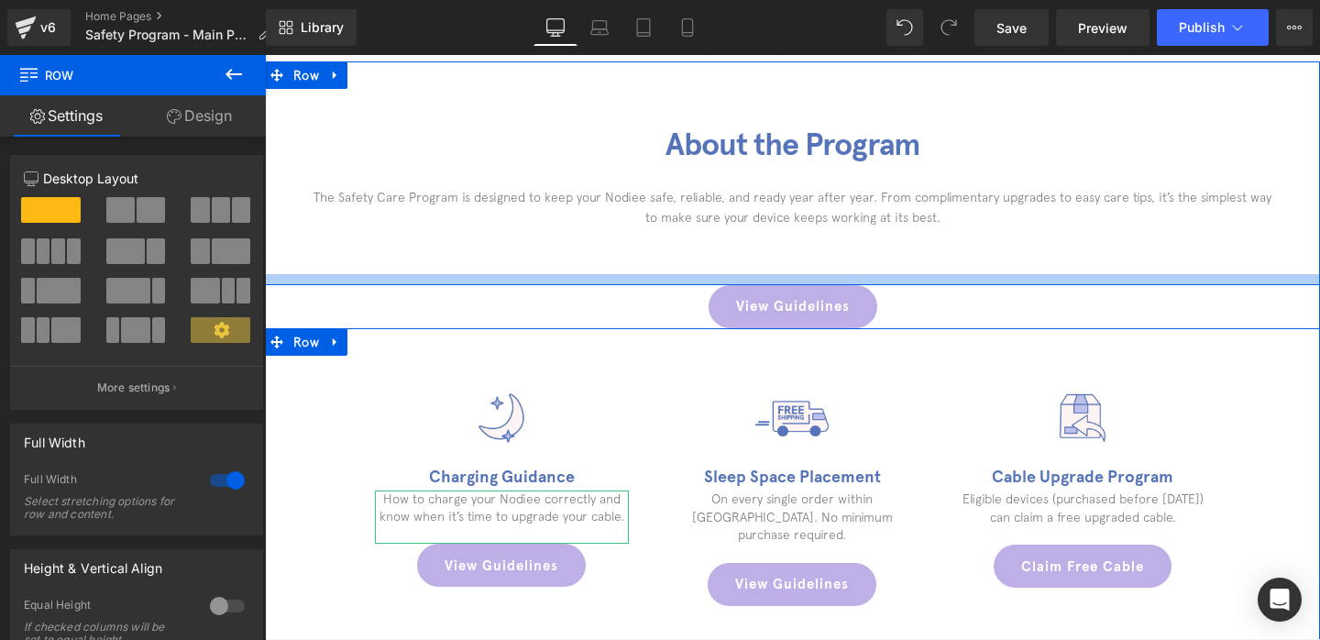
drag, startPoint x: 736, startPoint y: 280, endPoint x: 736, endPoint y: 234, distance: 45.8
click at [736, 234] on div "About the Program Heading The Safety Care Program is designed to keep your Nodi…" at bounding box center [792, 173] width 1055 height 224
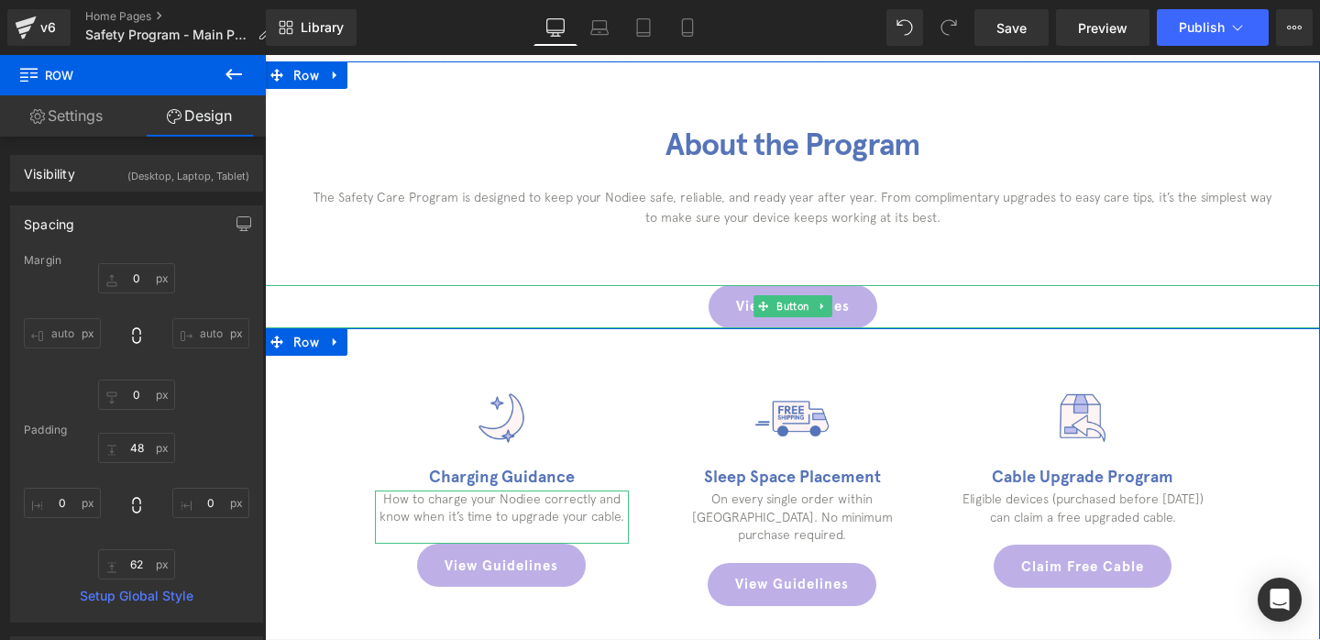
click at [721, 302] on link "View Guidelines" at bounding box center [792, 306] width 169 height 43
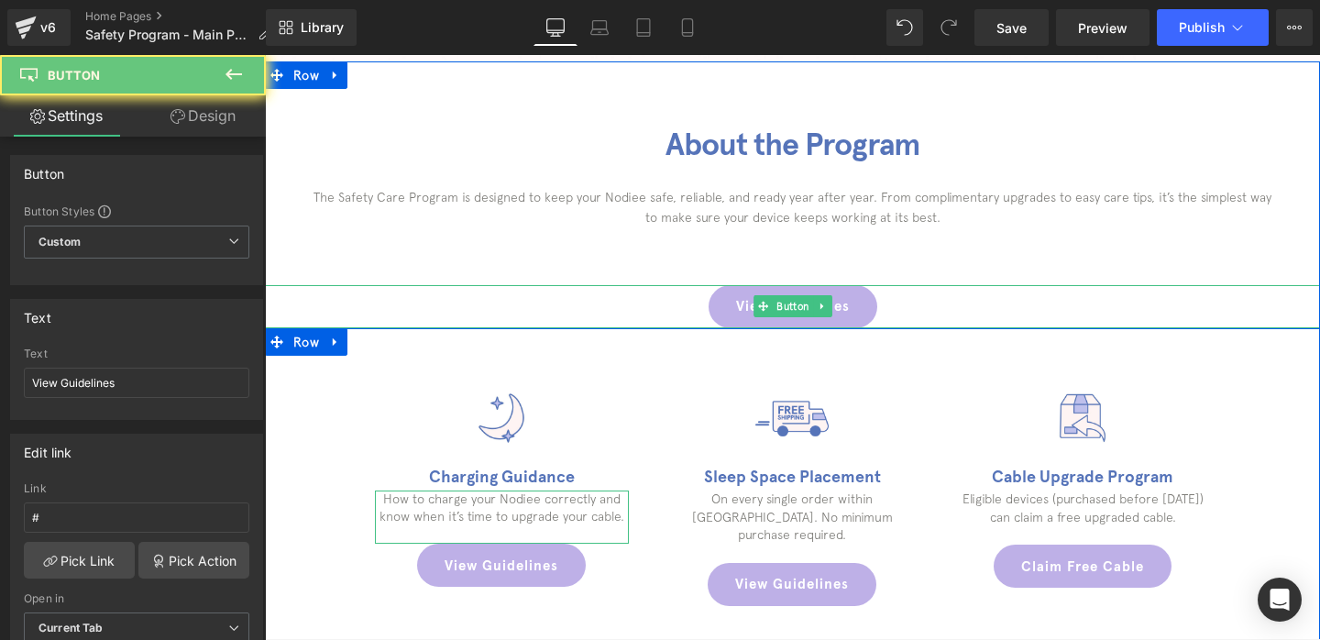
click at [632, 302] on div "View Guidelines" at bounding box center [792, 306] width 1055 height 43
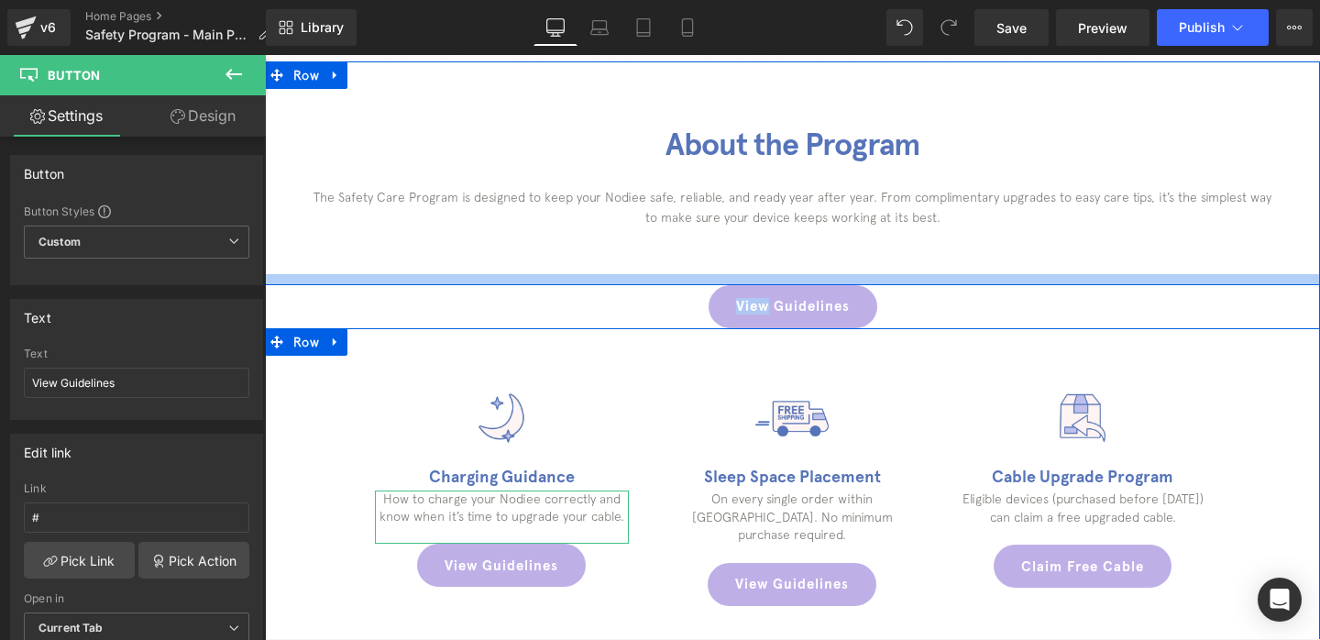
drag, startPoint x: 632, startPoint y: 302, endPoint x: 632, endPoint y: 280, distance: 22.0
click at [632, 280] on div "Image Row About the Program Heading The Safety Care Program is designed to keep…" at bounding box center [792, 505] width 1055 height 889
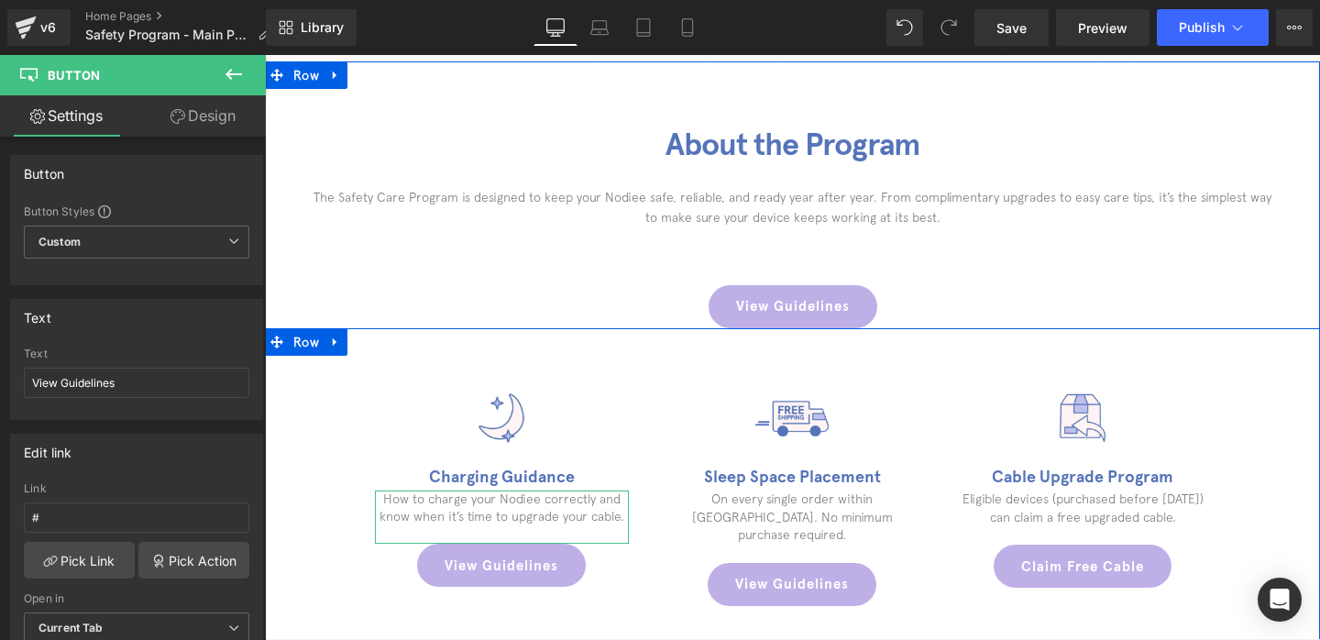
click at [611, 310] on div "View Guidelines" at bounding box center [792, 306] width 1055 height 43
click at [788, 301] on span "Button" at bounding box center [793, 307] width 40 height 22
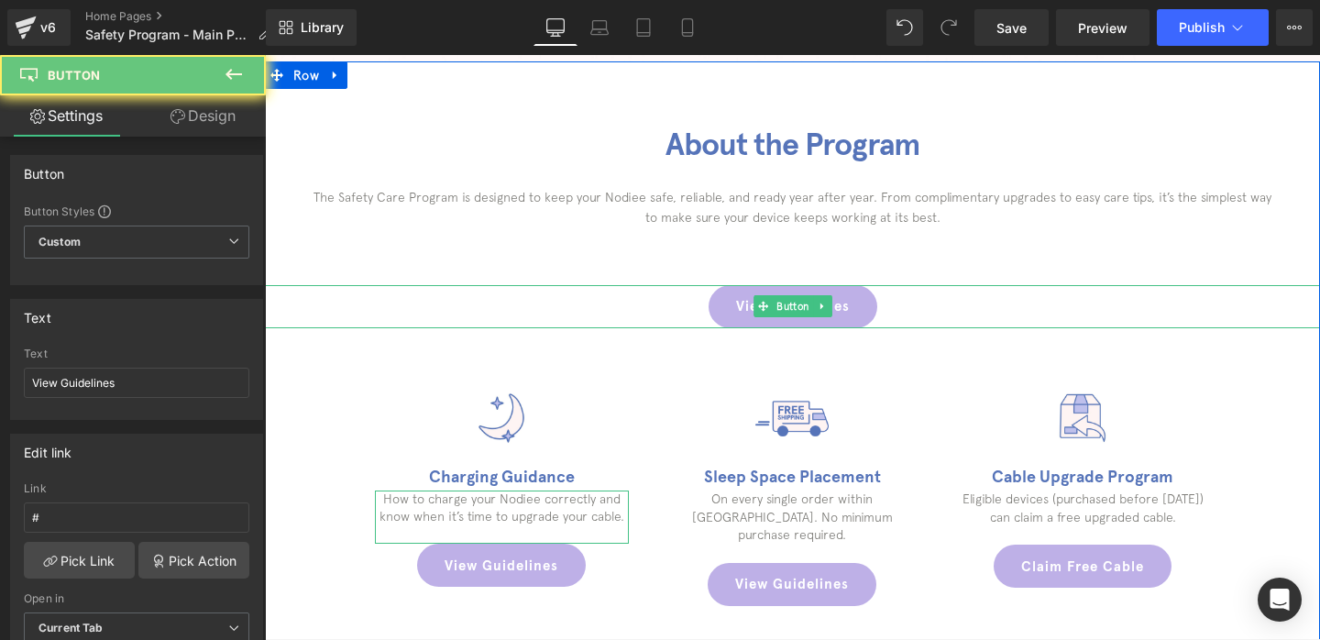
click at [858, 304] on link "View Guidelines" at bounding box center [792, 306] width 169 height 43
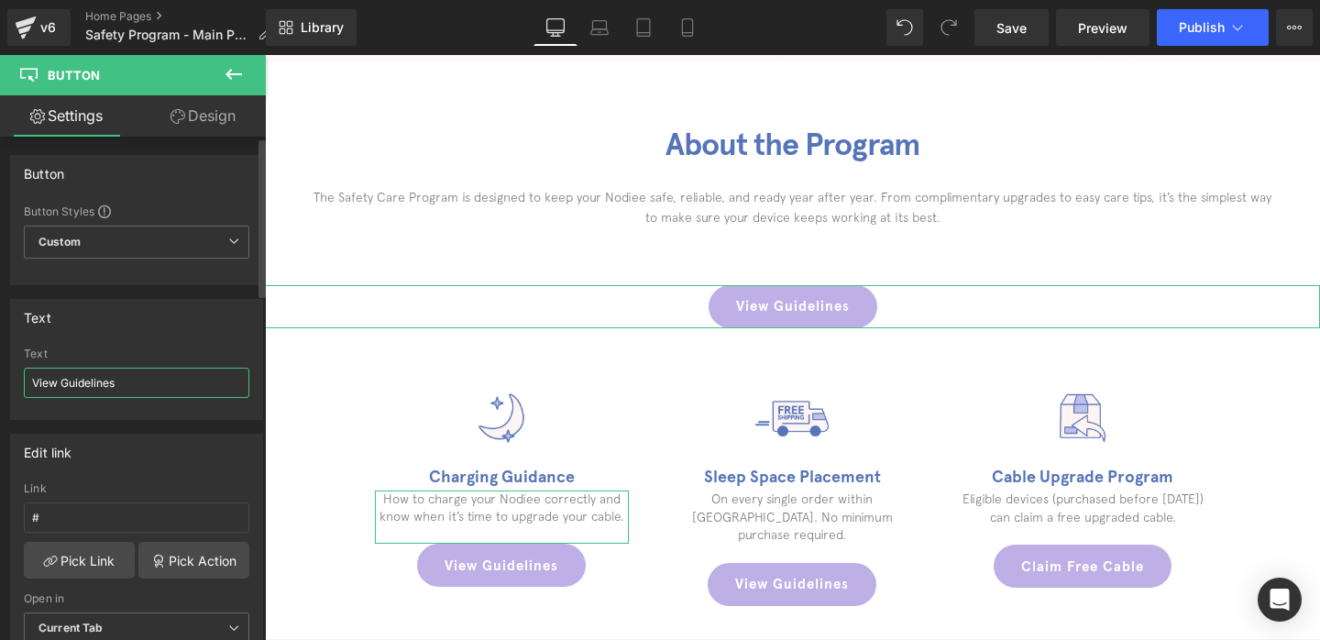
click at [82, 375] on input "View Guidelines" at bounding box center [136, 383] width 225 height 30
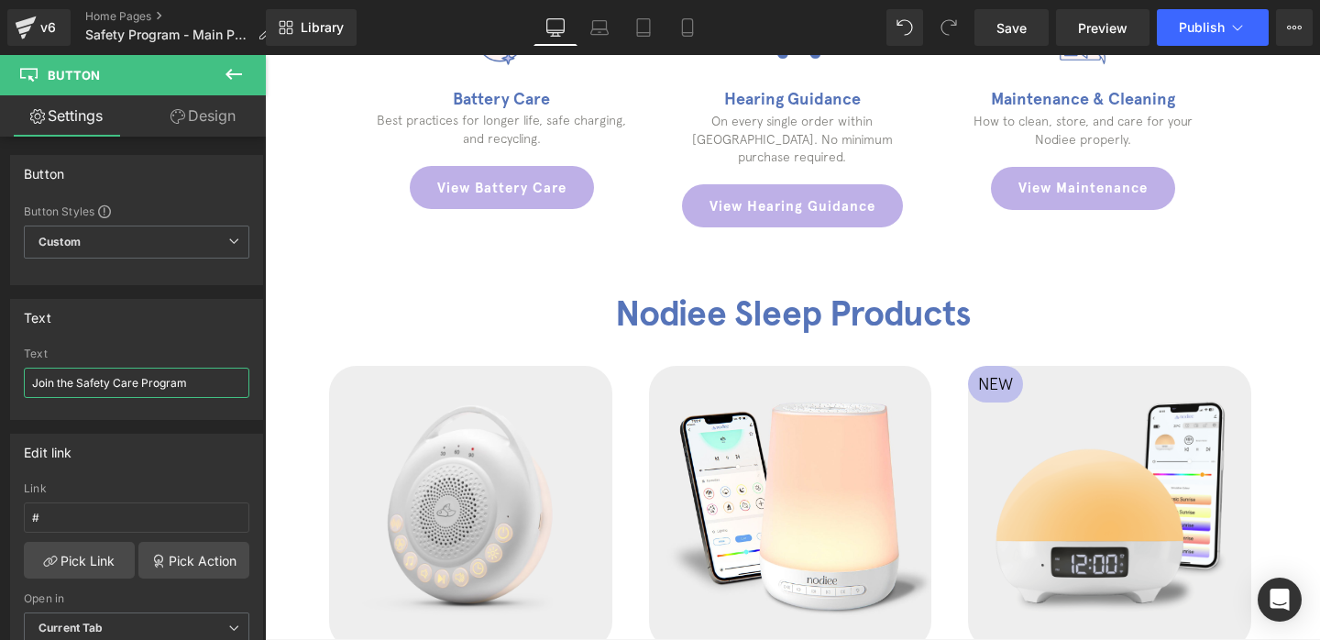
scroll to position [1257, 0]
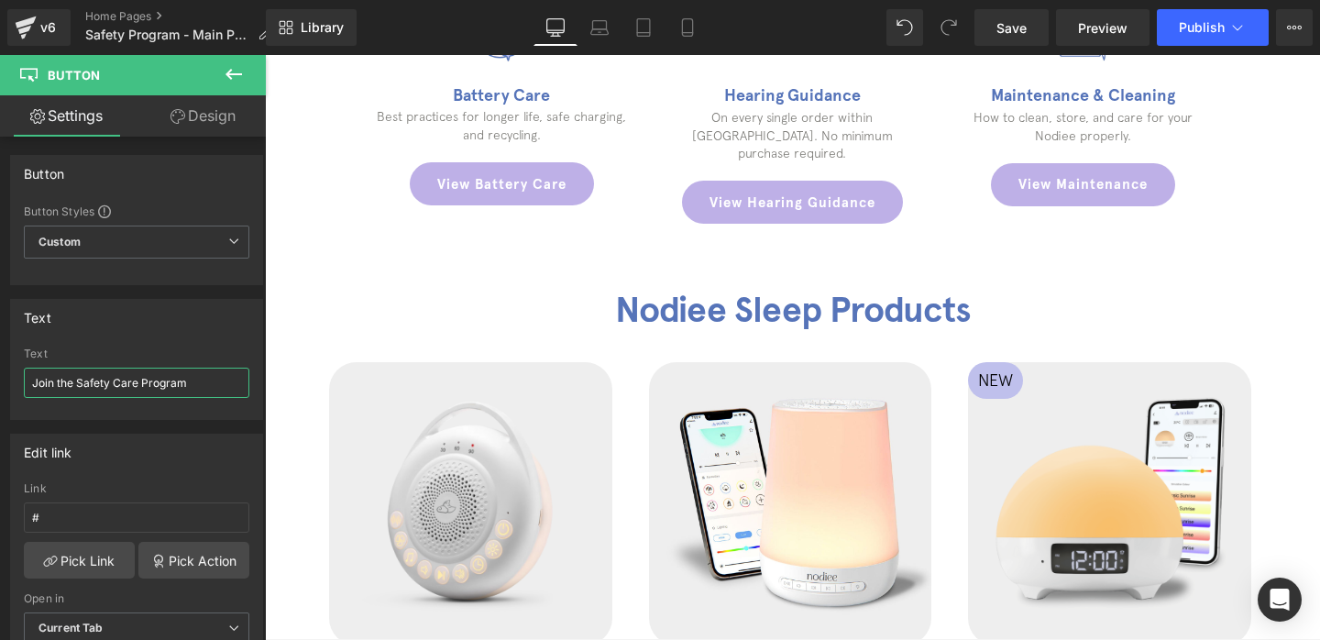
type input "Join the Safety Care Program"
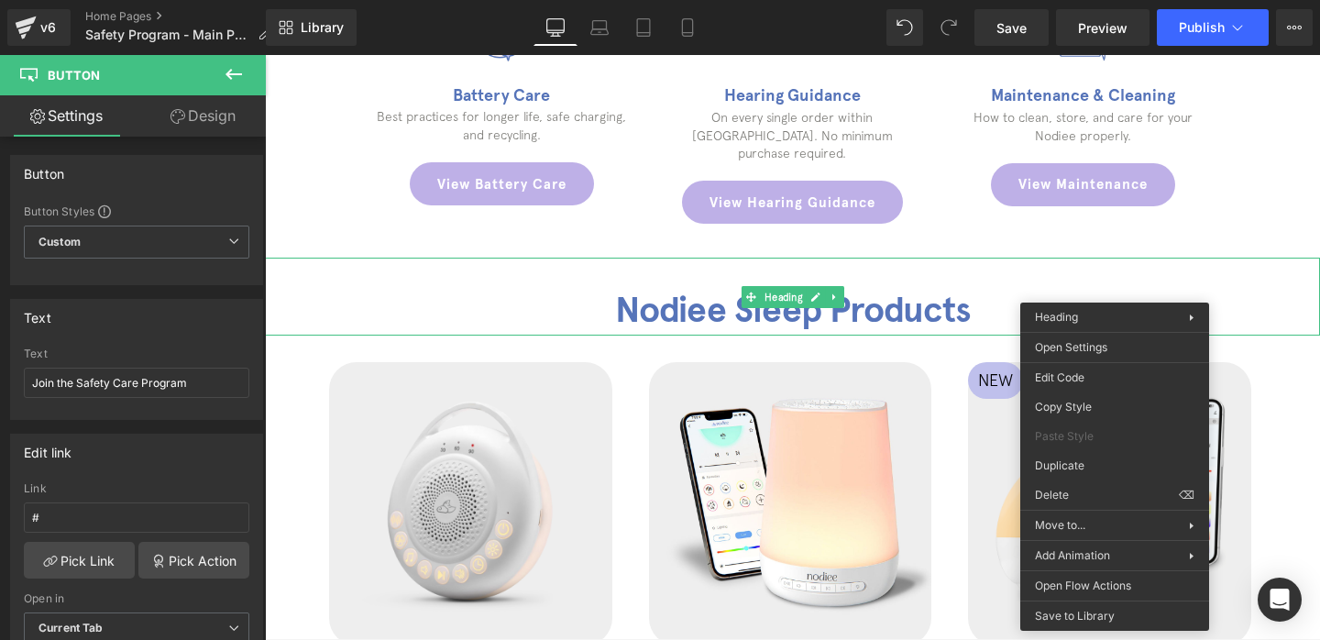
drag, startPoint x: 1317, startPoint y: 550, endPoint x: 1052, endPoint y: 495, distance: 270.5
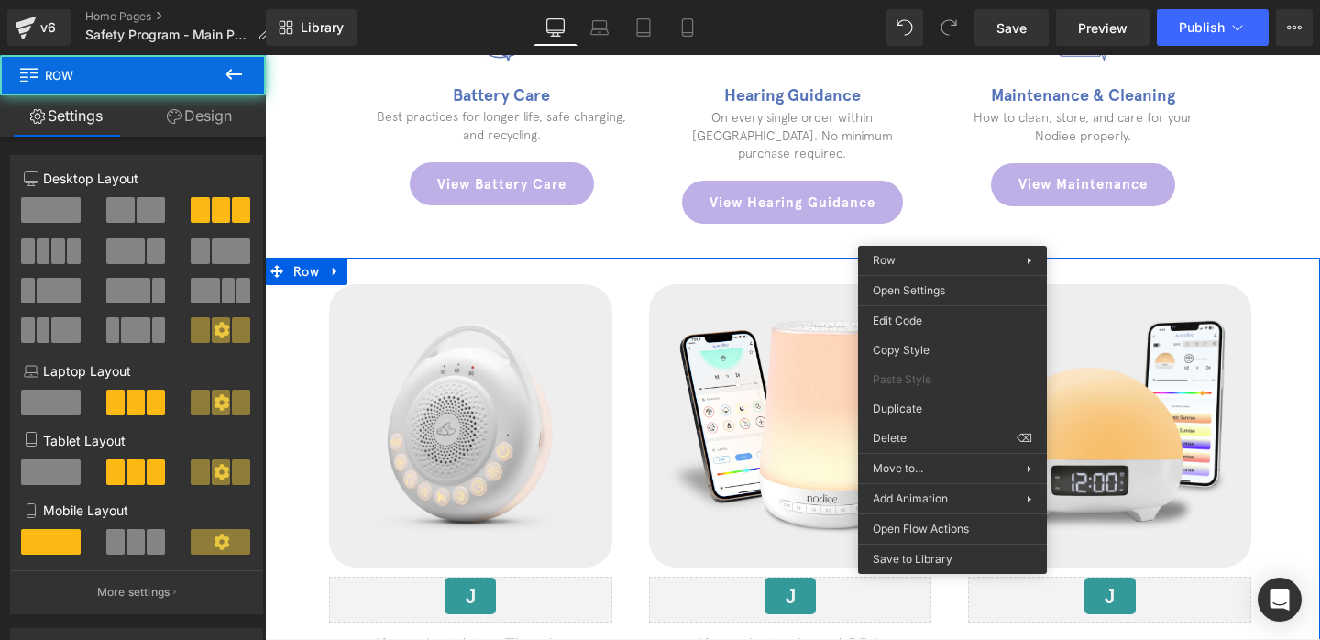
drag, startPoint x: 1163, startPoint y: 498, endPoint x: 898, endPoint y: 443, distance: 270.5
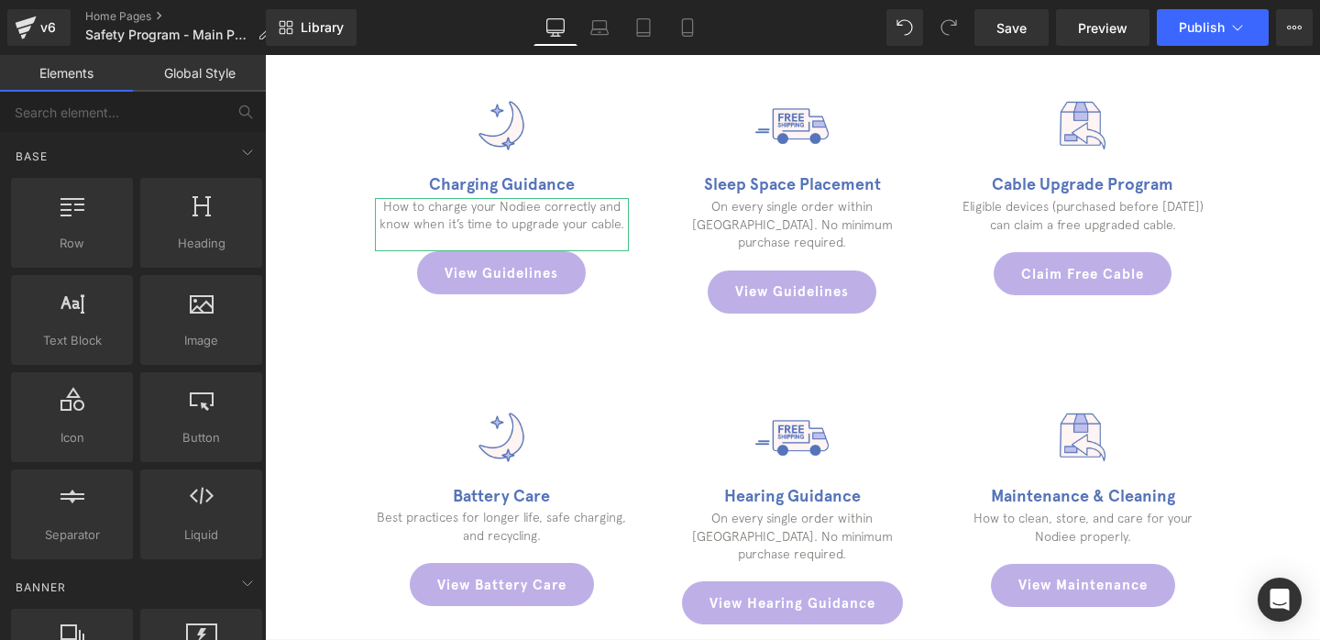
scroll to position [854, 0]
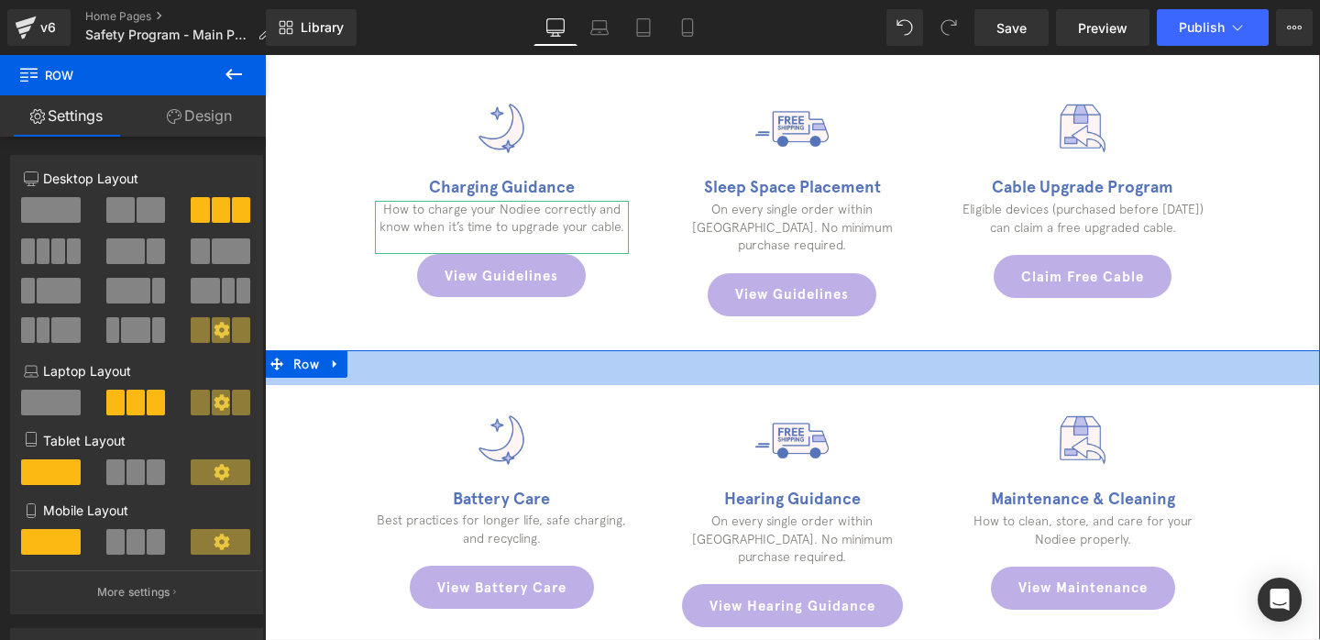
drag, startPoint x: 493, startPoint y: 345, endPoint x: 496, endPoint y: 326, distance: 18.5
click at [496, 326] on div "Image Row About the Program Heading The Safety Care Program is designed to keep…" at bounding box center [792, 216] width 1055 height 889
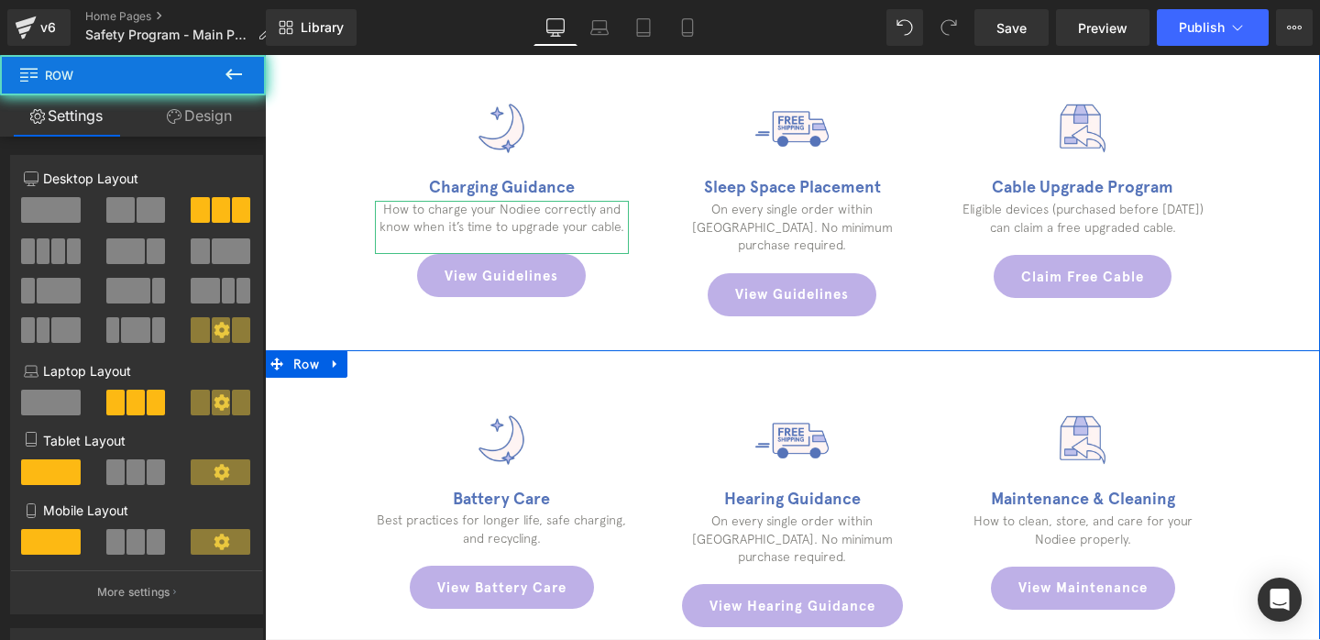
click at [320, 391] on div "Image Battery Care Heading Best practices for longer life, safe charging, and r…" at bounding box center [792, 506] width 1055 height 312
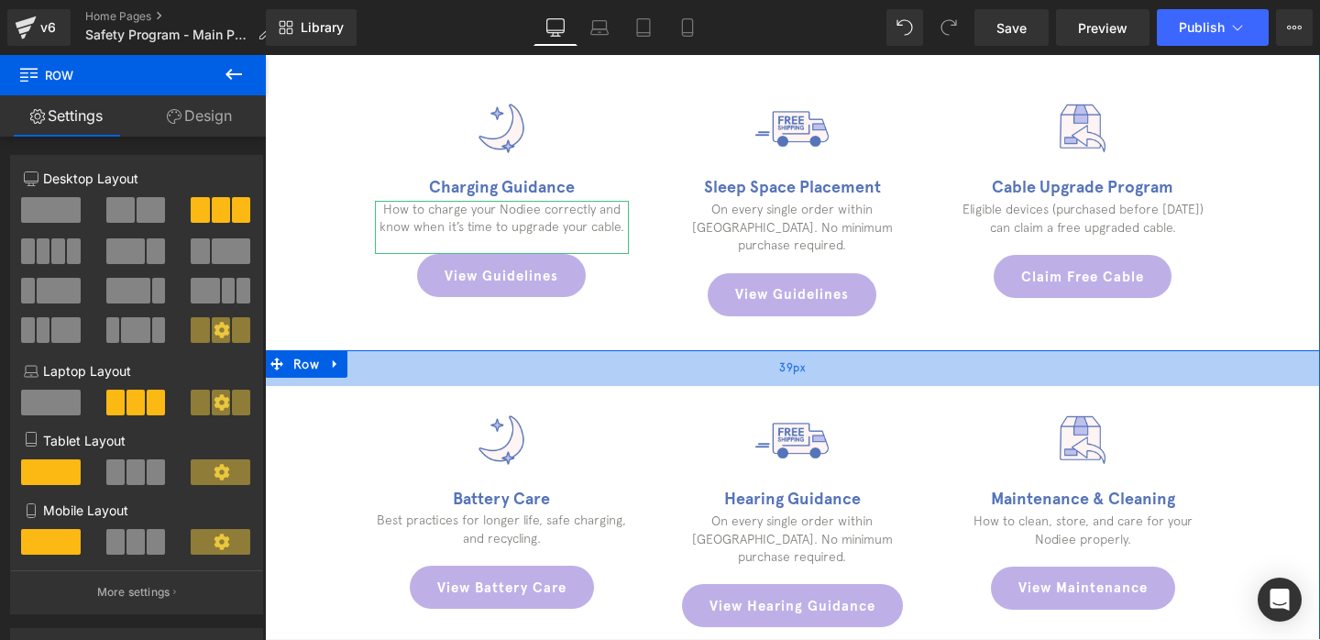
click at [359, 362] on div "39px" at bounding box center [792, 368] width 1055 height 36
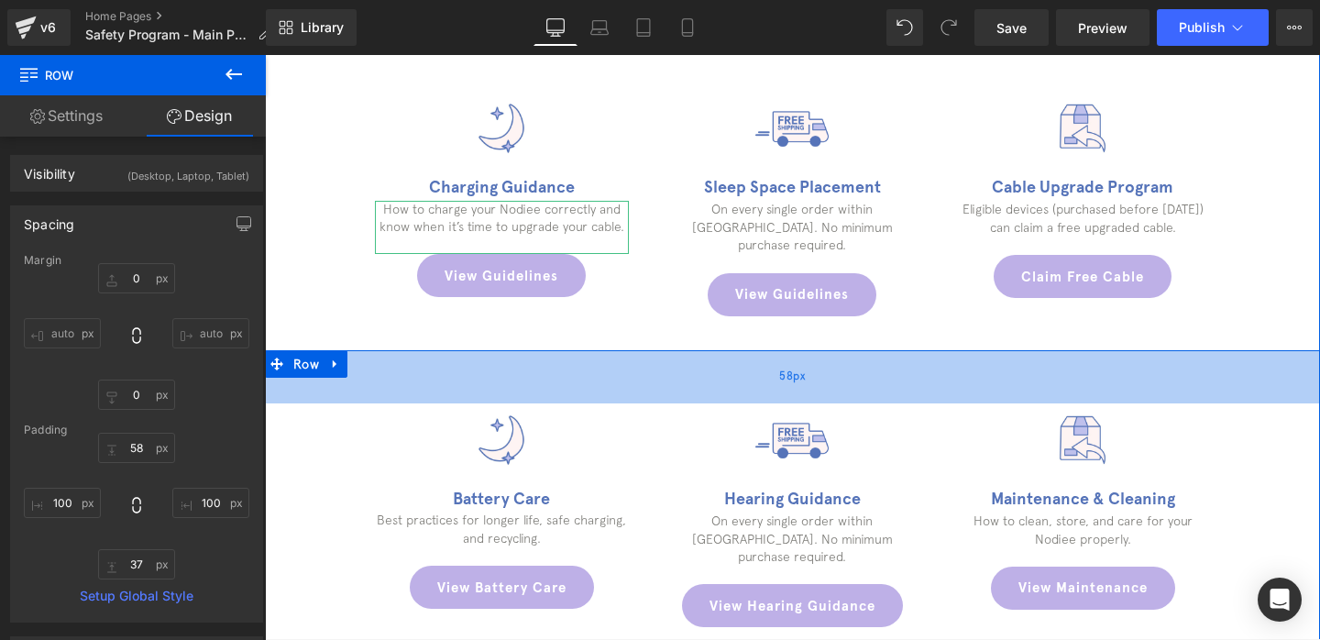
click at [359, 362] on div "58px" at bounding box center [792, 376] width 1055 height 53
click at [387, 350] on div "57px" at bounding box center [792, 376] width 1055 height 52
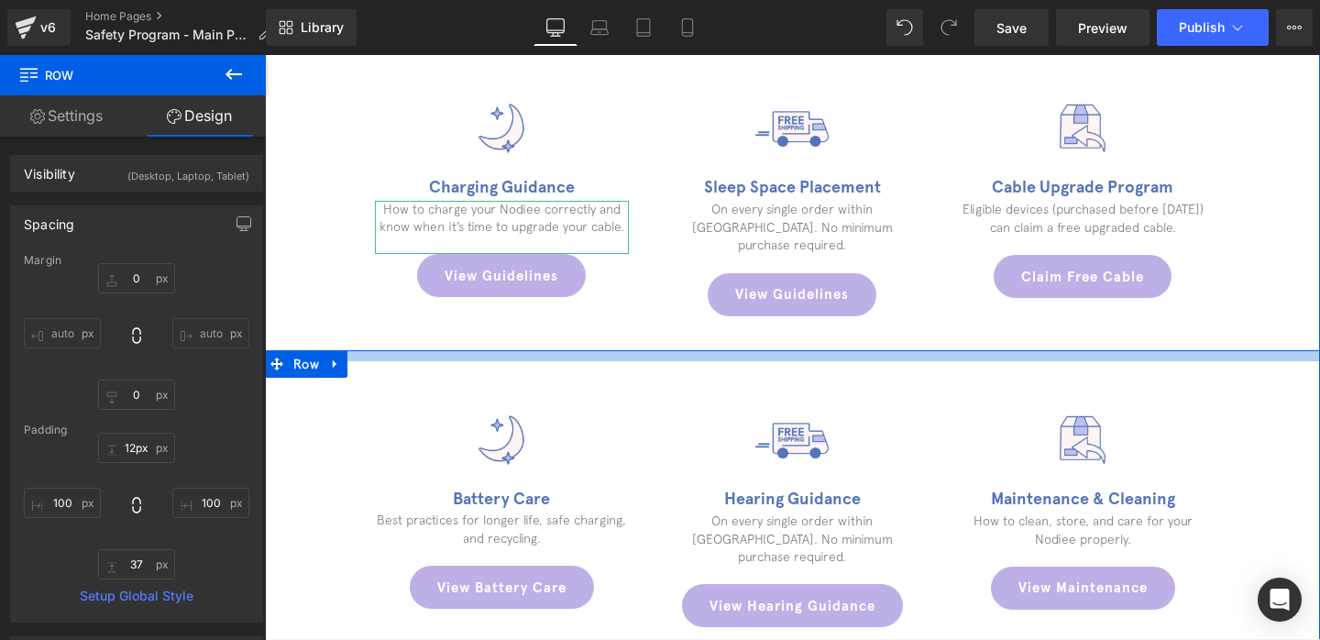
type input "13px"
drag, startPoint x: 360, startPoint y: 371, endPoint x: 362, endPoint y: 330, distance: 41.3
click at [362, 350] on div at bounding box center [792, 355] width 1055 height 11
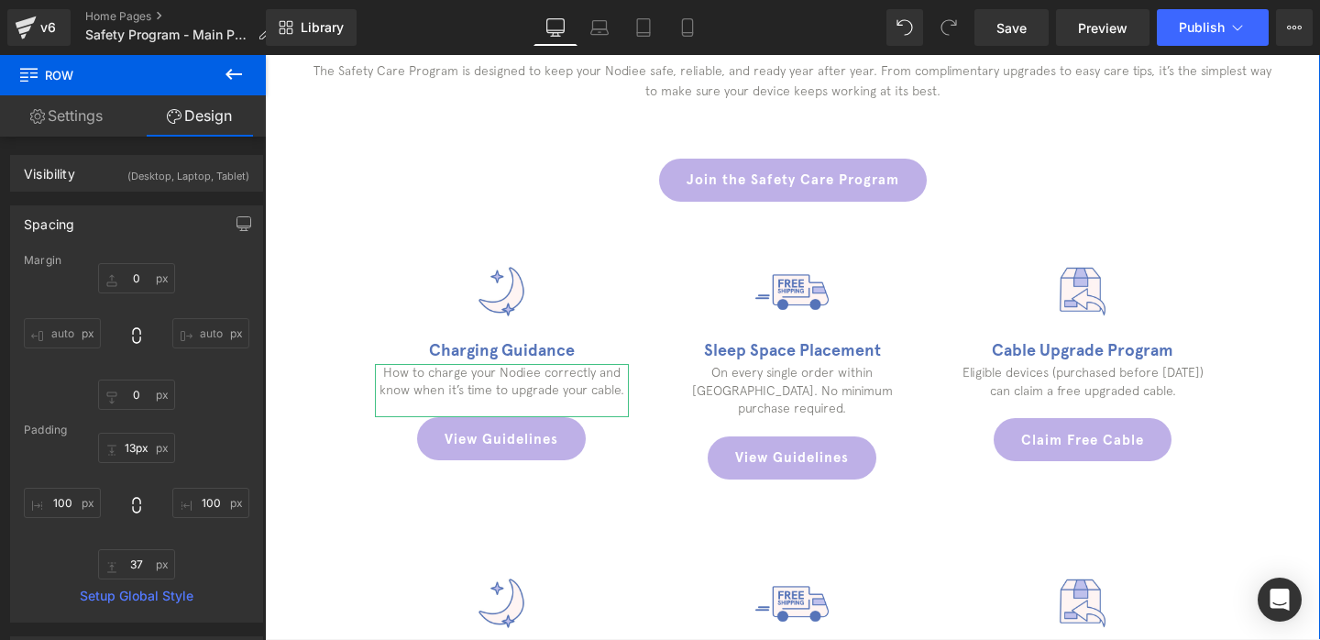
scroll to position [585, 0]
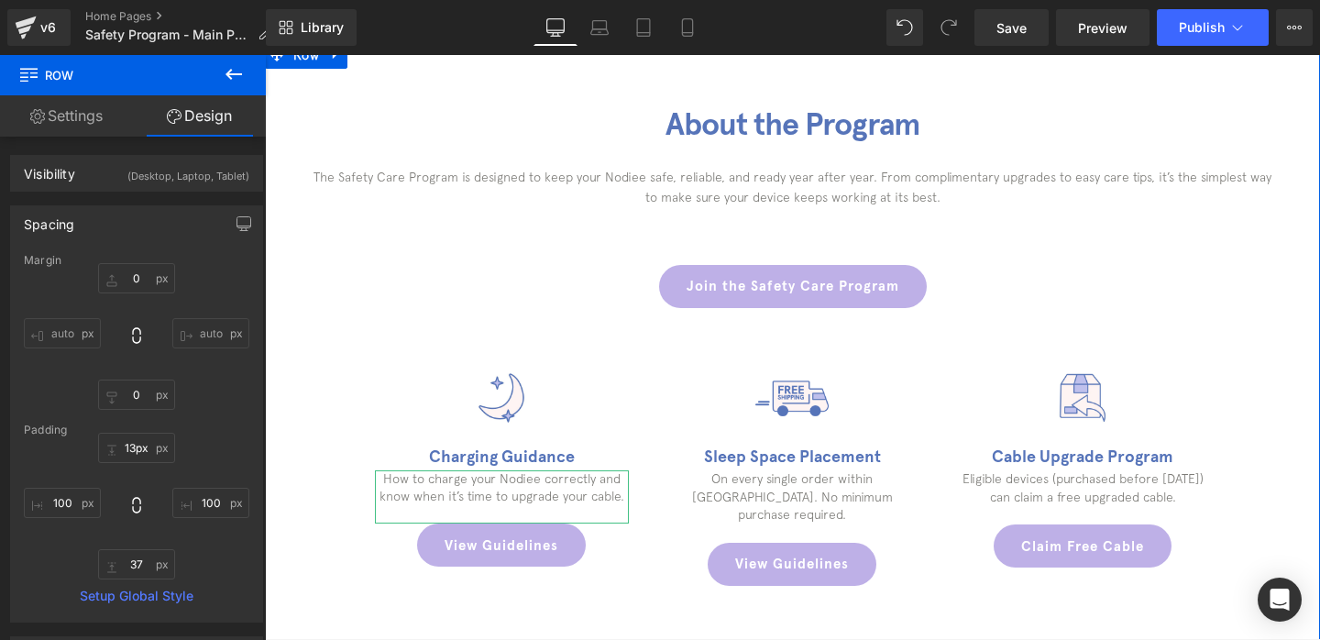
click at [606, 270] on div "Join the Safety Care Program" at bounding box center [792, 286] width 1055 height 43
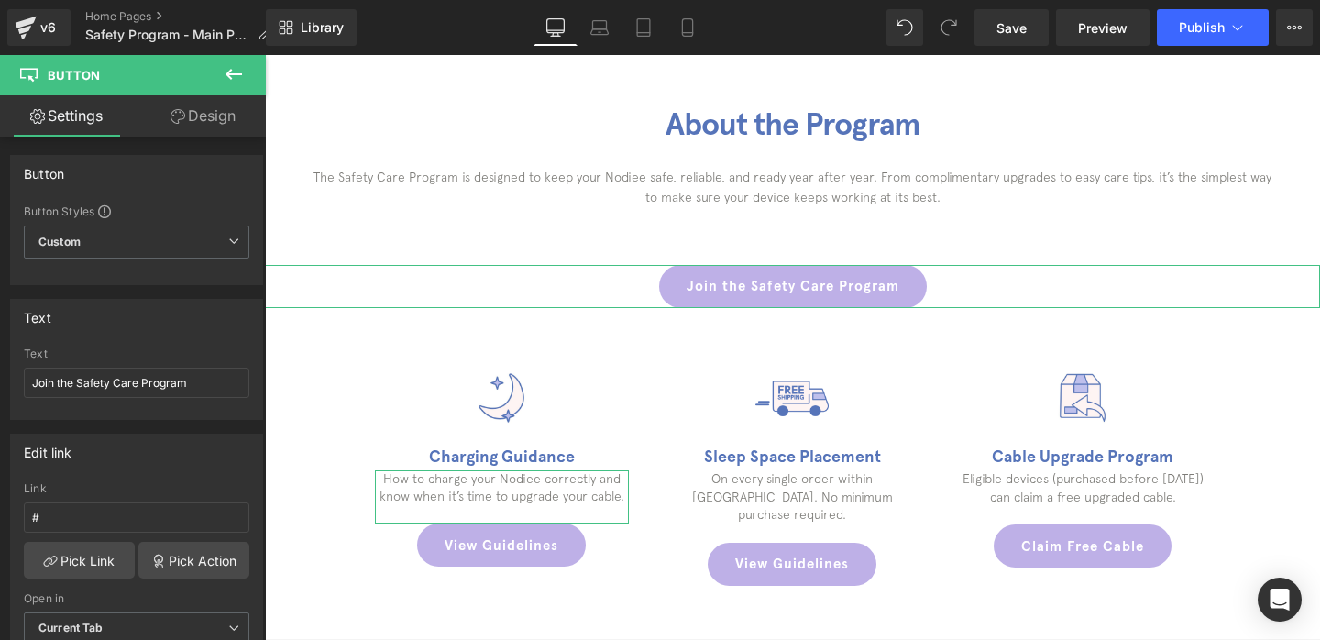
click at [206, 124] on link "Design" at bounding box center [203, 115] width 133 height 41
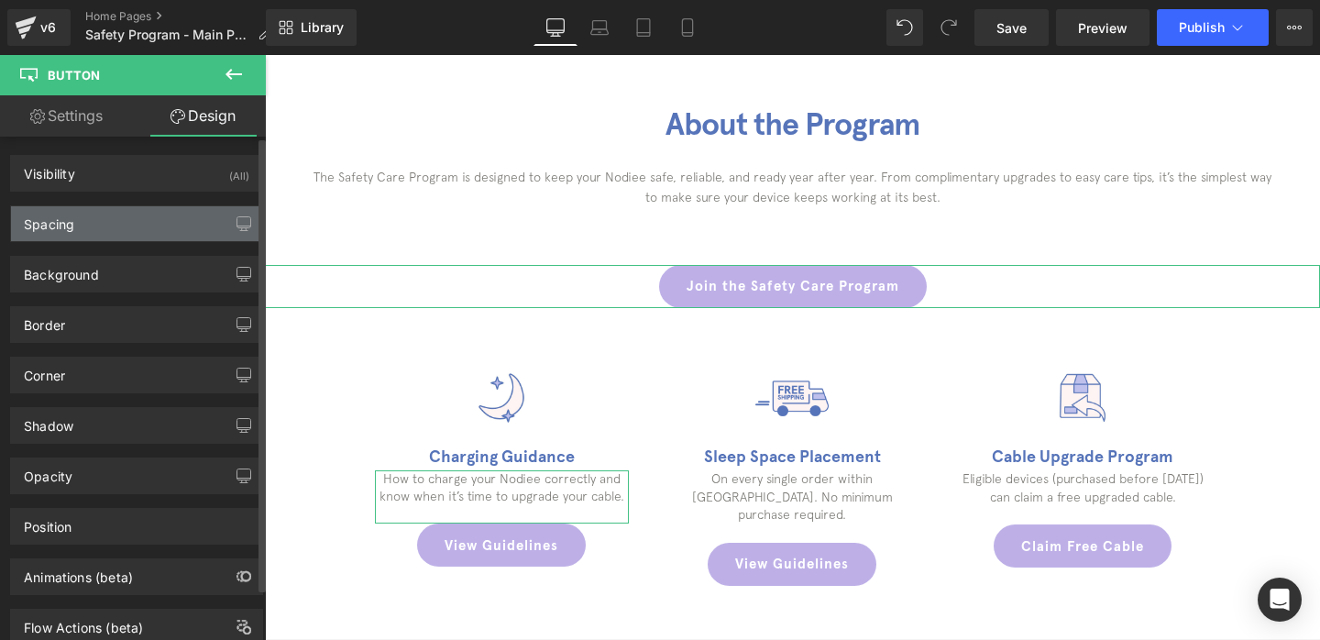
click at [151, 213] on div "Spacing" at bounding box center [136, 223] width 251 height 35
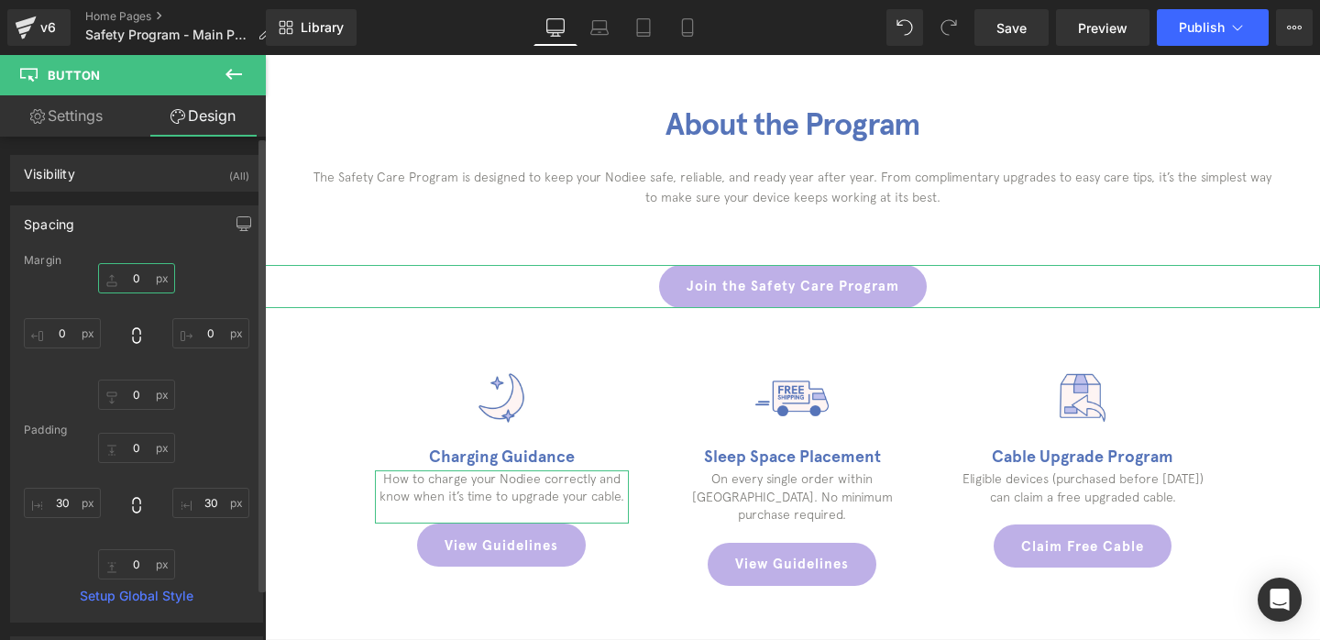
click at [137, 280] on input "0" at bounding box center [136, 278] width 77 height 30
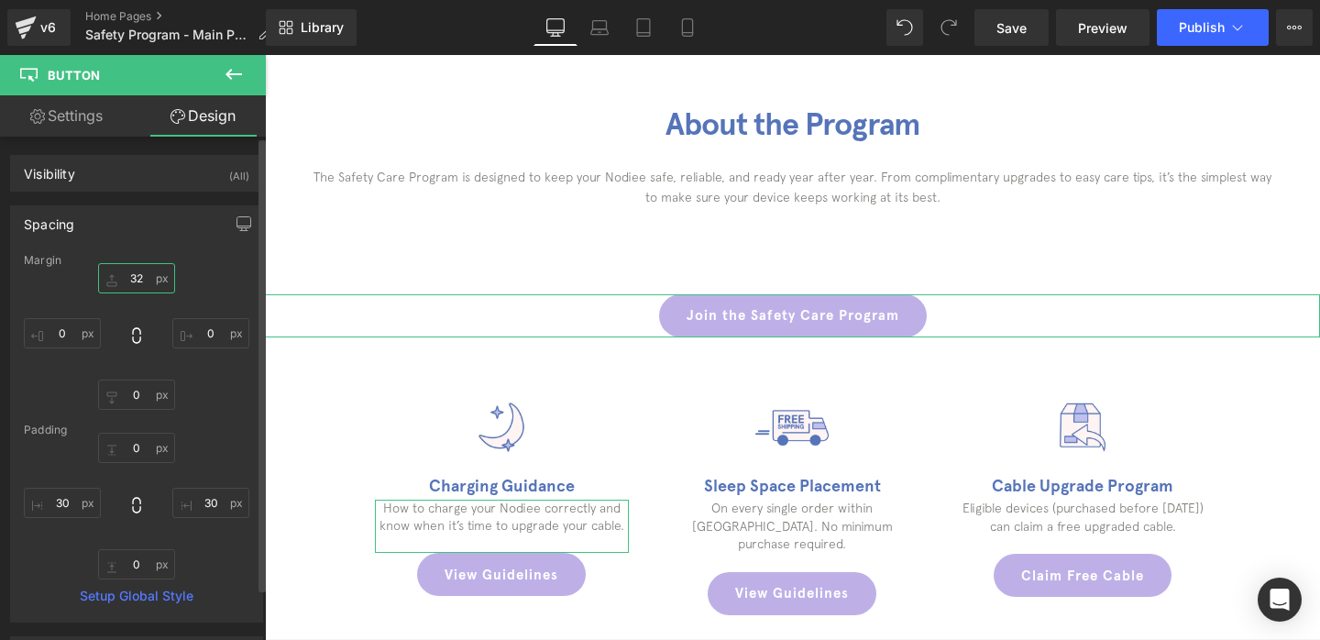
click at [137, 280] on input "32" at bounding box center [136, 278] width 77 height 30
type input "3"
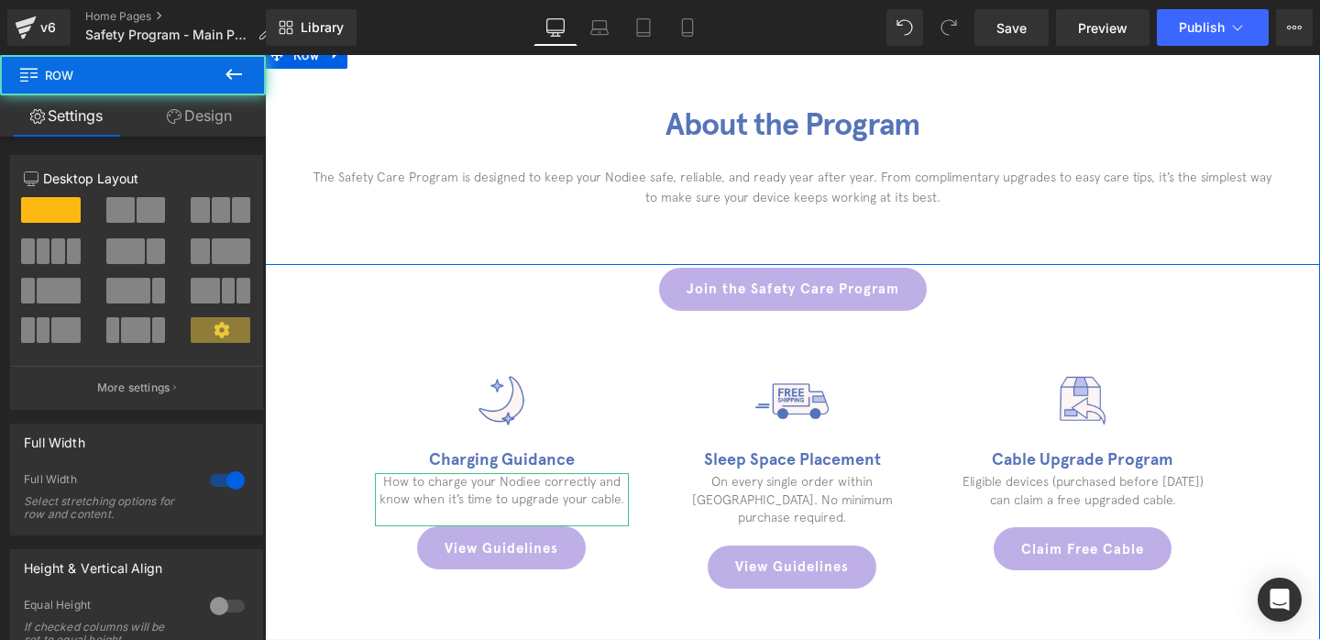
click at [663, 236] on div "About the Program Heading The Safety Care Program is designed to keep your Nodi…" at bounding box center [792, 153] width 1055 height 224
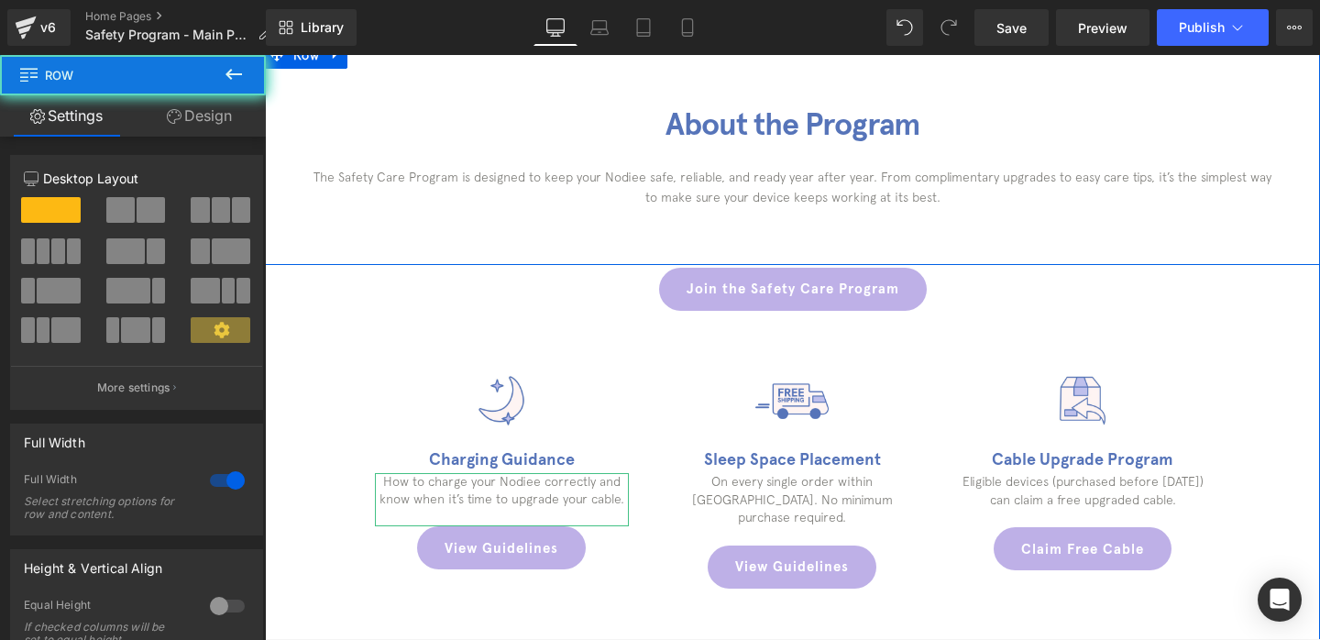
click at [650, 234] on div "About the Program Heading The Safety Care Program is designed to keep your Nodi…" at bounding box center [792, 153] width 1055 height 224
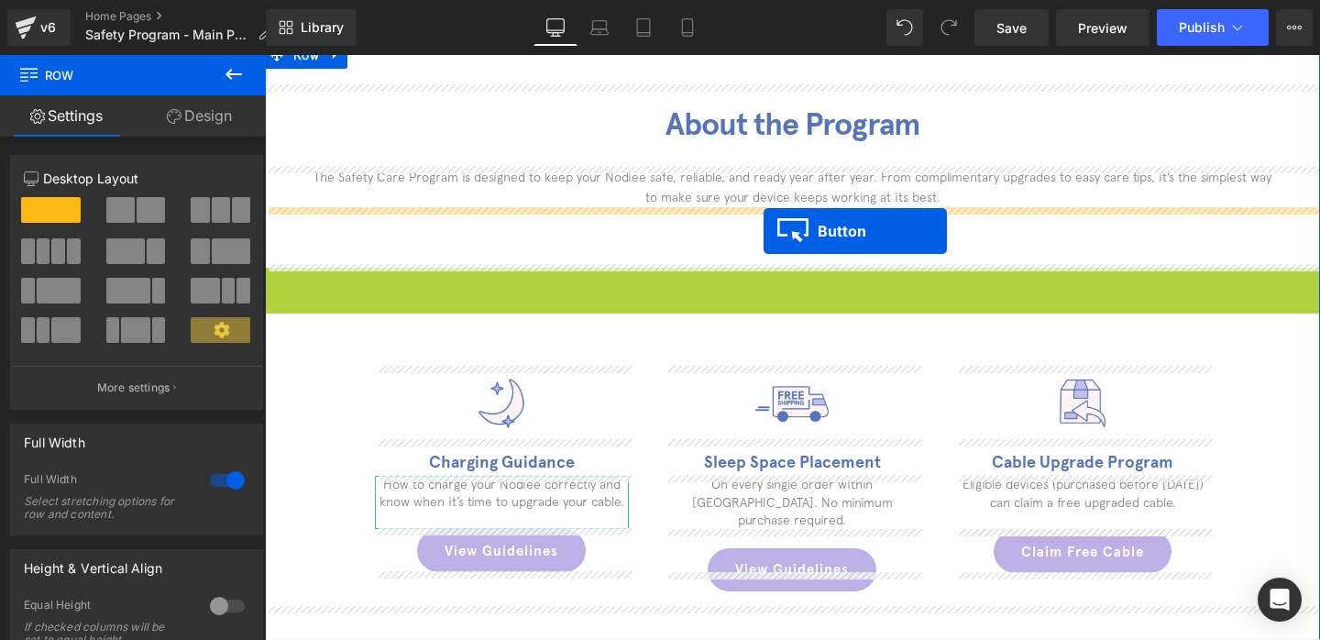
drag, startPoint x: 763, startPoint y: 285, endPoint x: 763, endPoint y: 230, distance: 55.0
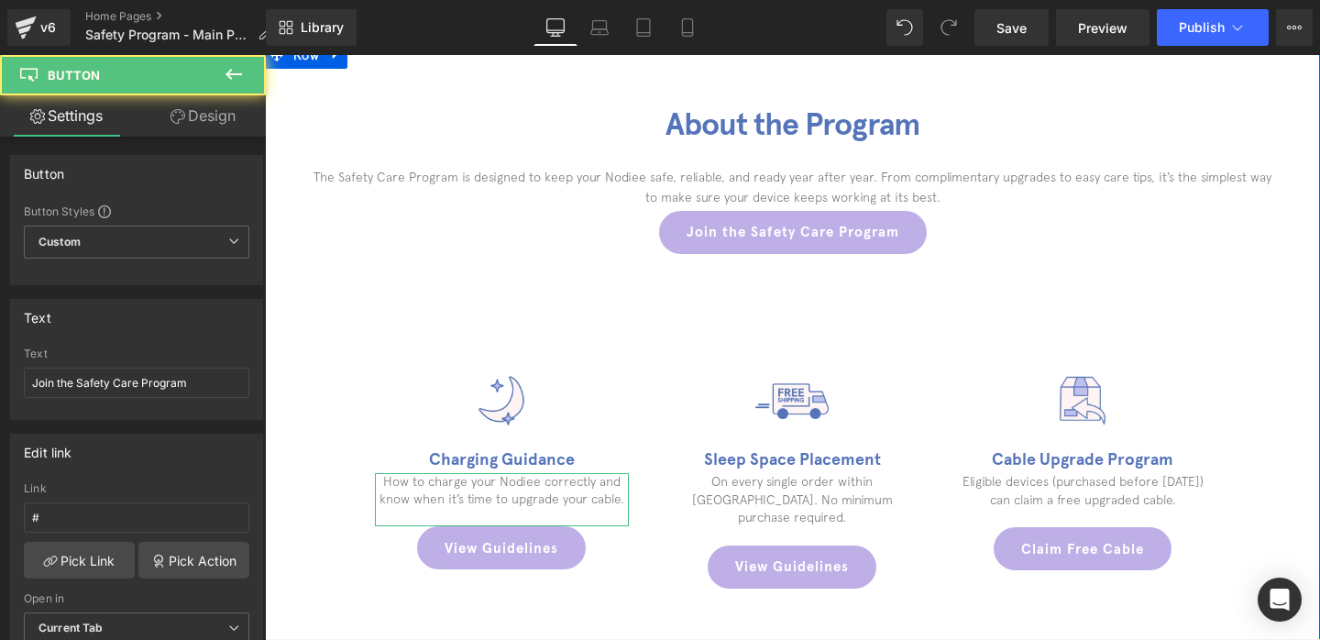
click at [265, 55] on div at bounding box center [265, 55] width 0 height 0
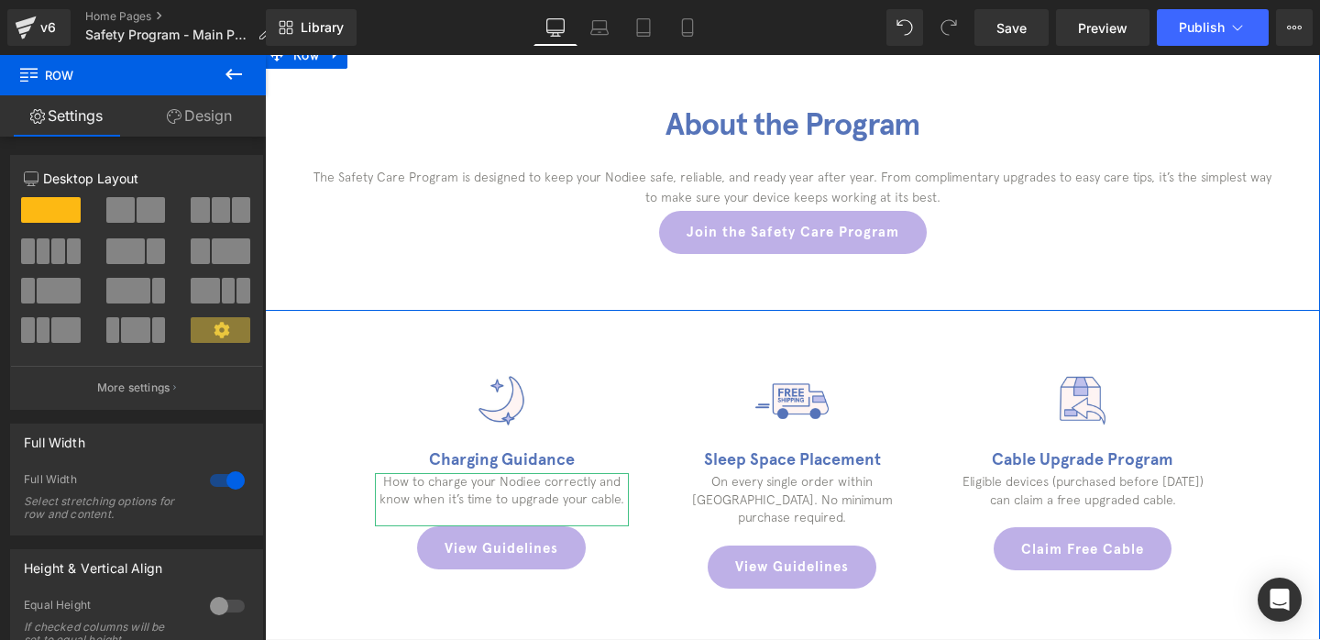
click at [655, 290] on div "About the Program Heading The Safety Care Program is designed to keep your Nodi…" at bounding box center [792, 175] width 1055 height 269
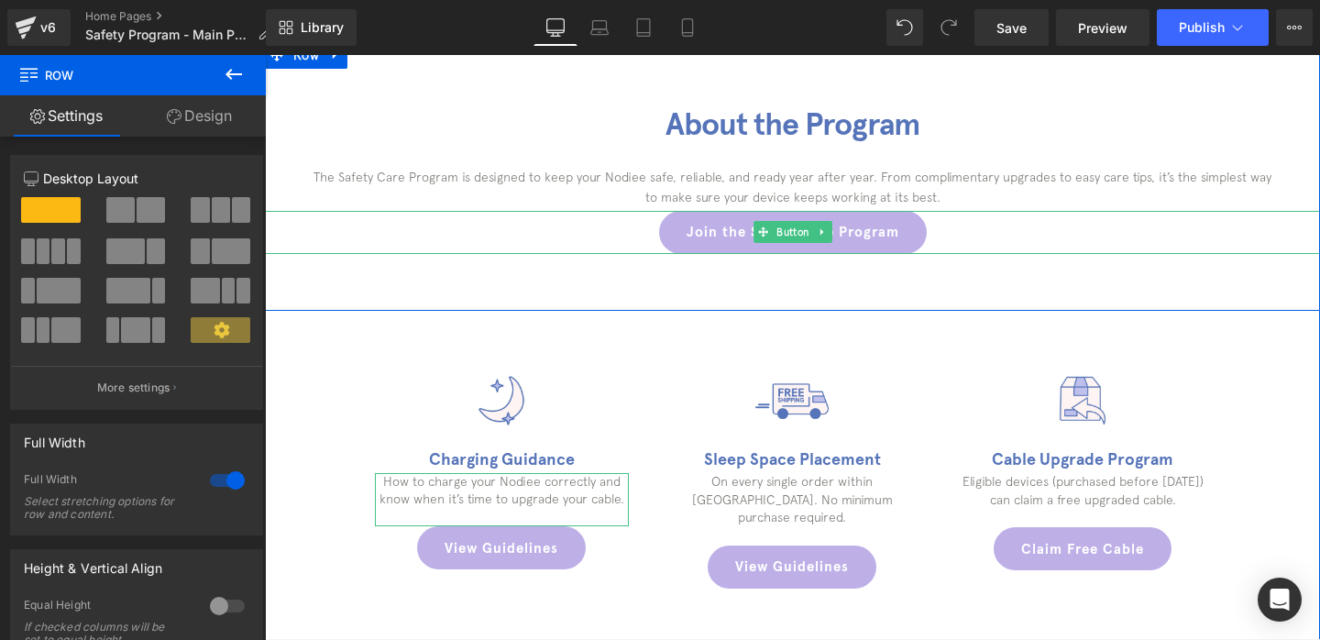
click at [675, 223] on link "Join the Safety Care Program" at bounding box center [793, 232] width 268 height 43
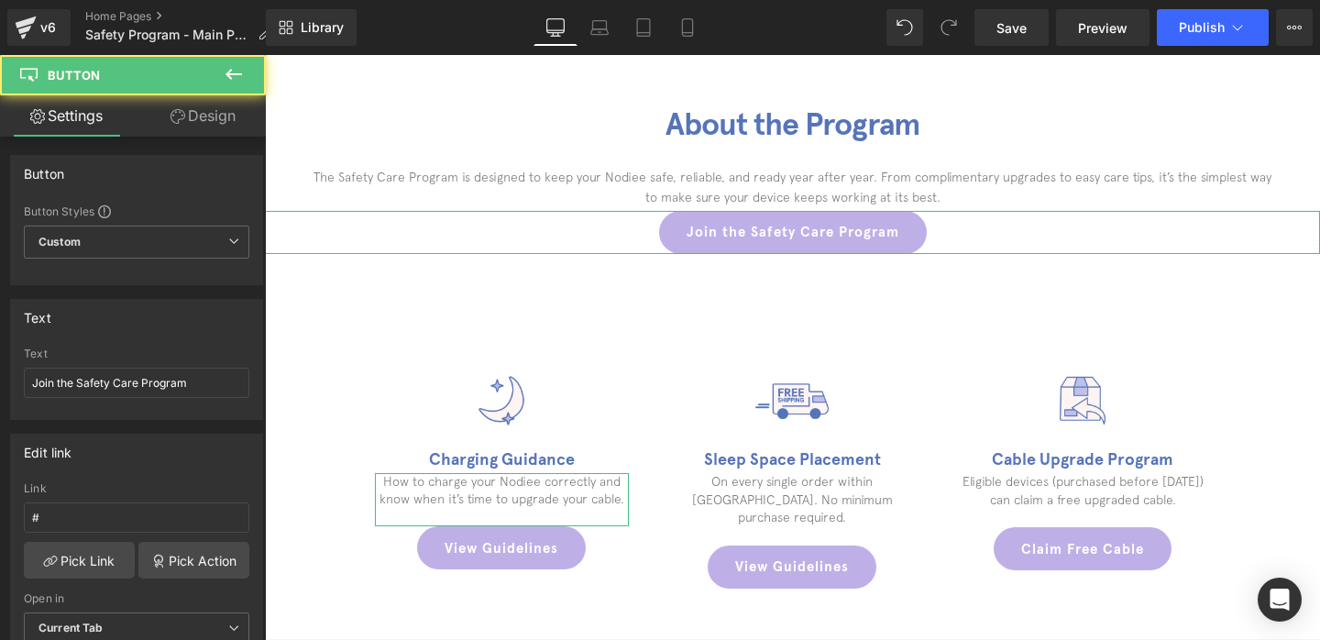
click at [204, 124] on link "Design" at bounding box center [203, 115] width 133 height 41
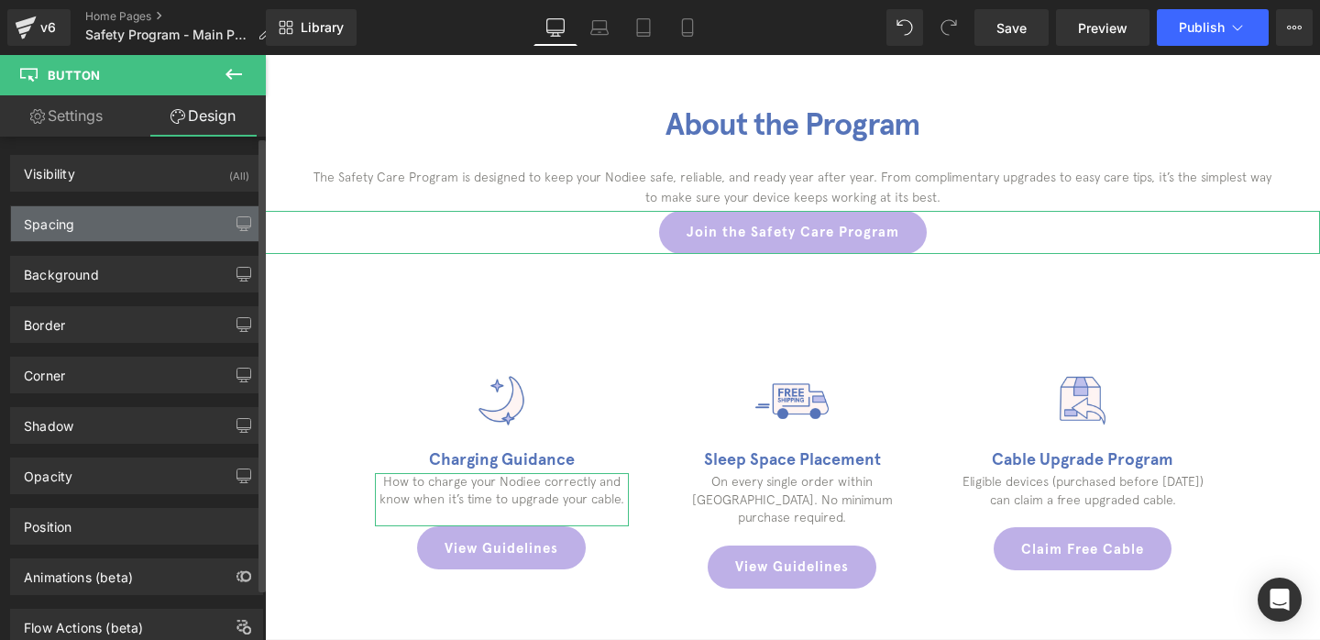
click at [181, 221] on div "Spacing" at bounding box center [136, 223] width 251 height 35
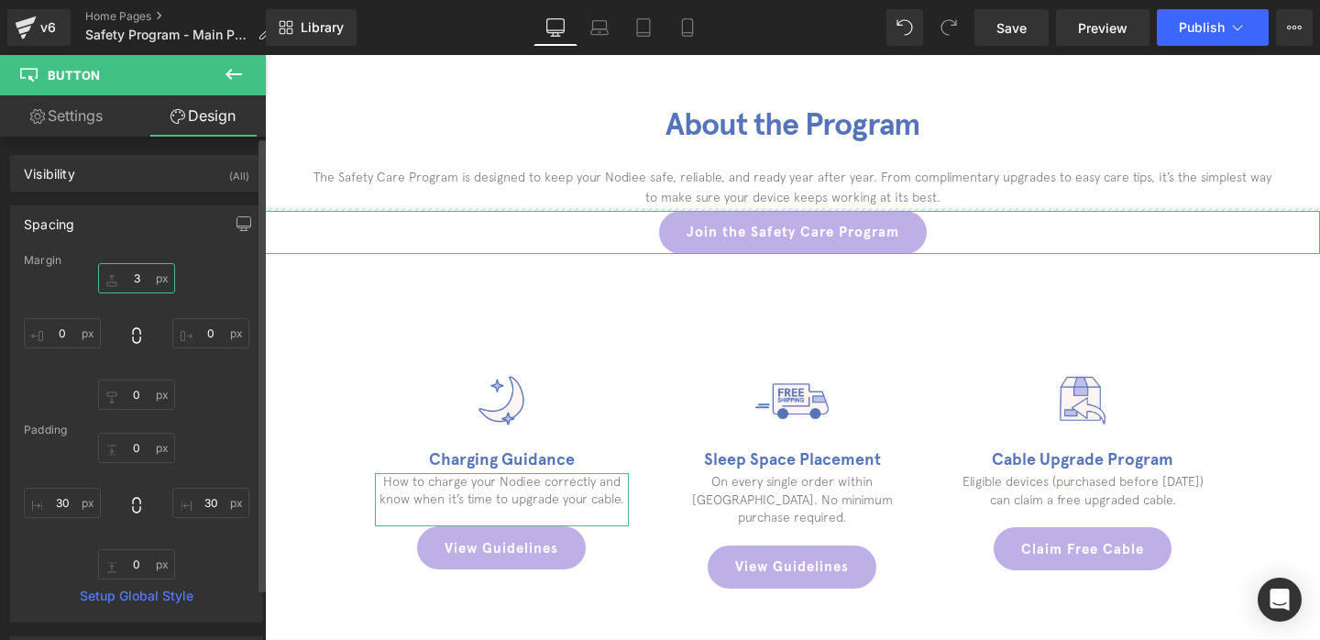
click at [138, 283] on input "3" at bounding box center [136, 278] width 77 height 30
type input "30"
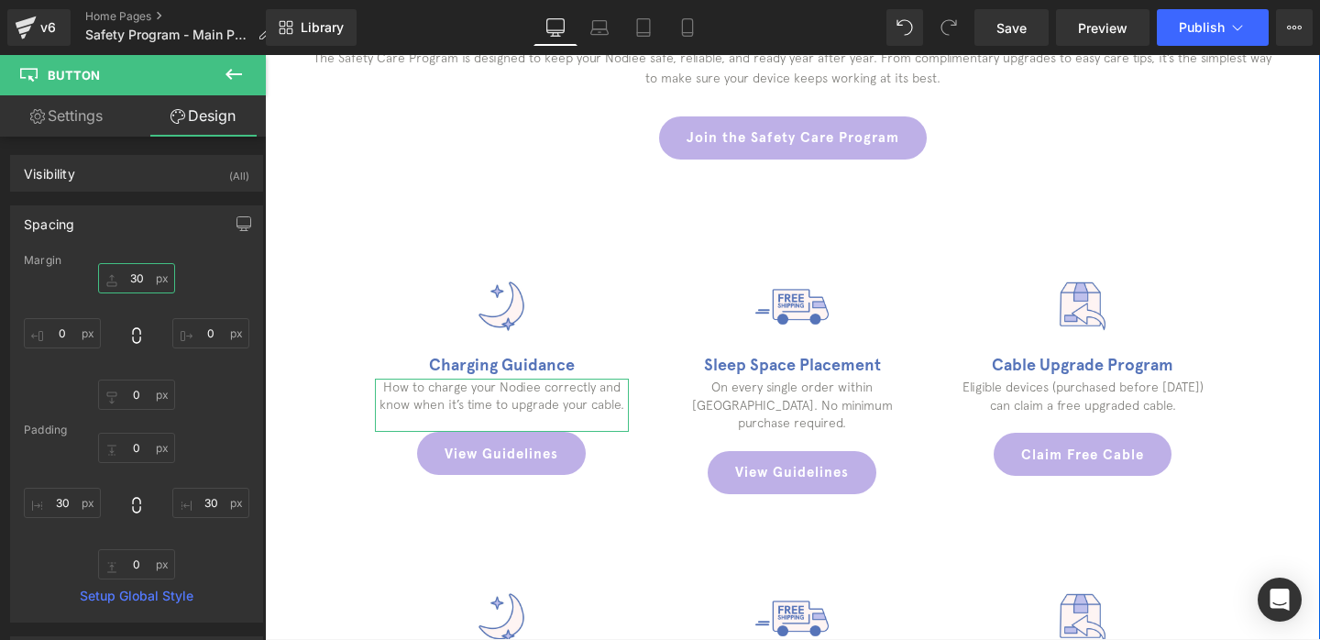
scroll to position [708, 0]
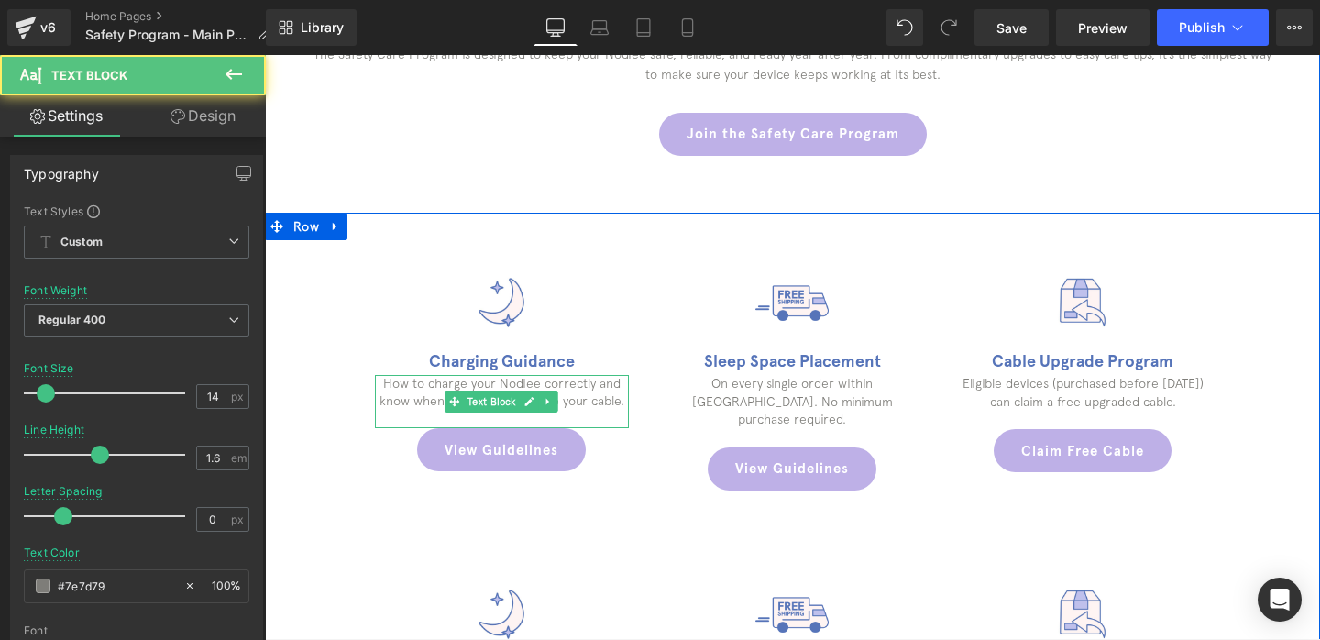
click at [485, 411] on p at bounding box center [502, 420] width 254 height 18
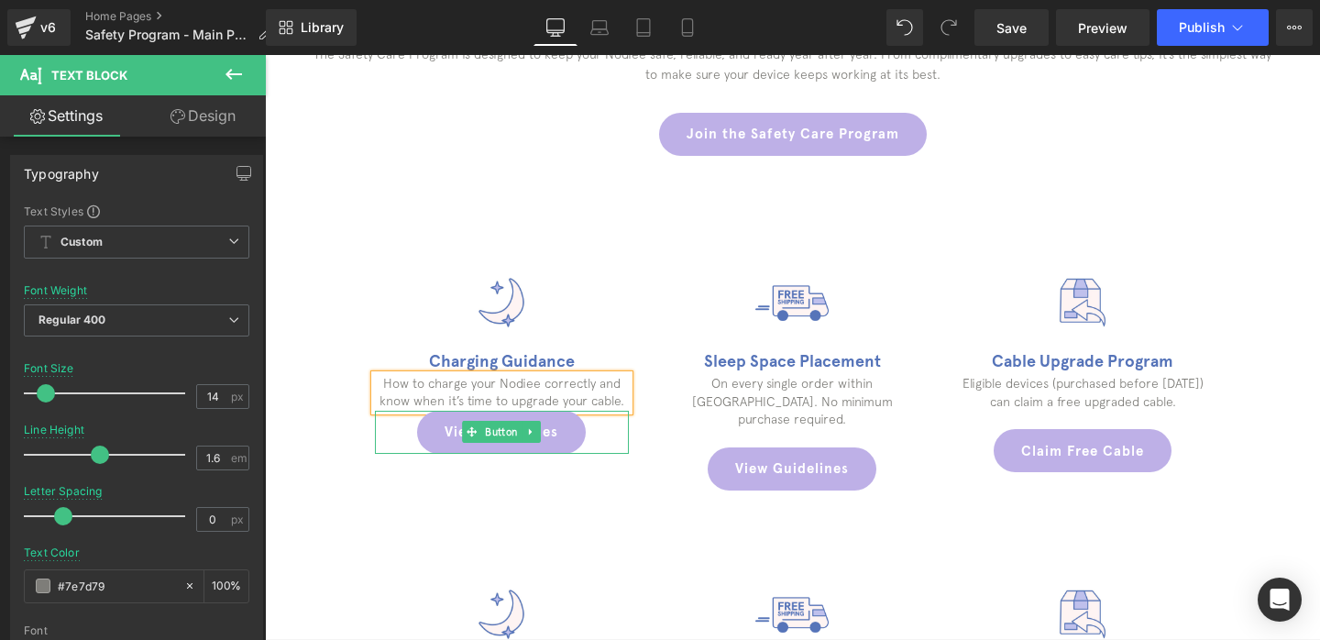
click at [429, 430] on link "View Guidelines" at bounding box center [501, 432] width 169 height 43
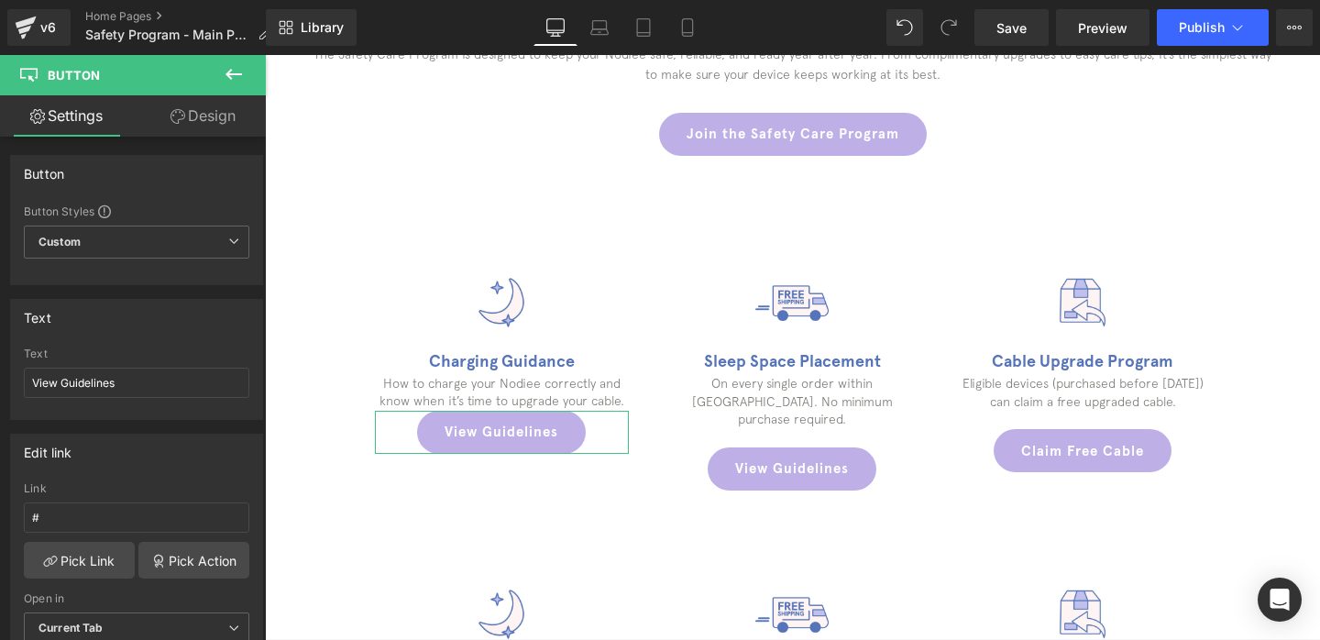
click at [222, 124] on link "Design" at bounding box center [203, 115] width 133 height 41
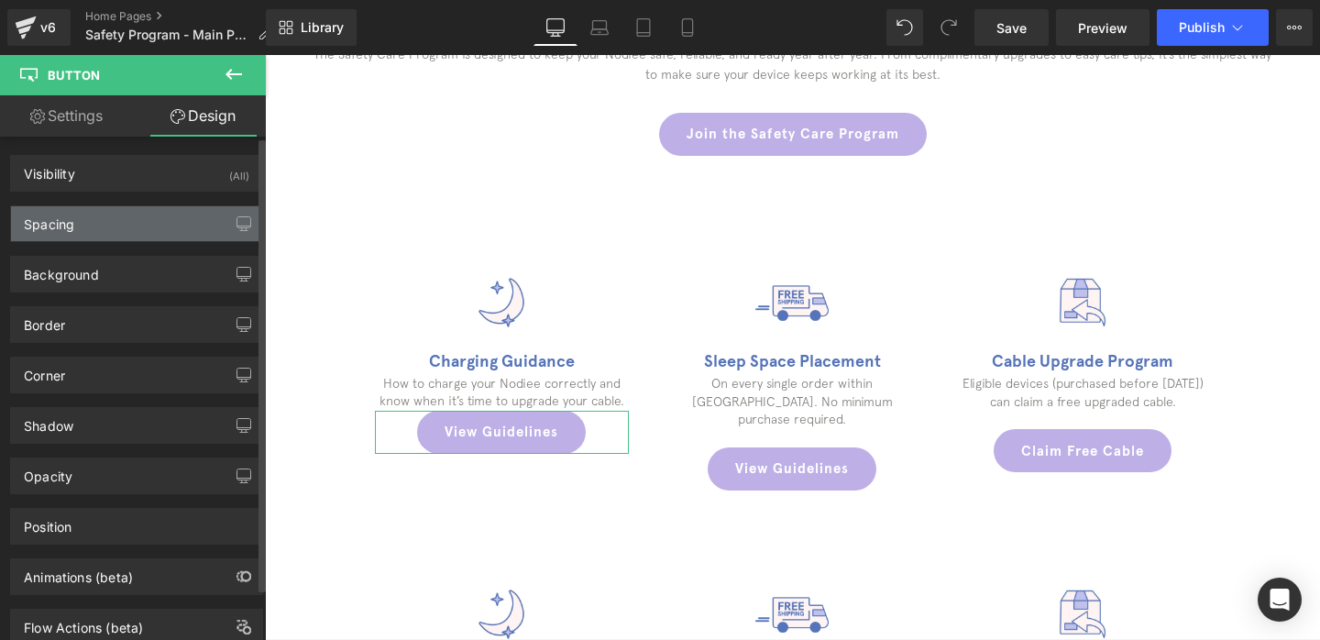
click at [93, 223] on div "Spacing" at bounding box center [136, 223] width 251 height 35
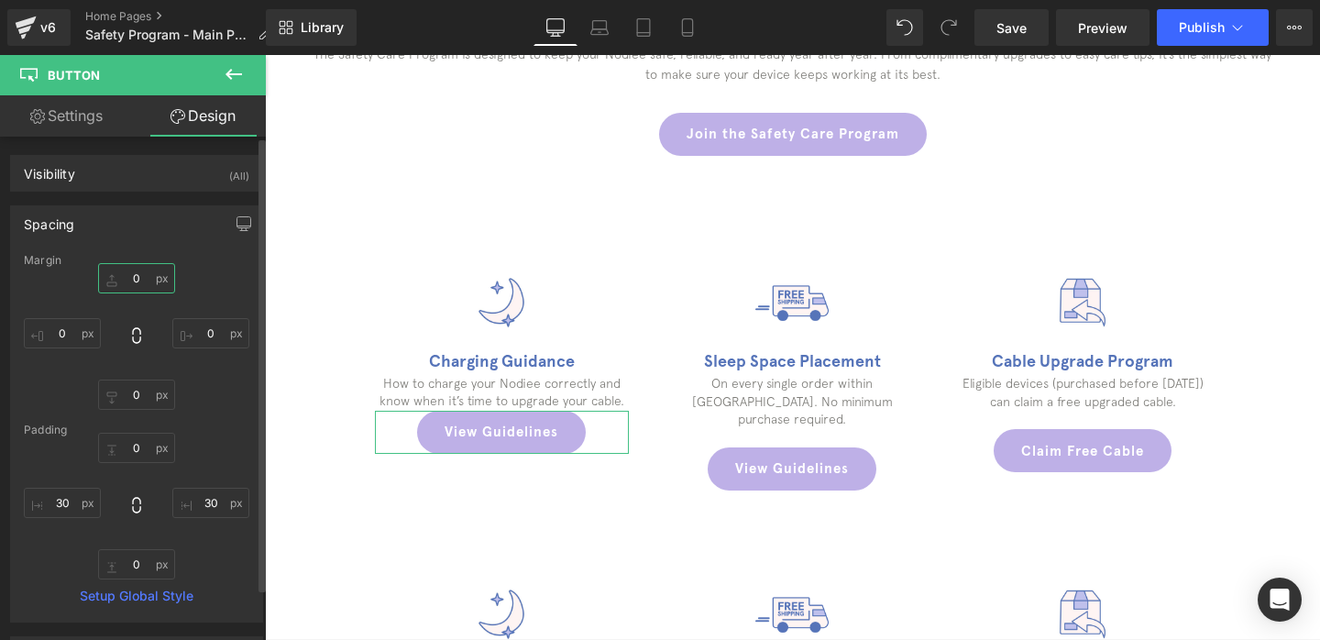
click at [140, 279] on input "0" at bounding box center [136, 278] width 77 height 30
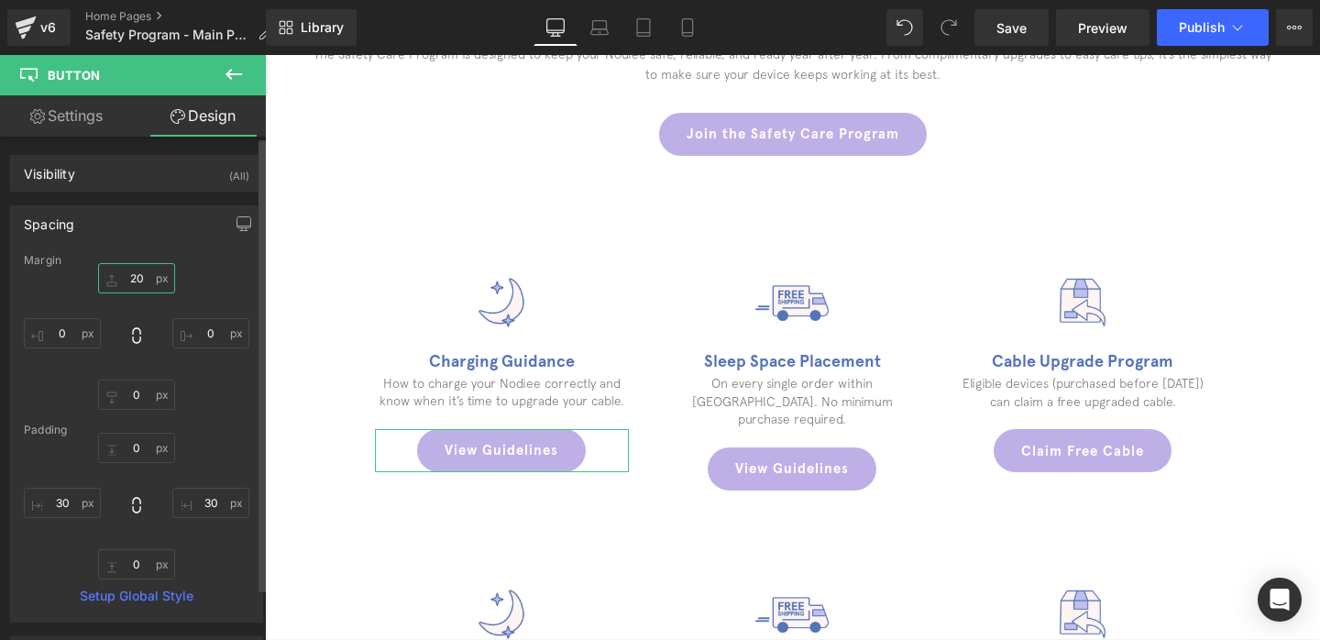
type input "20"
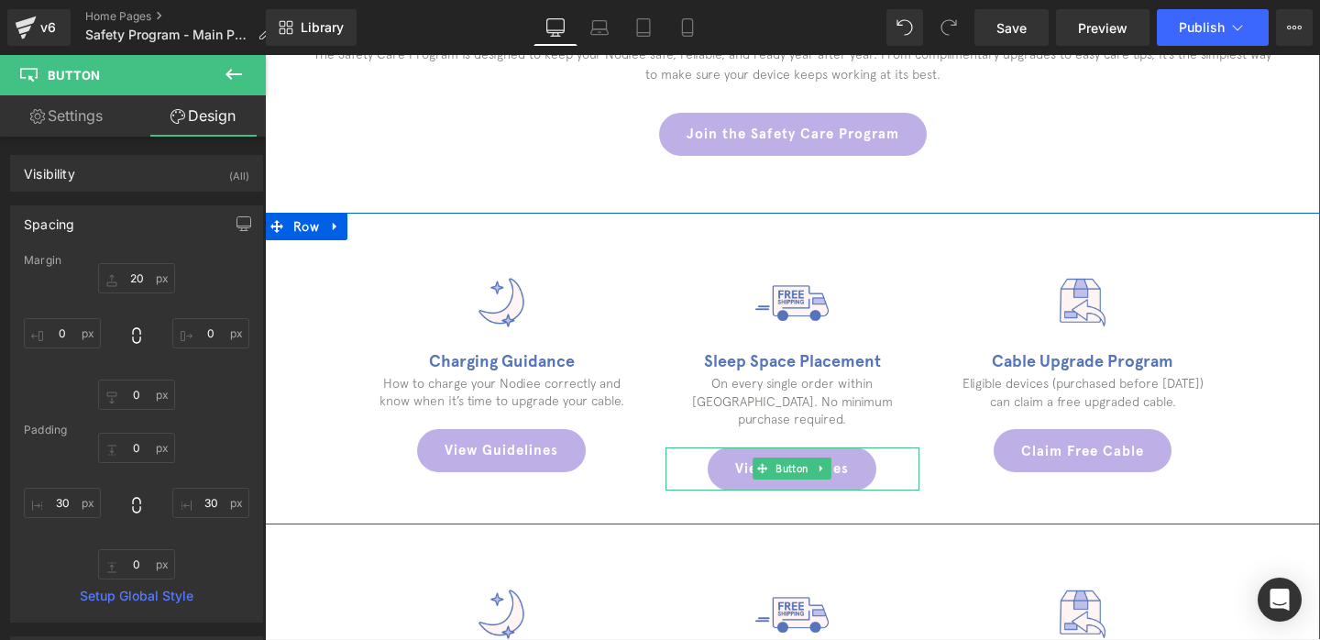
click at [712, 447] on link "View Guidelines" at bounding box center [792, 468] width 169 height 43
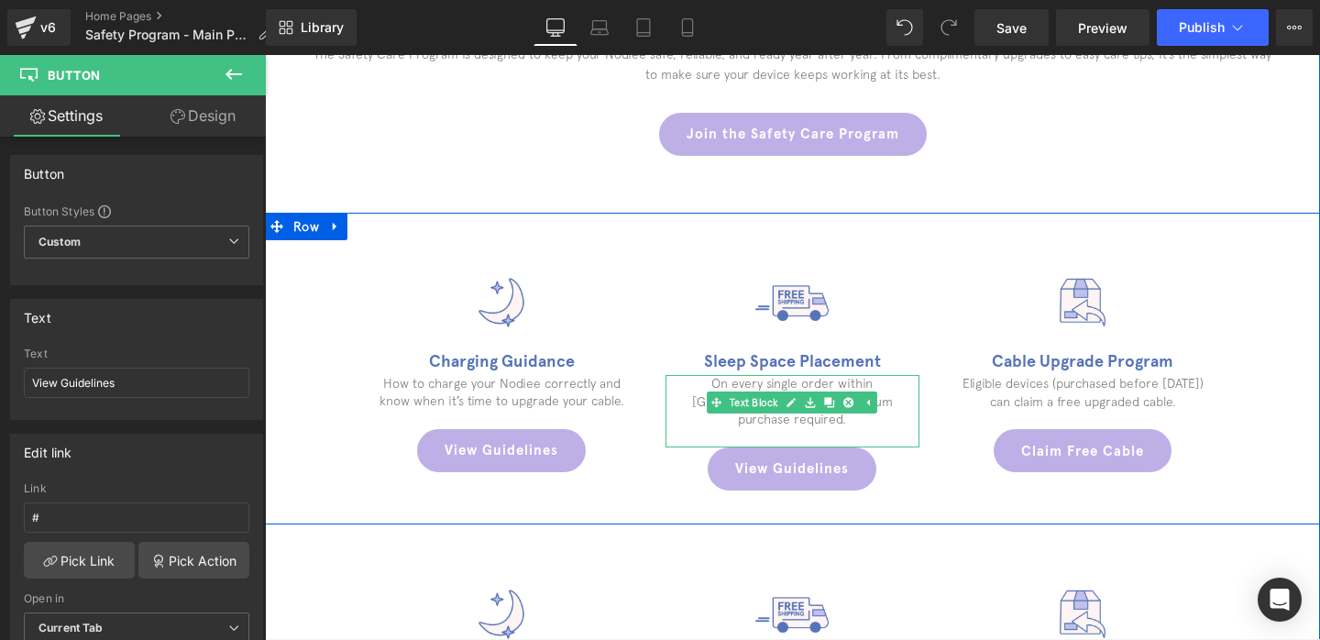
click at [706, 429] on p at bounding box center [792, 438] width 254 height 18
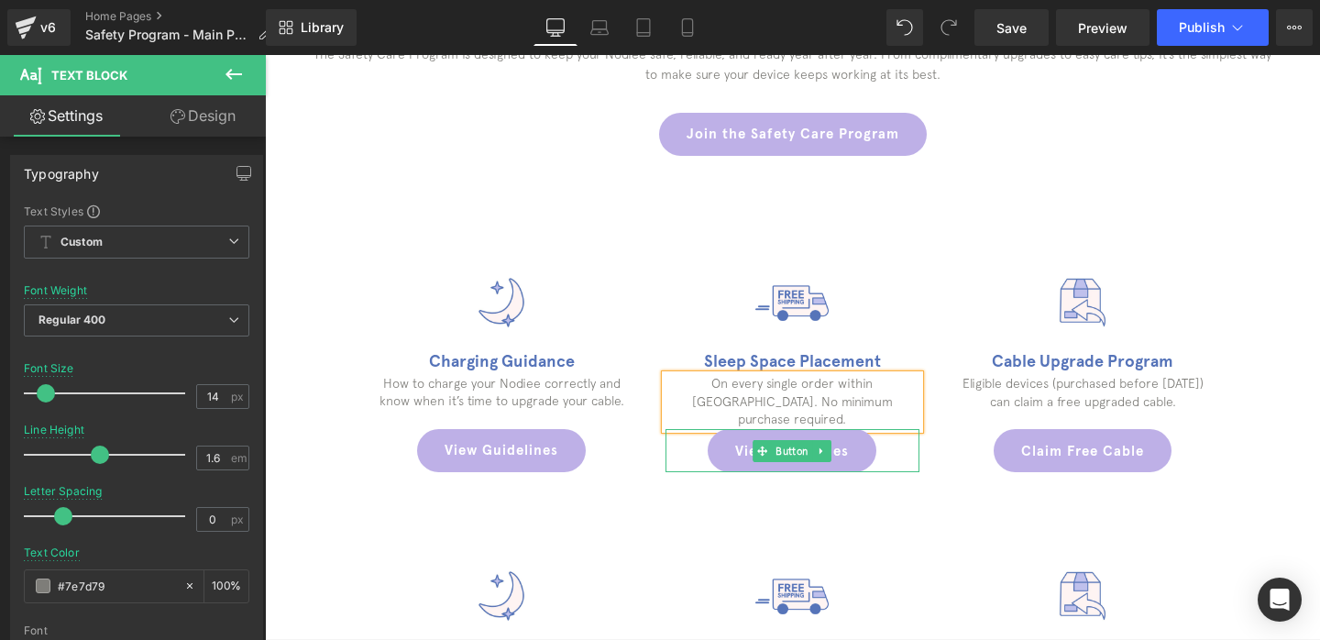
click at [723, 439] on link "View Guidelines" at bounding box center [792, 450] width 169 height 43
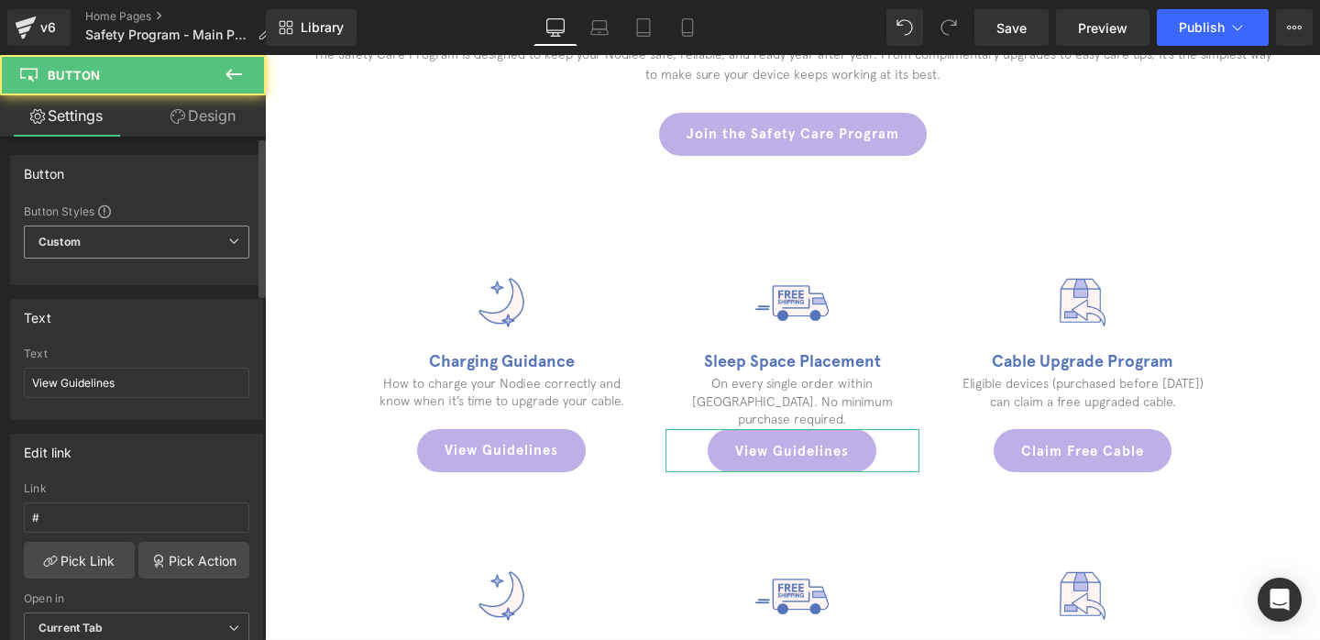
click at [104, 250] on span "Custom Setup Global Style" at bounding box center [136, 241] width 225 height 33
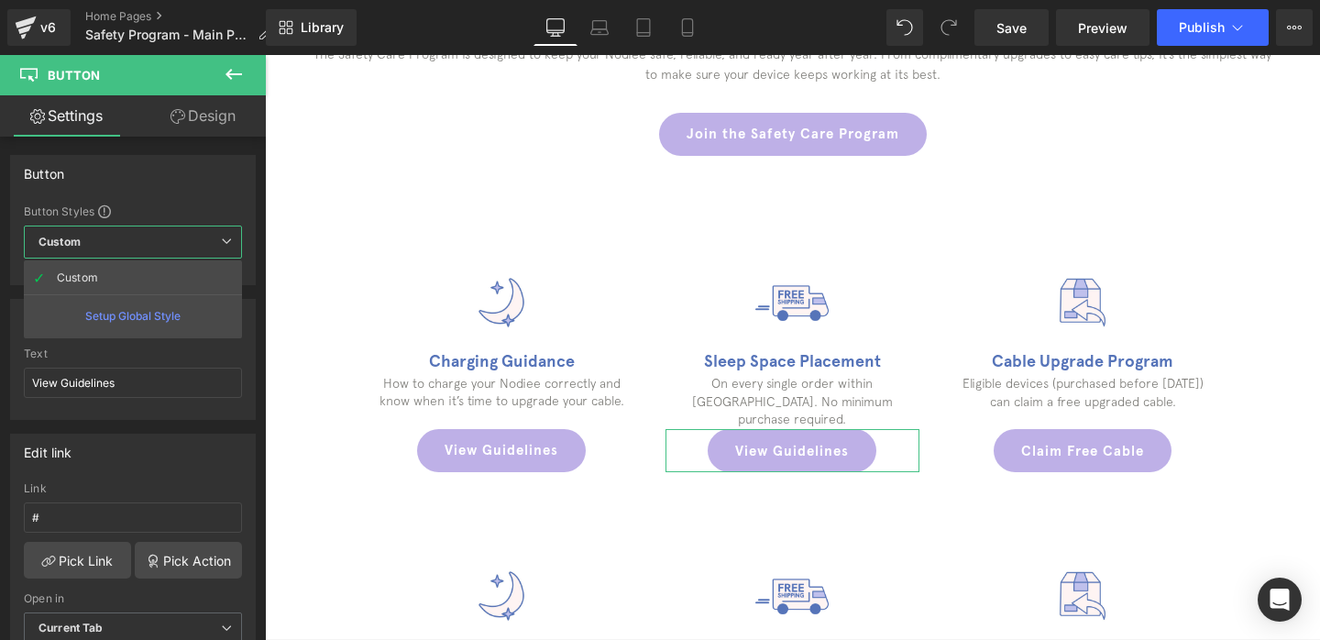
click at [244, 108] on link "Design" at bounding box center [203, 115] width 133 height 41
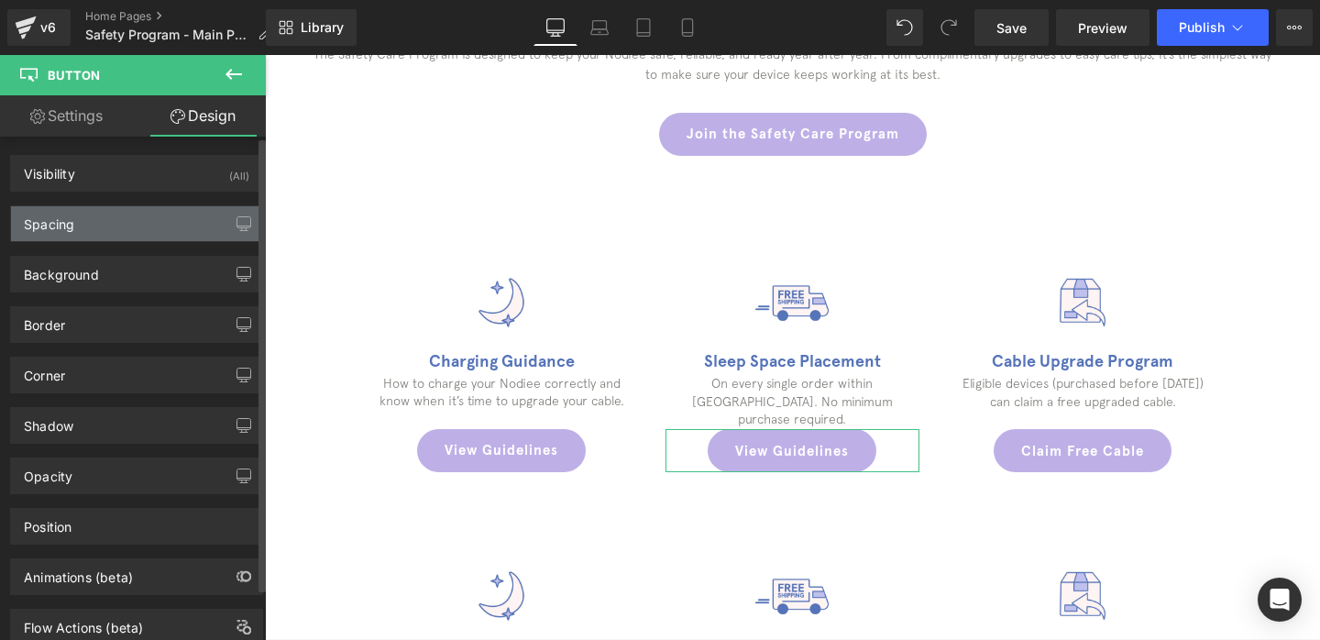
click at [101, 223] on div "Spacing" at bounding box center [136, 223] width 251 height 35
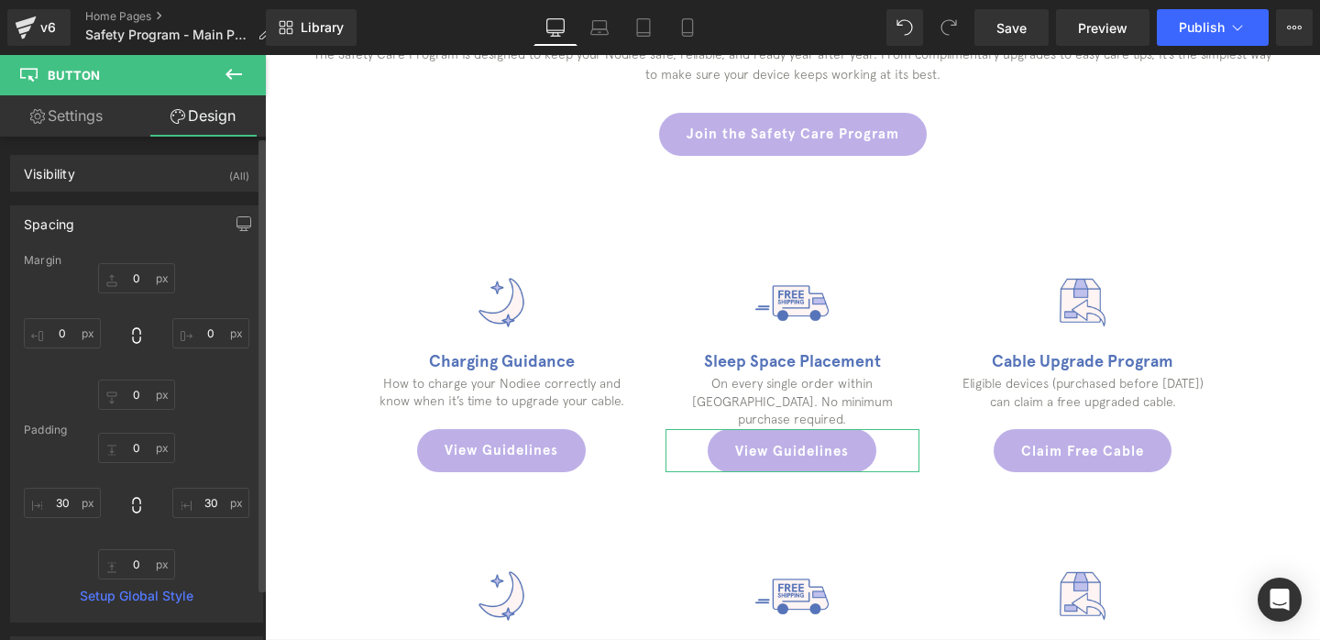
click at [137, 296] on div "0px 0 0px 0 0px 0 0px 0" at bounding box center [136, 336] width 225 height 147
click at [137, 285] on input "0" at bounding box center [136, 278] width 77 height 30
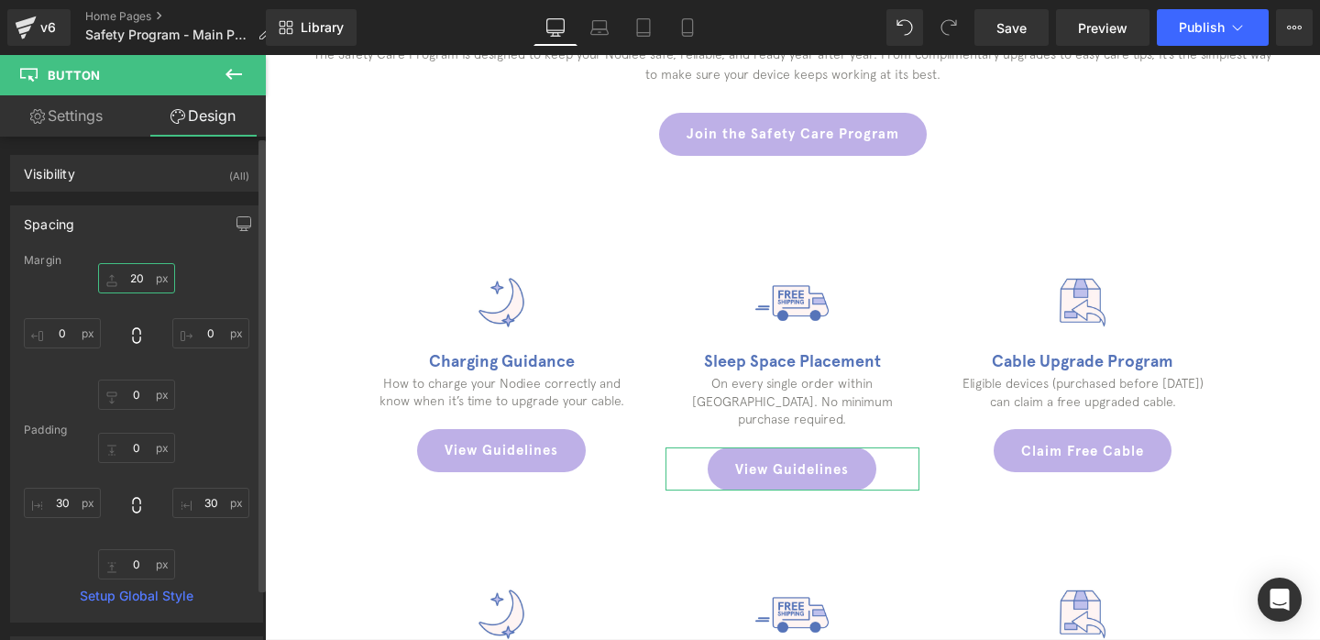
type input "20"
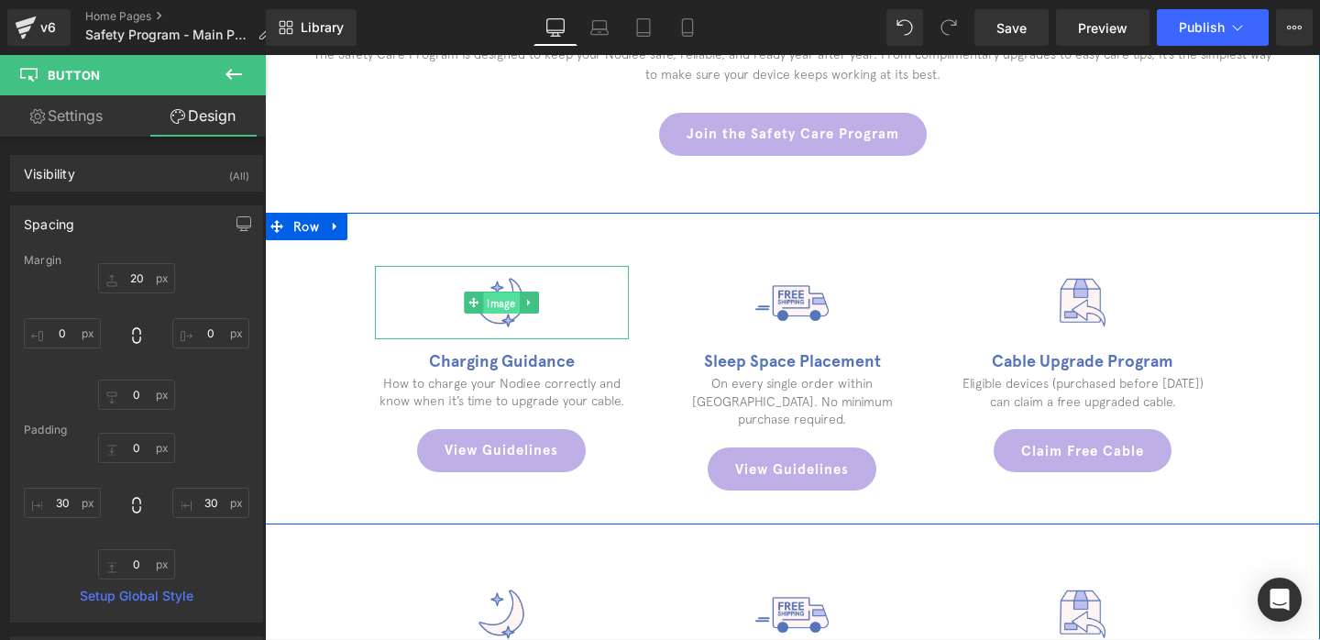
click at [498, 304] on span "Image" at bounding box center [502, 303] width 37 height 22
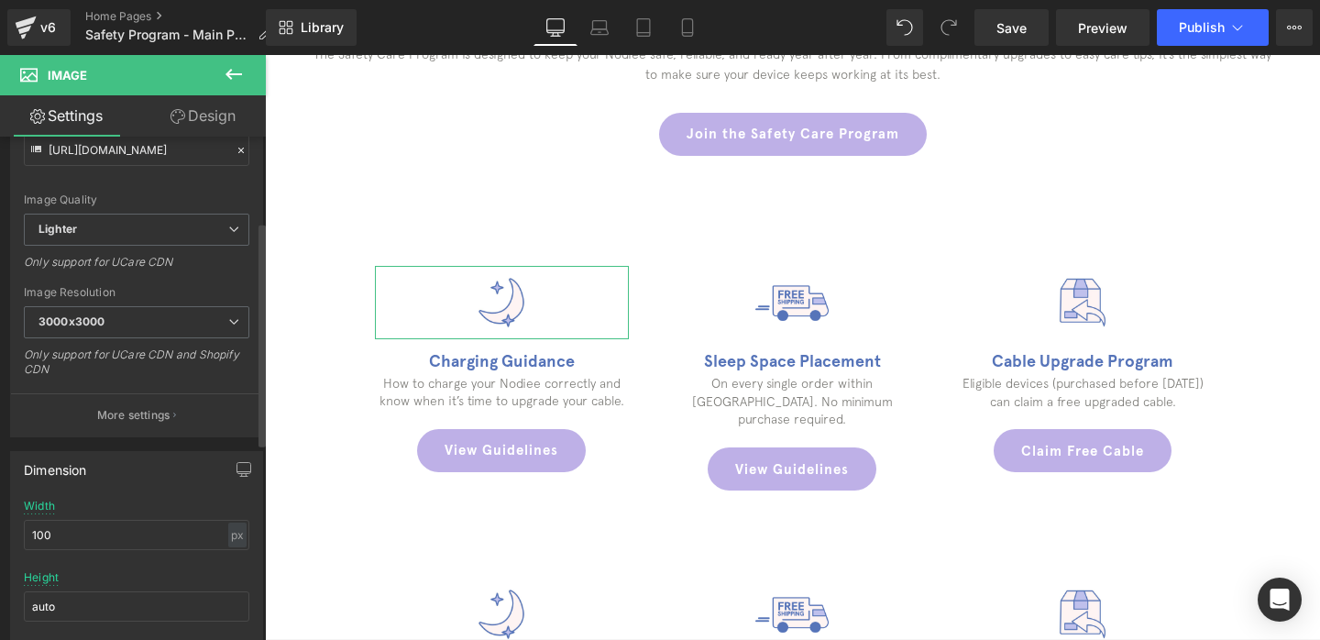
scroll to position [128, 0]
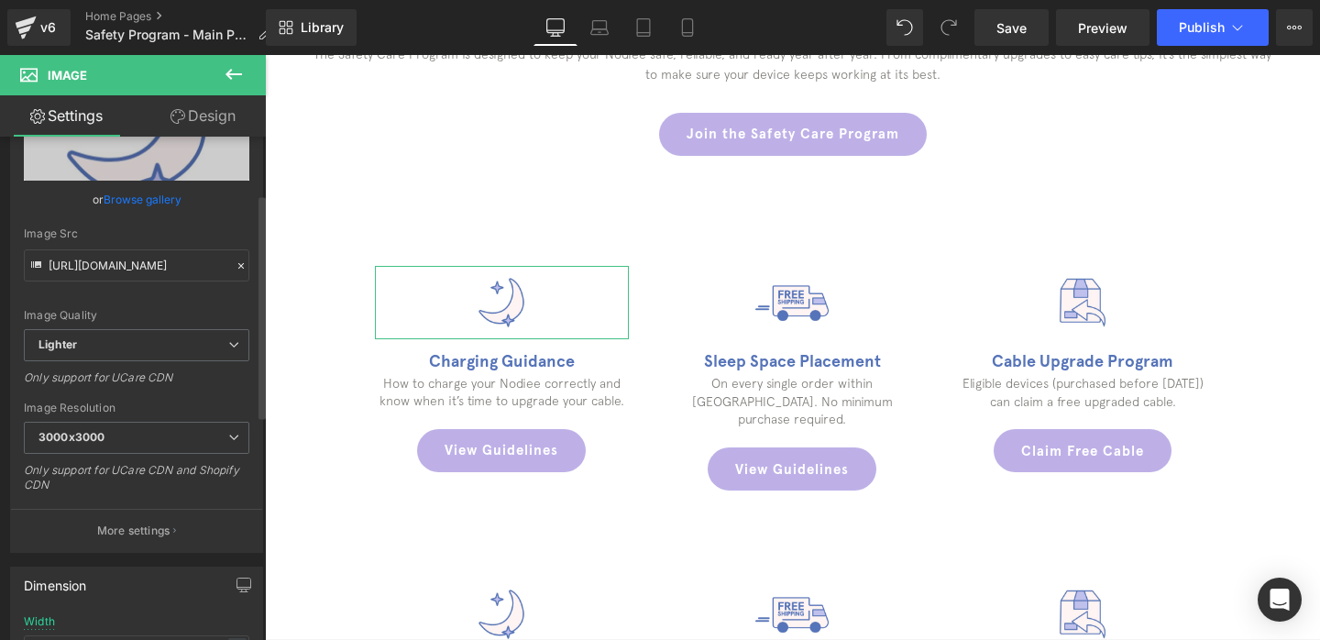
click at [156, 195] on link "Browse gallery" at bounding box center [143, 199] width 78 height 32
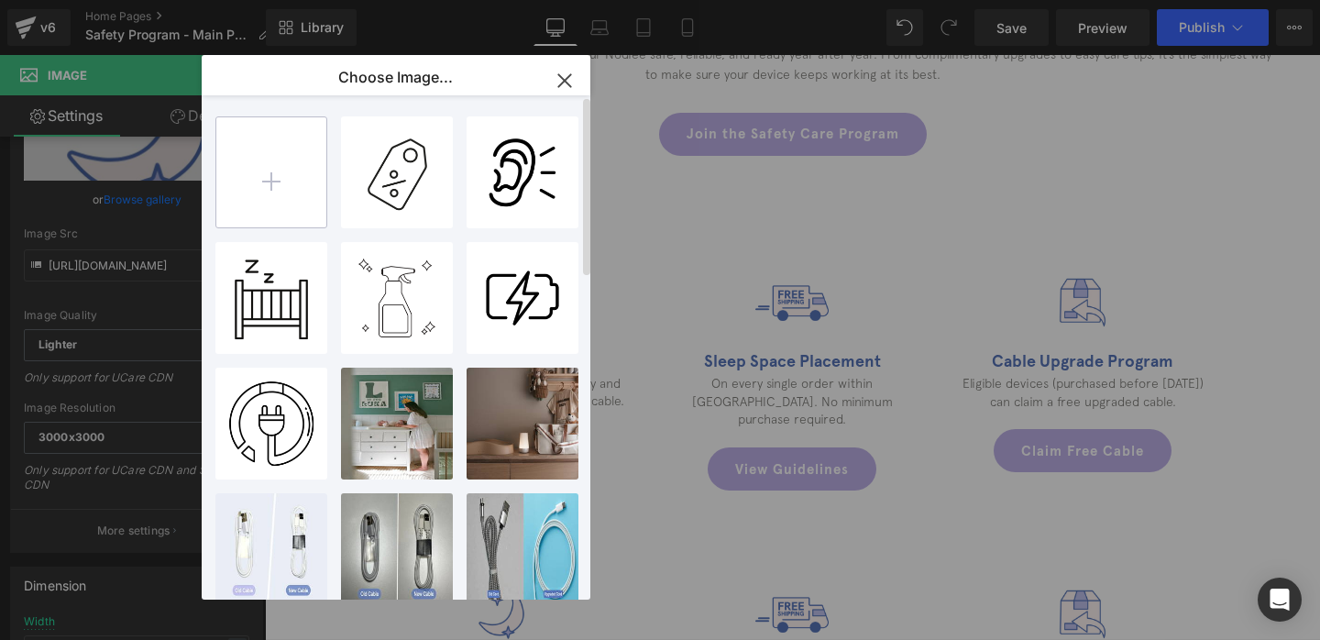
click at [306, 166] on input "file" at bounding box center [271, 172] width 110 height 110
type input "C:\fakepath\Untitled design (2).png"
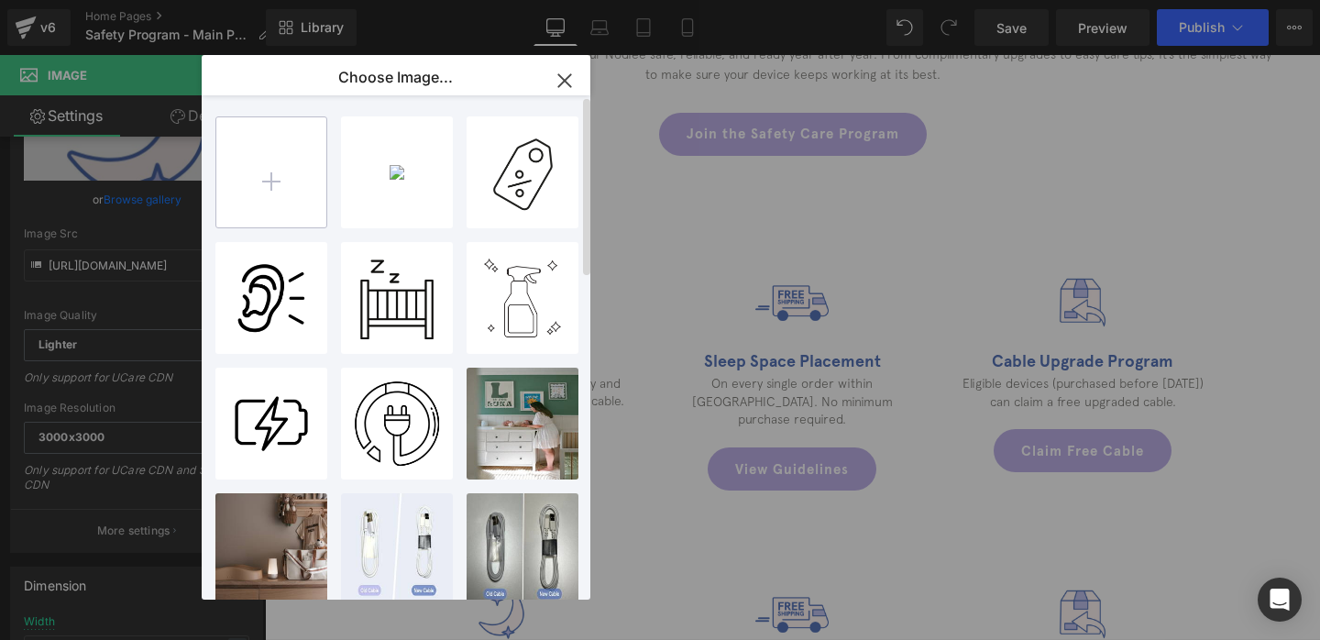
click at [272, 174] on input "file" at bounding box center [271, 172] width 110 height 110
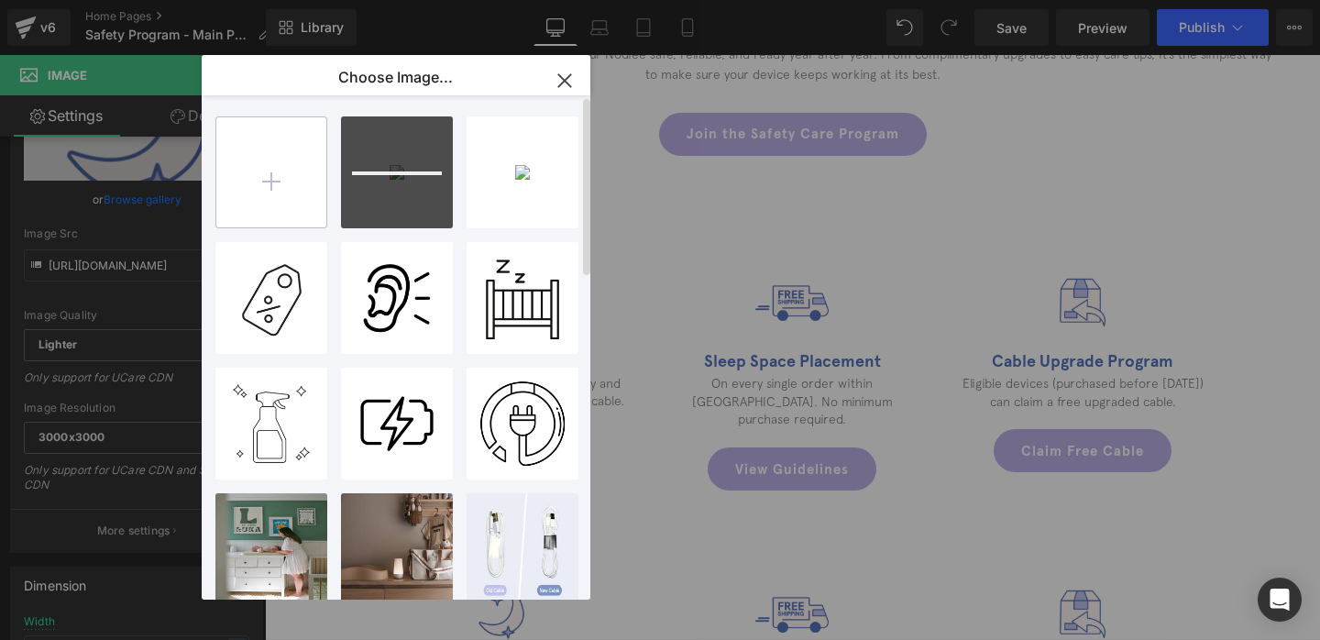
click at [247, 167] on input "file" at bounding box center [271, 172] width 110 height 110
type input "C:\fakepath\2.png"
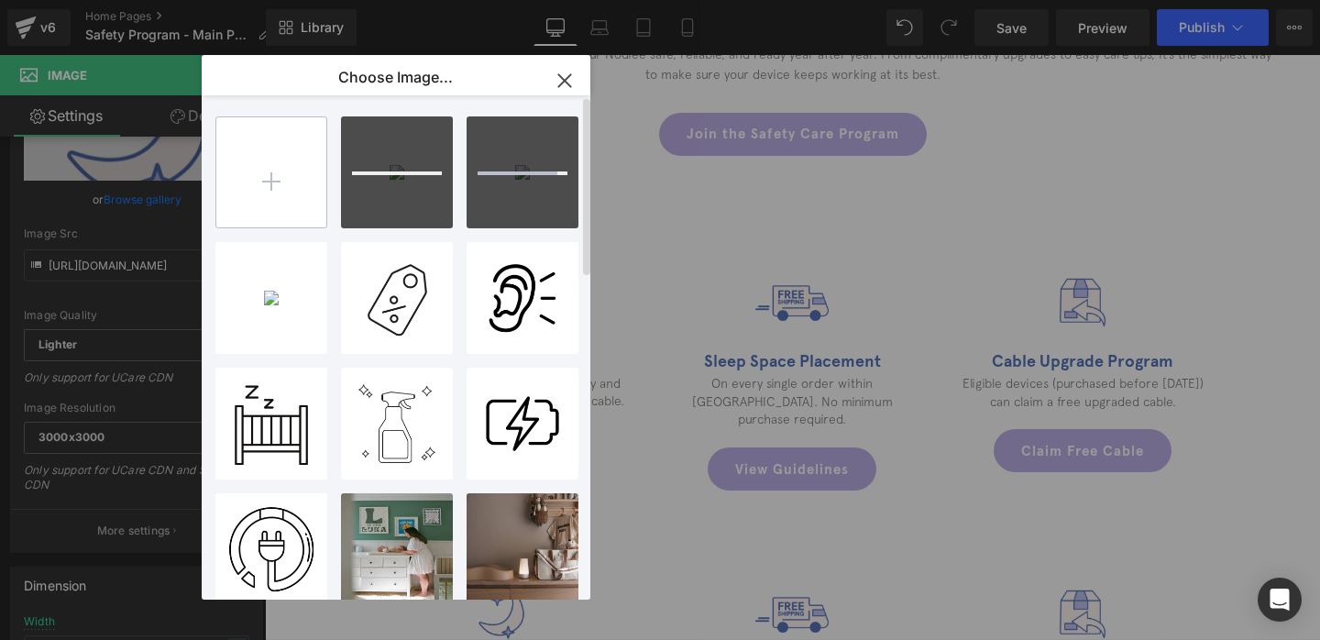
click at [268, 135] on input "file" at bounding box center [271, 172] width 110 height 110
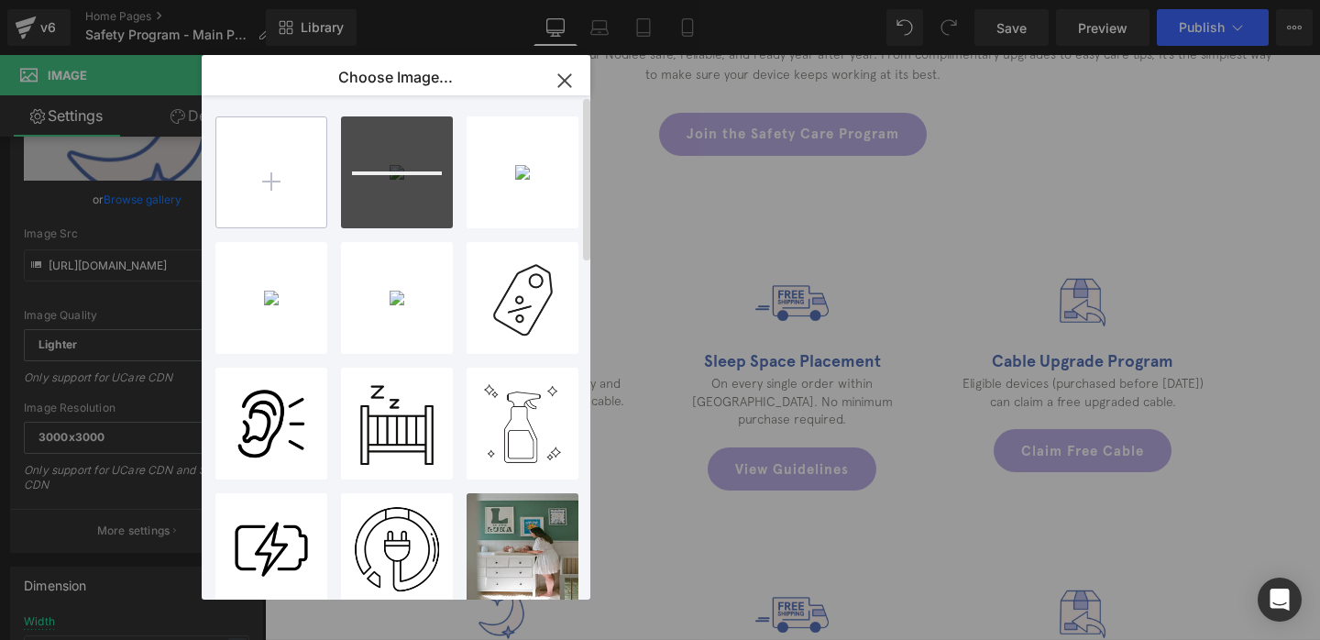
click at [299, 157] on input "file" at bounding box center [271, 172] width 110 height 110
type input "C:\fakepath\4.png"
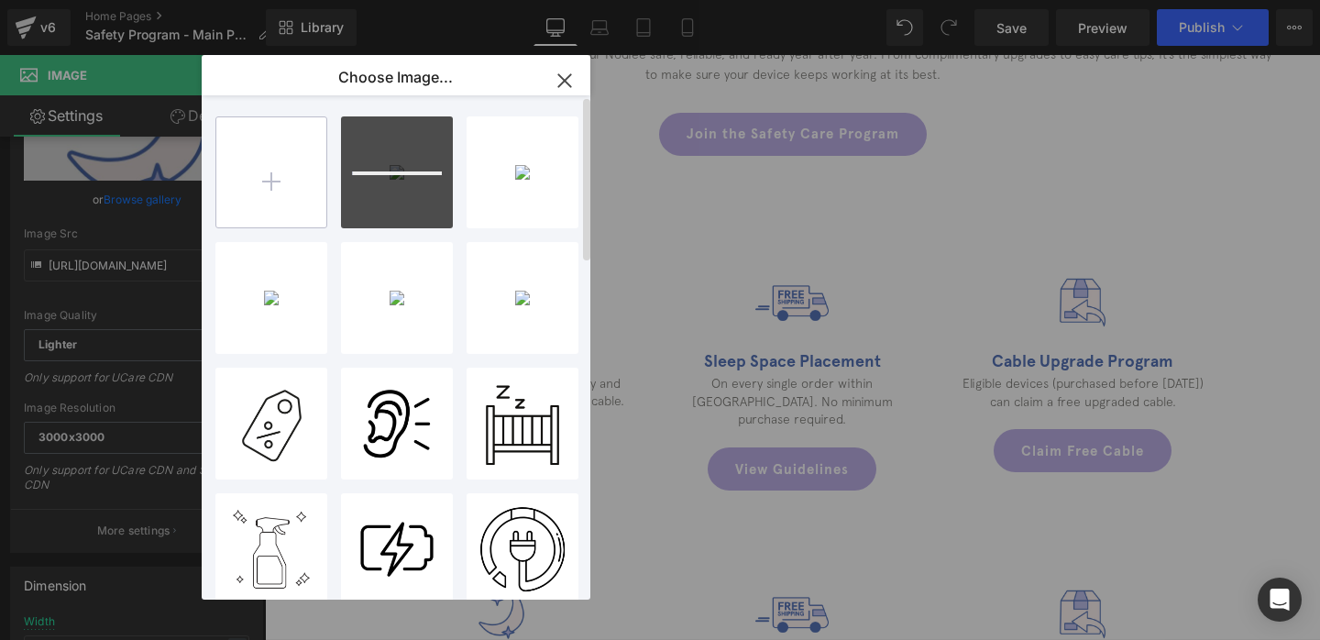
click at [275, 170] on input "file" at bounding box center [271, 172] width 110 height 110
type input "C:\fakepath\5.png"
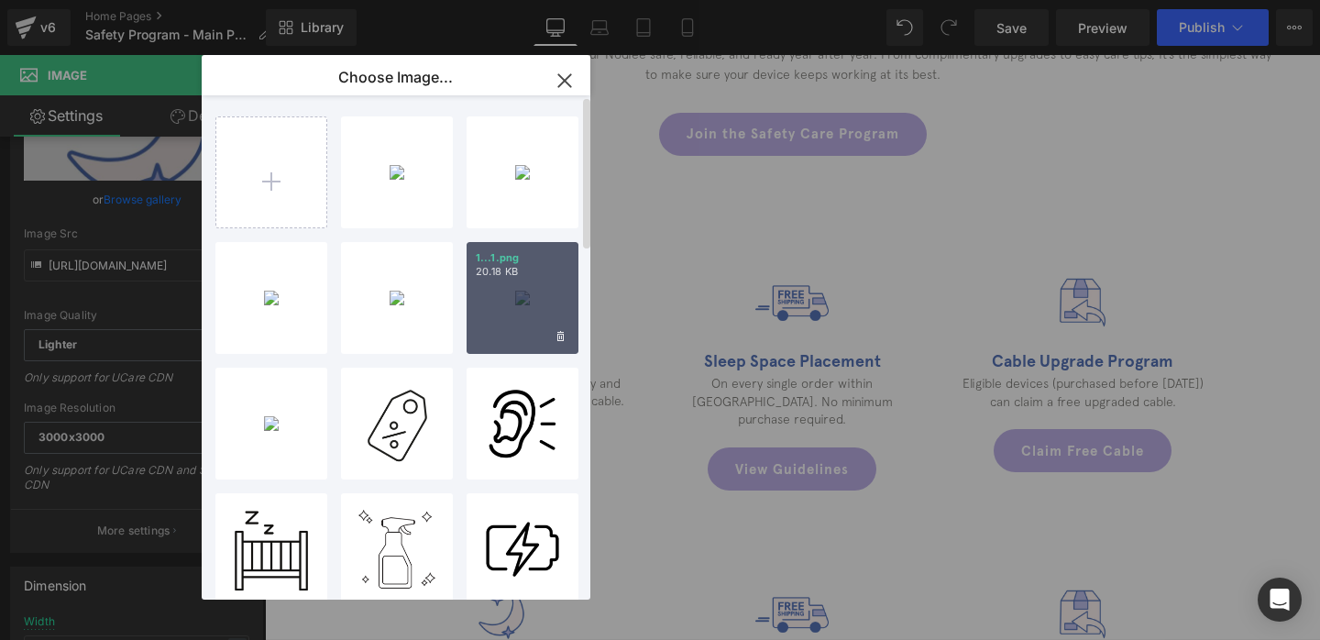
click at [519, 299] on div "1...1.png 20.18 KB" at bounding box center [522, 298] width 112 height 112
type input "[URL][DOMAIN_NAME]"
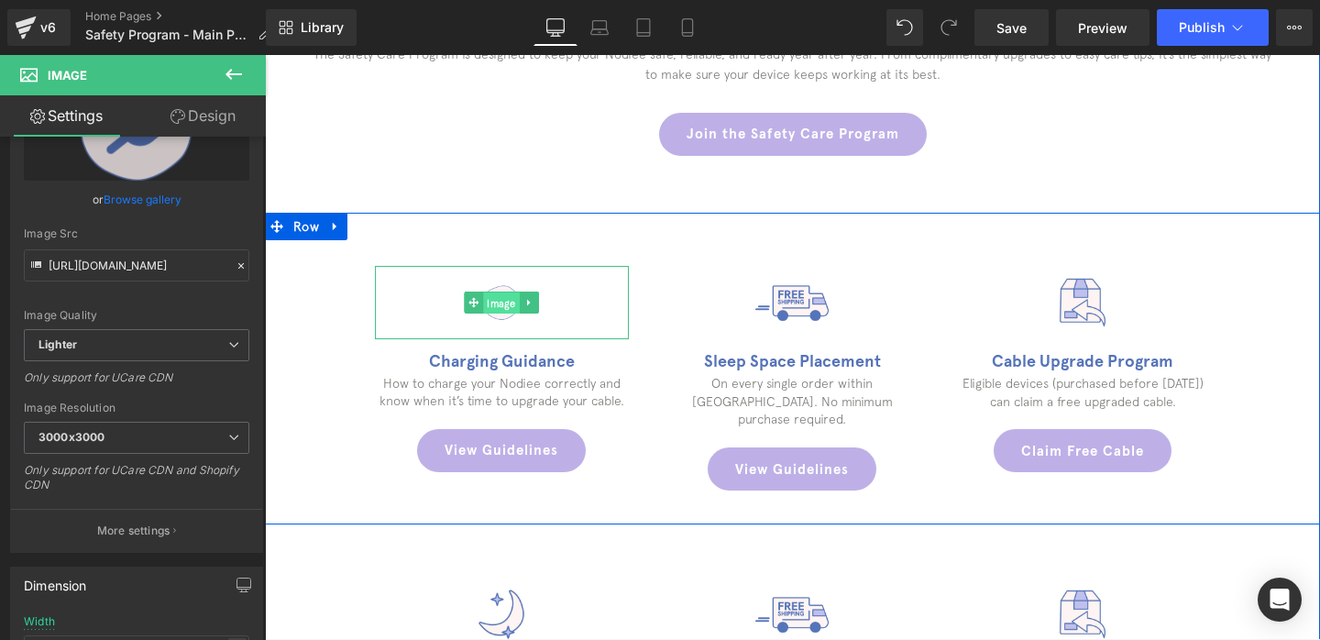
click at [507, 297] on span "Image" at bounding box center [502, 303] width 37 height 22
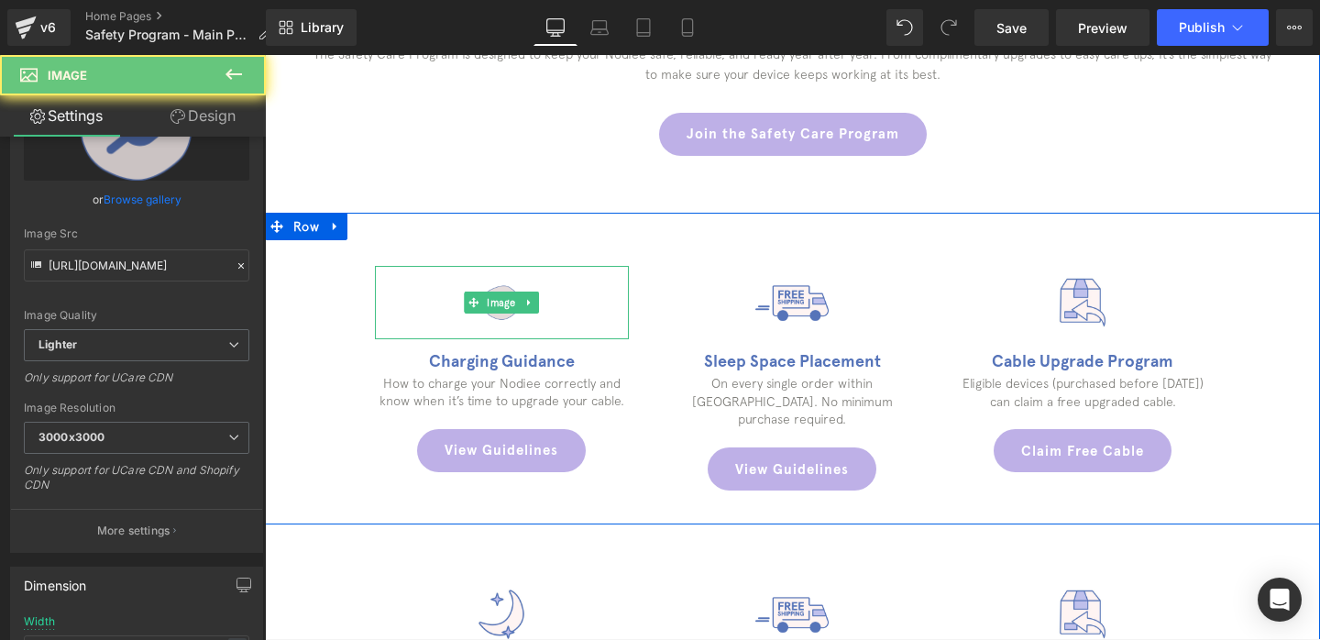
click at [507, 281] on img at bounding box center [501, 302] width 73 height 73
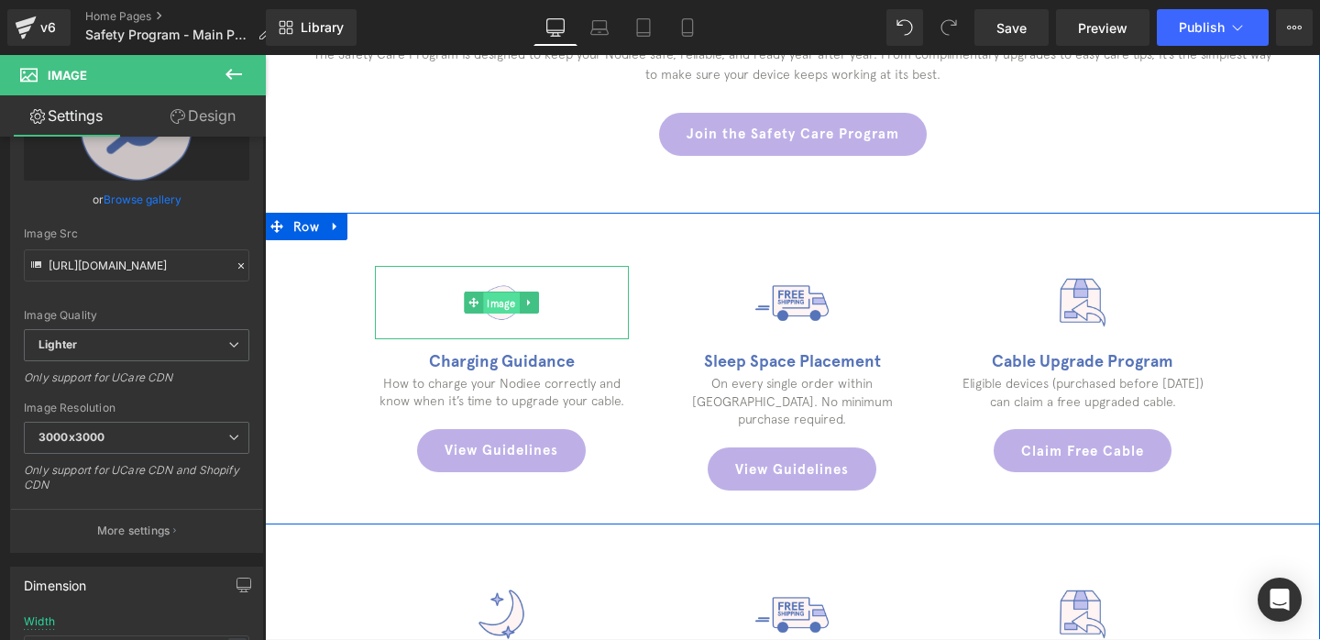
click at [494, 306] on span "Image" at bounding box center [502, 303] width 37 height 22
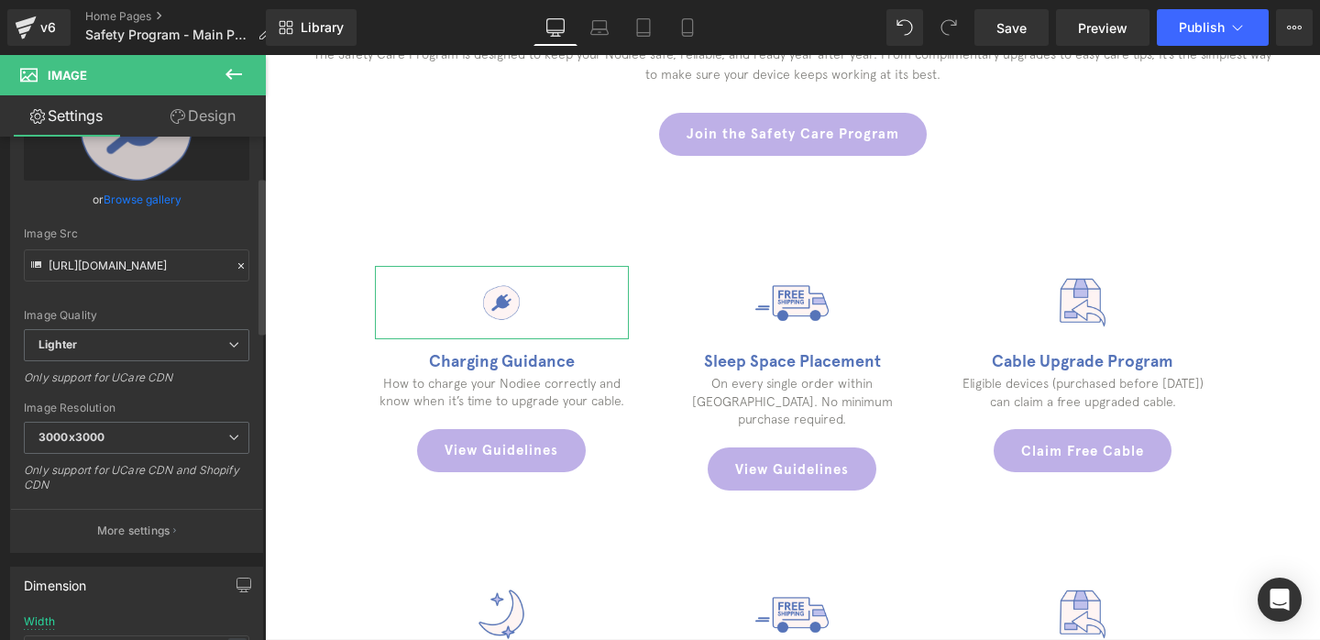
click at [129, 198] on link "Browse gallery" at bounding box center [143, 199] width 78 height 32
click at [115, 0] on div "Image You are previewing how the will restyle your page. You can not edit Eleme…" at bounding box center [660, 0] width 1320 height 0
click at [145, 161] on link "Replace Image" at bounding box center [136, 127] width 225 height 105
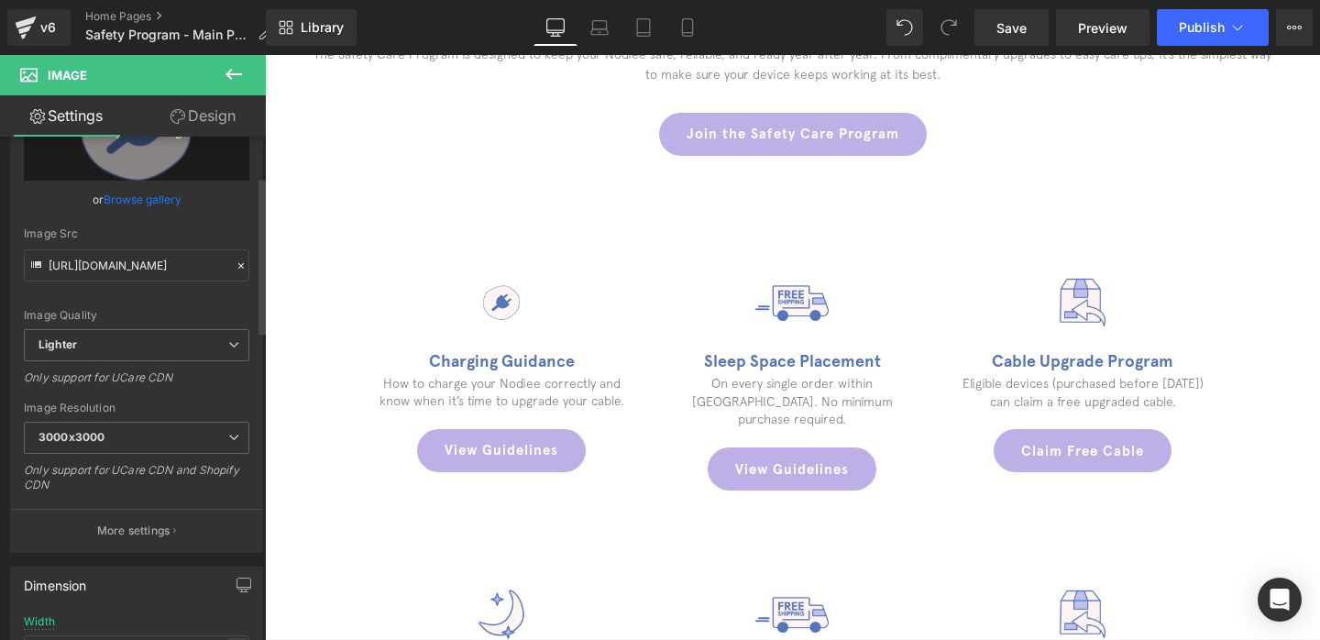
type input "C:\fakepath\1.png"
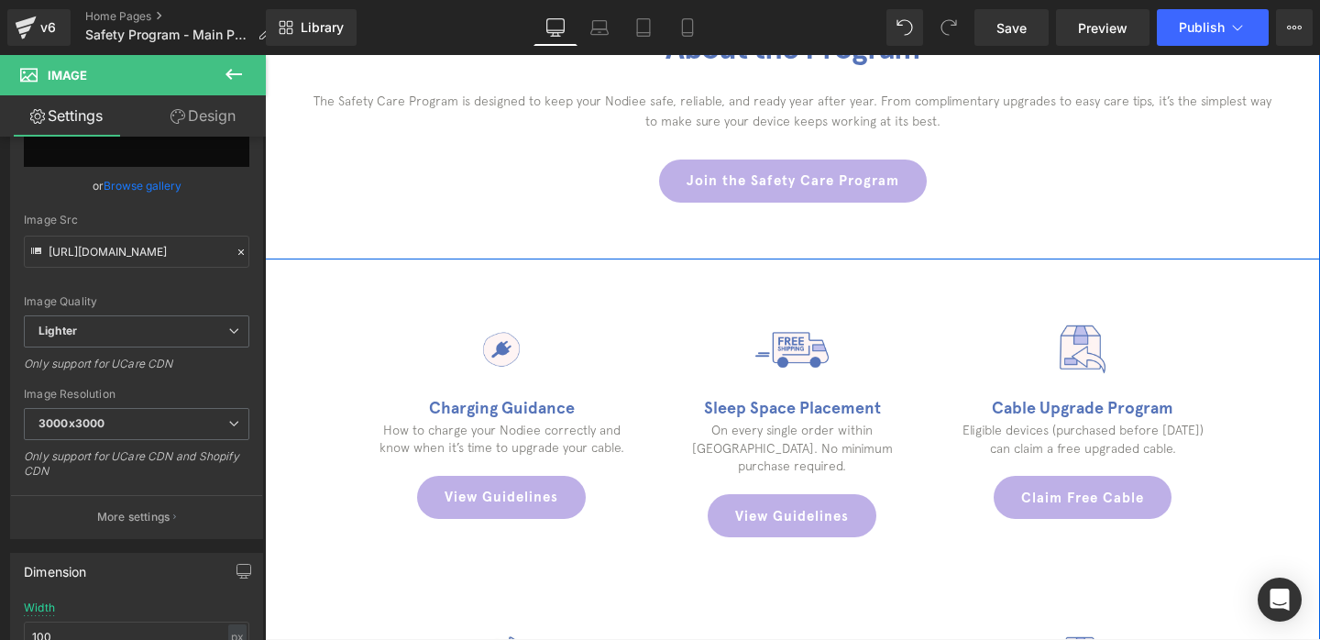
scroll to position [659, 0]
type input "[URL][DOMAIN_NAME]"
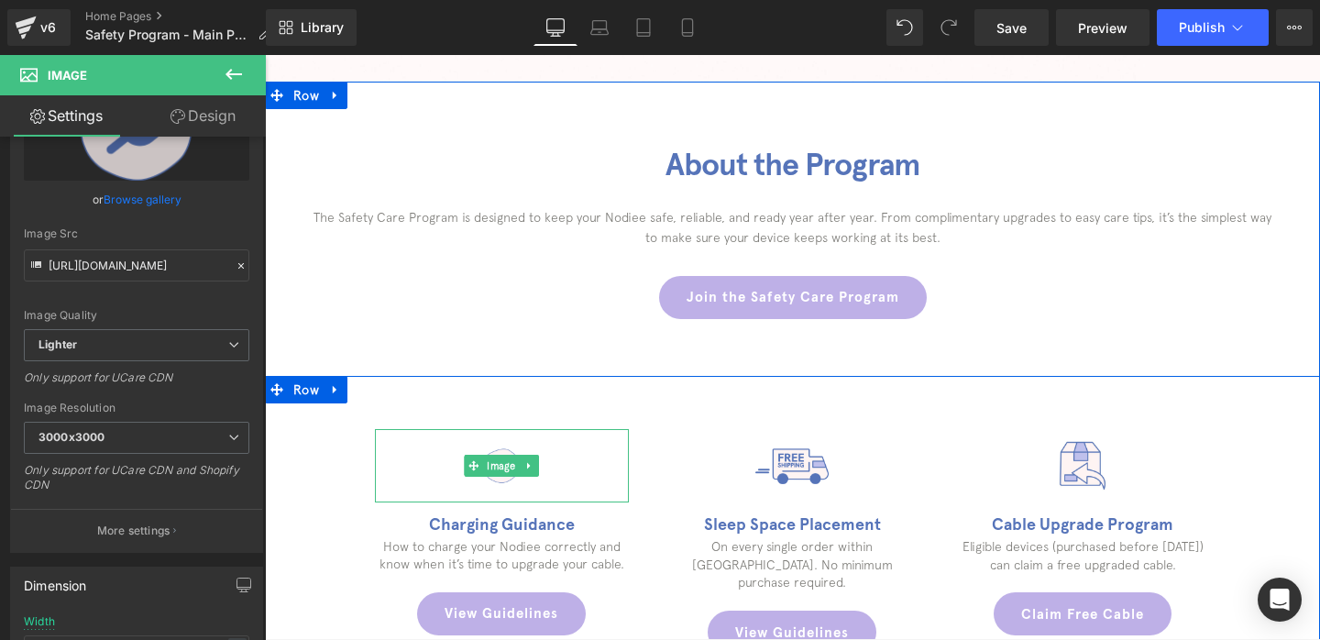
scroll to position [497, 0]
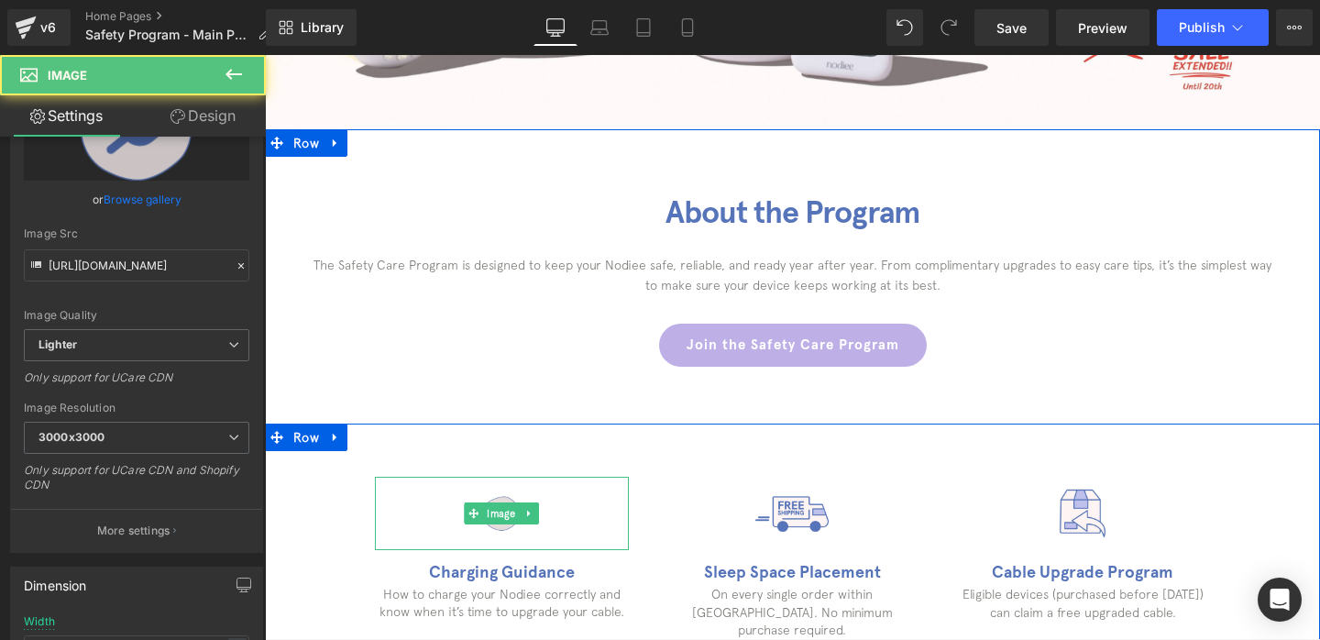
click at [500, 492] on img at bounding box center [501, 513] width 73 height 73
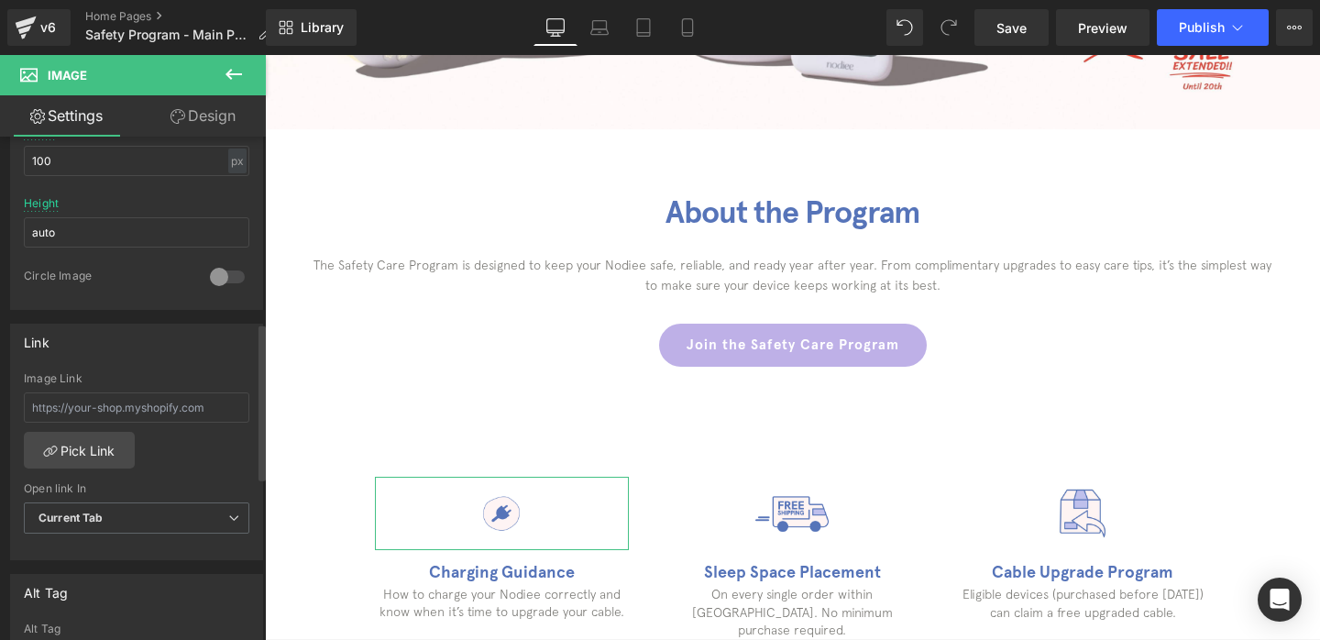
scroll to position [591, 0]
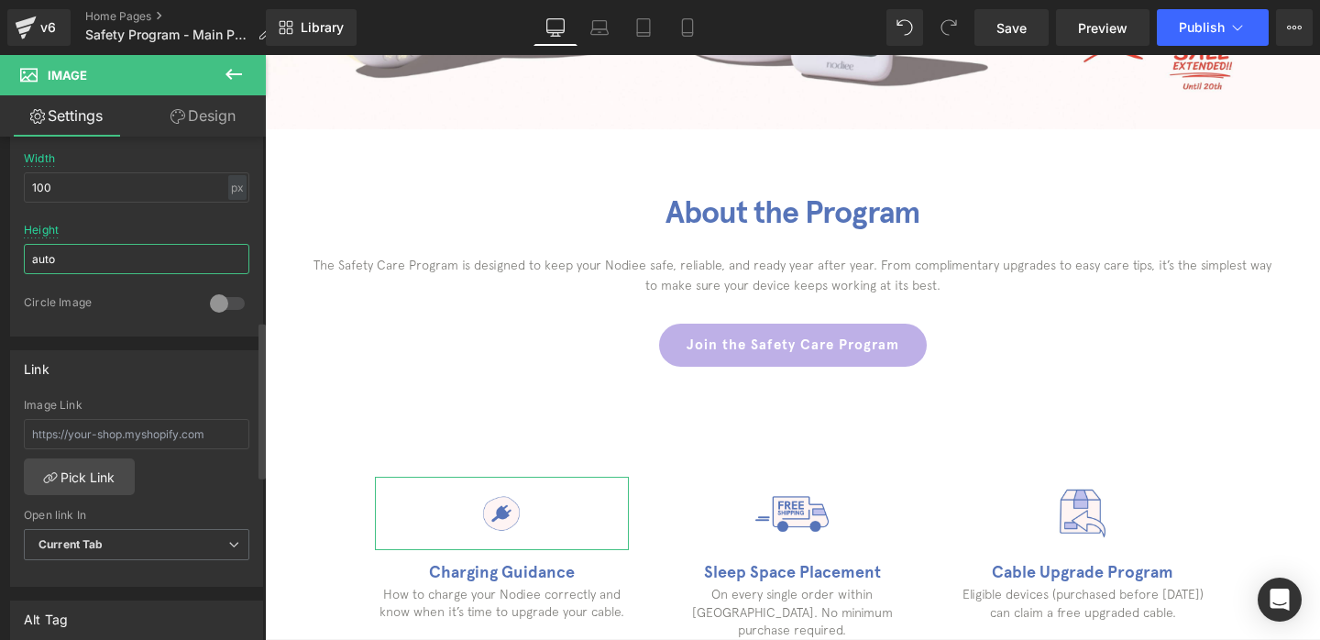
click at [73, 246] on input "auto" at bounding box center [136, 259] width 225 height 30
type input "200"
click at [56, 195] on input "100" at bounding box center [136, 187] width 225 height 30
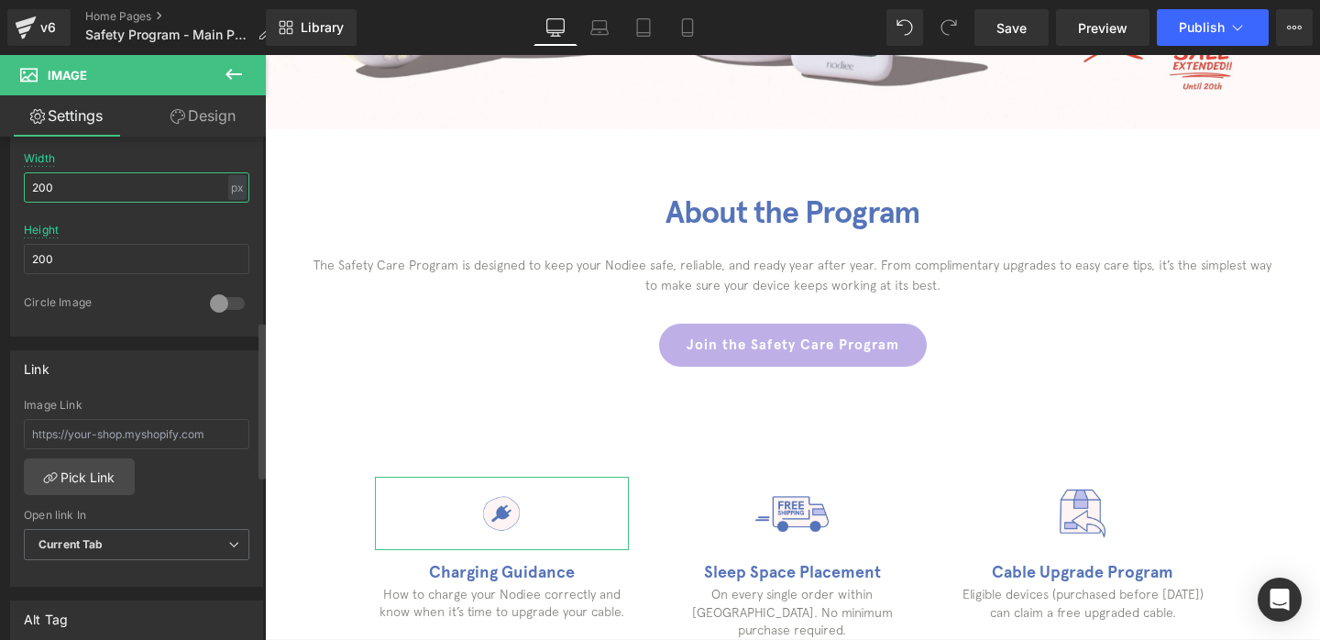
type input "200"
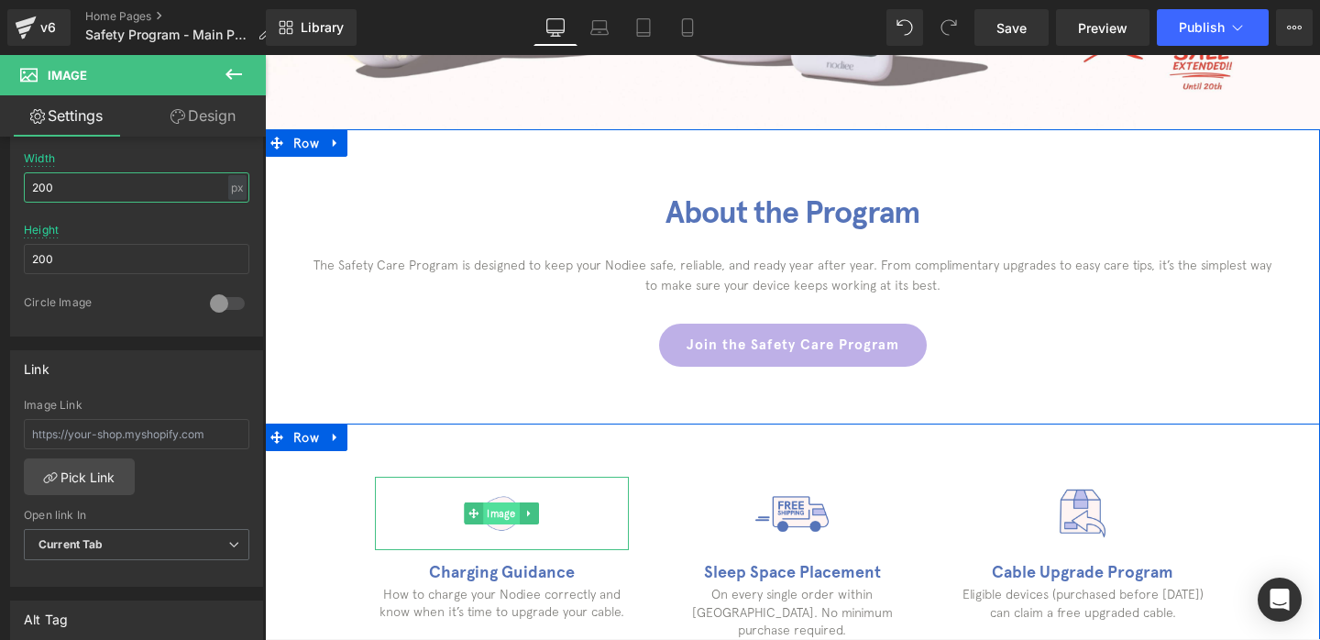
click at [496, 520] on span "Image" at bounding box center [502, 513] width 37 height 22
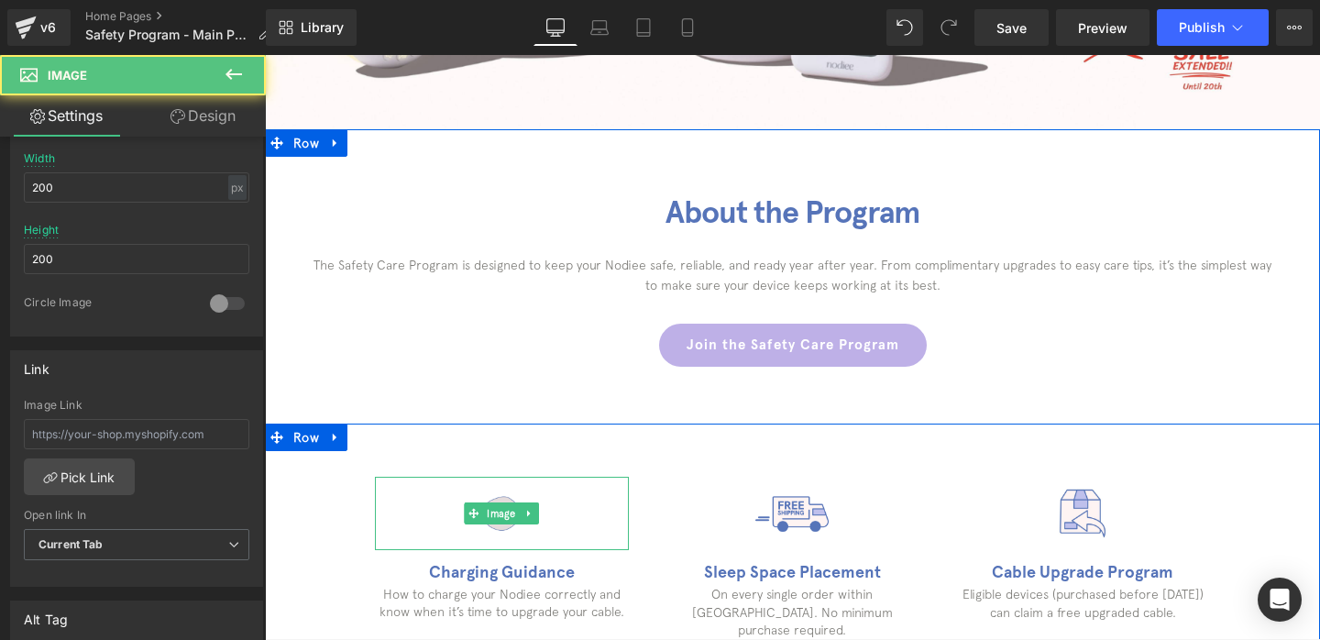
click at [498, 528] on img at bounding box center [501, 513] width 73 height 73
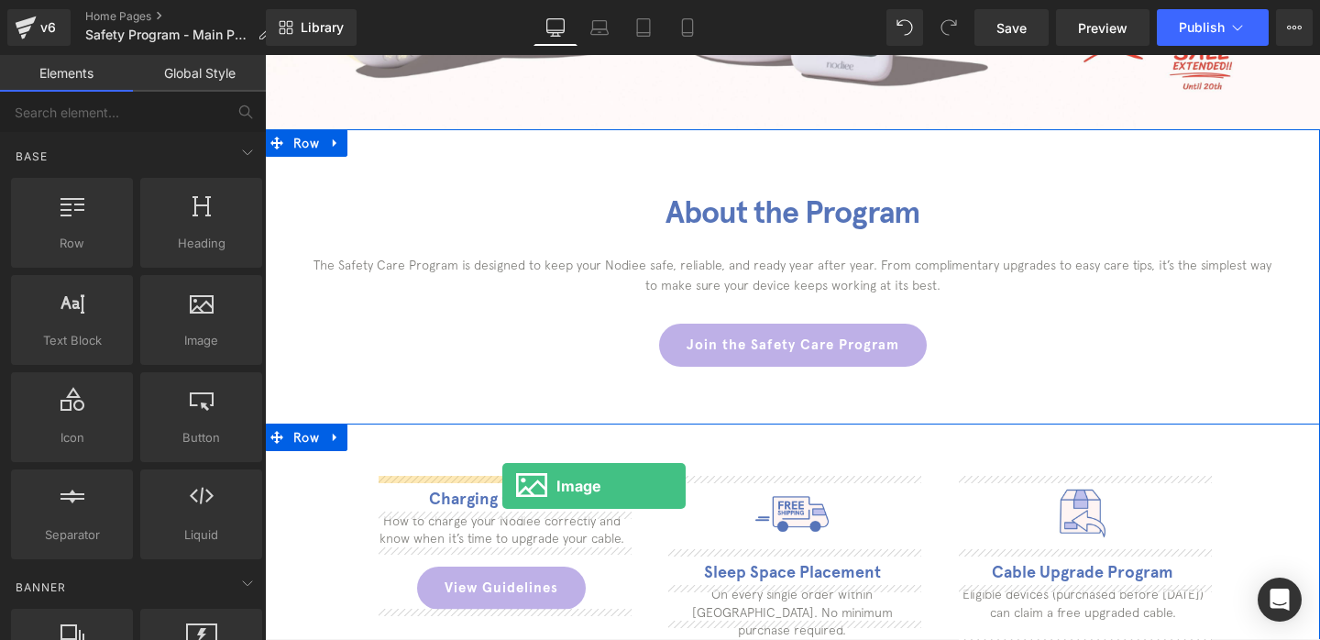
drag, startPoint x: 452, startPoint y: 362, endPoint x: 501, endPoint y: 484, distance: 131.6
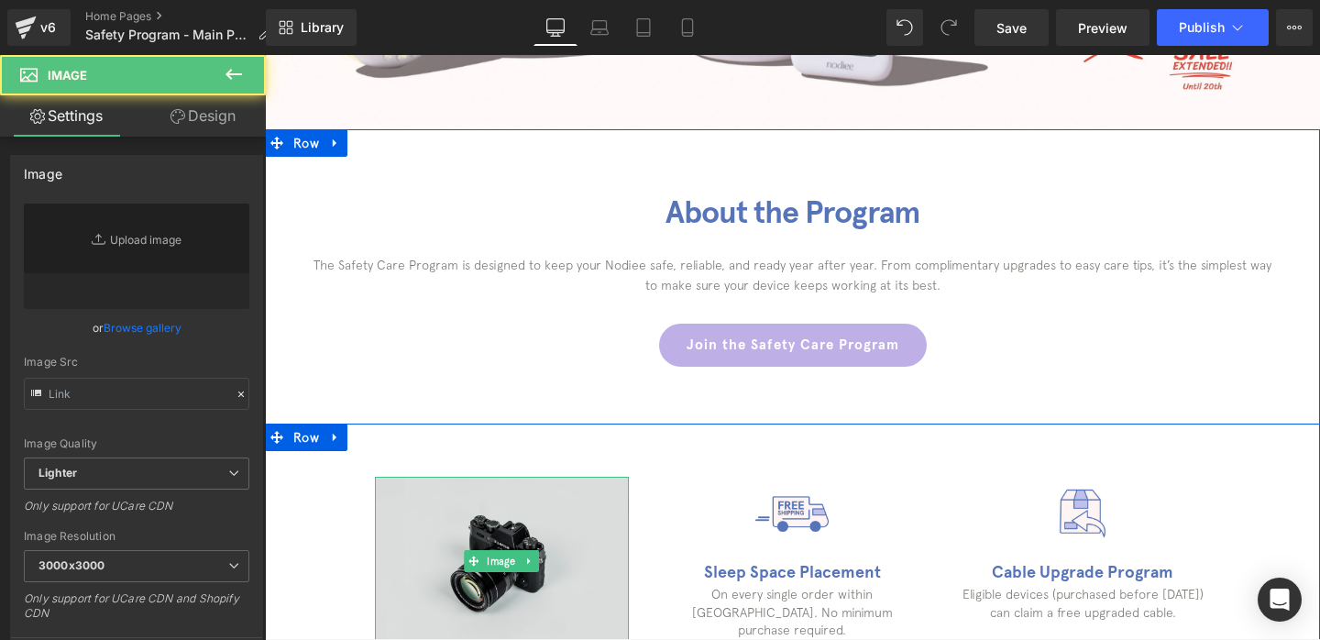
type input "//[DOMAIN_NAME][URL]"
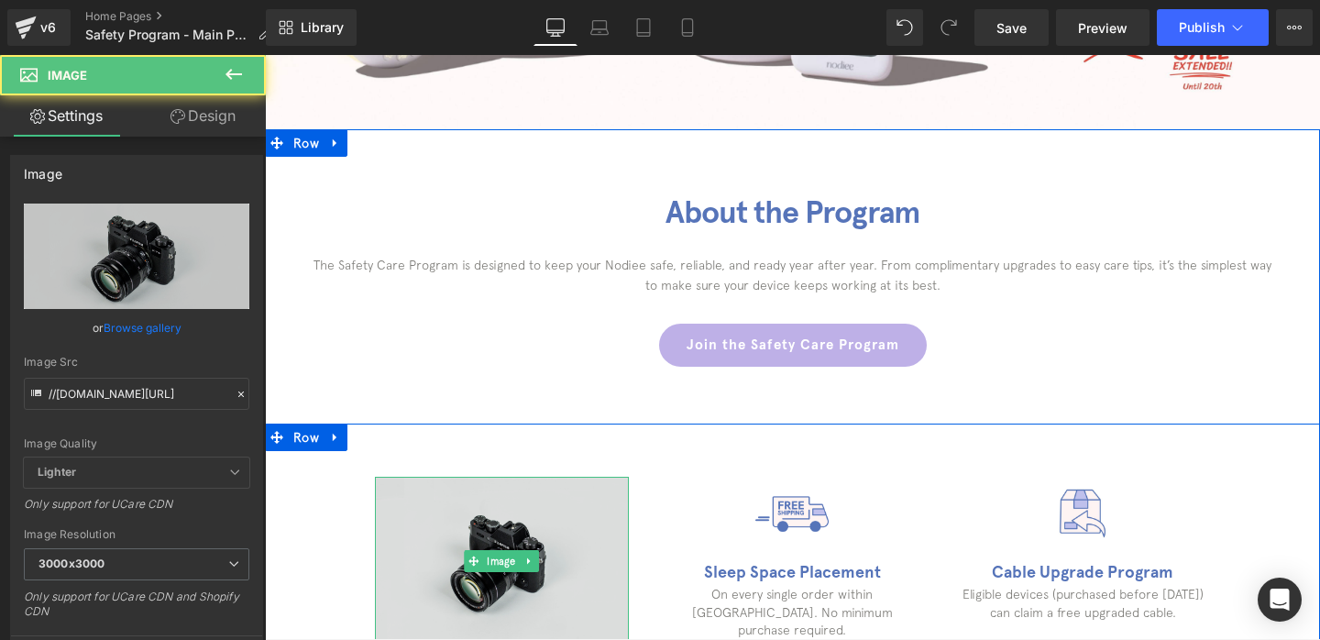
click at [490, 494] on img at bounding box center [502, 561] width 254 height 169
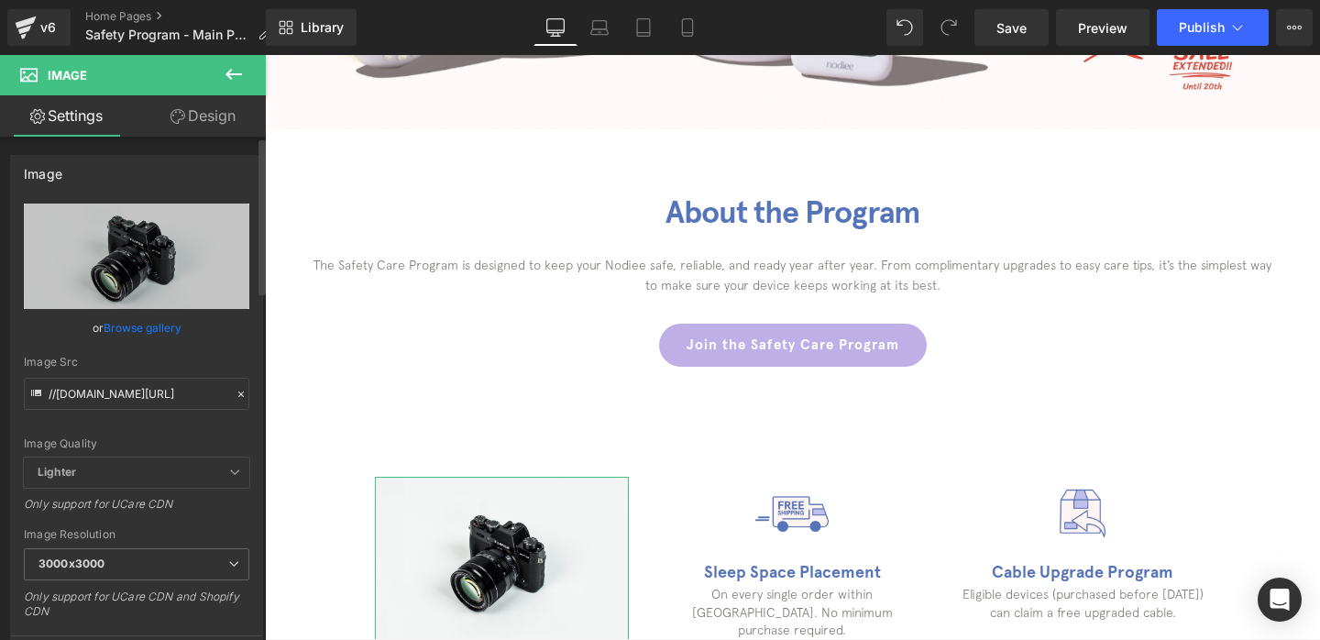
click at [128, 313] on link "Browse gallery" at bounding box center [143, 328] width 78 height 32
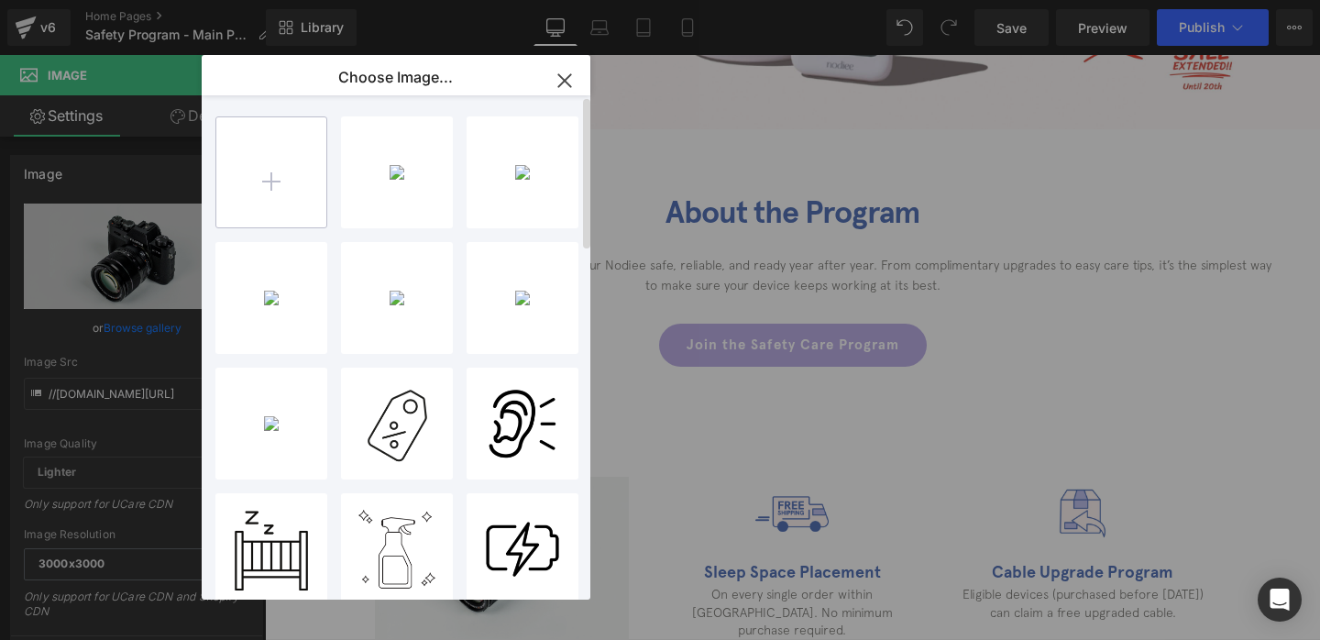
click at [283, 186] on input "file" at bounding box center [271, 172] width 110 height 110
type input "C:\fakepath\1.png"
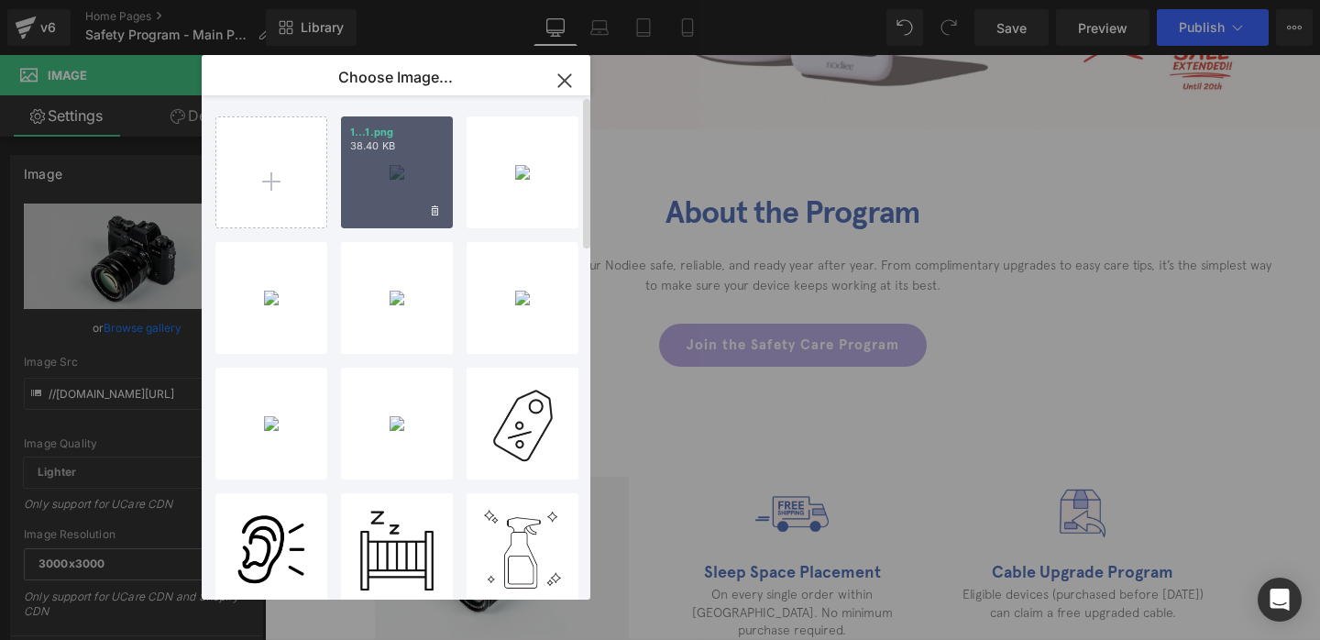
click at [406, 154] on div "1...1.png 38.40 KB" at bounding box center [397, 172] width 112 height 112
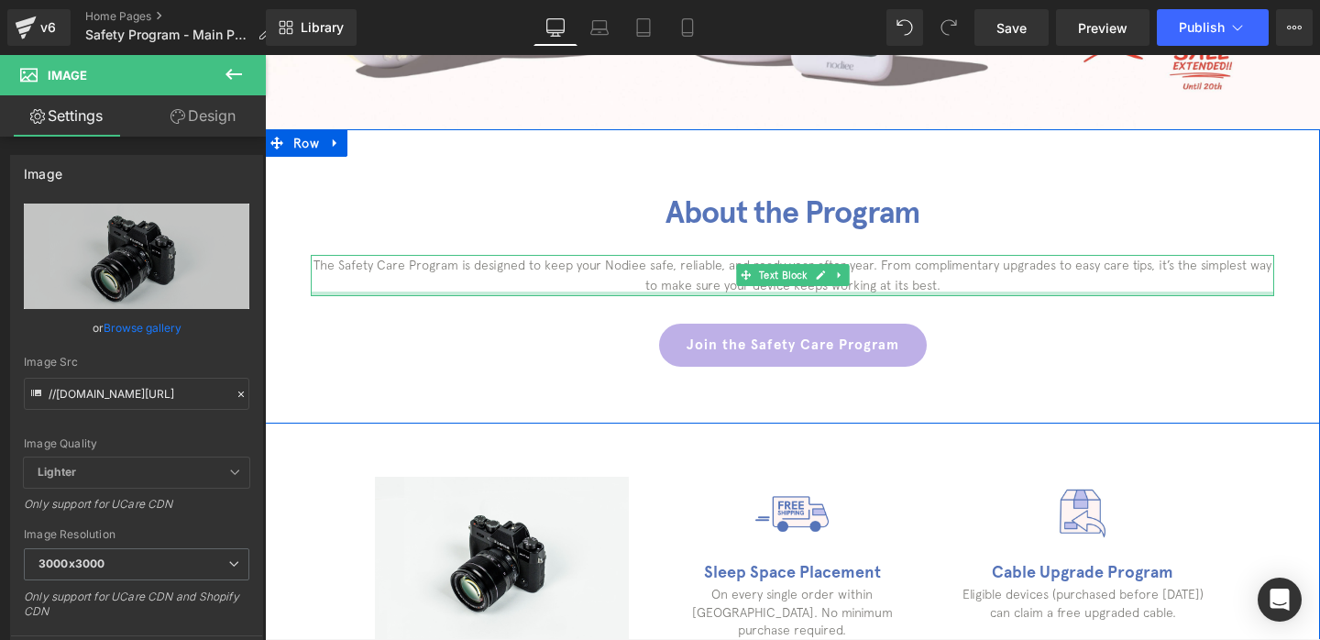
scroll to position [608, 0]
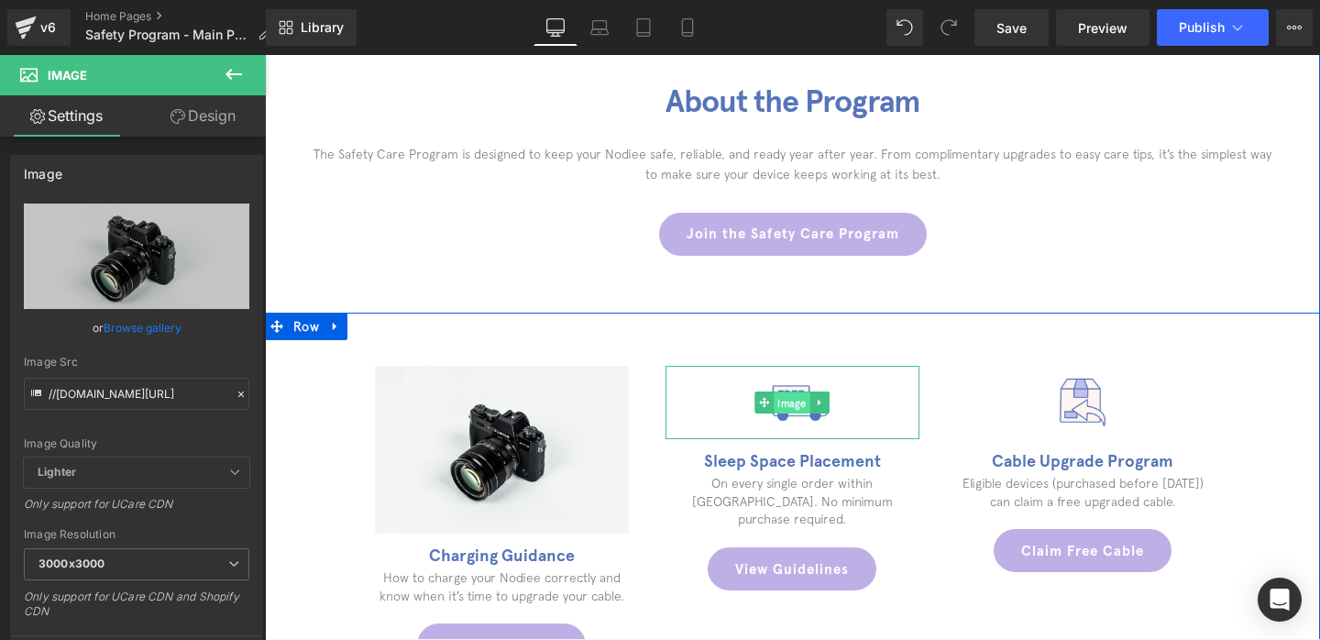
click at [785, 395] on span "Image" at bounding box center [792, 403] width 37 height 22
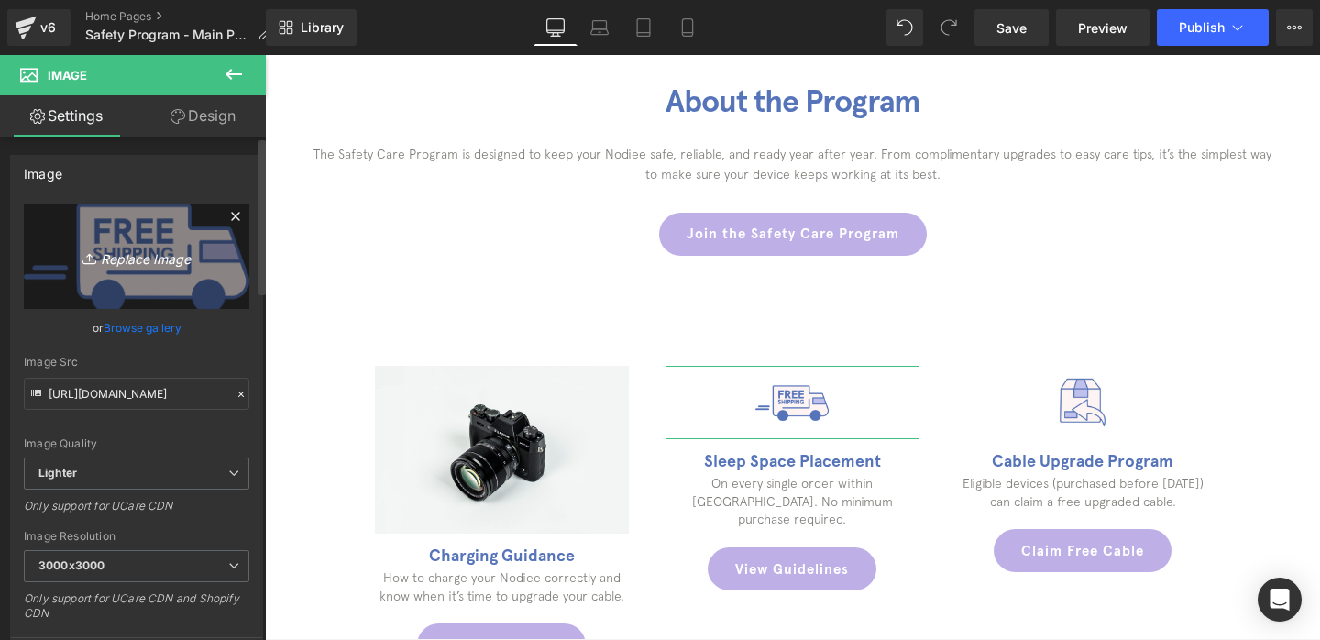
click at [151, 272] on link "Replace Image" at bounding box center [136, 255] width 225 height 105
type input "C:\fakepath\2.png"
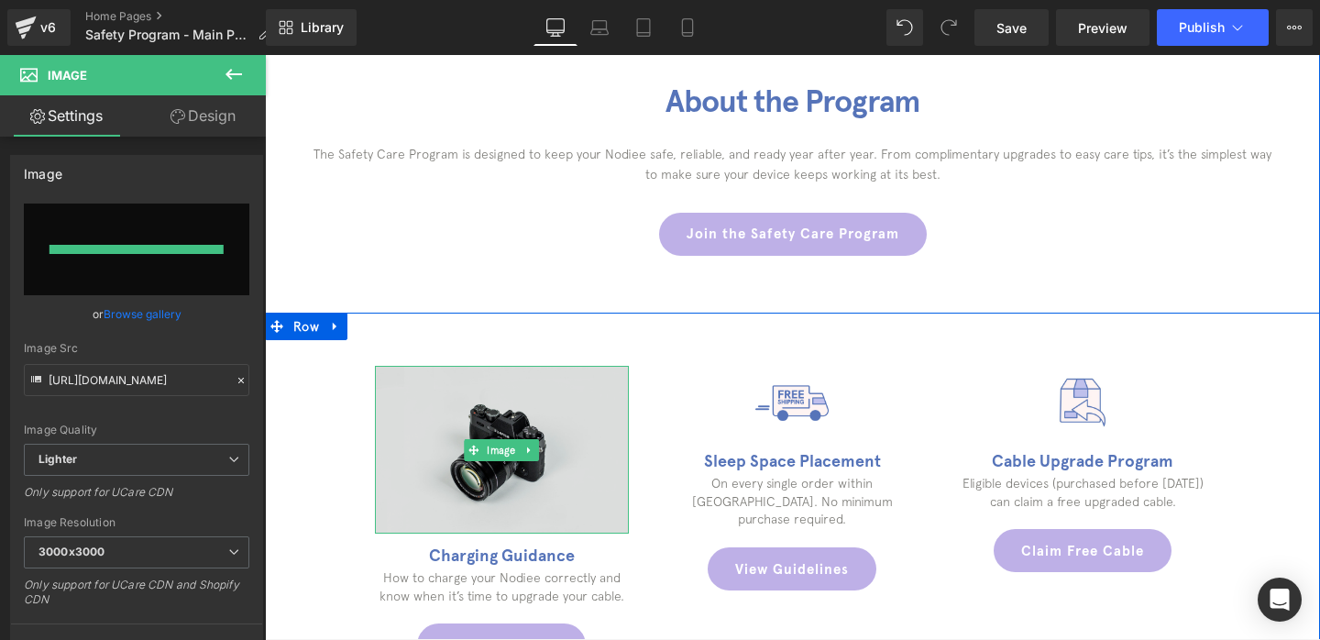
type input "[URL][DOMAIN_NAME]"
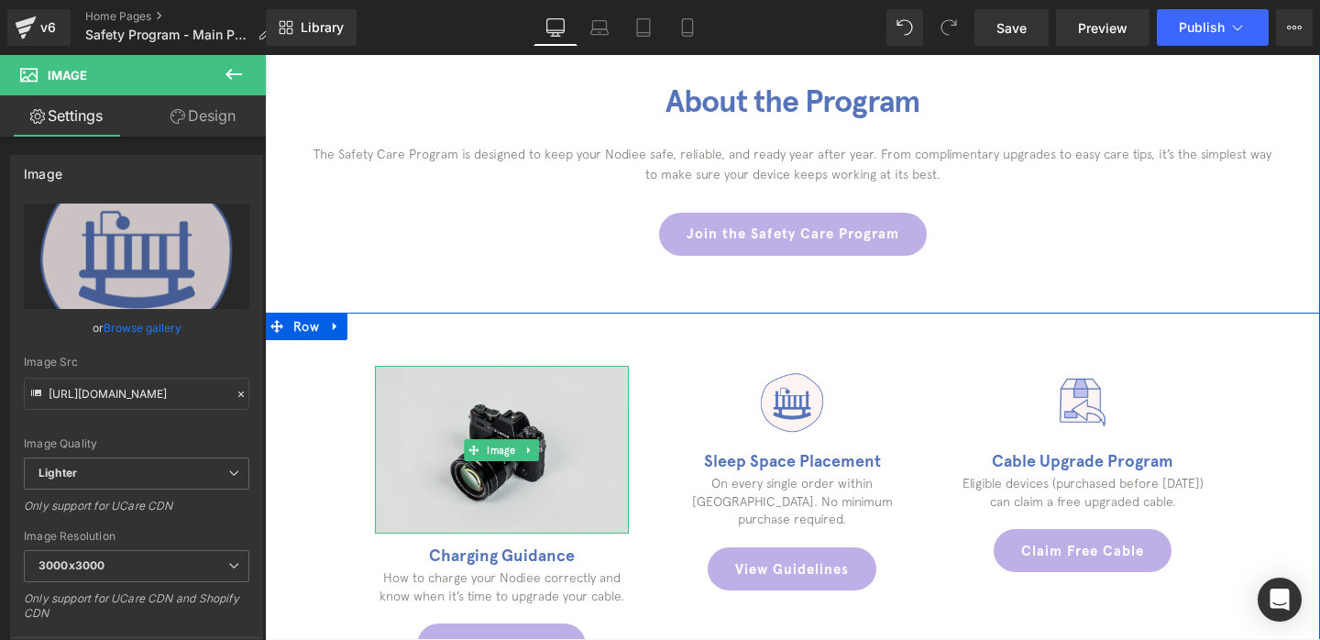
click at [502, 431] on img at bounding box center [502, 450] width 254 height 169
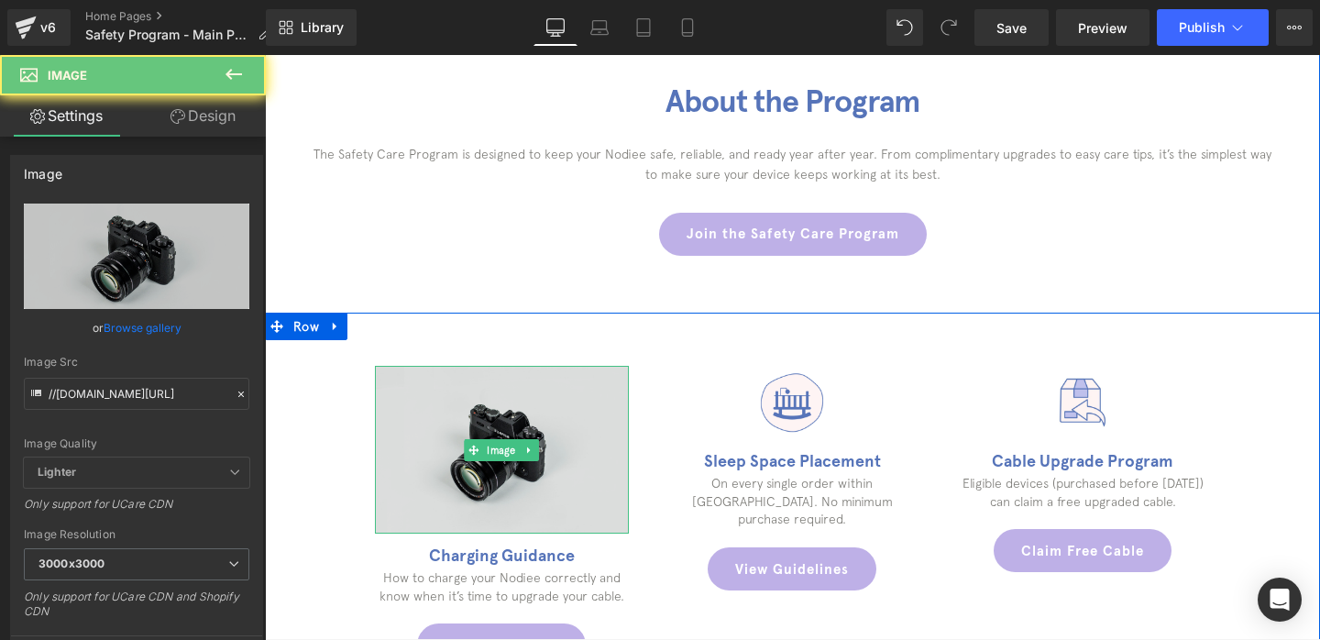
click at [498, 465] on img at bounding box center [502, 450] width 254 height 169
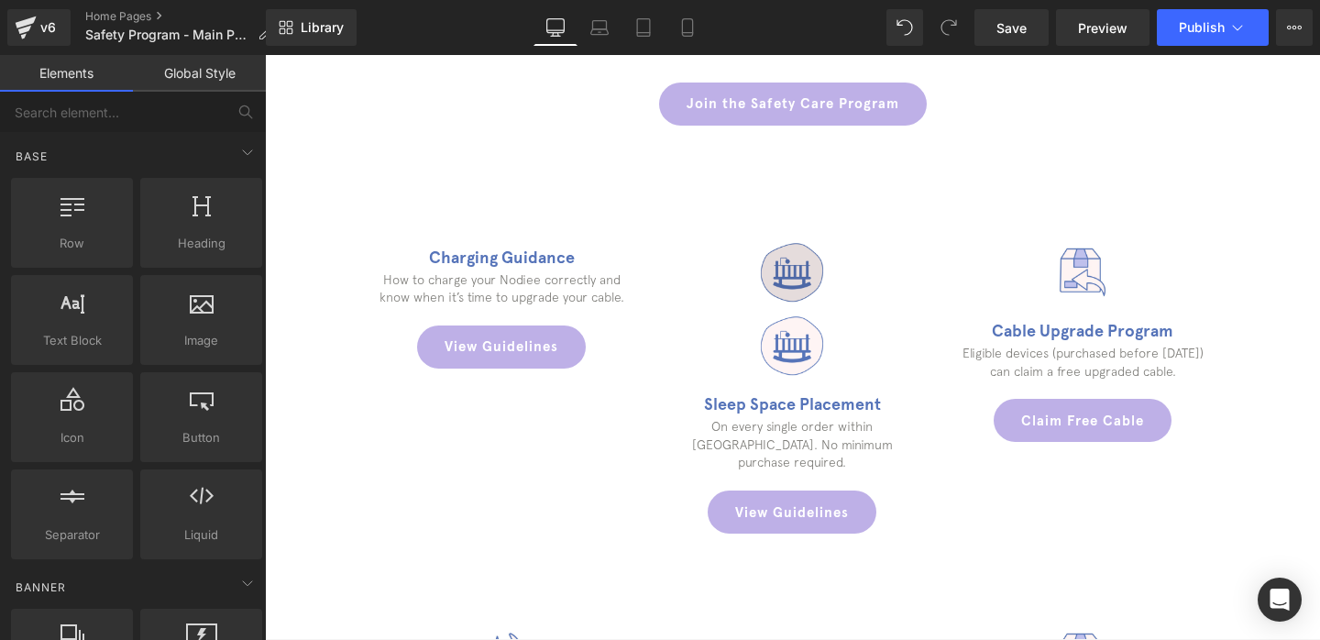
scroll to position [731, 0]
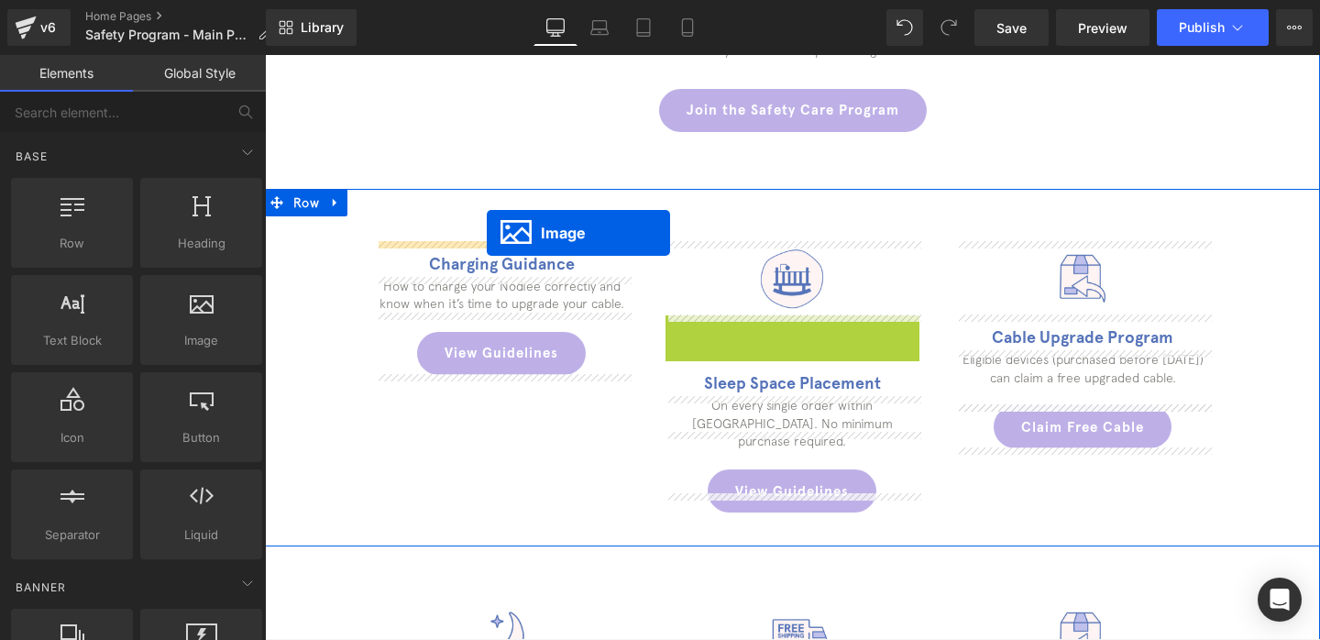
drag, startPoint x: 768, startPoint y: 350, endPoint x: 487, endPoint y: 233, distance: 304.8
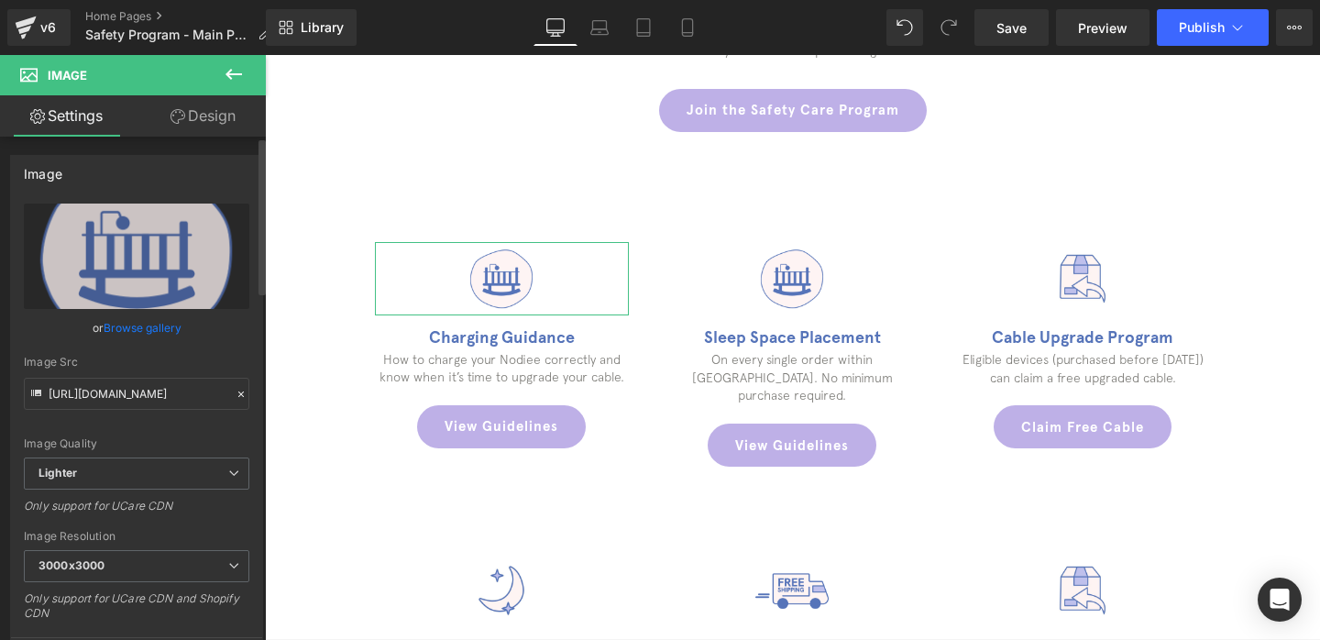
click at [150, 336] on link "Browse gallery" at bounding box center [143, 328] width 78 height 32
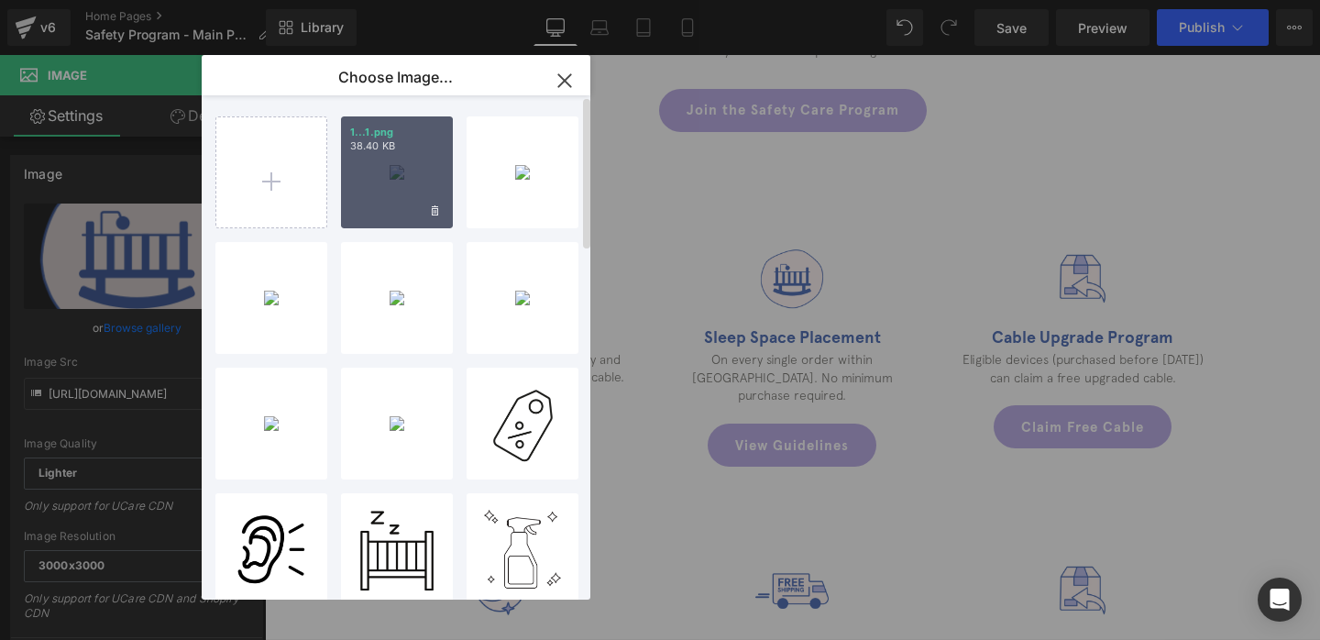
click at [410, 177] on div "1...1.png 38.40 KB" at bounding box center [397, 172] width 112 height 112
type input "[URL][DOMAIN_NAME]"
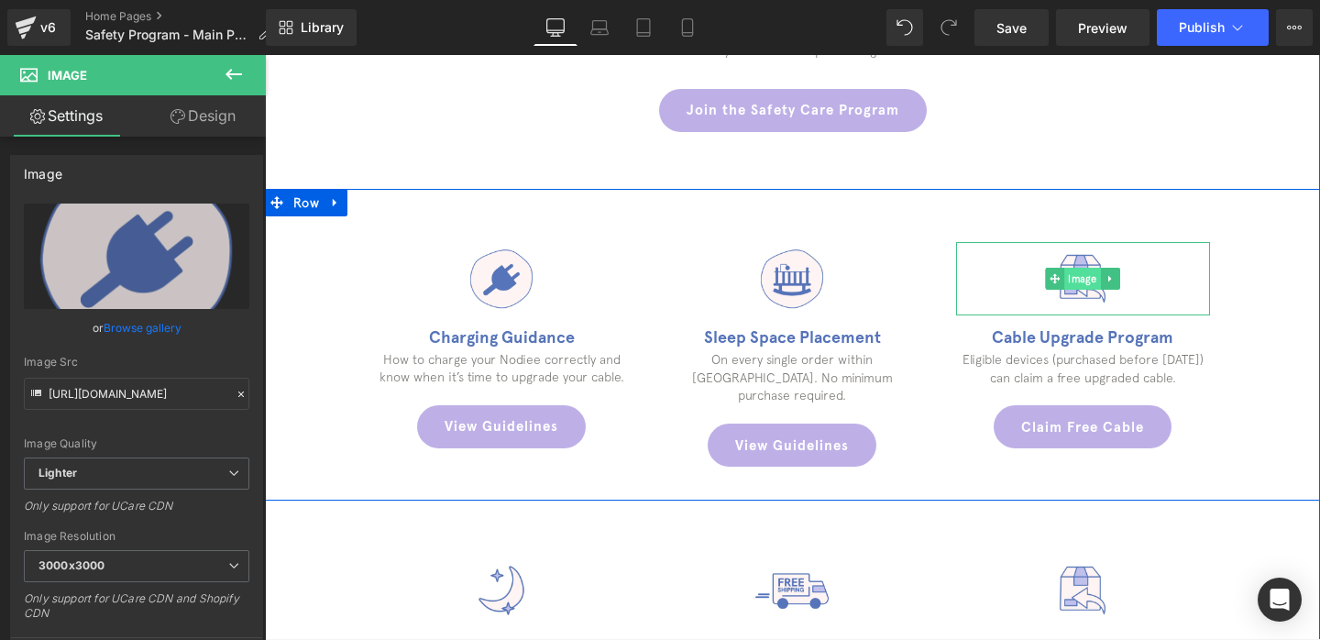
click at [1083, 279] on span "Image" at bounding box center [1083, 279] width 37 height 22
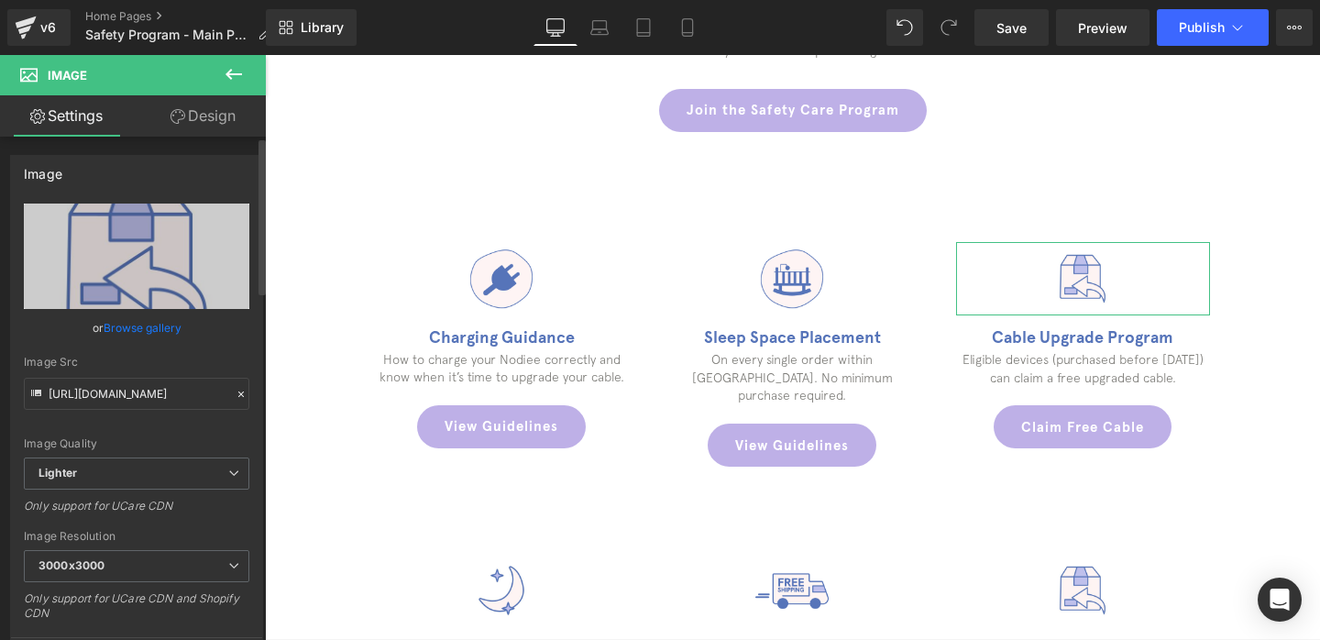
click at [148, 314] on link "Browse gallery" at bounding box center [143, 328] width 78 height 32
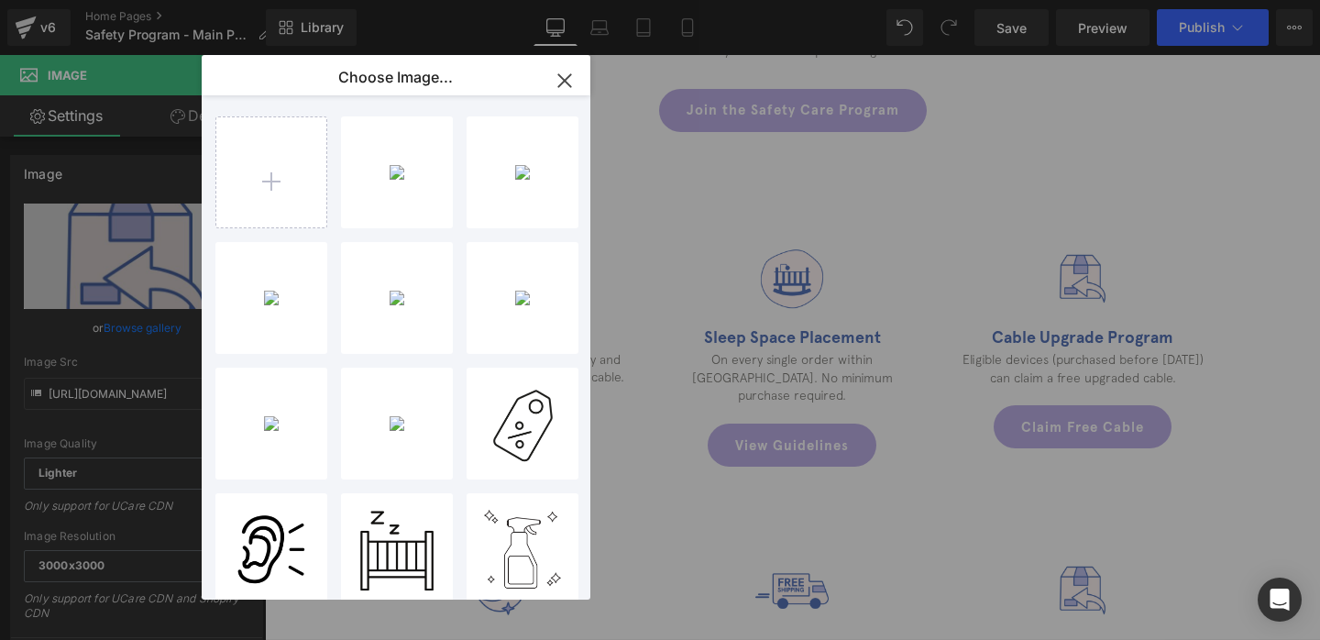
click at [567, 83] on icon "button" at bounding box center [564, 80] width 12 height 12
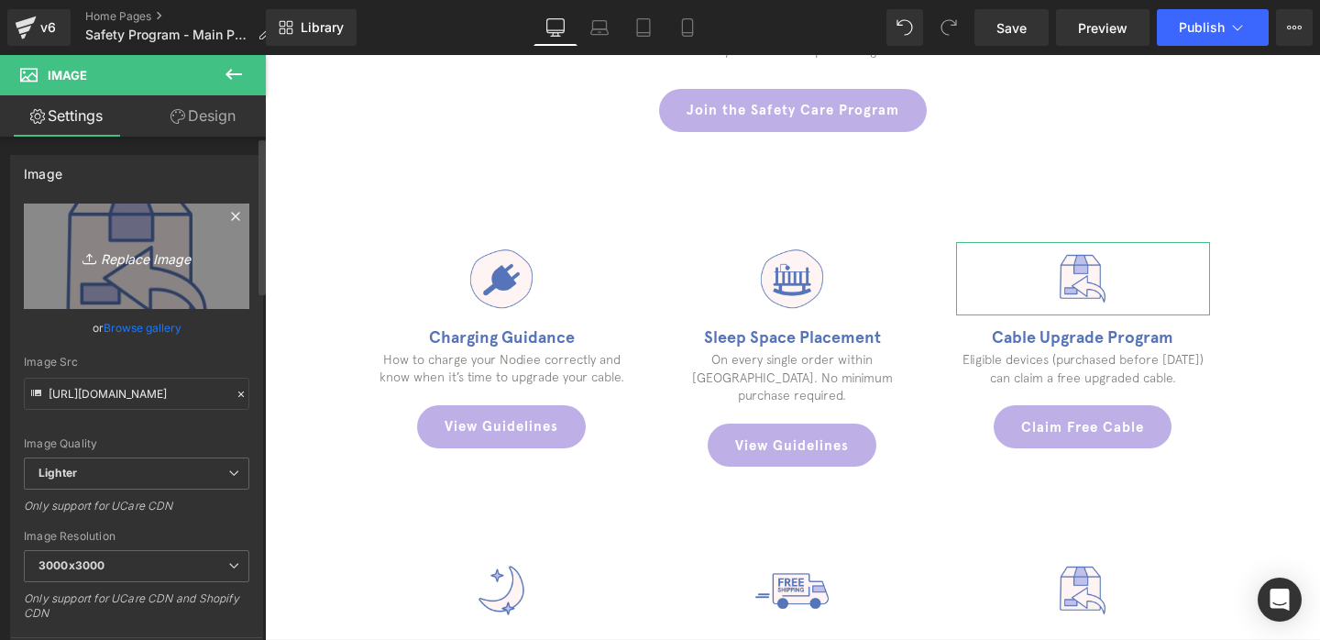
click at [175, 223] on link "Replace Image" at bounding box center [136, 255] width 225 height 105
type input "C:\fakepath\3.png"
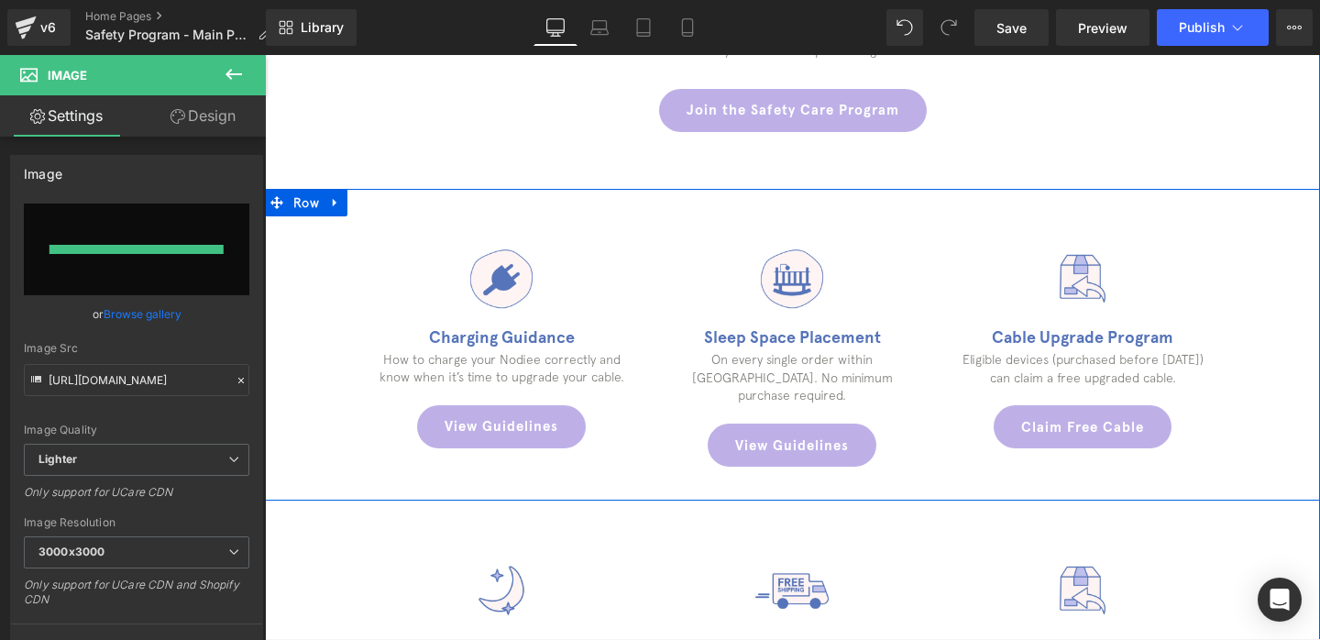
type input "[URL][DOMAIN_NAME]"
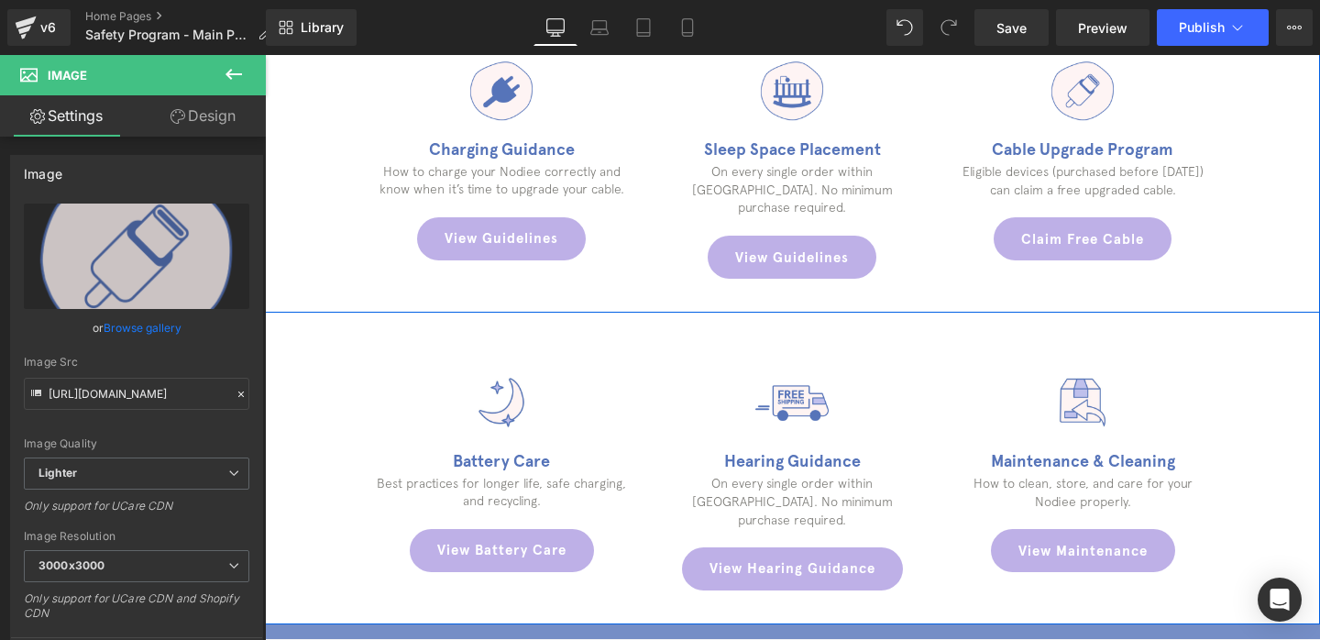
scroll to position [938, 0]
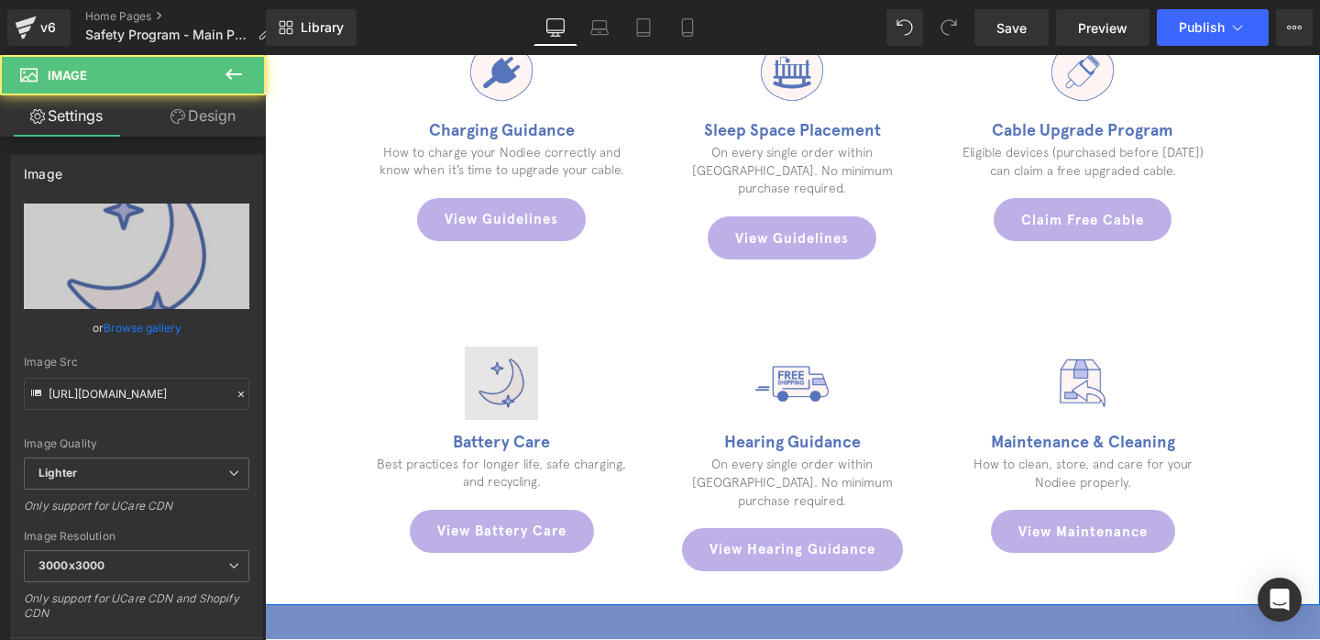
click at [516, 357] on div "Image" at bounding box center [502, 382] width 254 height 73
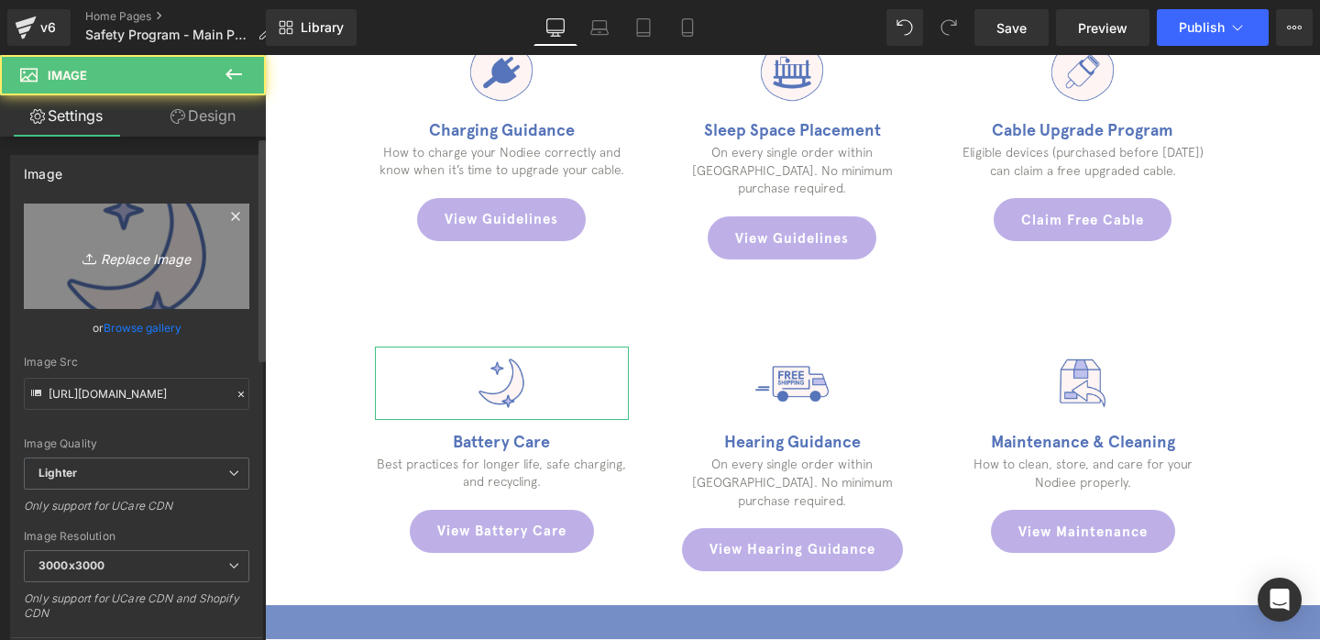
click at [179, 248] on icon "Replace Image" at bounding box center [136, 256] width 147 height 23
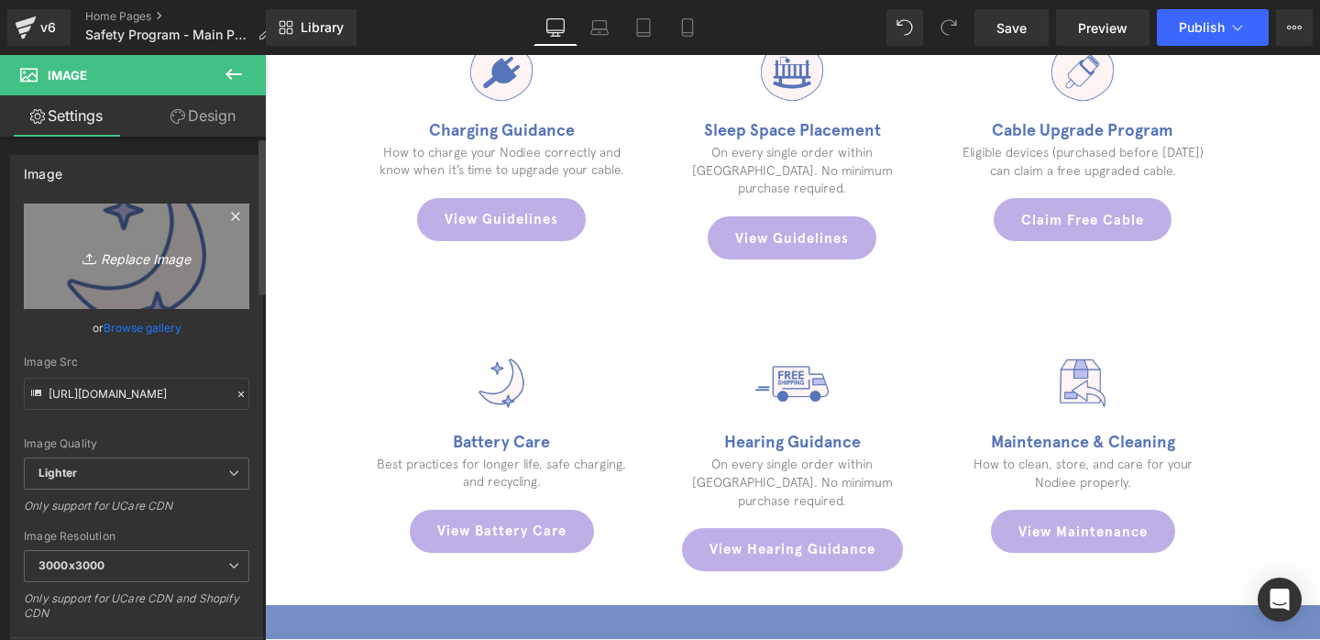
type input "C:\fakepath\4.png"
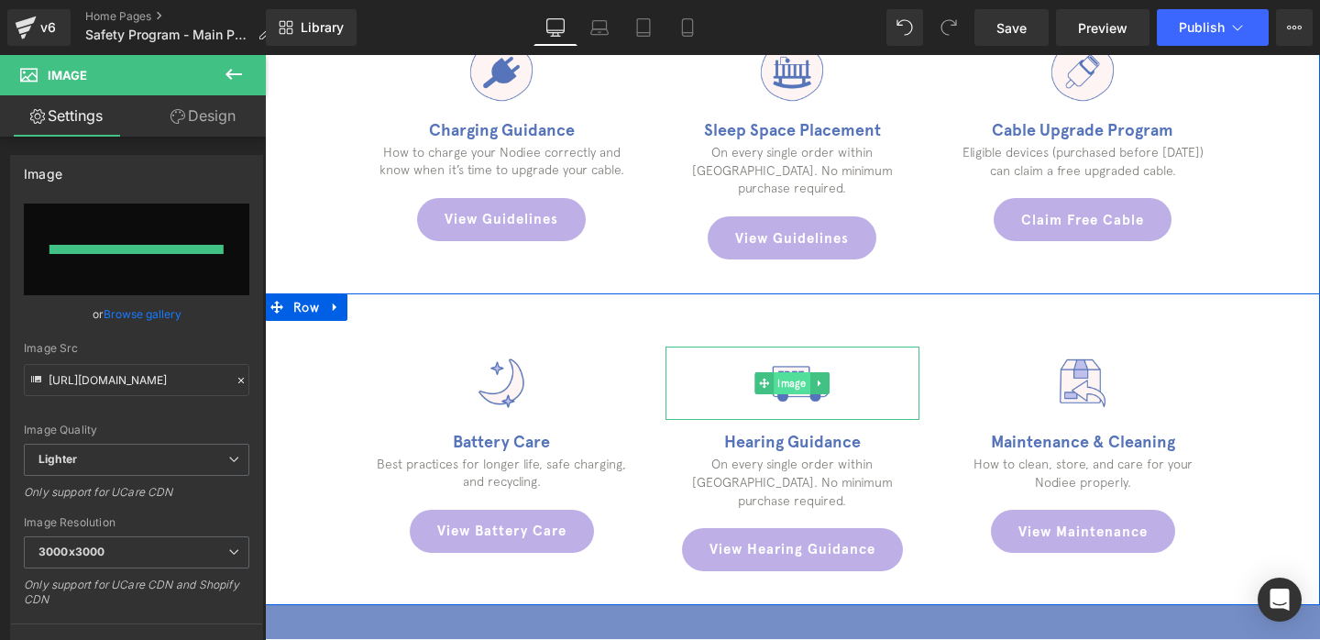
type input "[URL][DOMAIN_NAME]"
click at [782, 372] on span "Image" at bounding box center [792, 383] width 37 height 22
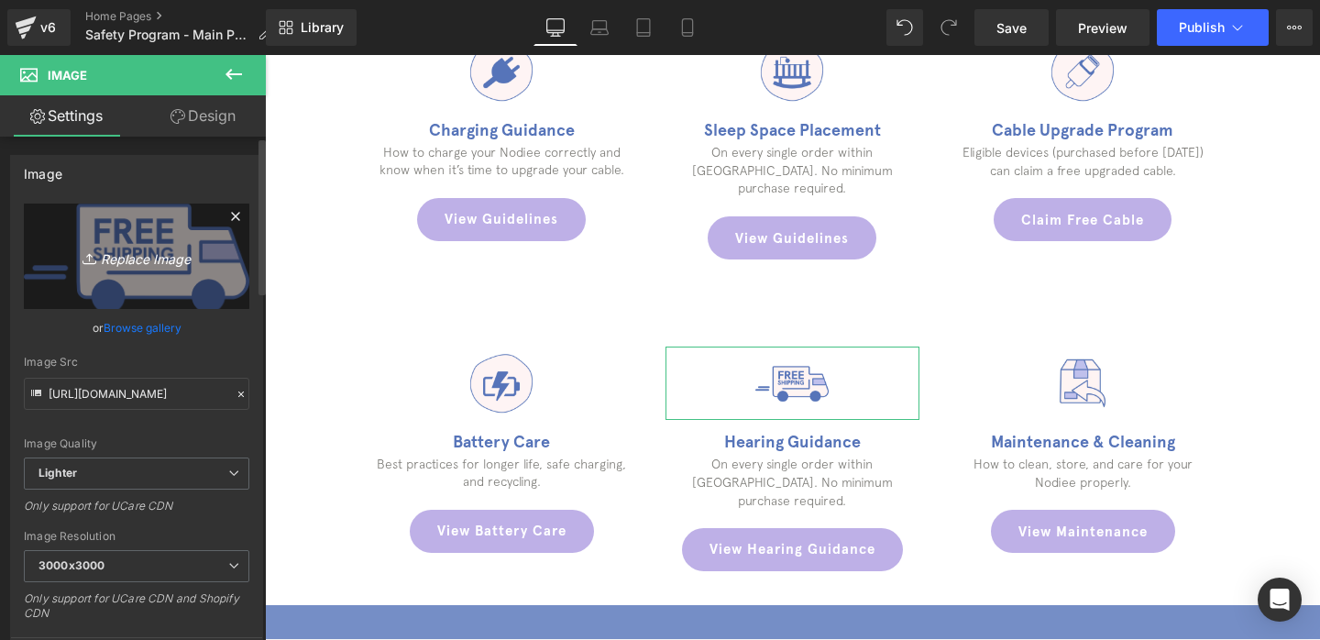
click at [163, 264] on icon "Replace Image" at bounding box center [136, 256] width 147 height 23
type input "C:\fakepath\5.png"
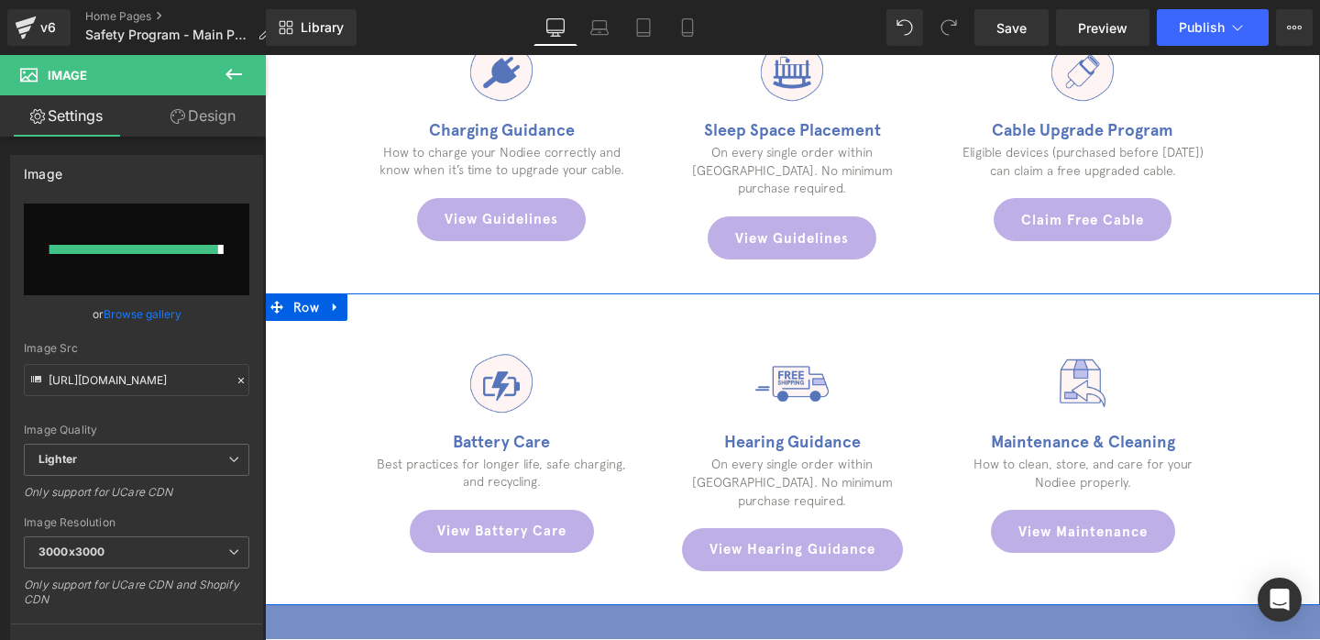
type input "[URL][DOMAIN_NAME]"
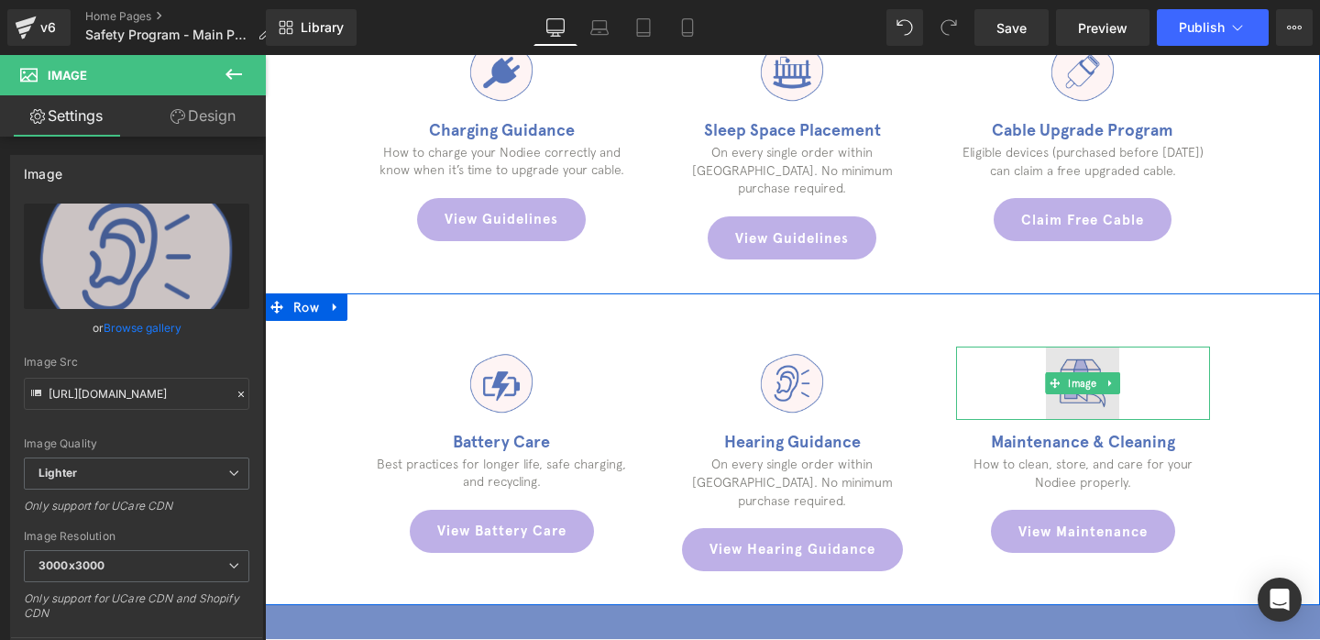
click at [1077, 346] on img at bounding box center [1082, 382] width 73 height 73
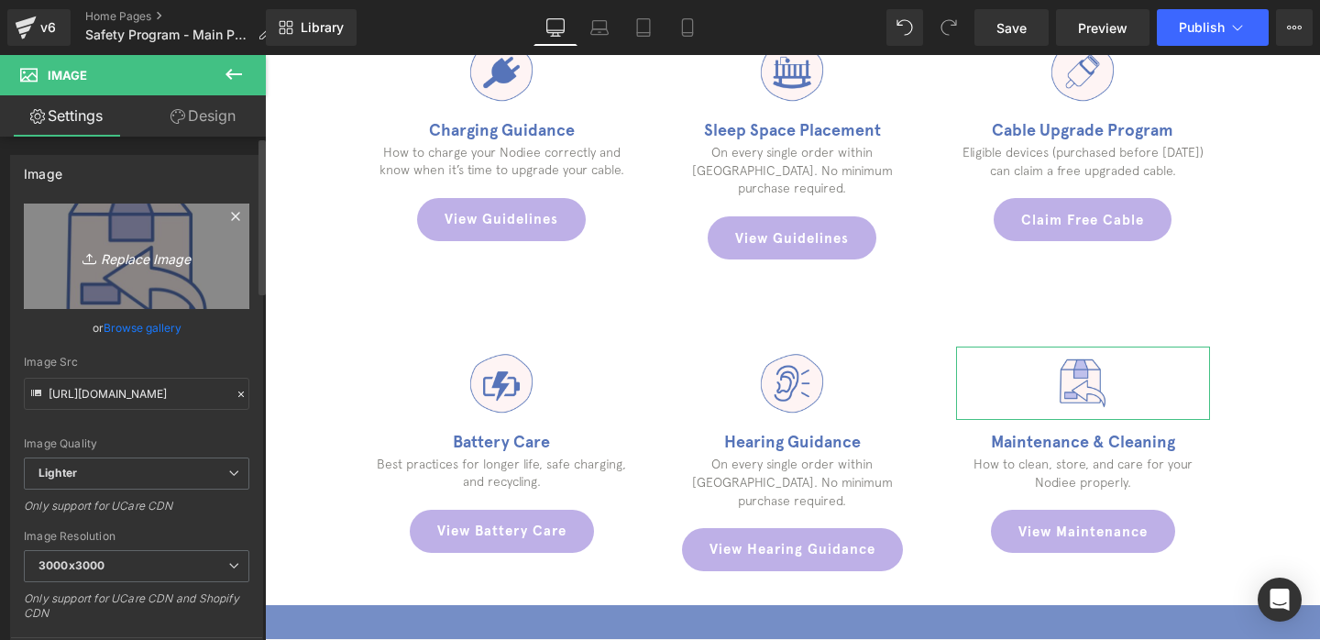
click at [141, 254] on icon "Replace Image" at bounding box center [136, 256] width 147 height 23
type input "C:\fakepath\6.png"
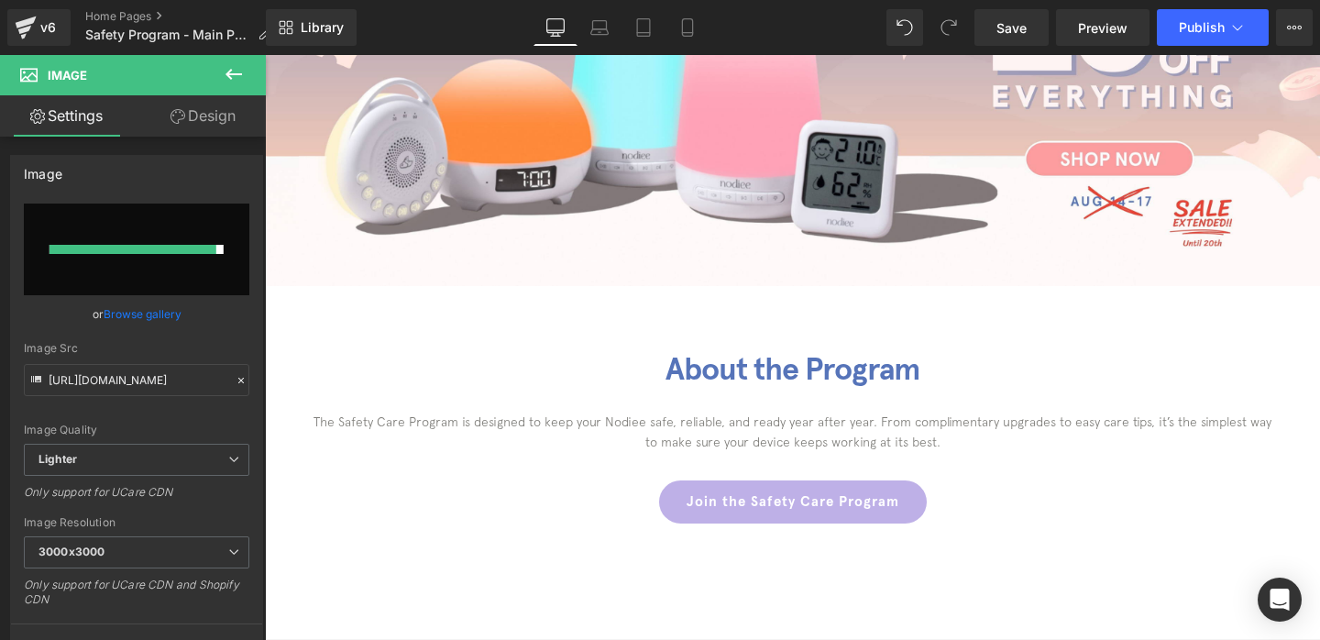
scroll to position [339, 0]
type input "[URL][DOMAIN_NAME]"
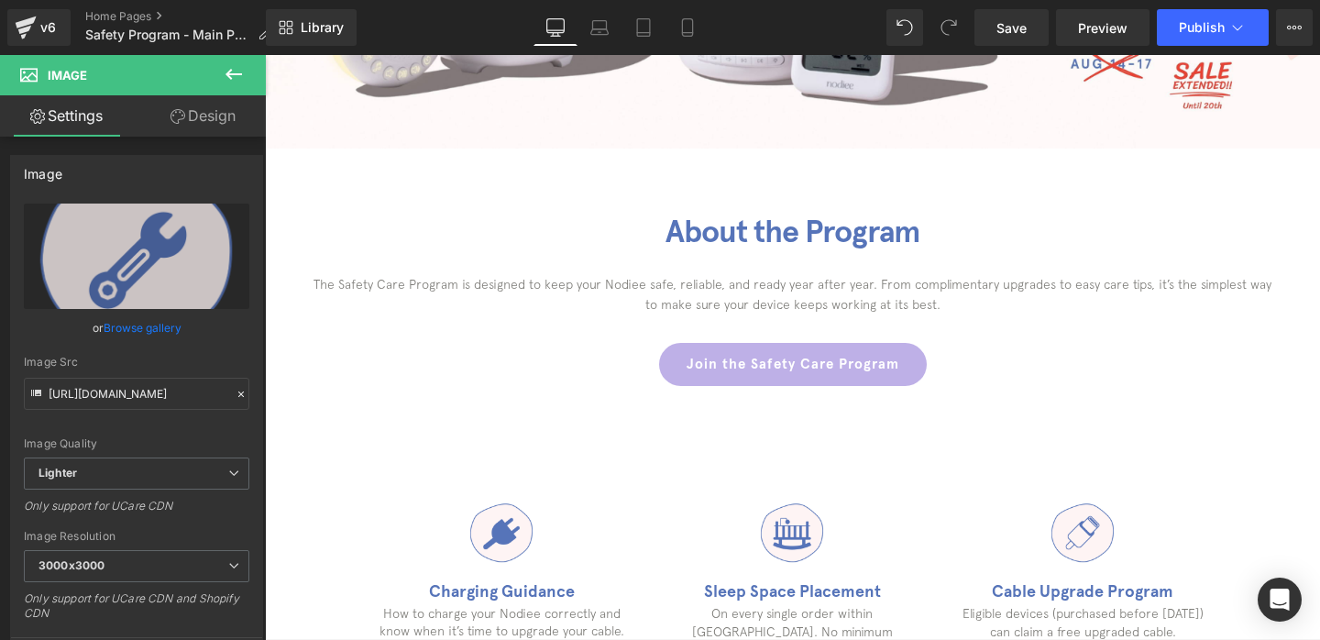
scroll to position [463, 0]
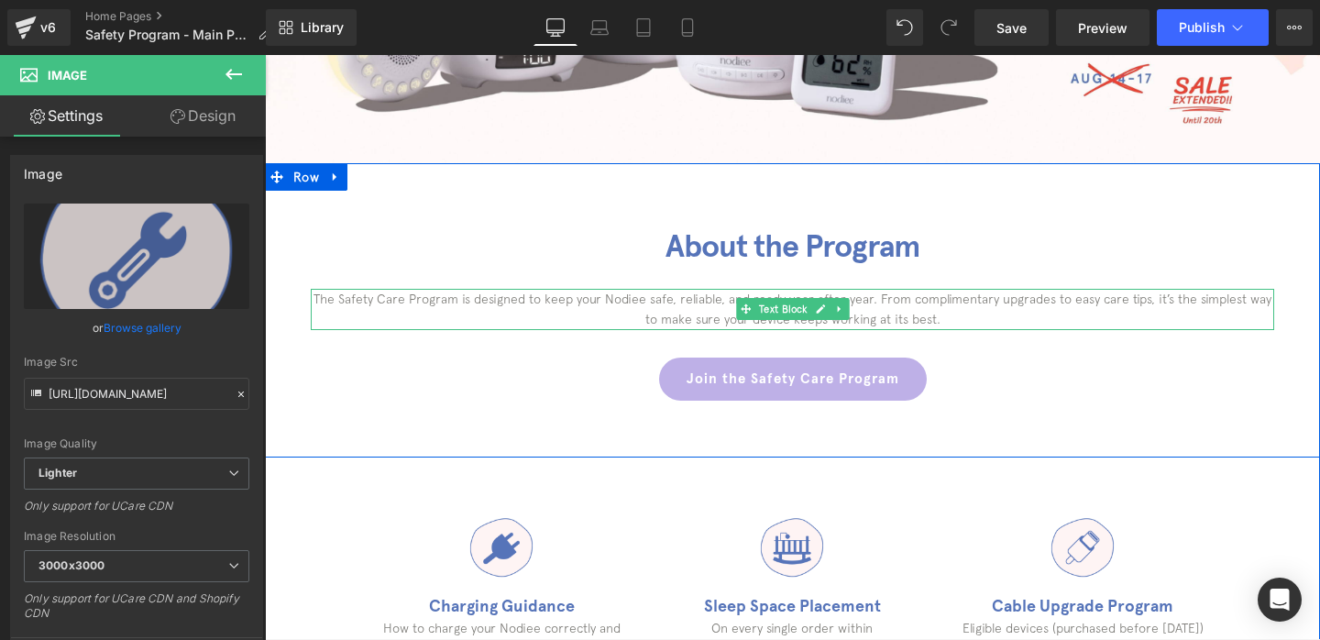
click at [686, 319] on p "The Safety Care Program is designed to keep your Nodiee safe, reliable, and rea…" at bounding box center [792, 309] width 963 height 41
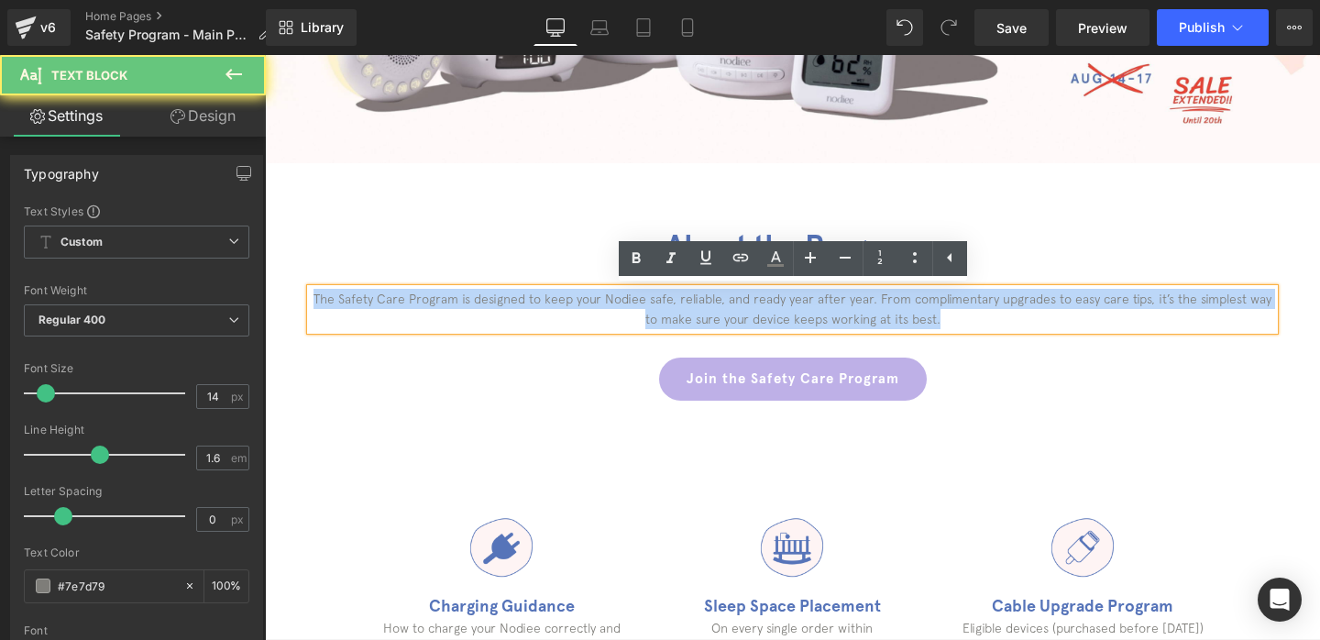
click at [686, 319] on p "The Safety Care Program is designed to keep your Nodiee safe, reliable, and rea…" at bounding box center [792, 309] width 963 height 41
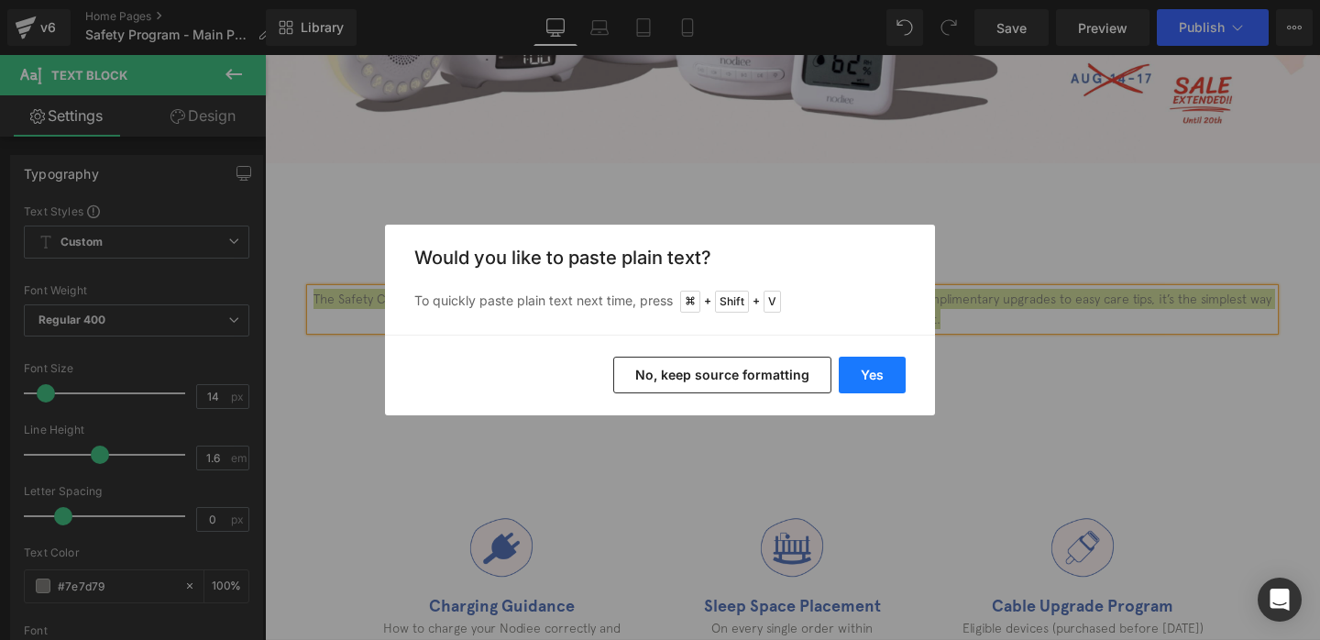
click at [865, 362] on button "Yes" at bounding box center [872, 375] width 67 height 37
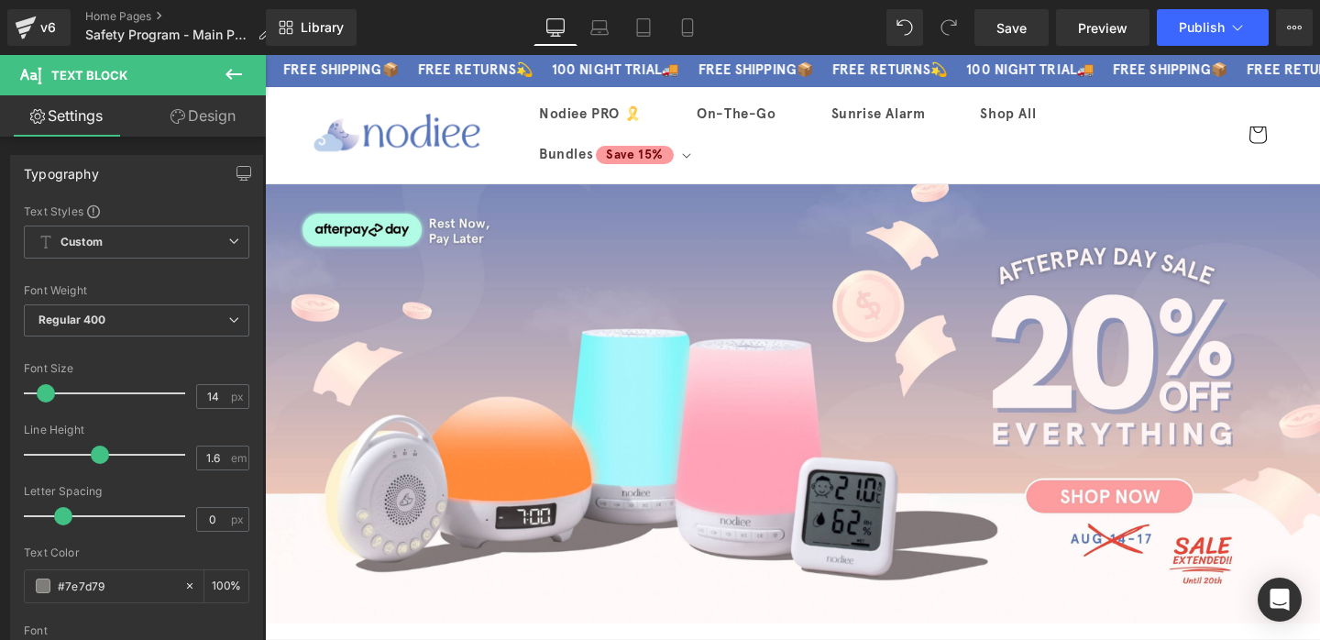
scroll to position [0, 0]
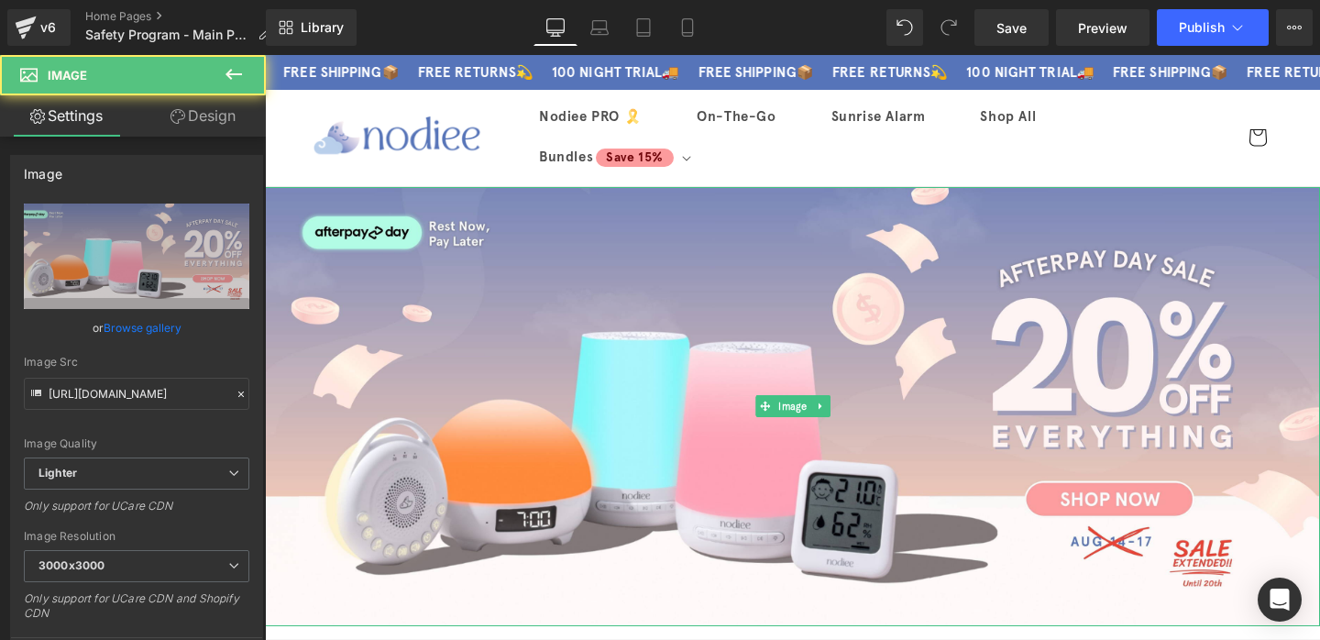
click at [801, 317] on img at bounding box center [792, 407] width 1055 height 440
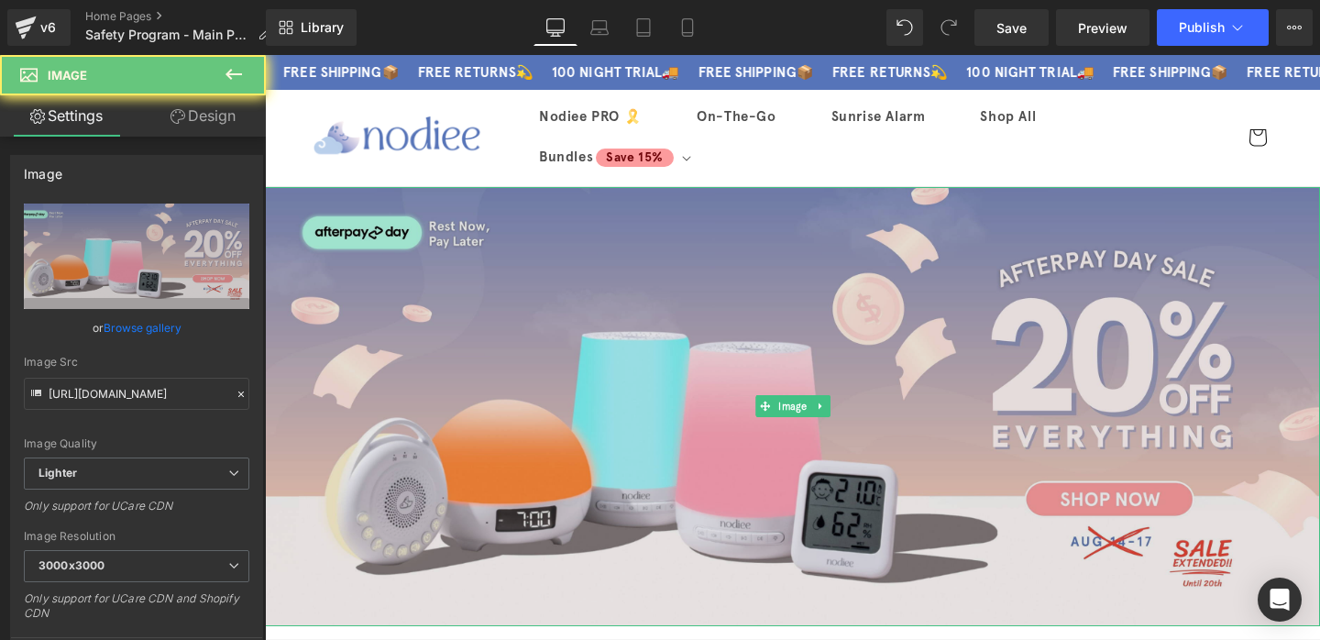
click at [954, 348] on img at bounding box center [792, 407] width 1055 height 440
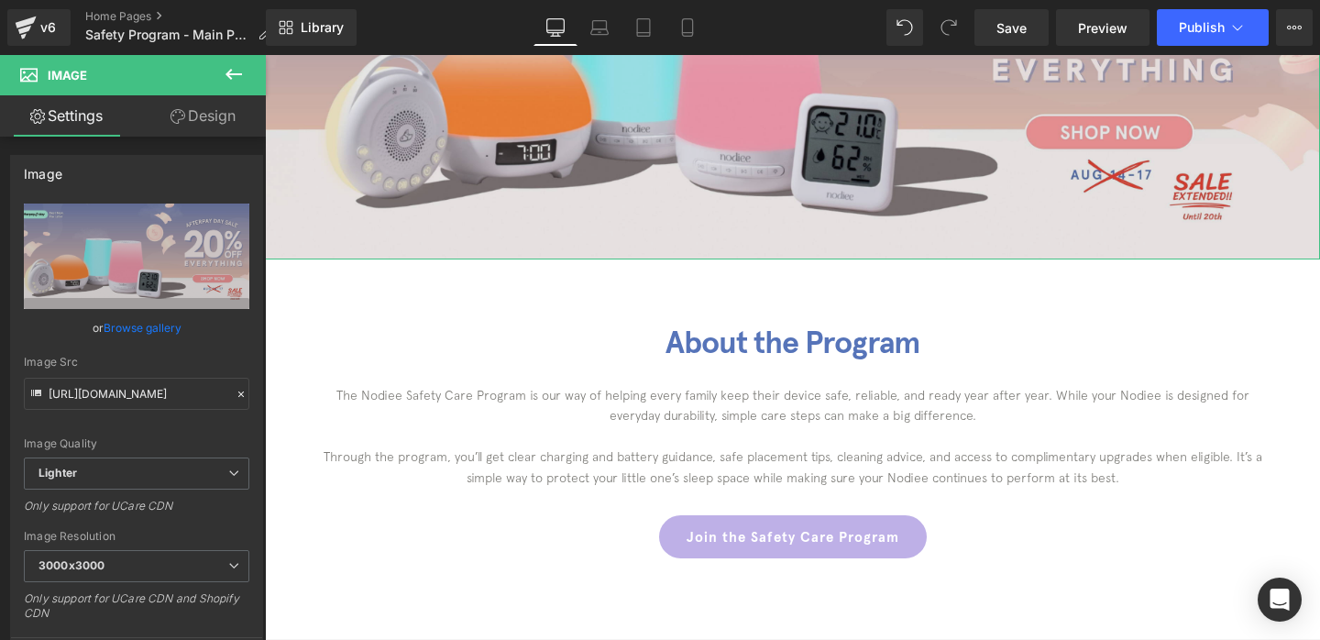
scroll to position [370, 0]
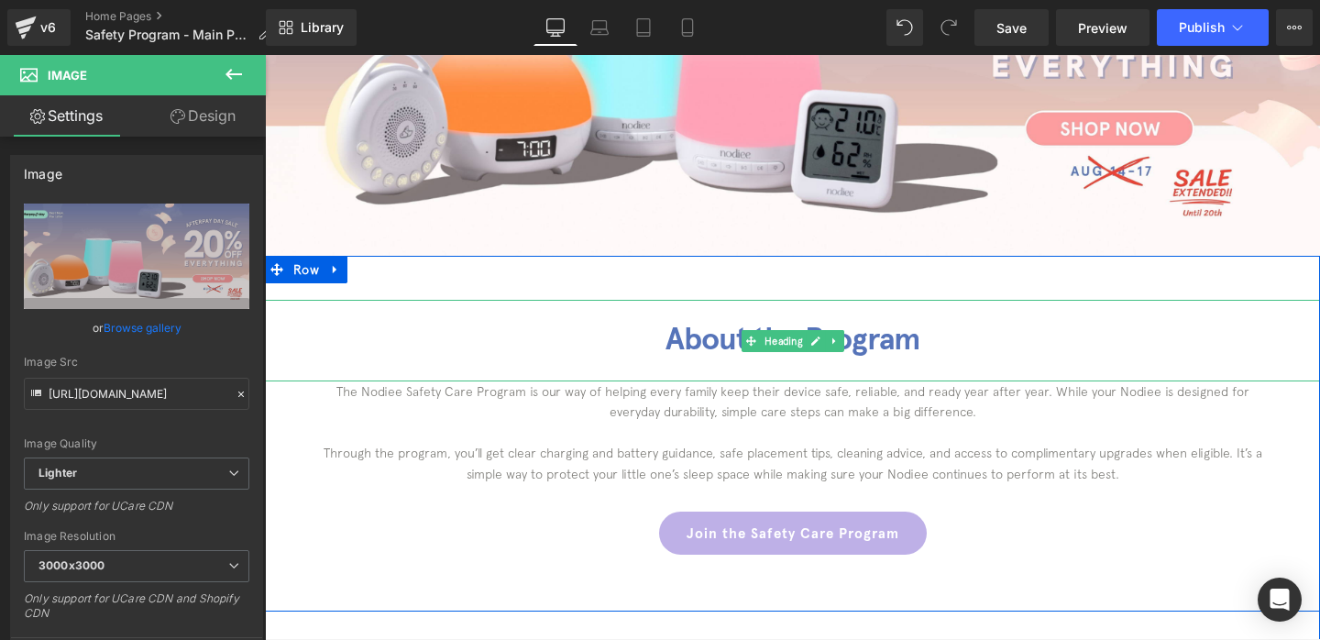
click at [717, 348] on h1 "About the Program" at bounding box center [792, 340] width 1055 height 38
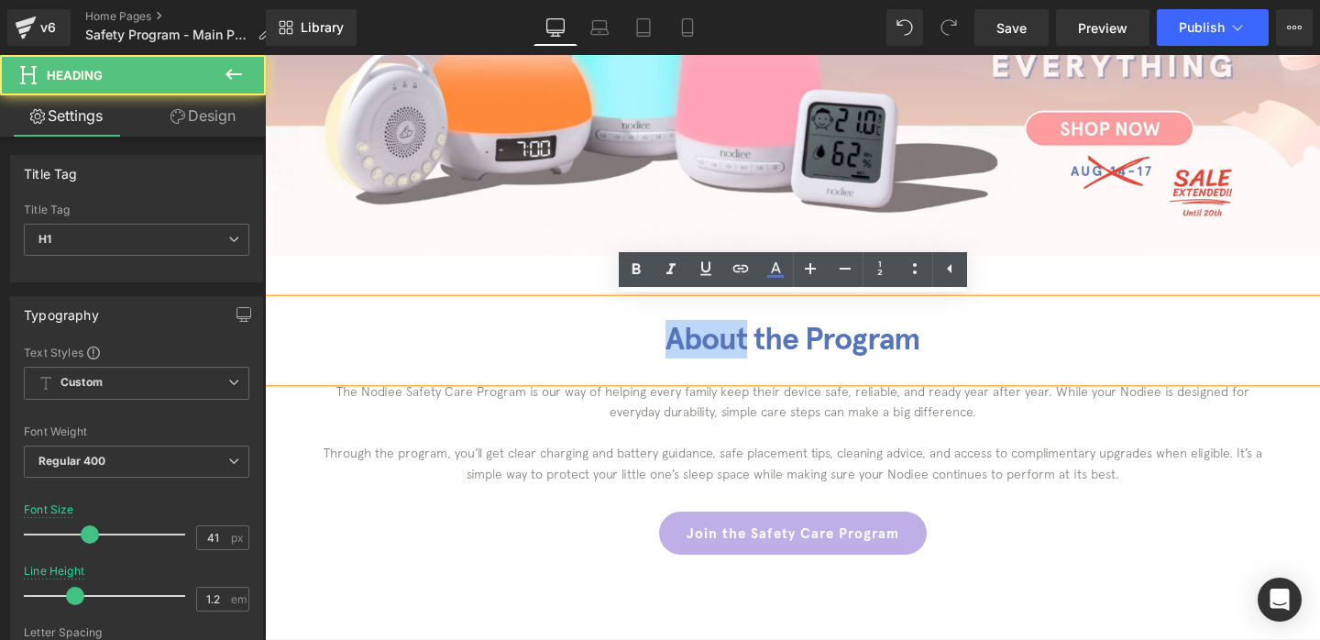
click at [717, 348] on h1 "About the Program" at bounding box center [792, 340] width 1055 height 38
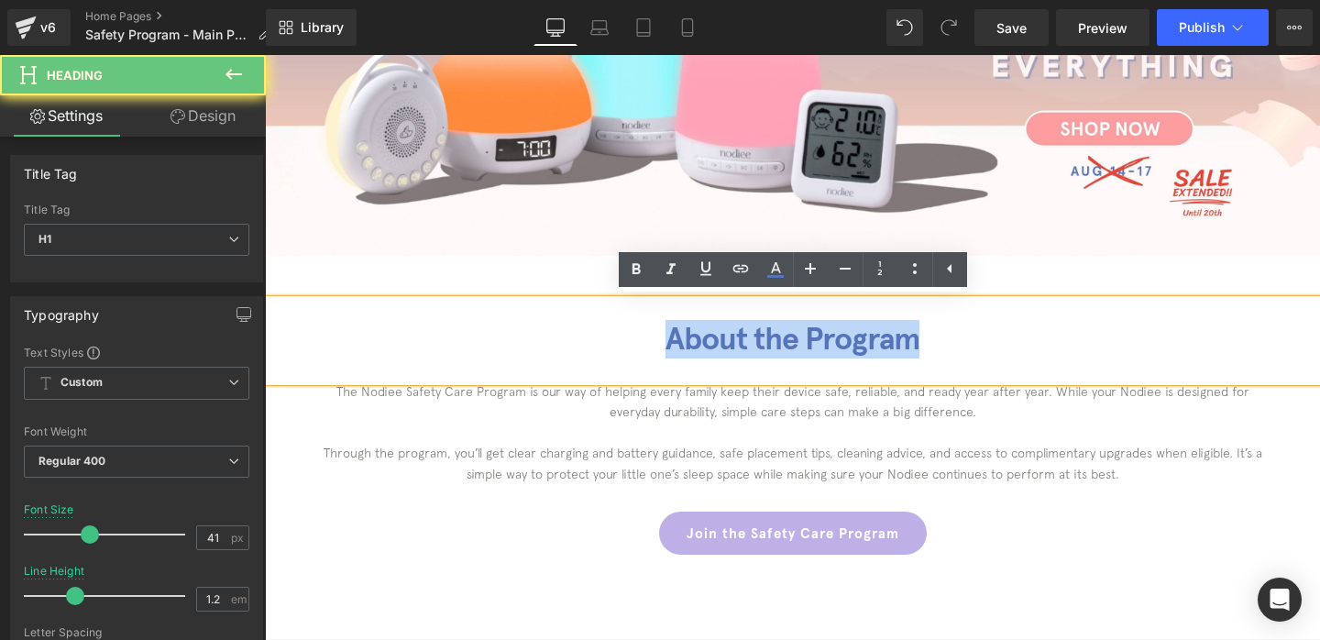
click at [717, 348] on h1 "About the Program" at bounding box center [792, 340] width 1055 height 38
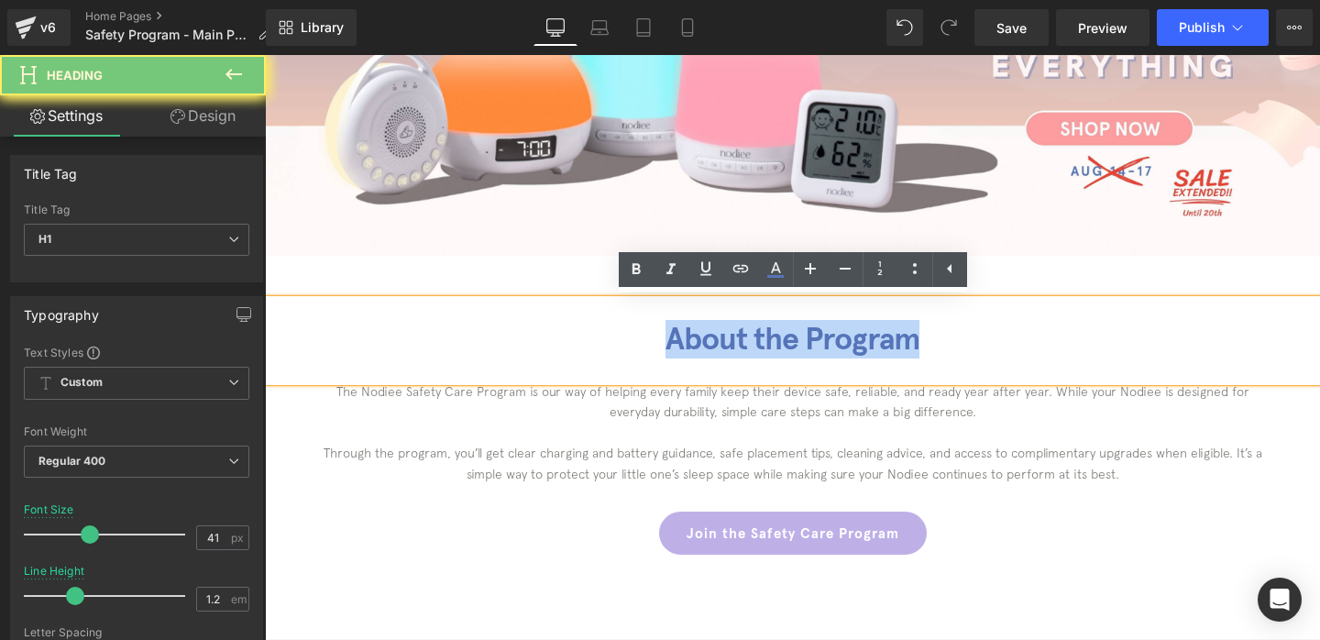
paste div
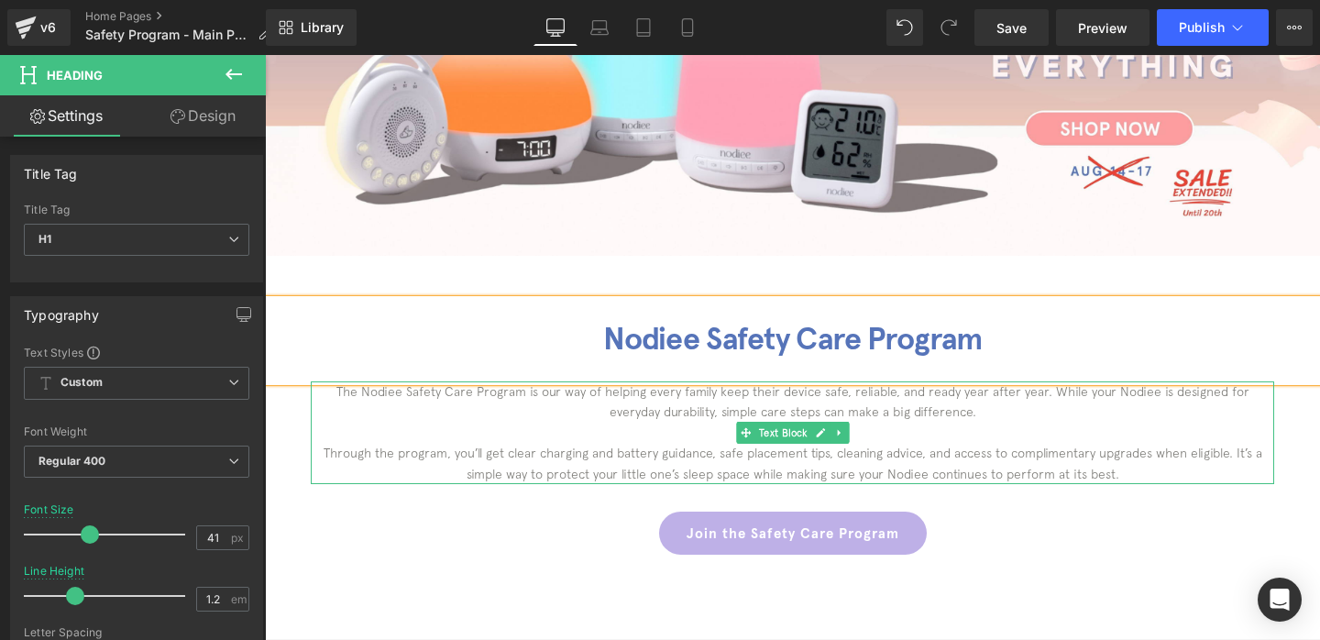
click at [769, 456] on p "Through the program, you’ll get clear charging and battery guidance, safe place…" at bounding box center [792, 463] width 963 height 41
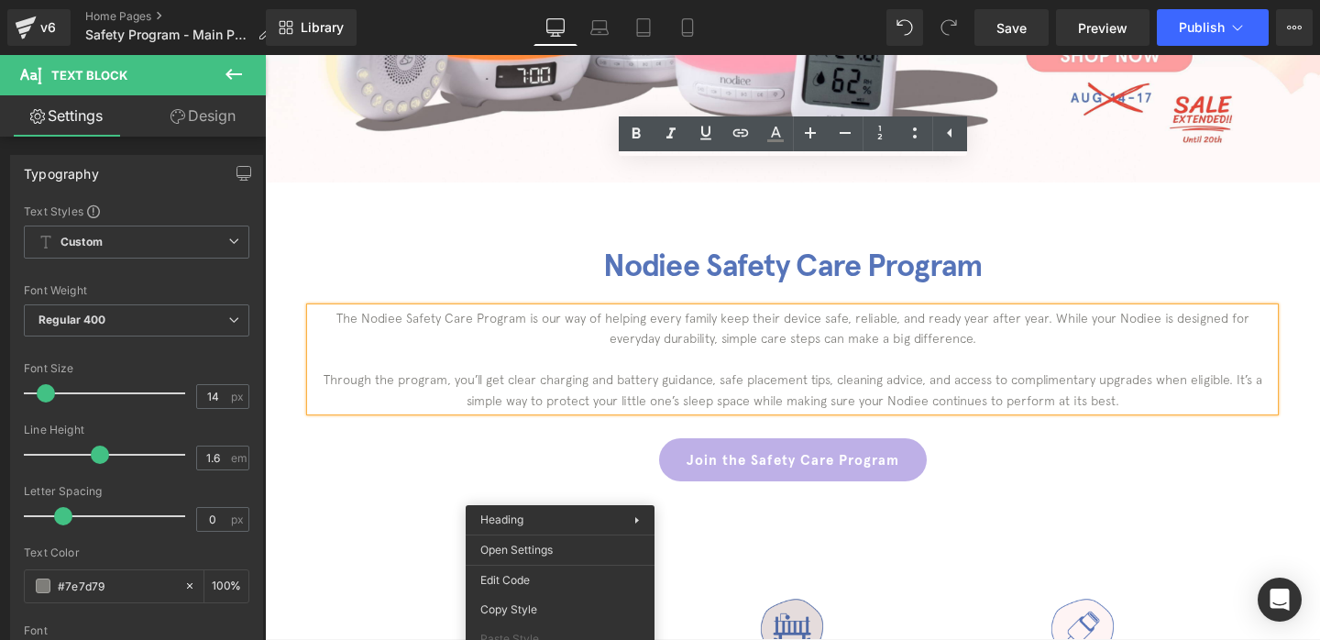
scroll to position [433, 0]
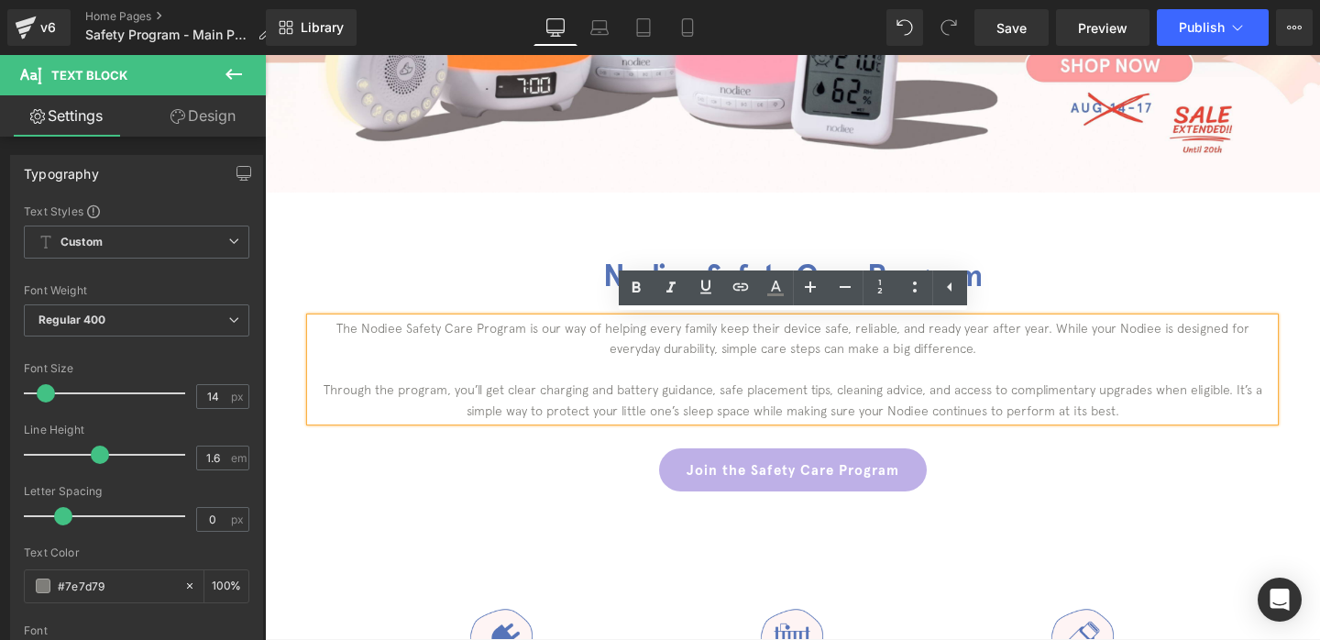
click at [1015, 269] on h1 "Nodiee Safety Care Program" at bounding box center [792, 277] width 1055 height 38
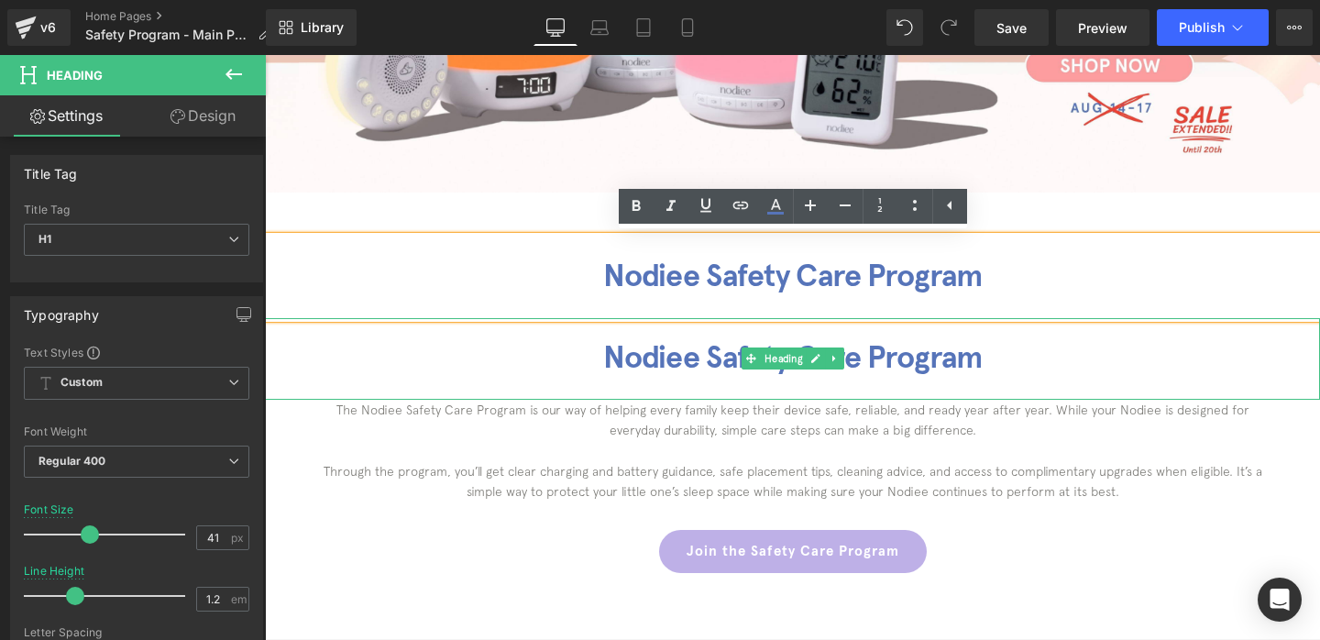
click at [690, 364] on h1 "Nodiee Safety Care Program" at bounding box center [792, 358] width 1055 height 38
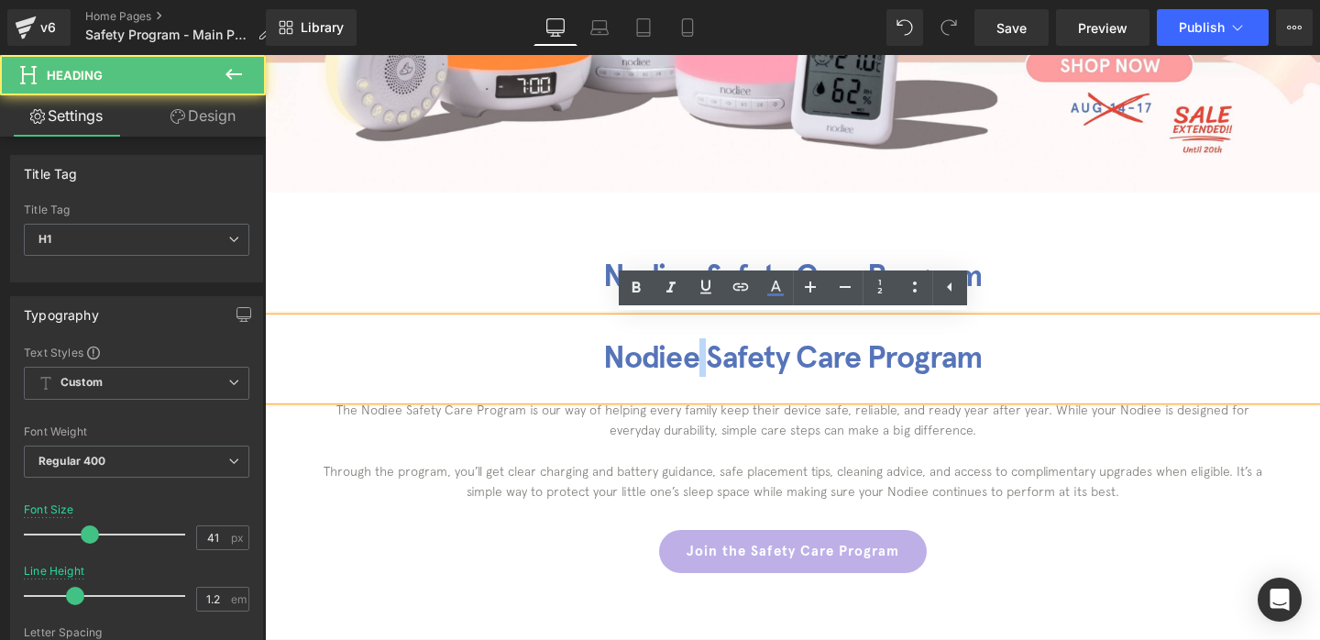
click at [690, 364] on h1 "Nodiee Safety Care Program" at bounding box center [792, 358] width 1055 height 38
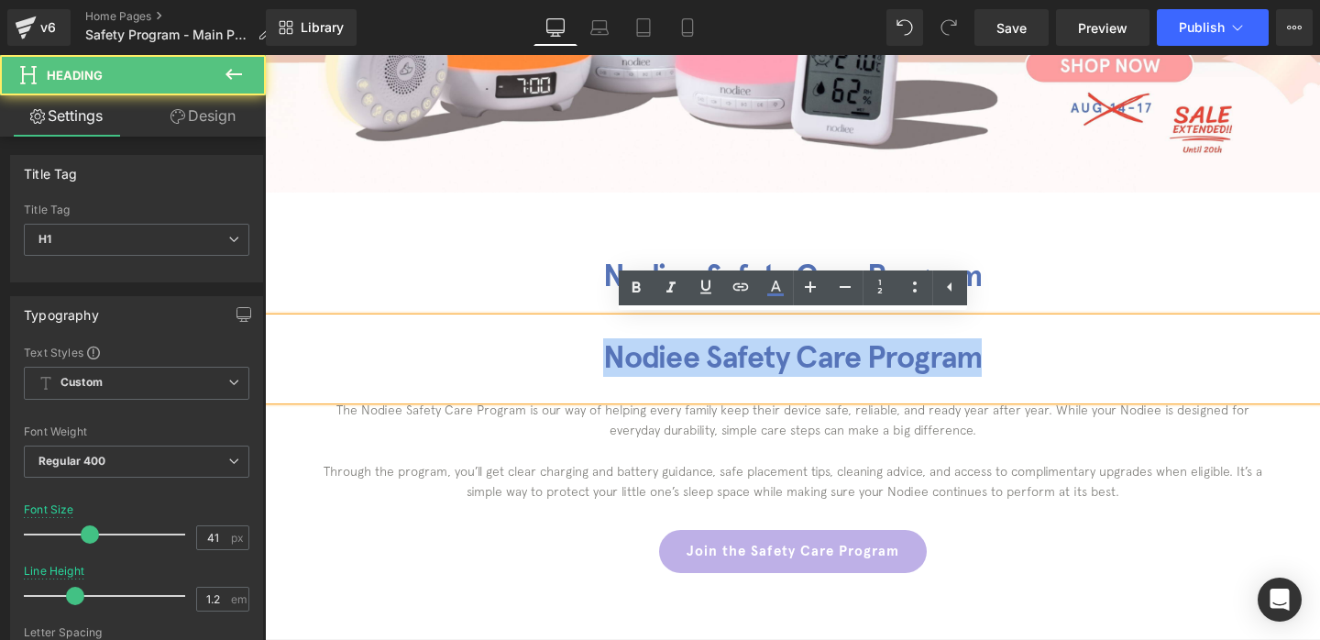
click at [690, 364] on h1 "Nodiee Safety Care Program" at bounding box center [792, 358] width 1055 height 38
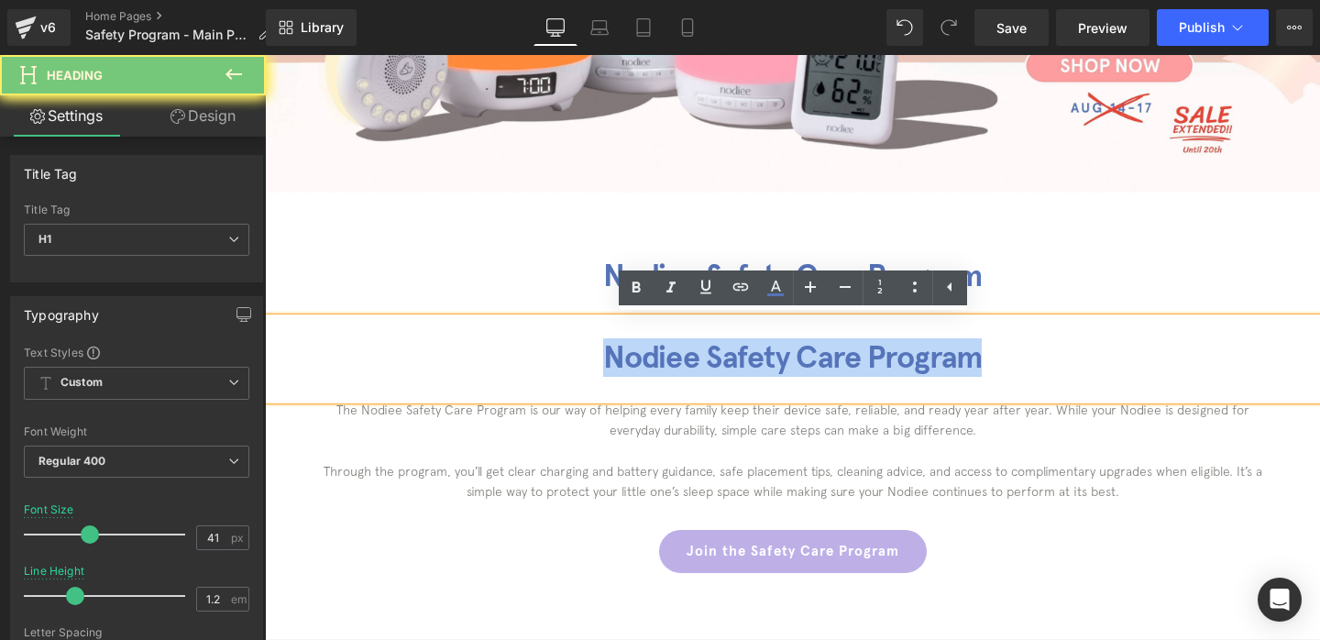
paste div
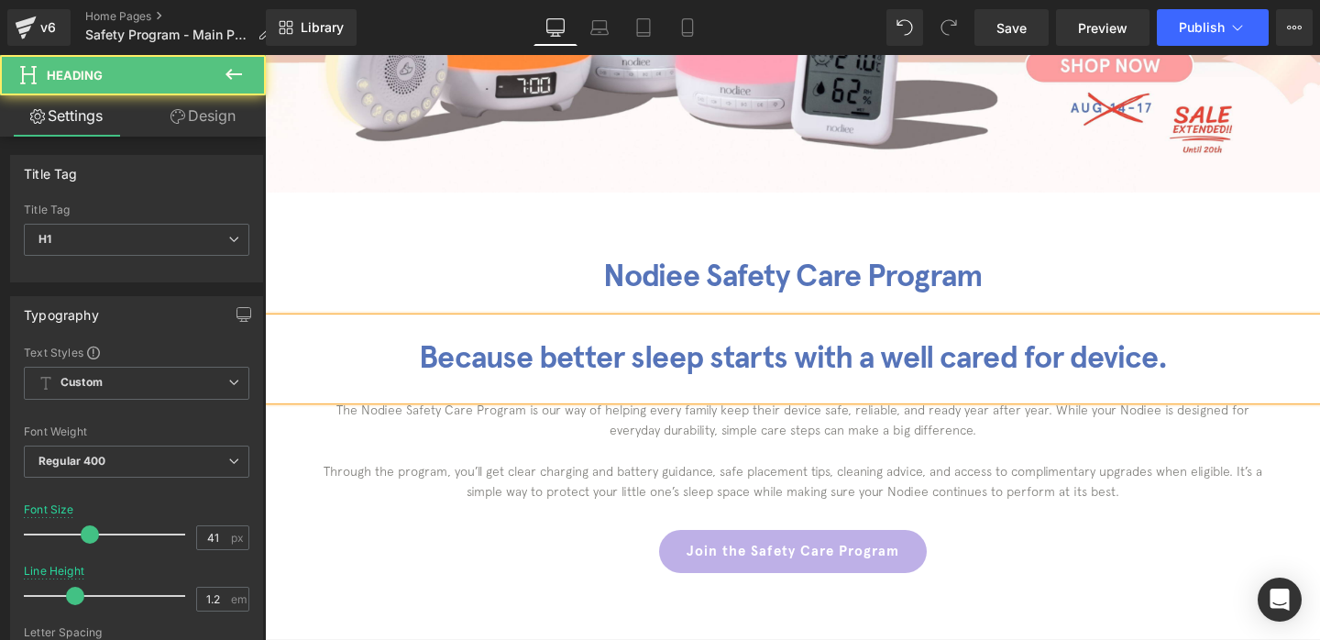
click at [690, 364] on h1 "Because better sleep starts with a well cared for device." at bounding box center [792, 358] width 1055 height 38
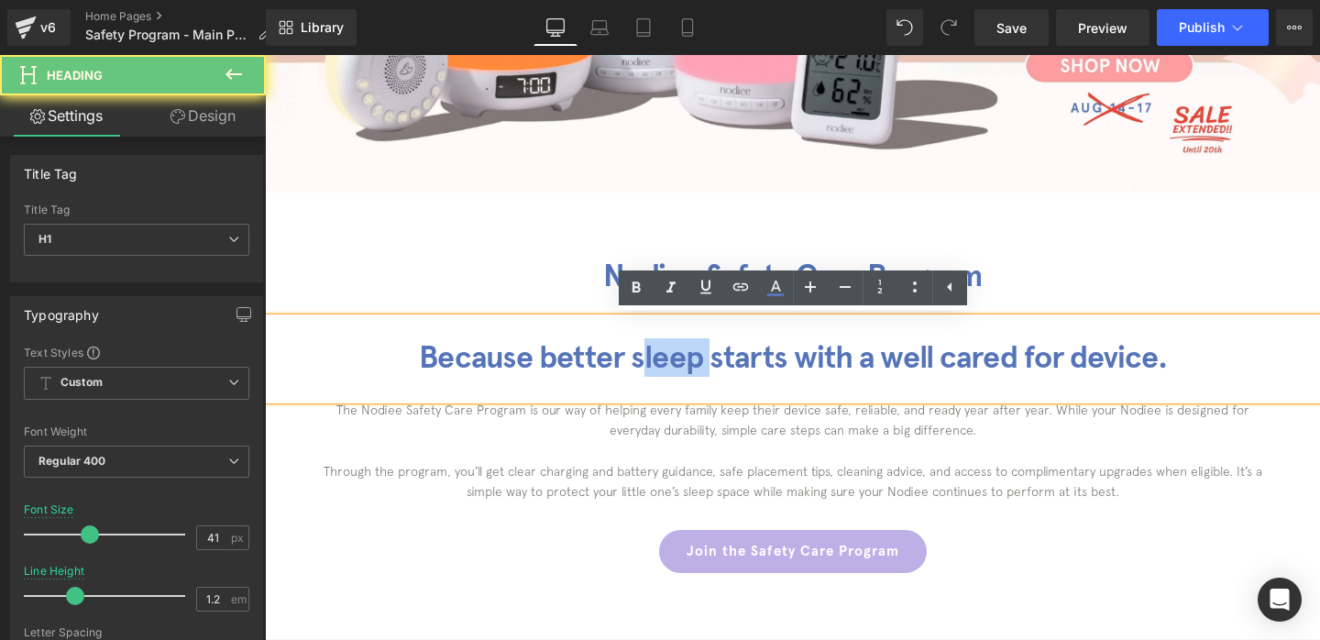
click at [690, 364] on h1 "Because better sleep starts with a well cared for device." at bounding box center [792, 358] width 1055 height 38
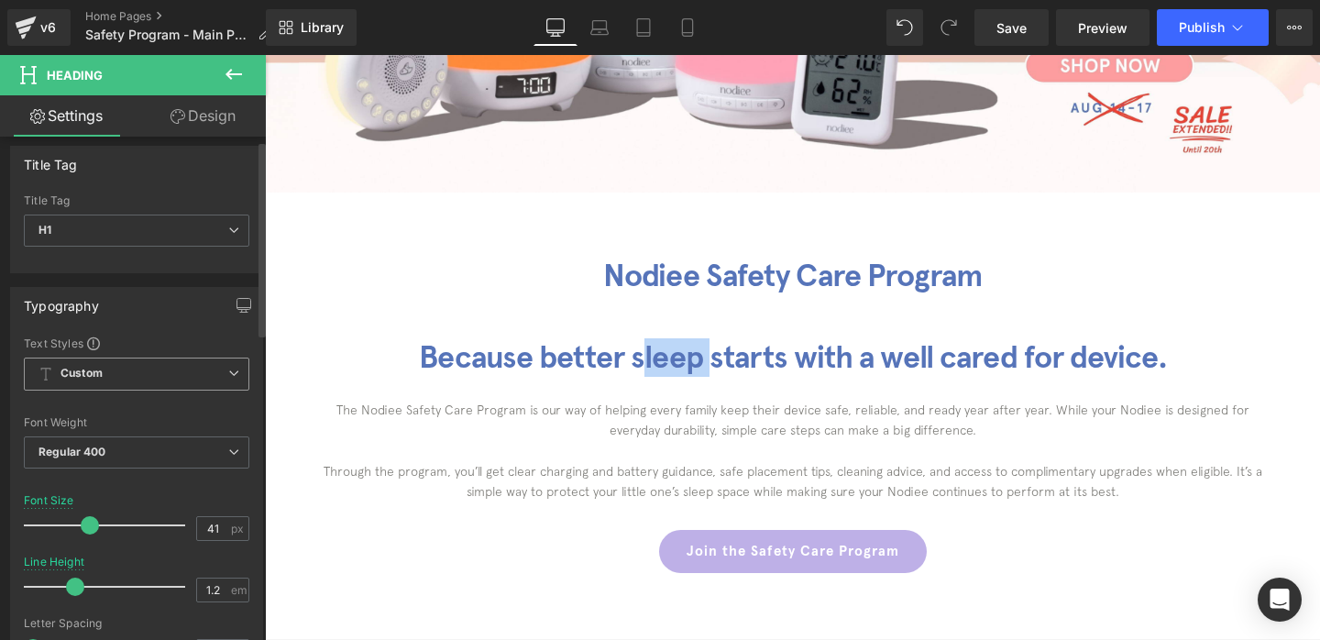
scroll to position [0, 0]
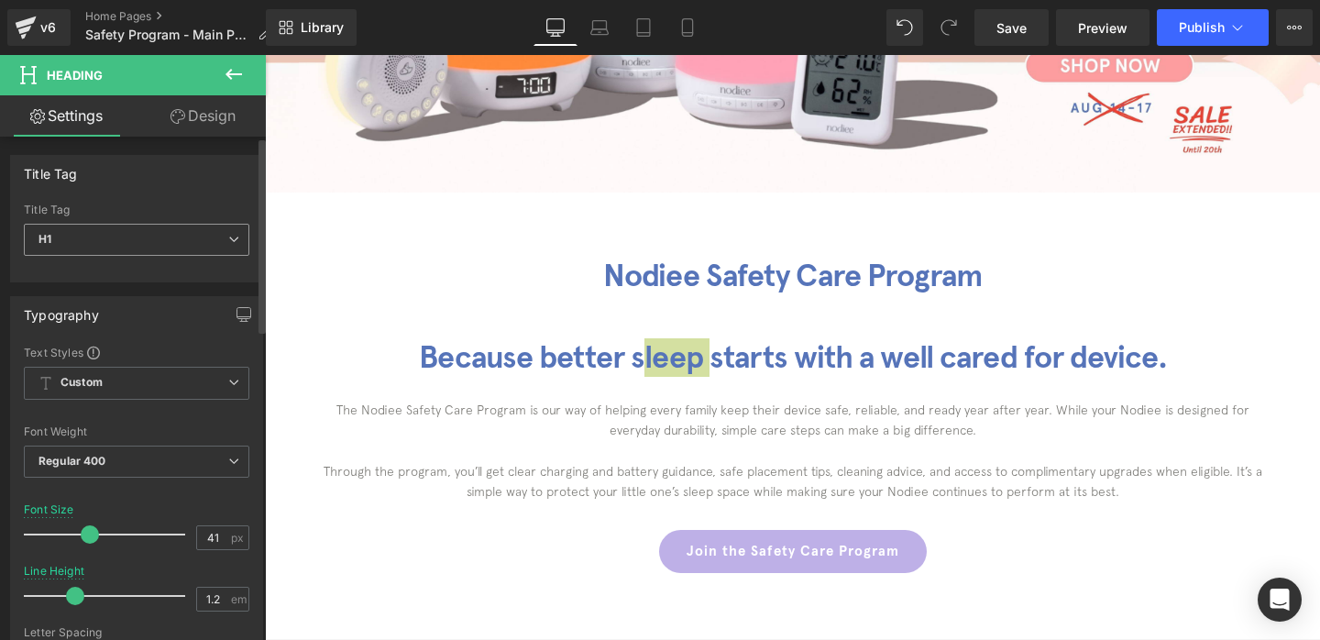
click at [102, 229] on span "H1" at bounding box center [136, 240] width 225 height 32
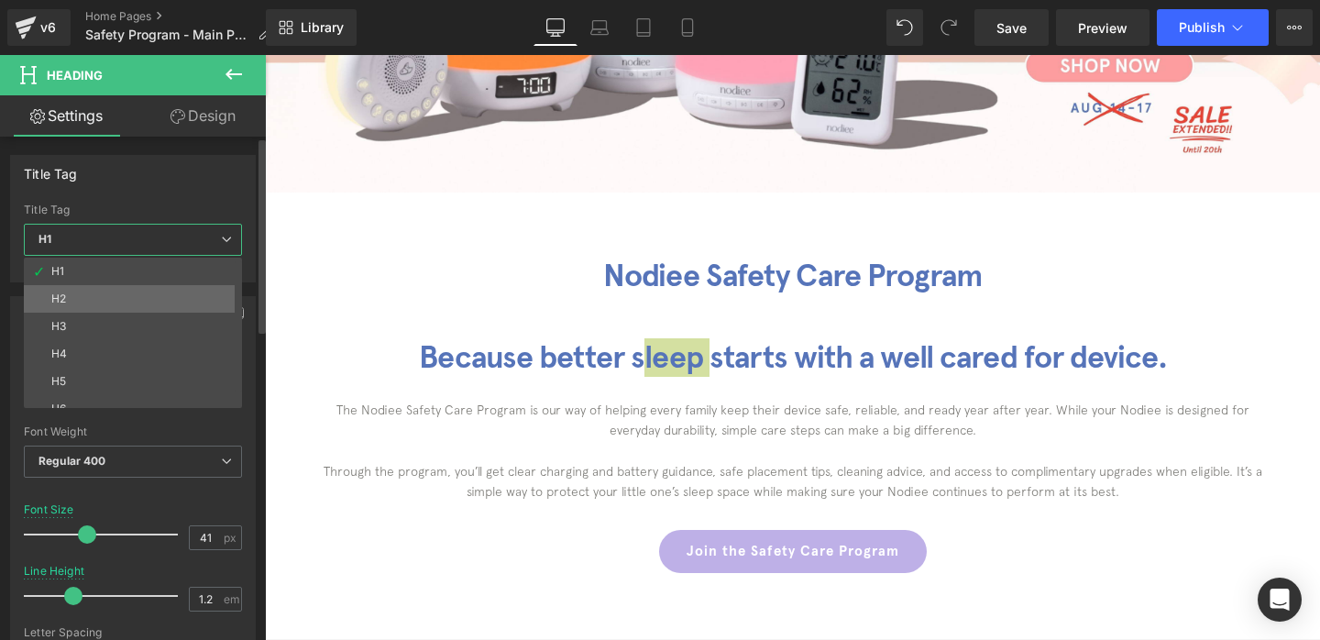
click at [93, 292] on li "H2" at bounding box center [137, 298] width 226 height 27
type input "24"
type input "1.3"
type input "0.6"
type input "#121212"
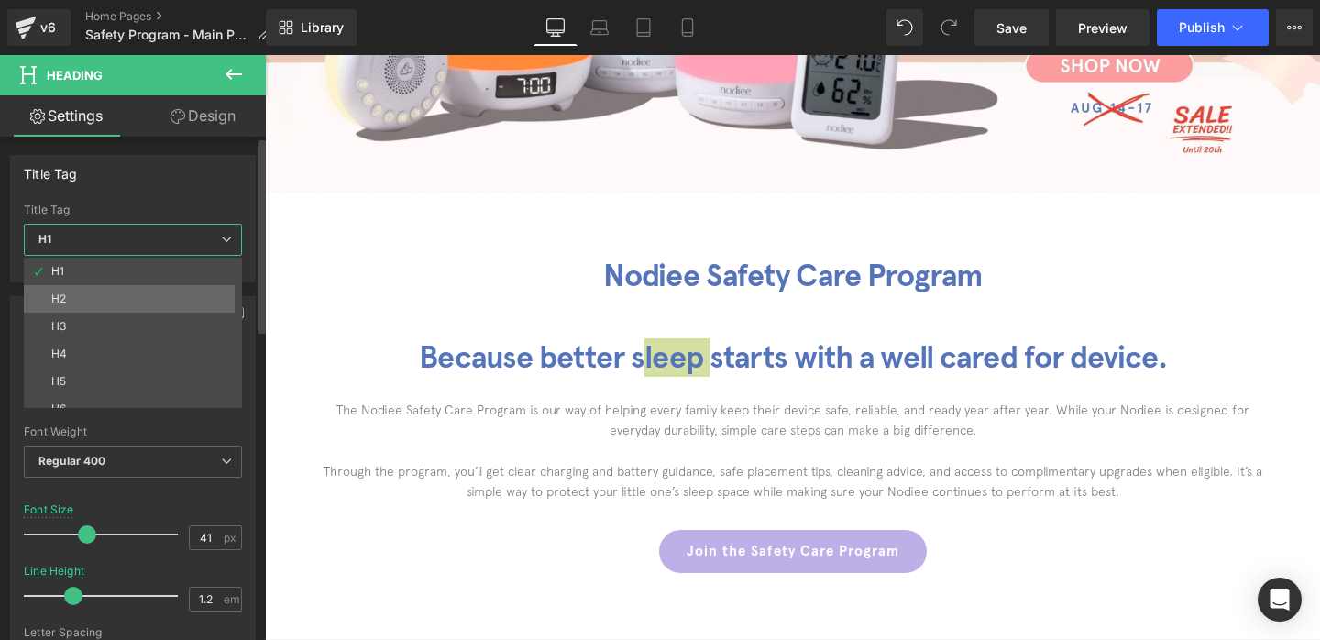
type input "100"
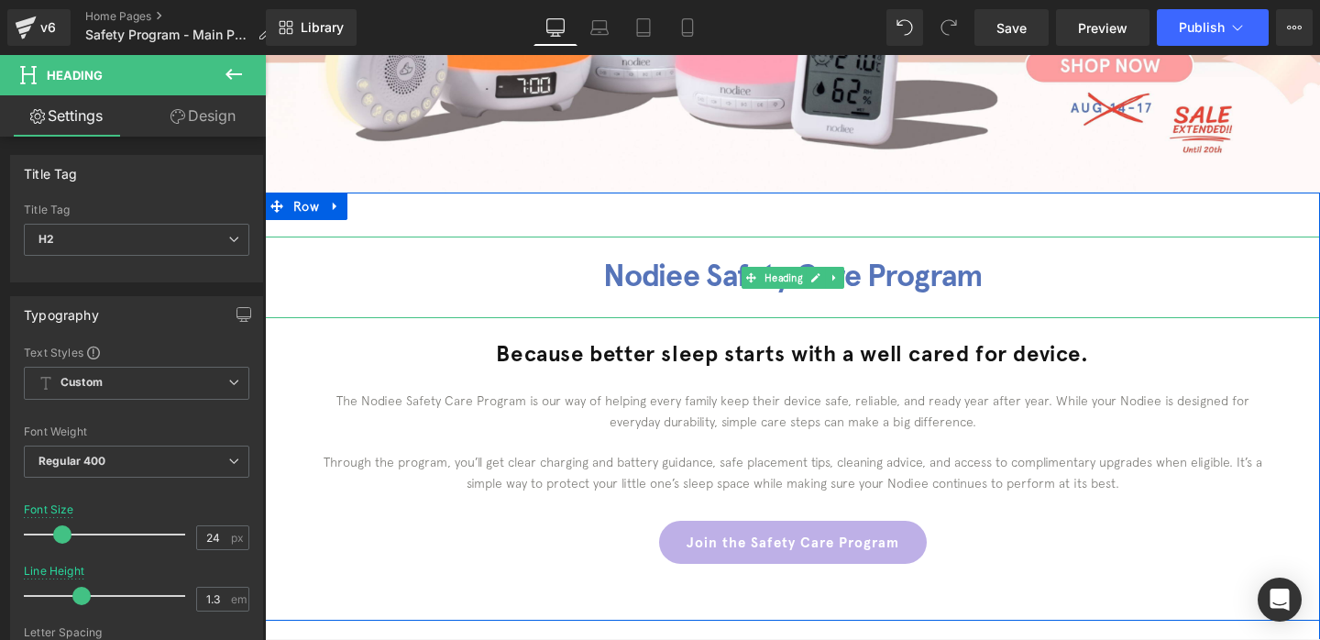
click at [676, 311] on div "Nodiee Safety Care Program" at bounding box center [792, 277] width 1055 height 82
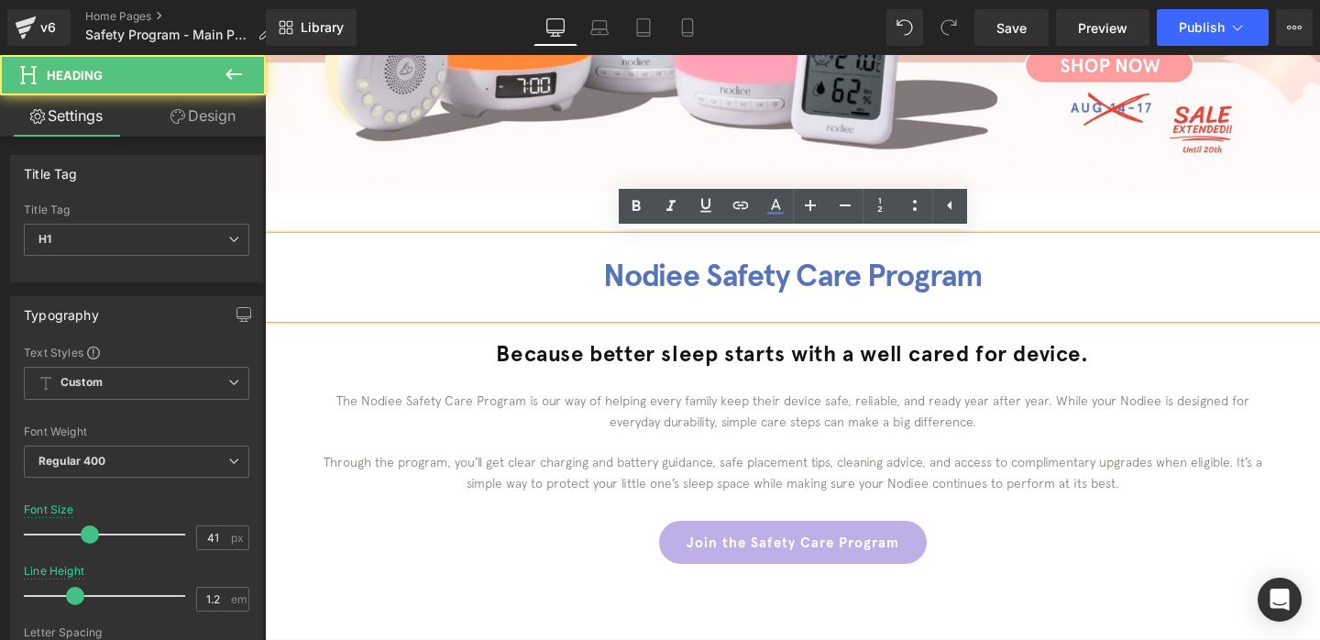
click at [628, 370] on div "Because better sleep starts with a well cared for device." at bounding box center [792, 354] width 1055 height 72
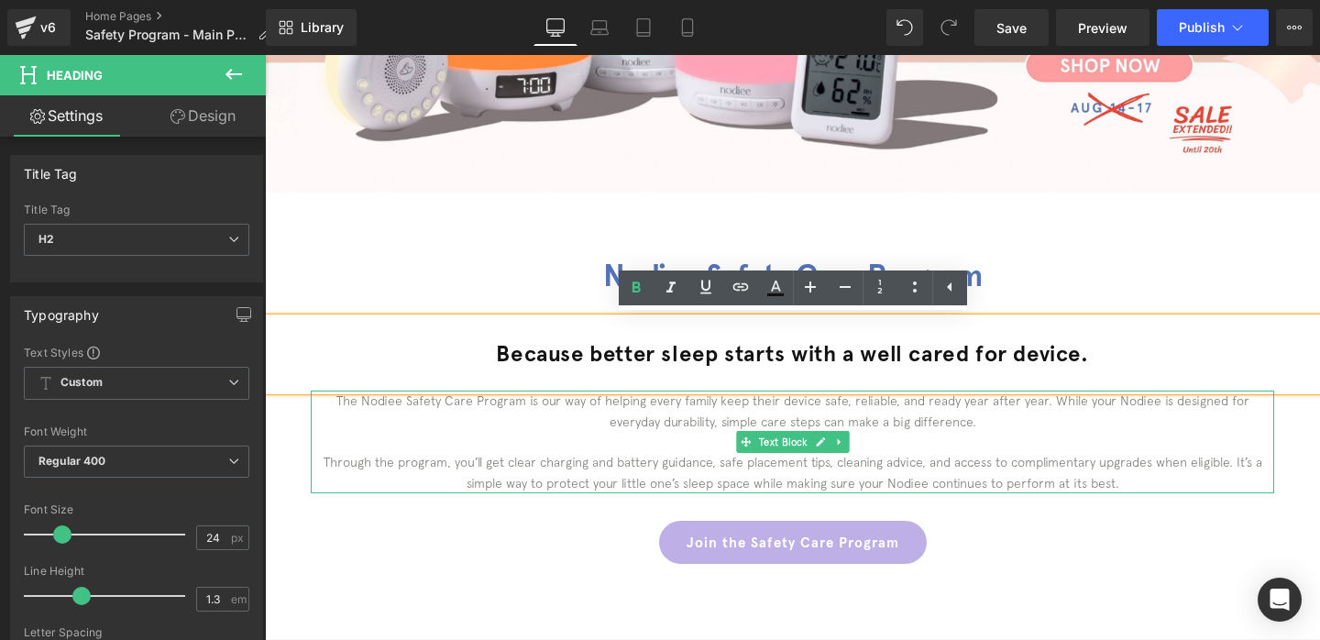
click at [618, 451] on p at bounding box center [792, 442] width 963 height 20
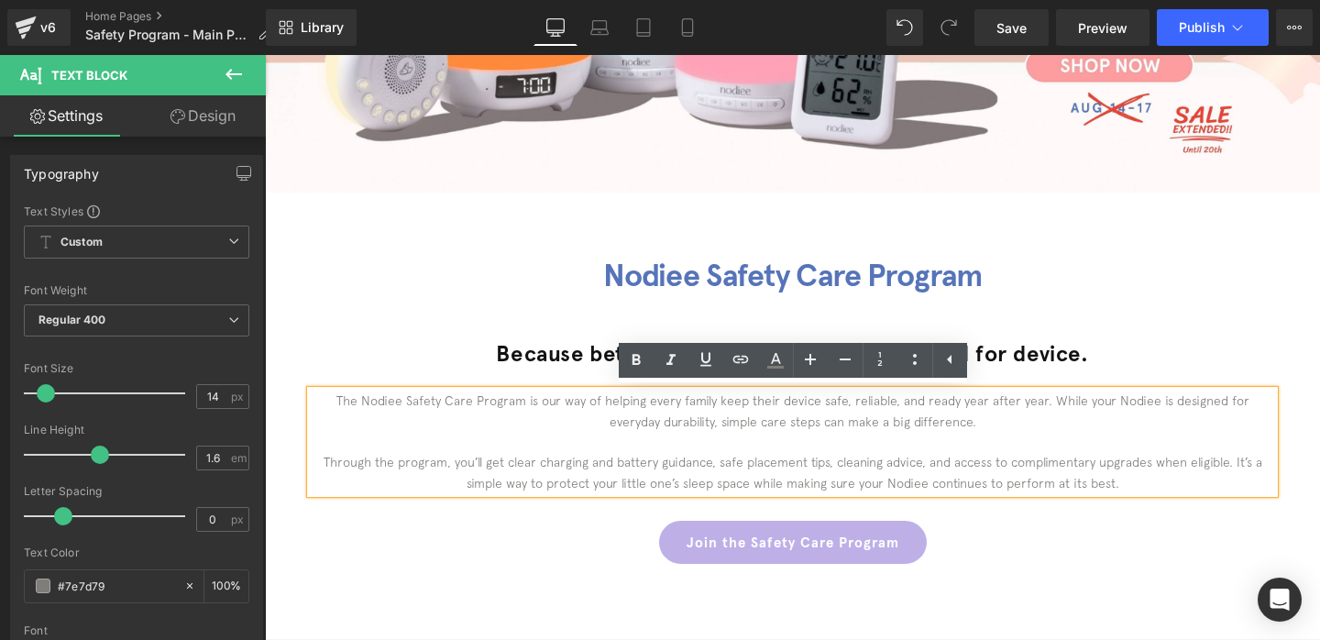
click at [631, 318] on div "Because better sleep starts with a well cared for device. Heading" at bounding box center [792, 354] width 1055 height 72
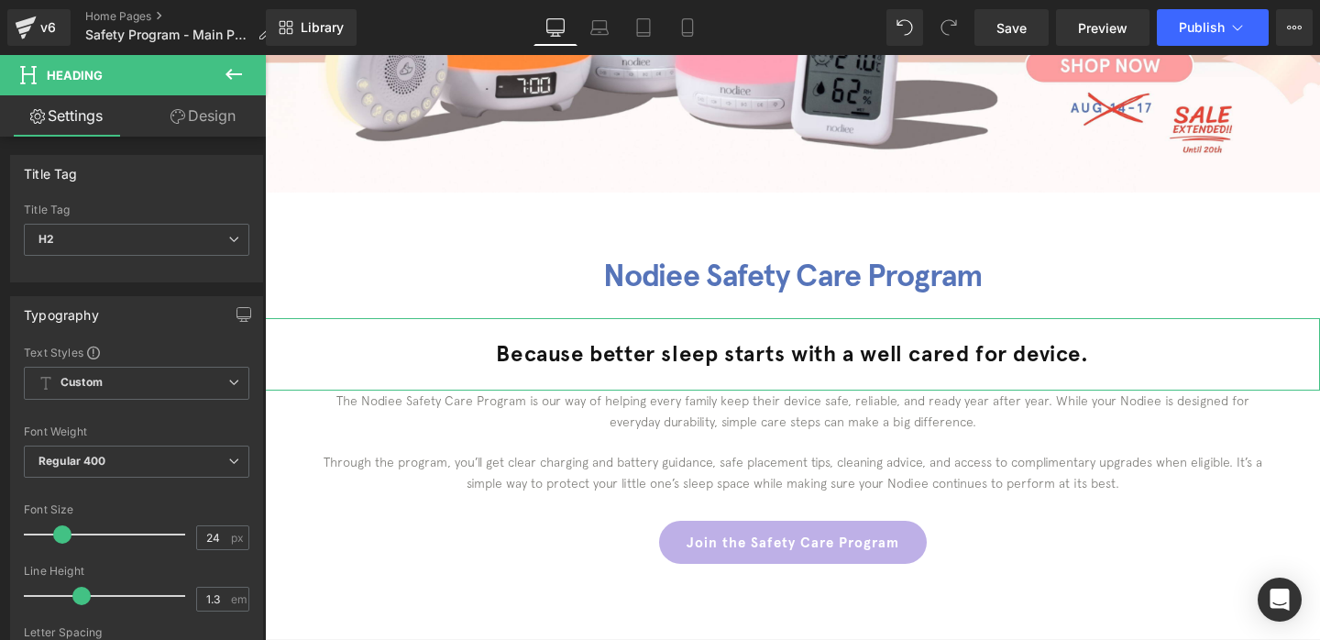
click at [194, 106] on link "Design" at bounding box center [203, 115] width 133 height 41
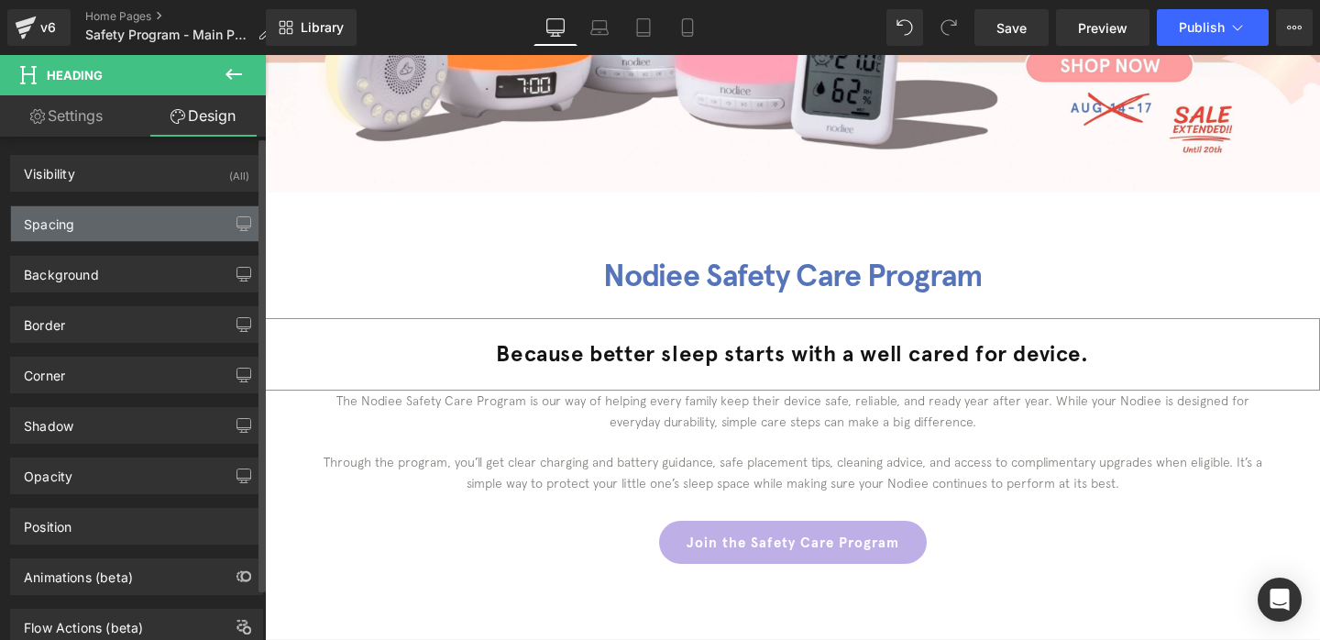
click at [193, 218] on div "Spacing" at bounding box center [136, 223] width 251 height 35
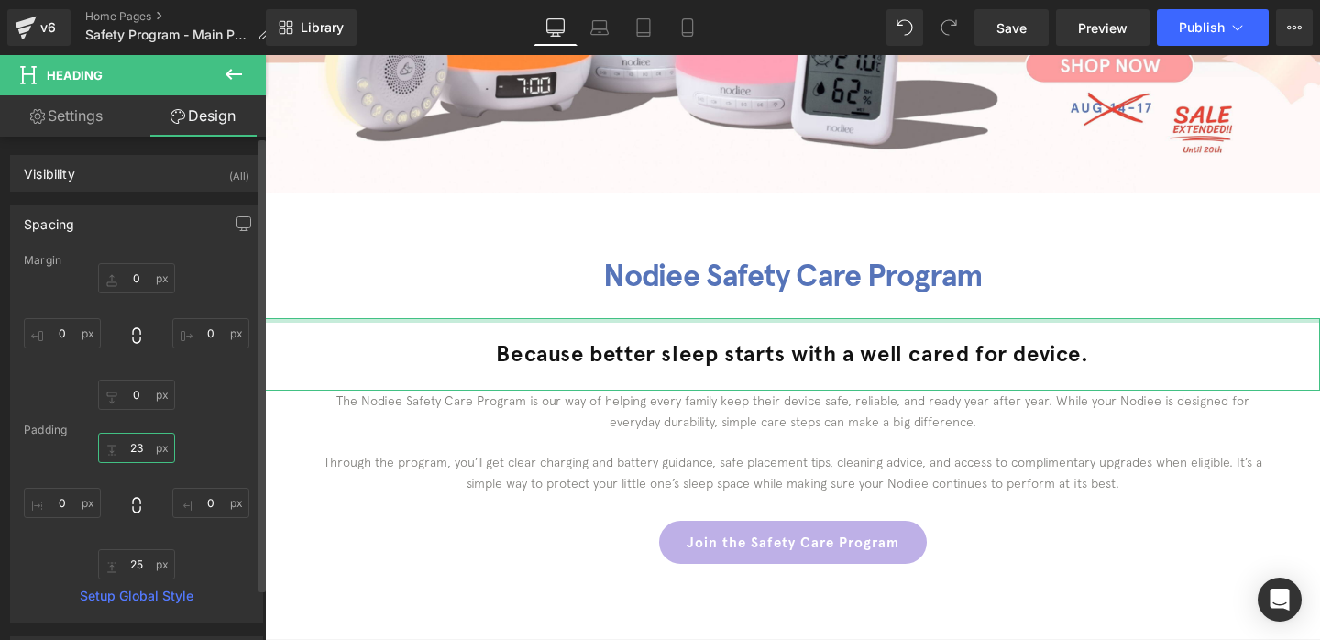
click at [135, 445] on input "23" at bounding box center [136, 448] width 77 height 30
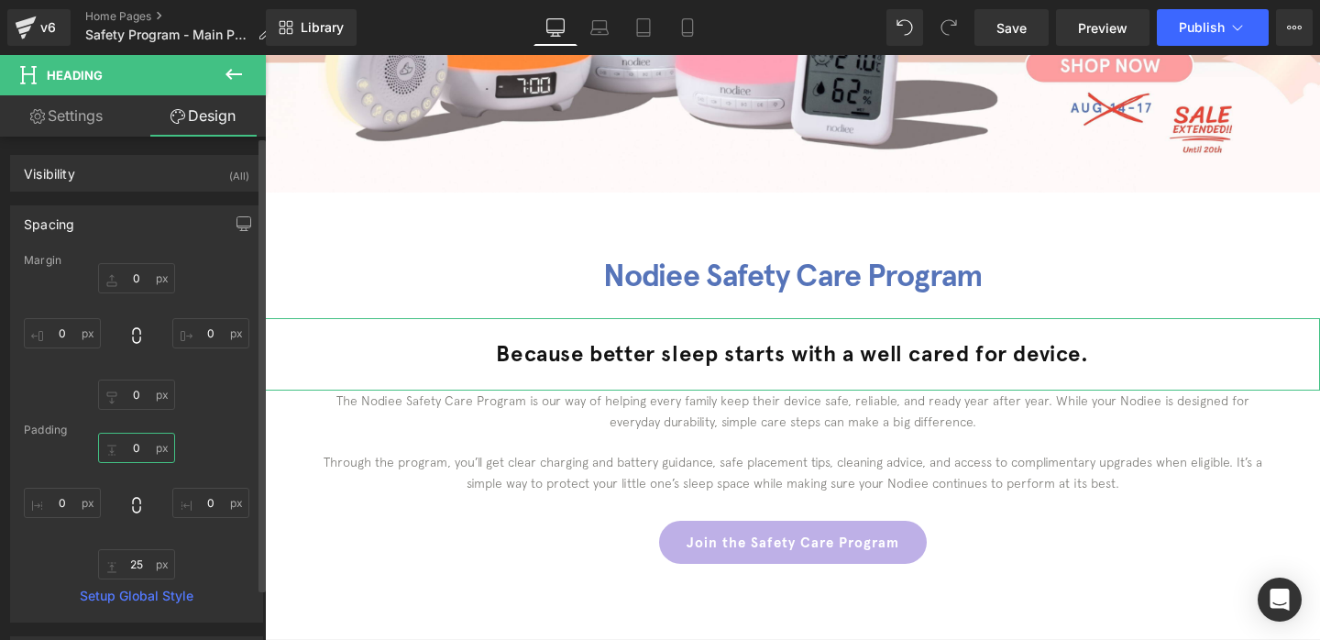
type input "0"
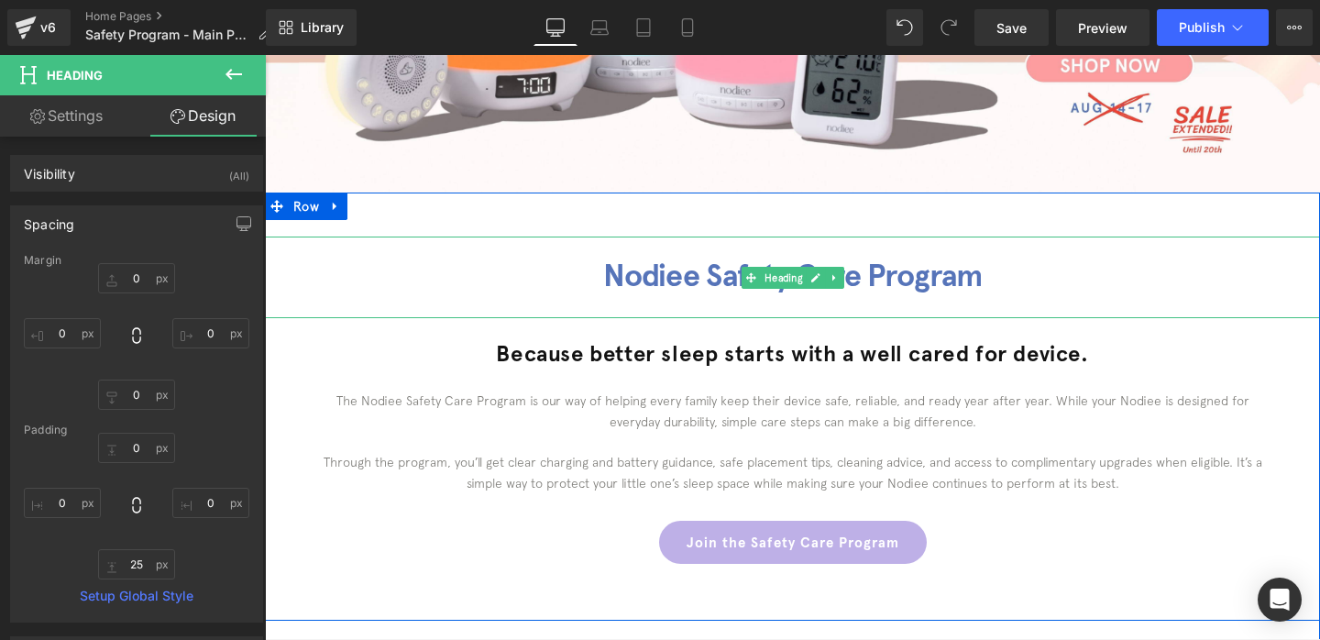
click at [715, 280] on h1 "Nodiee Safety Care Program" at bounding box center [792, 277] width 1055 height 38
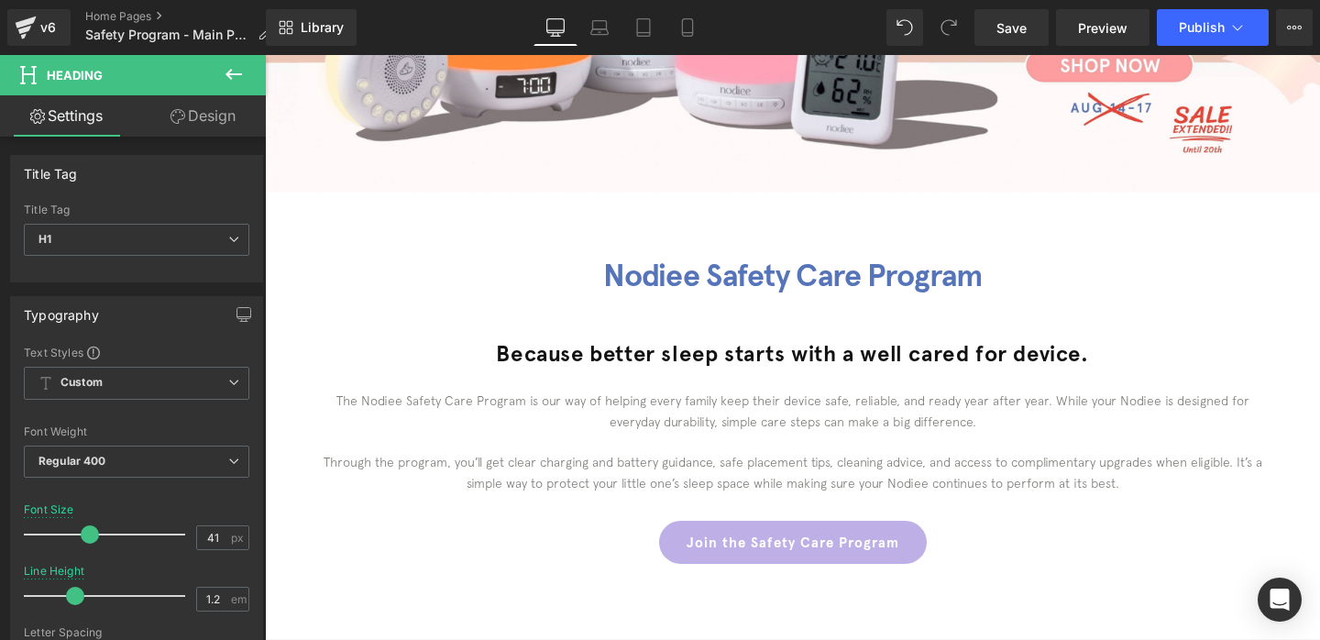
click at [183, 129] on link "Design" at bounding box center [203, 115] width 133 height 41
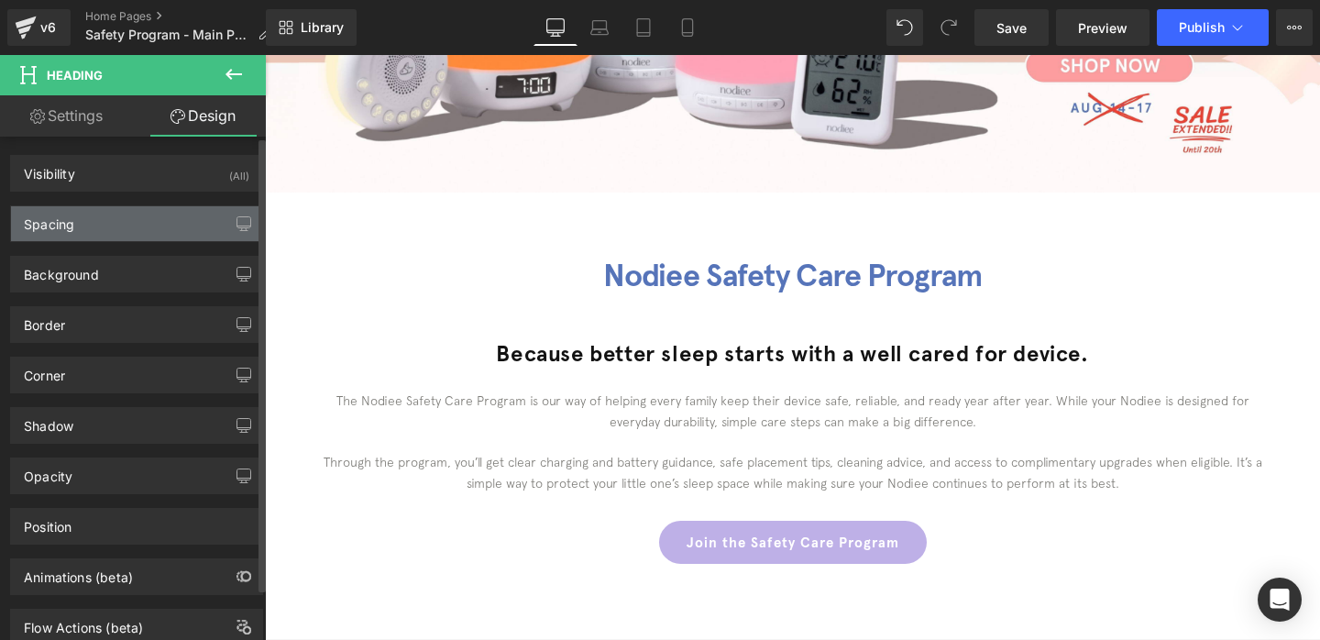
click at [132, 236] on div "Spacing" at bounding box center [136, 223] width 251 height 35
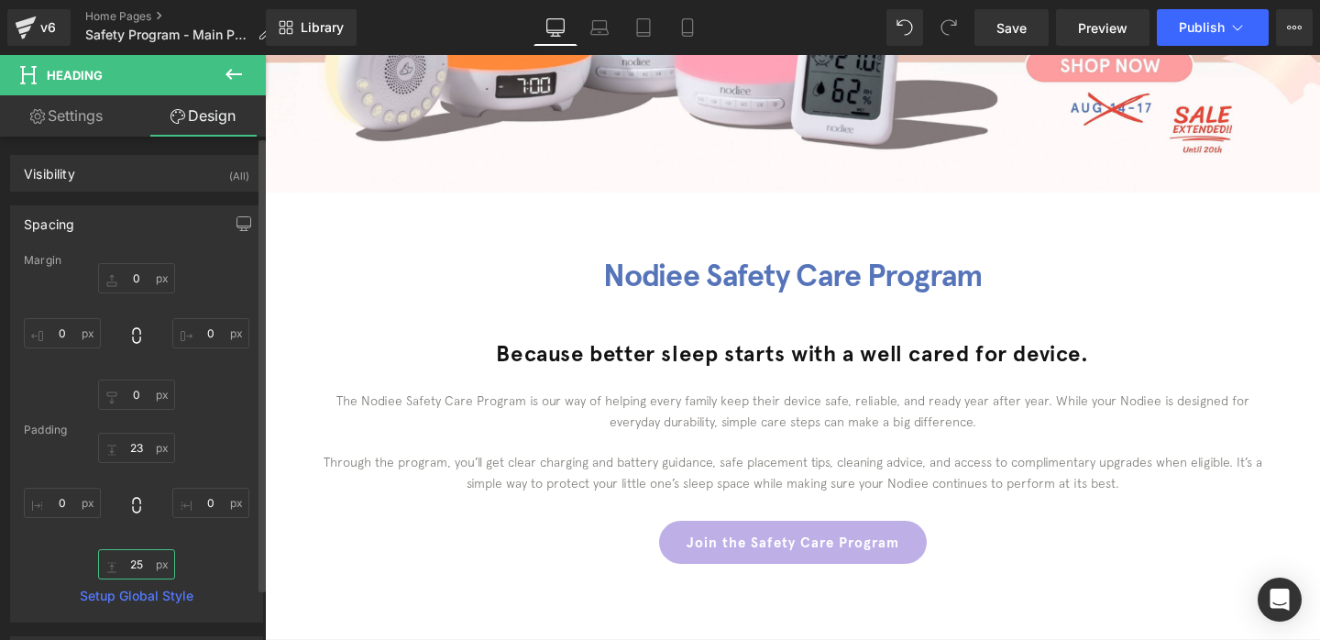
click at [139, 556] on input "25" at bounding box center [136, 564] width 77 height 30
click at [130, 575] on input "25" at bounding box center [136, 564] width 77 height 30
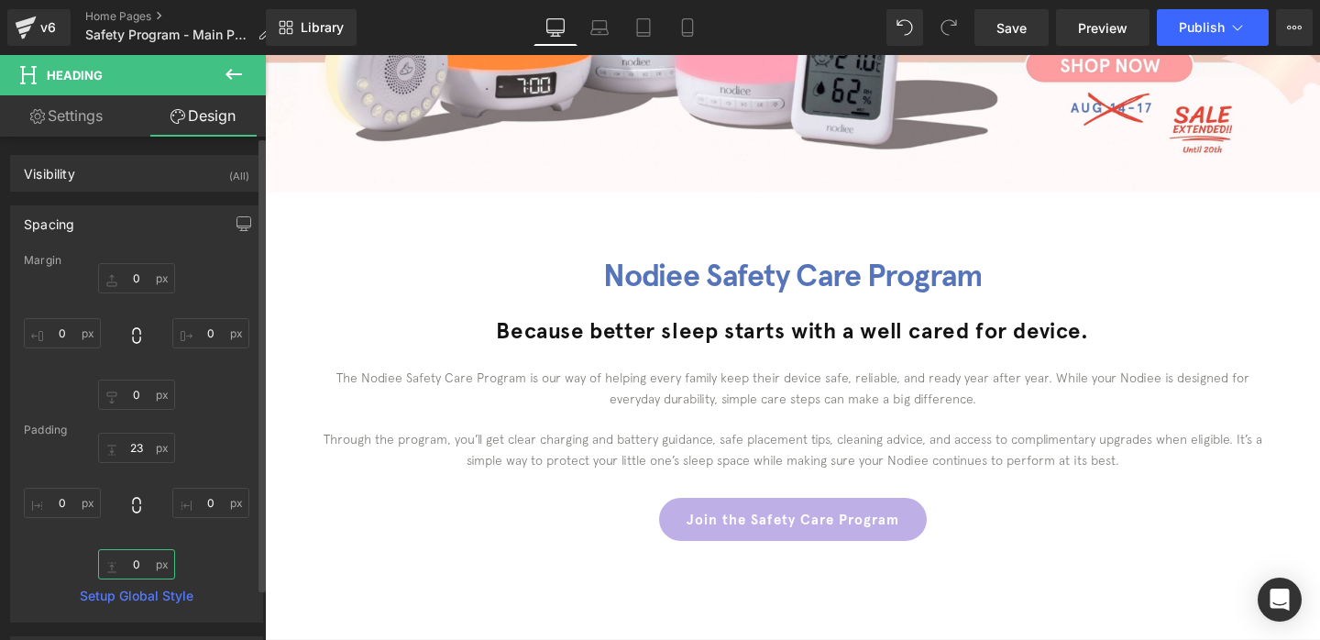
type input "0"
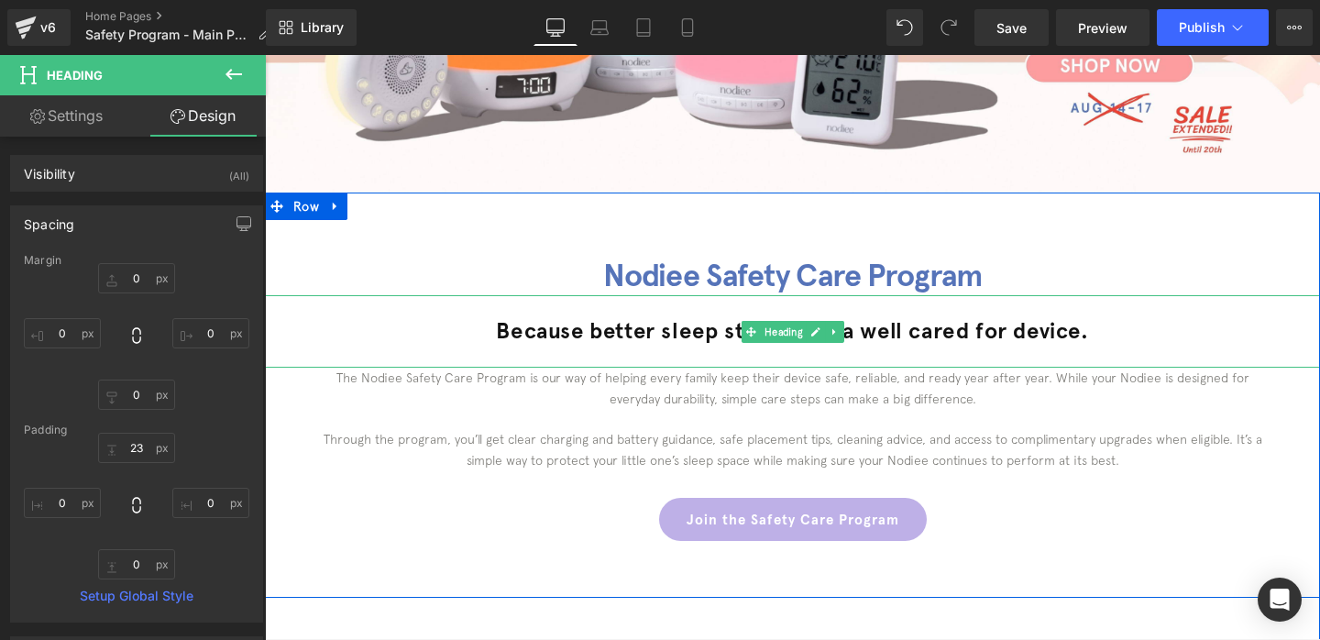
click at [712, 327] on h2 "Because better sleep starts with a well cared for device." at bounding box center [792, 330] width 1055 height 28
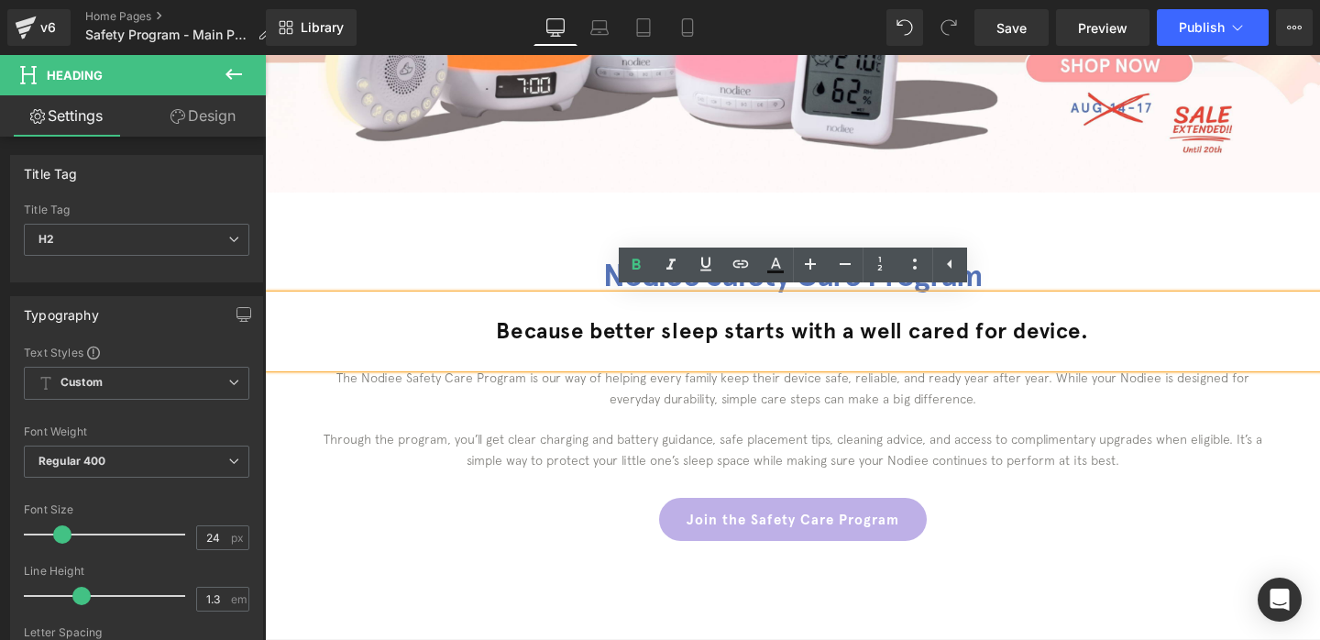
click at [756, 472] on div "Nodiee Safety Care Program Heading Because better sleep starts with a well care…" at bounding box center [792, 388] width 1055 height 304
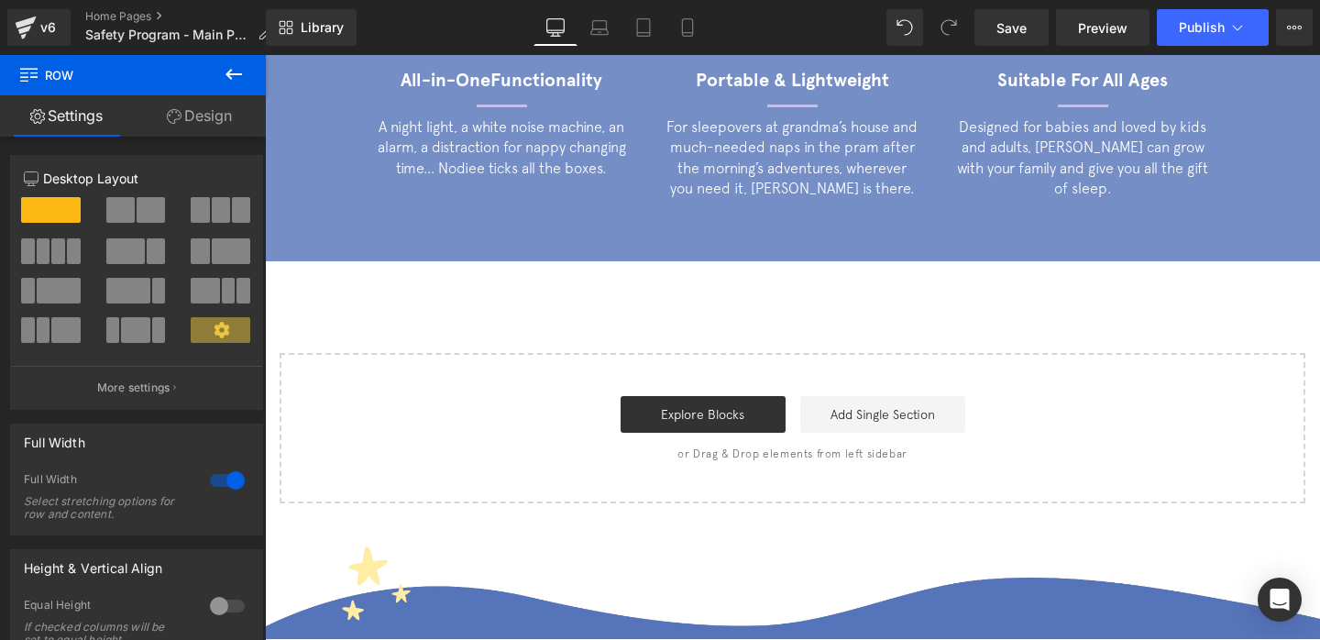
scroll to position [1984, 0]
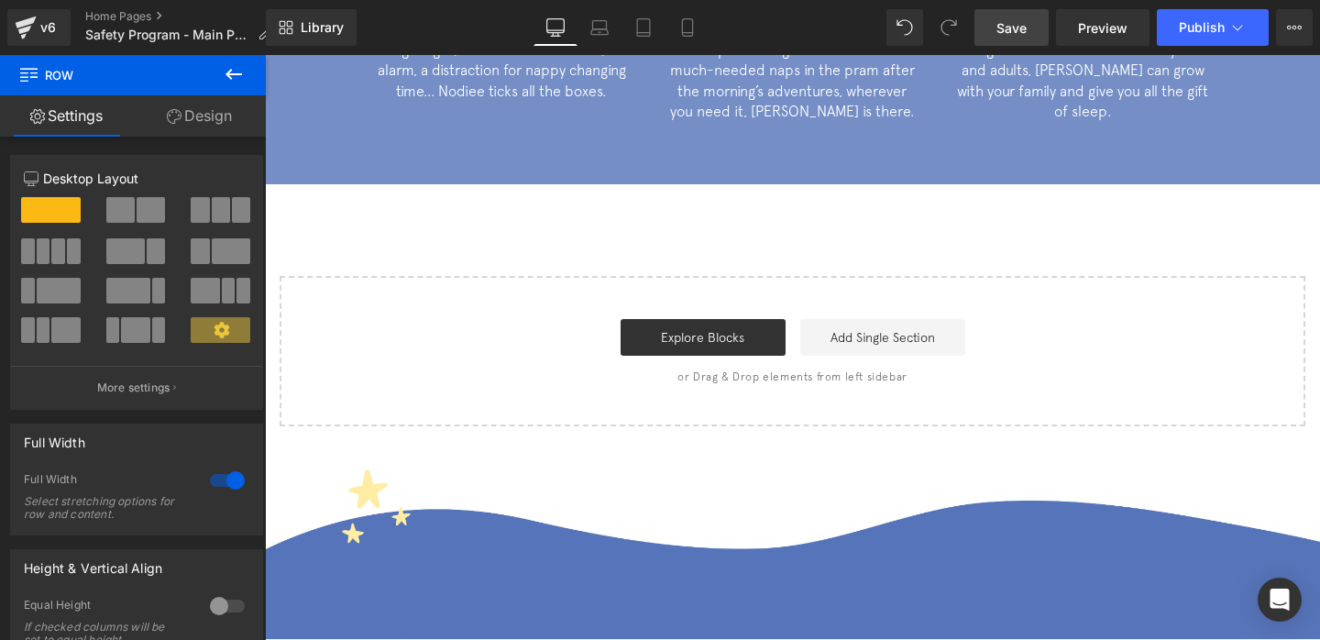
click at [1000, 26] on span "Save" at bounding box center [1011, 27] width 30 height 19
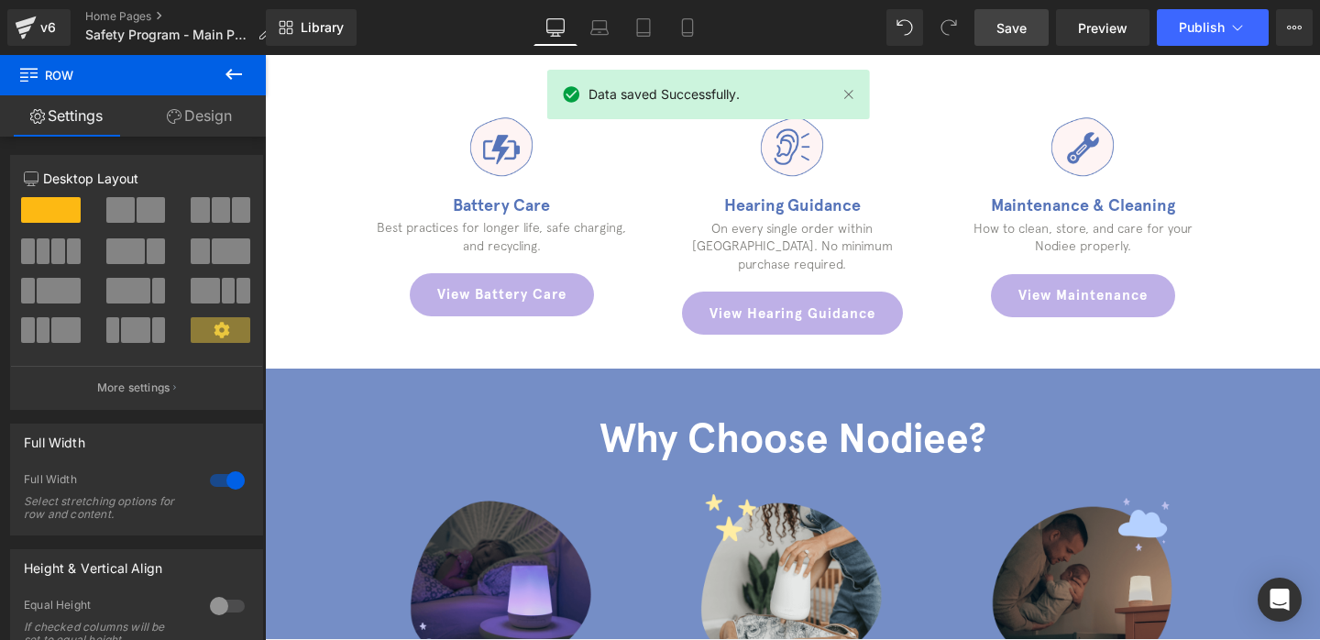
scroll to position [1282, 0]
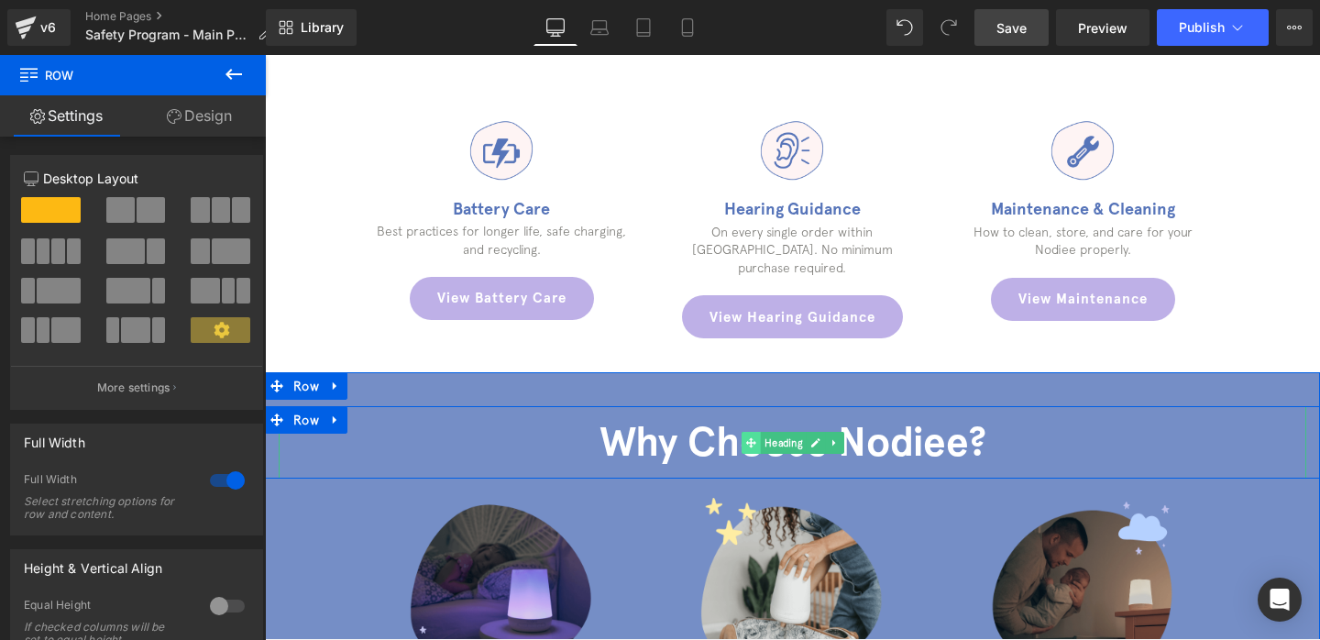
click at [752, 432] on span at bounding box center [750, 443] width 19 height 22
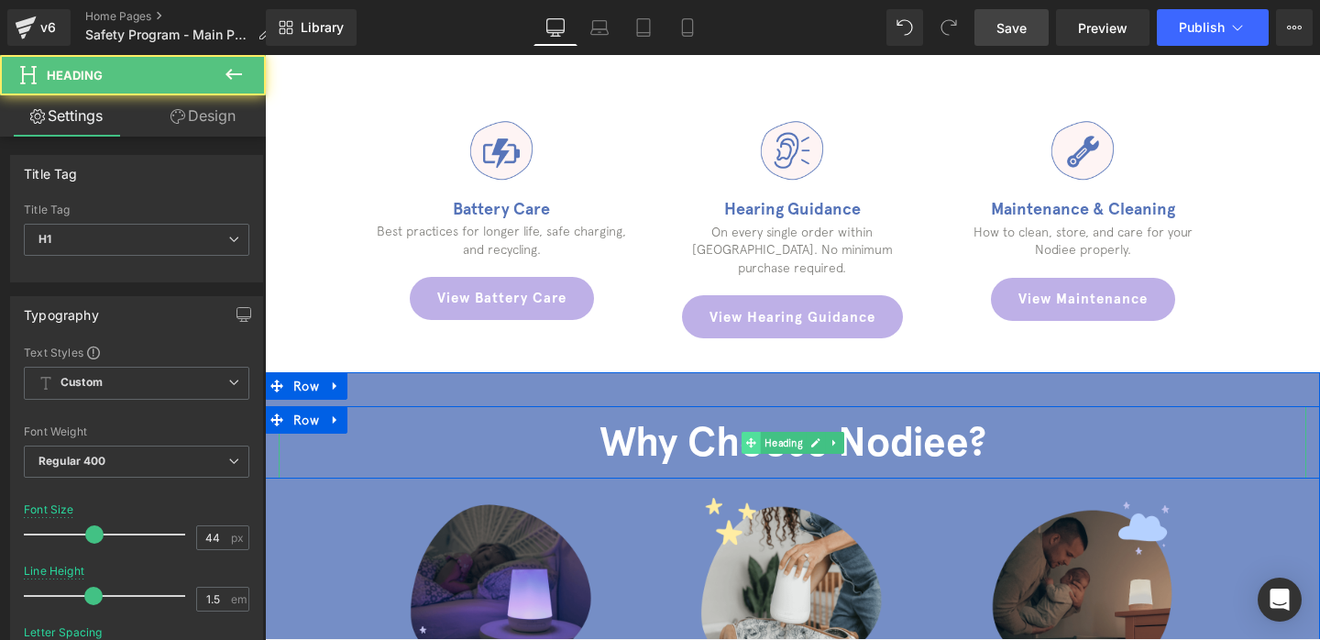
click at [752, 432] on span at bounding box center [750, 443] width 19 height 22
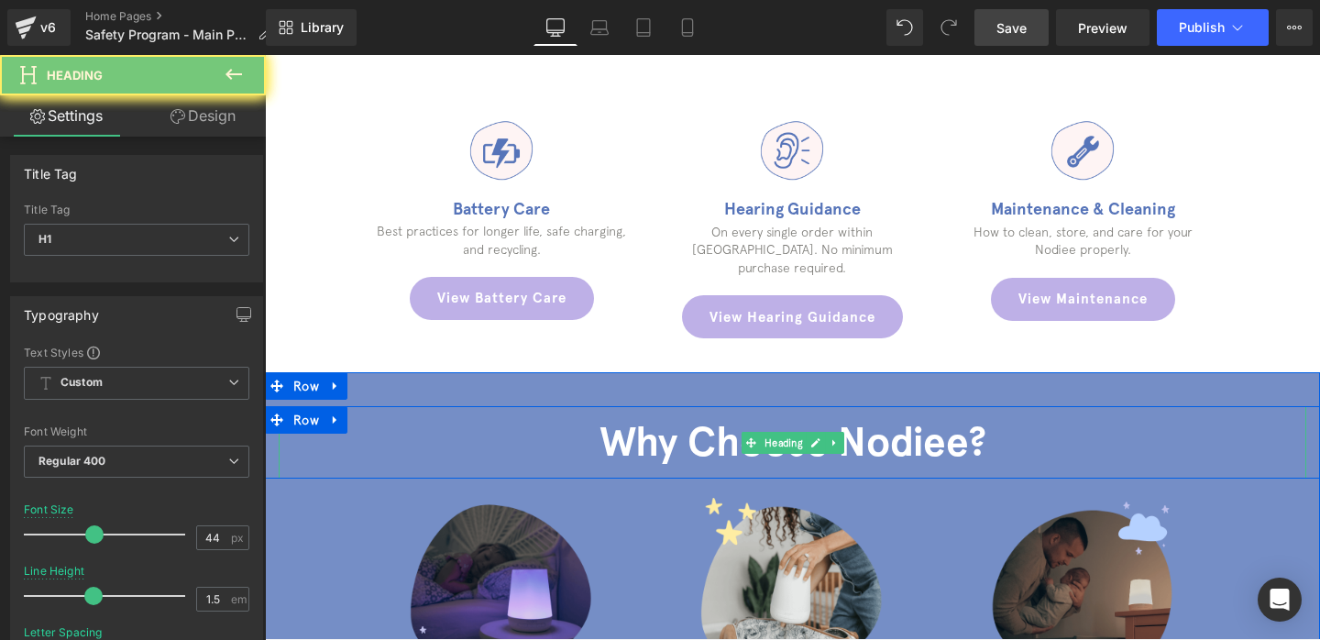
click at [699, 417] on b "Why Choose Nodiee?" at bounding box center [792, 441] width 387 height 49
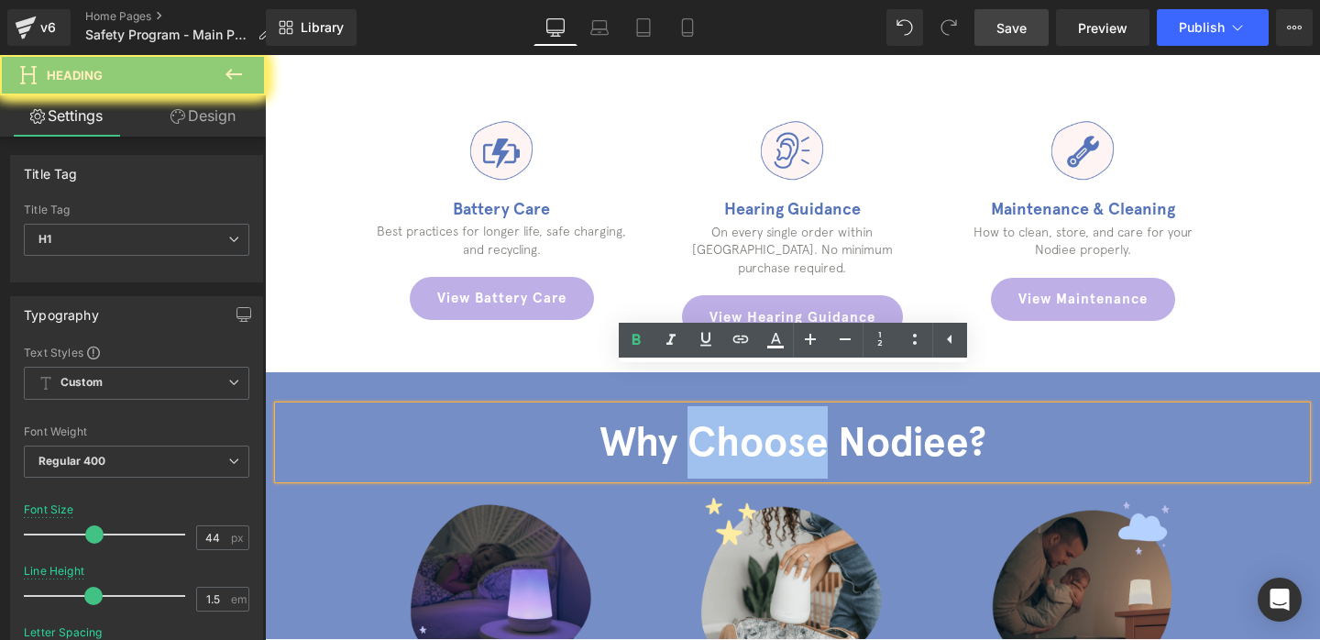
click at [699, 417] on b "Why Choose Nodiee?" at bounding box center [792, 441] width 387 height 49
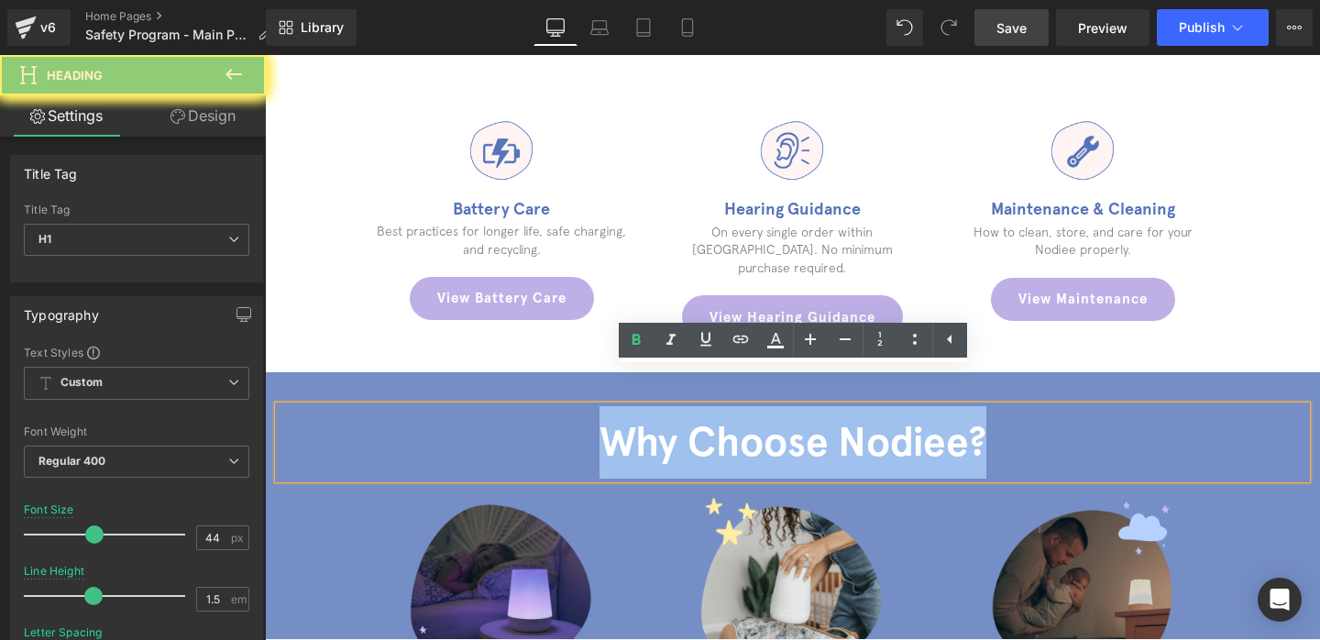
click at [699, 417] on b "Why Choose Nodiee?" at bounding box center [792, 441] width 387 height 49
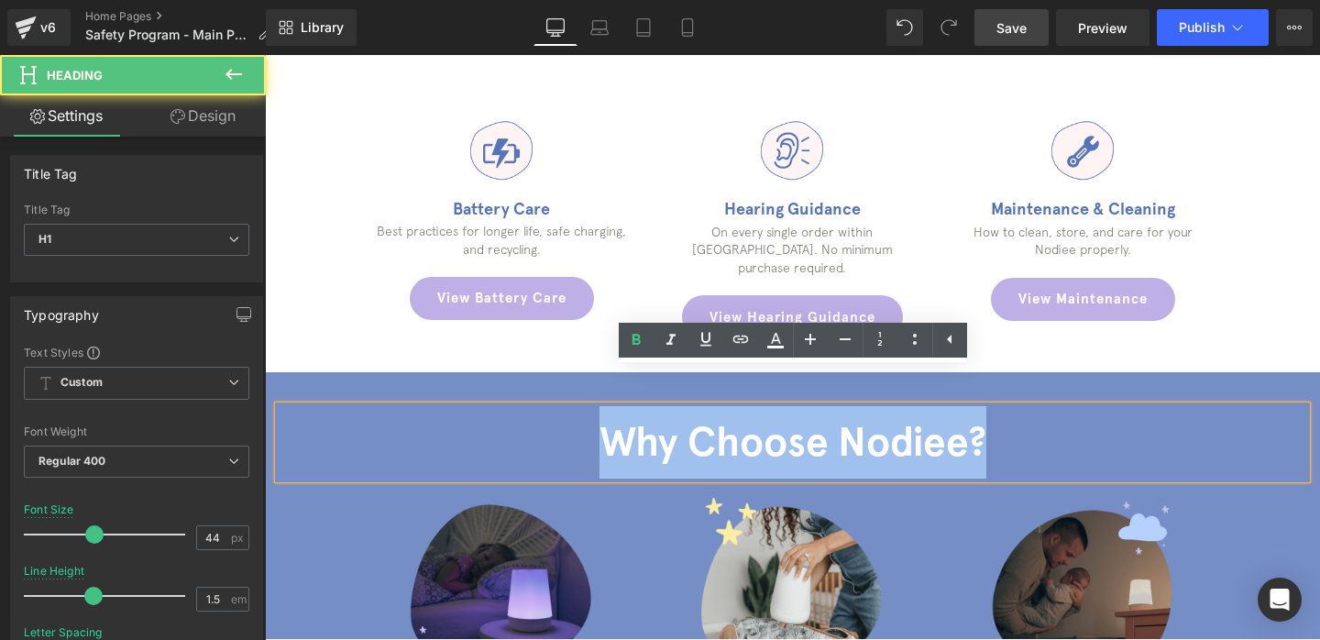
paste div
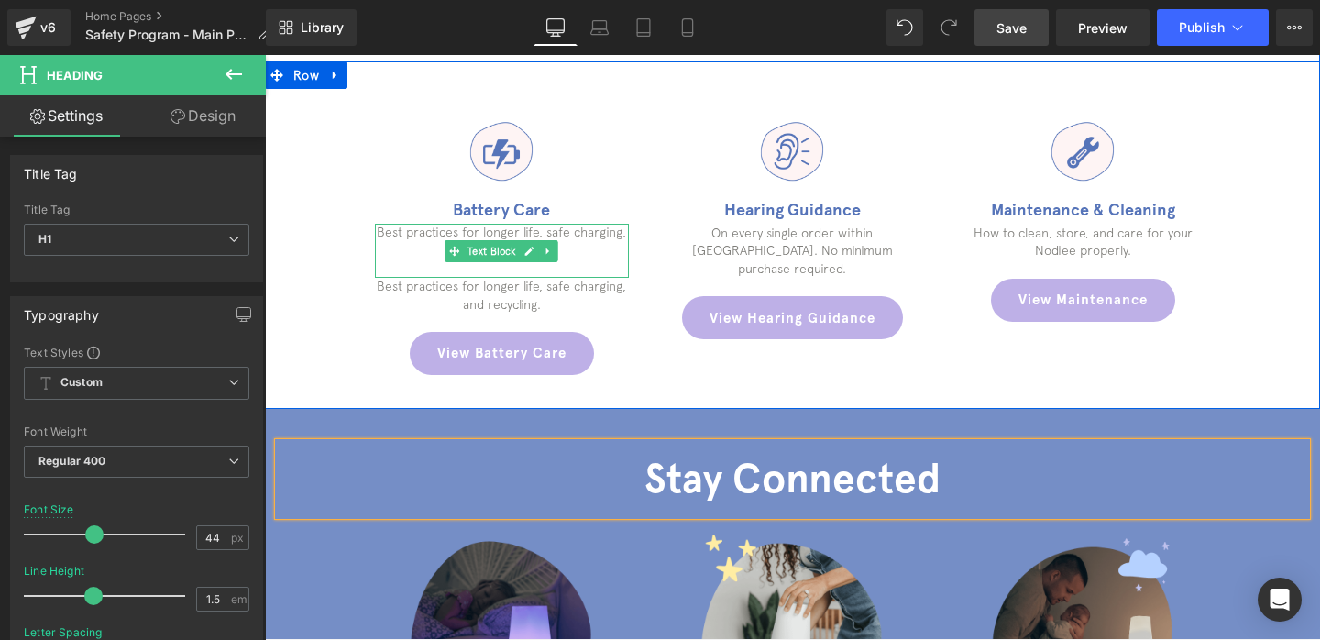
scroll to position [1333, 0]
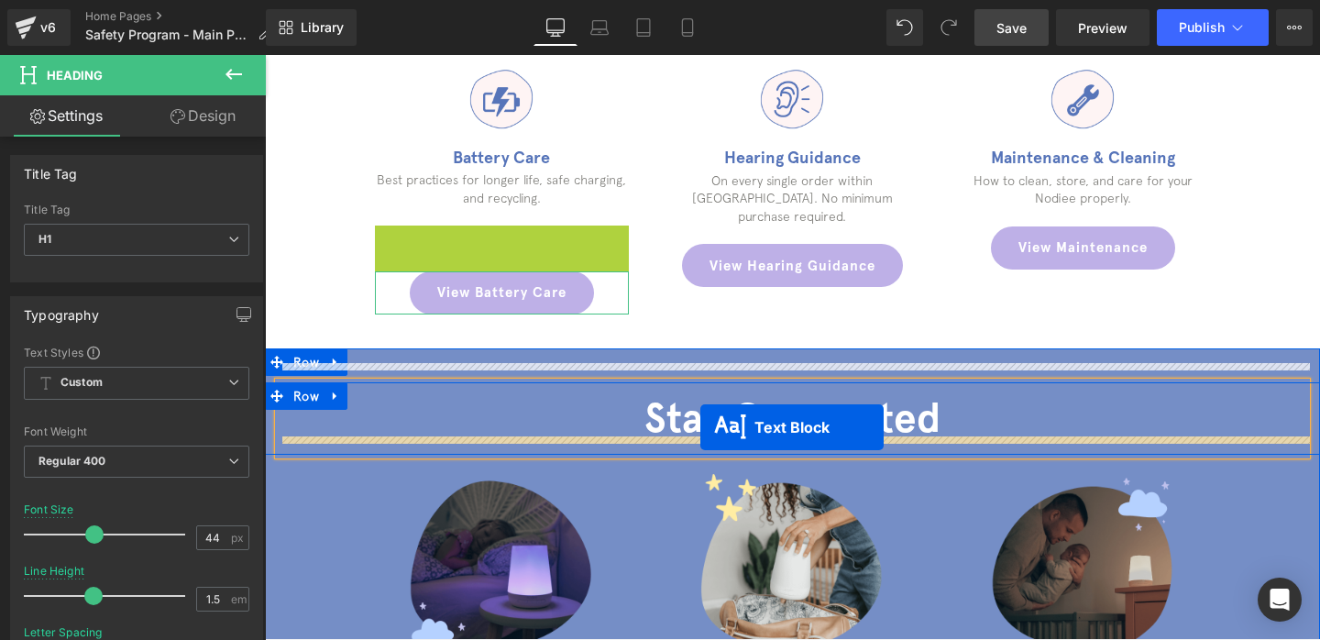
drag, startPoint x: 455, startPoint y: 234, endPoint x: 700, endPoint y: 427, distance: 311.9
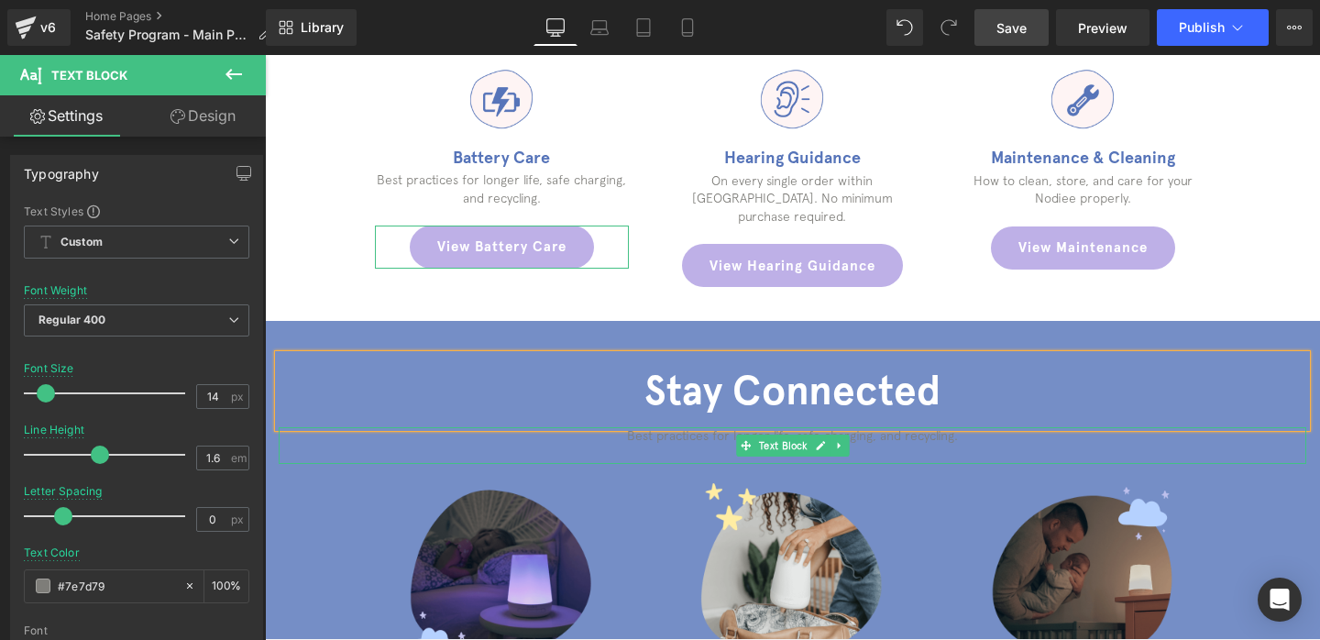
click at [659, 427] on p "Best practices for longer life, safe charging, and recycling." at bounding box center [792, 436] width 1027 height 18
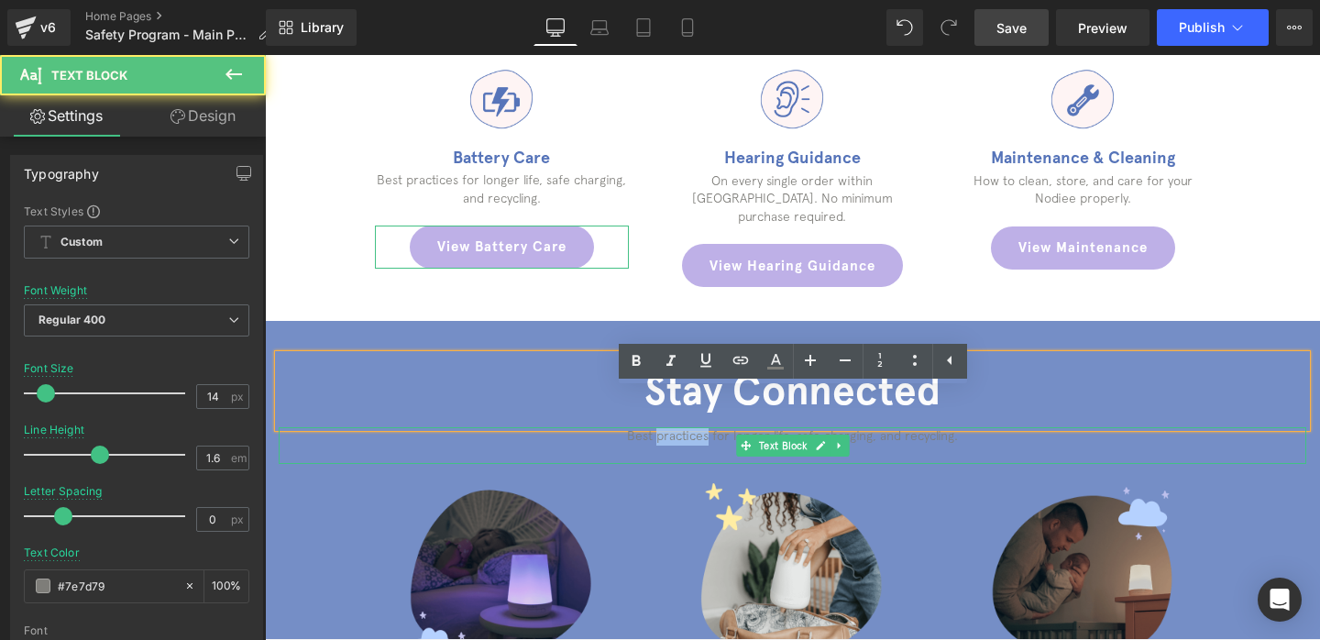
click at [659, 427] on p "Best practices for longer life, safe charging, and recycling." at bounding box center [792, 436] width 1027 height 18
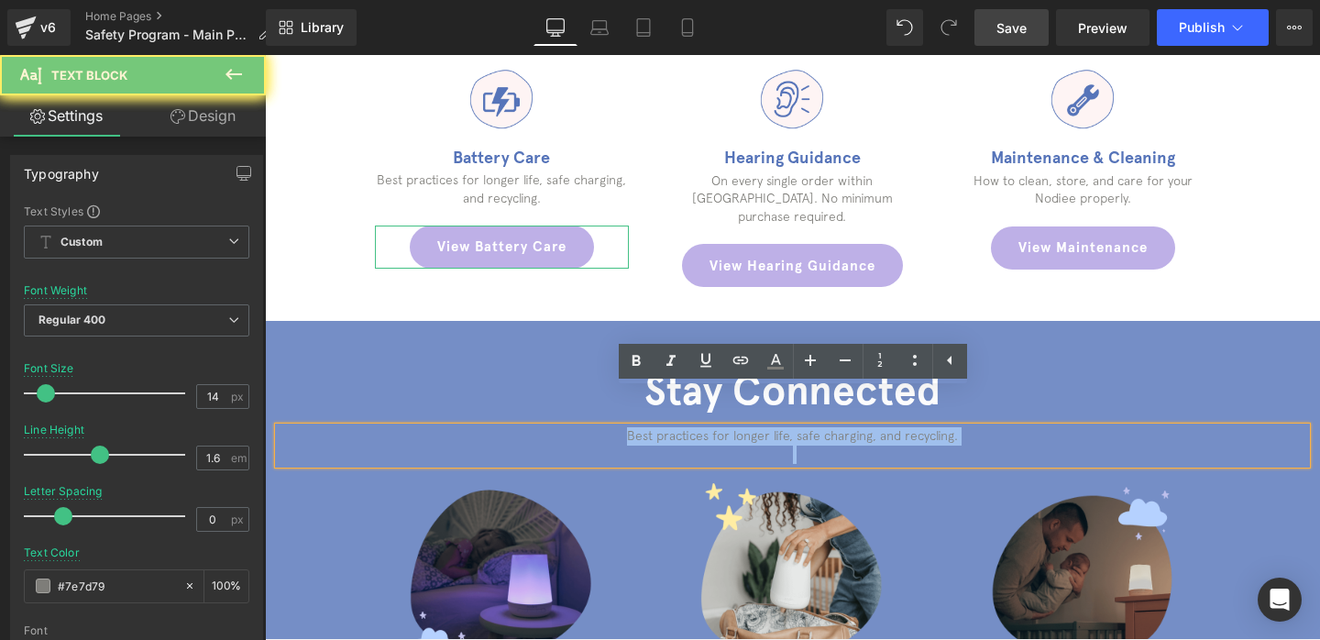
click at [659, 427] on p "Best practices for longer life, safe charging, and recycling." at bounding box center [792, 436] width 1027 height 18
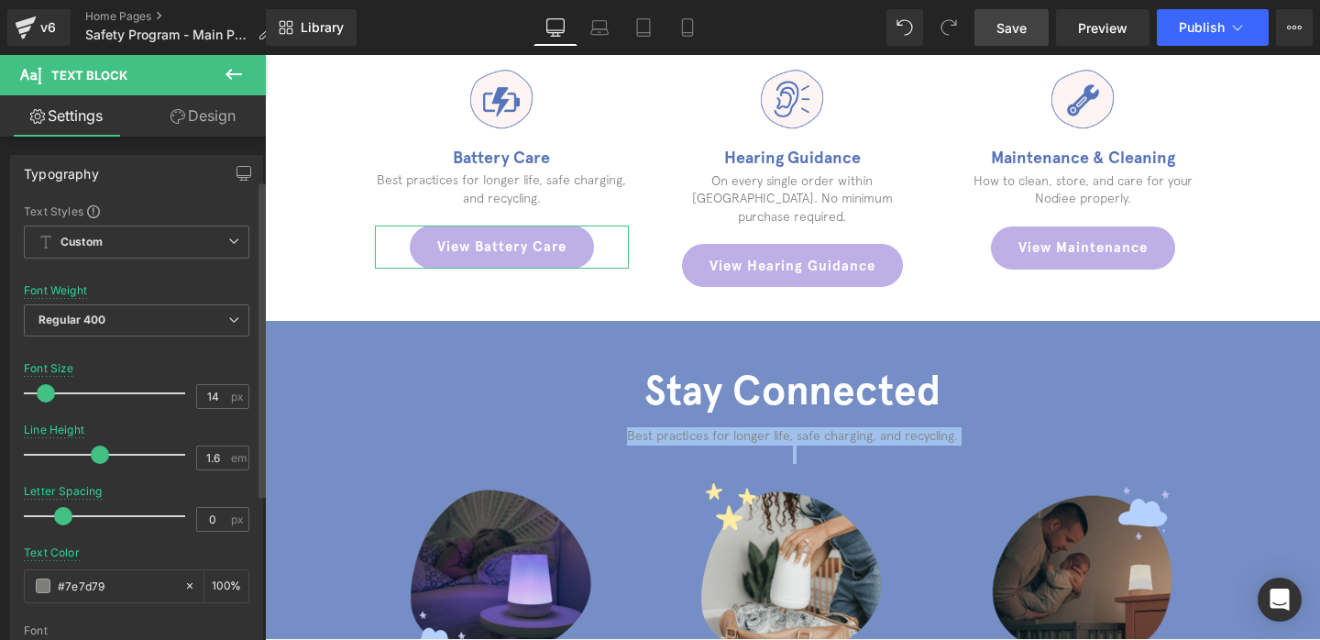
scroll to position [127, 0]
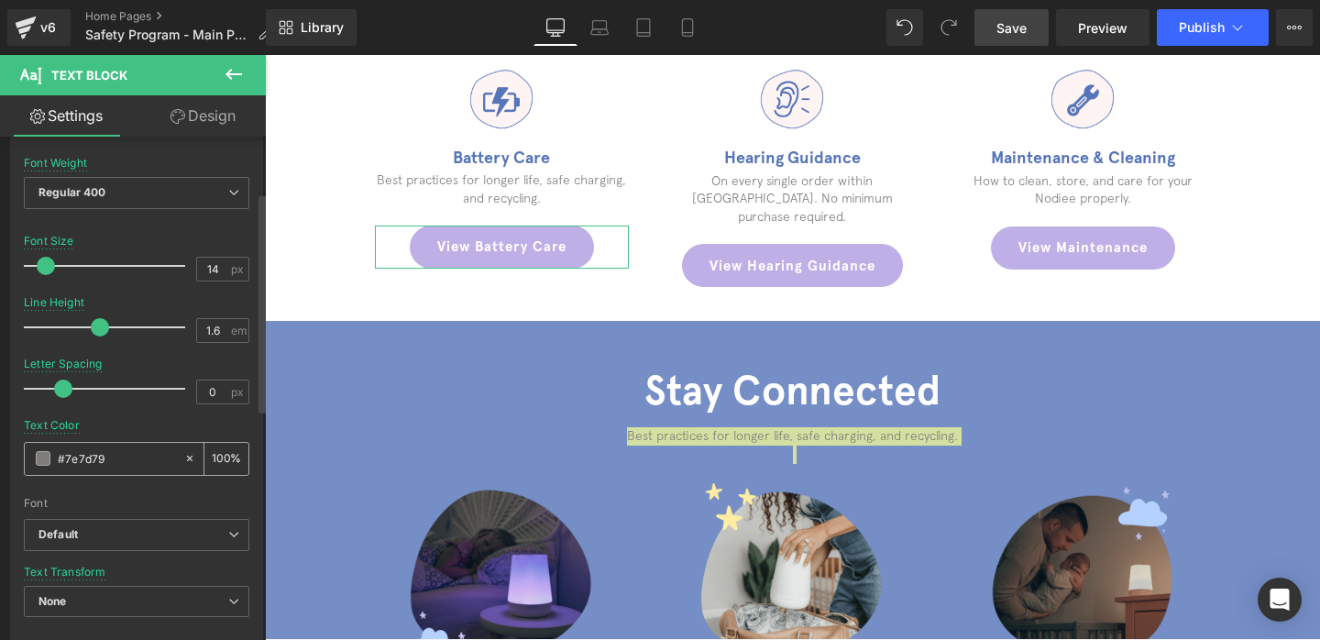
click at [44, 454] on span at bounding box center [43, 458] width 15 height 15
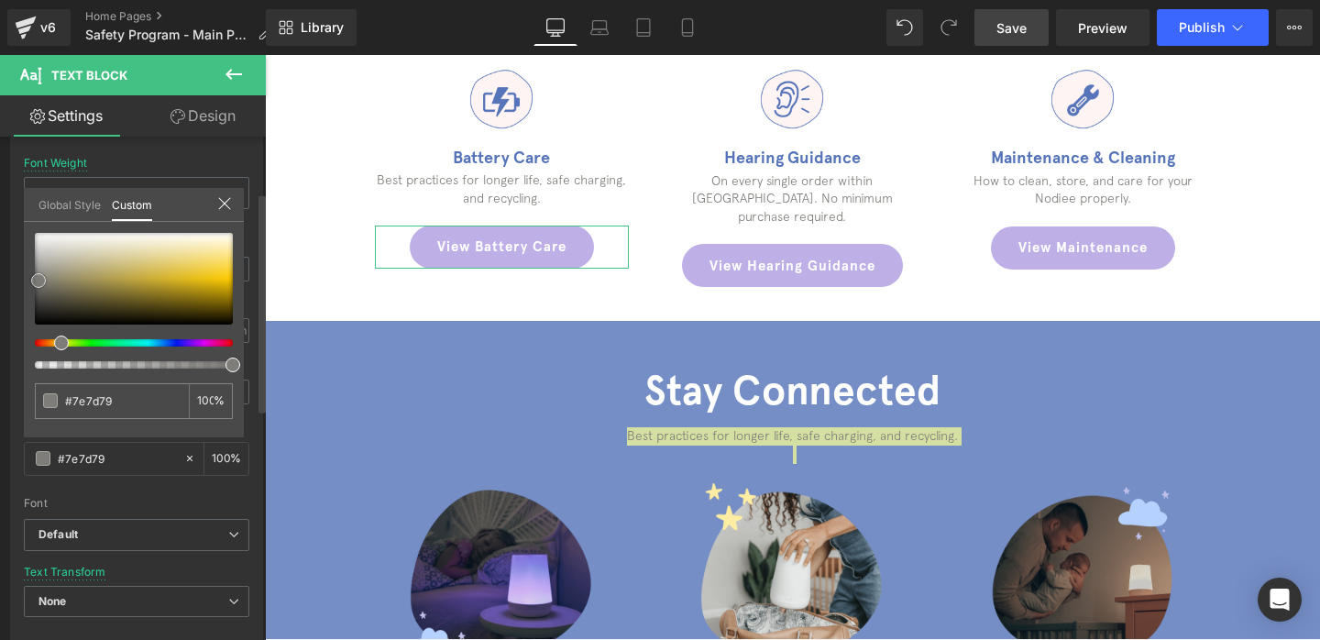
type input "#8a7a3c"
type input "#8d7d3e"
type input "#847847"
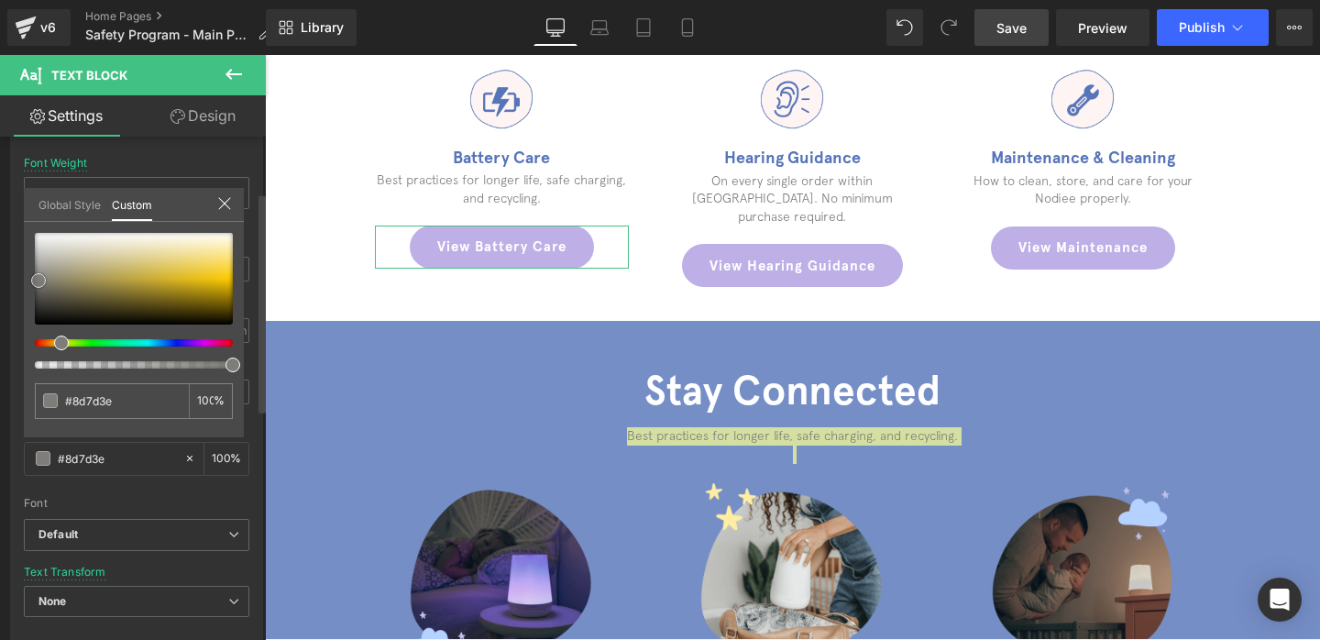
type input "#847847"
type input "#6c654b"
type input "#5f5c4e"
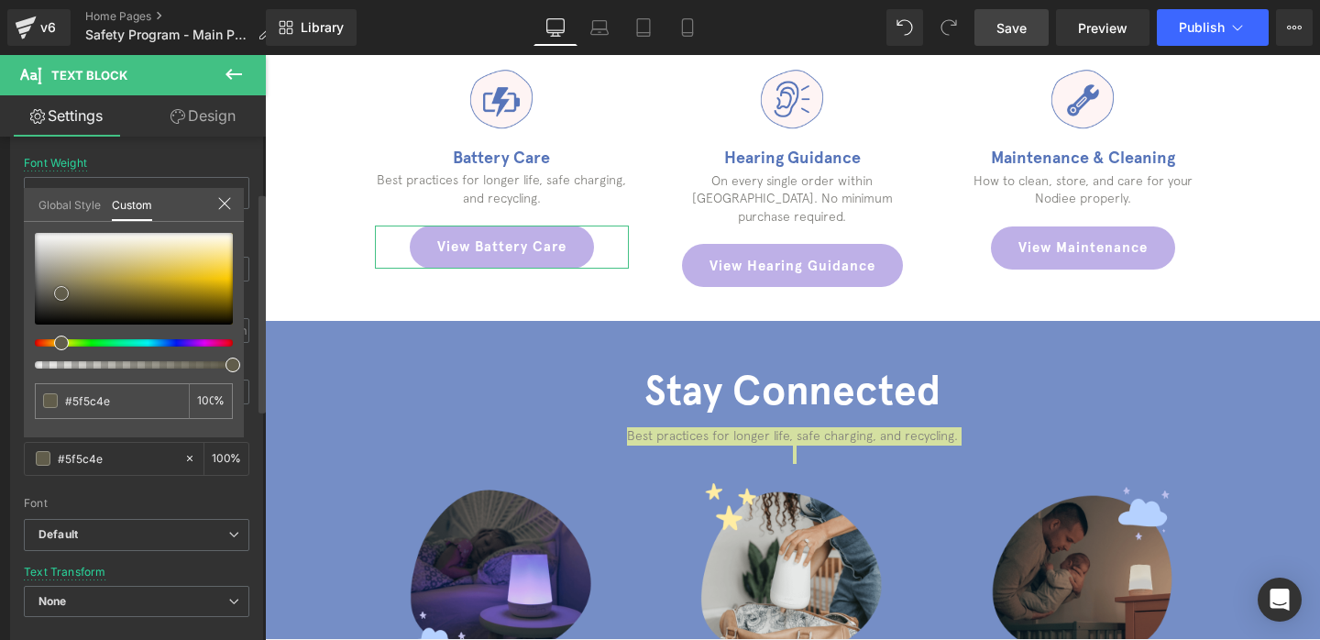
type input "#5a5953"
type input "#686868"
type input "#9b9b9b"
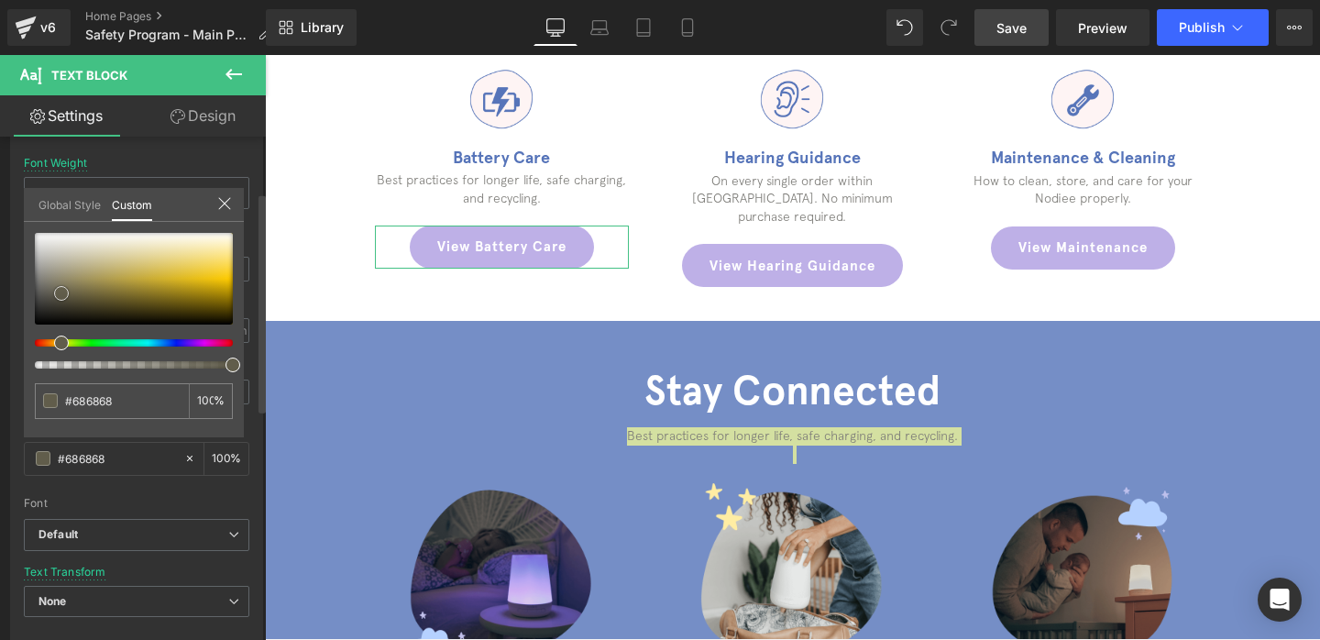
type input "#9b9b9b"
type input "#d3d3d3"
type input "#ffffff"
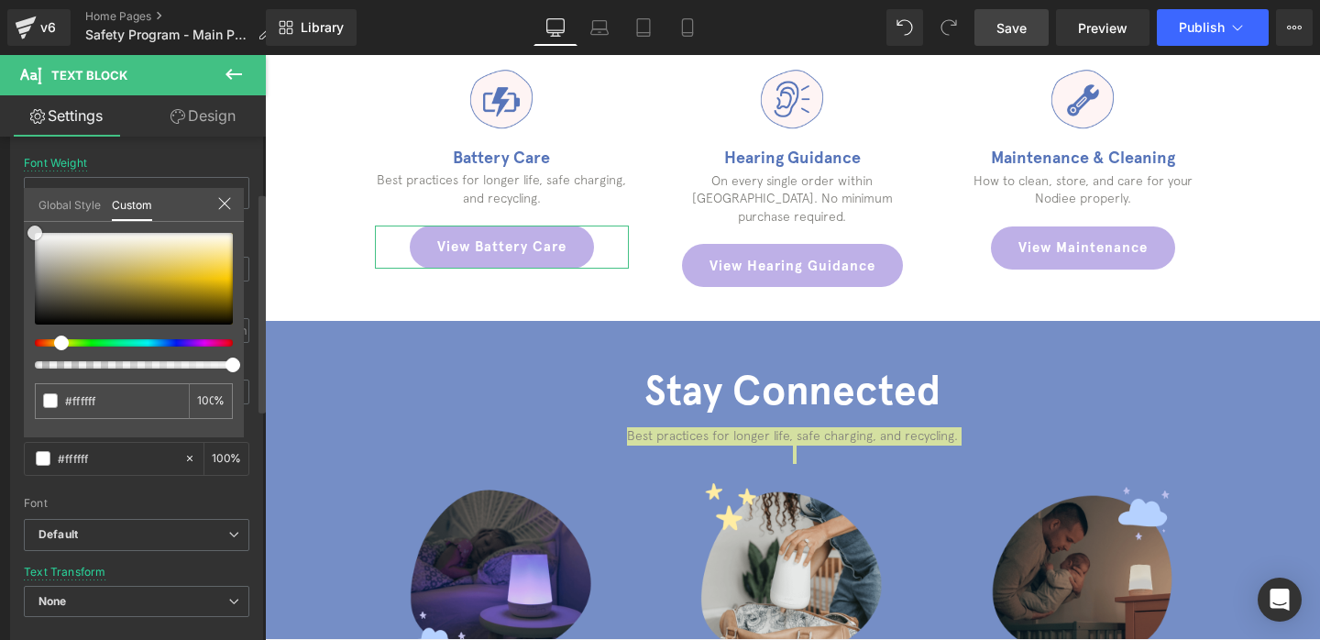
drag, startPoint x: 113, startPoint y: 288, endPoint x: 16, endPoint y: 207, distance: 126.3
click at [16, 206] on div "Typography Text Styles Custom Custom Setup Global Style Custom Setup Global Sty…" at bounding box center [137, 329] width 274 height 630
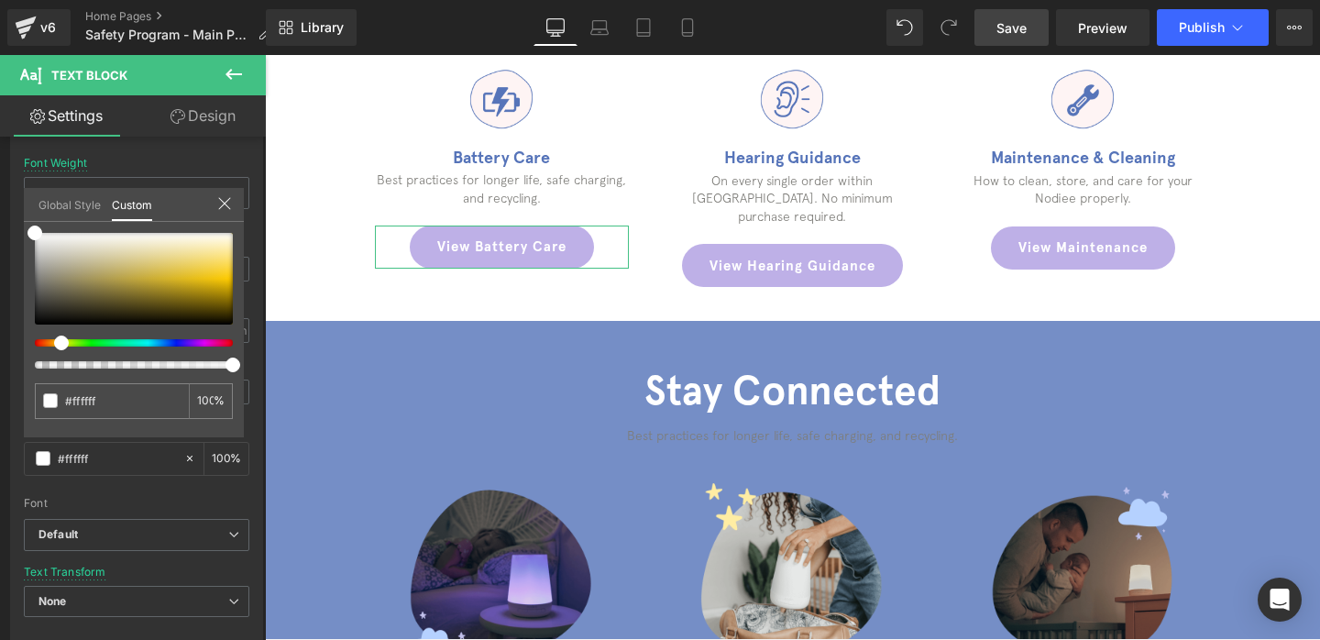
click at [711, 400] on body "Γ Skip to content FREE SHIPPING 📦 FREE RETURNS 💫 100 NIGHT TRIAL" at bounding box center [792, 171] width 1055 height 2899
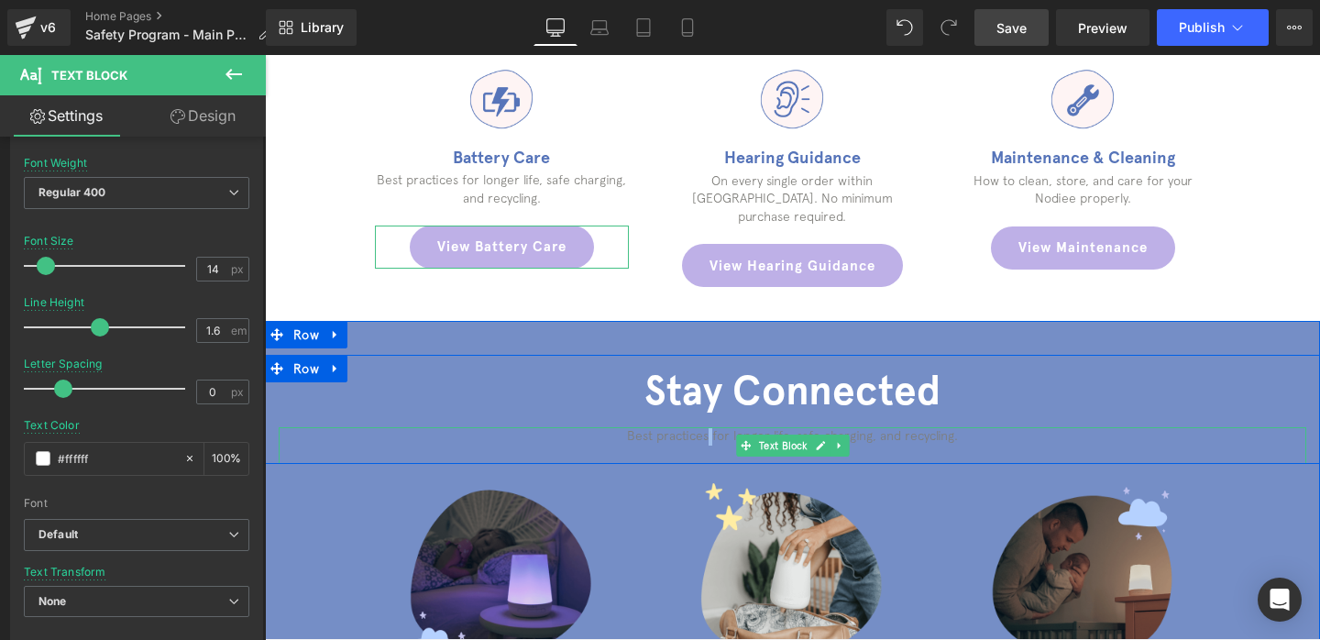
click at [711, 427] on p "Best practices for longer life, safe charging, and recycling." at bounding box center [792, 436] width 1027 height 18
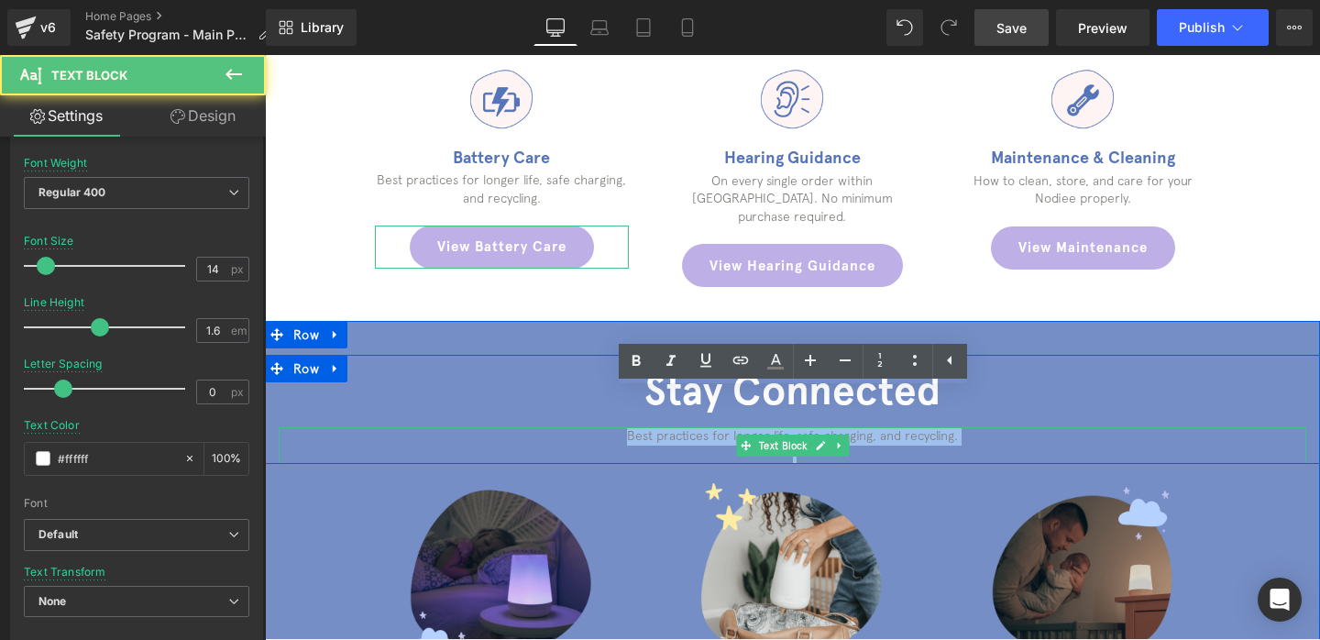
click at [711, 427] on p "Best practices for longer life, safe charging, and recycling." at bounding box center [792, 436] width 1027 height 18
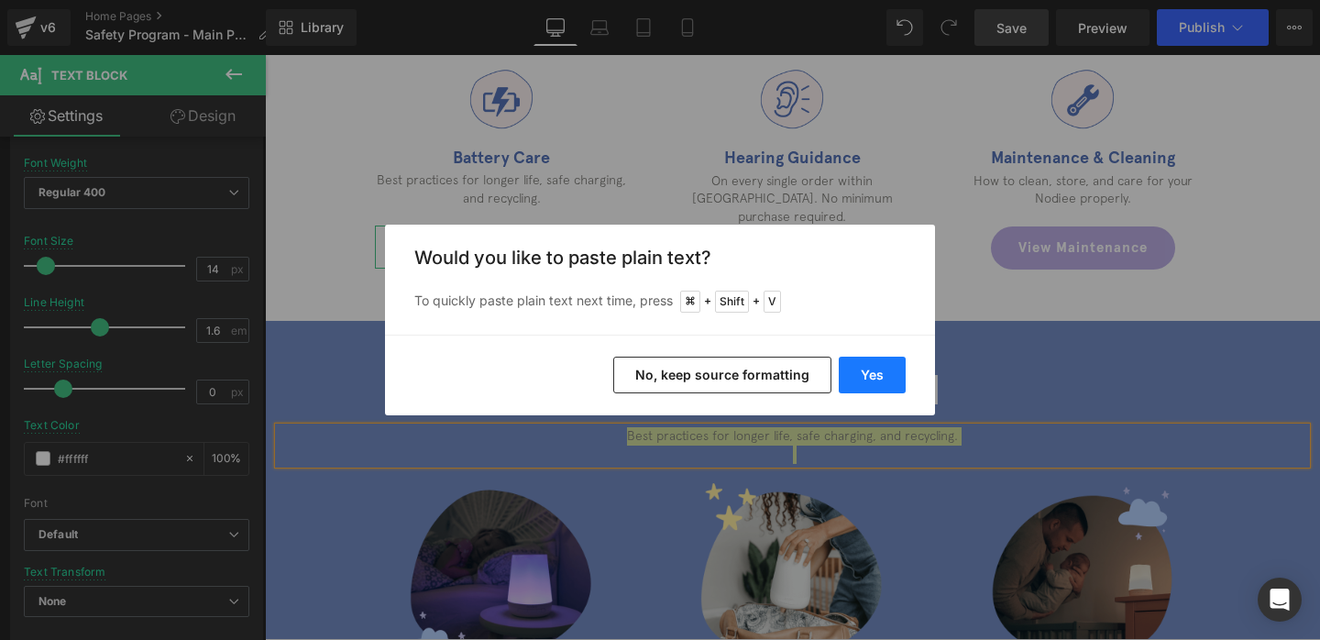
drag, startPoint x: 893, startPoint y: 359, endPoint x: 628, endPoint y: 304, distance: 270.5
click at [893, 359] on button "Yes" at bounding box center [872, 375] width 67 height 37
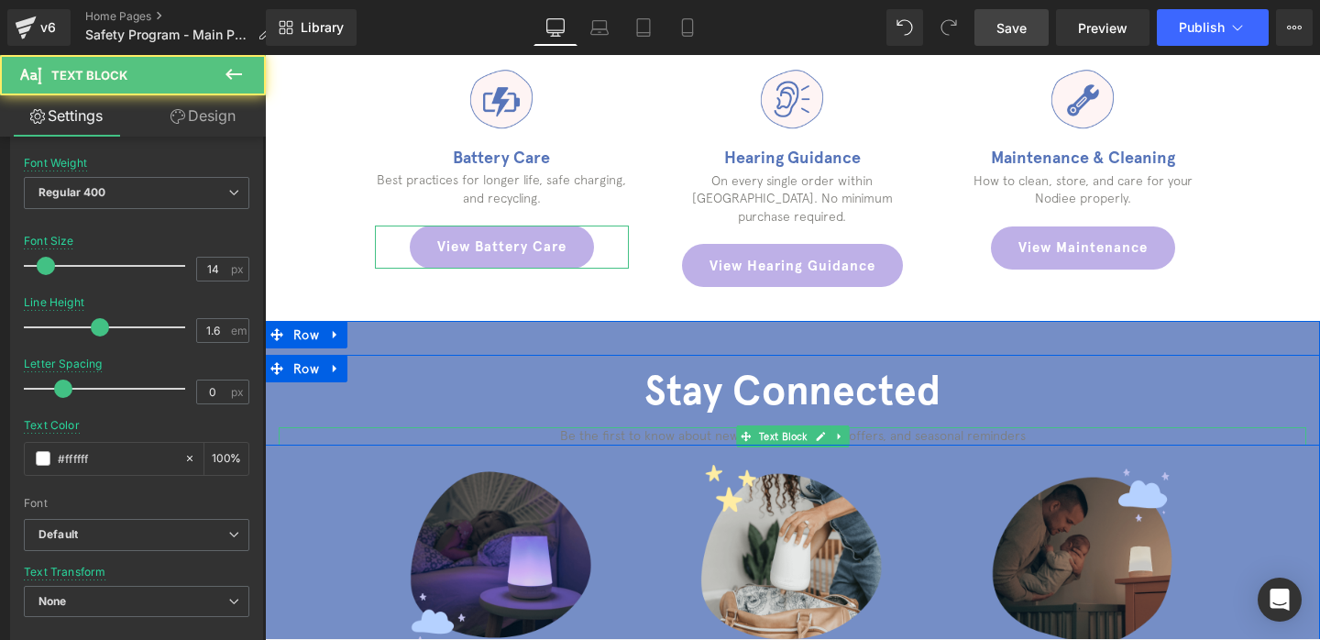
click at [717, 427] on p "Be the first to know about new care tips, upgrade offers, and seasonal reminders" at bounding box center [792, 436] width 1027 height 18
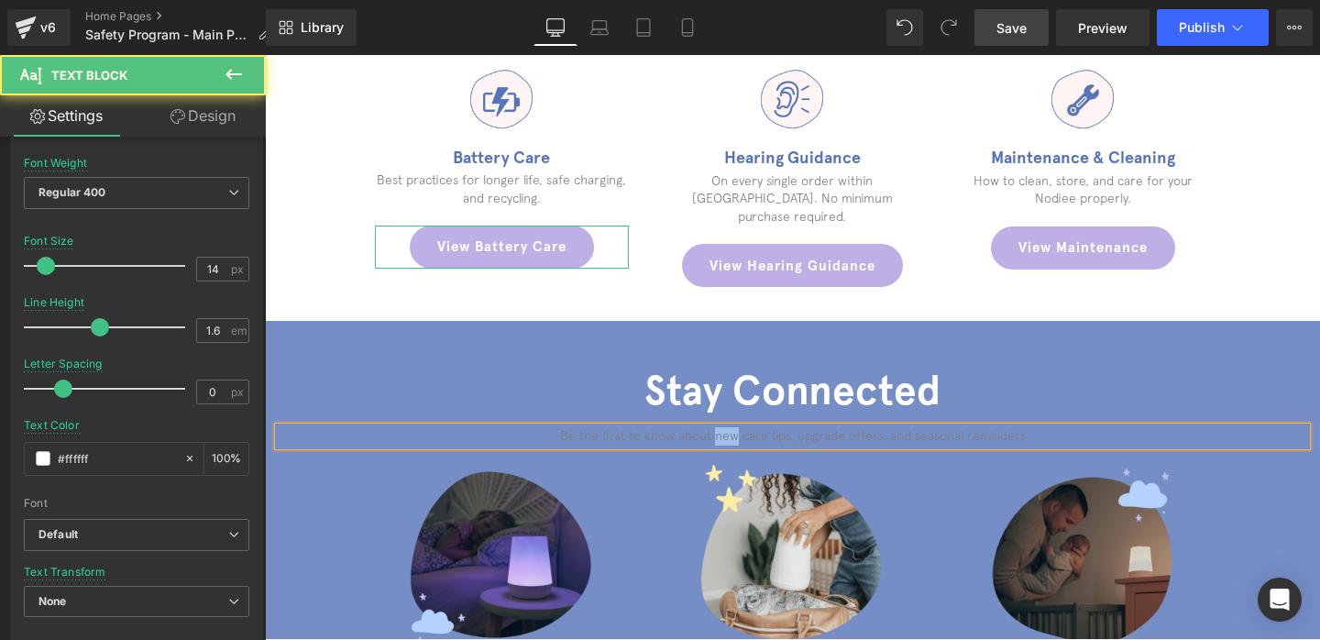
click at [717, 427] on p "Be the first to know about new care tips, upgrade offers, and seasonal reminders" at bounding box center [792, 436] width 1027 height 18
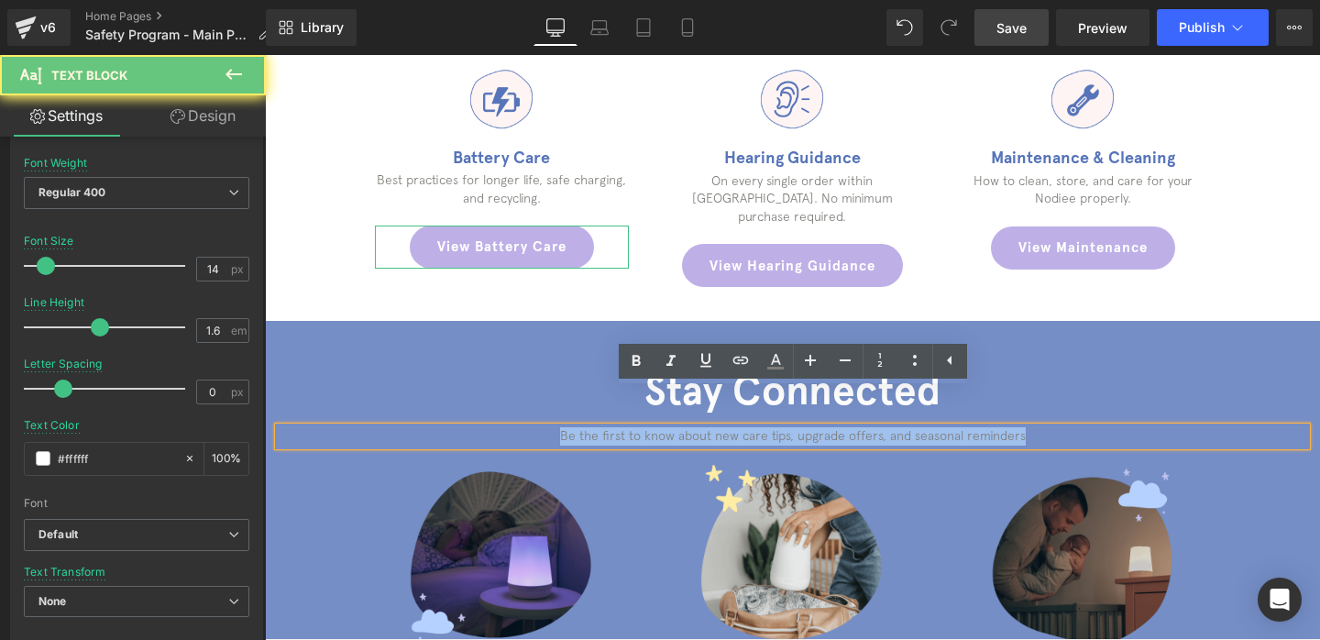
click at [717, 427] on p "Be the first to know about new care tips, upgrade offers, and seasonal reminders" at bounding box center [792, 436] width 1027 height 18
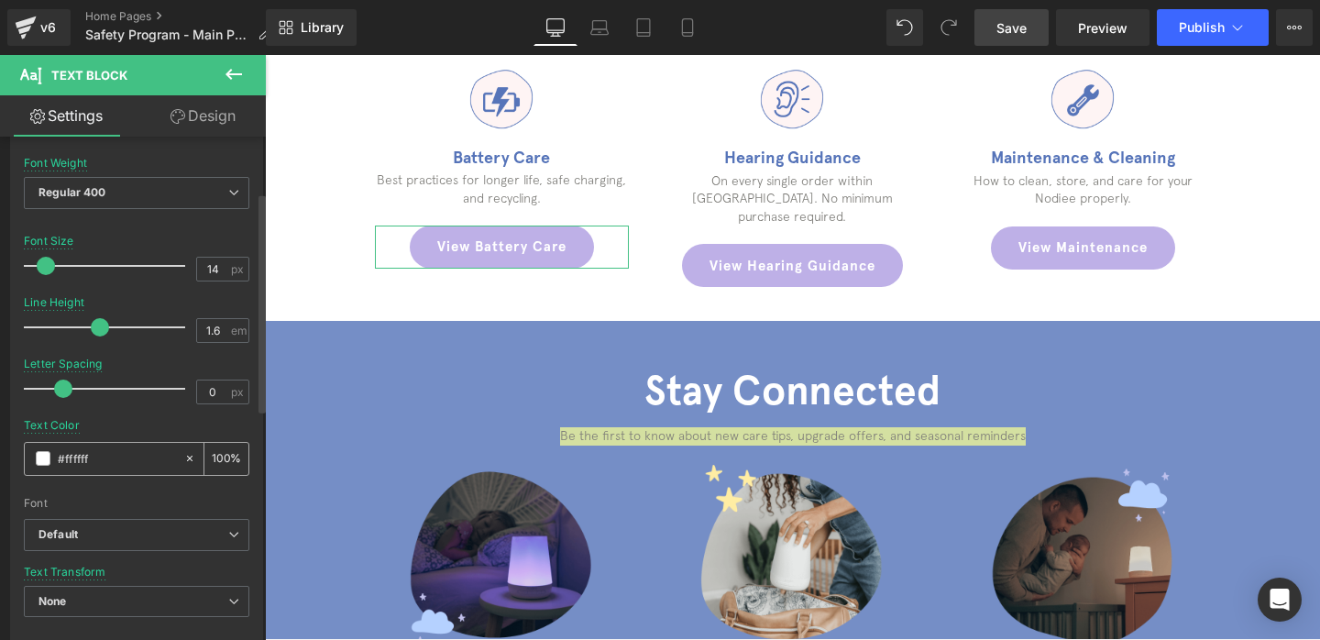
click at [53, 456] on div "#ffffff" at bounding box center [104, 459] width 159 height 32
click at [44, 468] on div "#ffffff" at bounding box center [104, 459] width 159 height 32
click at [47, 457] on span at bounding box center [43, 458] width 15 height 15
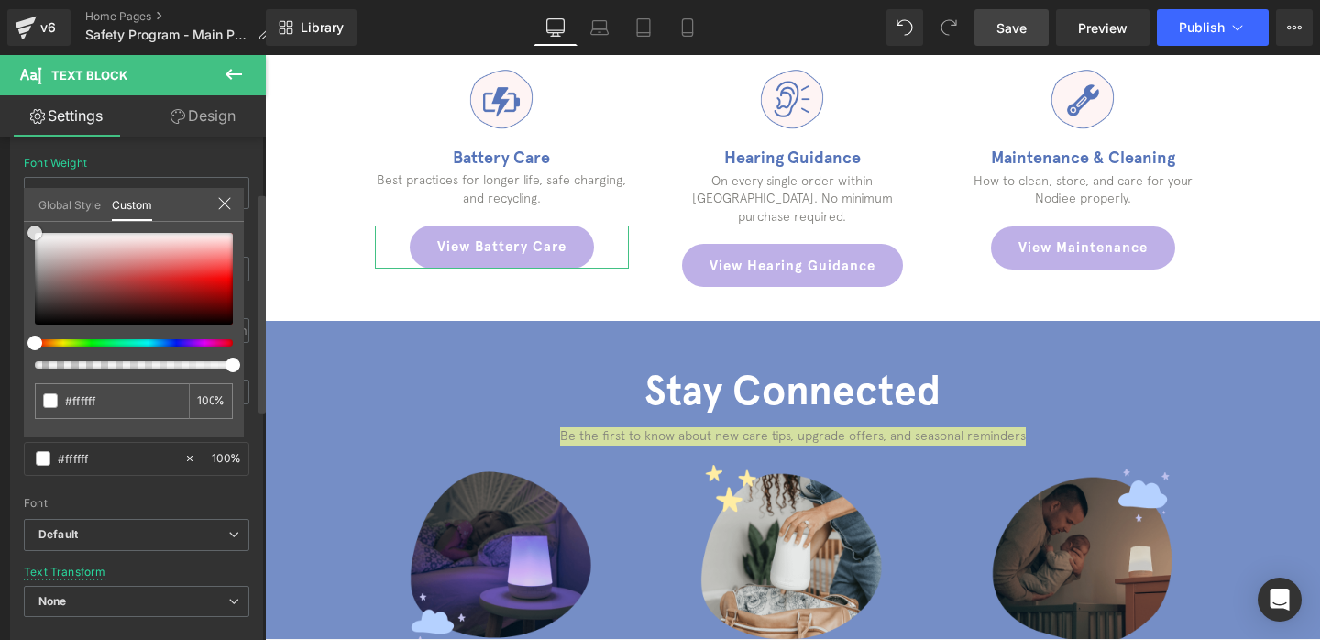
type input "#e5d0d0"
type input "#e4d2d2"
type input "#dfcdcd"
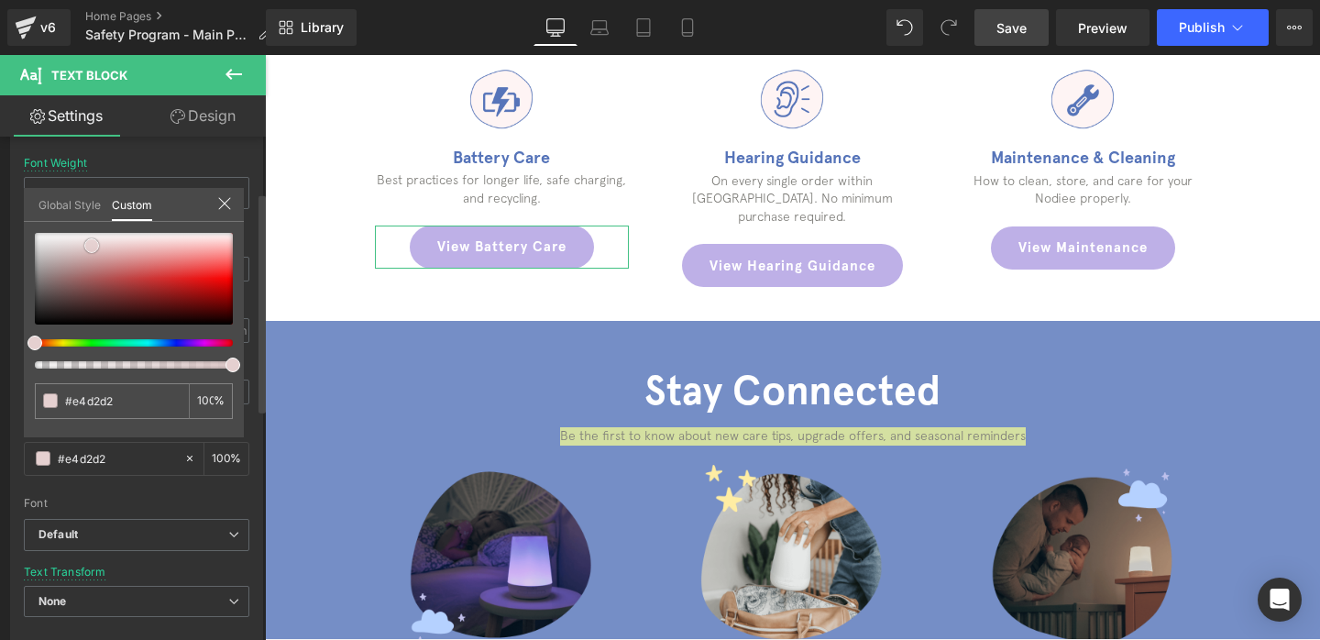
type input "#dfcdcd"
type input "#d5c7c7"
type input "#dddddd"
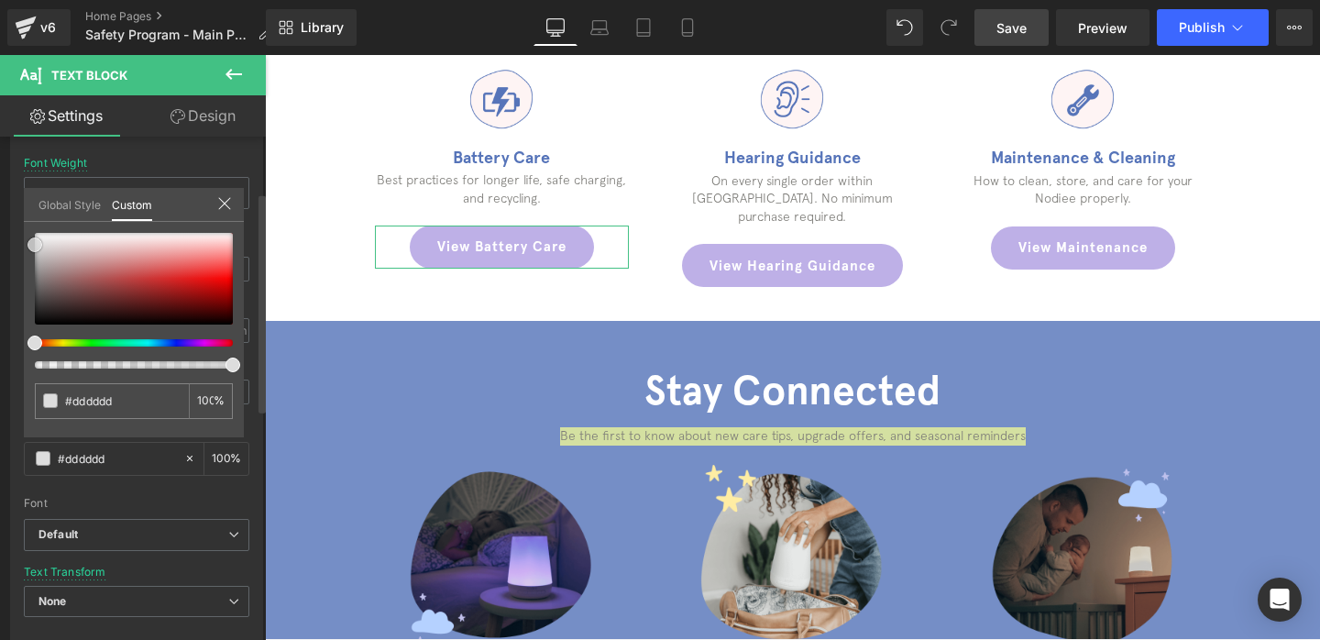
type input "#f7f7f7"
type input "#ffffff"
drag, startPoint x: 92, startPoint y: 246, endPoint x: 13, endPoint y: 220, distance: 82.9
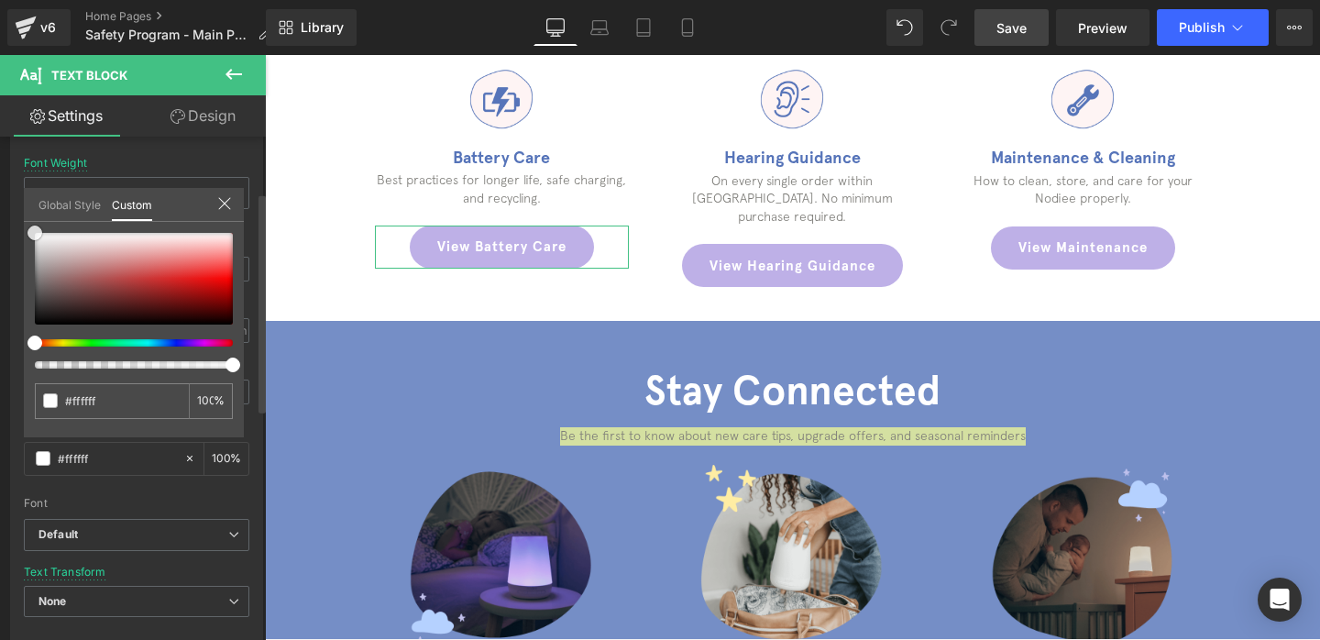
click at [13, 220] on div "Typography Text Styles Custom Custom Setup Global Style Custom Setup Global Sty…" at bounding box center [137, 329] width 274 height 630
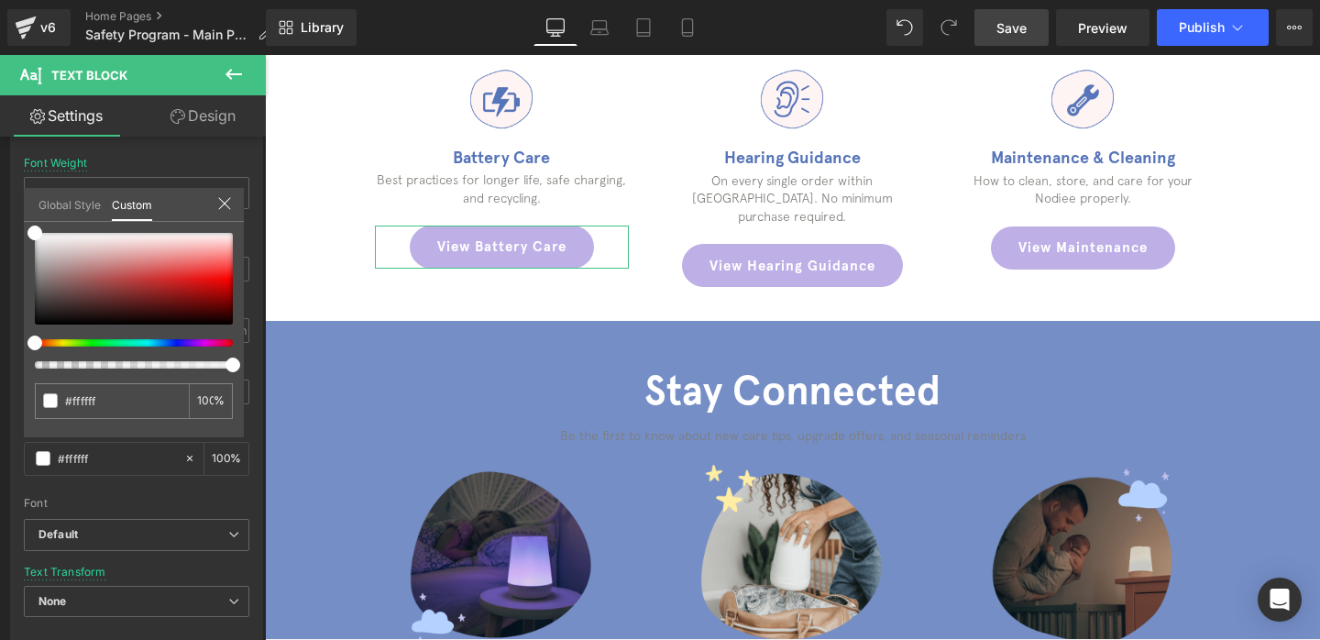
click at [682, 333] on body "Γ Skip to content FREE SHIPPING 📦 FREE RETURNS 💫 100 NIGHT TRIAL" at bounding box center [792, 162] width 1055 height 2880
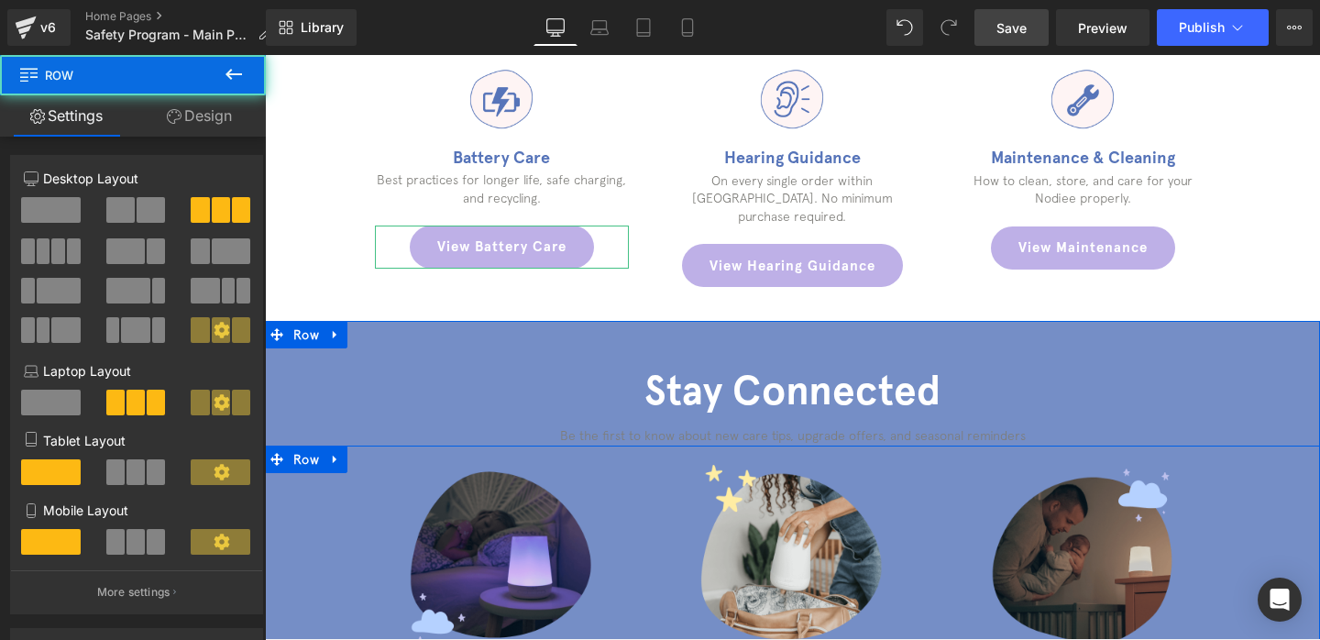
click at [673, 445] on div at bounding box center [792, 454] width 1055 height 19
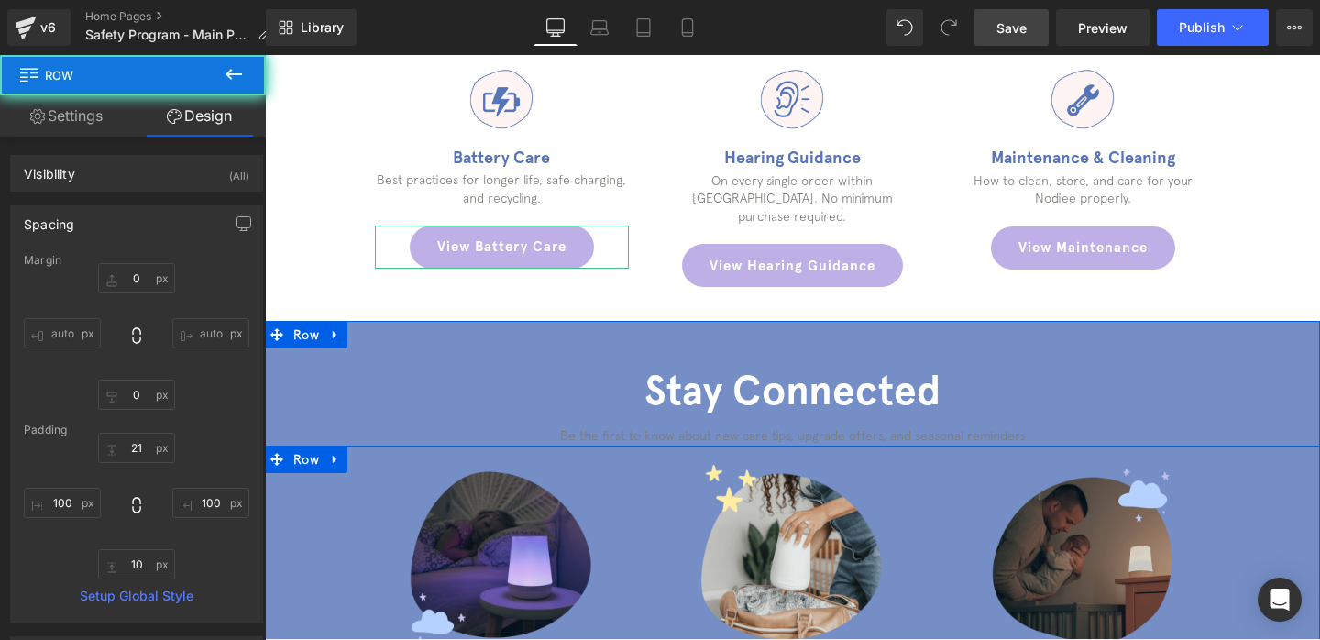
click at [670, 445] on div at bounding box center [792, 454] width 1055 height 19
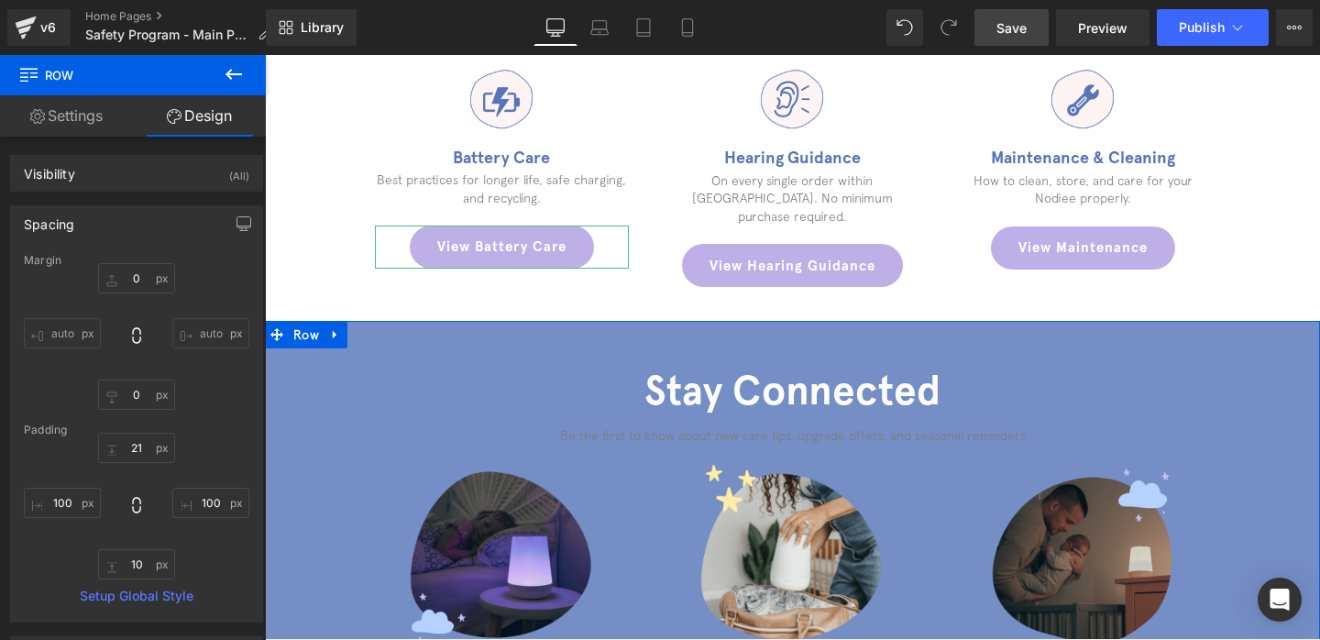
click at [667, 405] on div "Stay Connected Heading Be the first to know about new care tips, upgrade offers…" at bounding box center [792, 400] width 1055 height 91
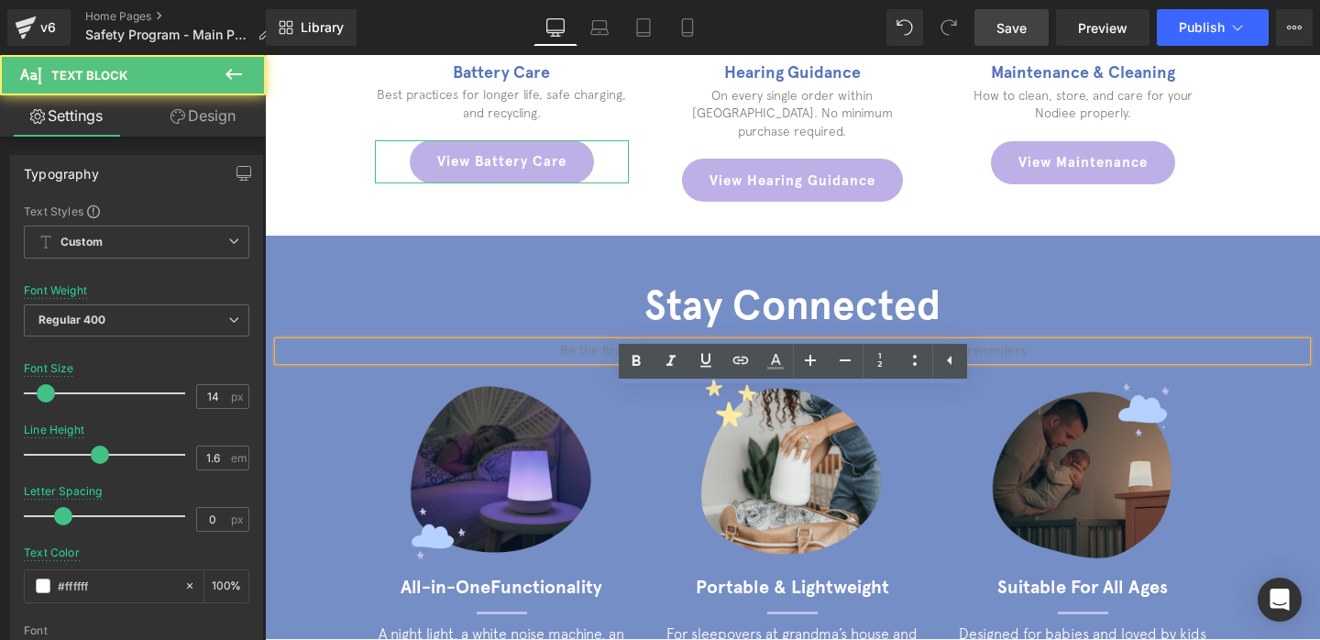
scroll to position [1432, 0]
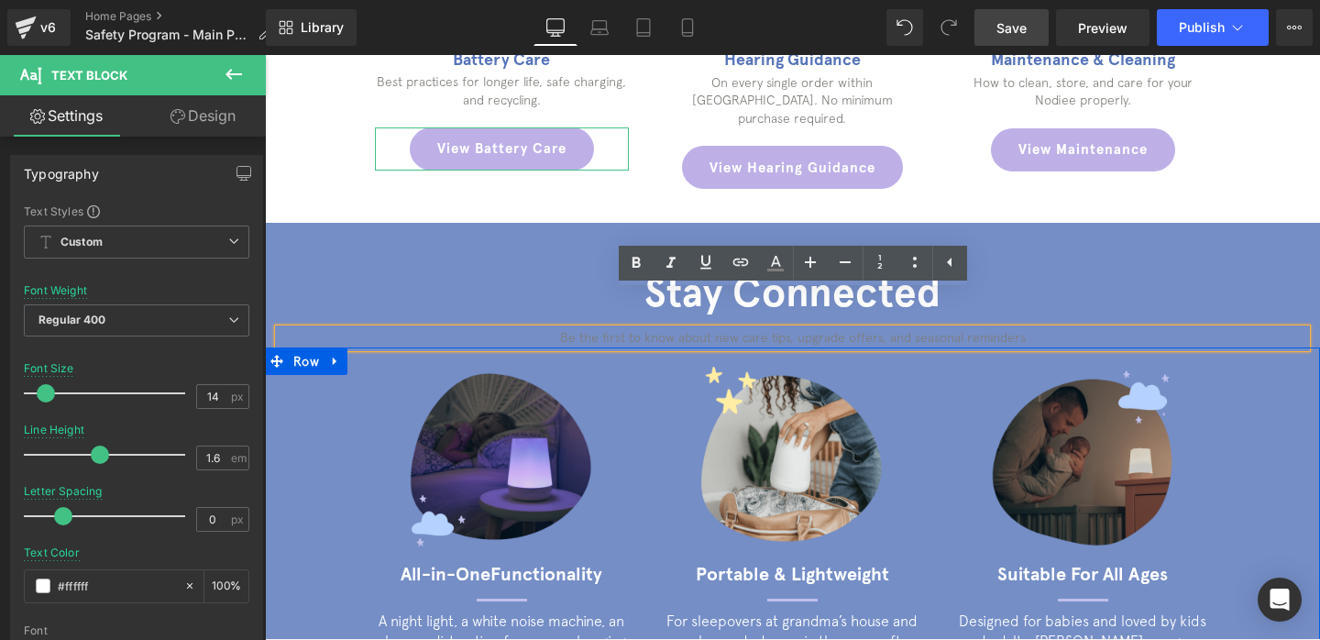
click at [477, 630] on span "Text Block" at bounding box center [493, 641] width 56 height 22
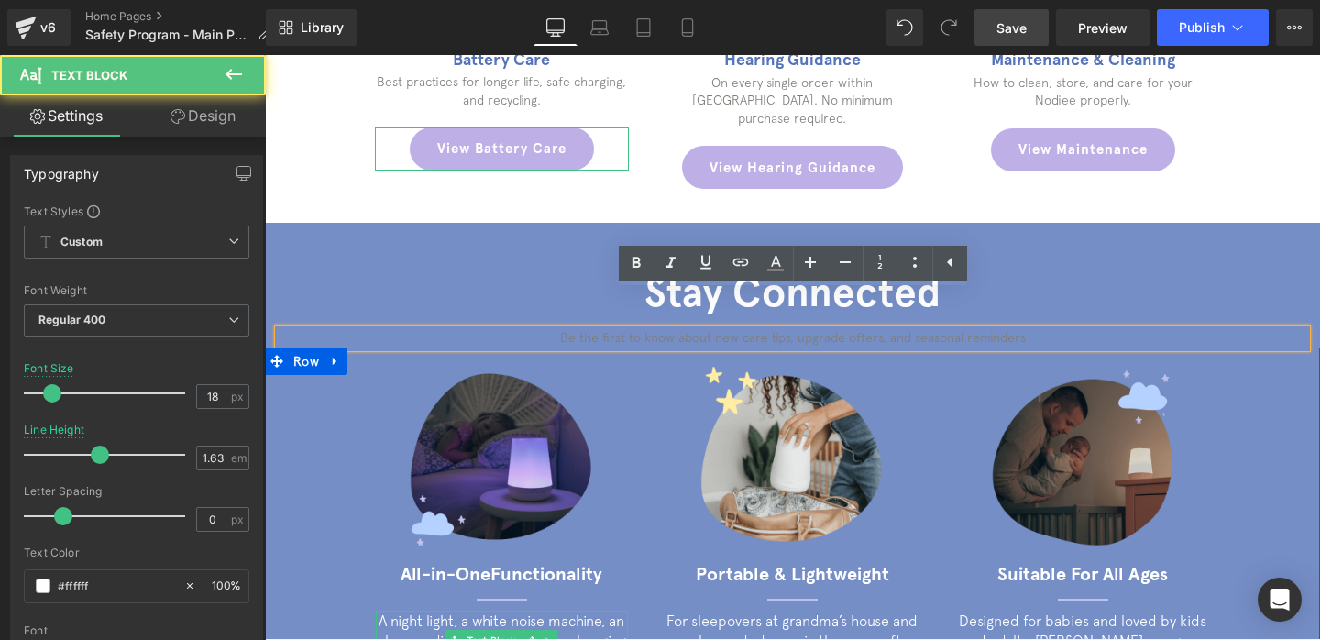
click at [387, 610] on p "A night light, a white noise machine, an alarm, a distraction for nappy changin…" at bounding box center [502, 640] width 252 height 61
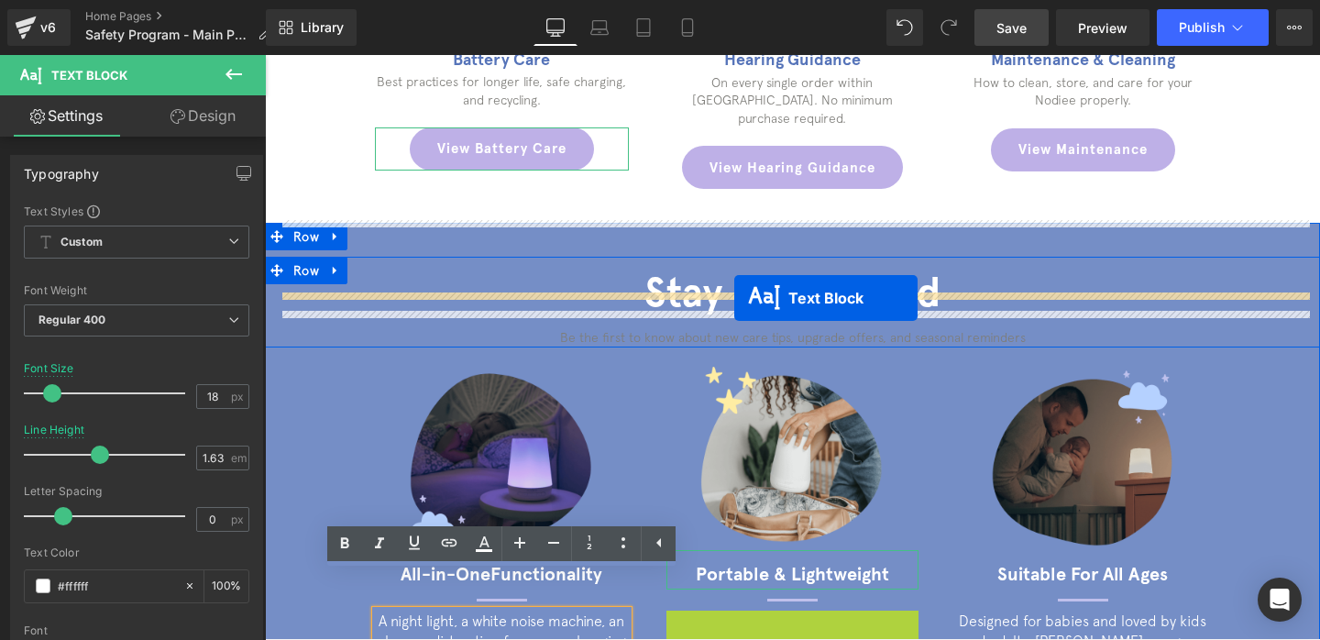
drag, startPoint x: 743, startPoint y: 614, endPoint x: 734, endPoint y: 298, distance: 316.3
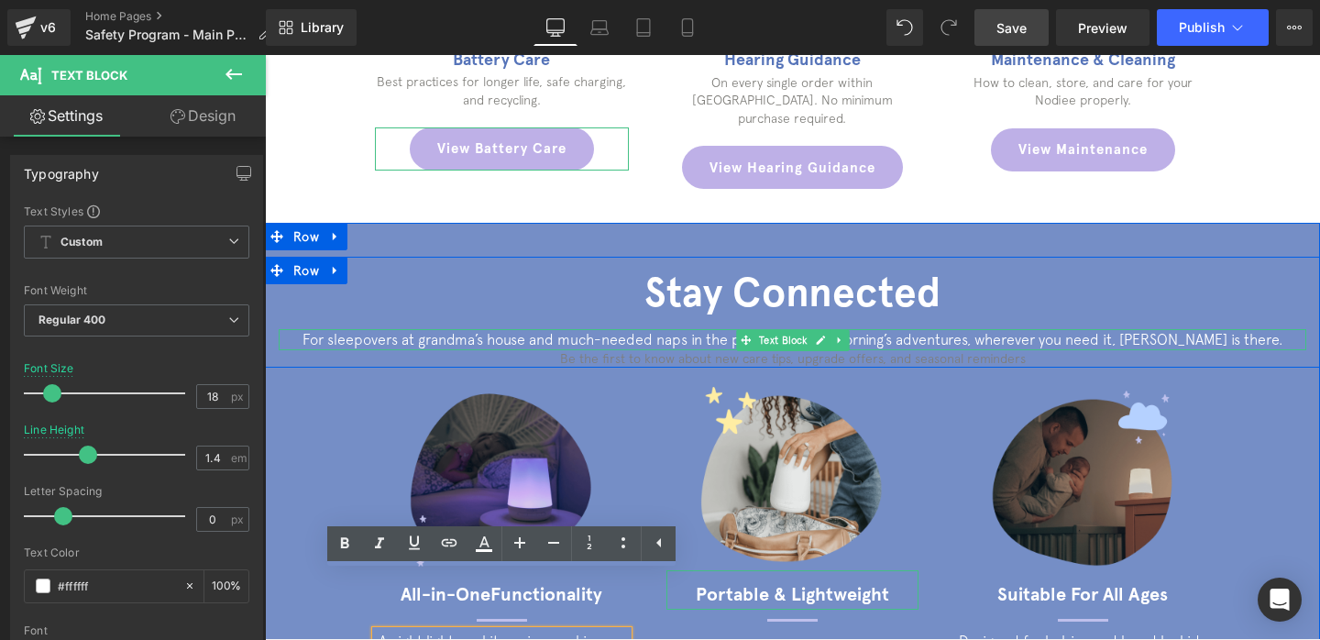
click at [685, 329] on p "For sleepovers at grandma’s house and much-needed naps in the pram after the mo…" at bounding box center [792, 339] width 1027 height 20
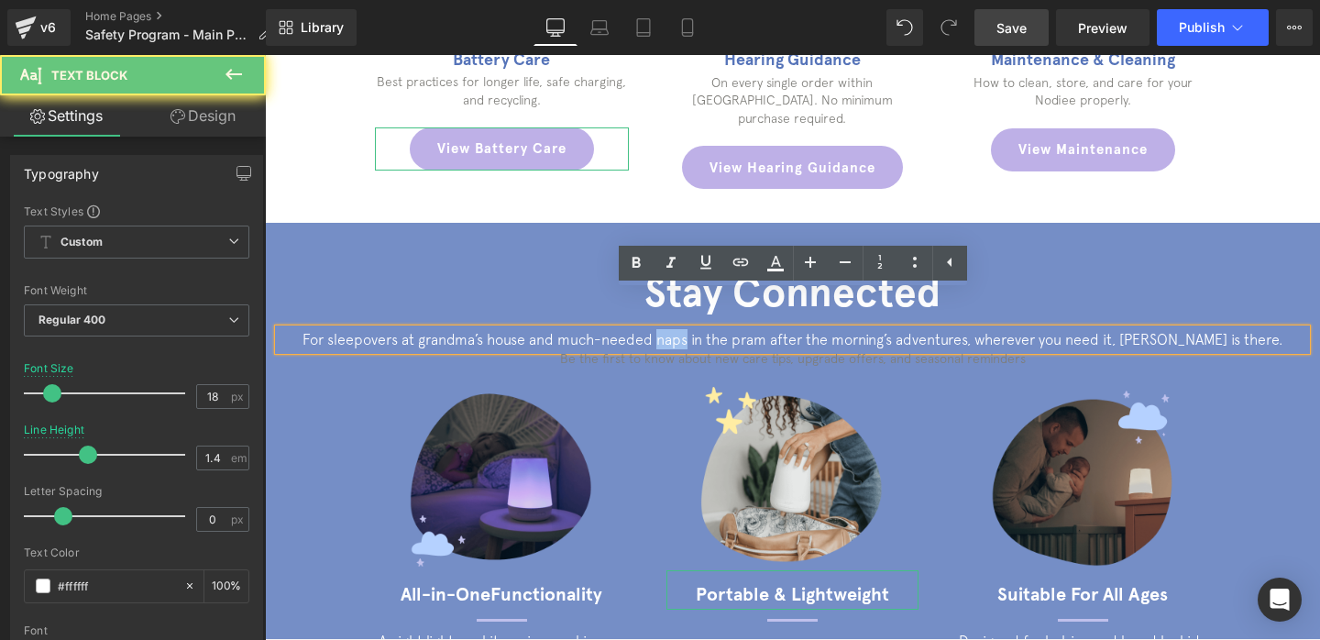
click at [685, 329] on p "For sleepovers at grandma’s house and much-needed naps in the pram after the mo…" at bounding box center [792, 339] width 1027 height 20
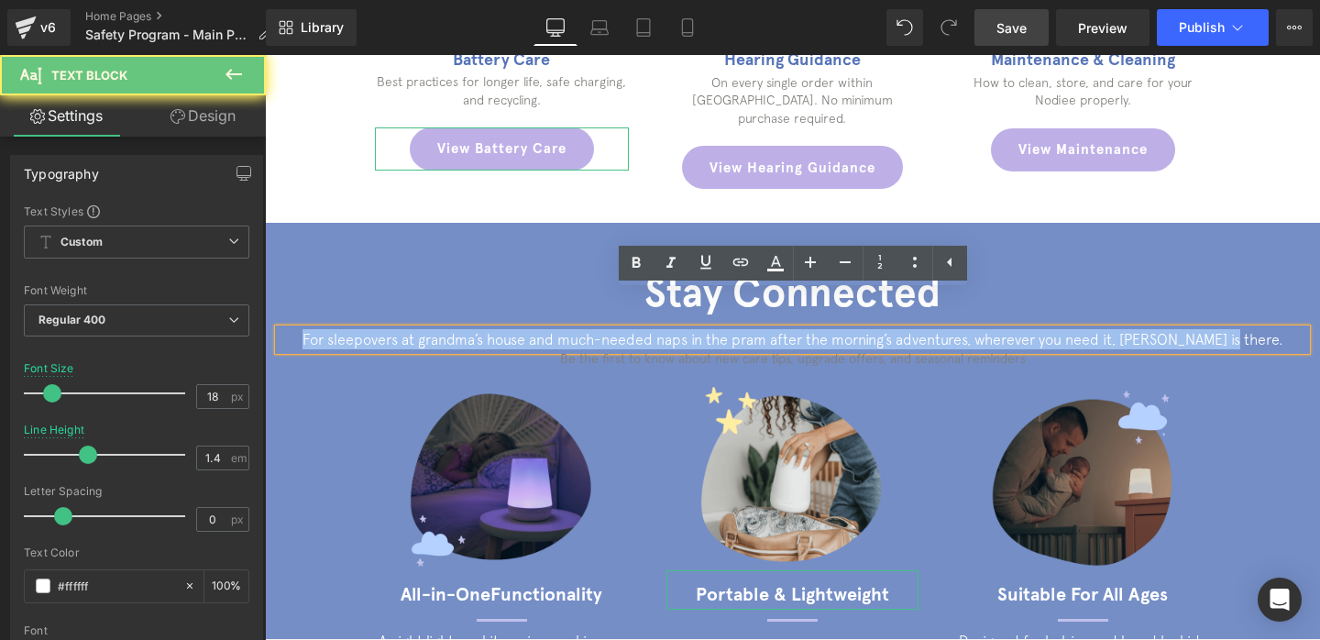
click at [685, 329] on p "For sleepovers at grandma’s house and much-needed naps in the pram after the mo…" at bounding box center [792, 339] width 1027 height 20
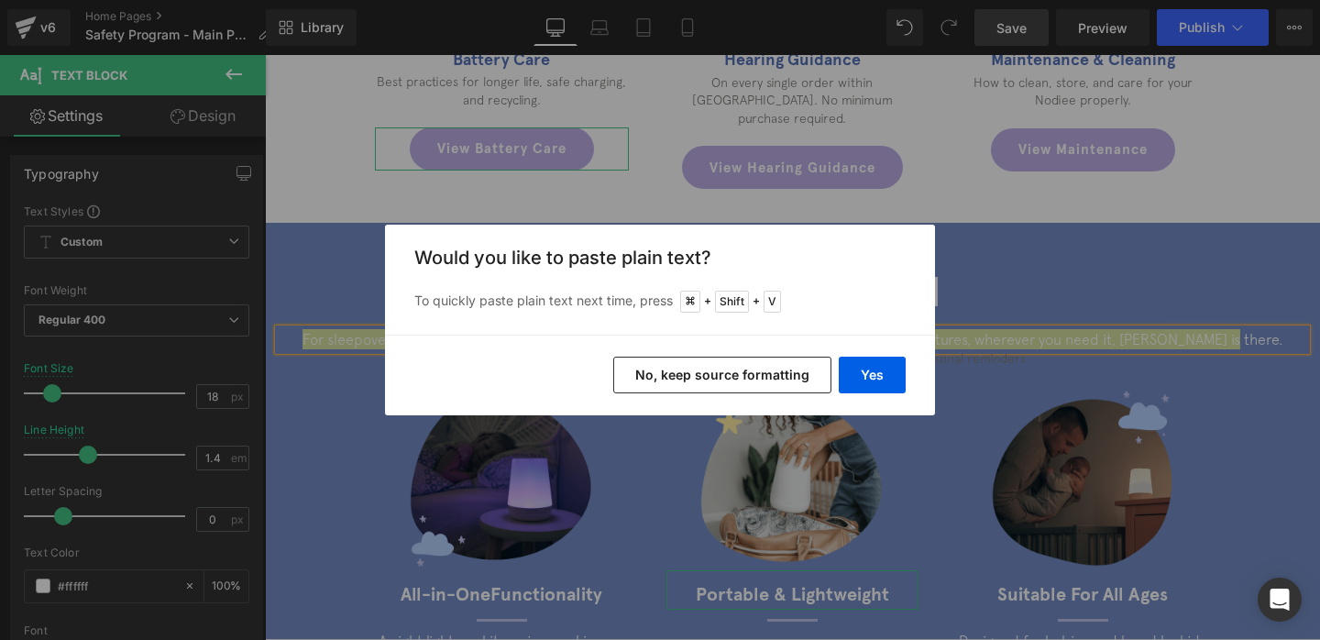
click at [911, 368] on div "Yes No, keep source formatting" at bounding box center [660, 375] width 550 height 81
click at [887, 368] on button "Yes" at bounding box center [872, 375] width 67 height 37
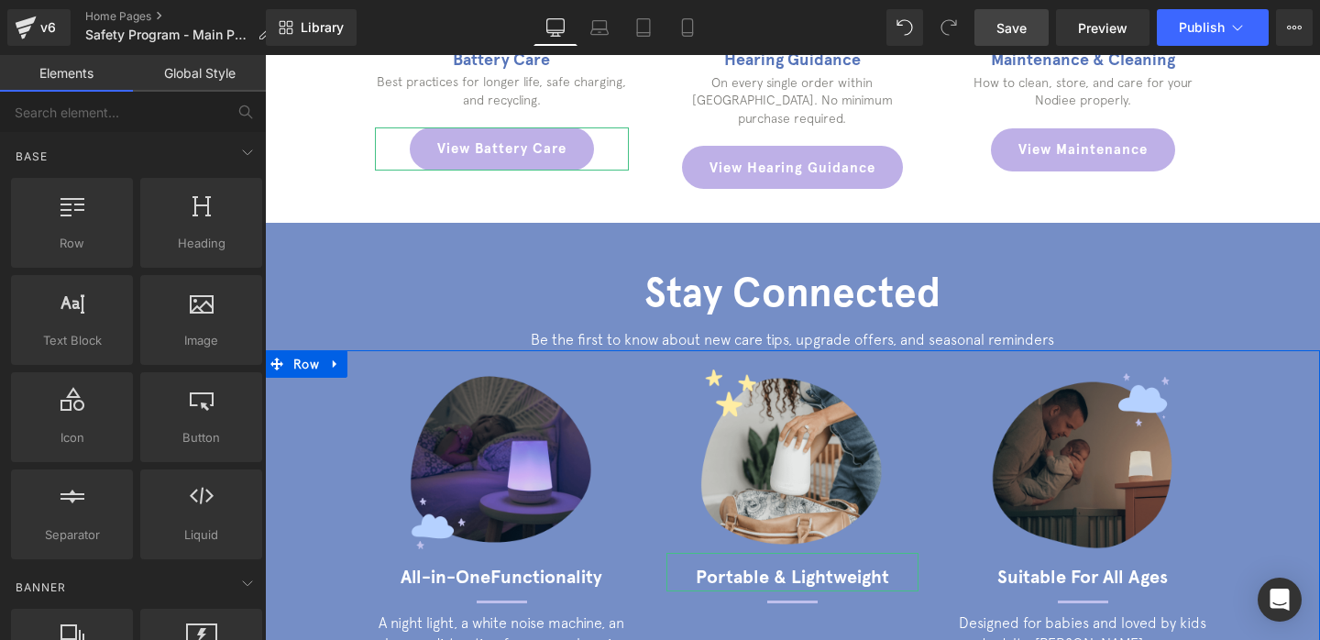
click at [258, 503] on div "Text Block You are previewing how the will restyle your page. You can not edit …" at bounding box center [660, 335] width 1320 height 671
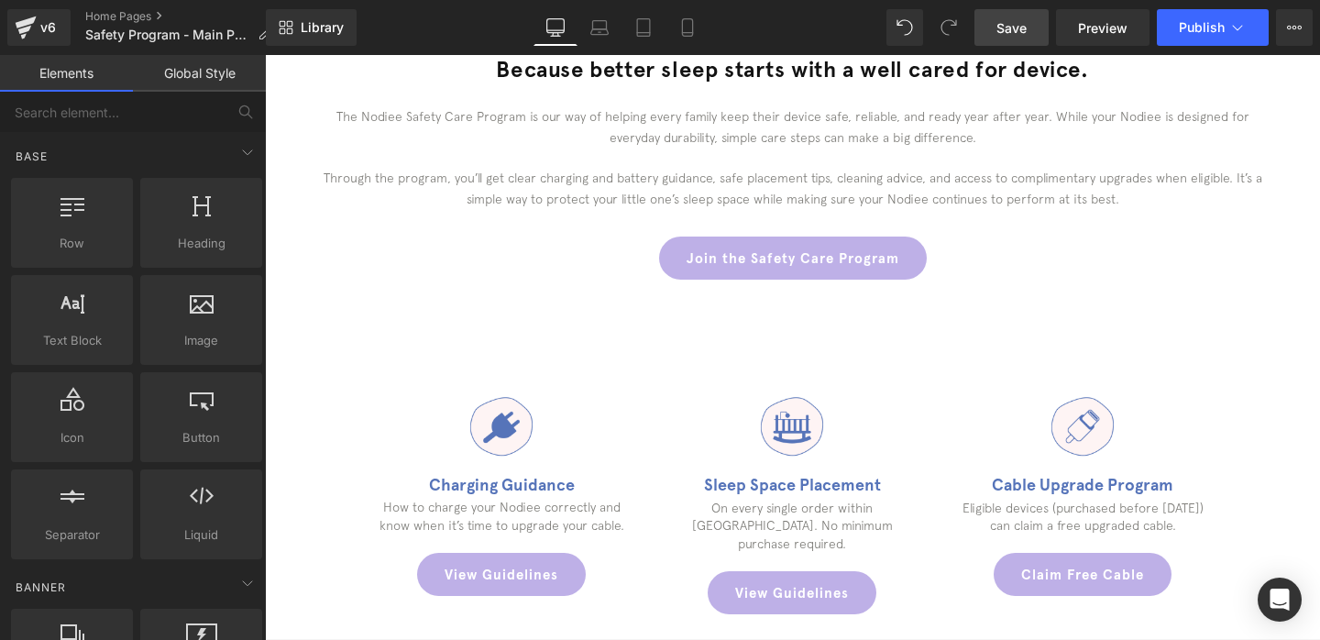
scroll to position [680, 0]
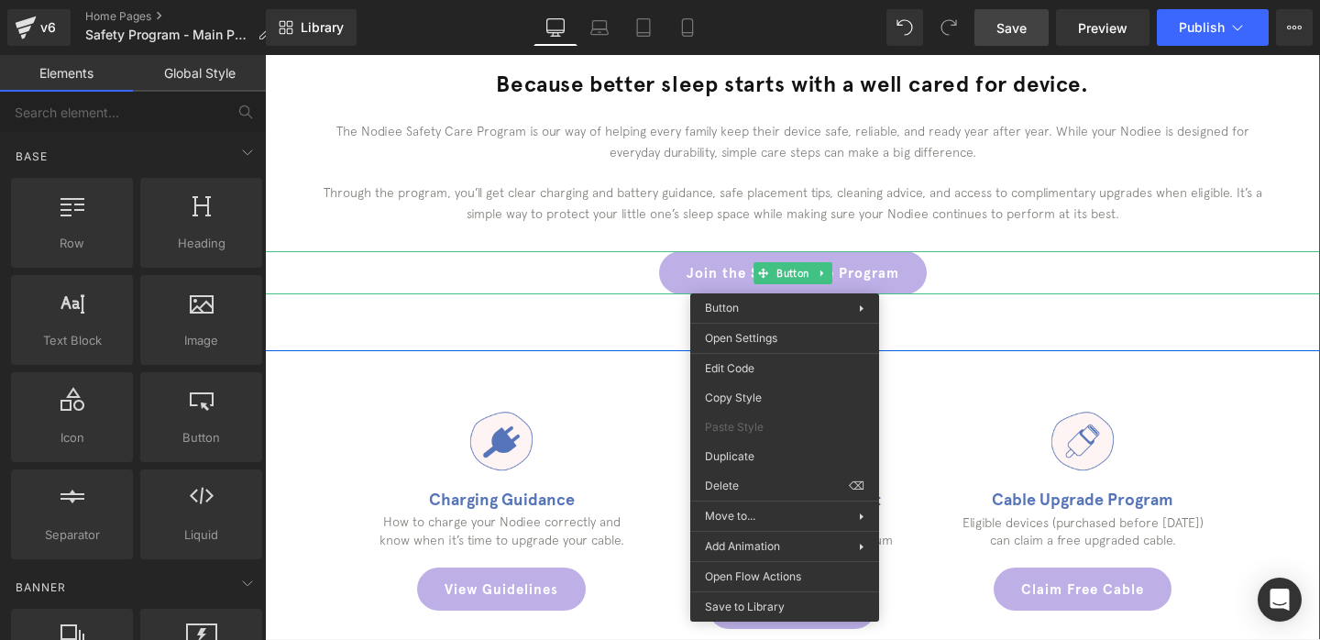
click at [704, 260] on link "Join the Safety Care Program" at bounding box center [793, 272] width 268 height 43
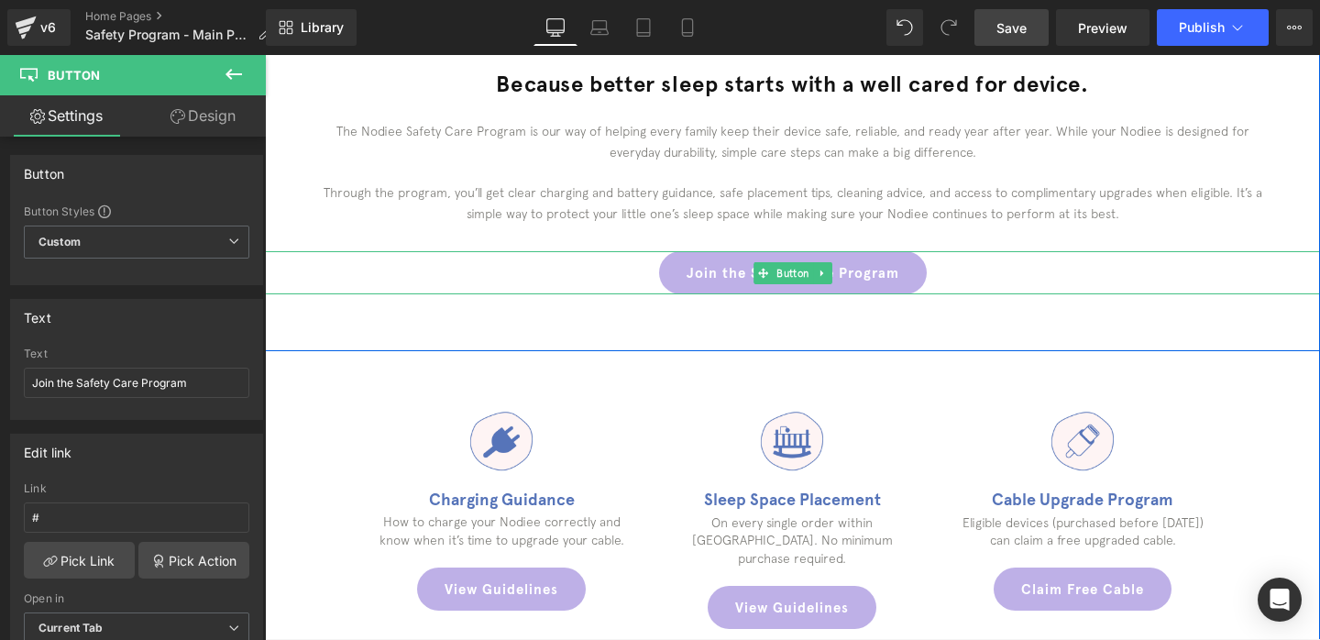
click at [748, 265] on link "Join the Safety Care Program" at bounding box center [793, 272] width 268 height 43
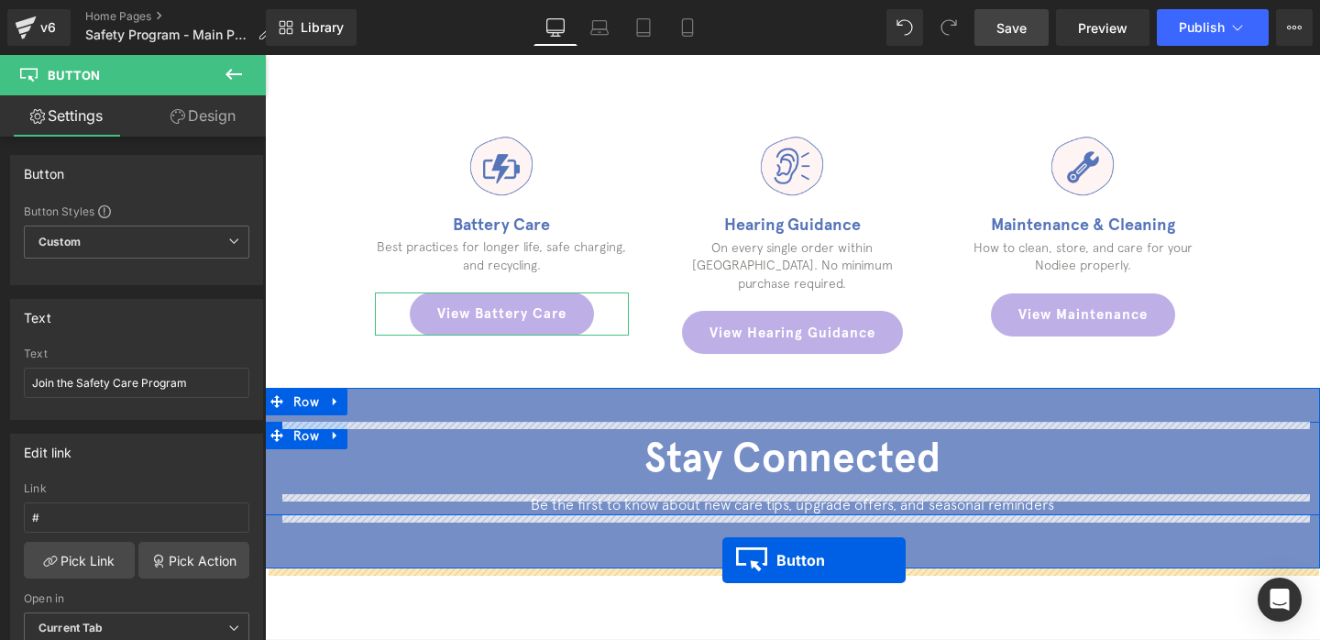
scroll to position [1413, 0]
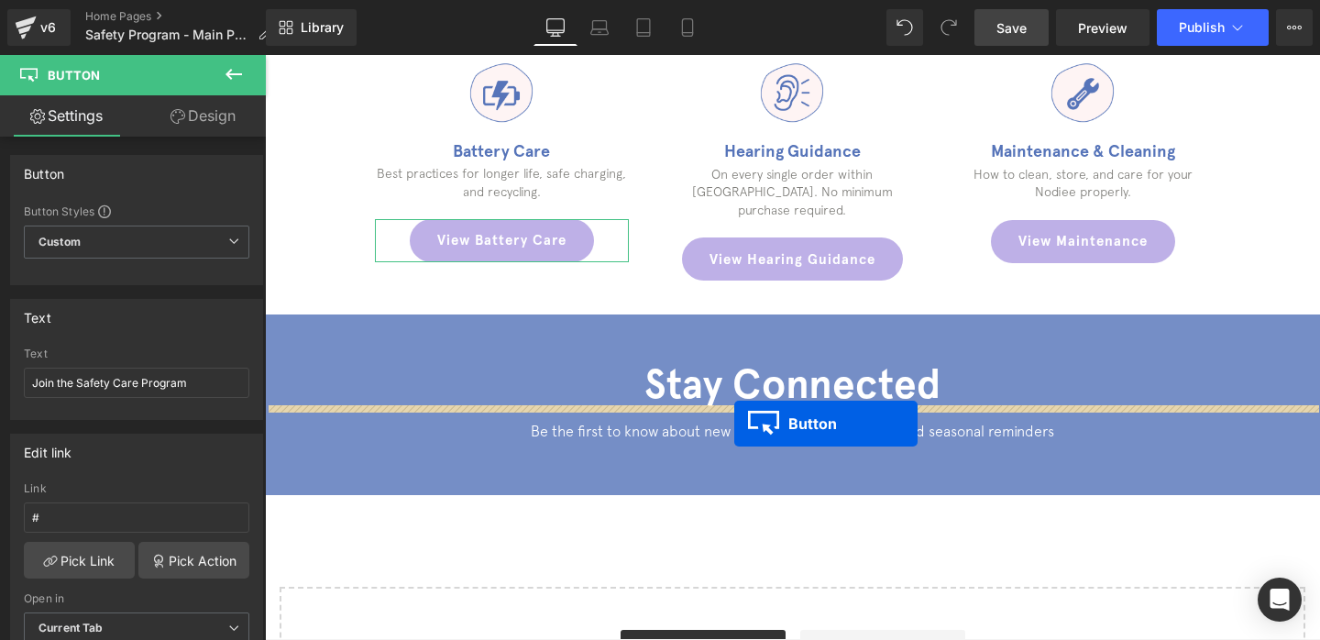
drag, startPoint x: 762, startPoint y: 339, endPoint x: 734, endPoint y: 423, distance: 88.7
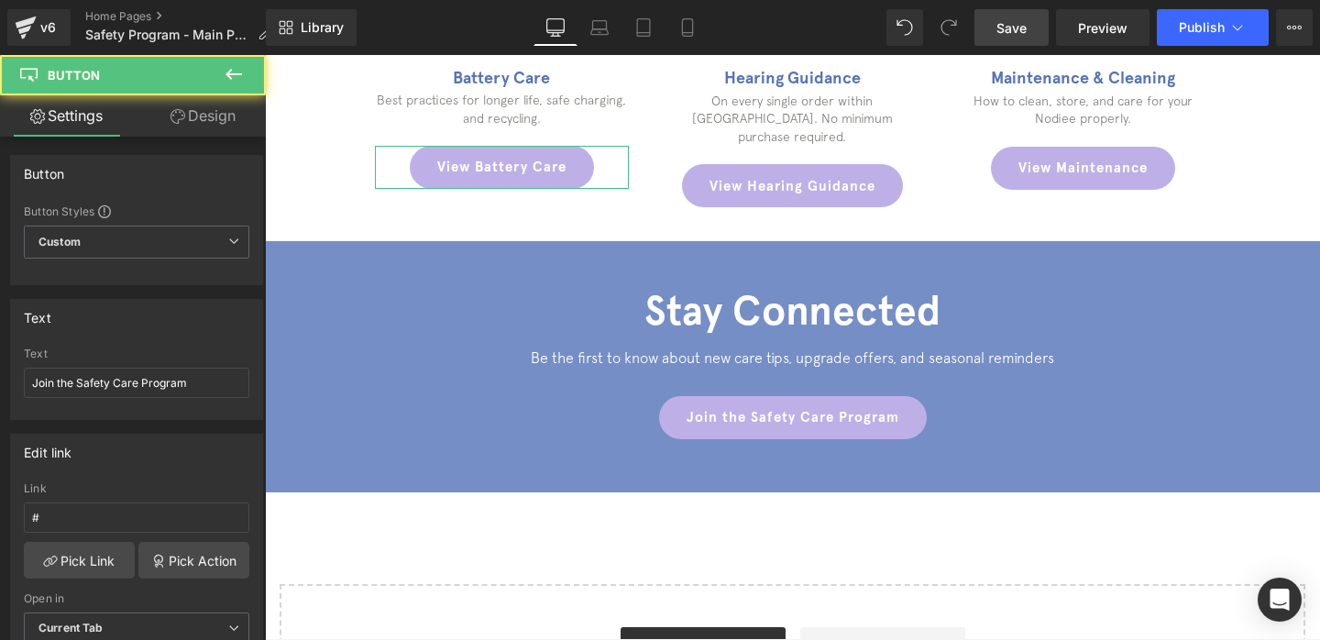
scroll to position [1340, 0]
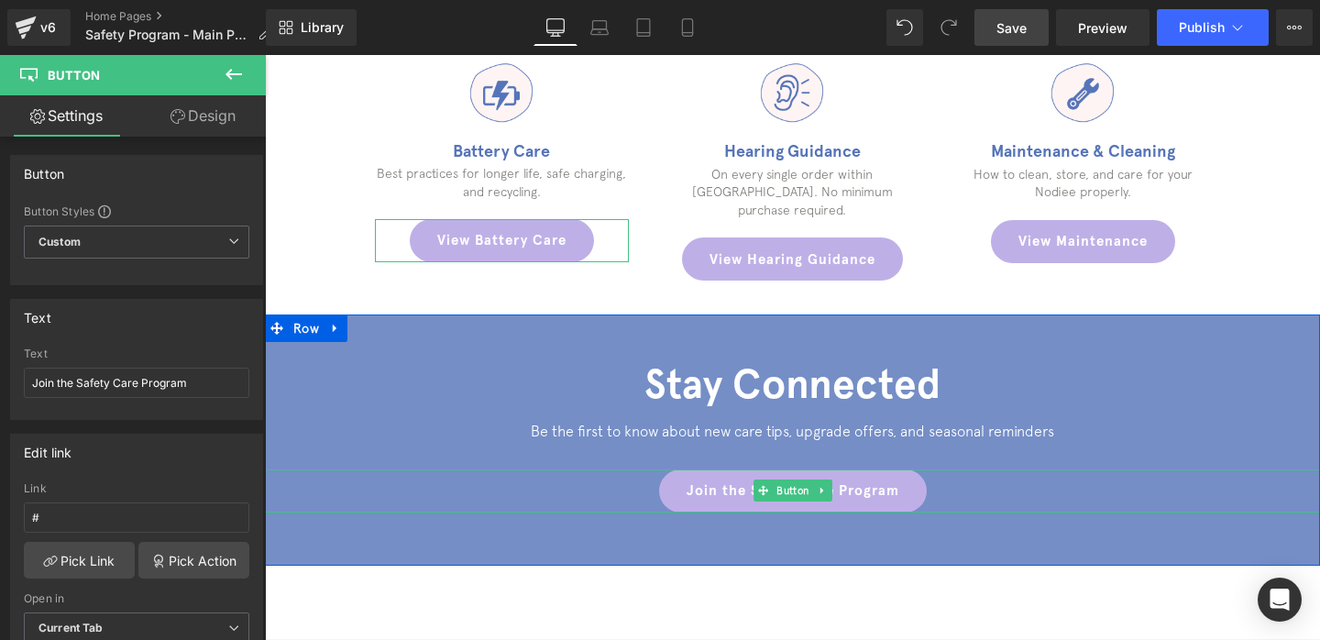
click at [797, 469] on link "Join the Safety Care Program" at bounding box center [793, 490] width 268 height 43
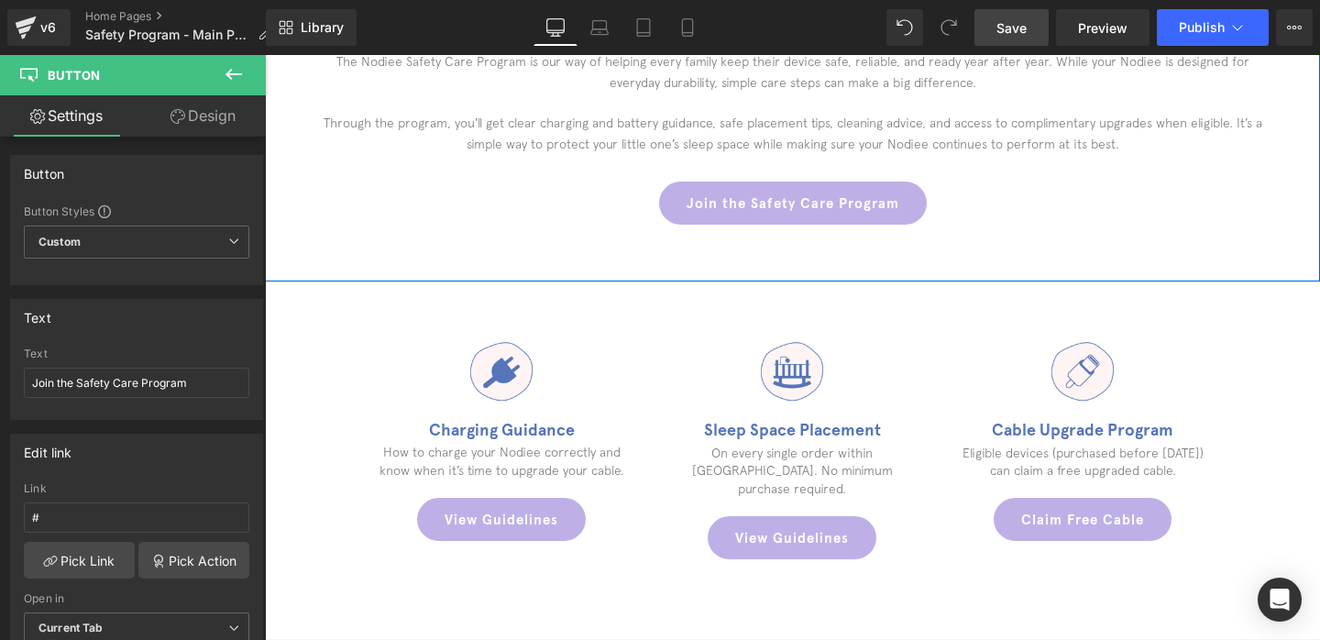
scroll to position [767, 0]
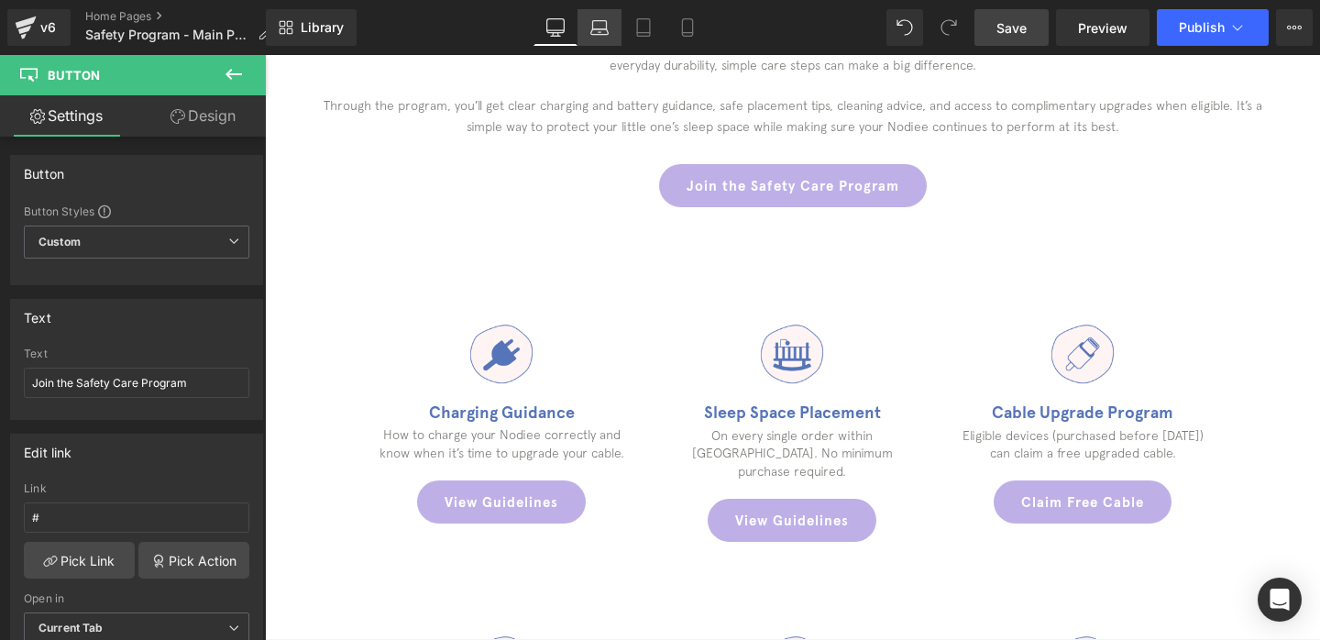
click at [602, 42] on link "Laptop" at bounding box center [599, 27] width 44 height 37
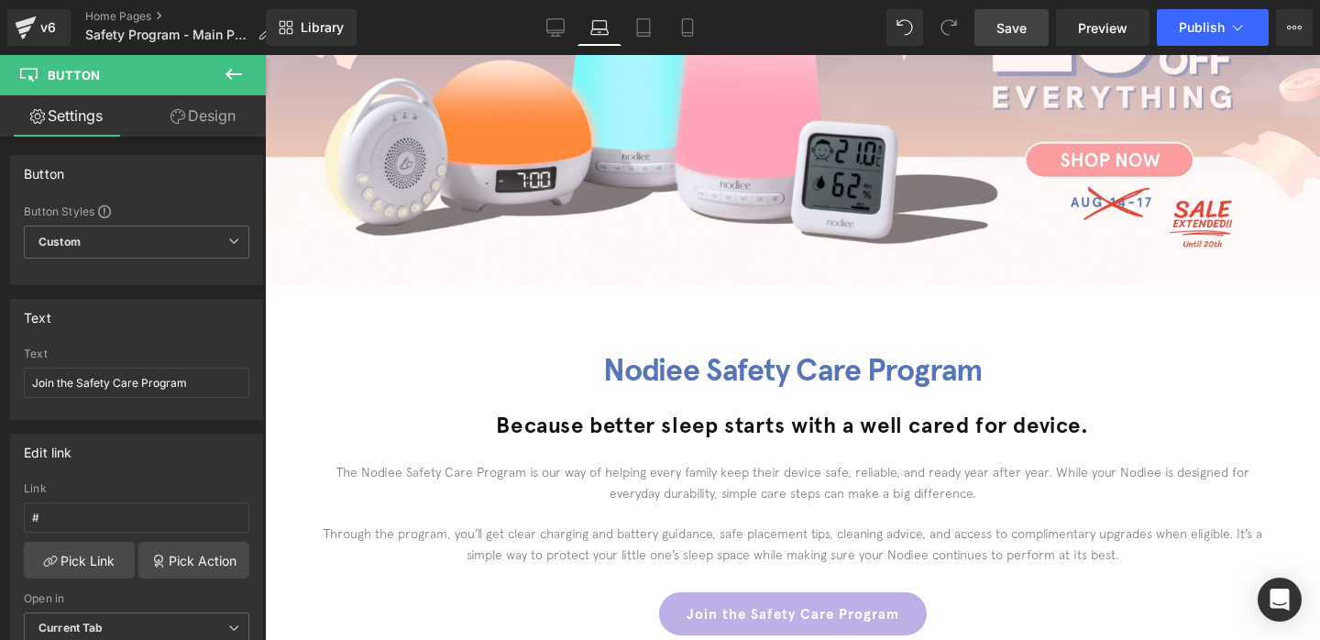
scroll to position [336, 0]
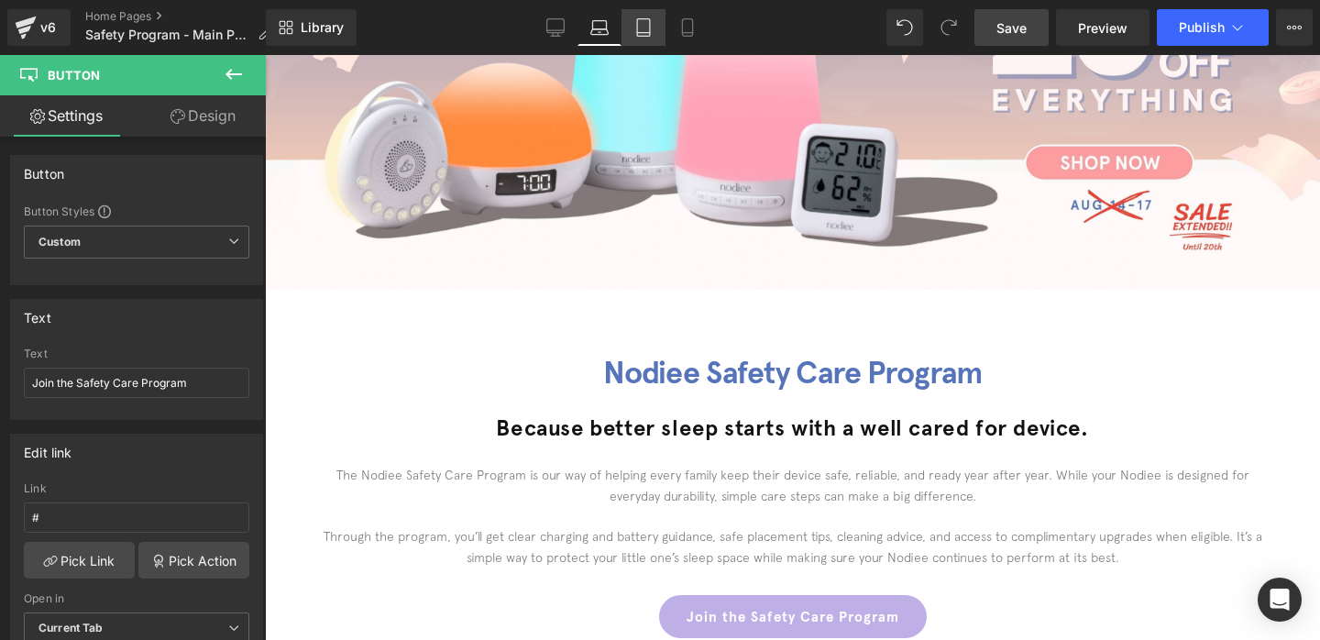
click at [640, 30] on icon at bounding box center [643, 27] width 18 height 18
type input "100"
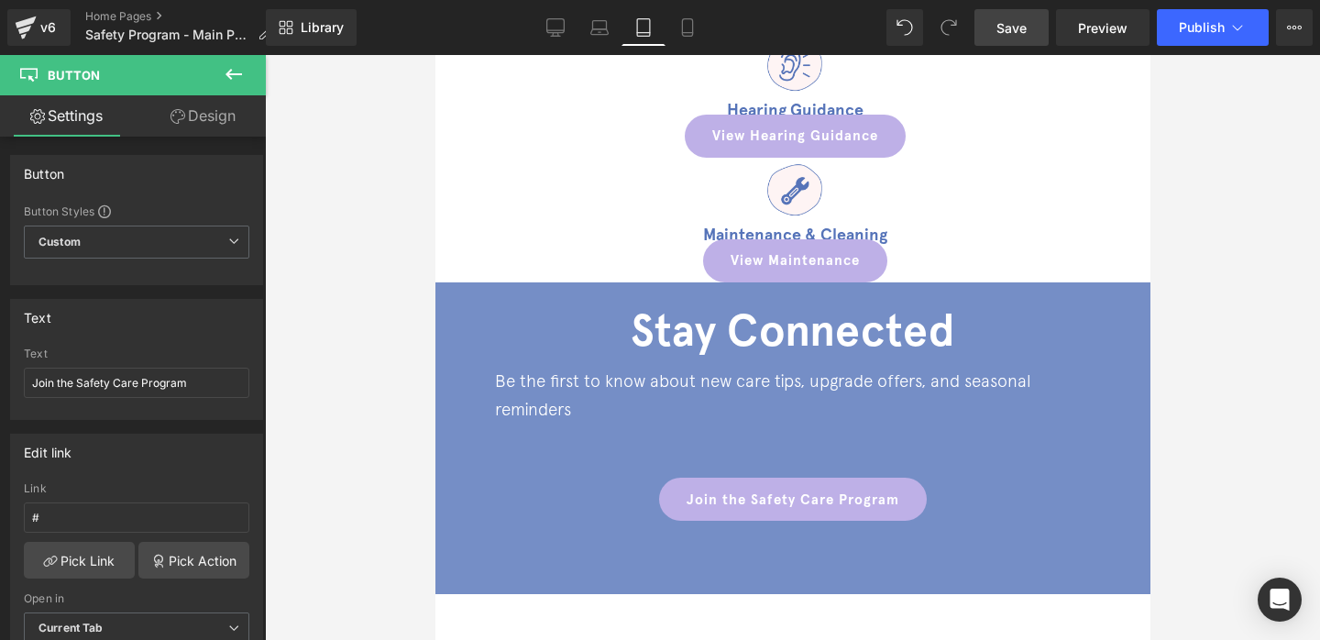
scroll to position [1478, 0]
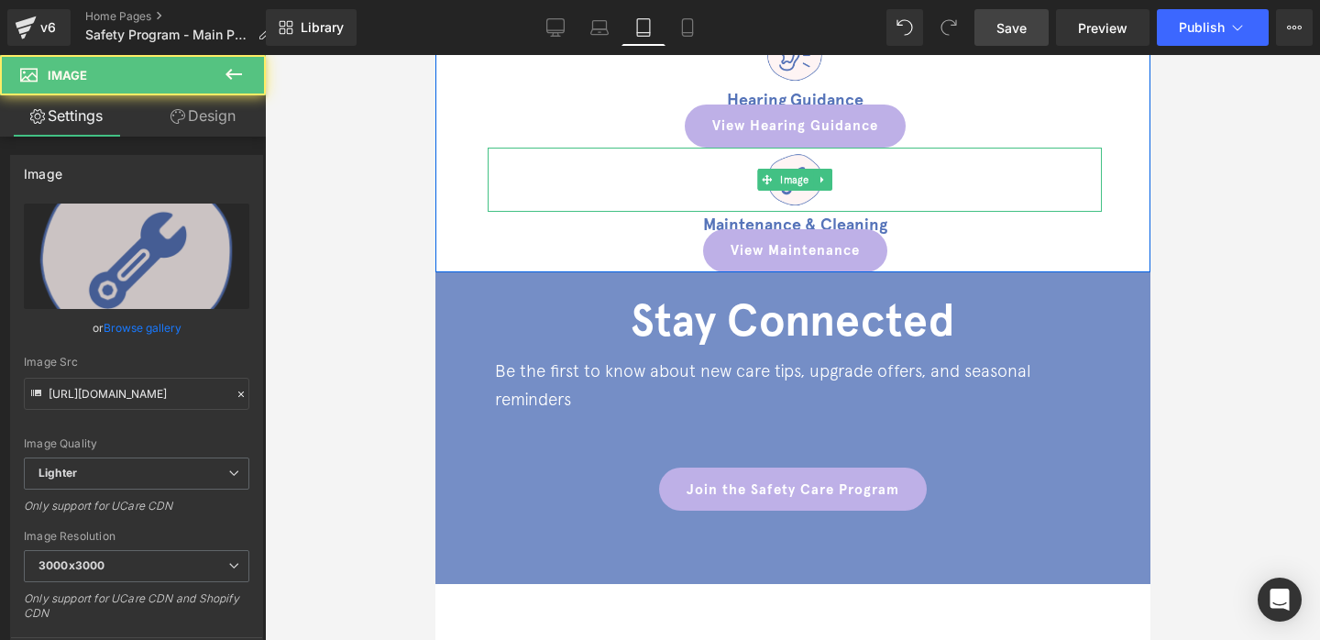
click at [690, 166] on div at bounding box center [794, 180] width 614 height 64
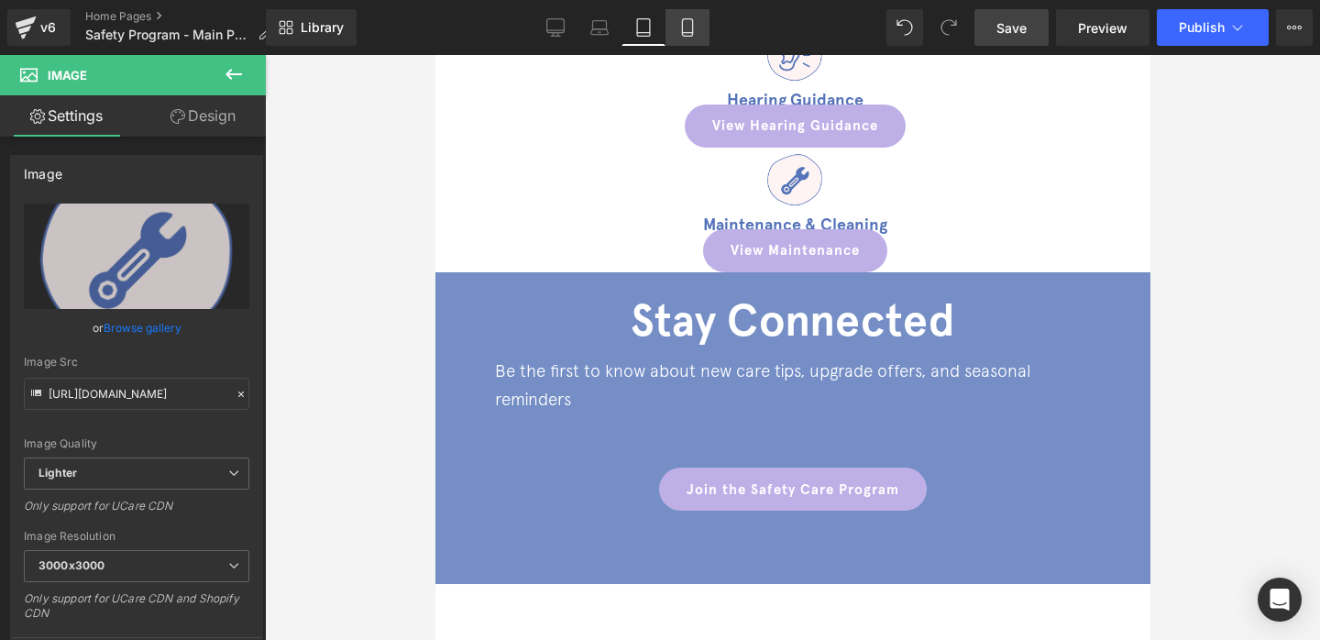
click at [700, 27] on link "Mobile" at bounding box center [687, 27] width 44 height 37
type input "100"
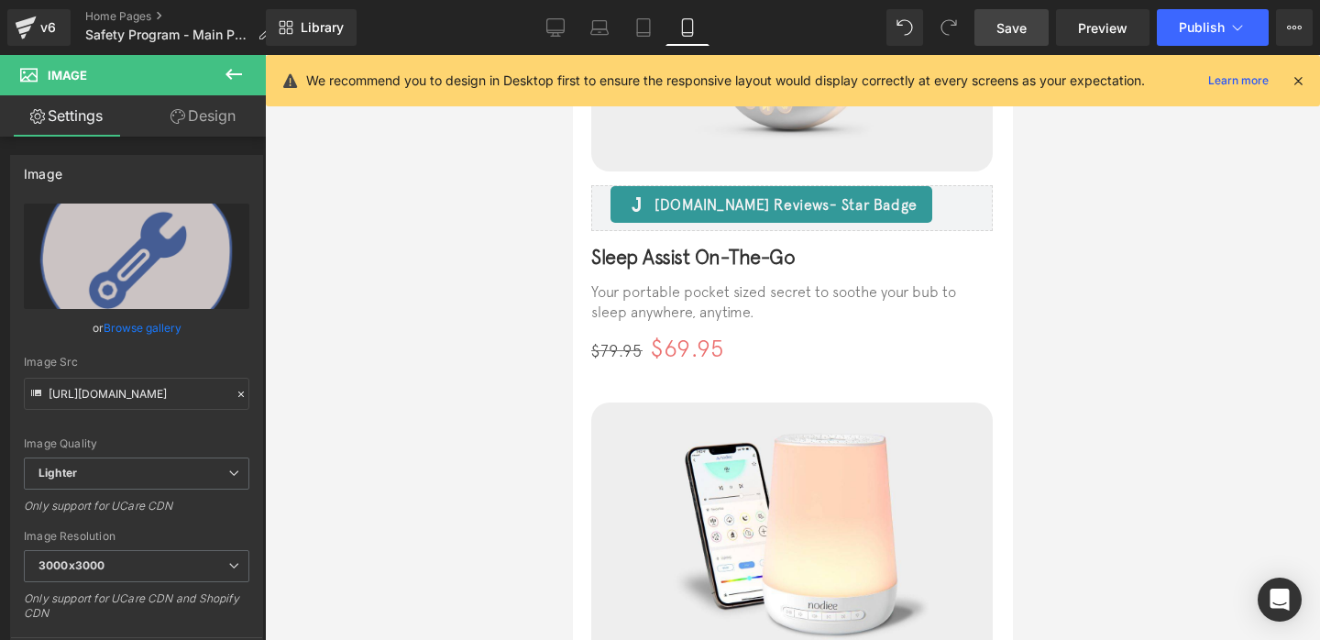
scroll to position [966, 0]
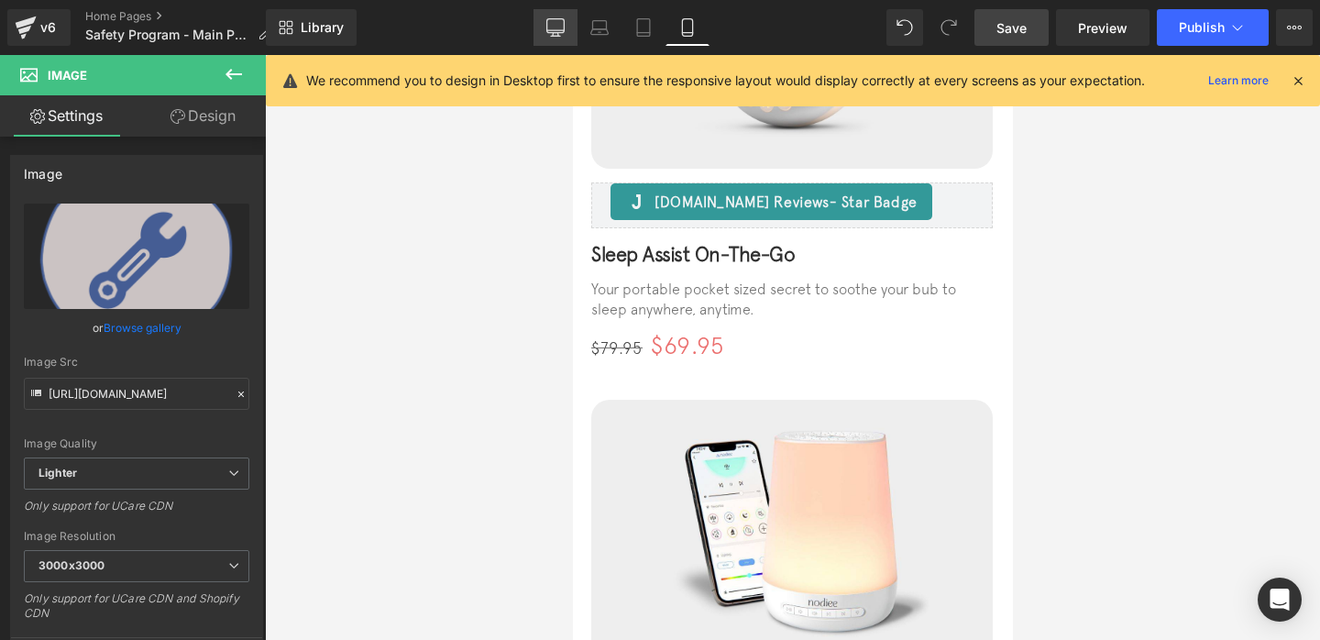
click at [553, 37] on link "Desktop" at bounding box center [555, 27] width 44 height 37
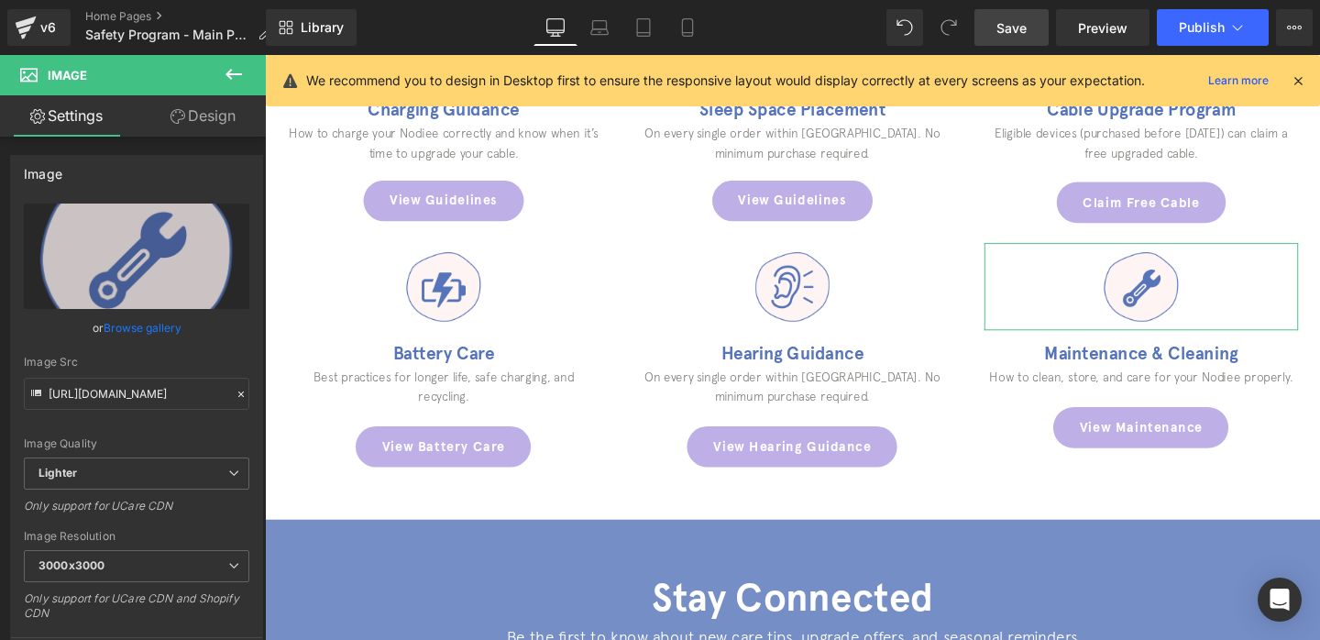
click at [214, 123] on link "Design" at bounding box center [203, 115] width 133 height 41
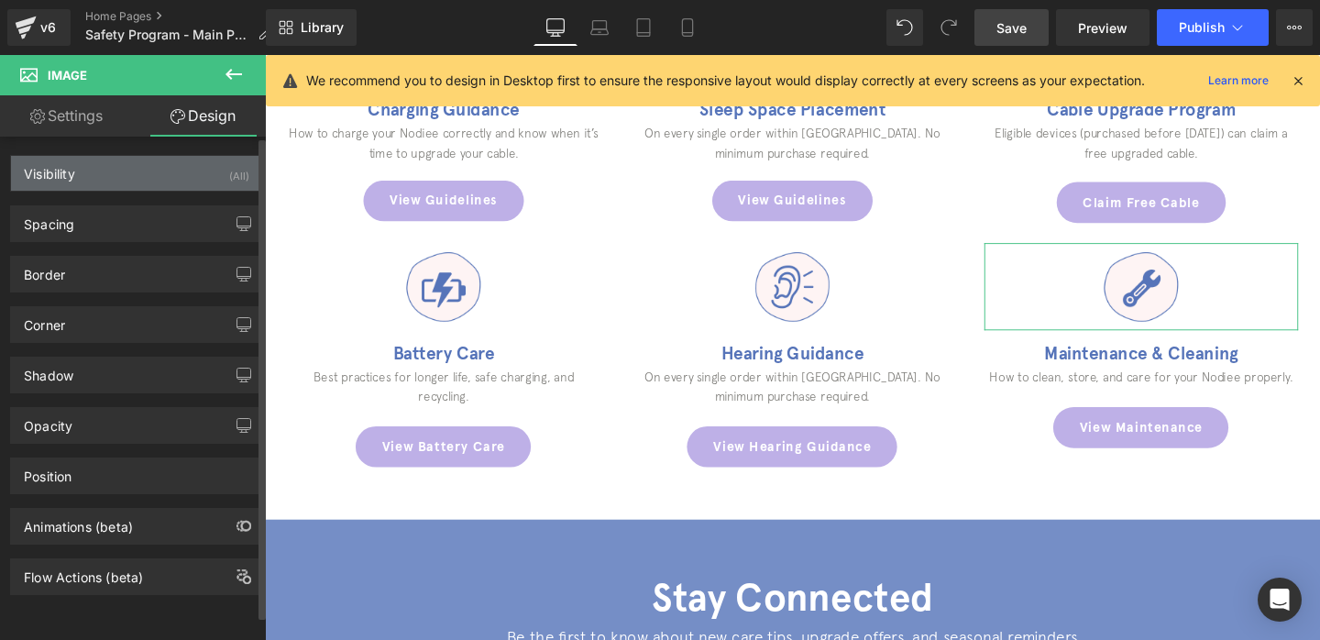
click at [177, 159] on div "Visibility (All)" at bounding box center [136, 173] width 251 height 35
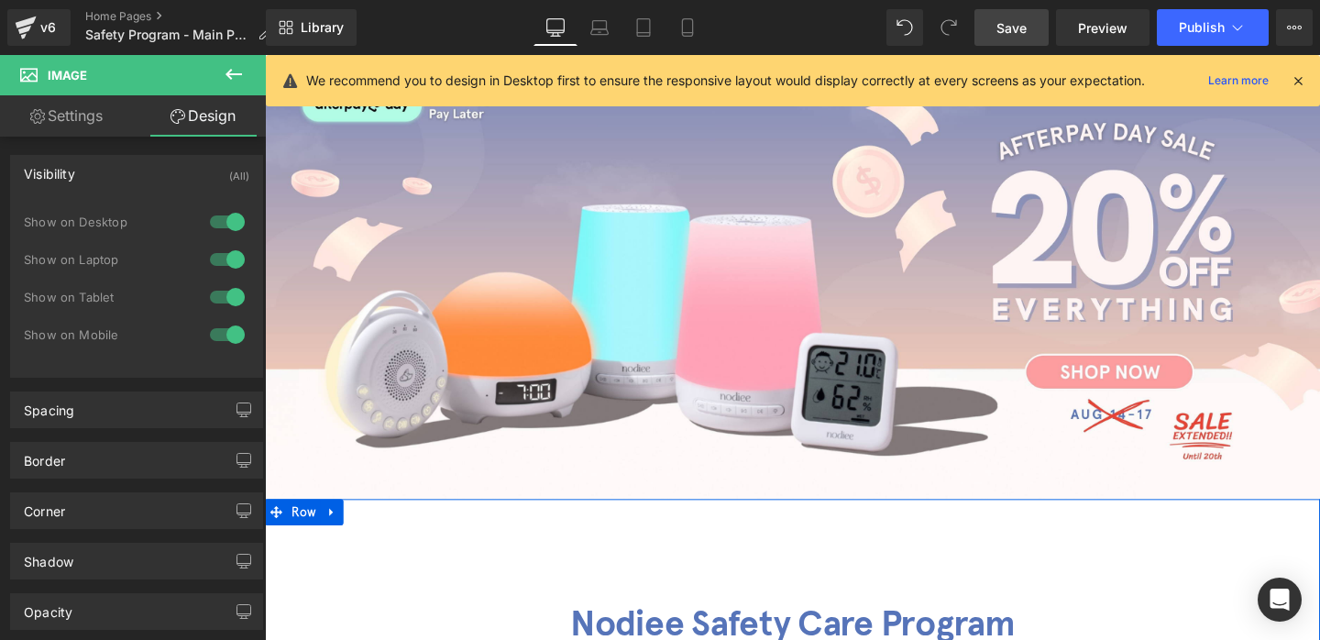
scroll to position [0, 0]
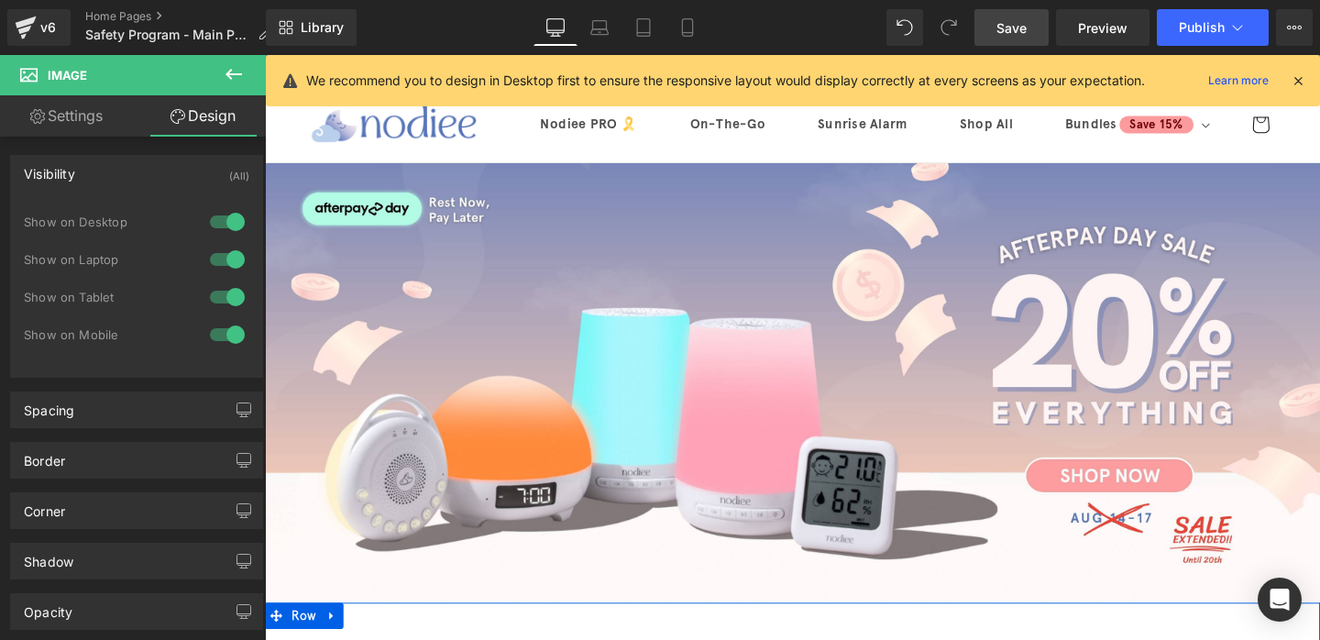
click at [537, 346] on img at bounding box center [819, 400] width 1109 height 462
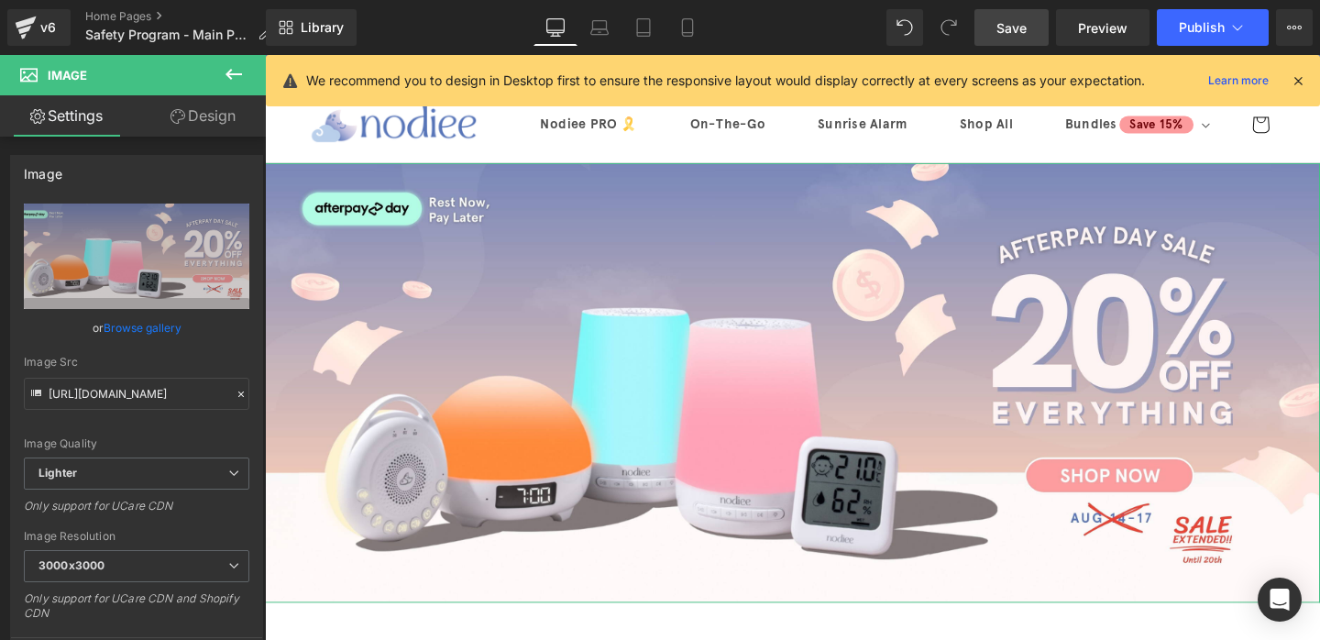
click at [234, 123] on link "Design" at bounding box center [203, 115] width 133 height 41
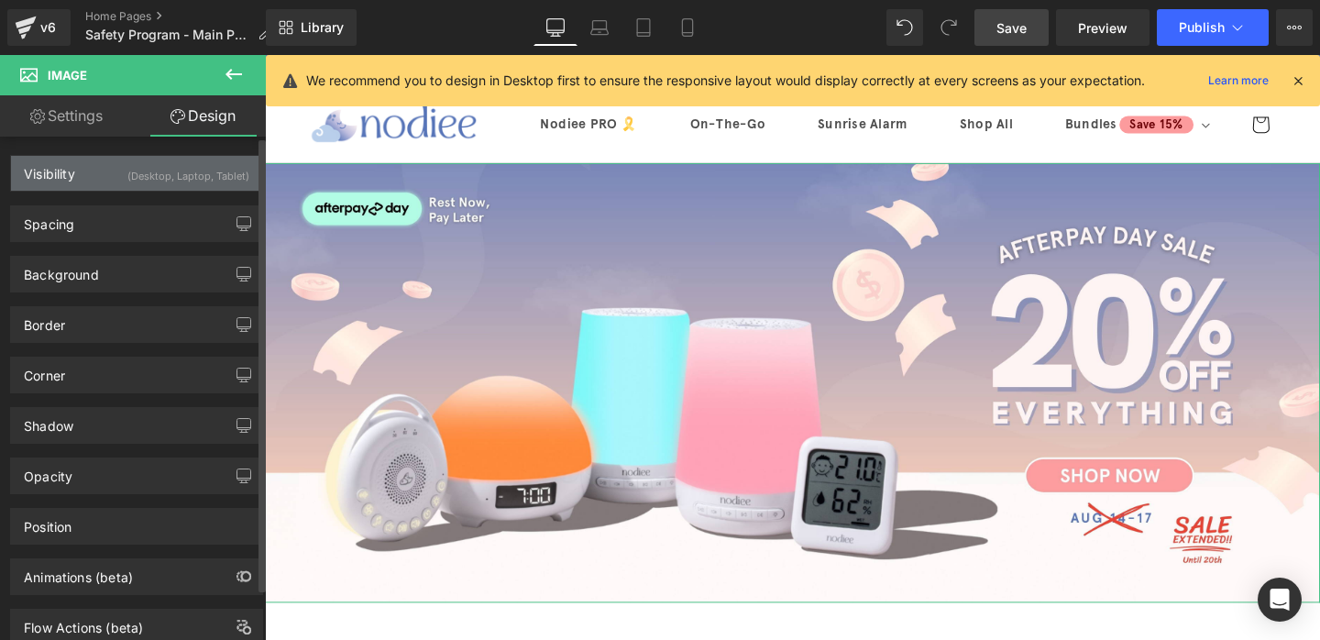
click at [214, 186] on div "Visibility (Desktop, Laptop, Tablet)" at bounding box center [136, 173] width 251 height 35
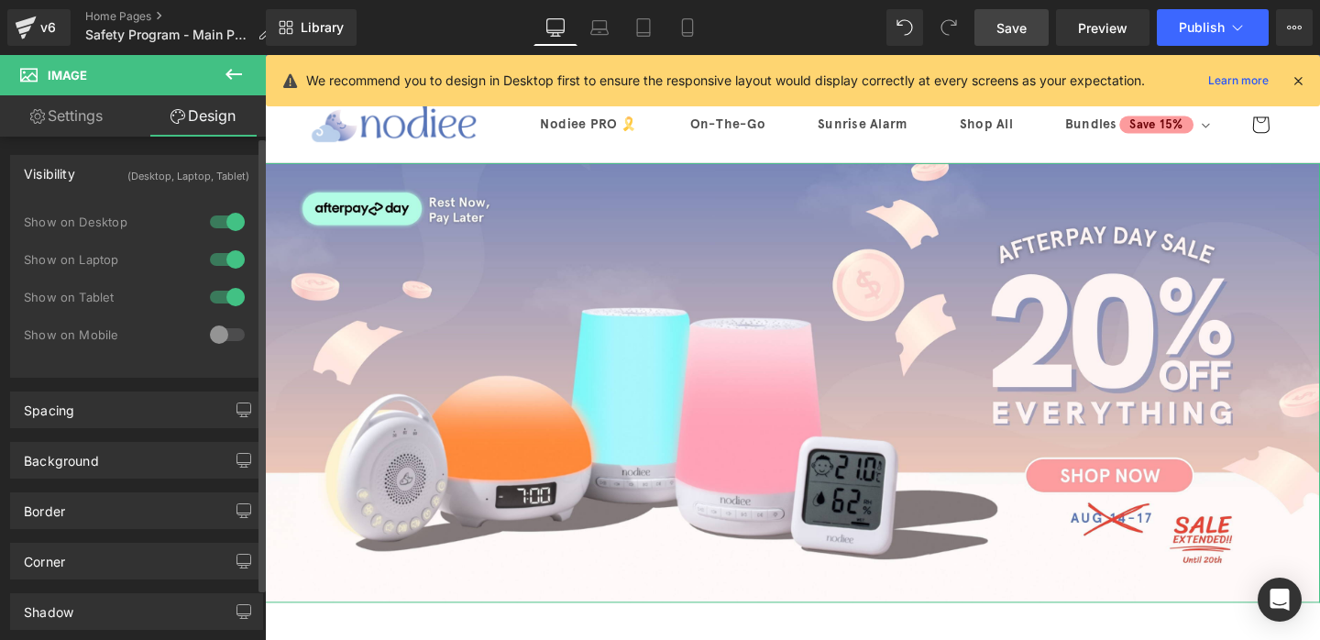
click at [225, 334] on div at bounding box center [227, 334] width 44 height 29
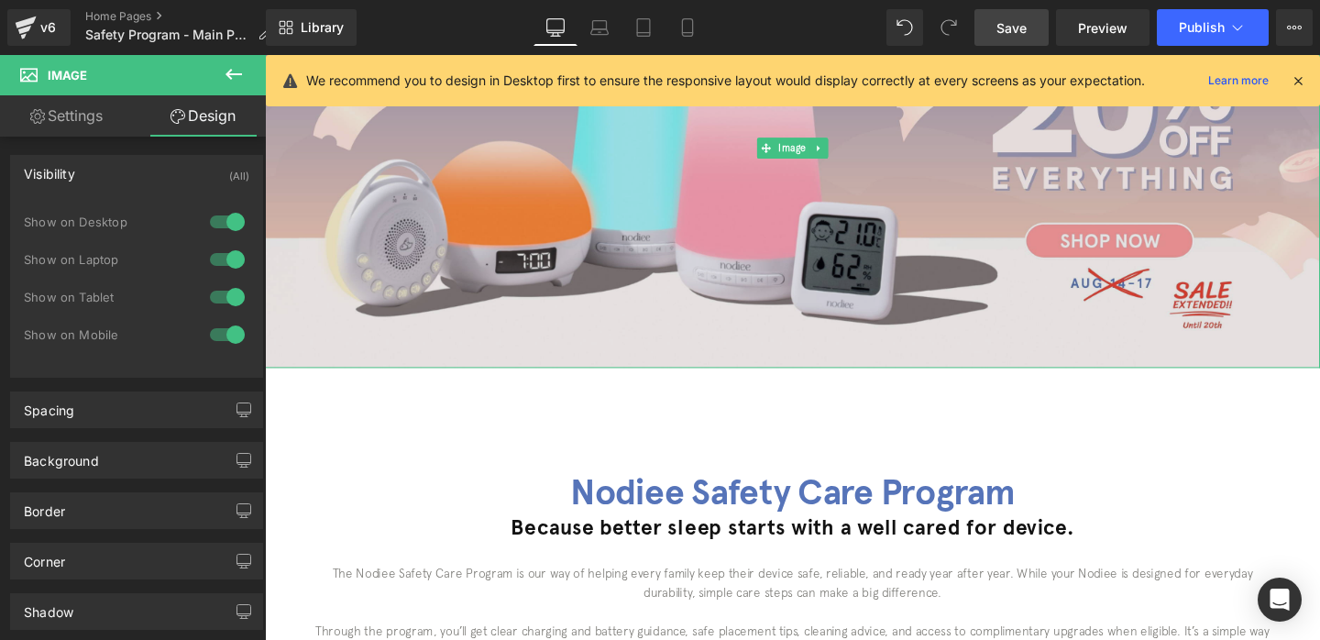
scroll to position [384, 0]
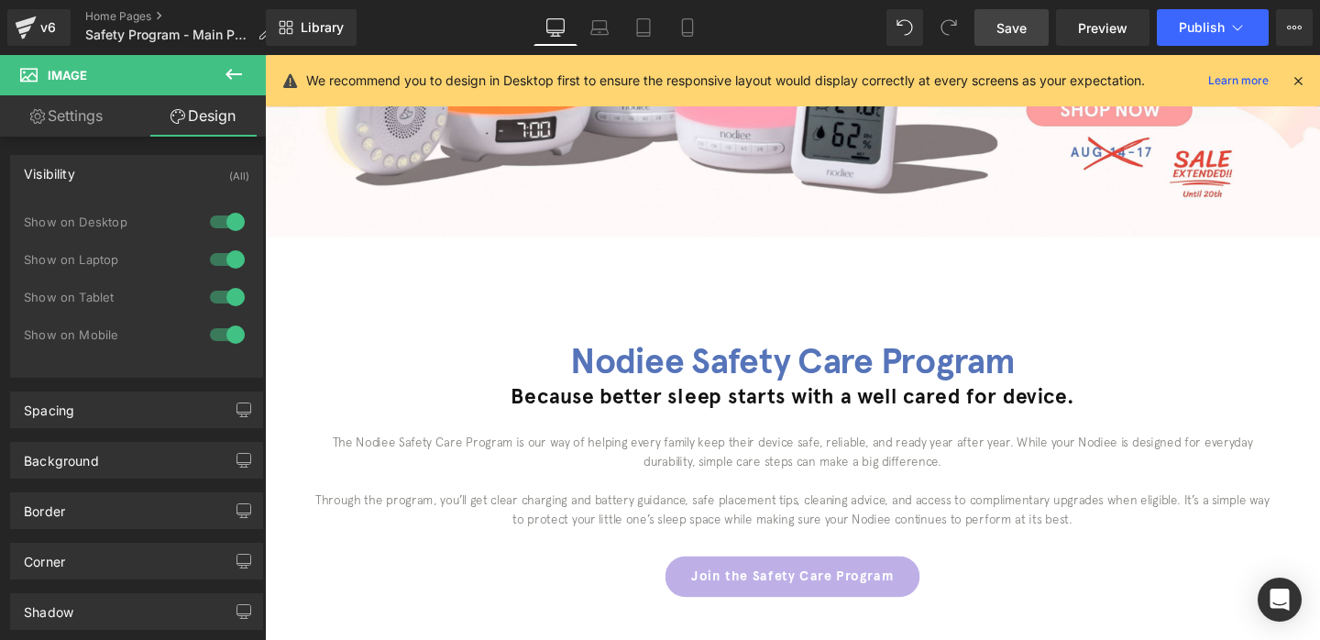
click at [584, 365] on h1 "Nodiee Safety Care Program" at bounding box center [819, 377] width 1109 height 45
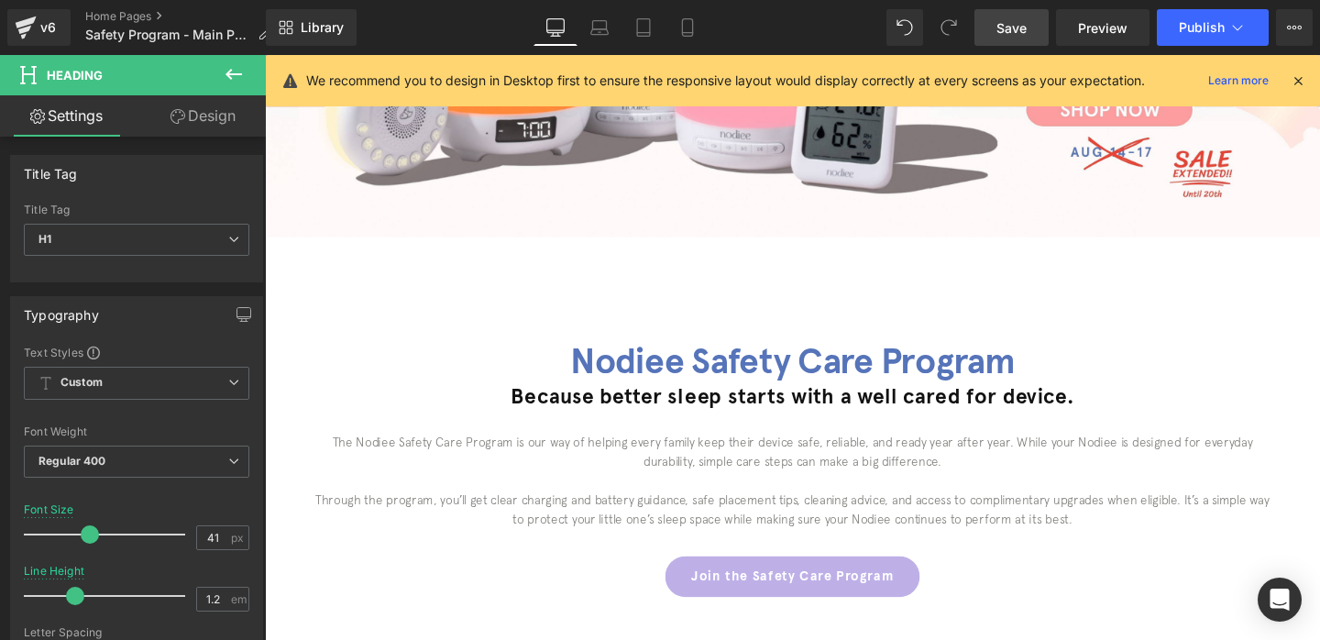
click at [238, 110] on link "Design" at bounding box center [203, 115] width 133 height 41
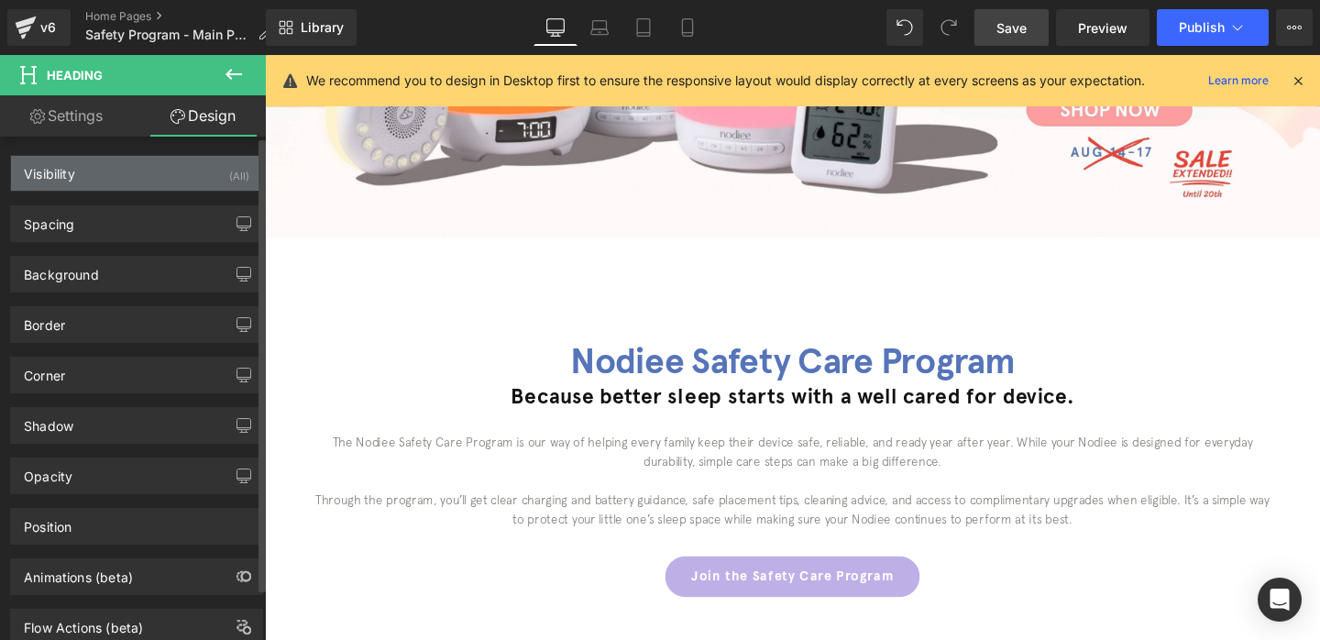
click at [199, 181] on div "Visibility (All)" at bounding box center [136, 173] width 251 height 35
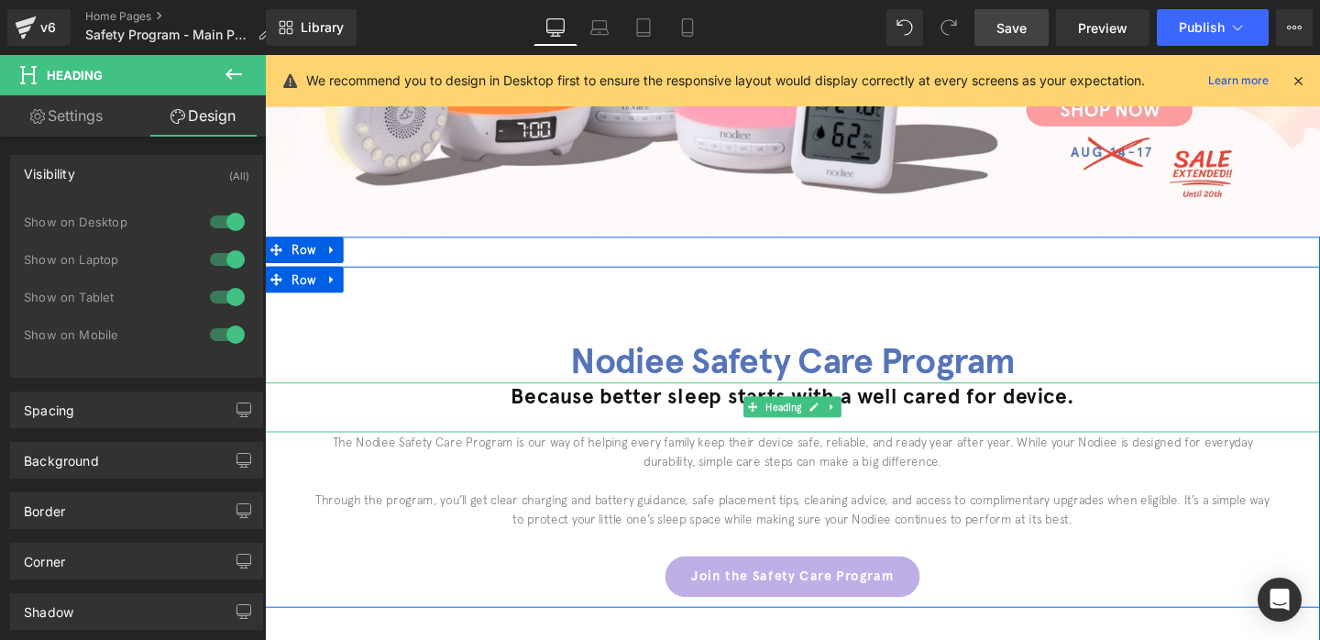
click at [536, 434] on div "Because better sleep starts with a well cared for device." at bounding box center [819, 425] width 1109 height 51
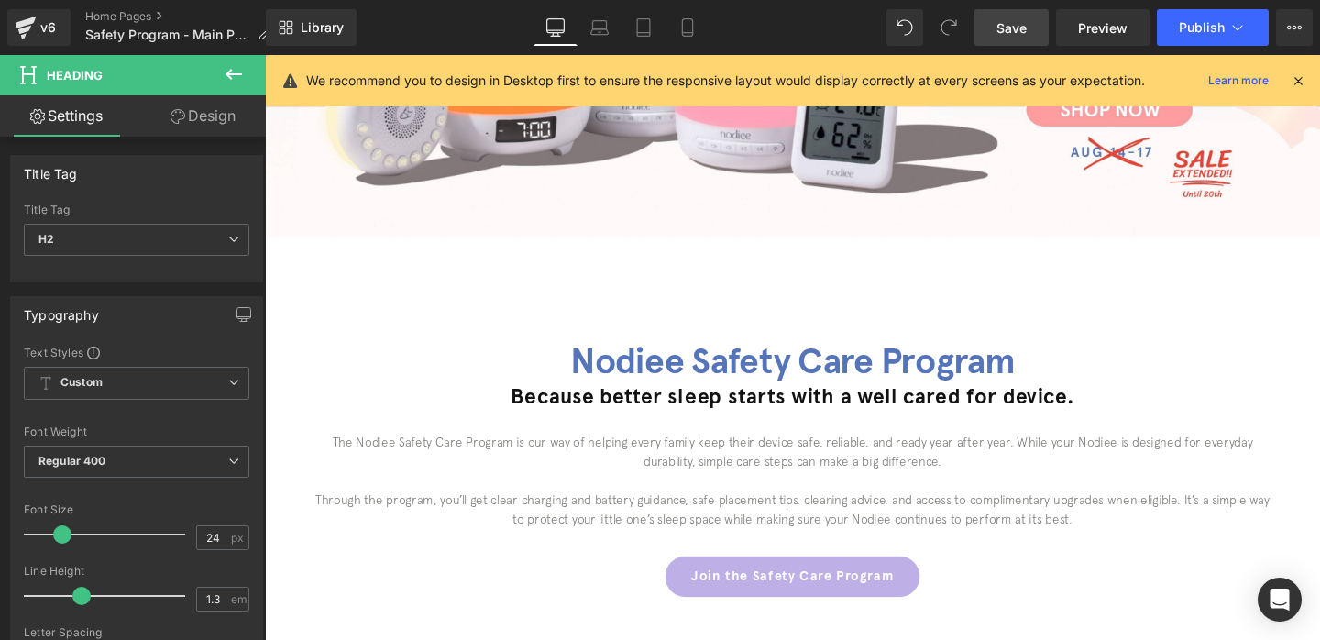
click at [208, 129] on link "Design" at bounding box center [203, 115] width 133 height 41
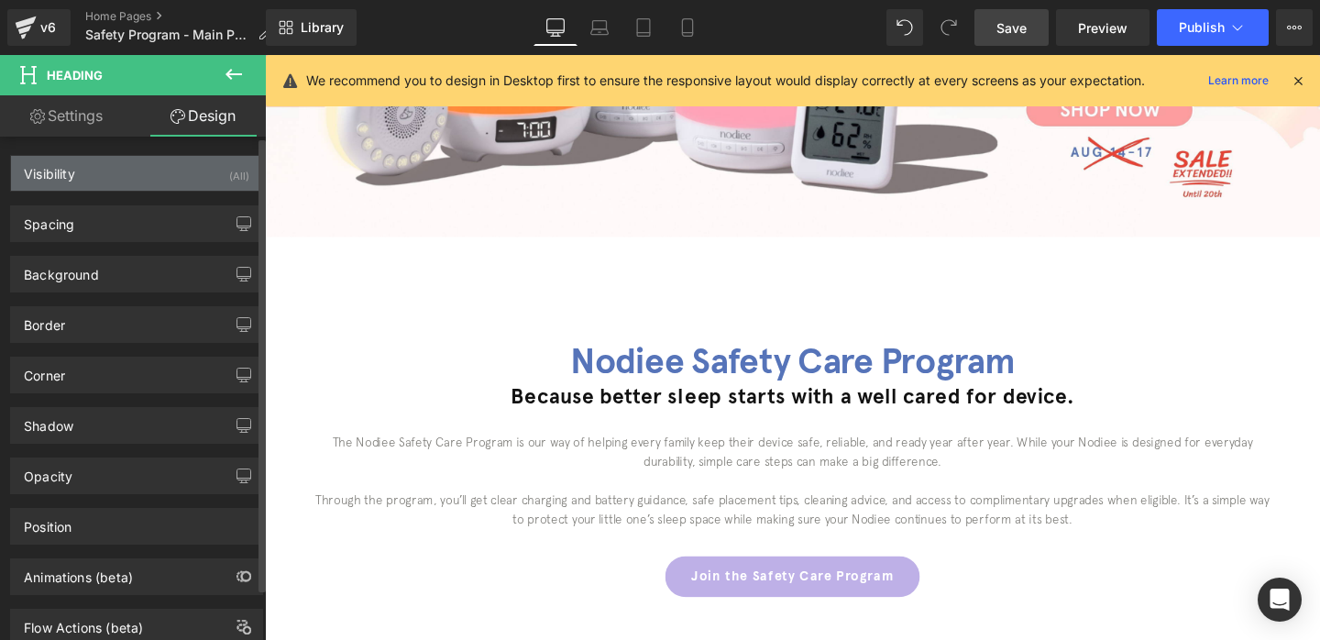
click at [197, 189] on div "Visibility (All)" at bounding box center [136, 173] width 251 height 35
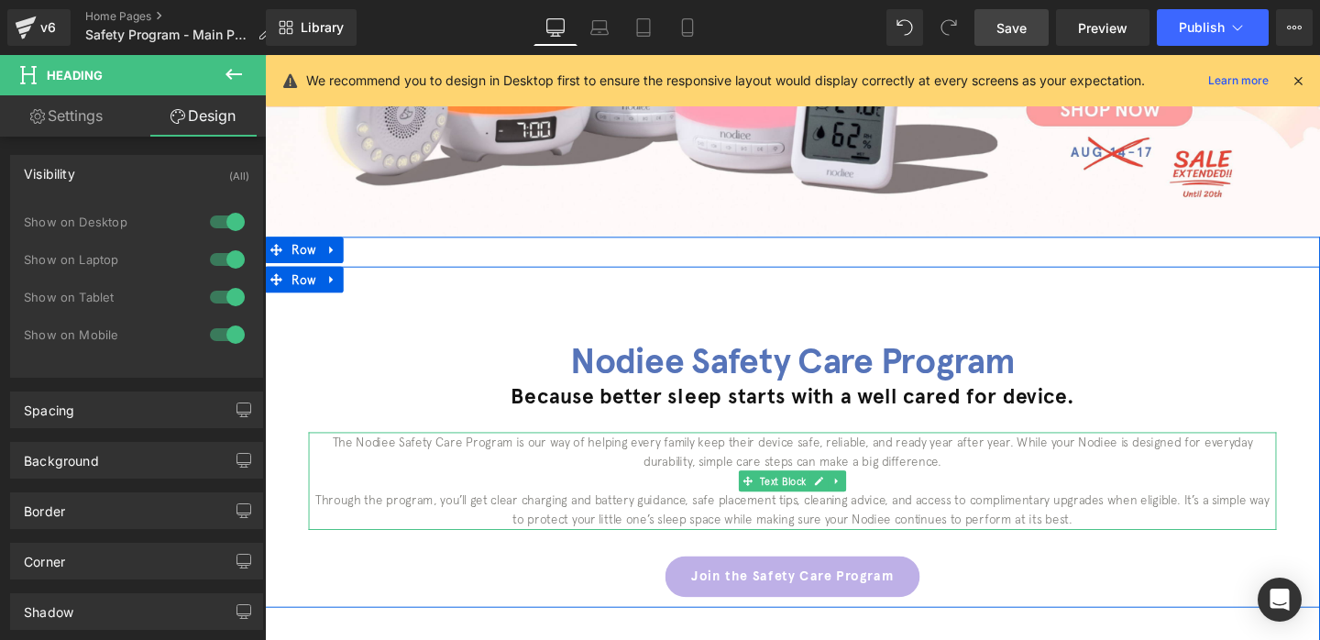
click at [642, 516] on p "Through the program, you’ll get clear charging and battery guidance, safe place…" at bounding box center [819, 533] width 1017 height 41
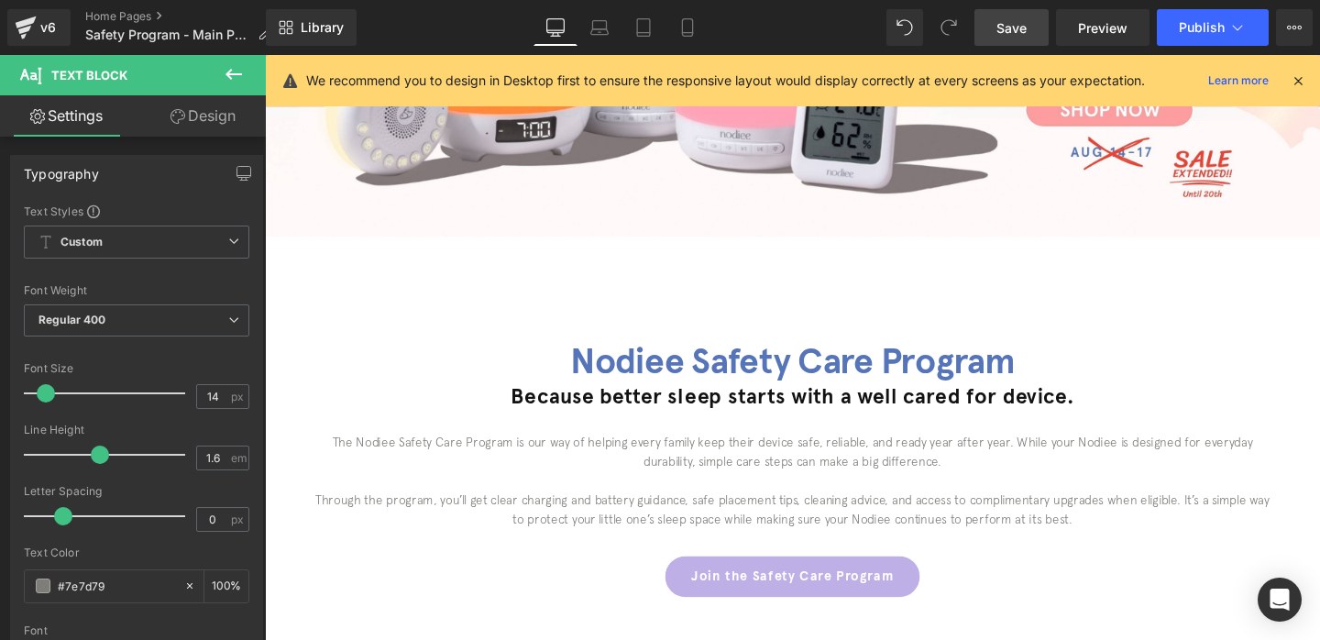
click at [201, 120] on link "Design" at bounding box center [203, 115] width 133 height 41
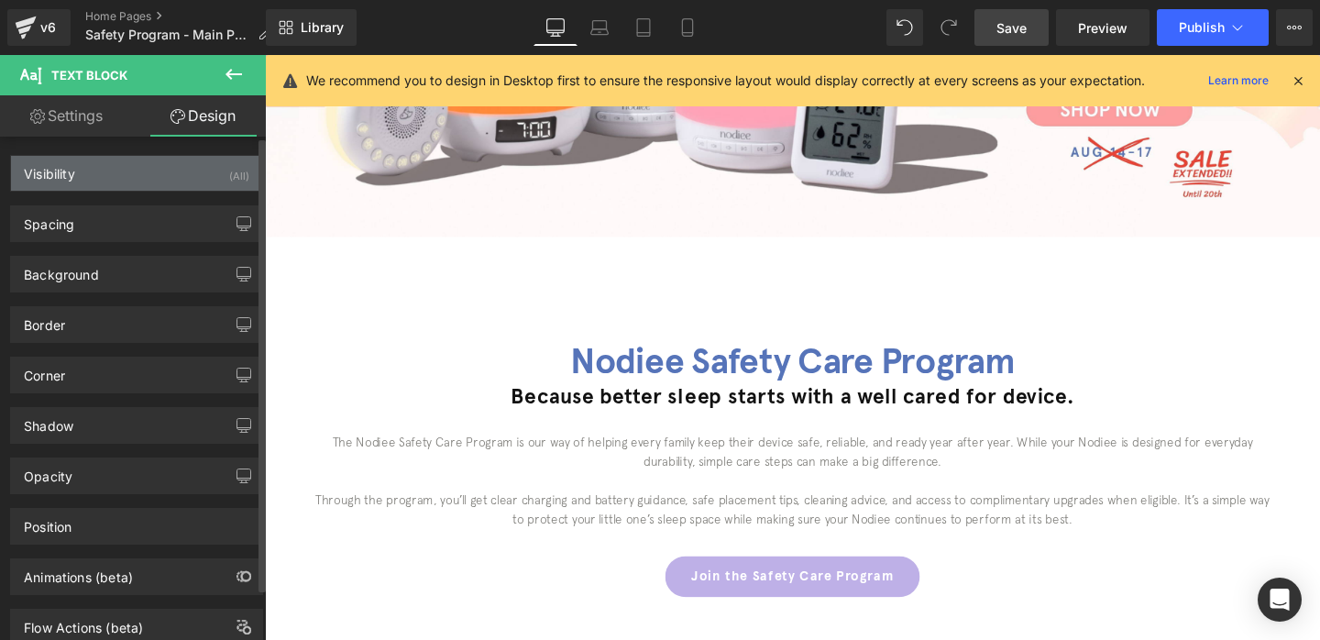
click at [192, 185] on div "Visibility (All)" at bounding box center [136, 173] width 251 height 35
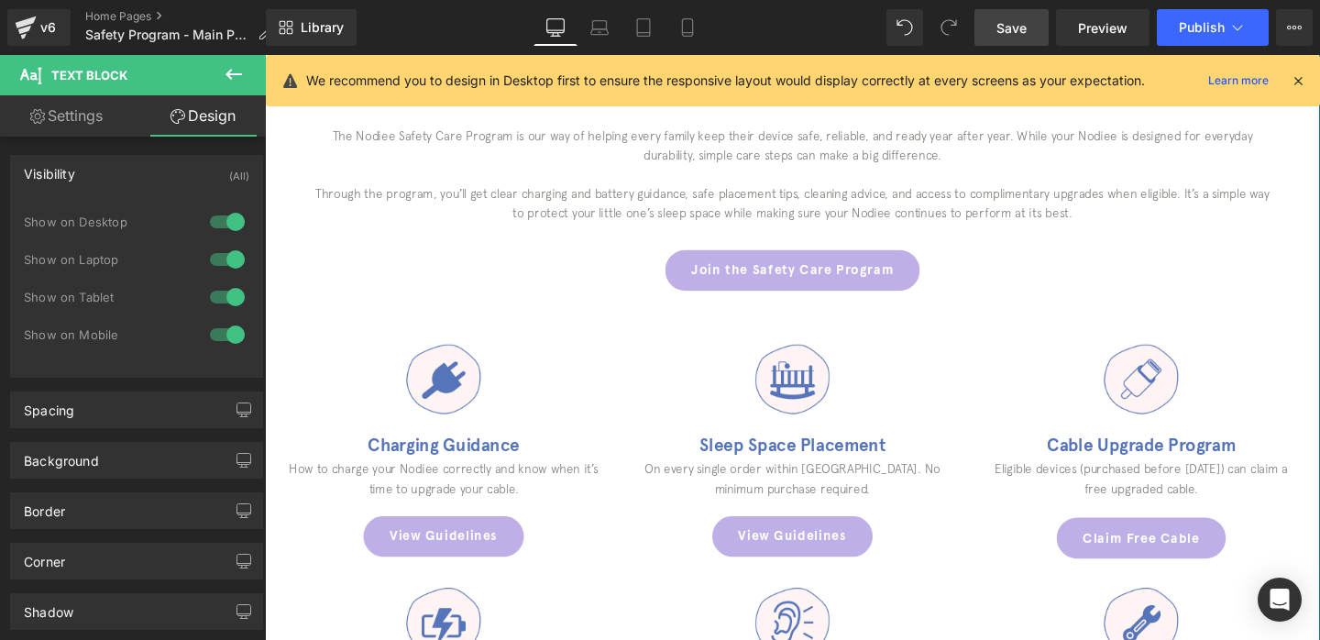
scroll to position [738, 0]
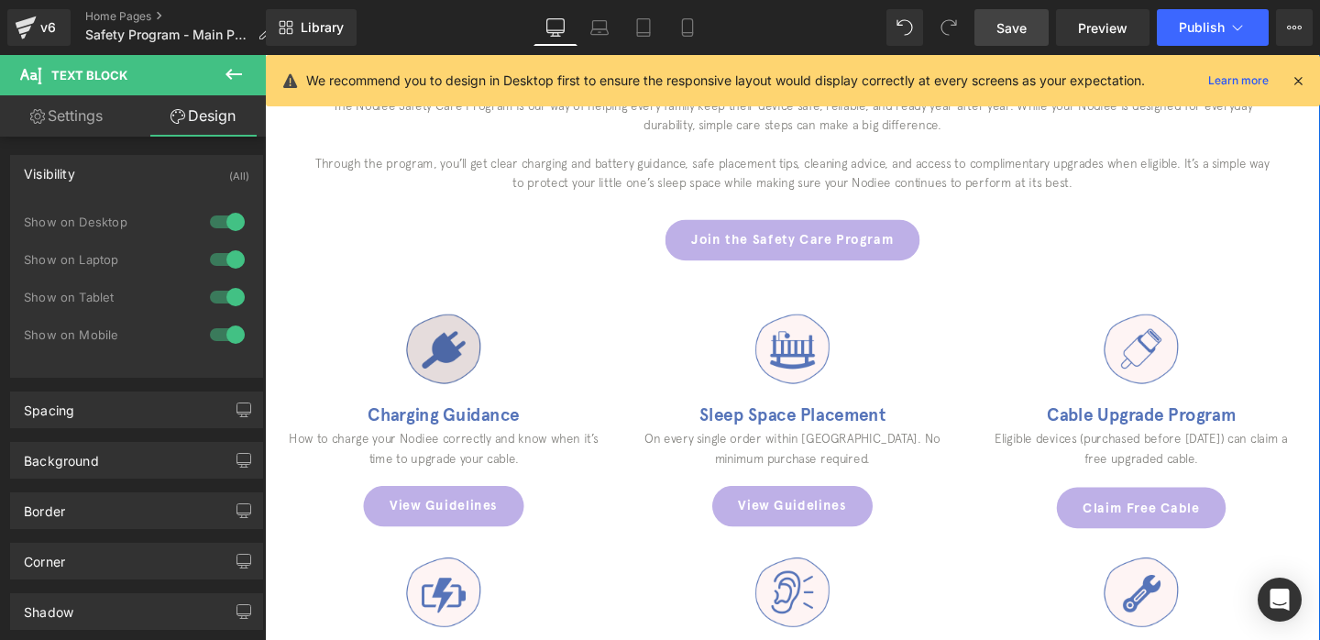
click at [481, 394] on img at bounding box center [453, 364] width 92 height 92
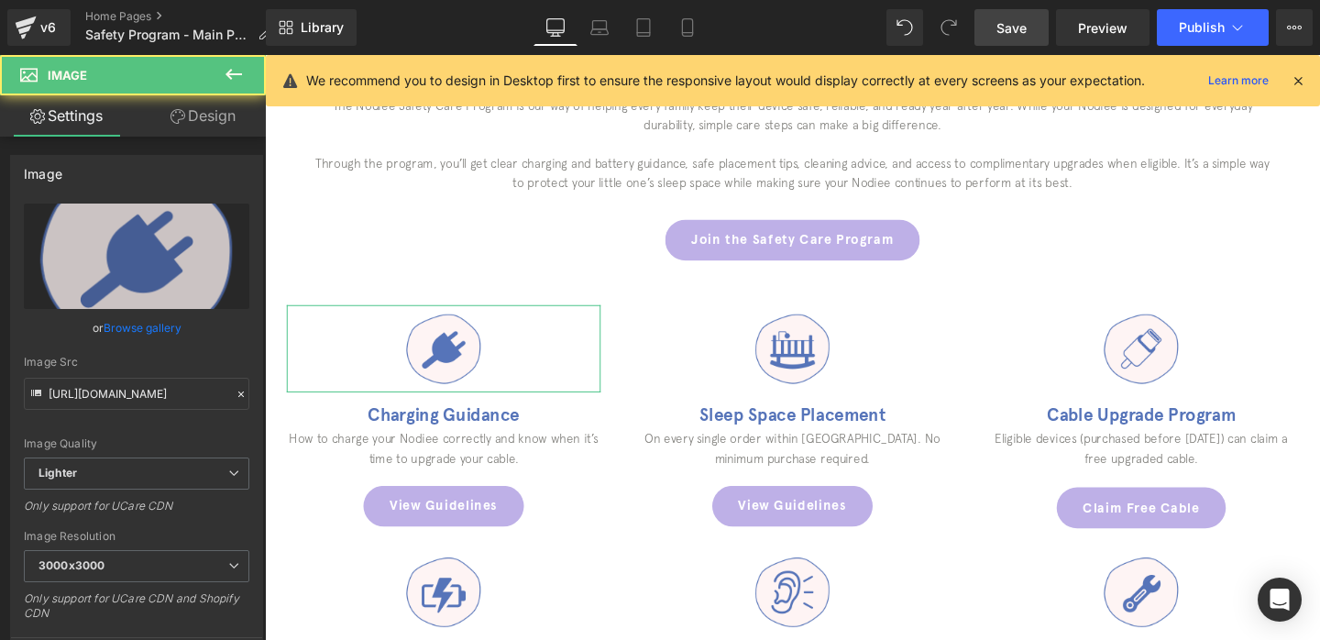
click at [200, 121] on link "Design" at bounding box center [203, 115] width 133 height 41
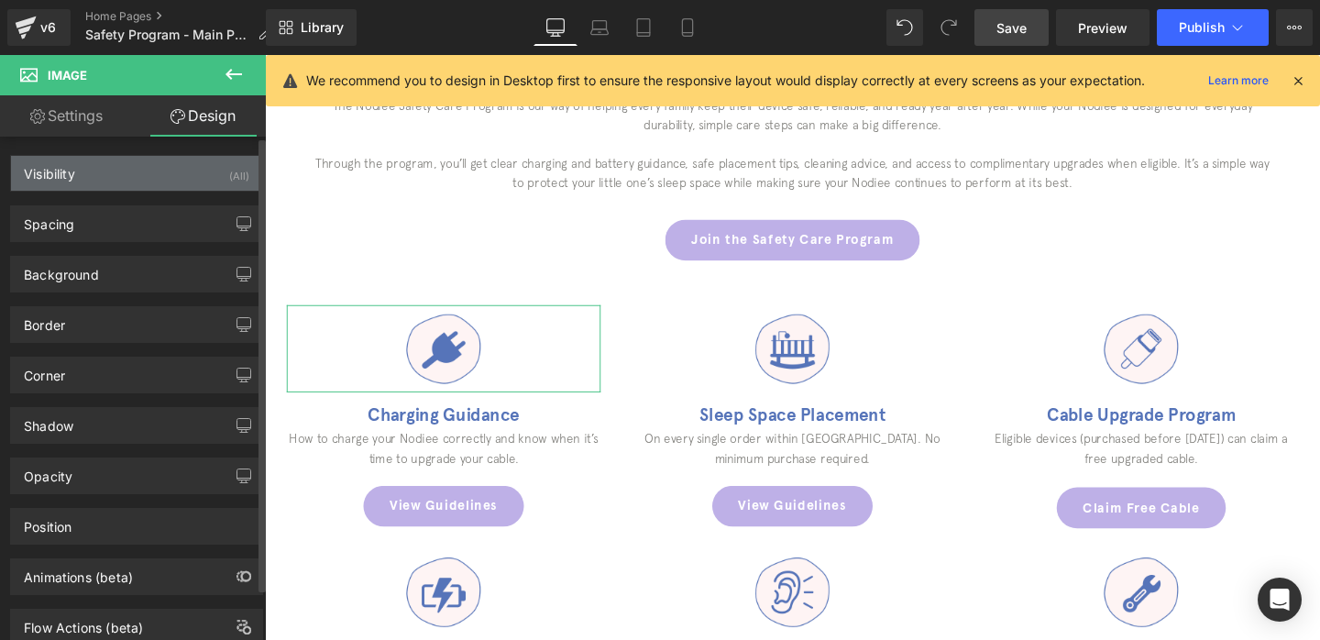
click at [205, 163] on div "Visibility (All)" at bounding box center [136, 173] width 251 height 35
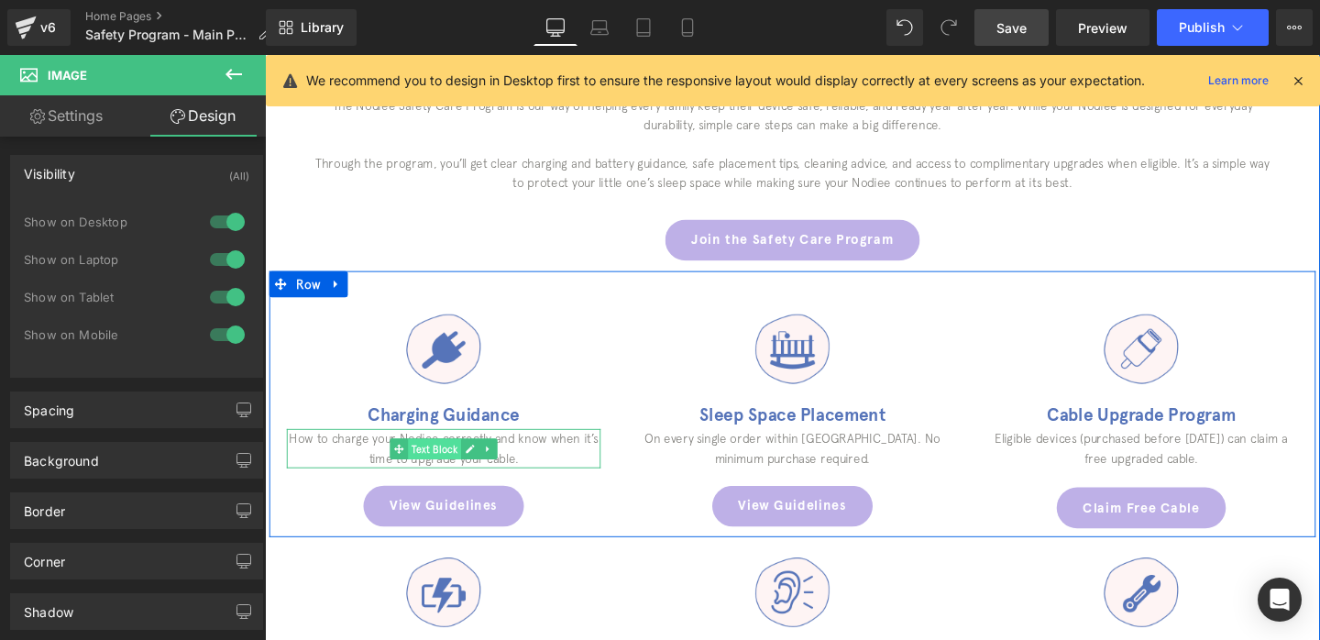
click at [450, 474] on span "Text Block" at bounding box center [443, 469] width 56 height 22
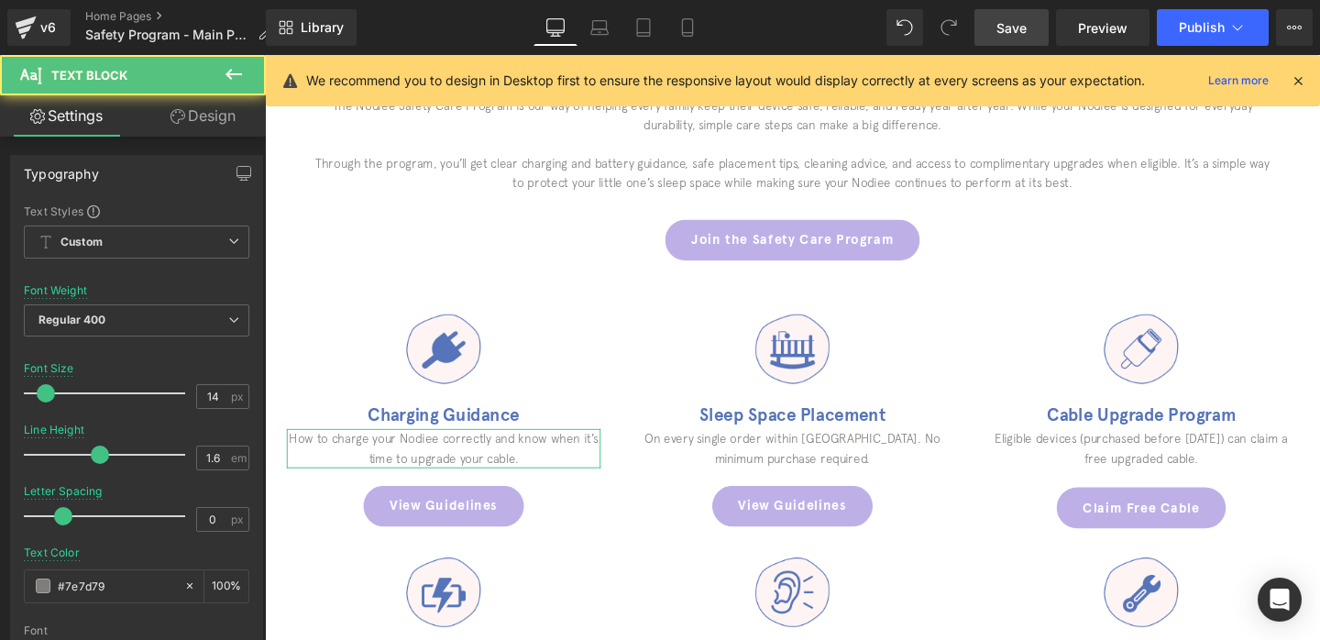
click at [224, 123] on link "Design" at bounding box center [203, 115] width 133 height 41
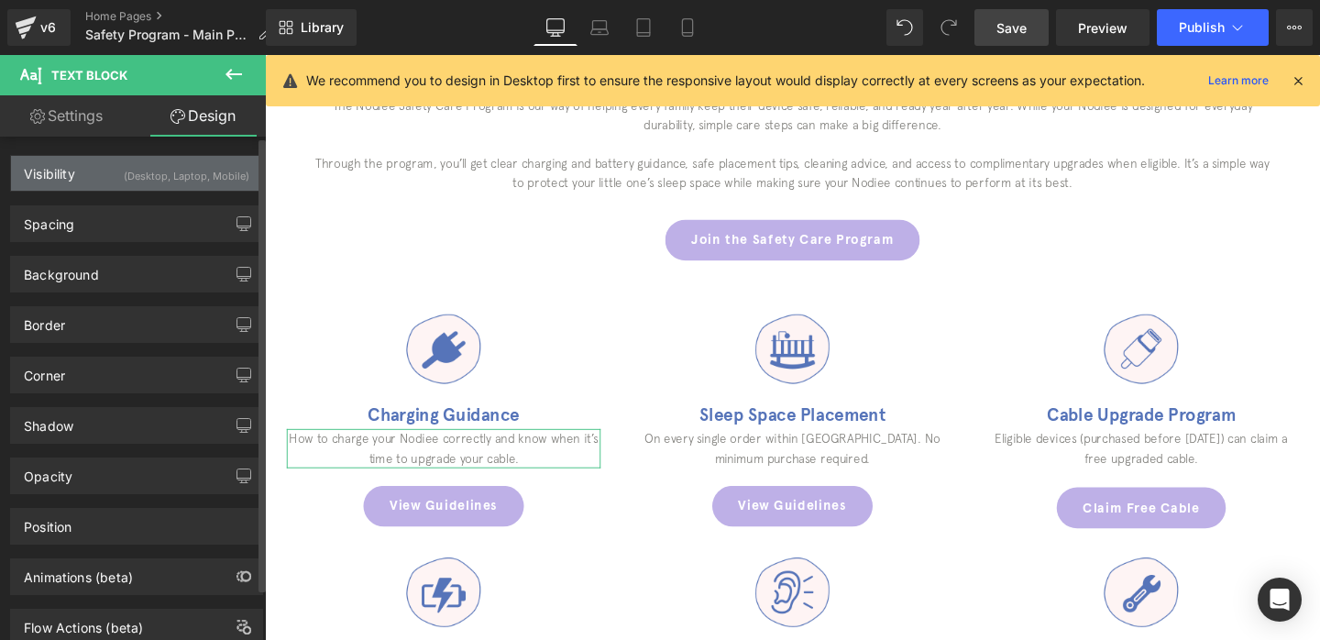
click at [211, 181] on div "(Desktop, Laptop, Mobile)" at bounding box center [187, 171] width 126 height 30
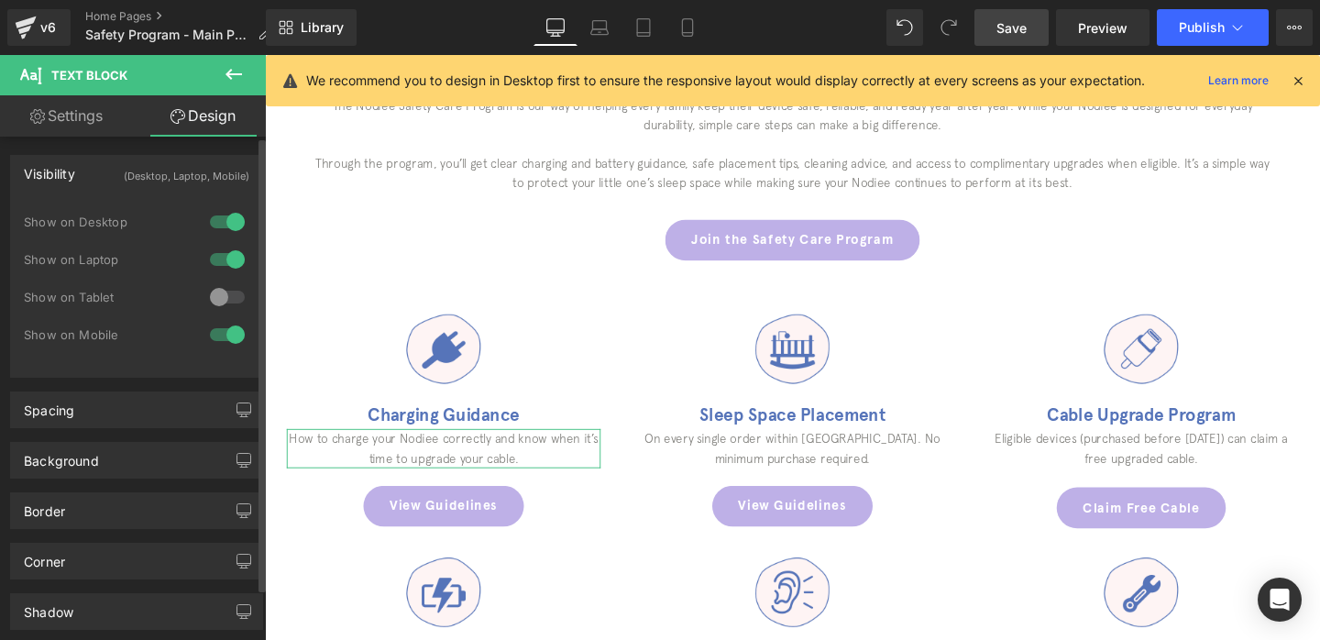
click at [224, 305] on div at bounding box center [227, 296] width 44 height 29
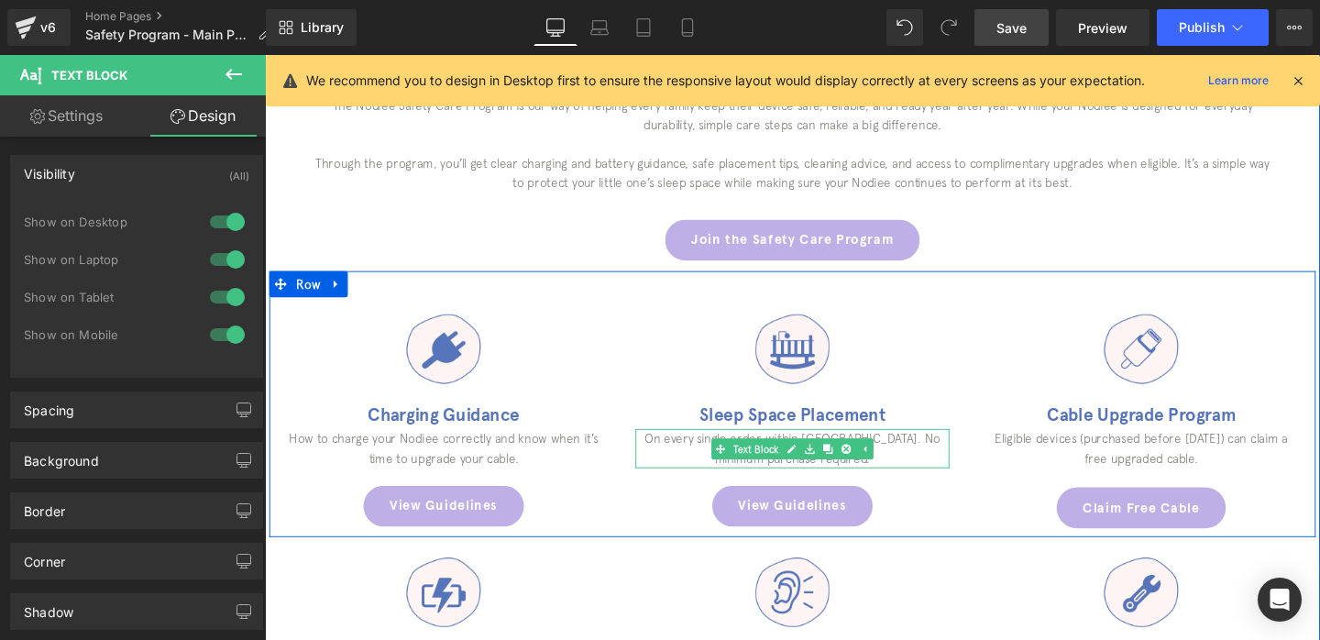
click at [714, 467] on p "On every single order within [GEOGRAPHIC_DATA]. No minimum purchase required." at bounding box center [819, 468] width 330 height 41
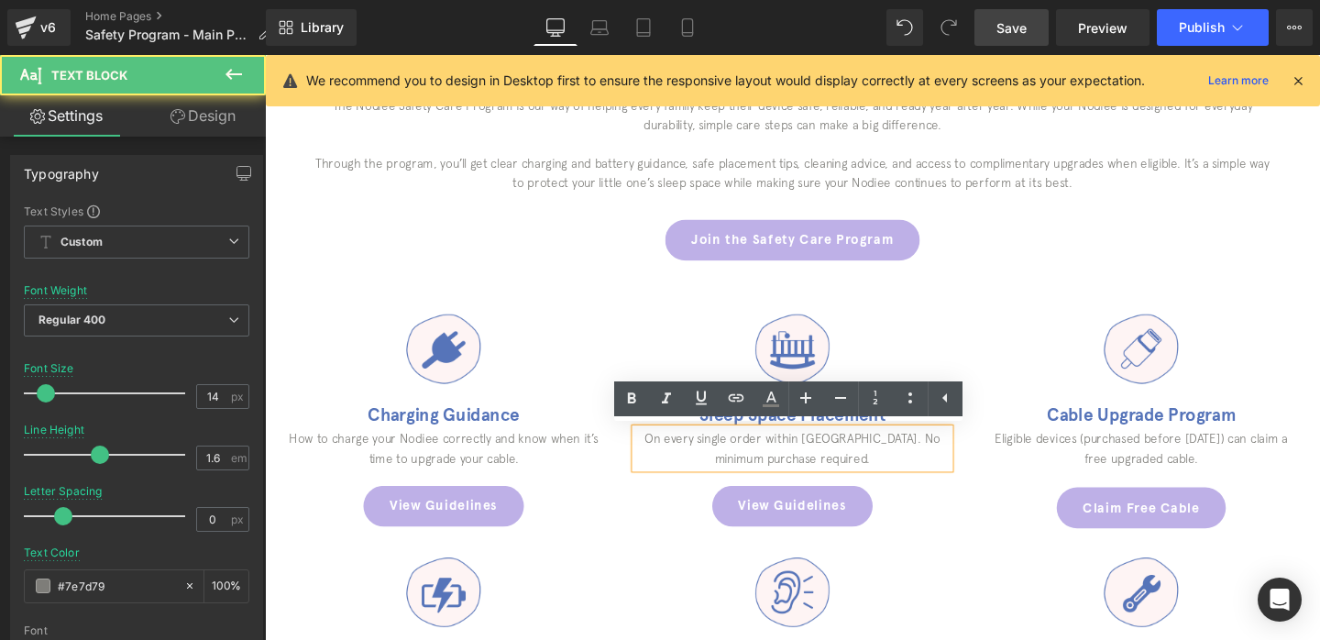
click at [221, 119] on link "Design" at bounding box center [203, 115] width 133 height 41
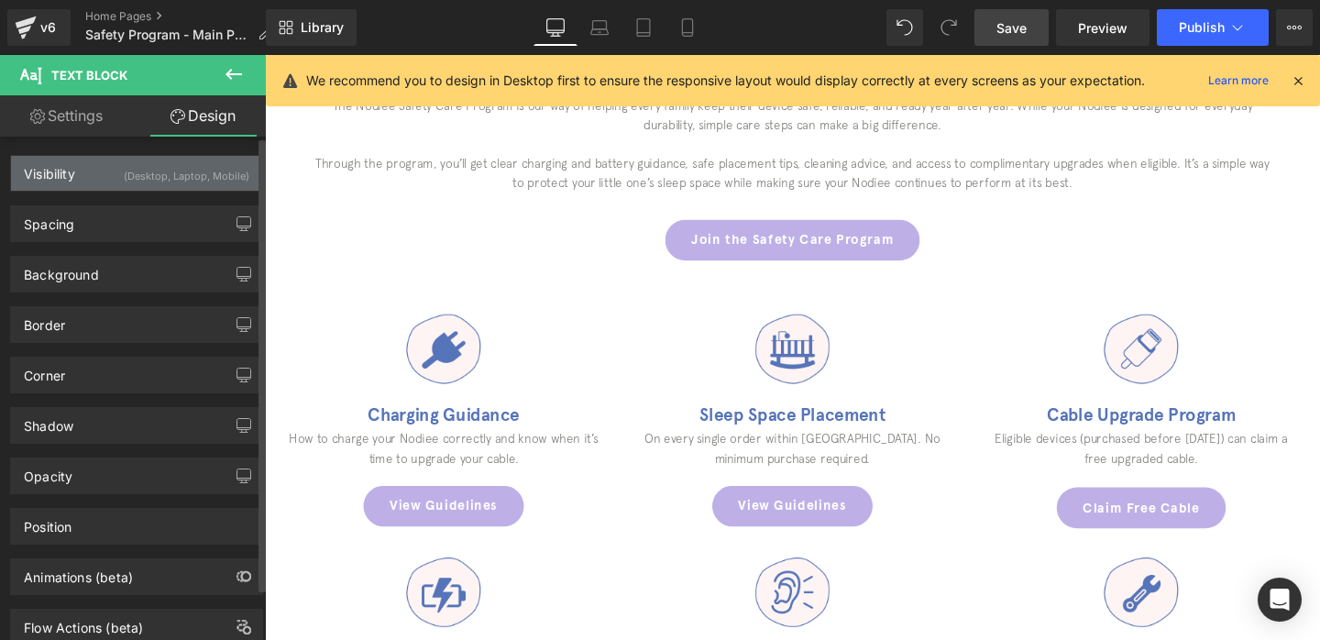
click at [161, 188] on div "Visibility (Desktop, Laptop, Mobile)" at bounding box center [136, 173] width 251 height 35
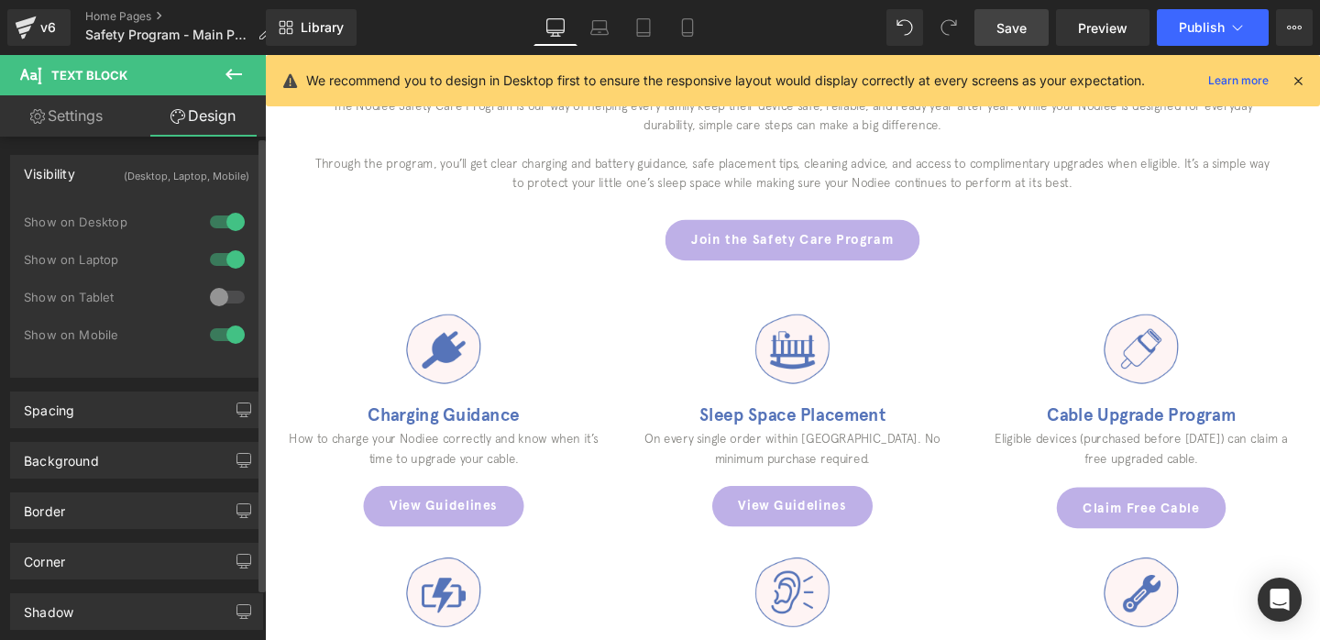
click at [220, 299] on div at bounding box center [227, 296] width 44 height 29
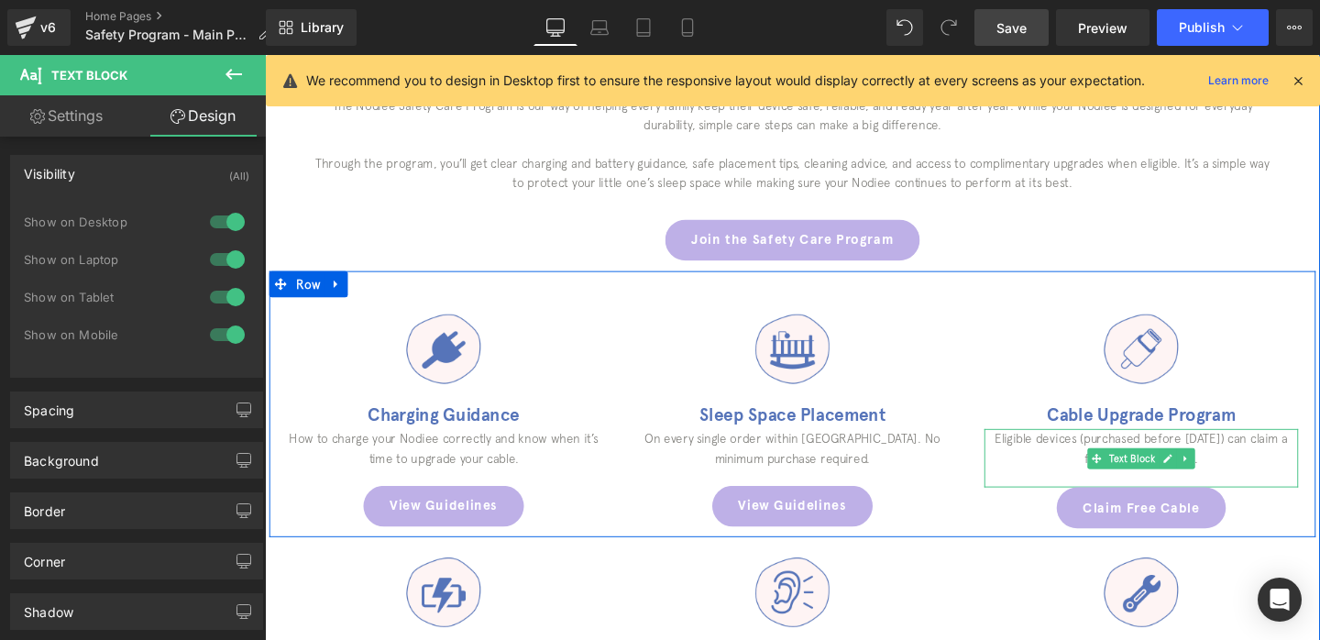
click at [1065, 469] on p "Eligible devices (purchased before [DATE]) can claim a free upgraded cable." at bounding box center [1186, 468] width 330 height 41
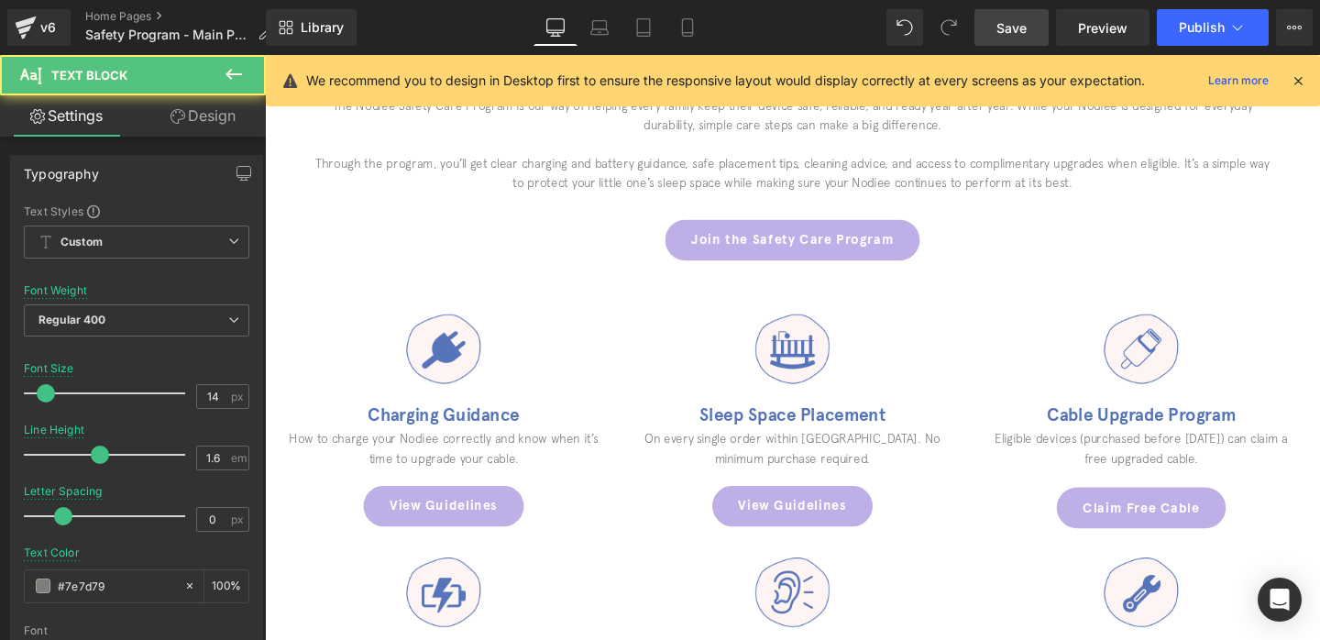
click at [202, 115] on link "Design" at bounding box center [203, 115] width 133 height 41
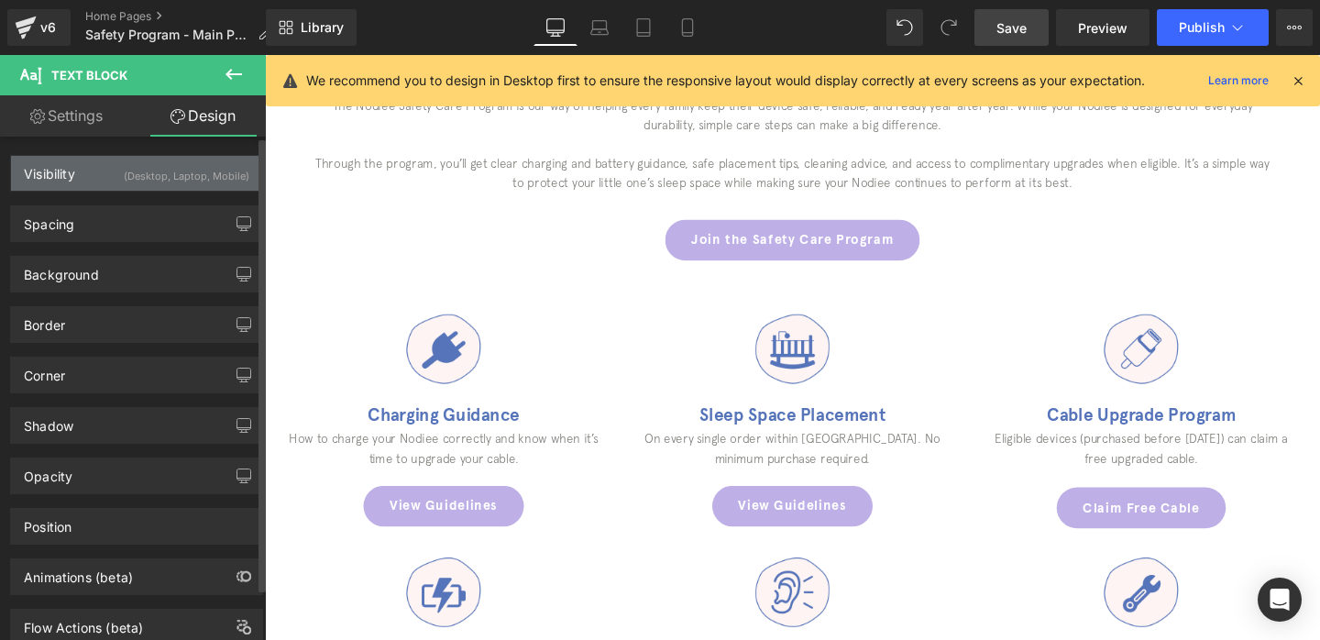
click at [175, 189] on div "Visibility (Desktop, Laptop, Mobile)" at bounding box center [136, 173] width 251 height 35
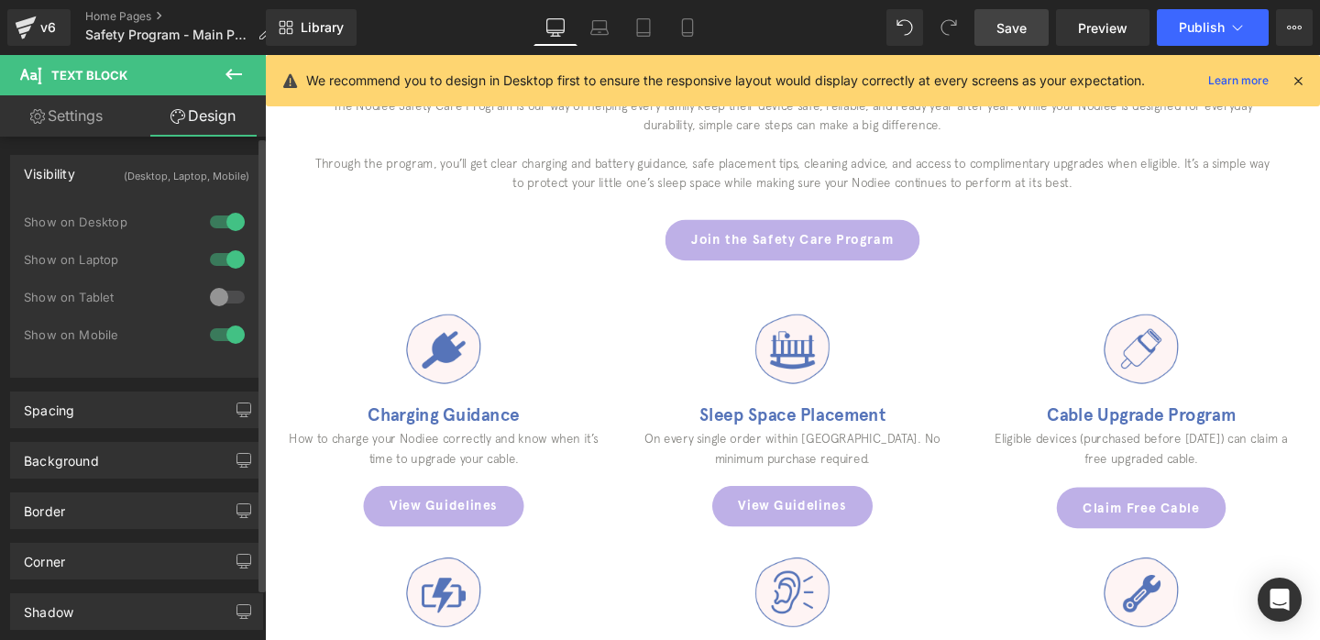
click at [224, 300] on div at bounding box center [227, 296] width 44 height 29
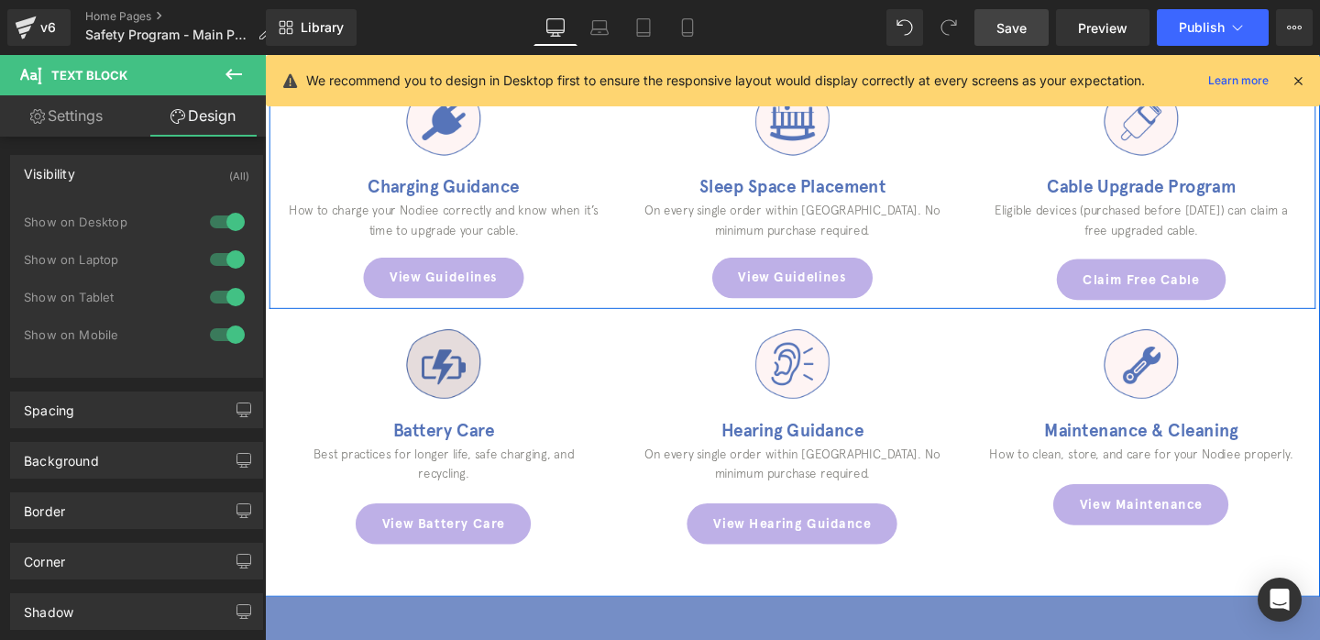
scroll to position [988, 0]
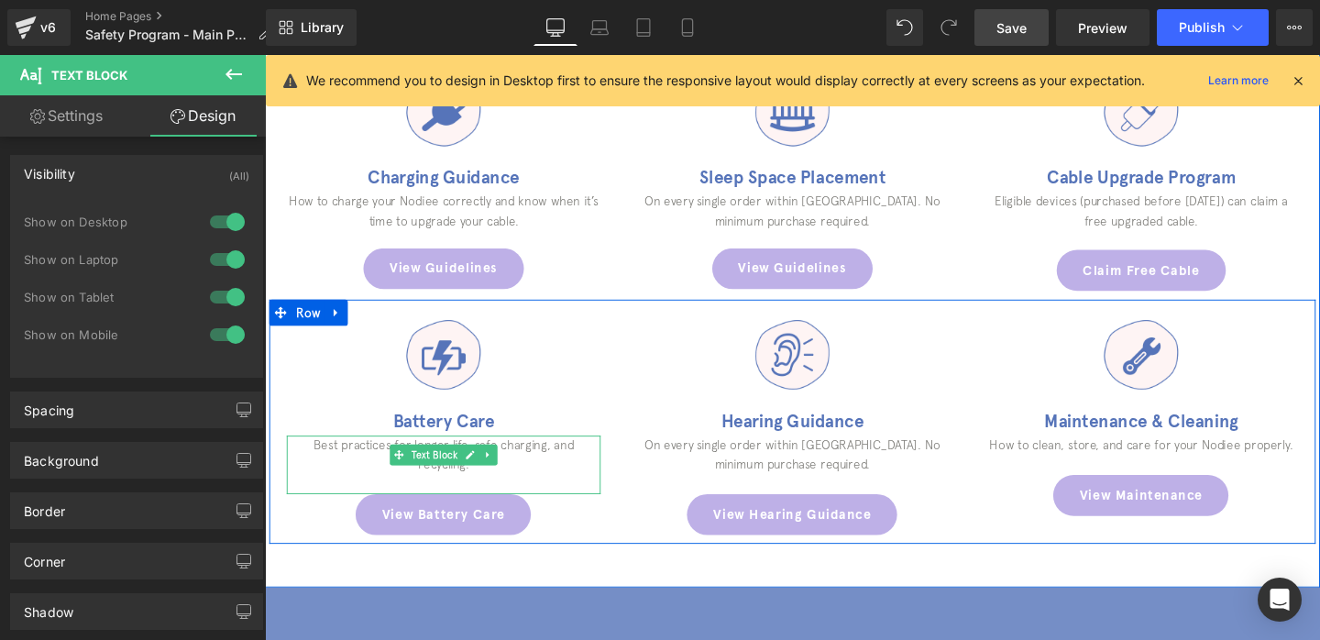
click at [432, 466] on span "Text Block" at bounding box center [443, 475] width 56 height 22
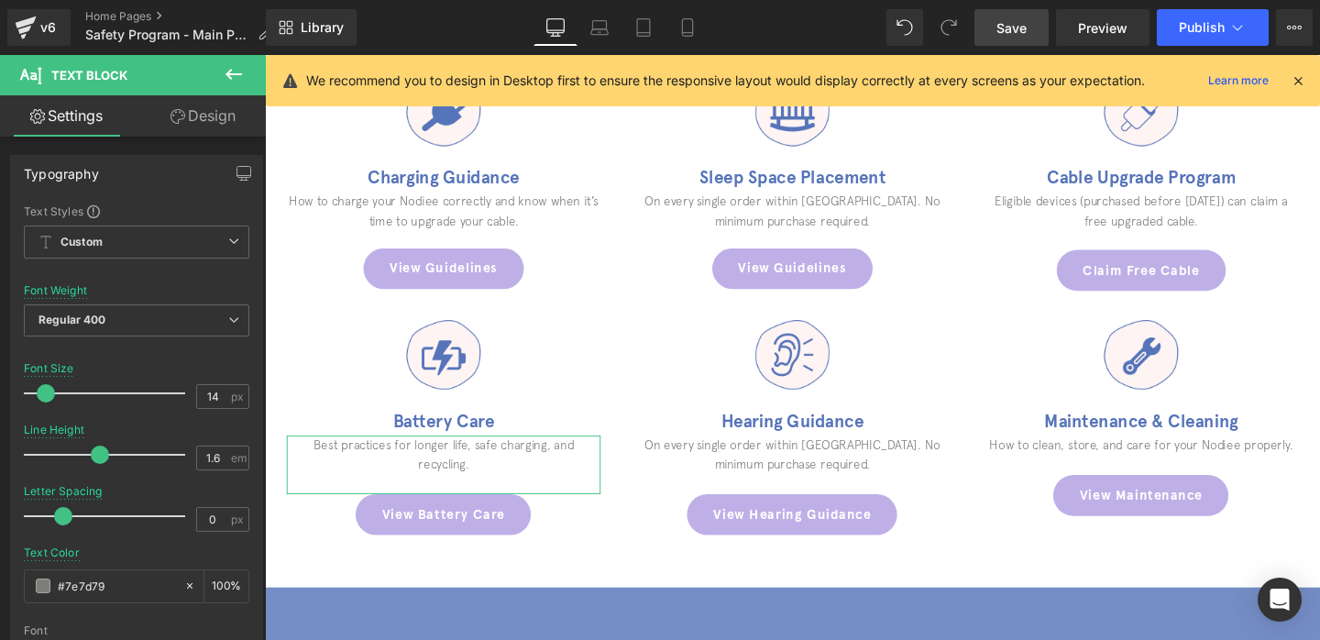
click at [207, 121] on link "Design" at bounding box center [203, 115] width 133 height 41
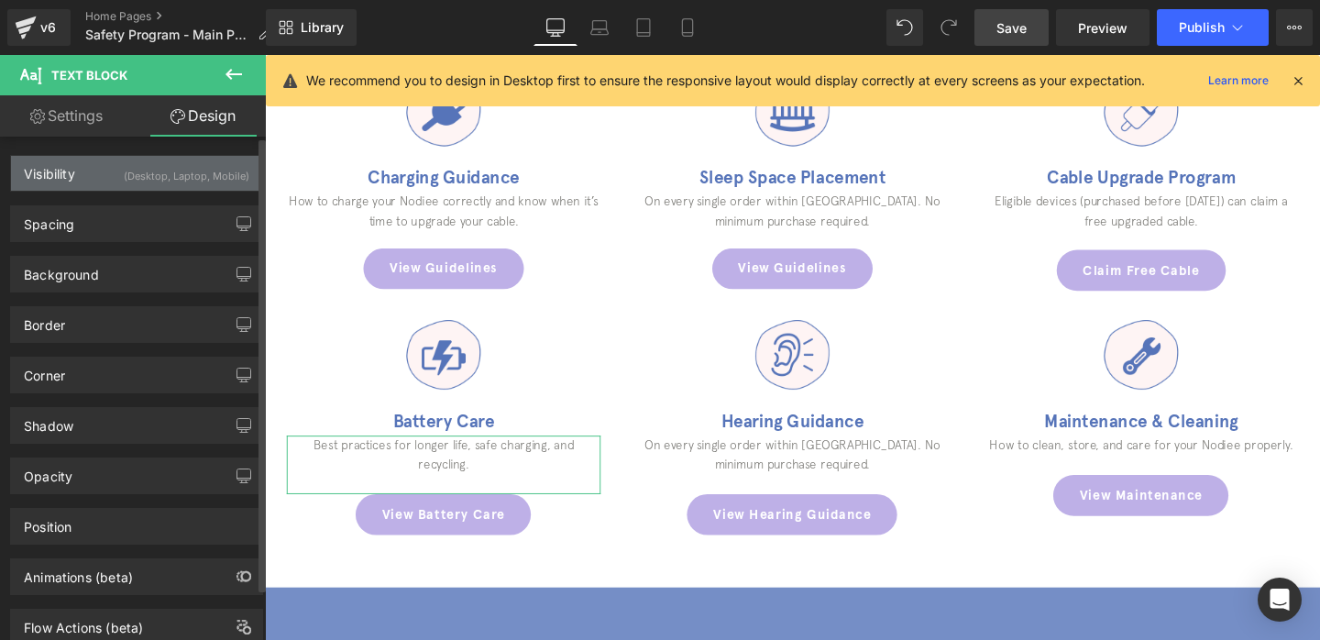
click at [197, 169] on div "(Desktop, Laptop, Mobile)" at bounding box center [187, 171] width 126 height 30
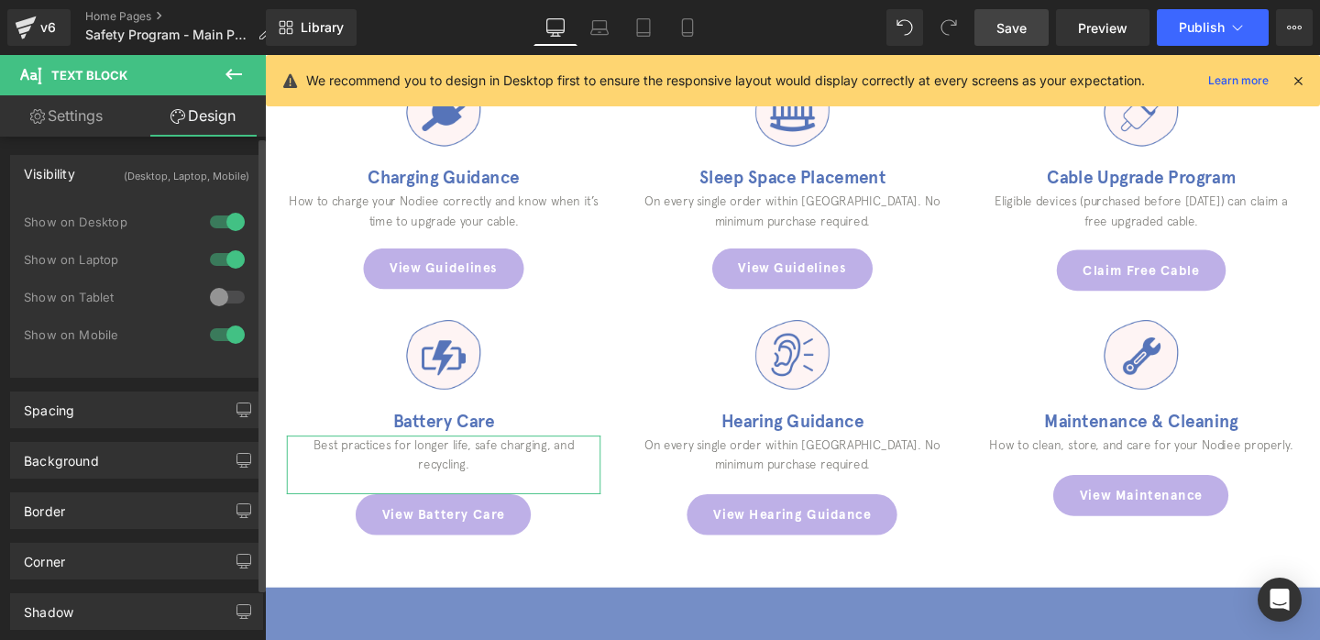
click at [216, 294] on div at bounding box center [227, 296] width 44 height 29
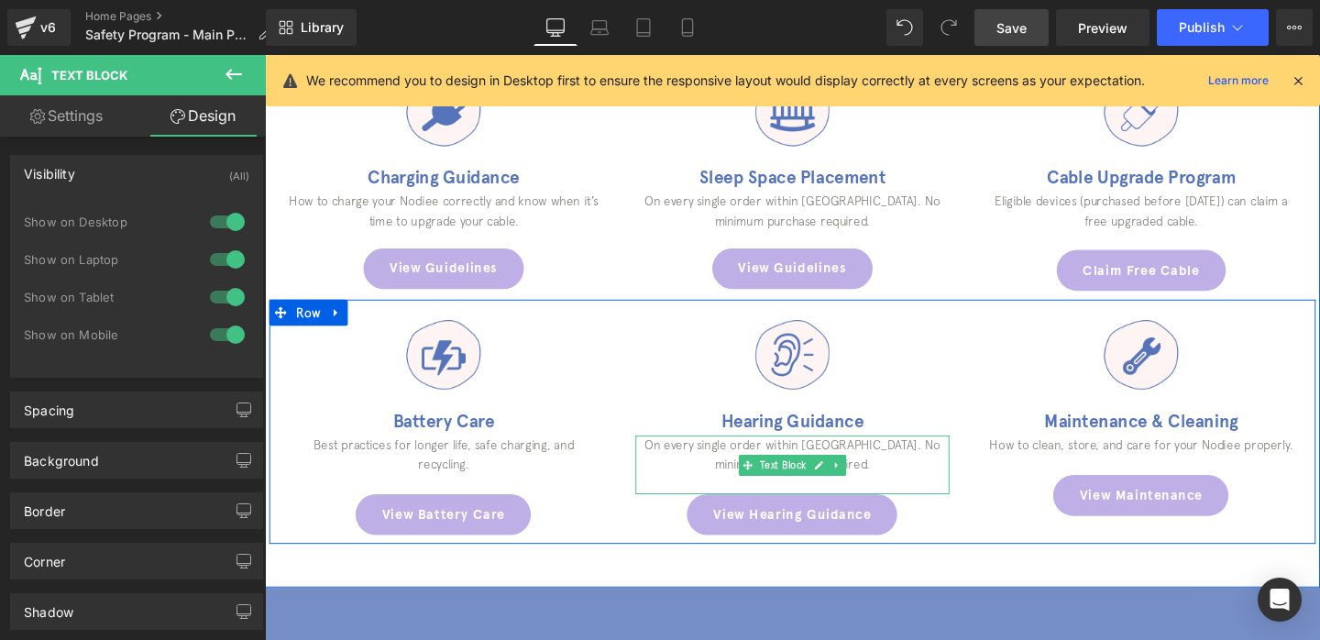
click at [721, 479] on p "On every single order within [GEOGRAPHIC_DATA]. No minimum purchase required." at bounding box center [819, 475] width 330 height 41
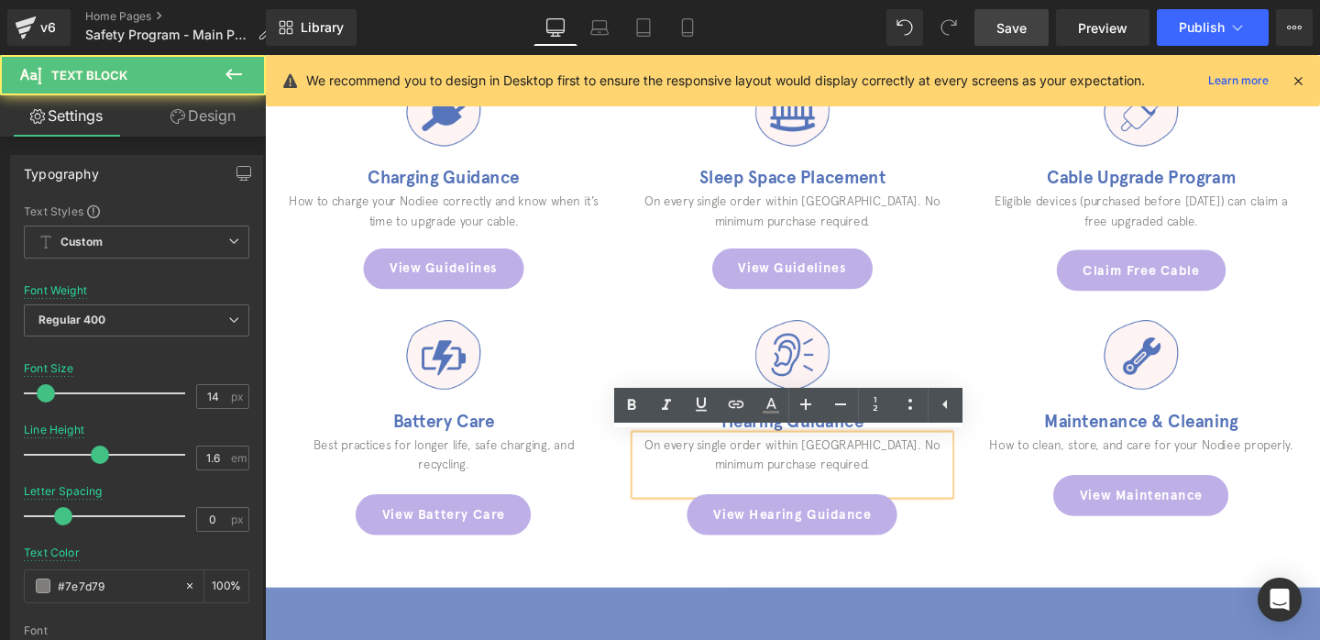
drag, startPoint x: 215, startPoint y: 115, endPoint x: 213, endPoint y: 136, distance: 20.3
click at [215, 116] on link "Design" at bounding box center [203, 115] width 133 height 41
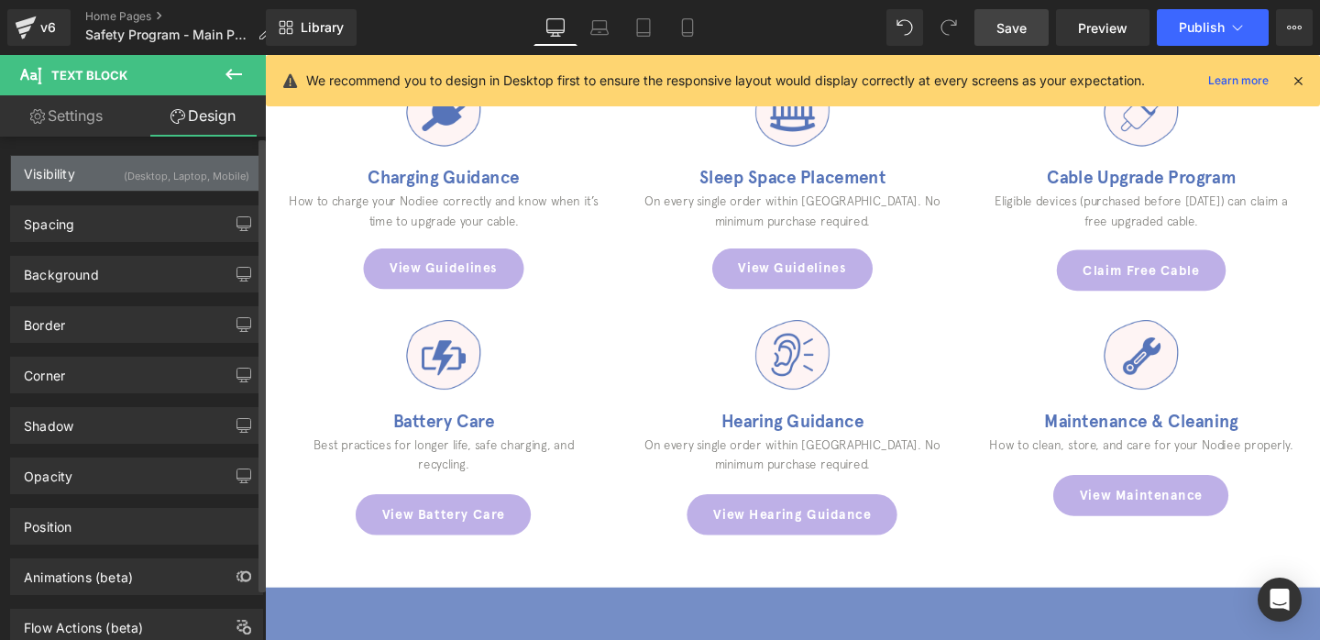
click at [206, 181] on div "(Desktop, Laptop, Mobile)" at bounding box center [187, 171] width 126 height 30
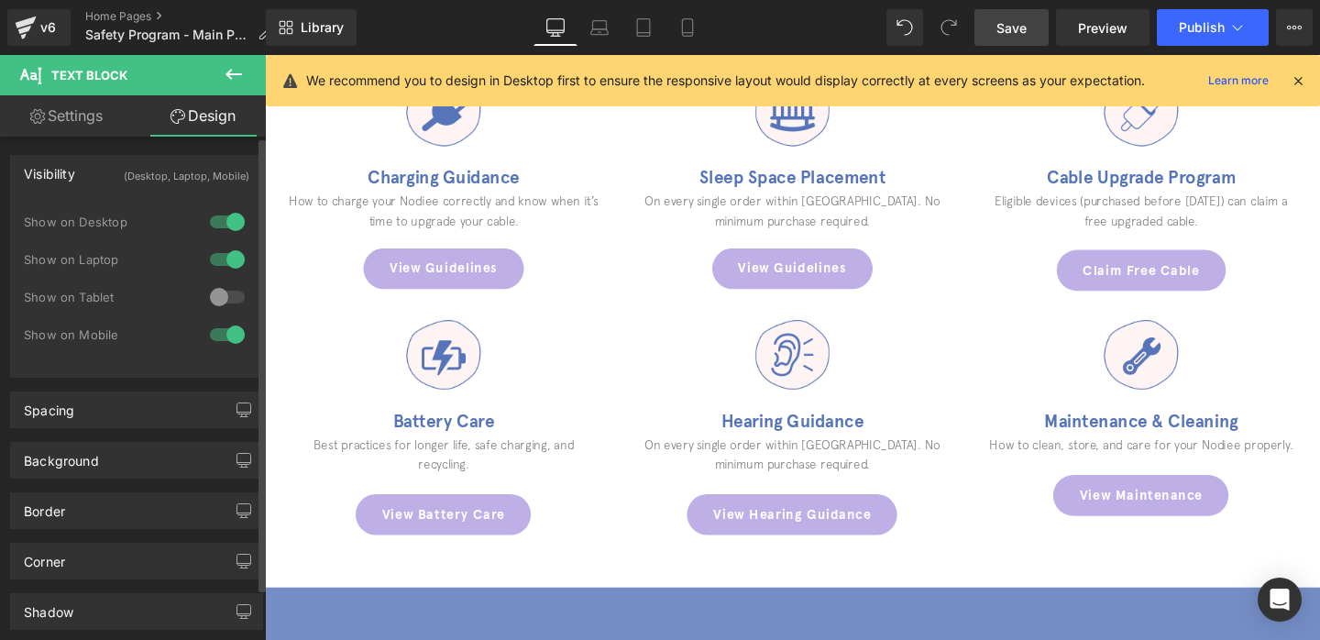
click at [218, 293] on div at bounding box center [227, 296] width 44 height 29
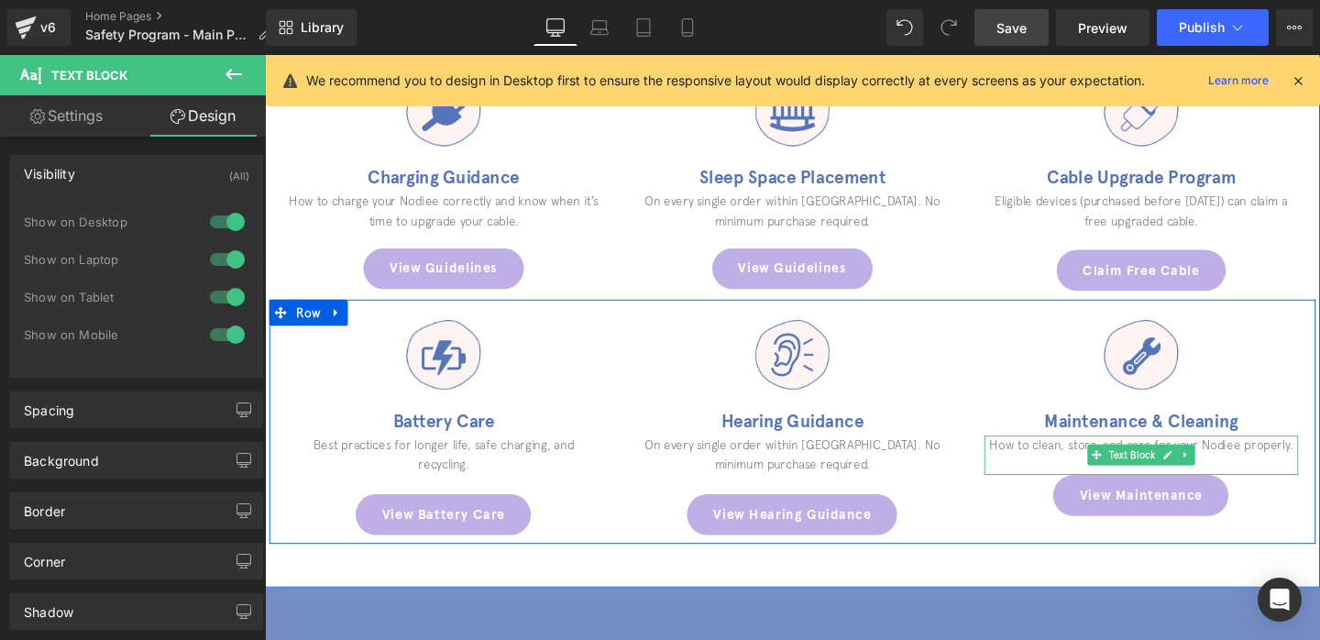
click at [1107, 480] on p at bounding box center [1186, 485] width 330 height 20
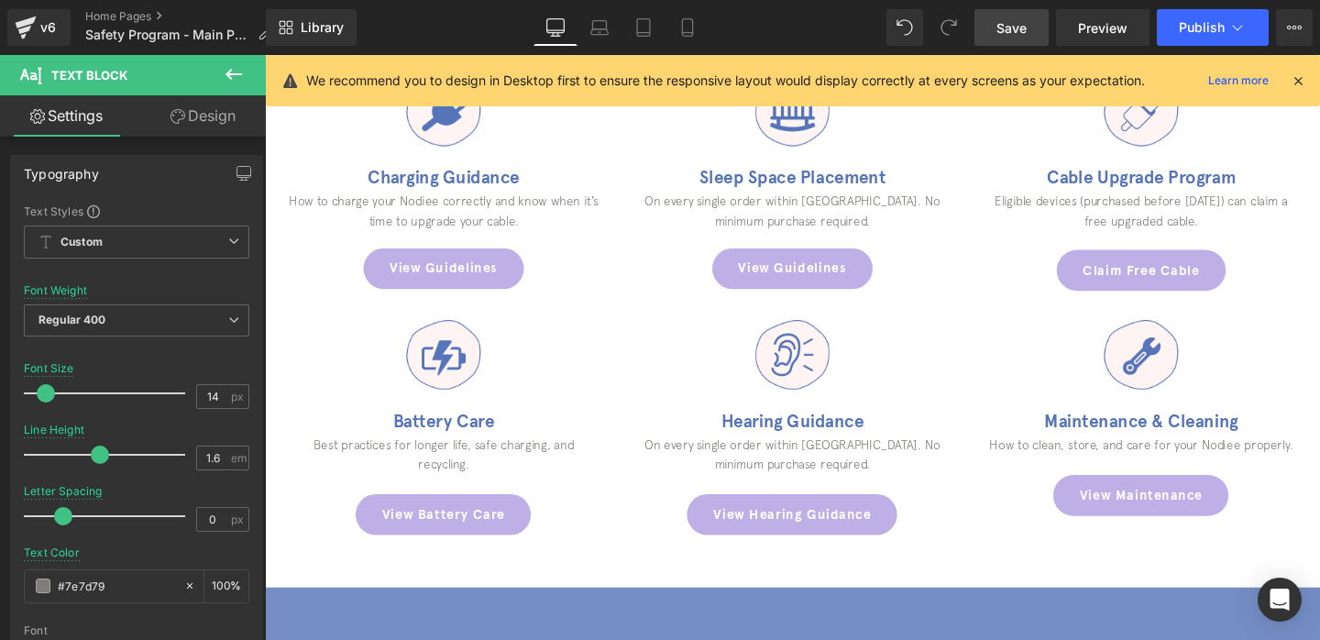
click at [222, 125] on link "Design" at bounding box center [203, 115] width 133 height 41
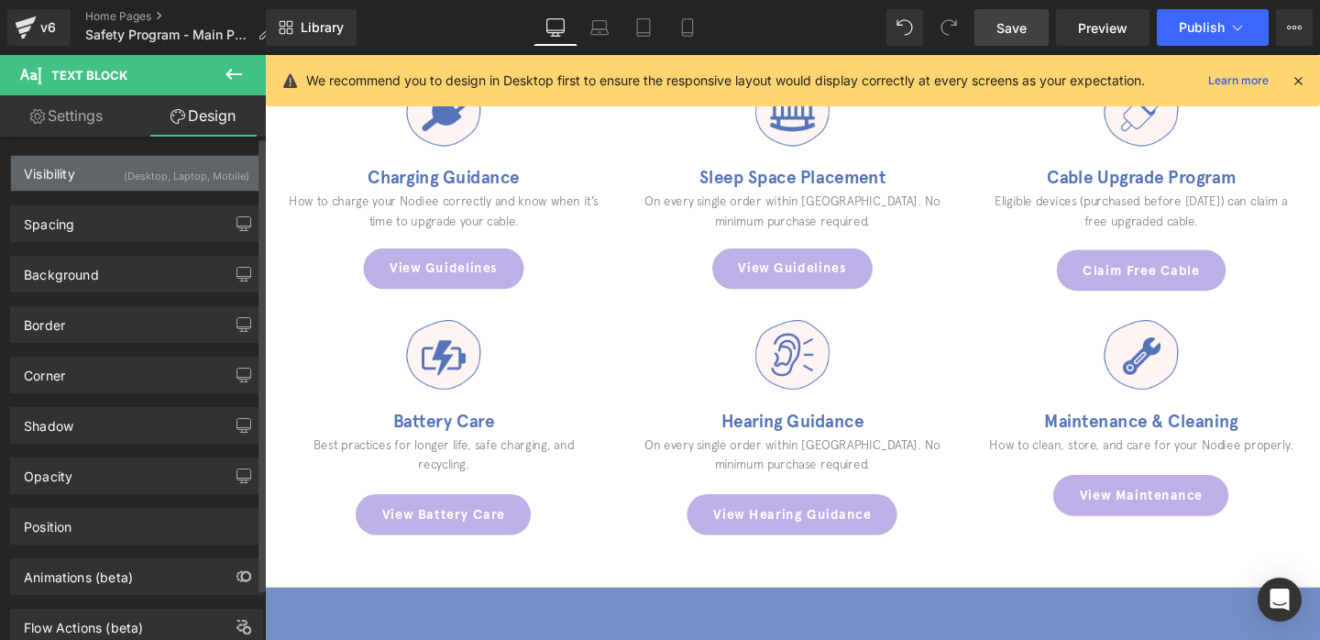
click at [179, 180] on div "(Desktop, Laptop, Mobile)" at bounding box center [187, 171] width 126 height 30
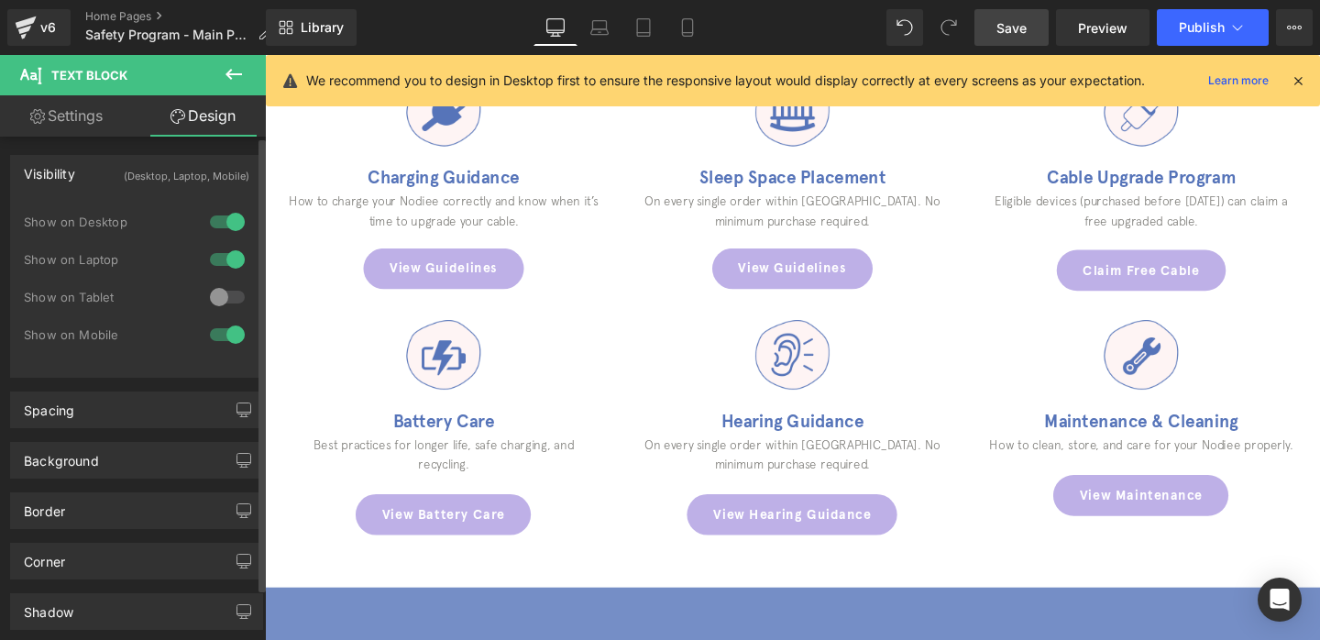
click at [214, 302] on div at bounding box center [227, 296] width 44 height 29
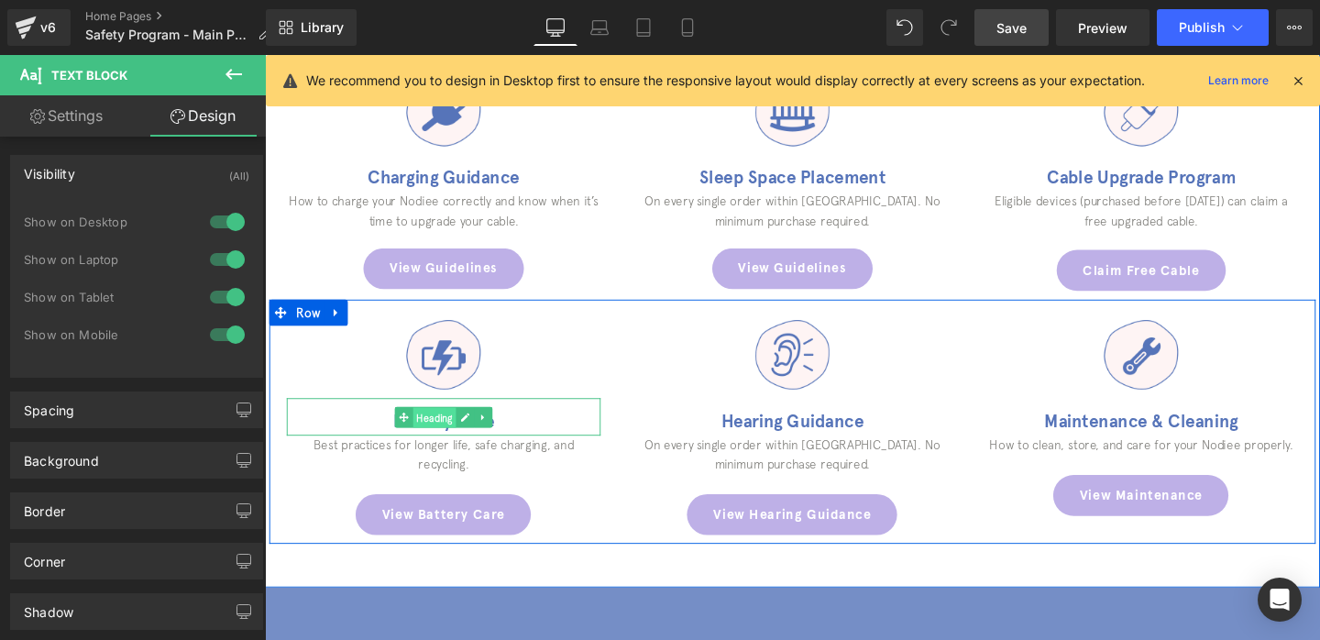
click at [422, 426] on span "Heading" at bounding box center [444, 435] width 46 height 22
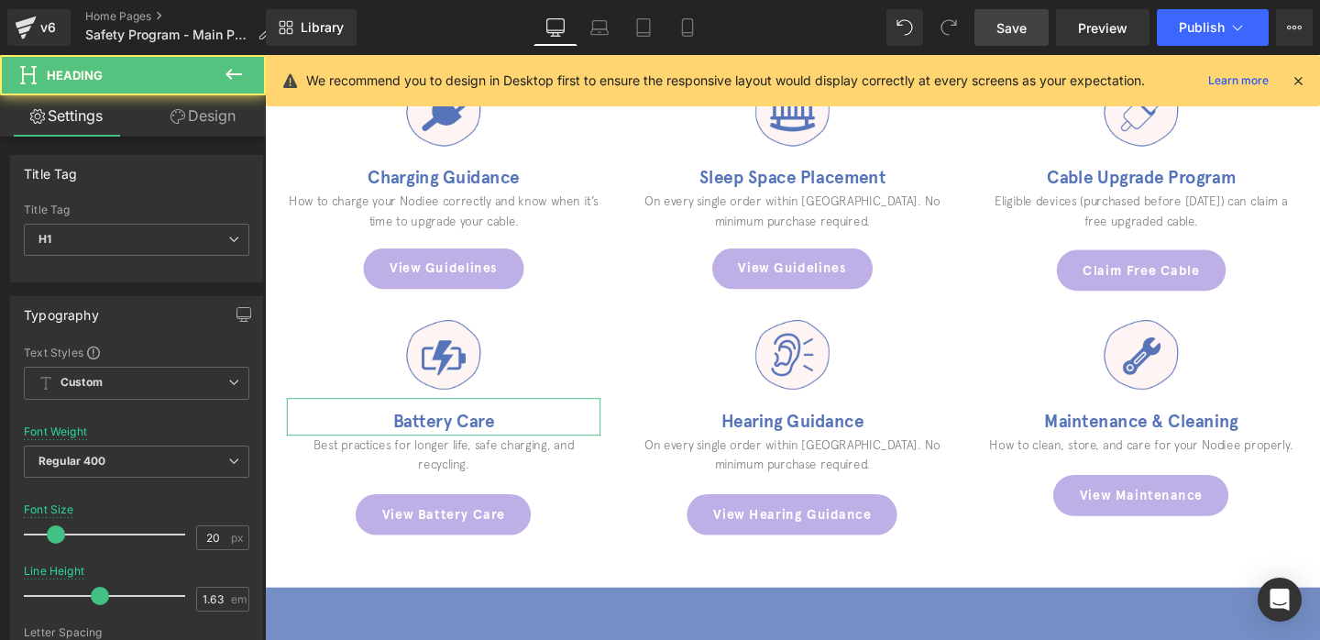
click at [194, 109] on link "Design" at bounding box center [203, 115] width 133 height 41
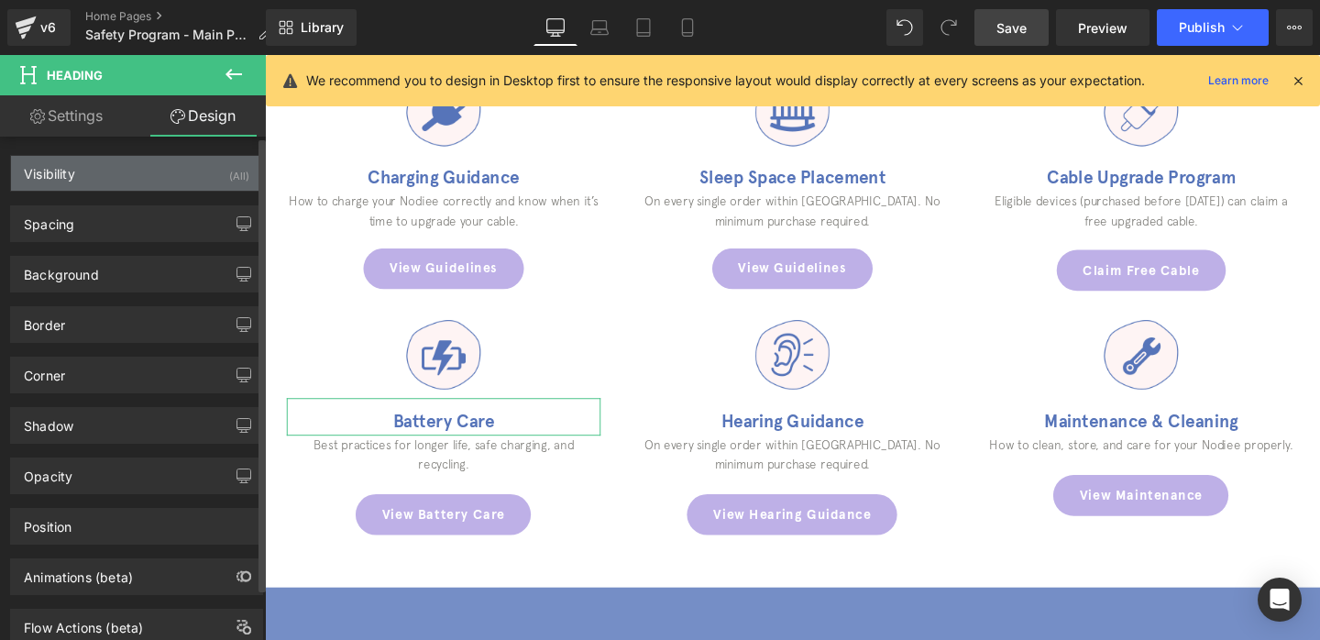
click at [202, 159] on div "Visibility (All)" at bounding box center [136, 173] width 251 height 35
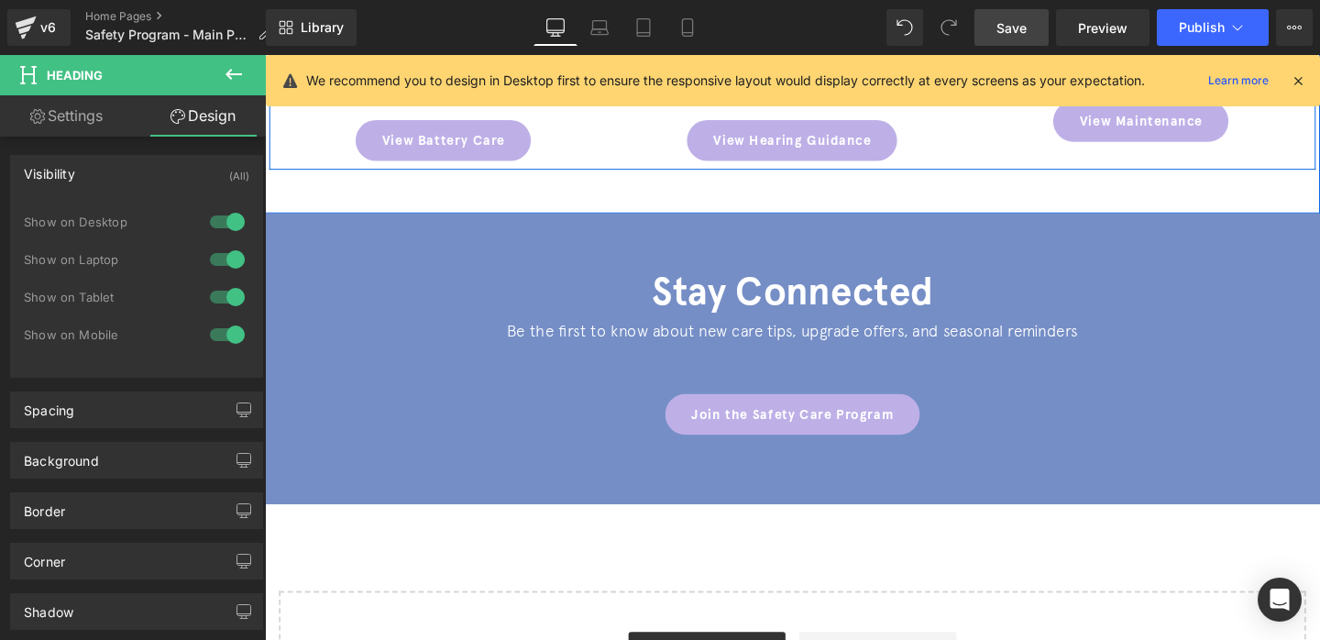
scroll to position [1564, 0]
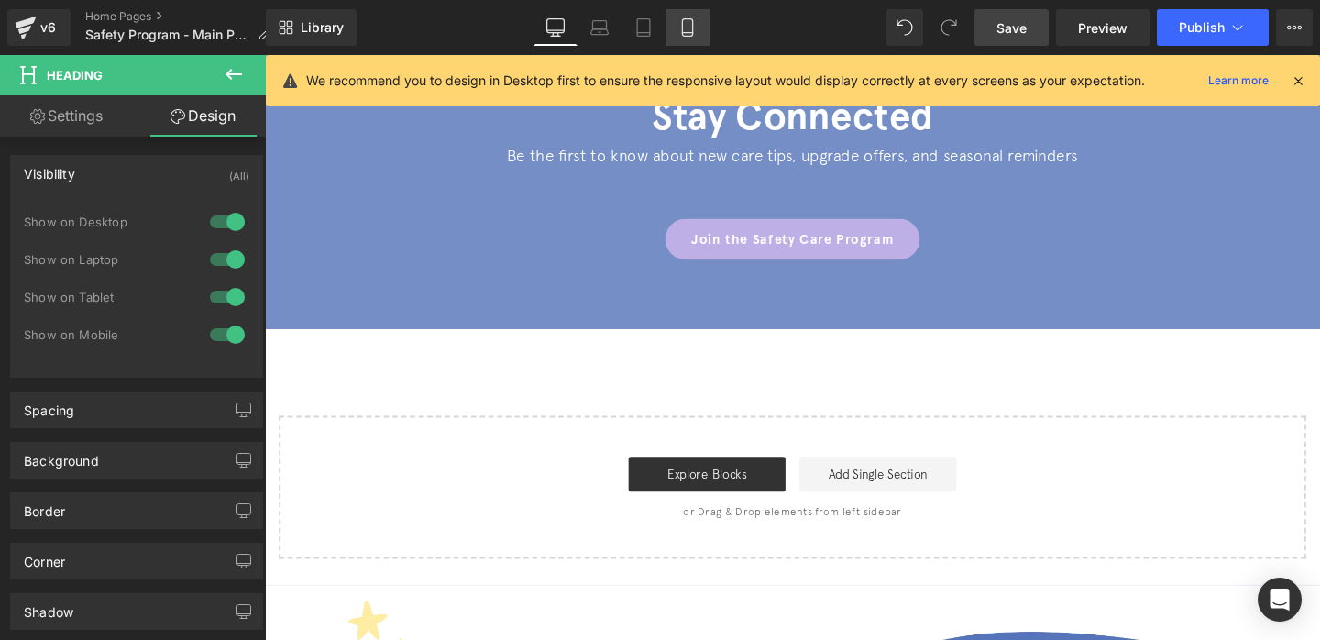
click at [682, 33] on icon at bounding box center [687, 27] width 18 height 18
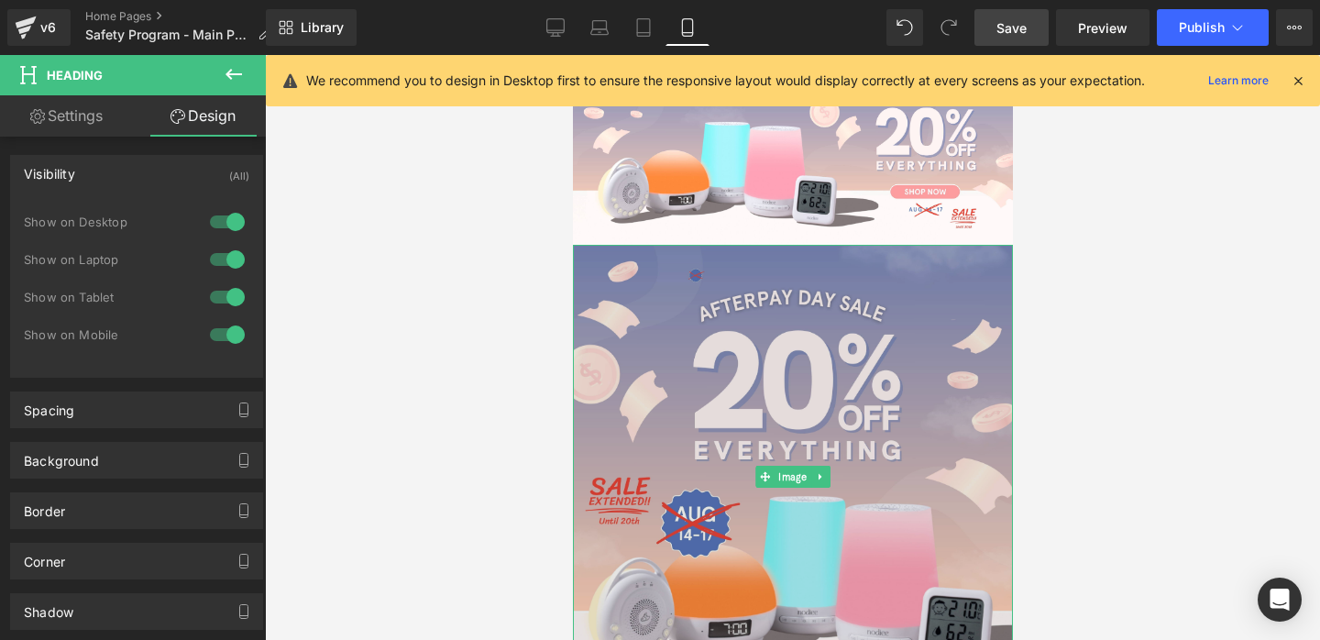
scroll to position [86, 0]
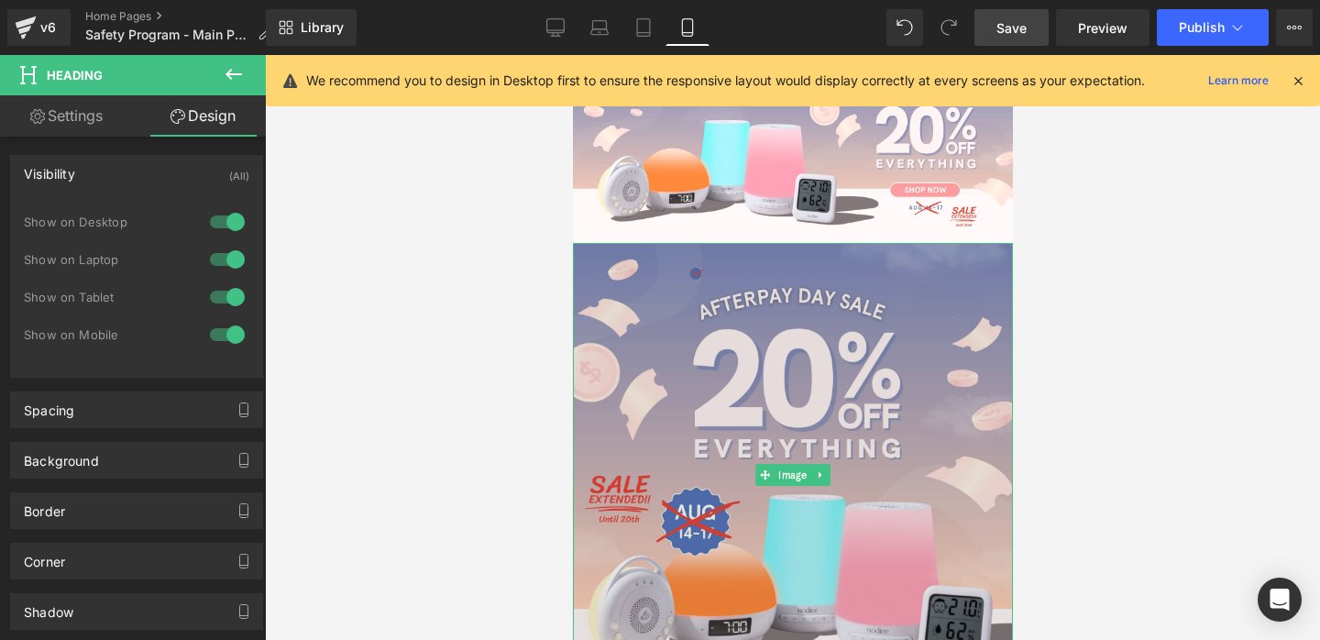
click at [724, 346] on img at bounding box center [792, 475] width 440 height 464
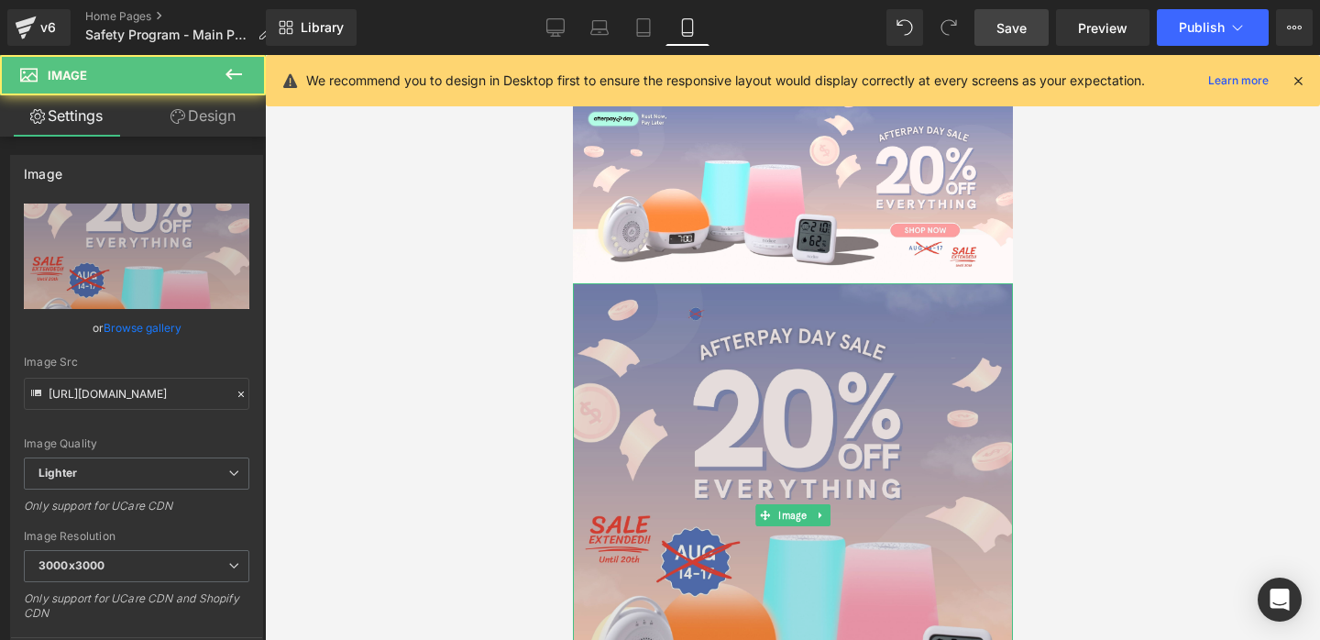
scroll to position [0, 0]
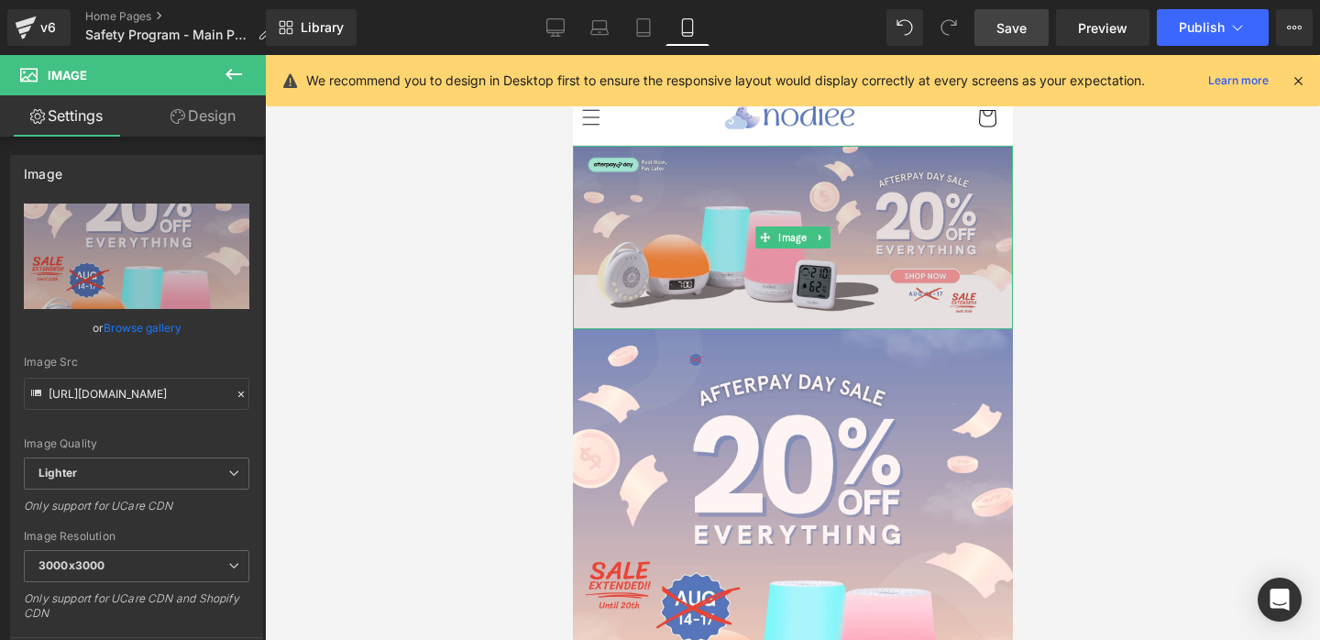
click at [720, 243] on img at bounding box center [792, 237] width 440 height 183
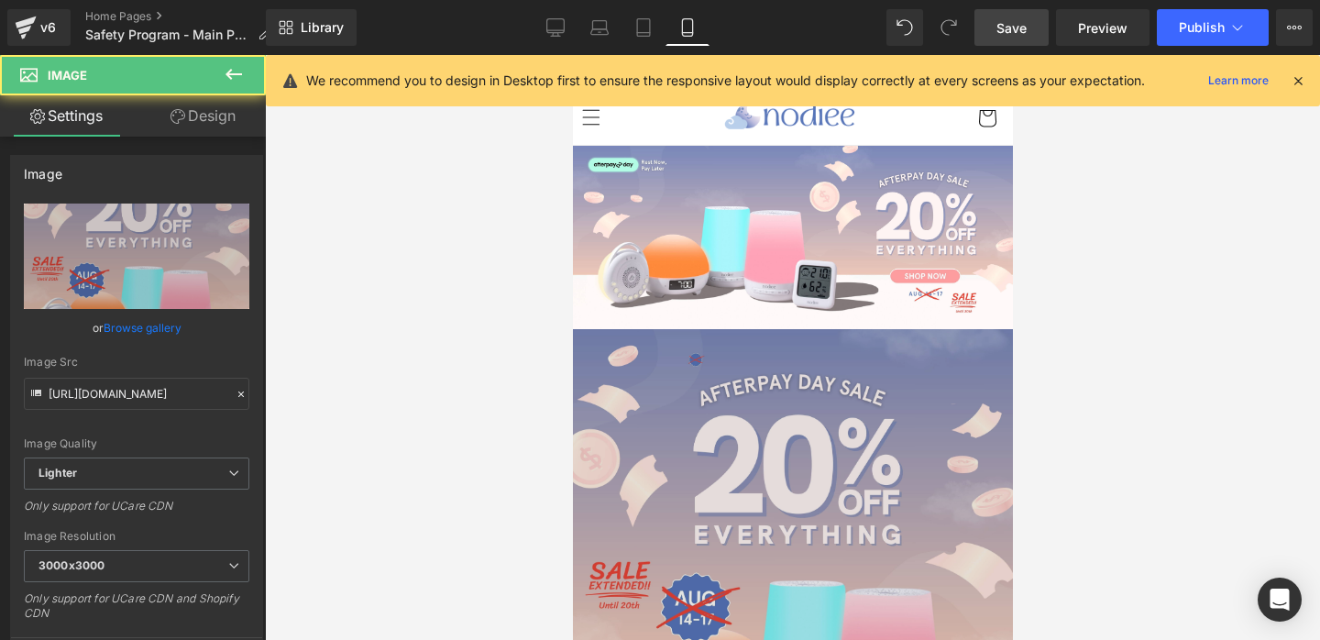
click at [715, 356] on img at bounding box center [792, 561] width 440 height 464
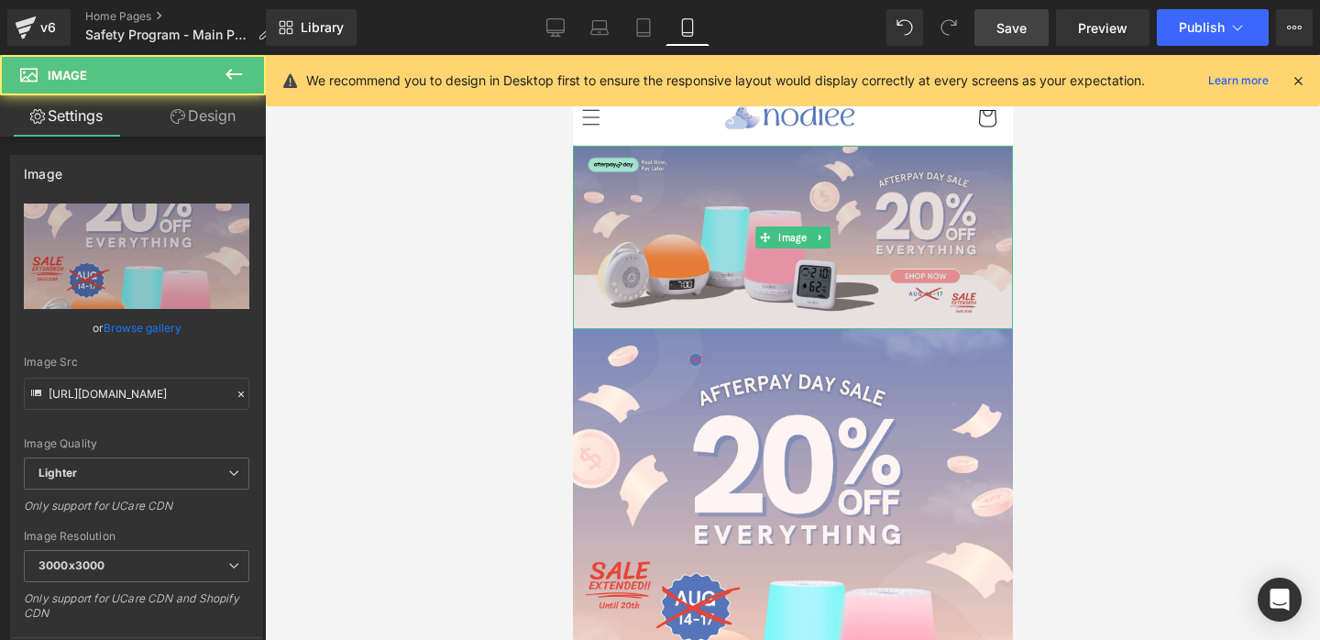
click at [693, 241] on img at bounding box center [792, 237] width 440 height 183
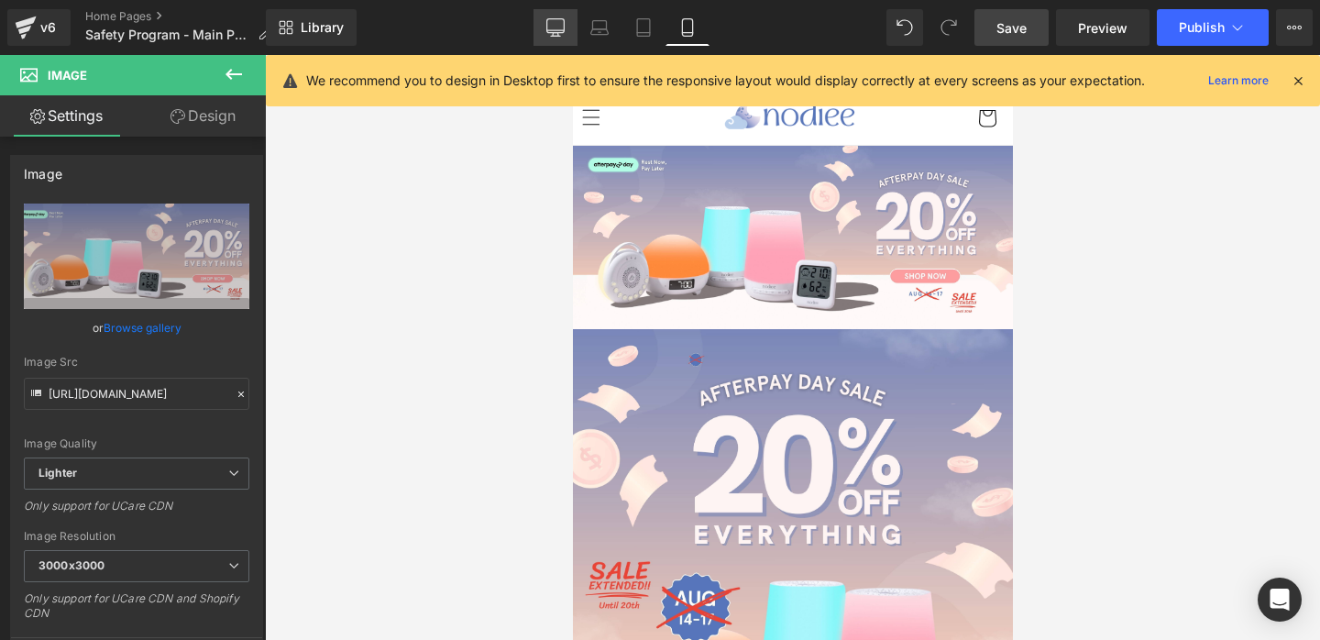
click at [555, 19] on icon at bounding box center [555, 26] width 17 height 14
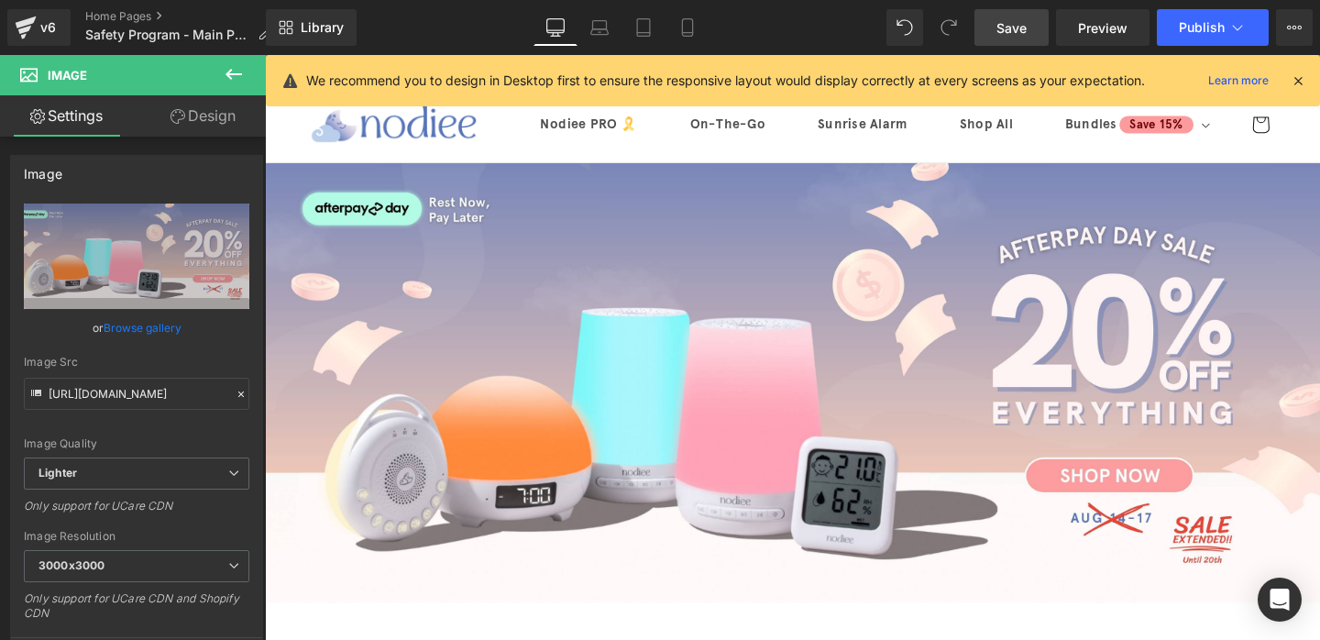
scroll to position [22, 0]
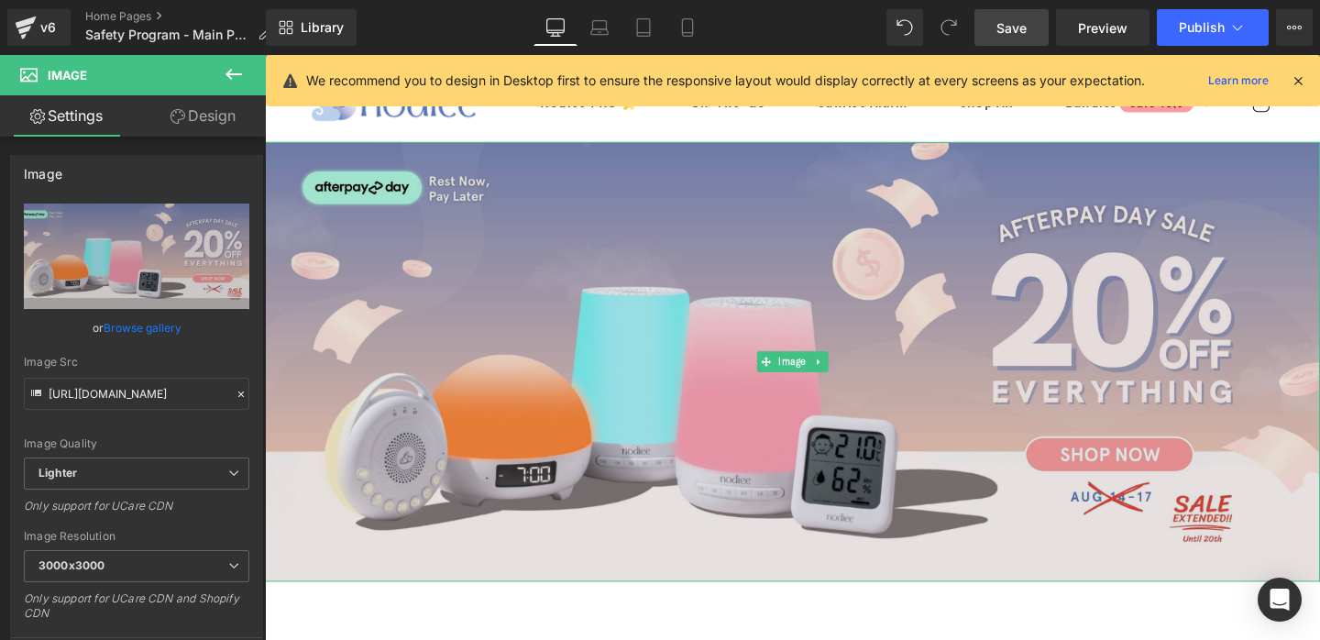
click at [525, 258] on img at bounding box center [819, 378] width 1109 height 462
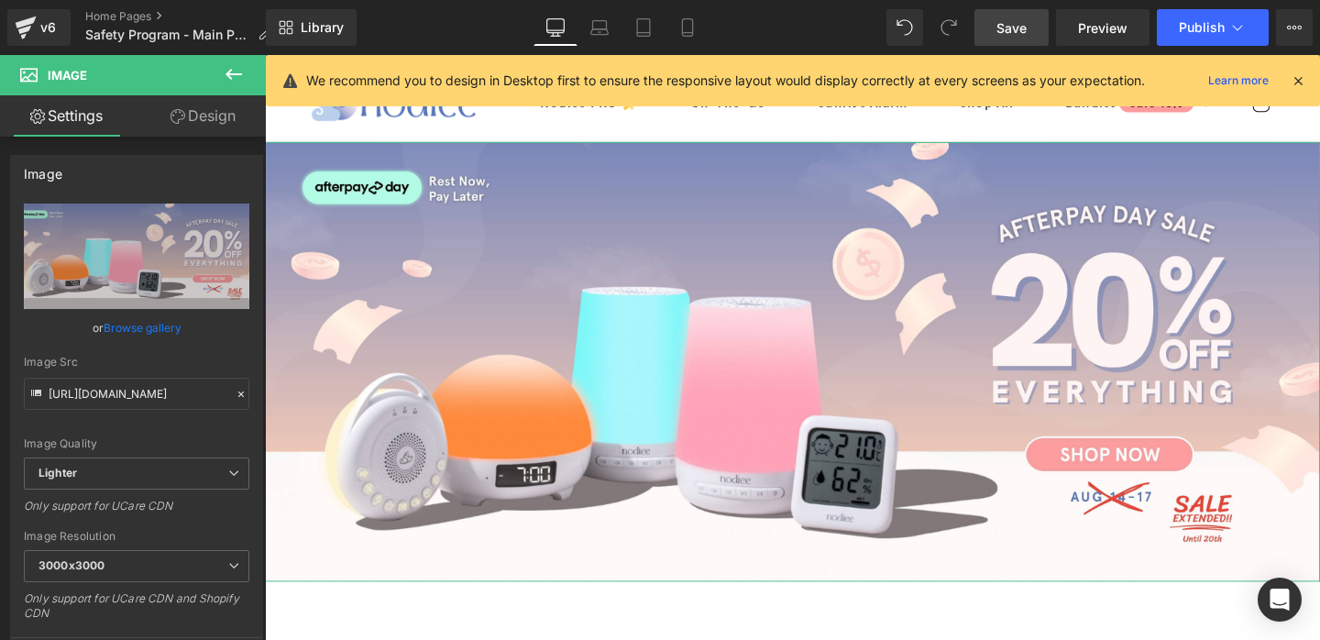
click at [183, 128] on link "Design" at bounding box center [203, 115] width 133 height 41
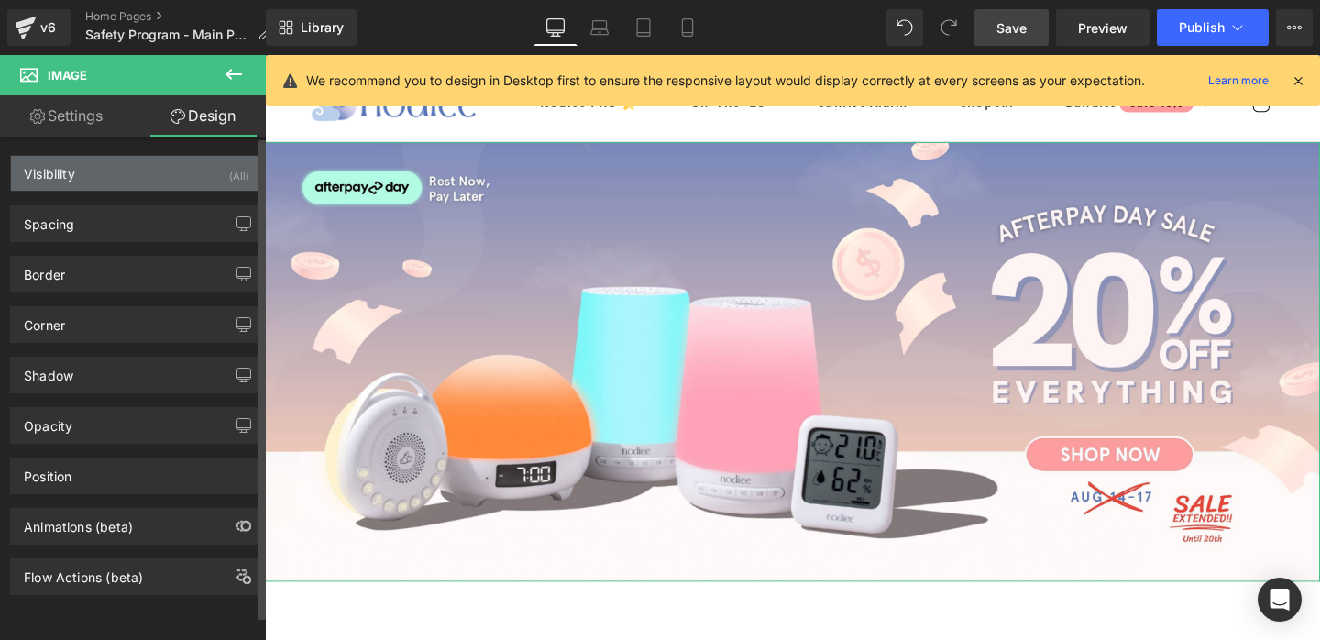
click at [180, 162] on div "Visibility (All)" at bounding box center [136, 173] width 251 height 35
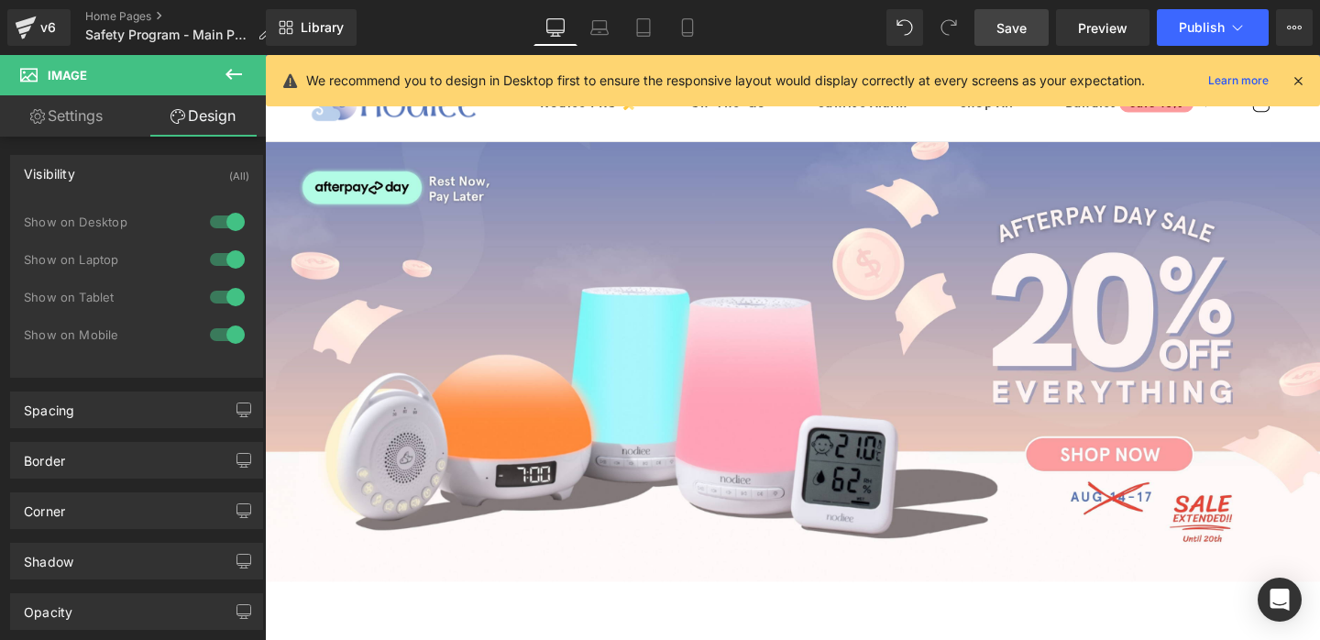
click at [687, 48] on div "Library Desktop Desktop Laptop Tablet Mobile Save Preview Publish Scheduled Vie…" at bounding box center [793, 27] width 1054 height 55
click at [687, 37] on link "Mobile" at bounding box center [687, 27] width 44 height 37
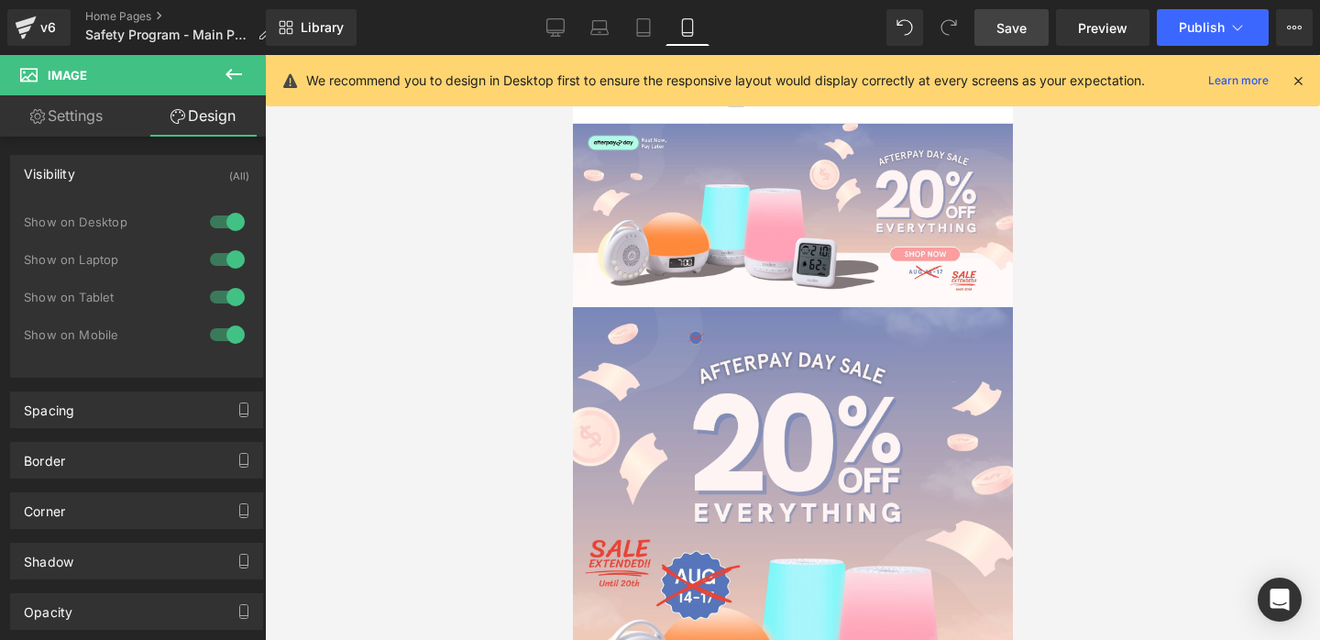
scroll to position [0, 0]
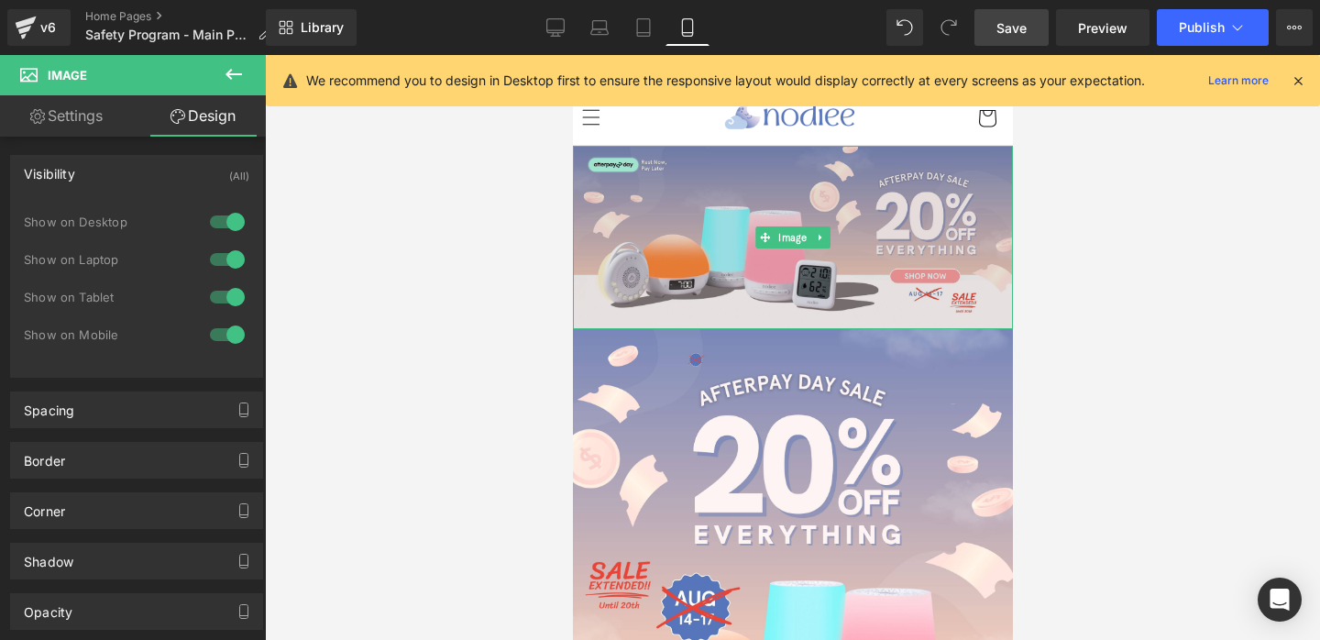
click at [718, 260] on img at bounding box center [792, 237] width 440 height 183
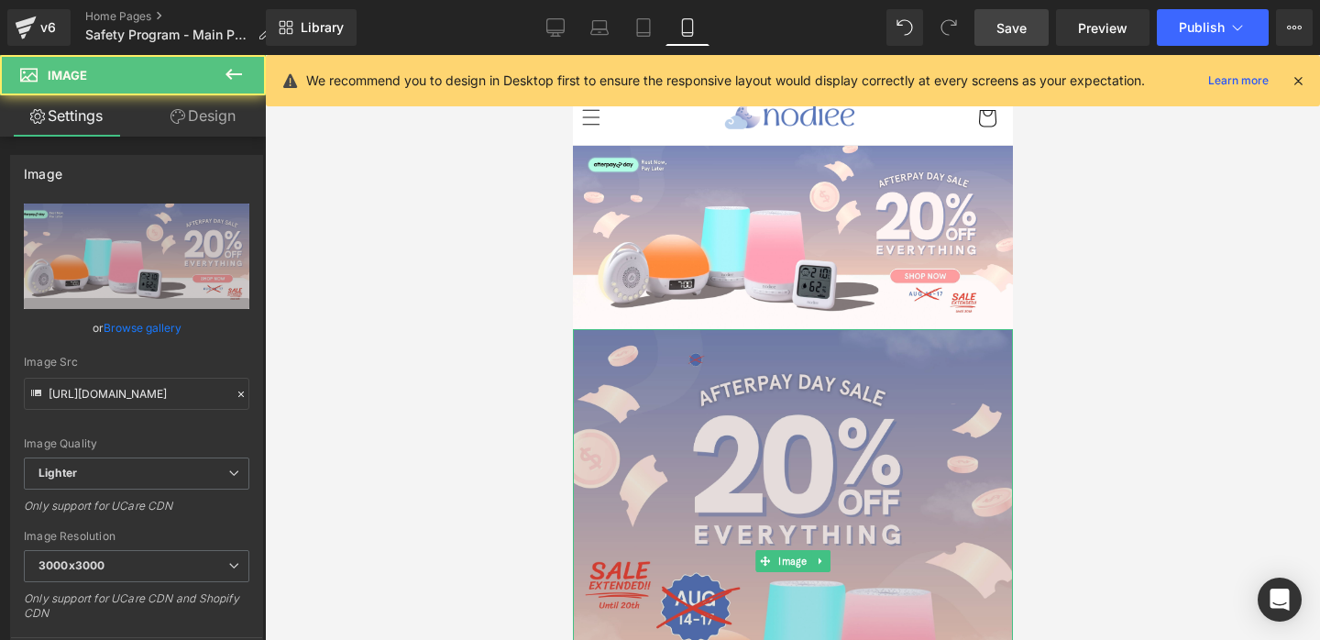
click at [720, 419] on img at bounding box center [792, 561] width 440 height 464
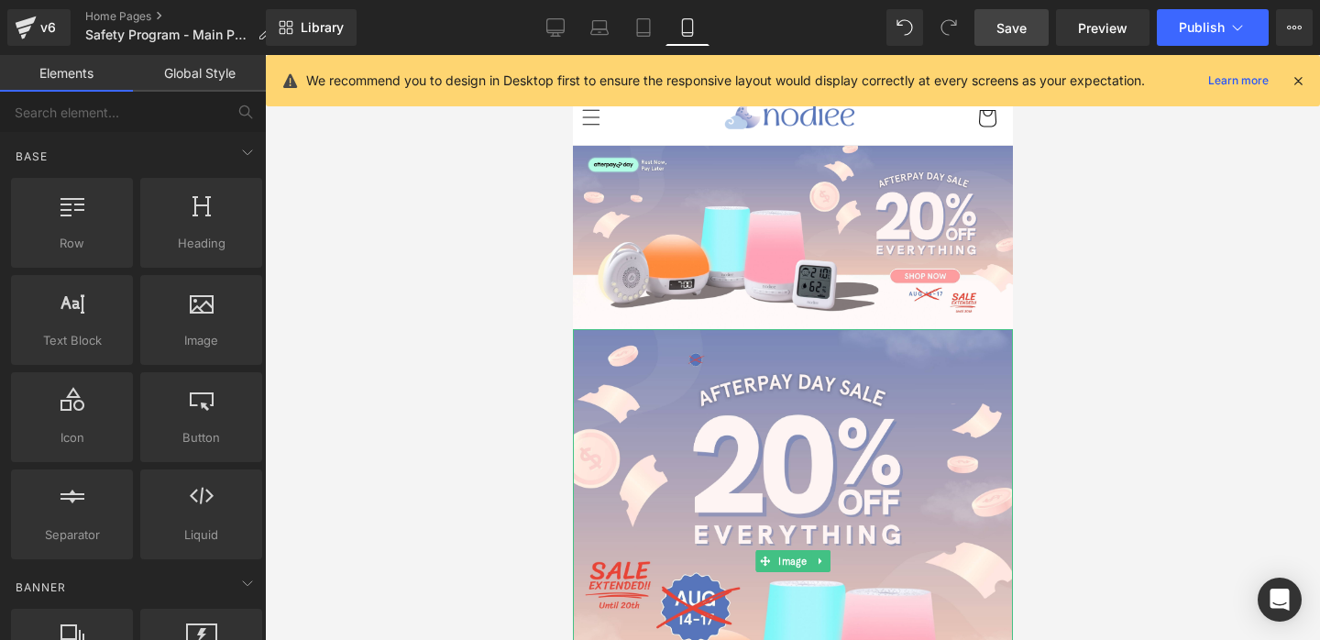
drag, startPoint x: 1244, startPoint y: 548, endPoint x: 672, endPoint y: 494, distance: 574.4
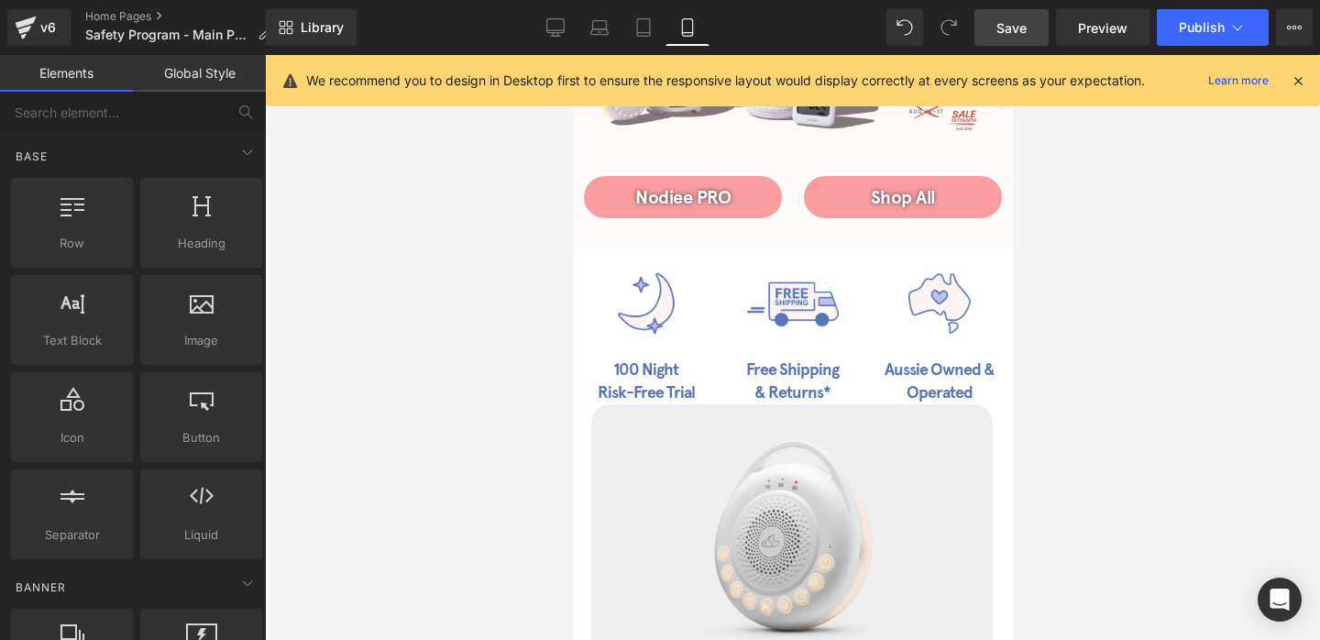
scroll to position [181, 0]
click at [192, 159] on div "Base" at bounding box center [136, 155] width 258 height 37
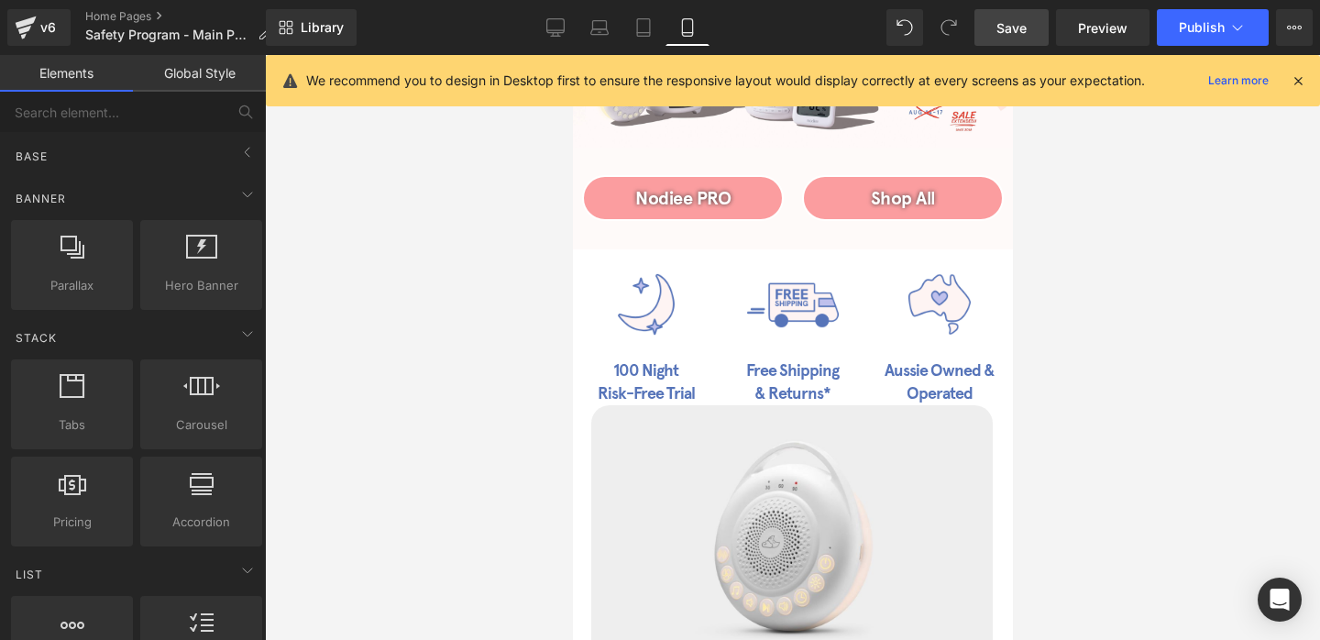
click at [207, 88] on link "Global Style" at bounding box center [199, 73] width 133 height 37
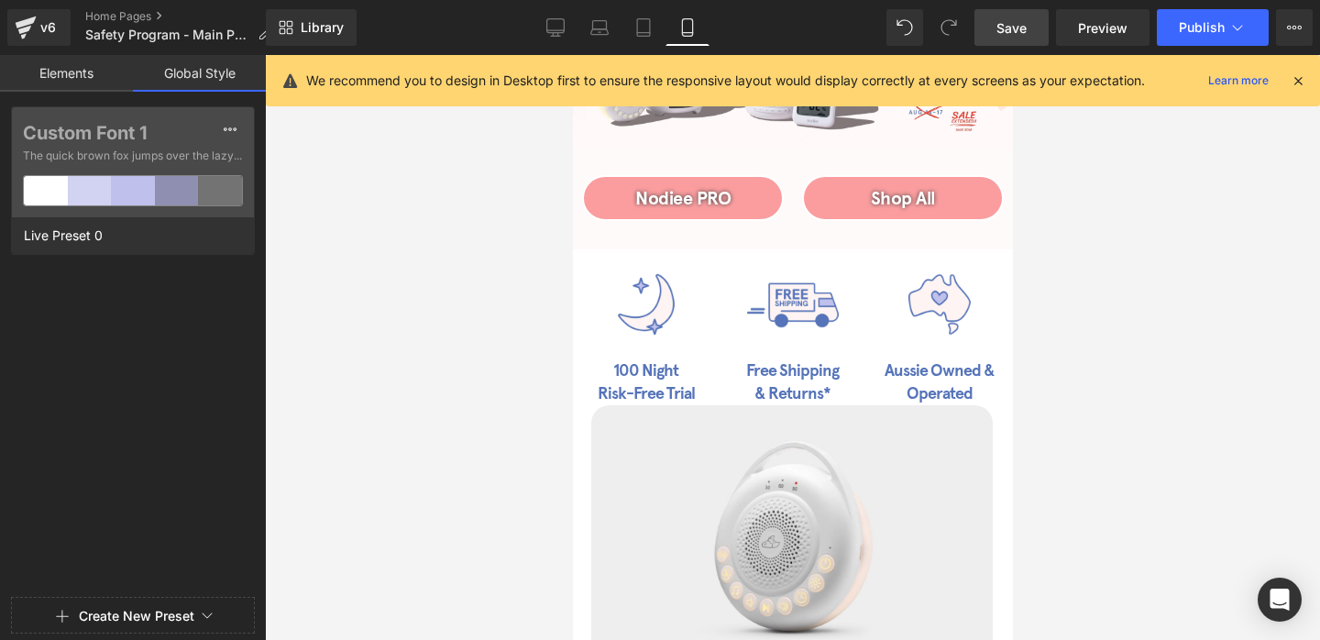
click at [74, 74] on link "Elements" at bounding box center [66, 73] width 133 height 37
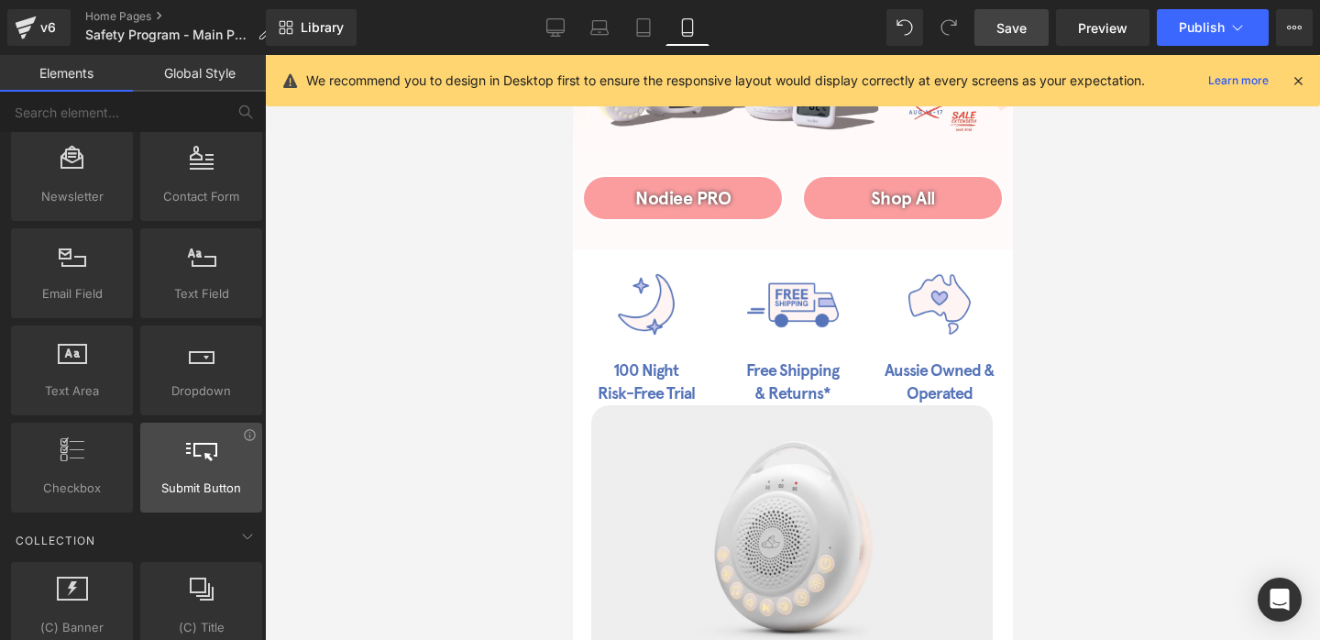
scroll to position [3244, 0]
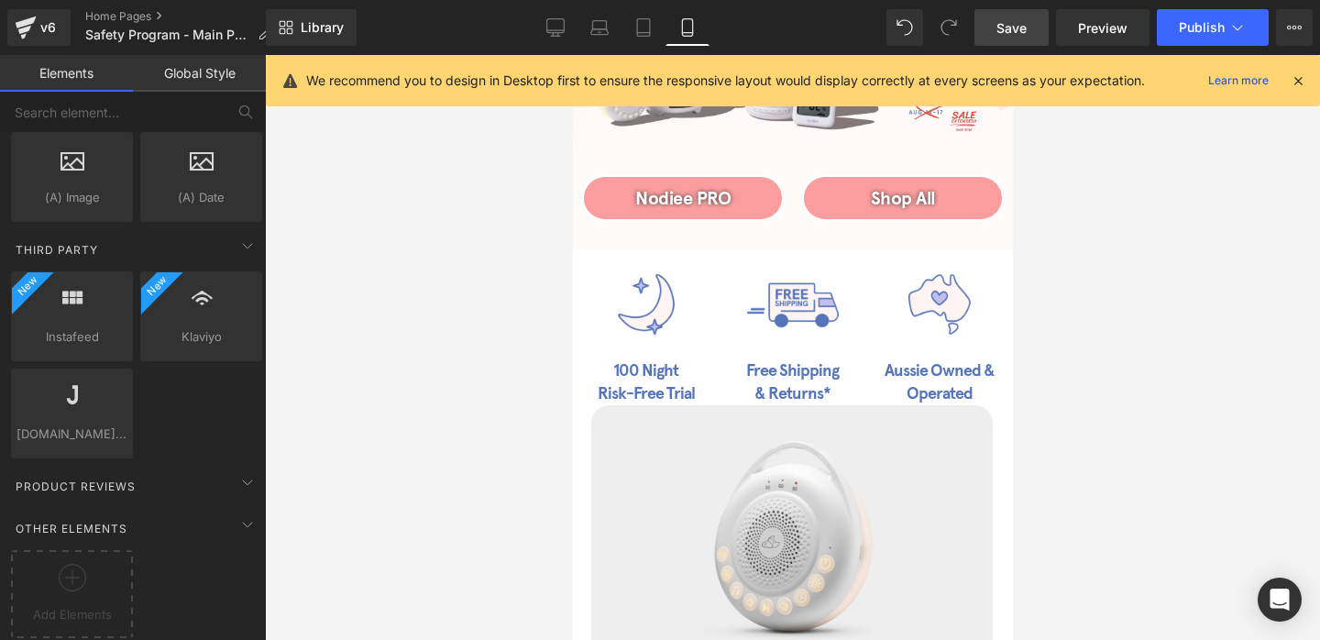
click at [198, 86] on link "Global Style" at bounding box center [199, 73] width 133 height 37
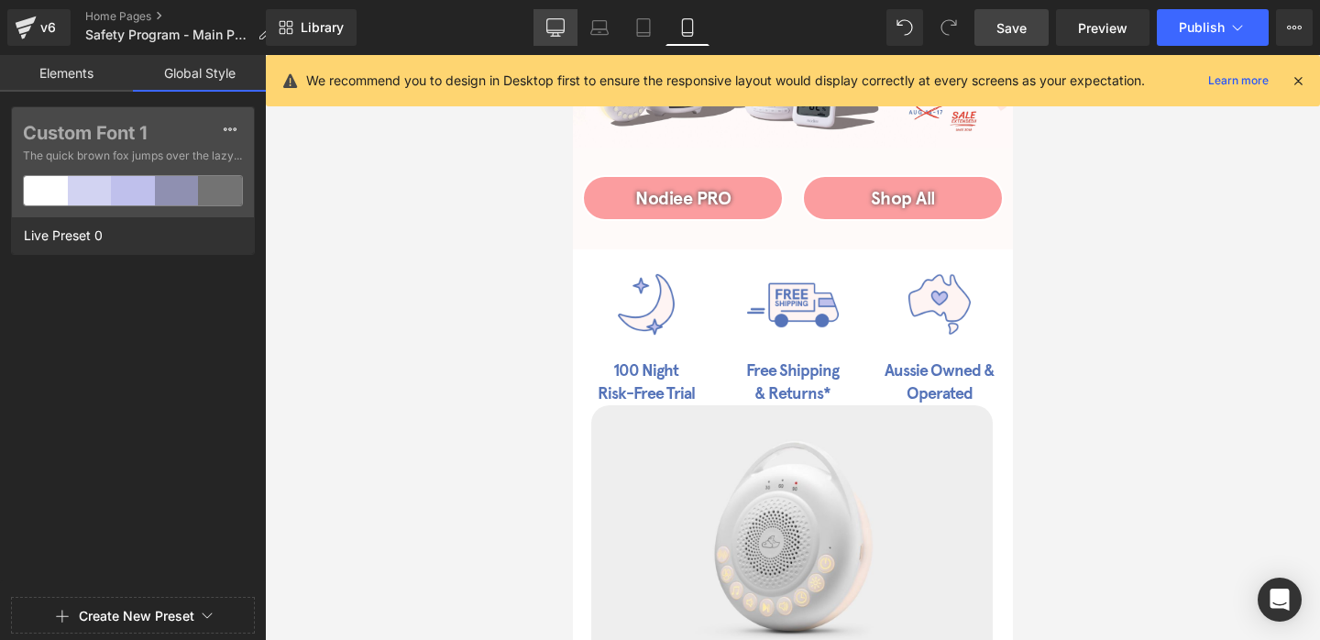
click at [559, 29] on icon at bounding box center [555, 27] width 18 height 18
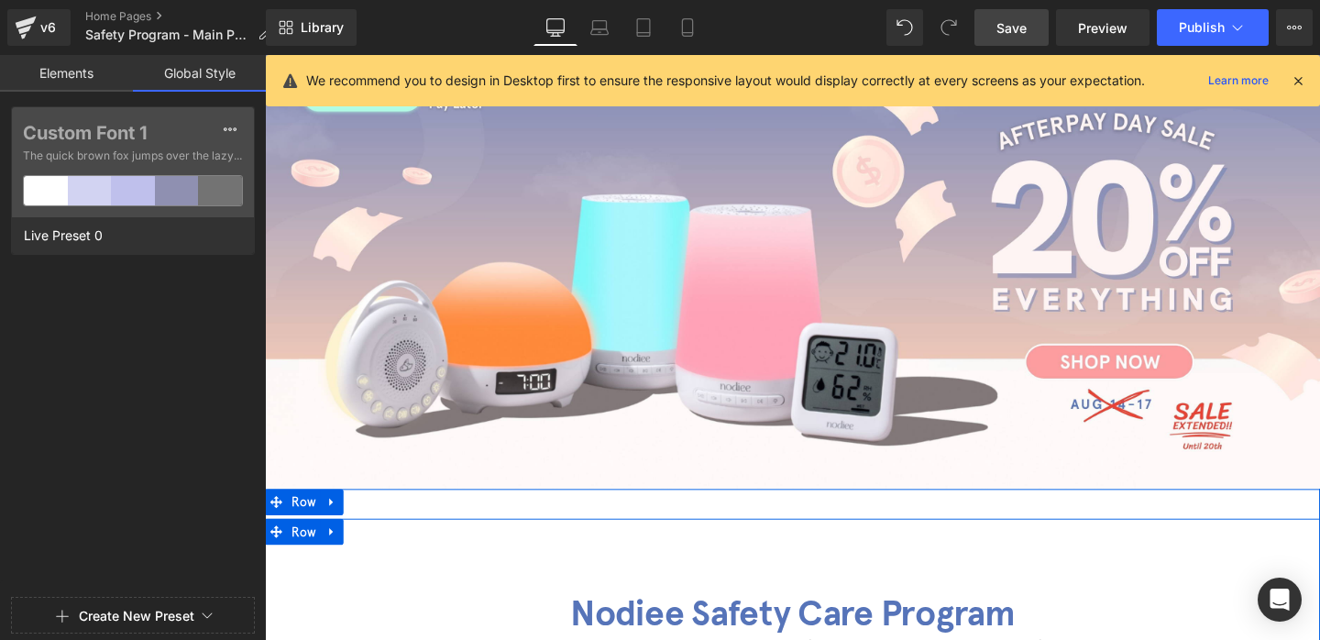
scroll to position [0, 0]
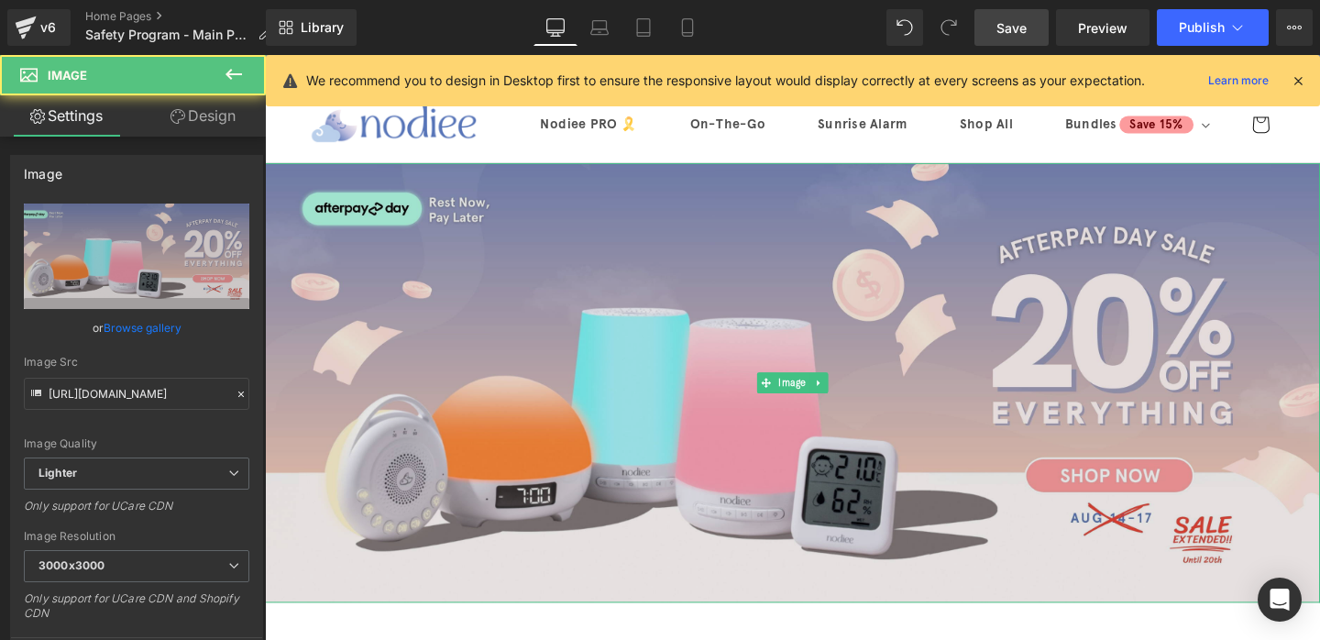
click at [619, 281] on img at bounding box center [819, 400] width 1109 height 462
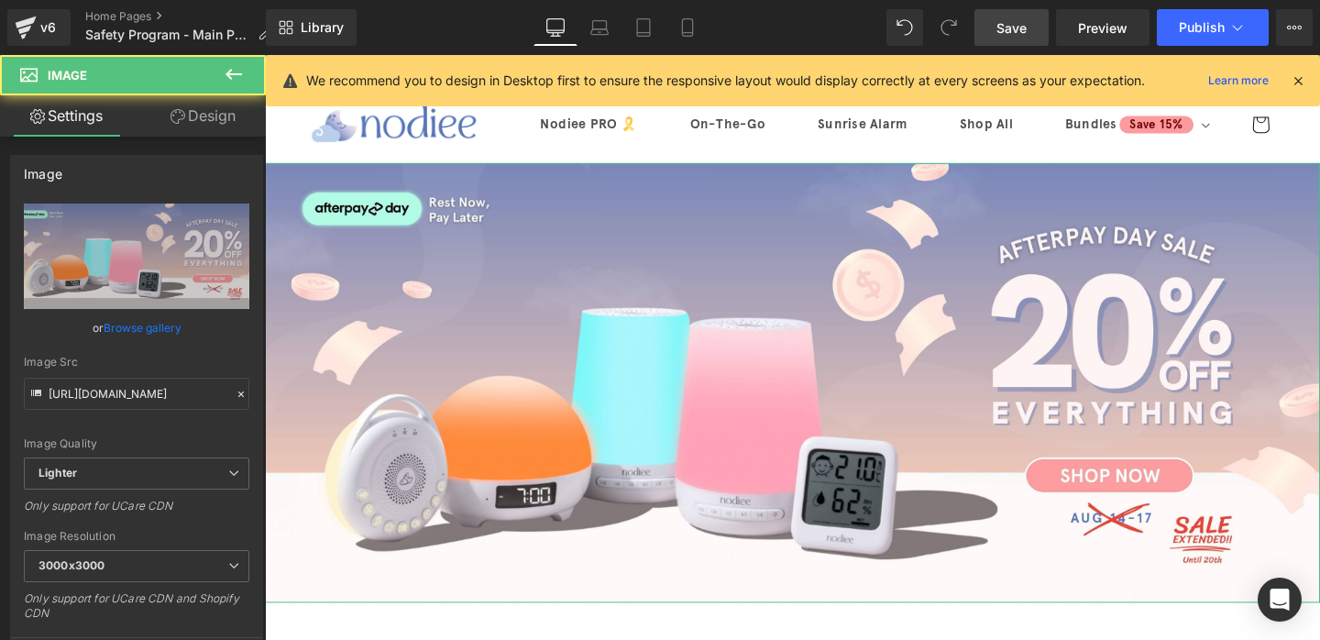
click at [191, 132] on link "Design" at bounding box center [203, 115] width 133 height 41
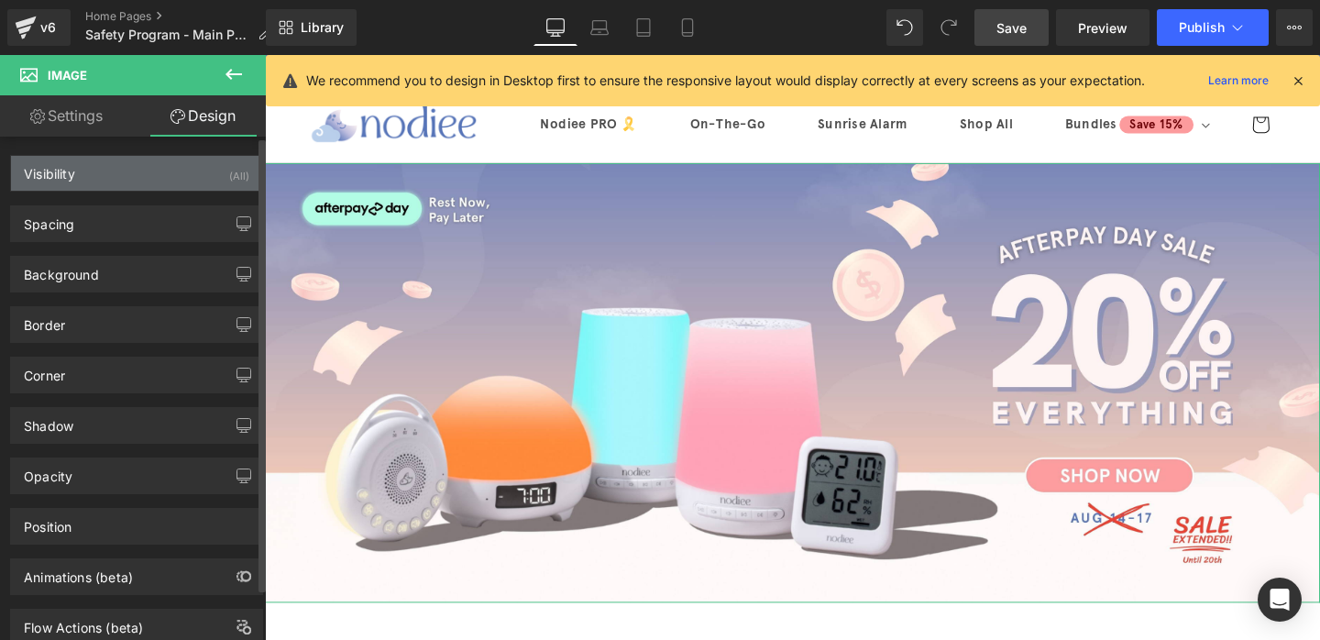
click at [202, 172] on div "Visibility (All)" at bounding box center [136, 173] width 251 height 35
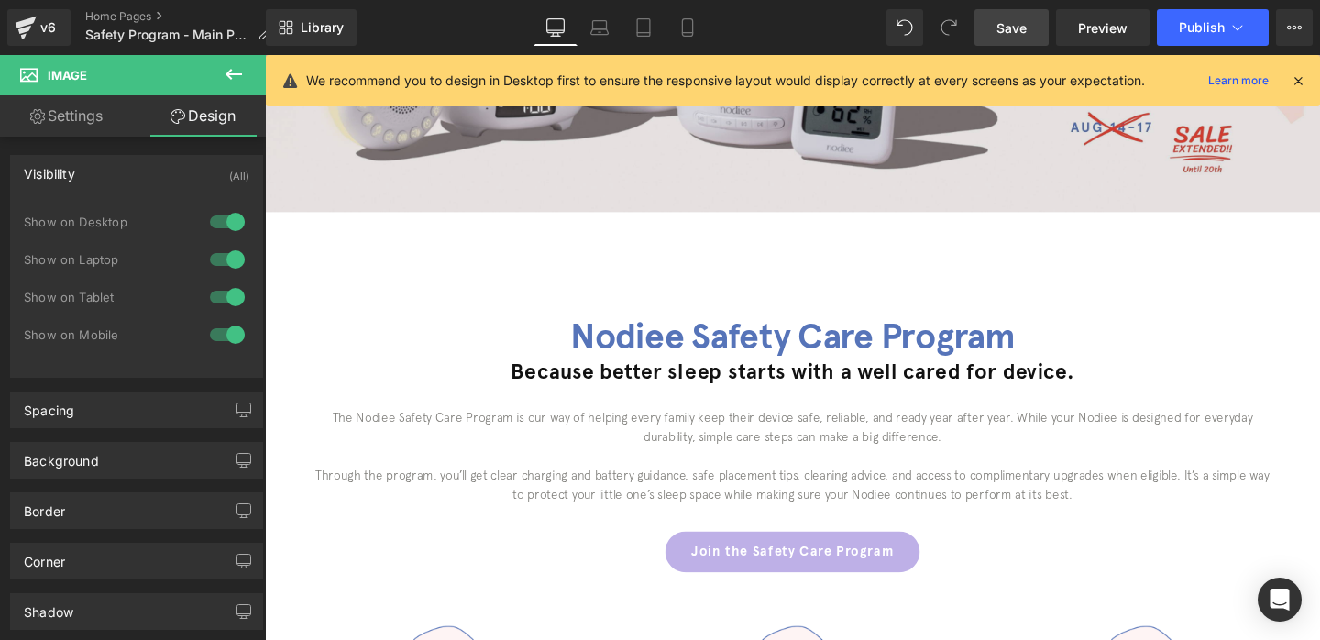
scroll to position [489, 0]
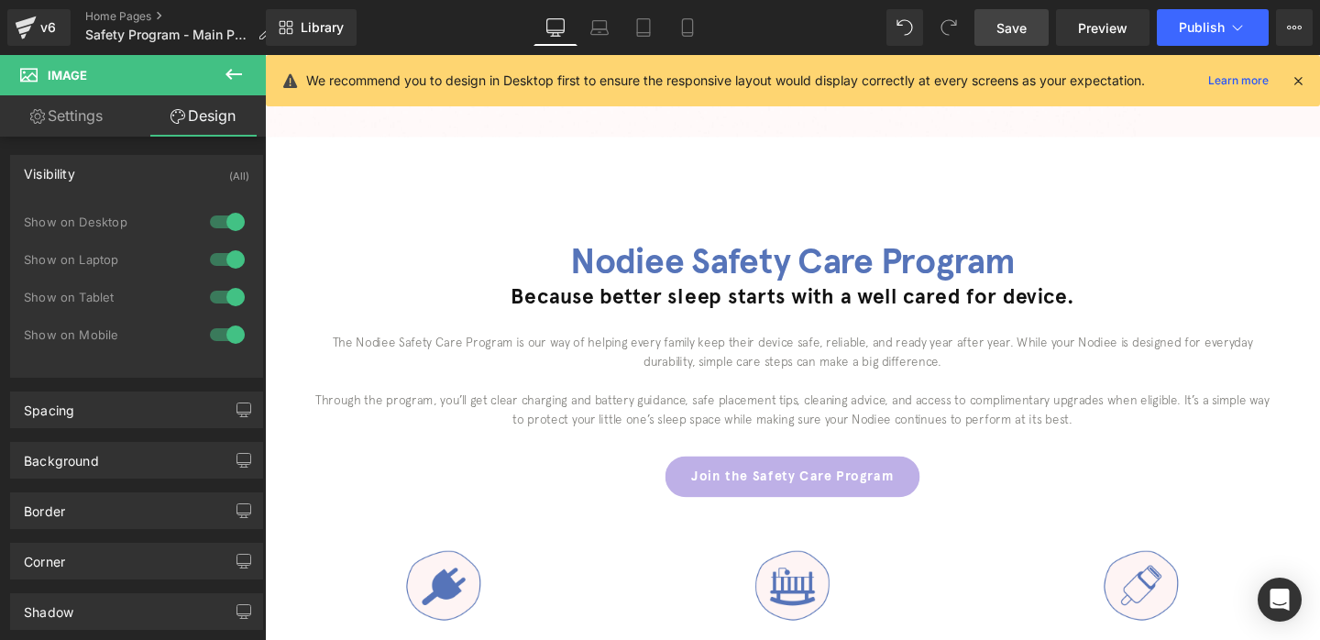
click at [664, 297] on div "Because better sleep starts with a well cared for device. Heading" at bounding box center [819, 319] width 1109 height 51
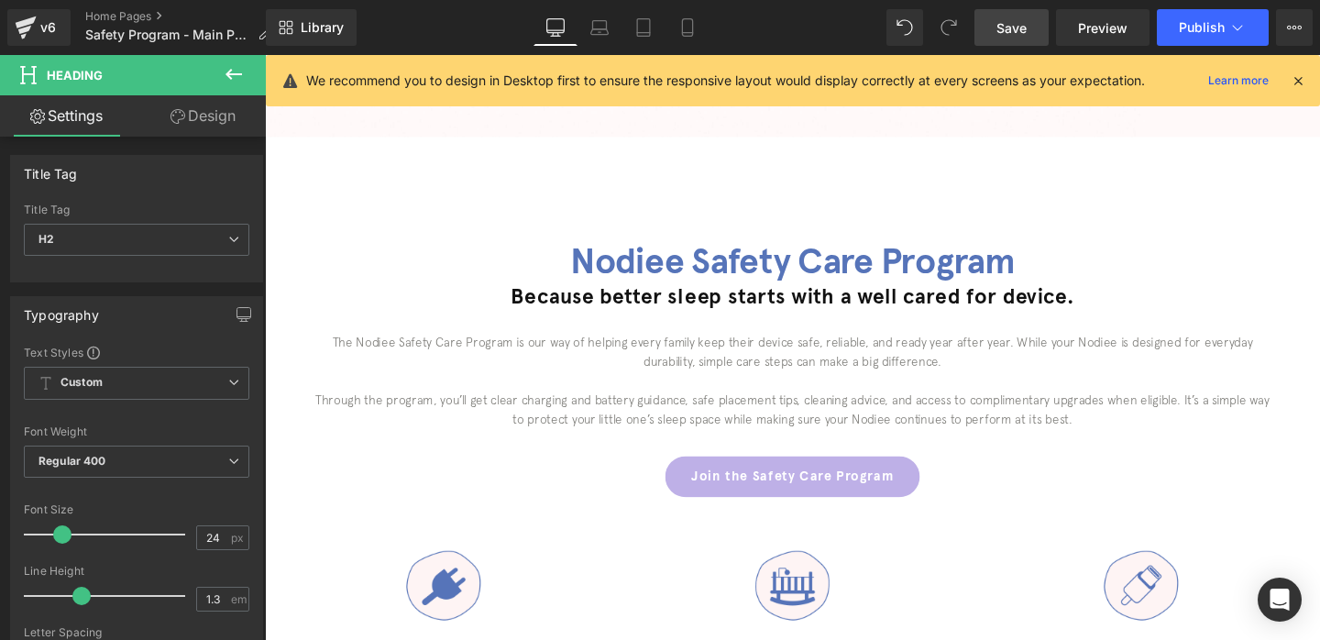
click at [178, 109] on icon at bounding box center [177, 116] width 15 height 15
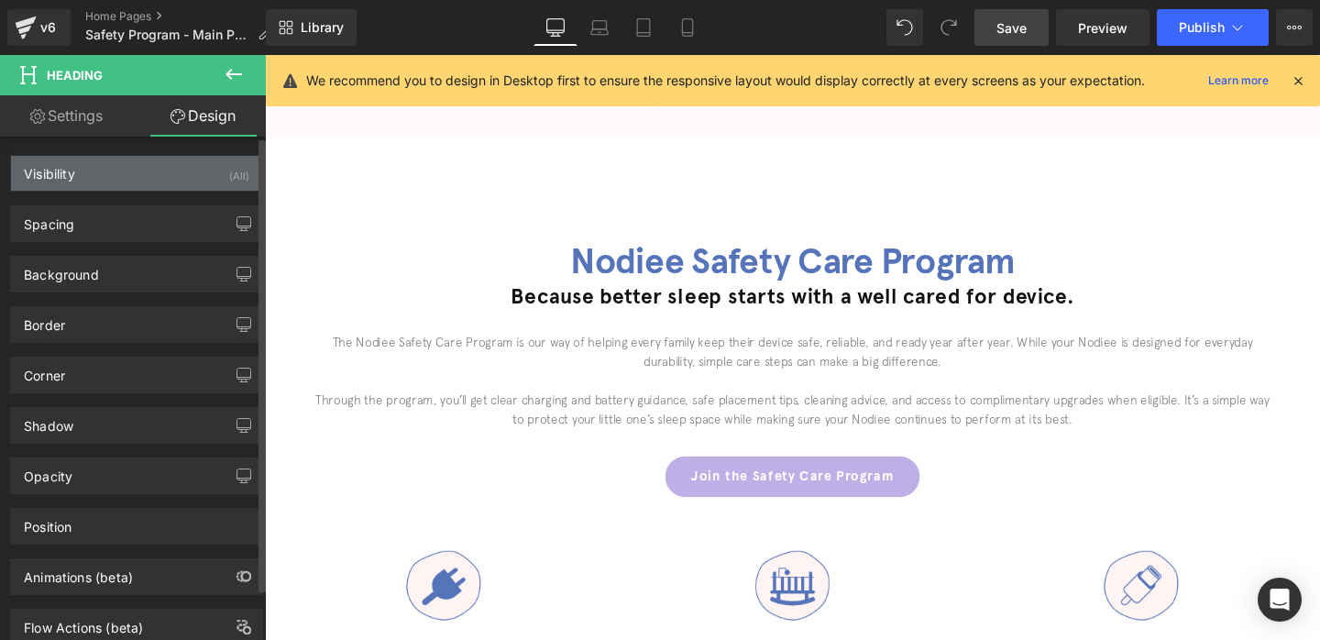
click at [183, 165] on div "Visibility (All)" at bounding box center [136, 173] width 251 height 35
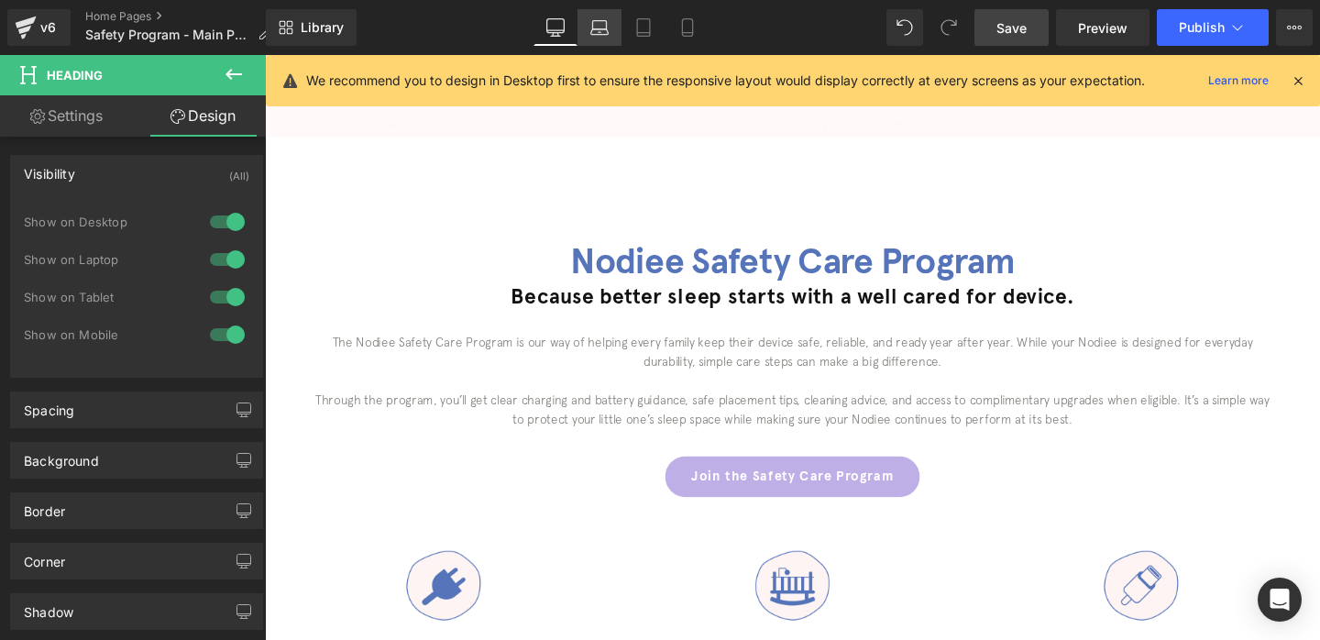
click at [609, 33] on link "Laptop" at bounding box center [599, 27] width 44 height 37
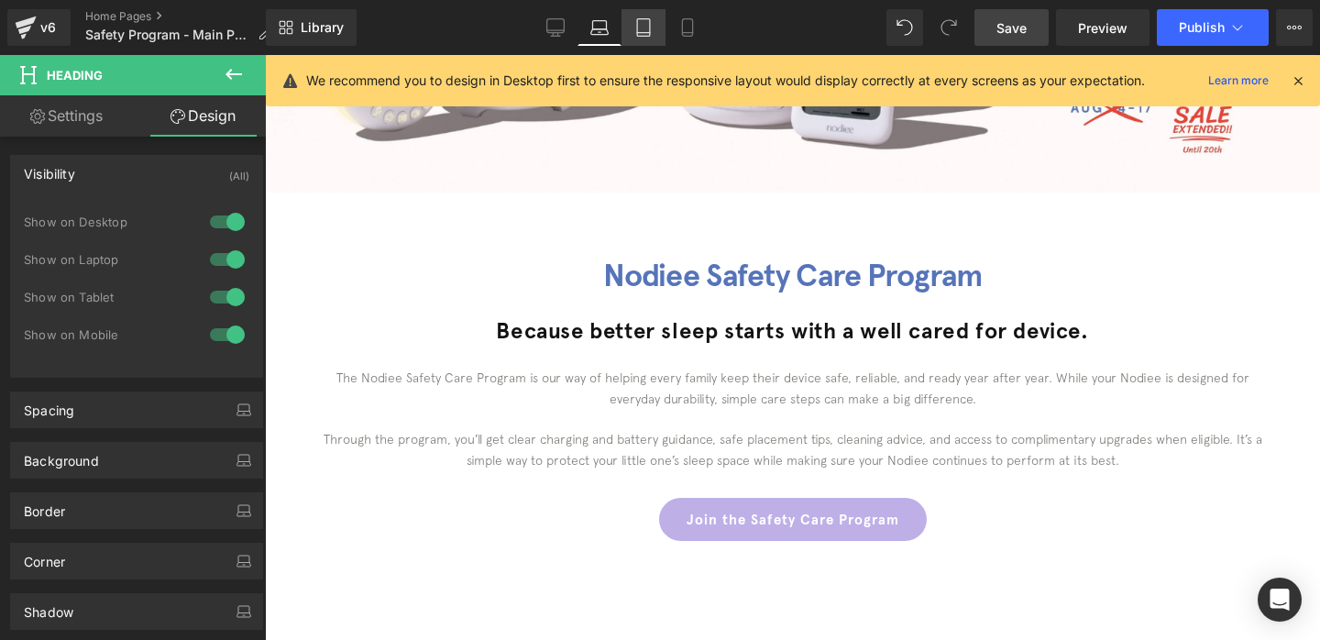
click at [650, 38] on link "Tablet" at bounding box center [643, 27] width 44 height 37
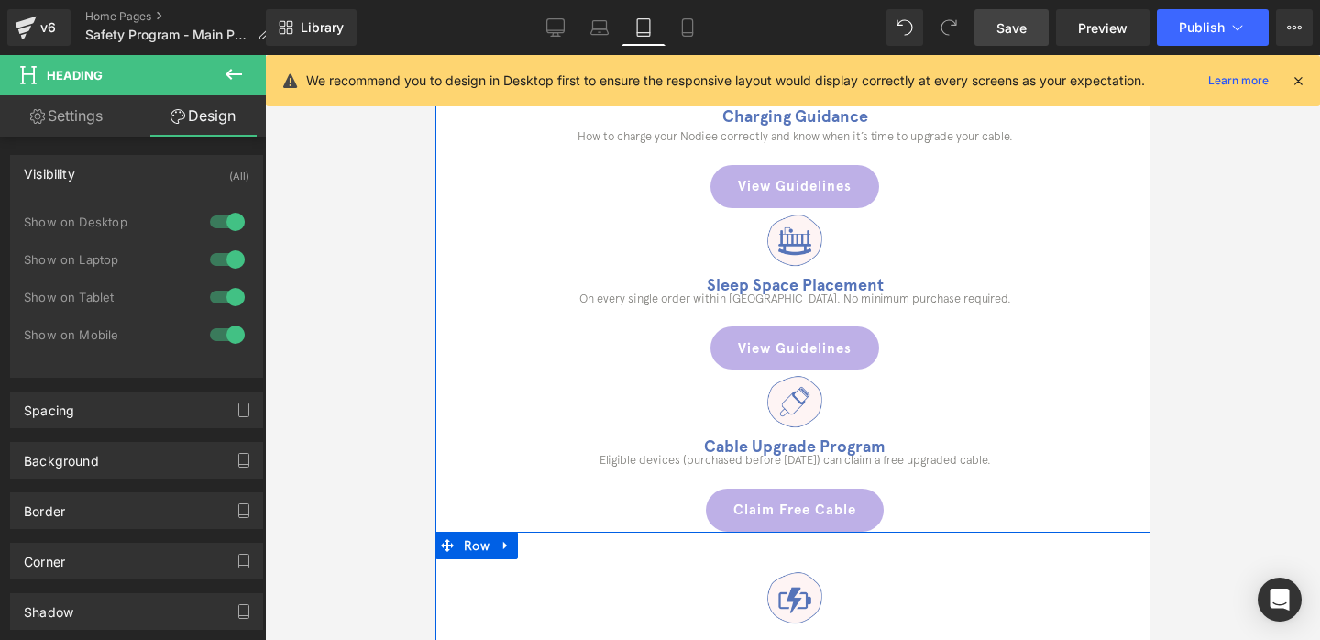
scroll to position [864, 0]
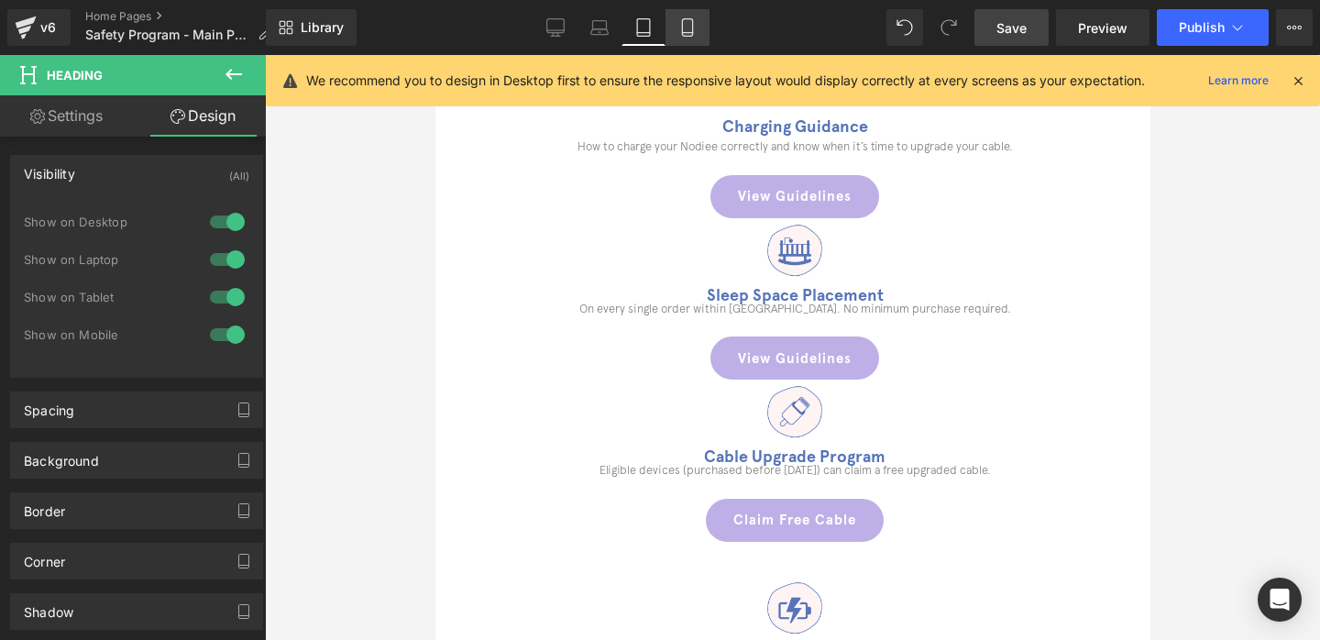
click at [695, 28] on icon at bounding box center [687, 27] width 18 height 18
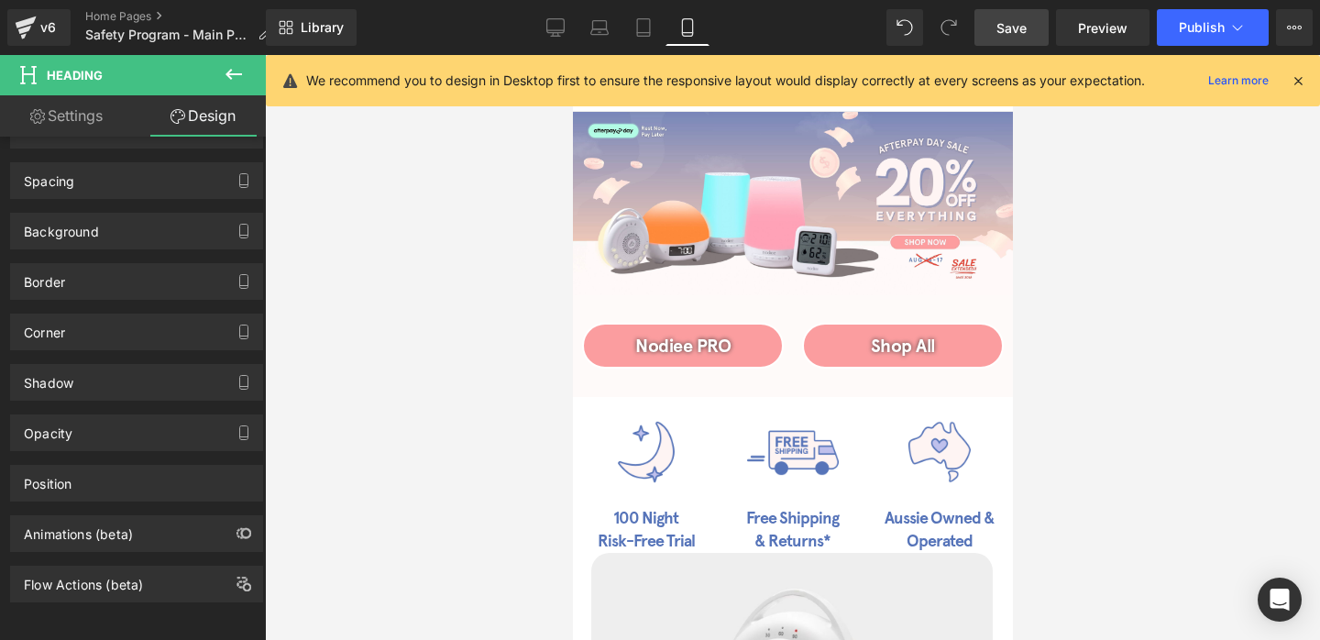
scroll to position [0, 0]
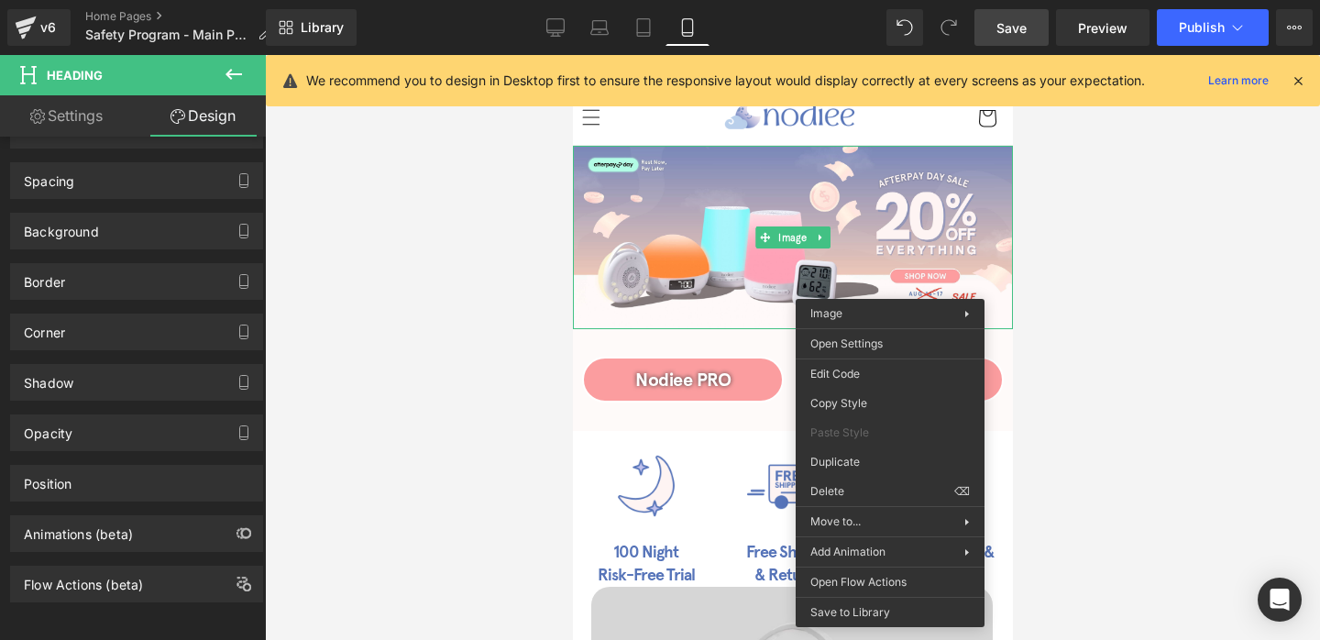
drag, startPoint x: 1388, startPoint y: 546, endPoint x: 816, endPoint y: 491, distance: 575.4
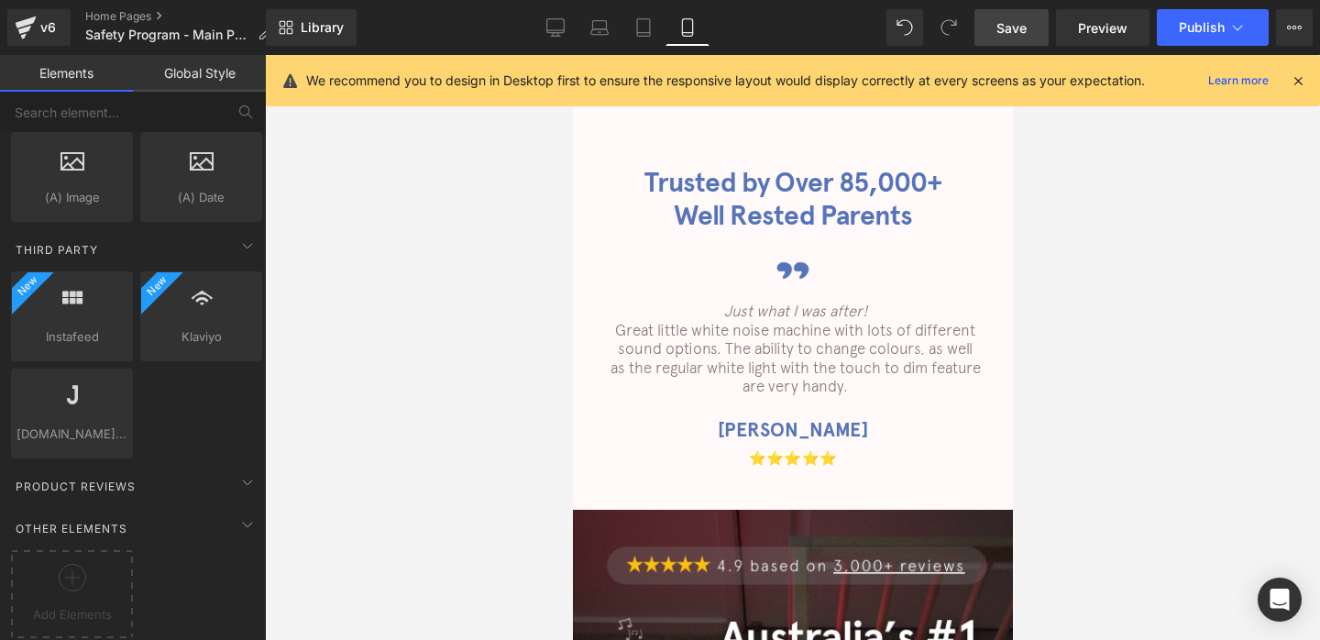
scroll to position [2606, 0]
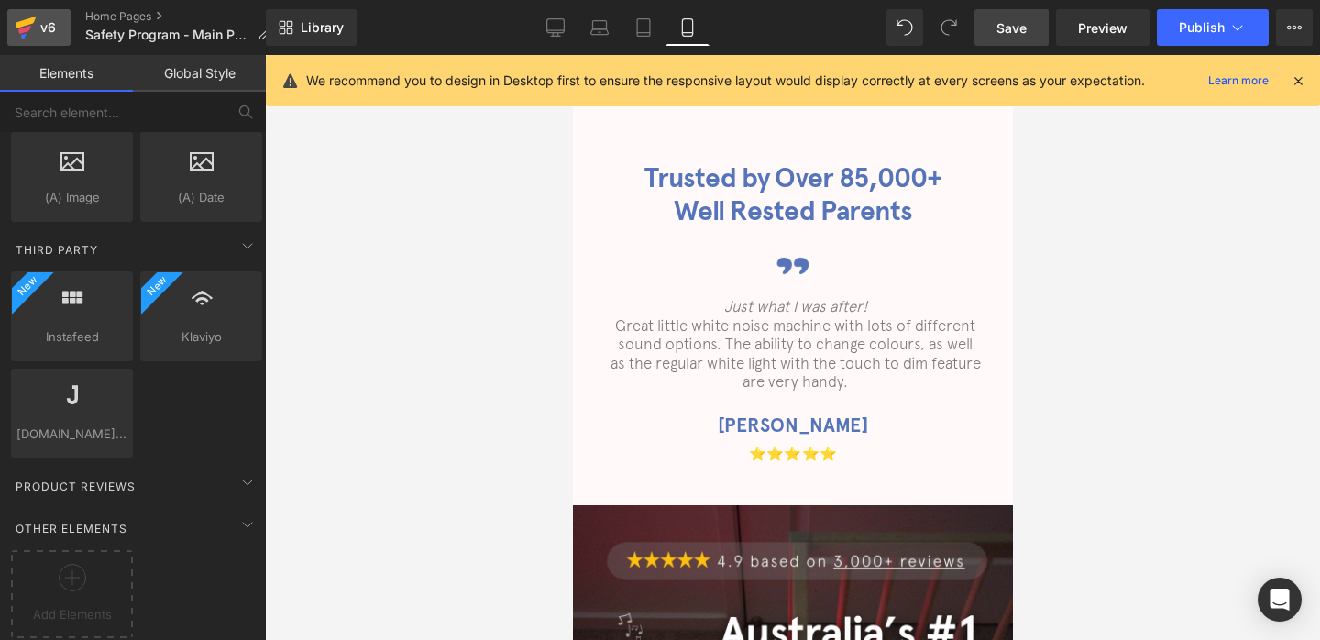
click at [15, 34] on icon at bounding box center [26, 28] width 22 height 46
